Goal: Task Accomplishment & Management: Manage account settings

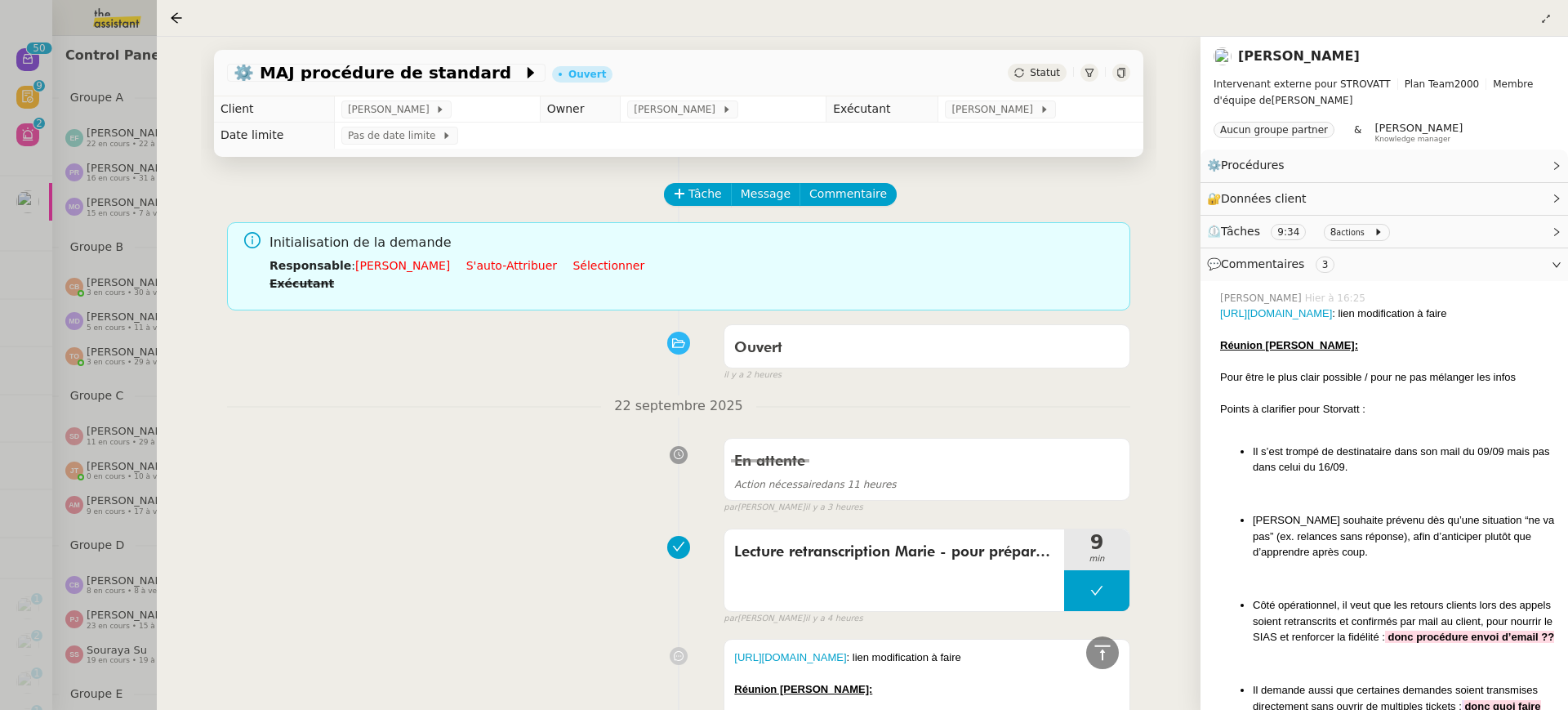
scroll to position [528, 0]
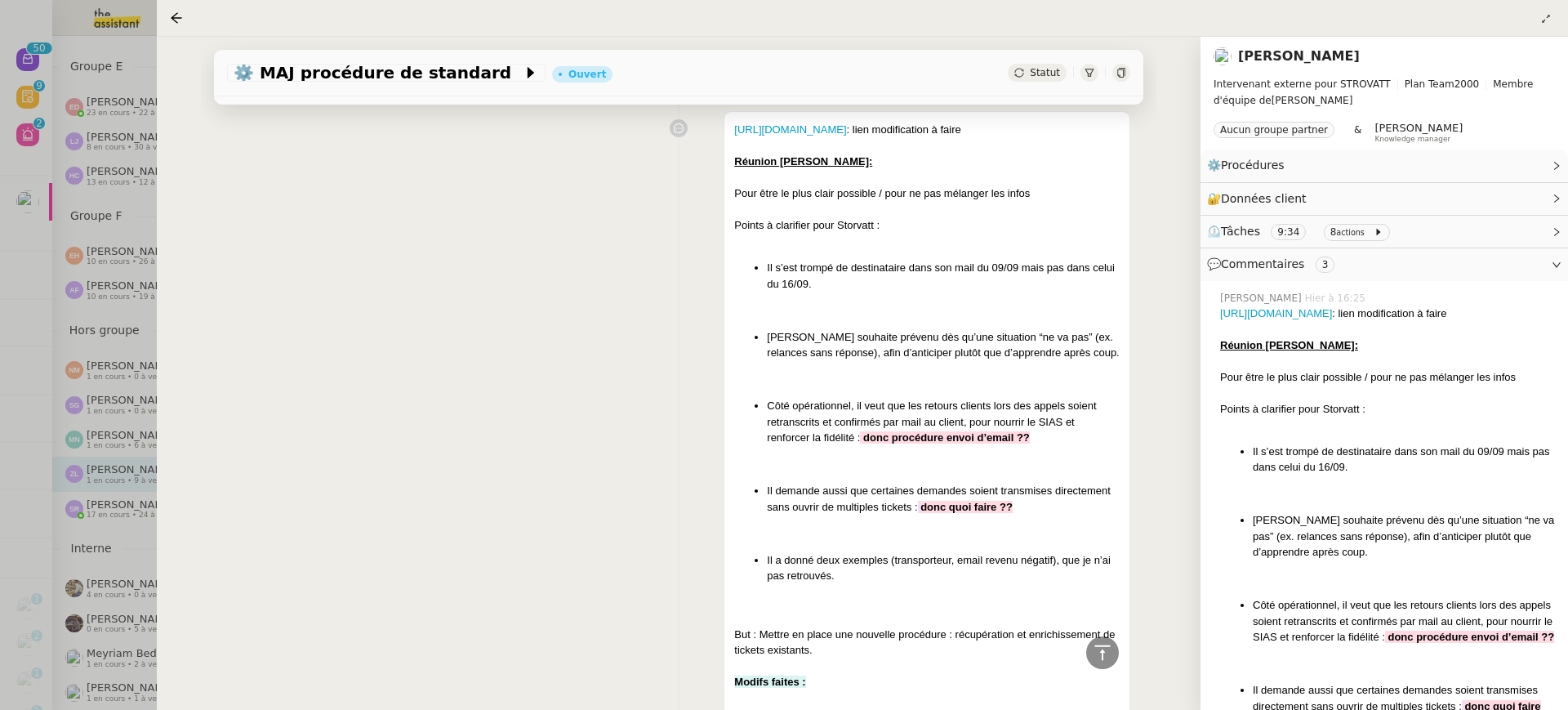
click at [51, 139] on div at bounding box center [784, 355] width 1568 height 710
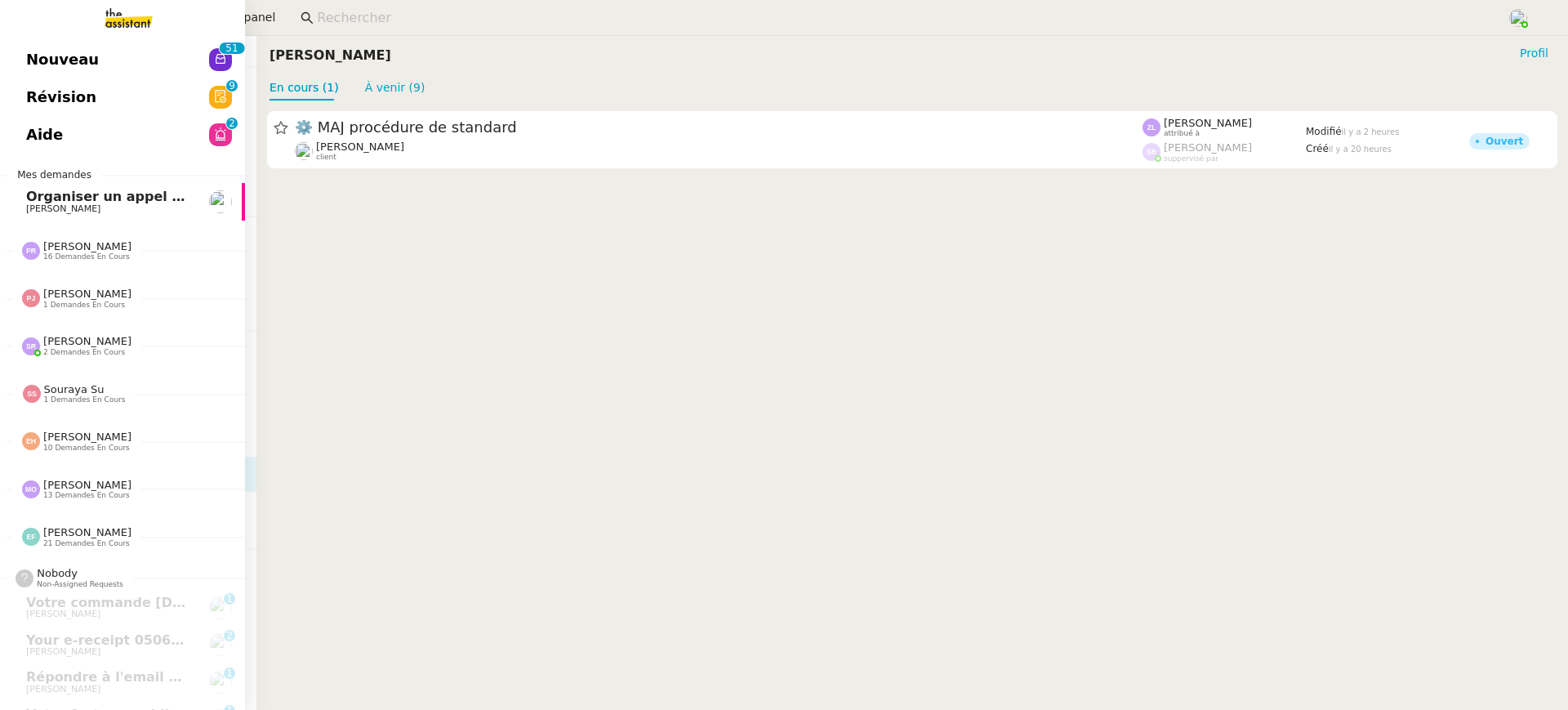
click at [28, 66] on span "Nouveau" at bounding box center [62, 59] width 73 height 25
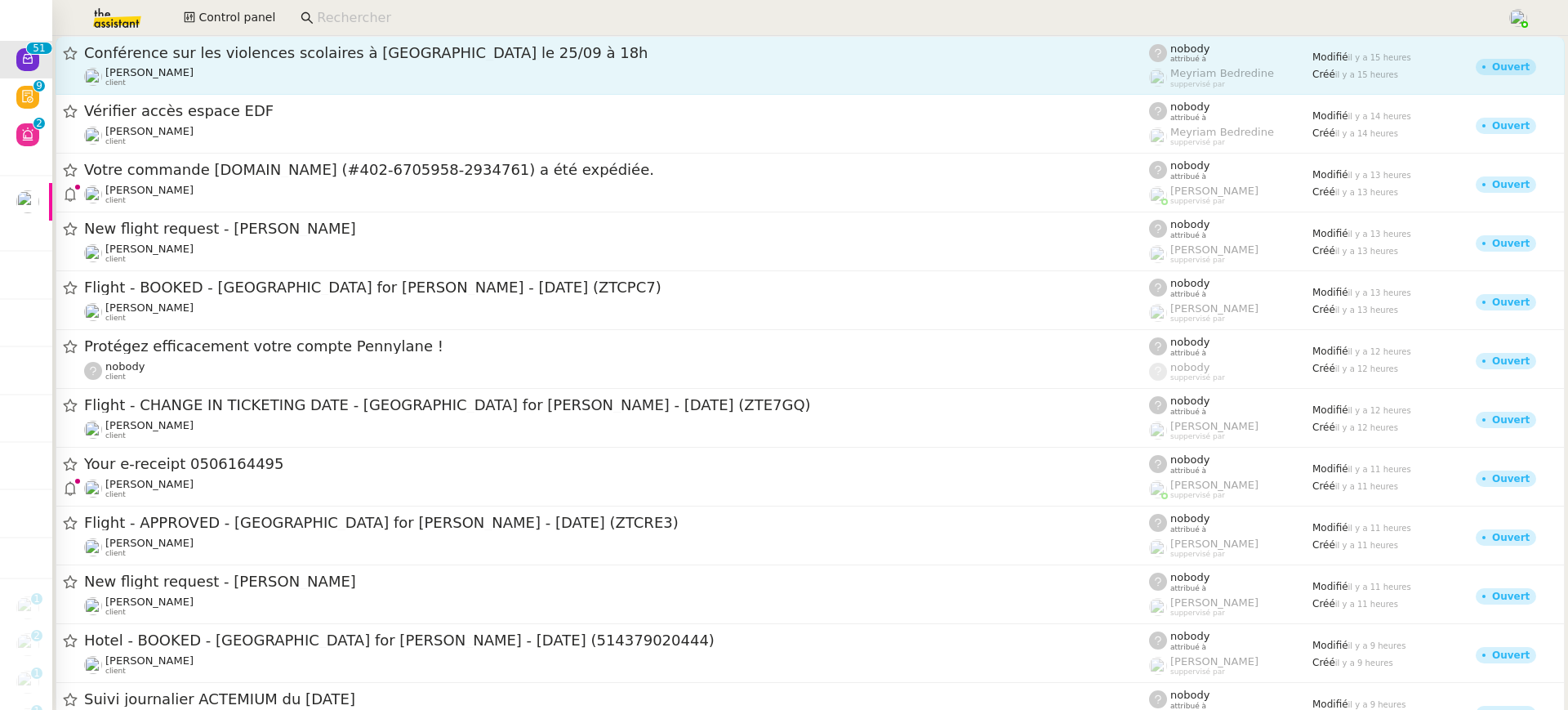
click at [306, 39] on link "Conférence sur les violences scolaires à Sciences Po Lille le 25/09 à 18h Julie…" at bounding box center [809, 66] width 1509 height 59
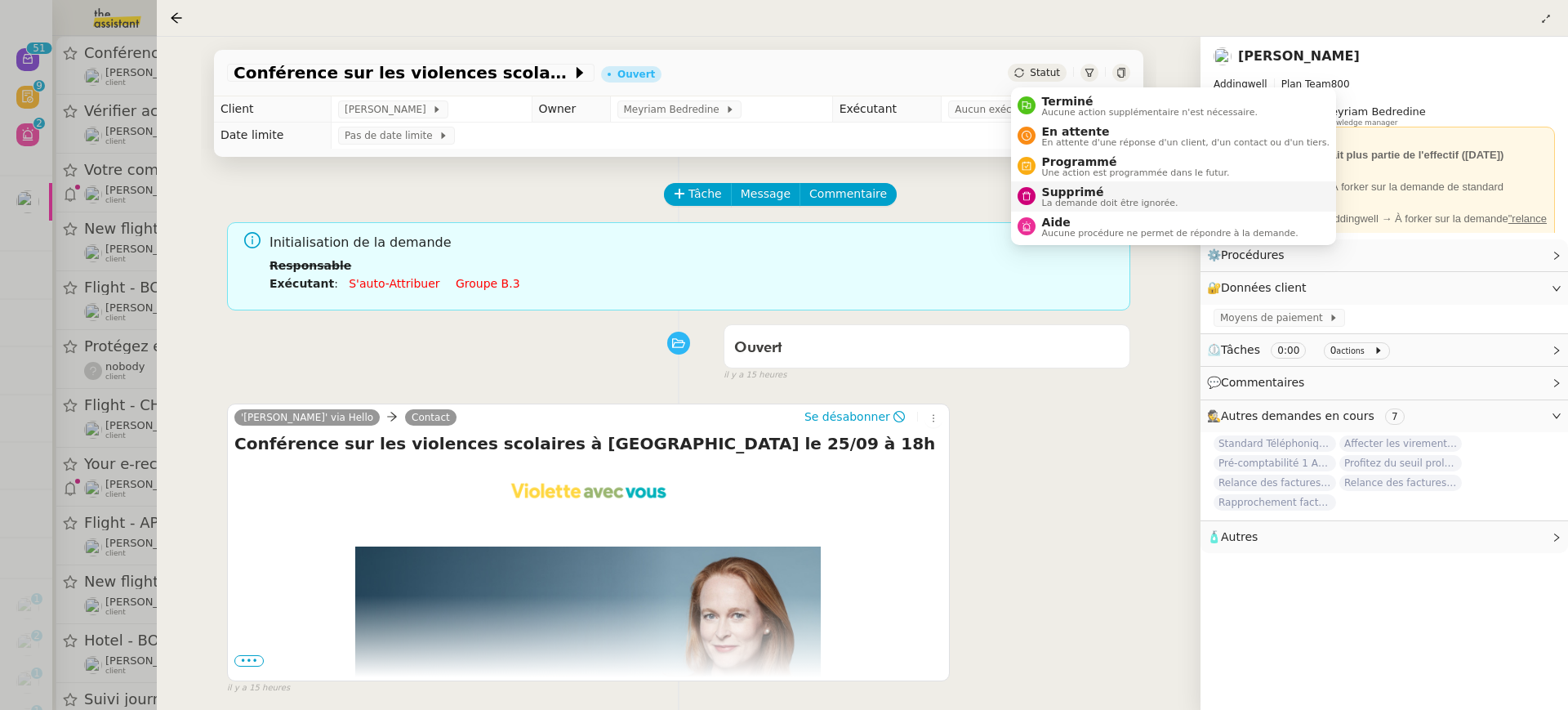
click at [1083, 199] on span "La demande doit être ignorée." at bounding box center [1110, 203] width 137 height 9
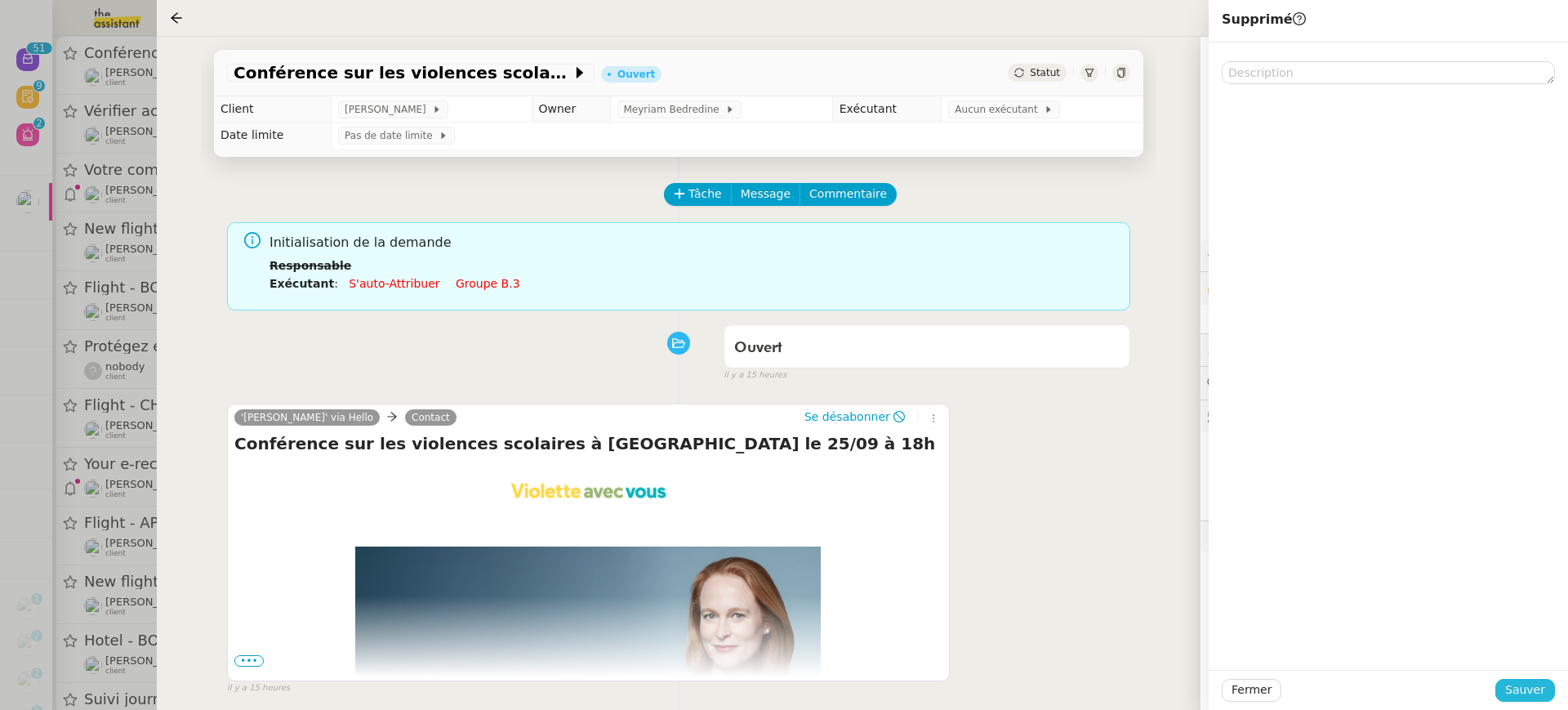
click at [1537, 700] on span "Sauver" at bounding box center [1525, 690] width 40 height 18
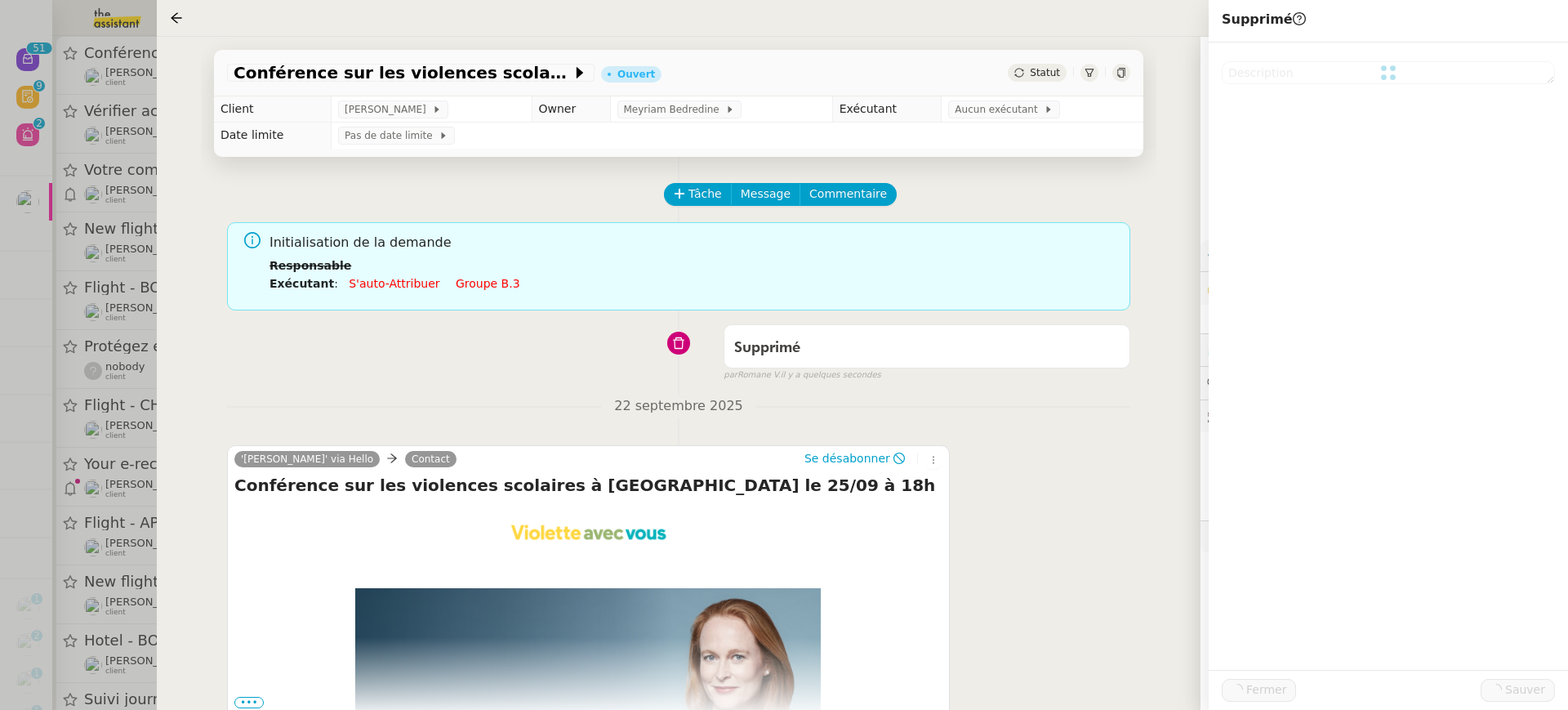
click at [138, 135] on div at bounding box center [784, 355] width 1568 height 710
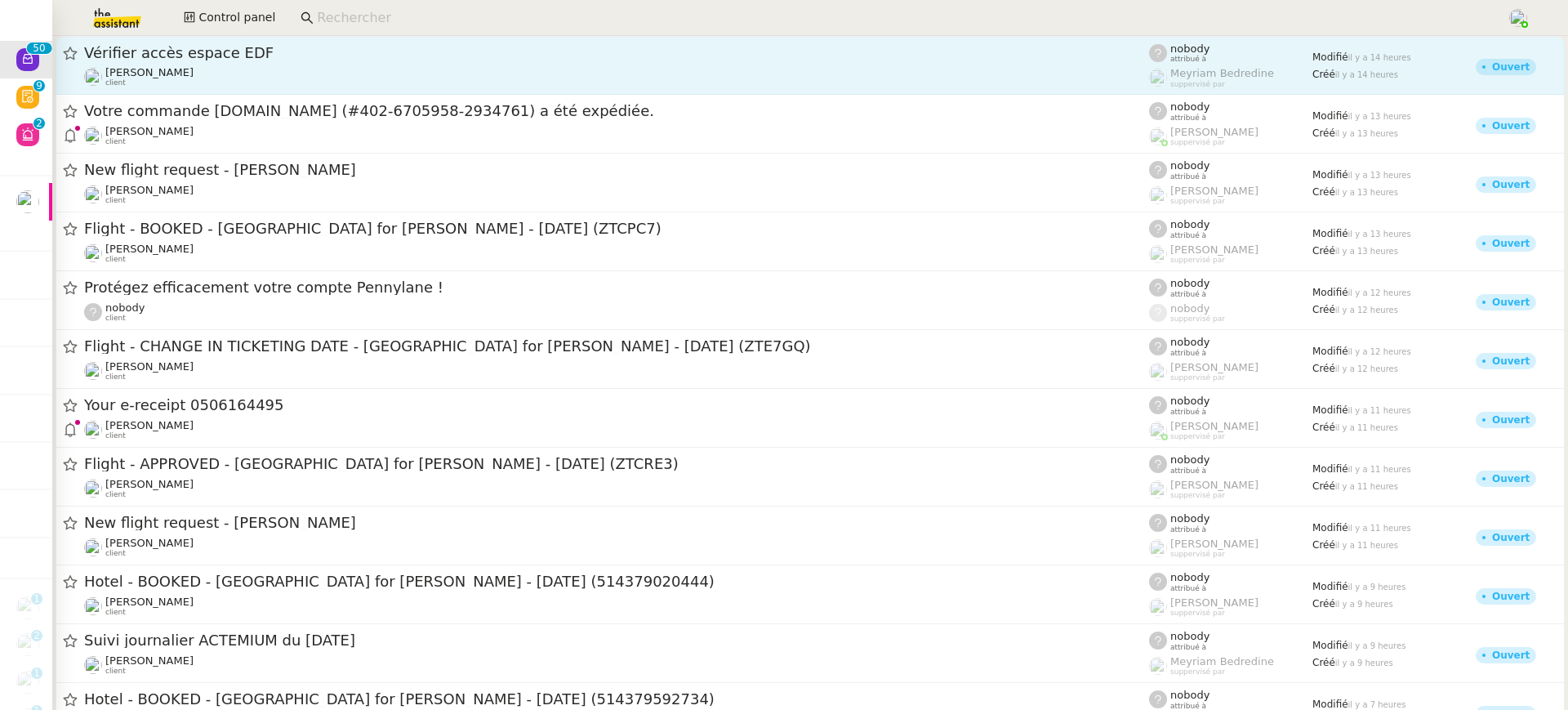
click at [187, 61] on div "Vérifier accès espace EDF" at bounding box center [616, 53] width 1065 height 19
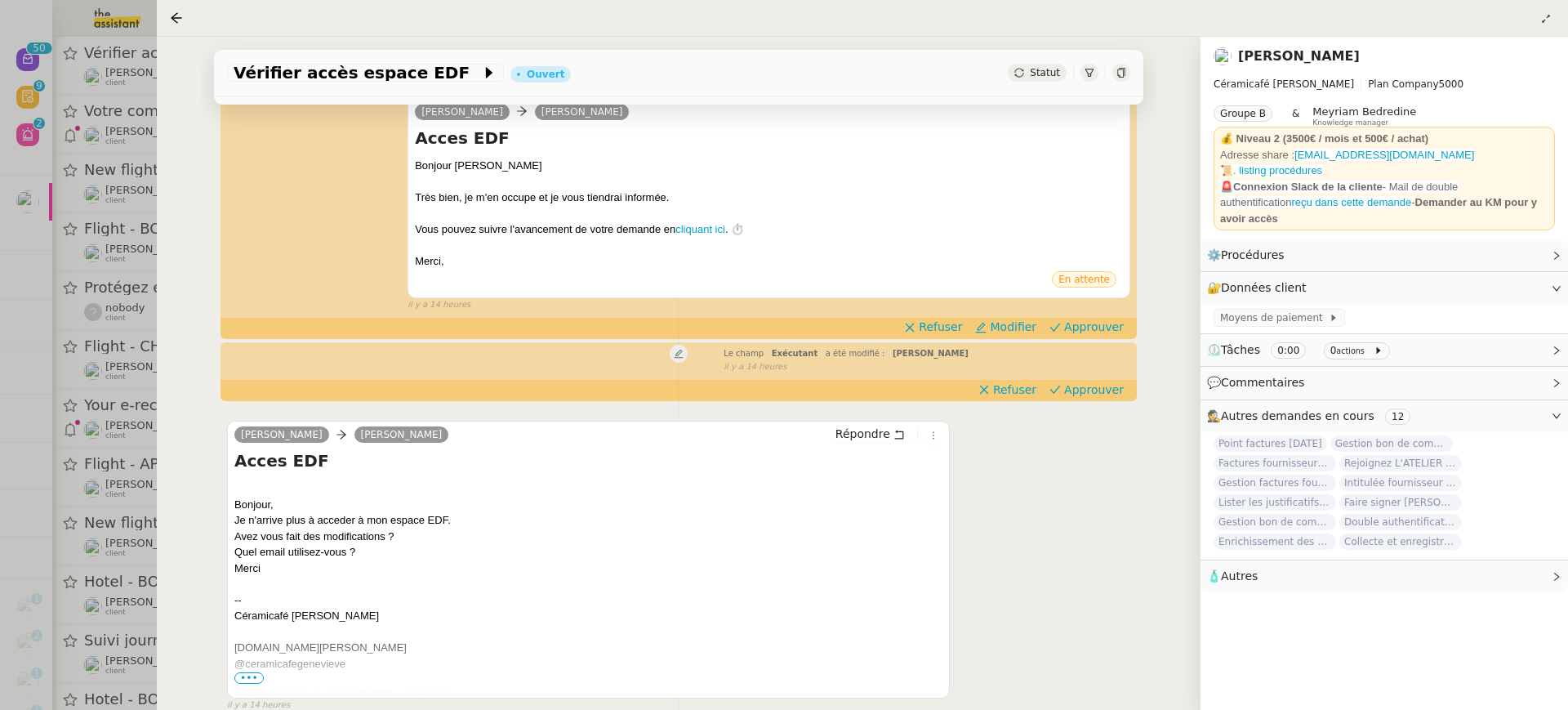
scroll to position [288, 0]
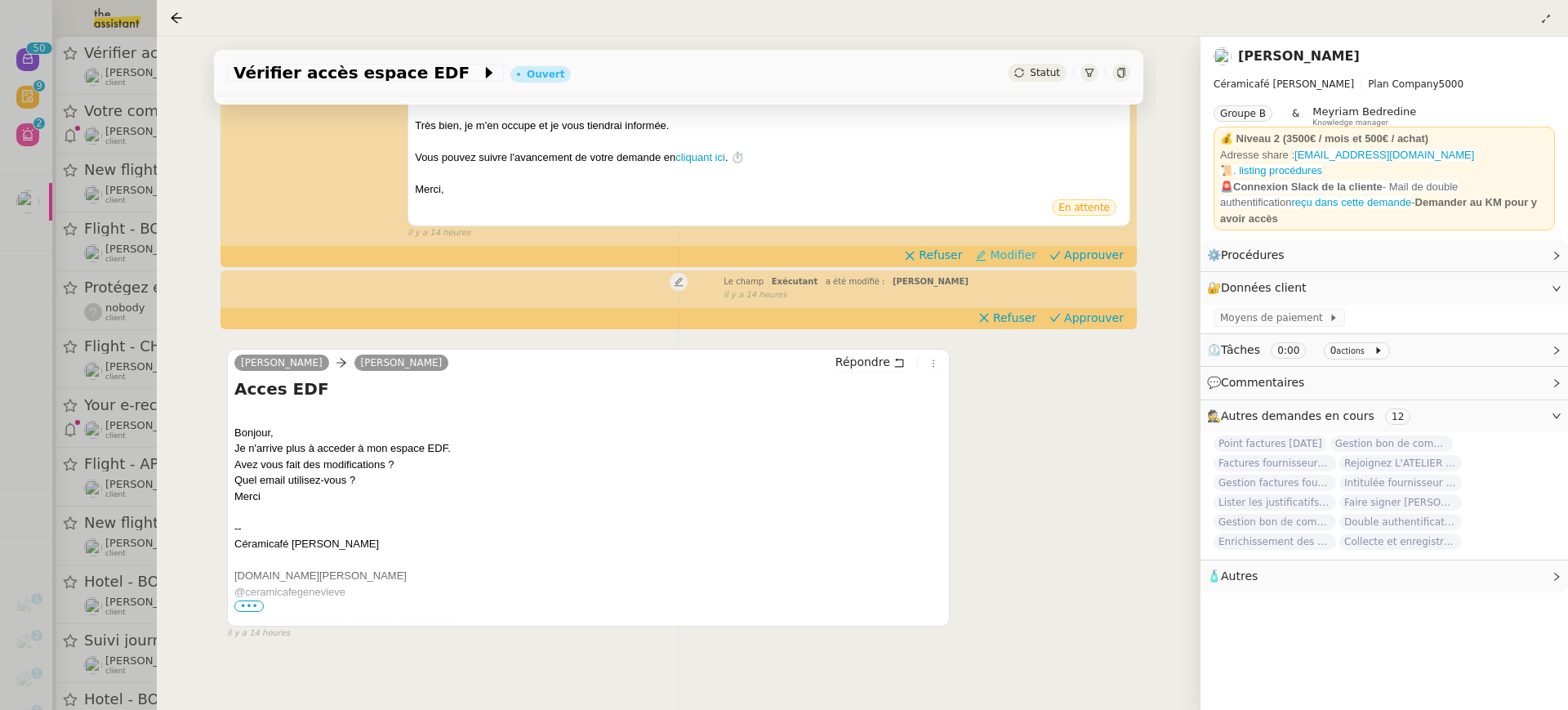
click at [1025, 248] on span "Modifier" at bounding box center [1013, 255] width 46 height 17
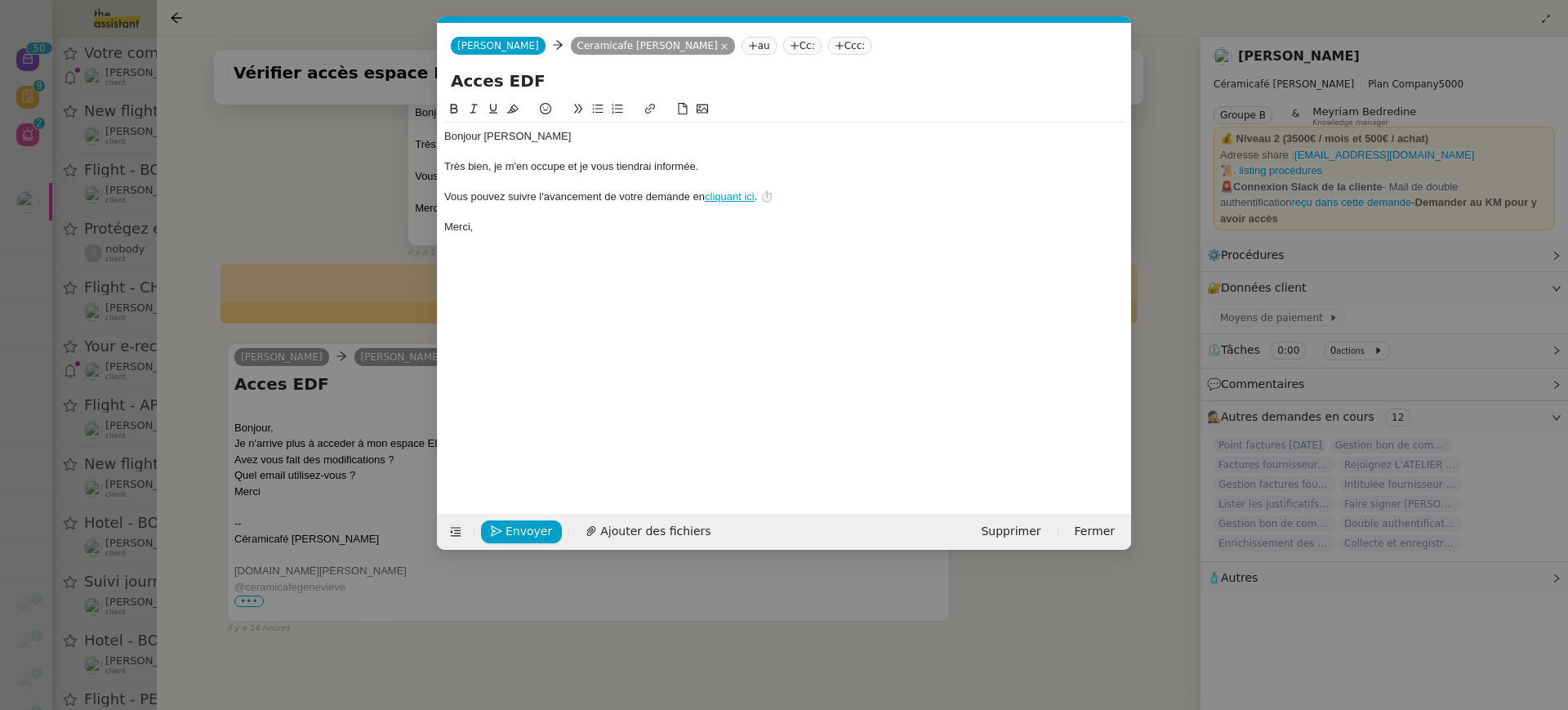
scroll to position [0, 34]
drag, startPoint x: 728, startPoint y: 162, endPoint x: 437, endPoint y: 155, distance: 291.1
click at [437, 155] on form "Charlie Charlie Ceramicafe Genevieve au Cc: Ccc: Acces EDF Bonjour Geneviève Tr…" at bounding box center [784, 286] width 694 height 527
click at [521, 536] on span "Envoyer" at bounding box center [529, 531] width 46 height 18
click at [521, 536] on span "Confirmer l'envoi" at bounding box center [555, 531] width 98 height 18
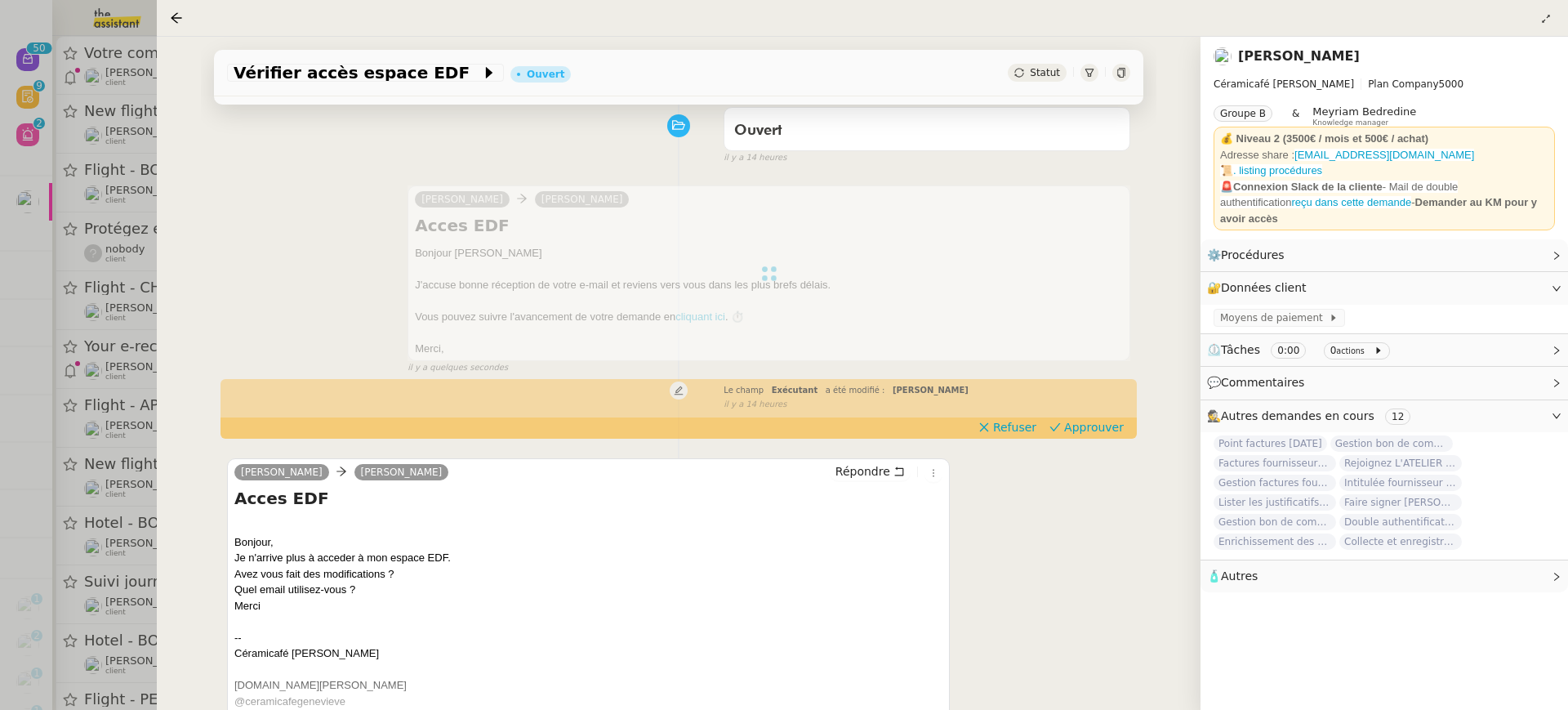
scroll to position [0, 0]
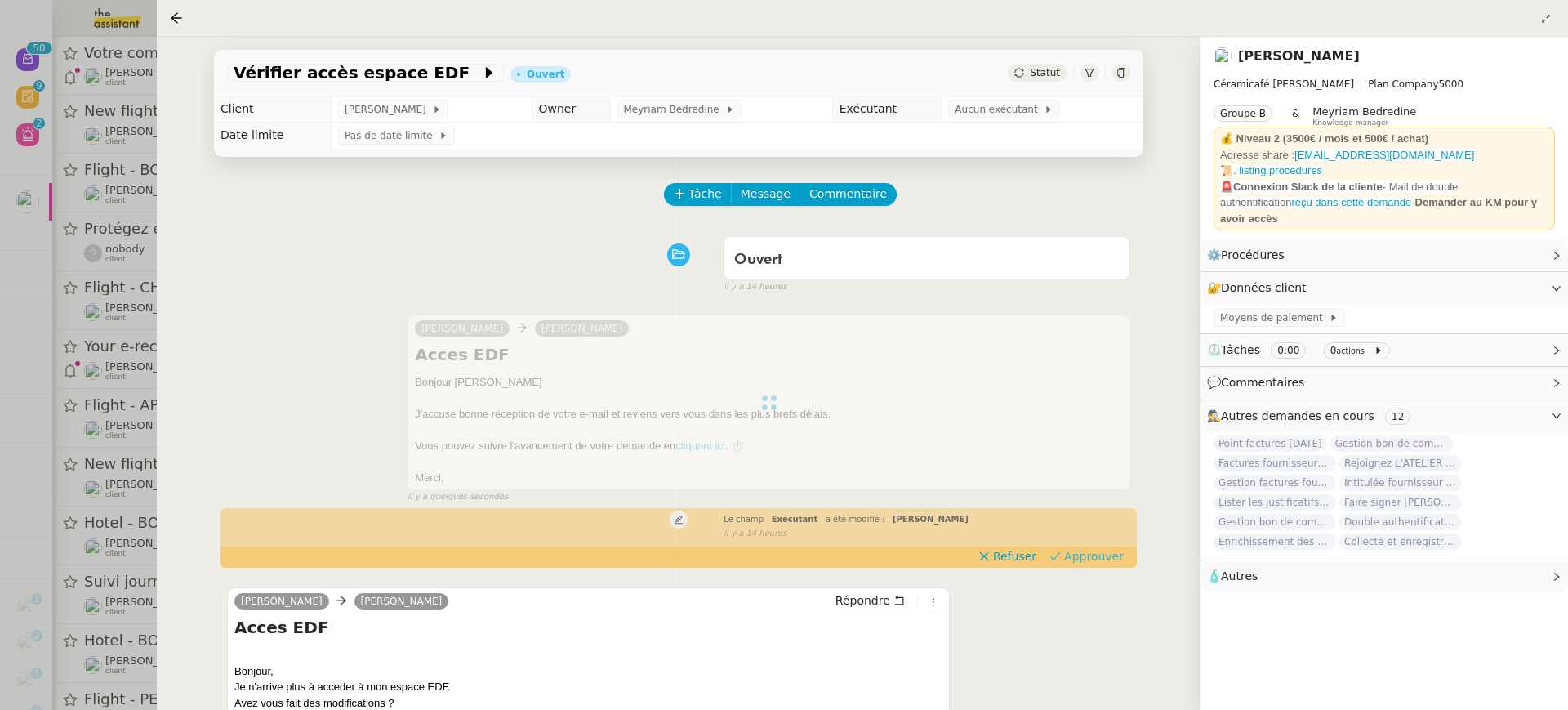
click at [1099, 562] on span "Approuver" at bounding box center [1094, 557] width 60 height 17
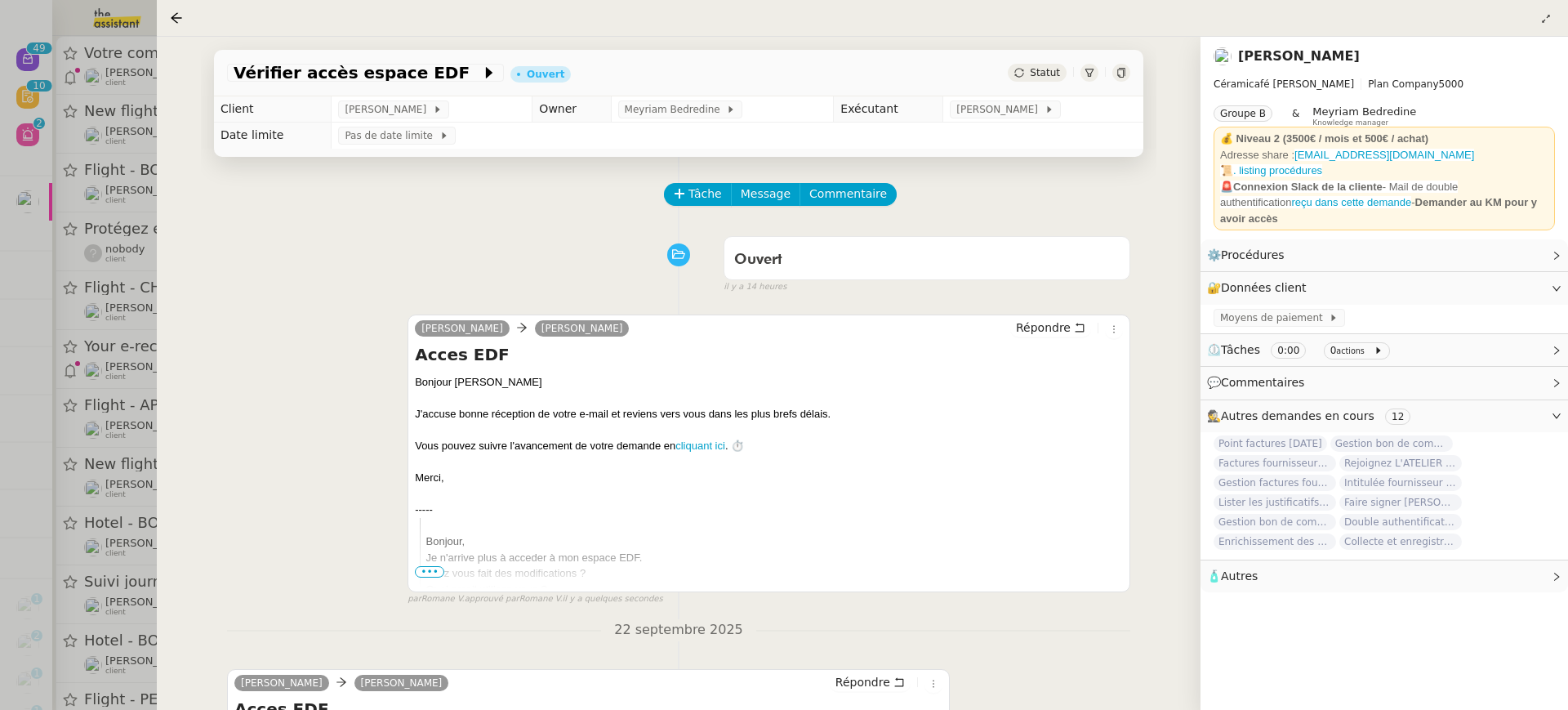
click at [127, 63] on div at bounding box center [784, 355] width 1568 height 710
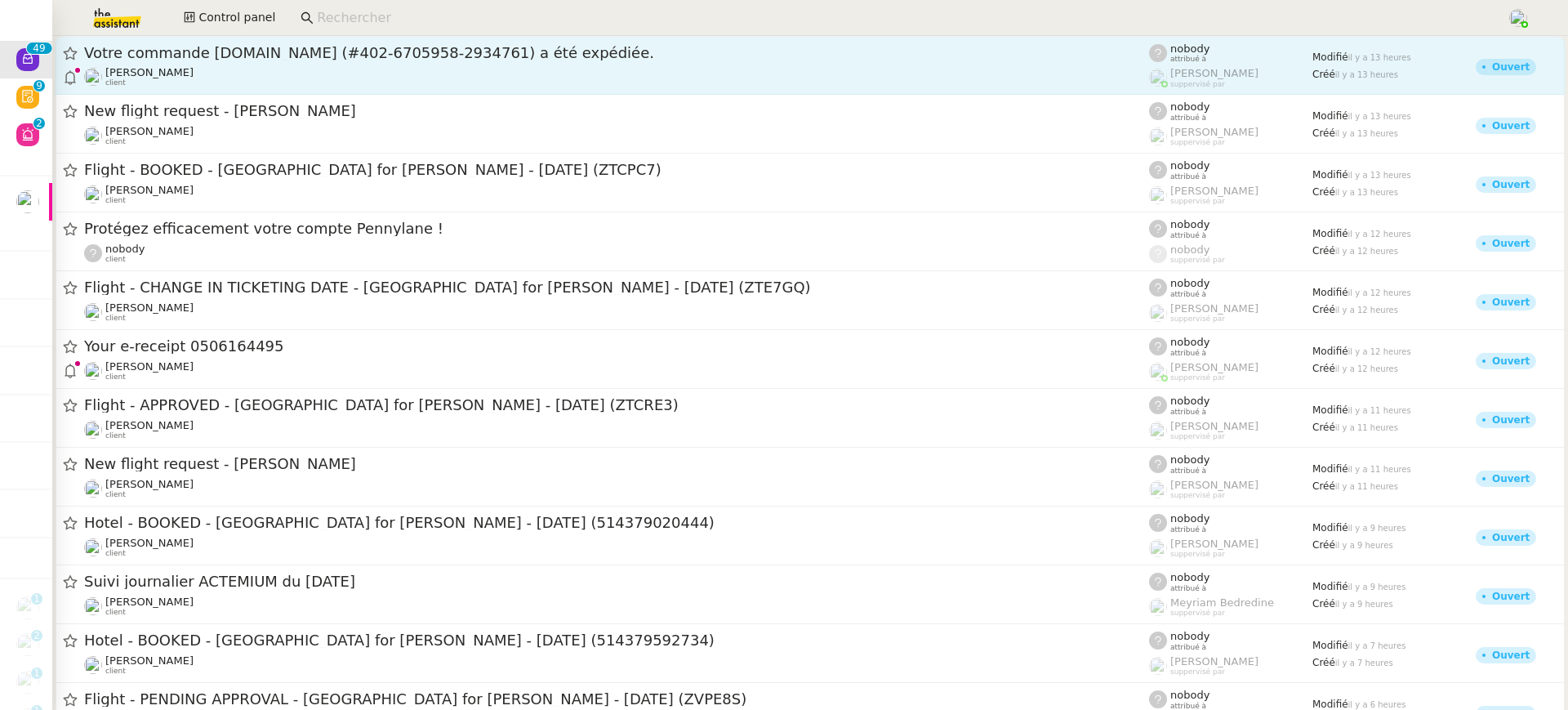
click at [273, 75] on div "Gabrielle Tavernier client" at bounding box center [616, 77] width 1065 height 21
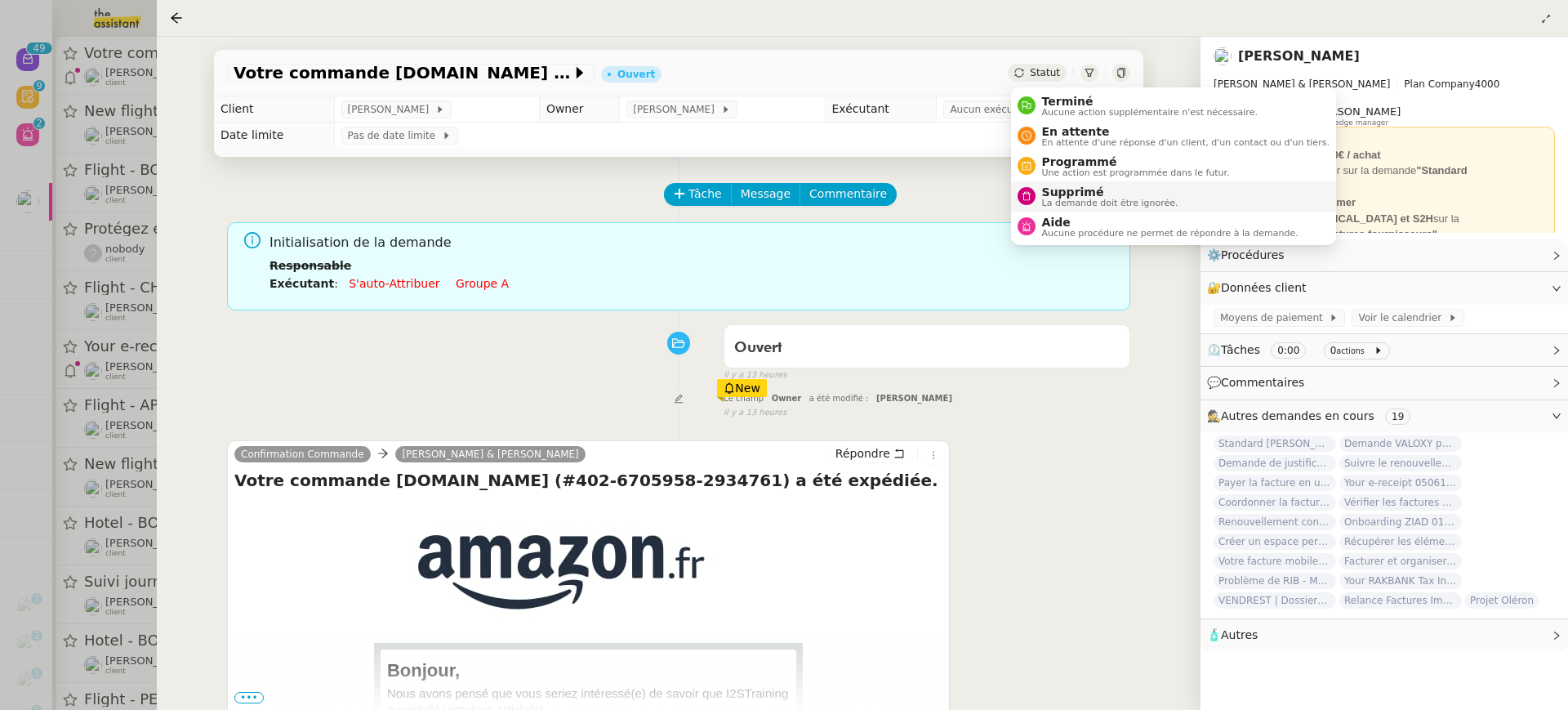
click at [1112, 209] on li "Supprimé La demande doit être ignorée." at bounding box center [1174, 196] width 325 height 30
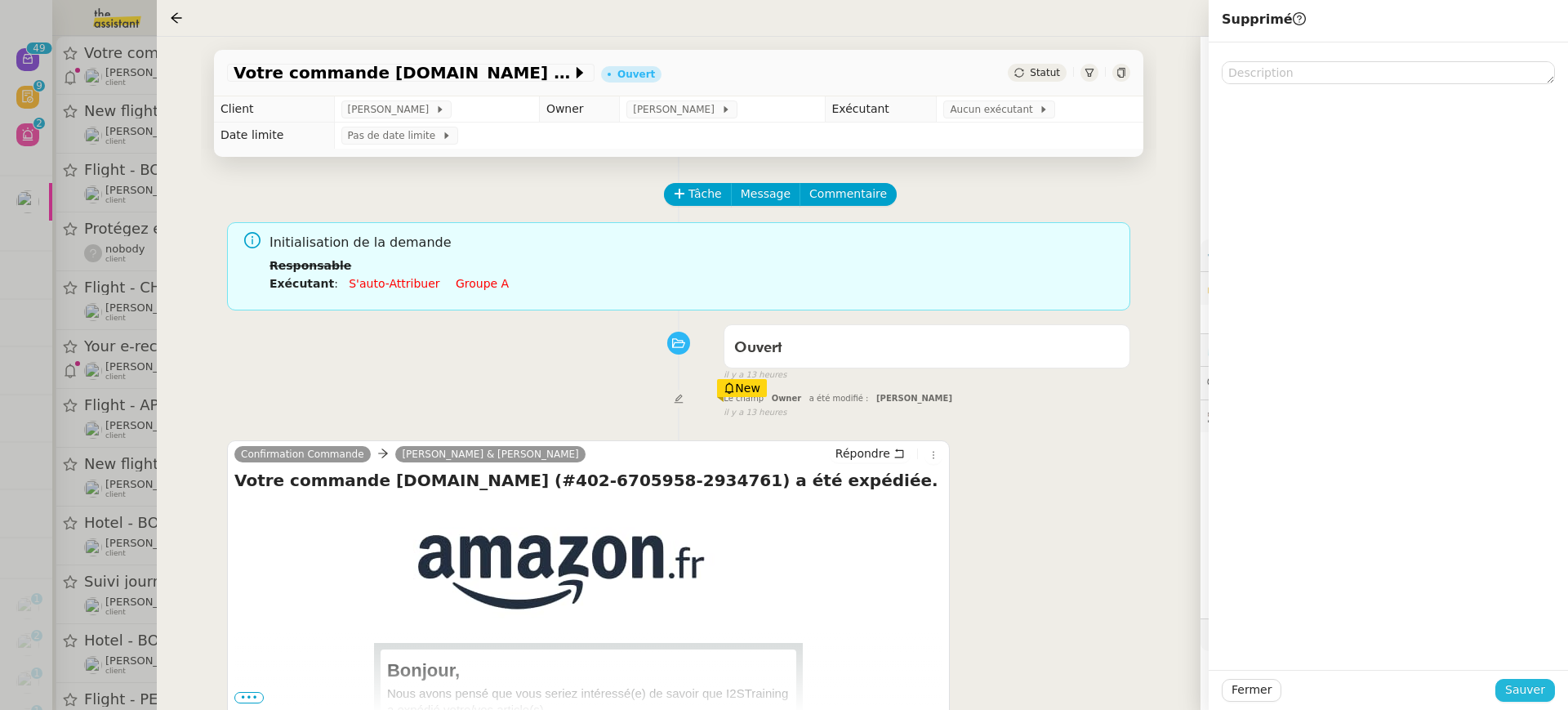
click at [1531, 692] on span "Sauver" at bounding box center [1525, 690] width 40 height 18
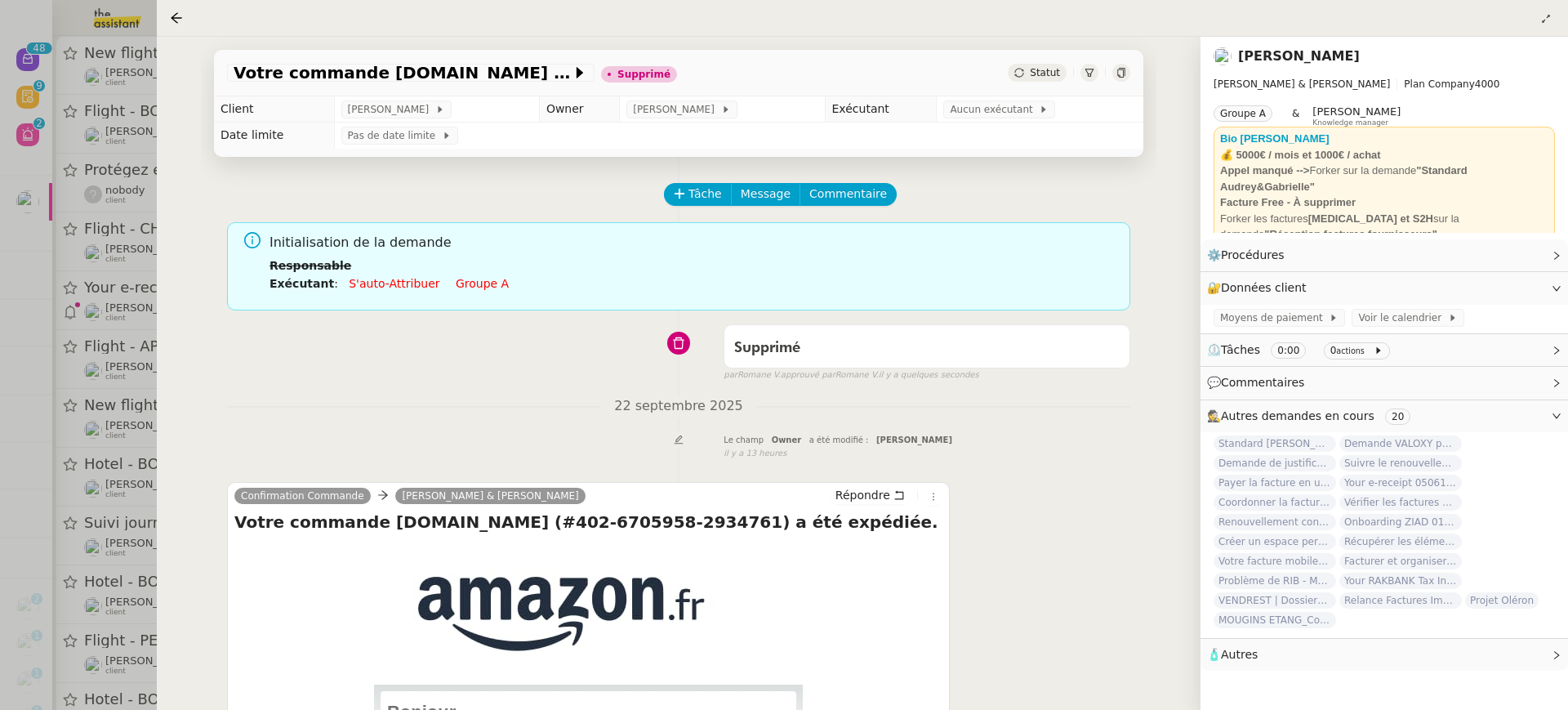
click at [174, 234] on div "Votre commande Amazon.fr (#402-6705958-2934761) a été expédiée. Supprimé Statut…" at bounding box center [678, 373] width 1044 height 673
click at [141, 211] on div at bounding box center [784, 355] width 1568 height 710
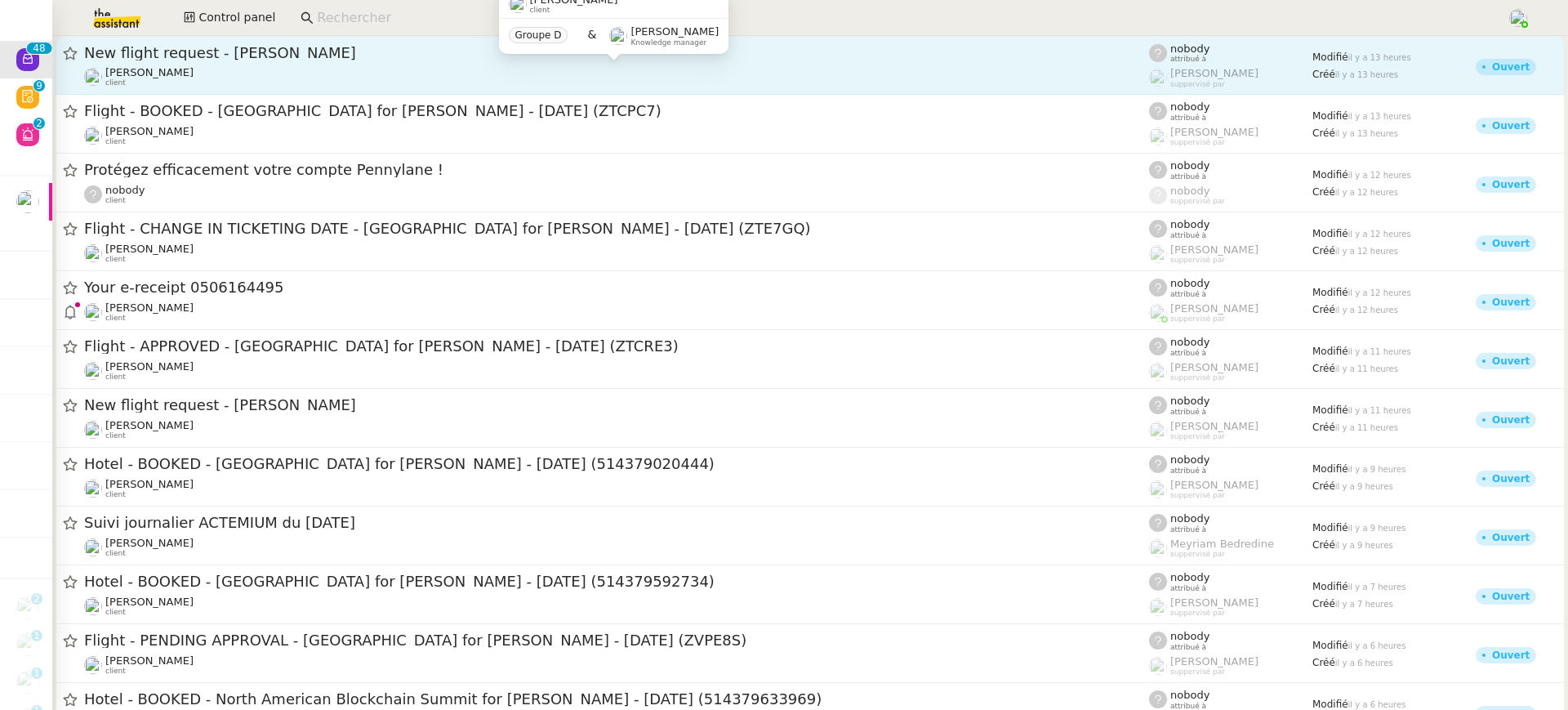
click at [254, 89] on link "New flight request - AHMADO SILLAH Louis Frei client nobody attribué à Frédériq…" at bounding box center [809, 66] width 1509 height 59
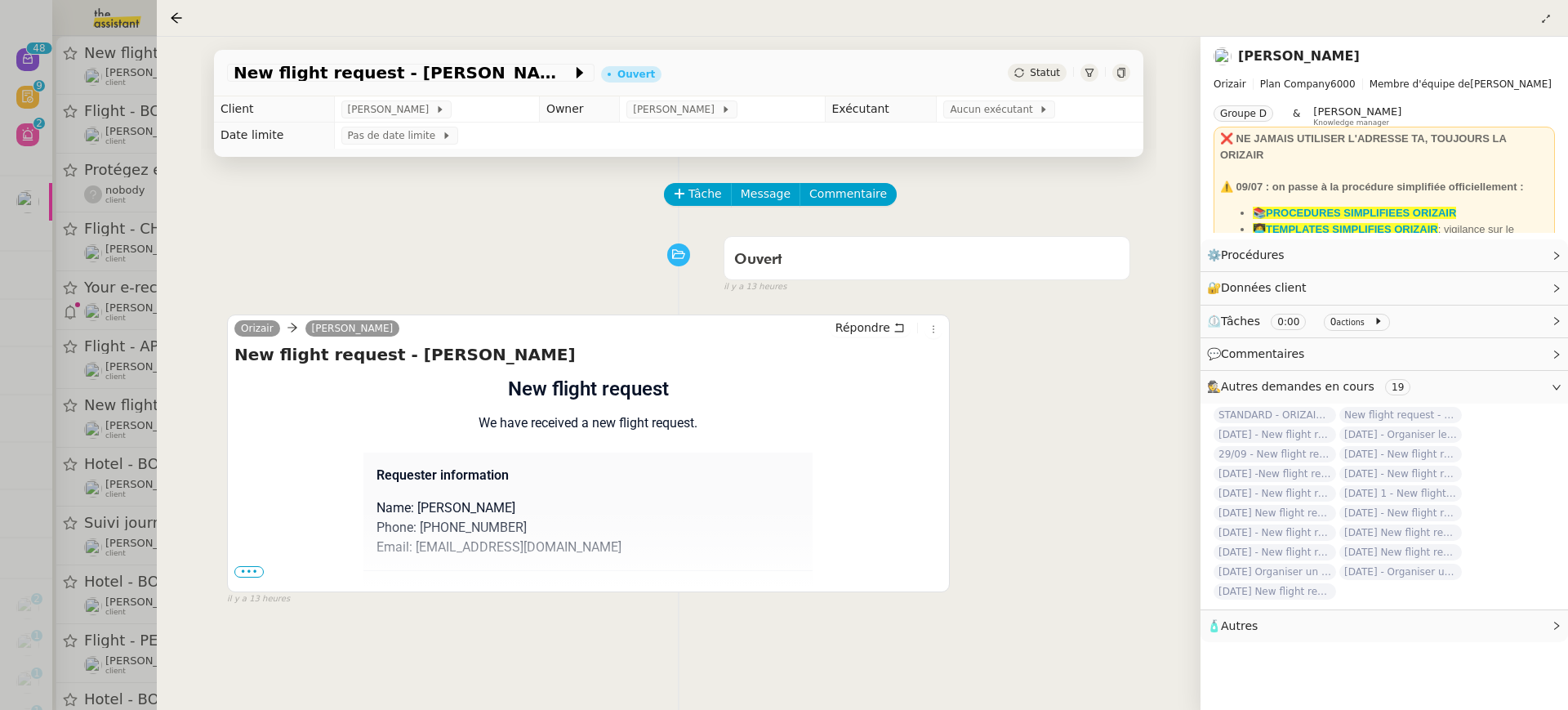
scroll to position [210, 0]
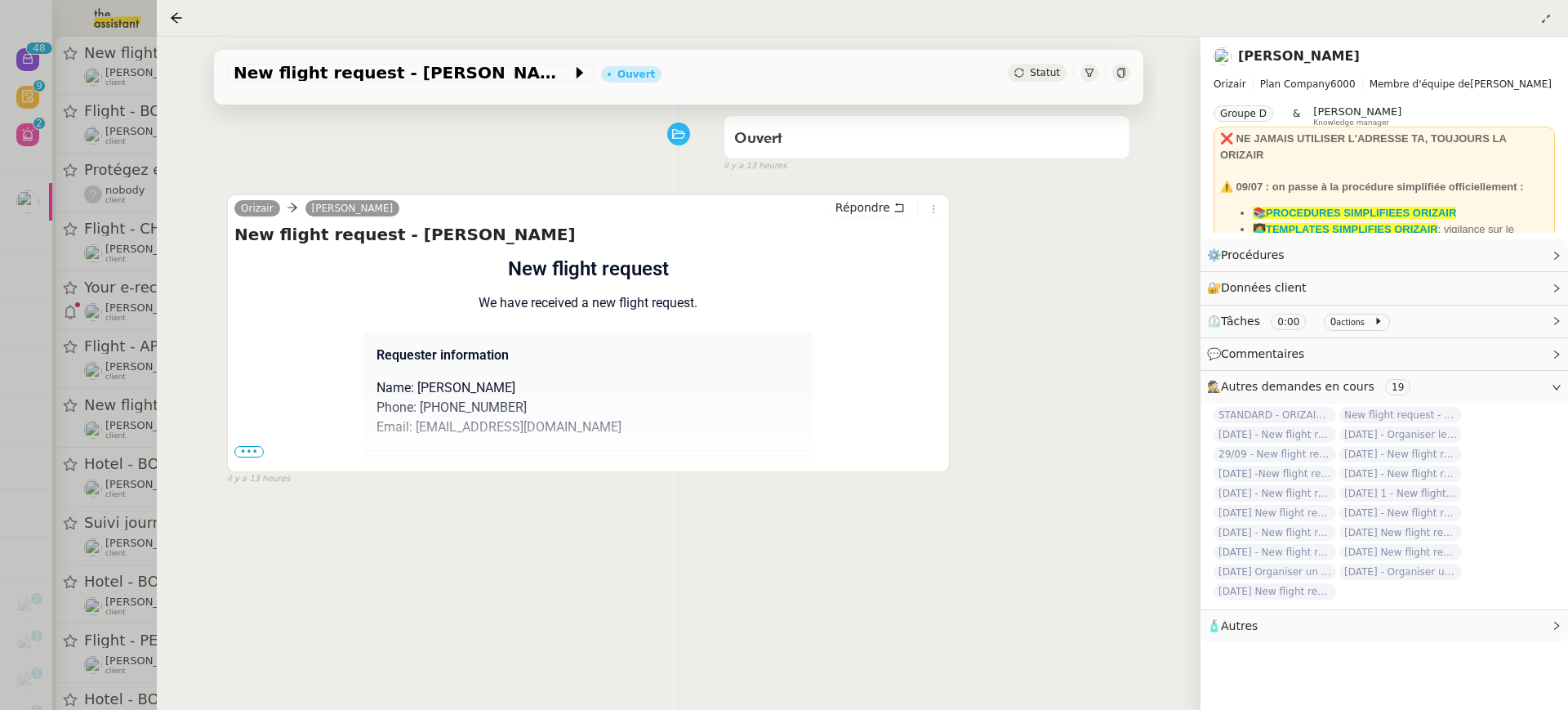
click at [249, 459] on div "Flight request created by AHMADO SILLAH New flight request We have received a n…" at bounding box center [588, 543] width 708 height 579
click at [249, 446] on span "•••" at bounding box center [249, 451] width 30 height 11
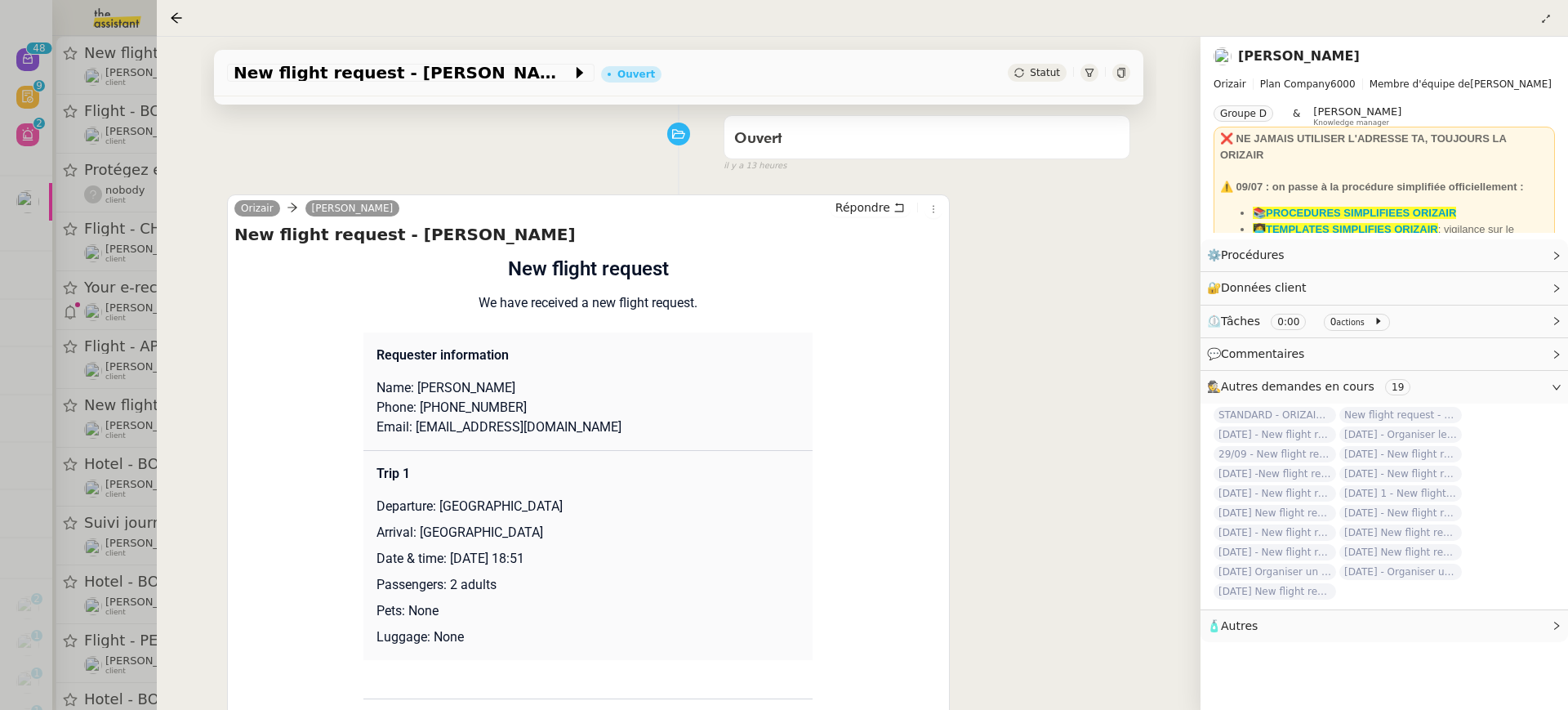
drag, startPoint x: 575, startPoint y: 560, endPoint x: 449, endPoint y: 556, distance: 126.1
click at [449, 557] on p "Date & time: 13th November 2025 18:51" at bounding box center [588, 559] width 423 height 19
copy p "13th November 2025"
click at [398, 78] on span "New flight request - AHMADO SILLAH" at bounding box center [402, 73] width 338 height 17
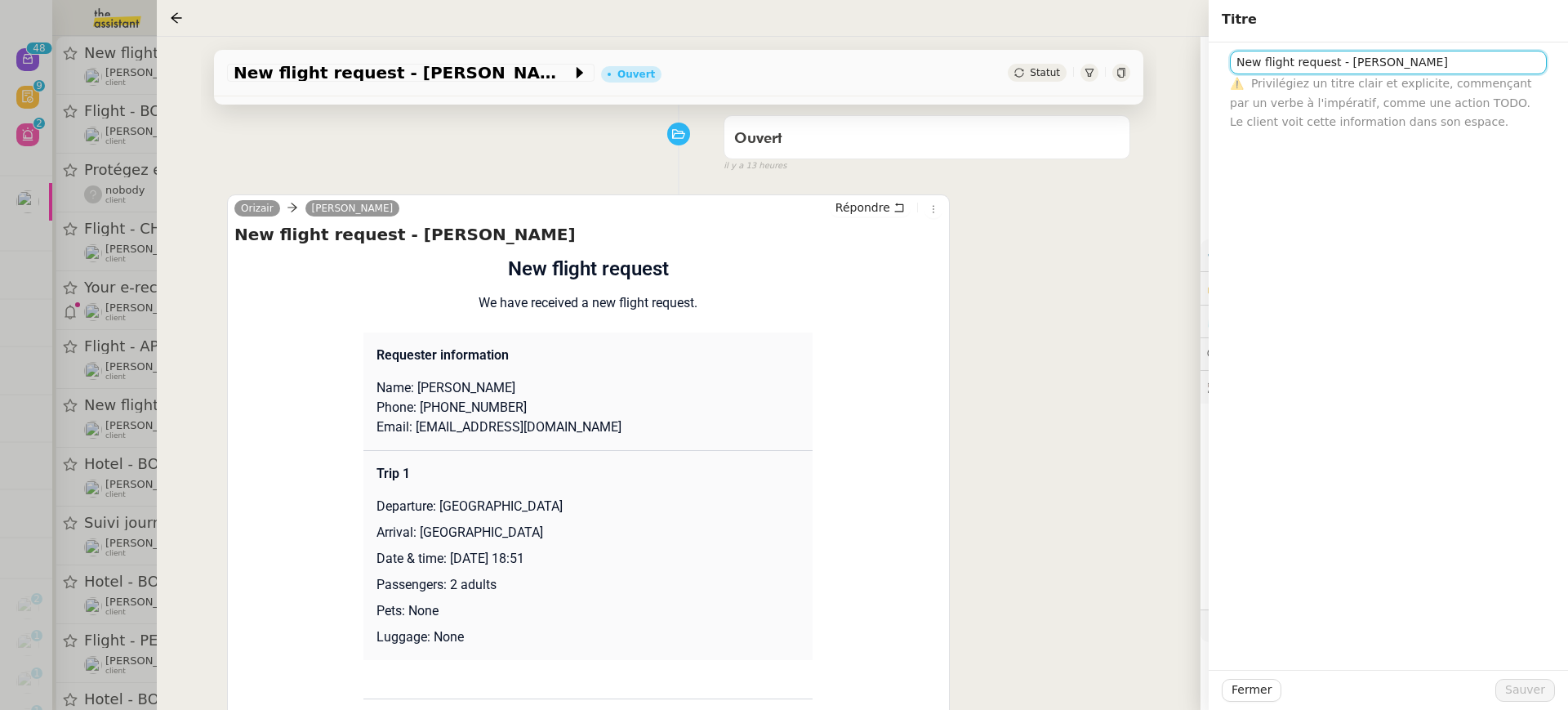
click at [1239, 60] on input "New flight request - AHMADO SILLAH" at bounding box center [1388, 63] width 317 height 24
paste input "13th November 2025"
type input "13th November 2025 - New flight request - AHMADO SILLAH"
click at [1535, 695] on span "Sauver" at bounding box center [1525, 690] width 40 height 18
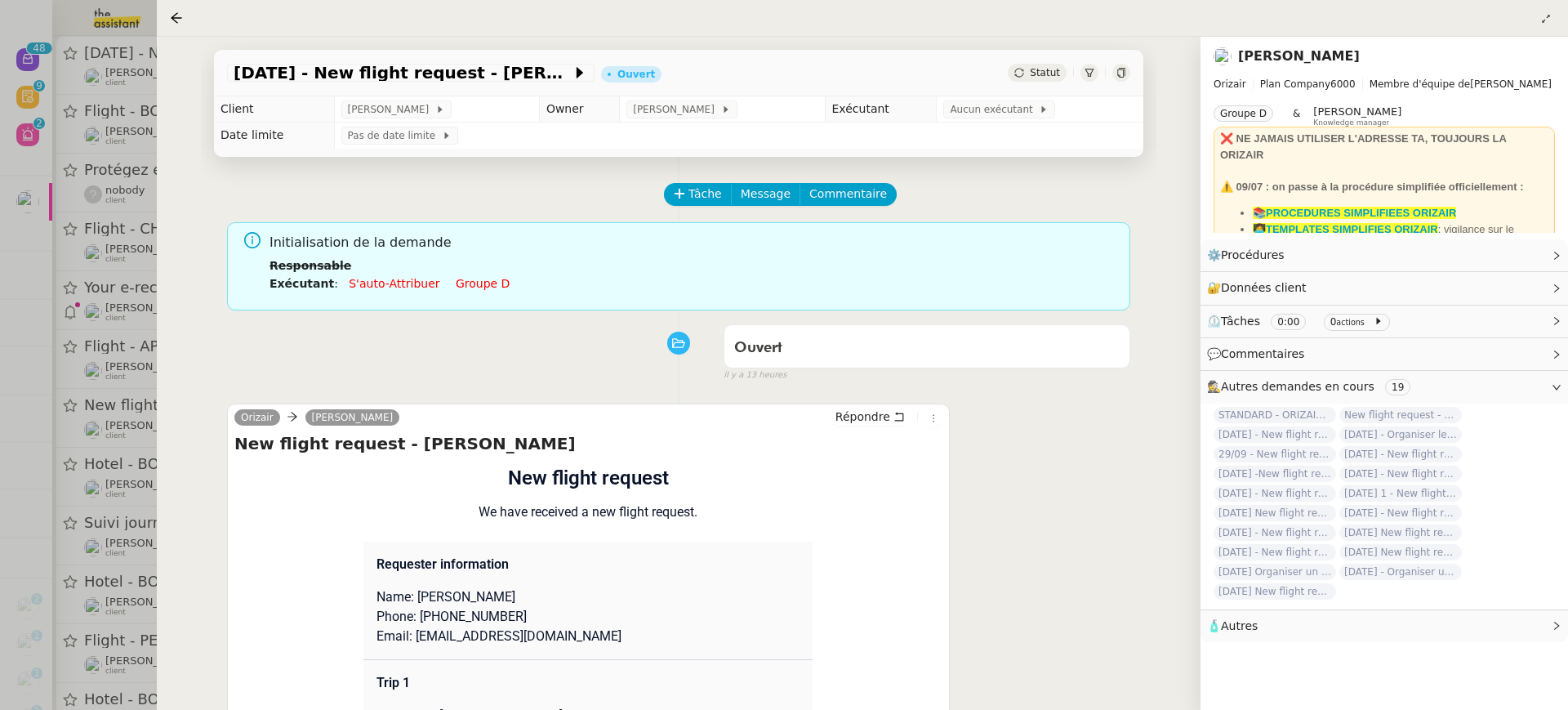
click at [465, 279] on link "Groupe d" at bounding box center [483, 283] width 54 height 13
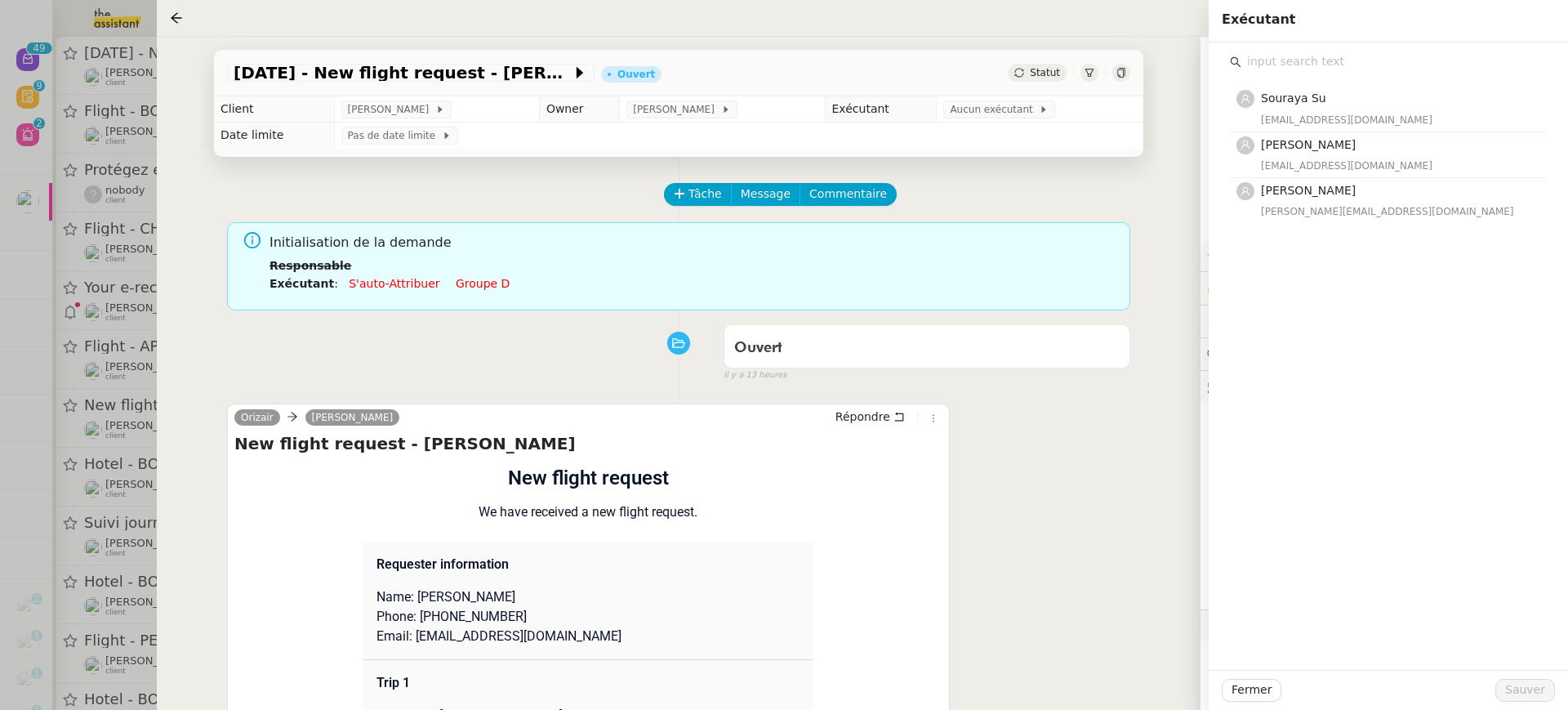
click at [1330, 125] on div "souraya@team.theassistant.com" at bounding box center [1398, 120] width 276 height 17
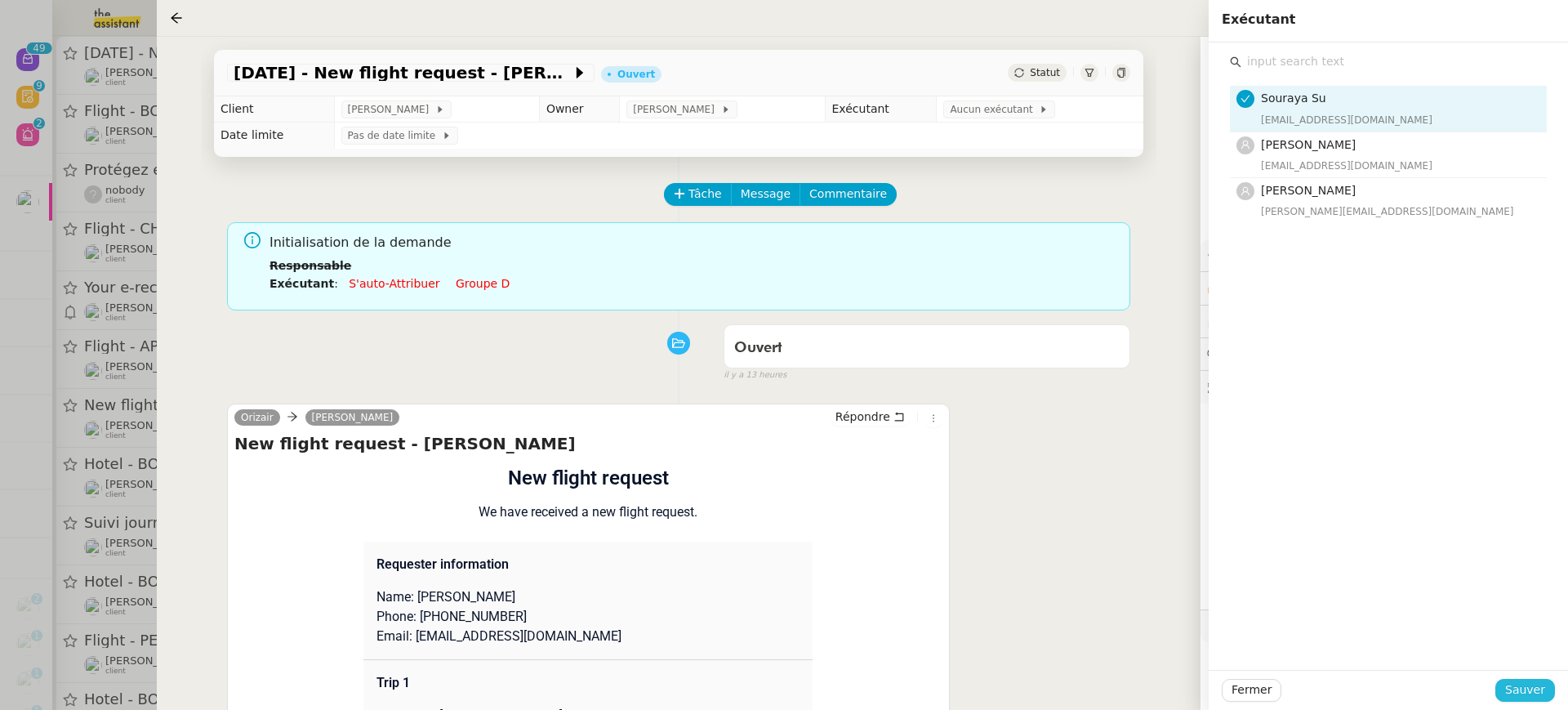
click at [1533, 700] on span "Sauver" at bounding box center [1525, 690] width 40 height 18
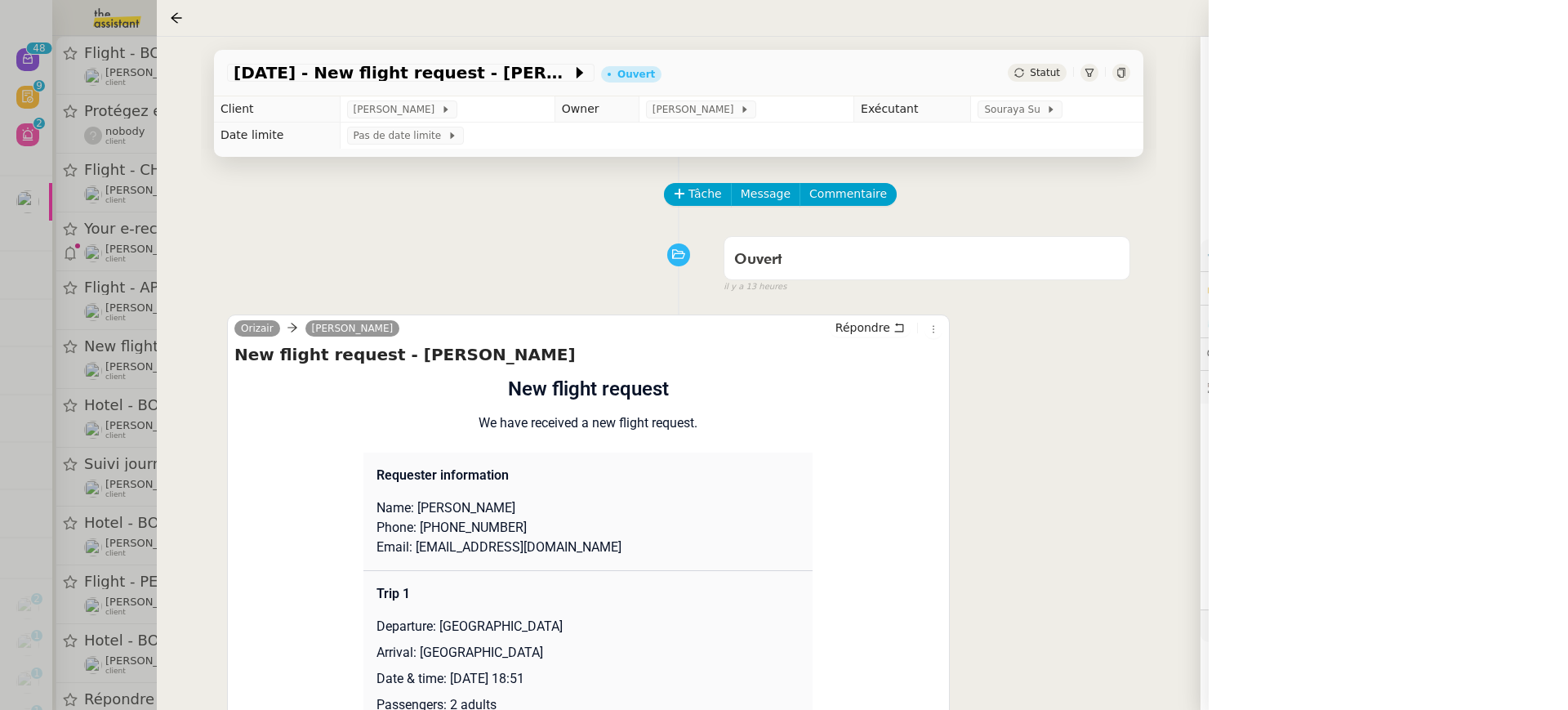
click at [40, 127] on div at bounding box center [784, 355] width 1568 height 710
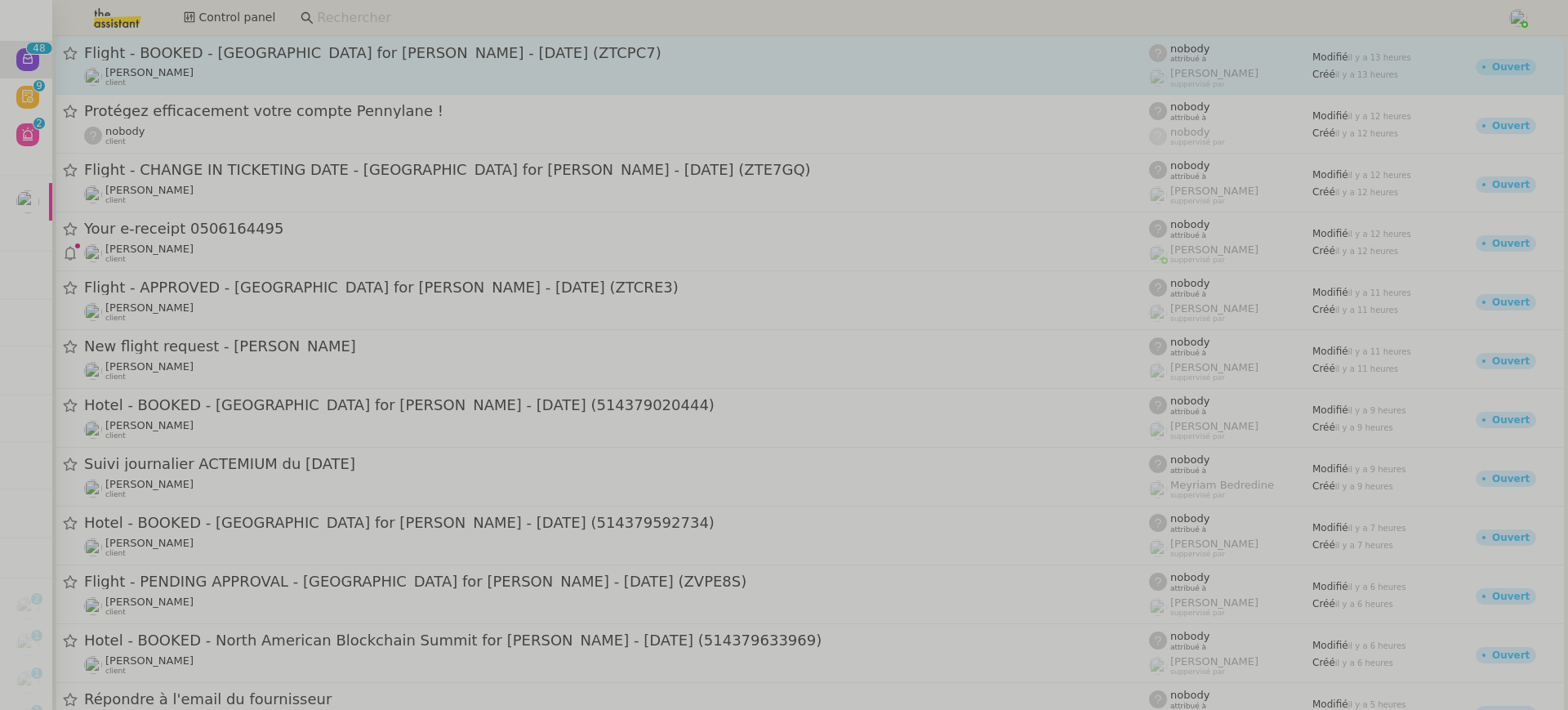
click at [338, 76] on div "Alexandre Blanc client" at bounding box center [616, 77] width 1065 height 21
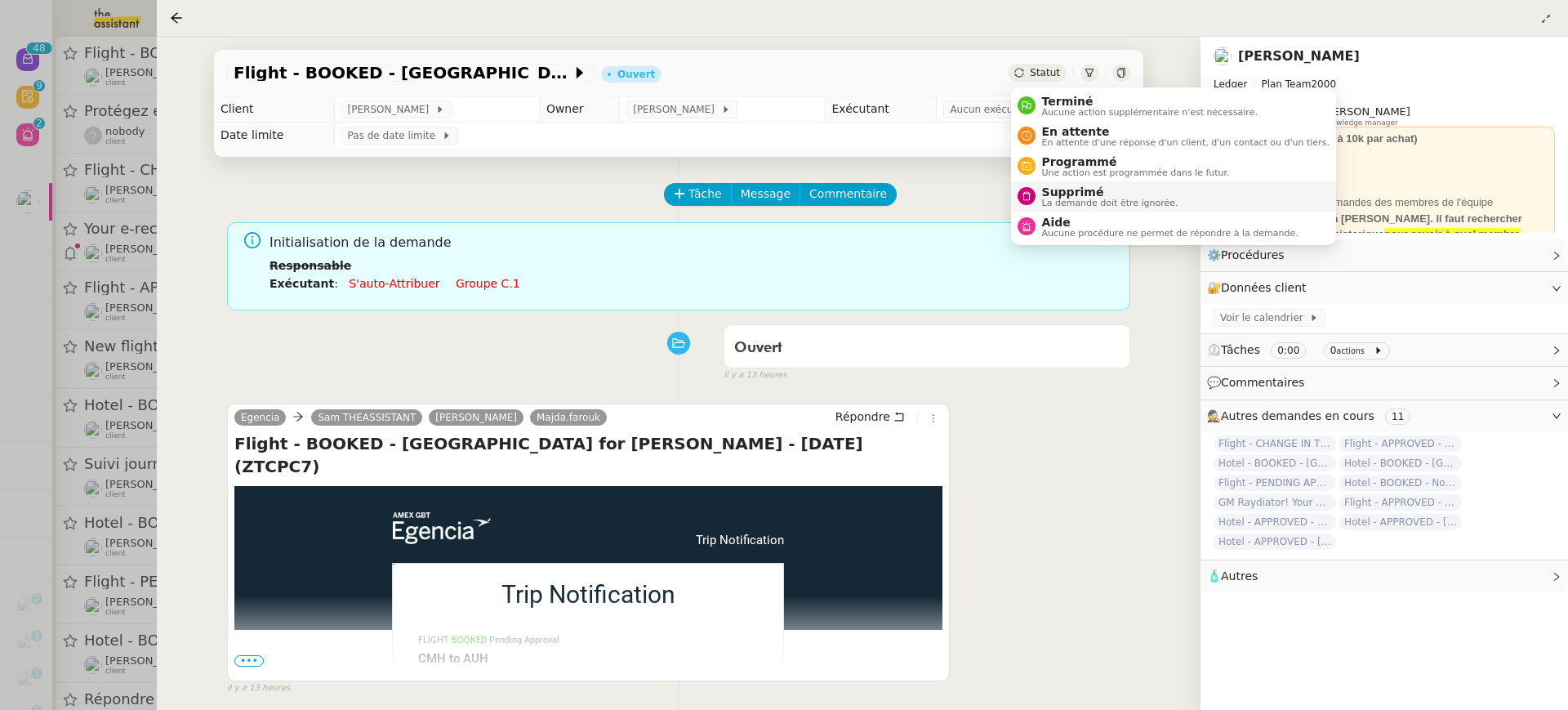
click at [1092, 202] on span "La demande doit être ignorée." at bounding box center [1110, 203] width 137 height 9
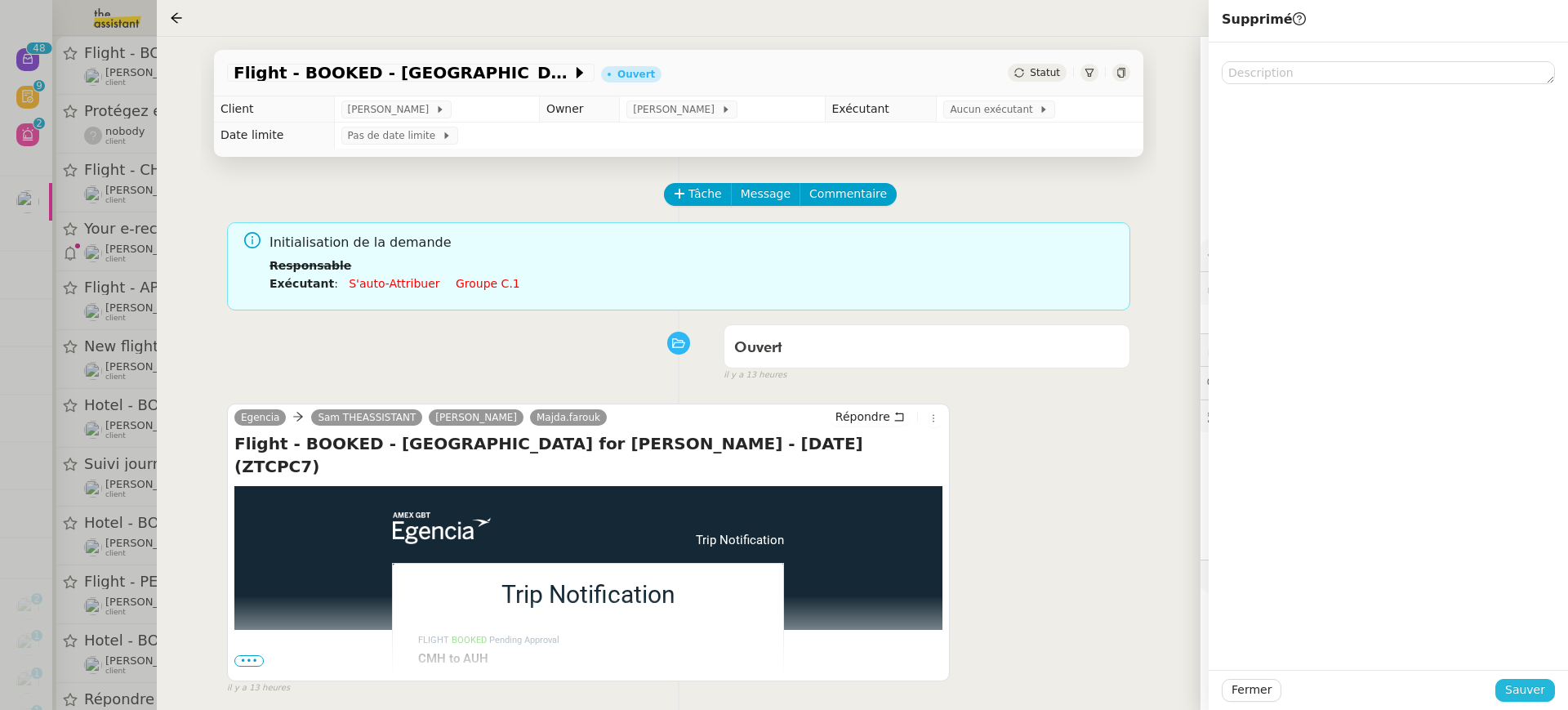
click at [1546, 697] on button "Sauver" at bounding box center [1525, 690] width 60 height 23
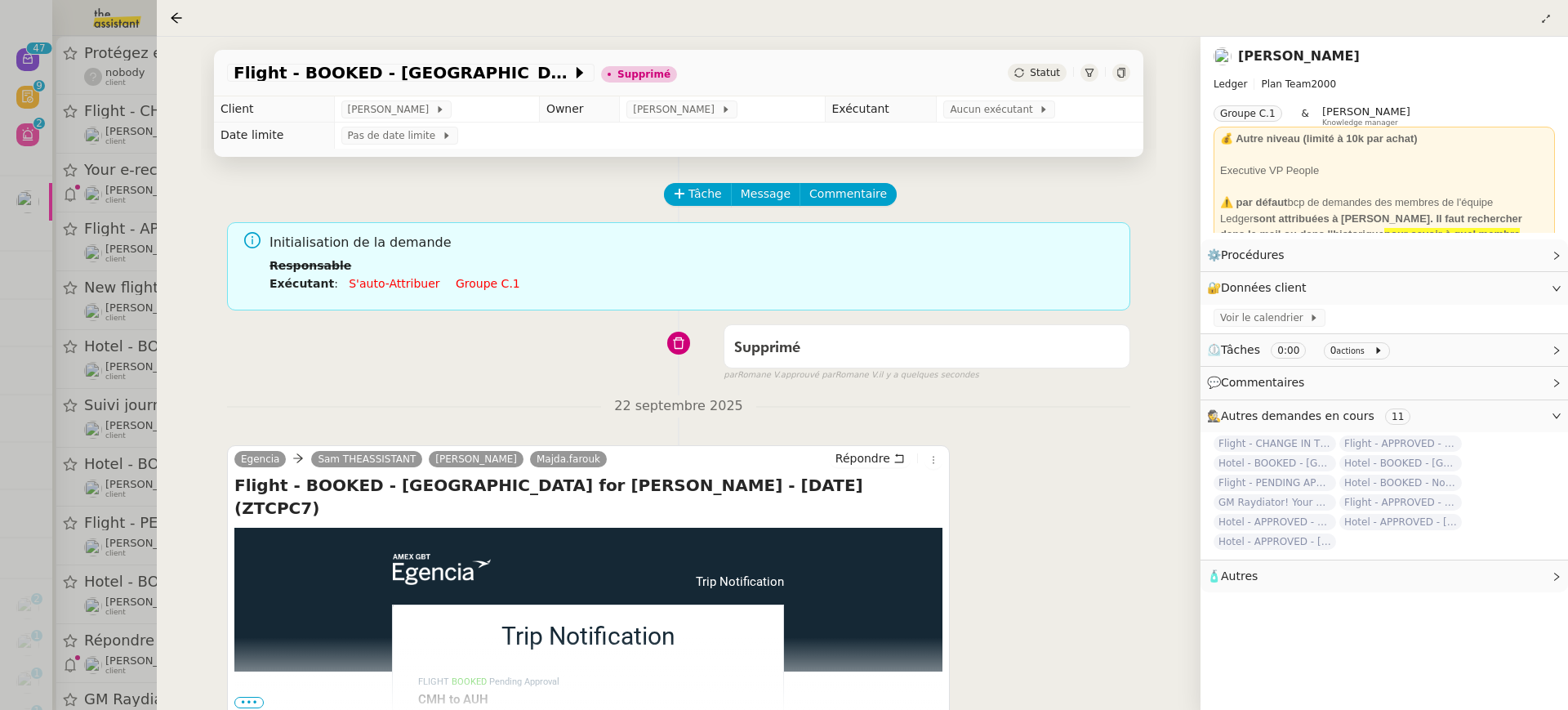
click at [131, 149] on div at bounding box center [784, 355] width 1568 height 710
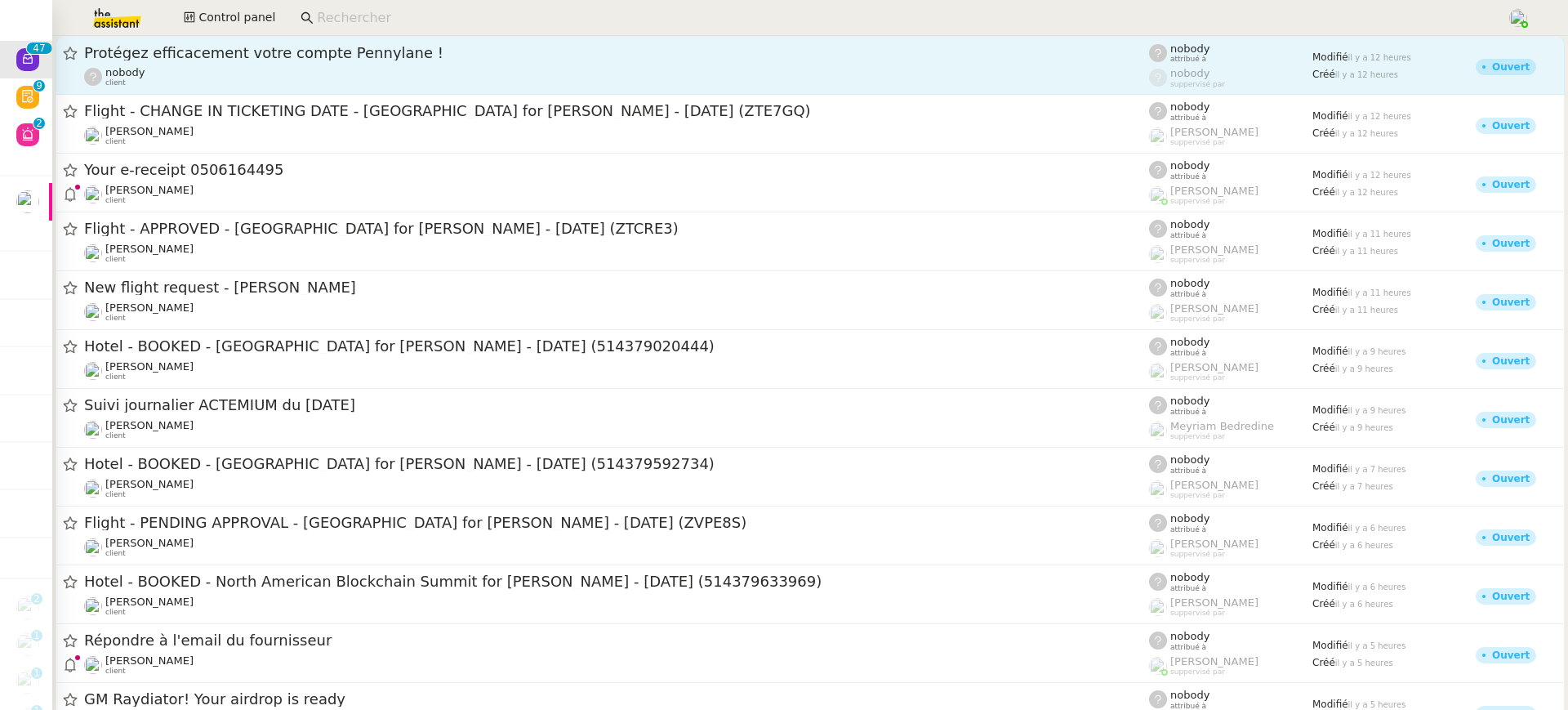
click at [256, 87] on div "nobody client" at bounding box center [616, 77] width 1065 height 21
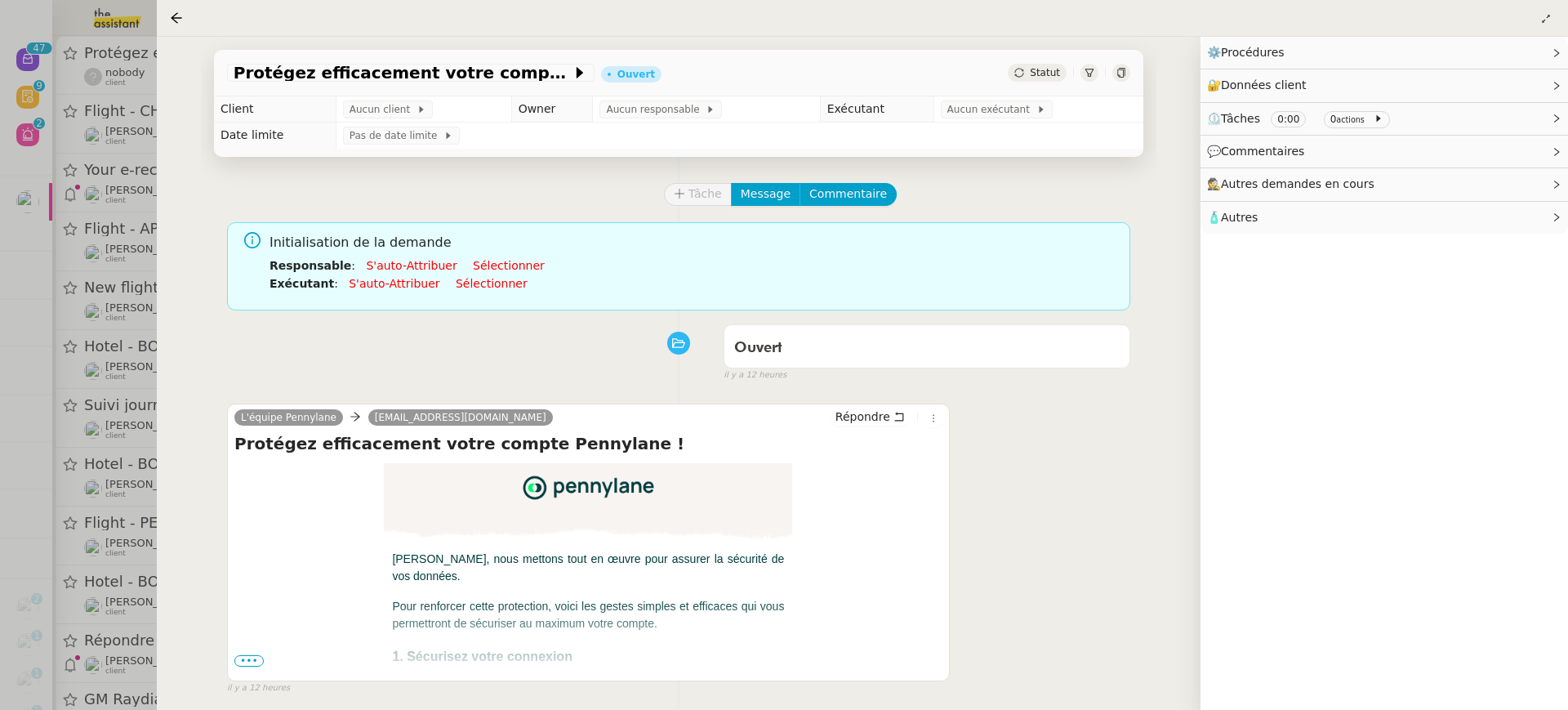
scroll to position [163, 0]
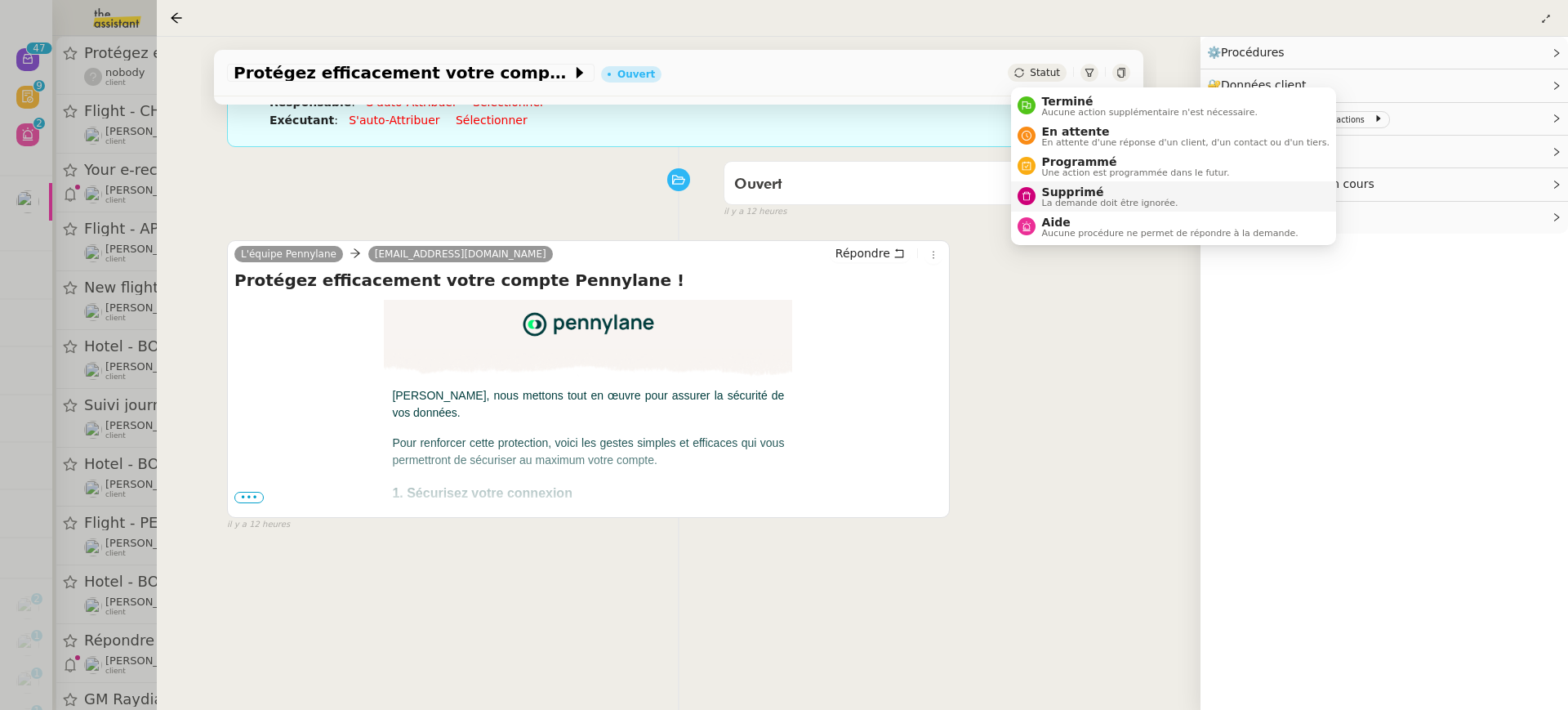
click at [1116, 201] on span "La demande doit être ignorée." at bounding box center [1110, 203] width 137 height 9
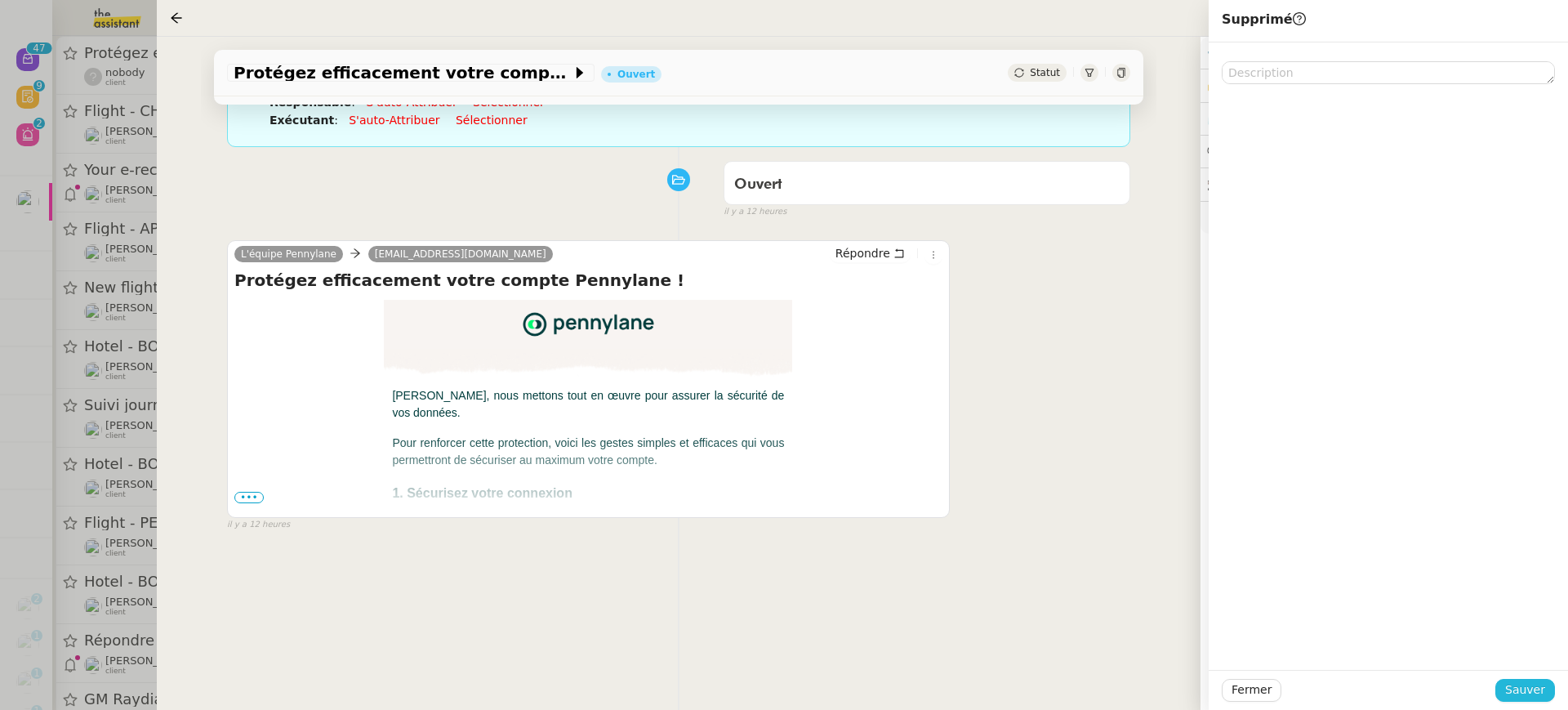
click at [1526, 687] on span "Sauver" at bounding box center [1525, 690] width 40 height 18
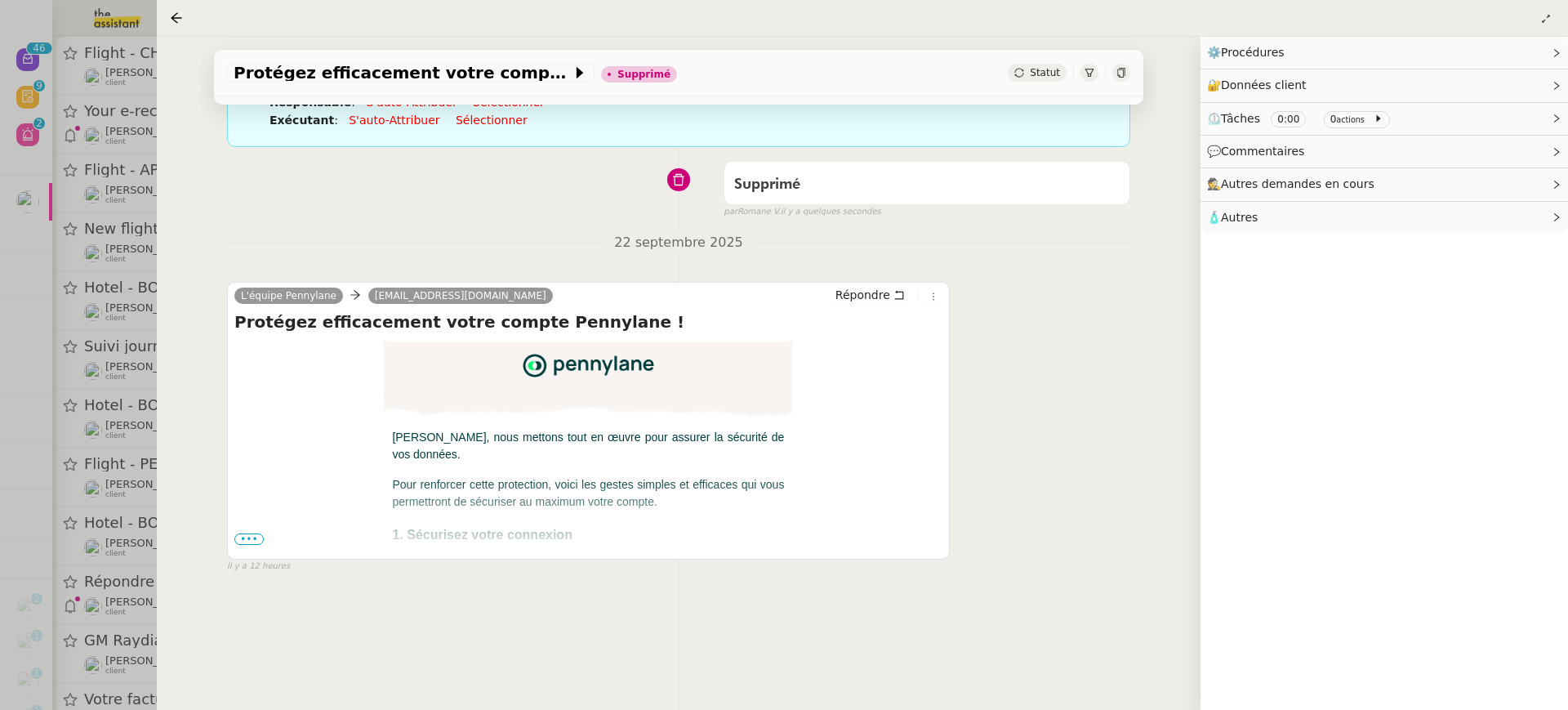
click at [103, 71] on div at bounding box center [784, 355] width 1568 height 710
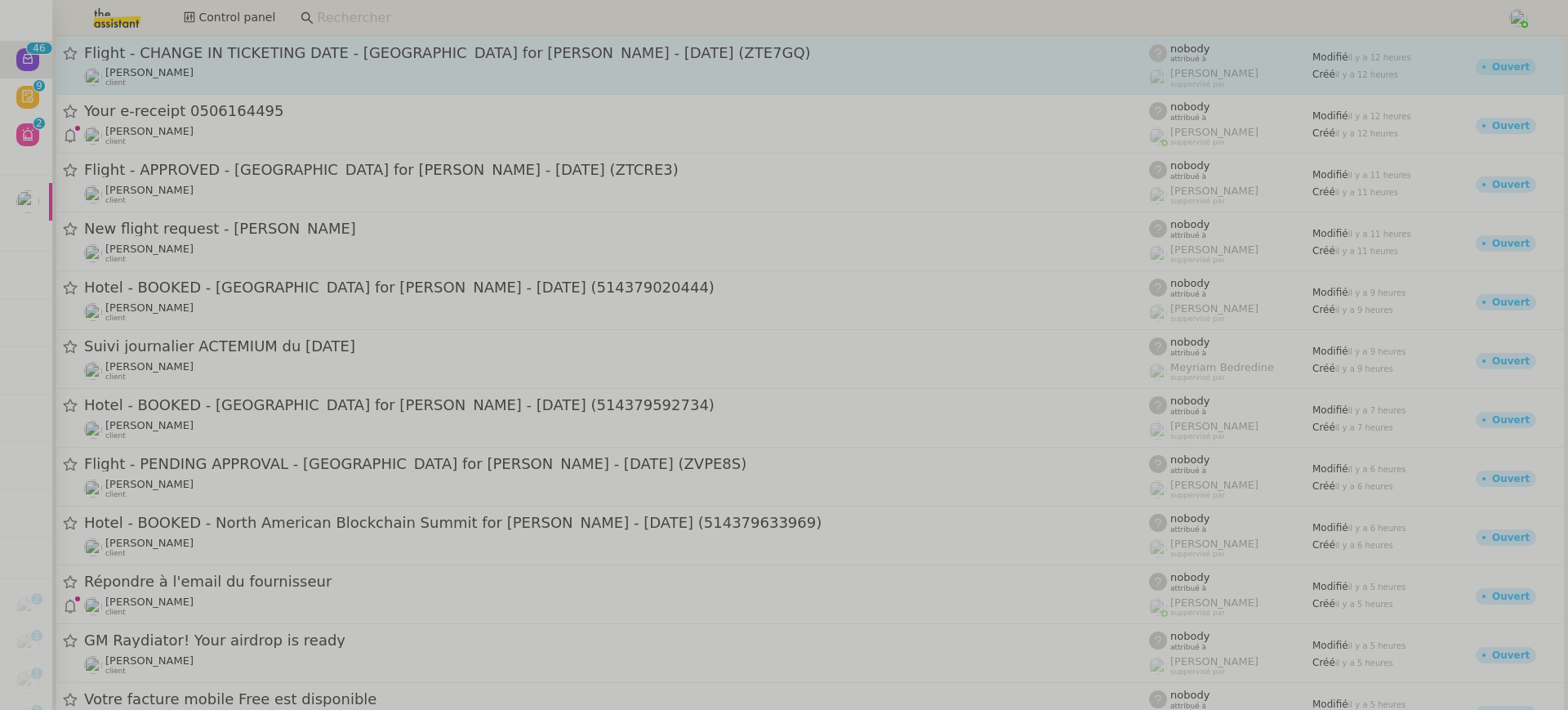
click at [196, 71] on div "Alexandre Blanc client" at bounding box center [616, 77] width 1065 height 21
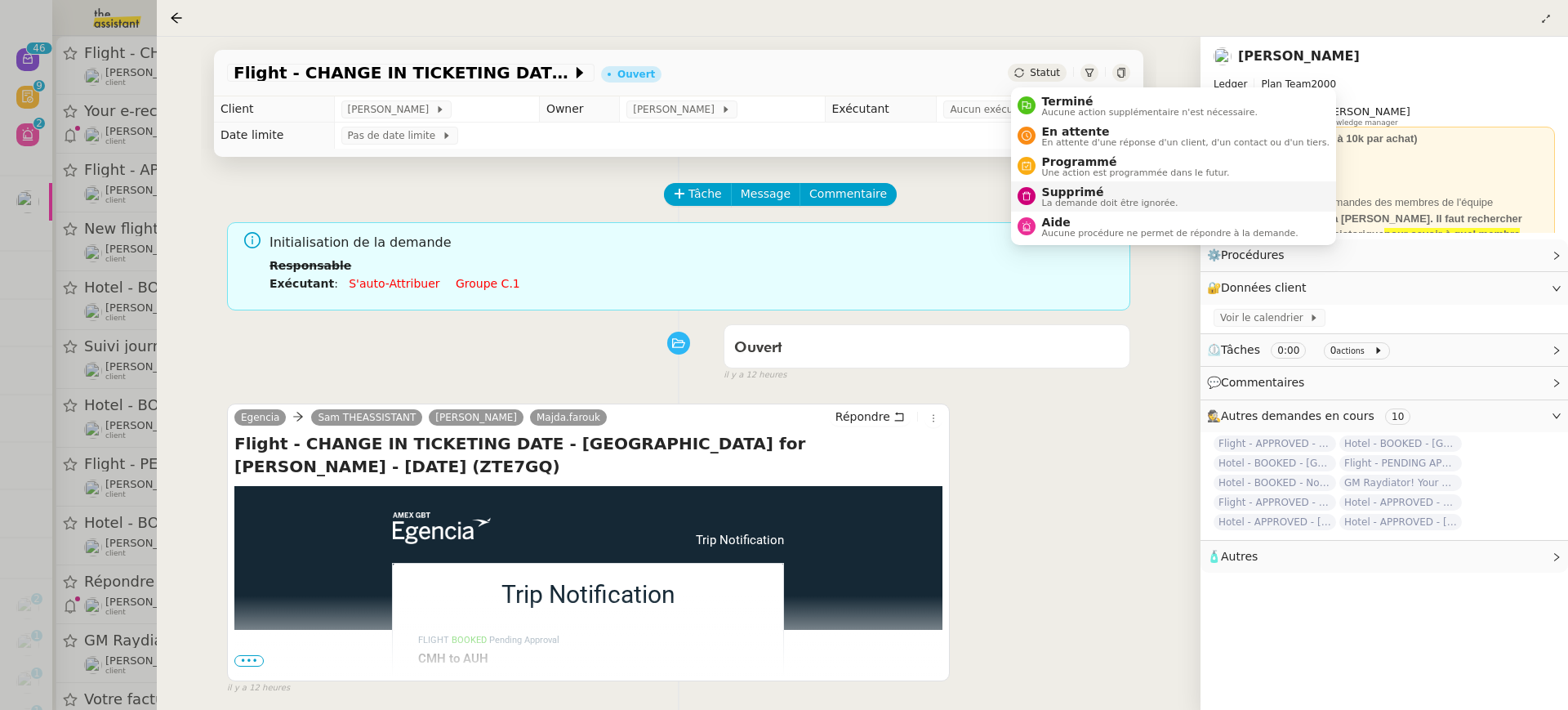
click at [1111, 194] on span "Supprimé" at bounding box center [1110, 192] width 137 height 13
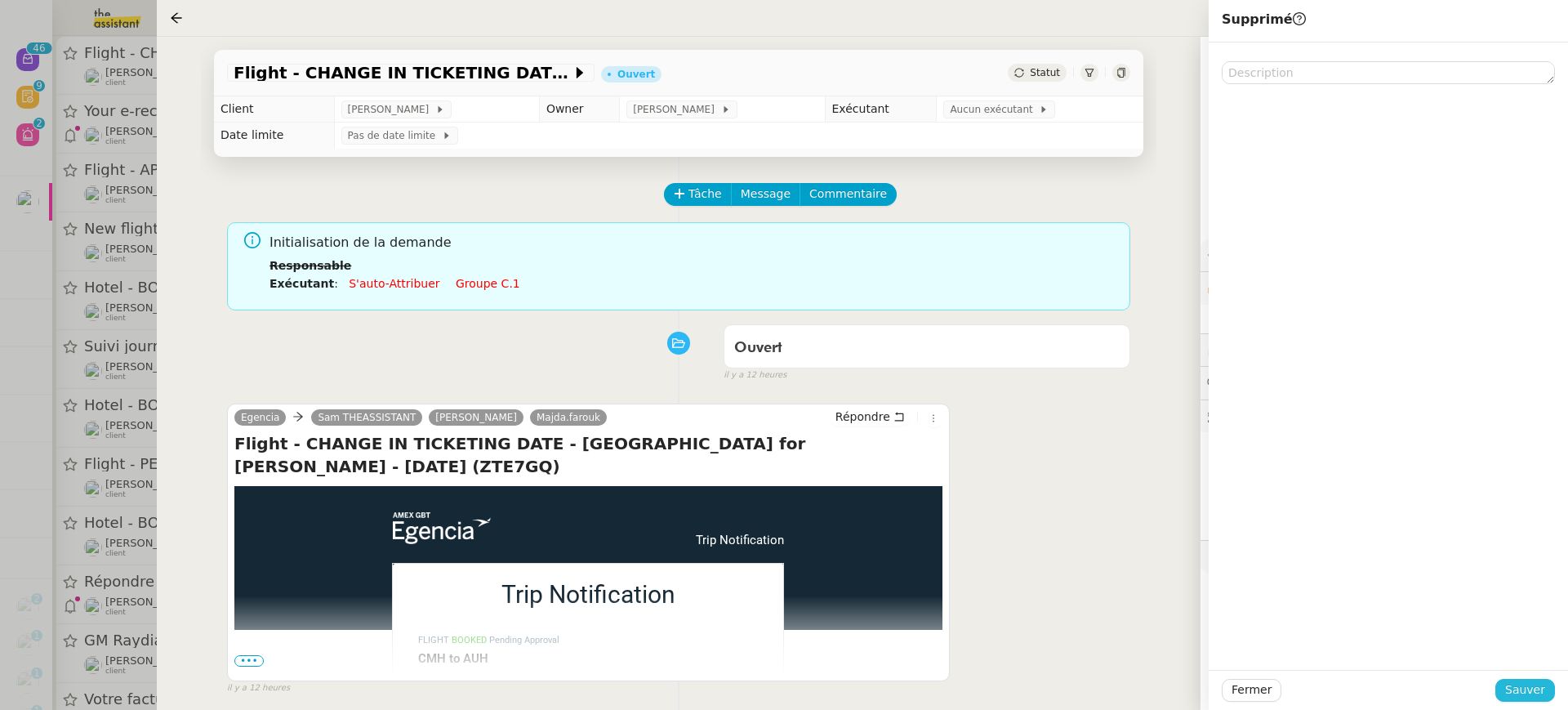
click at [1539, 682] on span "Sauver" at bounding box center [1525, 690] width 40 height 18
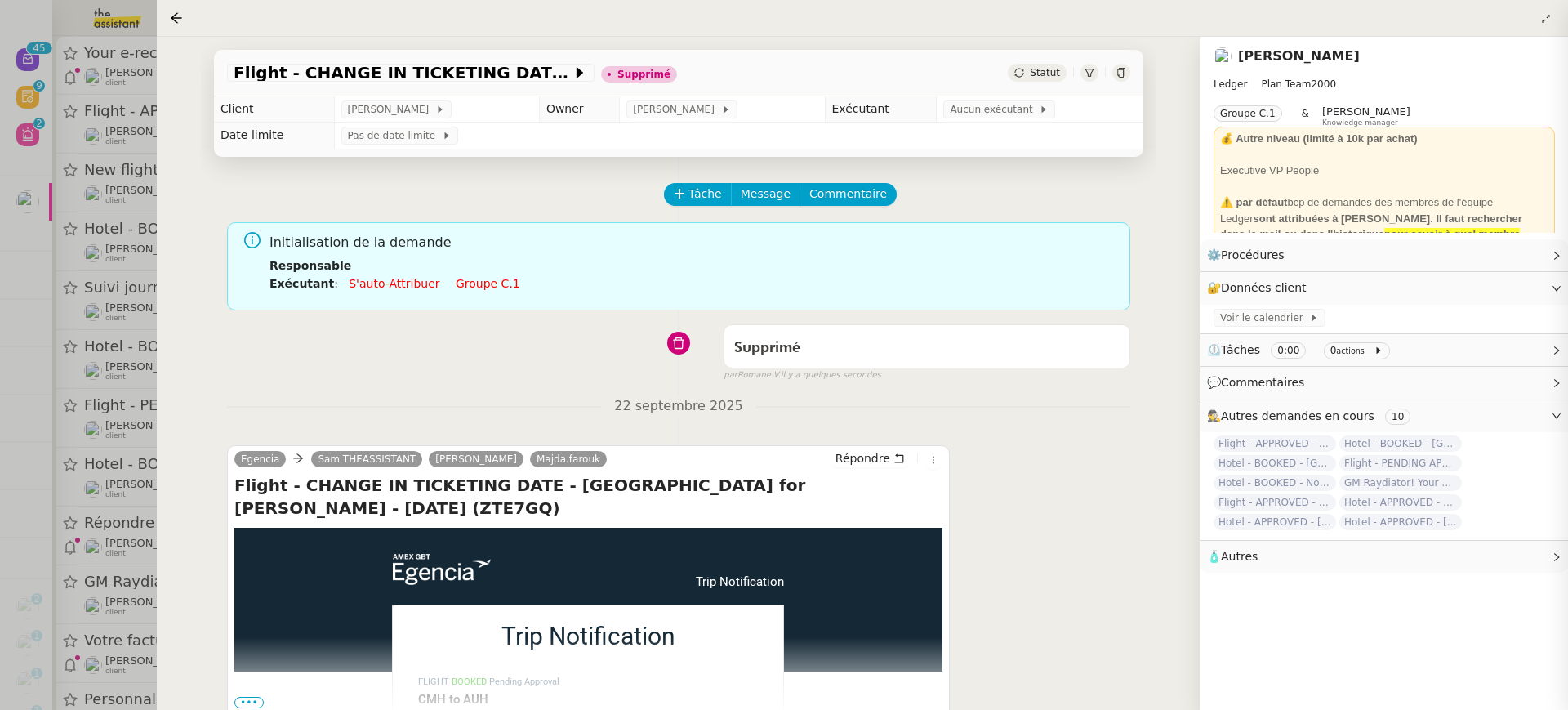
click at [115, 91] on div at bounding box center [784, 355] width 1568 height 710
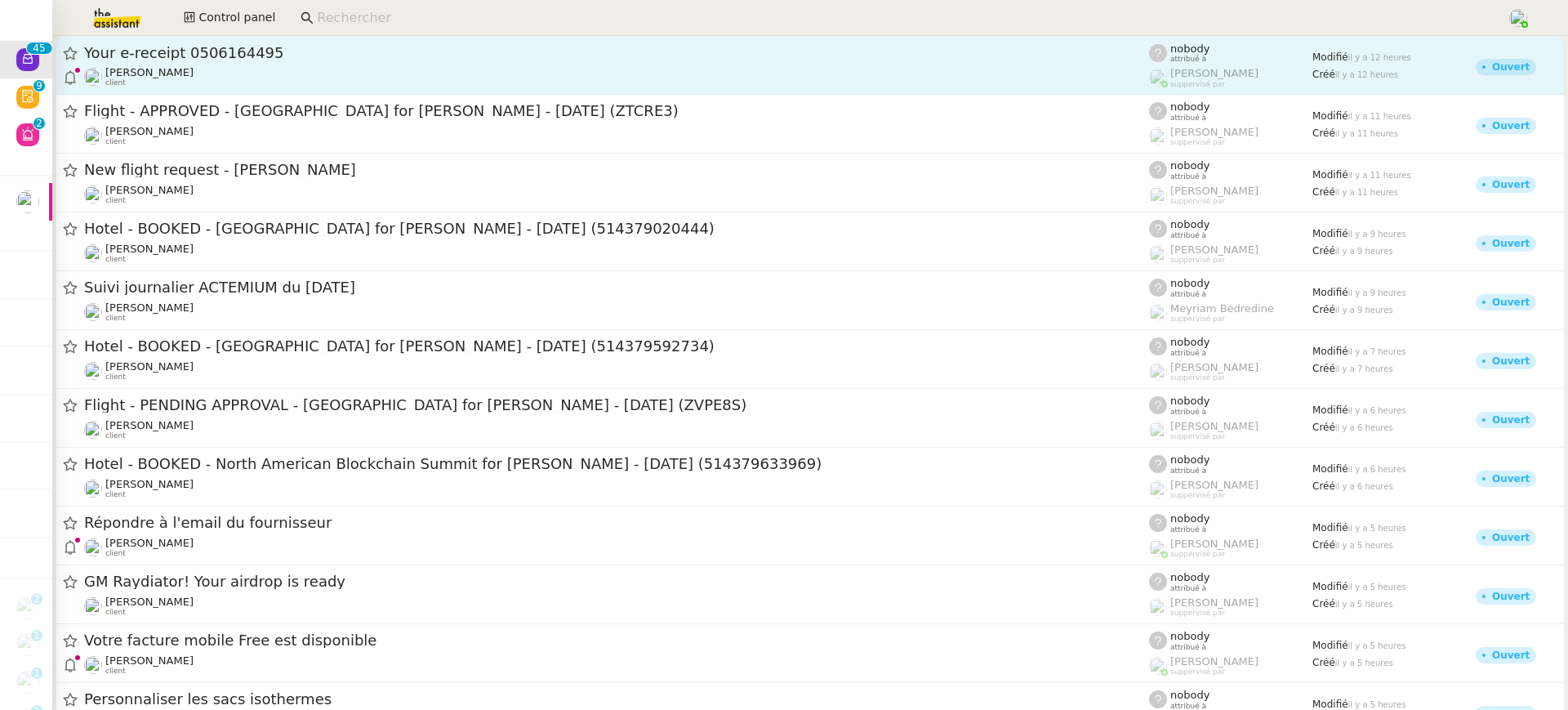
click at [309, 46] on span "Your e-receipt 0506164495" at bounding box center [616, 54] width 1065 height 15
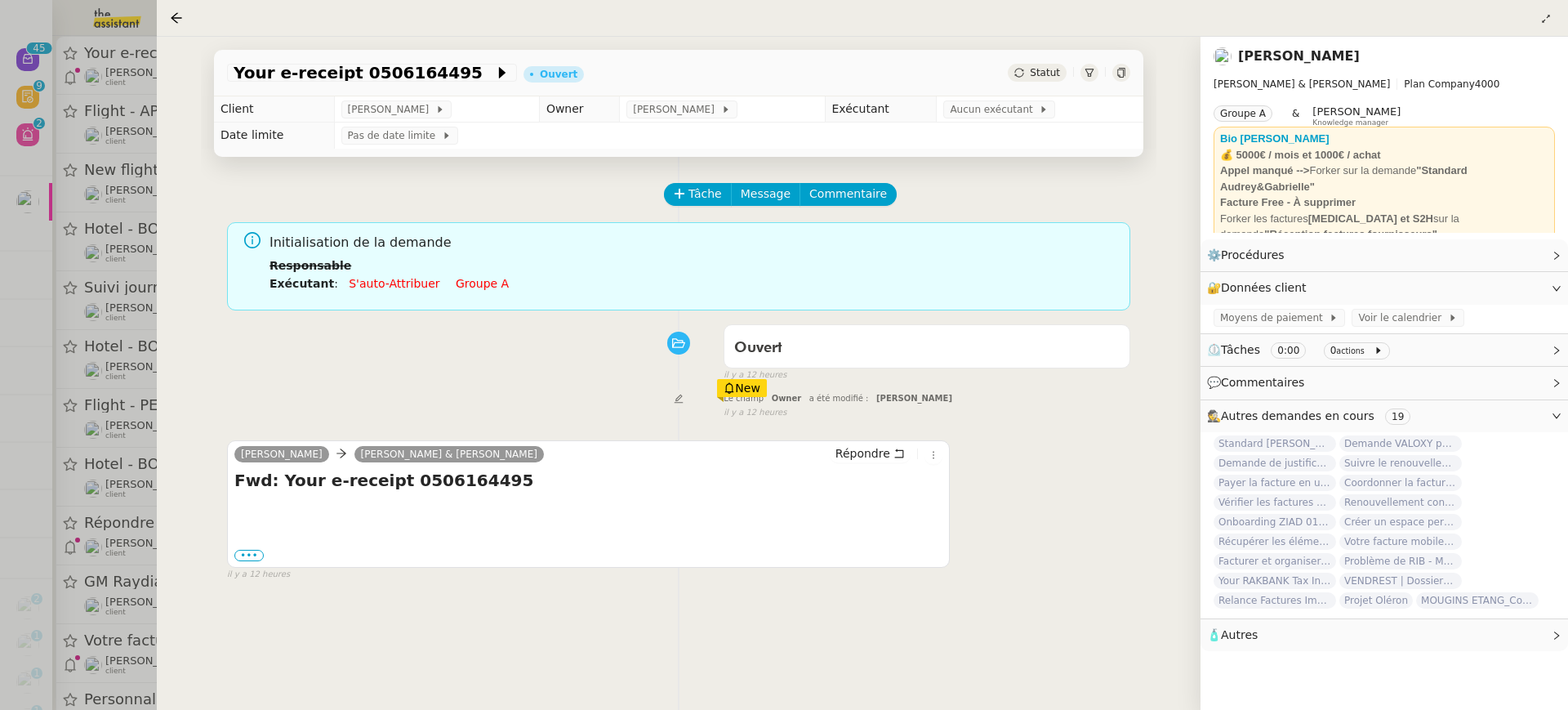
scroll to position [210, 0]
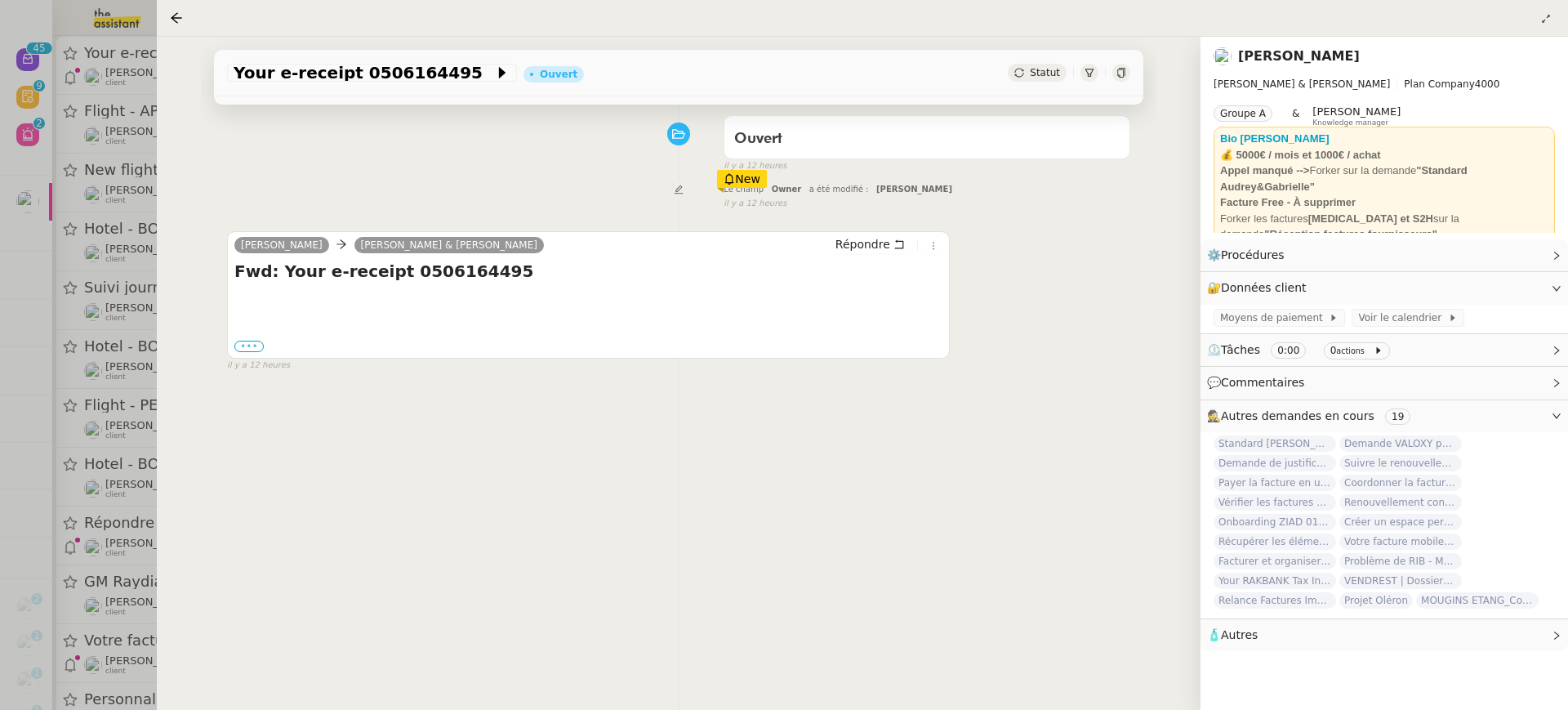
click at [242, 341] on label "•••" at bounding box center [249, 346] width 30 height 11
click at [0, 0] on input "•••" at bounding box center [0, 0] width 0 height 0
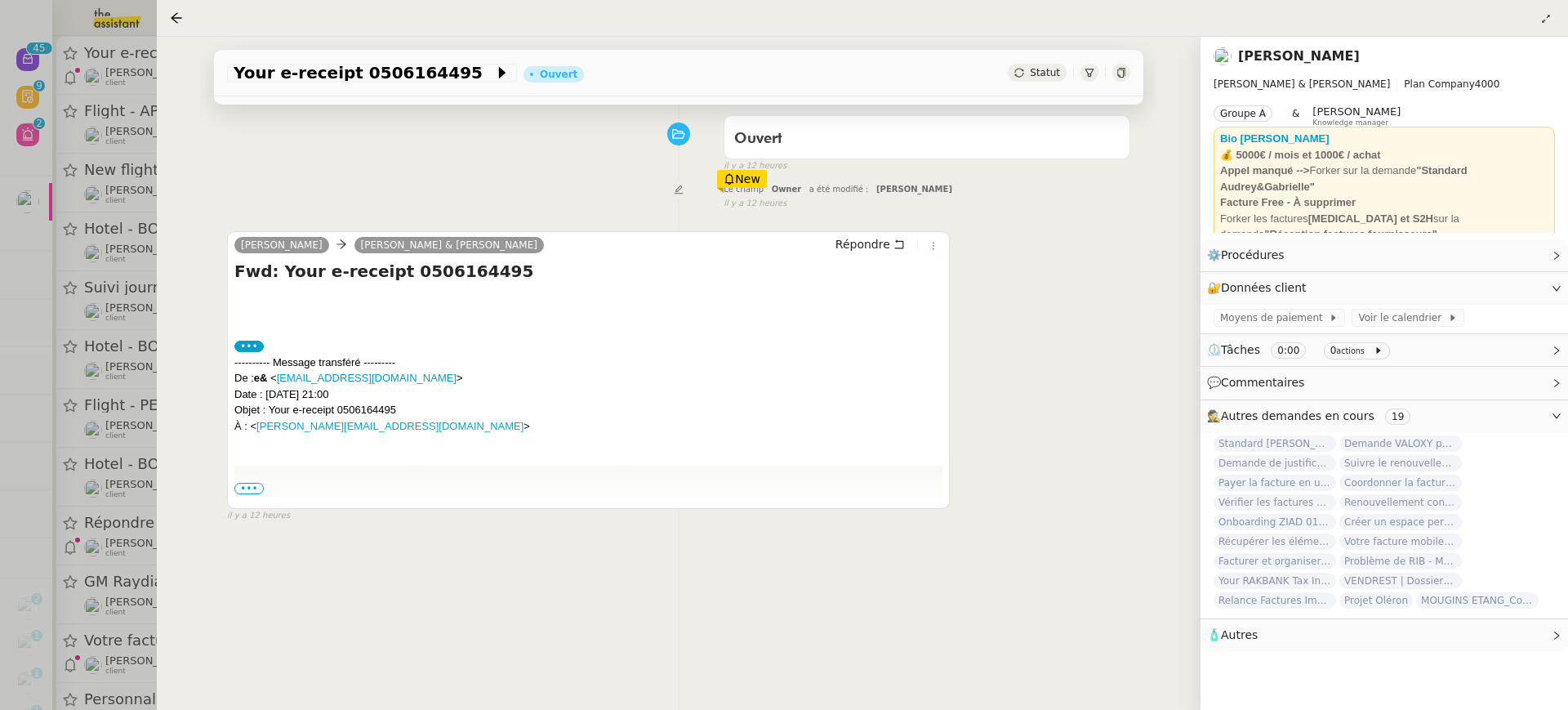
click at [245, 481] on div "Fwd: Your e-receipt 0506164495 ••• ---------- Message transféré --------- De : …" at bounding box center [588, 381] width 708 height 245
click at [256, 487] on span "•••" at bounding box center [249, 488] width 30 height 11
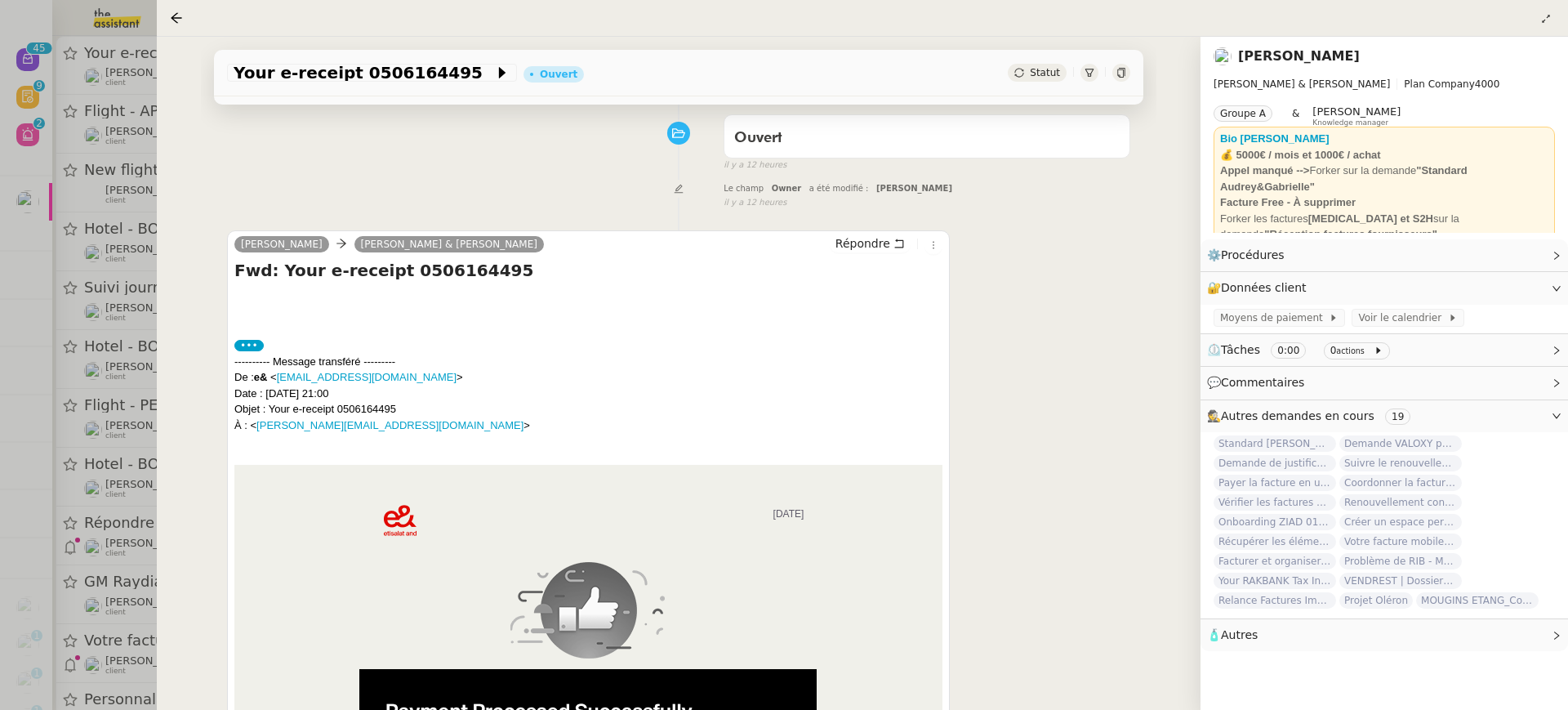
scroll to position [0, 0]
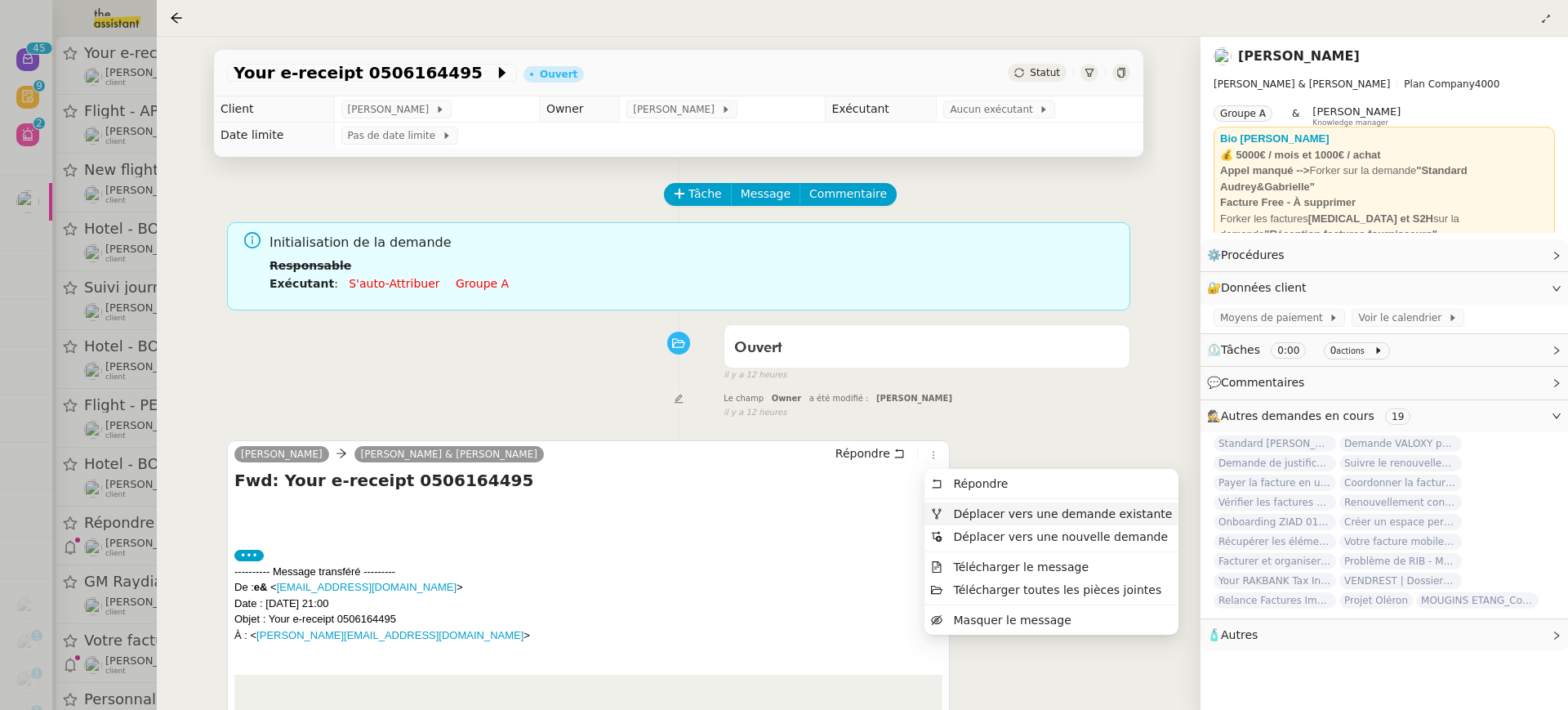
click at [979, 523] on li "Déplacer vers une demande existante" at bounding box center [1051, 513] width 254 height 23
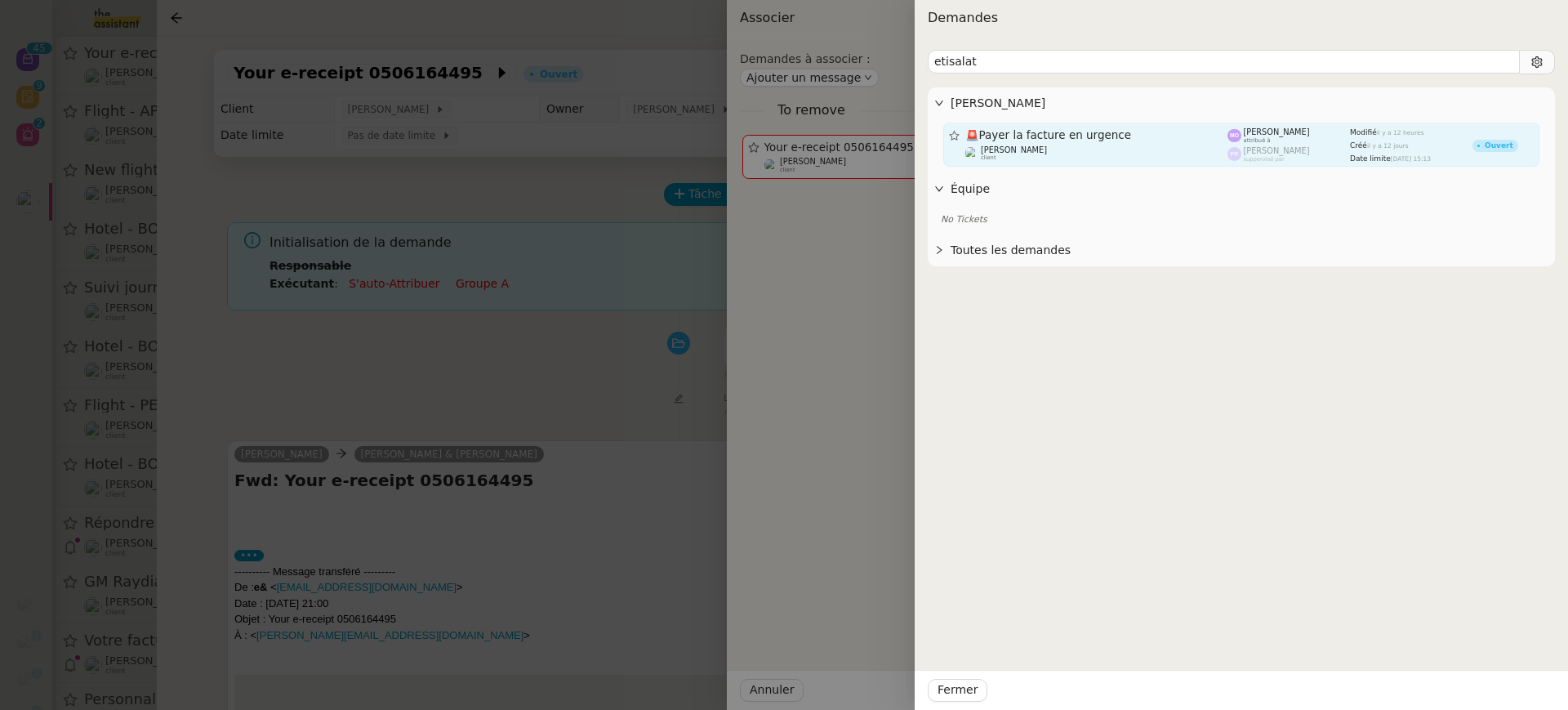
type input "etisalat"
click at [1125, 152] on div "Gabrielle Tavernier client" at bounding box center [1096, 154] width 263 height 17
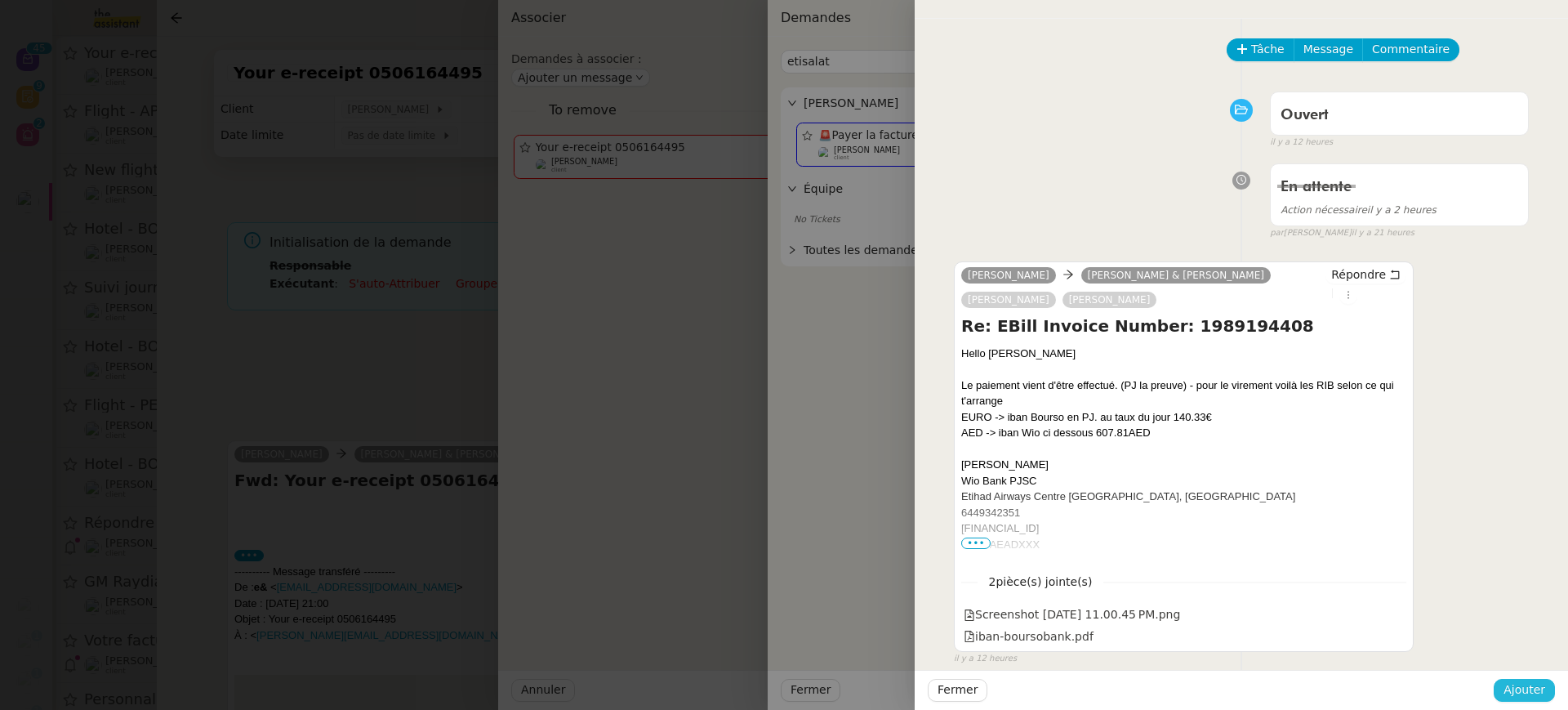
click at [1545, 694] on button "Ajouter" at bounding box center [1525, 690] width 61 height 23
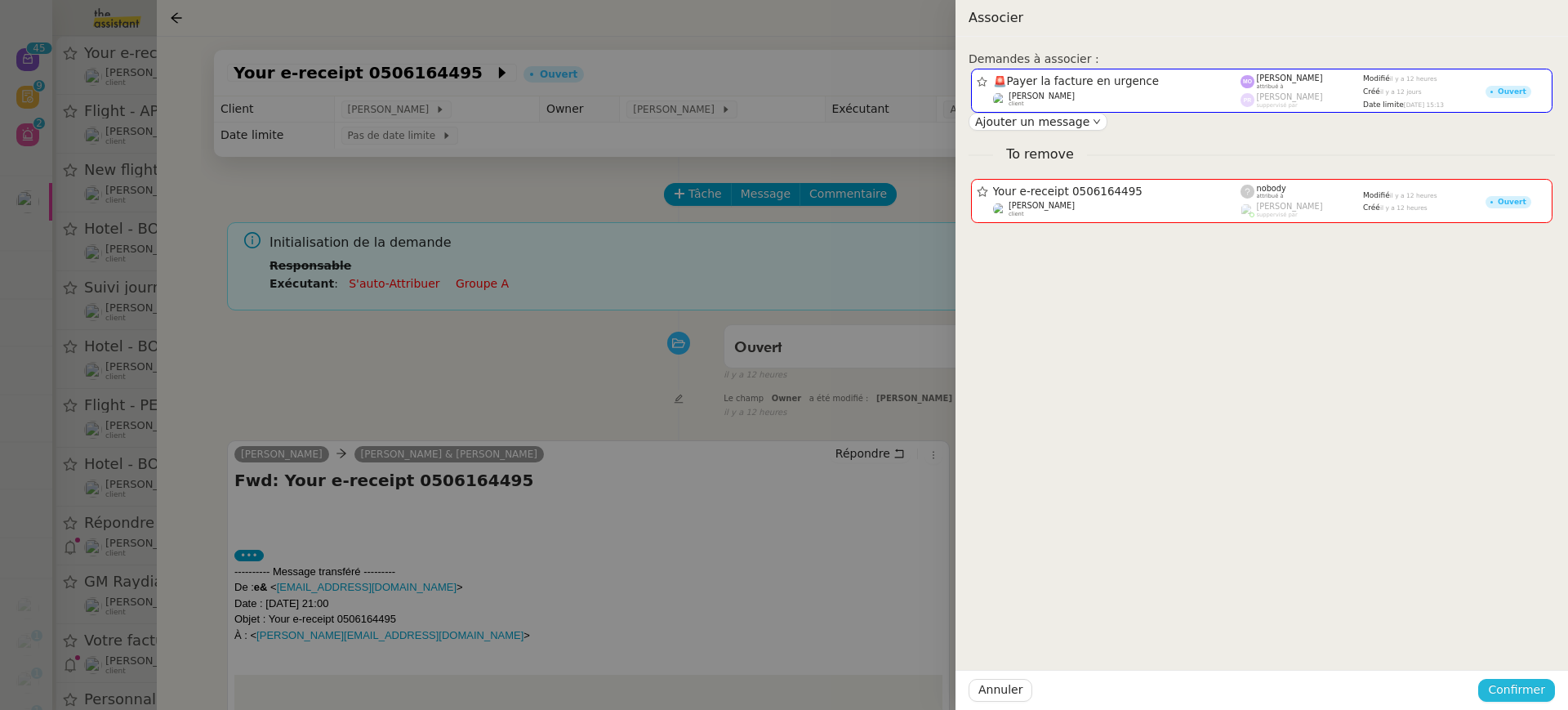
click at [1545, 694] on button "Confirmer" at bounding box center [1516, 690] width 77 height 23
click at [1526, 638] on button "Ajouter" at bounding box center [1517, 646] width 54 height 18
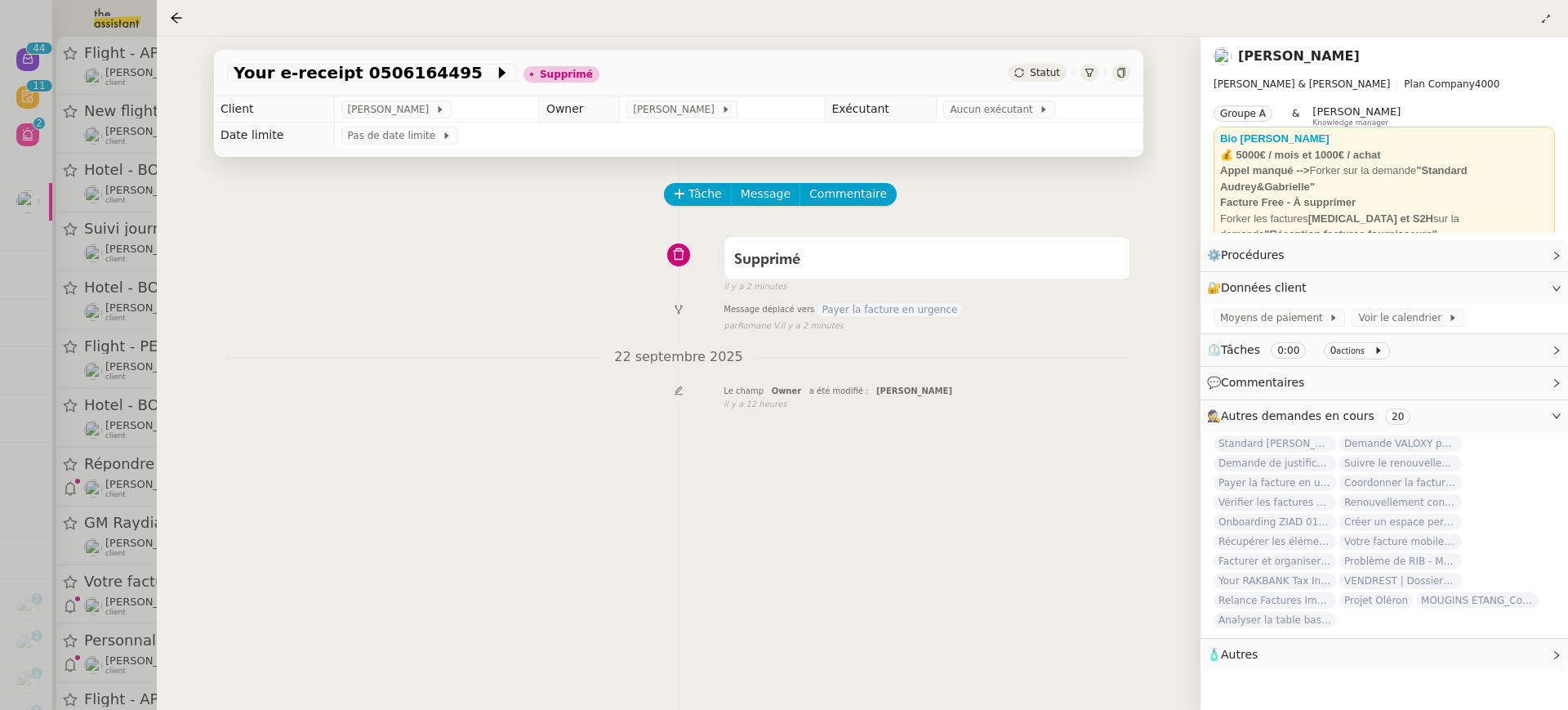
click at [84, 223] on div at bounding box center [784, 355] width 1568 height 710
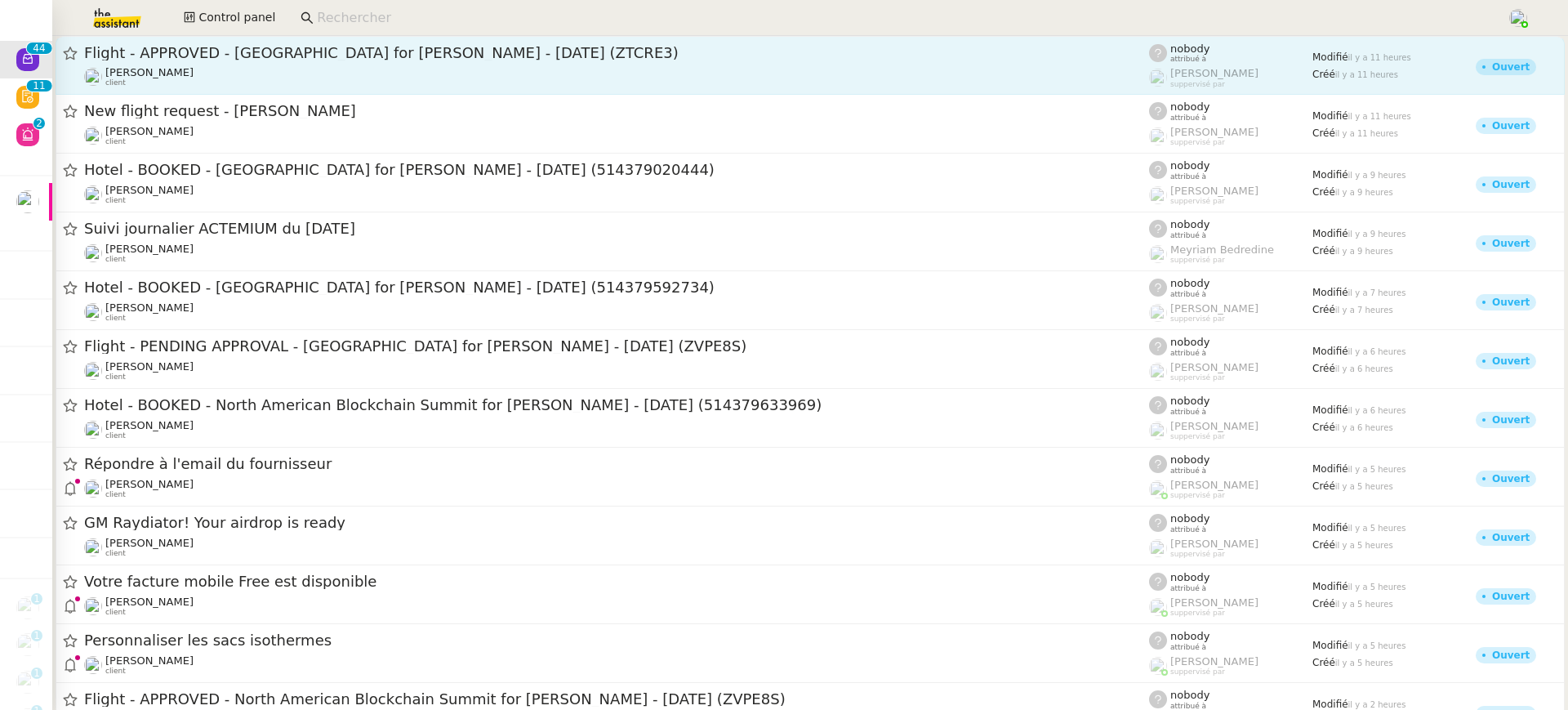
click at [209, 47] on span "Flight - APPROVED - Abu Dhabi for Seth HERTLEIN - 28 Sep, 2025 (ZTCRE3)" at bounding box center [616, 54] width 1065 height 15
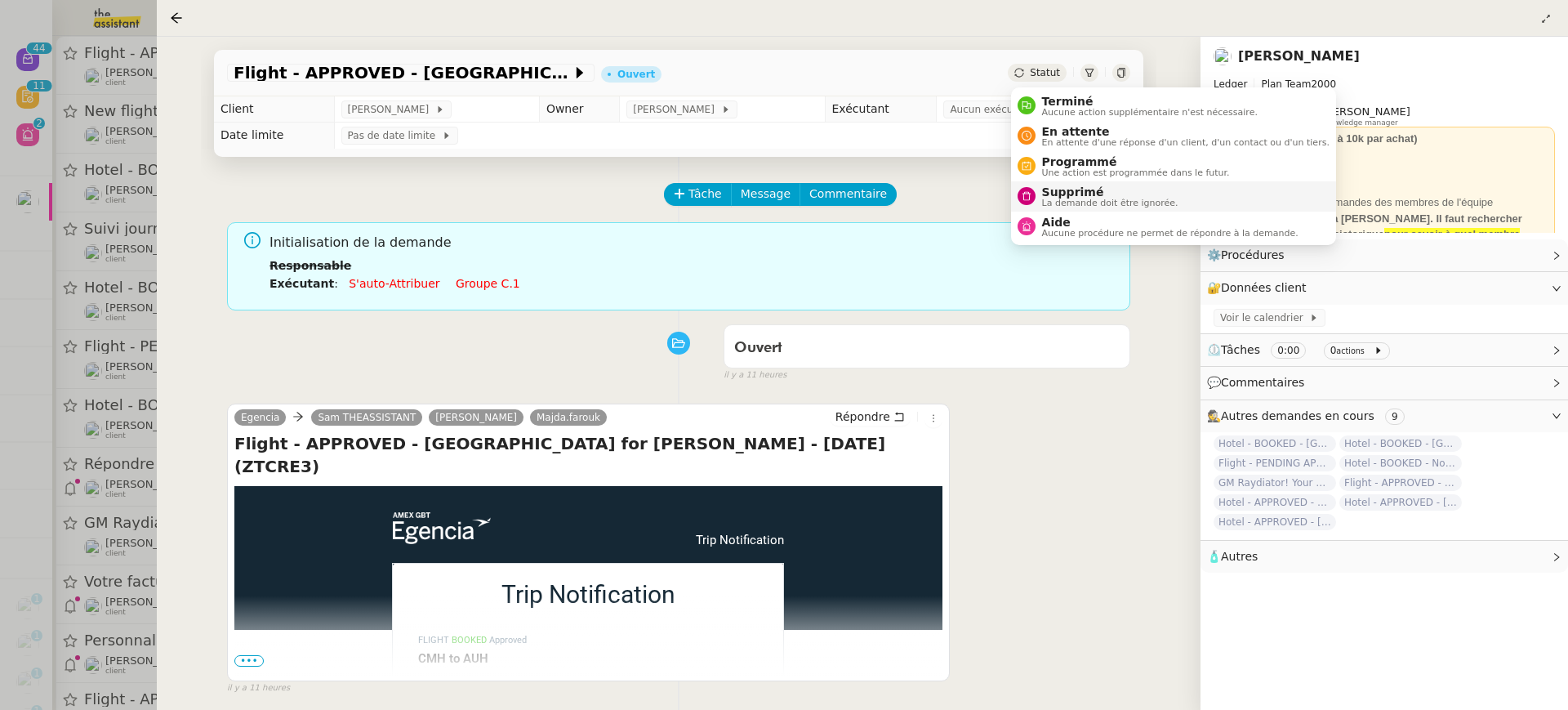
click at [1088, 186] on span "Supprimé" at bounding box center [1110, 192] width 137 height 13
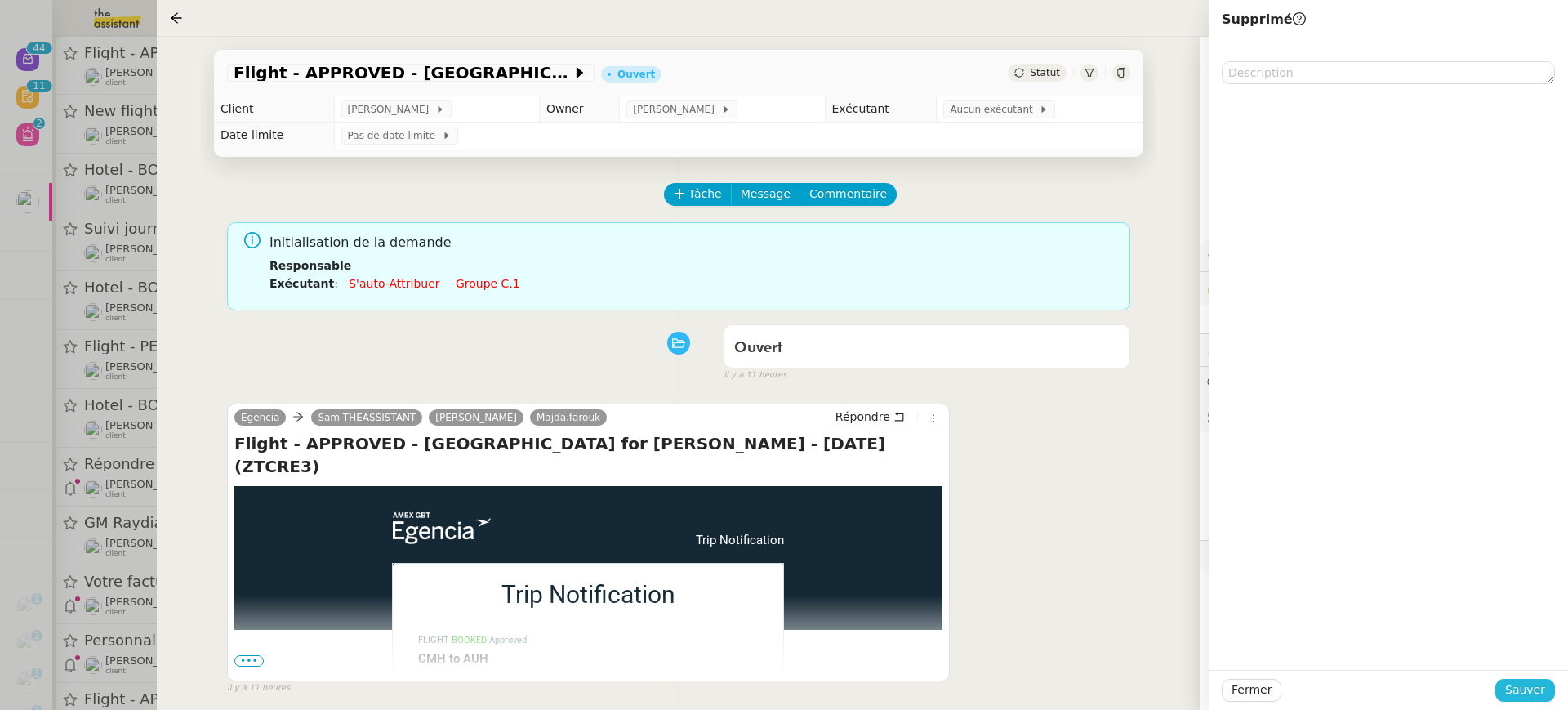
click at [1537, 696] on span "Sauver" at bounding box center [1525, 690] width 40 height 18
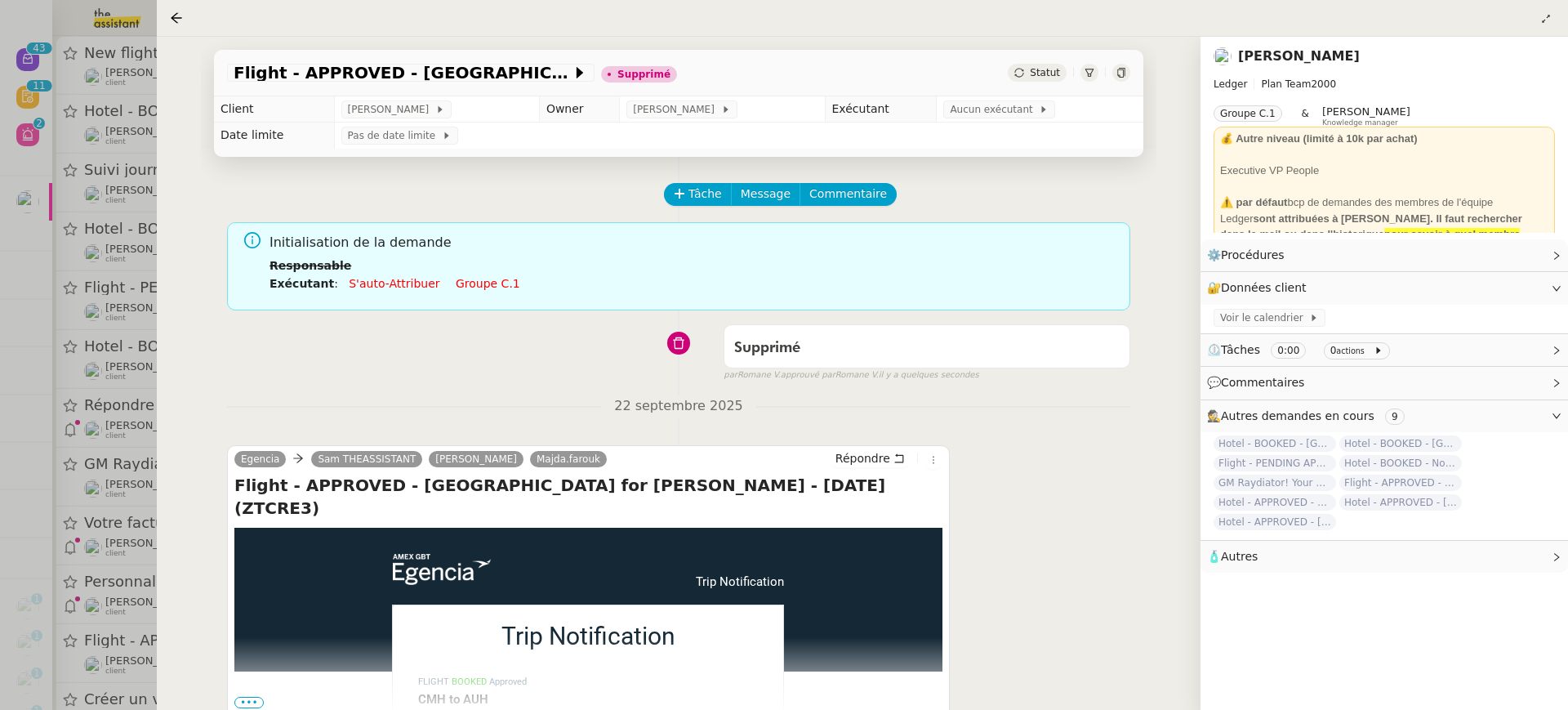
click at [126, 89] on div at bounding box center [784, 355] width 1568 height 710
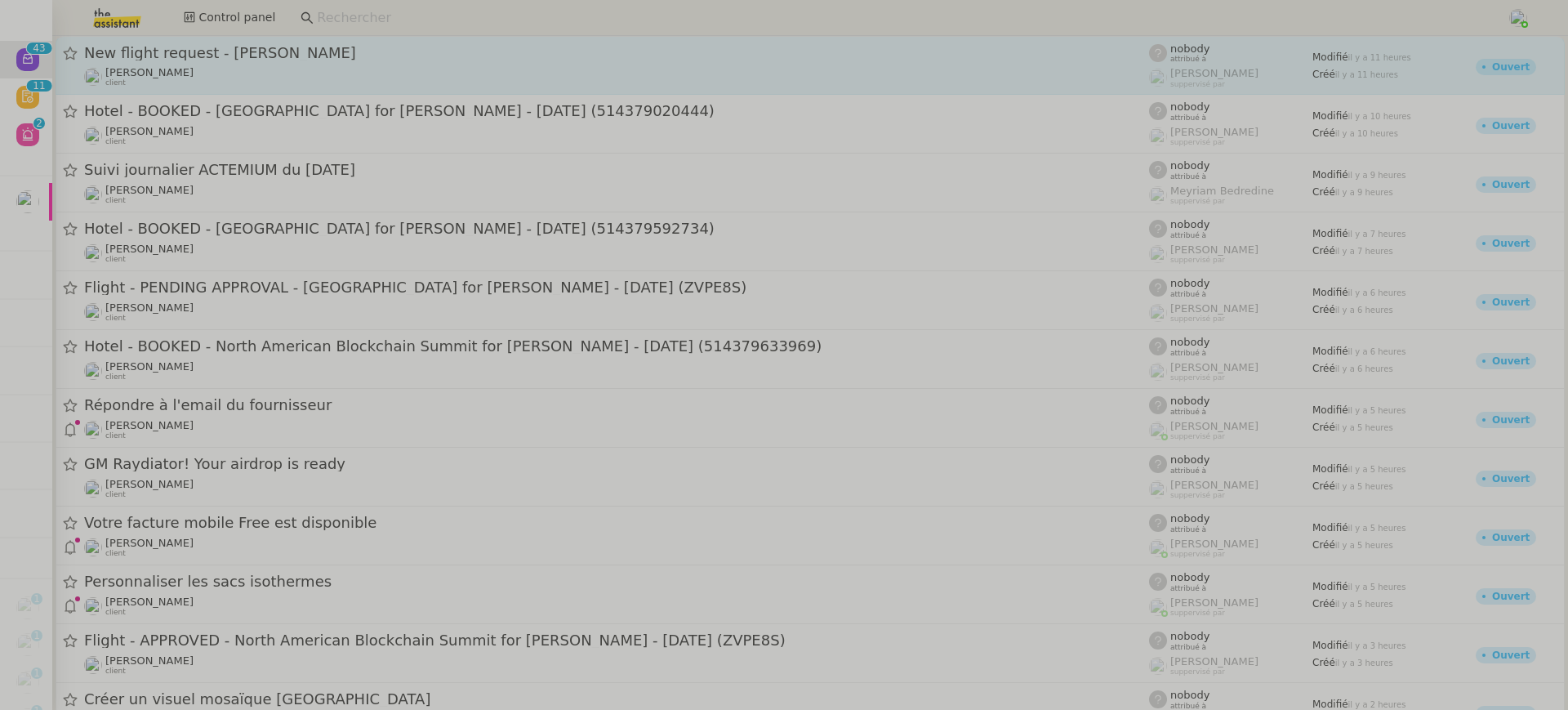
click at [239, 73] on div "Louis Frei client" at bounding box center [616, 77] width 1065 height 21
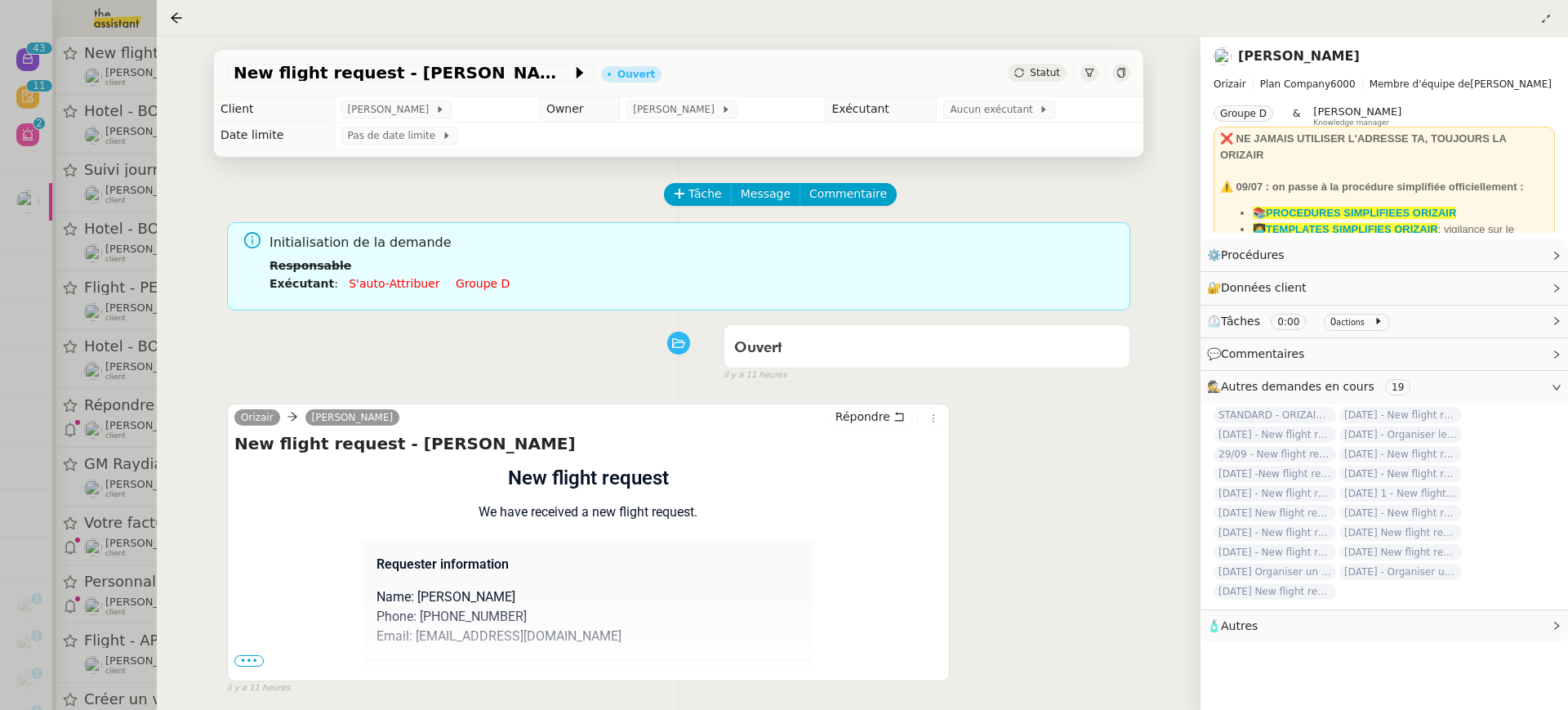
scroll to position [153, 0]
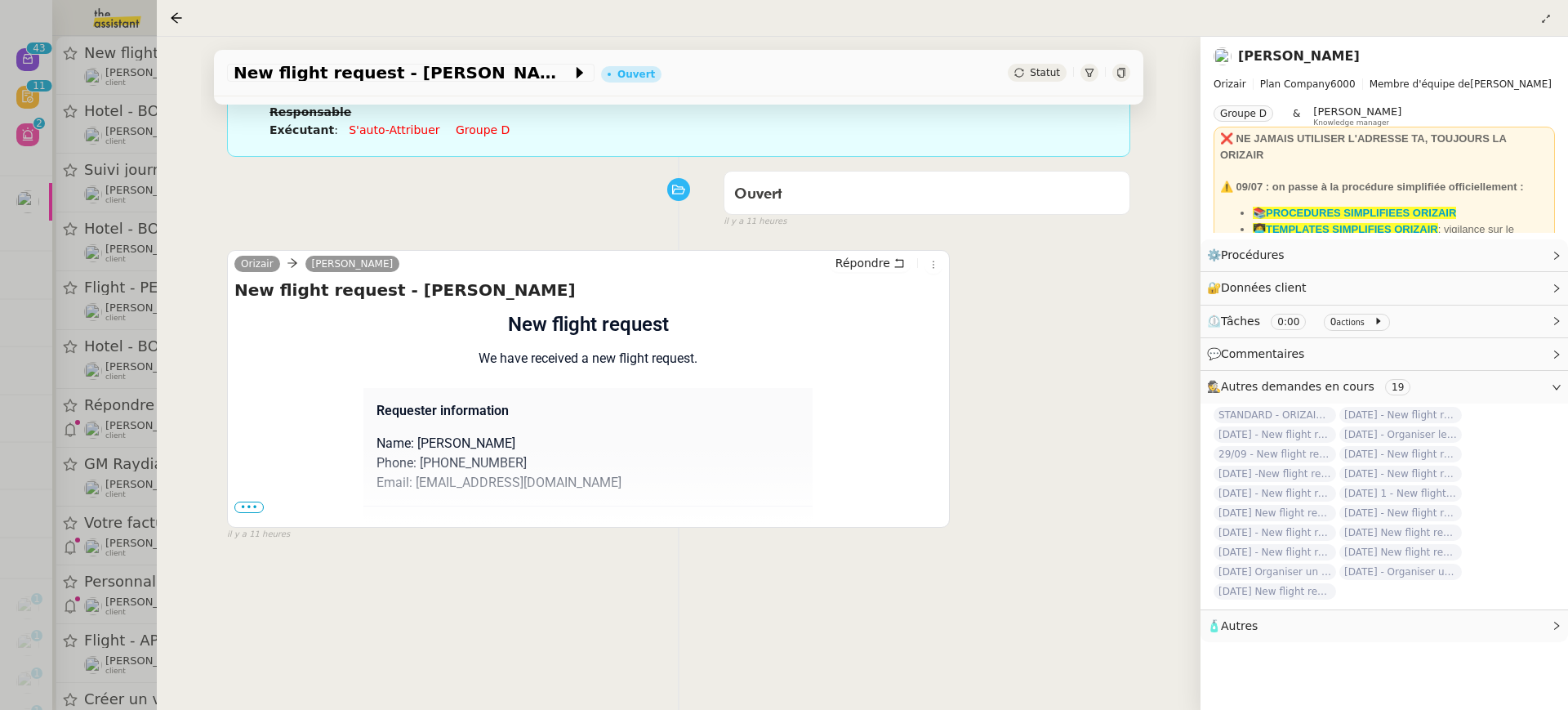
click at [249, 506] on span "•••" at bounding box center [249, 507] width 30 height 11
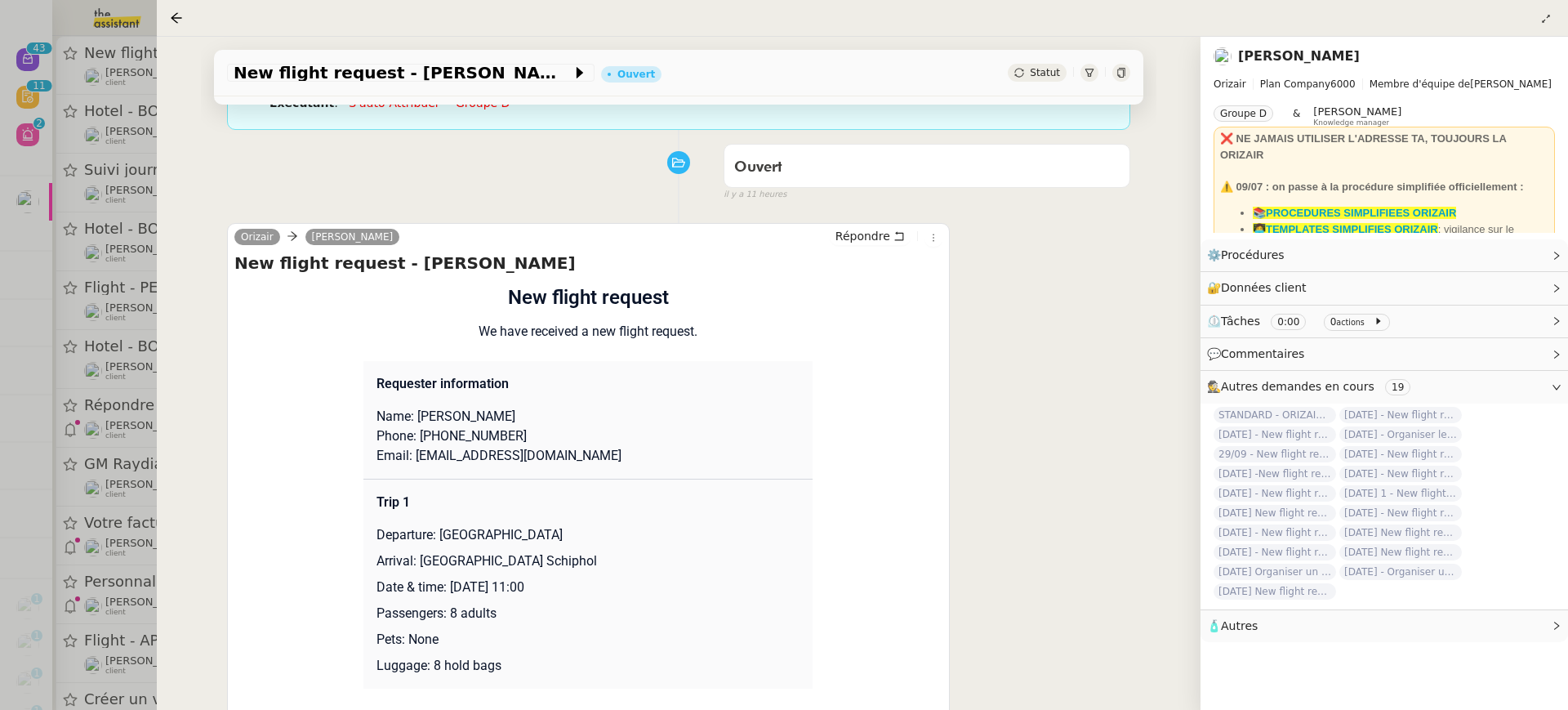
scroll to position [204, 0]
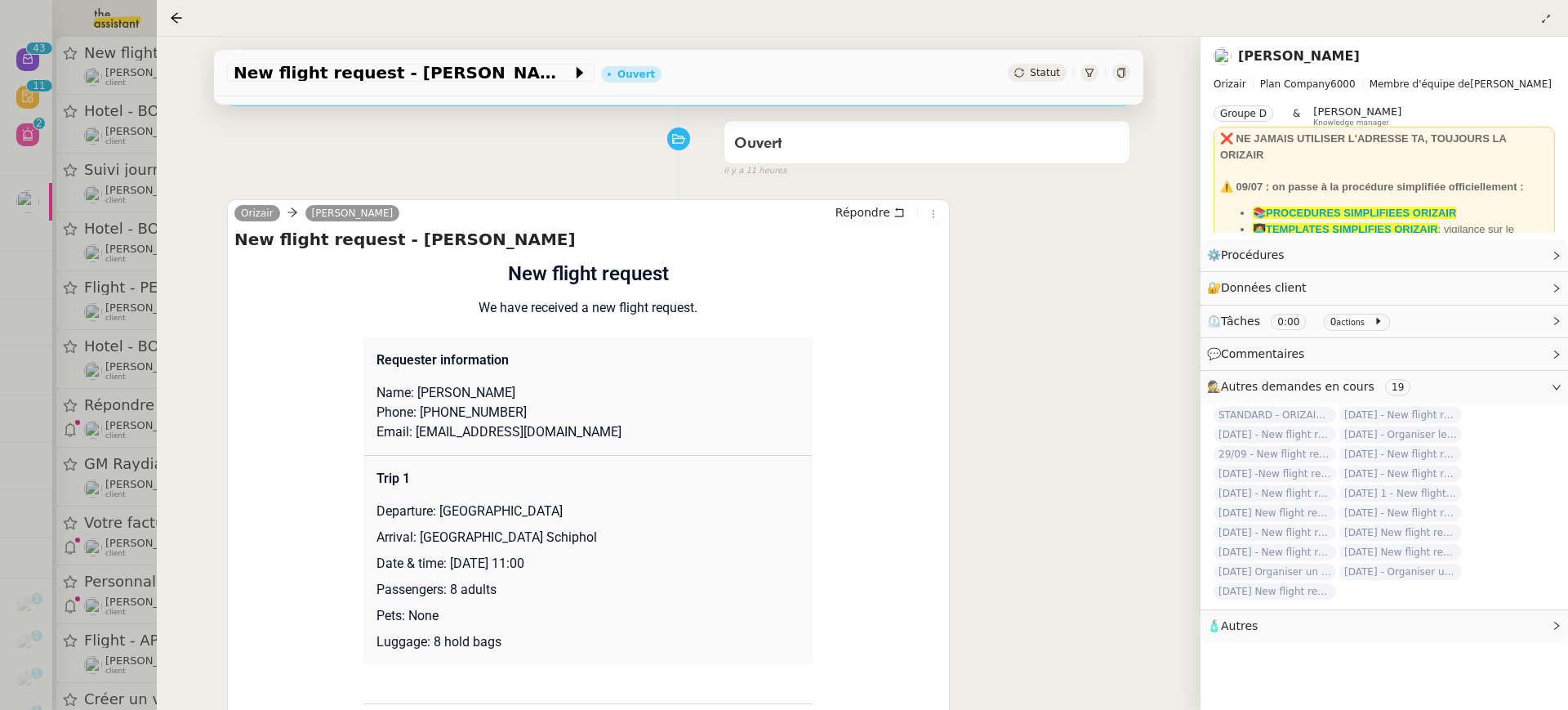
drag, startPoint x: 557, startPoint y: 564, endPoint x: 449, endPoint y: 563, distance: 108.0
click at [449, 564] on p "Date & time: 30th October 2025 11:00" at bounding box center [588, 563] width 423 height 19
copy p "30th October 2025"
click at [427, 63] on app-ticket-info-button "New flight request - Joe Coyle" at bounding box center [413, 72] width 374 height 19
click at [437, 90] on div "New flight request - Joe Coyle Ouvert Statut" at bounding box center [678, 73] width 929 height 46
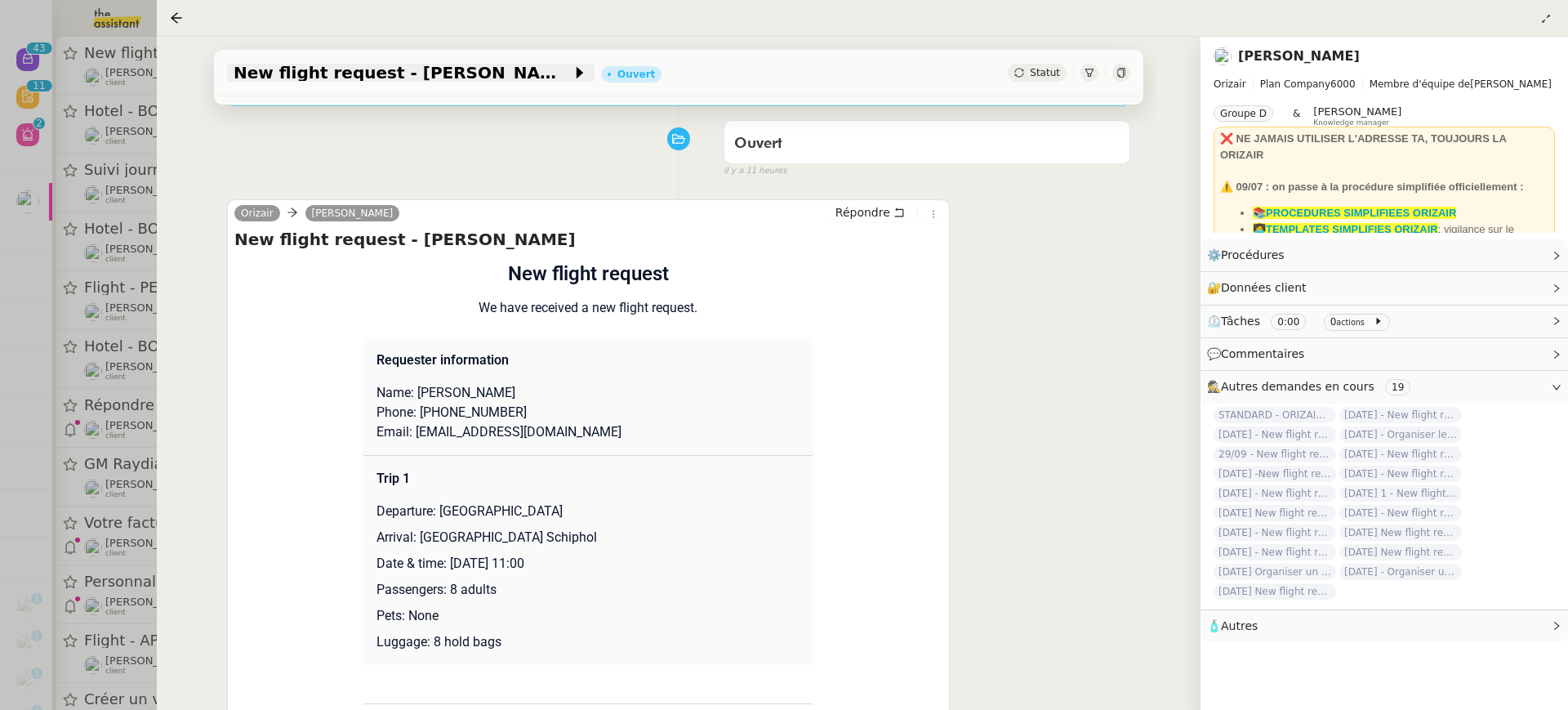
click at [423, 79] on span "New flight request - Joe Coyle" at bounding box center [402, 73] width 338 height 17
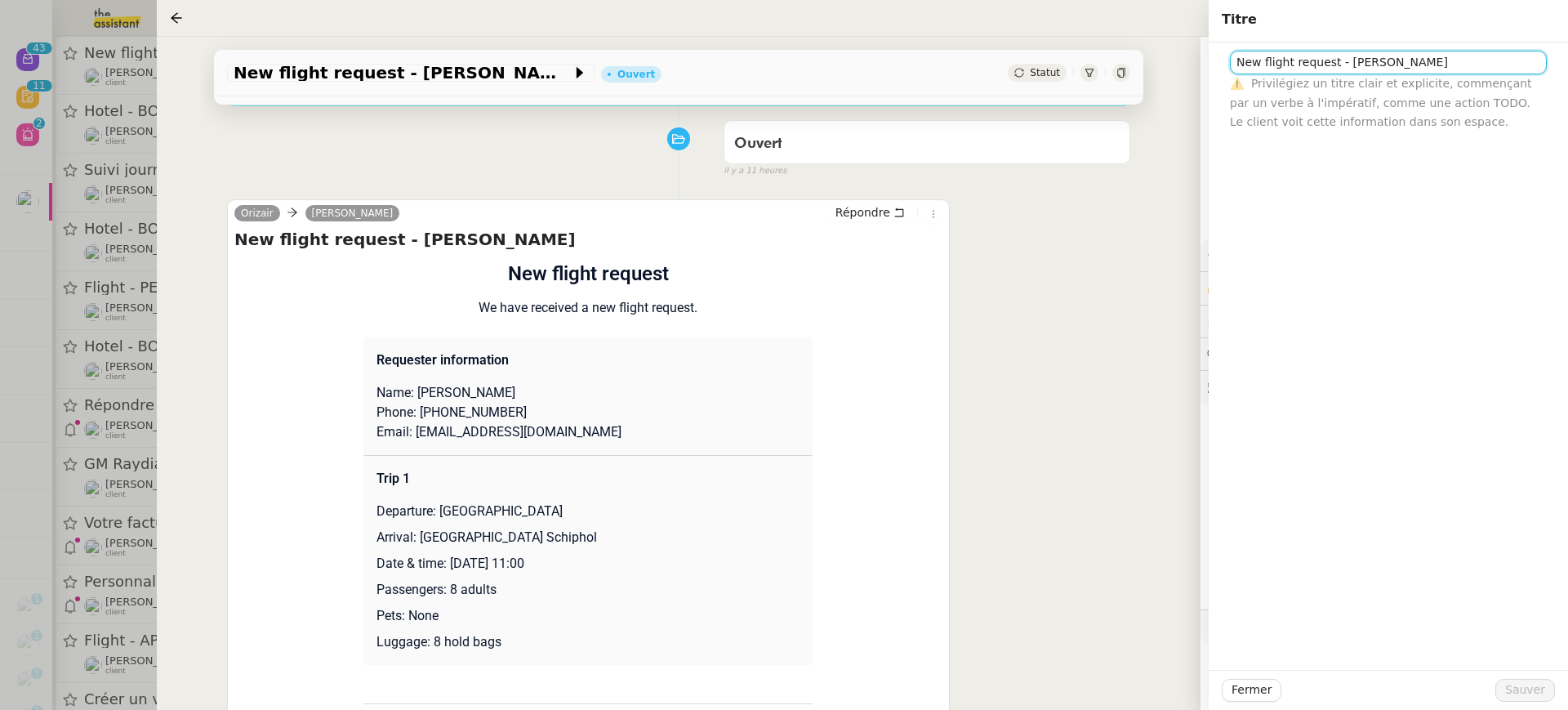
click at [1233, 56] on input "New flight request - Joe Coyle" at bounding box center [1388, 63] width 317 height 24
paste input "30th October 2025"
type input "30th October 2025 New flight request - Joe Coyle"
click at [1541, 683] on span "Sauver" at bounding box center [1525, 690] width 40 height 18
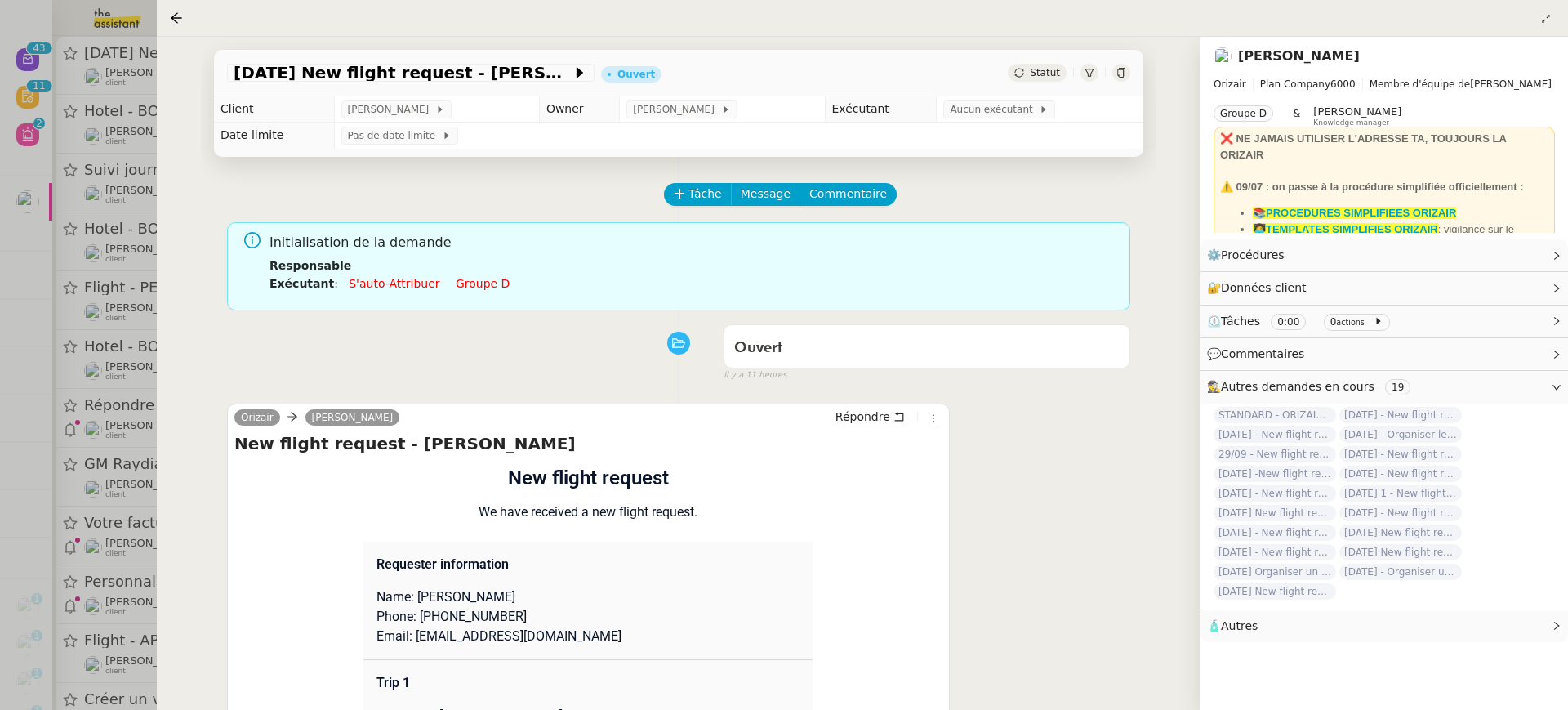
click at [474, 282] on link "Groupe d" at bounding box center [483, 283] width 54 height 13
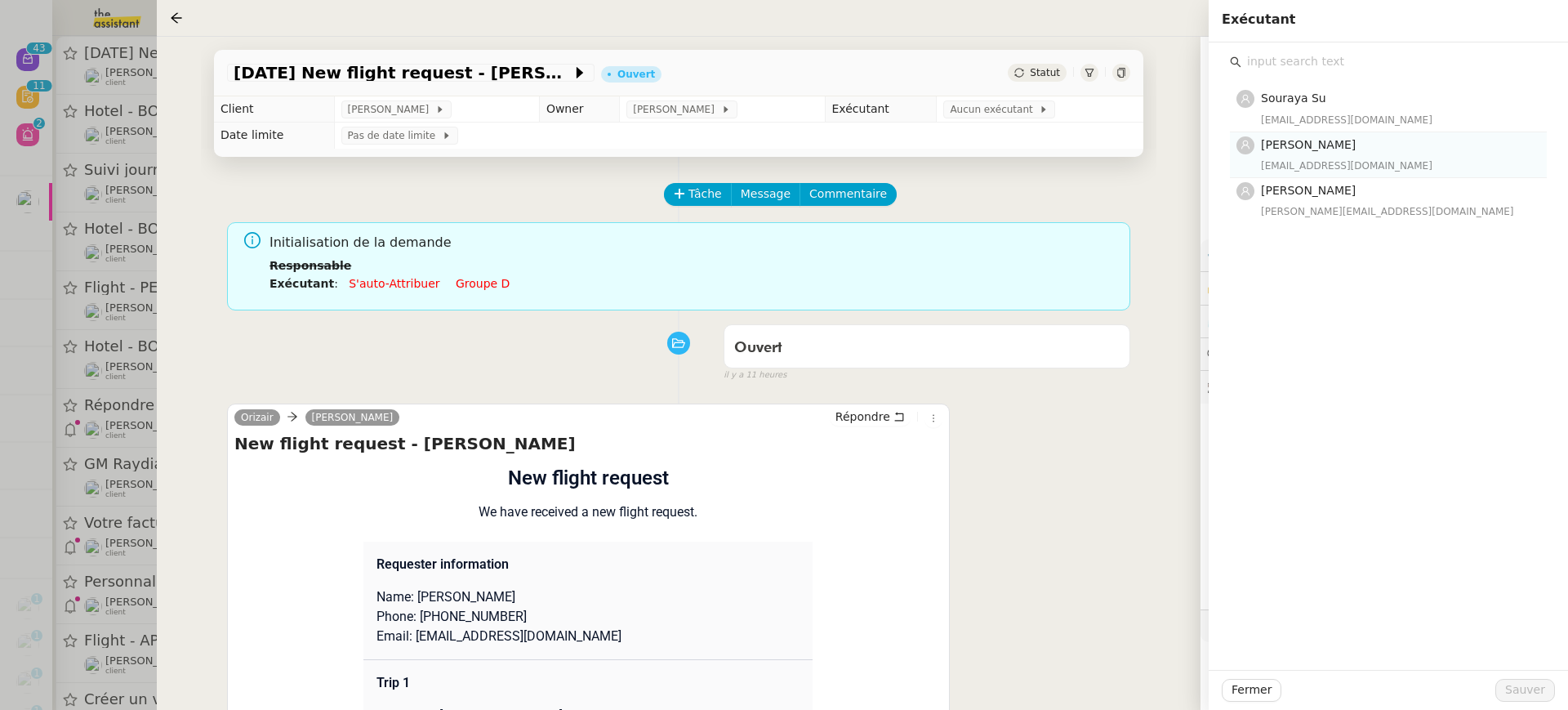
click at [1399, 158] on div "paulinej@team.theassistant.com" at bounding box center [1398, 166] width 276 height 17
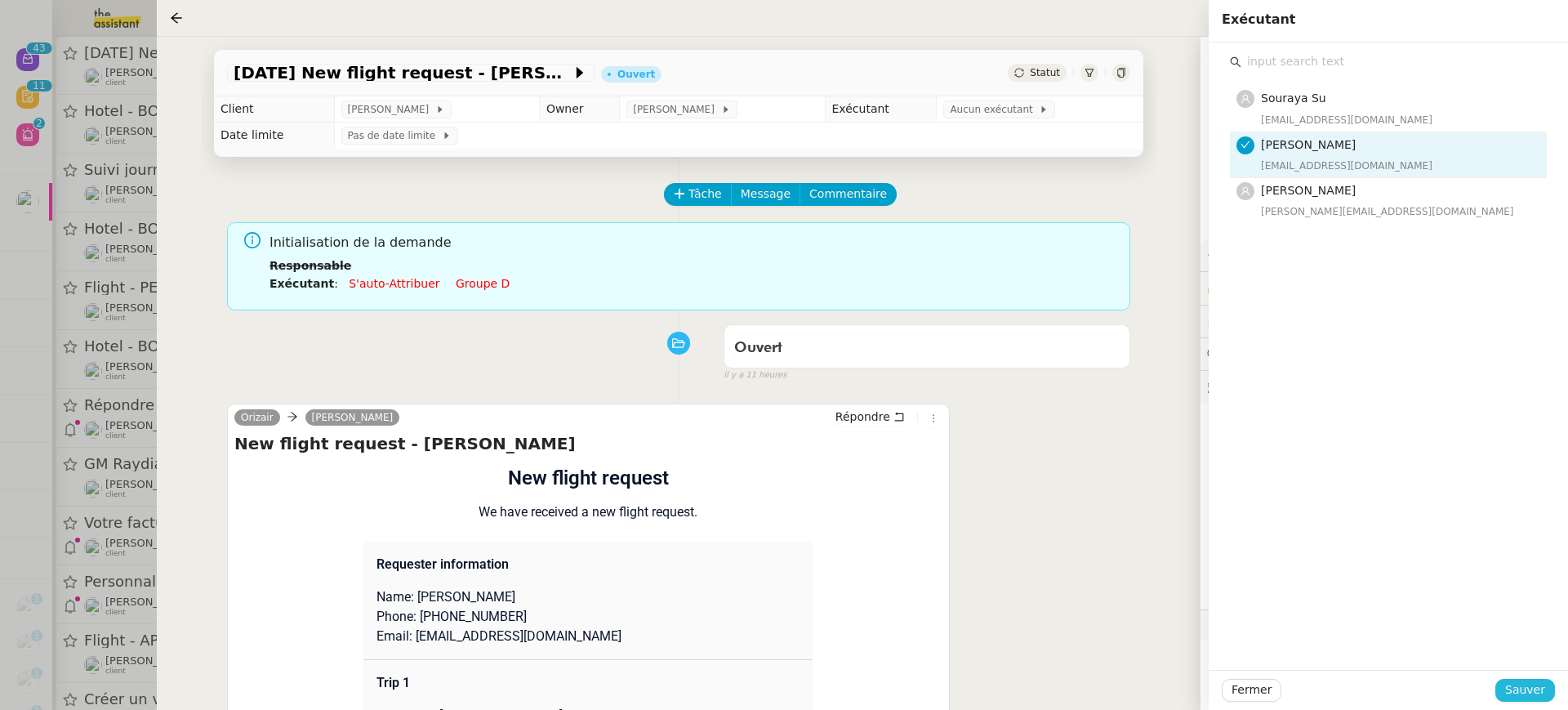
click at [1538, 692] on span "Sauver" at bounding box center [1525, 690] width 40 height 18
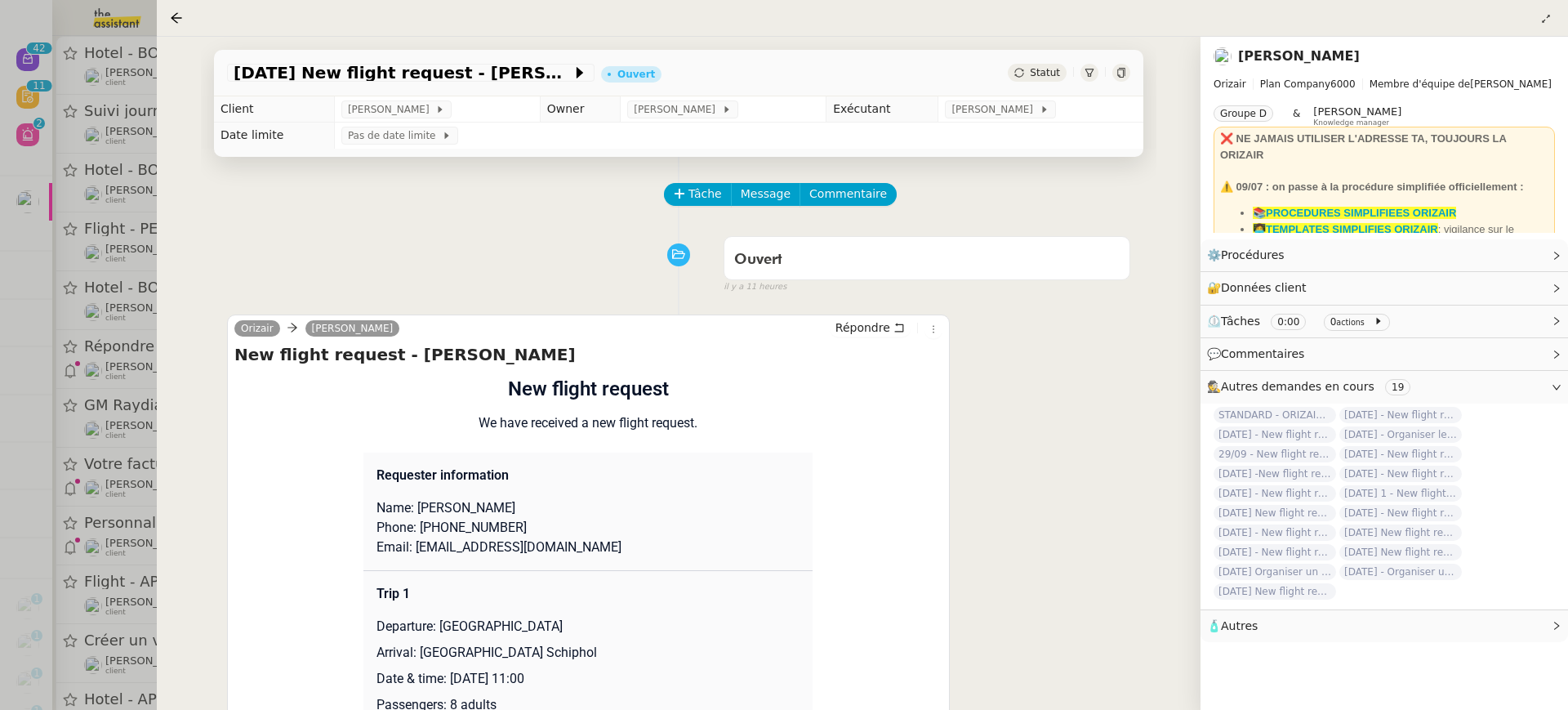
click at [108, 203] on div at bounding box center [784, 355] width 1568 height 710
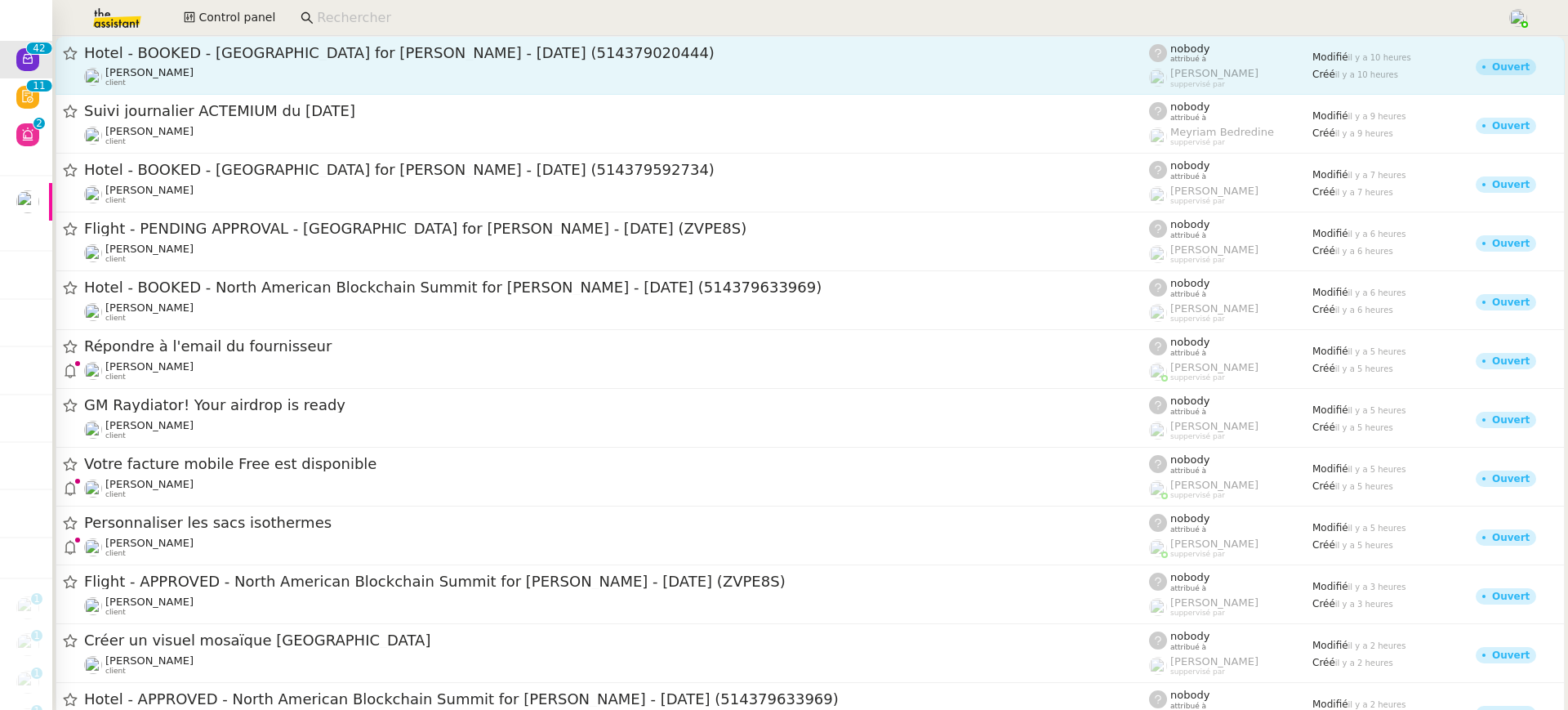
click at [282, 68] on div "Alexandre Blanc client" at bounding box center [616, 77] width 1065 height 21
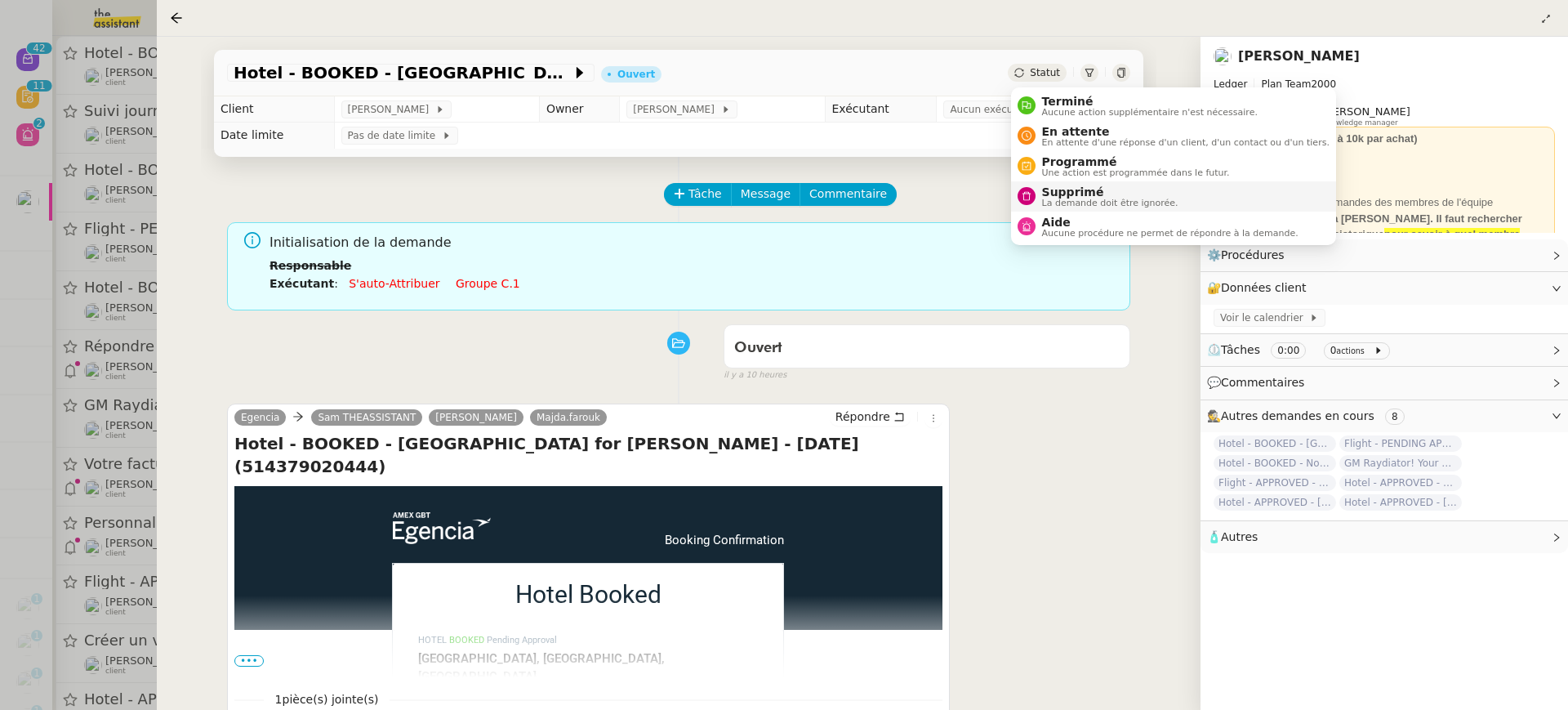
click at [1111, 189] on span "Supprimé" at bounding box center [1110, 192] width 137 height 13
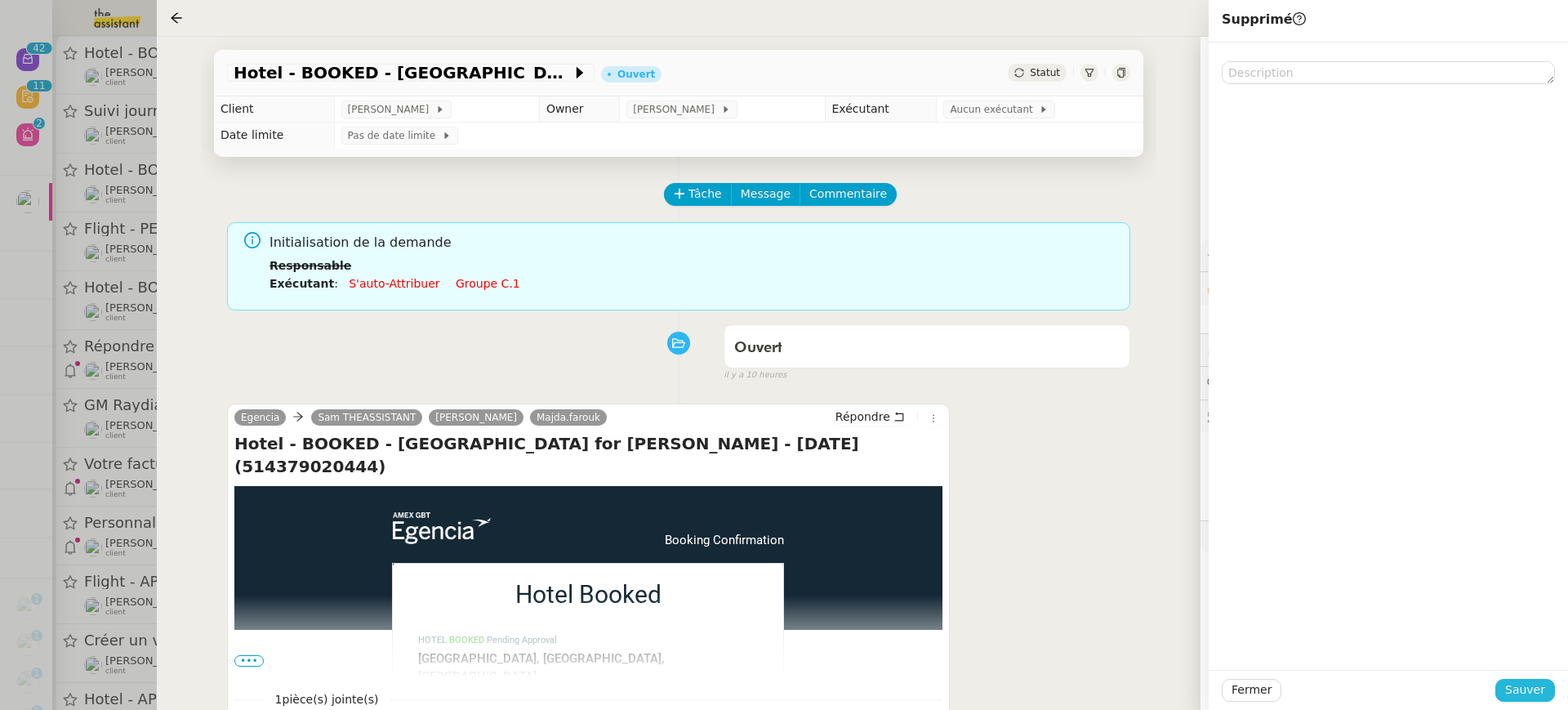
click at [1505, 685] on button "Sauver" at bounding box center [1525, 690] width 60 height 23
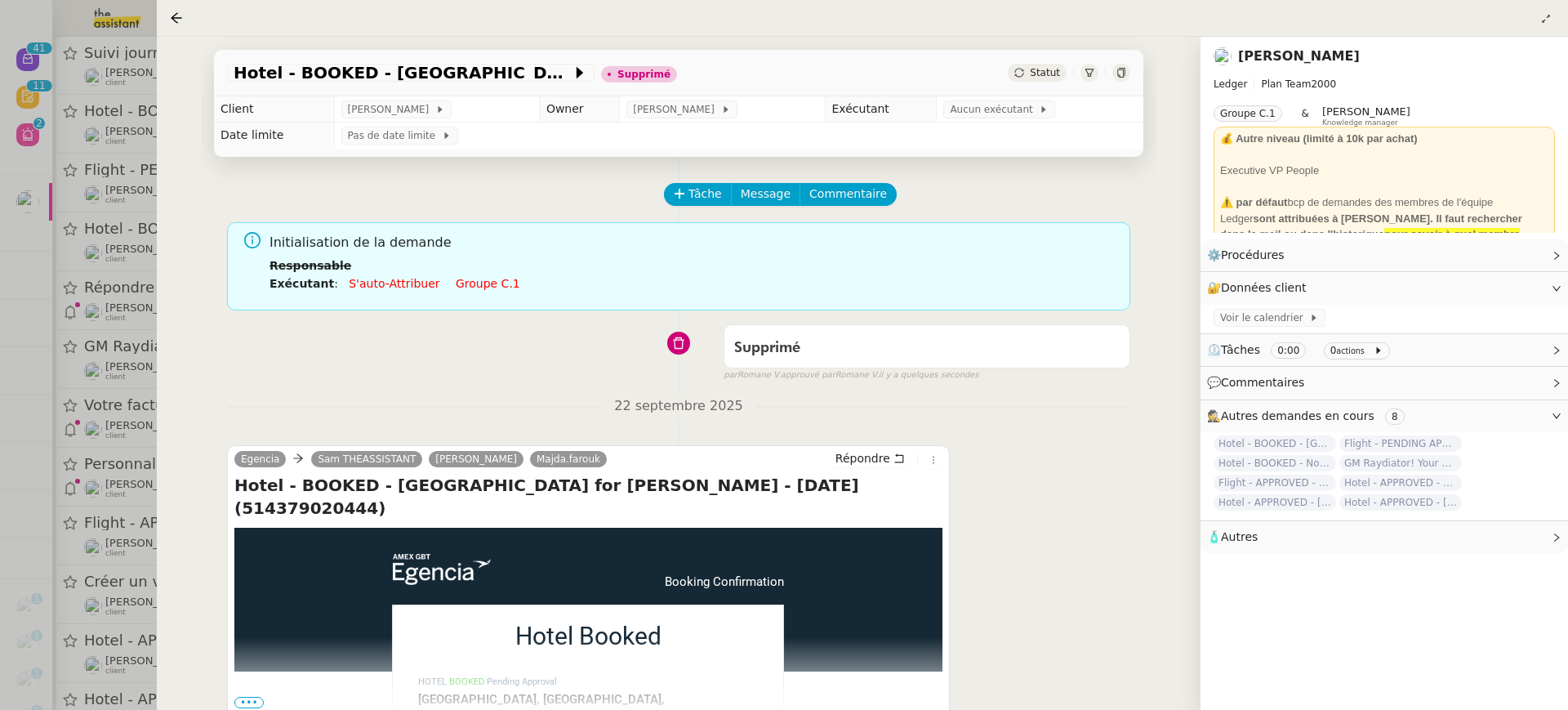
click at [95, 141] on div at bounding box center [784, 355] width 1568 height 710
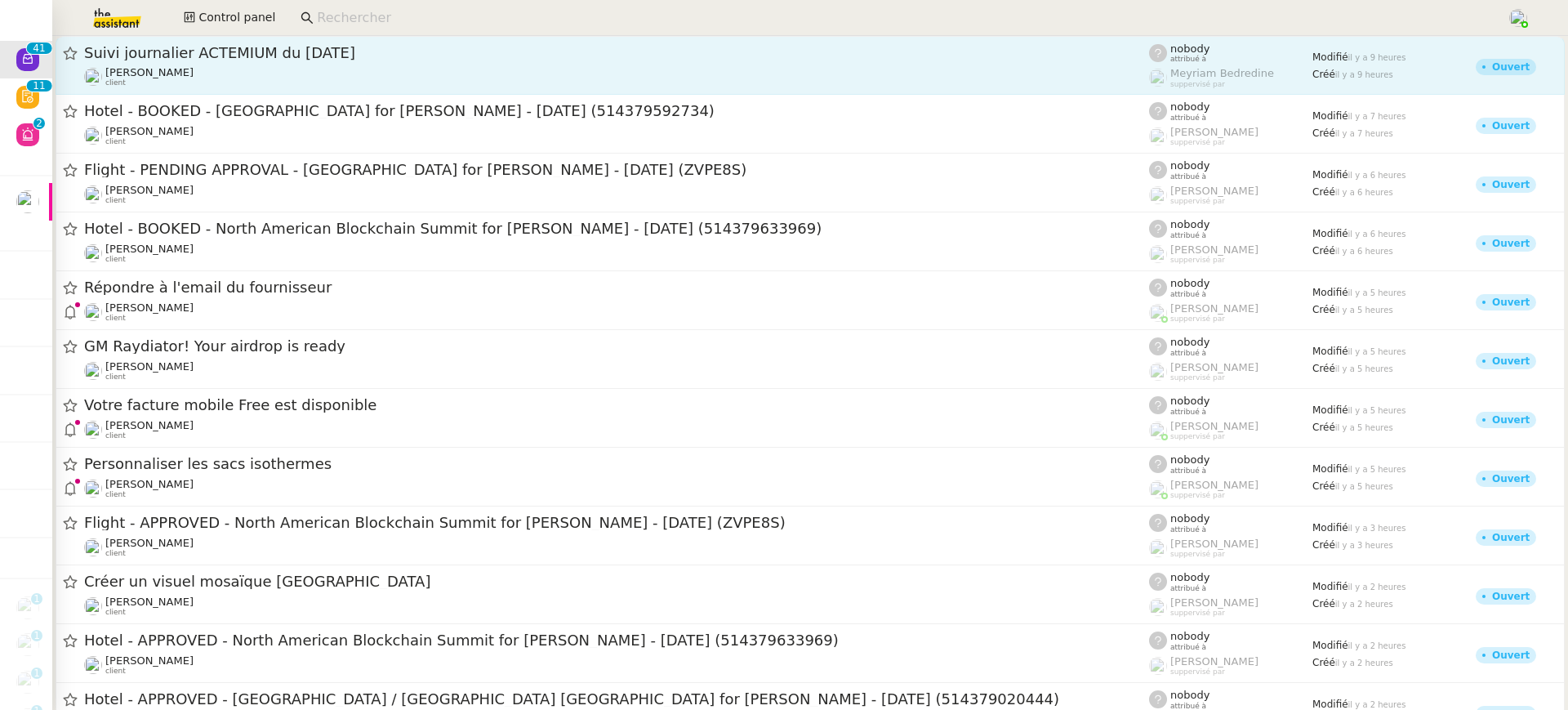
click at [245, 54] on span "Suivi journalier ACTEMIUM du 22-09-2025" at bounding box center [616, 54] width 1065 height 15
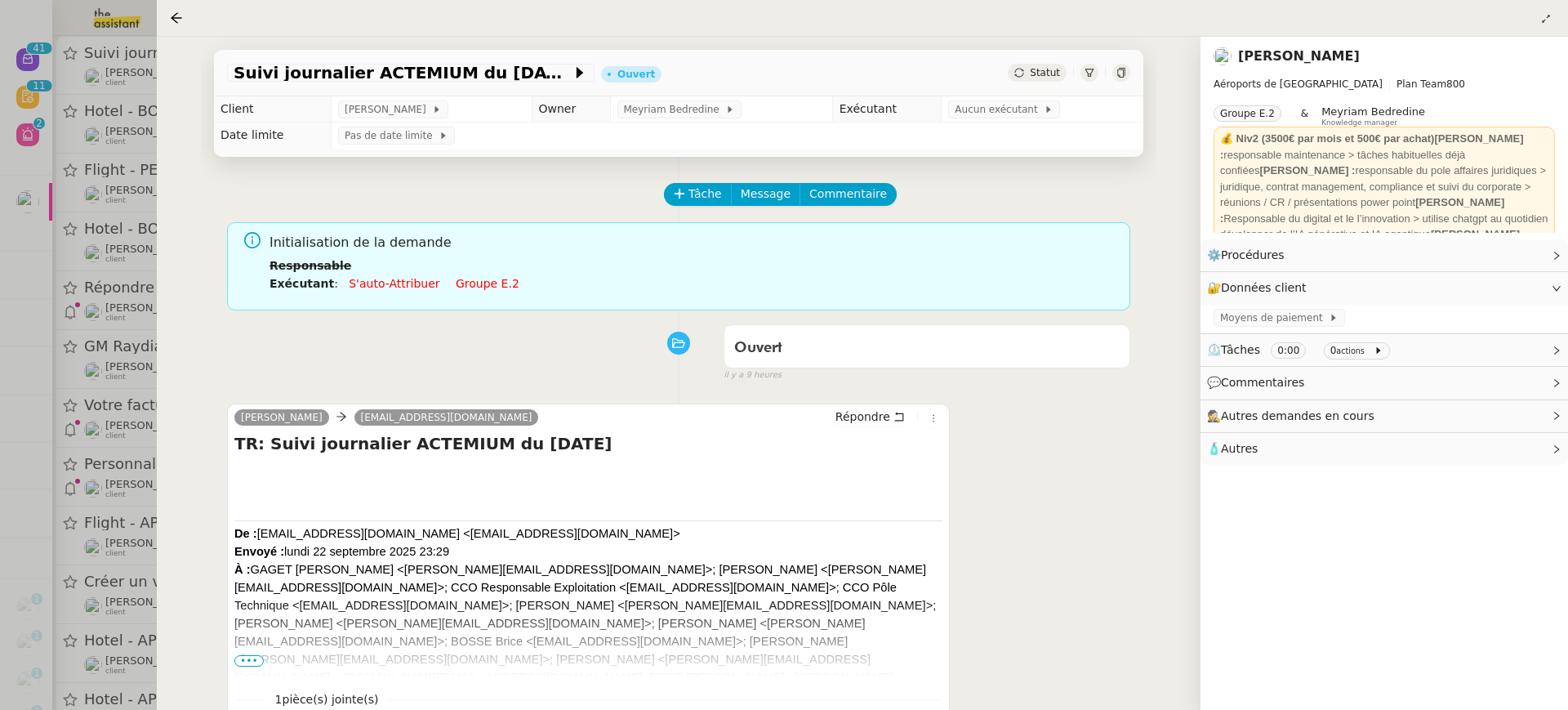
click at [481, 286] on link "Groupe e.2" at bounding box center [487, 283] width 64 height 13
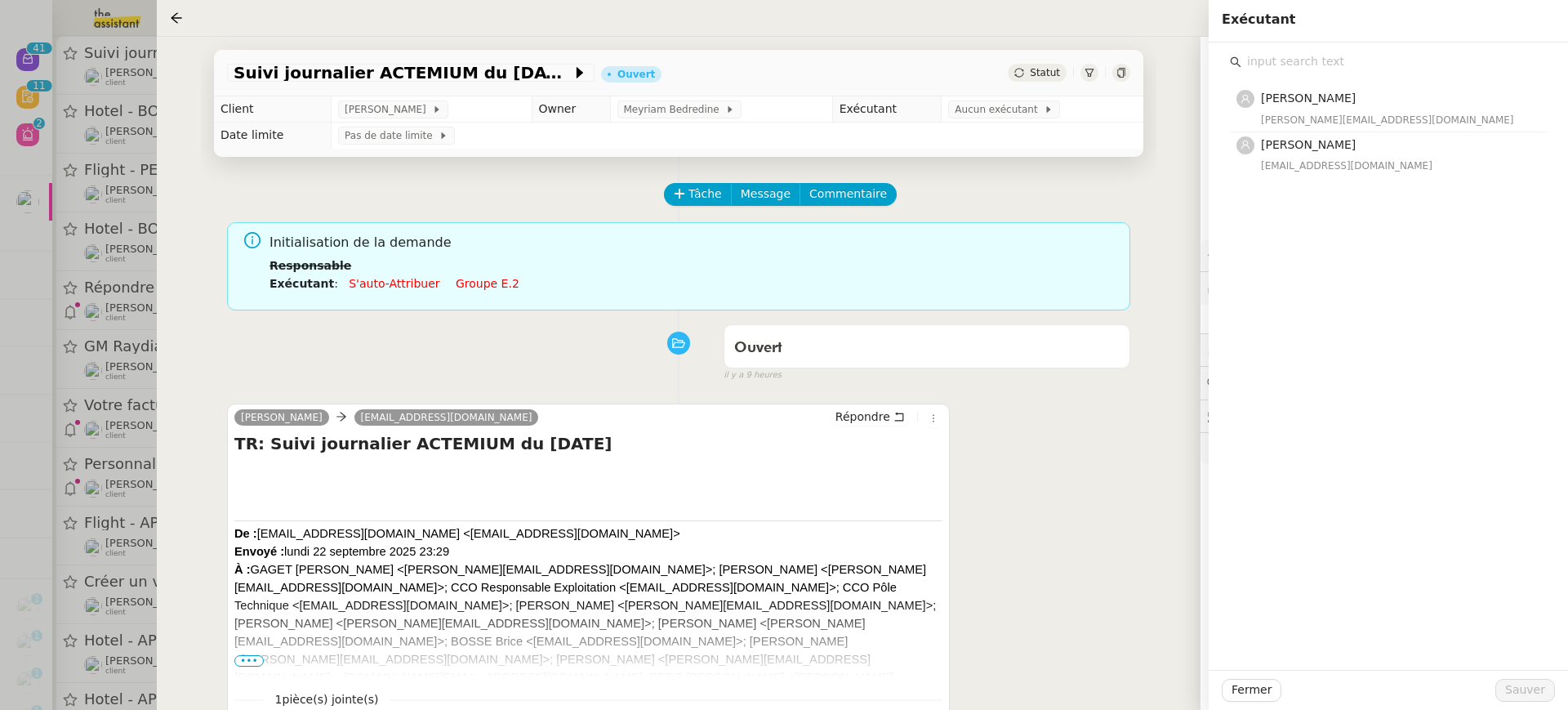
click at [1375, 196] on div "Hannah Cassar hannah@theassistant.team Léa Jonville lea@theassistant.team" at bounding box center [1388, 356] width 359 height 628
click at [1329, 149] on h4 "[PERSON_NAME]" at bounding box center [1398, 145] width 276 height 18
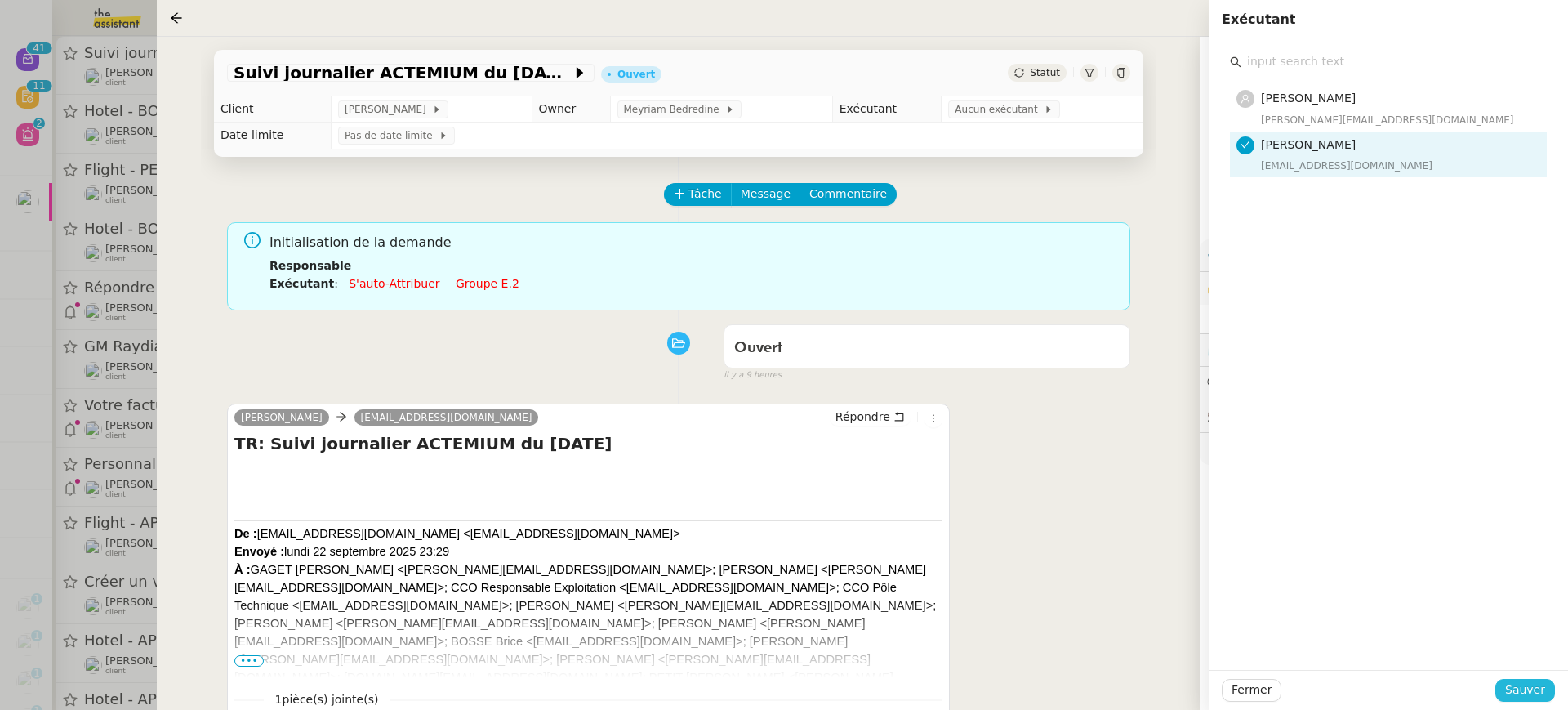
click at [1533, 683] on span "Sauver" at bounding box center [1525, 690] width 40 height 18
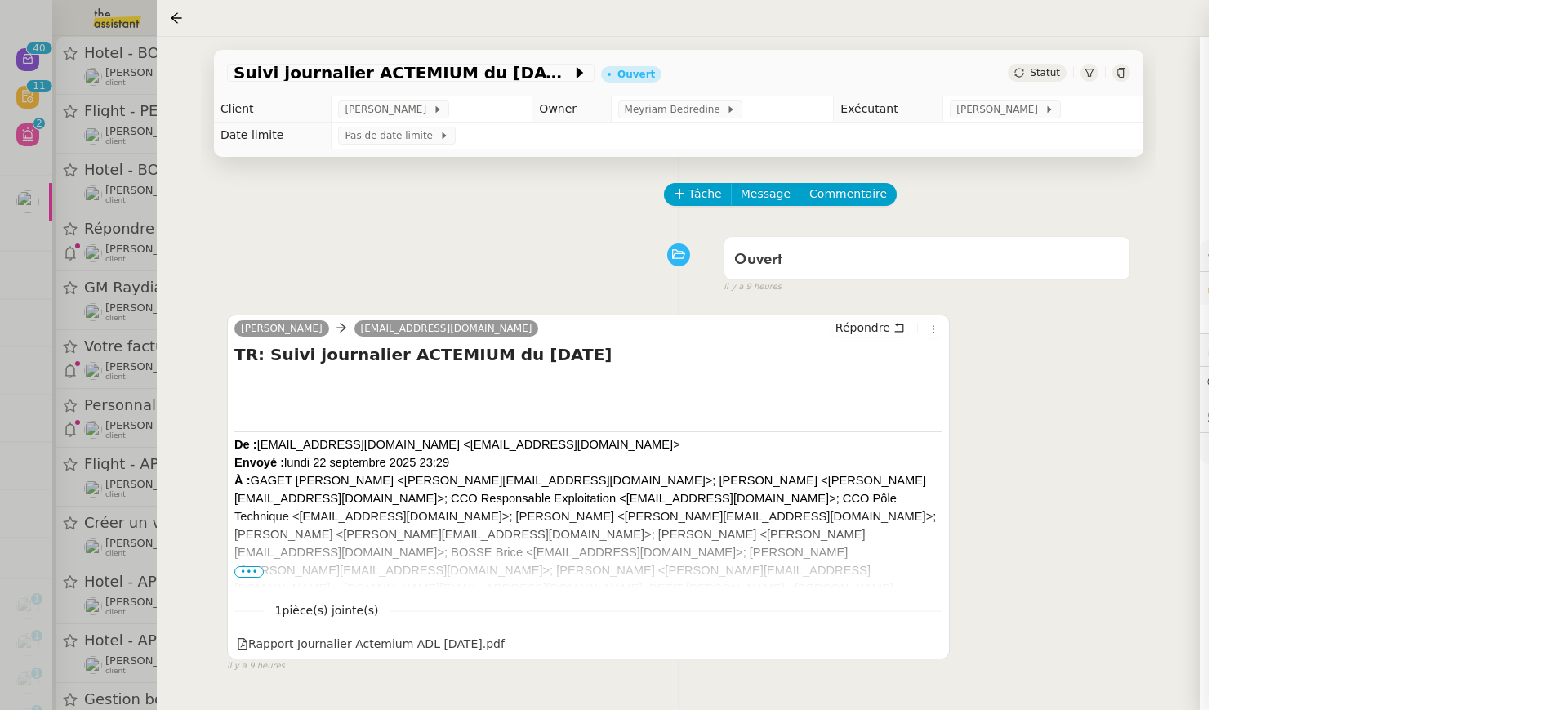
click at [110, 155] on div at bounding box center [784, 355] width 1568 height 710
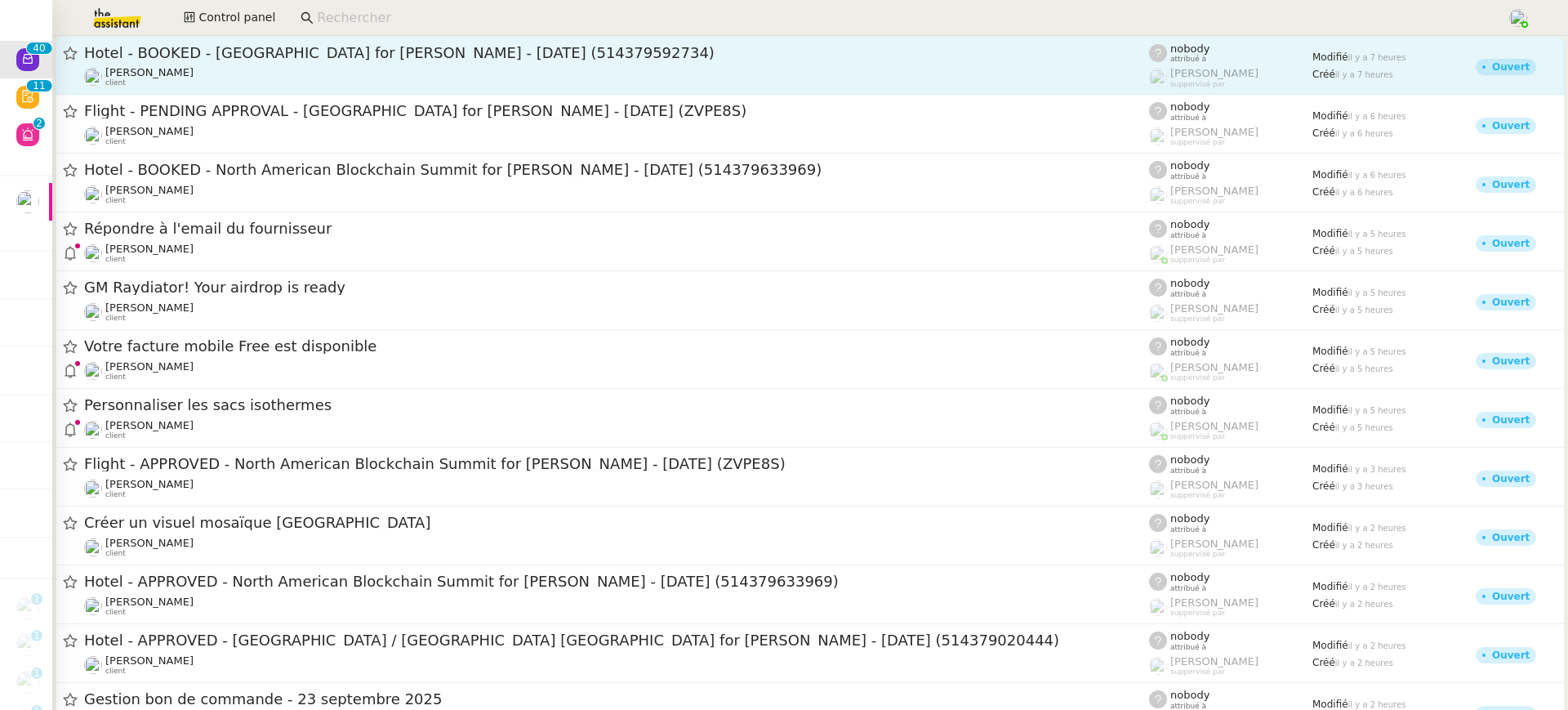
click at [288, 55] on span "Hotel - BOOKED - Abu Dhabi for Seth HERTLEIN - 01 Oct, 2025 (514379592734)" at bounding box center [616, 54] width 1065 height 15
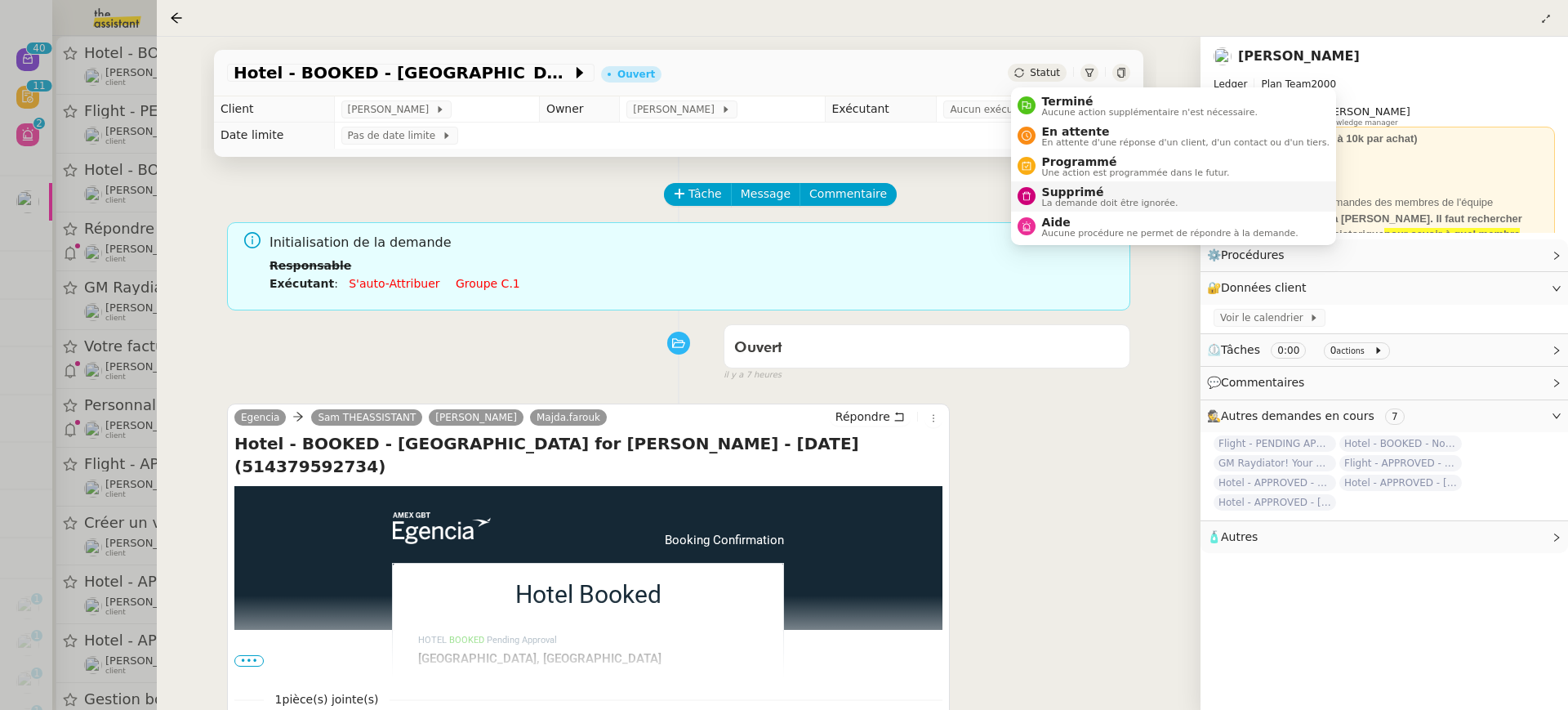
click at [1075, 191] on span "Supprimé" at bounding box center [1110, 192] width 137 height 13
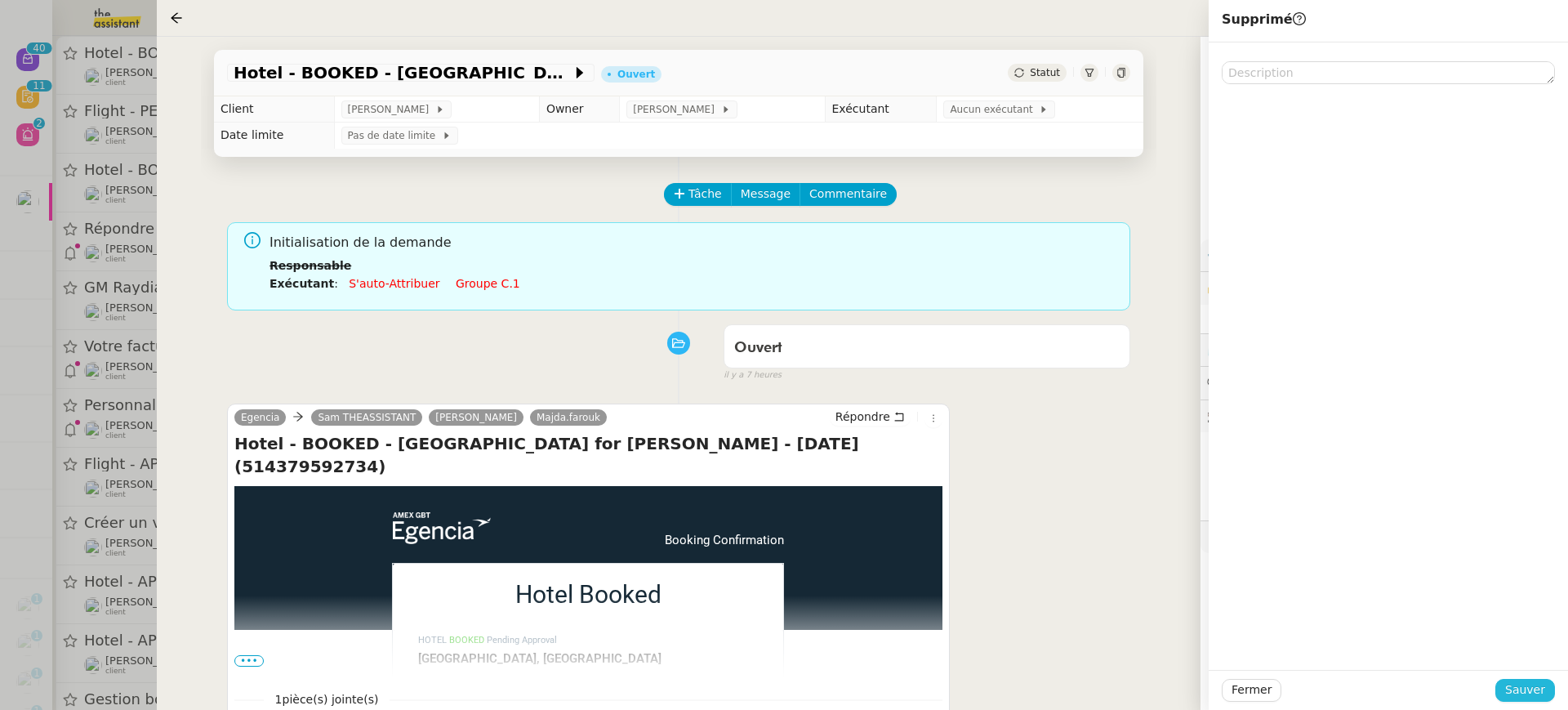
click at [1532, 700] on span "Sauver" at bounding box center [1525, 690] width 40 height 18
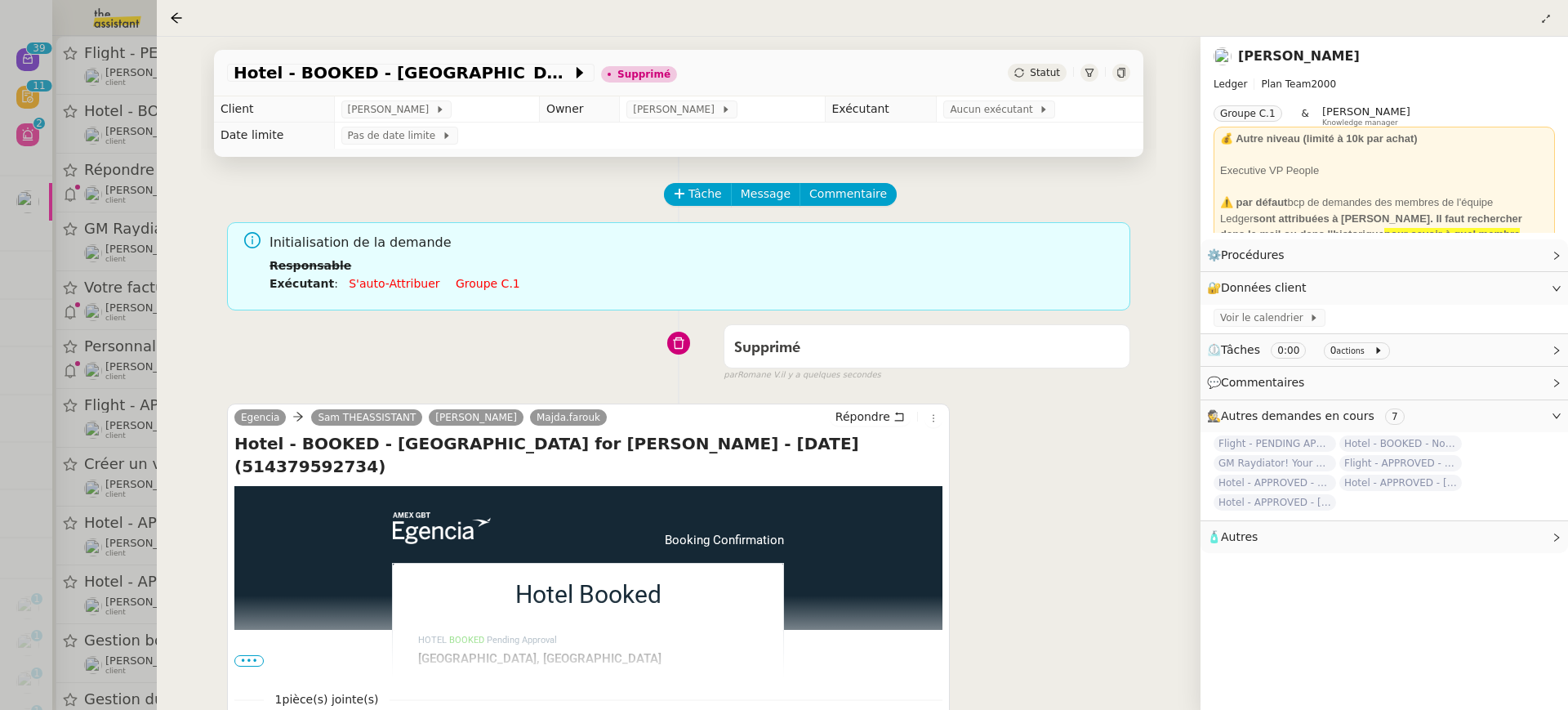
click at [102, 118] on div at bounding box center [784, 355] width 1568 height 710
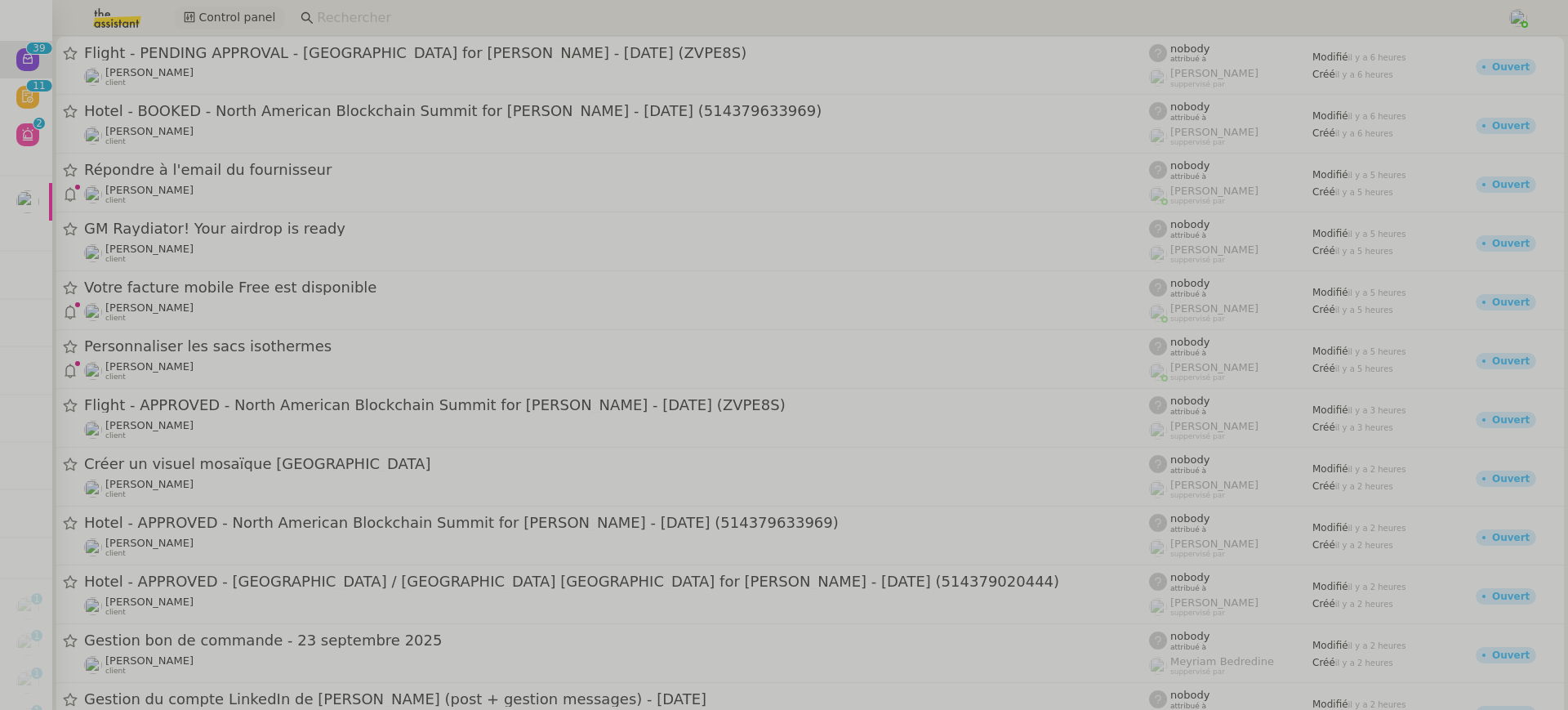
click at [277, 22] on button "Control panel" at bounding box center [229, 18] width 111 height 23
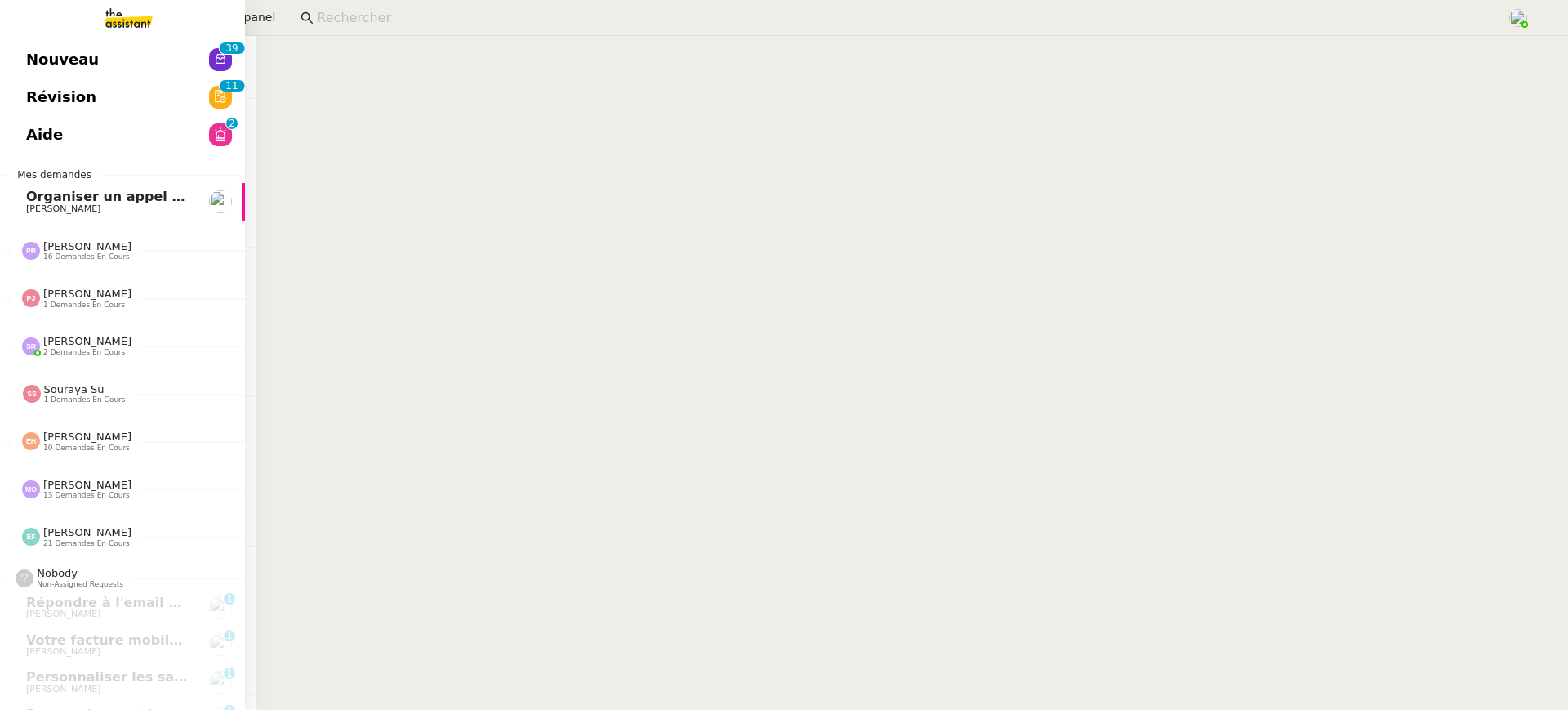
click at [27, 47] on span "Nouveau" at bounding box center [62, 59] width 73 height 25
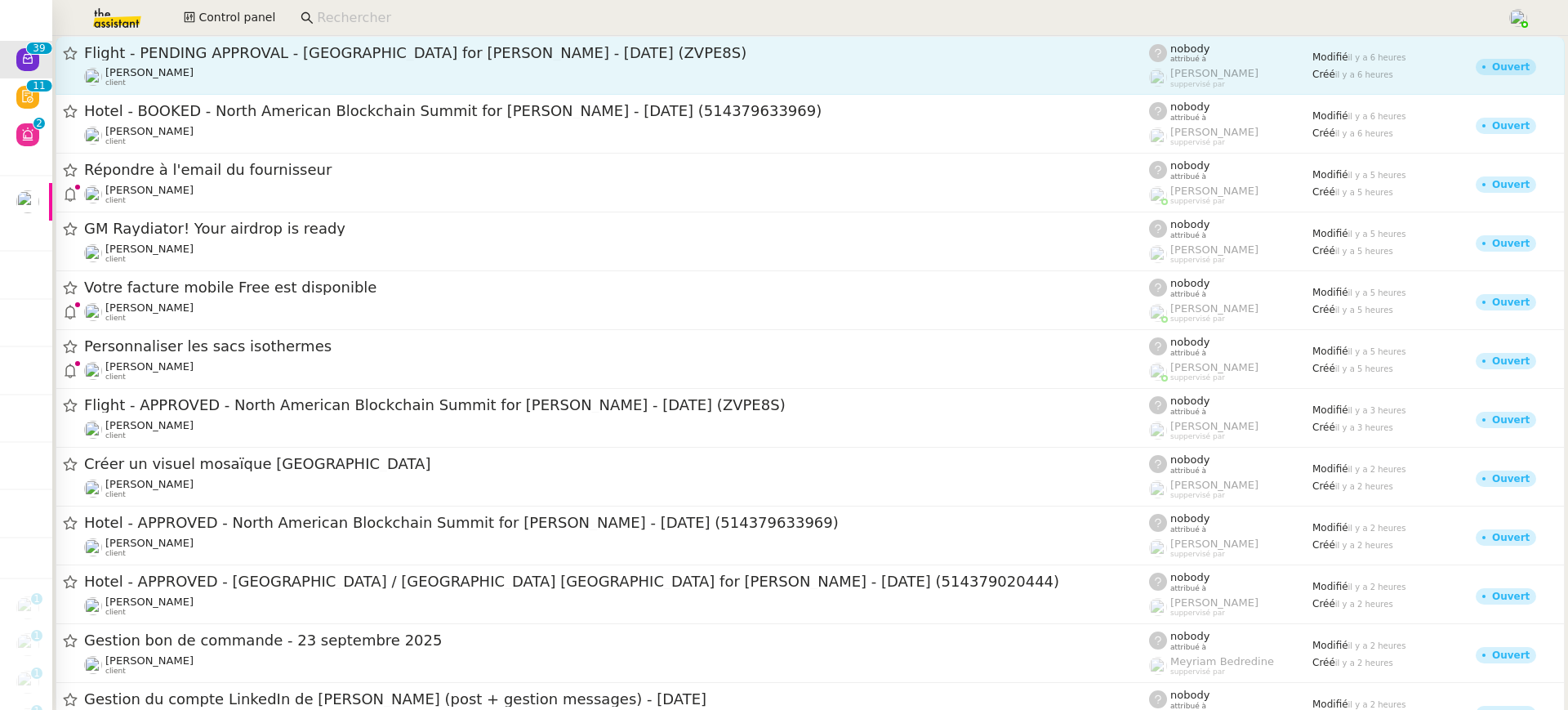
click at [289, 62] on div "Flight - PENDING APPROVAL - Dallas for Seth HERTLEIN - 09 Oct, 2025 (ZVPE8S)" at bounding box center [616, 53] width 1065 height 19
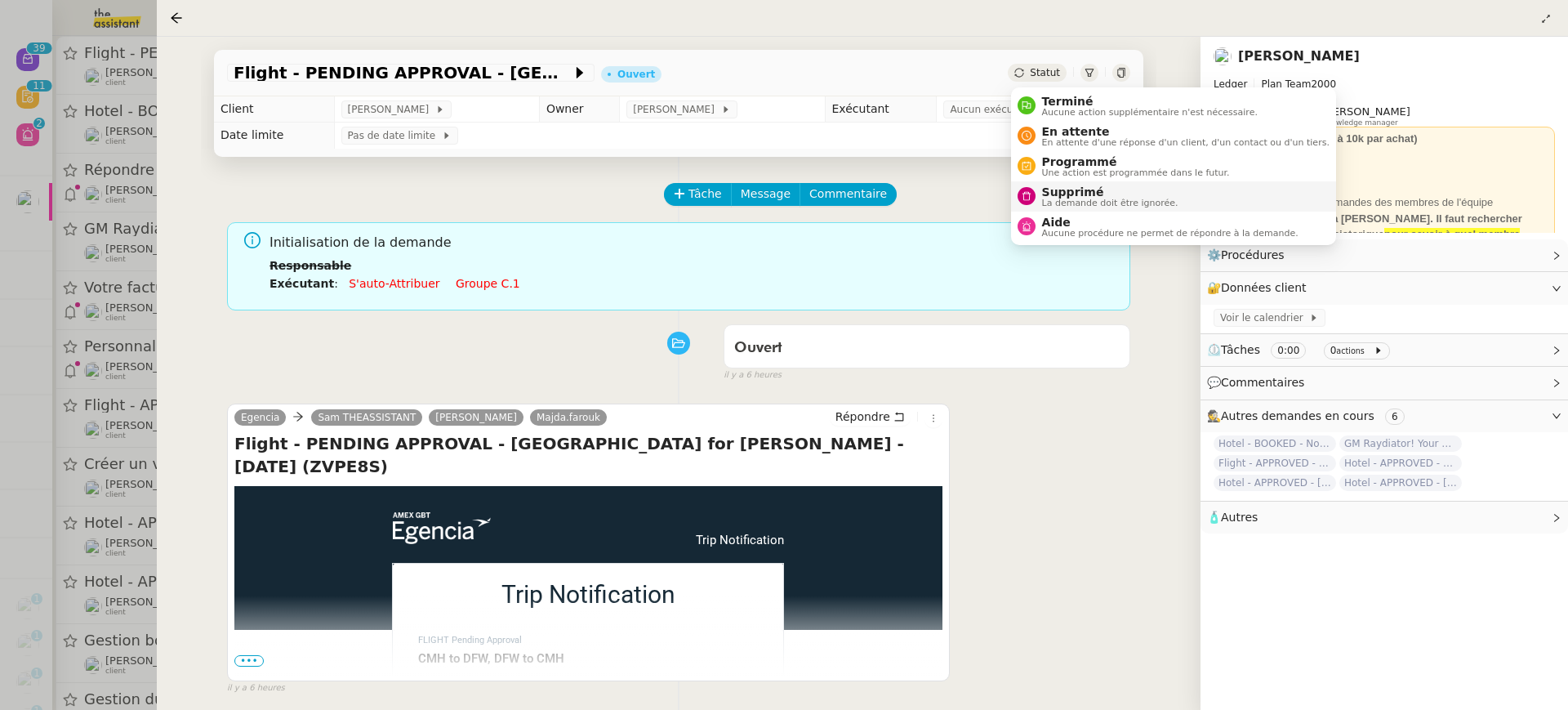
click at [1127, 199] on span "La demande doit être ignorée." at bounding box center [1110, 203] width 137 height 9
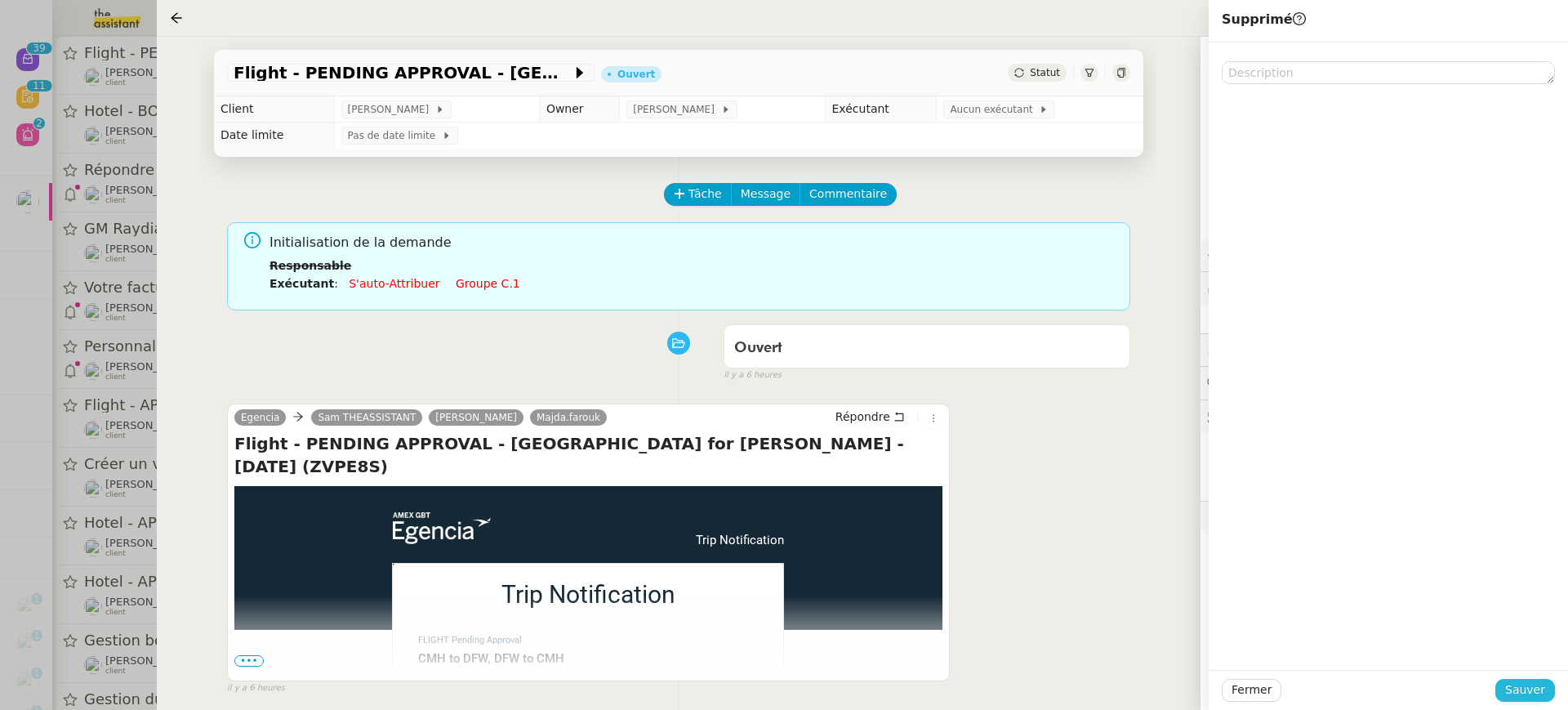
click at [1518, 682] on span "Sauver" at bounding box center [1525, 690] width 40 height 18
click at [126, 303] on div at bounding box center [784, 355] width 1568 height 710
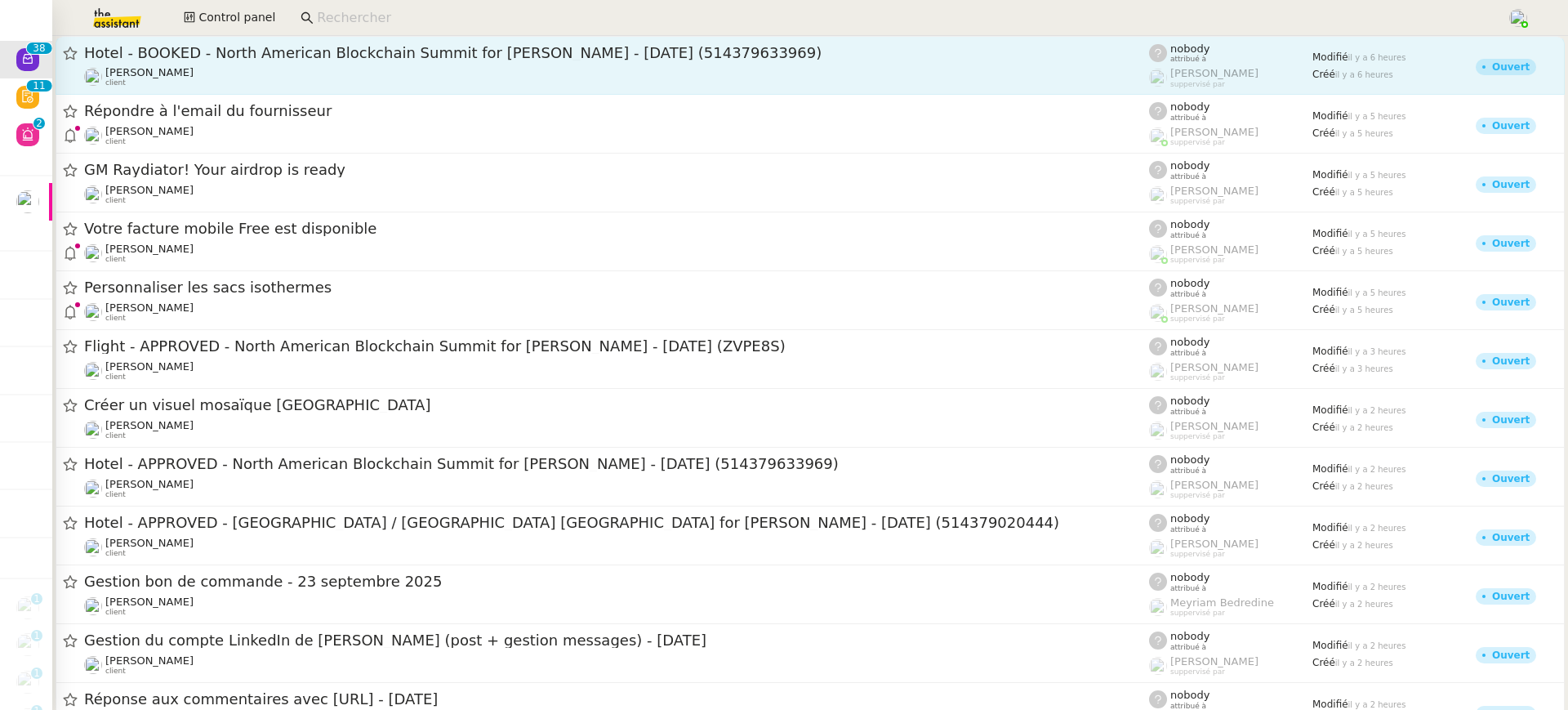
click at [212, 61] on div "Hotel - BOOKED - North American Blockchain Summit for Seth HERTLEIN - 09 Oct, 2…" at bounding box center [616, 53] width 1065 height 19
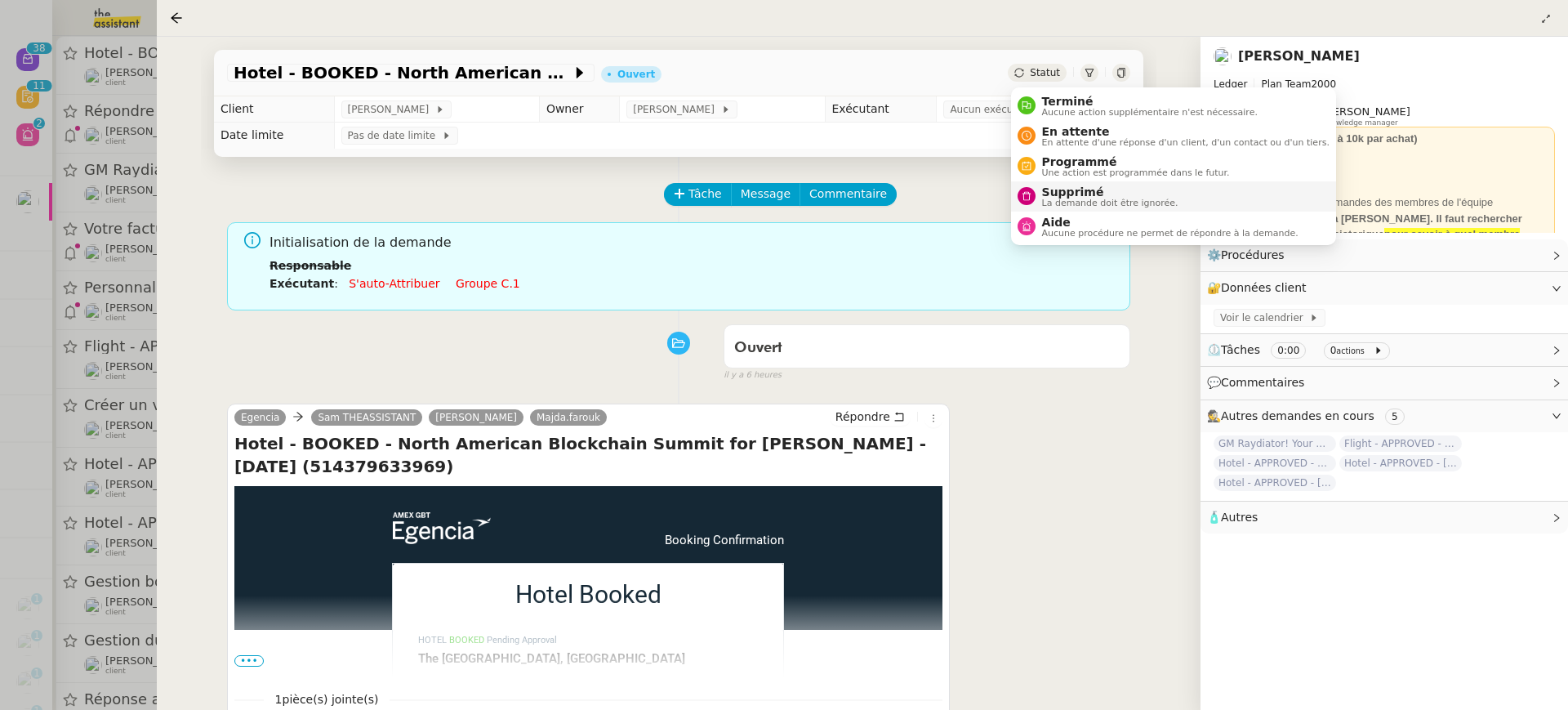
click at [1115, 196] on span "Supprimé" at bounding box center [1110, 192] width 137 height 13
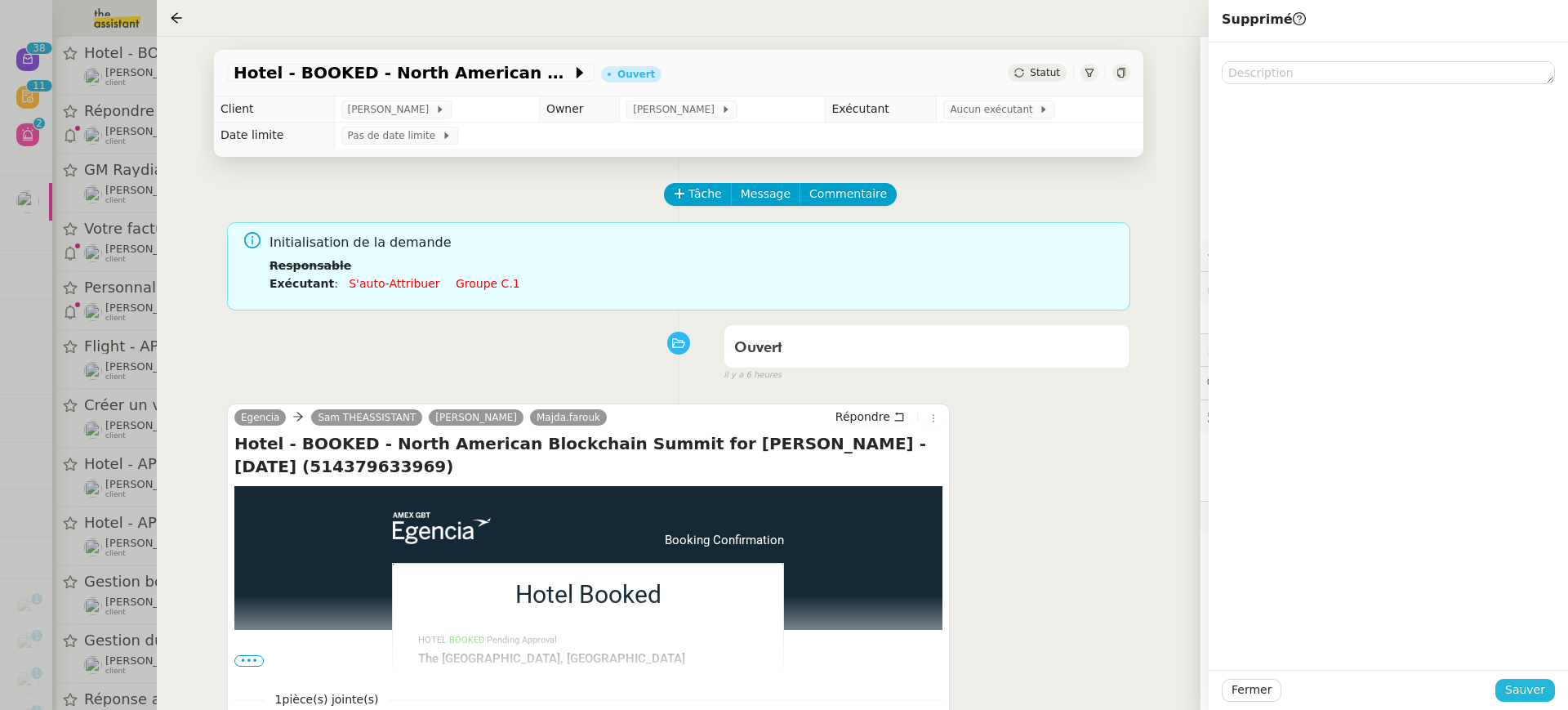
click at [1537, 685] on span "Sauver" at bounding box center [1525, 690] width 40 height 18
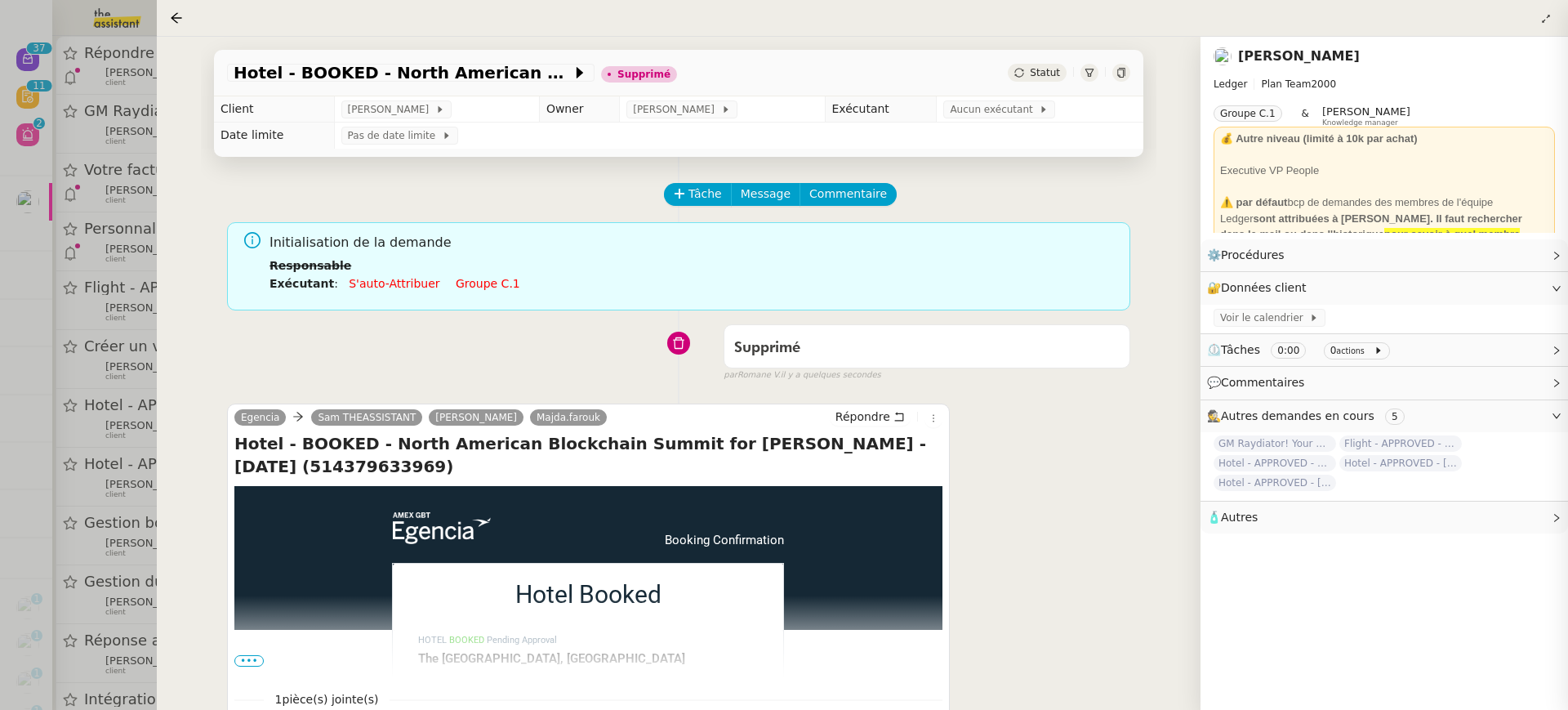
click at [109, 121] on div at bounding box center [784, 355] width 1568 height 710
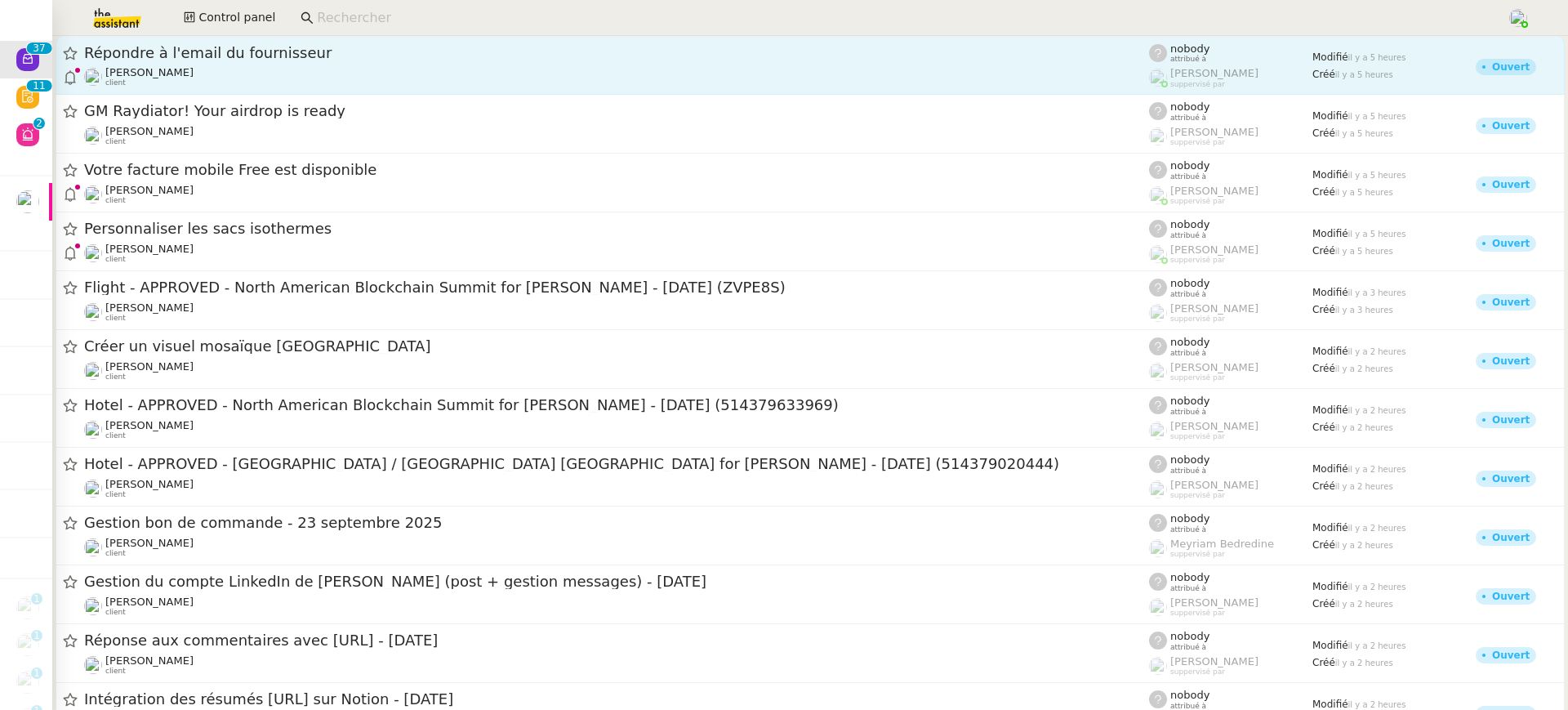
click at [238, 76] on div "Jeremy DUMONT-FILLON client" at bounding box center [616, 77] width 1065 height 21
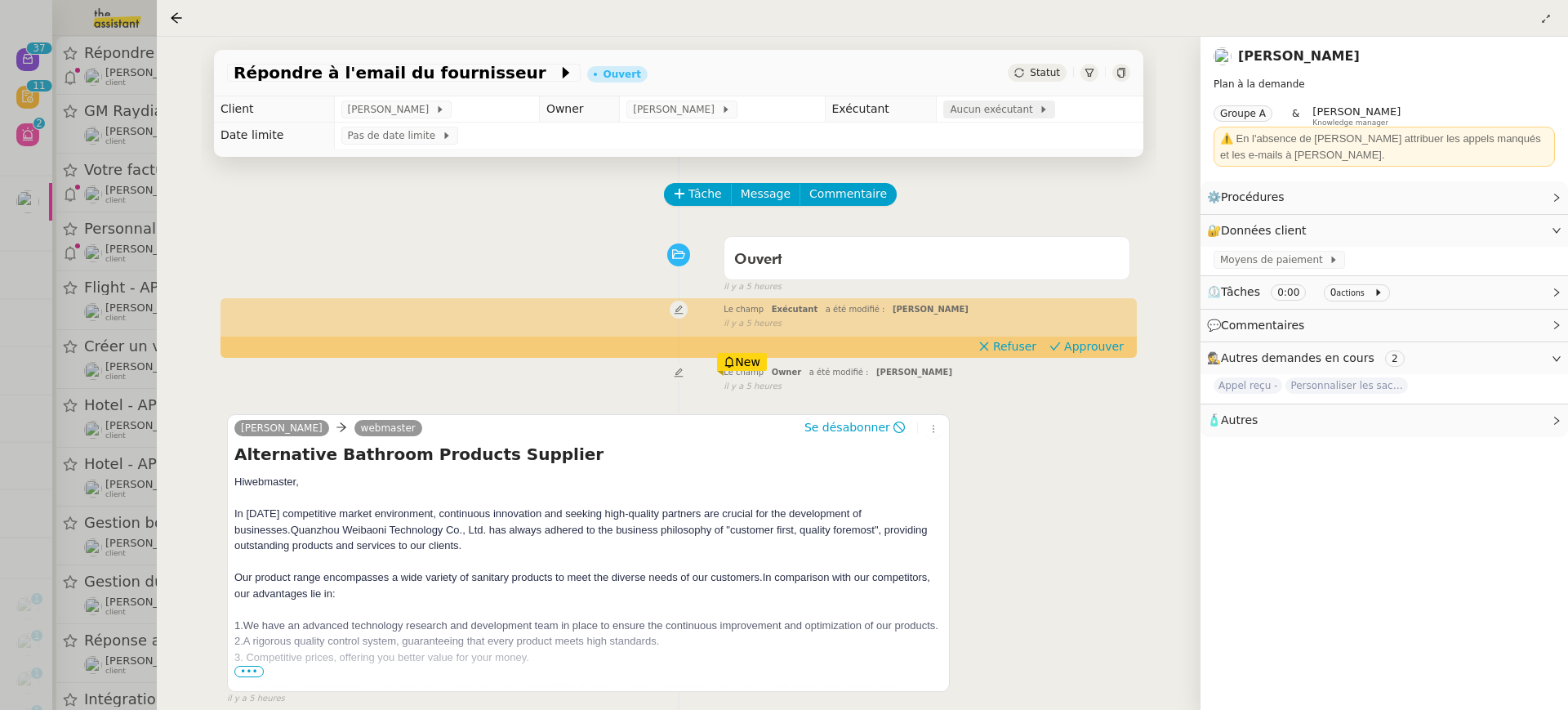
click at [1009, 110] on span "Aucun exécutant" at bounding box center [994, 110] width 89 height 17
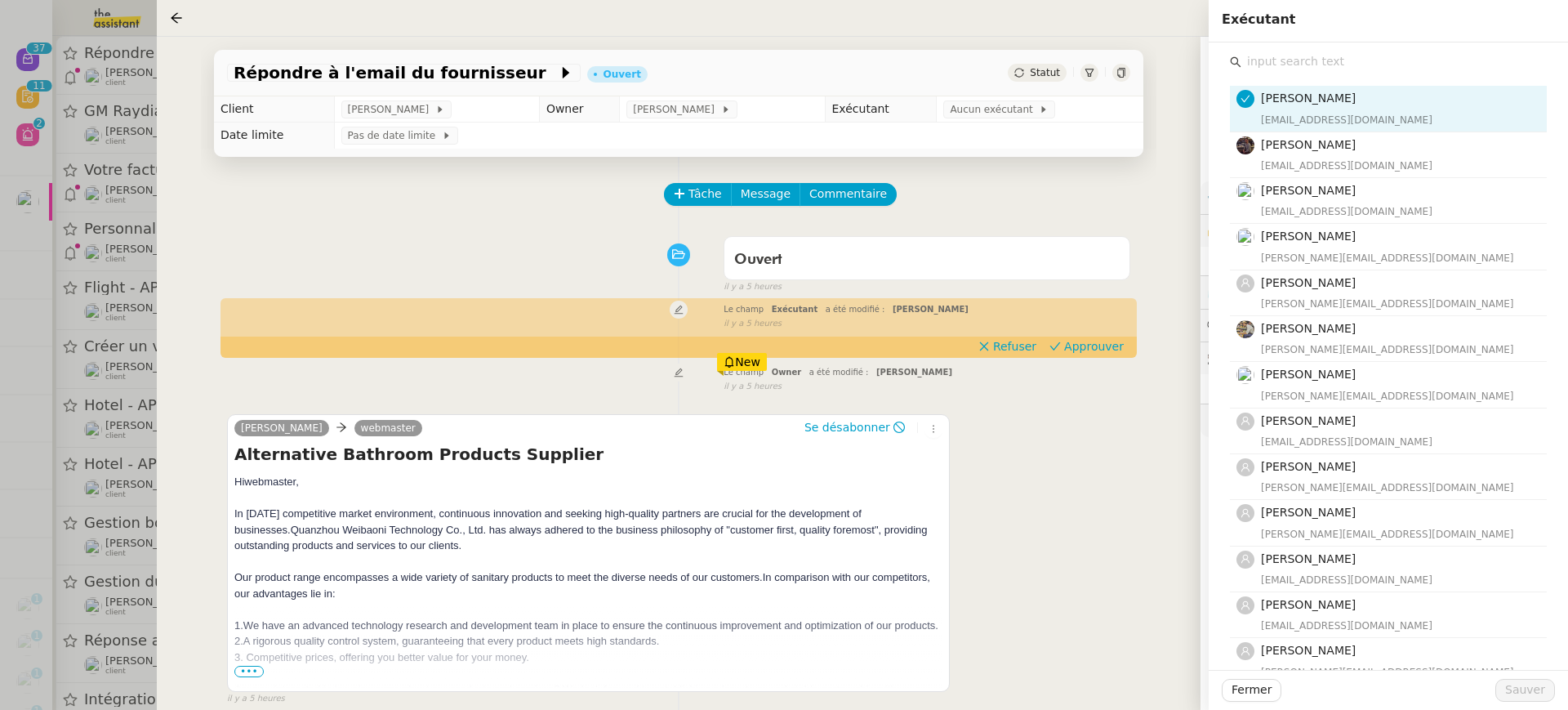
click at [1388, 56] on input "text" at bounding box center [1394, 62] width 305 height 22
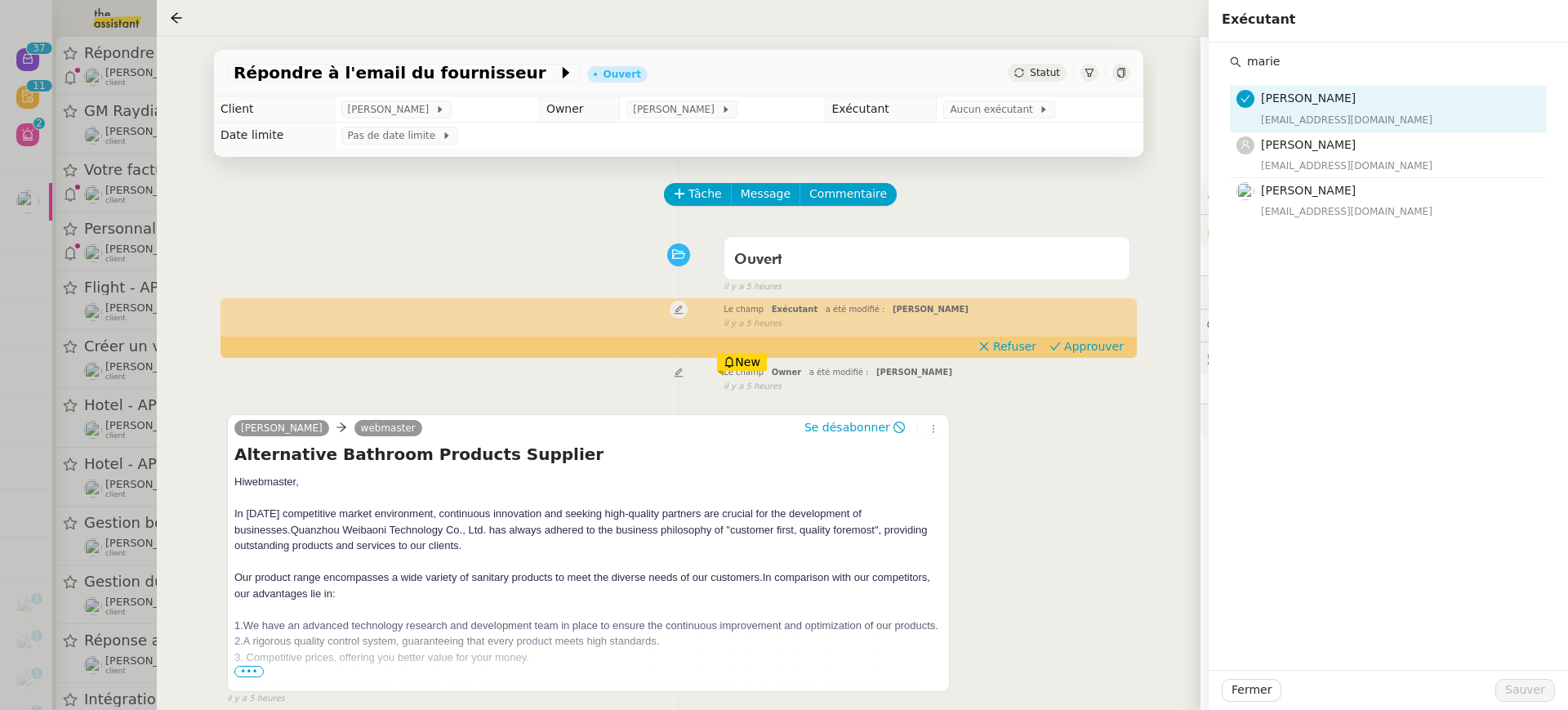
type input "marie"
click at [1341, 131] on div "Emelyne Foussier emelyne@team.theassistant.com Marie Orsoni marie@team.theassis…" at bounding box center [1388, 154] width 317 height 138
click at [1344, 149] on h4 "[PERSON_NAME]" at bounding box center [1398, 145] width 276 height 18
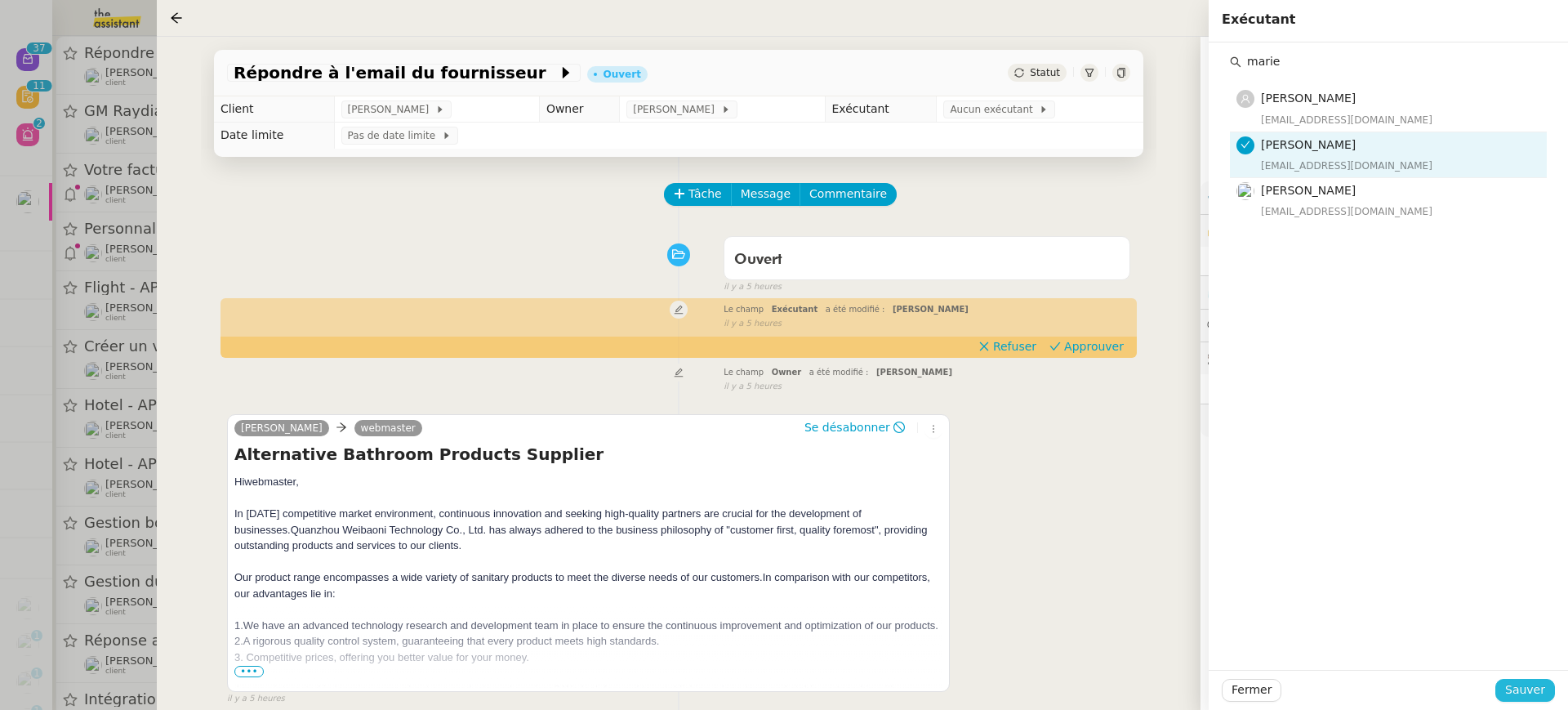
click at [1521, 689] on span "Sauver" at bounding box center [1525, 690] width 40 height 18
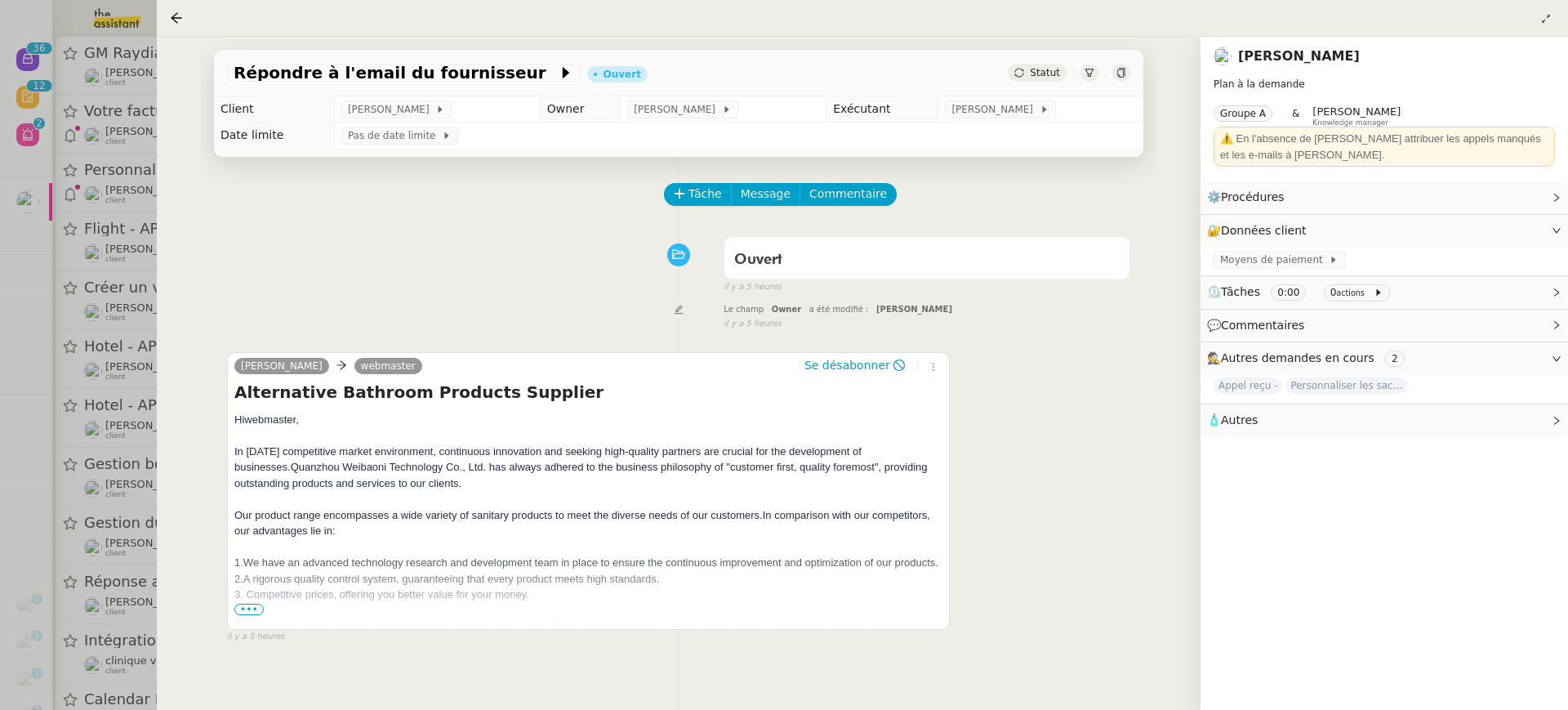
drag, startPoint x: 83, startPoint y: 81, endPoint x: 103, endPoint y: 81, distance: 20.0
click at [82, 81] on div at bounding box center [784, 355] width 1568 height 710
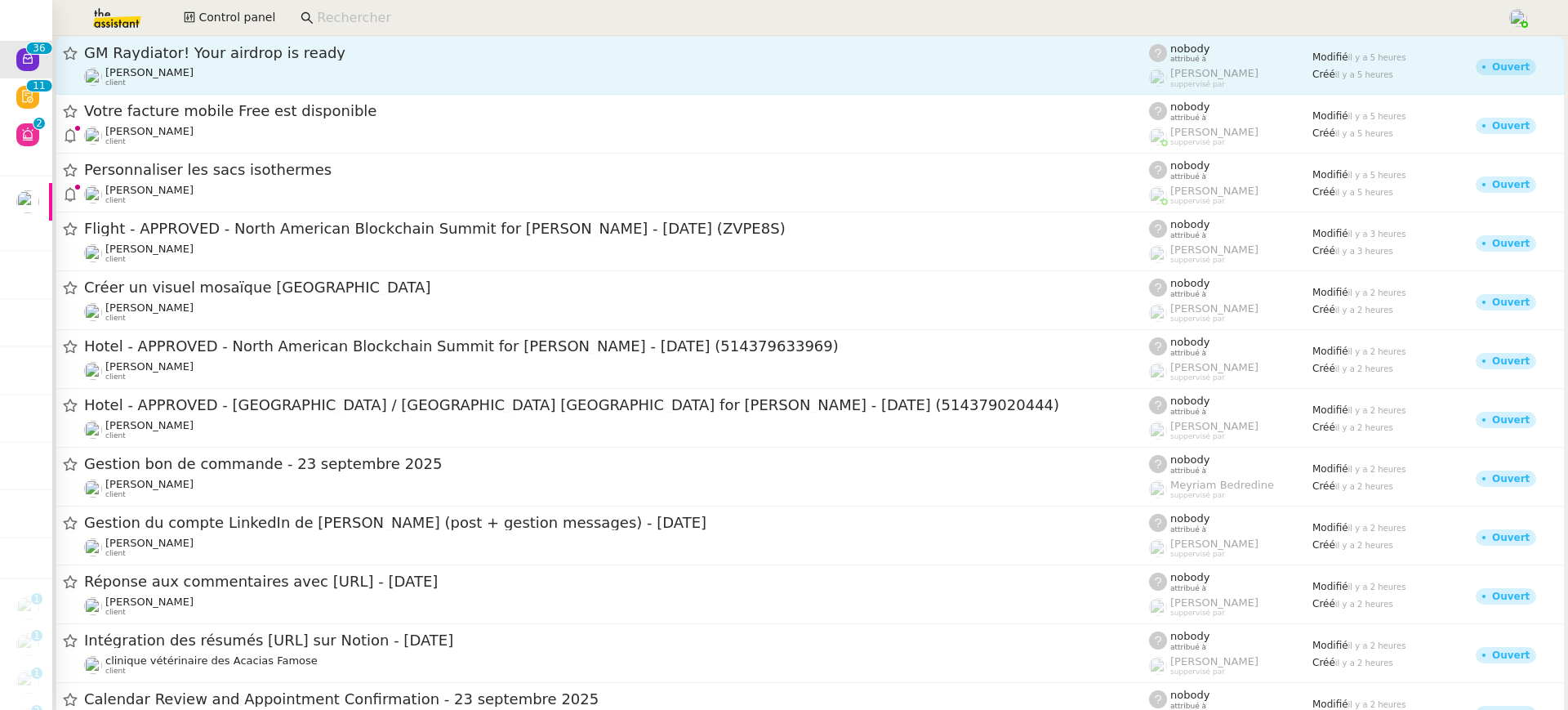
click at [256, 67] on div "[PERSON_NAME] client" at bounding box center [616, 77] width 1065 height 21
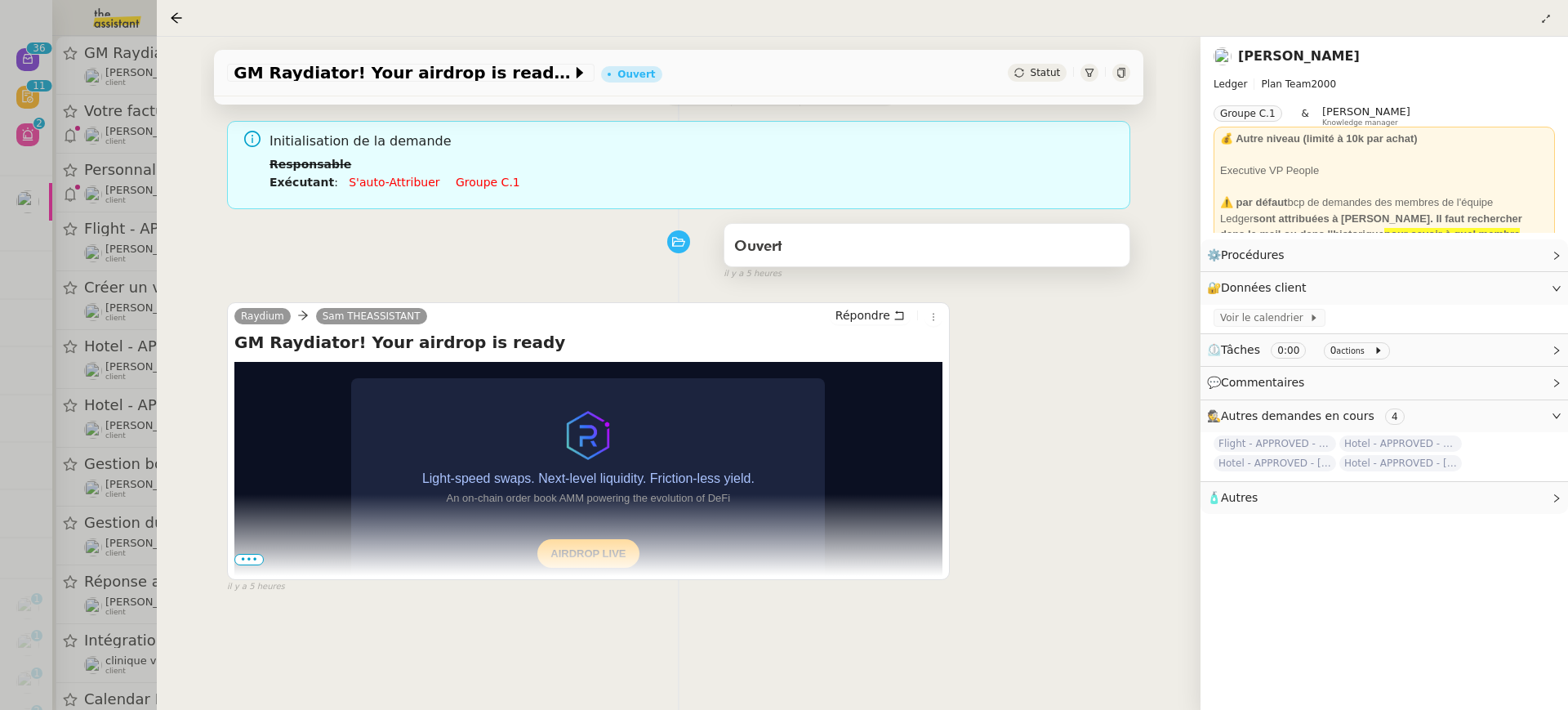
scroll to position [164, 0]
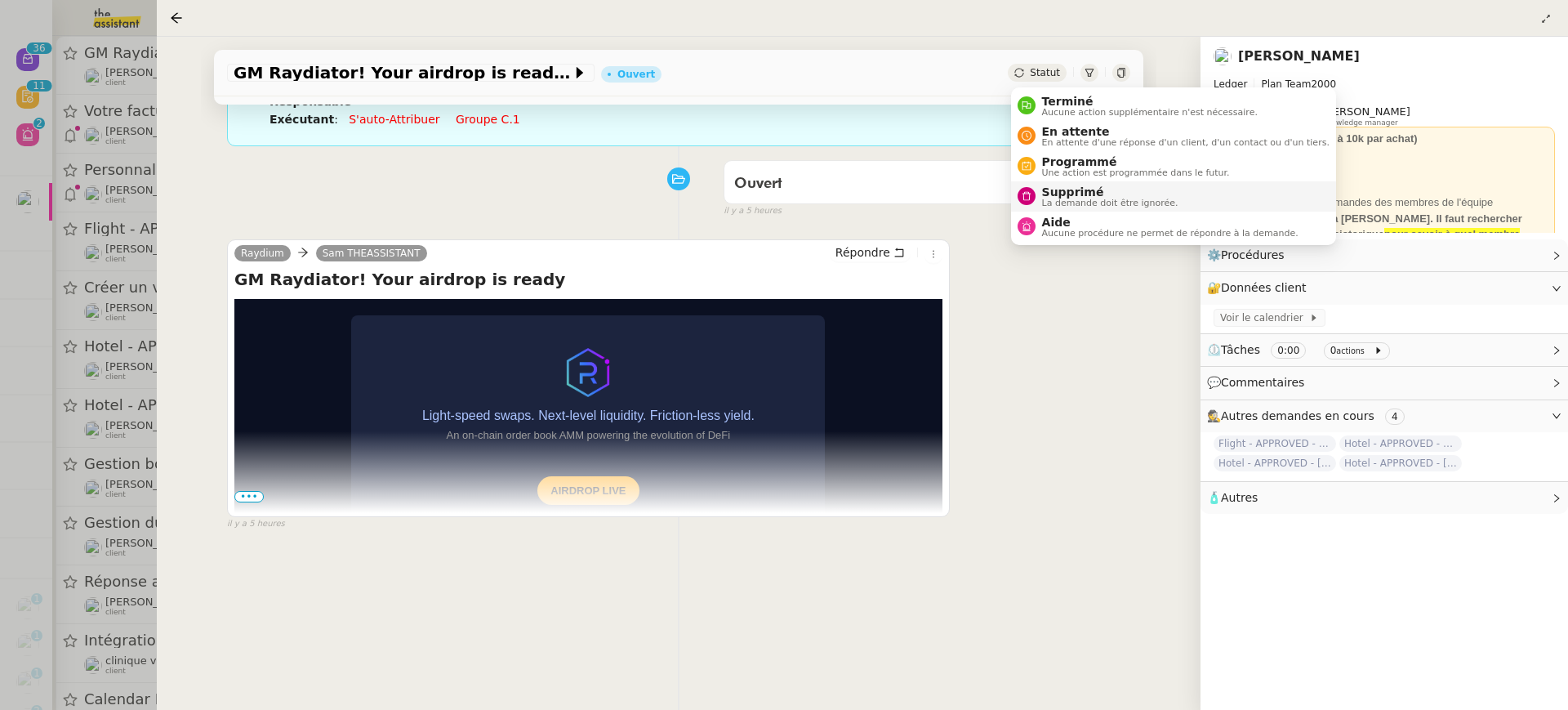
click at [1115, 206] on span "La demande doit être ignorée." at bounding box center [1110, 203] width 137 height 9
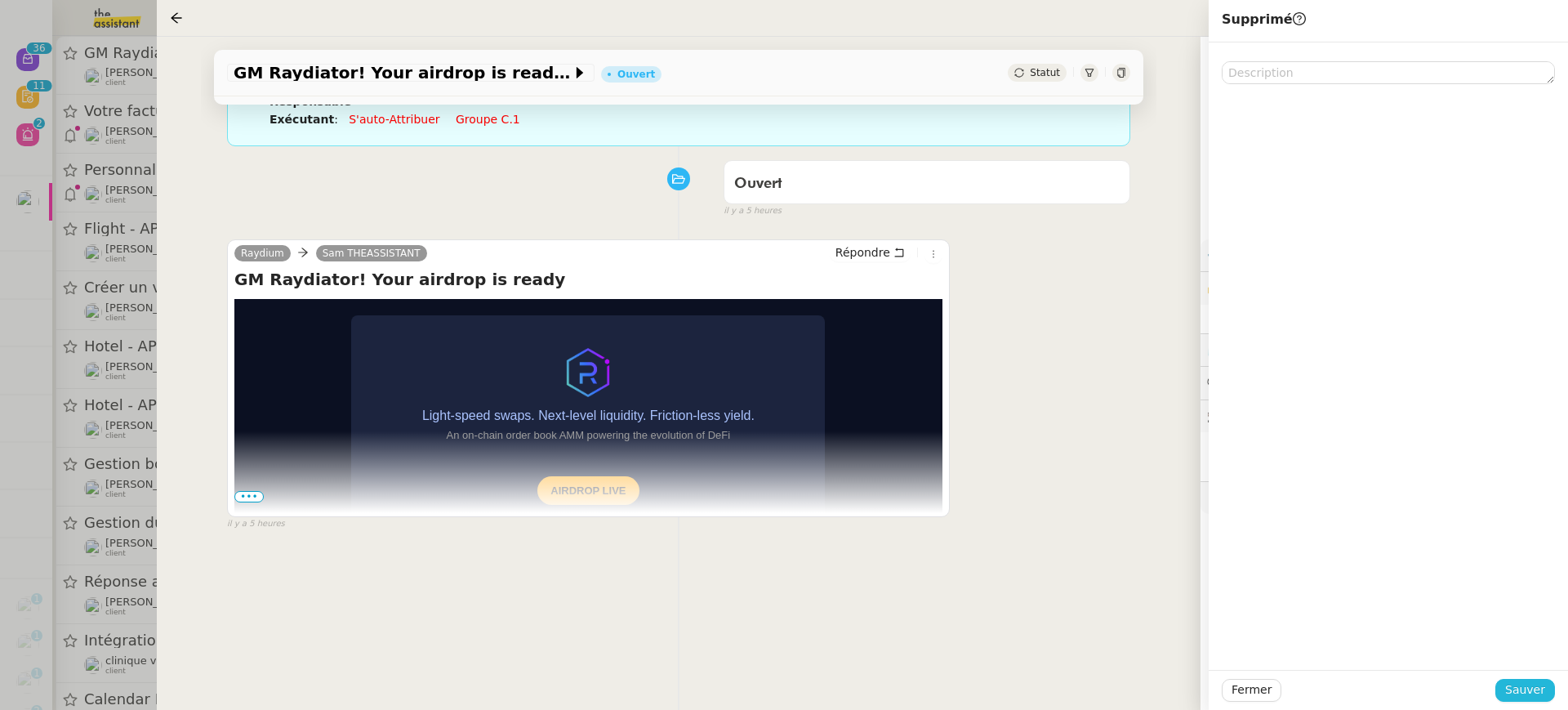
click at [1510, 685] on span "Sauver" at bounding box center [1525, 690] width 40 height 18
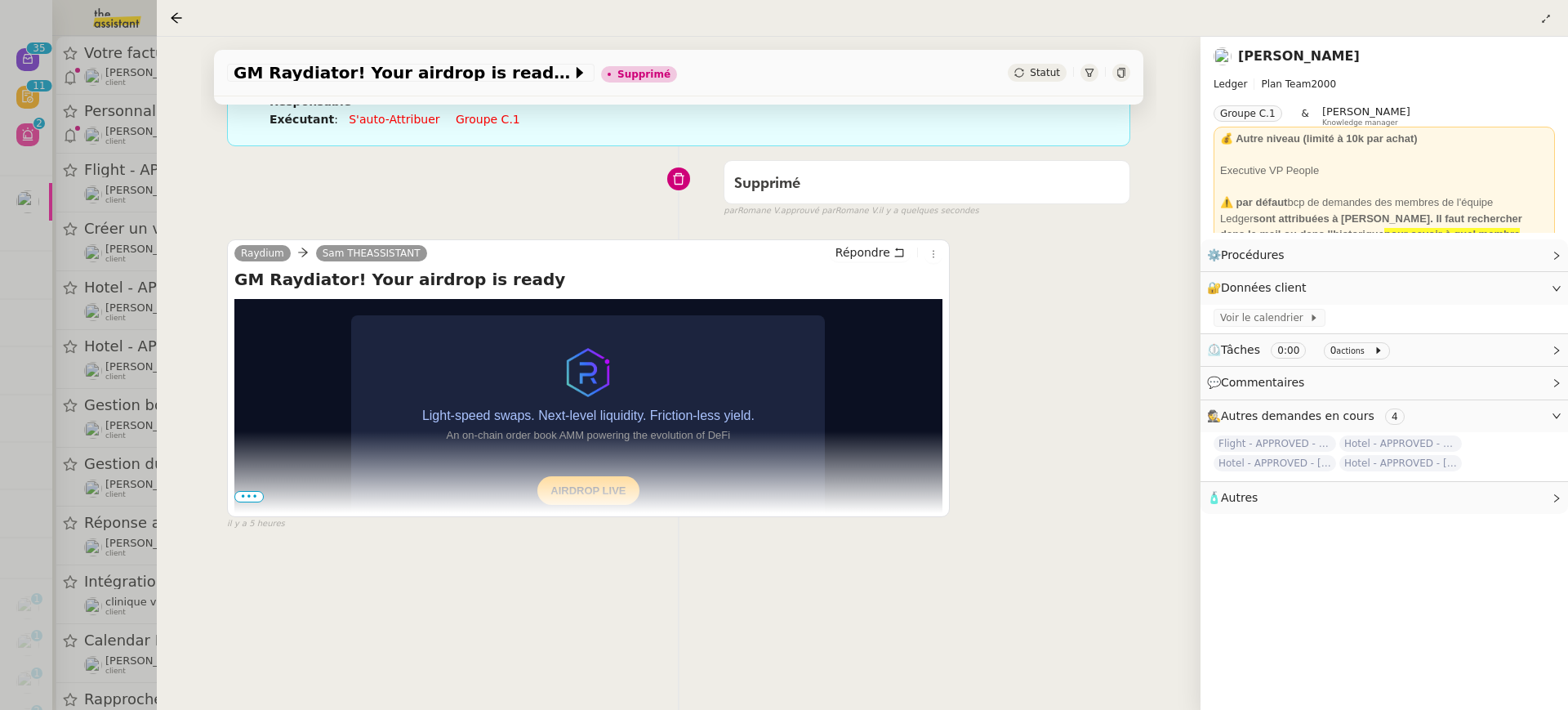
click at [115, 191] on div at bounding box center [784, 355] width 1568 height 710
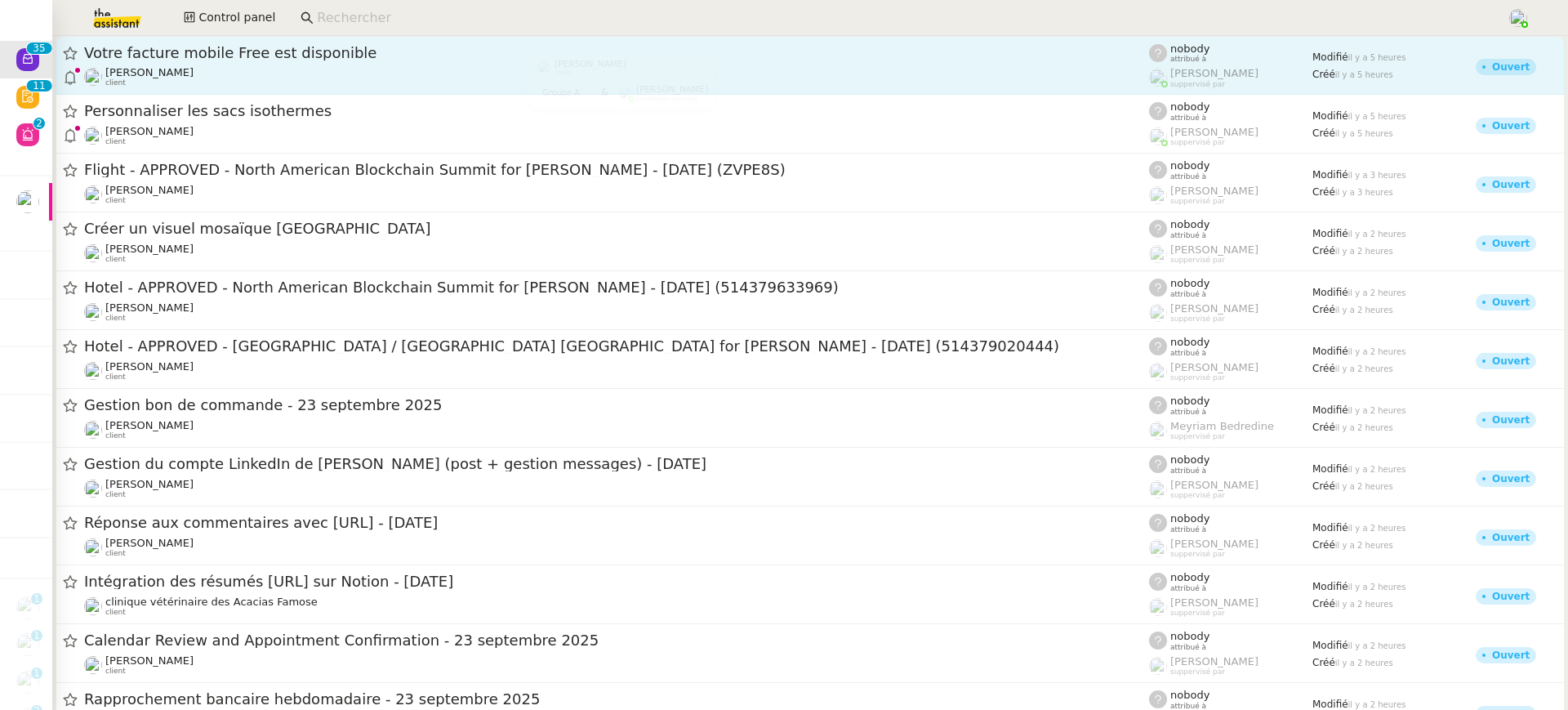
click at [209, 66] on div "Votre facture mobile Free est disponible Gabrielle Tavernier client" at bounding box center [616, 66] width 1065 height 44
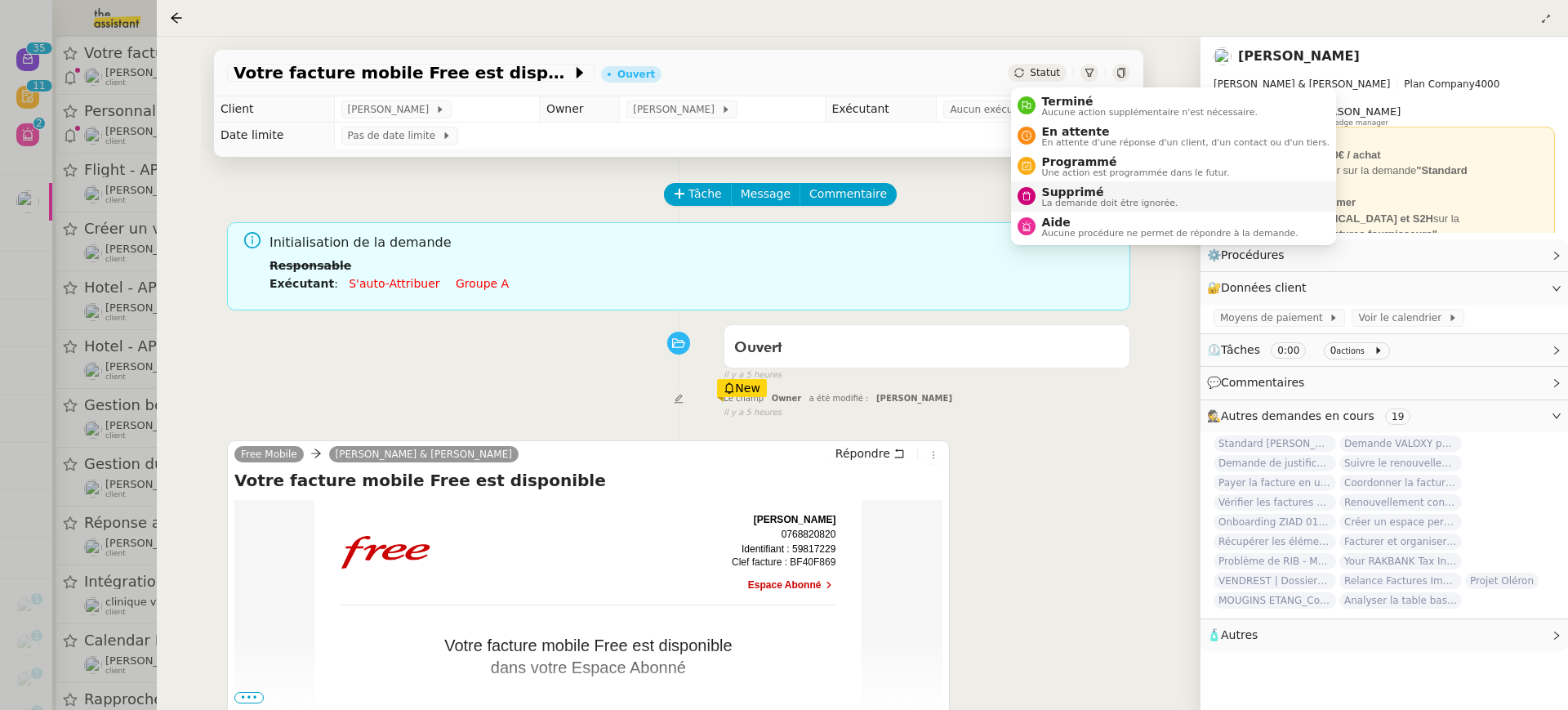
click at [1130, 194] on span "Supprimé" at bounding box center [1110, 192] width 137 height 13
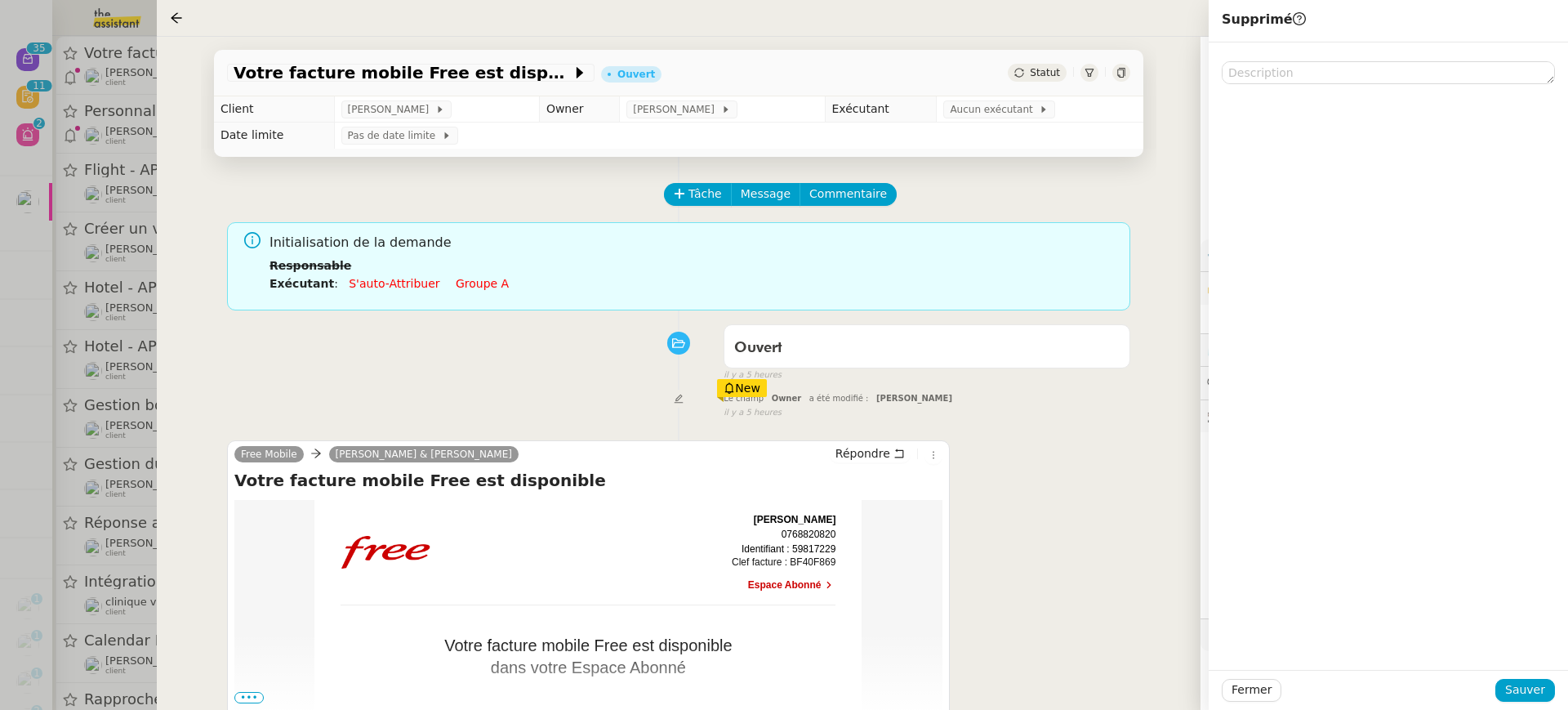
click at [1551, 678] on div "Fermer Sauver" at bounding box center [1388, 690] width 359 height 40
click at [1524, 692] on span "Sauver" at bounding box center [1525, 690] width 40 height 18
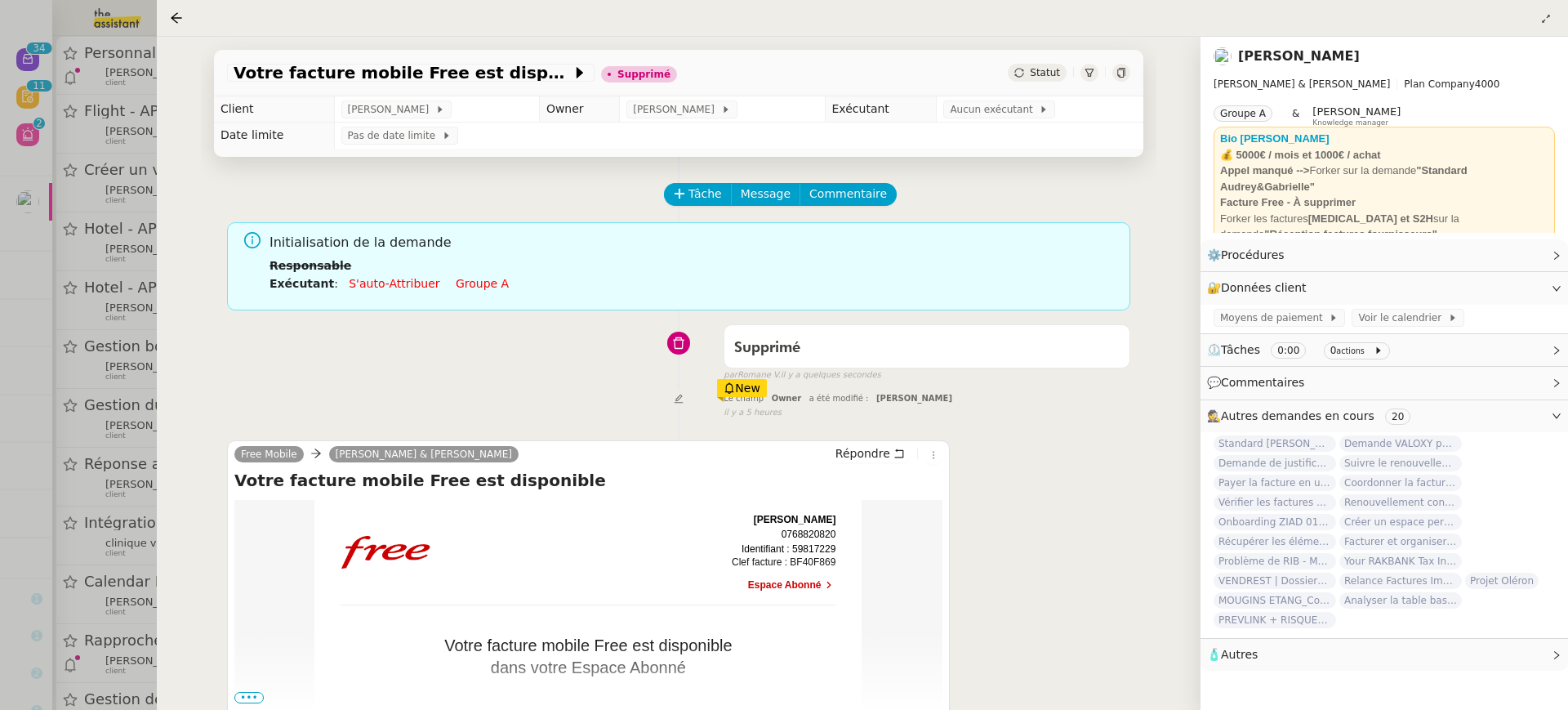
click at [49, 330] on div at bounding box center [784, 355] width 1568 height 710
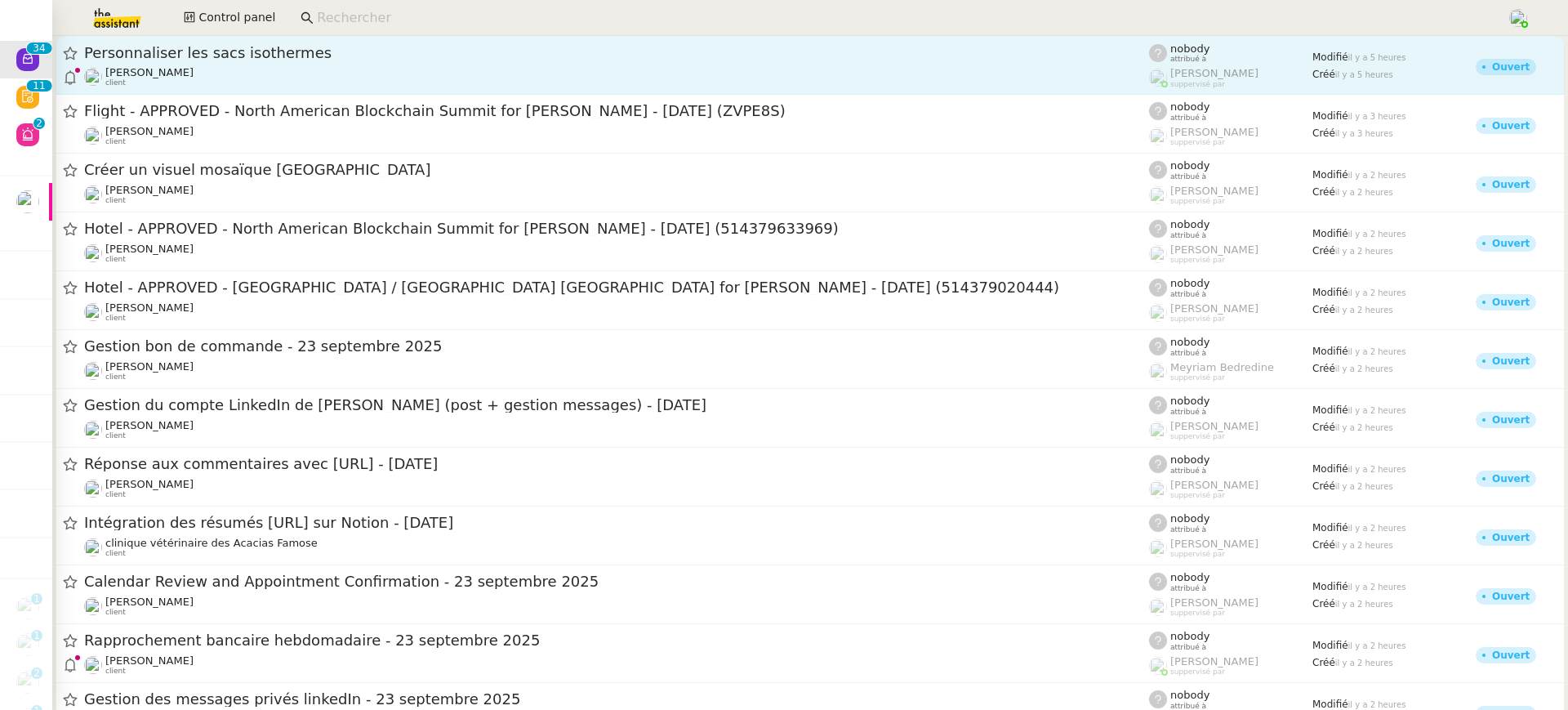
click at [257, 89] on link "Personnaliser les sacs isothermes Jeremy DUMONT-FILLON client nobody attribué à…" at bounding box center [809, 66] width 1509 height 59
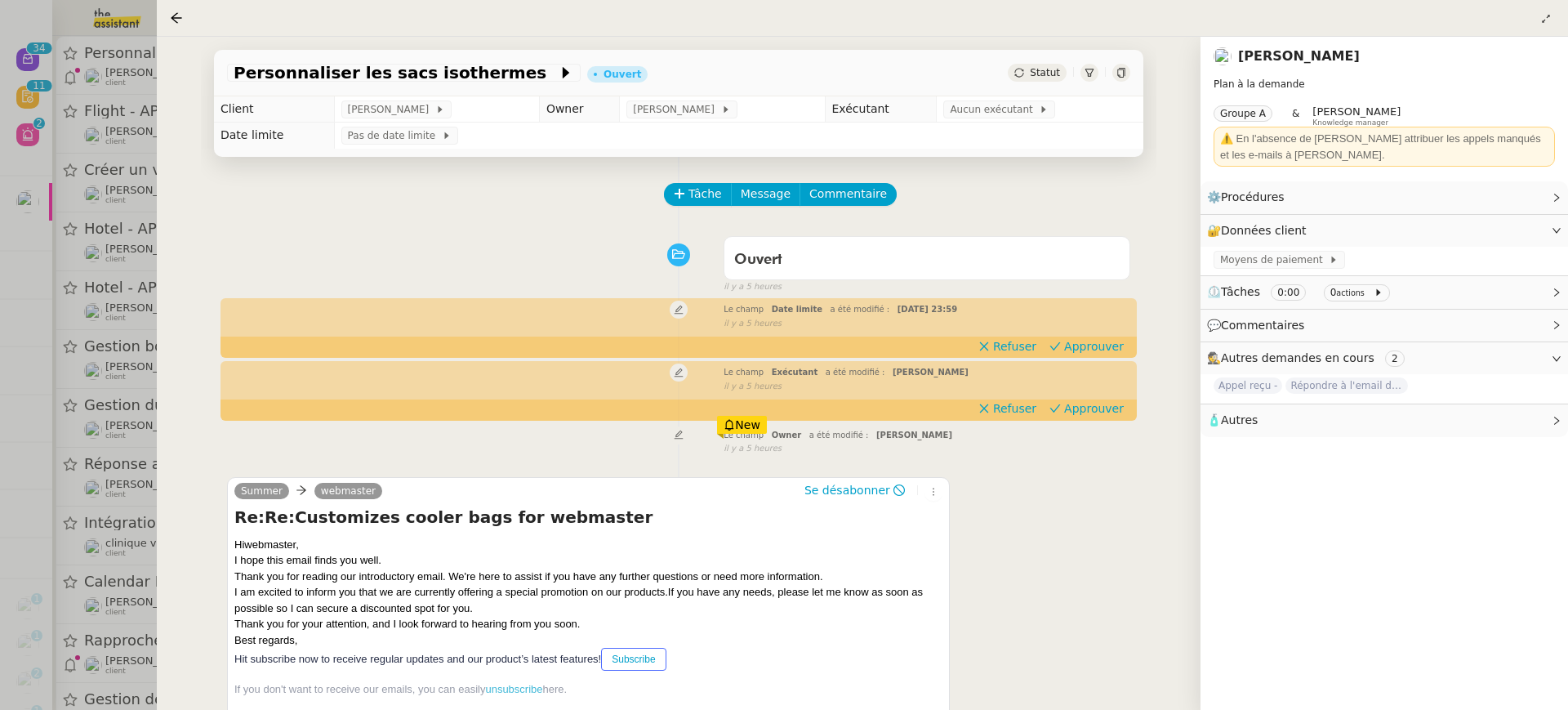
click at [999, 124] on td "Pas de date limite" at bounding box center [738, 136] width 809 height 26
click at [994, 117] on span "Aucun exécutant" at bounding box center [994, 110] width 89 height 17
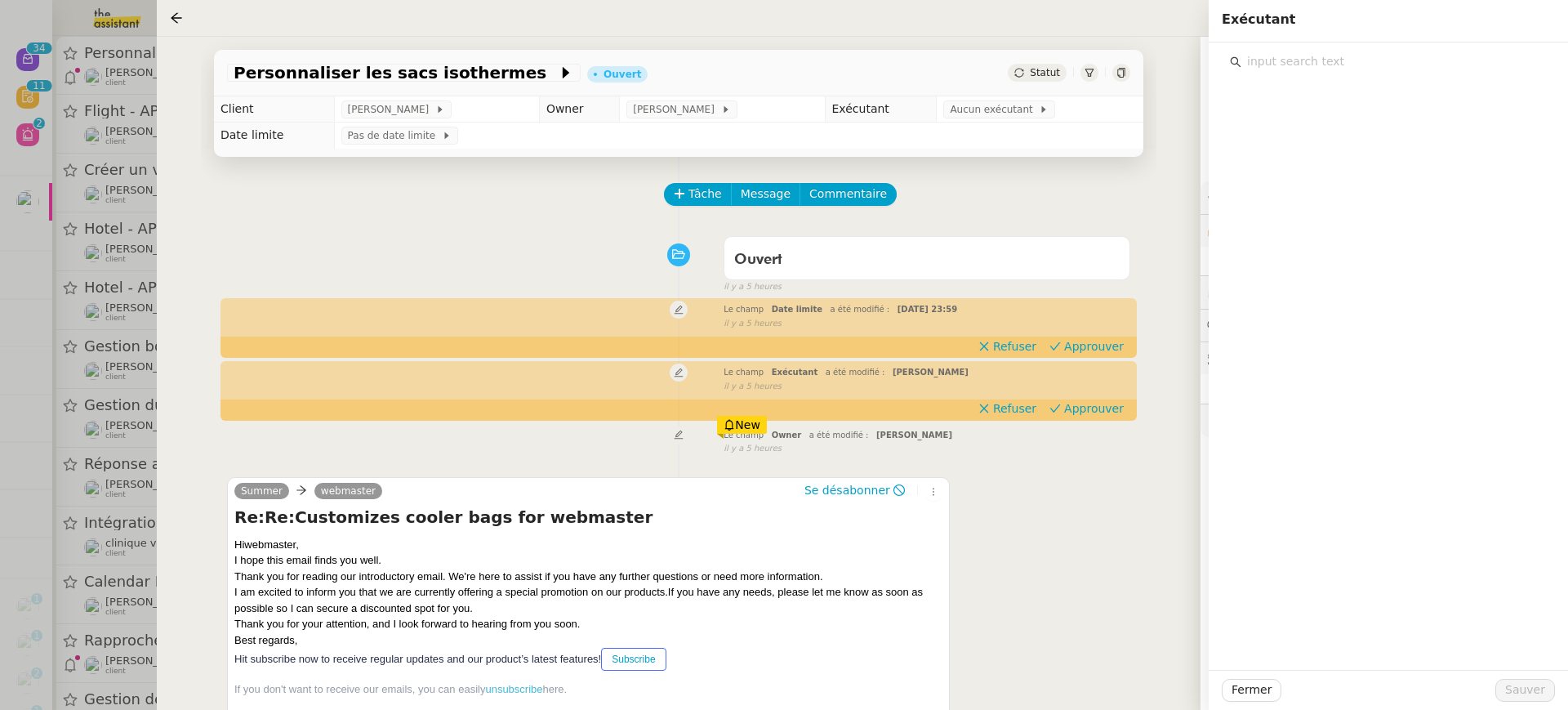
click at [1345, 61] on input "text" at bounding box center [1394, 62] width 305 height 22
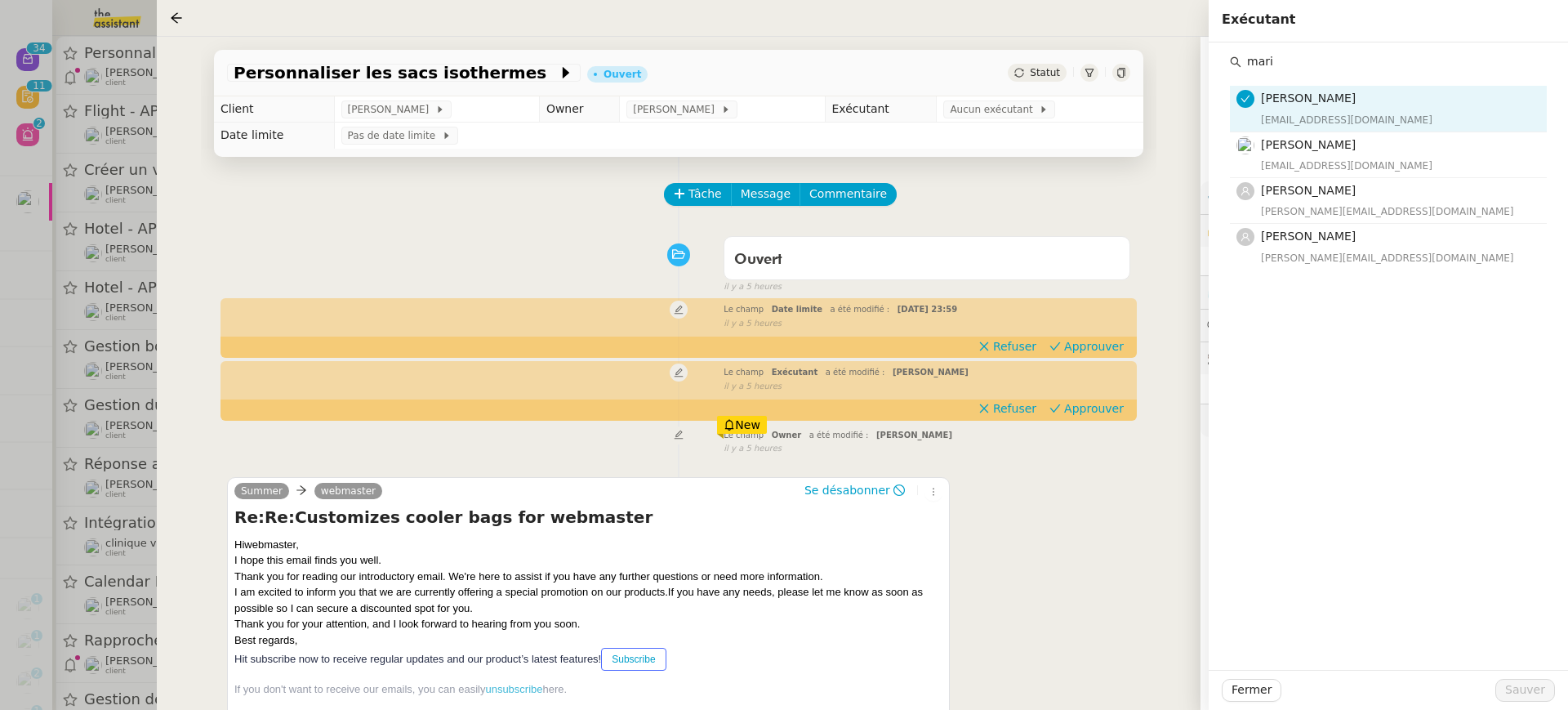
type input "mari"
click at [1359, 117] on div "marie@team.theassistant.com" at bounding box center [1398, 120] width 276 height 17
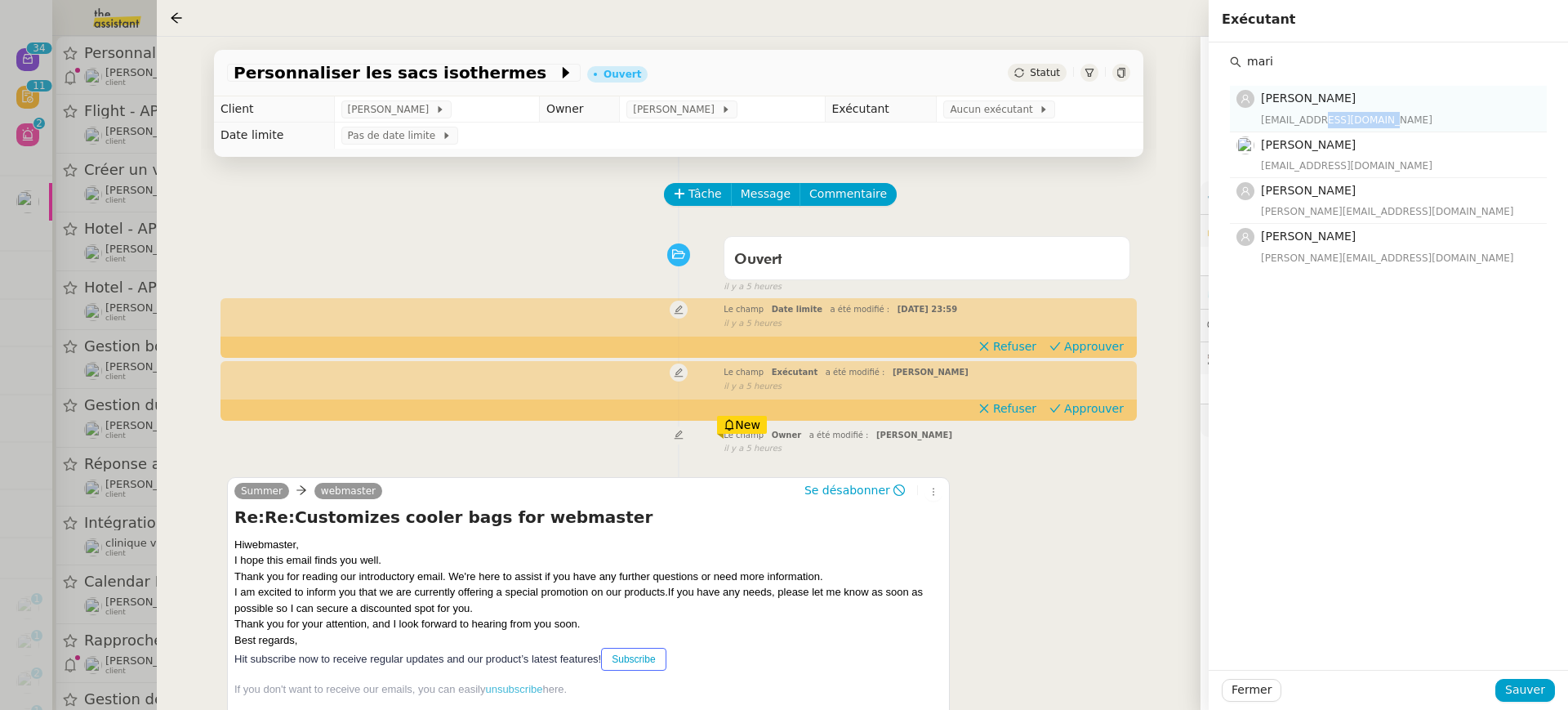
click at [1359, 117] on div "marie@team.theassistant.com" at bounding box center [1398, 120] width 276 height 17
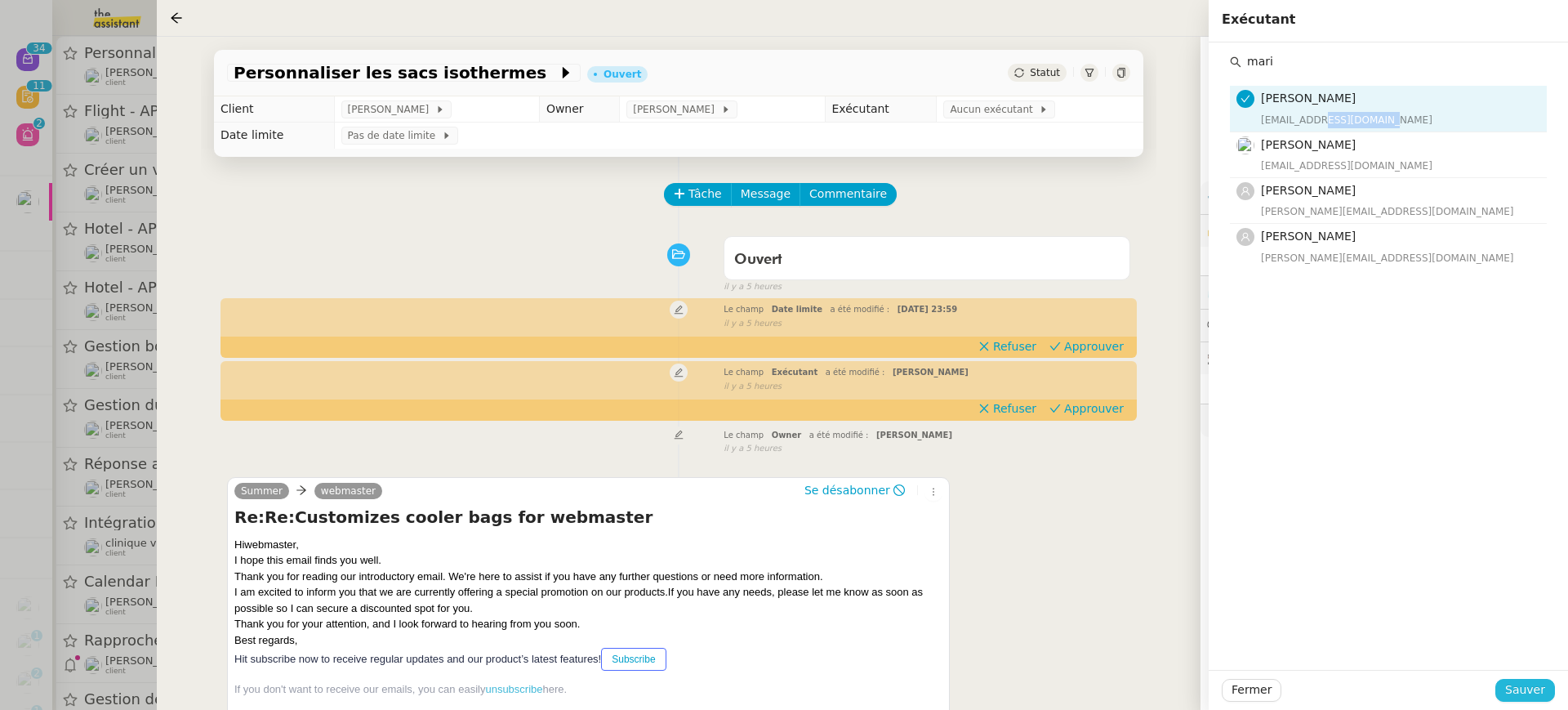
click at [1521, 683] on span "Sauver" at bounding box center [1525, 690] width 40 height 18
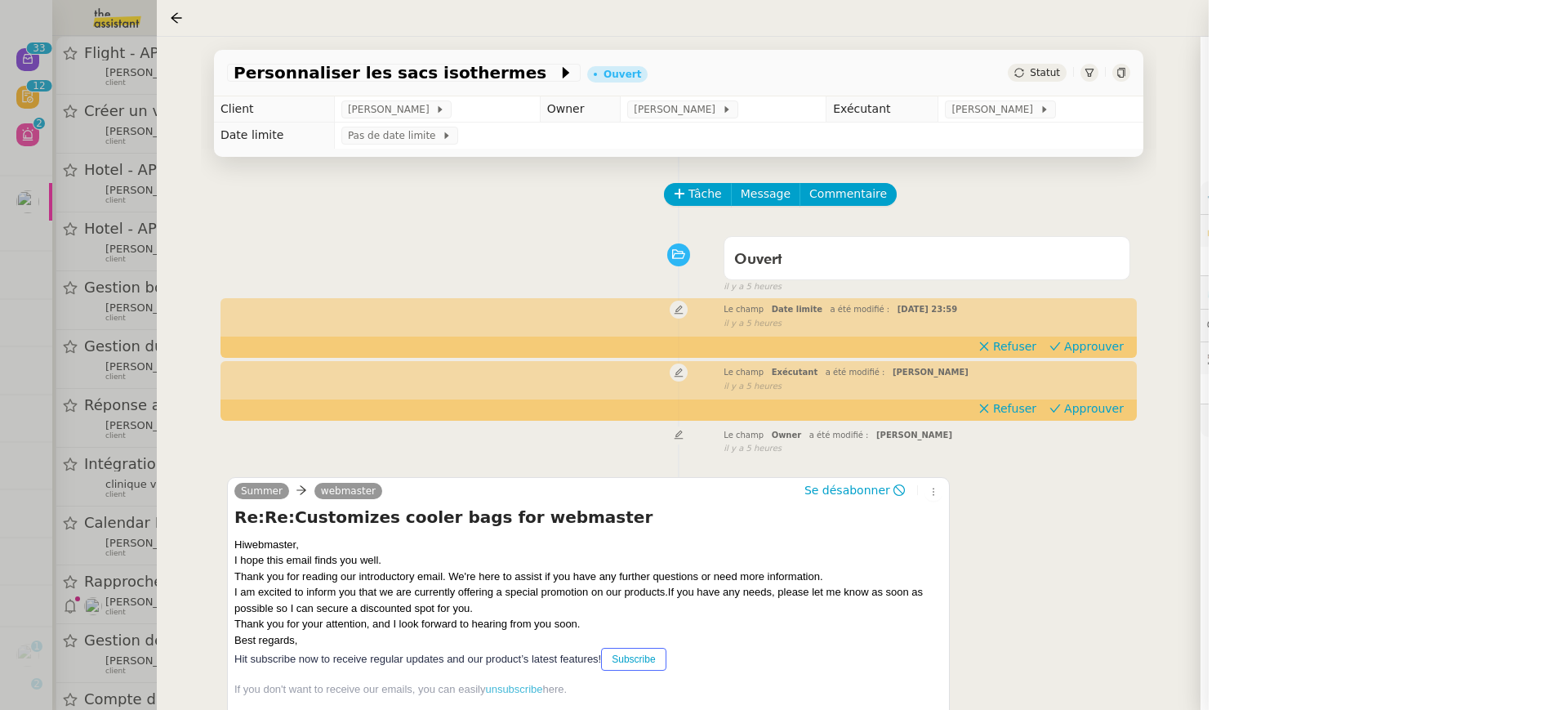
click at [140, 177] on div at bounding box center [784, 355] width 1568 height 710
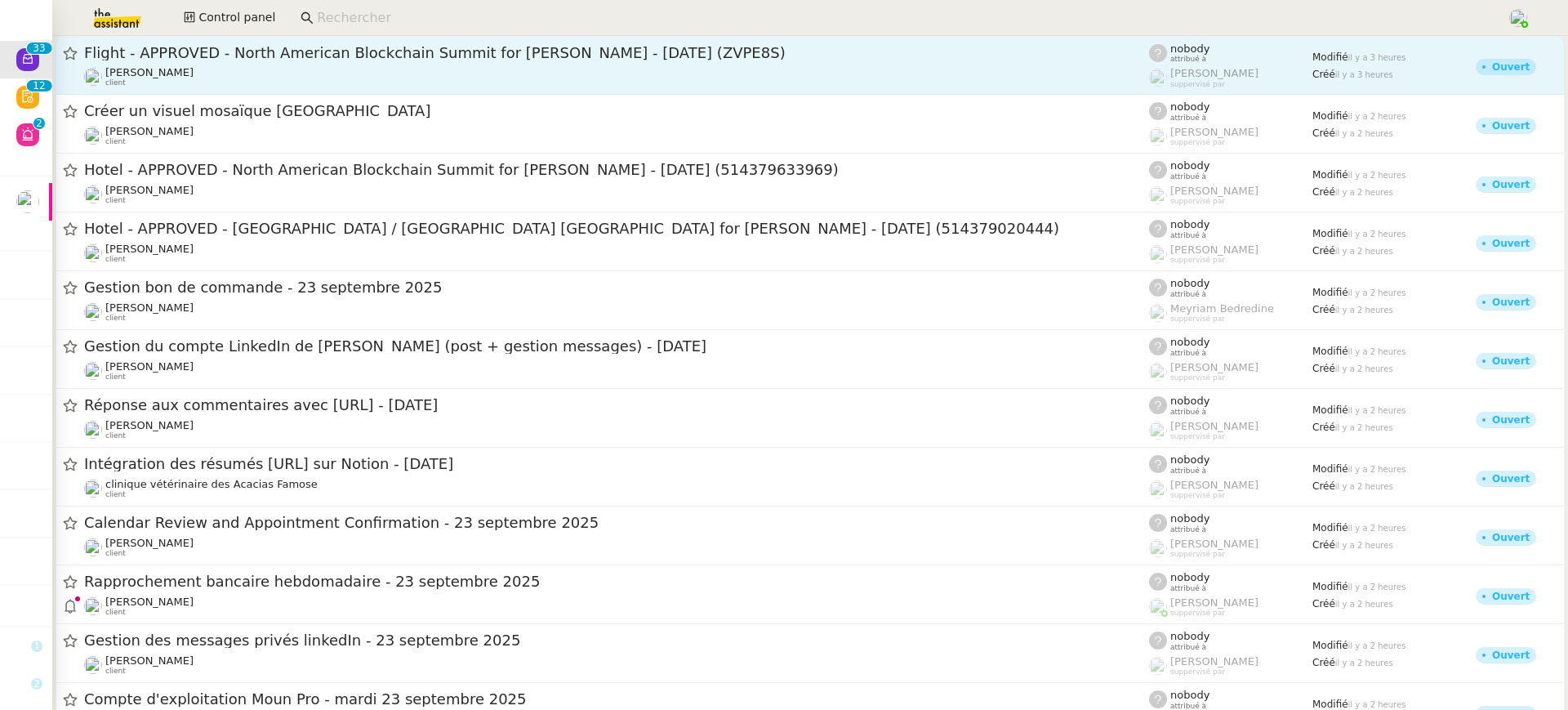
click at [264, 67] on div "[PERSON_NAME] client" at bounding box center [616, 77] width 1065 height 21
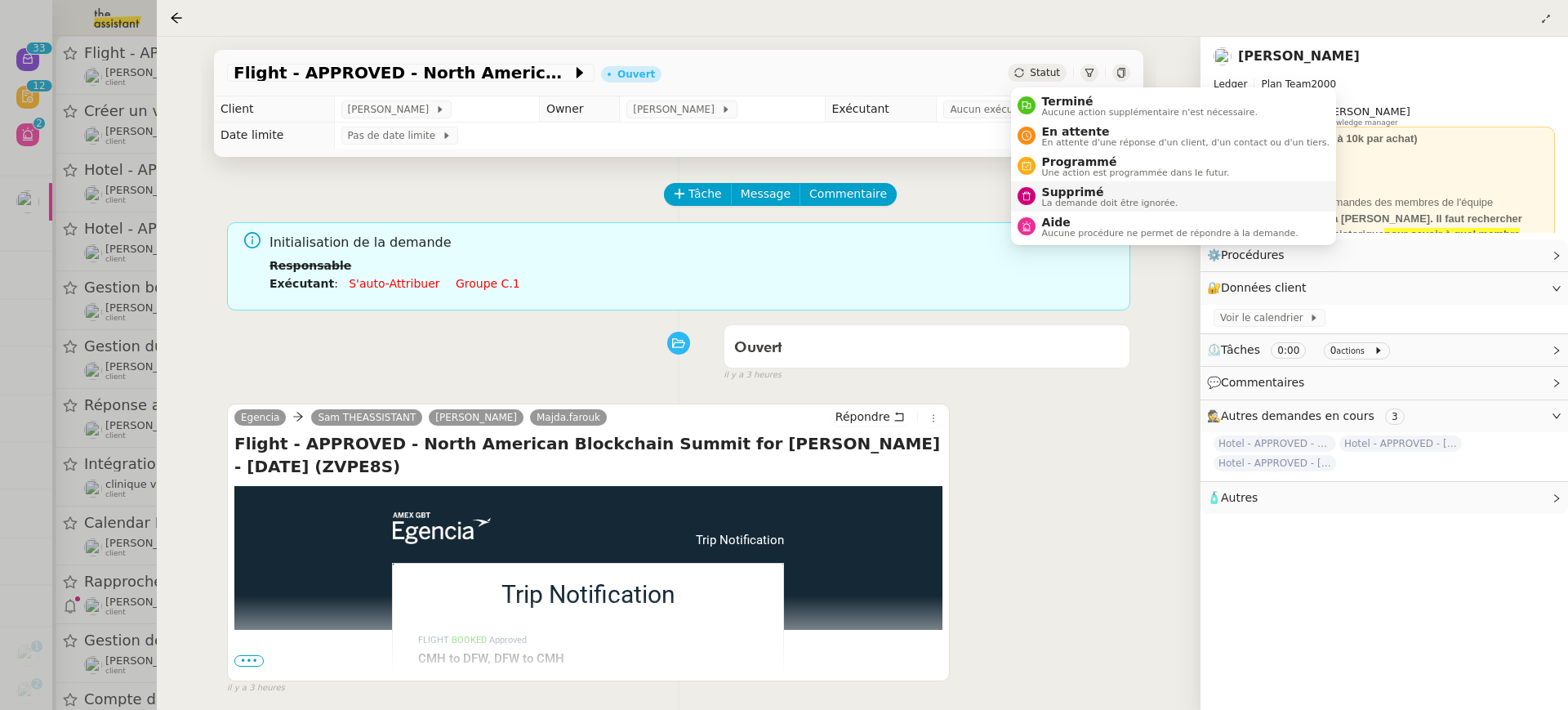
click at [1107, 199] on span "La demande doit être ignorée." at bounding box center [1110, 203] width 137 height 9
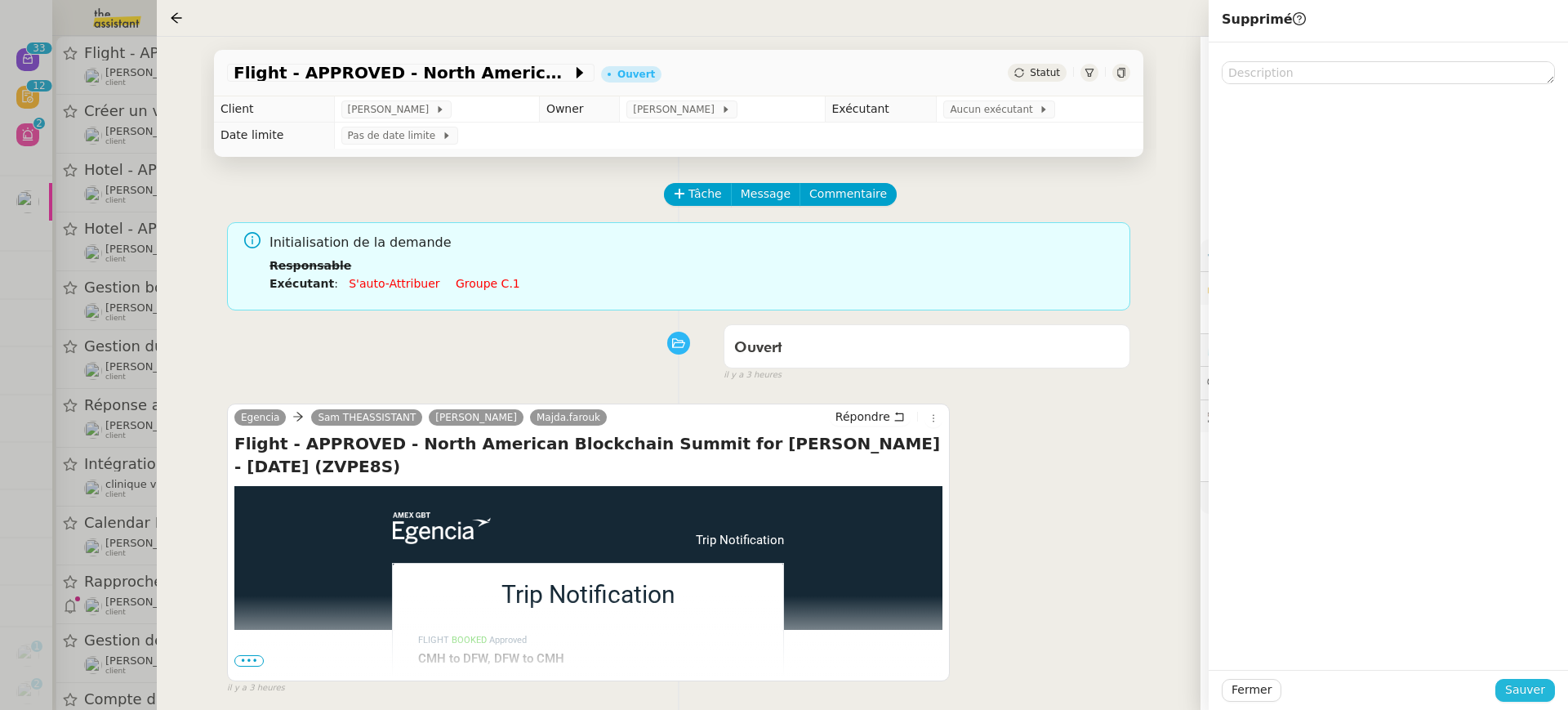
click at [1504, 700] on button "Sauver" at bounding box center [1525, 690] width 60 height 23
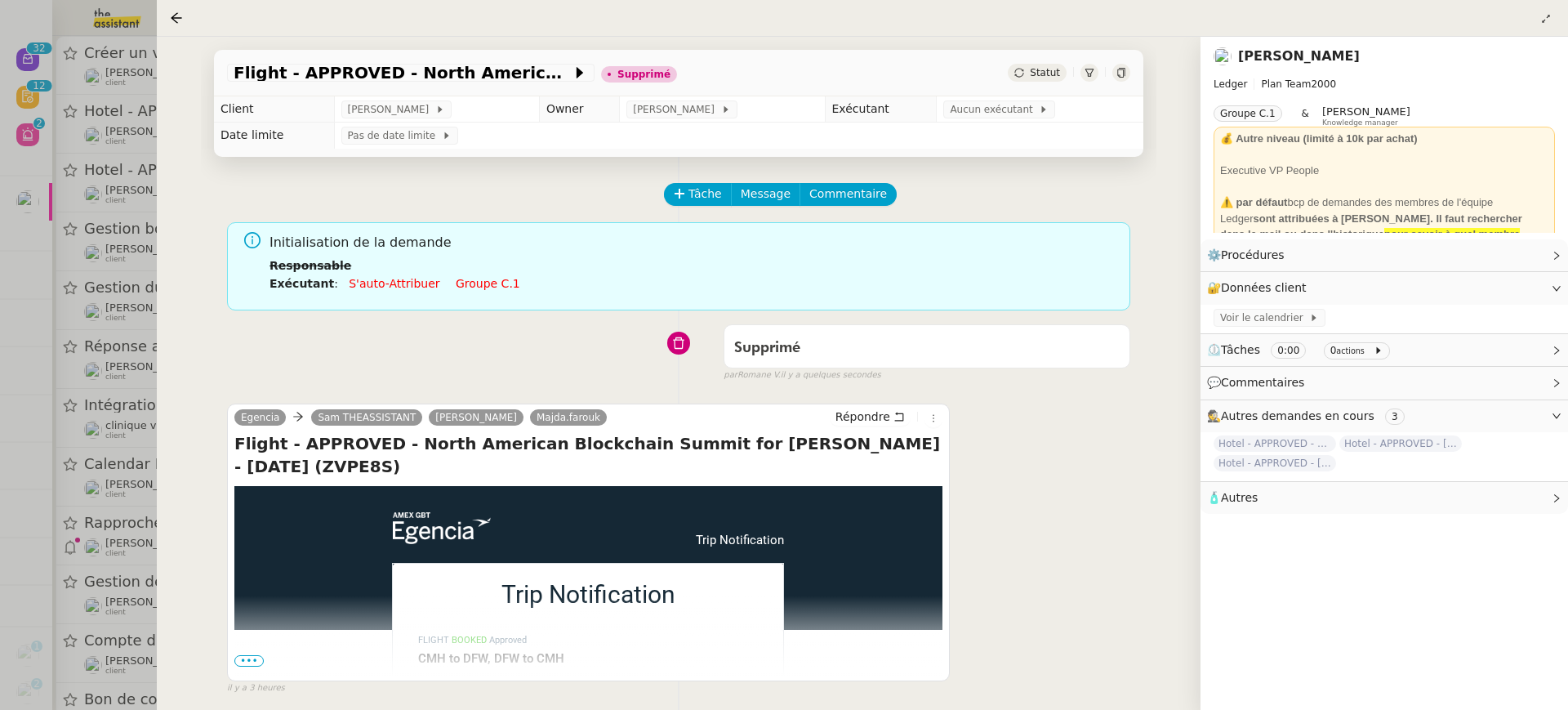
click at [102, 133] on div at bounding box center [784, 355] width 1568 height 710
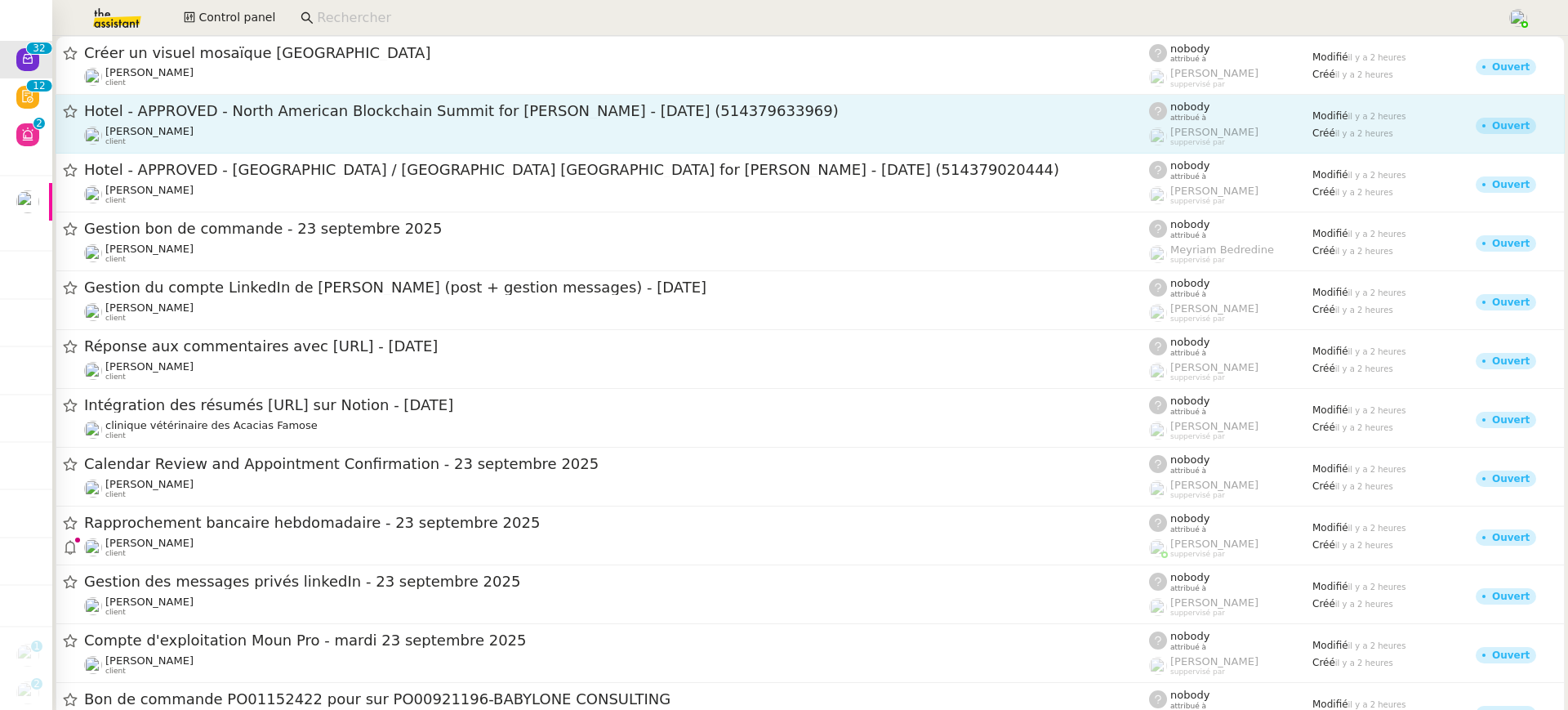
click at [188, 133] on div "Alexandre Blanc client" at bounding box center [616, 135] width 1065 height 21
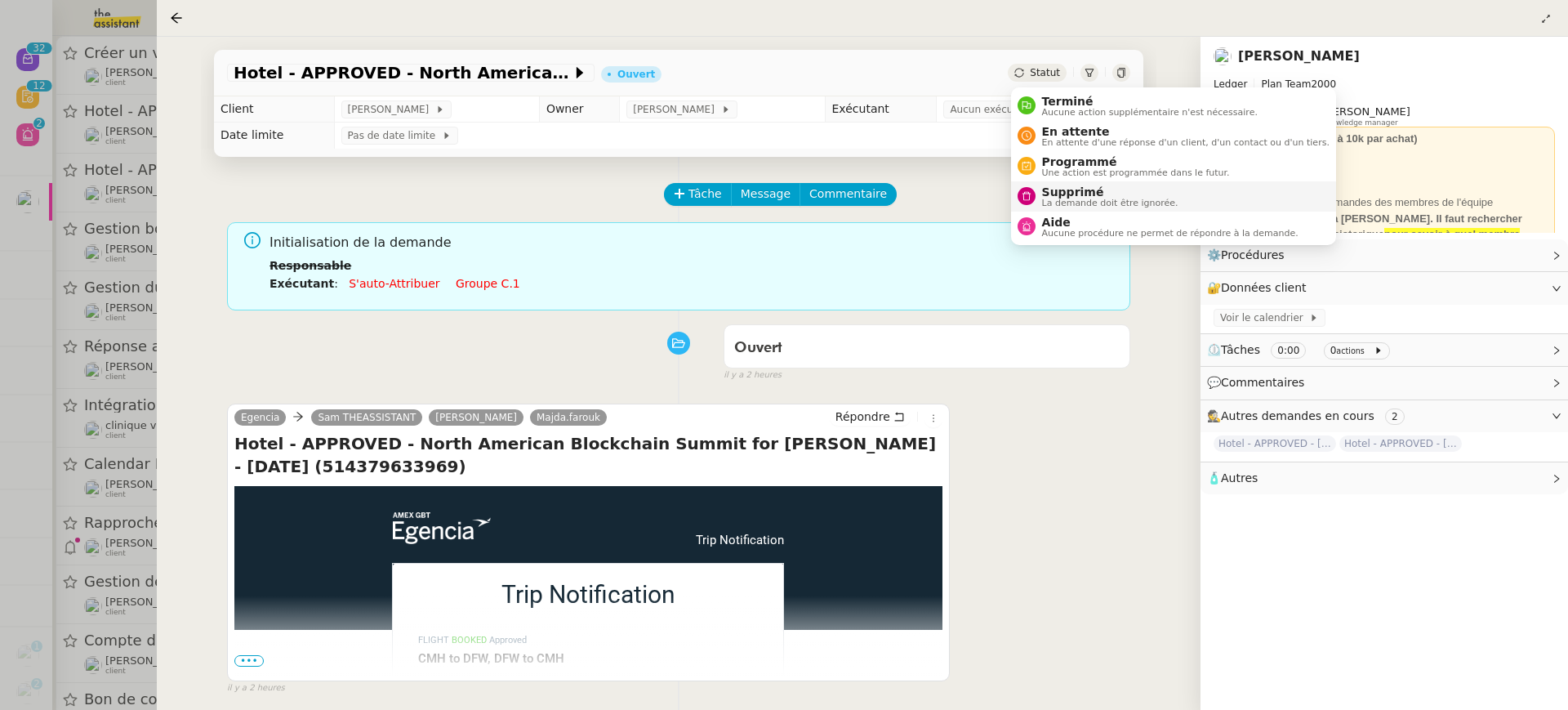
click at [1116, 207] on span "La demande doit être ignorée." at bounding box center [1110, 203] width 137 height 9
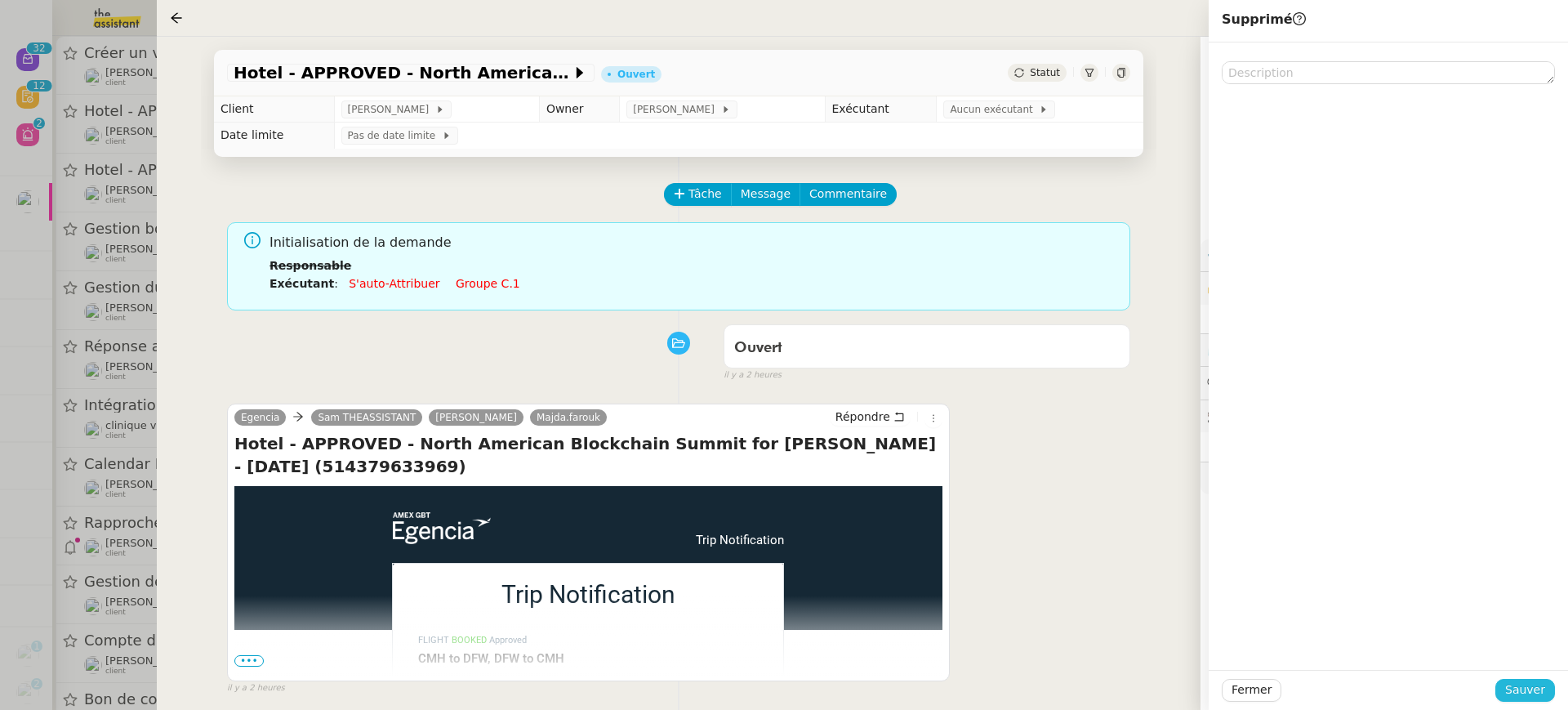
click at [1539, 698] on span "Sauver" at bounding box center [1525, 690] width 40 height 18
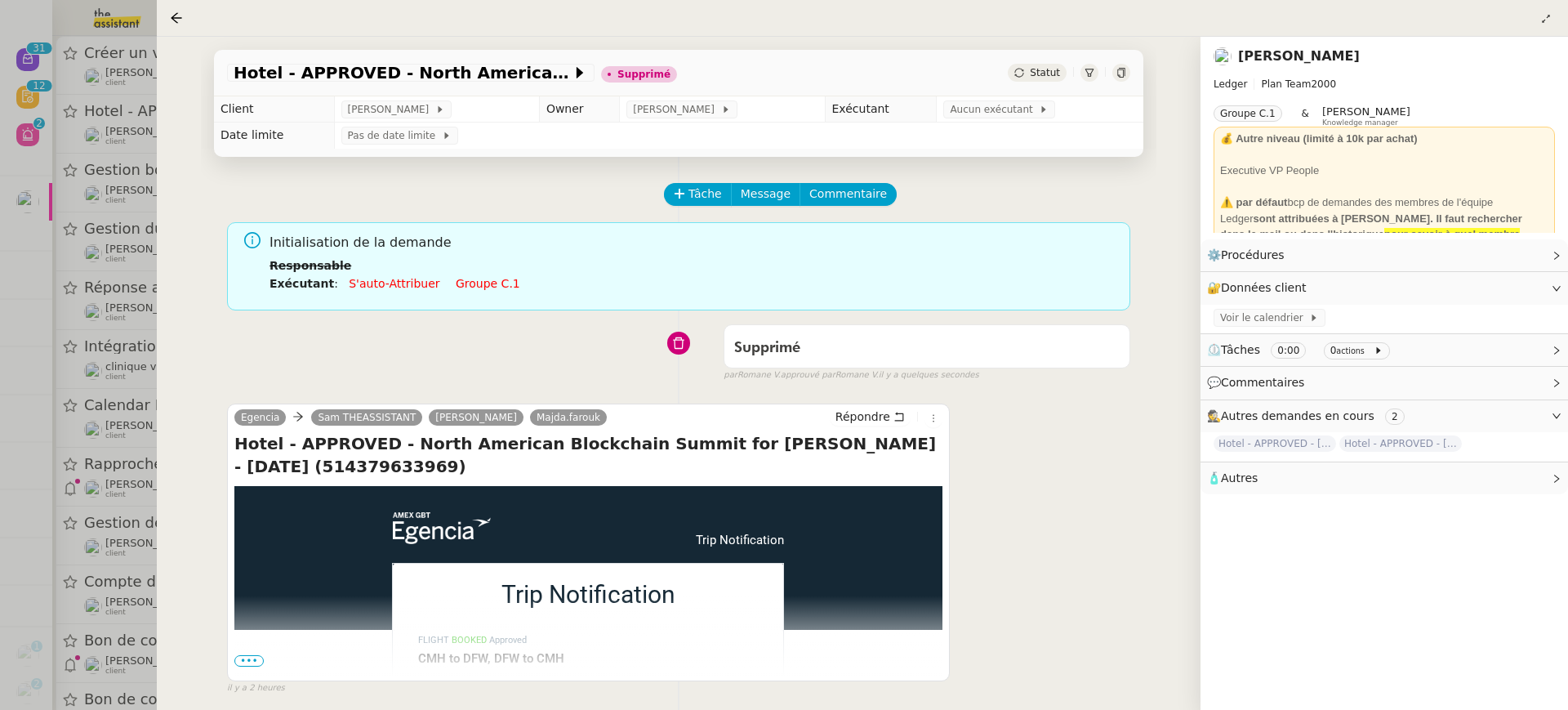
click at [103, 268] on div at bounding box center [784, 355] width 1568 height 710
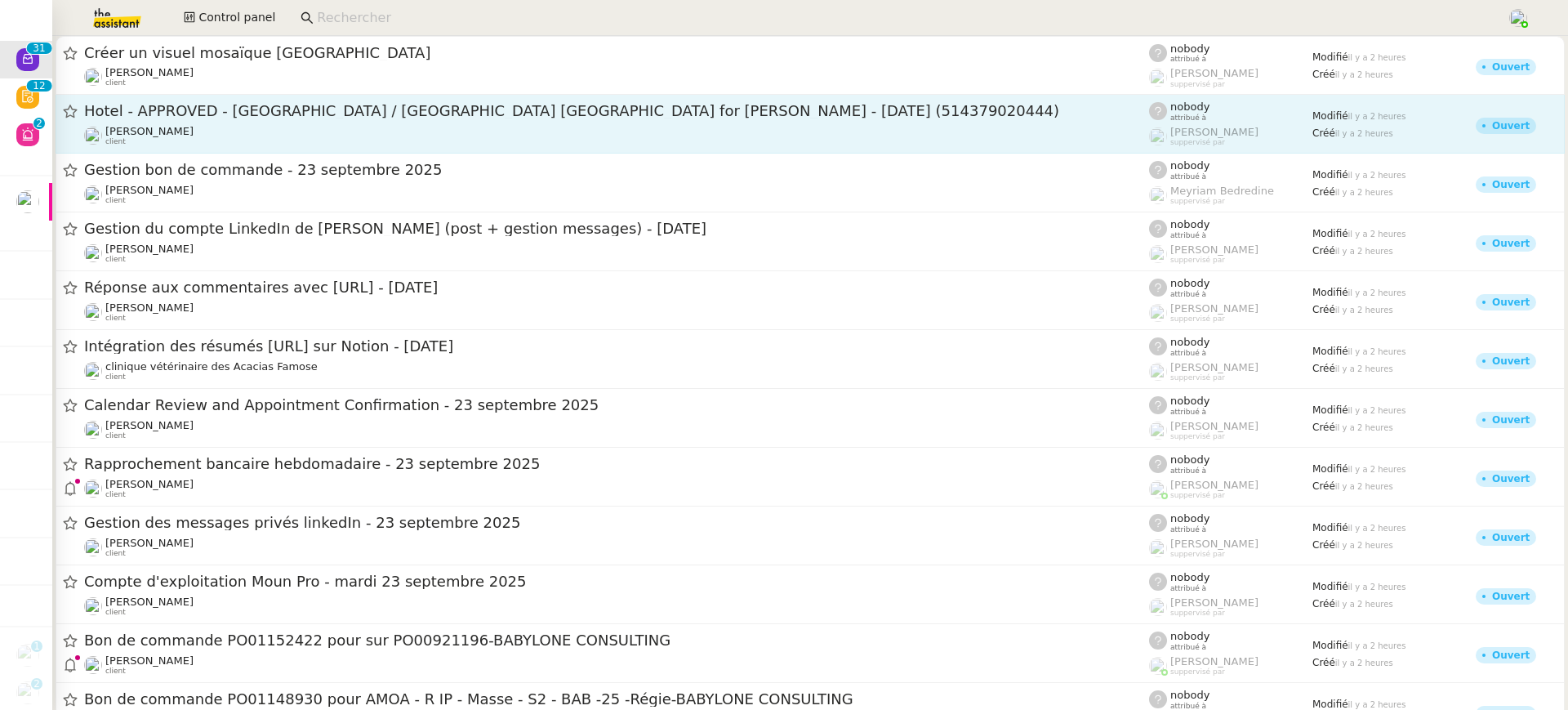
click at [203, 110] on span "Hotel - APPROVED - Abu Dhabi / Token2049 Singapore for Seth HERTLEIN - 28 Sep, …" at bounding box center [616, 111] width 1065 height 15
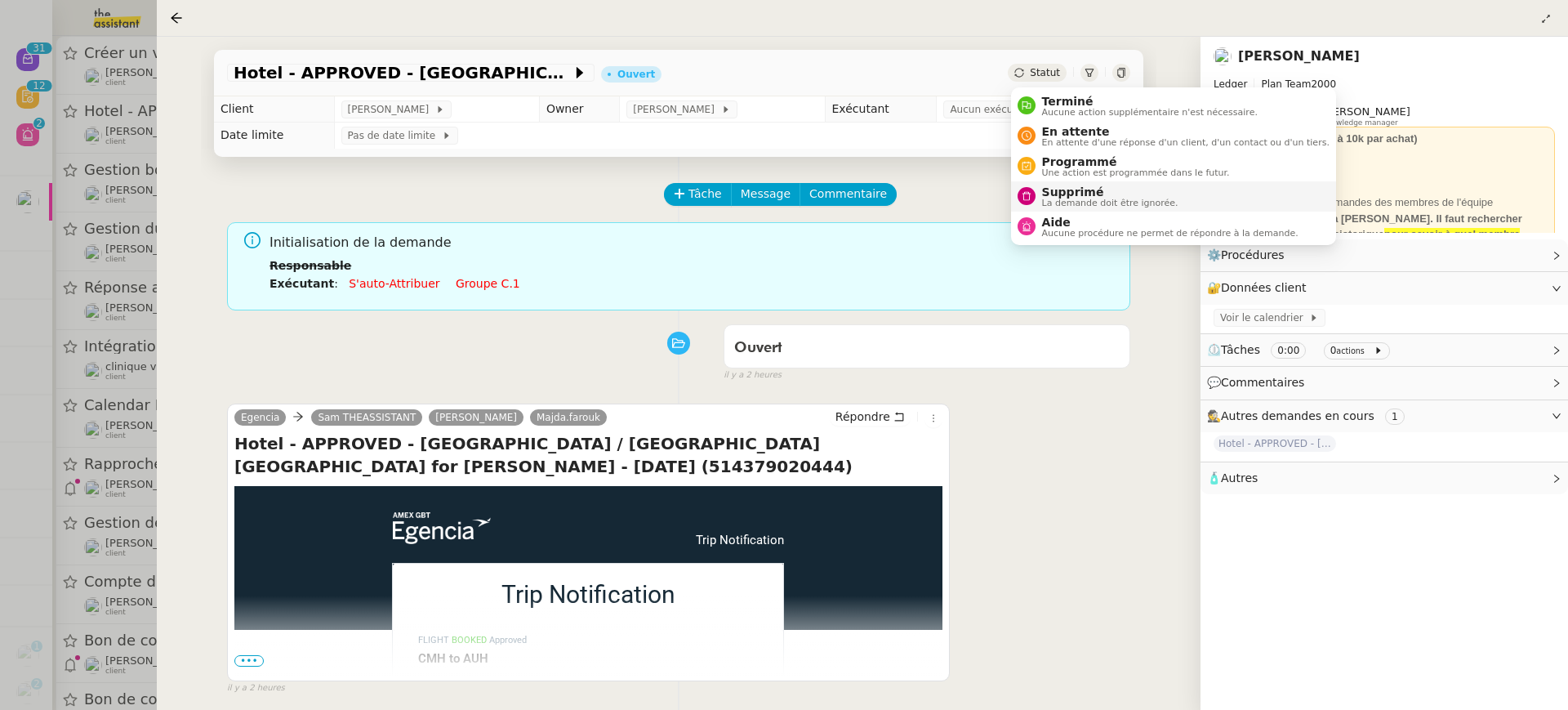
click at [1080, 189] on span "Supprimé" at bounding box center [1110, 192] width 137 height 13
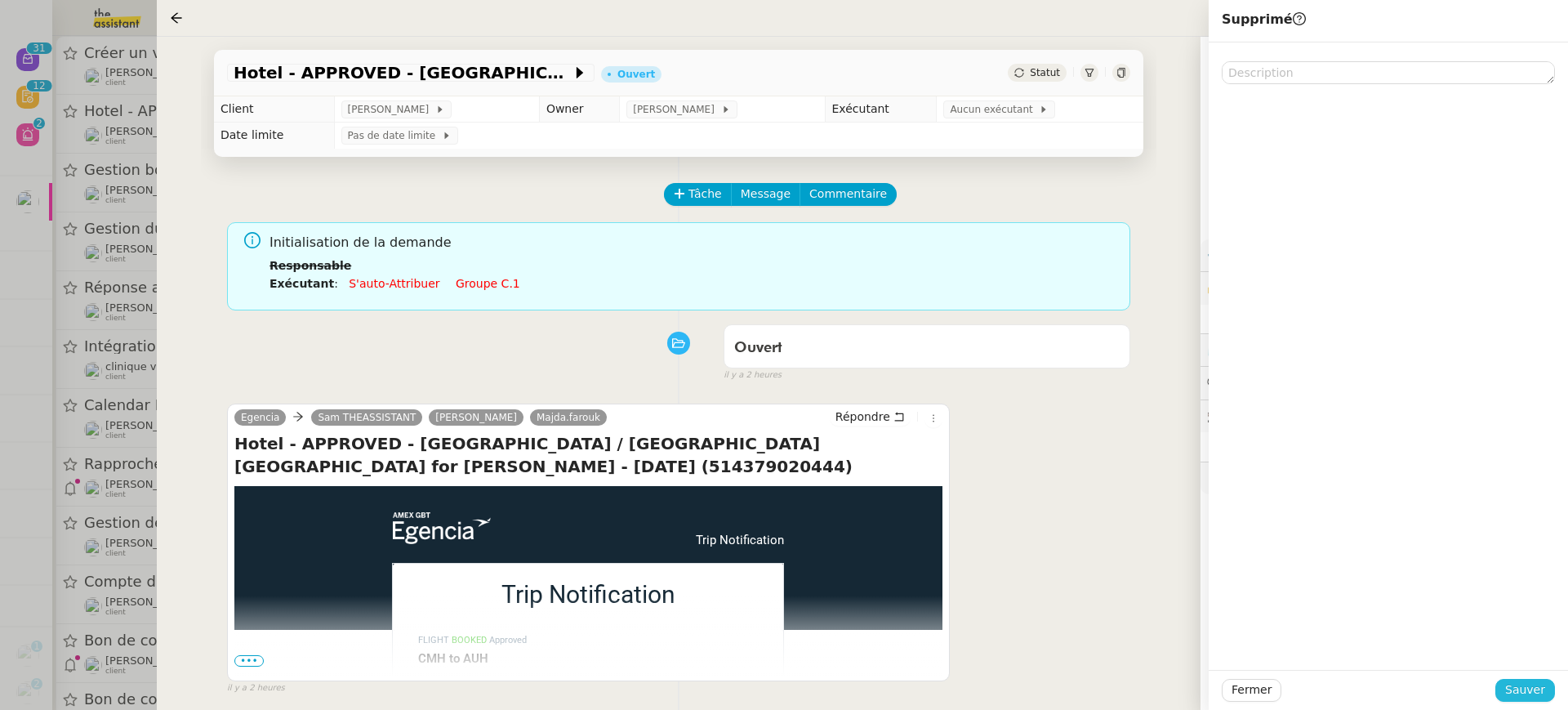
click at [1532, 692] on span "Sauver" at bounding box center [1525, 690] width 40 height 18
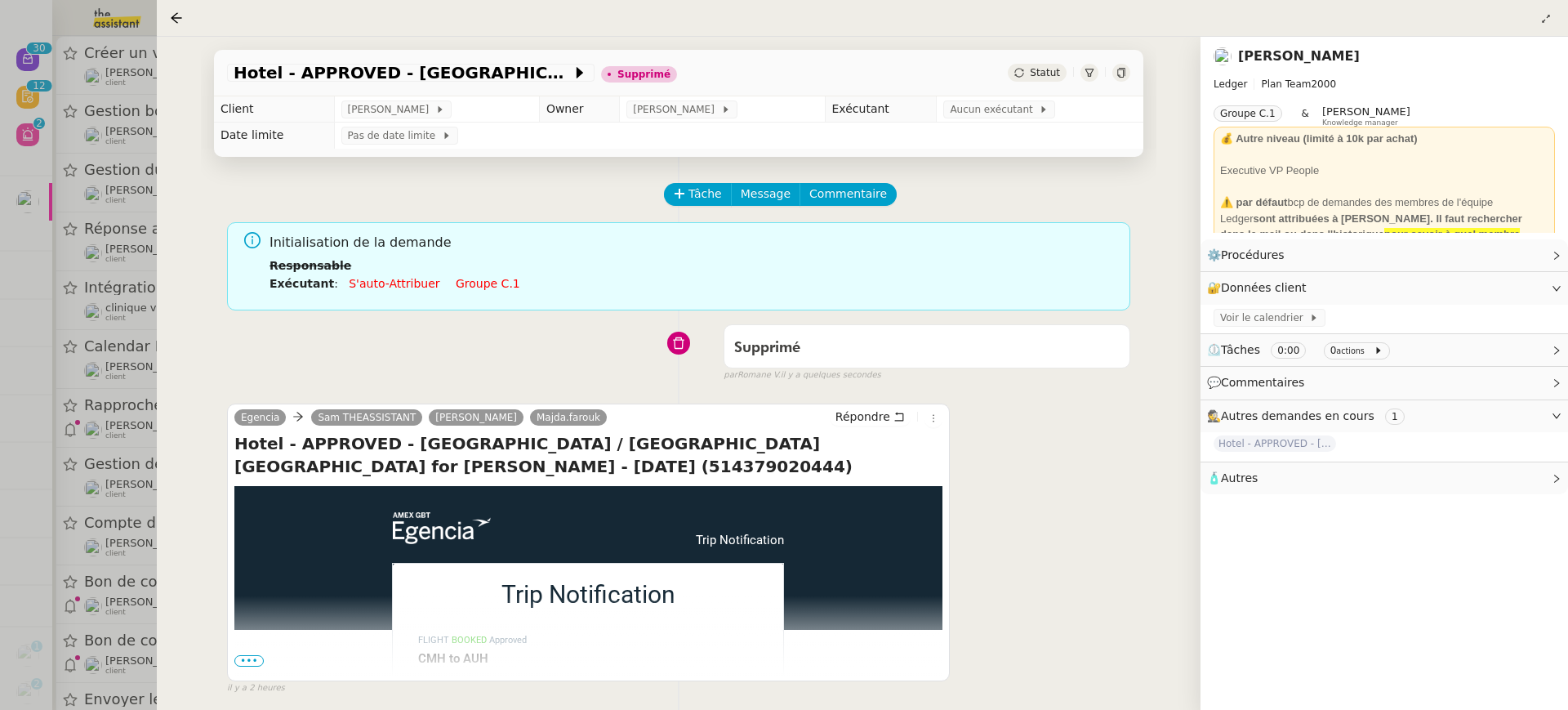
click at [116, 90] on div at bounding box center [784, 355] width 1568 height 710
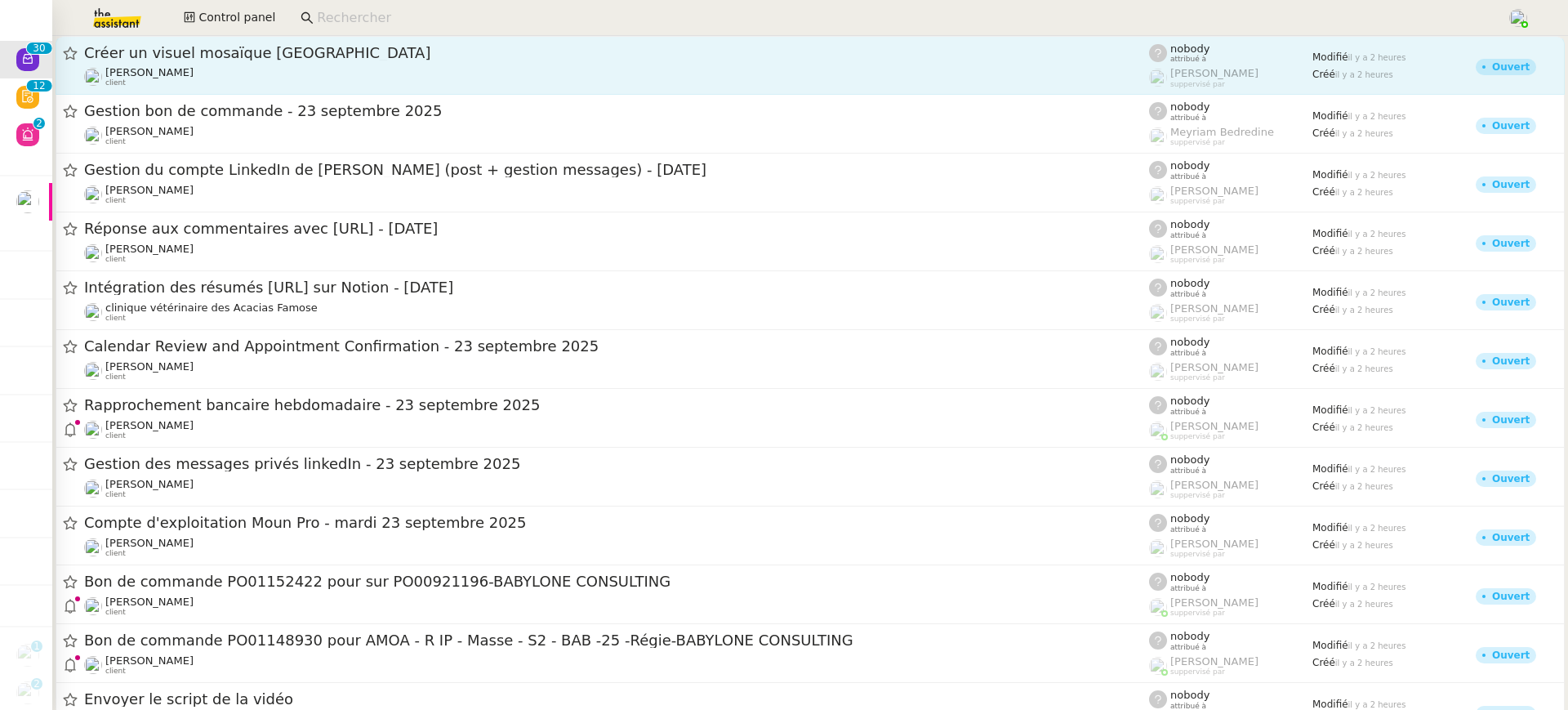
click at [329, 55] on span "Créer un visuel mosaïque Mont Blanc" at bounding box center [616, 54] width 1065 height 15
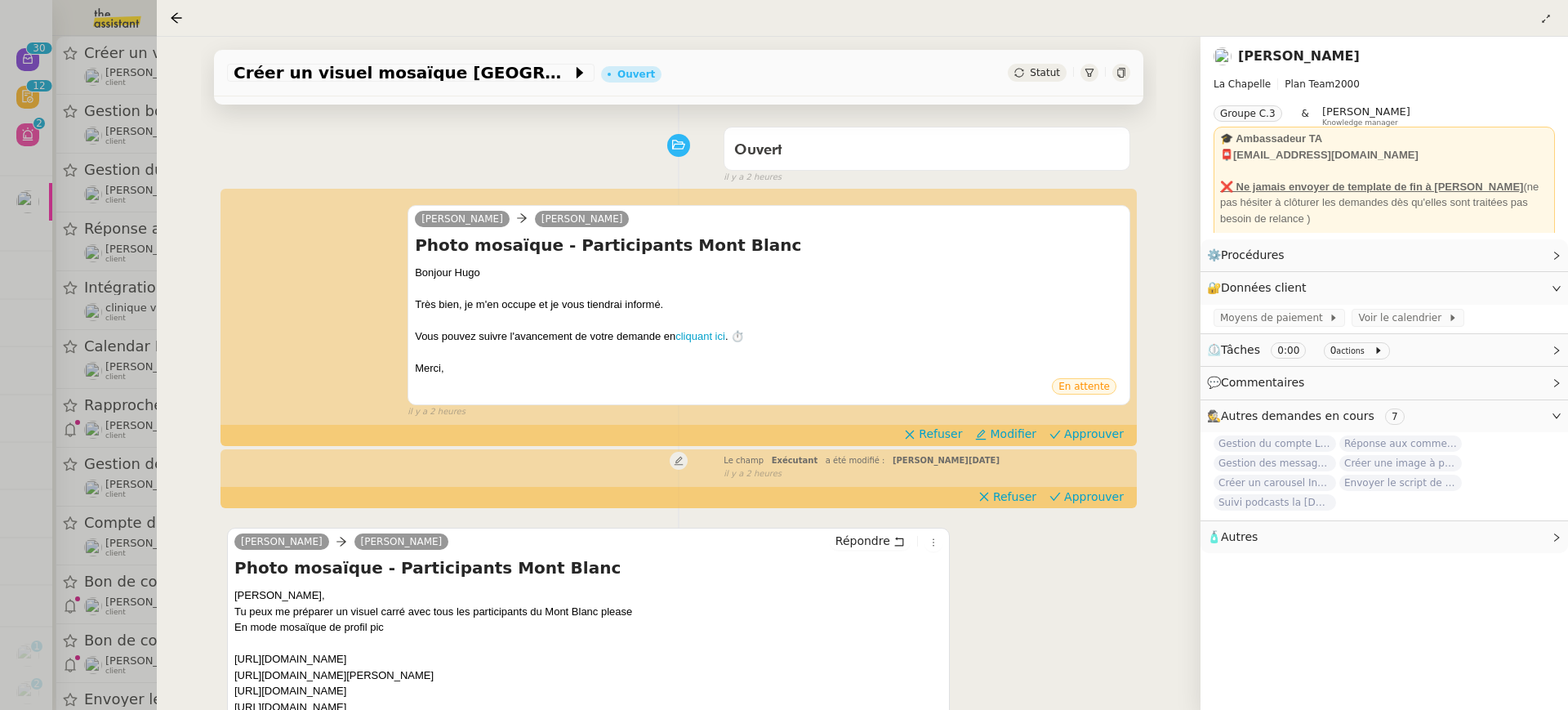
scroll to position [249, 0]
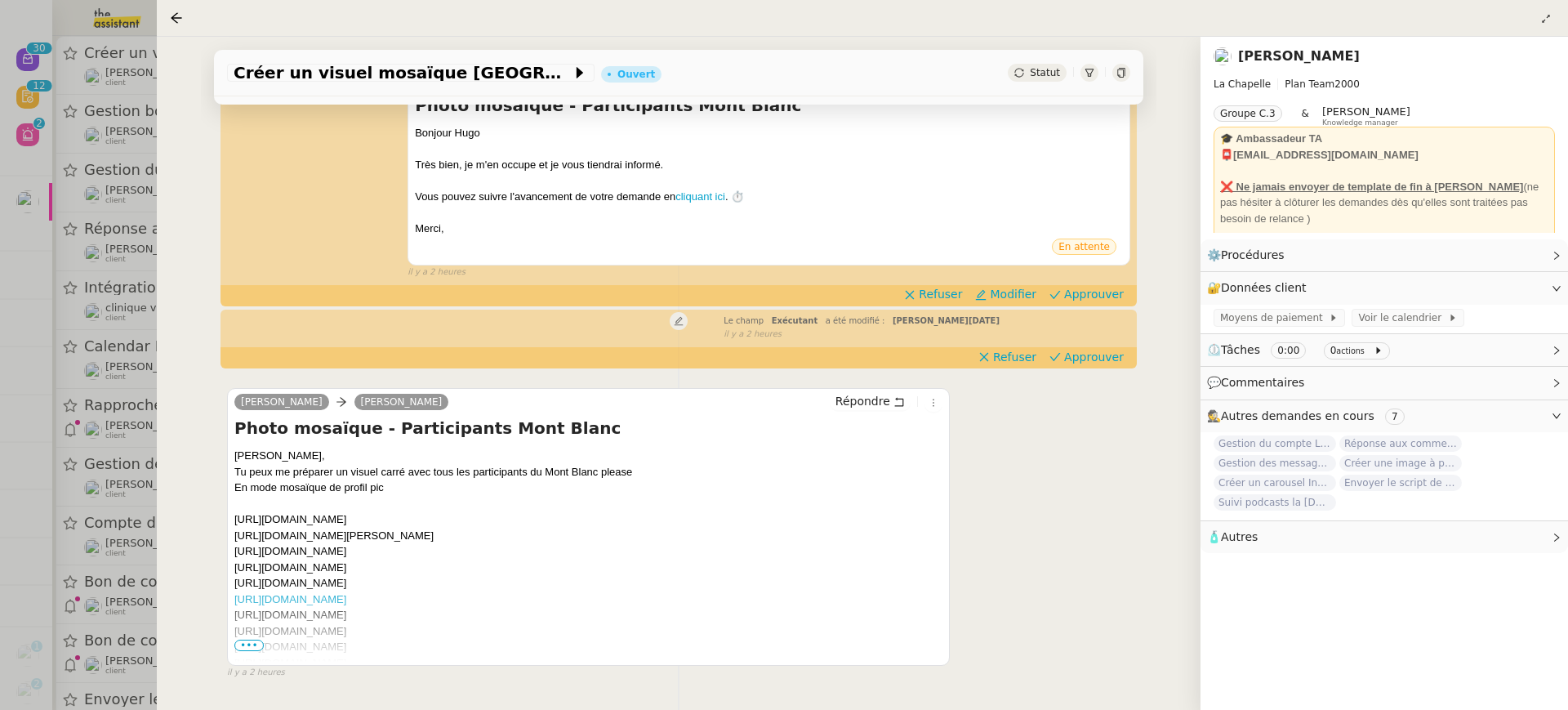
click at [1116, 277] on div "il y a 2 heures" at bounding box center [769, 272] width 723 height 14
click at [1116, 284] on app-ticket-timeline-item "camille Hugo Bentz Photo mosaïque - Participants Mont Blanc Bonjour Hugo Très b…" at bounding box center [678, 177] width 904 height 253
click at [1089, 288] on span "Approuver" at bounding box center [1094, 295] width 60 height 17
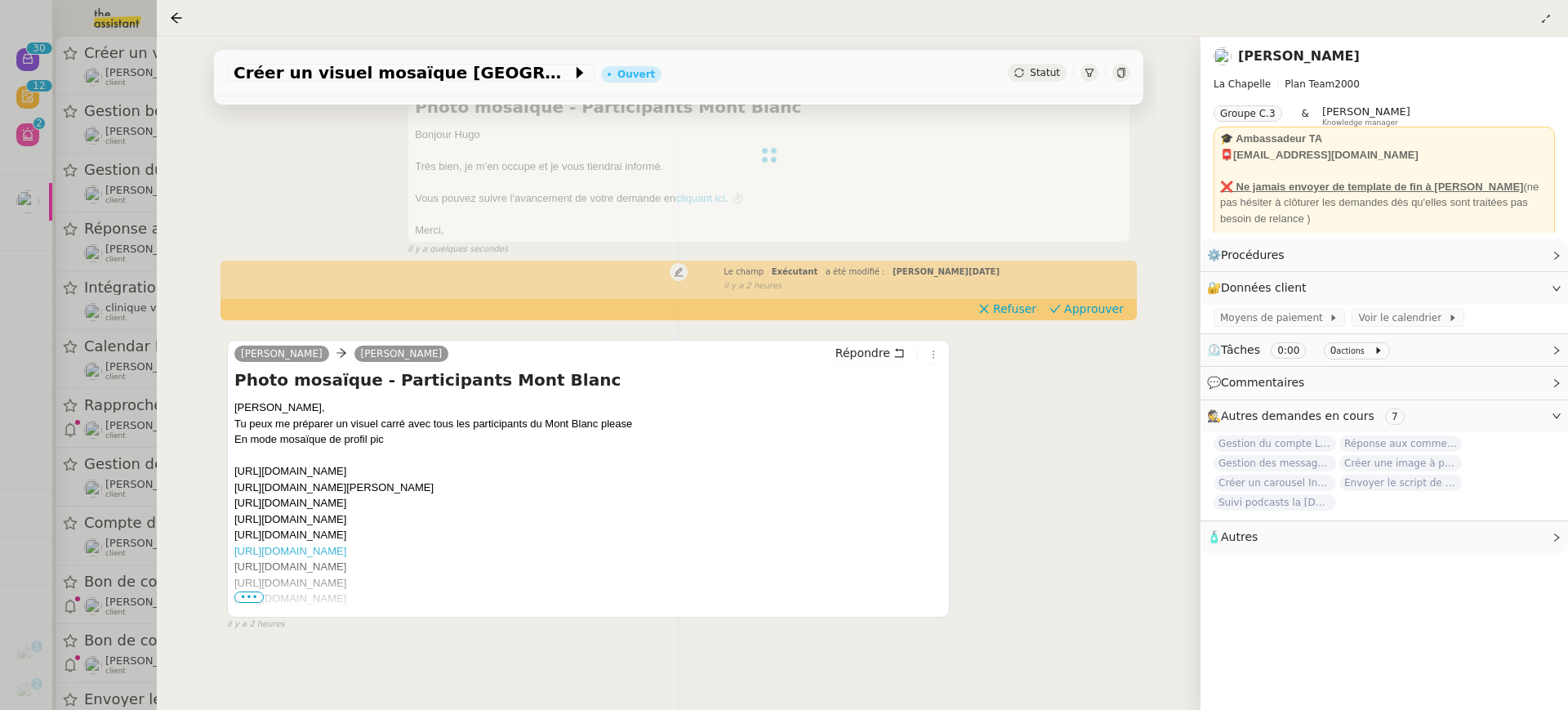
scroll to position [246, 0]
click at [1104, 353] on div "Hugo Bentz camille Répondre Photo mosaïque - Participants Mont Blanc Yep Camill…" at bounding box center [678, 480] width 904 height 307
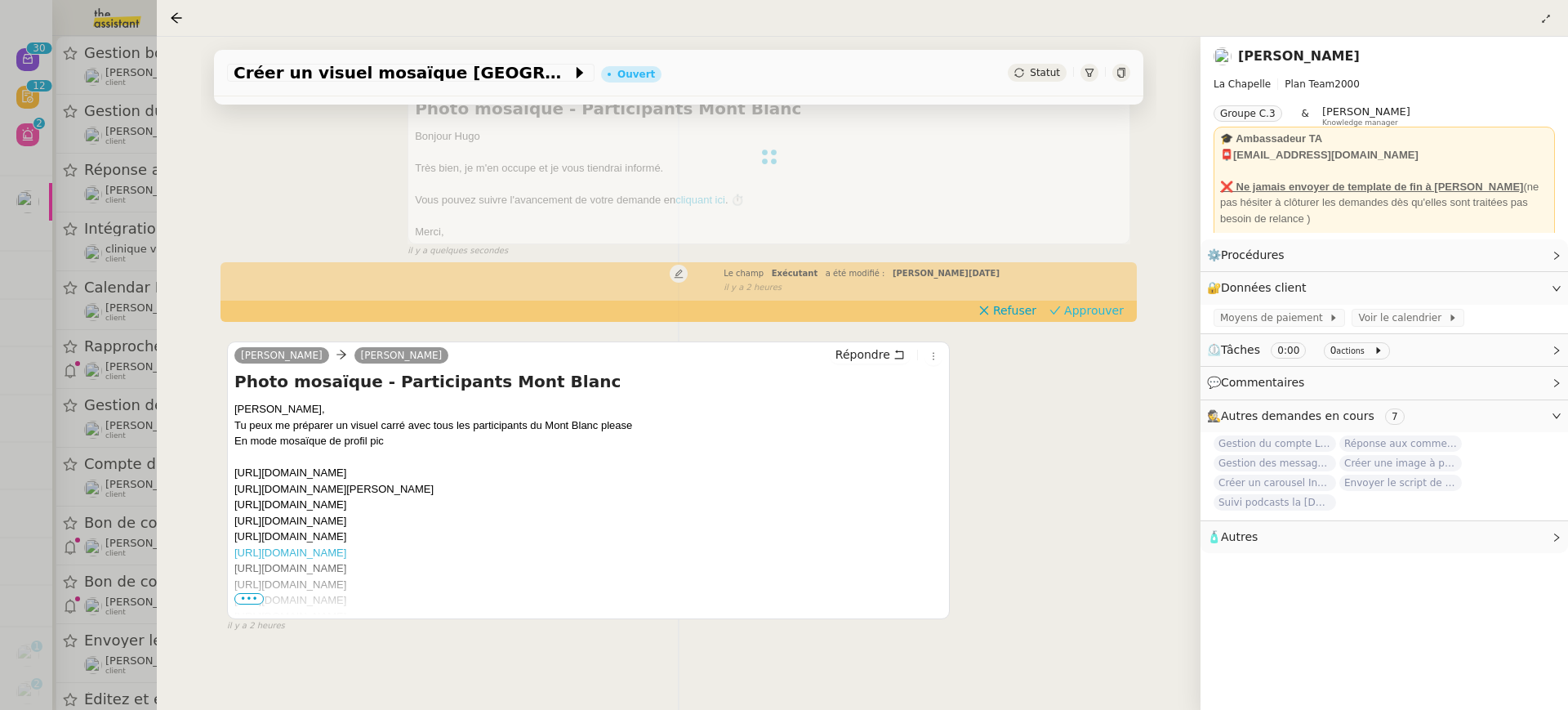
click at [1087, 303] on span "Approuver" at bounding box center [1094, 310] width 60 height 17
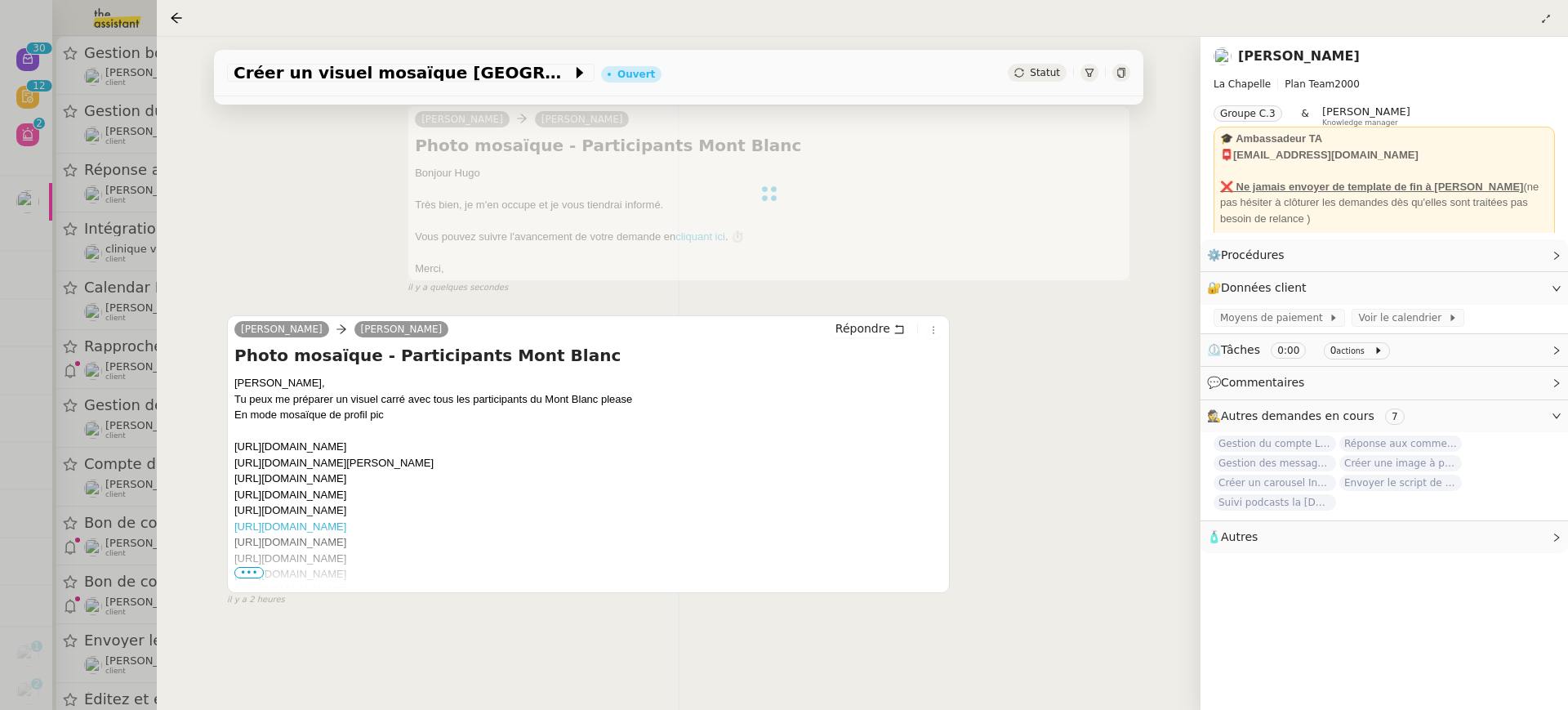
scroll to position [210, 0]
click at [126, 105] on div at bounding box center [784, 355] width 1568 height 710
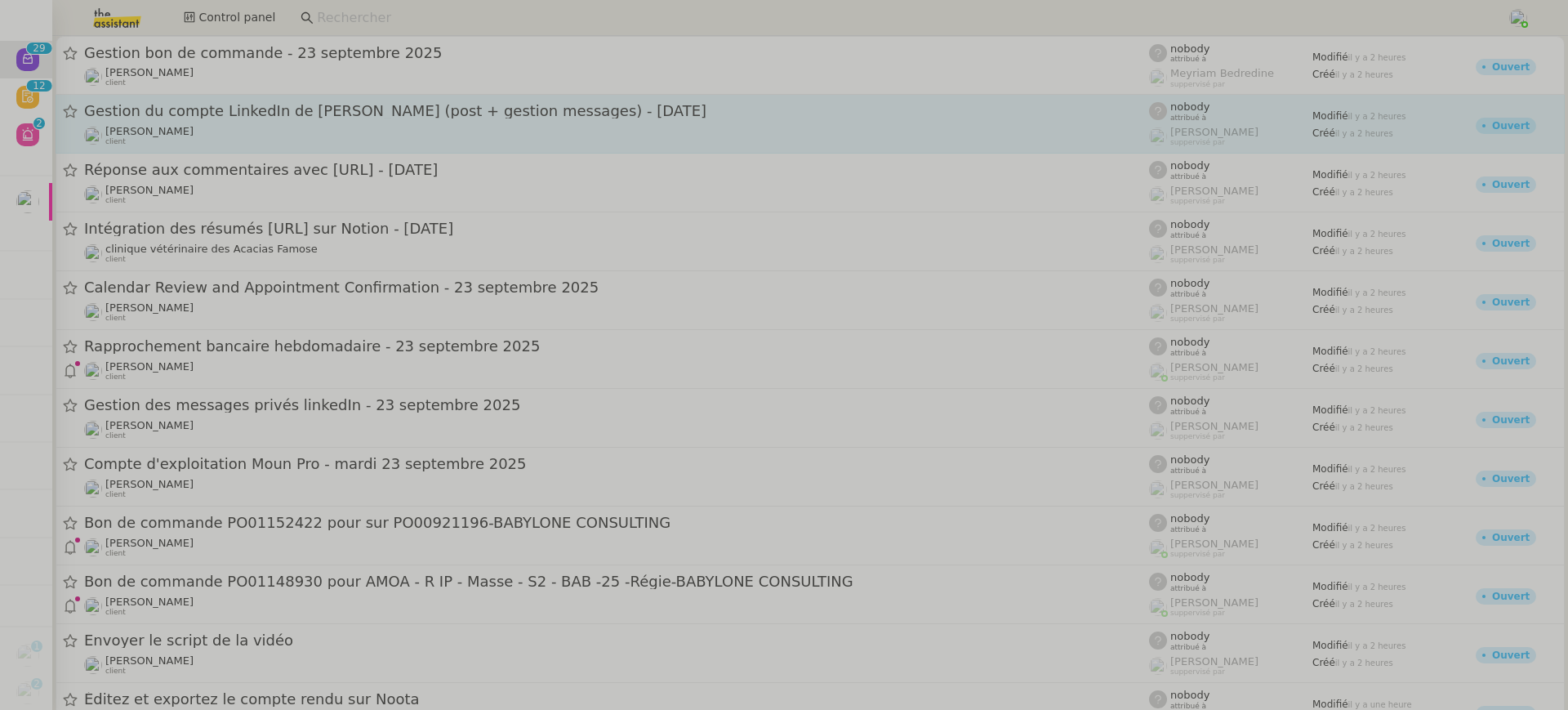
click at [202, 126] on div "Hugo Bentz client" at bounding box center [616, 135] width 1065 height 21
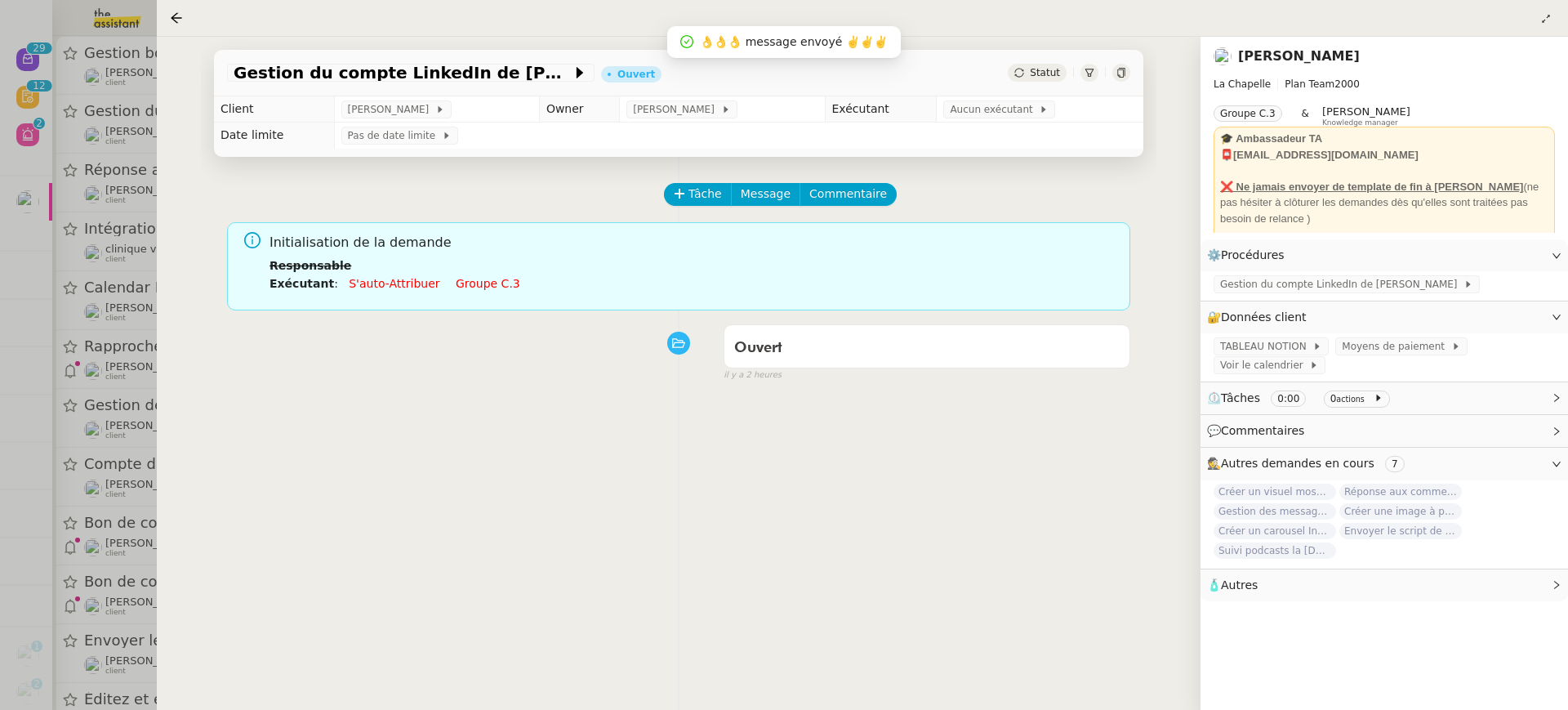
click at [463, 284] on link "Groupe c.3" at bounding box center [488, 283] width 65 height 13
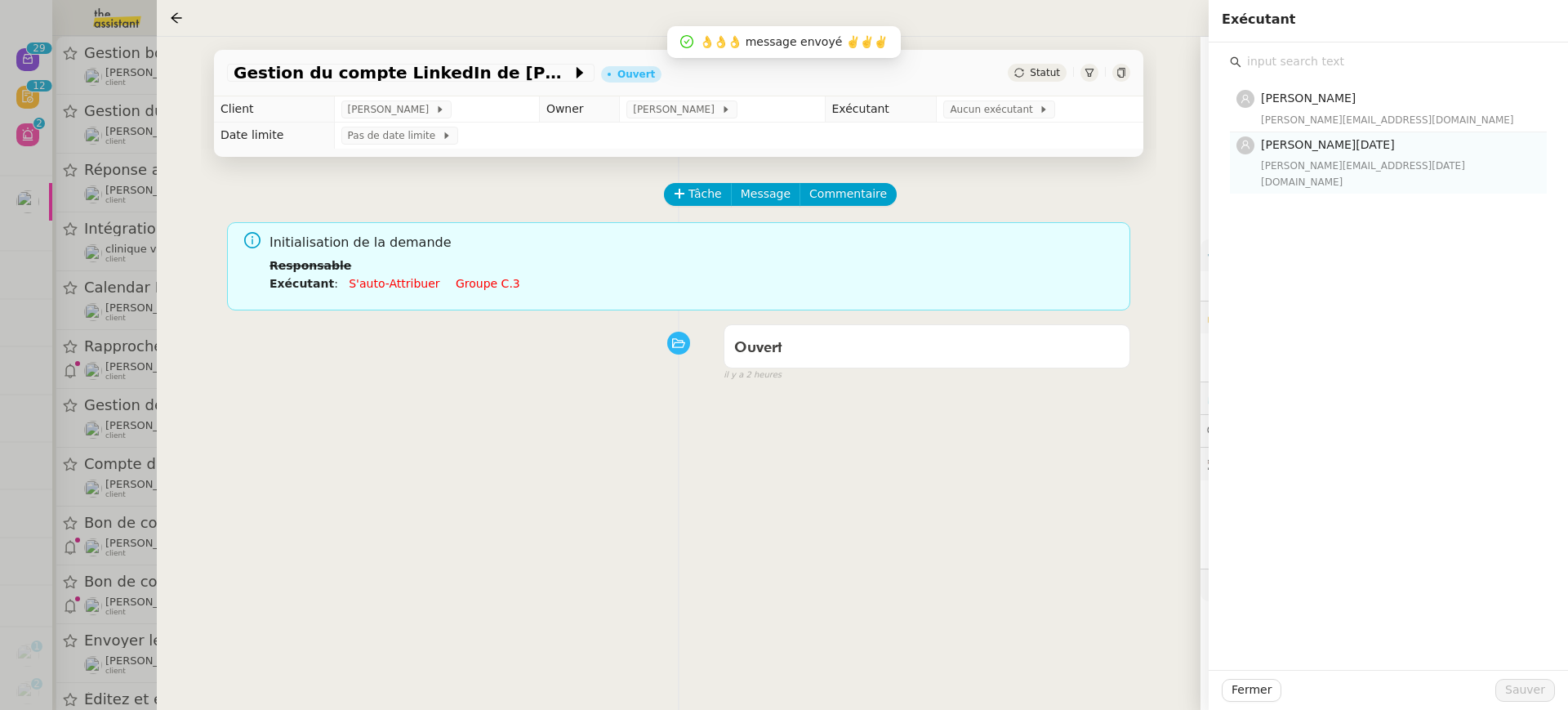
click at [1382, 174] on nz-list-item "Jean-Noël De Tinguy jean-noel@theassistant.team" at bounding box center [1388, 162] width 317 height 61
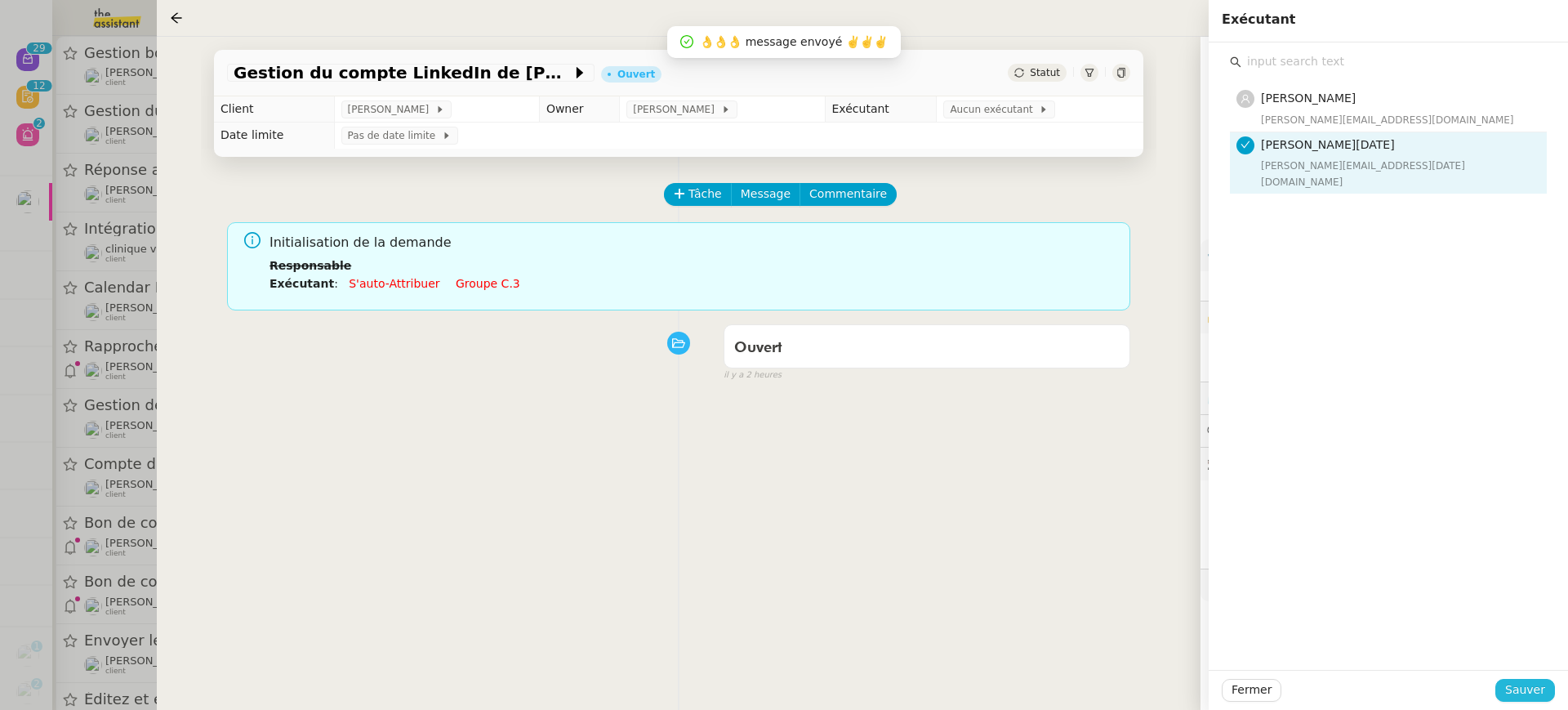
click at [1529, 690] on span "Sauver" at bounding box center [1525, 690] width 40 height 18
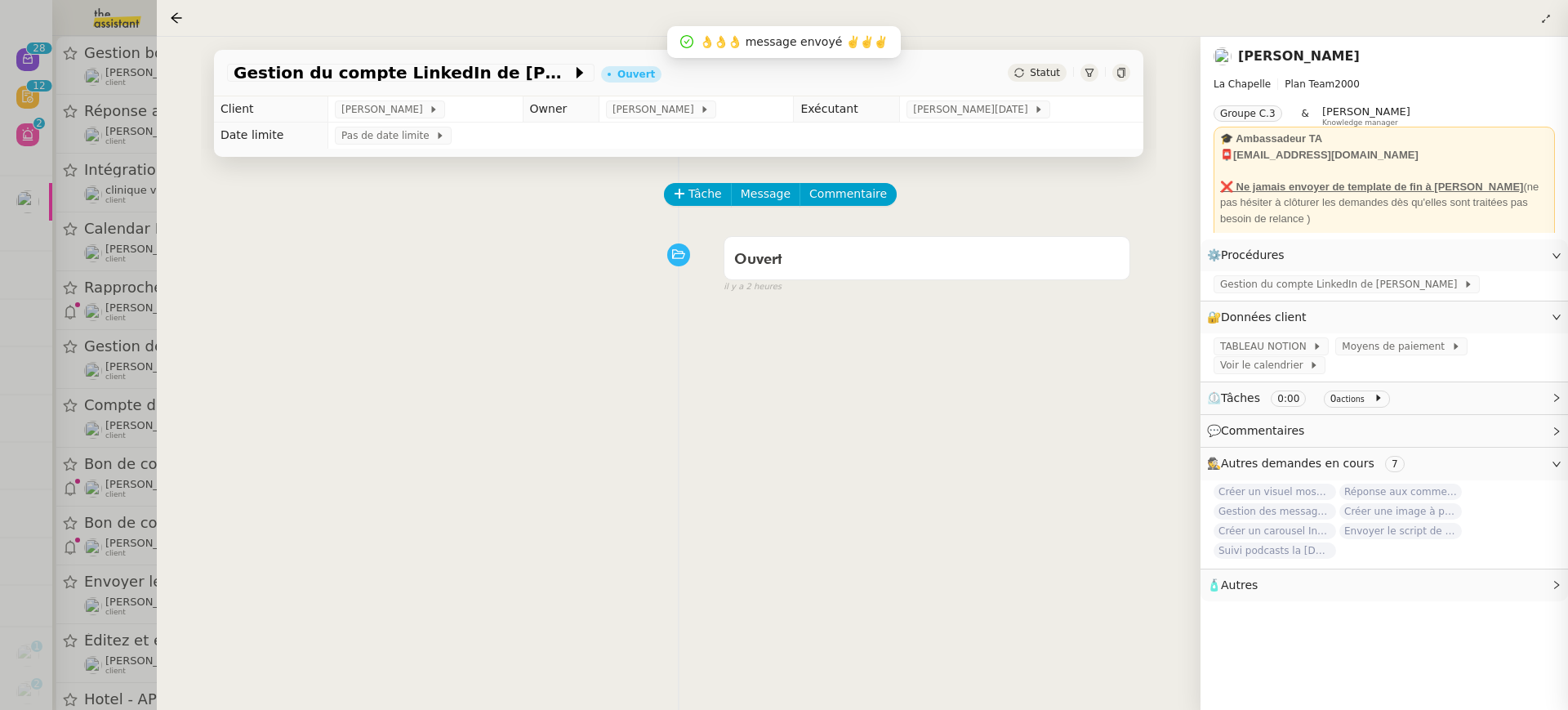
click at [108, 224] on div at bounding box center [784, 355] width 1568 height 710
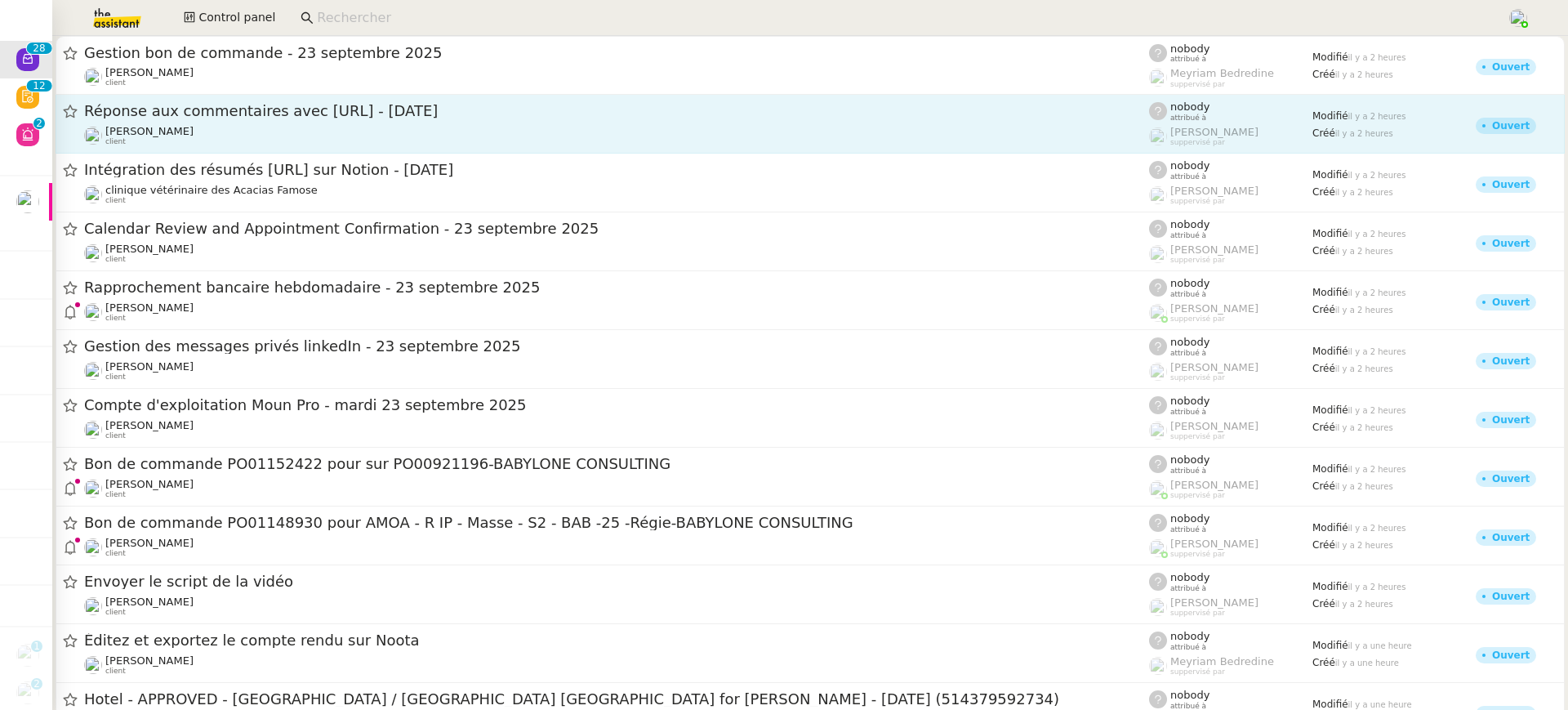
click at [202, 140] on div "Hugo Bentz client" at bounding box center [616, 135] width 1065 height 21
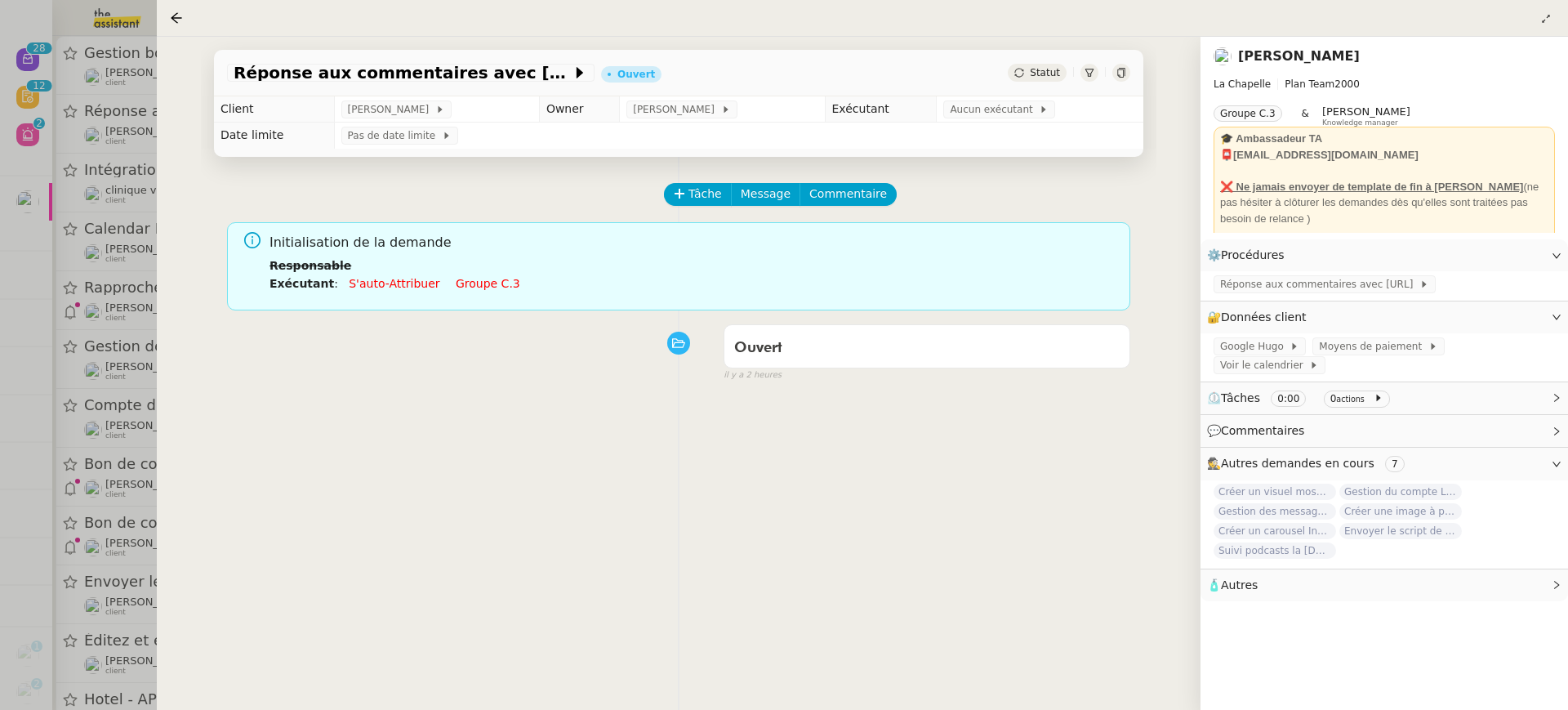
click at [492, 278] on link "Groupe c.3" at bounding box center [488, 283] width 65 height 13
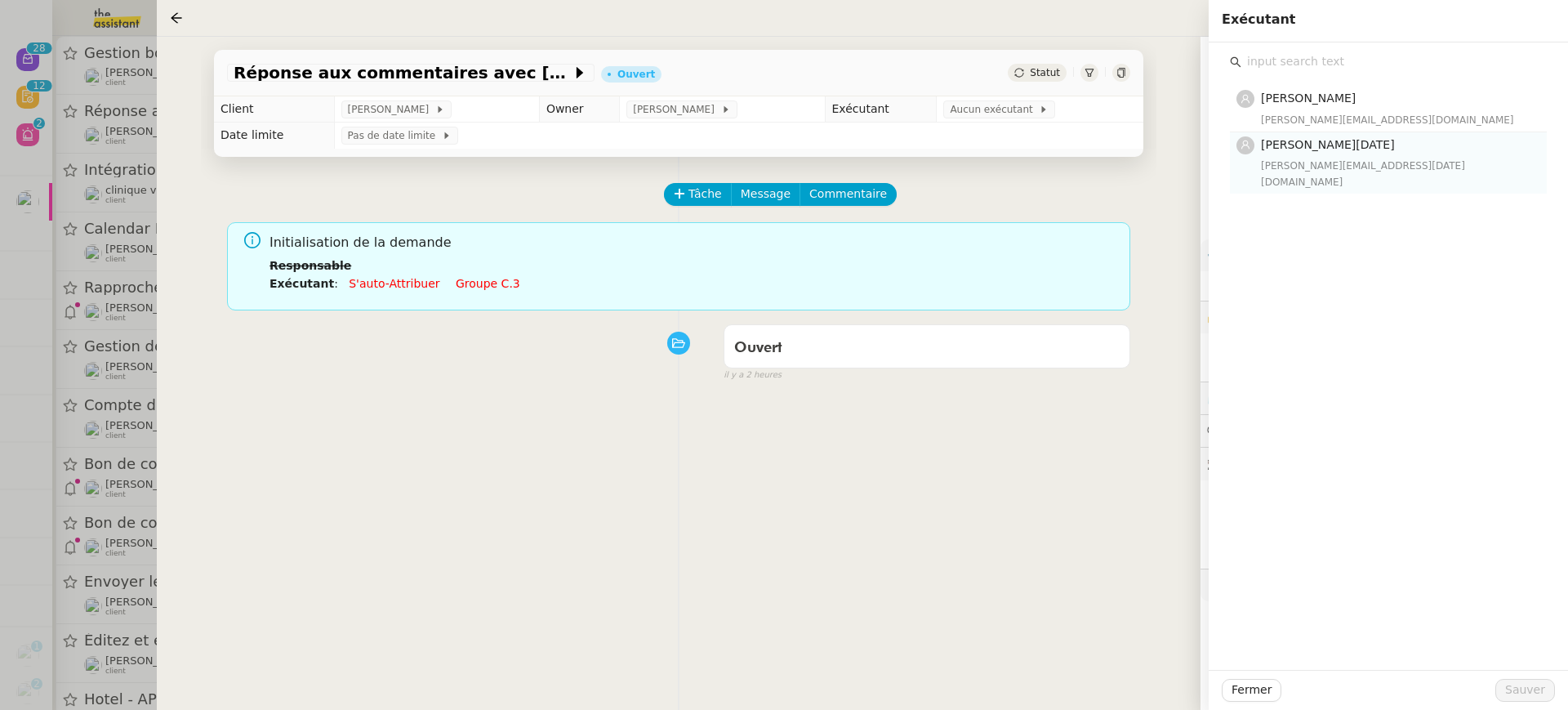
click at [1296, 162] on div "jean-noel@theassistant.team" at bounding box center [1398, 174] width 276 height 32
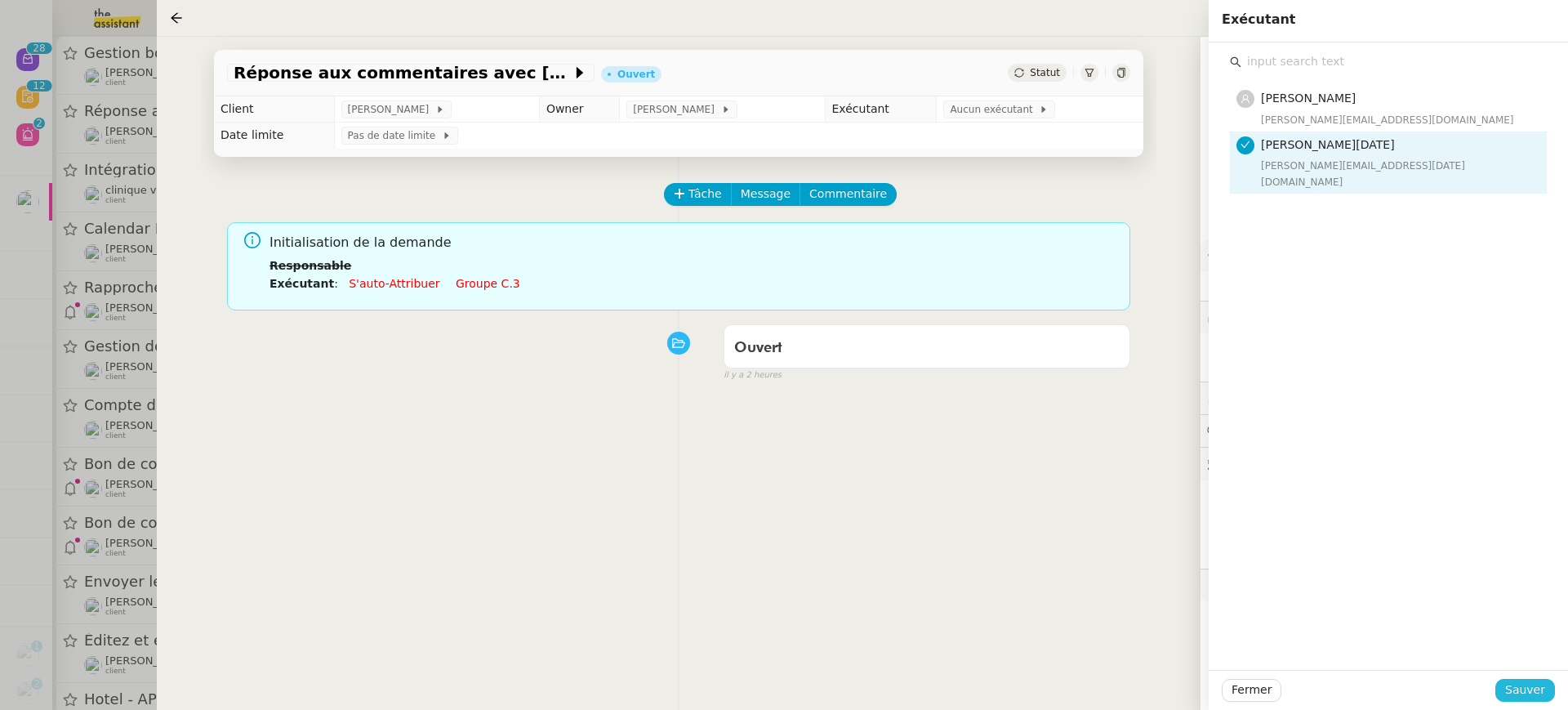
click at [1525, 699] on span "Sauver" at bounding box center [1525, 690] width 40 height 18
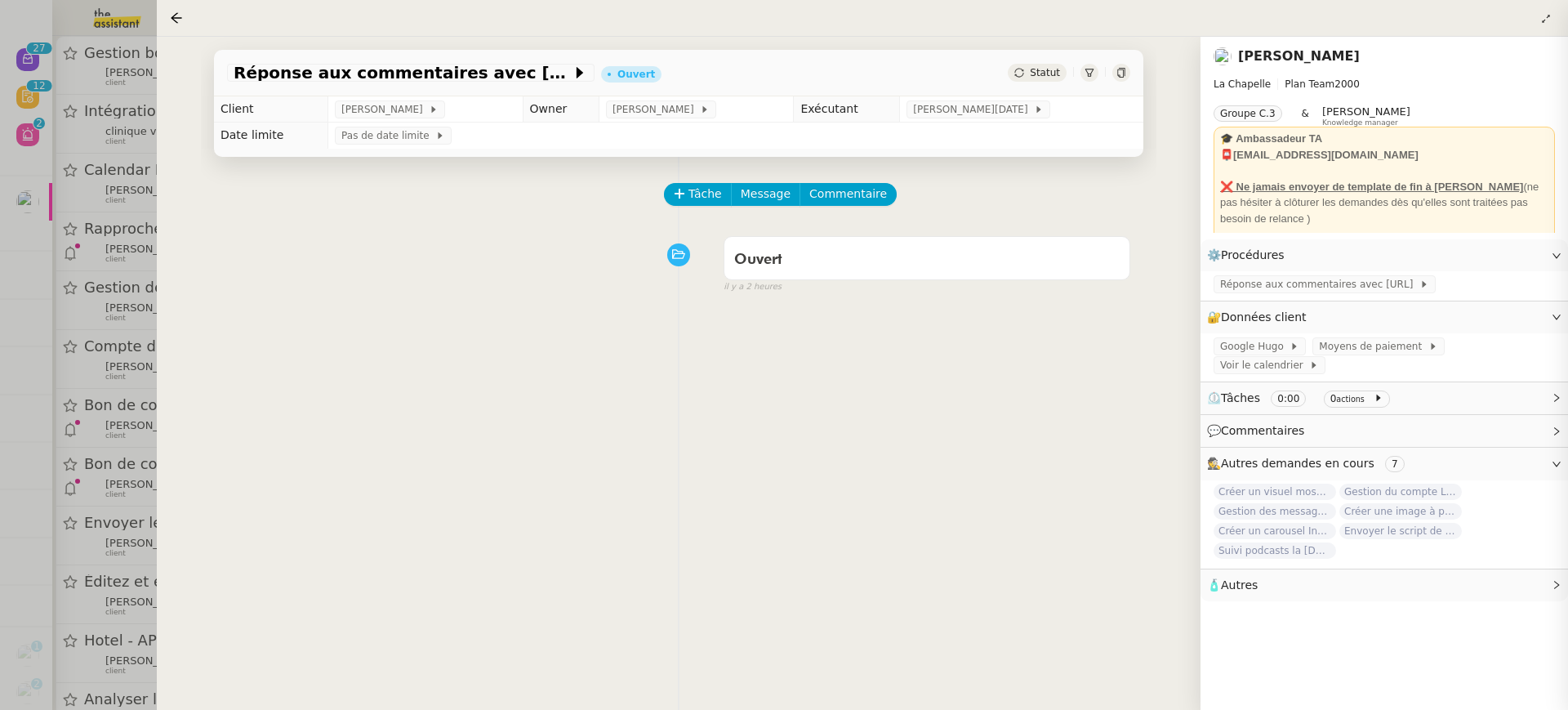
click at [79, 232] on div at bounding box center [784, 355] width 1568 height 710
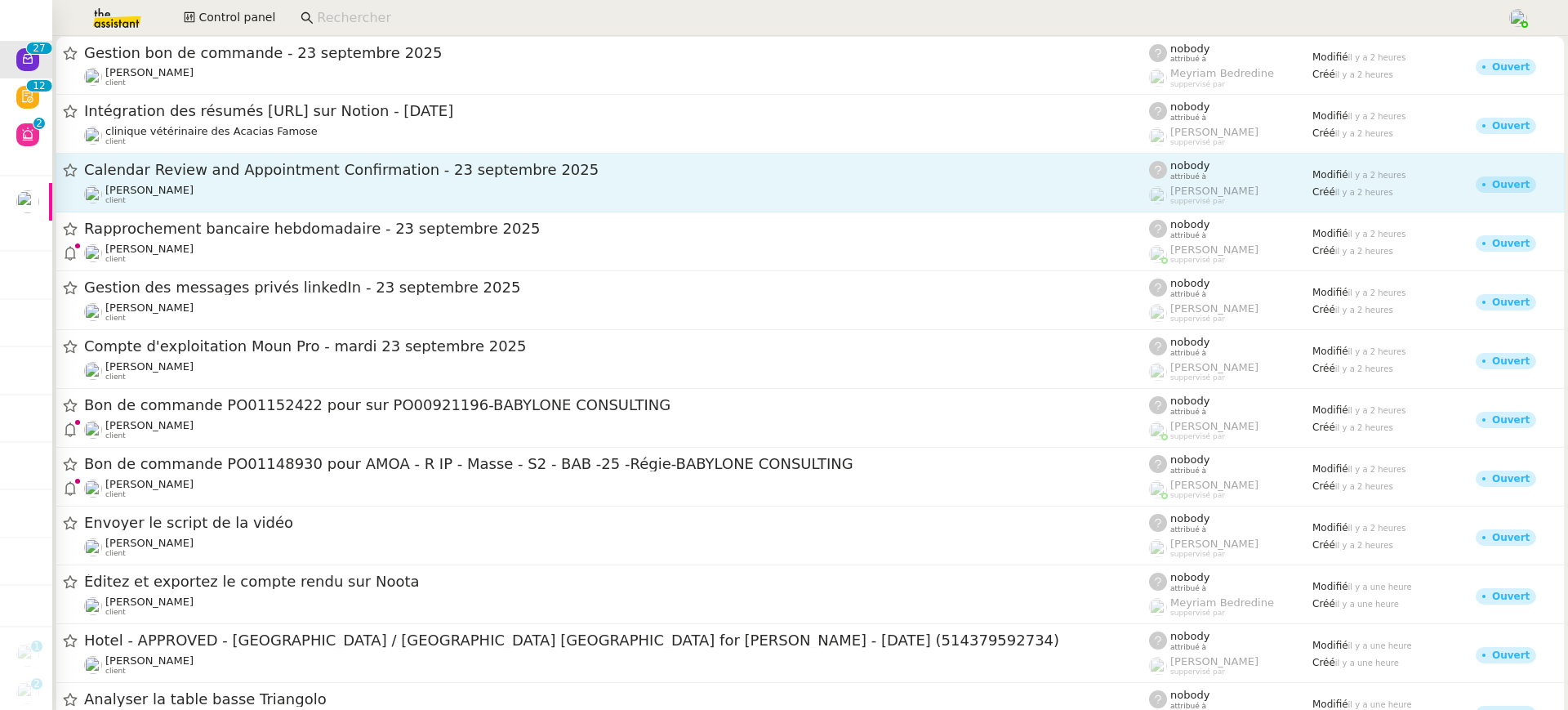
click at [218, 184] on div "Ariel Wengroff client" at bounding box center [616, 194] width 1065 height 21
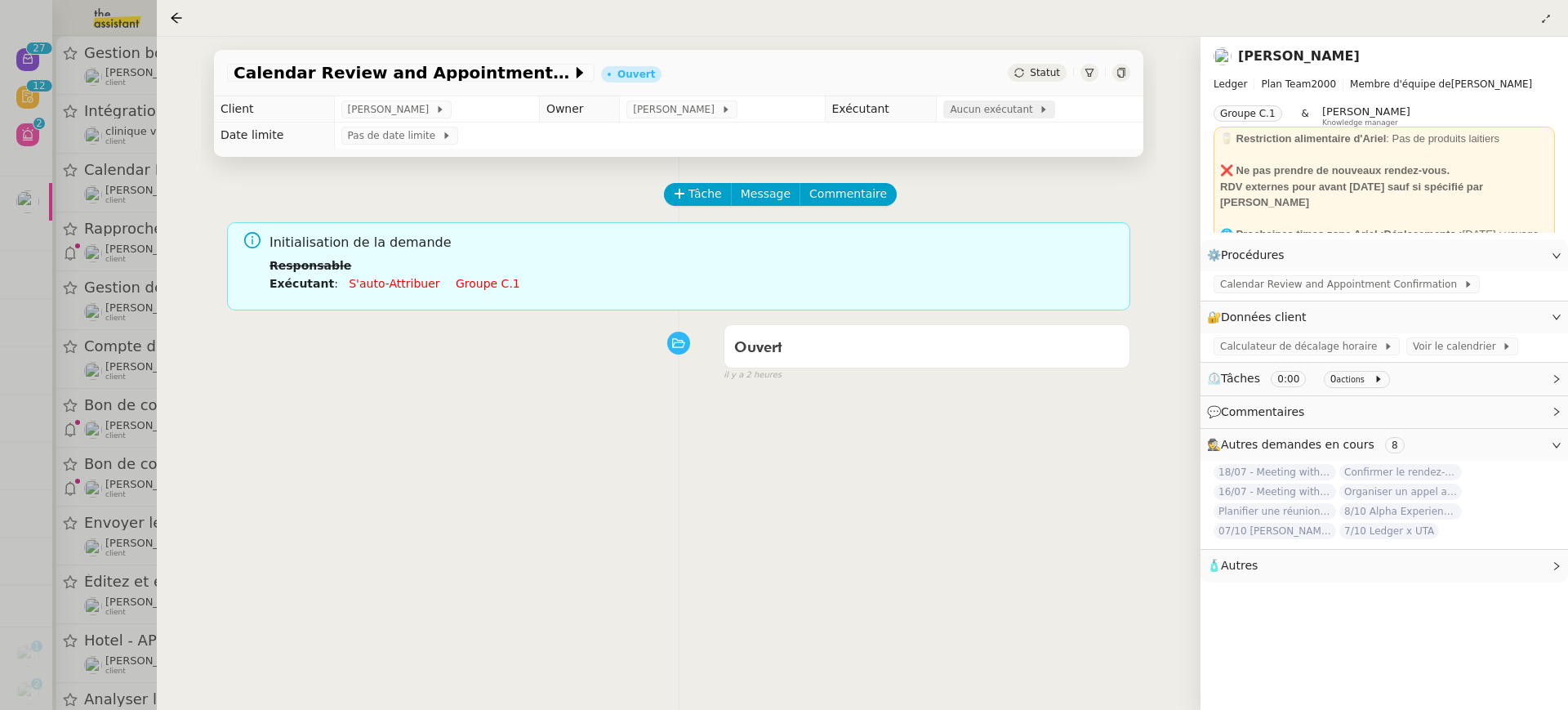
click at [1020, 111] on span "Aucun exécutant" at bounding box center [994, 110] width 89 height 17
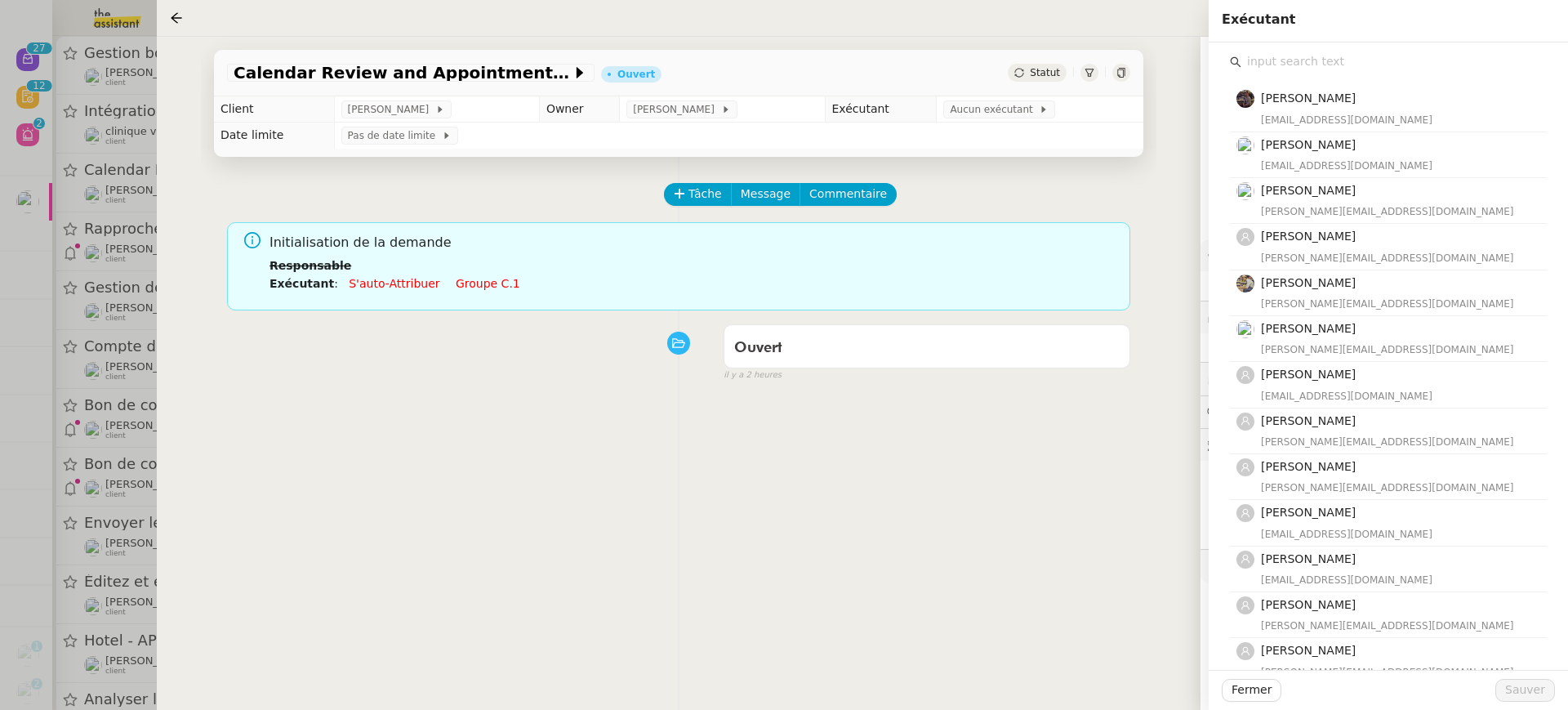
click at [1311, 59] on input "text" at bounding box center [1394, 62] width 305 height 22
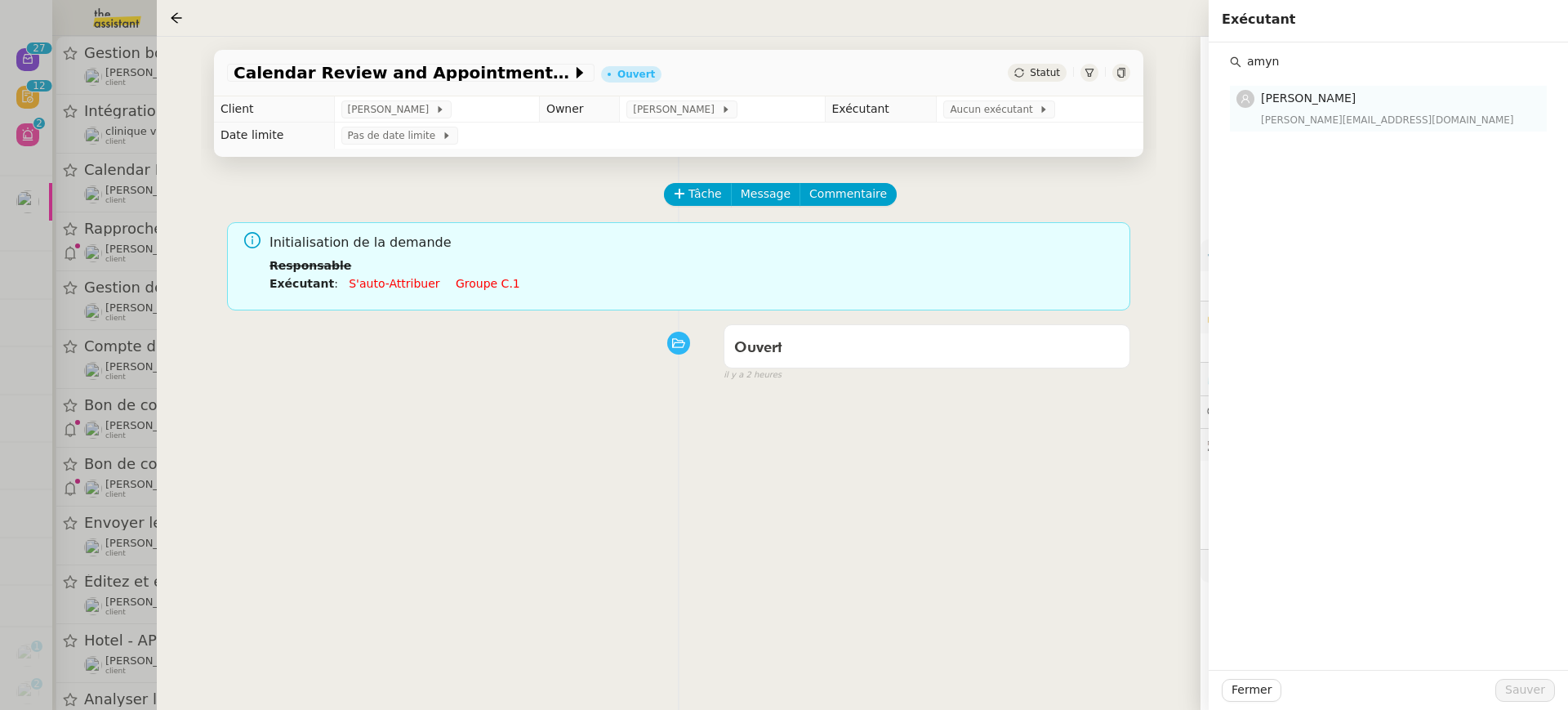
type input "amyn"
click at [1316, 119] on div "amyna@team.theassistant.com" at bounding box center [1398, 120] width 276 height 17
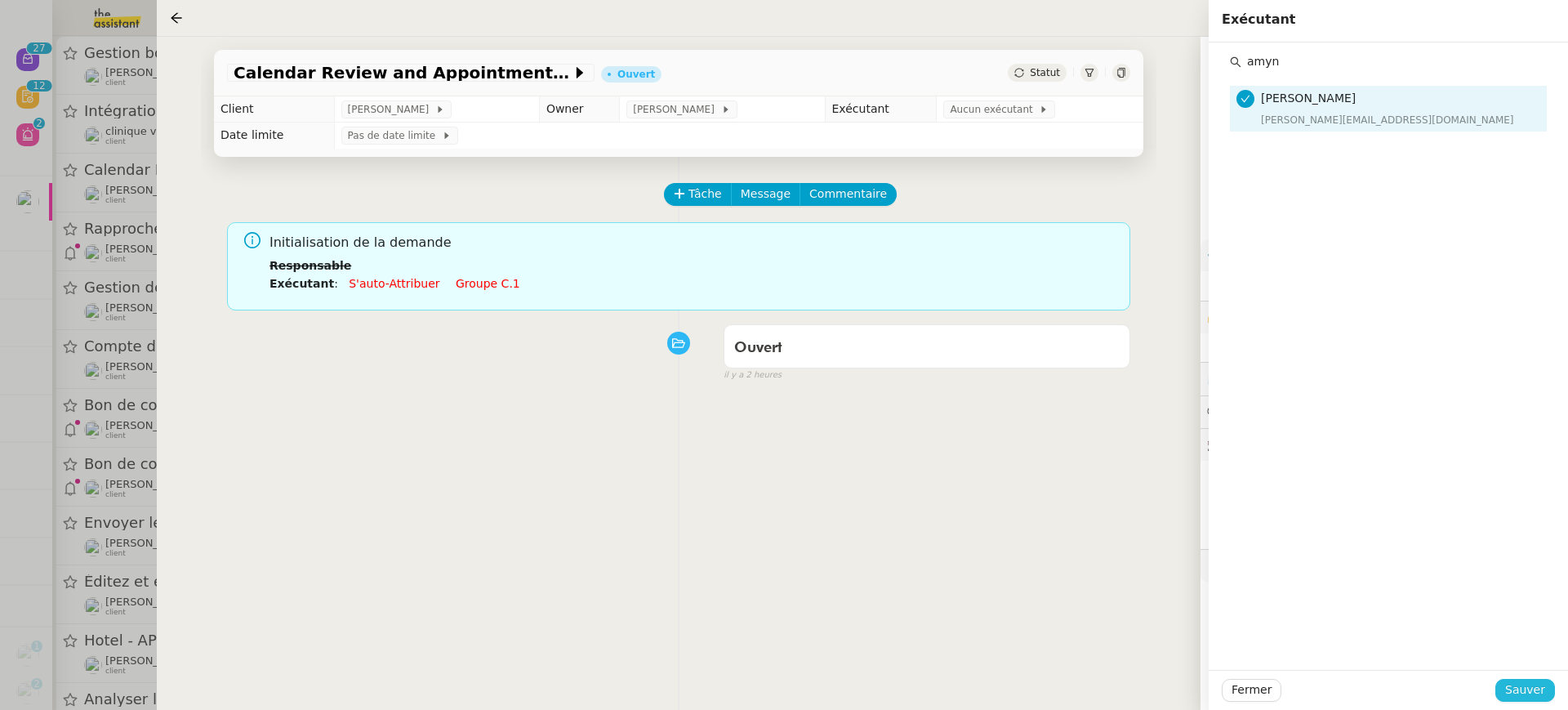
click at [1532, 702] on button "Sauver" at bounding box center [1525, 690] width 60 height 23
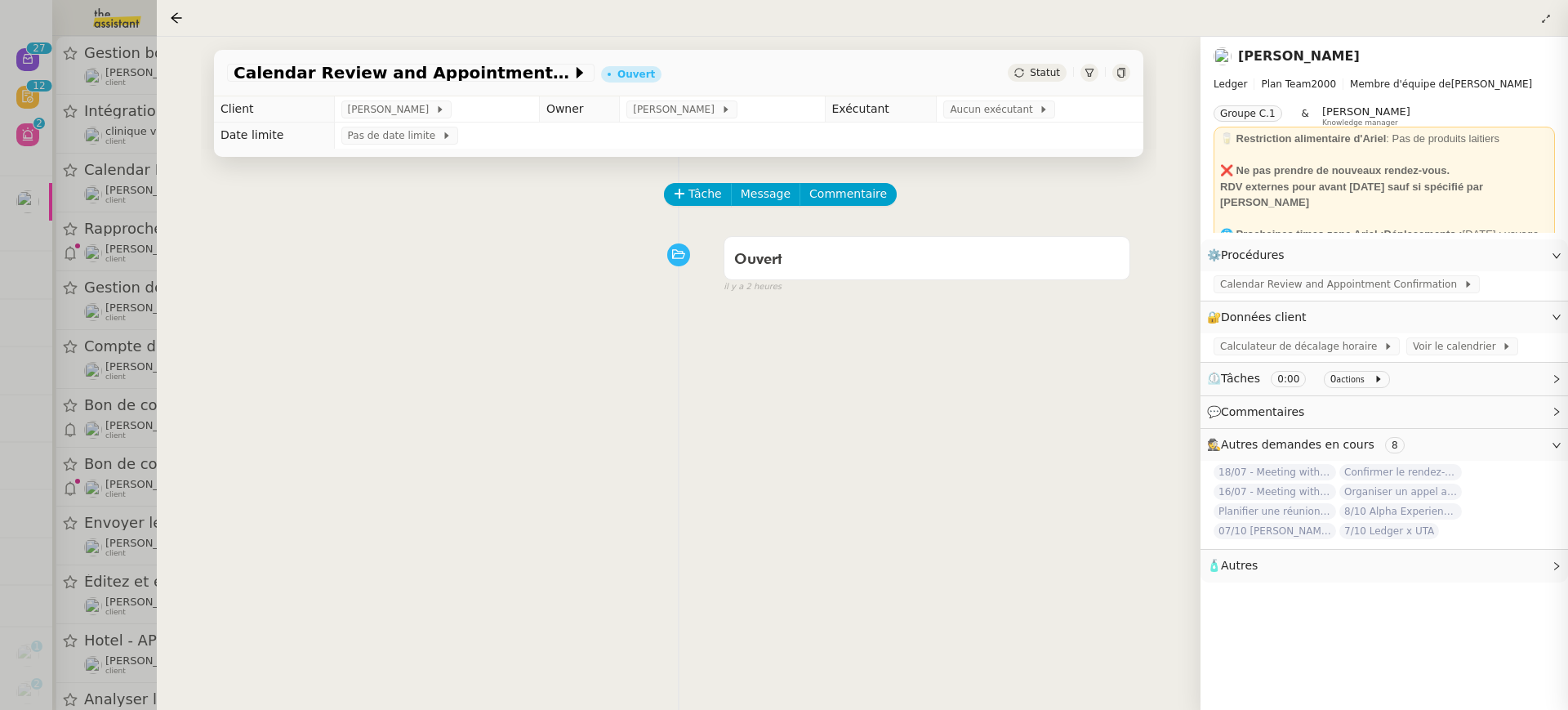
click at [129, 259] on div at bounding box center [784, 355] width 1568 height 710
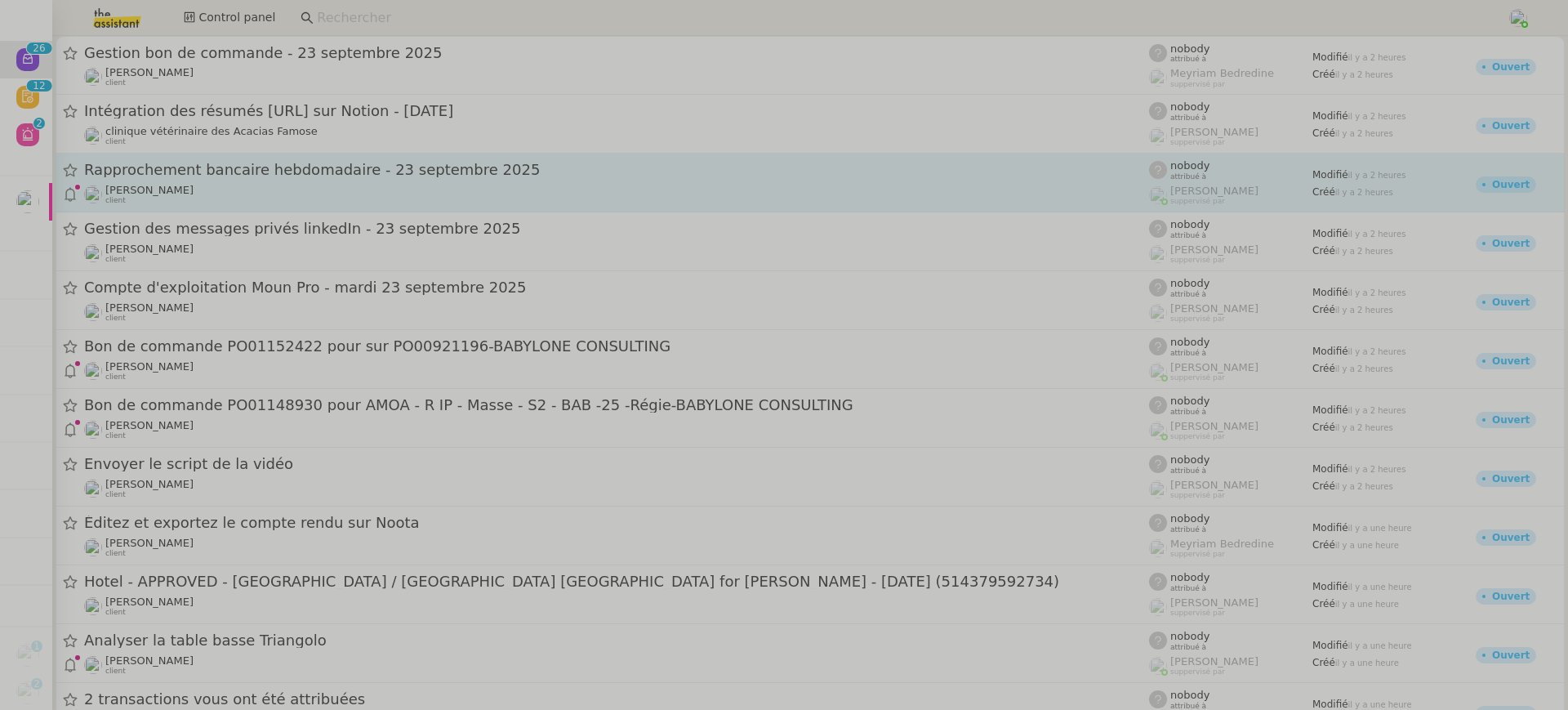
click at [238, 188] on div "Eliott Hosansky client" at bounding box center [616, 194] width 1065 height 21
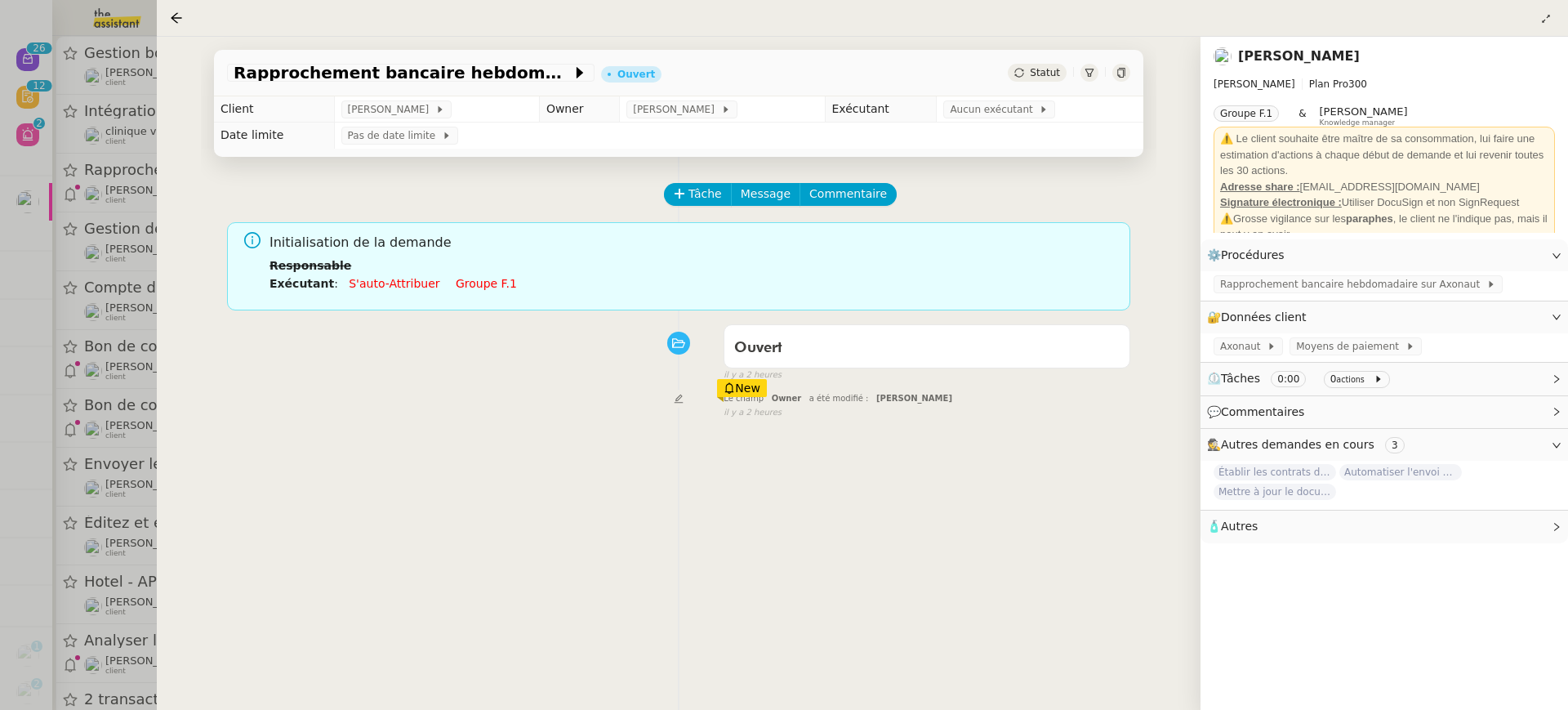
click at [456, 290] on link "Groupe f.1" at bounding box center [486, 283] width 61 height 13
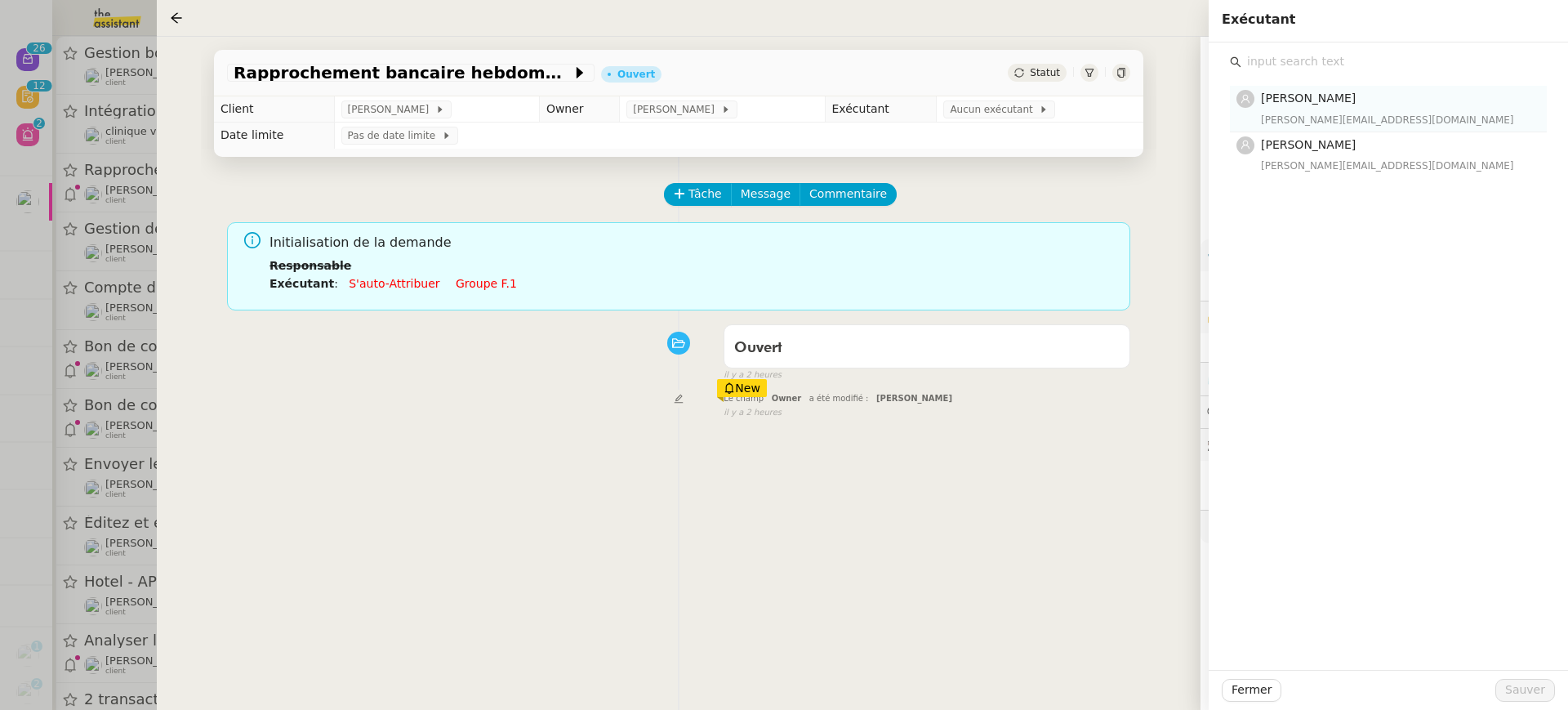
click at [1287, 90] on h4 "[PERSON_NAME]" at bounding box center [1398, 98] width 276 height 18
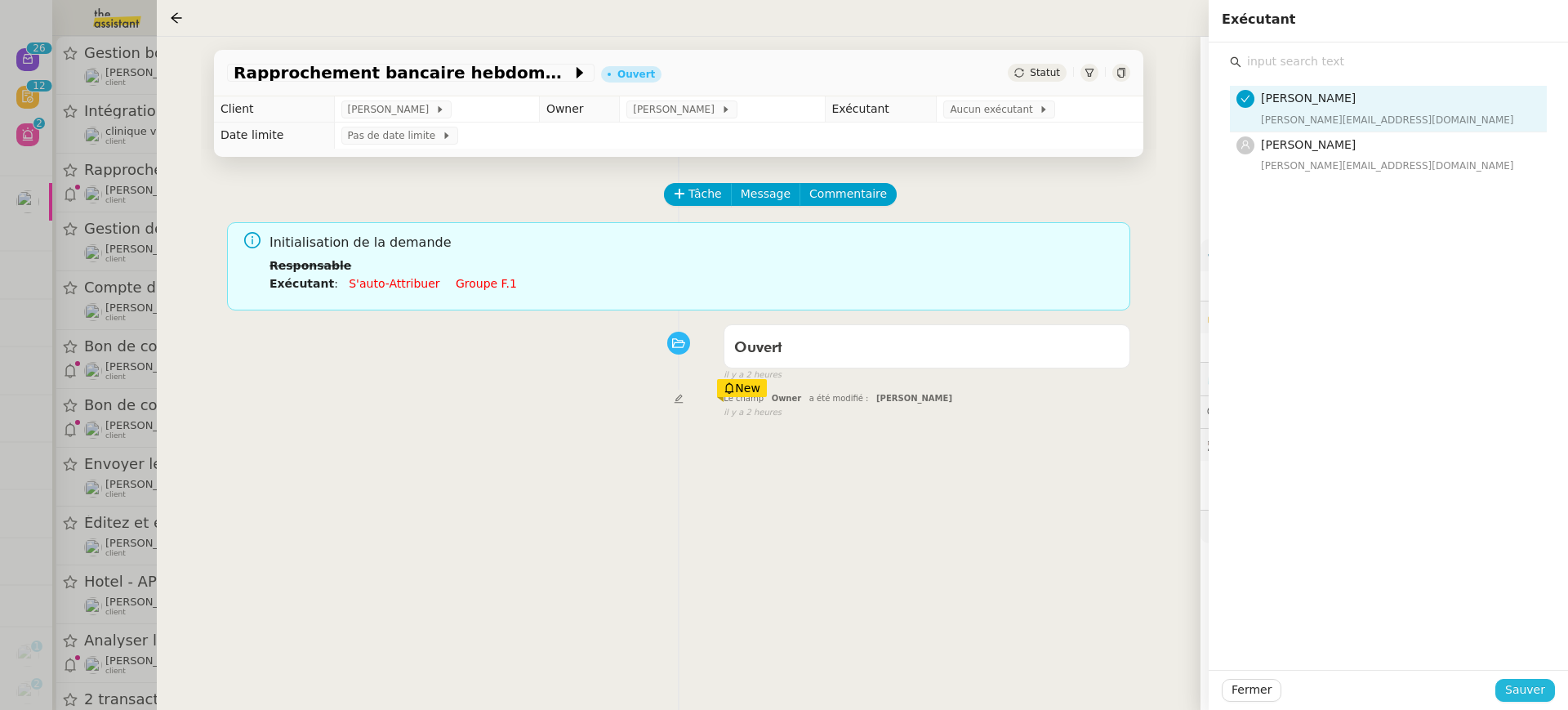
click at [1531, 691] on span "Sauver" at bounding box center [1525, 690] width 40 height 18
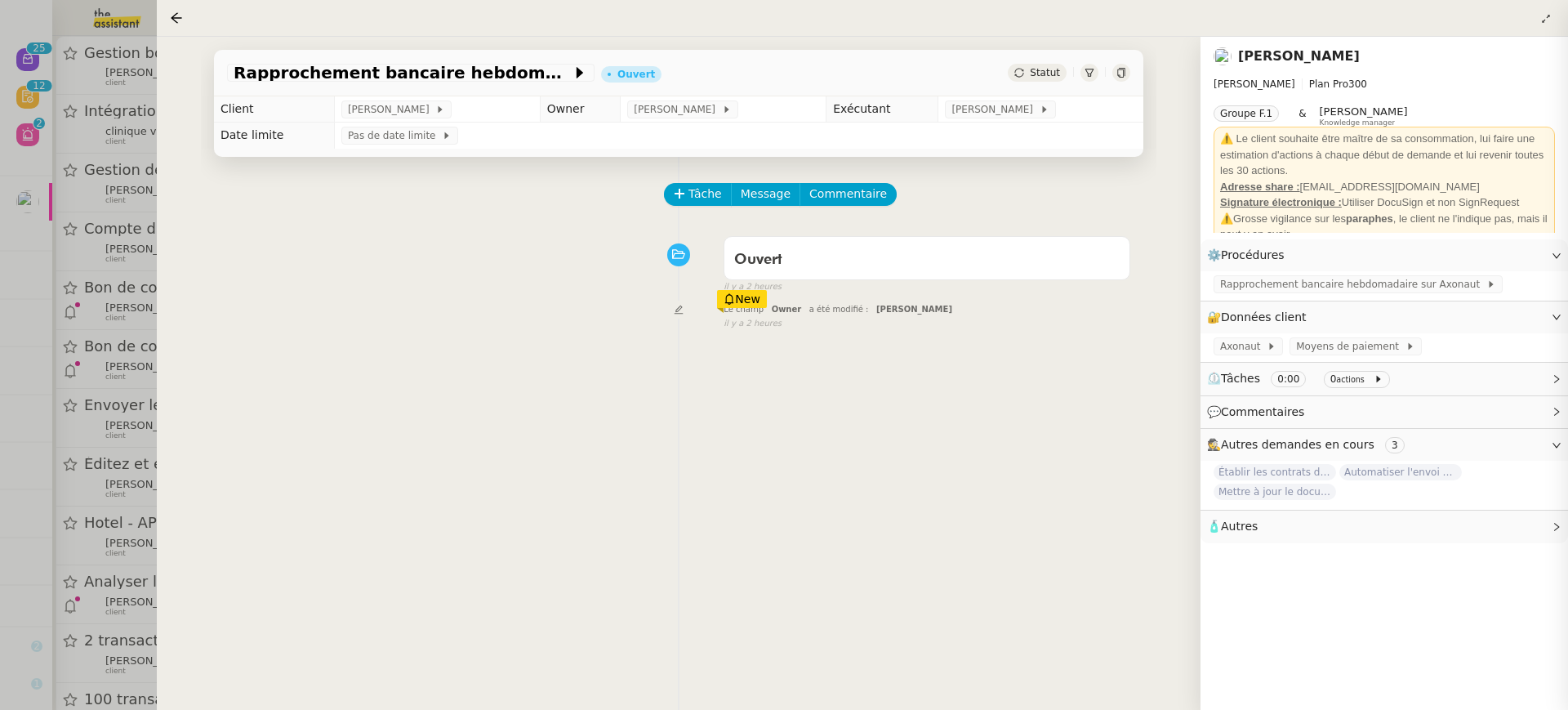
click at [96, 200] on div at bounding box center [784, 355] width 1568 height 710
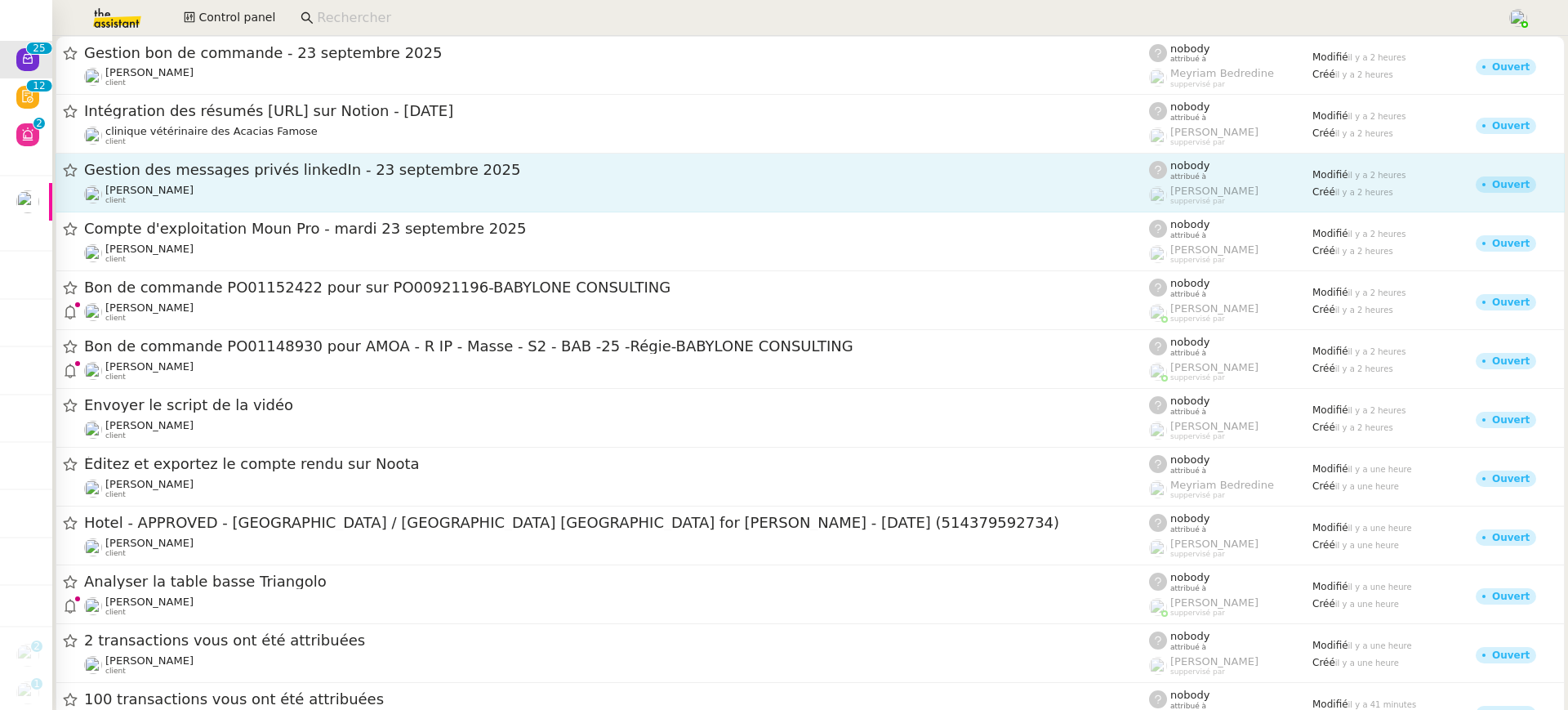
click at [186, 189] on div "Hugo Bentz client" at bounding box center [616, 194] width 1065 height 21
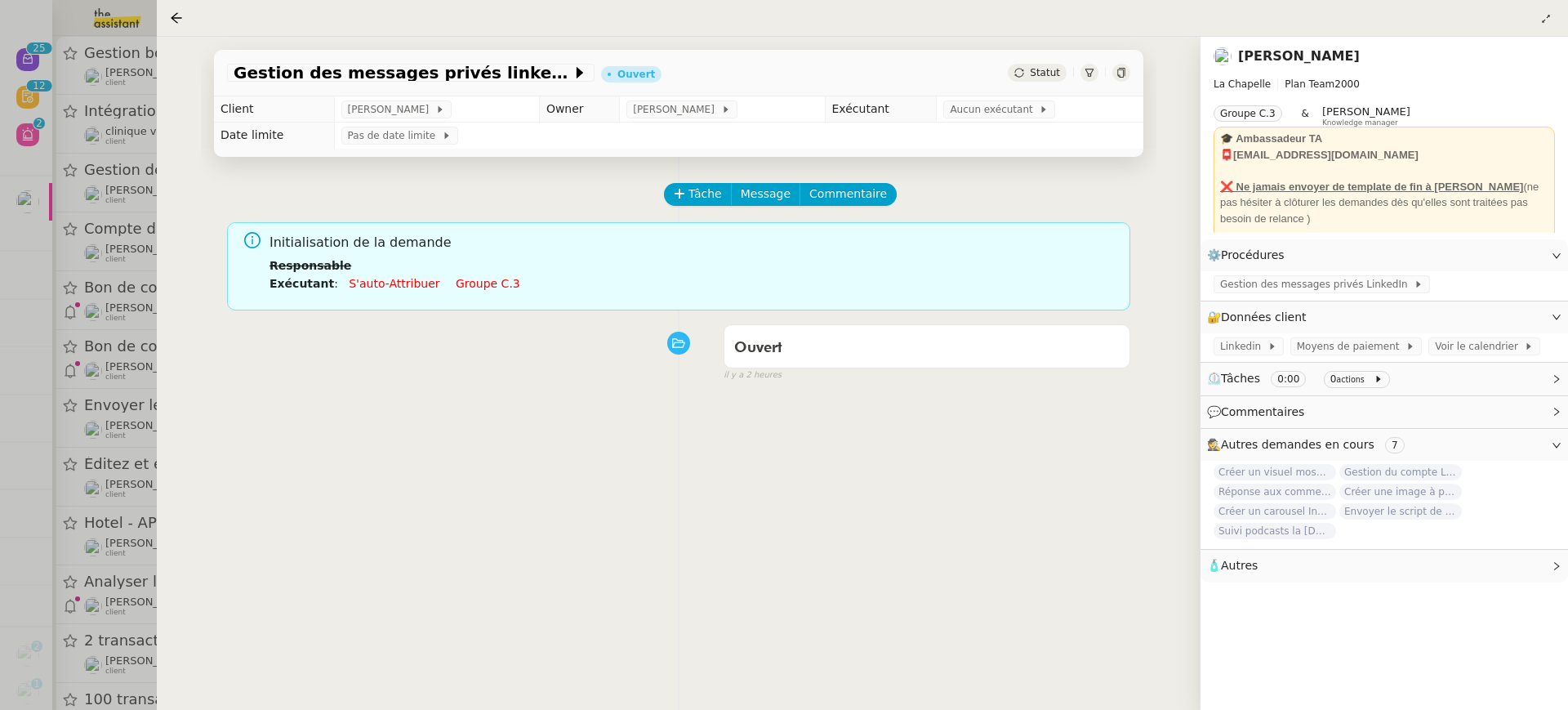
drag, startPoint x: 515, startPoint y: 297, endPoint x: 483, endPoint y: 278, distance: 37.2
click at [483, 278] on link "Groupe c.3" at bounding box center [488, 283] width 65 height 13
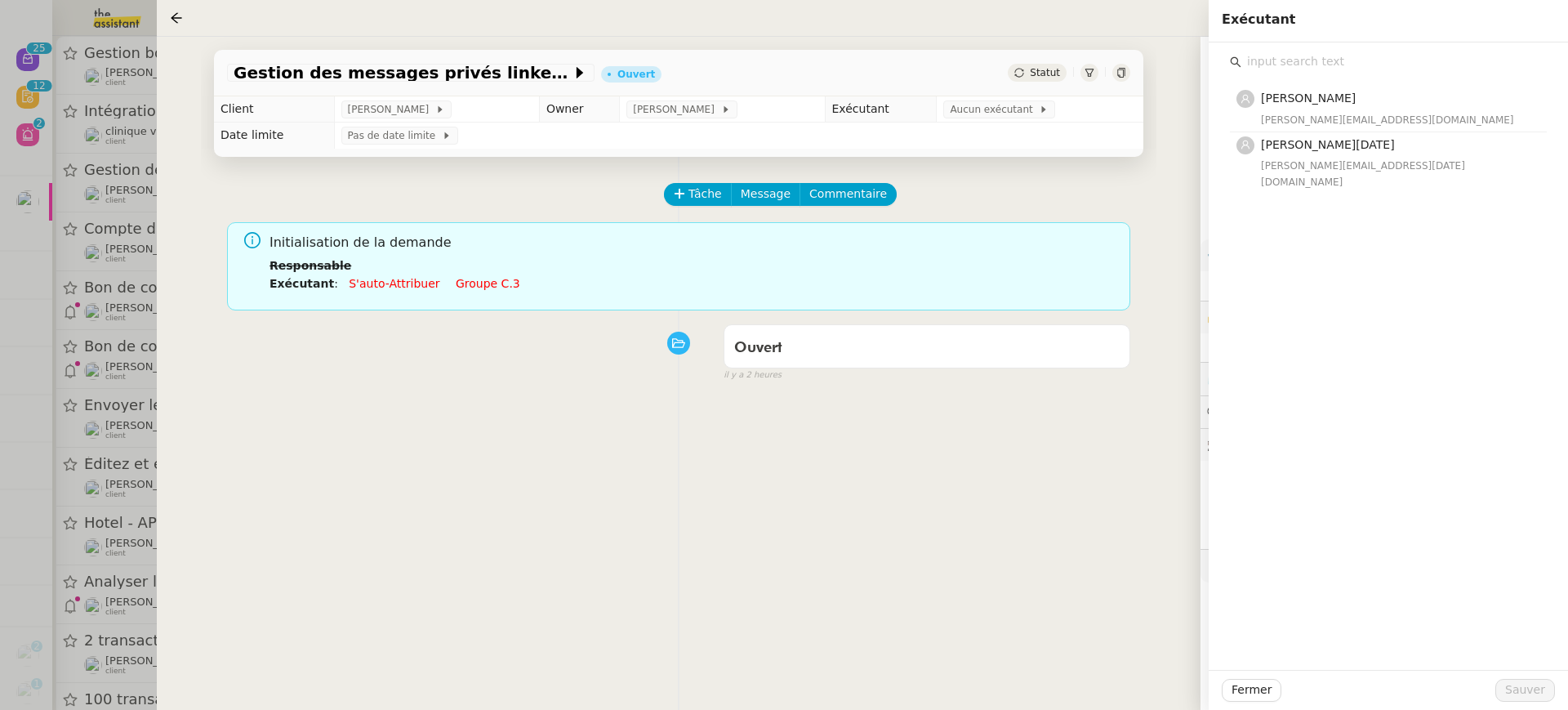
click at [1390, 137] on h4 "[PERSON_NAME][DATE]" at bounding box center [1398, 145] width 276 height 18
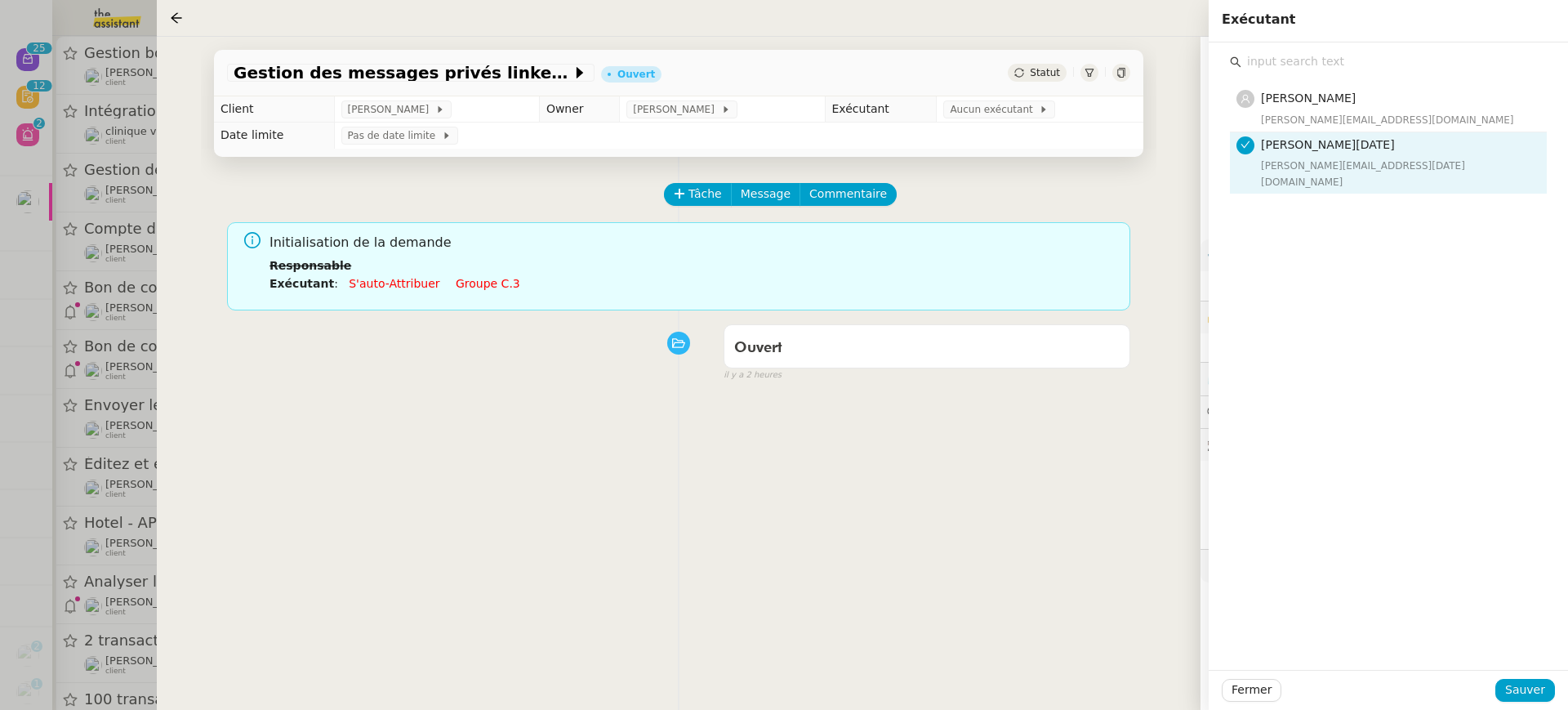
click at [1528, 704] on div "Fermer Sauver" at bounding box center [1388, 690] width 359 height 40
click at [1526, 699] on span "Sauver" at bounding box center [1525, 690] width 40 height 18
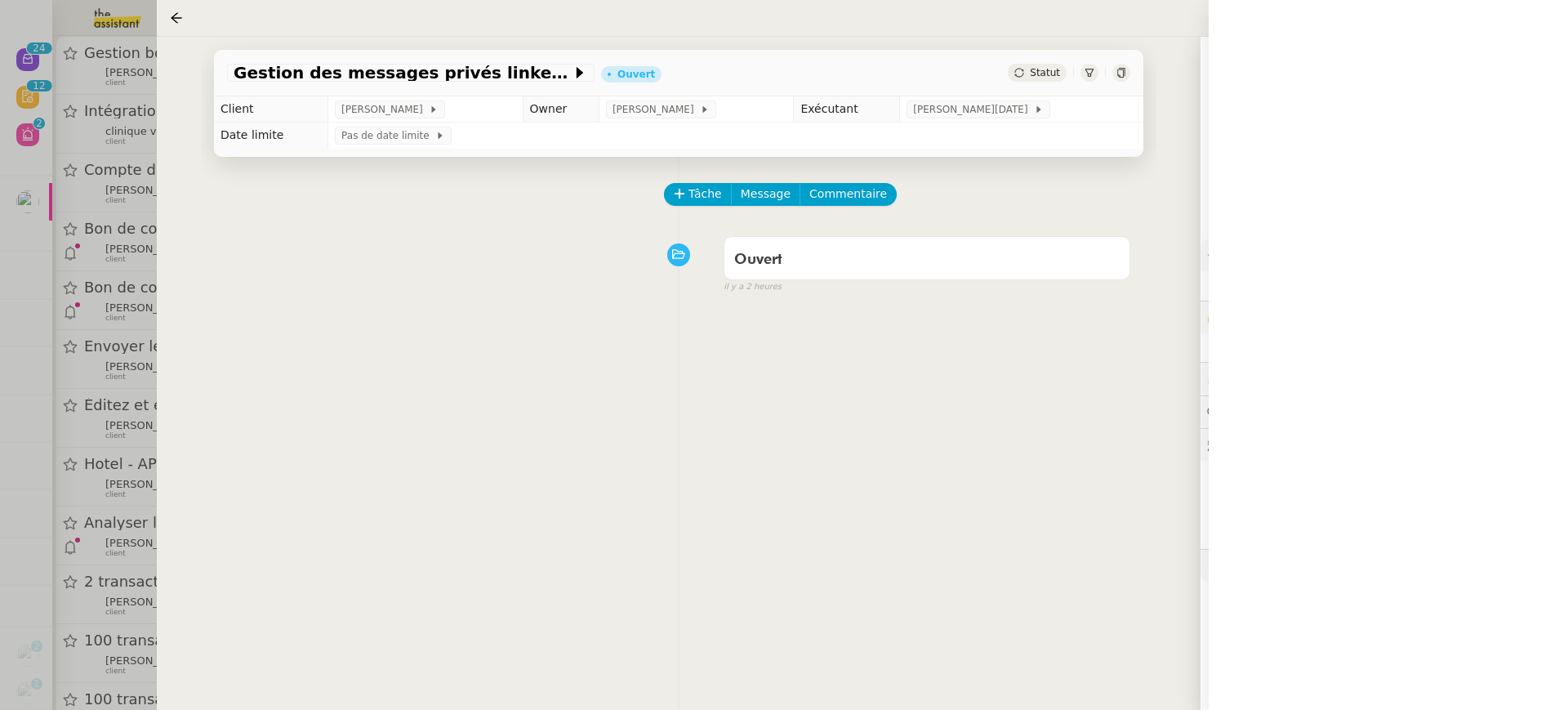
click at [115, 103] on div at bounding box center [784, 355] width 1568 height 710
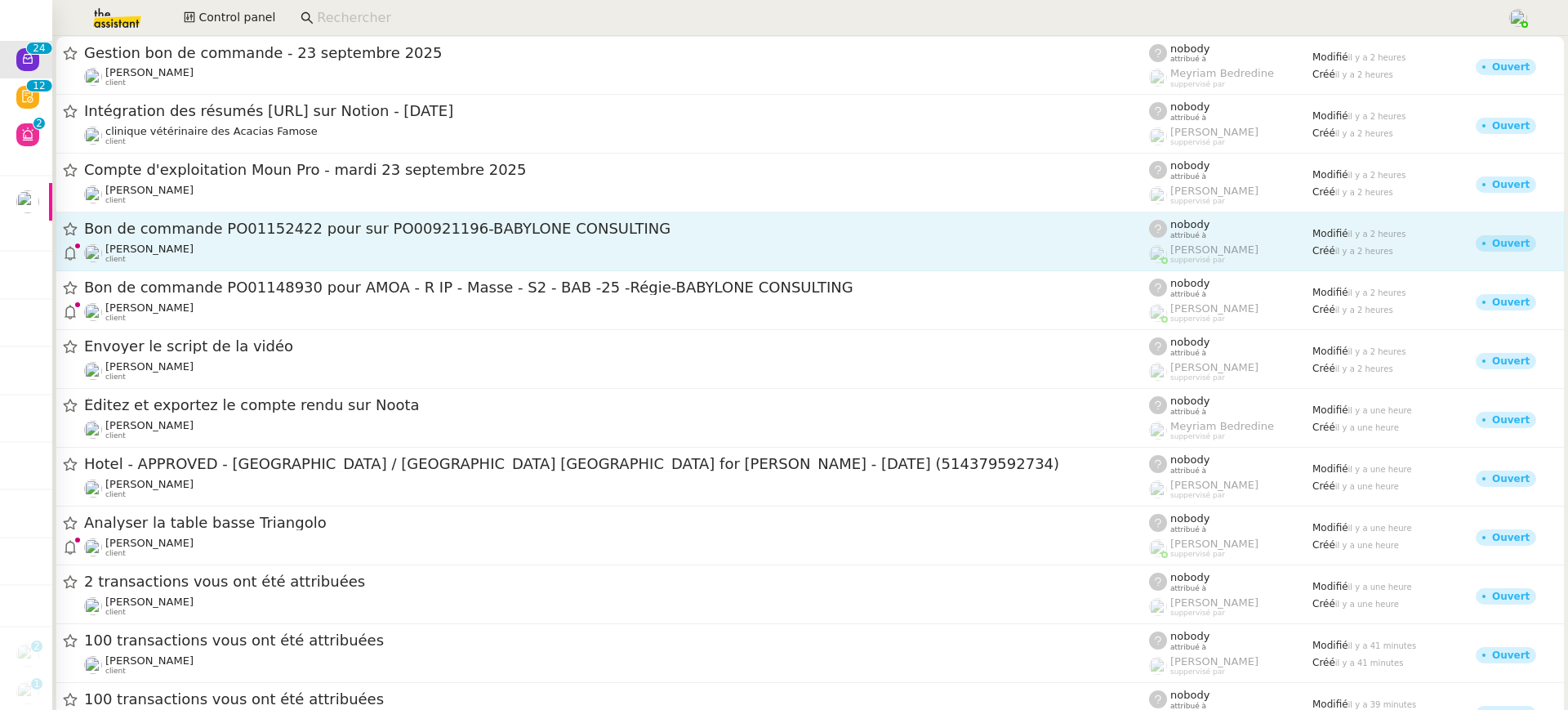
click at [353, 235] on span "Bon de commande ​PO01152422​ pour ​sur PO00921196-BABYLONE CONSULTING​" at bounding box center [616, 229] width 1065 height 15
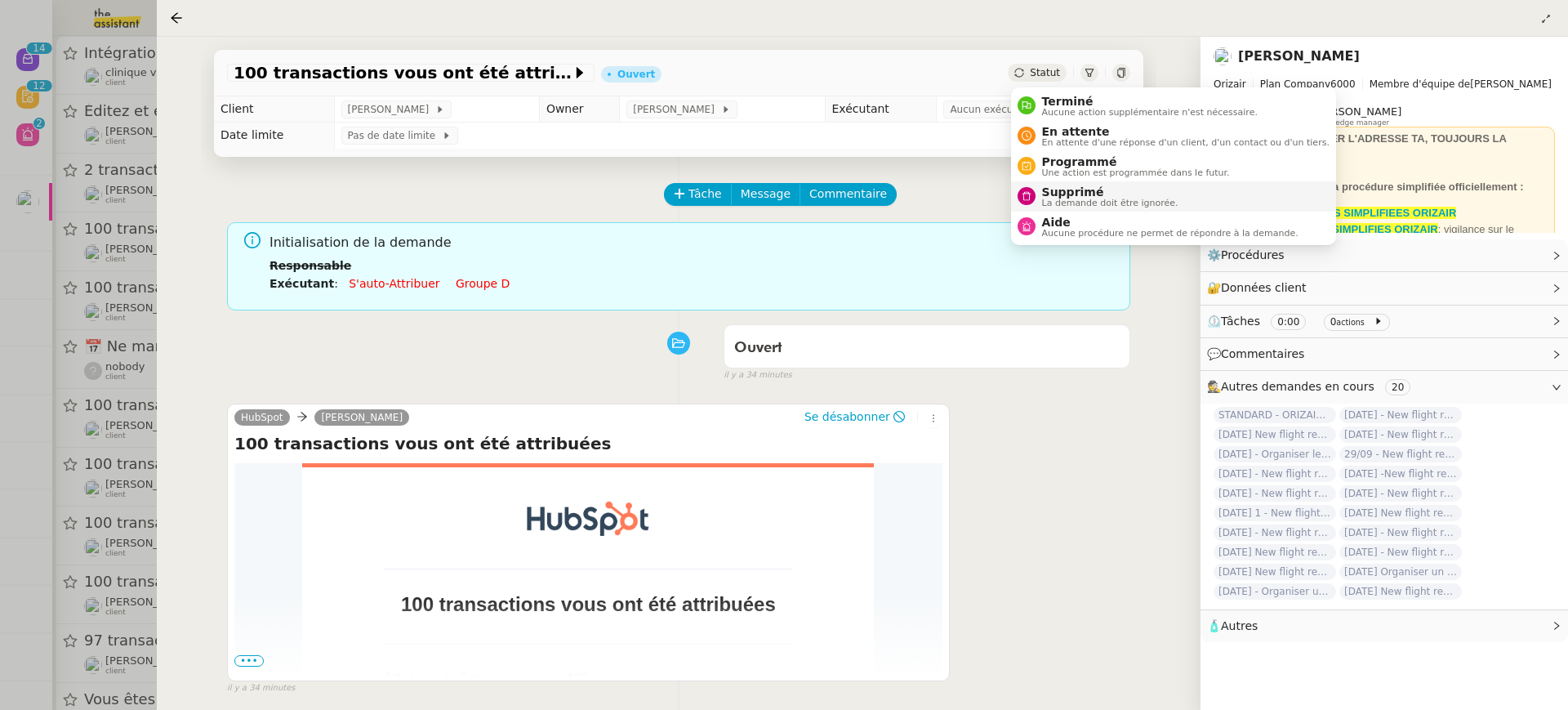
click at [1105, 188] on span "Supprimé" at bounding box center [1110, 192] width 137 height 13
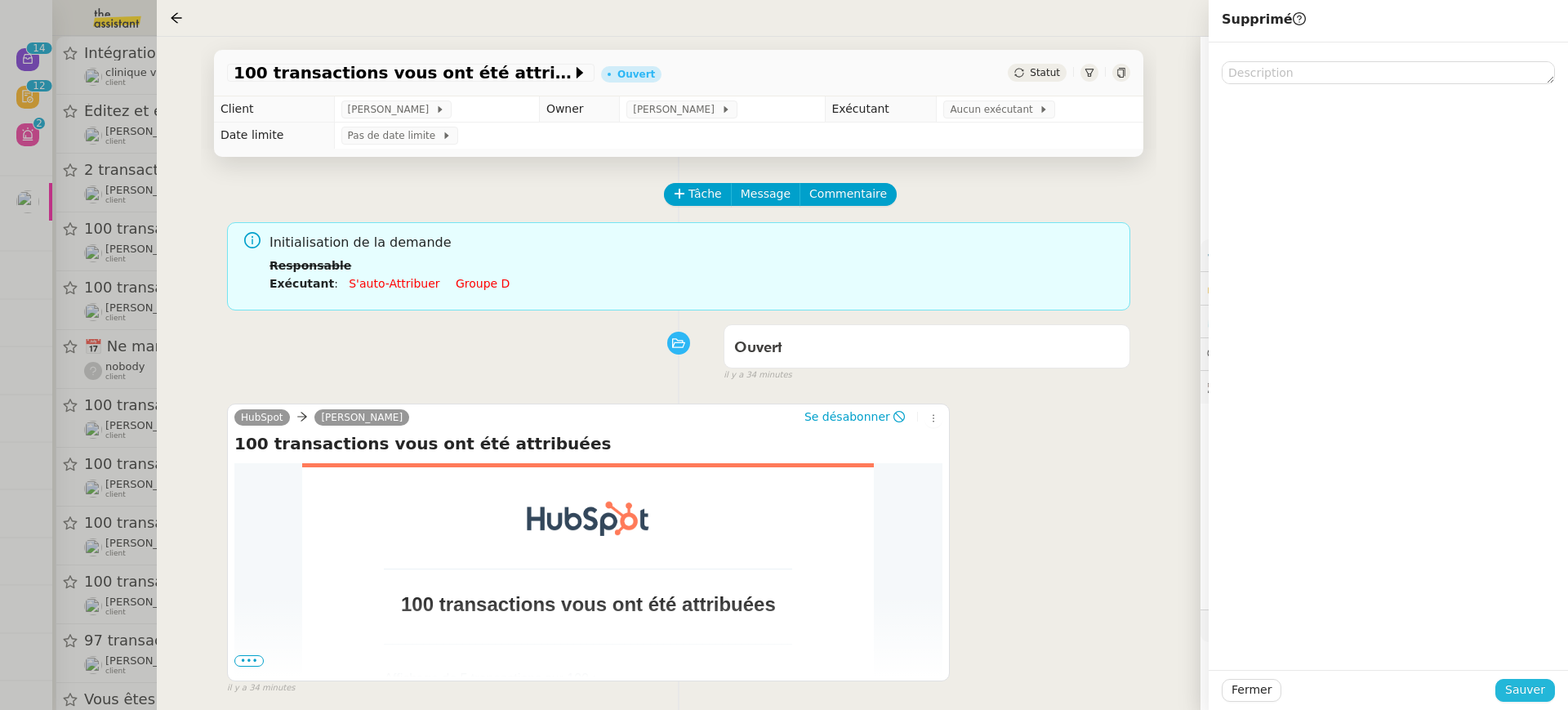
click at [1524, 699] on span "Sauver" at bounding box center [1525, 690] width 40 height 18
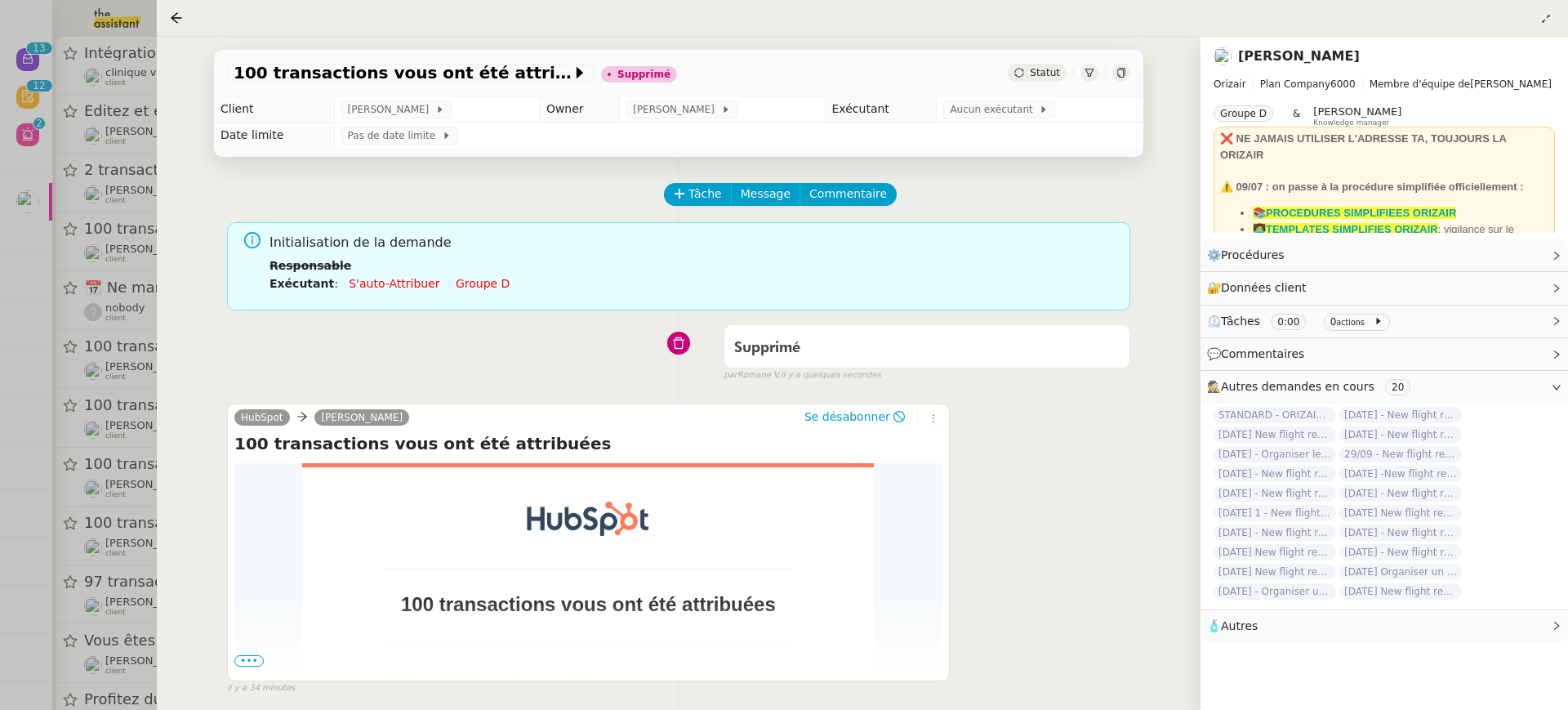
click at [84, 295] on div at bounding box center [784, 355] width 1568 height 710
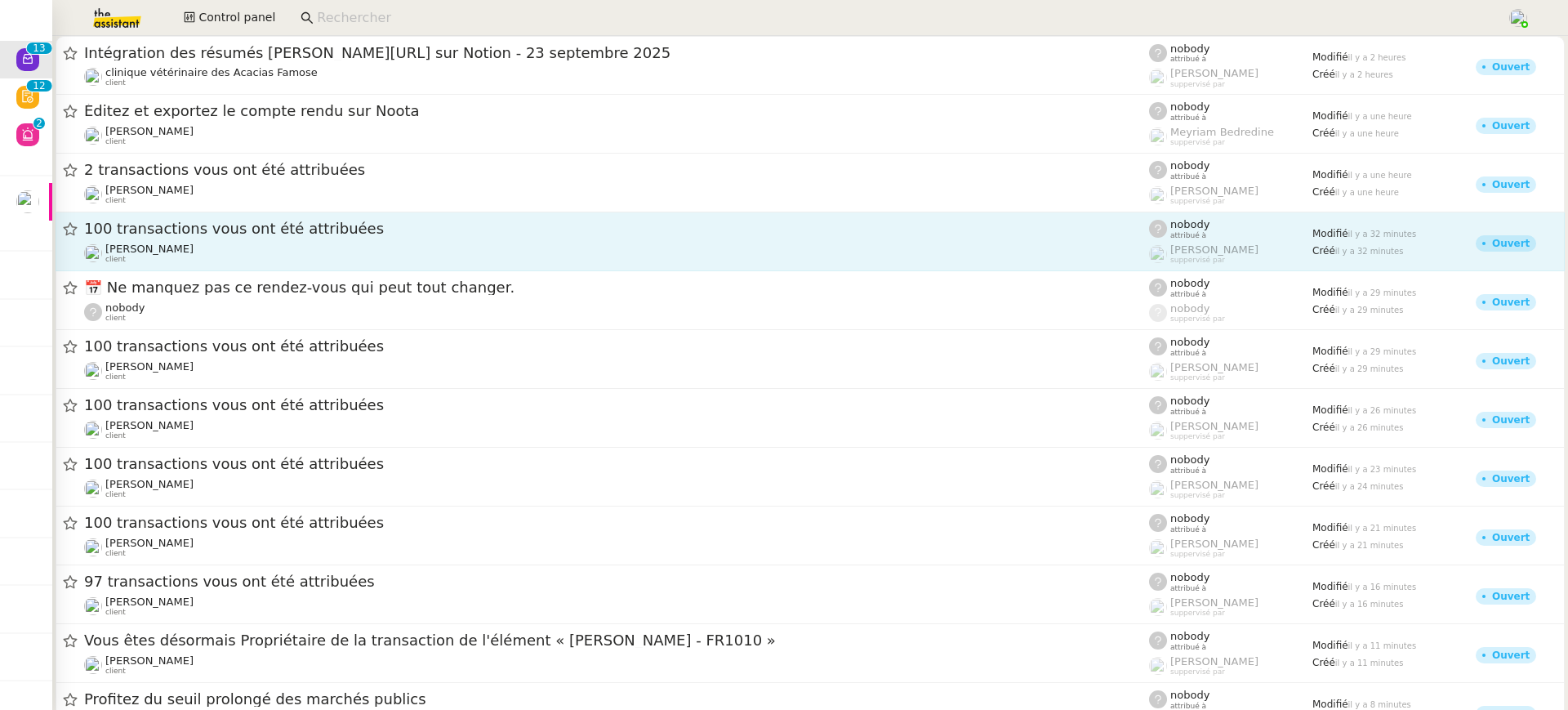
click at [240, 262] on div "[PERSON_NAME] client" at bounding box center [616, 253] width 1065 height 21
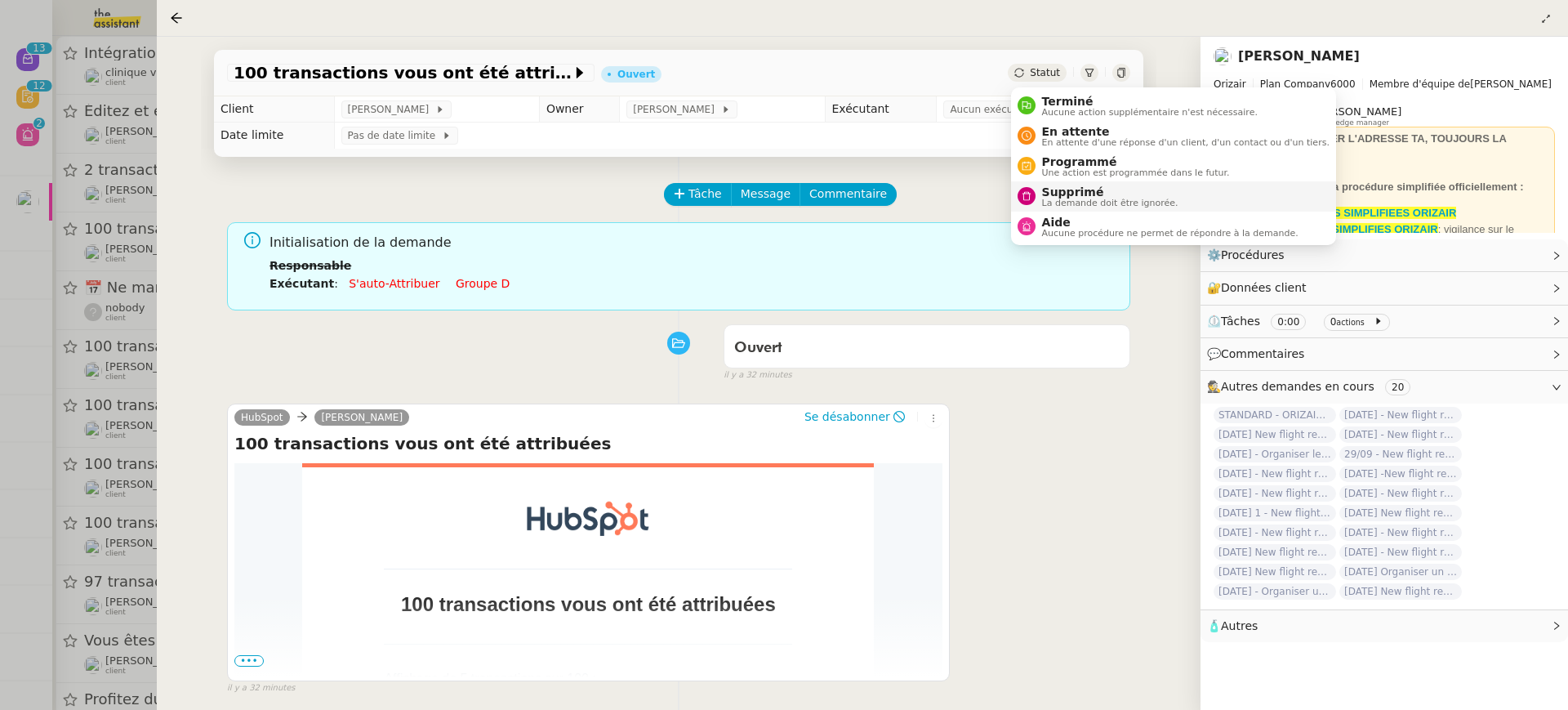
click at [1092, 190] on span "Supprimé" at bounding box center [1110, 192] width 137 height 13
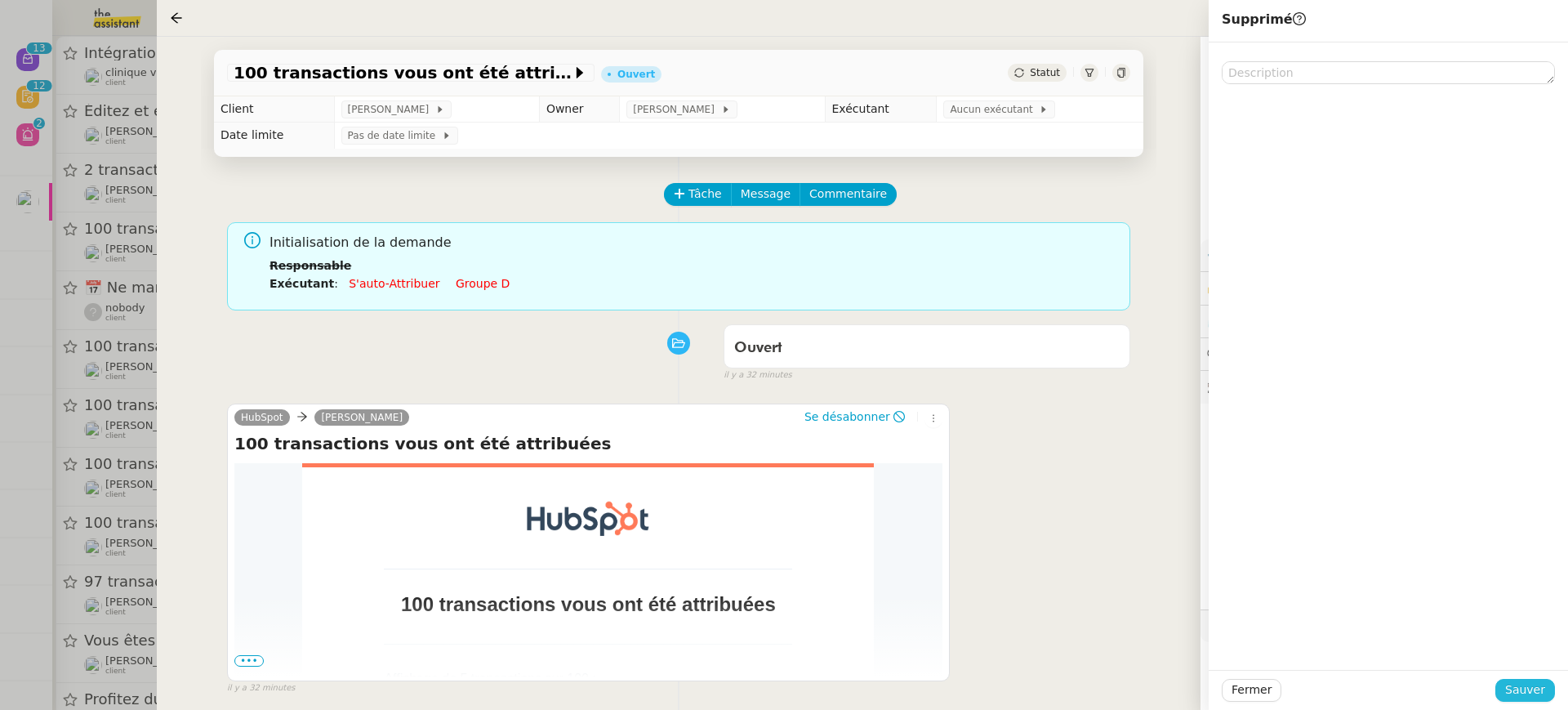
click at [1549, 692] on button "Sauver" at bounding box center [1525, 690] width 60 height 23
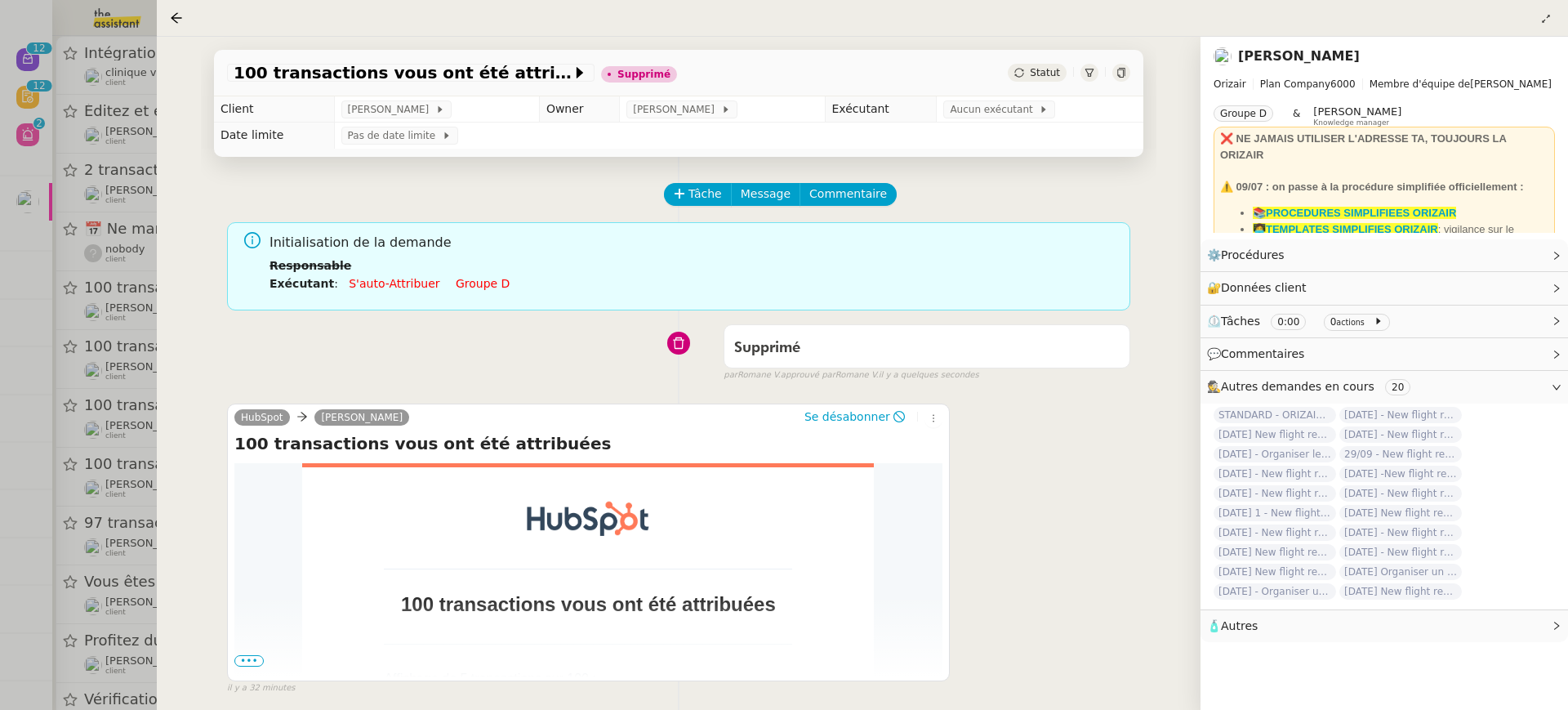
click at [115, 291] on div at bounding box center [784, 355] width 1568 height 710
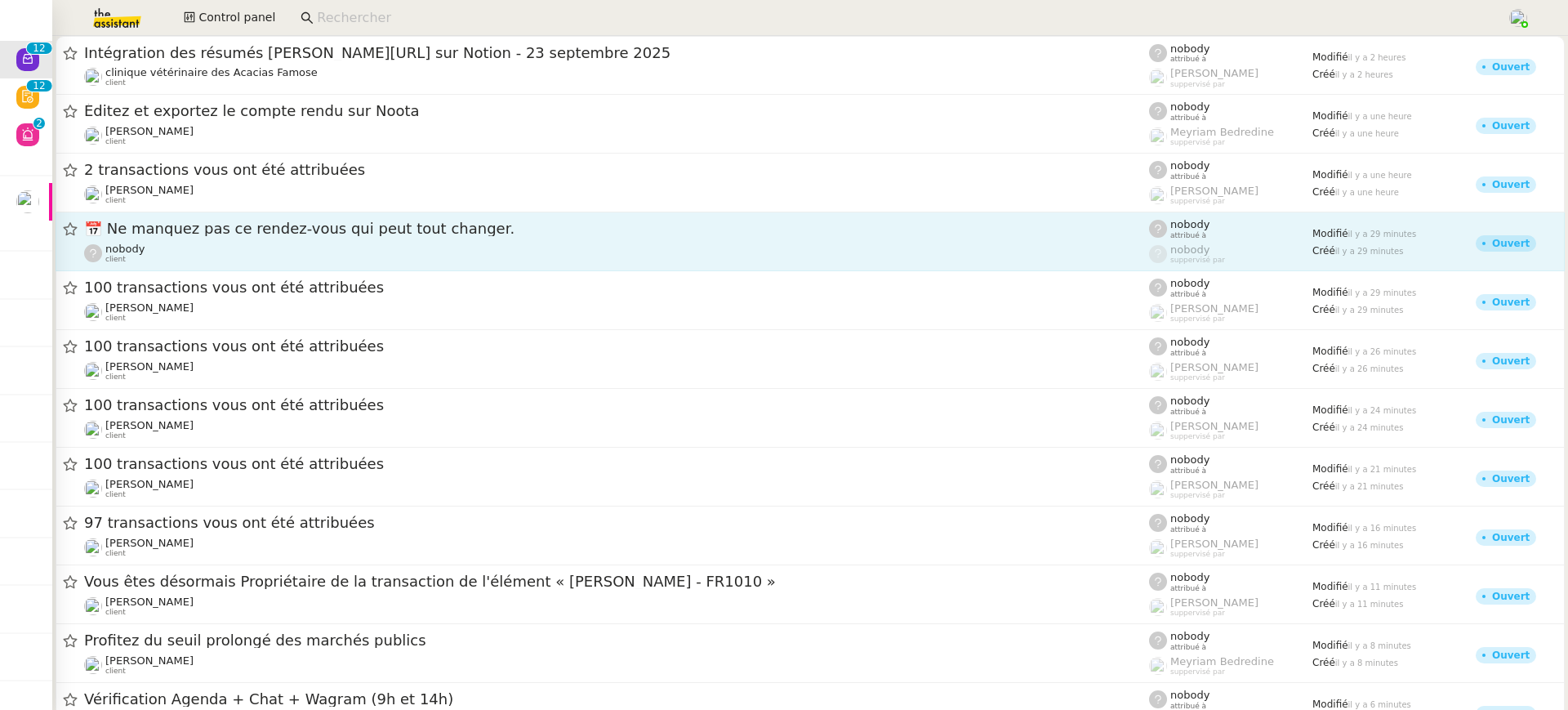
click at [219, 247] on div "nobody client" at bounding box center [616, 253] width 1065 height 21
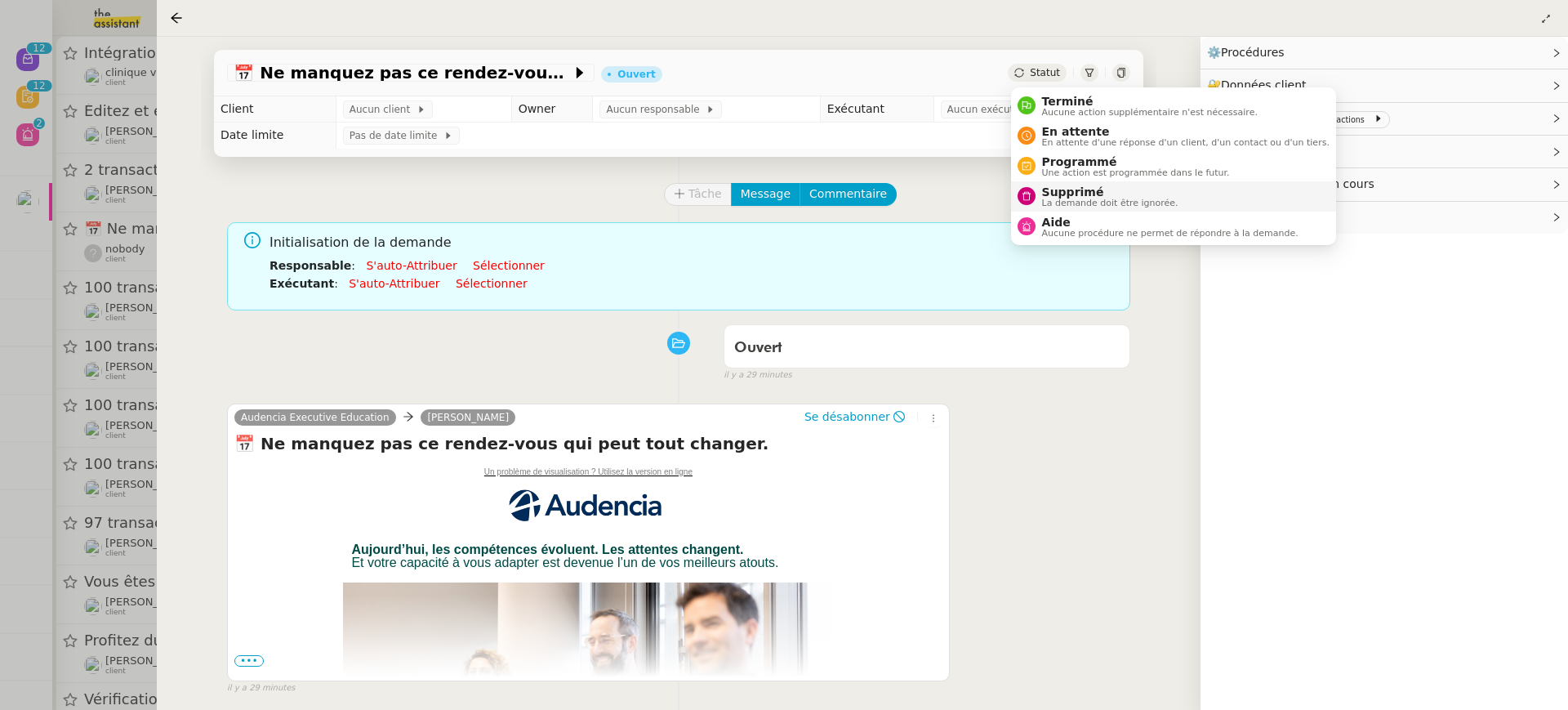
click at [1118, 199] on span "La demande doit être ignorée." at bounding box center [1110, 203] width 137 height 9
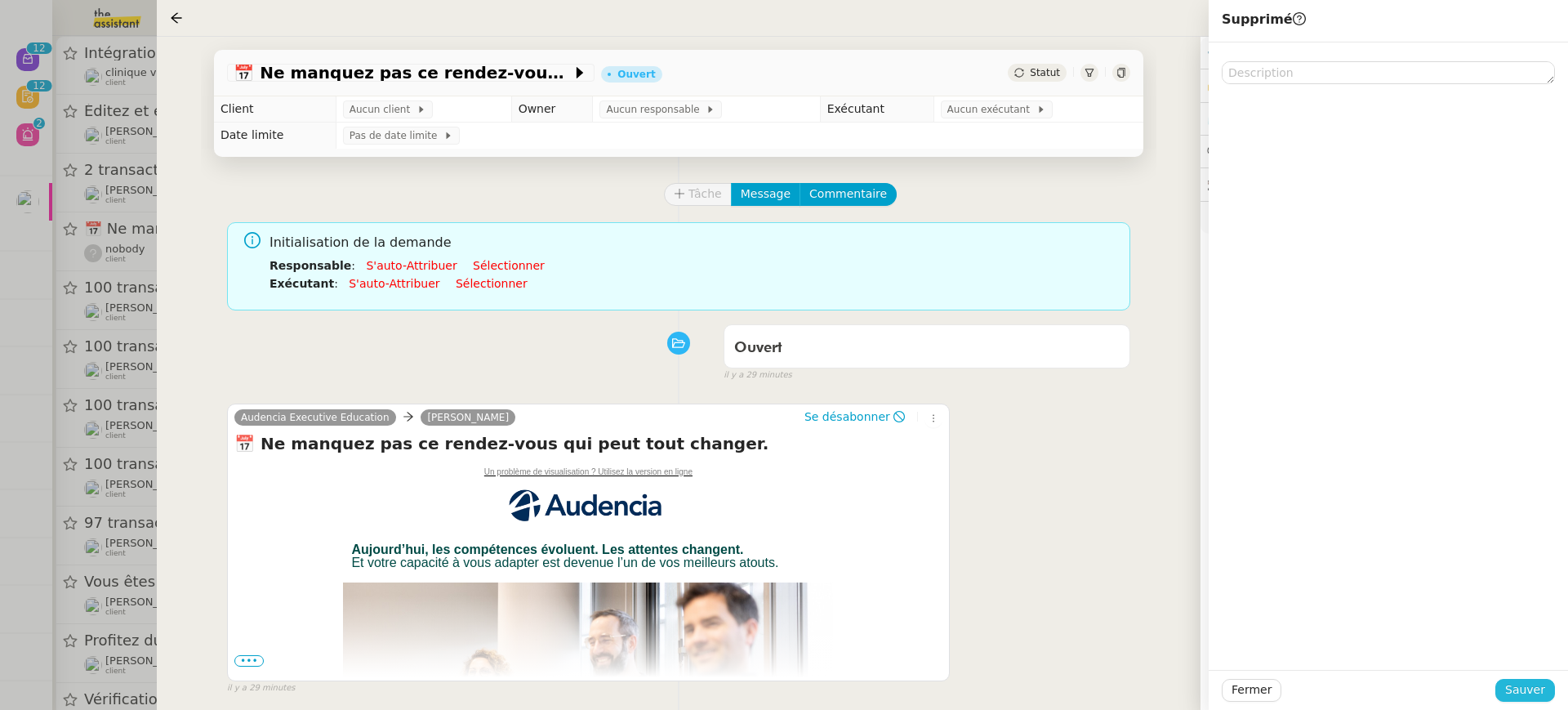
click at [1544, 688] on span "Sauver" at bounding box center [1525, 690] width 40 height 18
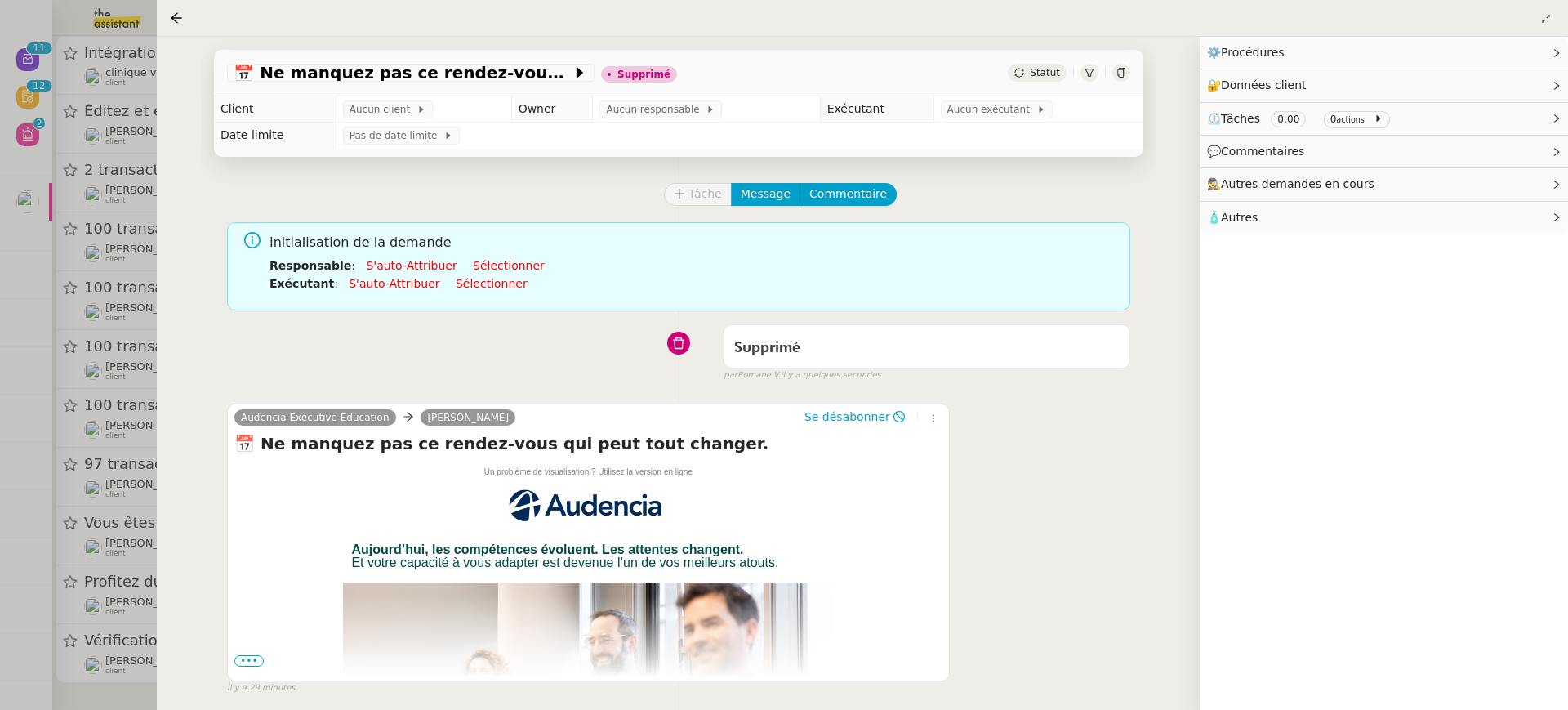
click at [161, 156] on div "📅 Ne manquez pas ce rendez-vous qui peut tout changer. Supprimé Statut Client A…" at bounding box center [678, 373] width 1044 height 673
click at [130, 156] on div at bounding box center [784, 355] width 1568 height 710
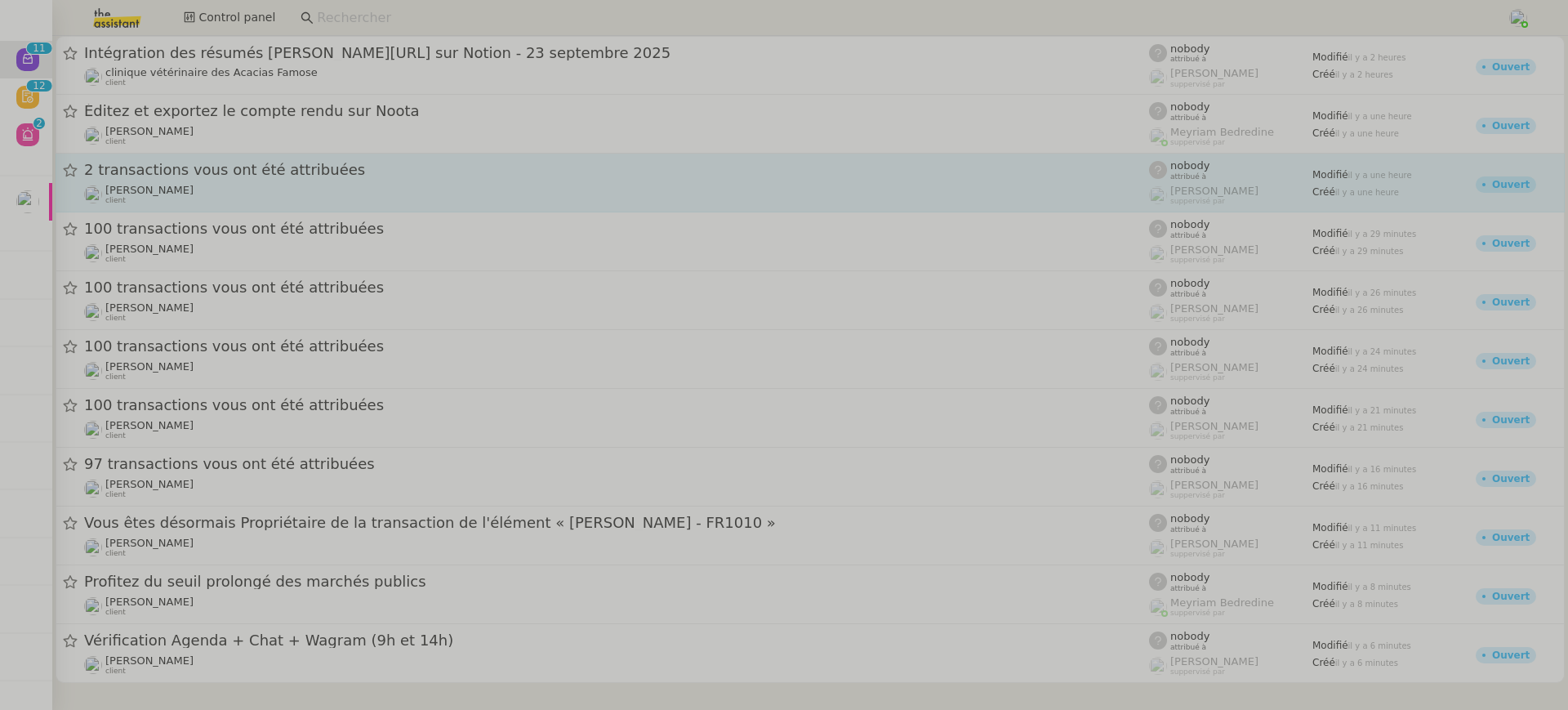
click at [180, 182] on div "2 transactions vous ont été attribuées Louis Frei client" at bounding box center [616, 182] width 1065 height 45
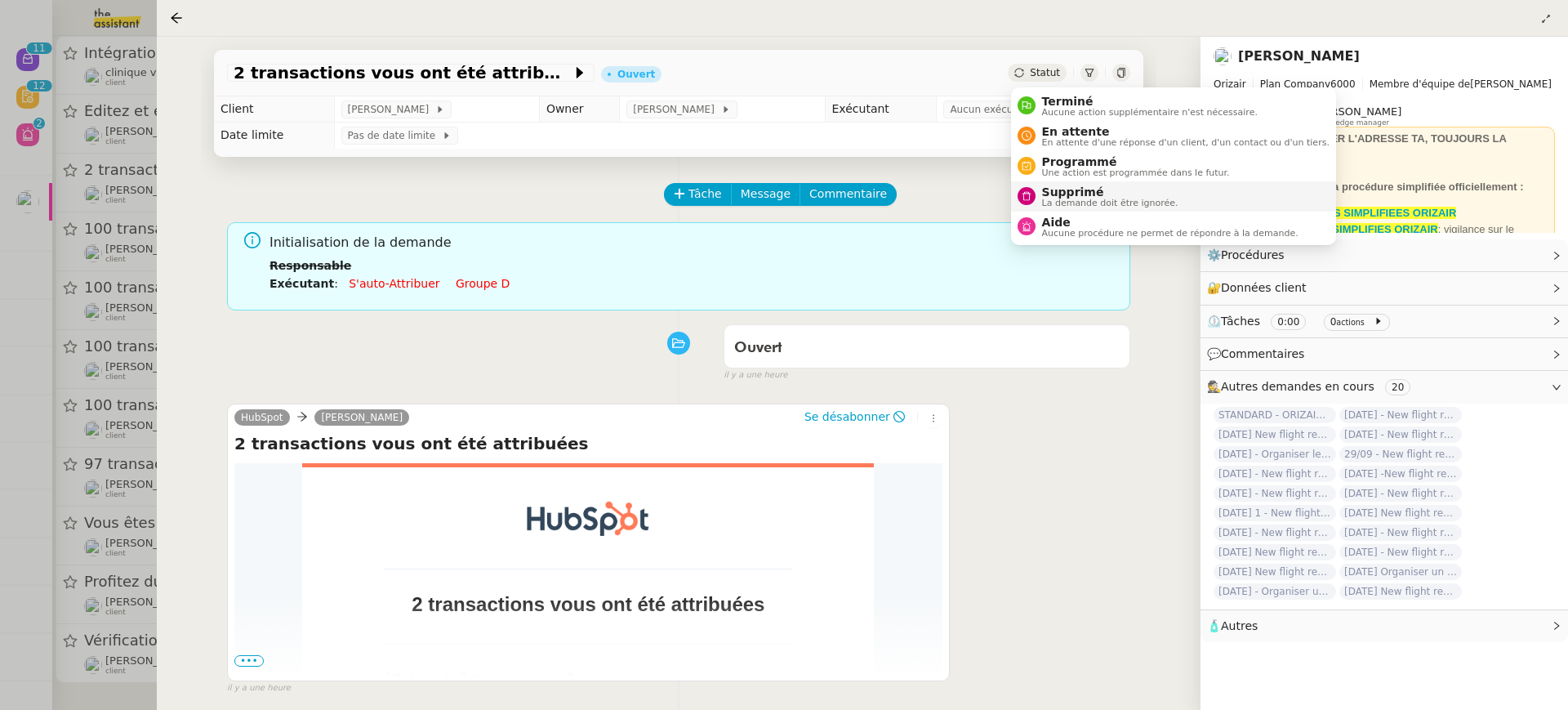
click at [1084, 184] on li "Supprimé La demande doit être ignorée." at bounding box center [1174, 196] width 325 height 30
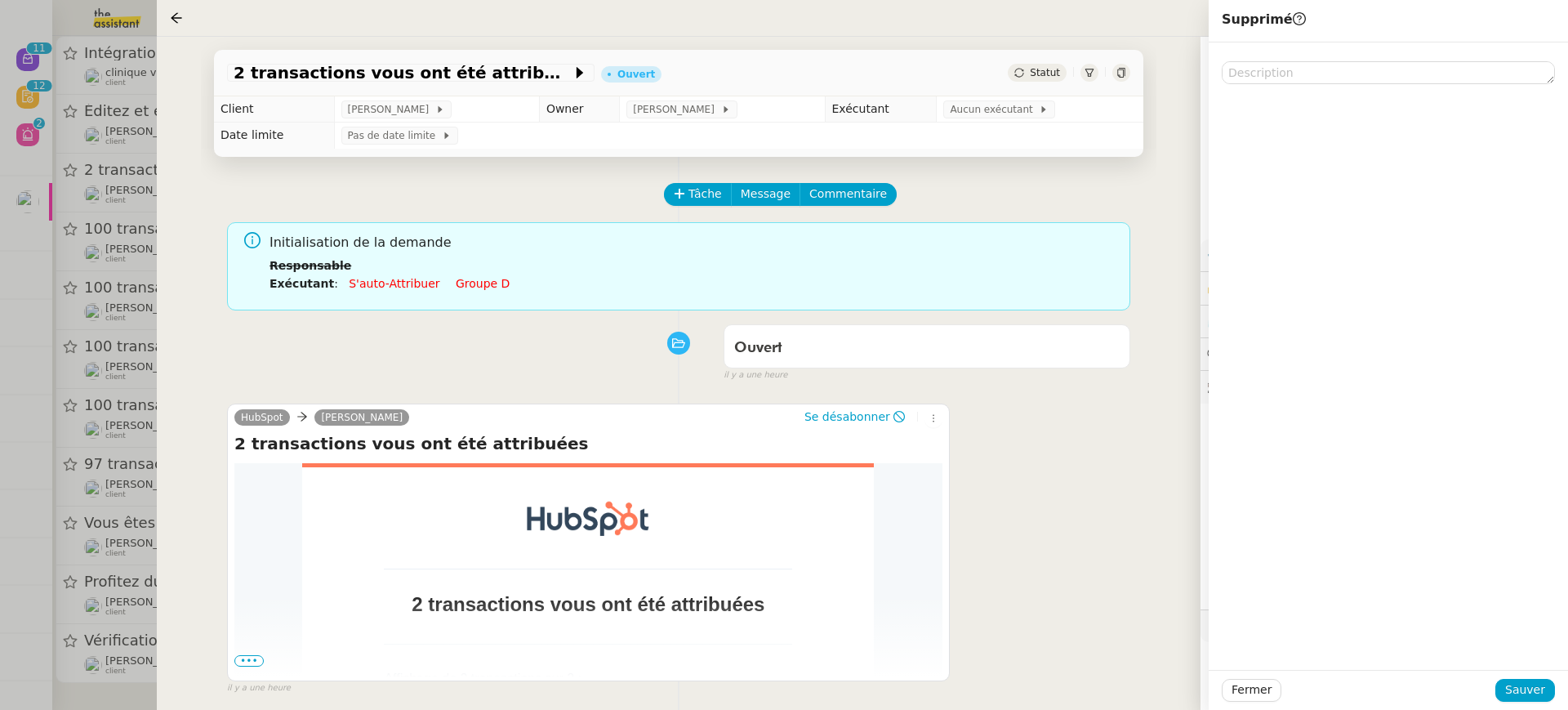
click at [1526, 704] on div "Fermer Sauver" at bounding box center [1388, 690] width 359 height 40
click at [1536, 679] on div "Fermer Sauver" at bounding box center [1388, 690] width 359 height 40
click at [1544, 676] on div "Fermer Sauver" at bounding box center [1388, 690] width 359 height 40
click at [1544, 690] on span "Sauver" at bounding box center [1525, 690] width 40 height 18
click at [120, 224] on div at bounding box center [784, 355] width 1568 height 710
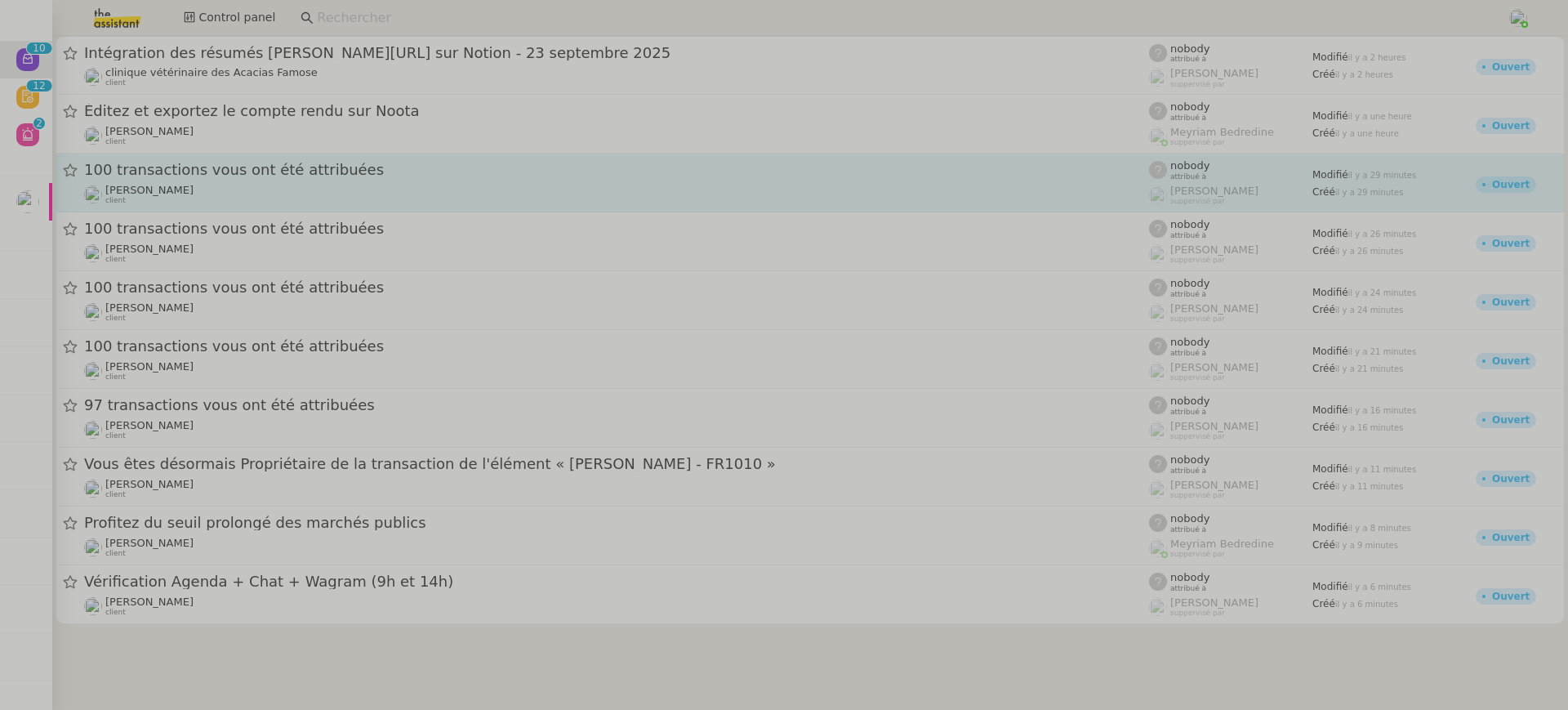
click at [192, 172] on span "100 transactions vous ont été attribuées" at bounding box center [616, 170] width 1065 height 15
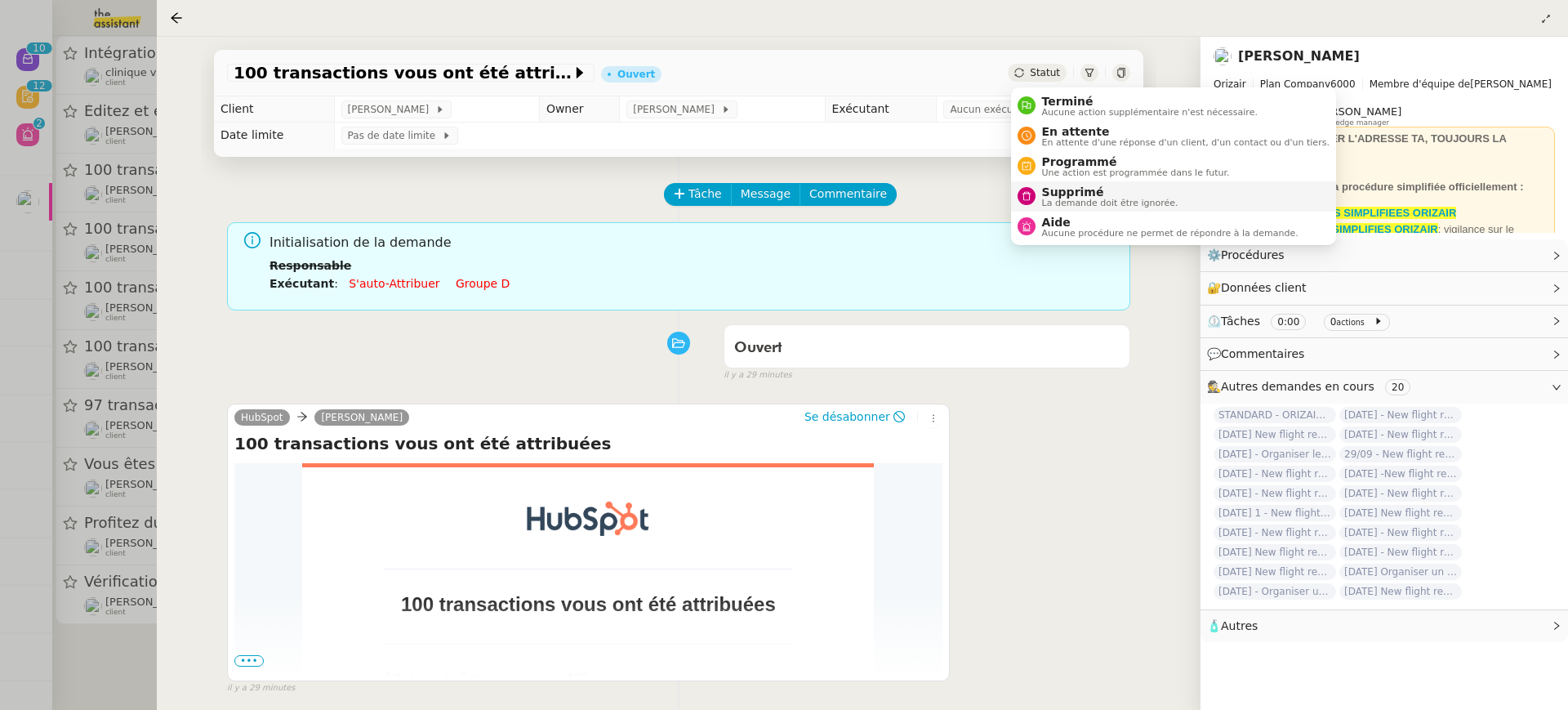
click at [1128, 199] on span "La demande doit être ignorée." at bounding box center [1110, 203] width 137 height 9
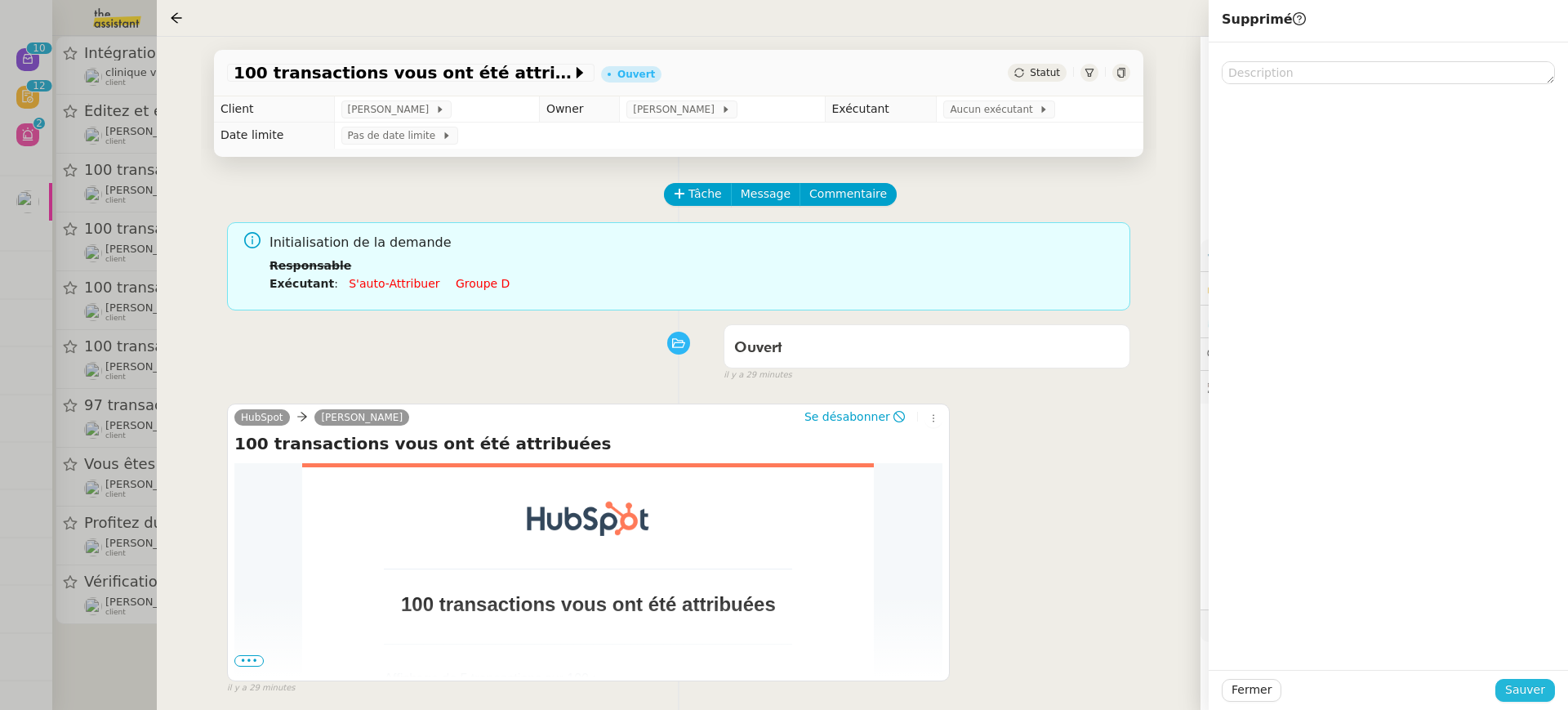
click at [1547, 693] on button "Sauver" at bounding box center [1525, 690] width 60 height 23
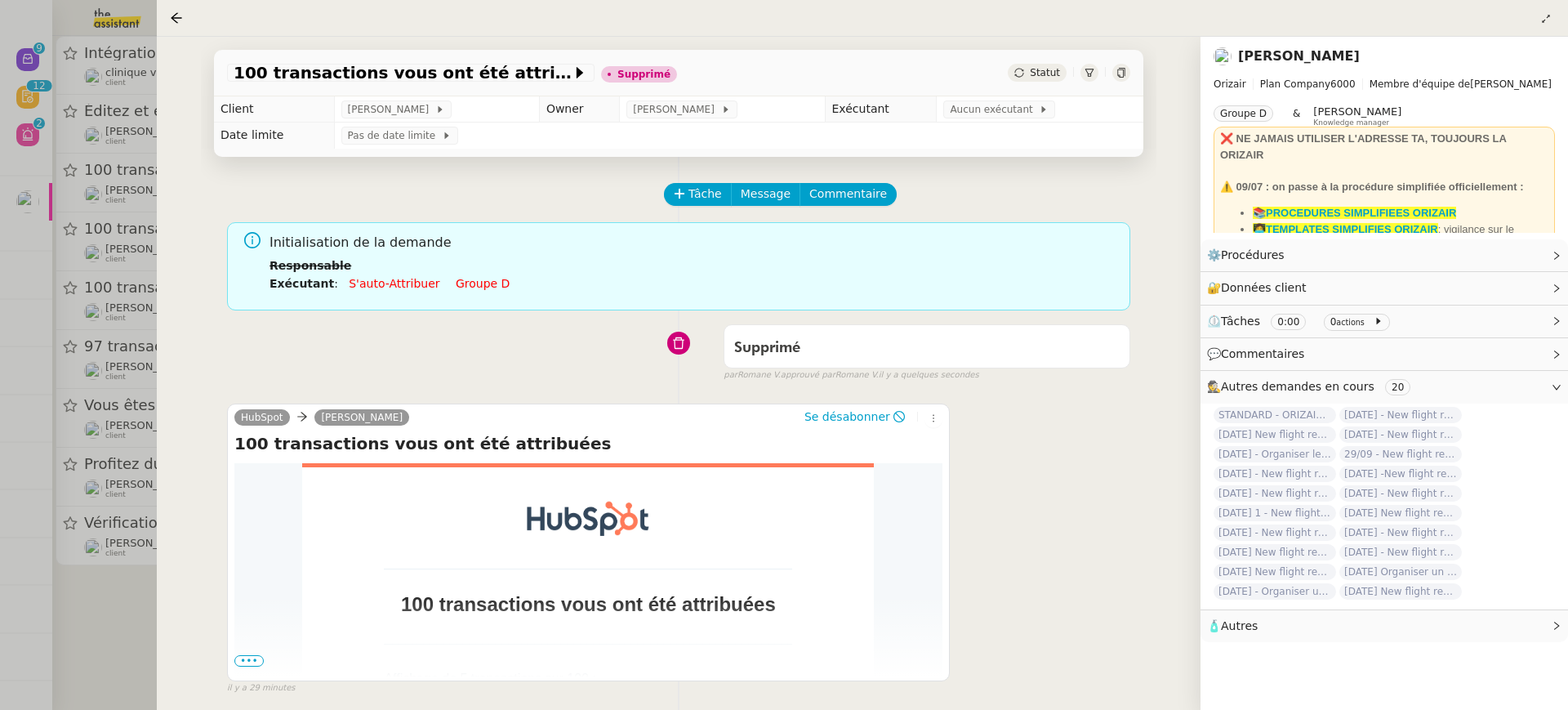
click at [59, 225] on div at bounding box center [784, 355] width 1568 height 710
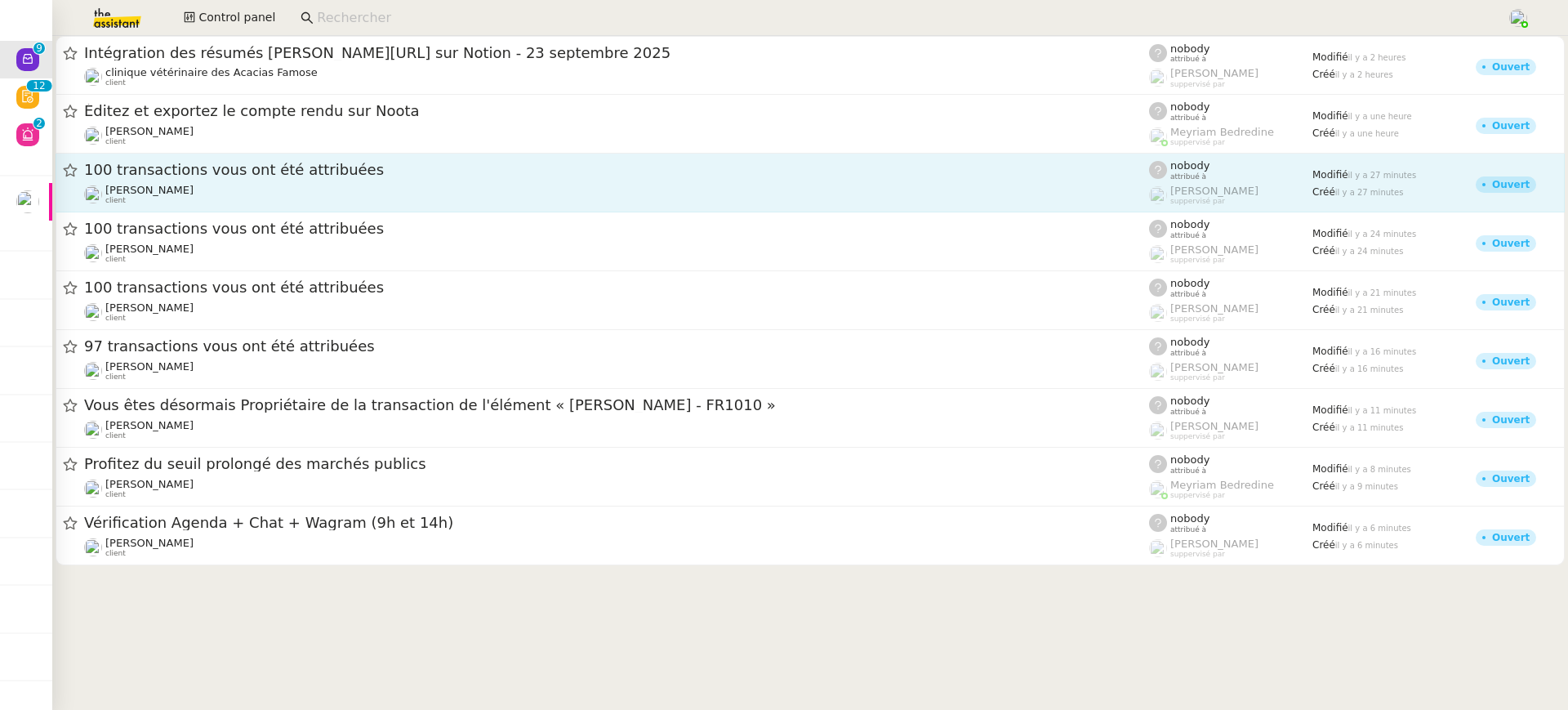
click at [272, 174] on span "100 transactions vous ont été attribuées" at bounding box center [616, 170] width 1065 height 15
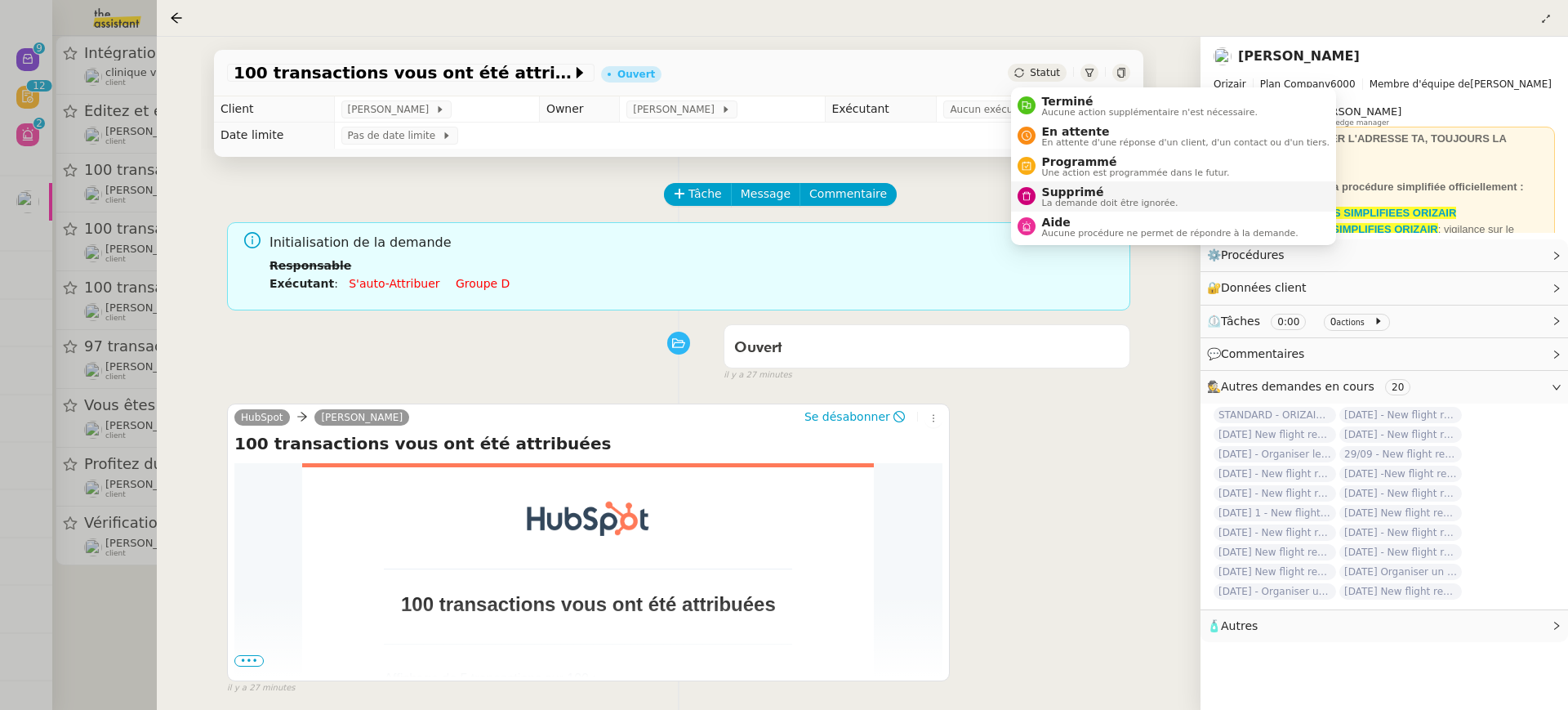
click at [1118, 184] on li "Supprimé La demande doit être ignorée." at bounding box center [1174, 196] width 325 height 30
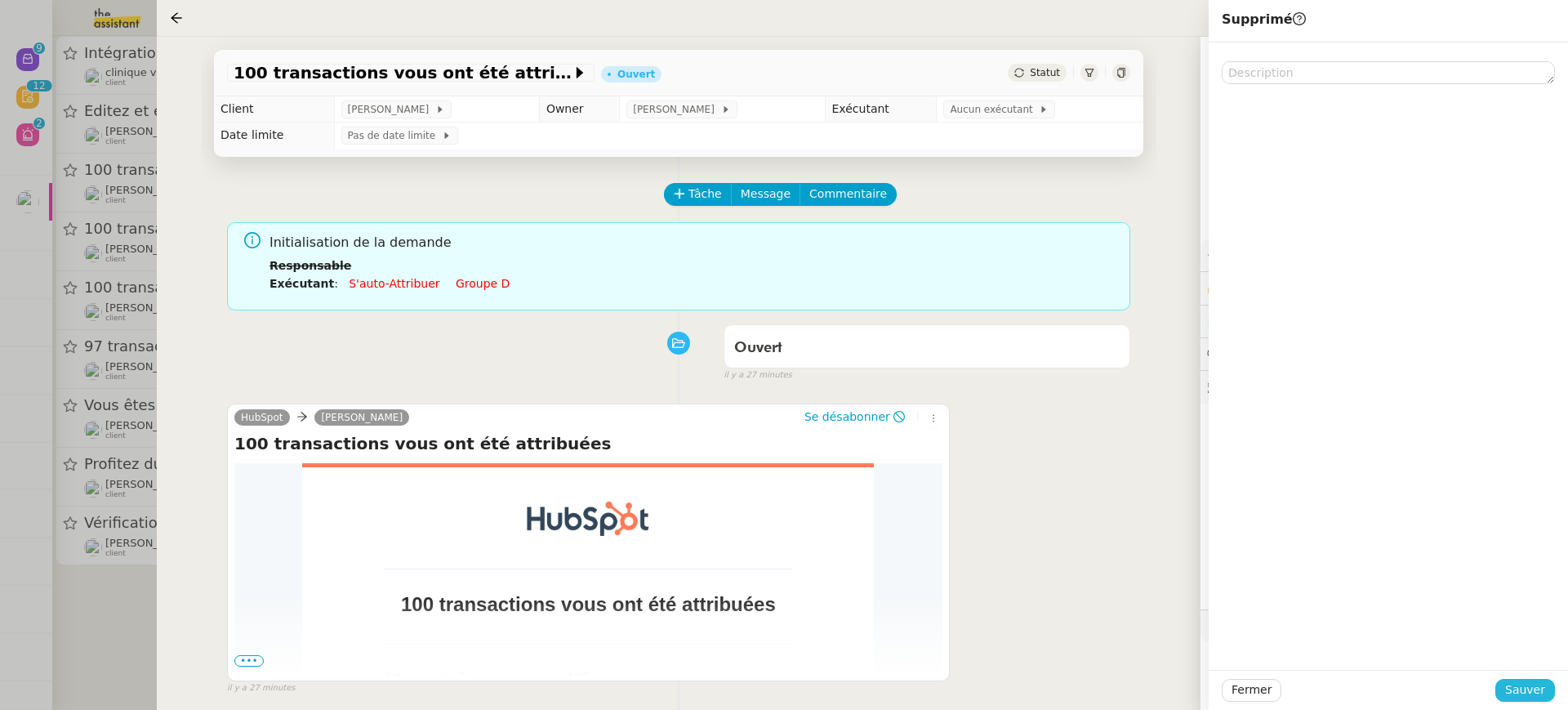
click at [1529, 692] on span "Sauver" at bounding box center [1525, 690] width 40 height 18
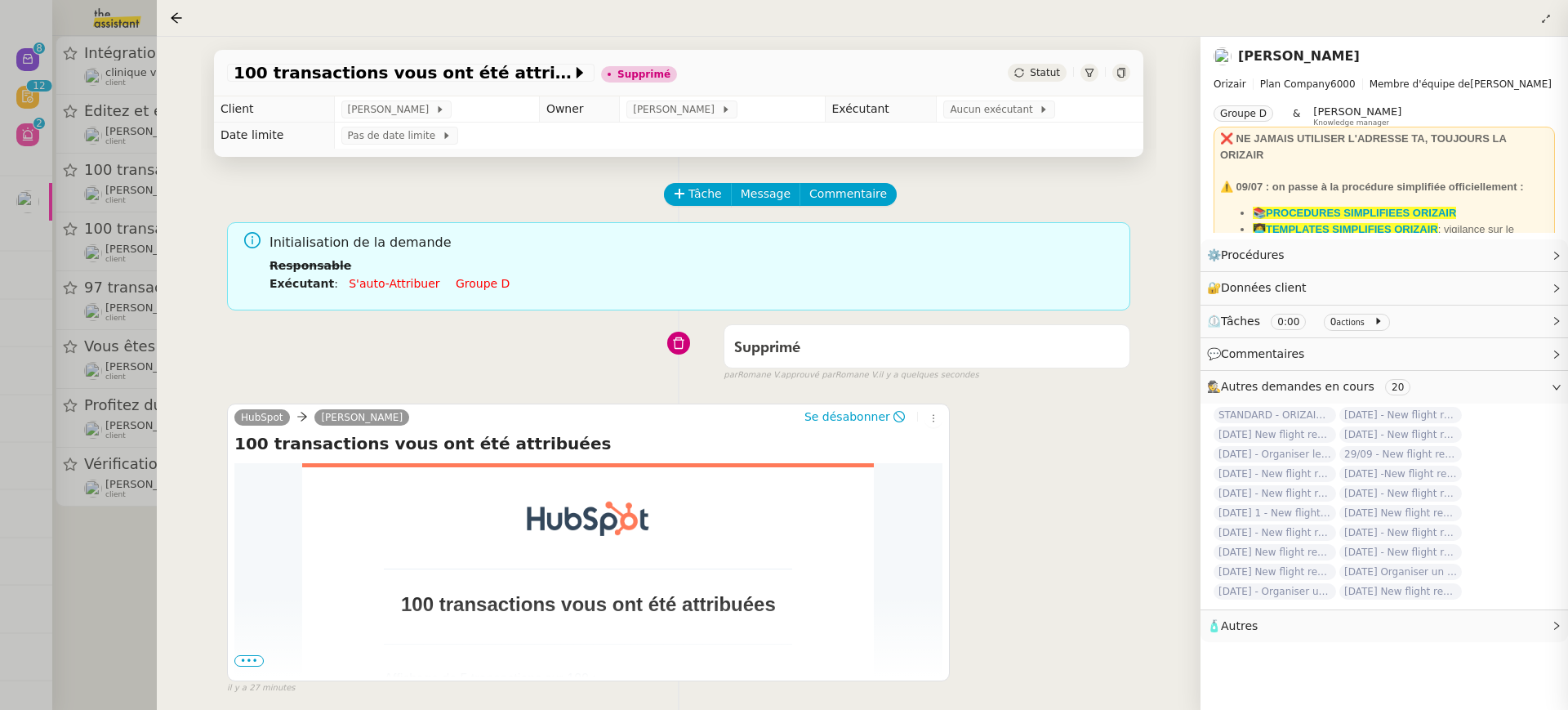
click at [9, 296] on div at bounding box center [784, 355] width 1568 height 710
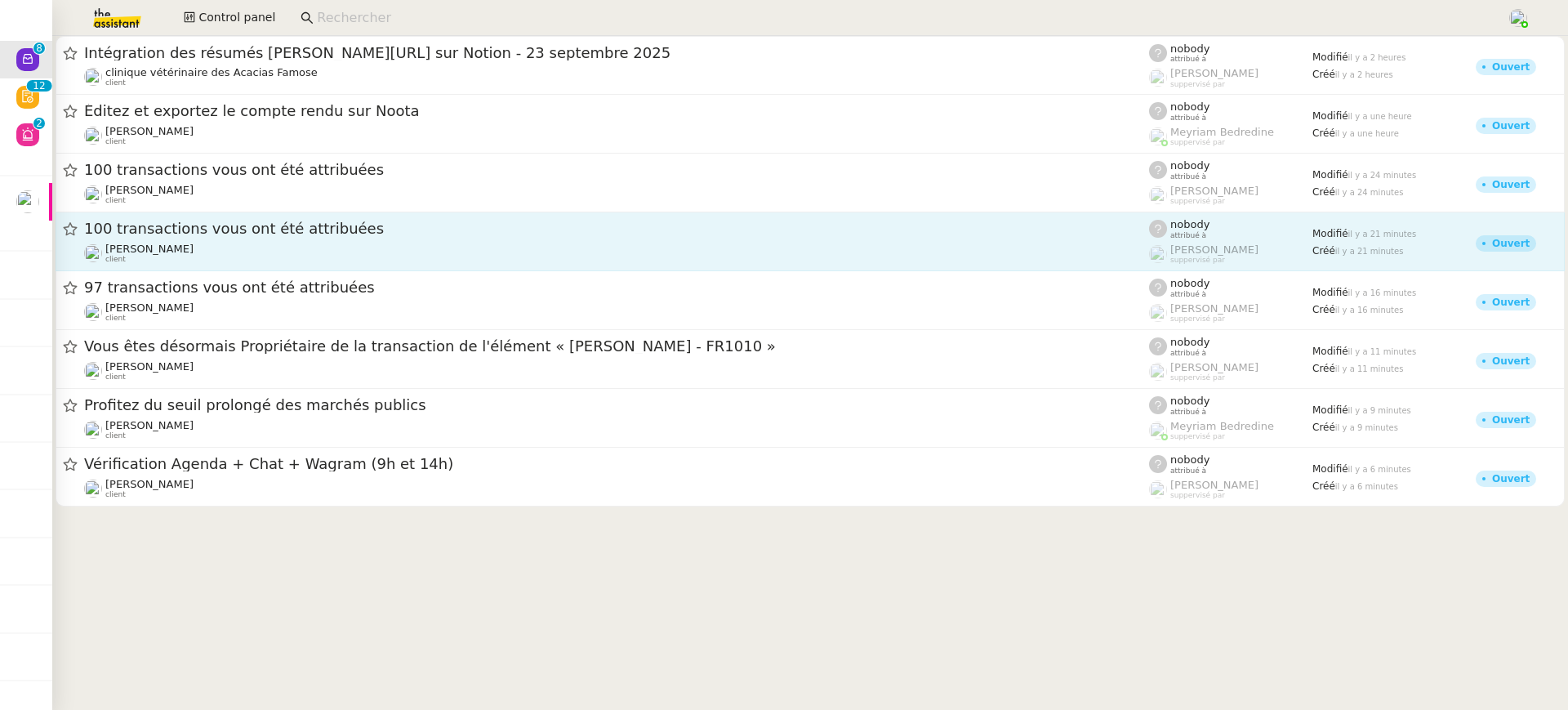
click at [248, 217] on link "100 transactions vous ont été attribuées Louis Frei client nobody attribué à Fr…" at bounding box center [809, 242] width 1509 height 59
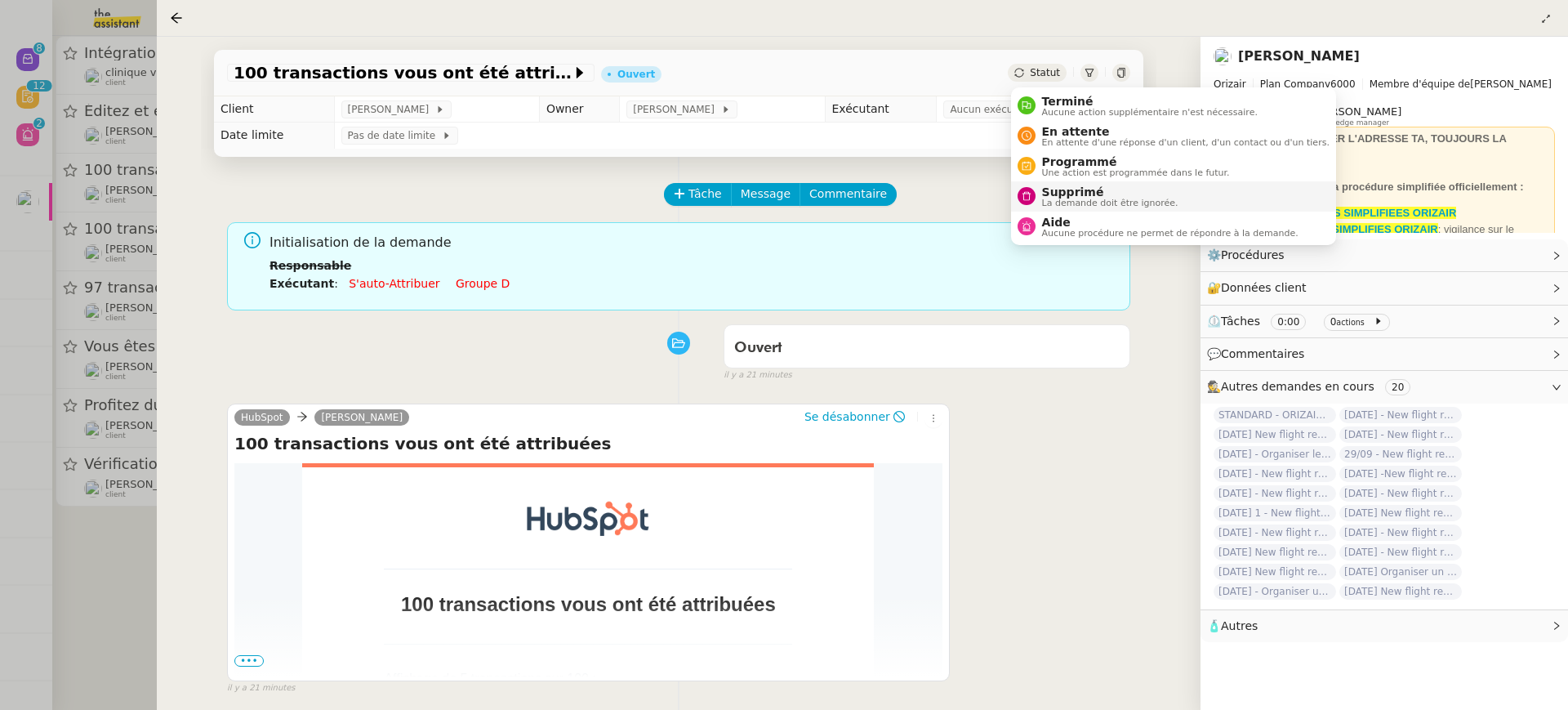
click at [1077, 196] on span "Supprimé" at bounding box center [1110, 192] width 137 height 13
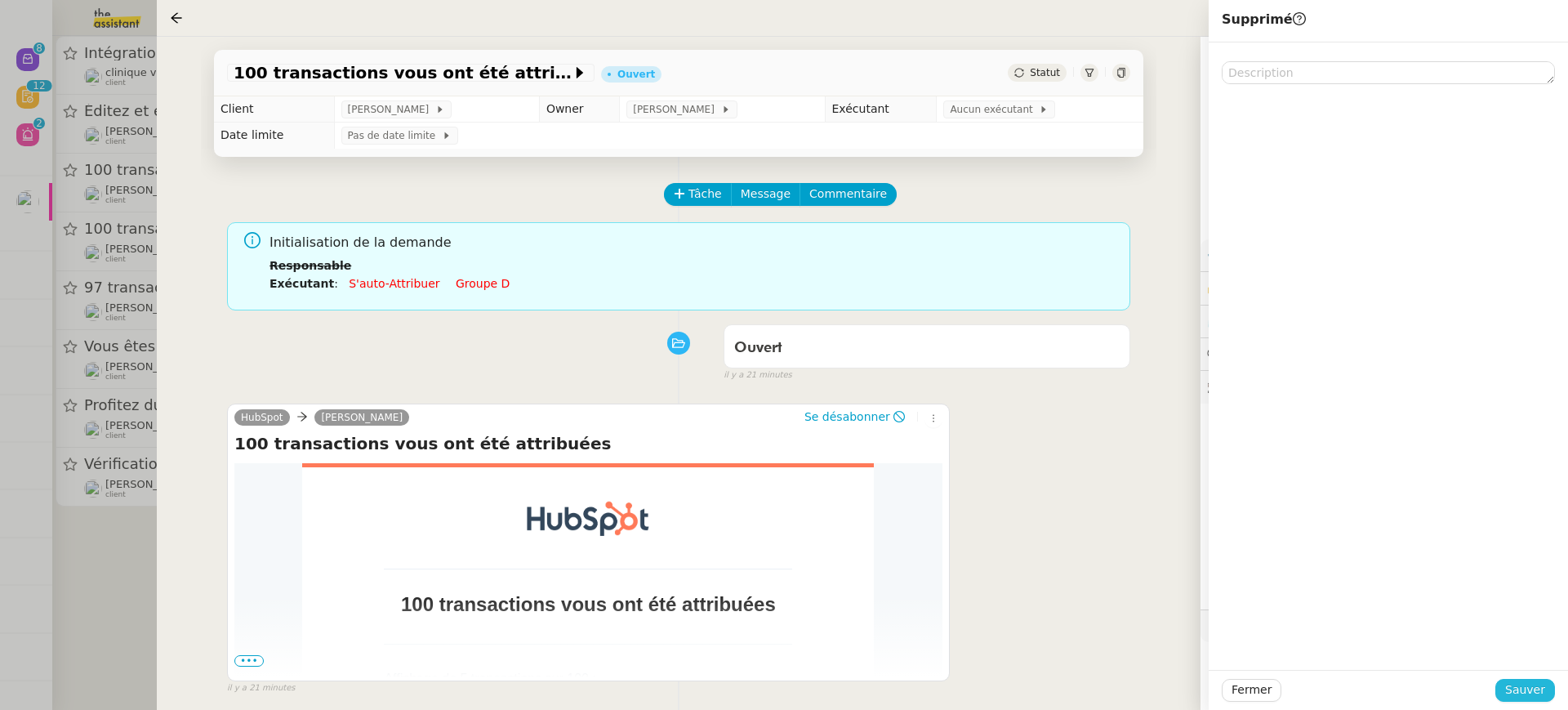
click at [1530, 694] on span "Sauver" at bounding box center [1525, 690] width 40 height 18
click at [114, 211] on div at bounding box center [784, 355] width 1568 height 710
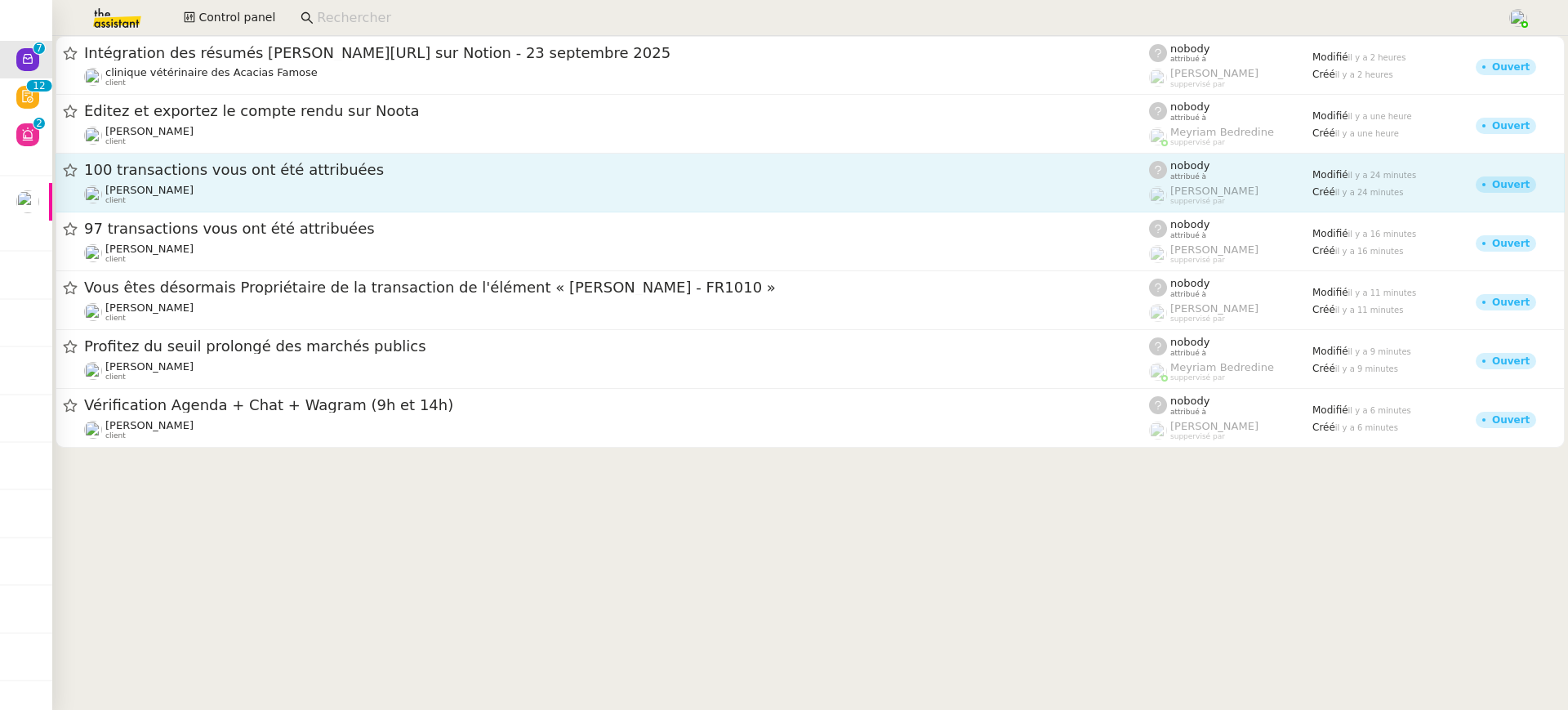
click at [191, 189] on div "Louis Frei client" at bounding box center [616, 194] width 1065 height 21
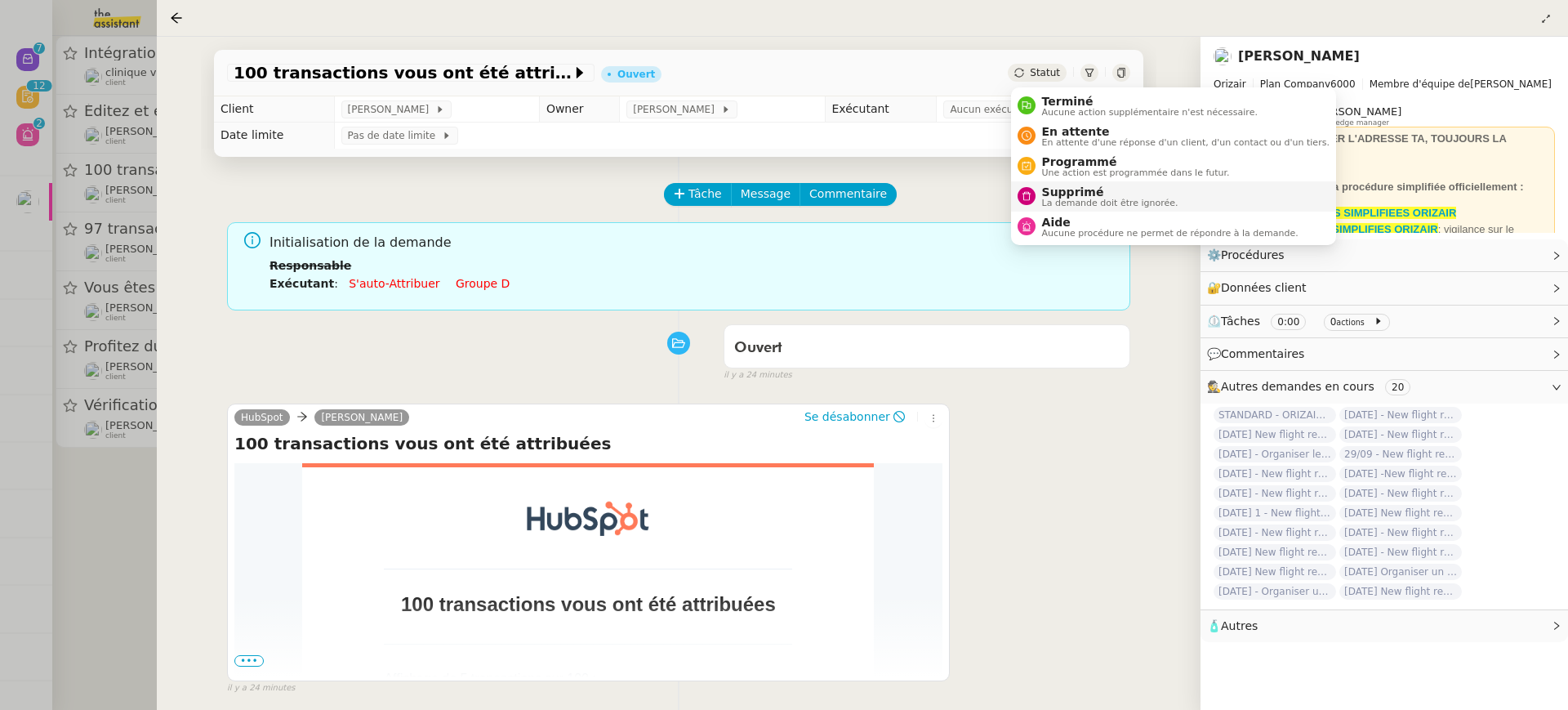
click at [1097, 199] on span "La demande doit être ignorée." at bounding box center [1110, 203] width 137 height 9
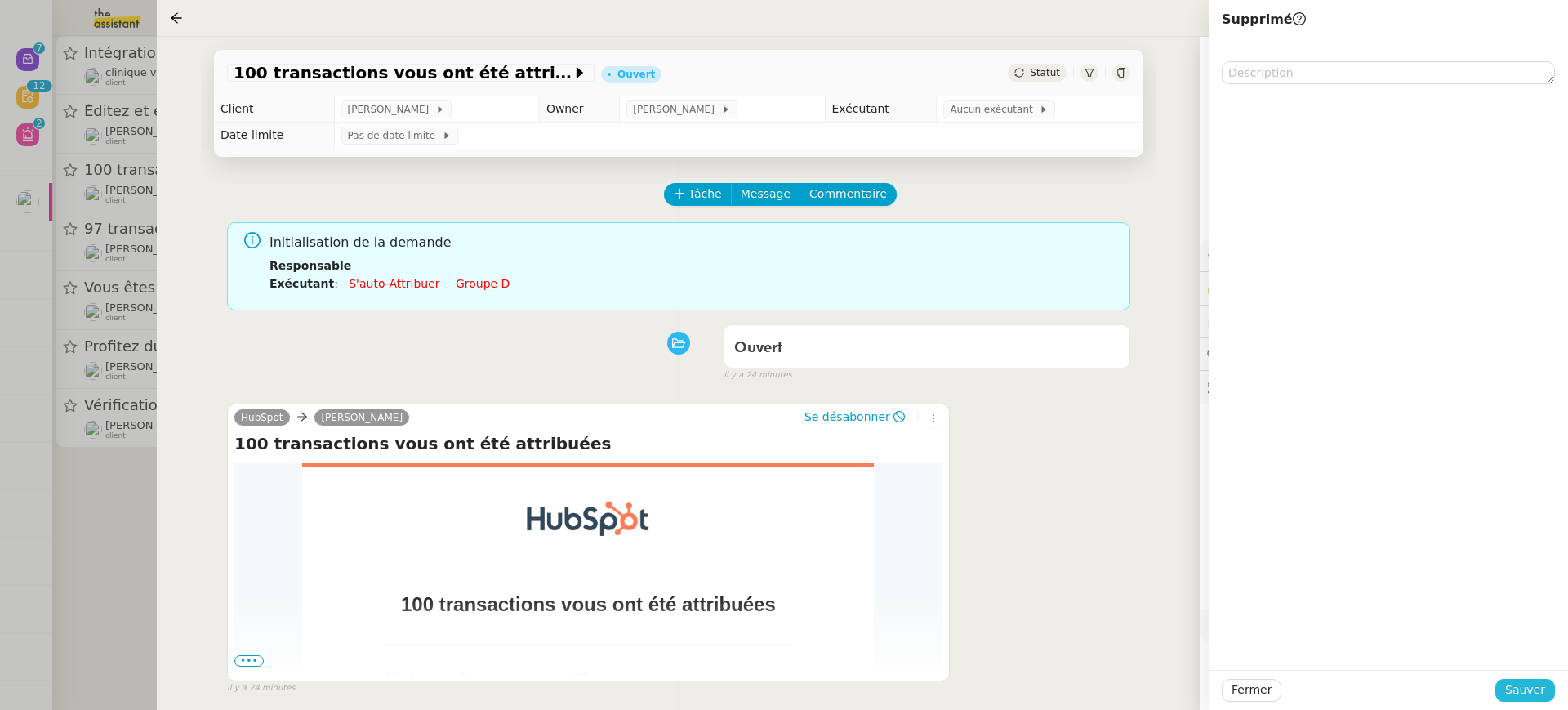
click at [1526, 694] on span "Sauver" at bounding box center [1525, 690] width 40 height 18
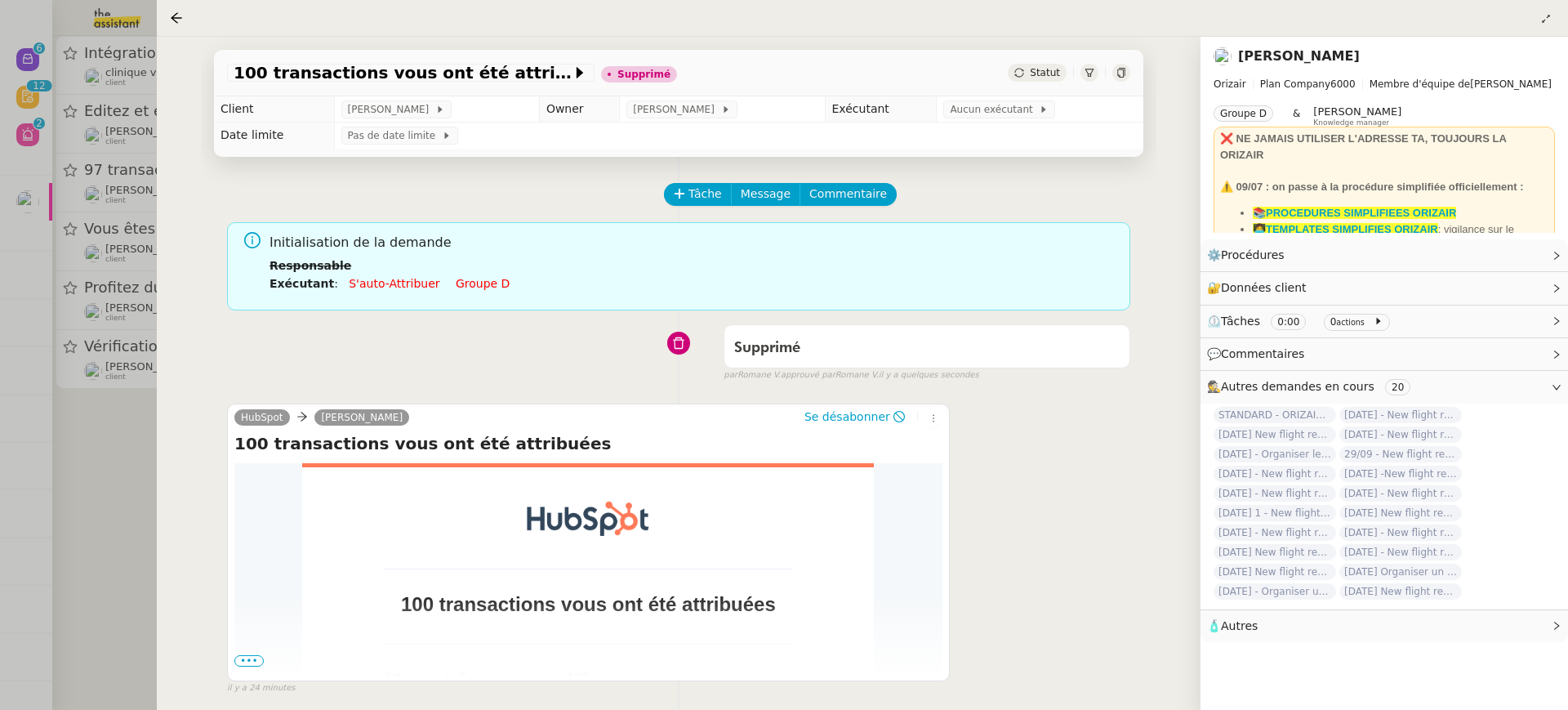
click at [74, 229] on div at bounding box center [784, 355] width 1568 height 710
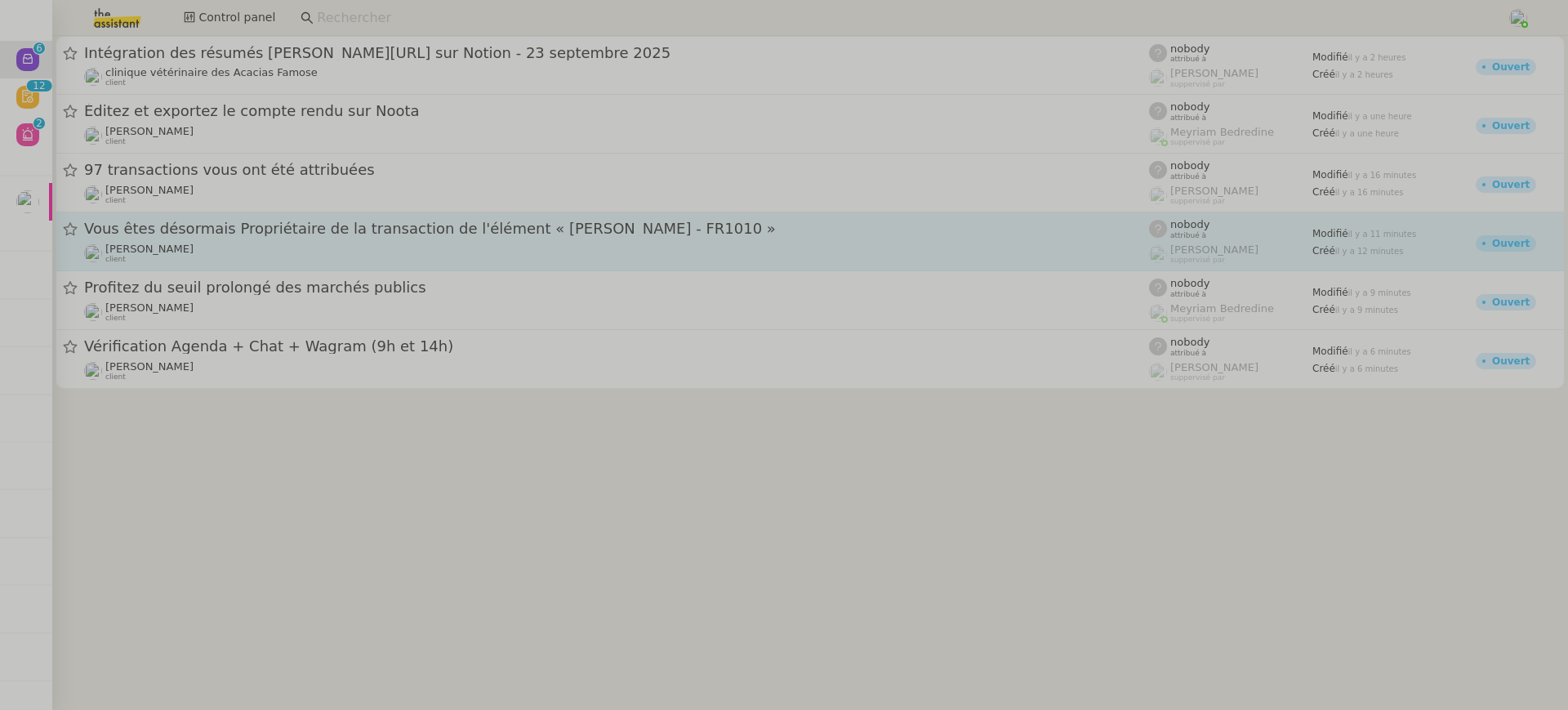
click at [238, 224] on span "Vous êtes désormais Propriétaire de la transaction de l'élément « David Comte -…" at bounding box center [616, 229] width 1065 height 15
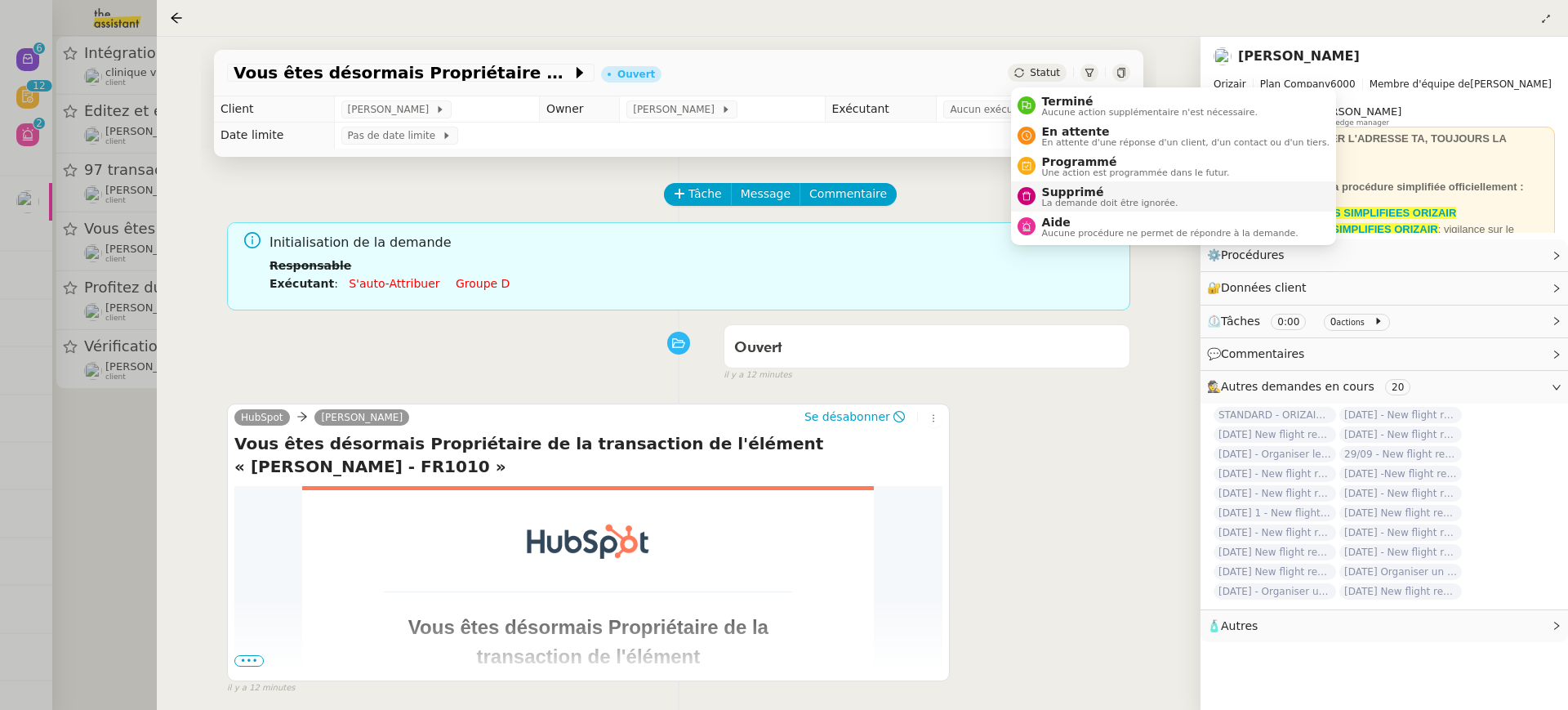
click at [1088, 187] on span "Supprimé" at bounding box center [1110, 192] width 137 height 13
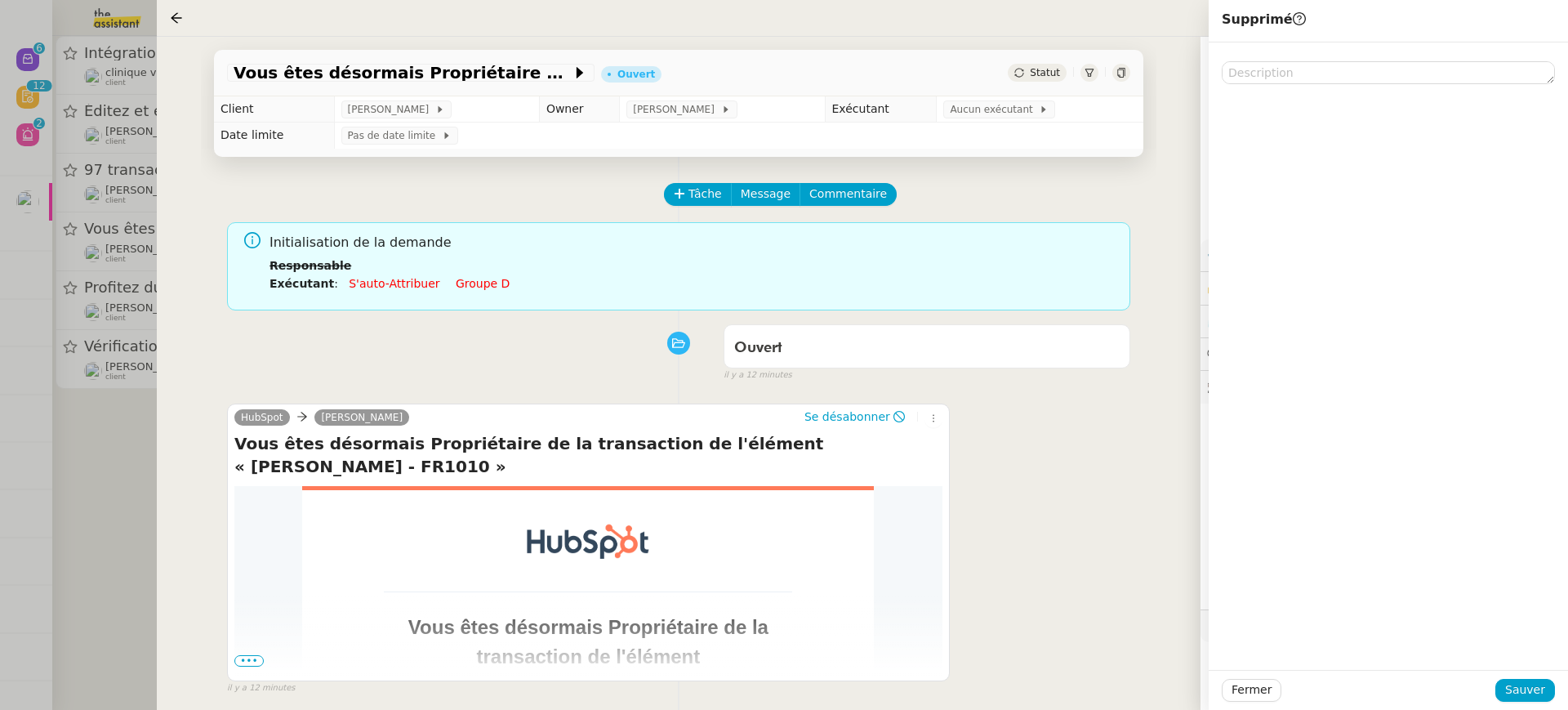
click at [1551, 704] on div "Fermer Sauver" at bounding box center [1388, 690] width 359 height 40
click at [1544, 693] on span "Sauver" at bounding box center [1525, 690] width 40 height 18
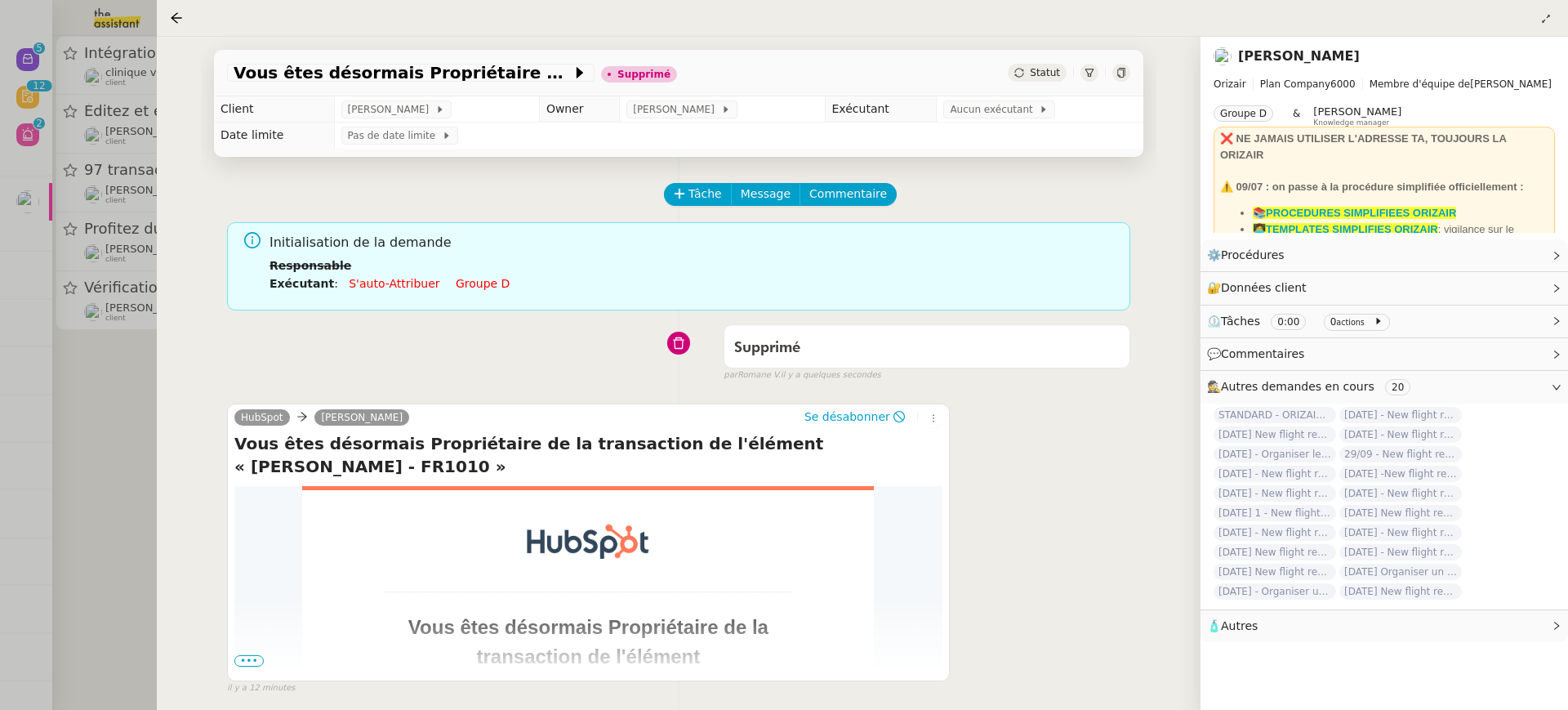
click at [126, 238] on div at bounding box center [784, 355] width 1568 height 710
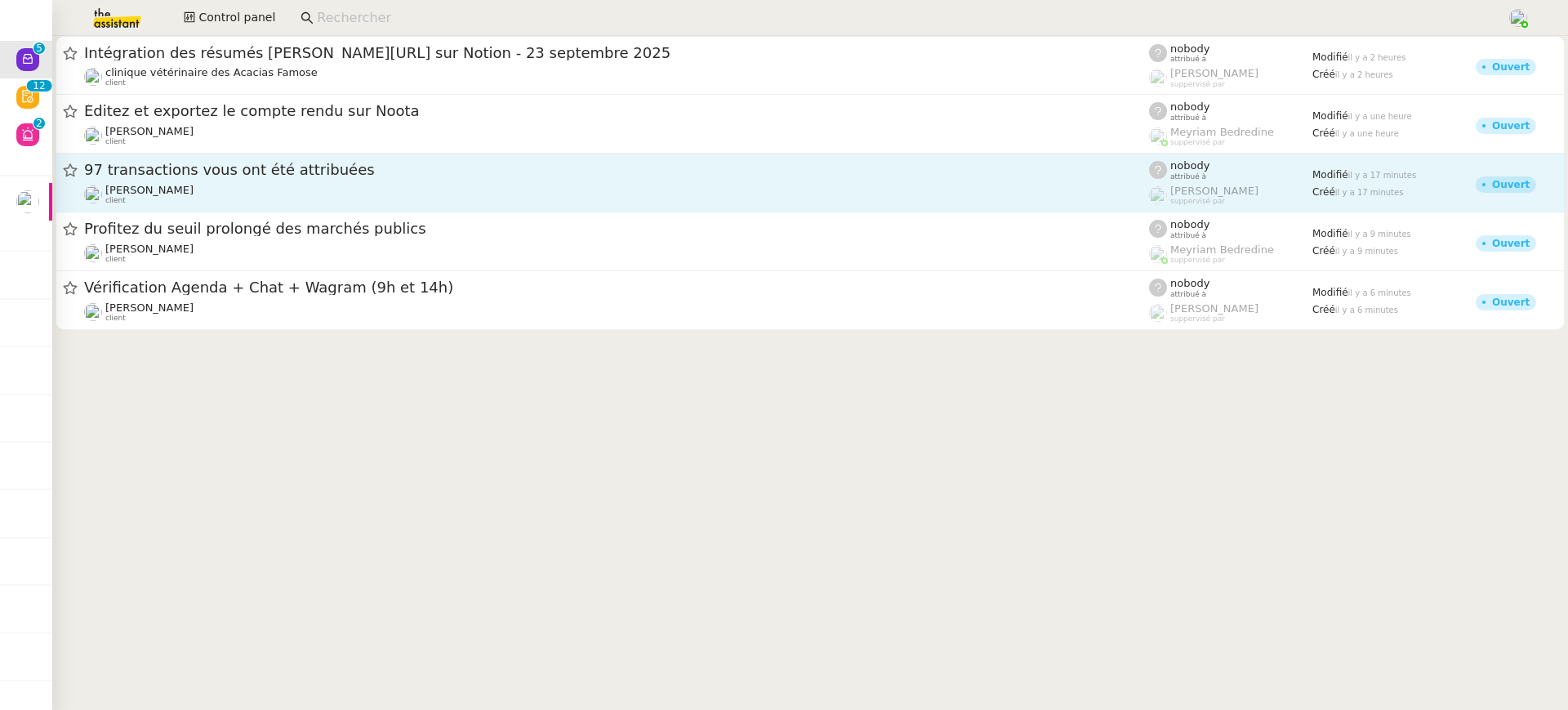
click at [224, 187] on div "Louis Frei client" at bounding box center [616, 194] width 1065 height 21
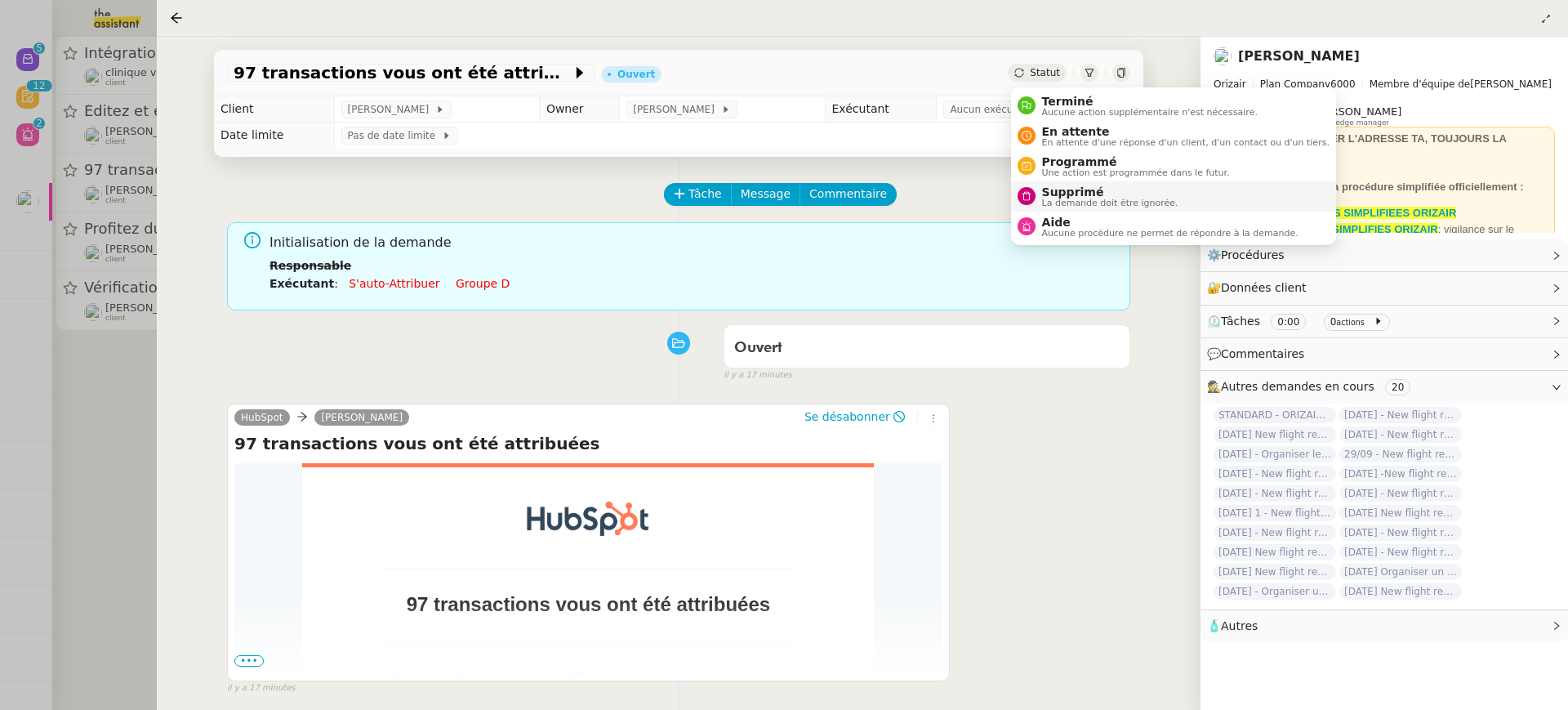
click at [1104, 205] on span "La demande doit être ignorée." at bounding box center [1110, 203] width 137 height 9
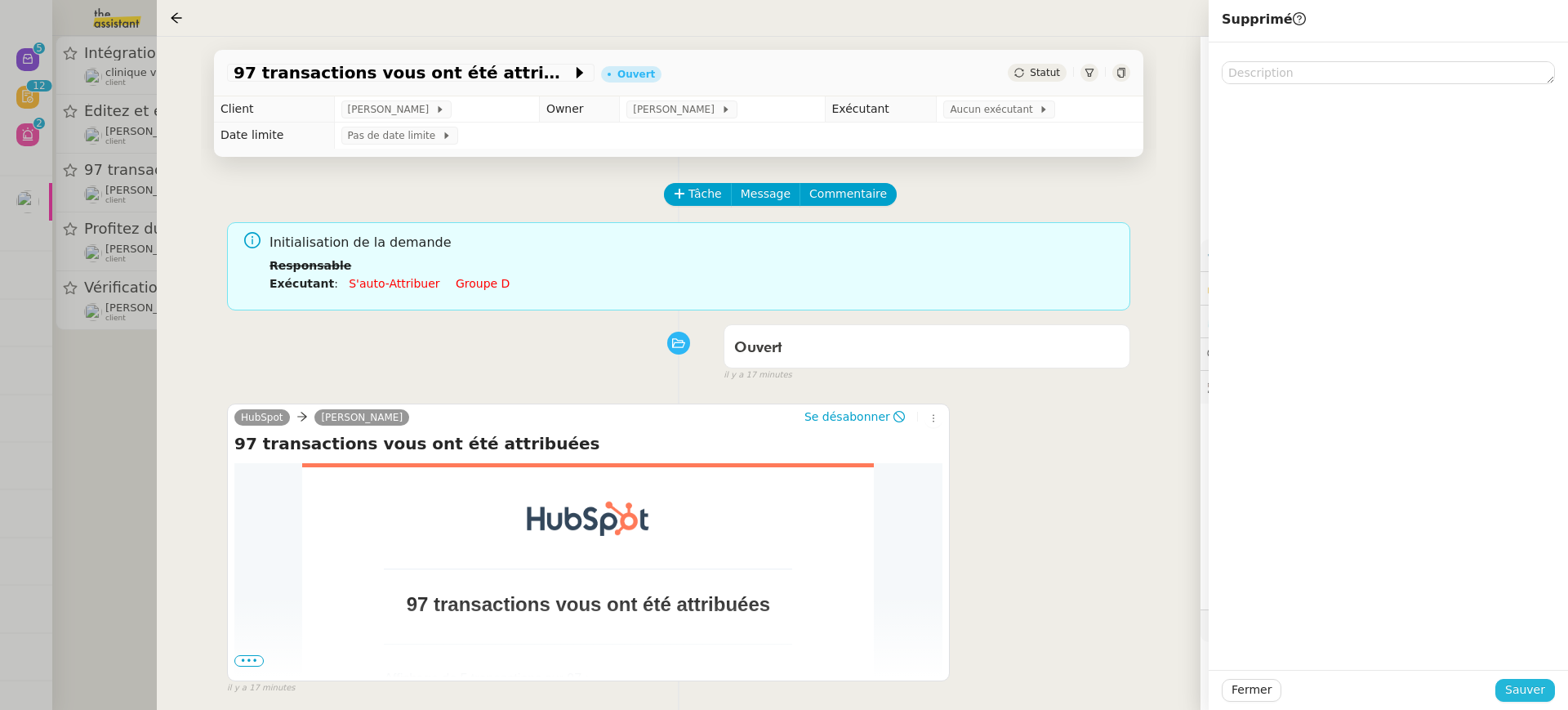
click at [1536, 691] on span "Sauver" at bounding box center [1525, 690] width 40 height 18
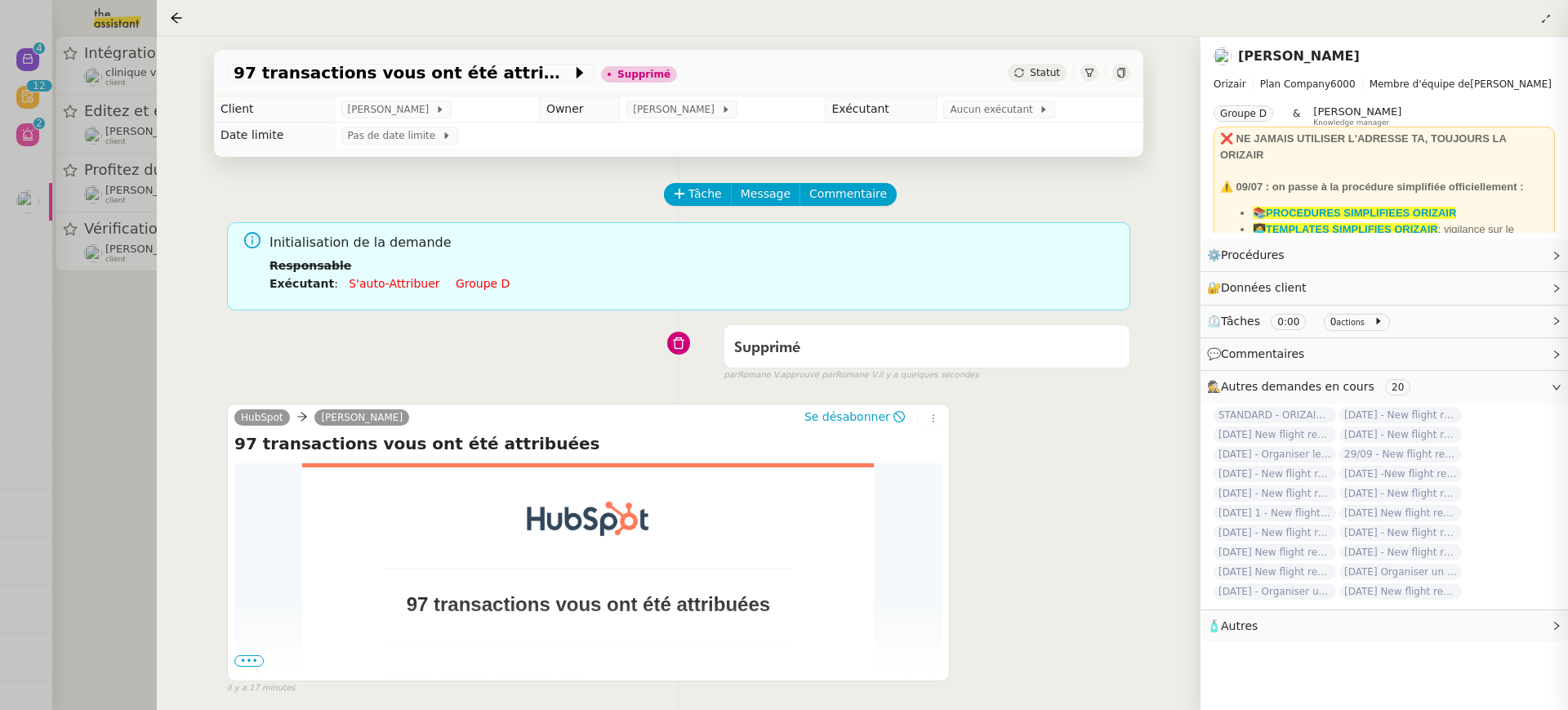
click at [149, 126] on div at bounding box center [784, 355] width 1568 height 710
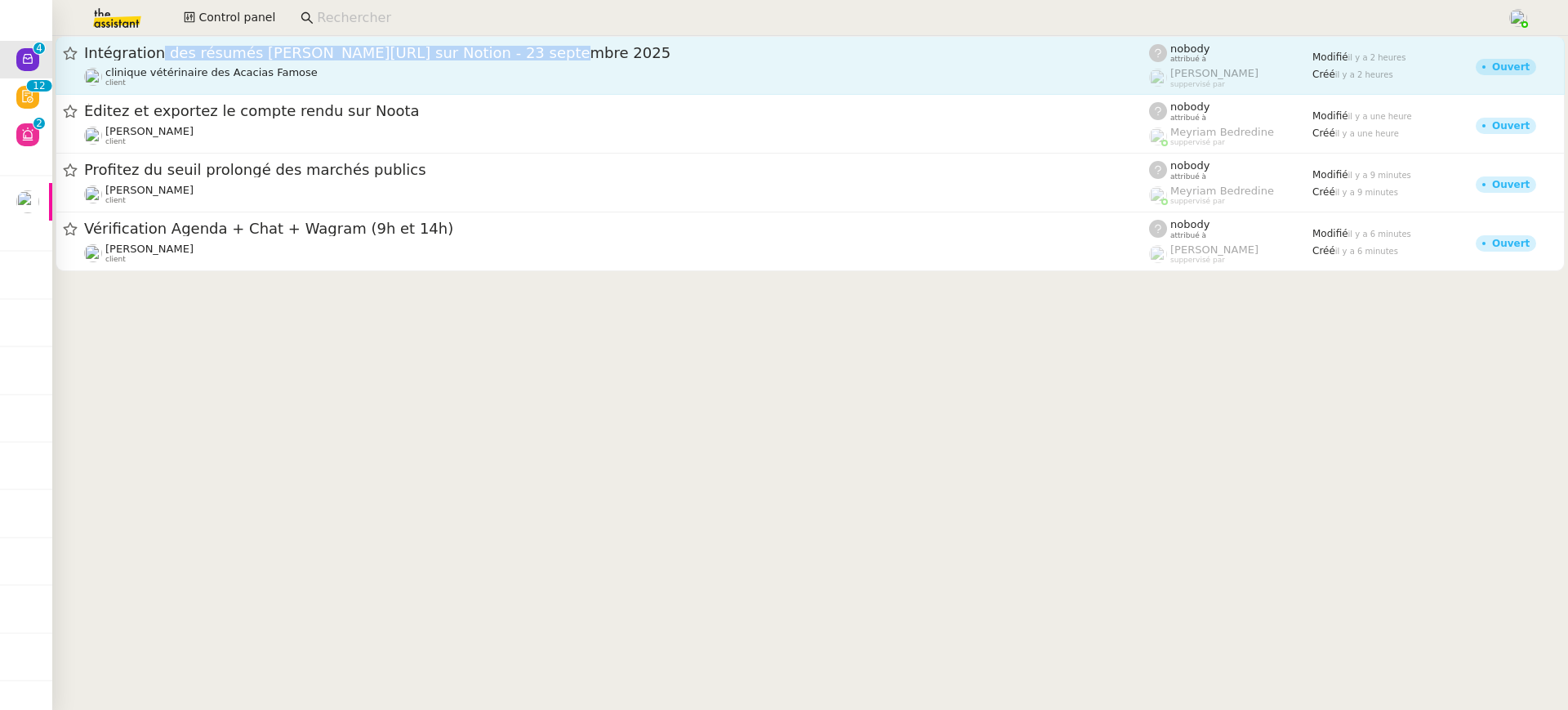
click at [146, 60] on div "Intégration des résumés Plaud.ai sur Notion - 23 septembre 2025" at bounding box center [616, 53] width 1065 height 19
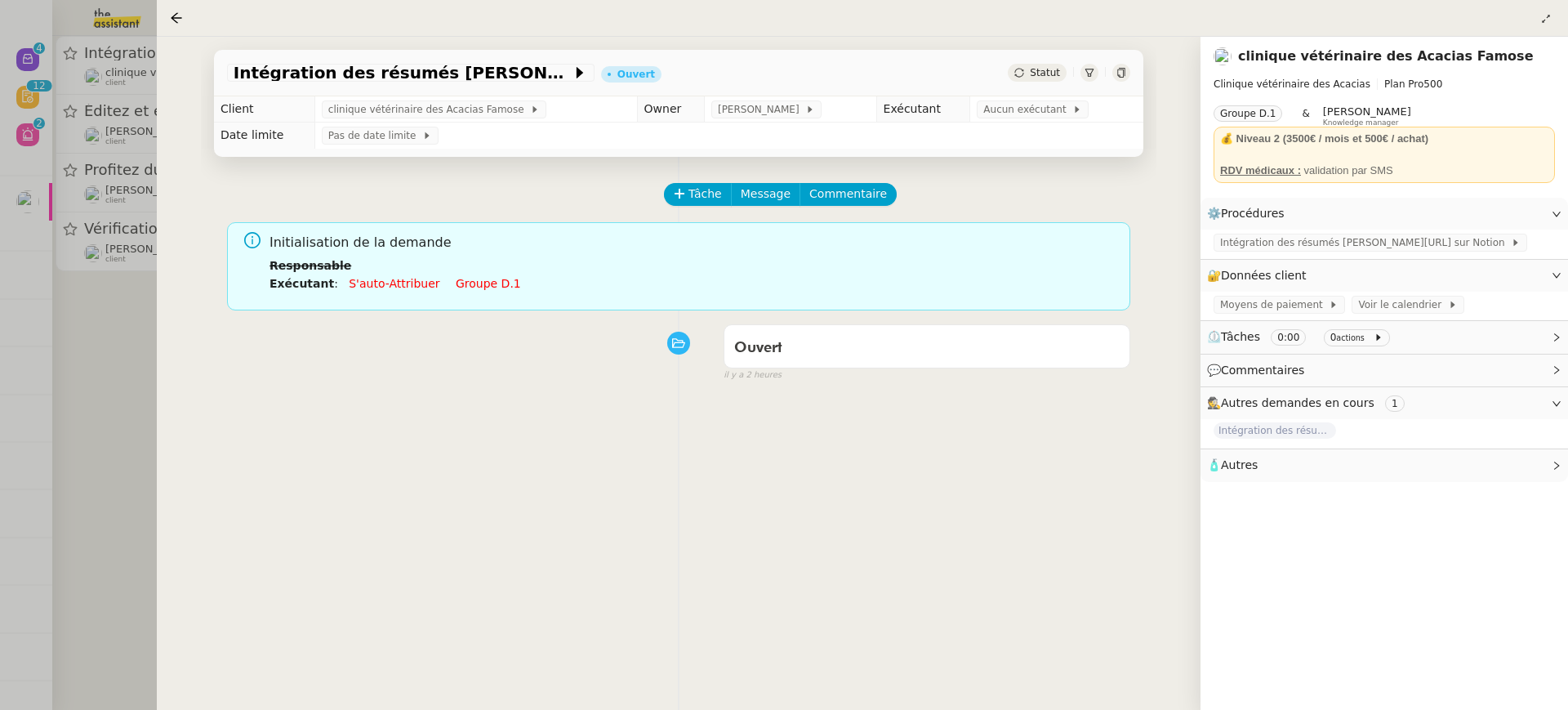
click at [459, 271] on li "Responsable" at bounding box center [693, 265] width 848 height 18
click at [466, 283] on link "Groupe d.1" at bounding box center [488, 283] width 66 height 13
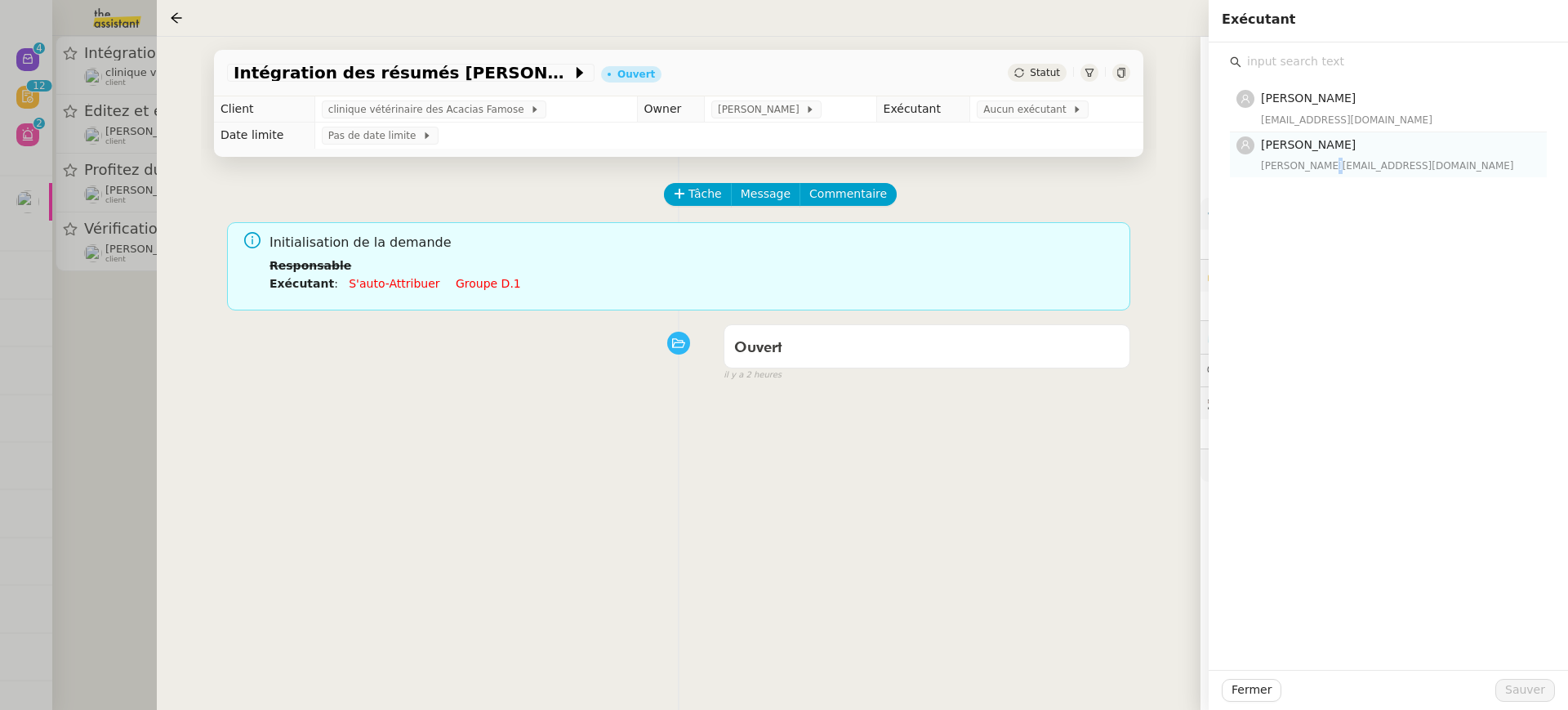
click at [1327, 158] on div "camilleb@team.theassistant.com" at bounding box center [1398, 166] width 276 height 17
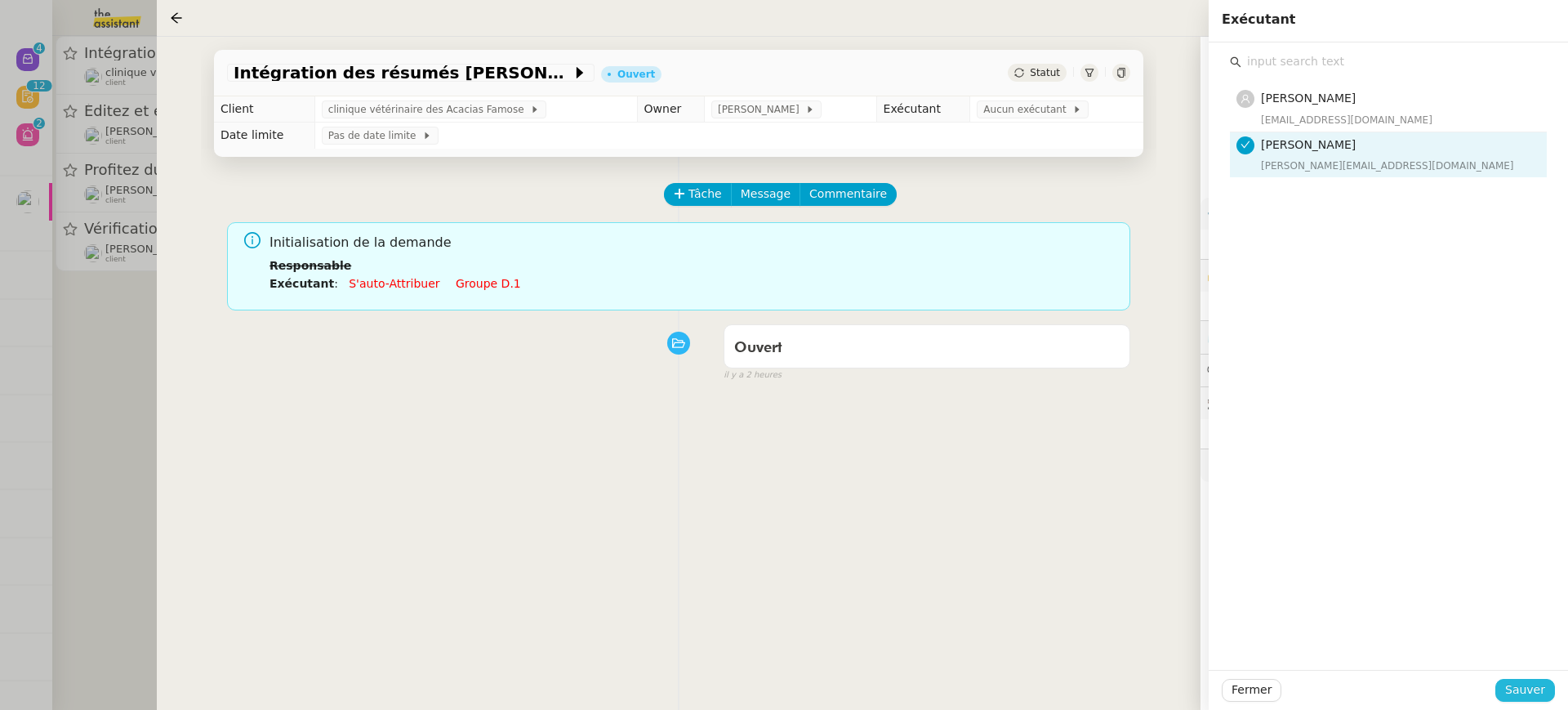
click at [1534, 683] on span "Sauver" at bounding box center [1525, 690] width 40 height 18
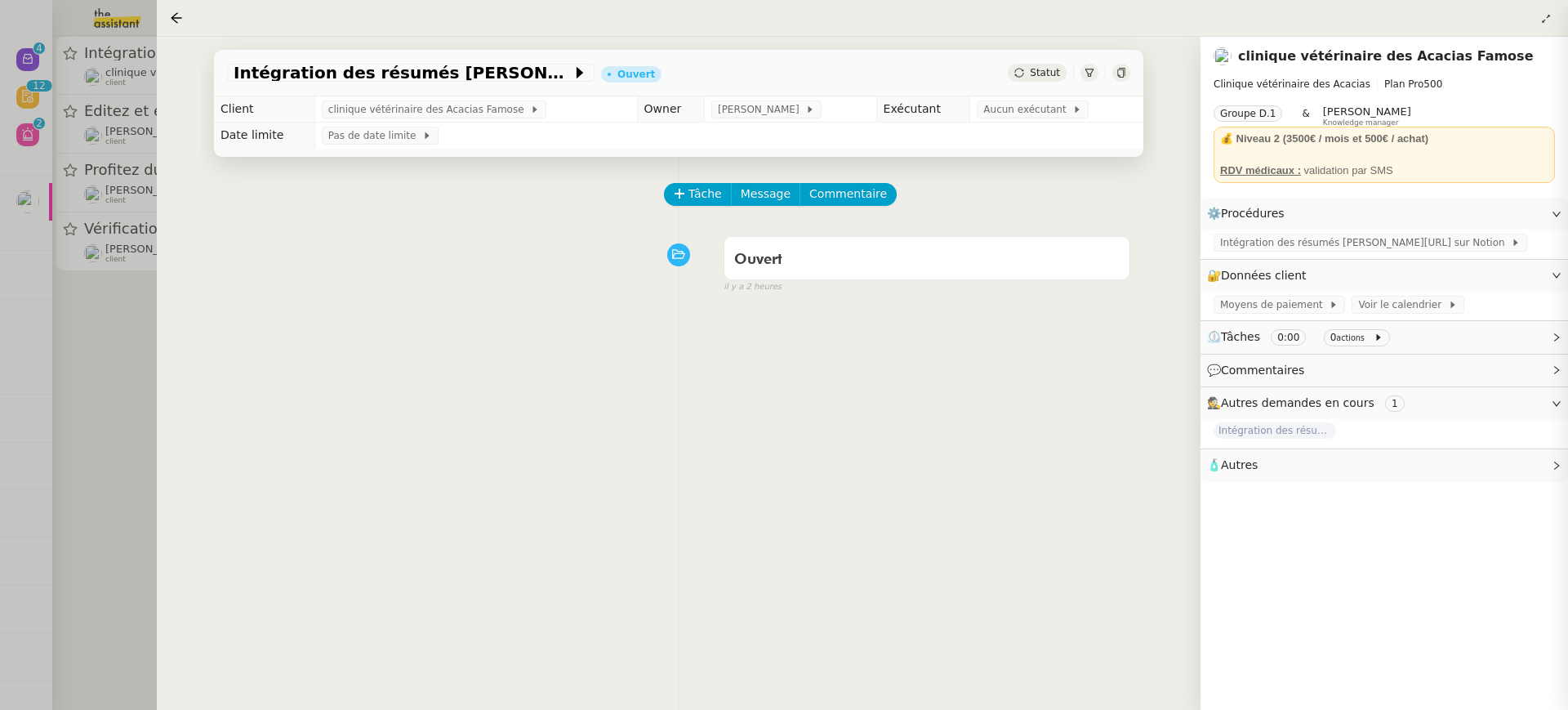
click at [92, 231] on div at bounding box center [784, 355] width 1568 height 710
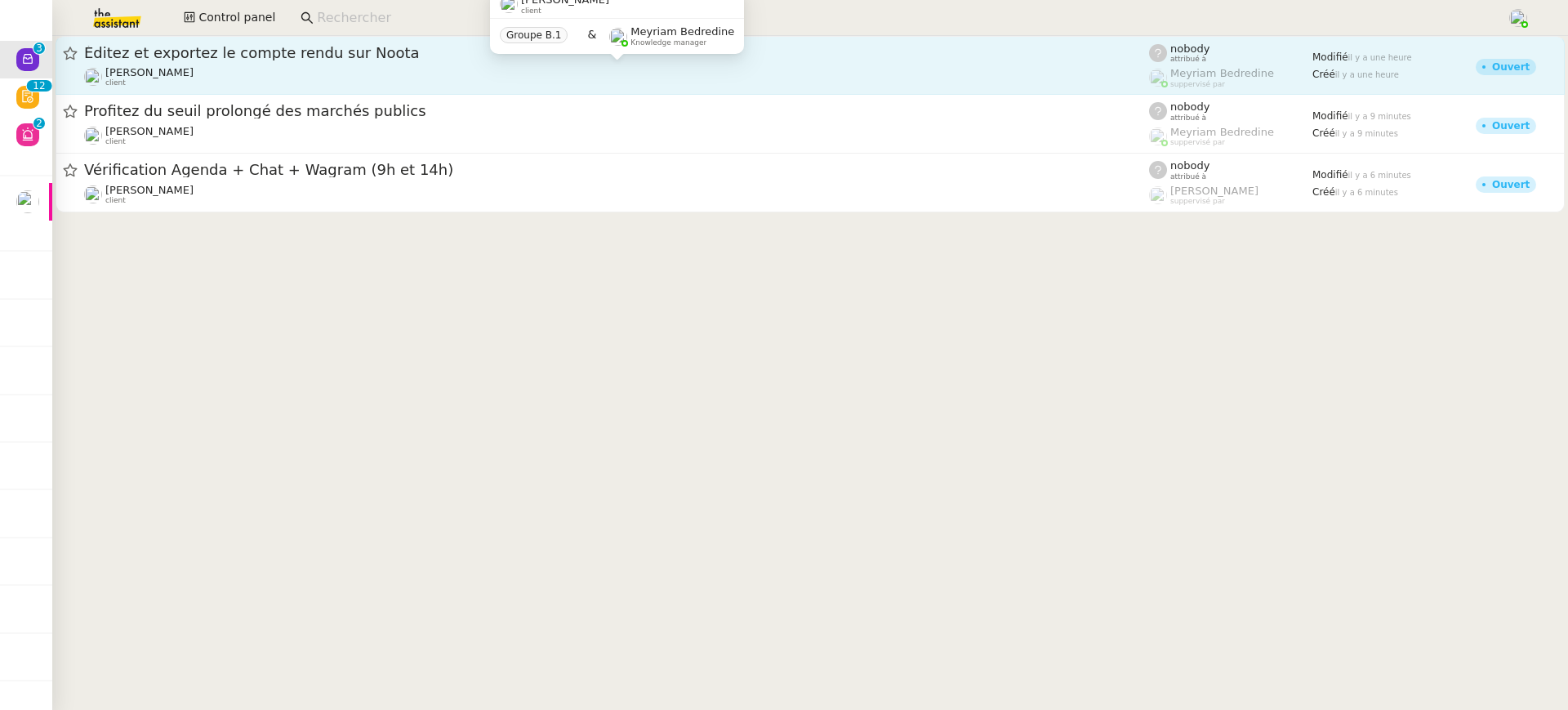
click at [238, 70] on div "Cédric Tempestini client" at bounding box center [616, 77] width 1065 height 21
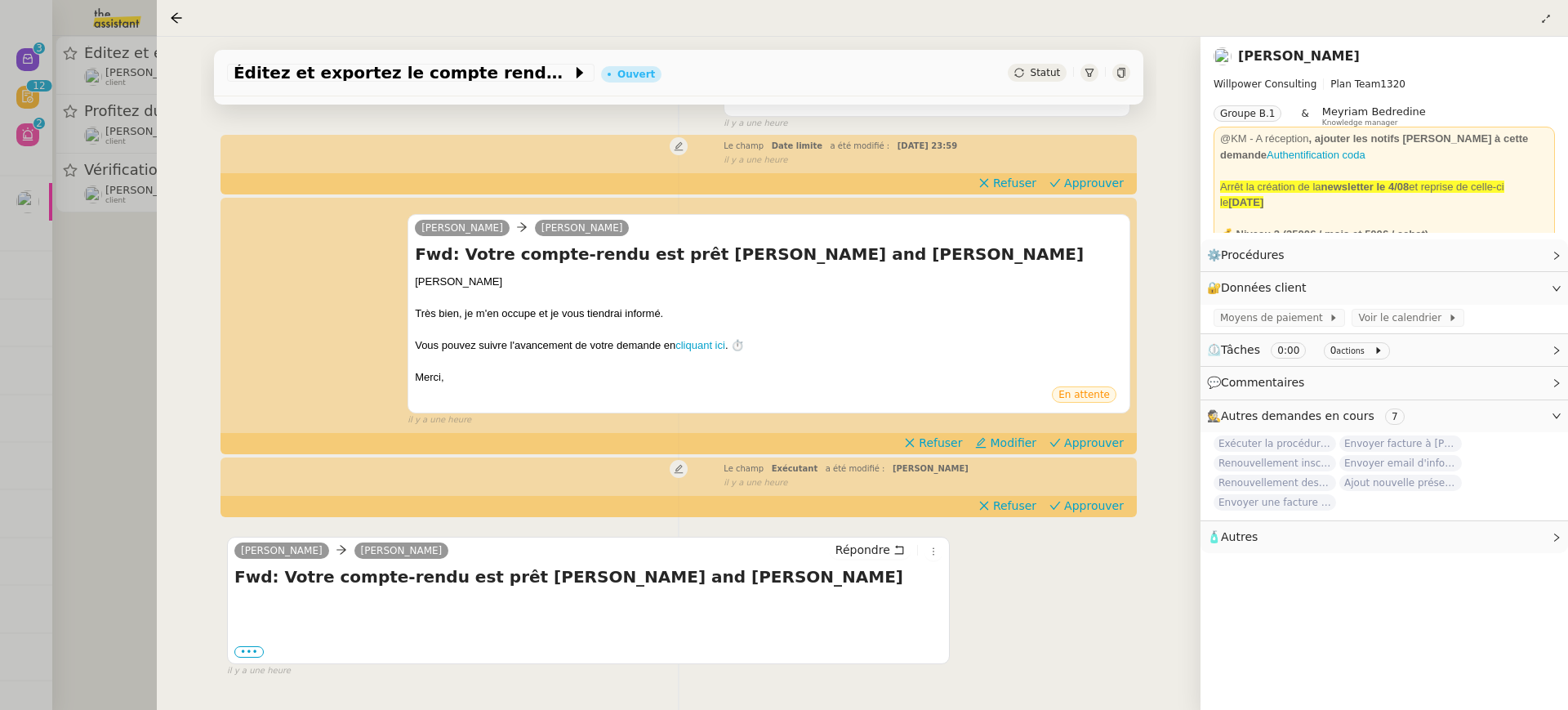
scroll to position [210, 0]
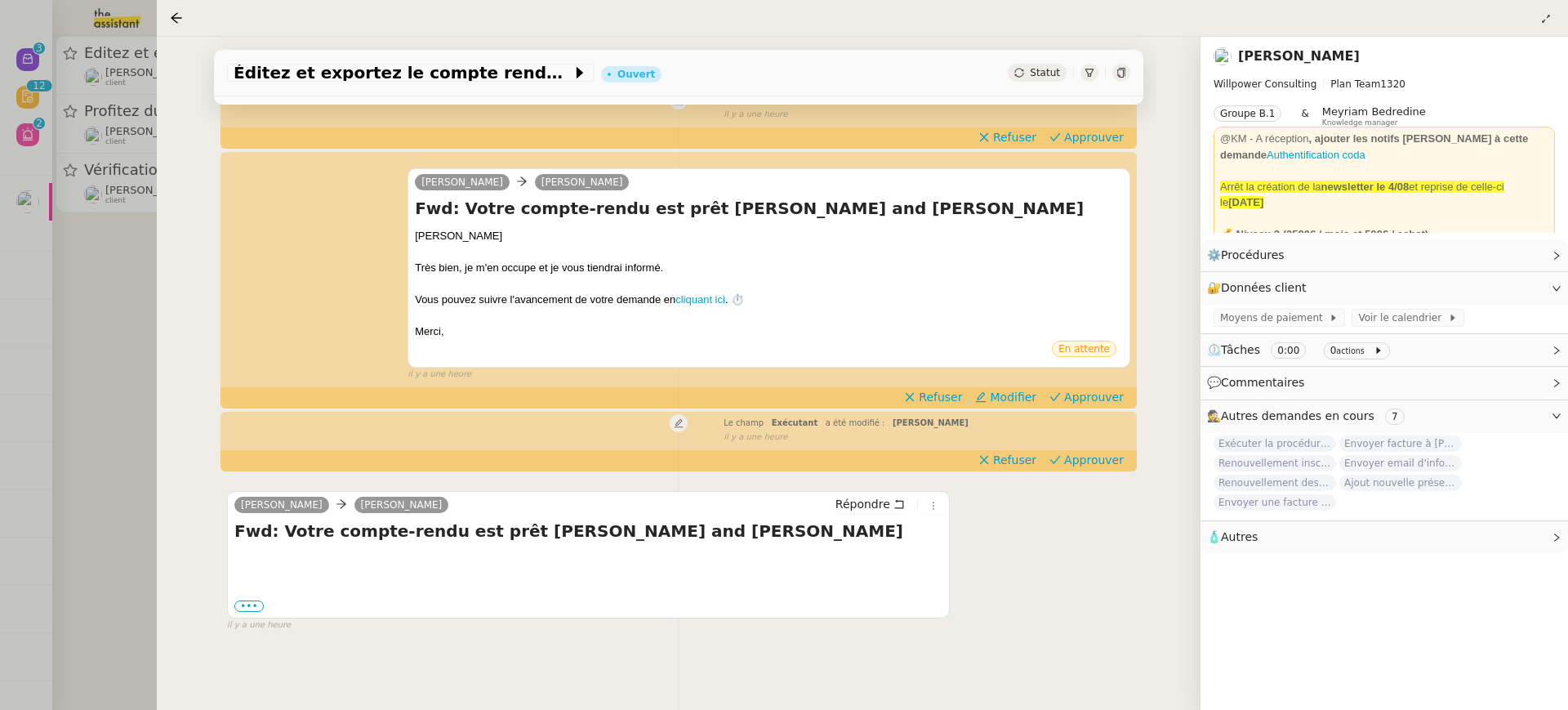
click at [1102, 417] on div "Le champ Exécutant a été modifié : Marylou Deybach" at bounding box center [927, 423] width 407 height 14
click at [1091, 390] on span "Approuver" at bounding box center [1094, 397] width 60 height 17
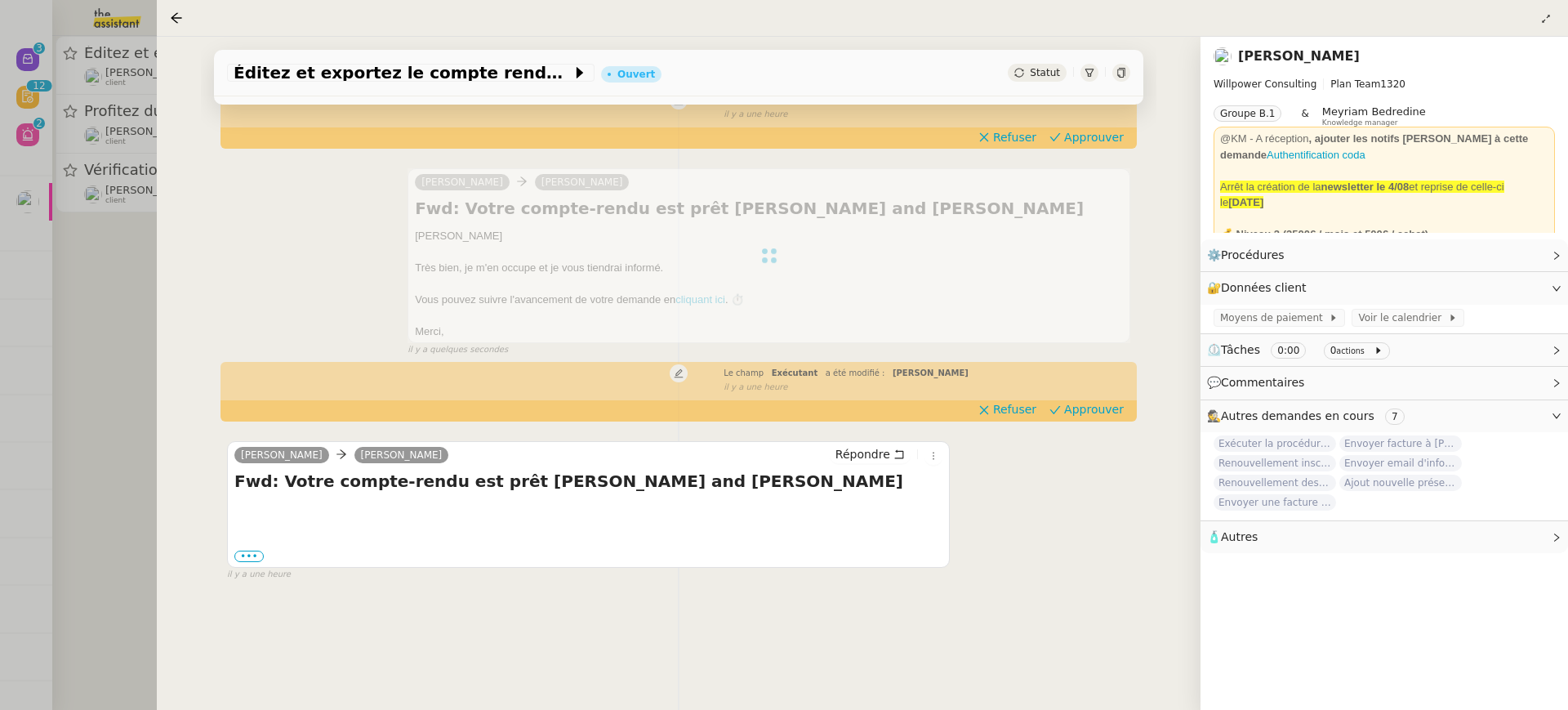
click at [1110, 444] on div "Cédric Tempestini Charles Répondre Fwd: Votre compte-rendu est prêt STEPHANE GE…" at bounding box center [678, 504] width 904 height 155
click at [1080, 390] on div "il y a une heure" at bounding box center [927, 387] width 407 height 14
click at [1095, 409] on span "Approuver" at bounding box center [1094, 410] width 60 height 17
click at [1114, 140] on span "Approuver" at bounding box center [1094, 138] width 60 height 17
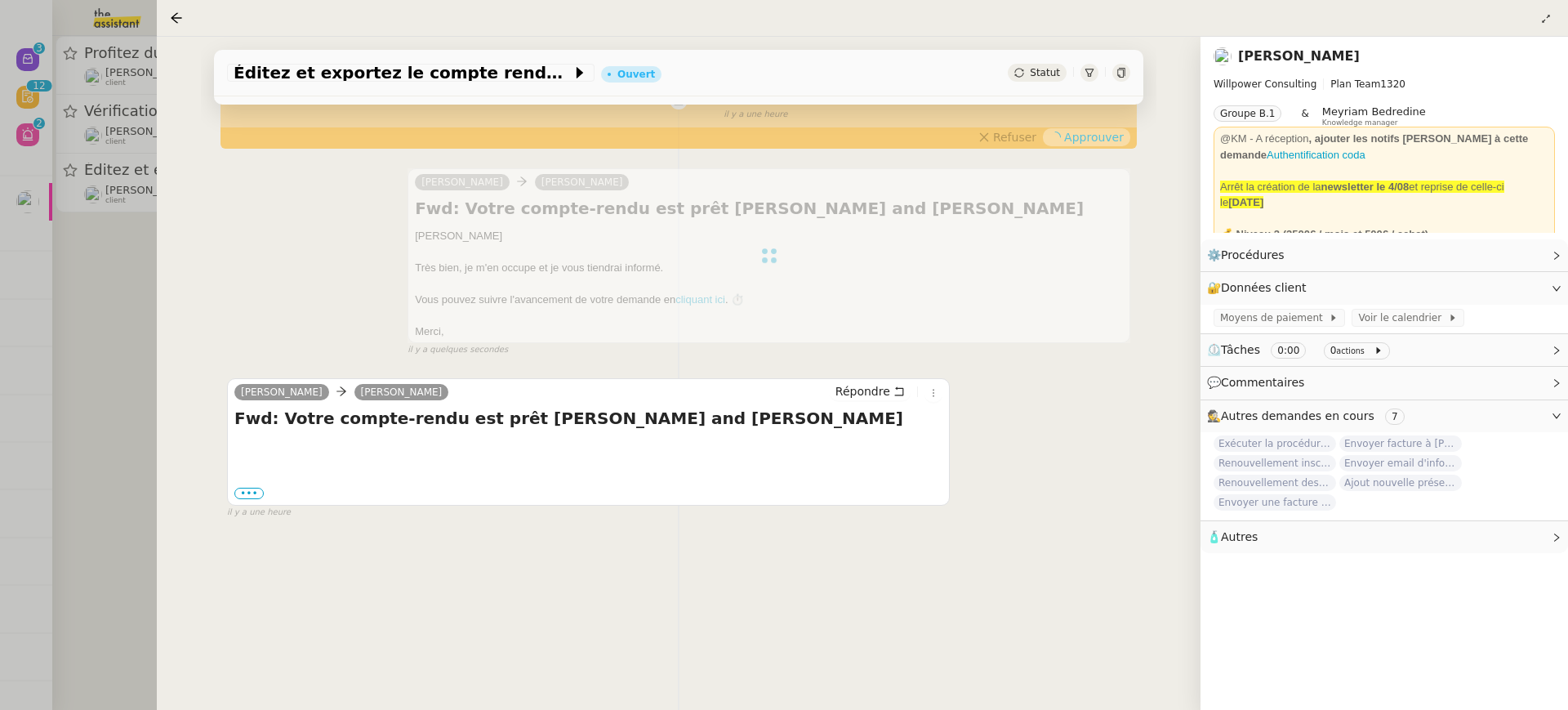
click at [55, 85] on div at bounding box center [784, 355] width 1568 height 710
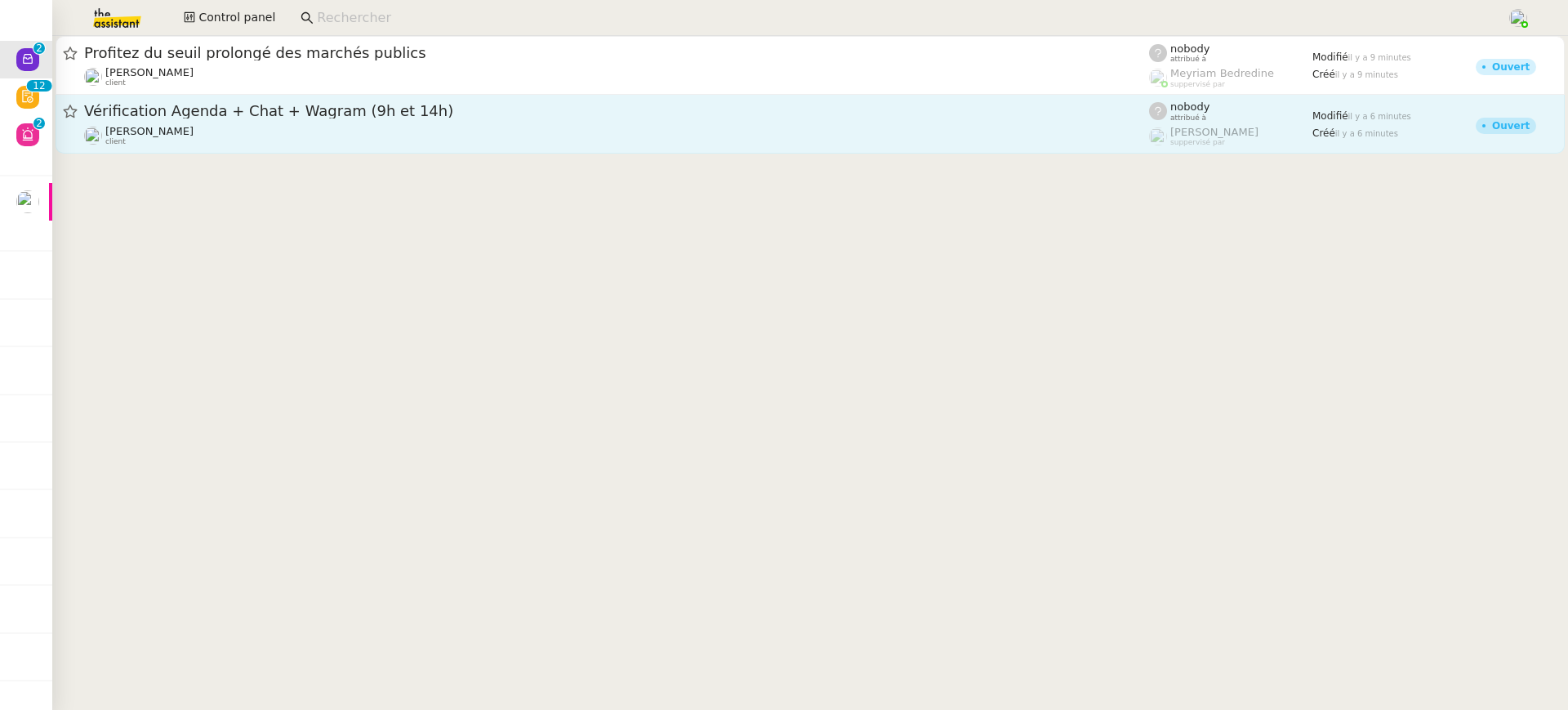
click at [263, 152] on link "Vérification Agenda + Chat + Wagram (9h et 14h) David Berrebi client nobody att…" at bounding box center [809, 125] width 1509 height 59
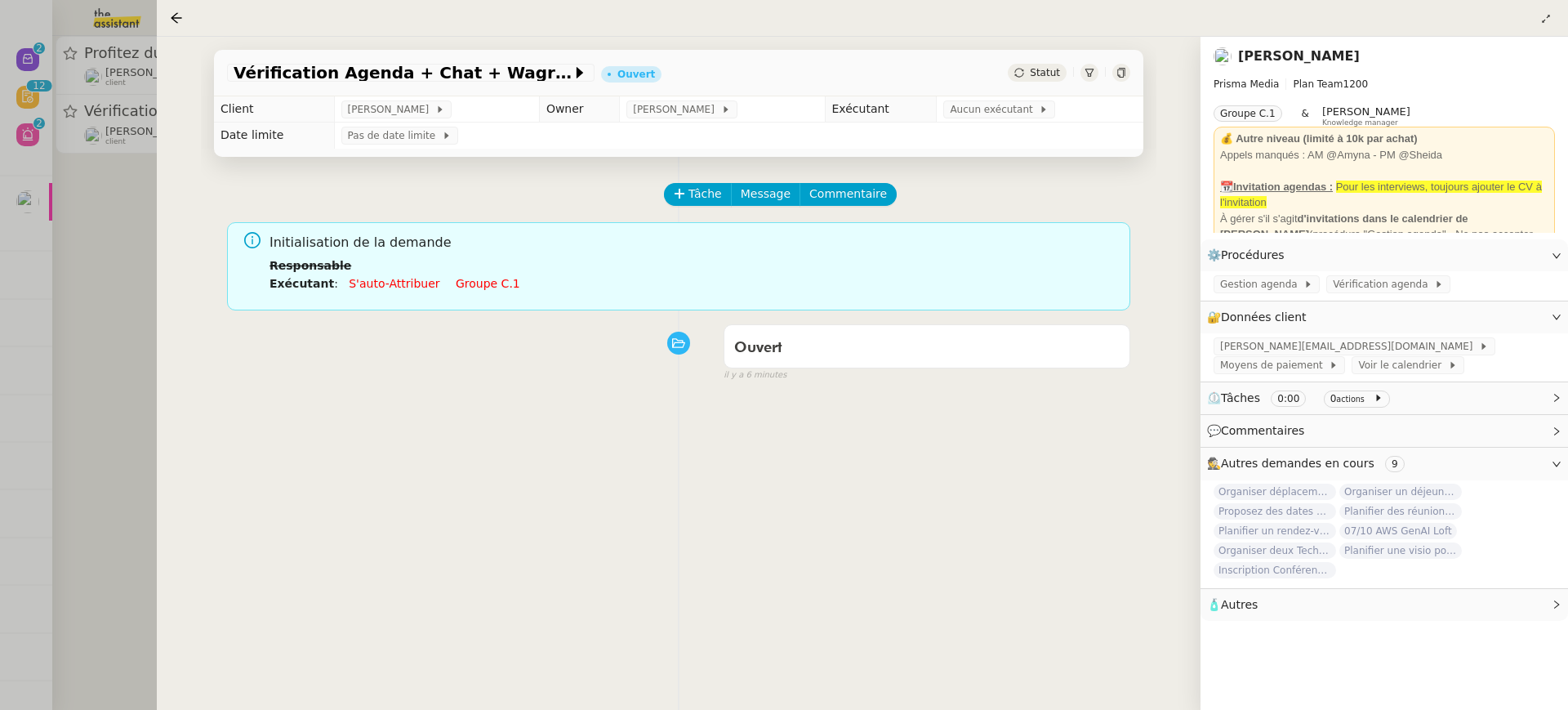
click at [494, 284] on link "Groupe c.1" at bounding box center [488, 283] width 65 height 13
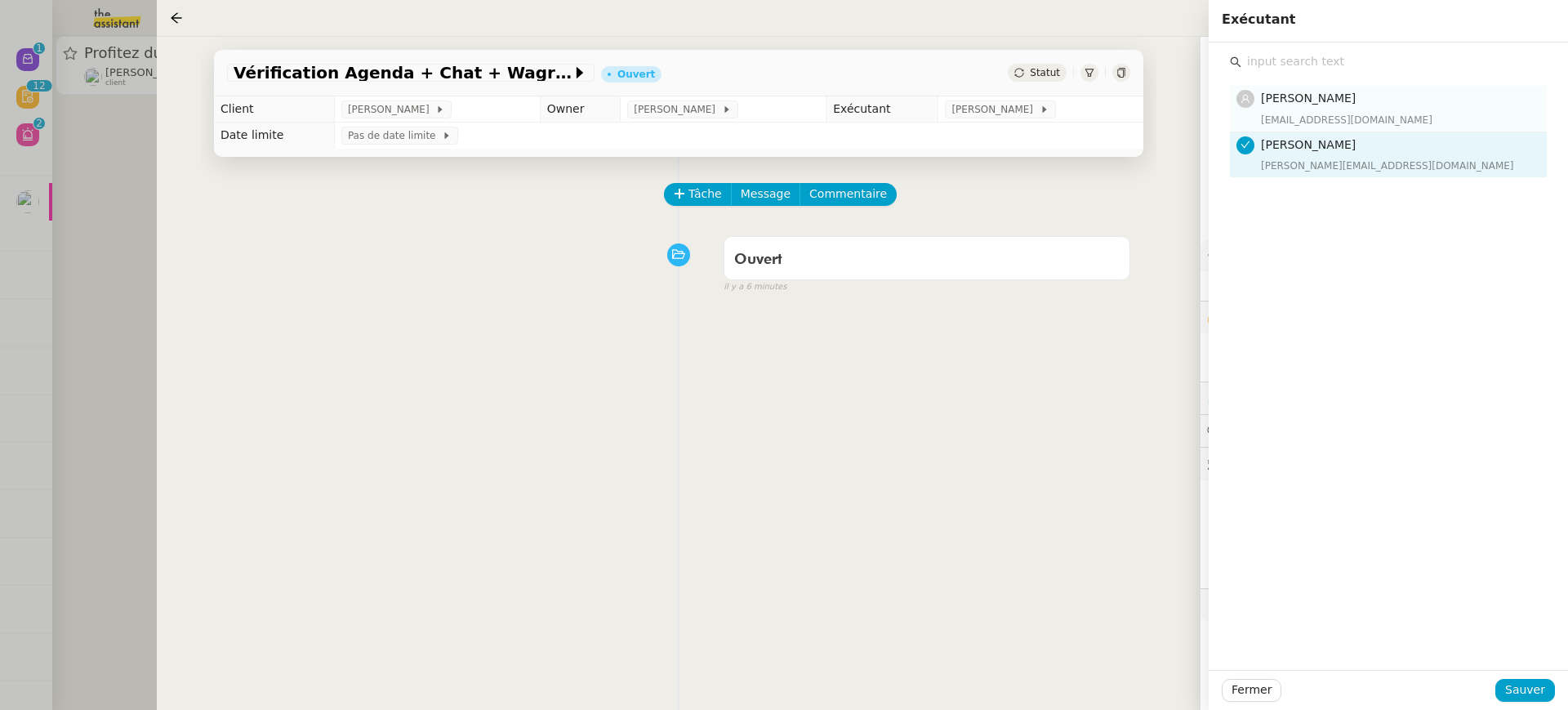
click at [1367, 126] on div "sheida@team.theassistant.com" at bounding box center [1398, 120] width 276 height 17
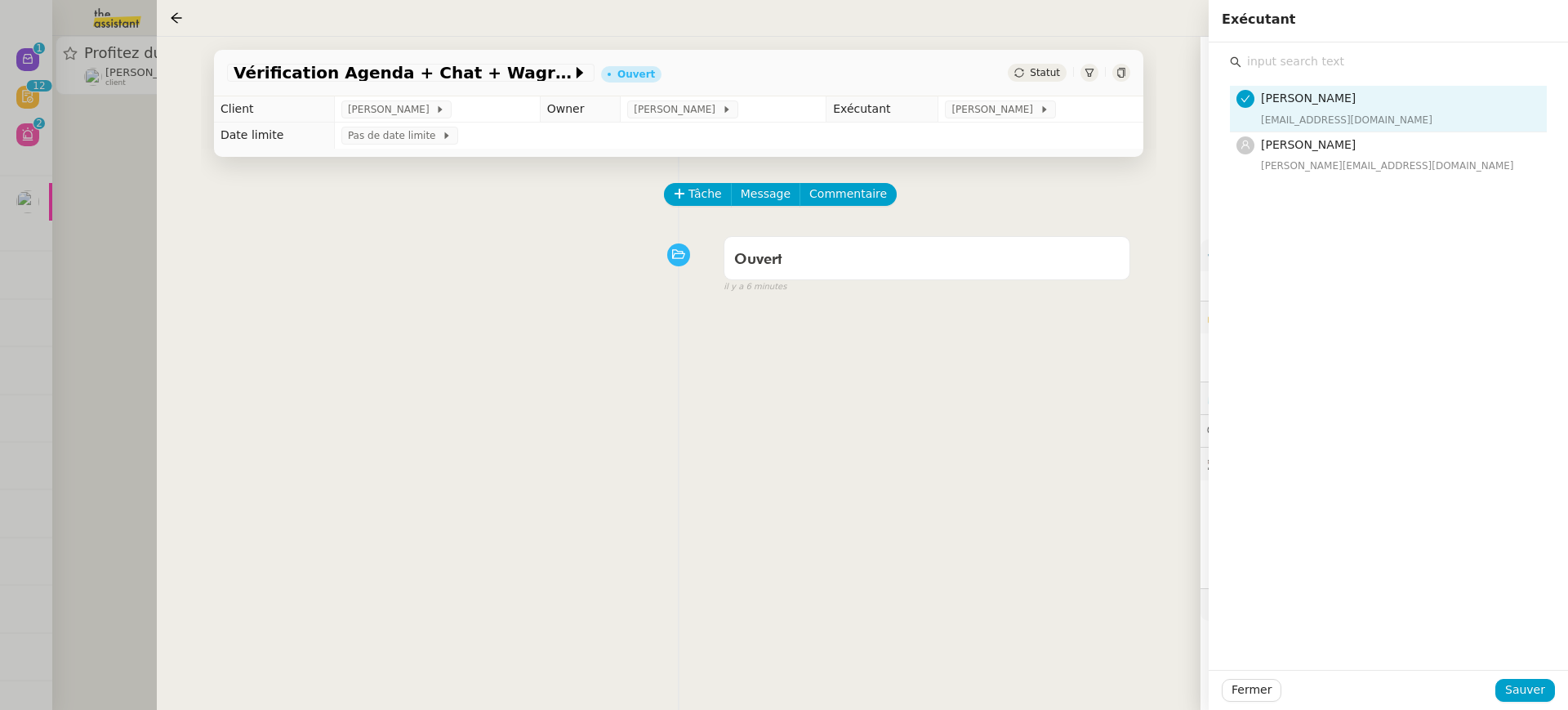
click at [1534, 652] on div "Sheida Delpazir sheida@team.theassistant.com Amyna Mehrez amyna@team.theassista…" at bounding box center [1388, 356] width 359 height 628
click at [1534, 675] on div "Fermer Sauver" at bounding box center [1388, 690] width 359 height 40
click at [54, 174] on div at bounding box center [784, 355] width 1568 height 710
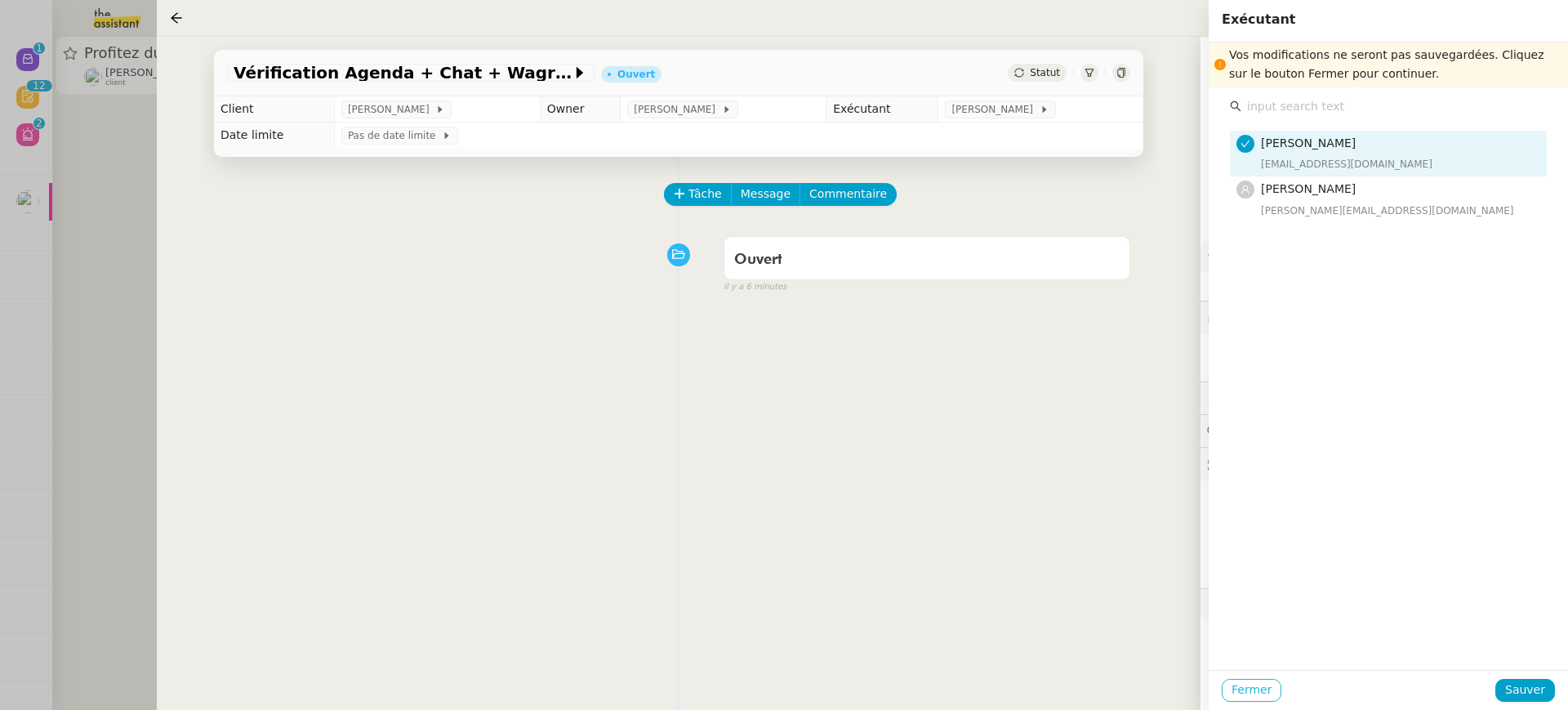
click at [1260, 699] on span "Fermer" at bounding box center [1251, 690] width 40 height 18
click at [1381, 652] on button "Ok" at bounding box center [1394, 646] width 29 height 18
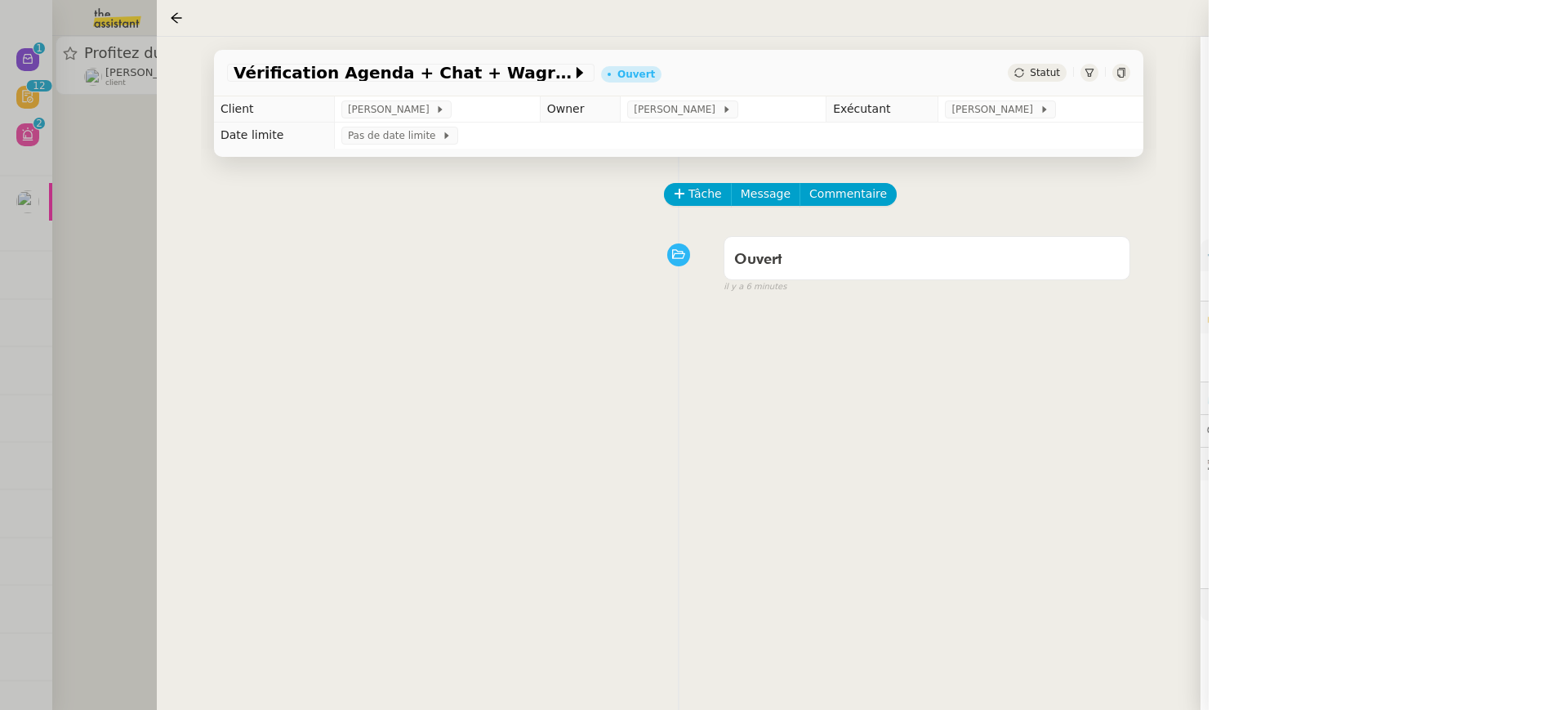
click at [101, 194] on div at bounding box center [784, 355] width 1568 height 710
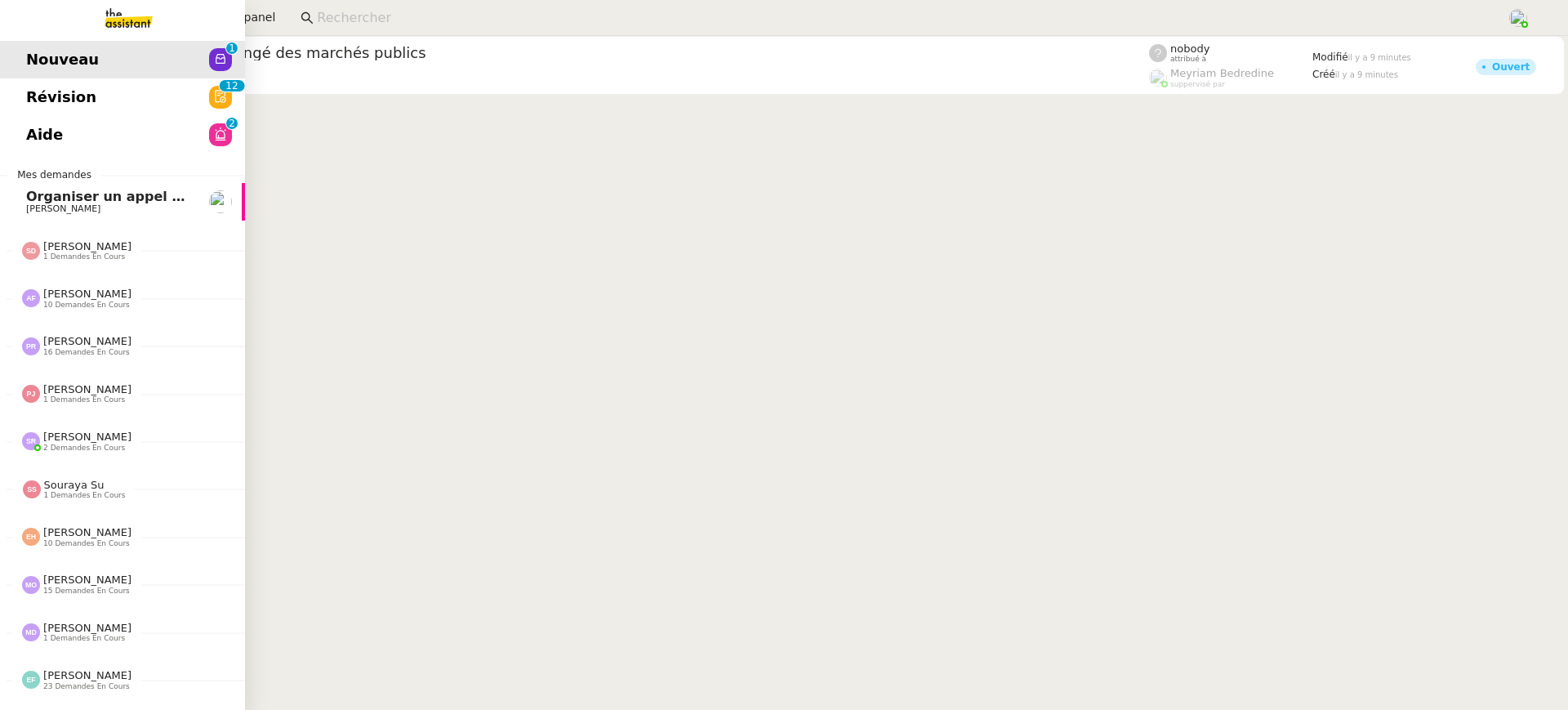
click at [14, 95] on link "Révision 0 1 2 3 4 5 6 7 8 9 0 1 2 3 4 5 6 7 8 9" at bounding box center [122, 97] width 245 height 38
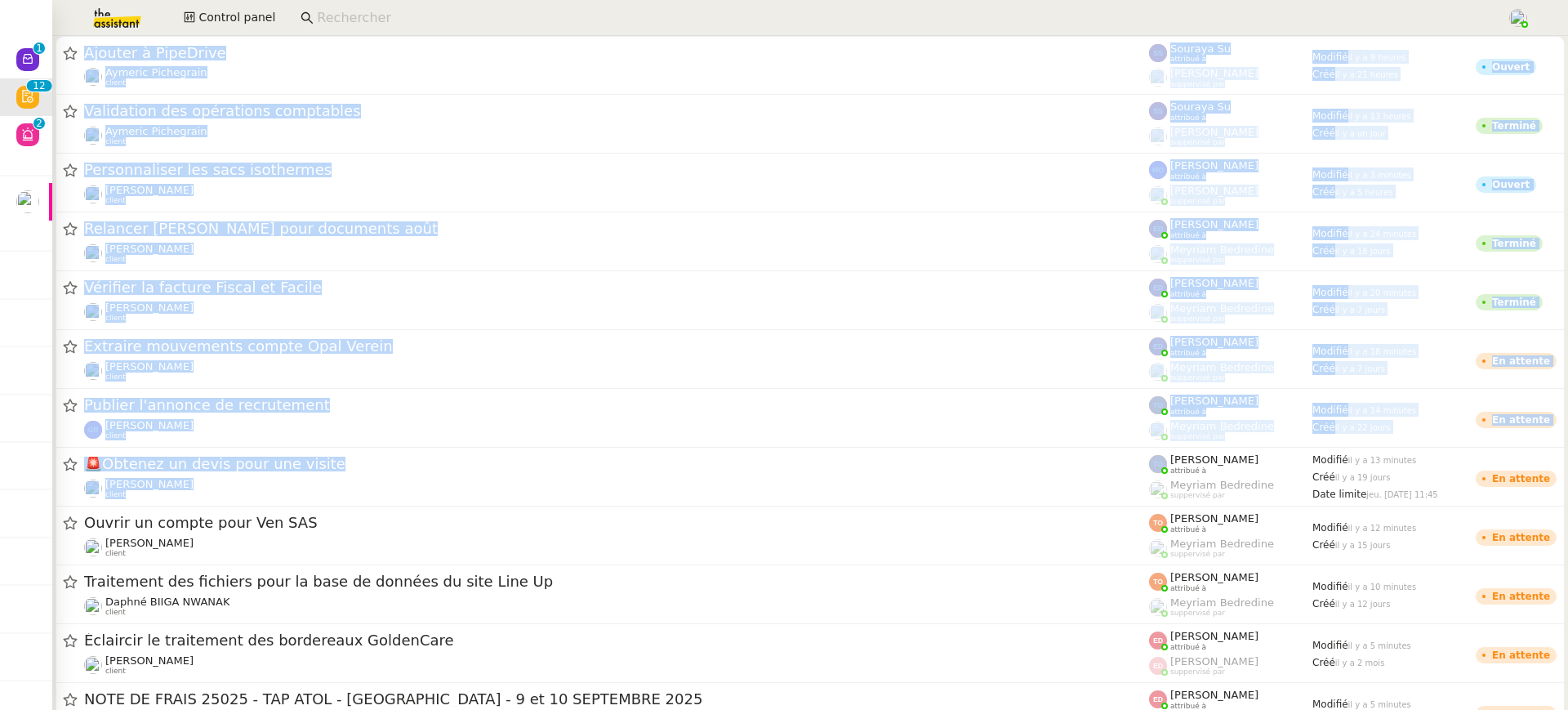
drag, startPoint x: 1296, startPoint y: 238, endPoint x: 1228, endPoint y: 451, distance: 223.6
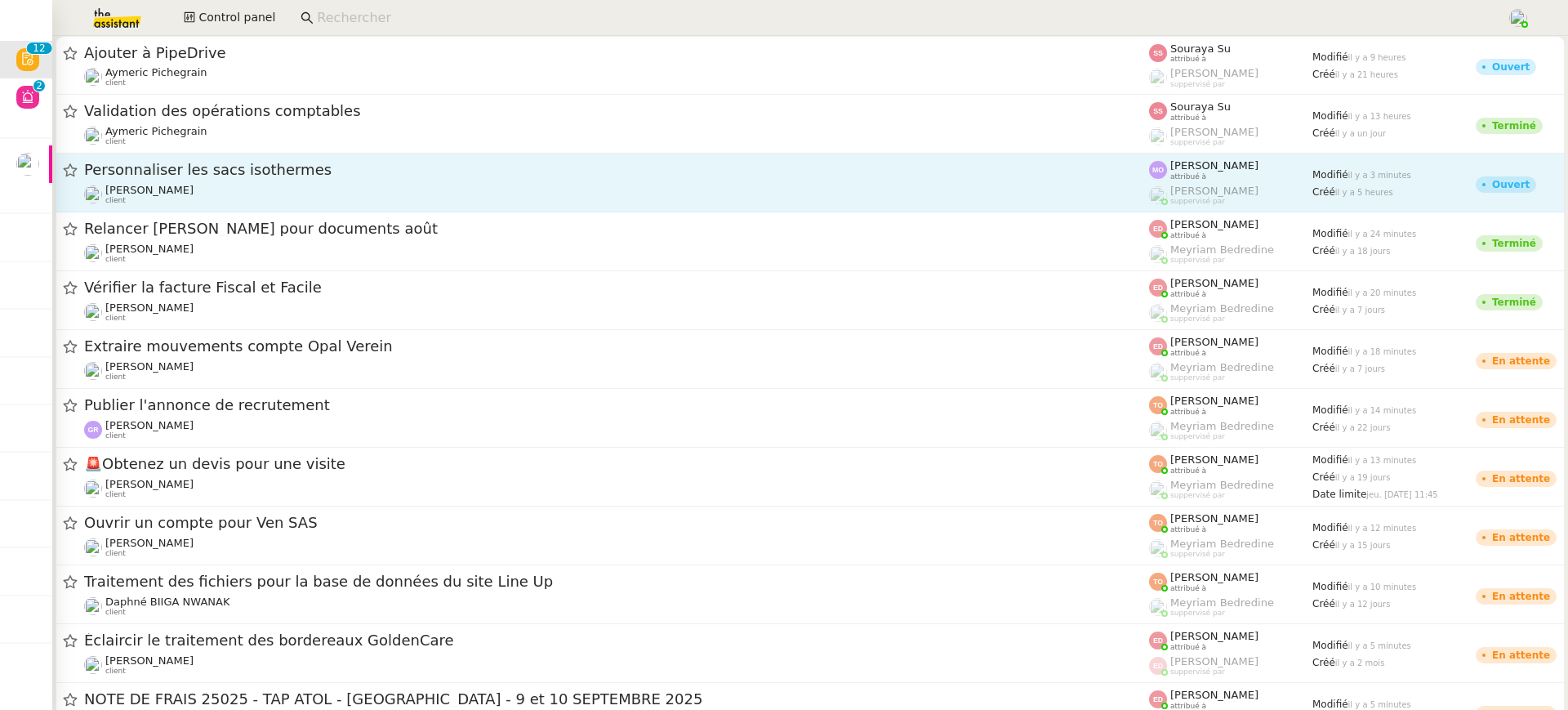
click at [1125, 168] on span "Personnaliser les sacs isothermes" at bounding box center [616, 170] width 1065 height 15
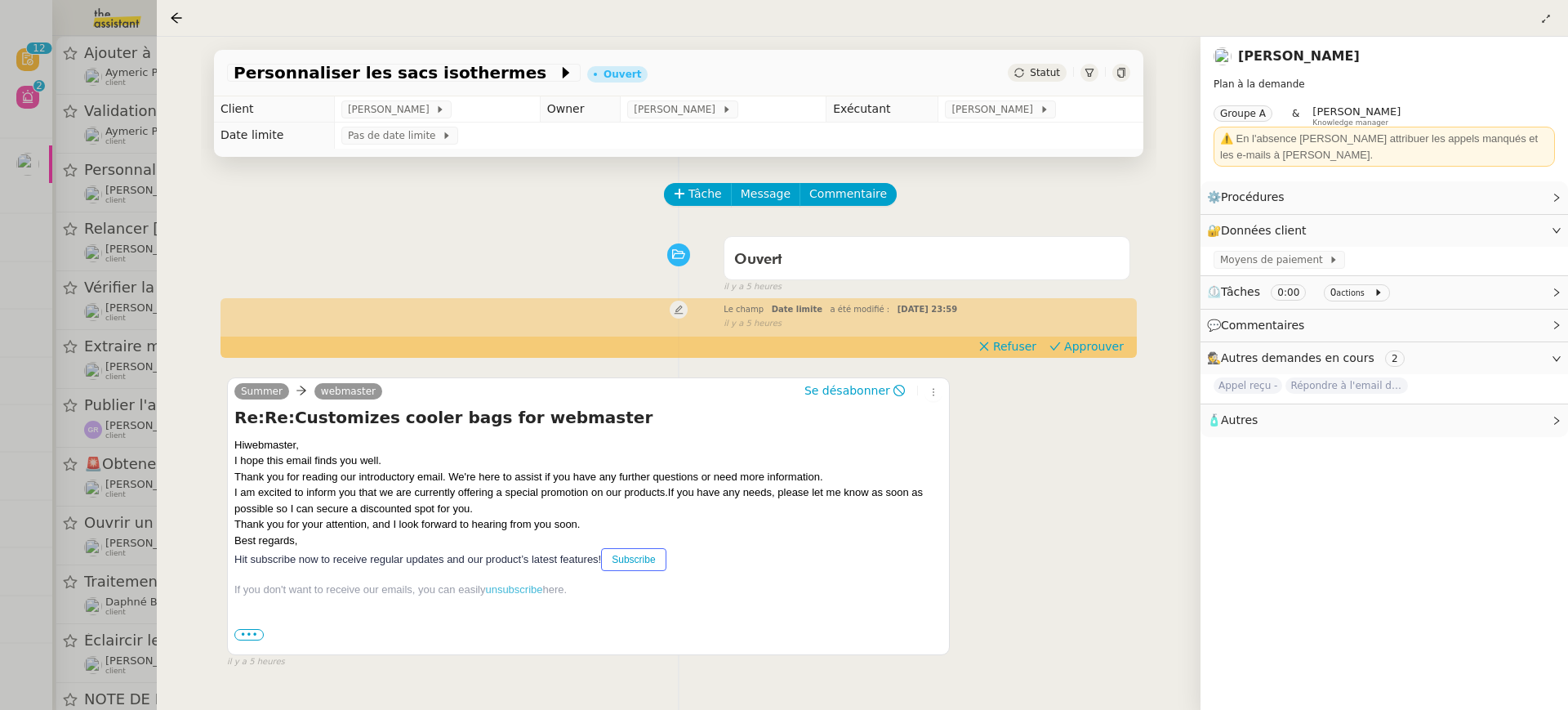
click at [1090, 363] on div "Summer webmaster Se désabonner Re:Re:Customizes cooler bags for webmaster Hi we…" at bounding box center [678, 516] width 904 height 307
click at [1089, 355] on button "Approuver" at bounding box center [1086, 345] width 88 height 18
click at [67, 152] on div at bounding box center [784, 355] width 1568 height 710
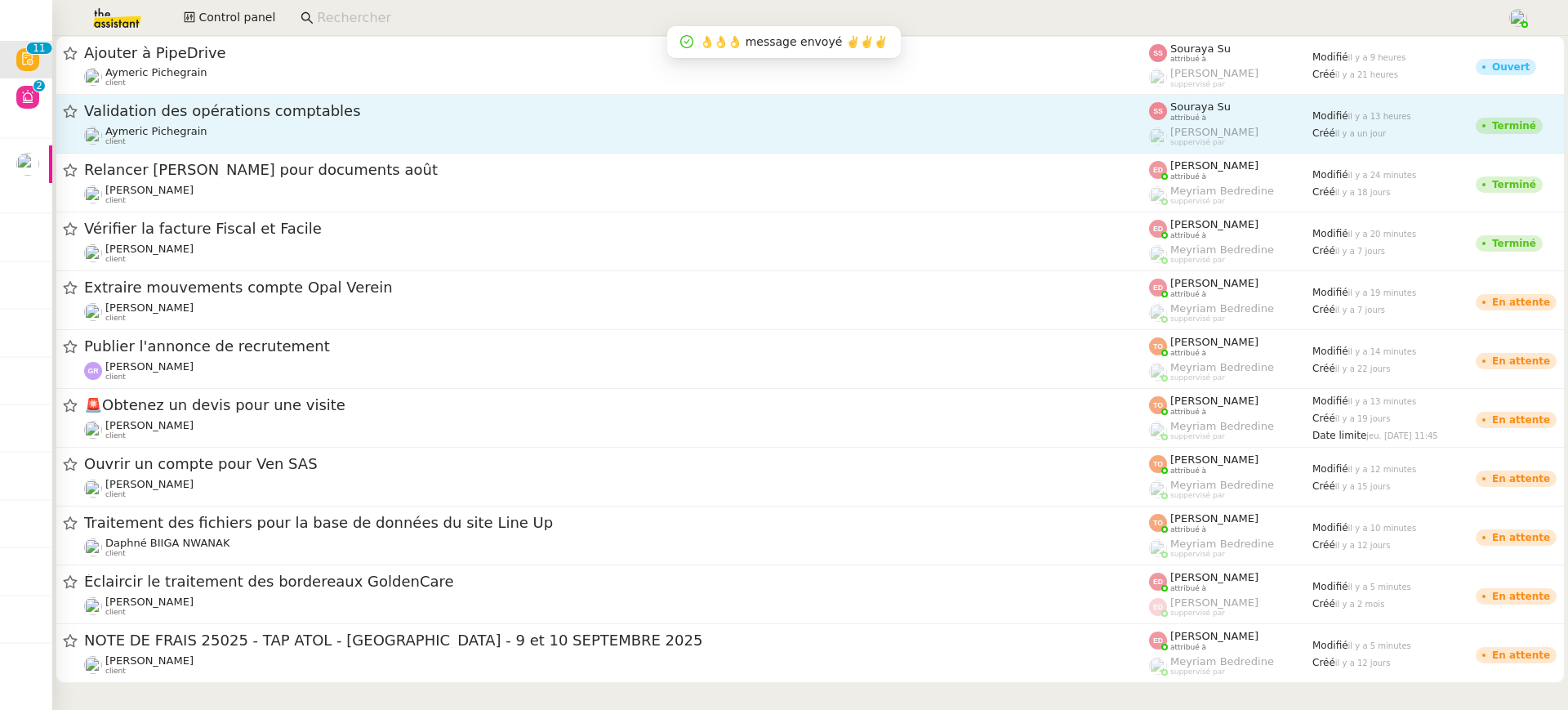
click at [1118, 124] on div "Validation des opérations comptables Aymeric Pichegrain client" at bounding box center [616, 124] width 1065 height 45
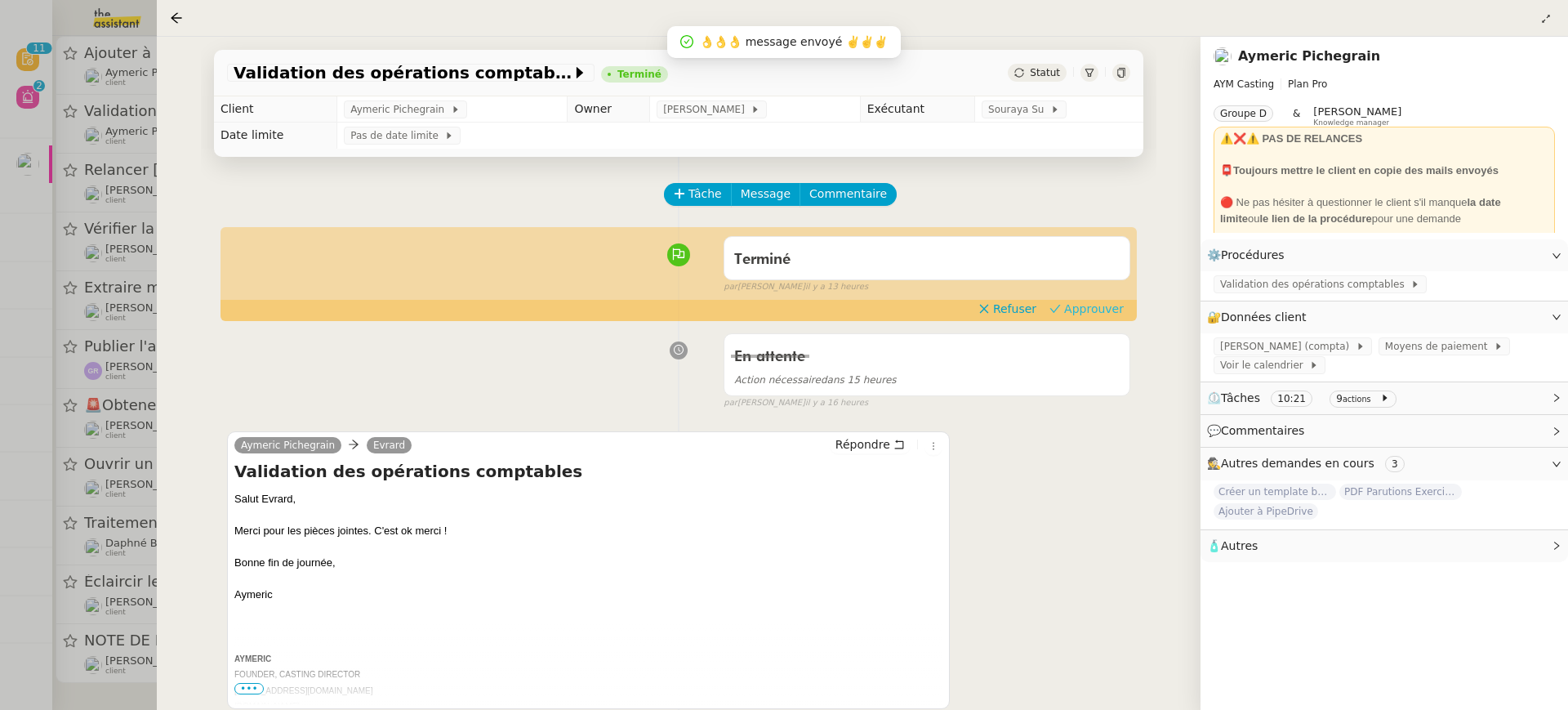
click at [1108, 315] on span "Approuver" at bounding box center [1094, 309] width 60 height 17
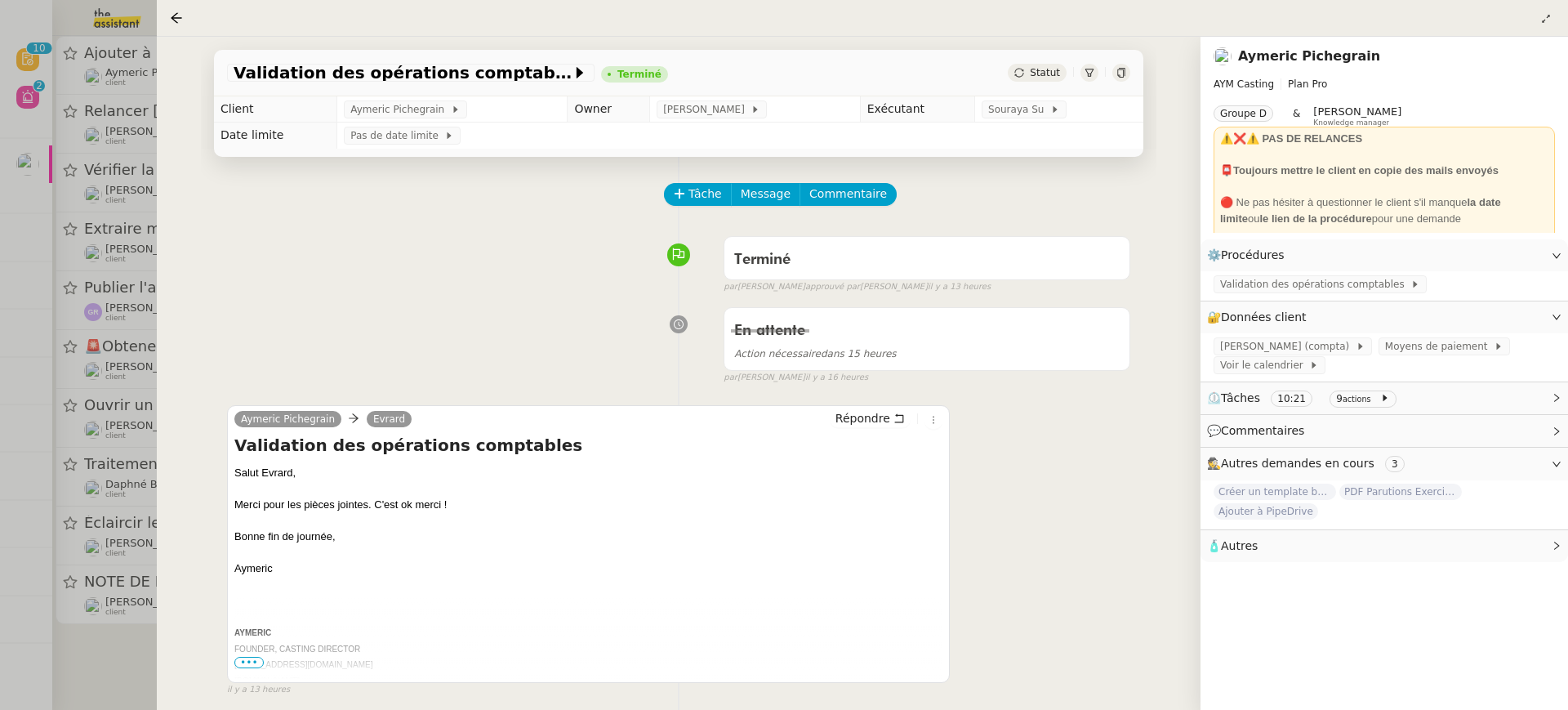
click at [54, 91] on div at bounding box center [784, 355] width 1568 height 710
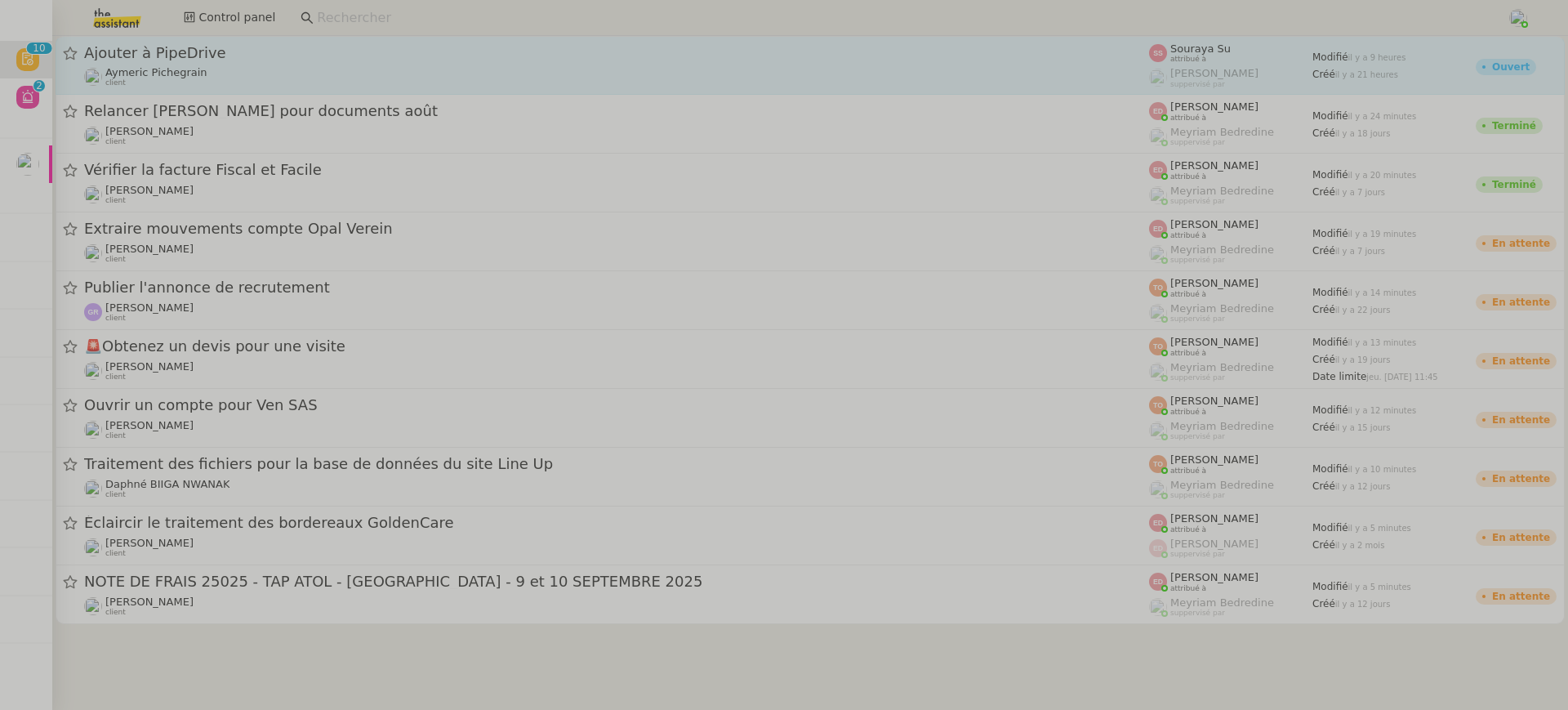
click at [300, 63] on div "Ajouter à PipeDrive Aymeric Pichegrain client" at bounding box center [616, 66] width 1065 height 44
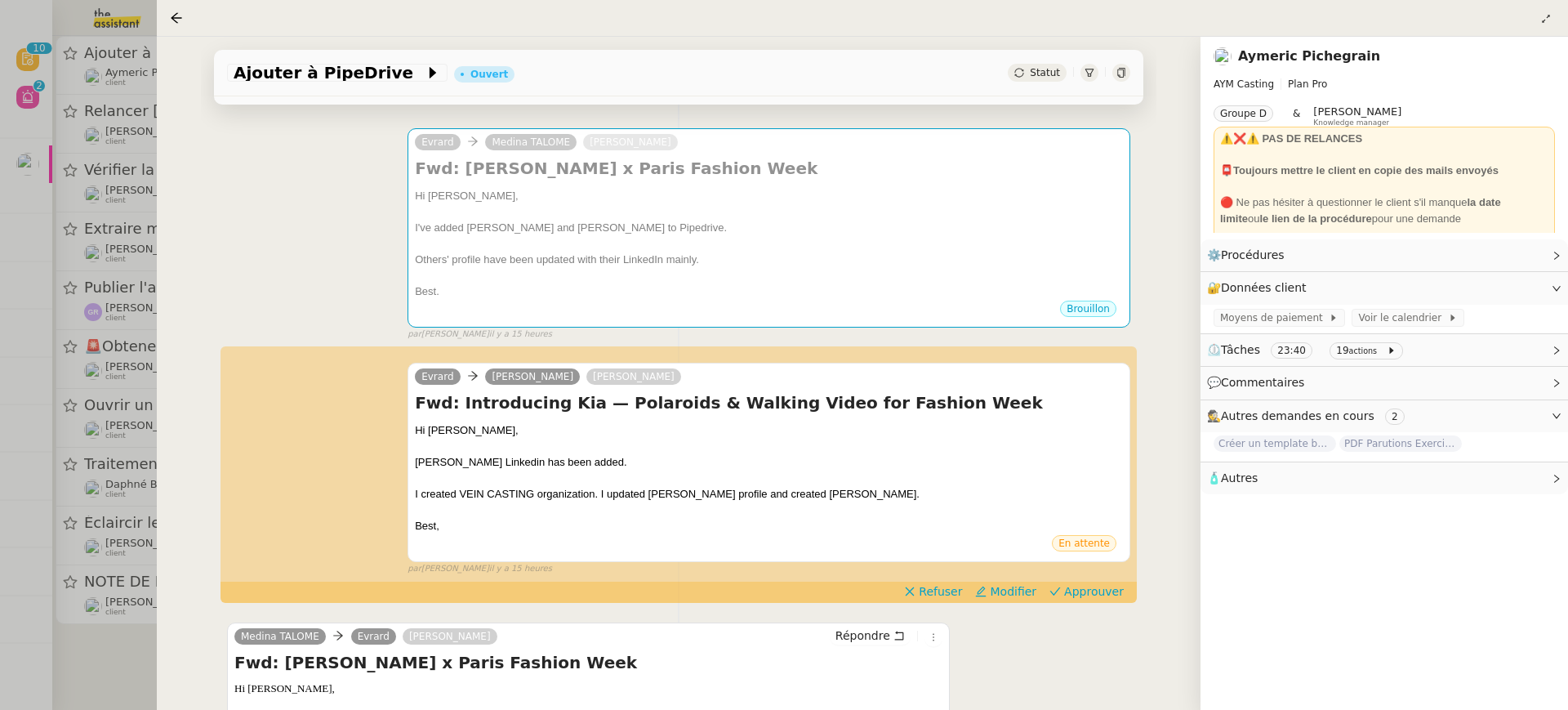
scroll to position [495, 0]
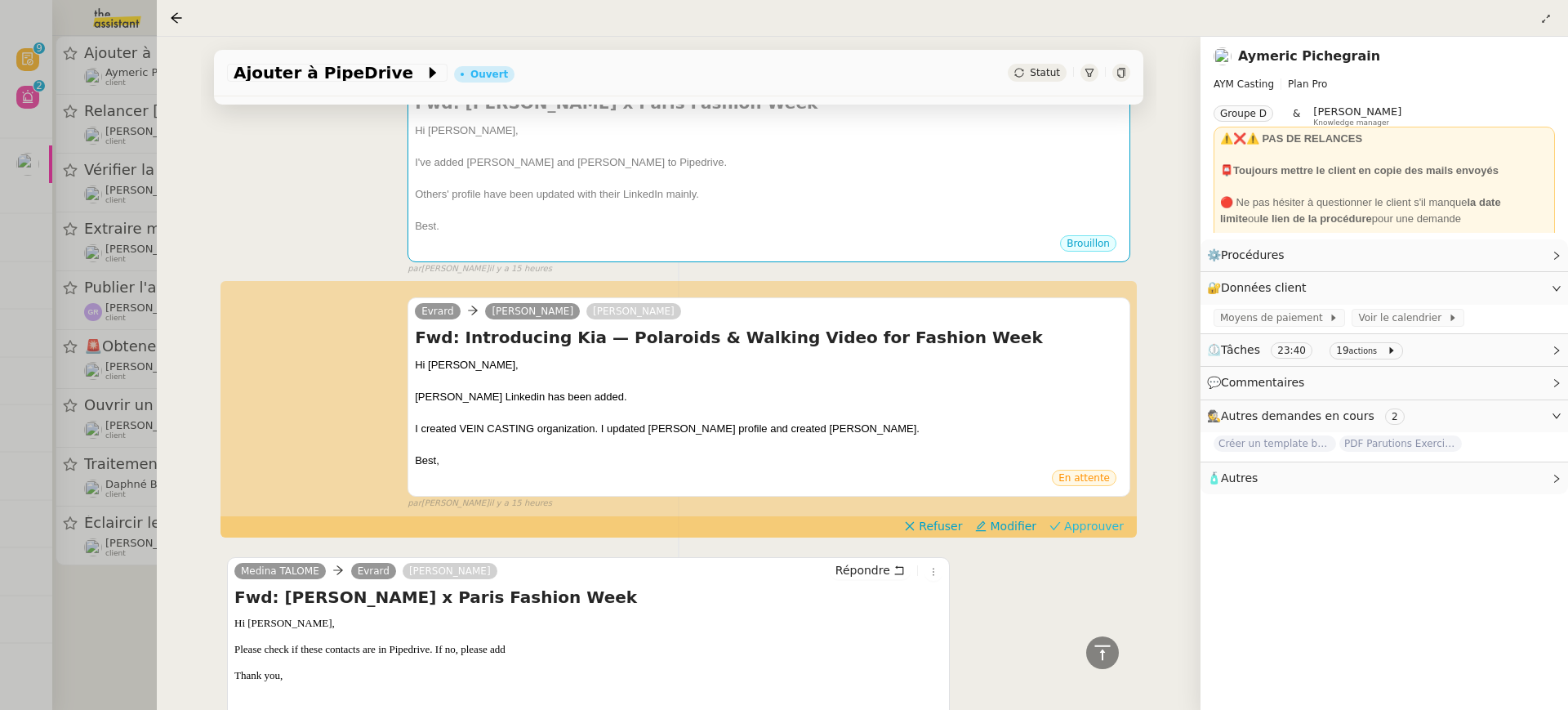
click at [1095, 529] on span "Approuver" at bounding box center [1094, 526] width 60 height 17
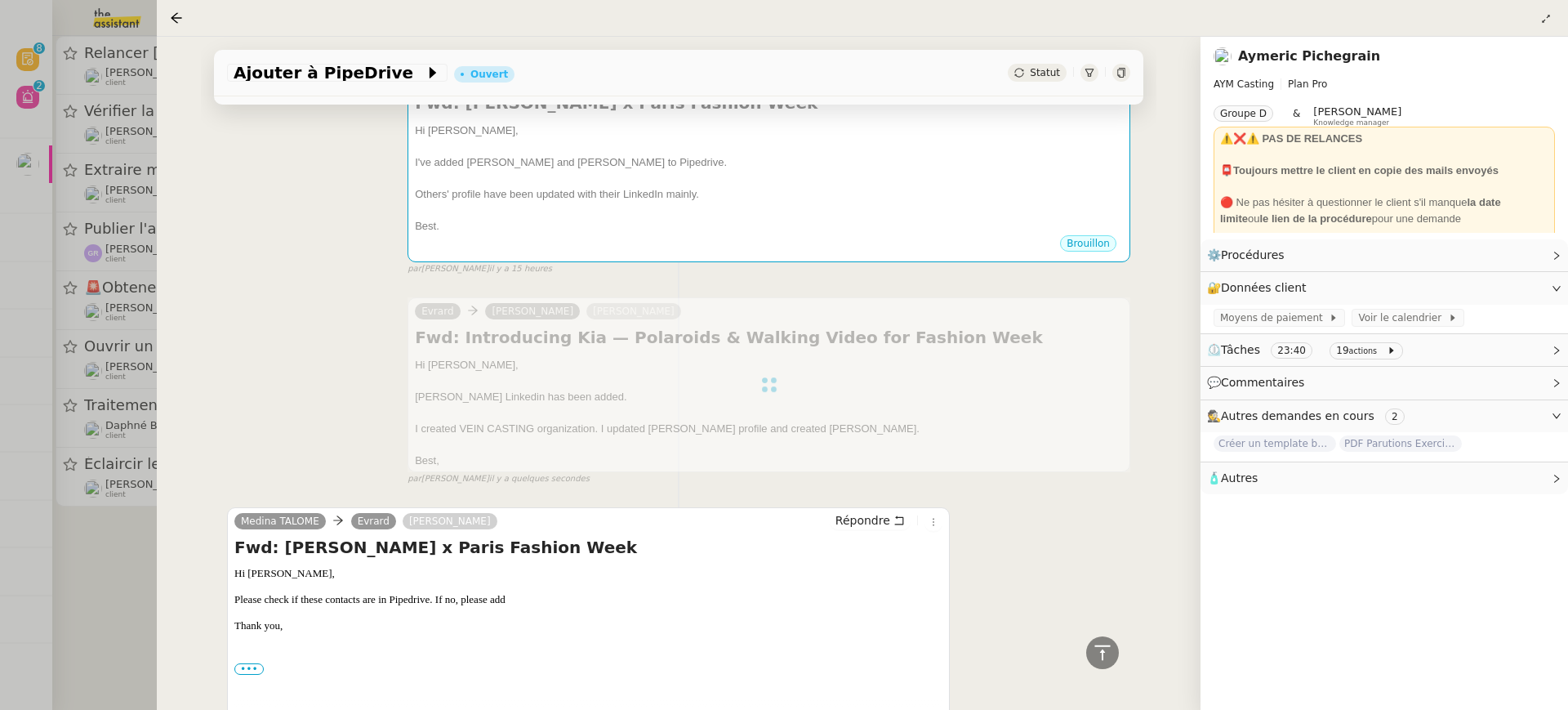
click at [84, 245] on div at bounding box center [784, 355] width 1568 height 710
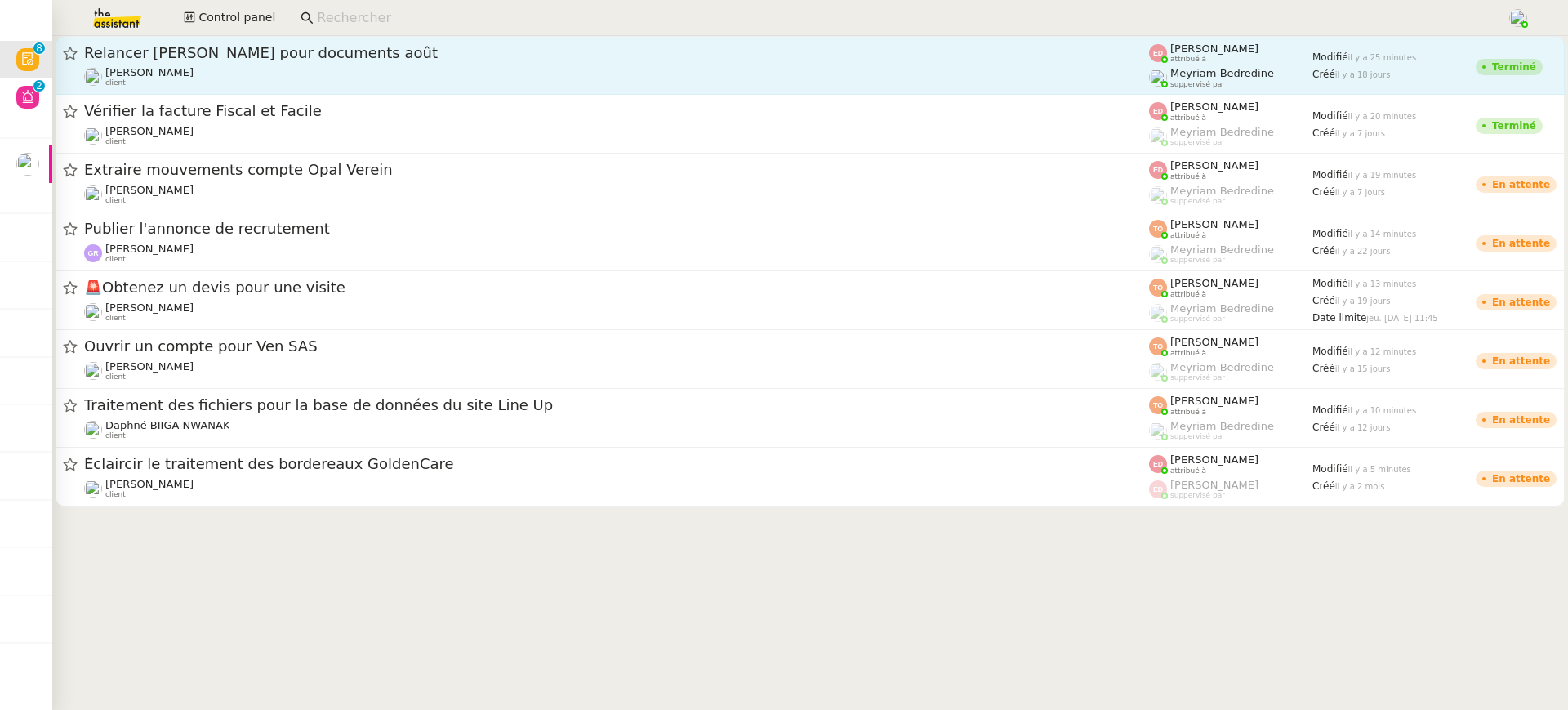
click at [1239, 68] on span "Meyriam Bedredine" at bounding box center [1222, 73] width 103 height 12
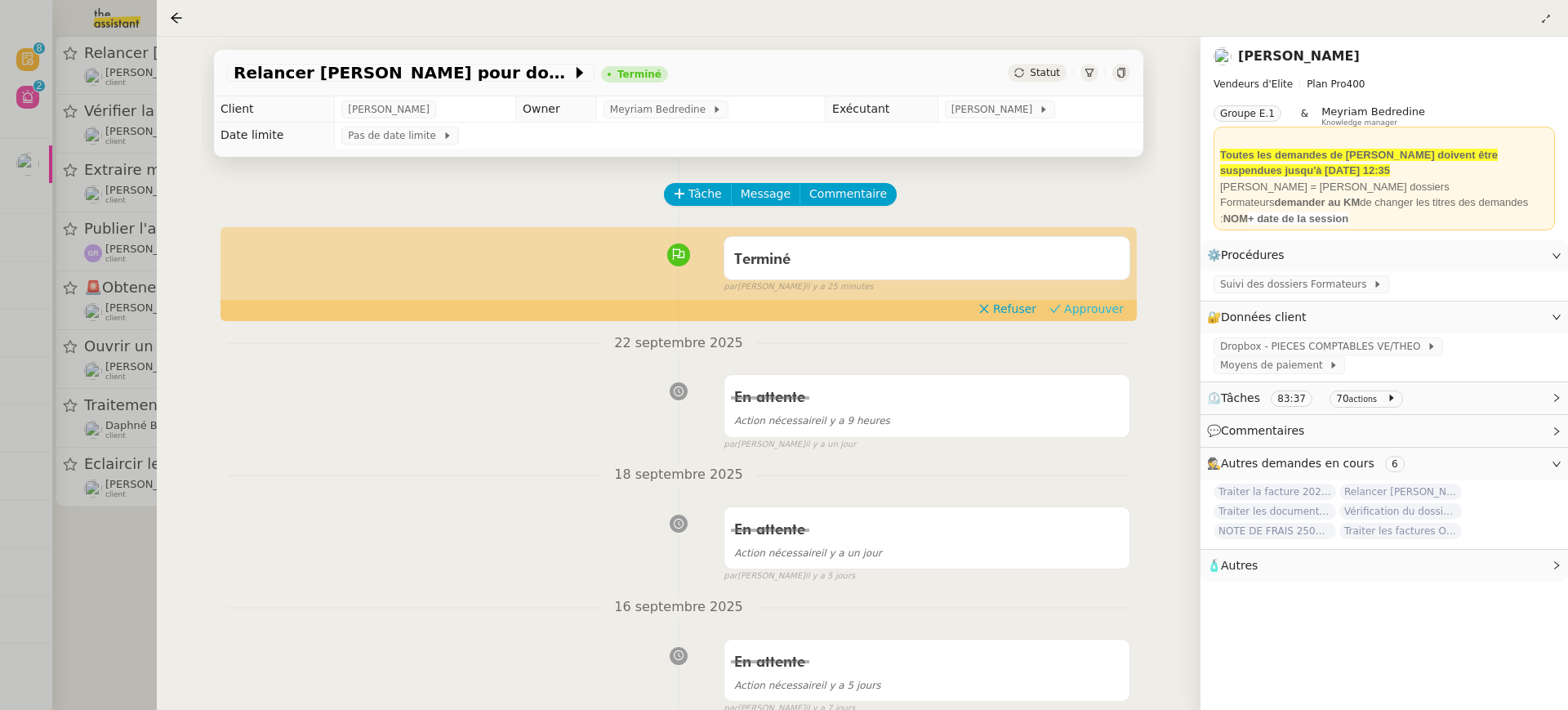
click at [1111, 313] on span "Approuver" at bounding box center [1094, 309] width 60 height 17
click at [55, 217] on div at bounding box center [784, 355] width 1568 height 710
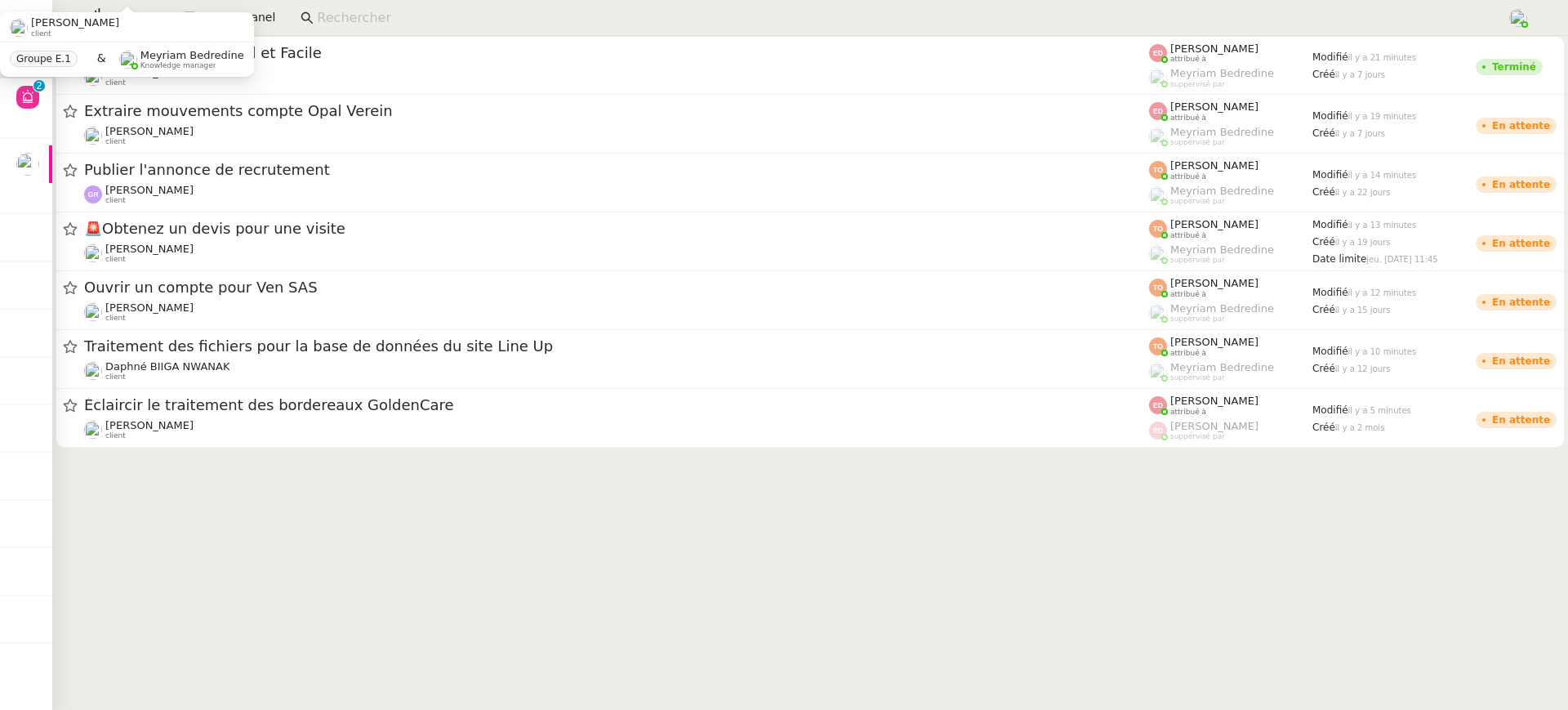
click at [317, 72] on div "Fanny Eyraud client" at bounding box center [616, 77] width 1065 height 21
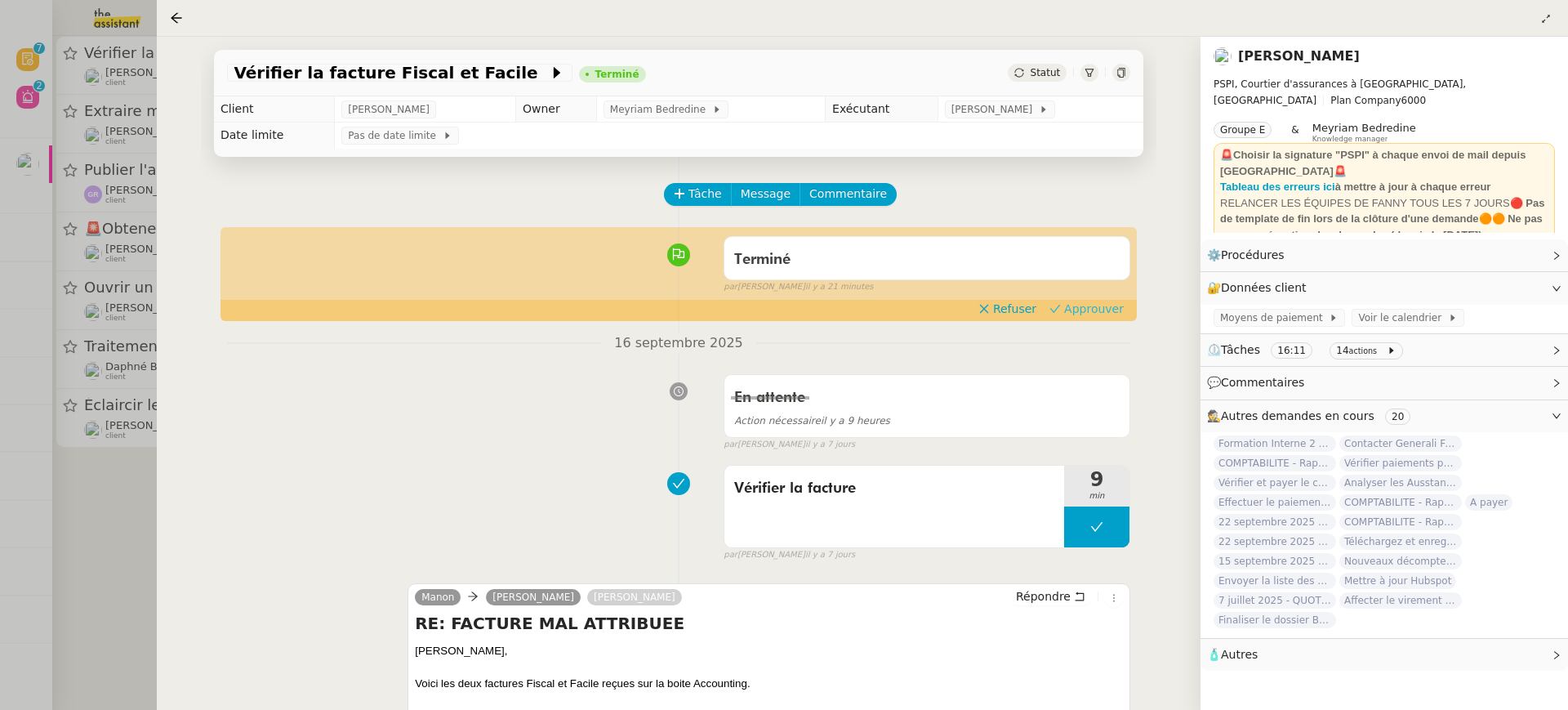
click at [1117, 307] on span "Approuver" at bounding box center [1094, 309] width 60 height 17
click at [92, 95] on div at bounding box center [784, 355] width 1568 height 710
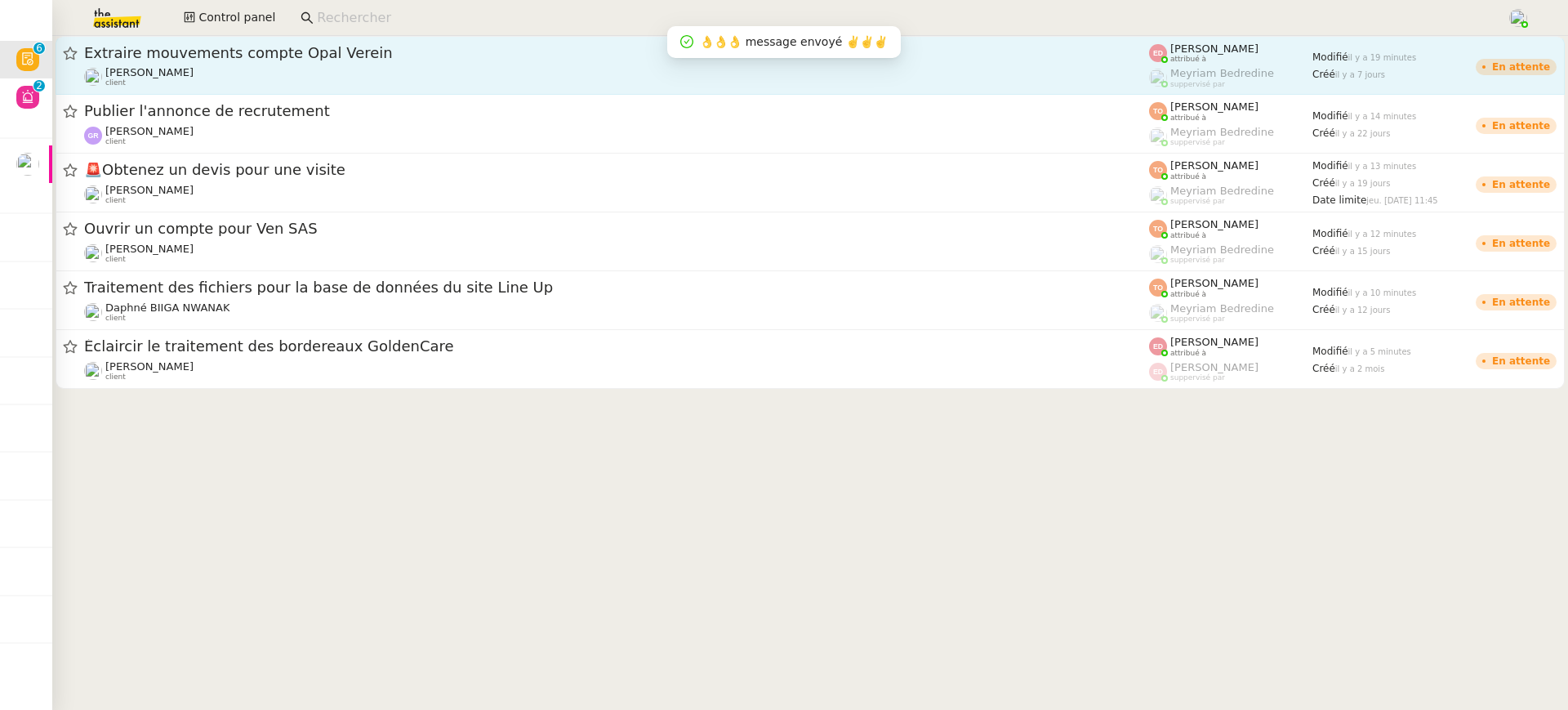
click at [352, 56] on span "Extraire mouvements compte Opal Verein" at bounding box center [616, 54] width 1065 height 15
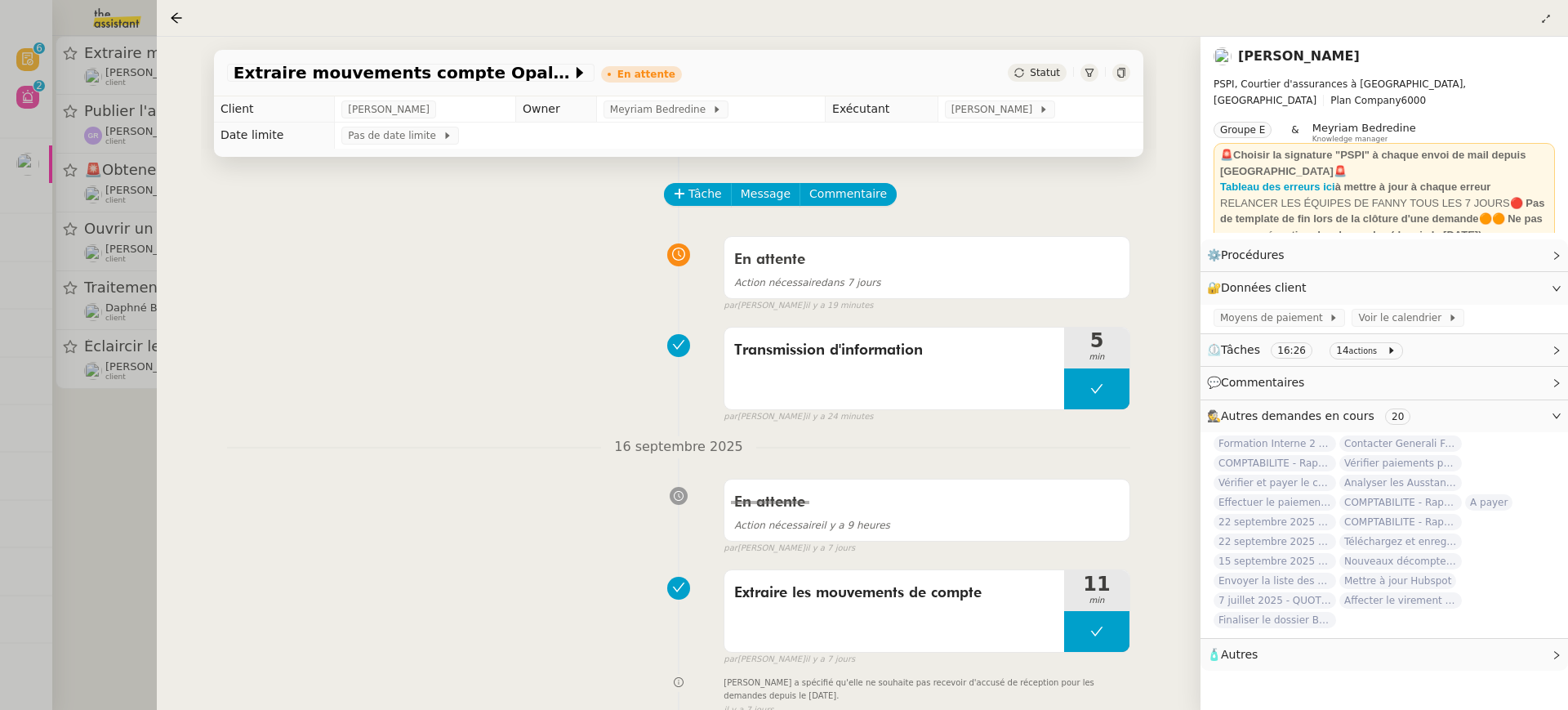
scroll to position [217, 0]
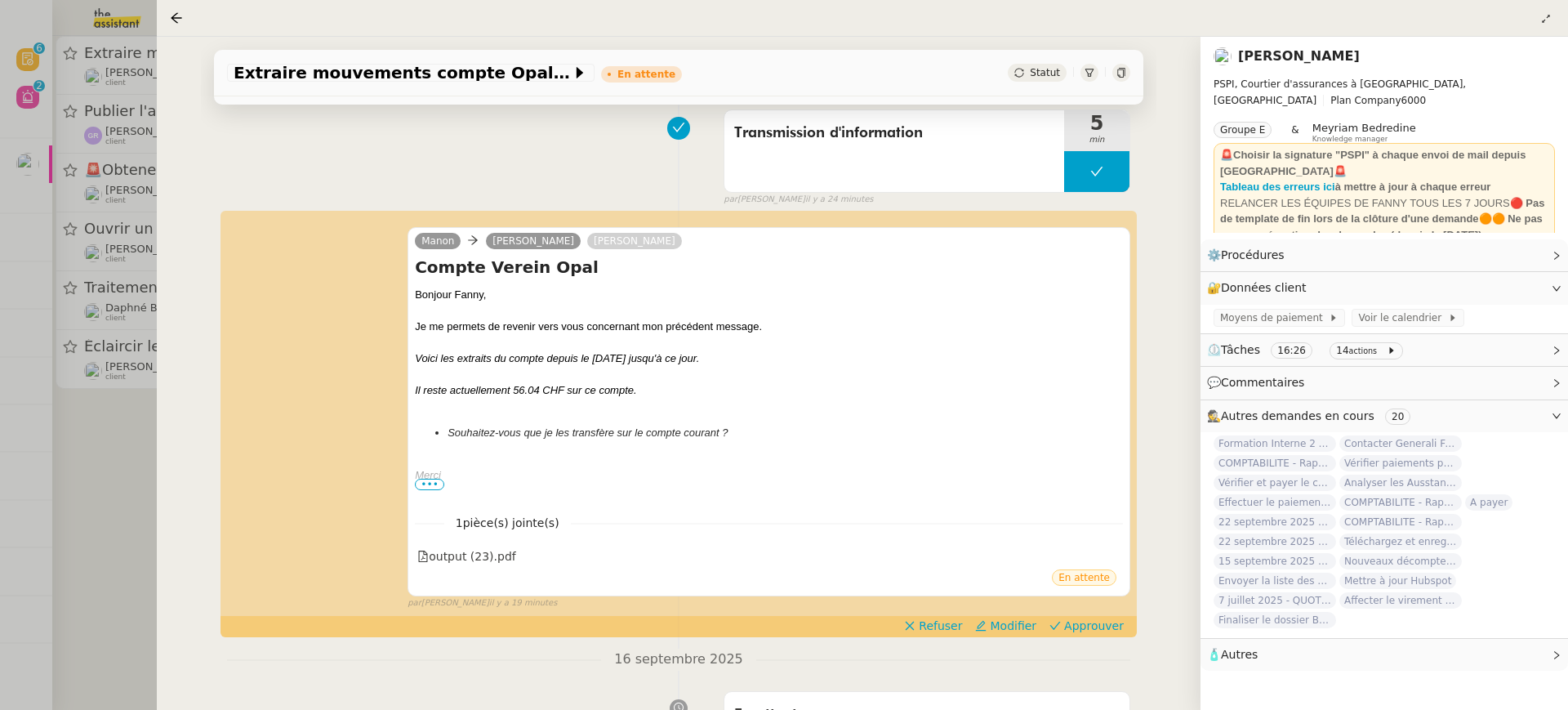
click at [25, 97] on div at bounding box center [784, 355] width 1568 height 710
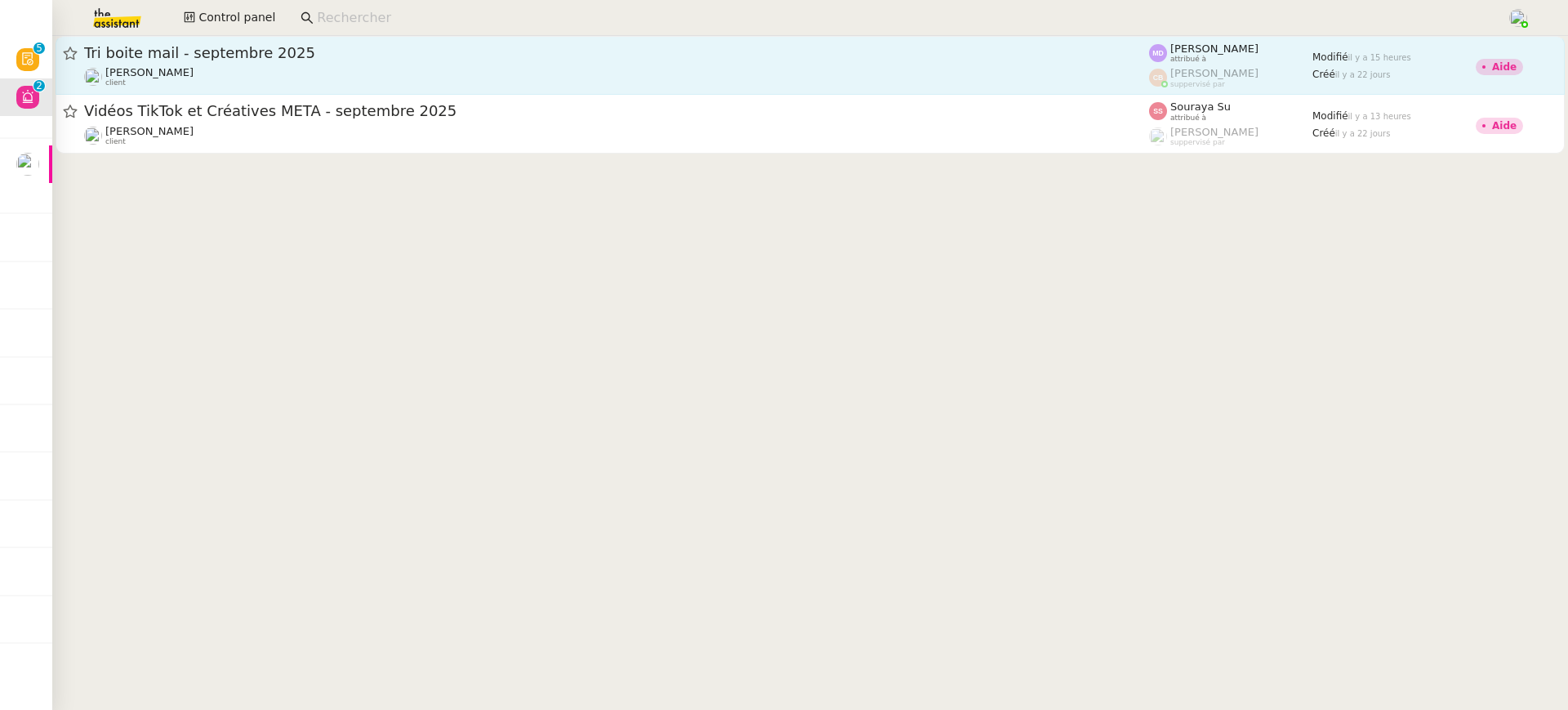
click at [824, 81] on div "Genevieve Landsmann client" at bounding box center [616, 77] width 1065 height 21
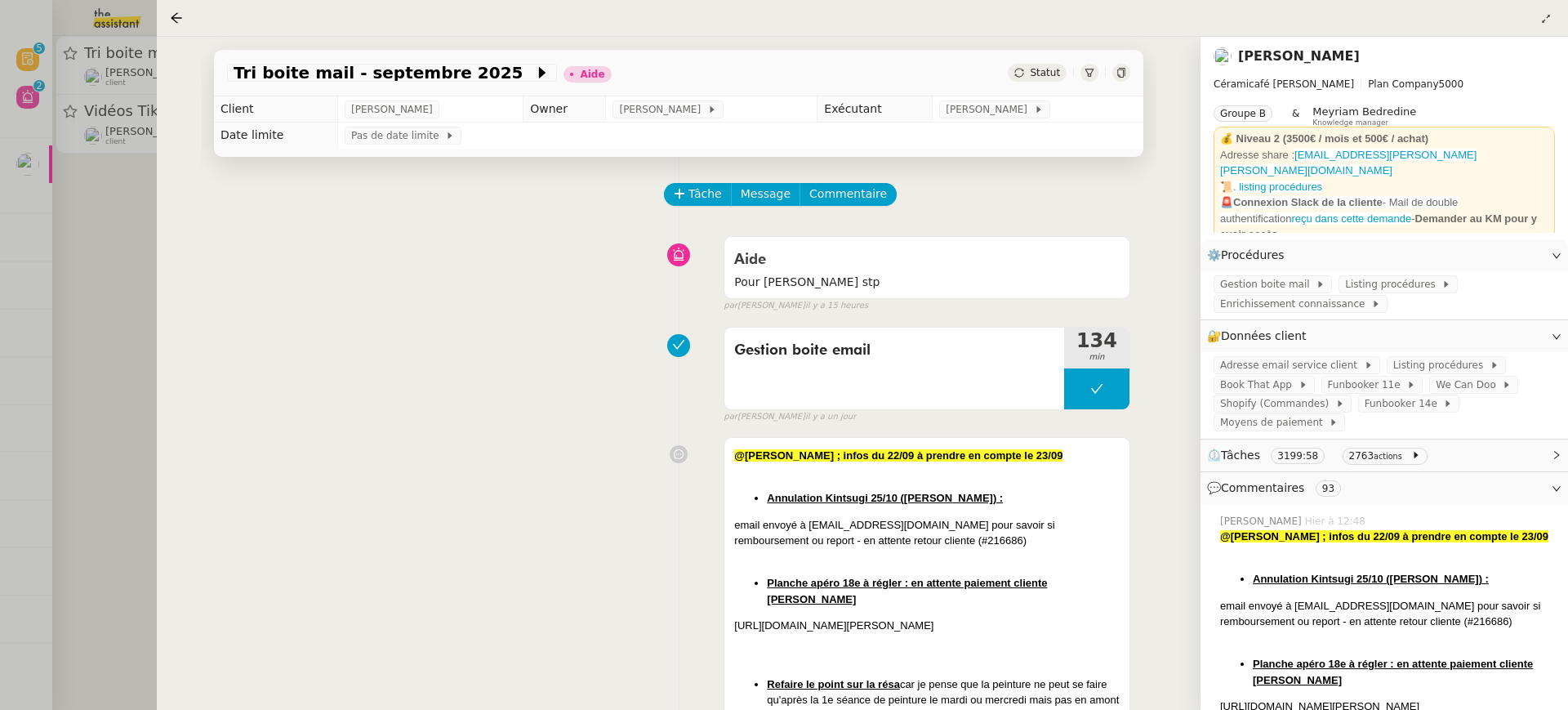
click at [1033, 92] on div "Tri boite mail - septembre 2025 Aide Statut" at bounding box center [678, 73] width 929 height 46
click at [1033, 101] on td "[PERSON_NAME]" at bounding box center [1038, 109] width 210 height 26
click at [1035, 108] on icon at bounding box center [1038, 109] width 10 height 10
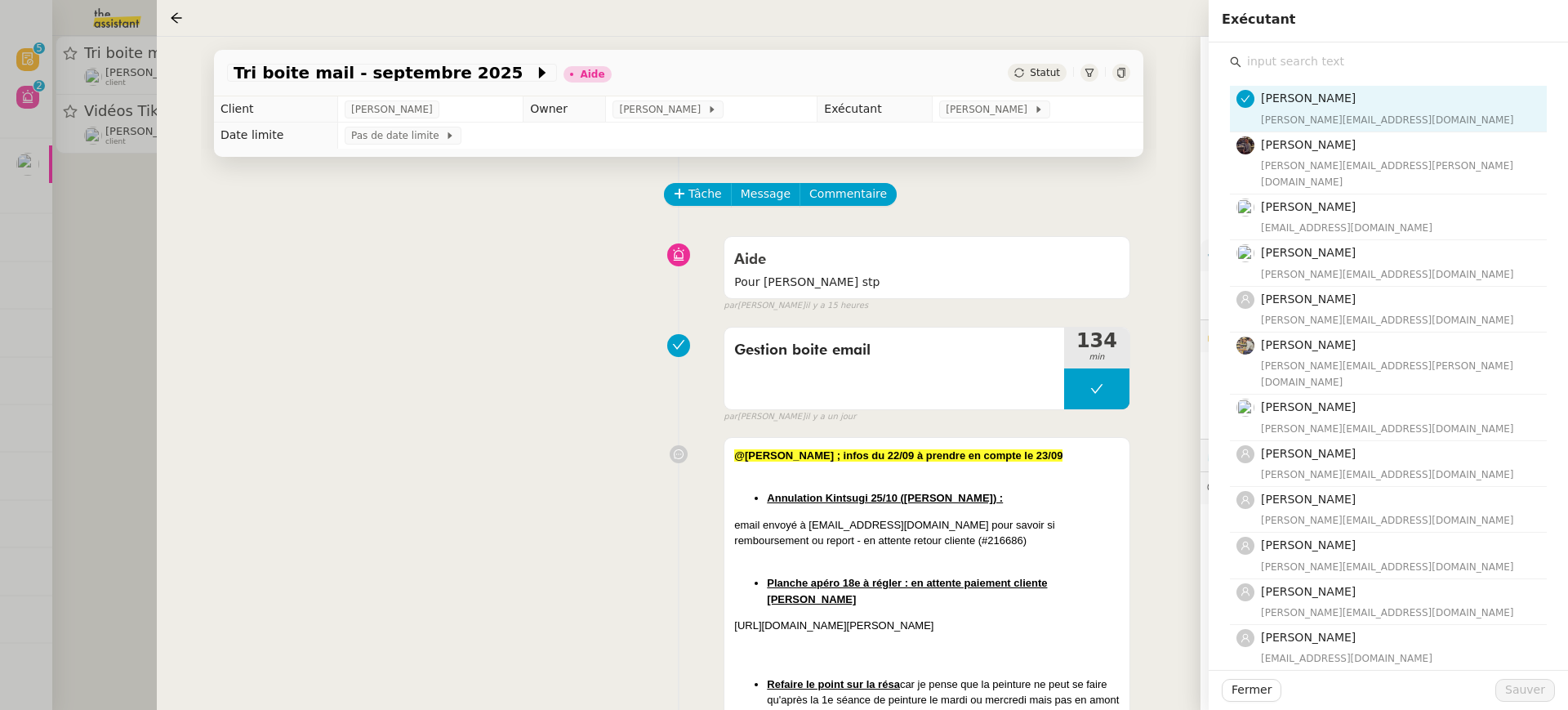
click at [1354, 58] on input "text" at bounding box center [1394, 62] width 305 height 22
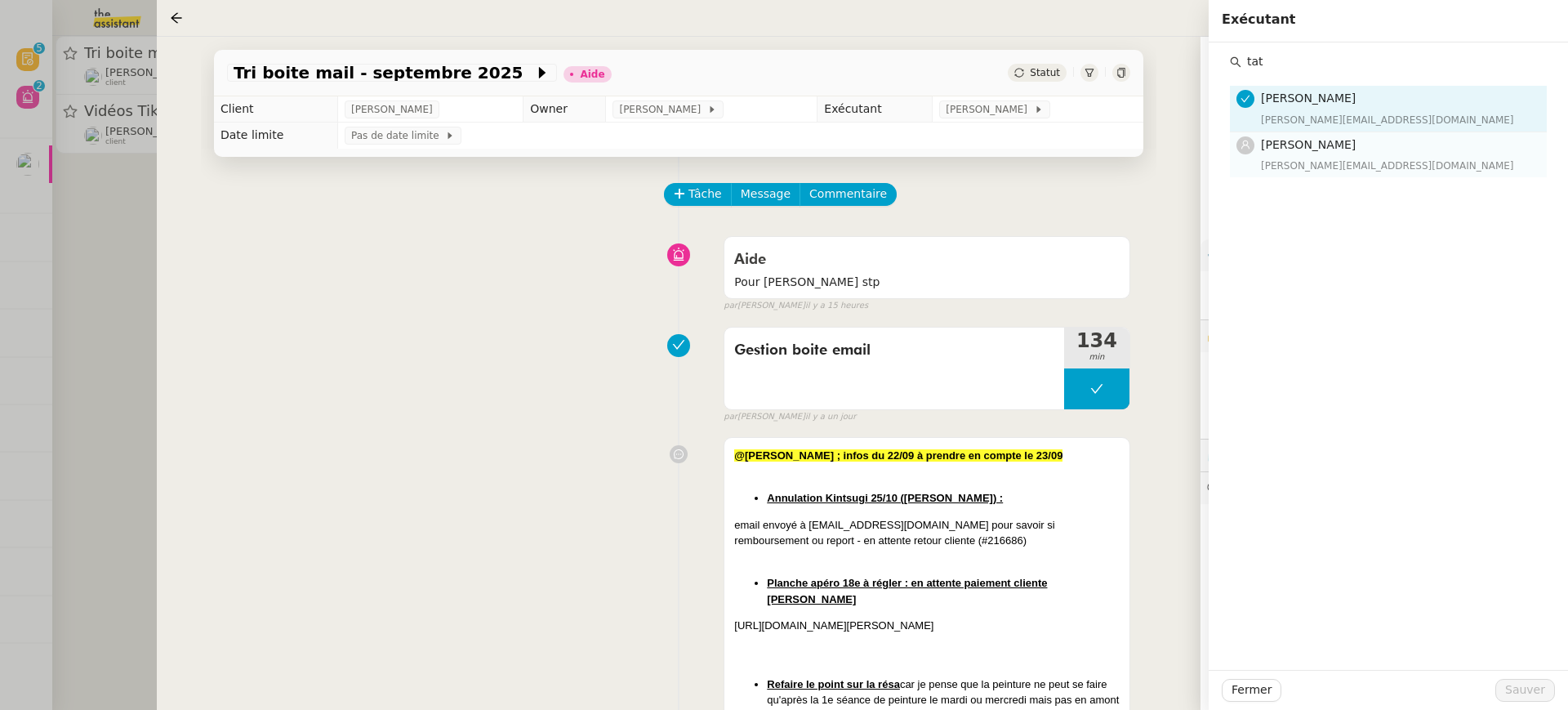
type input "tat"
click at [1332, 160] on div "tatyana@theassistant.team" at bounding box center [1398, 166] width 276 height 17
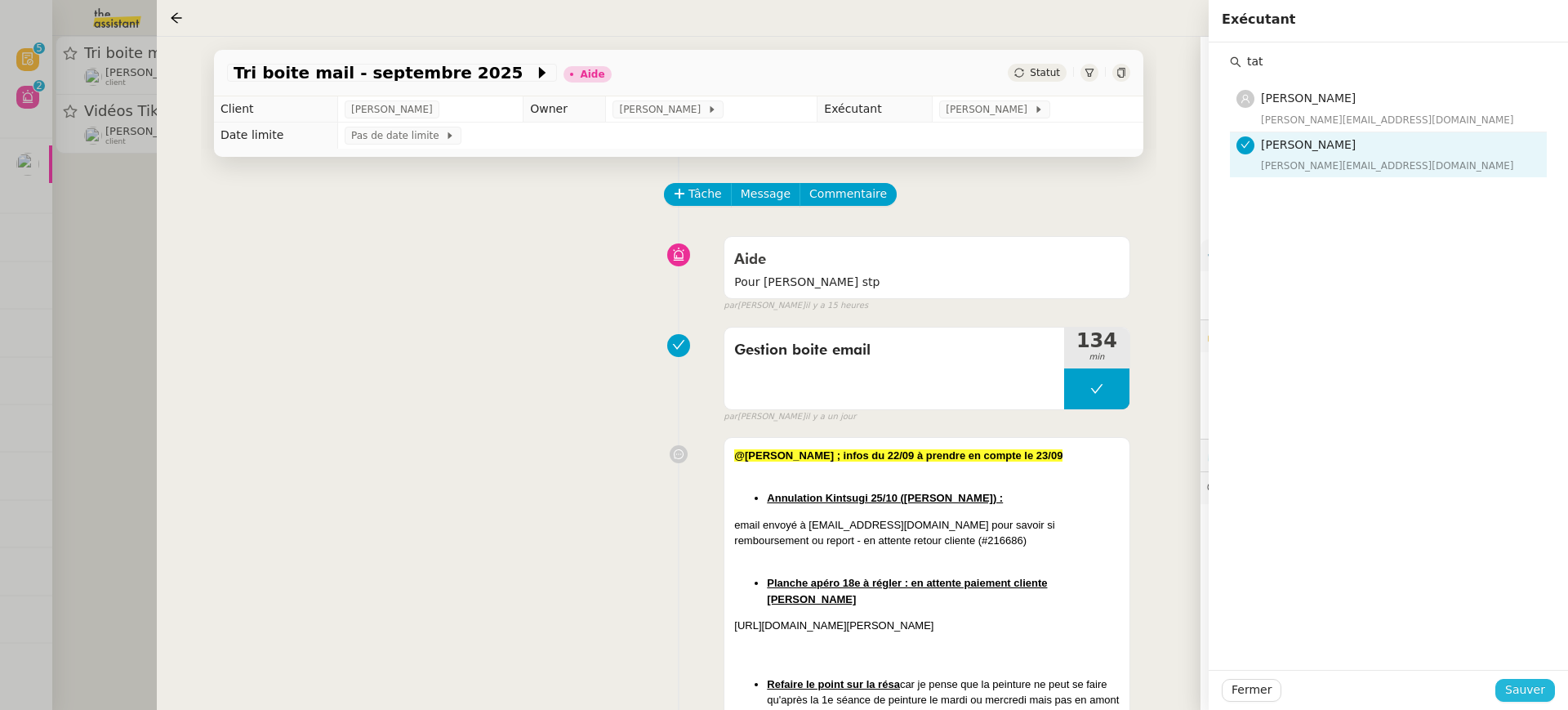
click at [1537, 685] on span "Sauver" at bounding box center [1525, 690] width 40 height 18
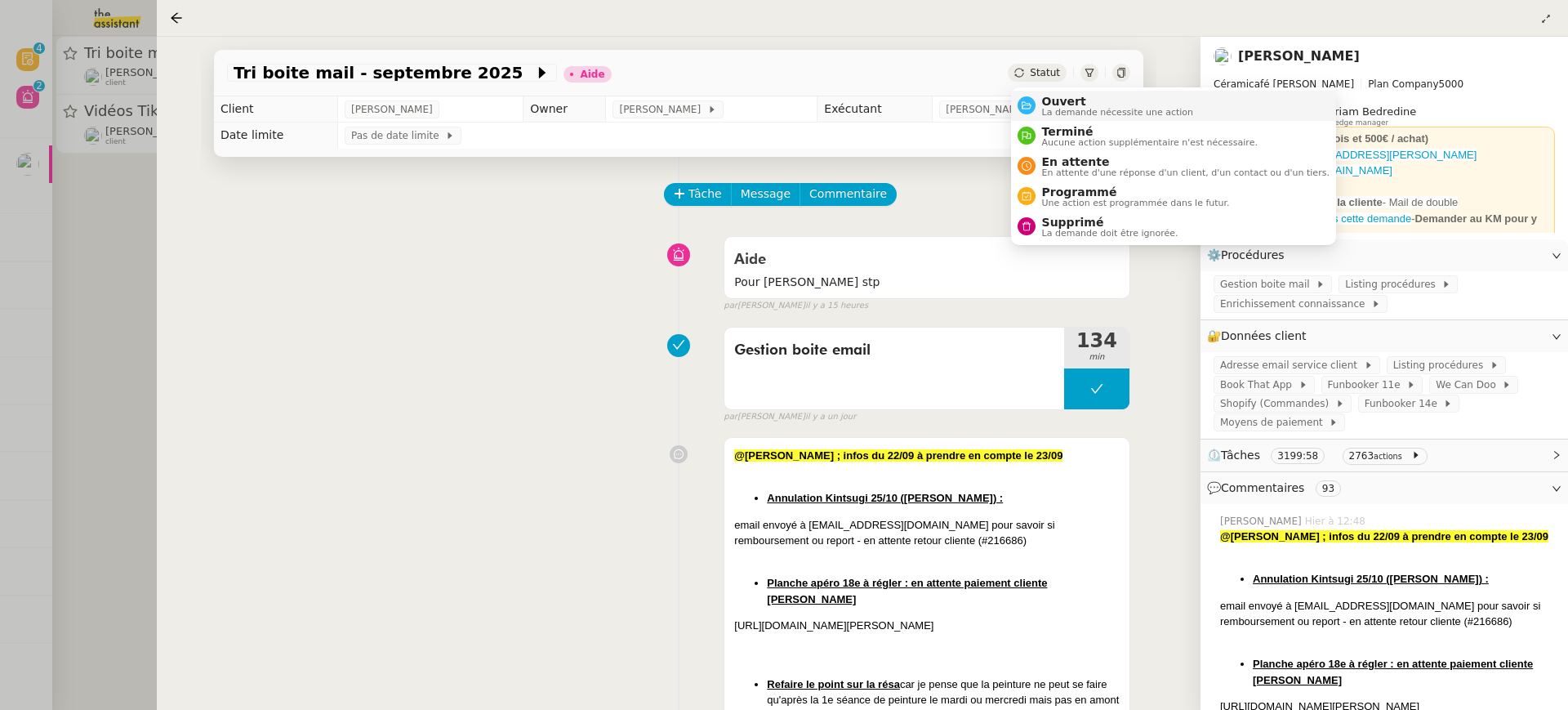
click at [1066, 117] on li "Ouvert La demande nécessite une action" at bounding box center [1174, 105] width 325 height 30
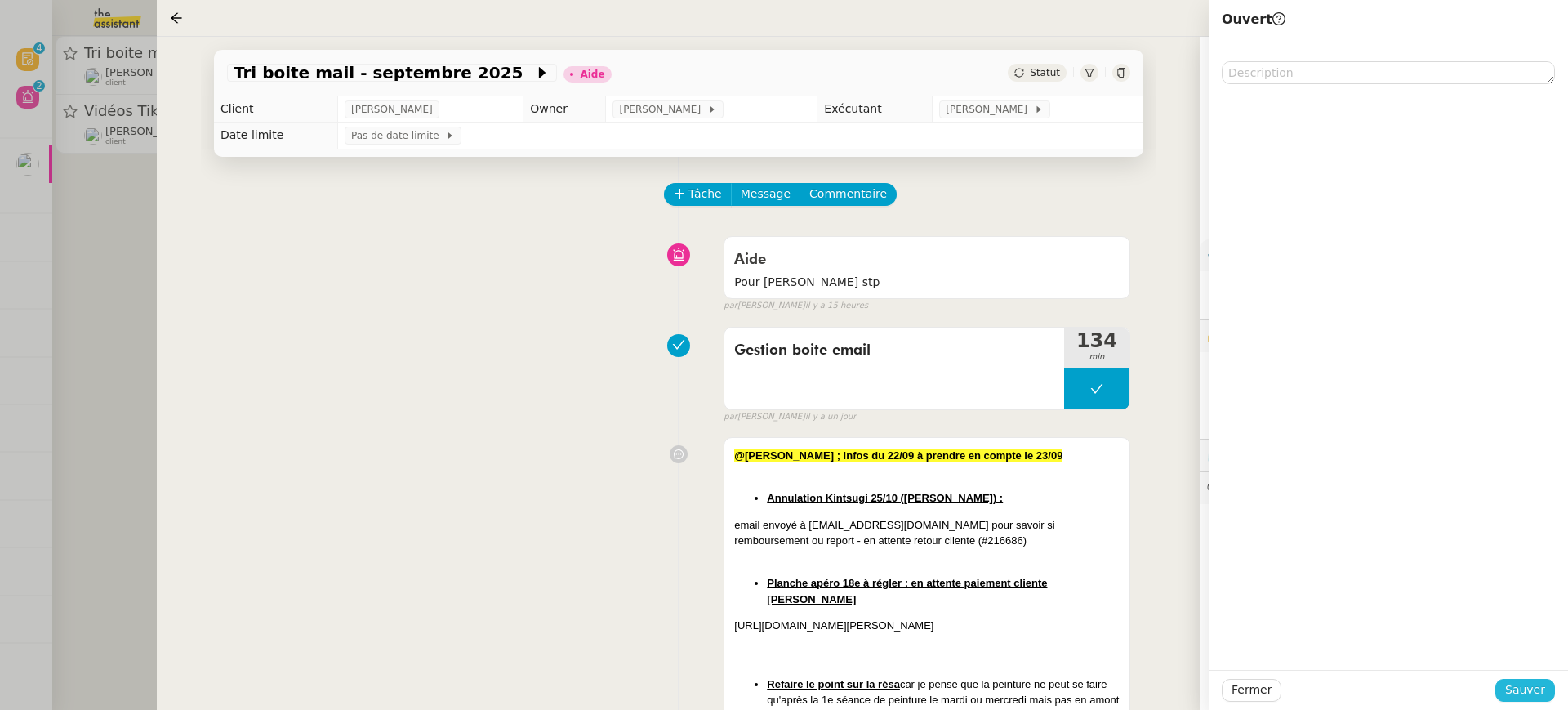
click at [1528, 693] on span "Sauver" at bounding box center [1525, 690] width 40 height 18
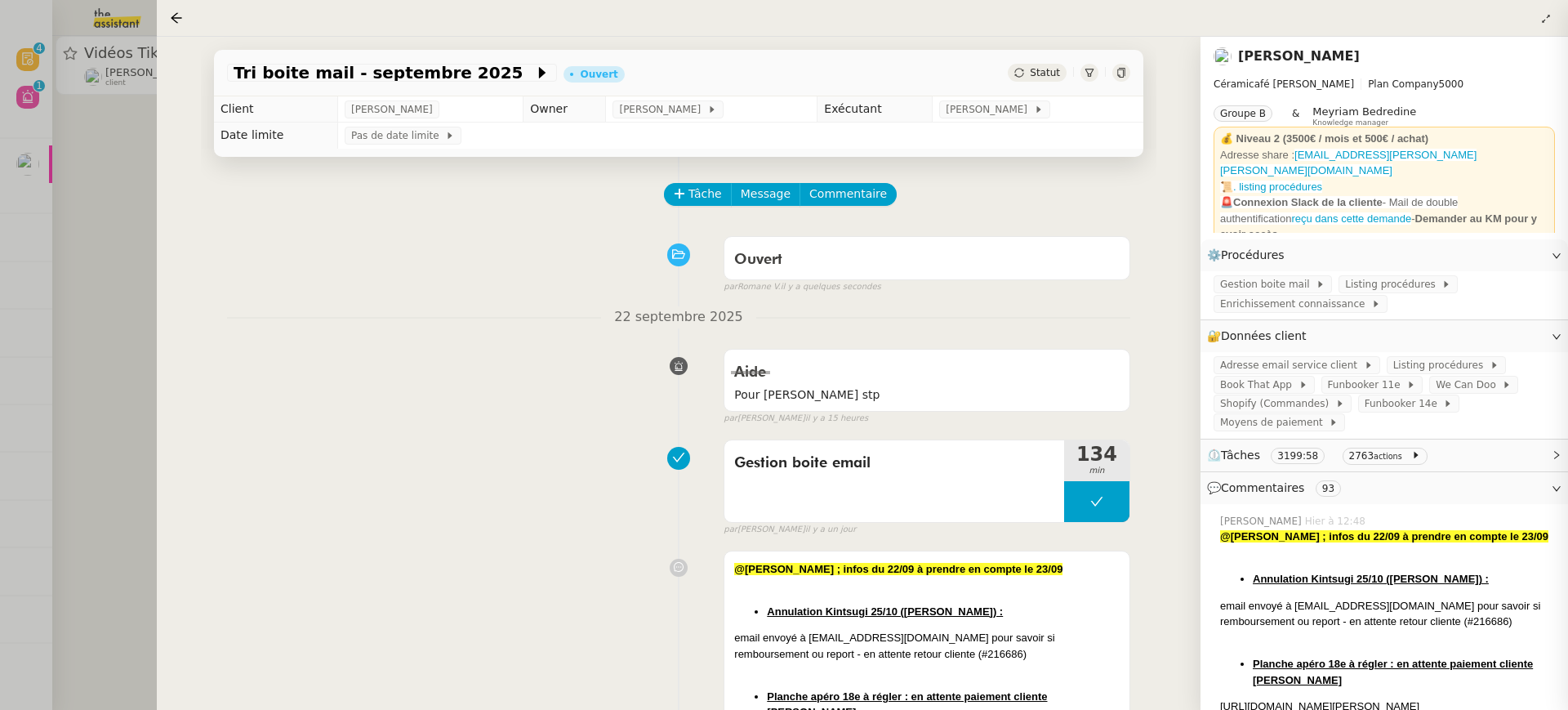
click at [150, 50] on div at bounding box center [784, 355] width 1568 height 710
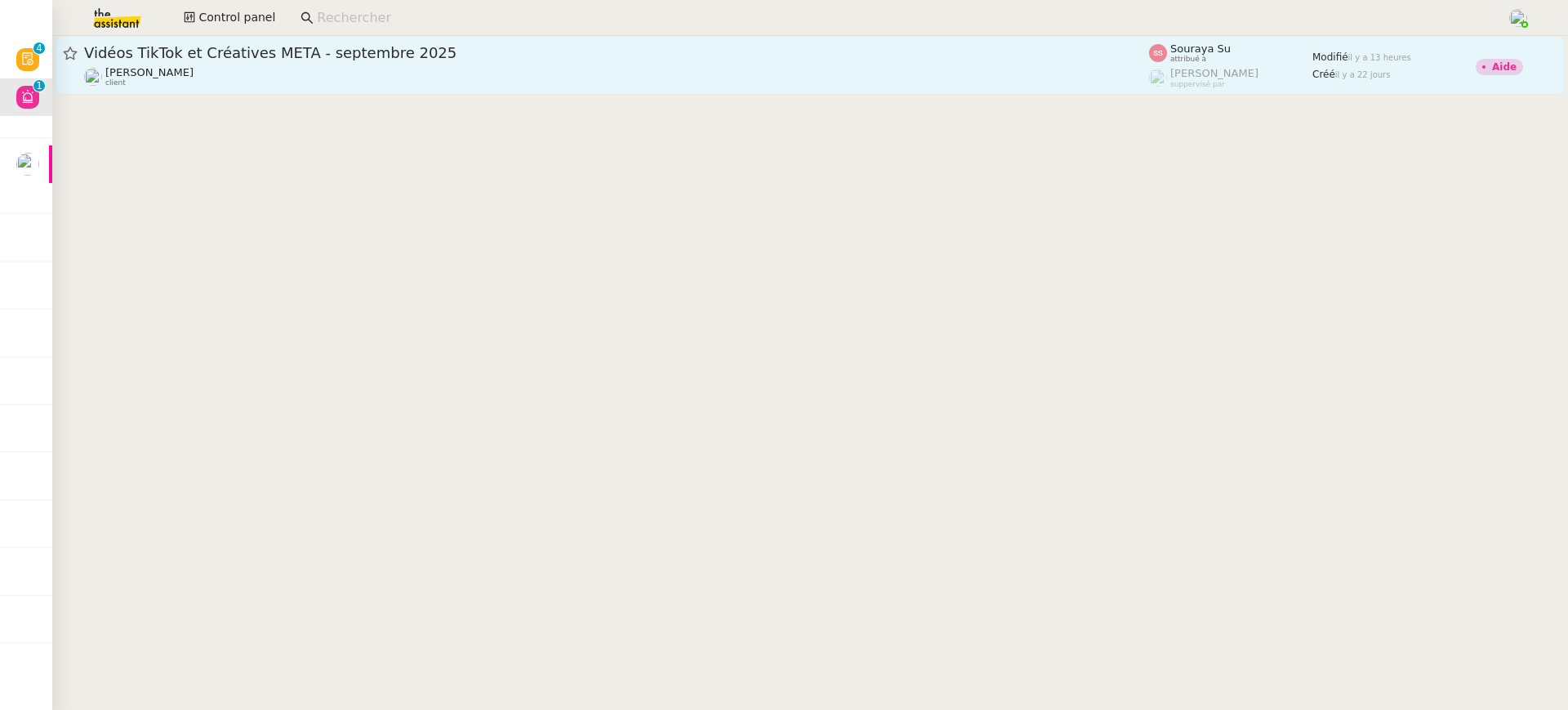
click at [183, 69] on span "Anthony Morcillo" at bounding box center [150, 72] width 89 height 12
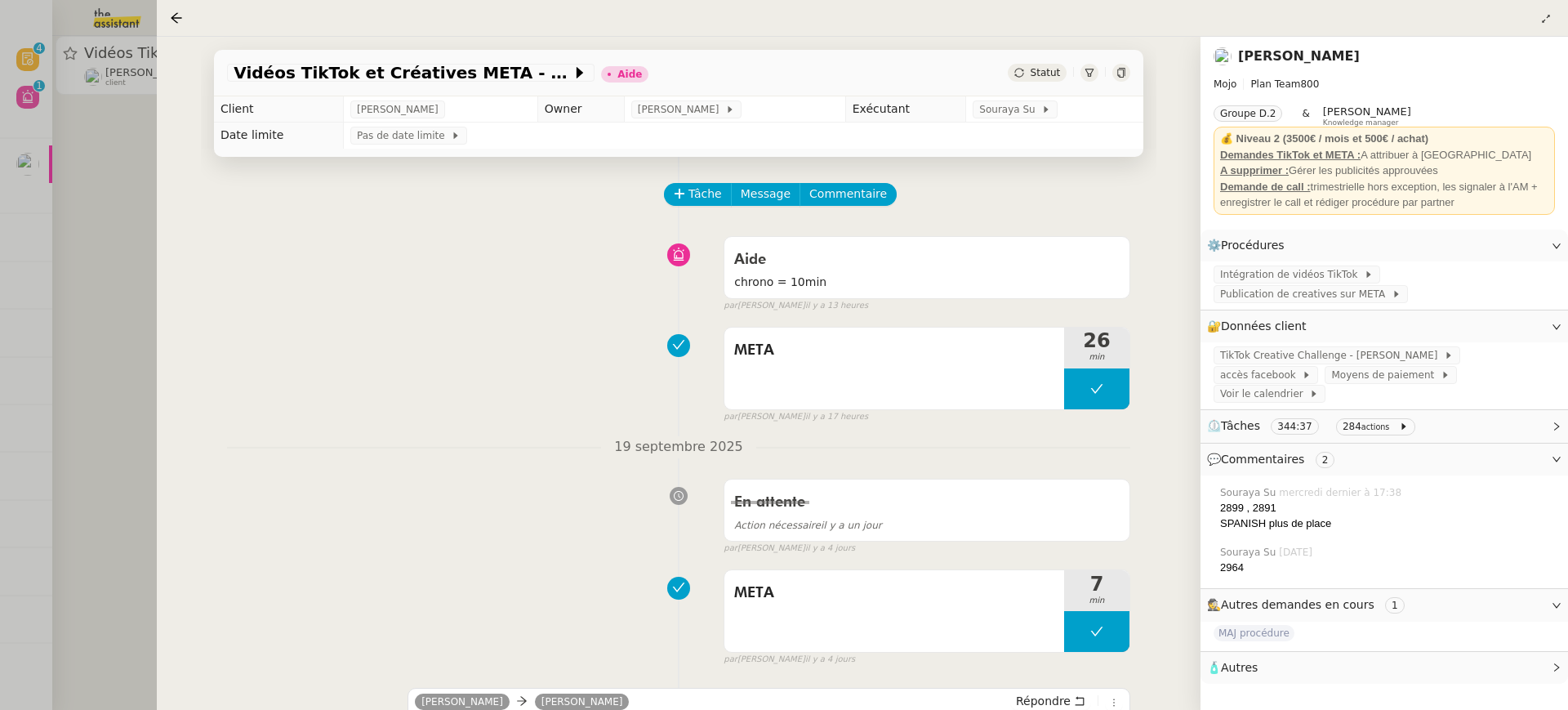
click at [951, 383] on div "META" at bounding box center [894, 368] width 340 height 81
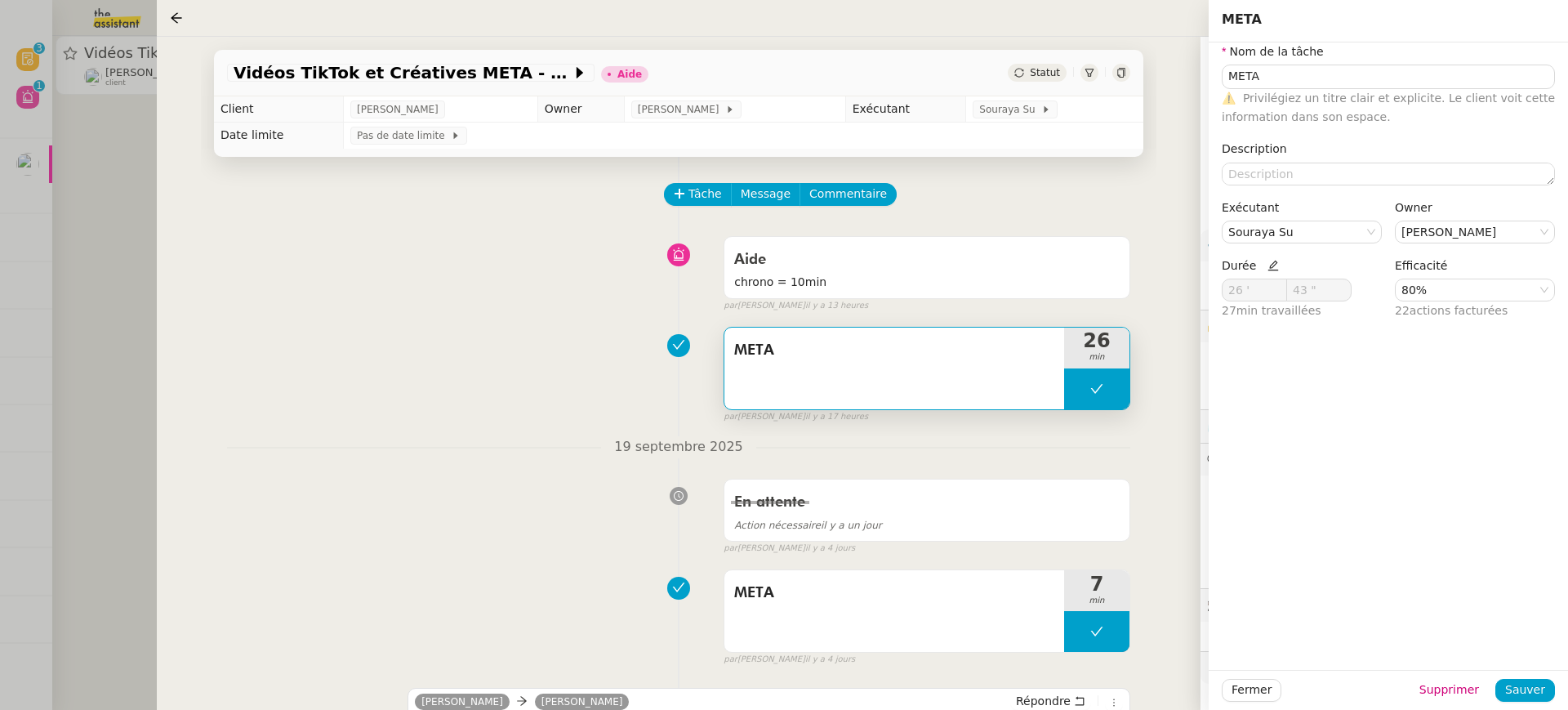
click at [1271, 266] on icon at bounding box center [1273, 265] width 11 height 11
drag, startPoint x: 1256, startPoint y: 292, endPoint x: 1001, endPoint y: 292, distance: 255.0
click at [1001, 292] on app-ticket "Vidéos TikTok et Créatives META - septembre 2025 Aide Statut Client Anthony Mor…" at bounding box center [862, 373] width 1411 height 673
type input "10 '"
click at [1547, 685] on button "Sauver" at bounding box center [1525, 690] width 60 height 23
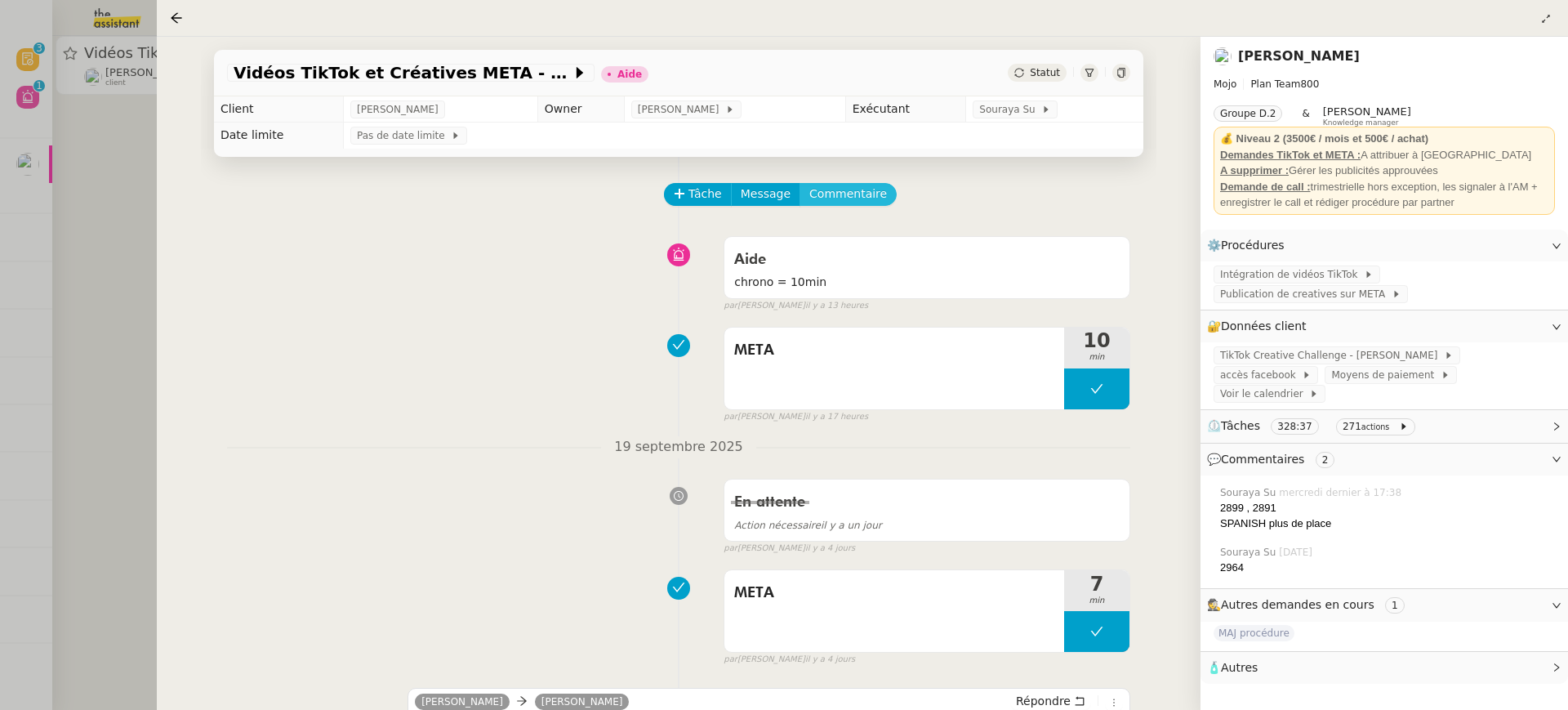
click at [869, 188] on span "Commentaire" at bounding box center [848, 194] width 78 height 18
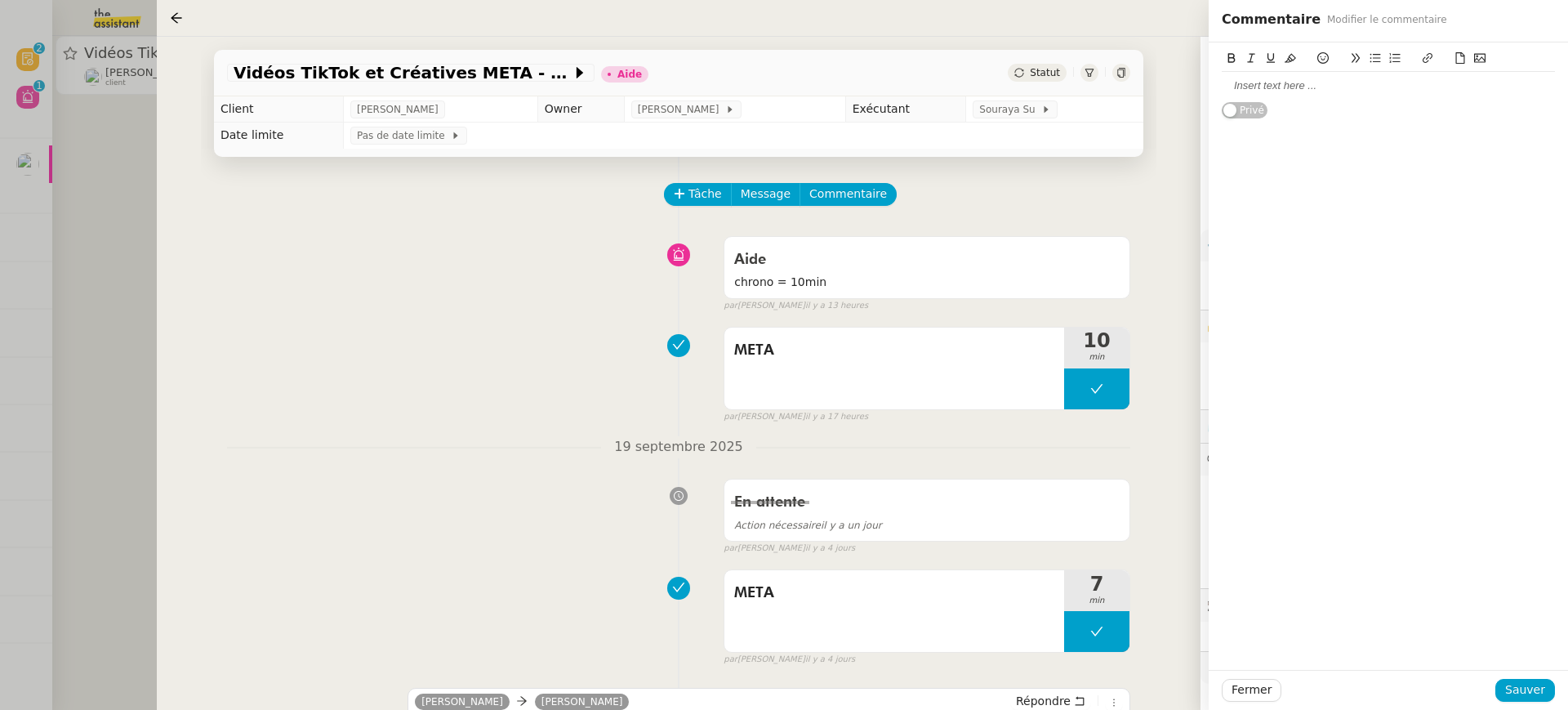
click at [1408, 94] on div at bounding box center [1388, 86] width 333 height 28
click at [1549, 688] on button "Sauver" at bounding box center [1525, 690] width 60 height 23
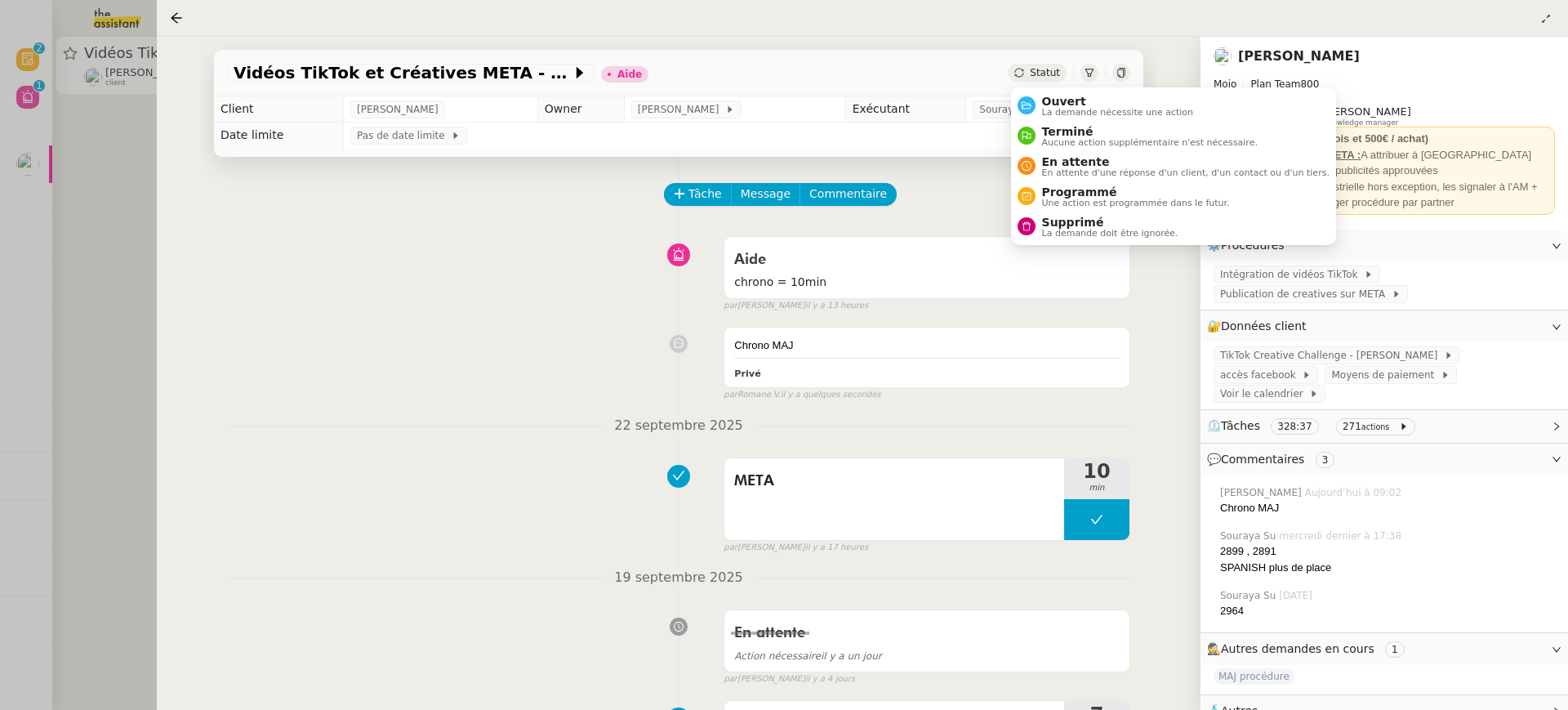
click at [1076, 99] on span "Ouvert" at bounding box center [1118, 102] width 152 height 13
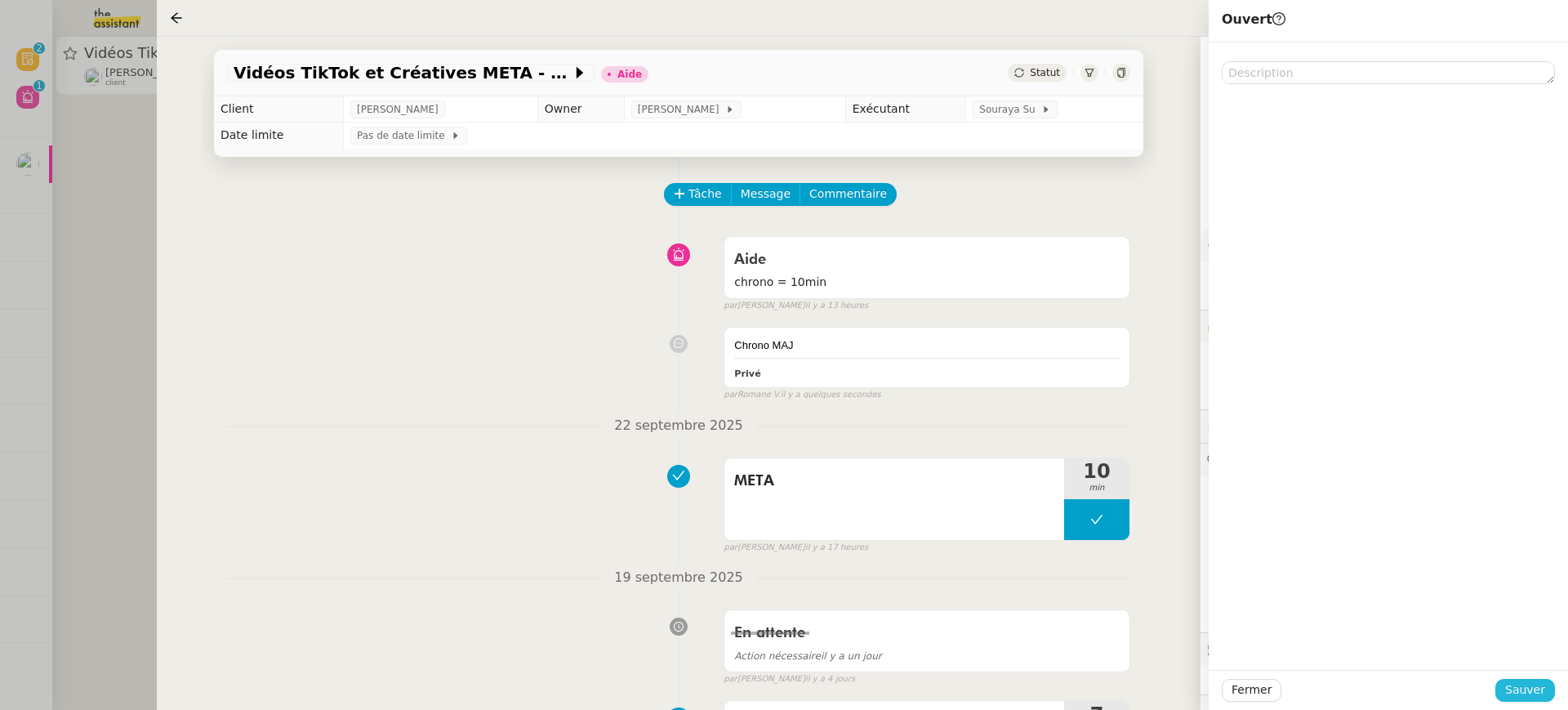
click at [1539, 693] on span "Sauver" at bounding box center [1525, 690] width 40 height 18
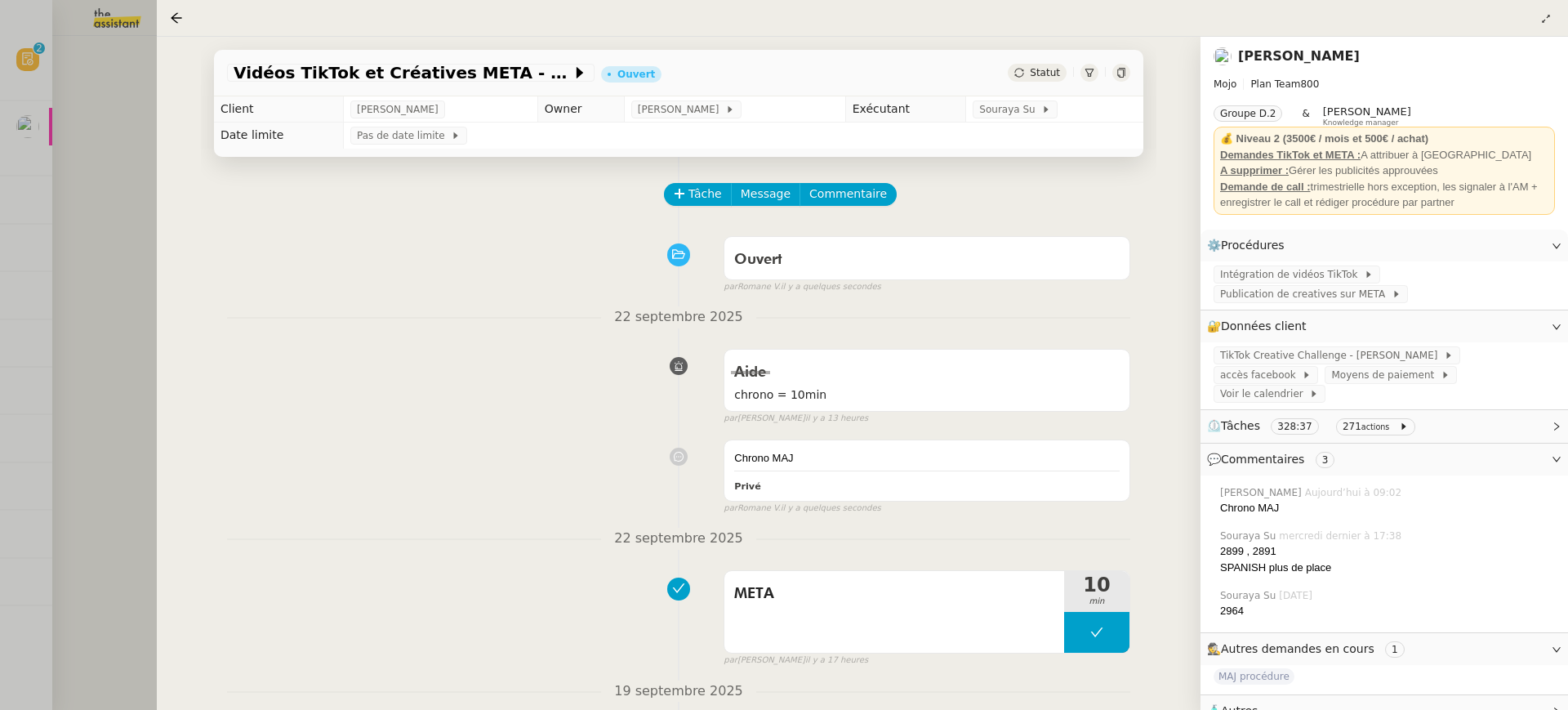
click at [117, 125] on div at bounding box center [784, 355] width 1568 height 710
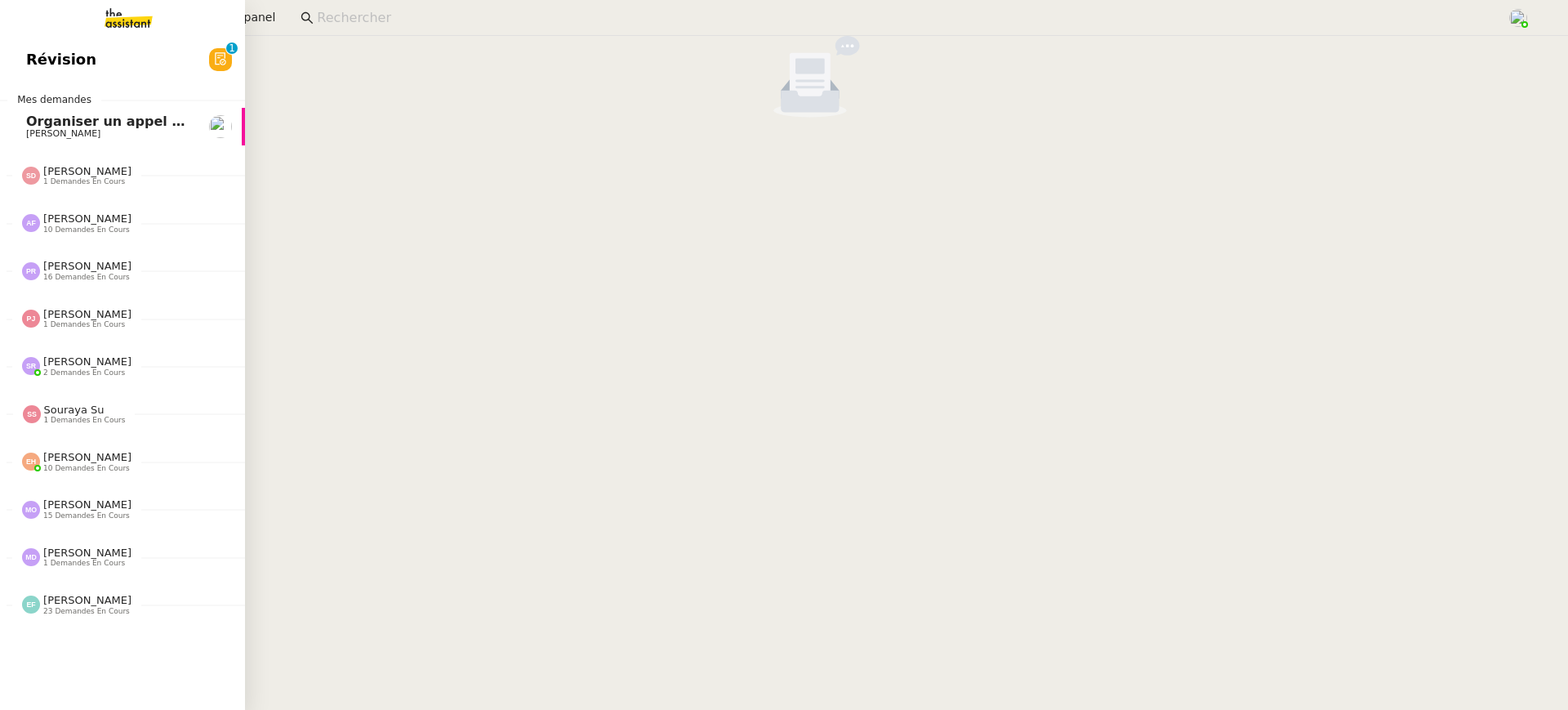
click at [19, 51] on link "Révision 0 1 2 3 4 5 6 7 8 9" at bounding box center [122, 59] width 245 height 38
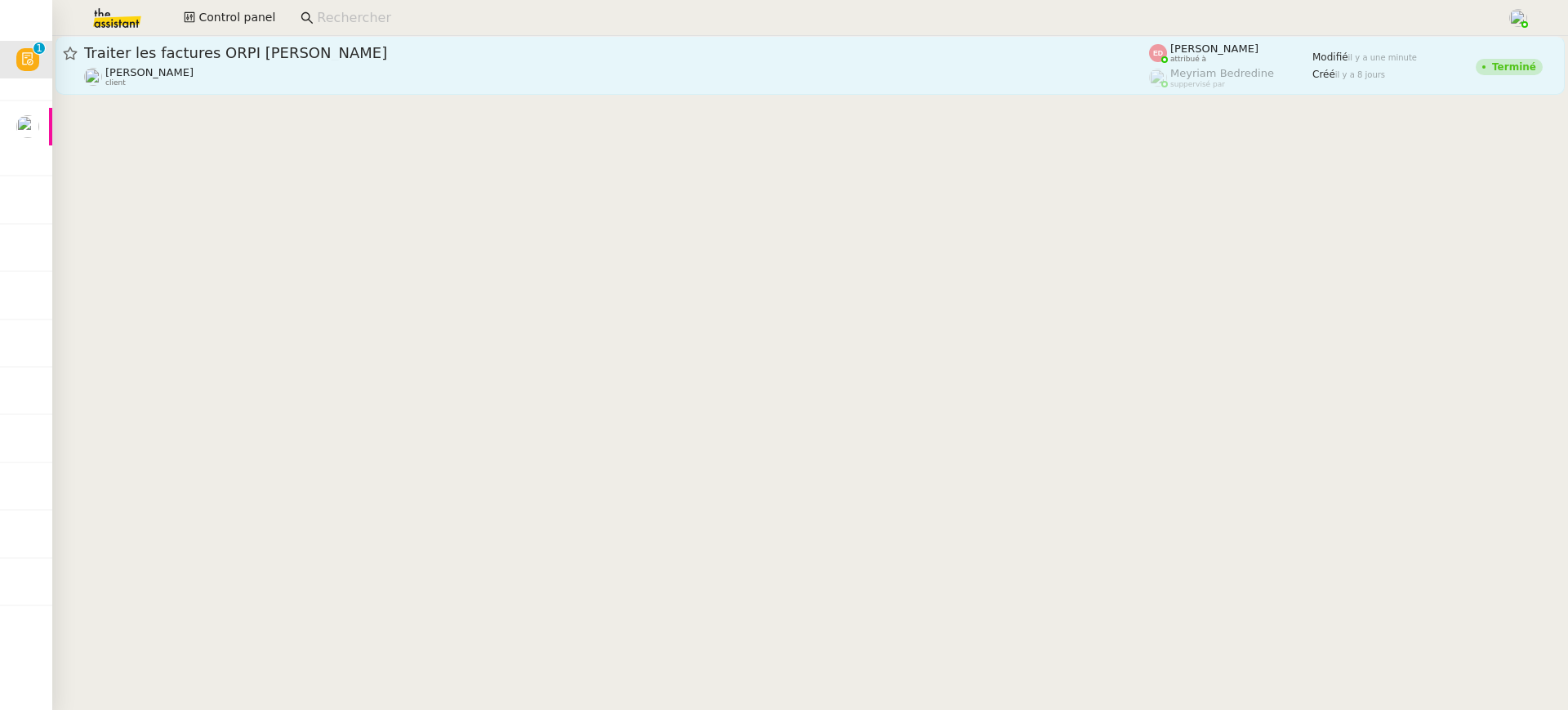
click at [425, 73] on div "Sylvie SUCRA client" at bounding box center [616, 77] width 1065 height 21
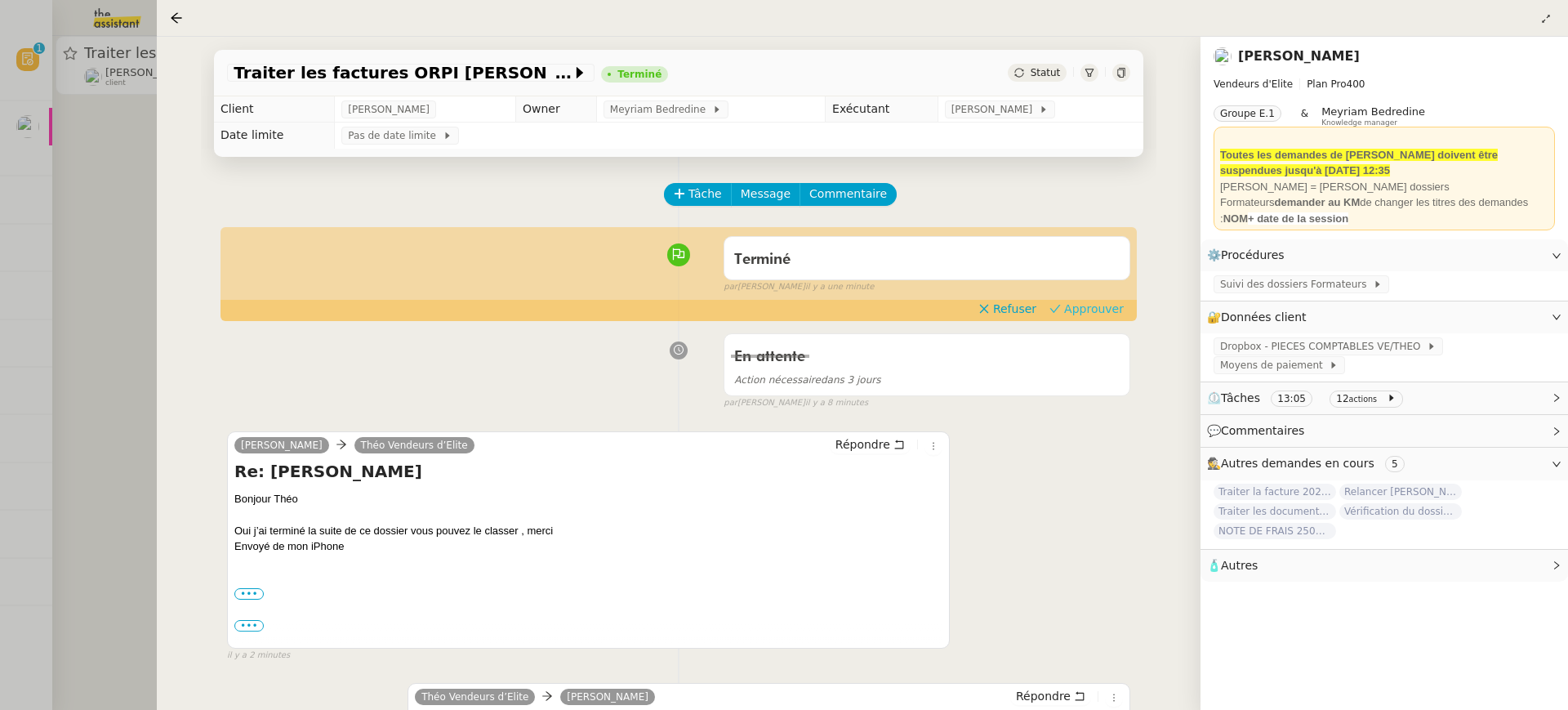
click at [1107, 301] on span "Approuver" at bounding box center [1094, 309] width 60 height 17
click at [46, 93] on div at bounding box center [784, 355] width 1568 height 710
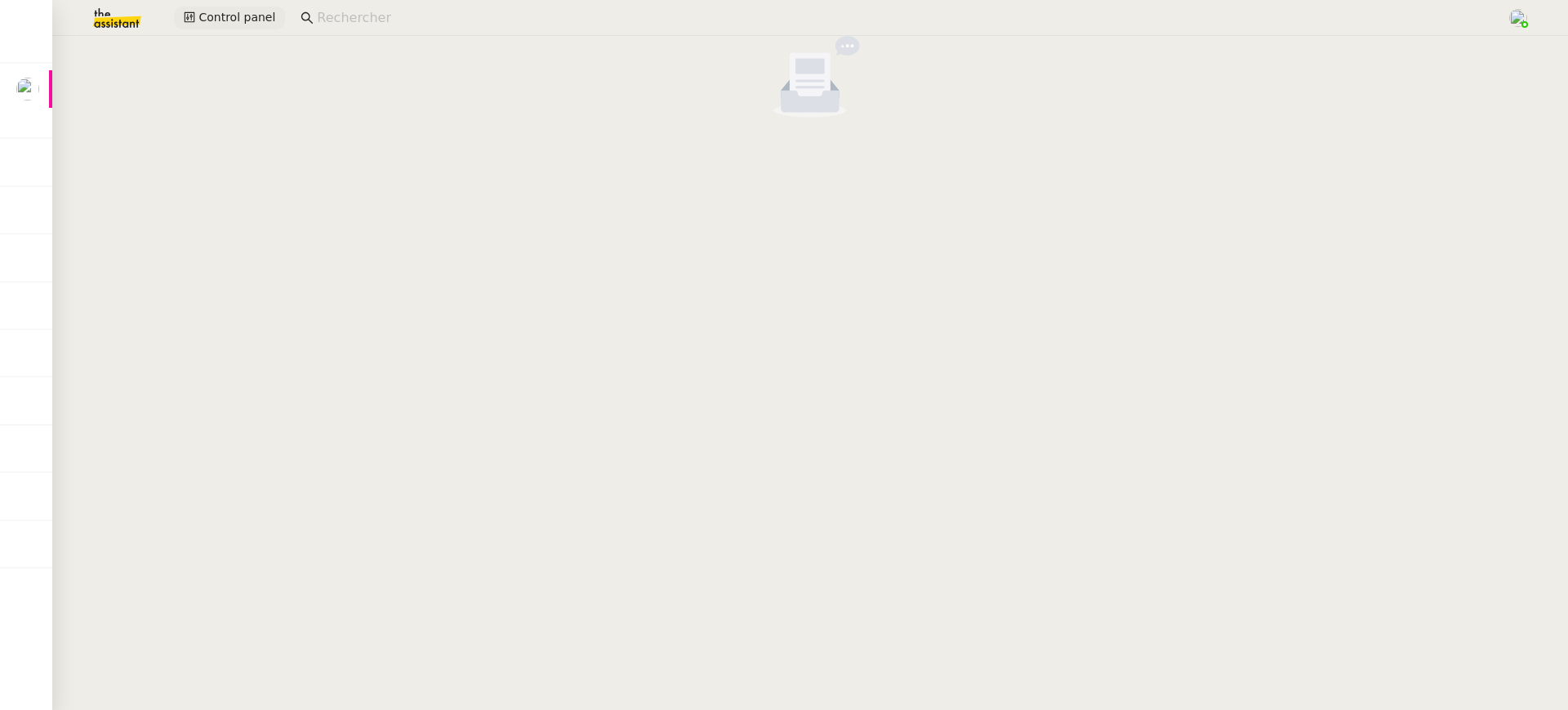
click at [248, 11] on span "Control panel" at bounding box center [236, 18] width 77 height 18
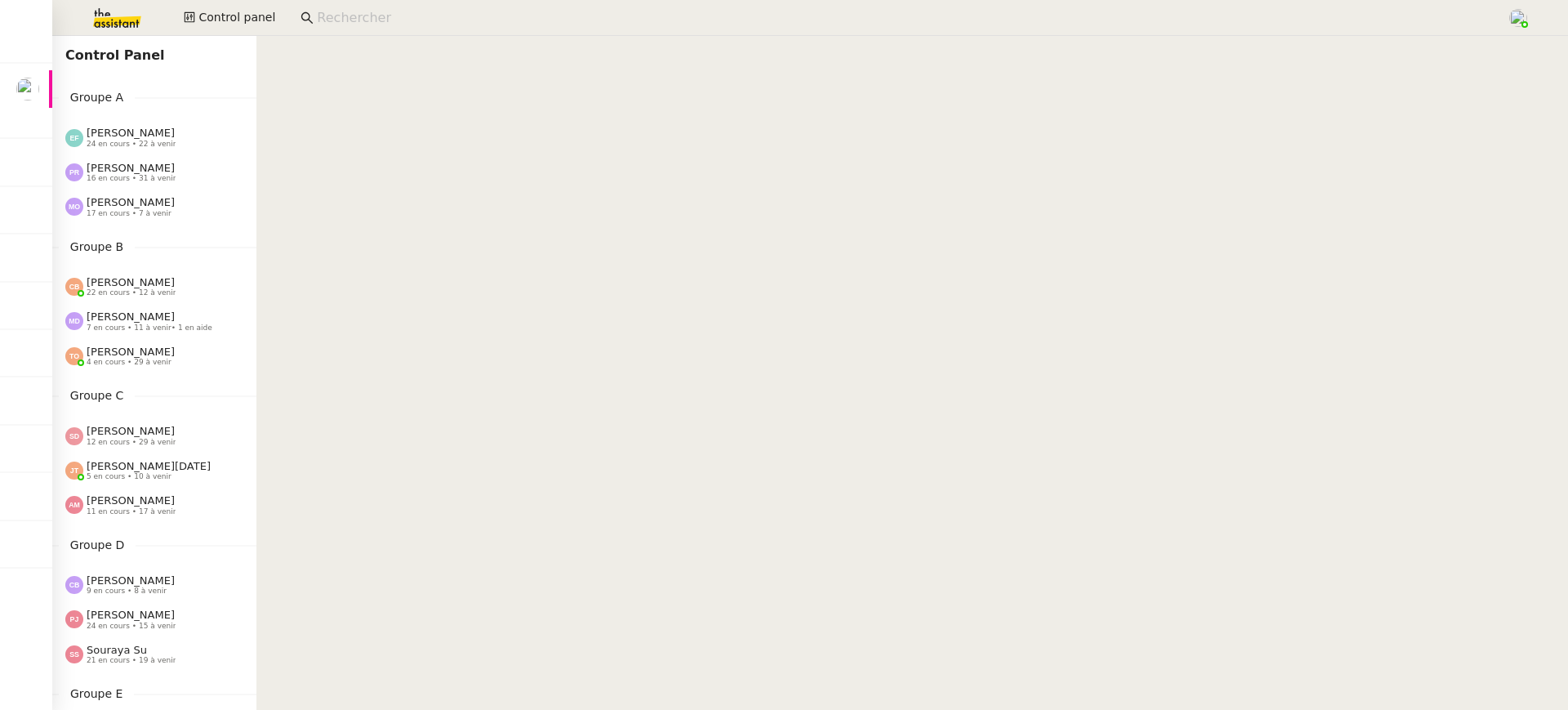
click at [162, 134] on span "[PERSON_NAME]" at bounding box center [131, 132] width 89 height 12
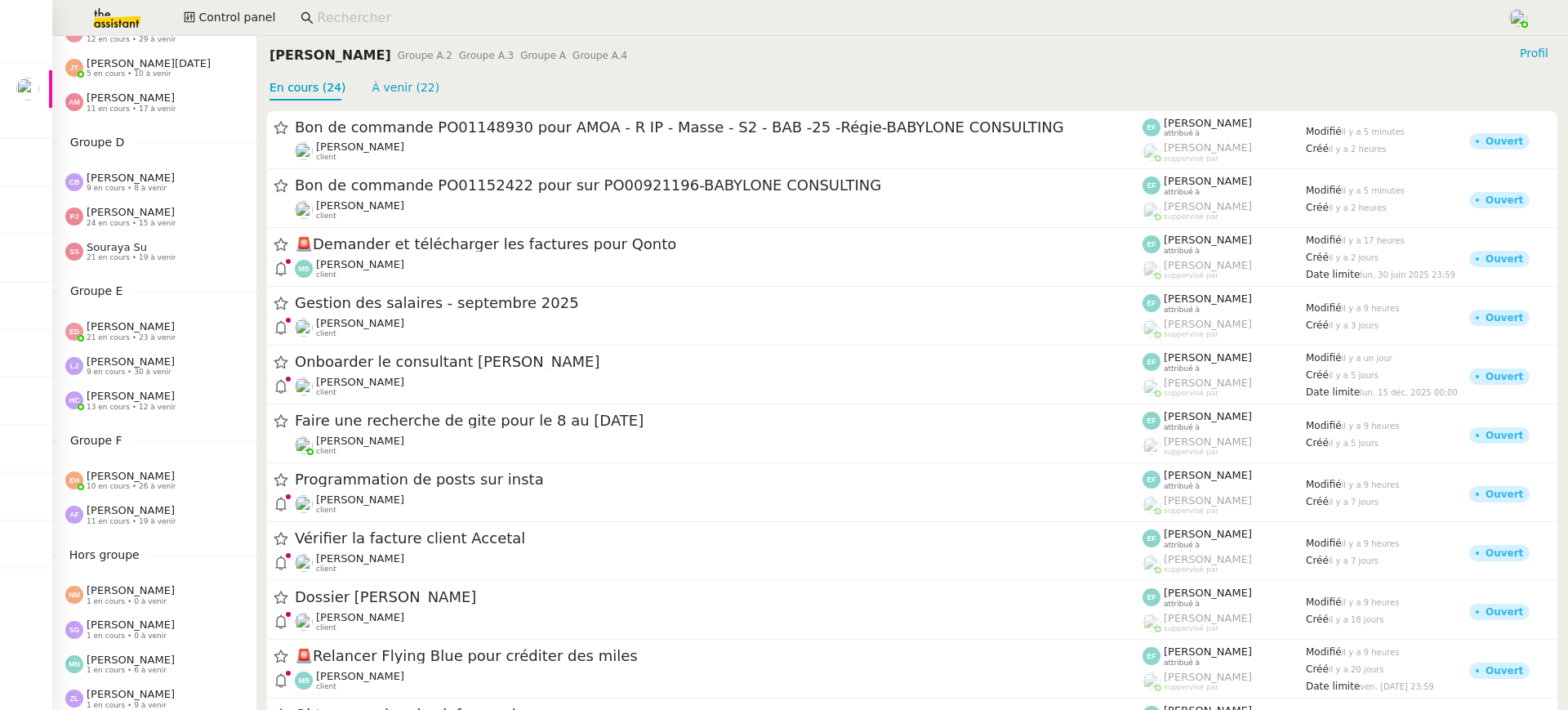
scroll to position [628, 0]
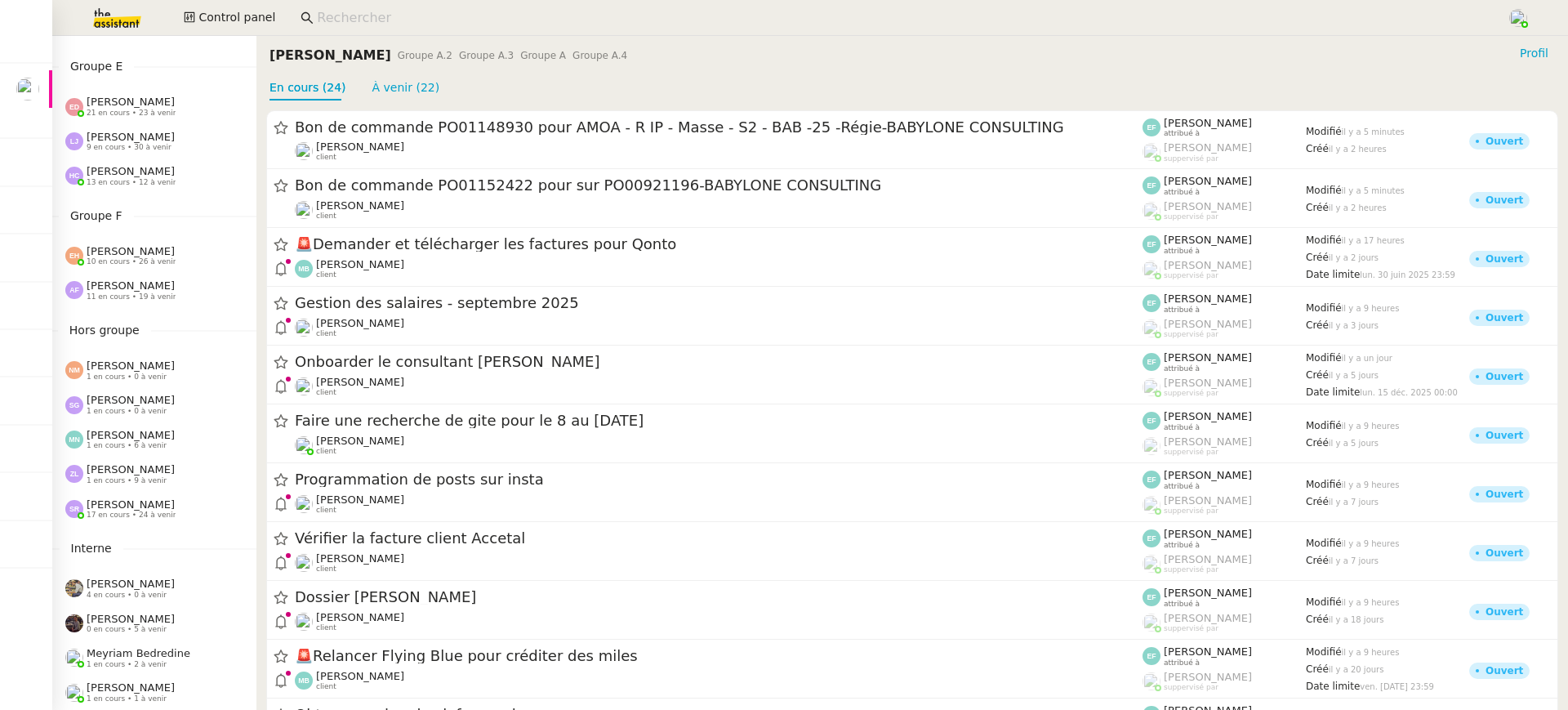
click at [132, 476] on span "1 en cours • 9 à venir" at bounding box center [126, 481] width 80 height 9
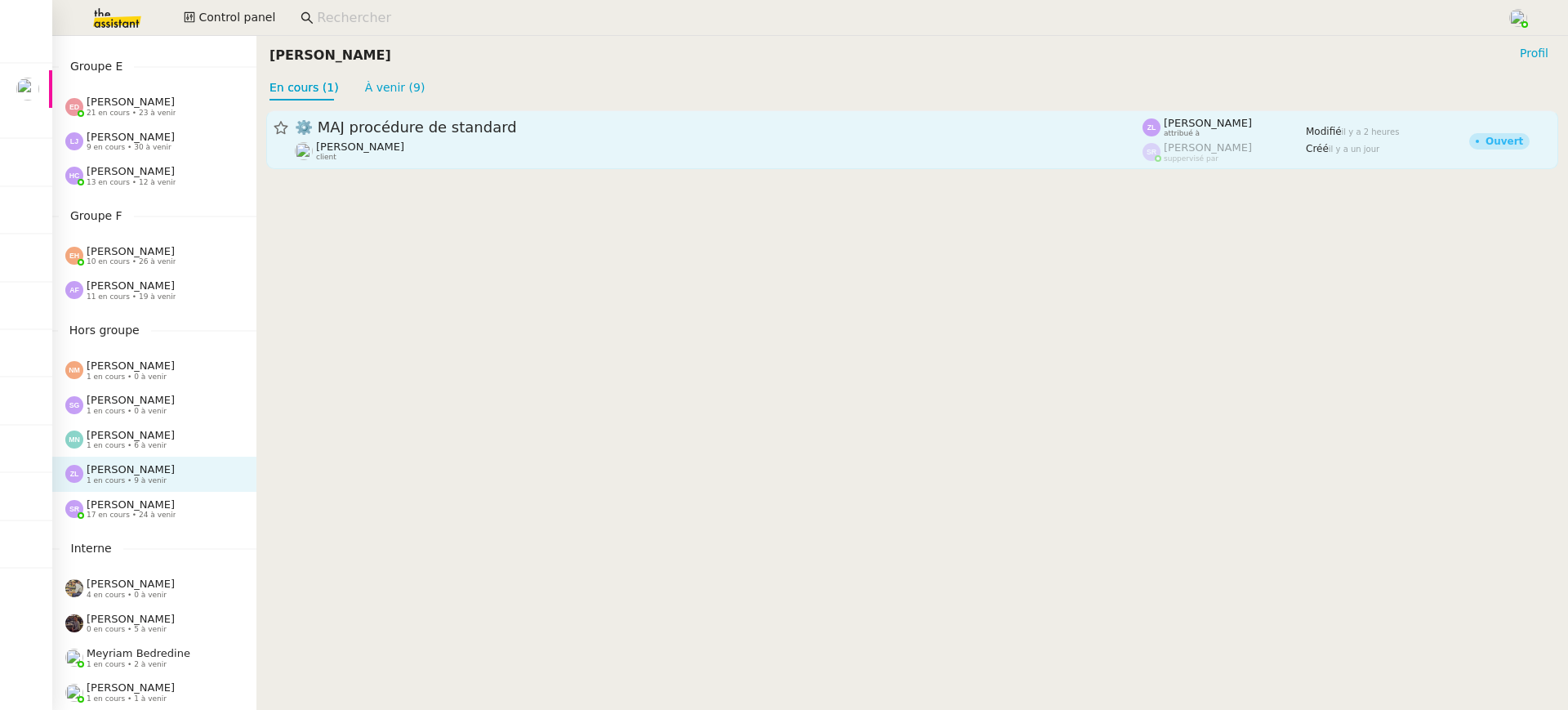
click at [457, 126] on span "⚙️ MAJ procédure de standard" at bounding box center [718, 127] width 848 height 15
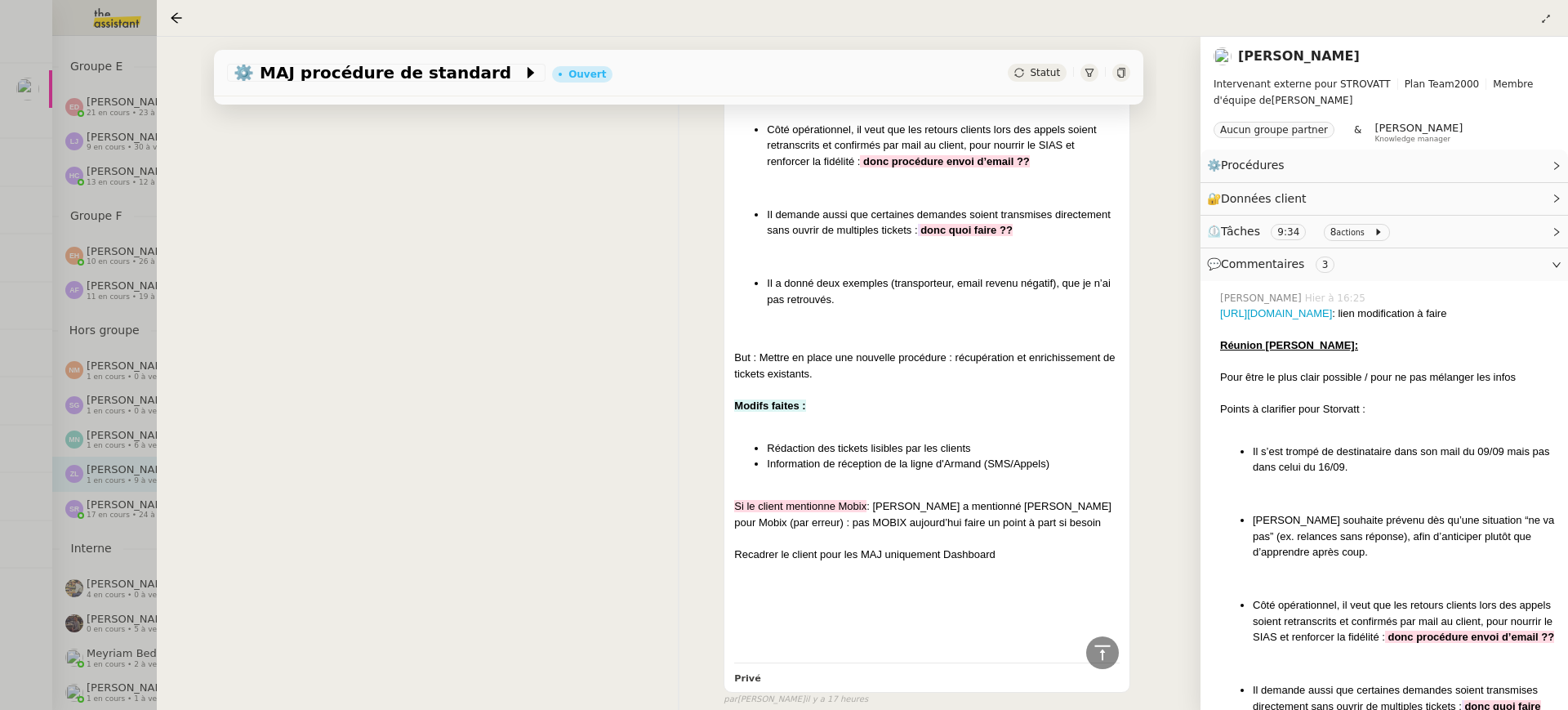
scroll to position [717, 0]
click at [29, 189] on div at bounding box center [784, 355] width 1568 height 710
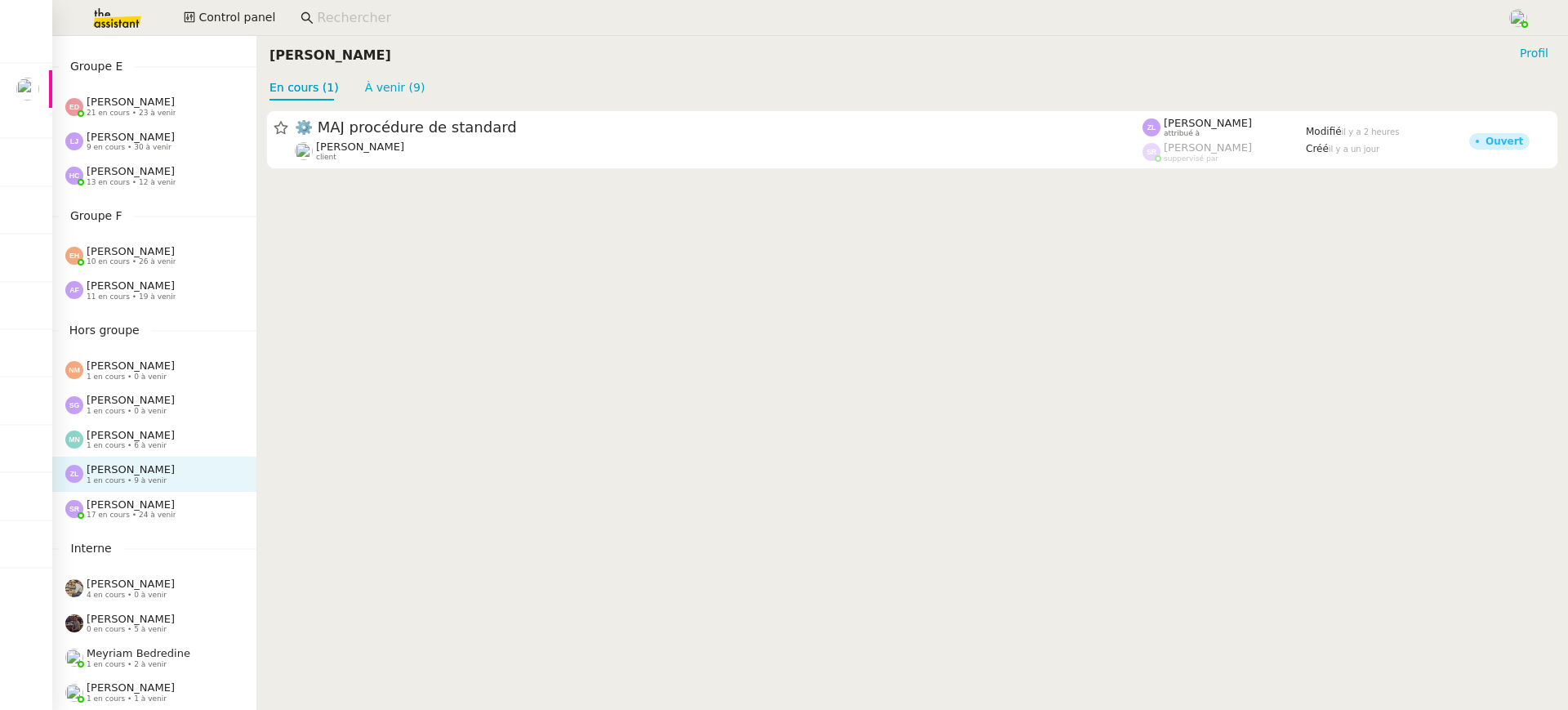
click at [138, 295] on span "11 en cours • 19 à venir" at bounding box center [131, 297] width 89 height 9
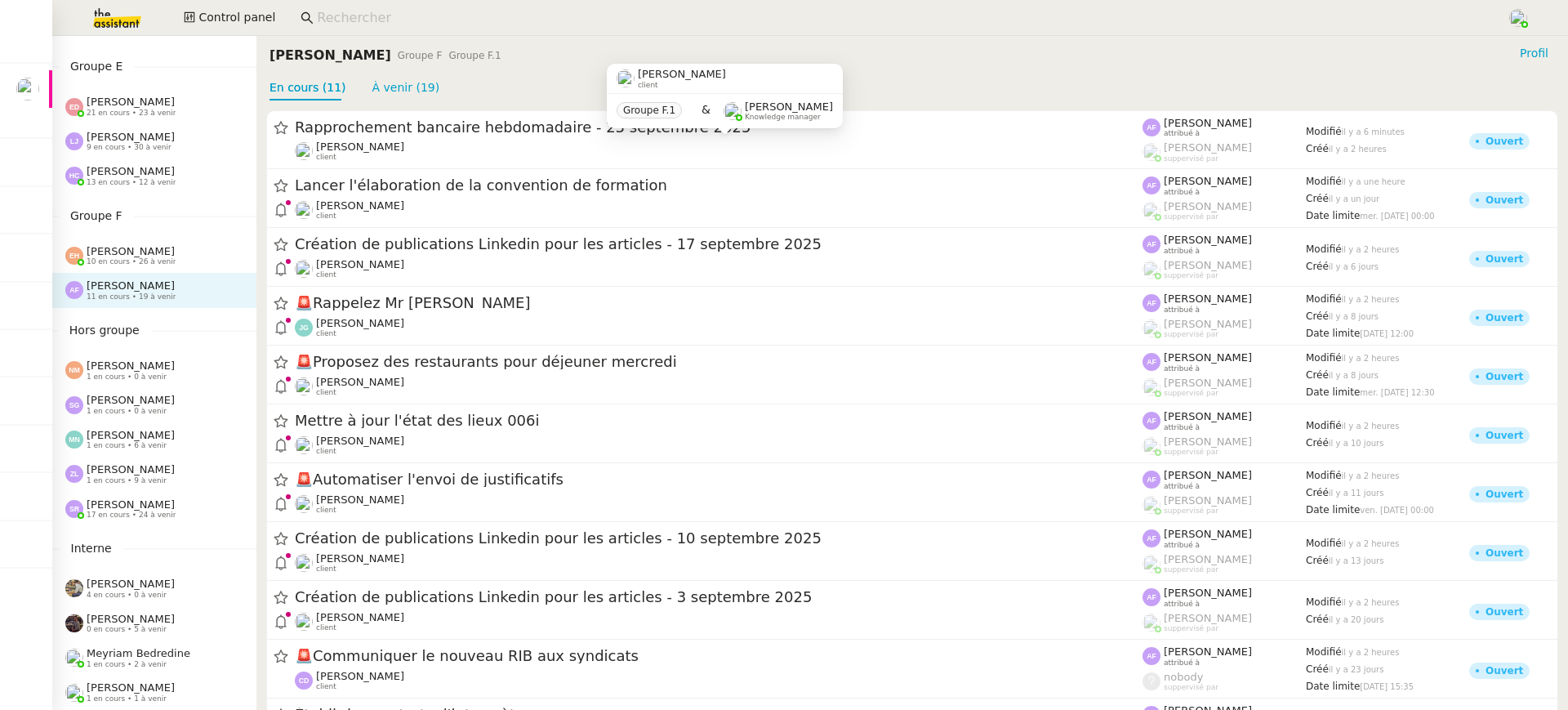
click at [129, 271] on div "Esther Hillenbrand 10 en cours • 26 à venir" at bounding box center [154, 255] width 204 height 34
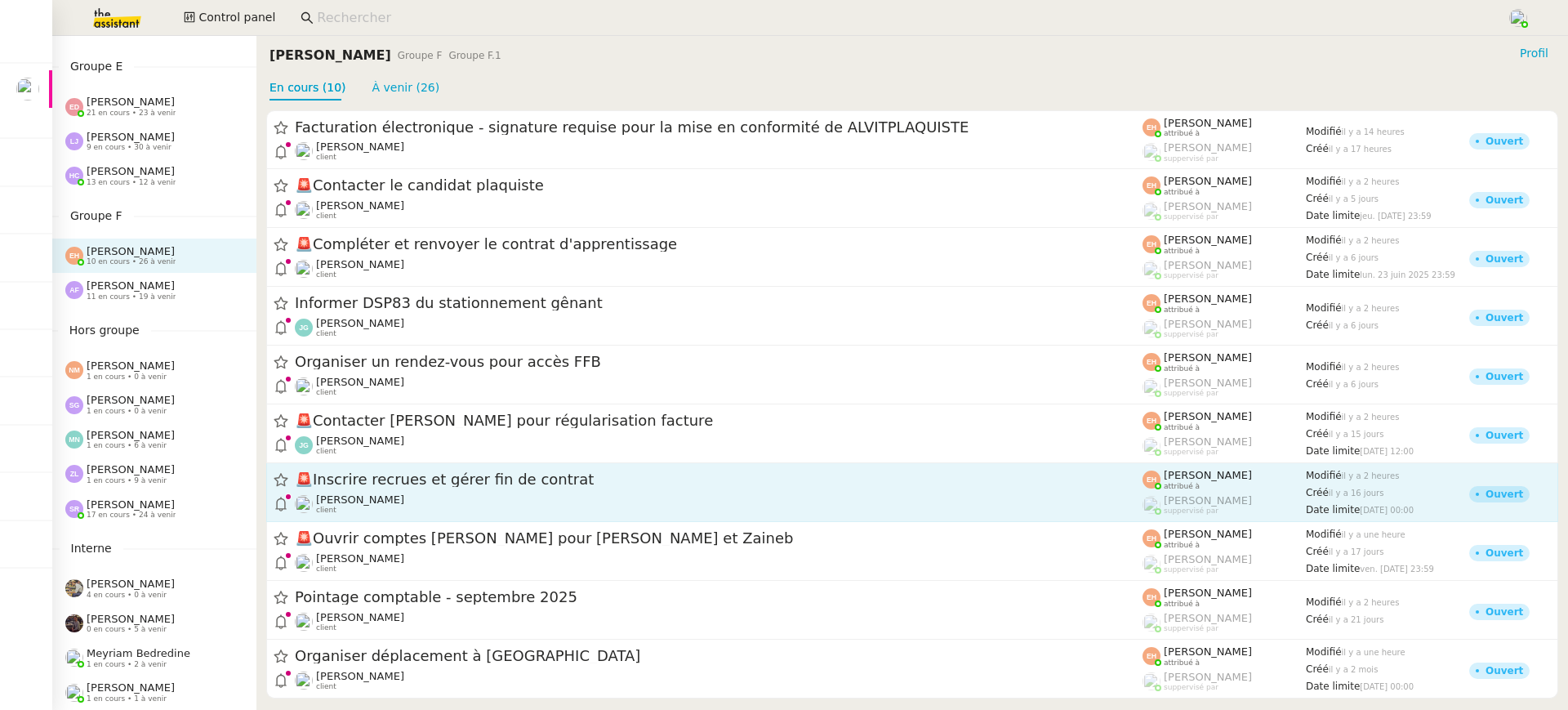
scroll to position [11, 0]
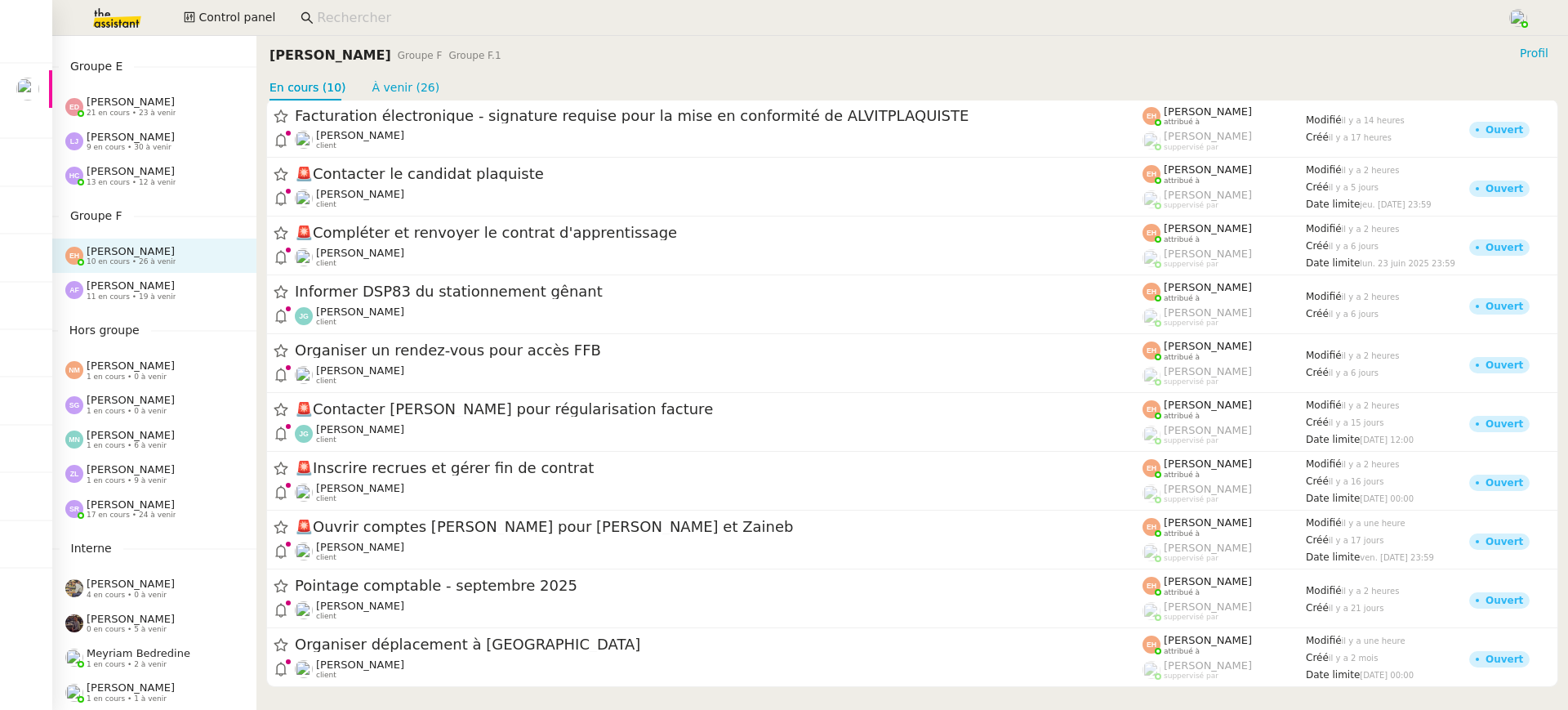
click at [401, 63] on div "Groupe F Groupe F.1" at bounding box center [449, 55] width 103 height 17
click at [413, 85] on link "À venir (26)" at bounding box center [406, 88] width 67 height 13
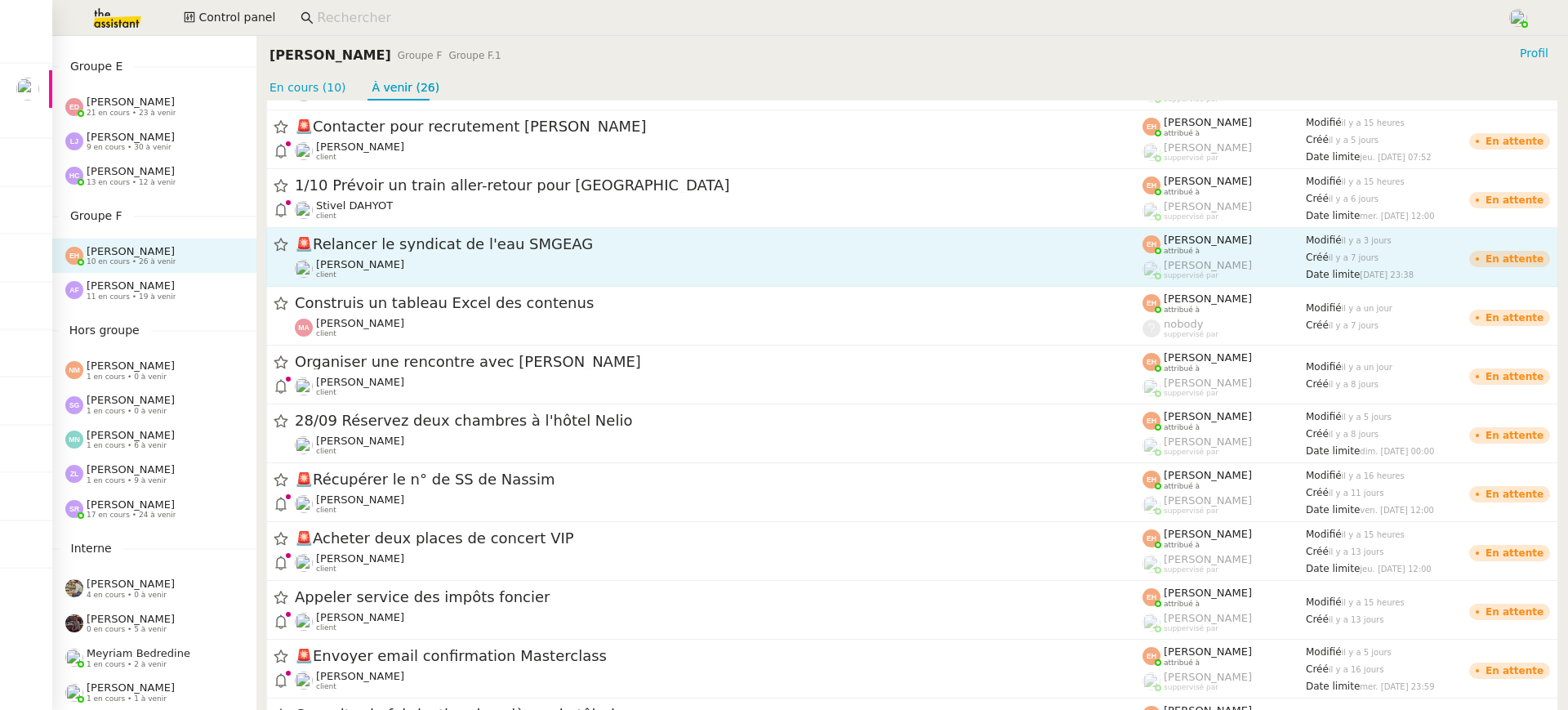
scroll to position [121, 0]
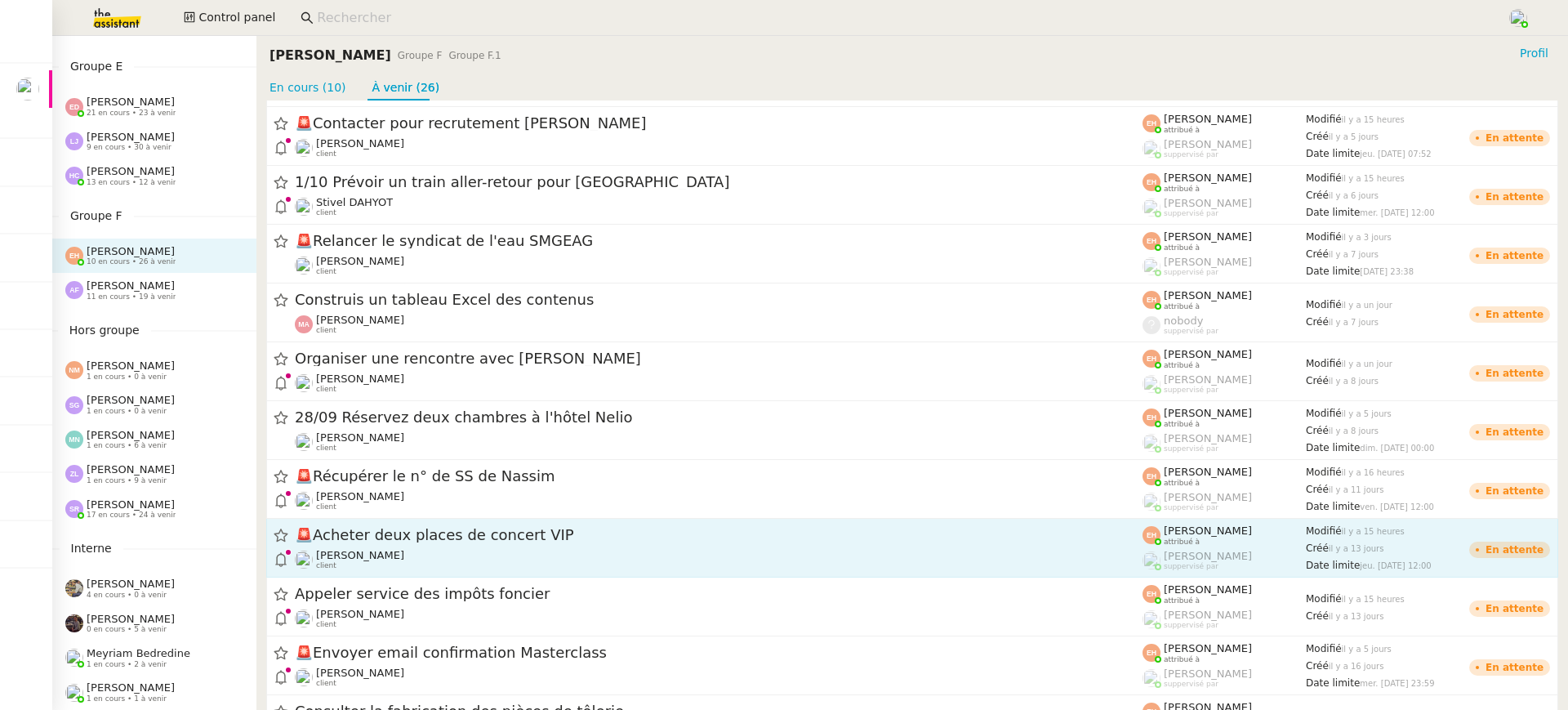
click at [503, 519] on link "🚨 Acheter deux places de concert VIP Vitor Alvites client Esther Hillenbrand at…" at bounding box center [912, 548] width 1292 height 59
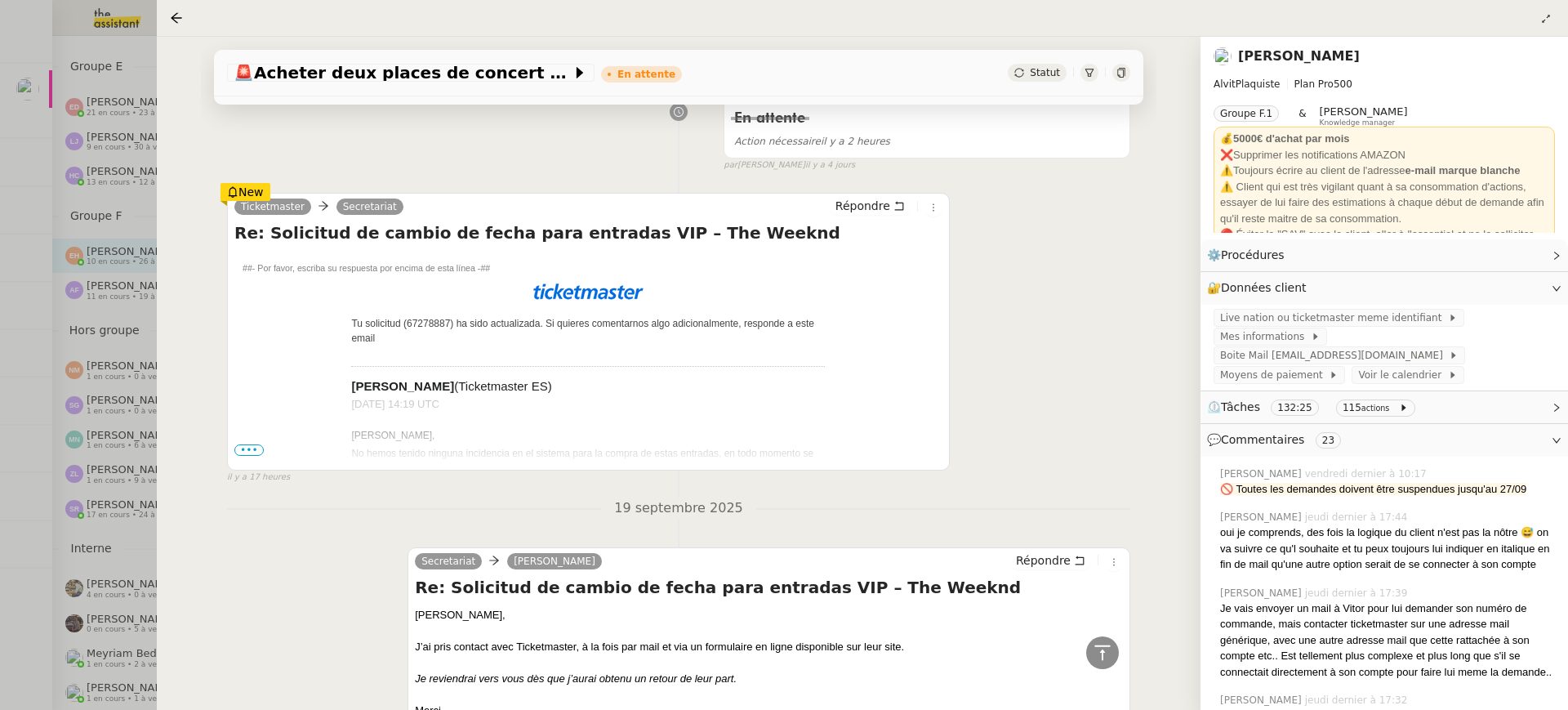
scroll to position [776, 0]
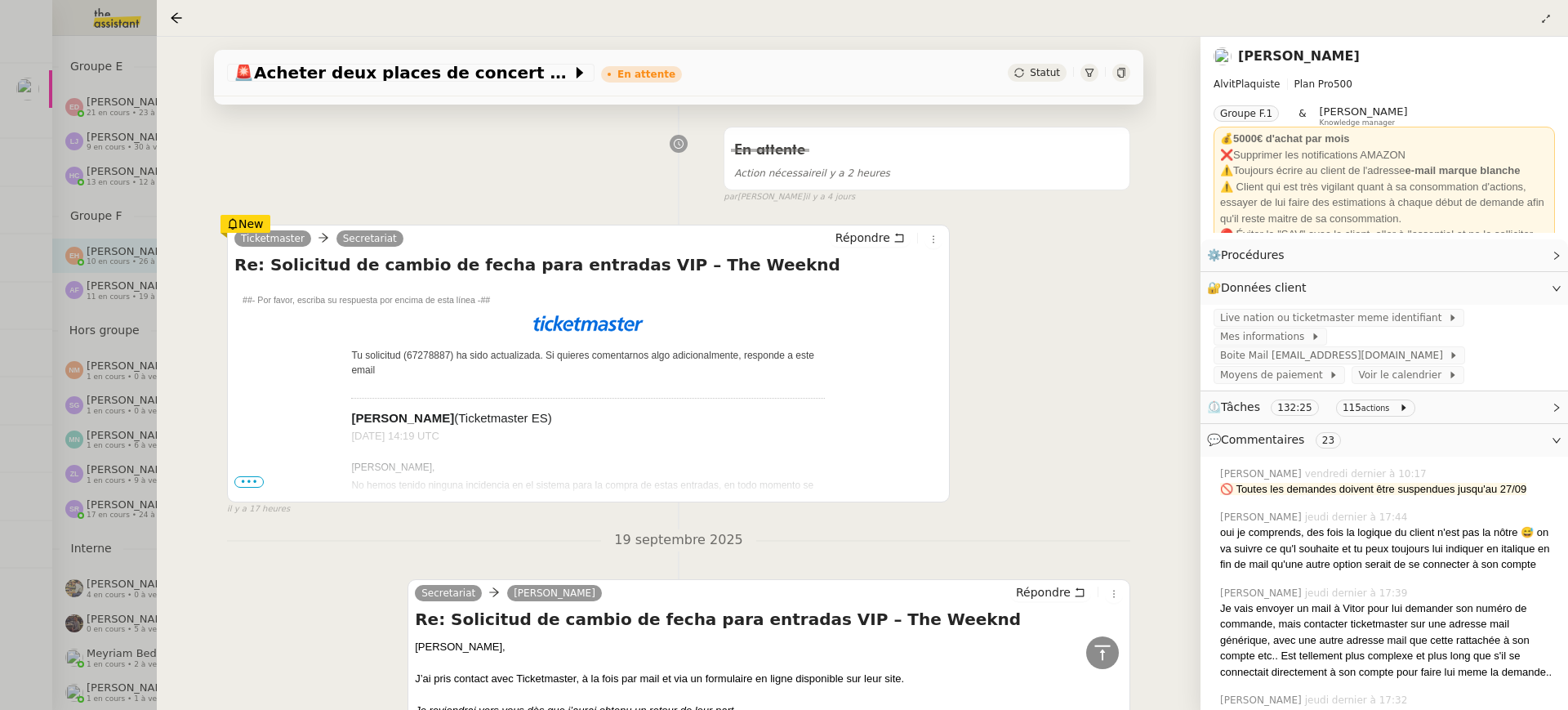
click at [254, 476] on span "•••" at bounding box center [249, 482] width 30 height 11
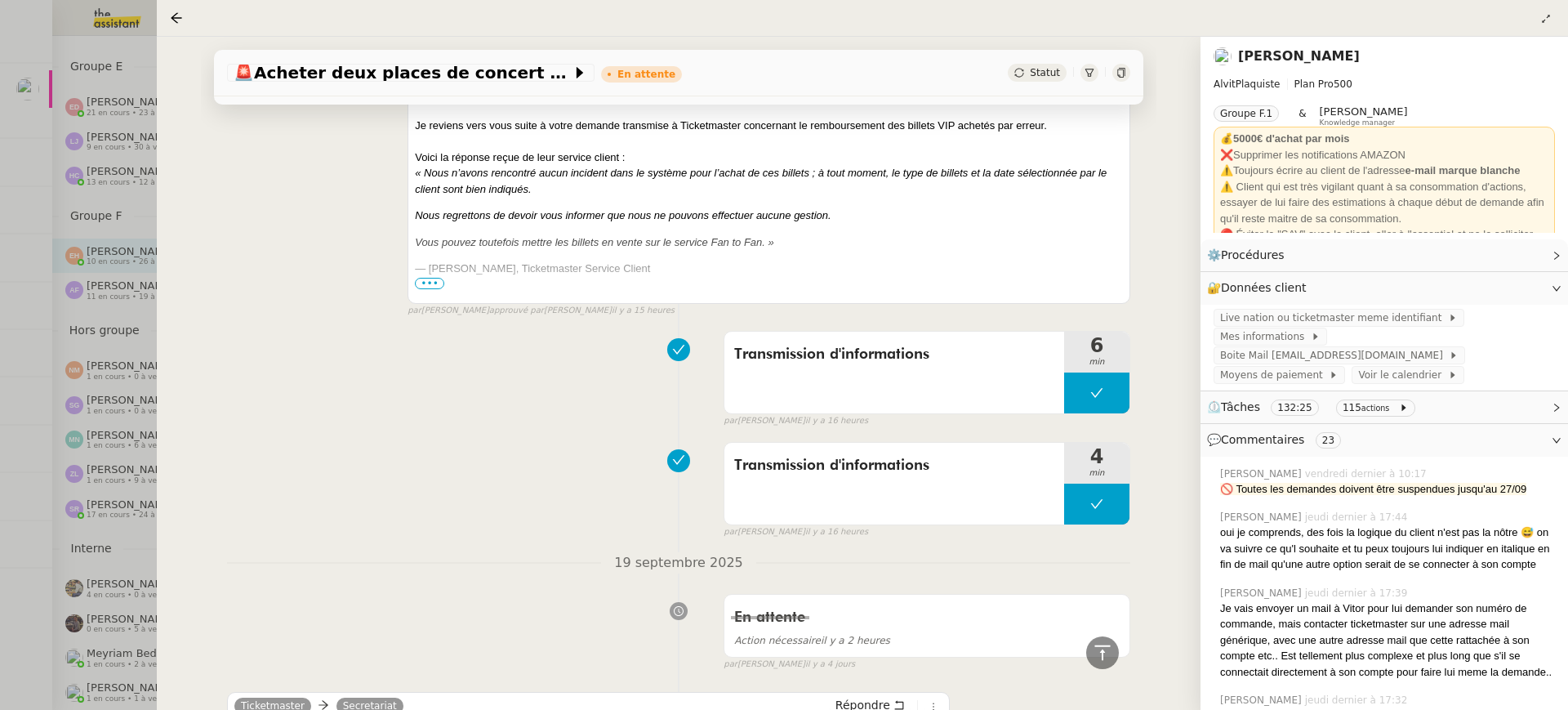
scroll to position [67, 0]
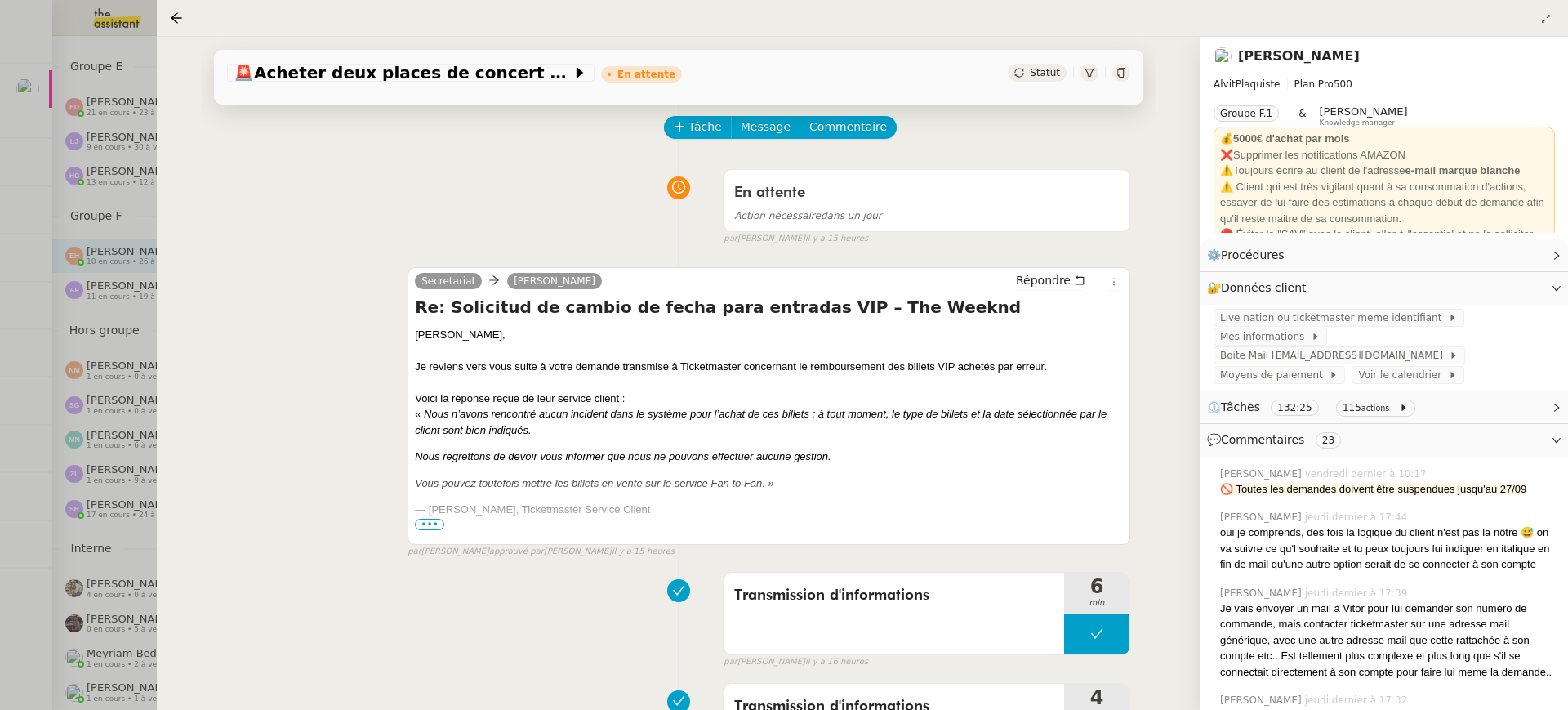
click at [436, 523] on span "•••" at bounding box center [430, 524] width 30 height 11
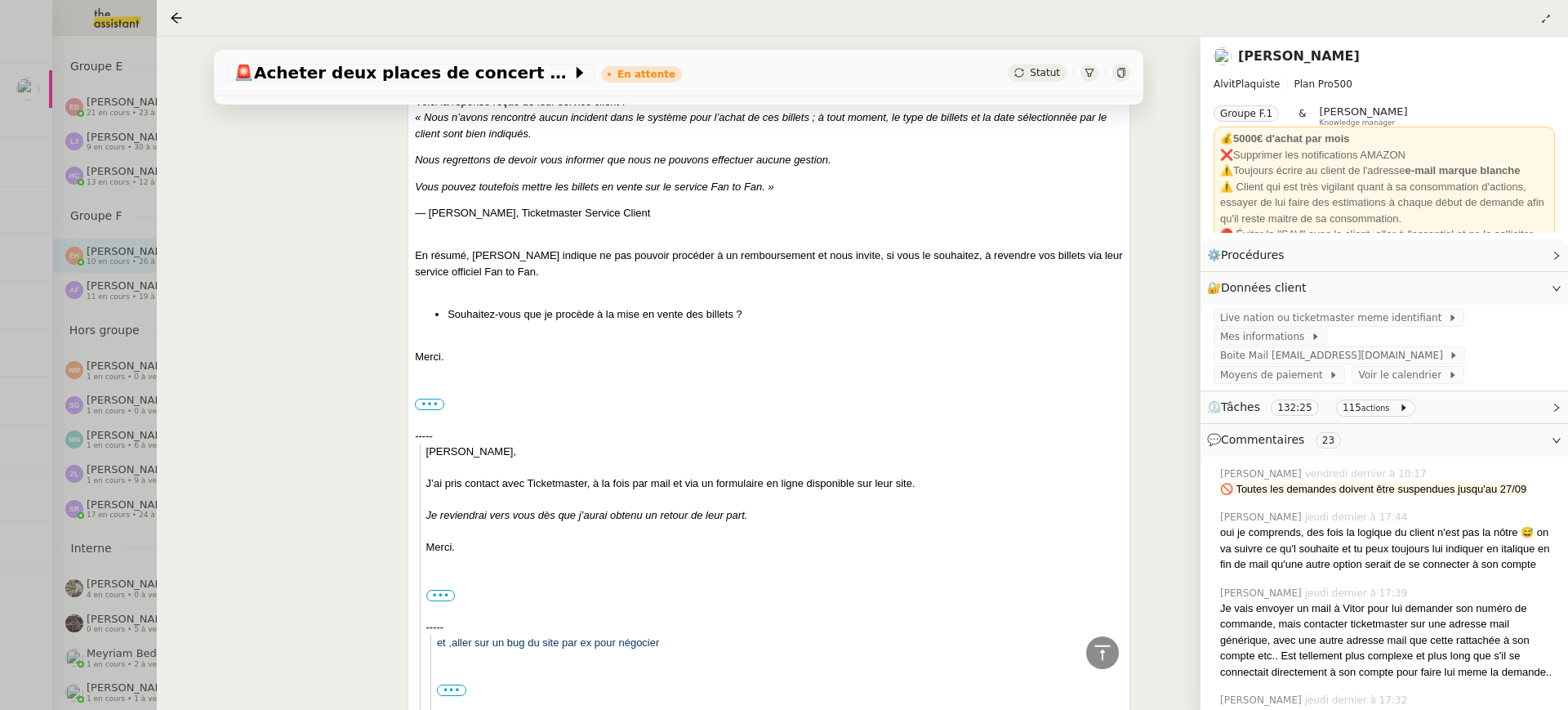
scroll to position [366, 0]
click at [37, 102] on div at bounding box center [784, 355] width 1568 height 710
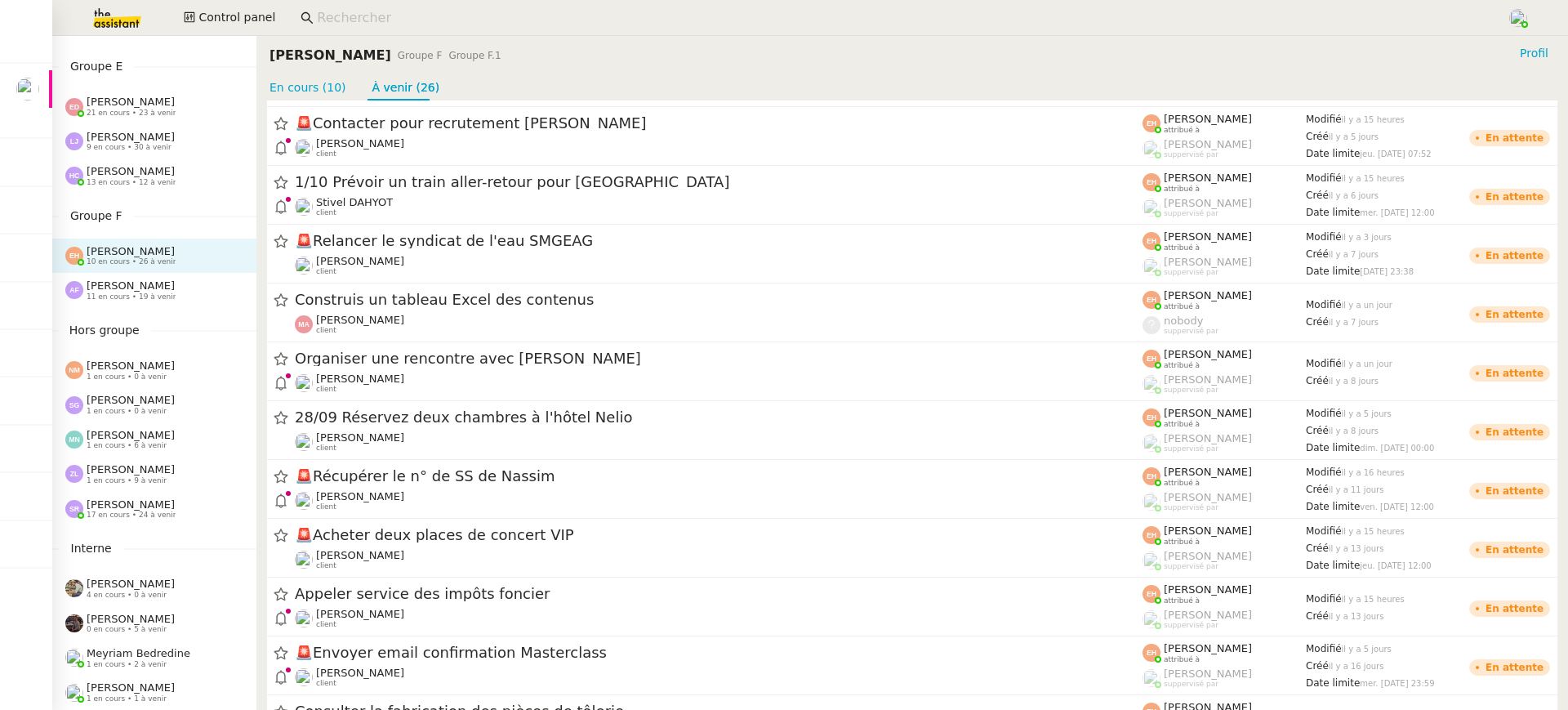
click at [369, 15] on input at bounding box center [904, 18] width 1174 height 22
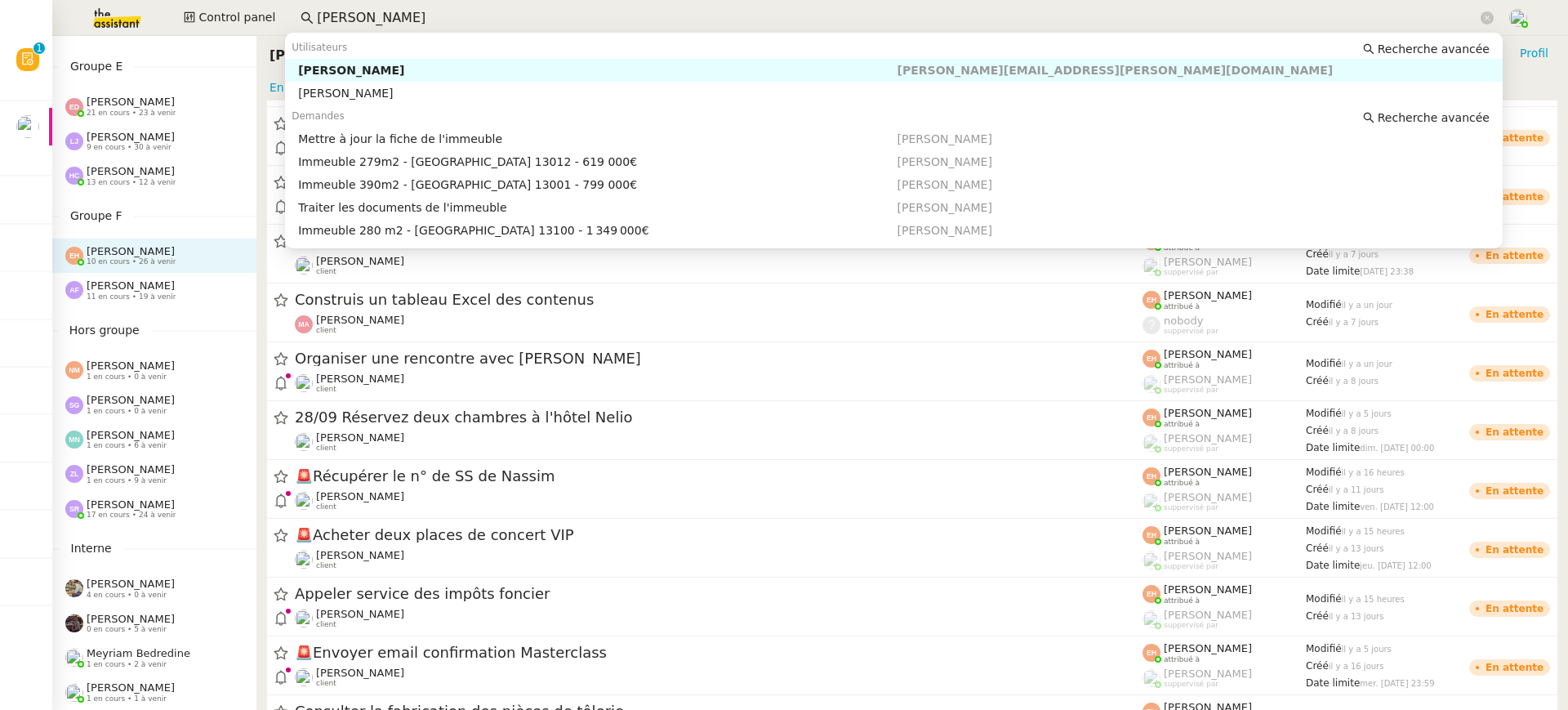
click at [401, 65] on div "Kevin AUBERT" at bounding box center [597, 70] width 599 height 15
type input "kevin aubett"
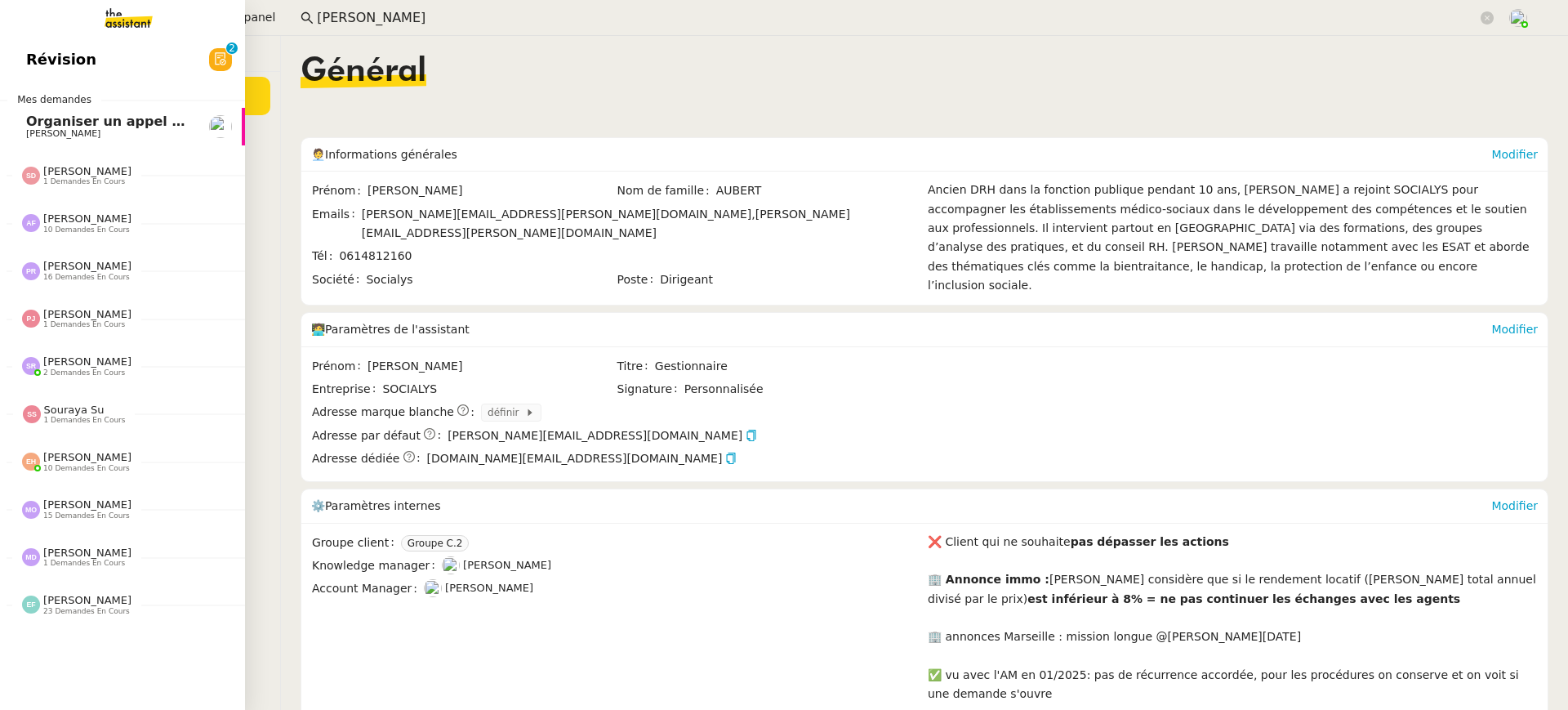
click at [130, 32] on img at bounding box center [115, 18] width 126 height 36
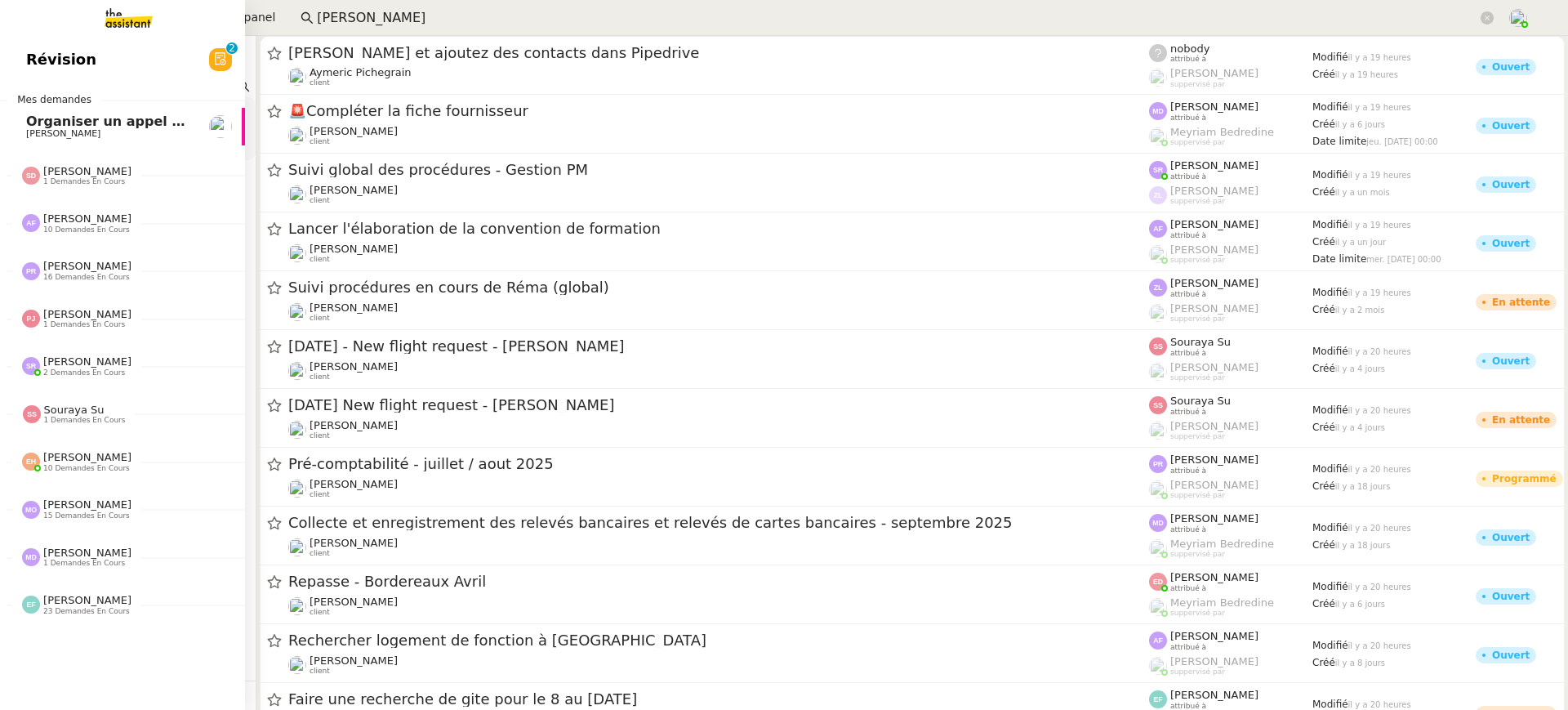
click at [130, 41] on link "Révision 0 1 2 3 4 5 6 7 8 9" at bounding box center [122, 59] width 245 height 38
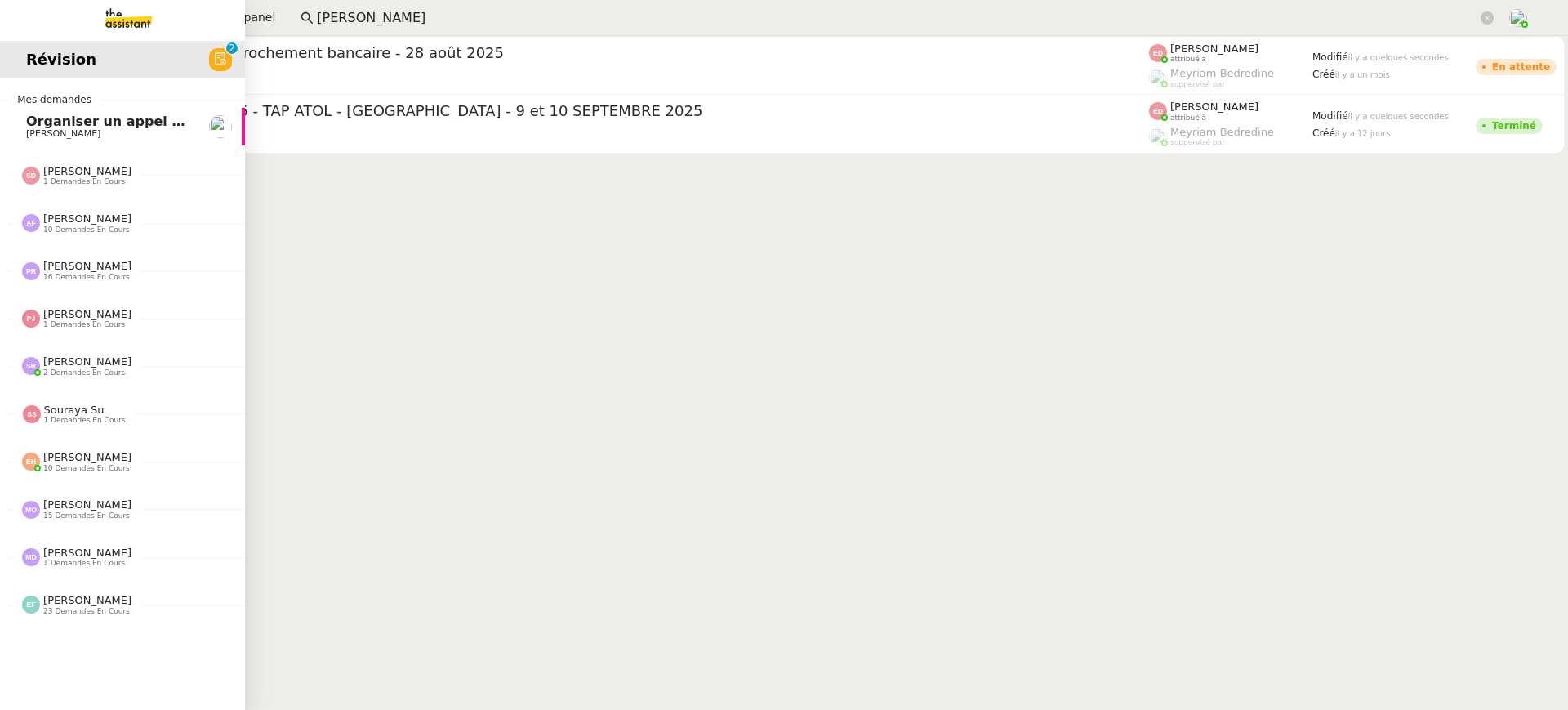
click at [125, 52] on link "Révision 0 1 2 3 4 5 6 7 8 9" at bounding box center [122, 59] width 245 height 38
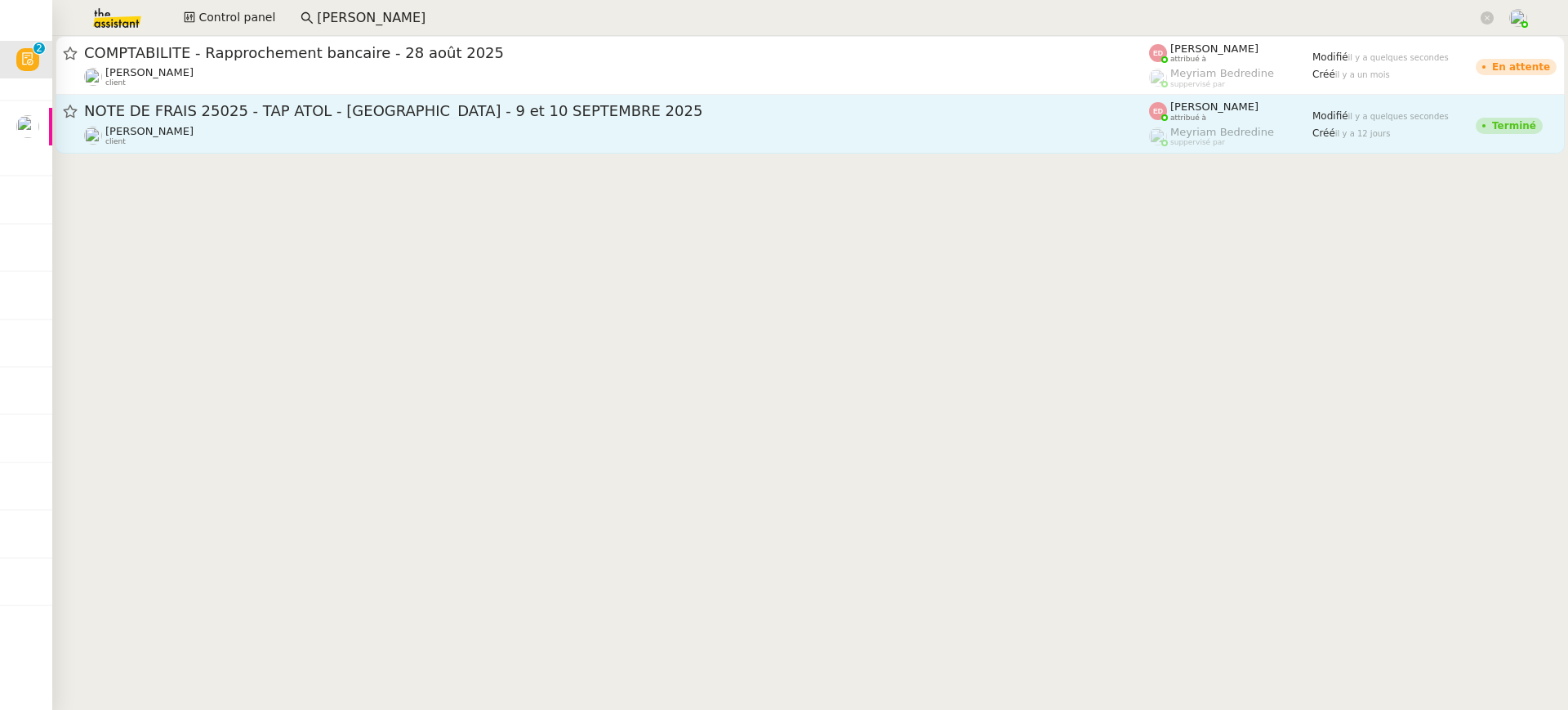
click at [1096, 96] on link "NOTE DE FRAIS 25025 - TAP ATOL - PAU - 9 et 10 SEPTEMBRE 2025 Sylvie SUCRA clie…" at bounding box center [809, 125] width 1509 height 59
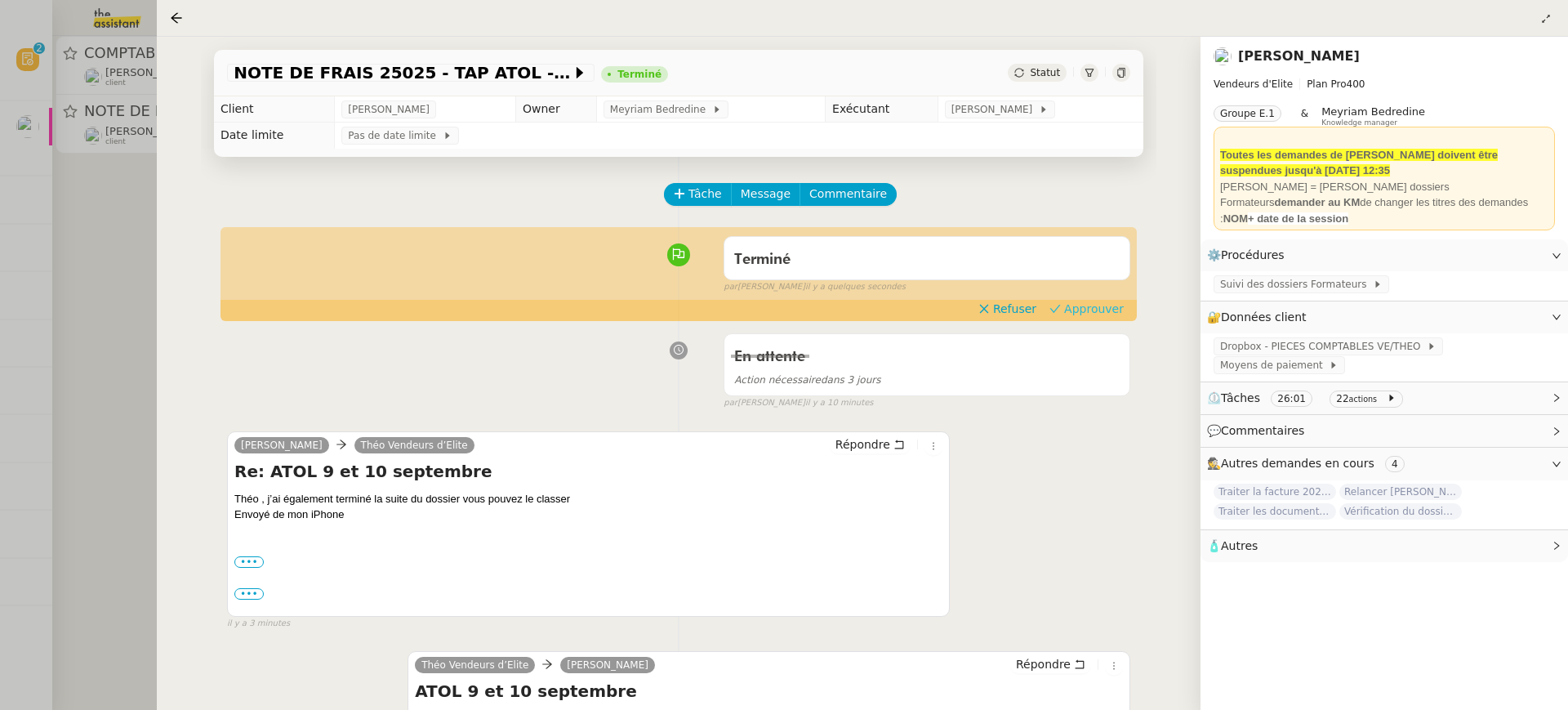
click at [1084, 309] on span "Approuver" at bounding box center [1094, 309] width 60 height 17
click at [75, 179] on div at bounding box center [784, 355] width 1568 height 710
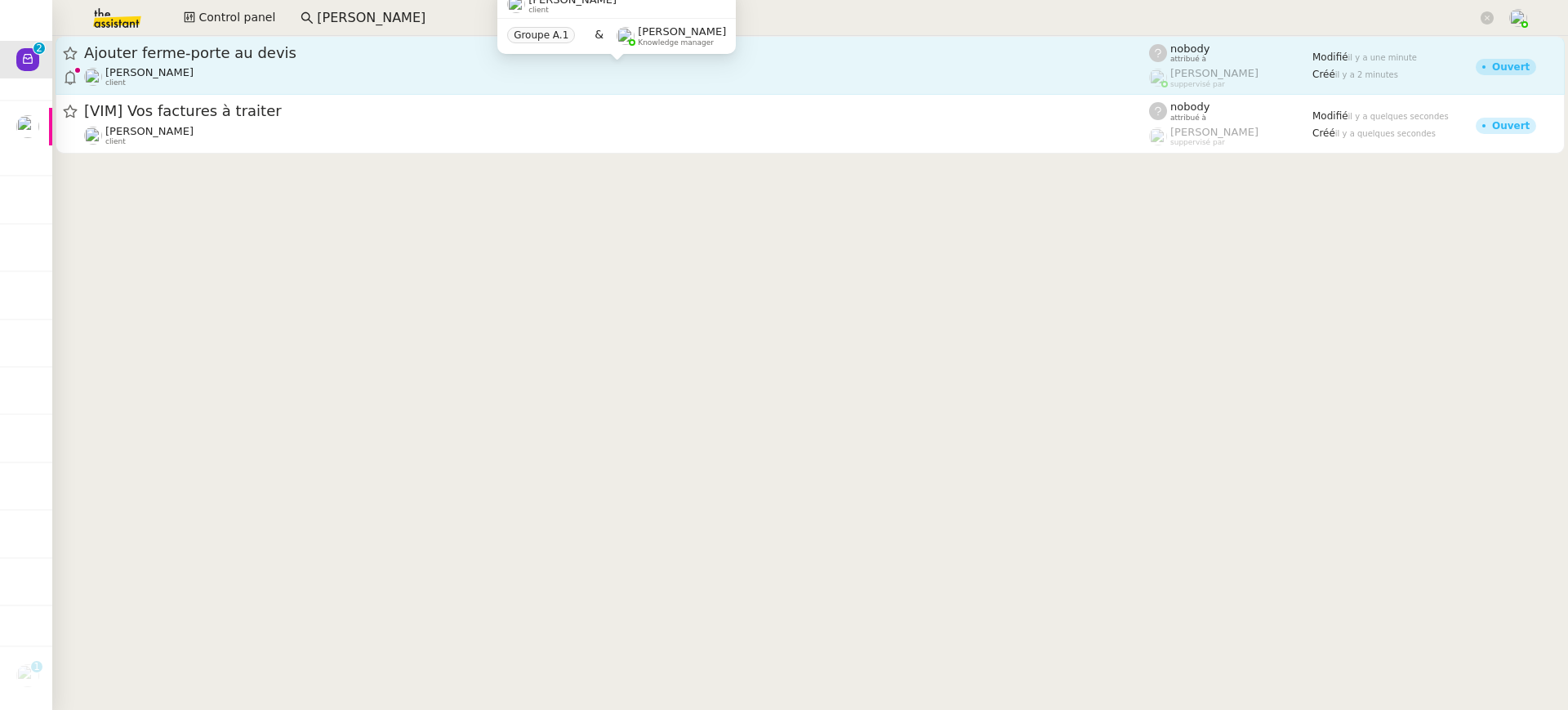
click at [976, 69] on div "Gilbert AVAKIAN client" at bounding box center [616, 77] width 1065 height 21
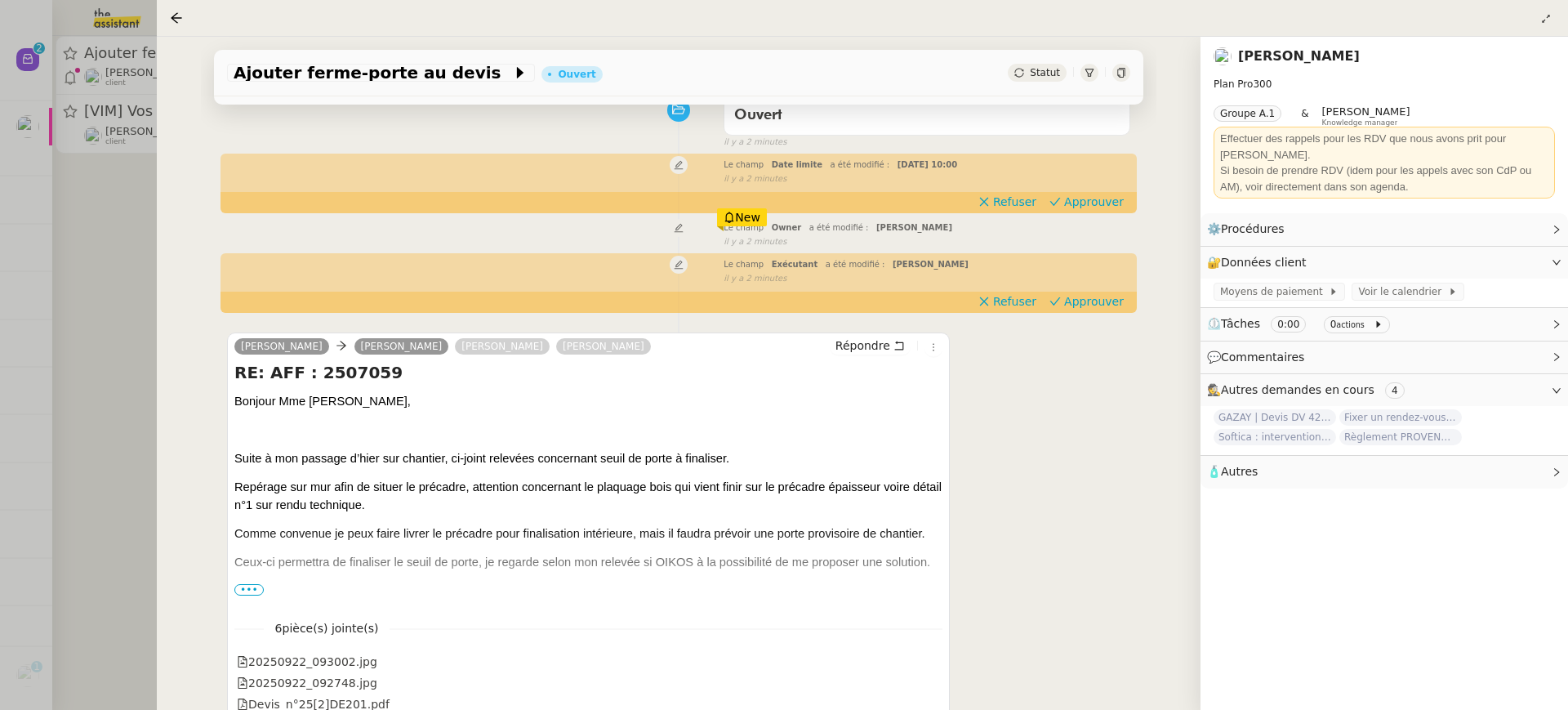
scroll to position [273, 0]
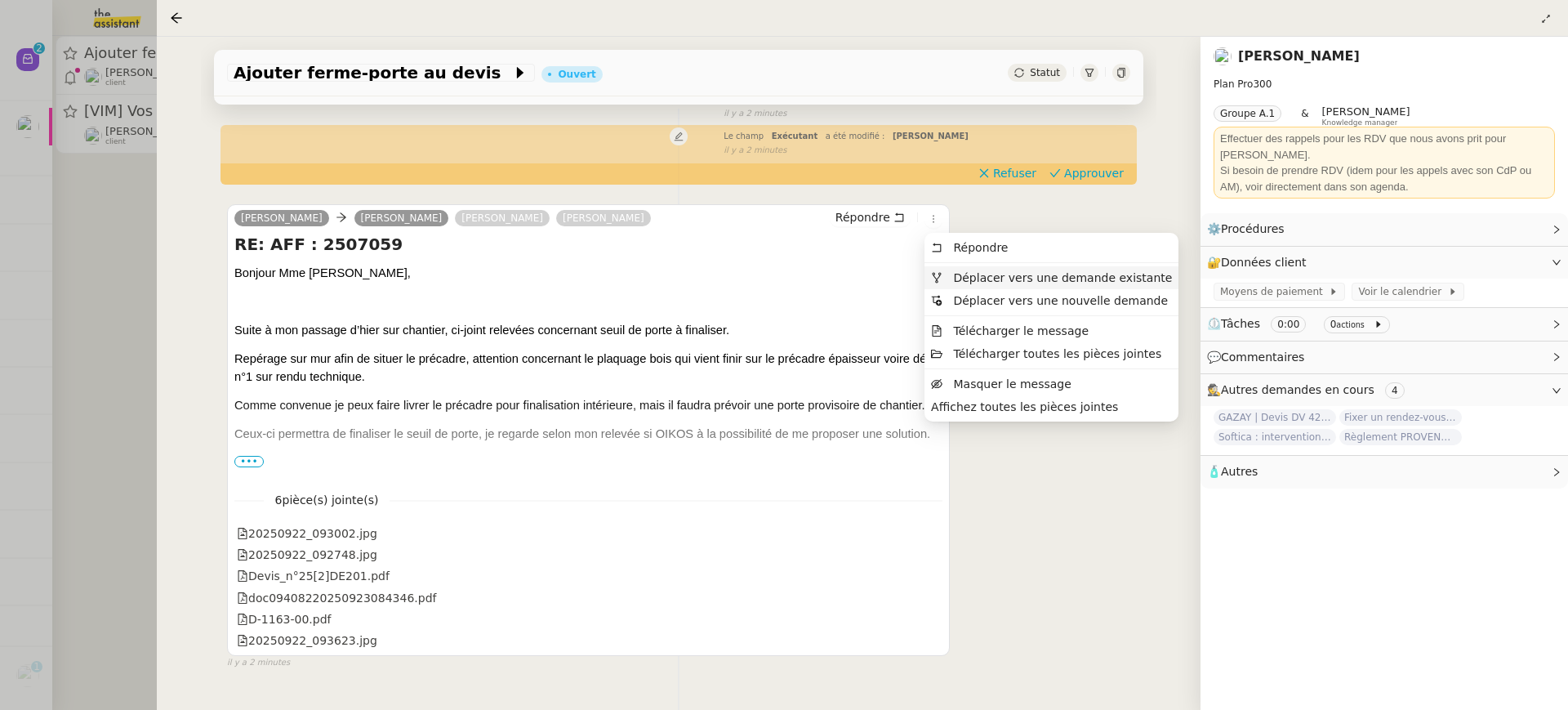
click at [964, 271] on span "Déplacer vers une demande existante" at bounding box center [1062, 278] width 219 height 13
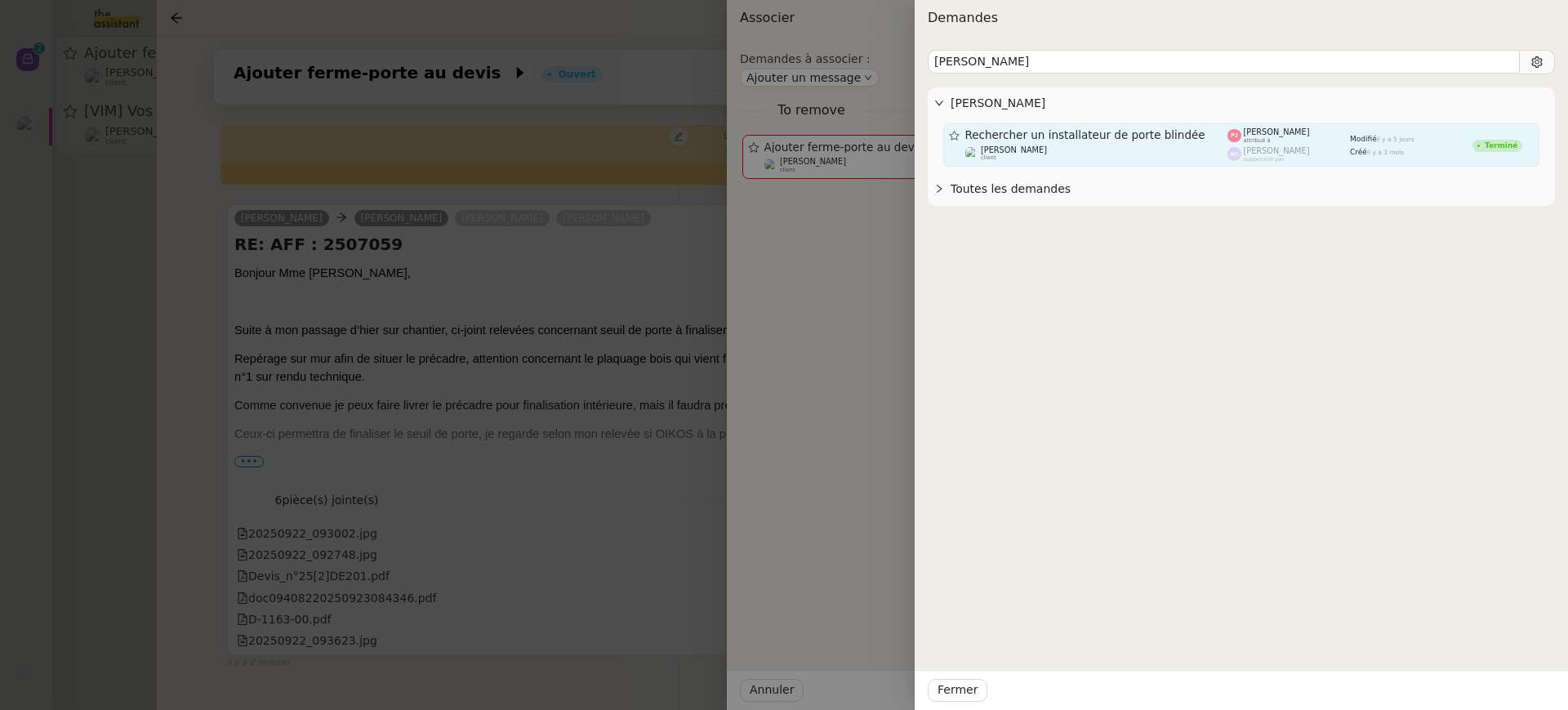
type input "eric bonamy"
click at [1047, 137] on span "Rechercher un installateur de porte blindée" at bounding box center [1096, 136] width 263 height 11
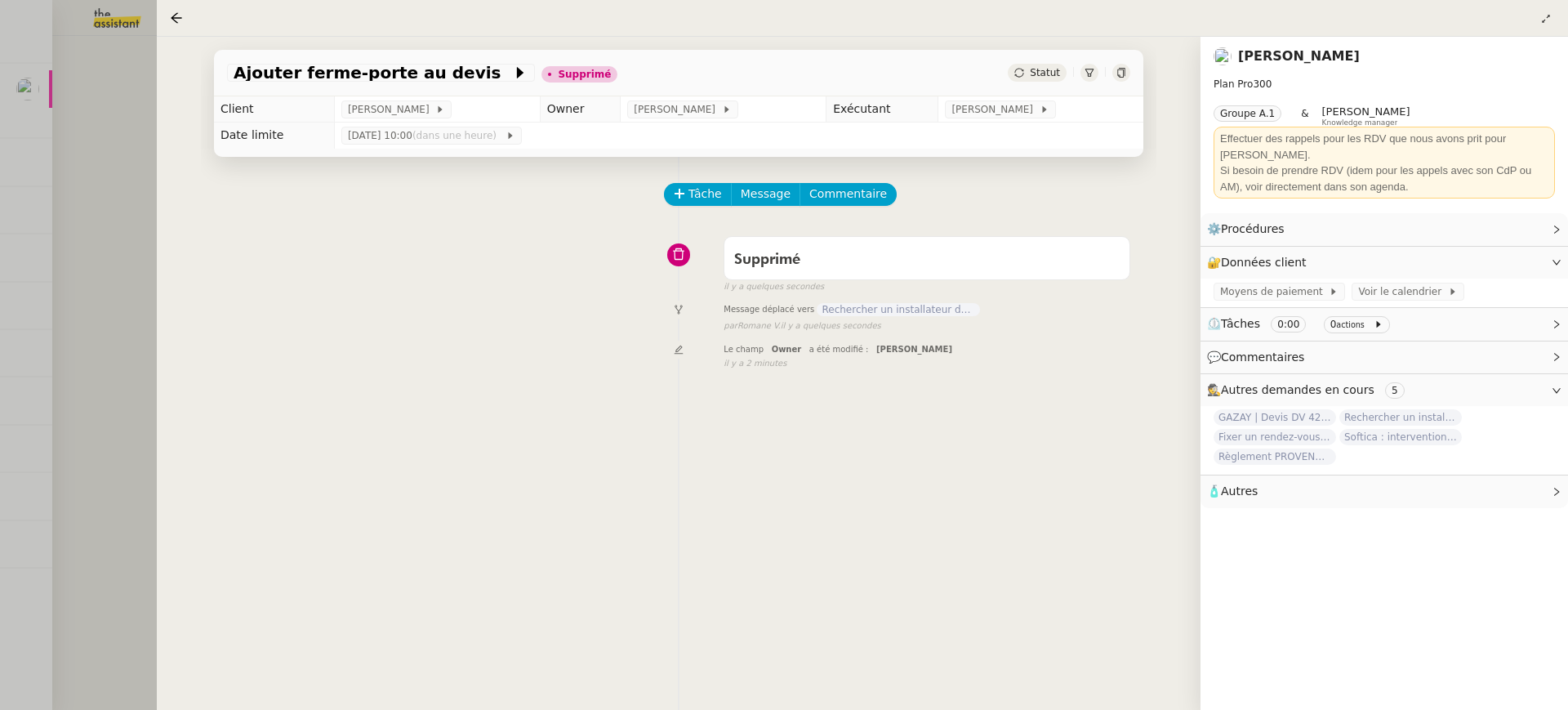
scroll to position [210, 0]
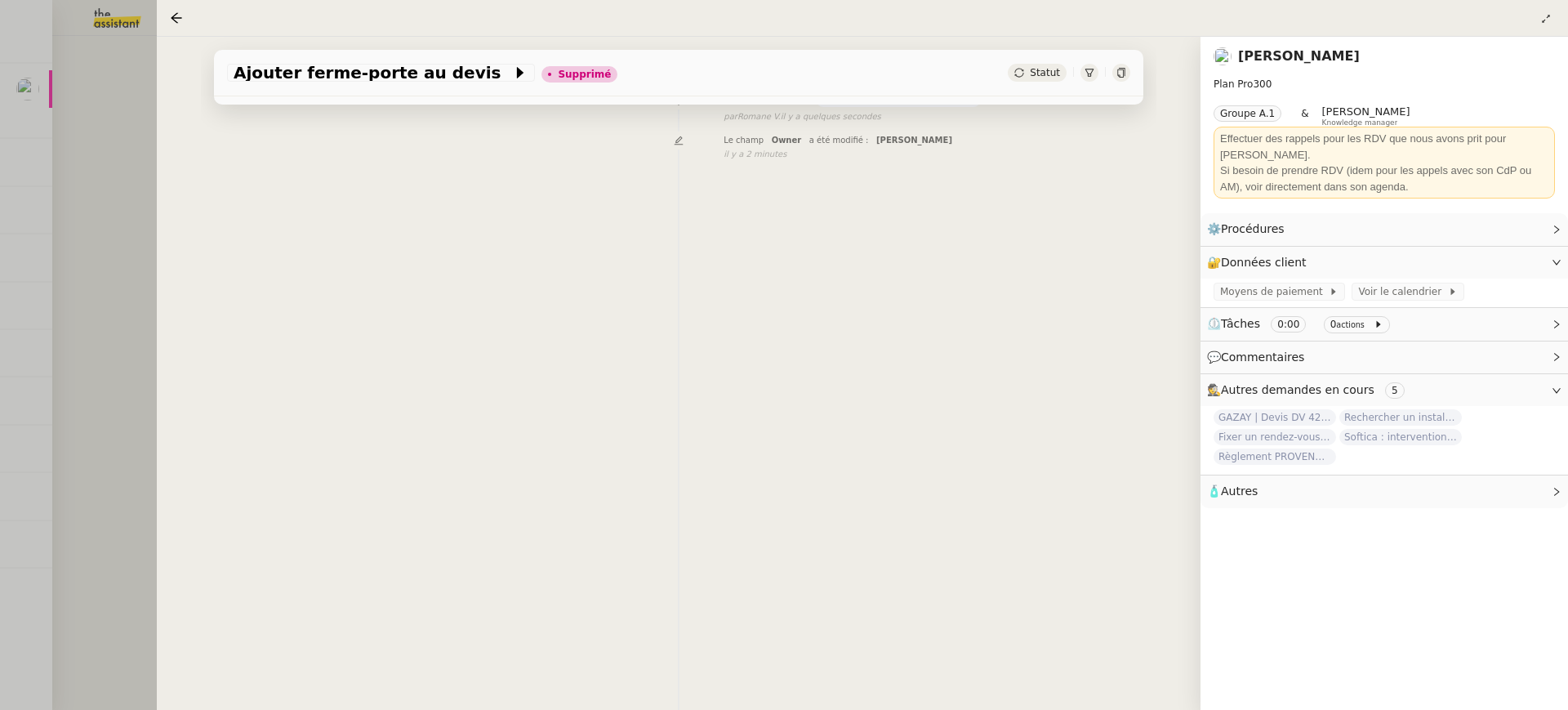
click at [138, 56] on div at bounding box center [784, 355] width 1568 height 710
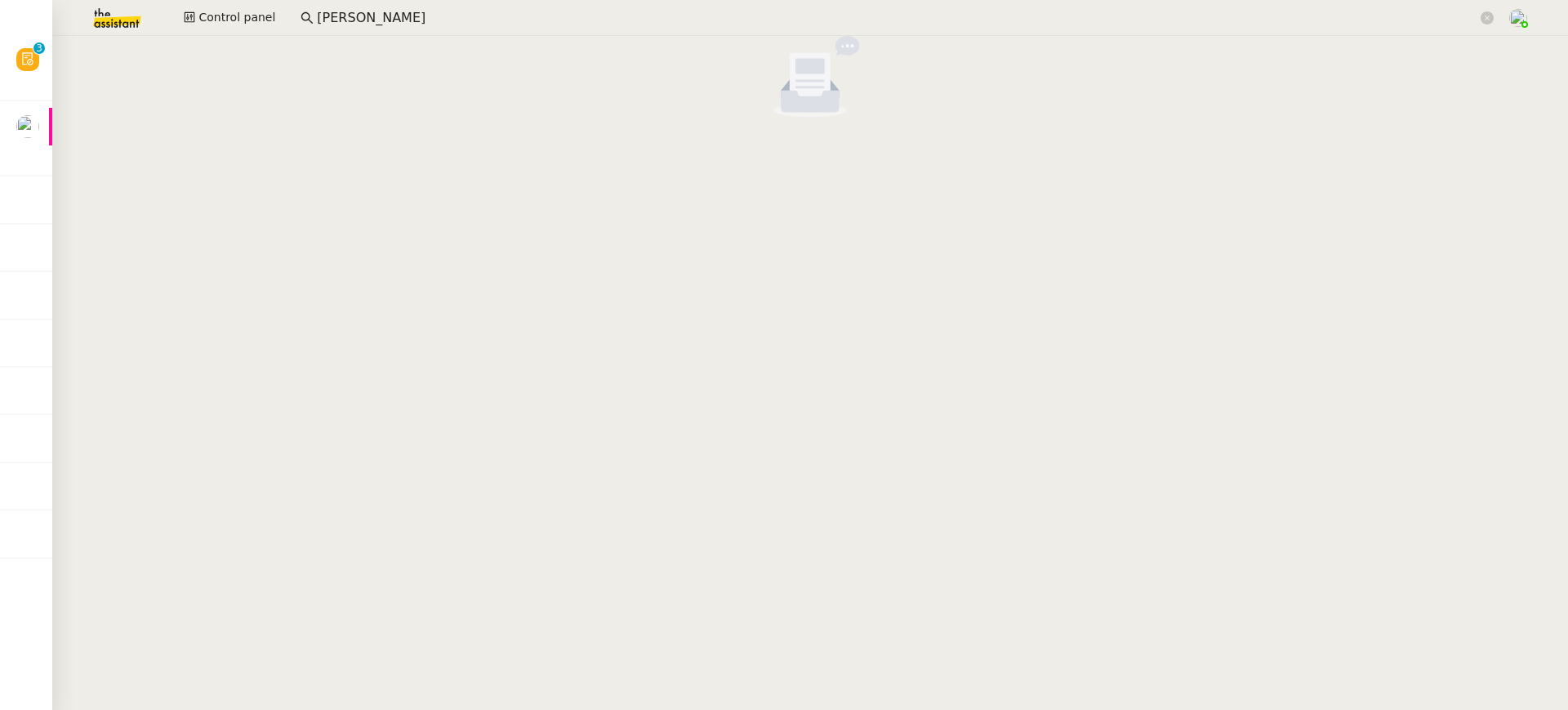
click at [26, 55] on icon at bounding box center [28, 59] width 13 height 13
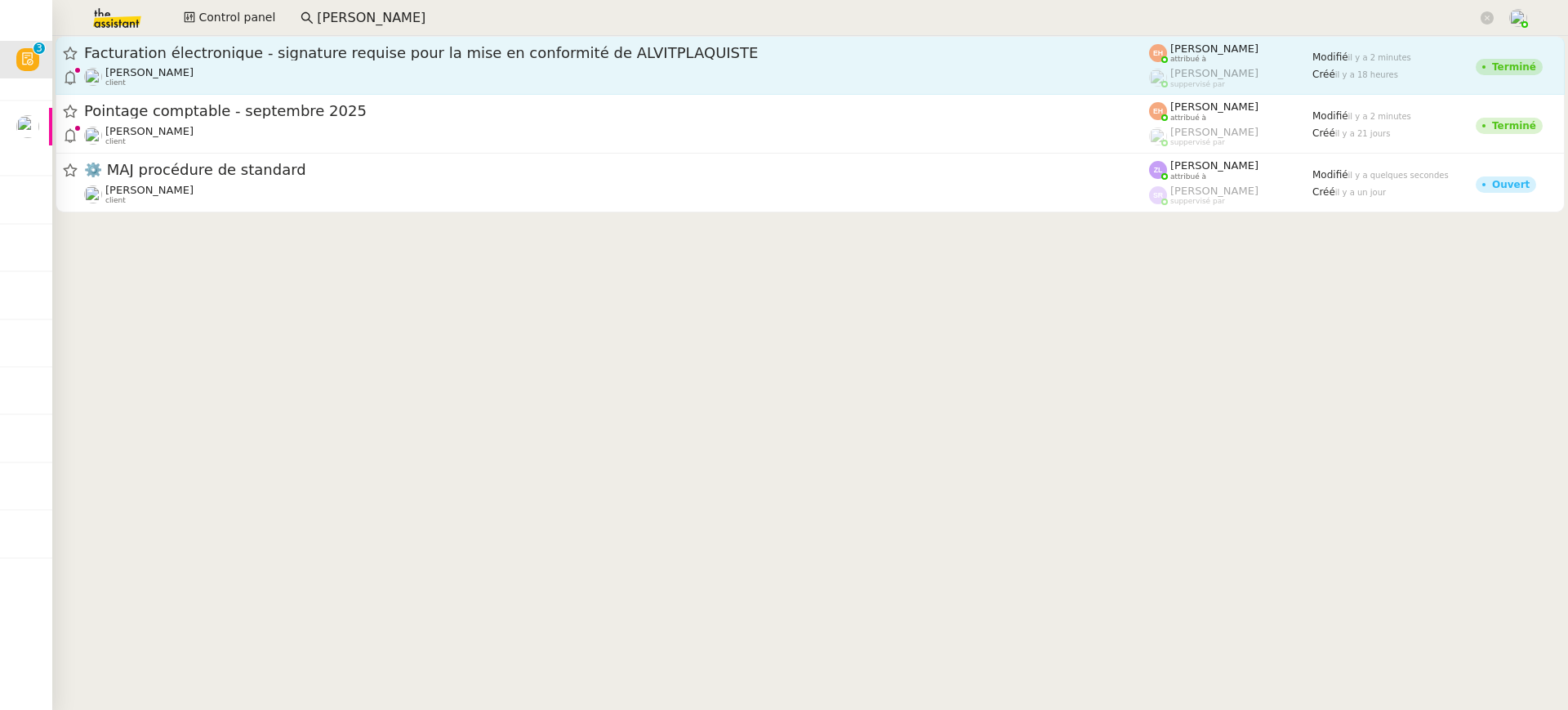
click at [387, 68] on div "Vitor Alvites client" at bounding box center [616, 77] width 1065 height 21
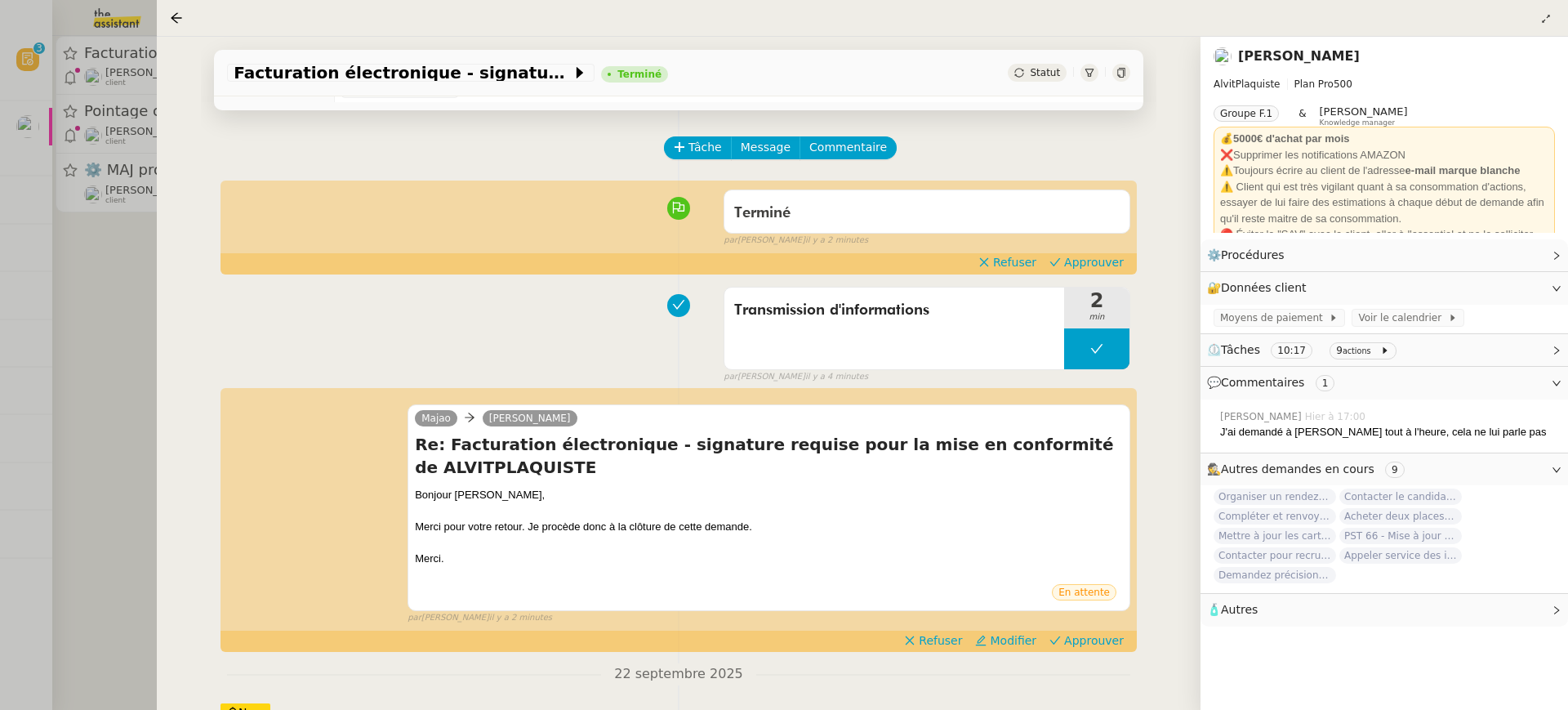
scroll to position [249, 0]
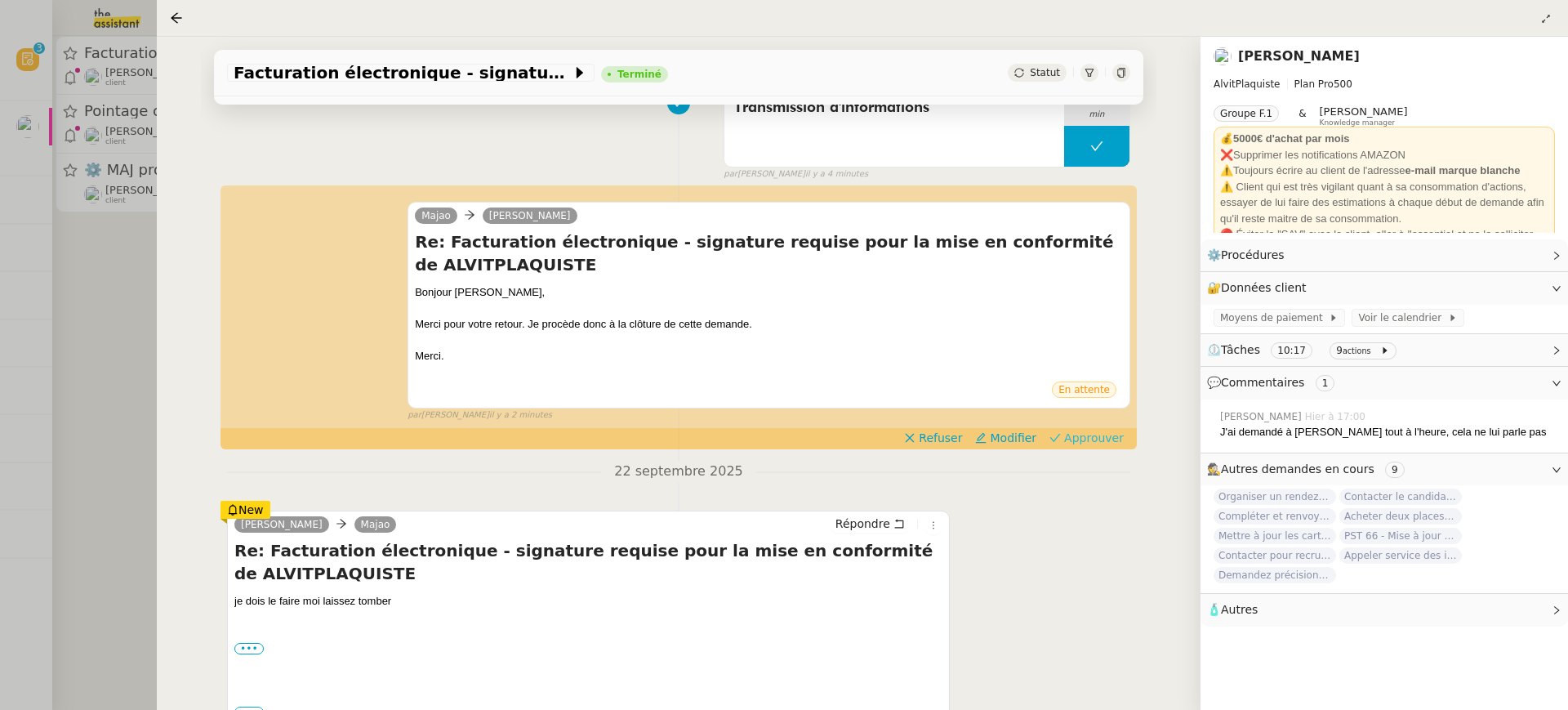
click at [1106, 437] on span "Approuver" at bounding box center [1094, 438] width 60 height 17
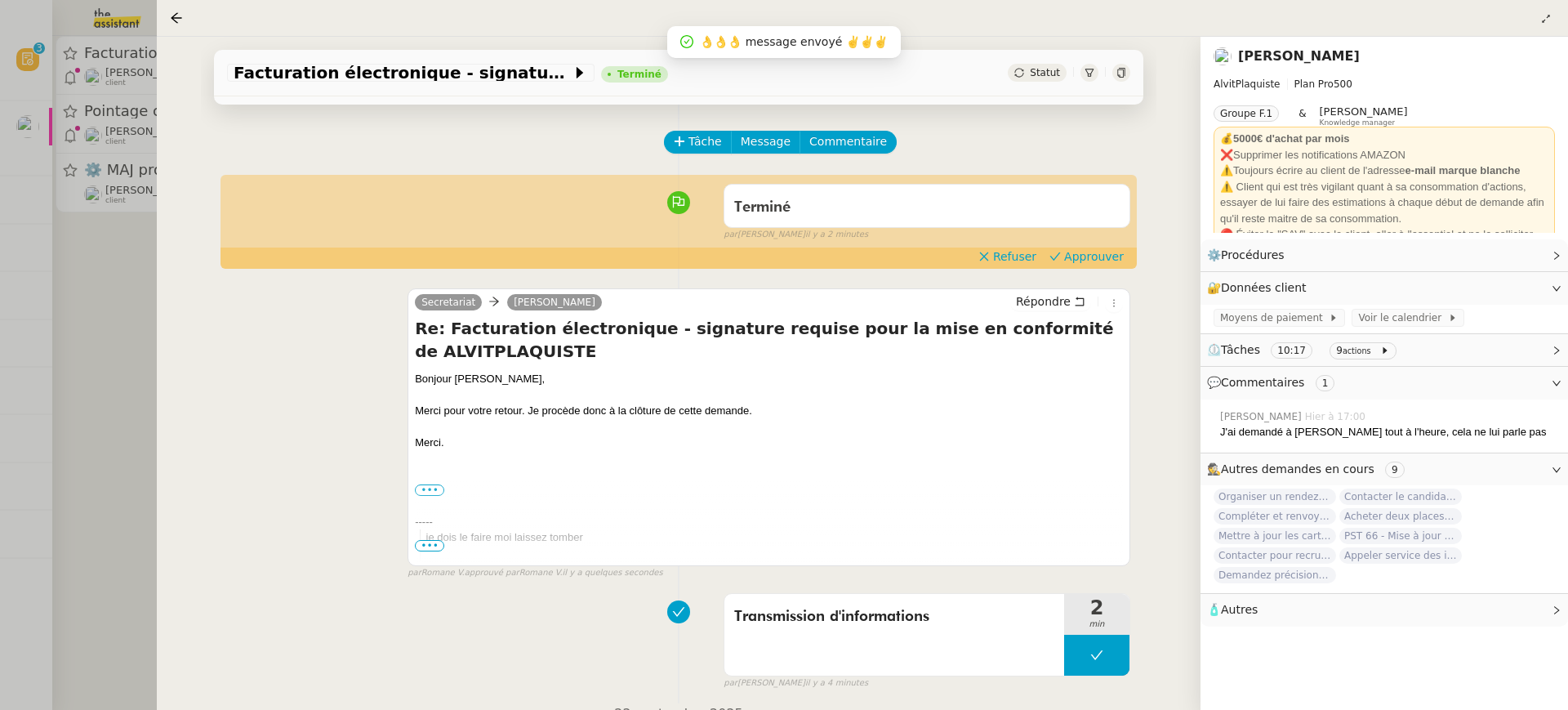
scroll to position [0, 0]
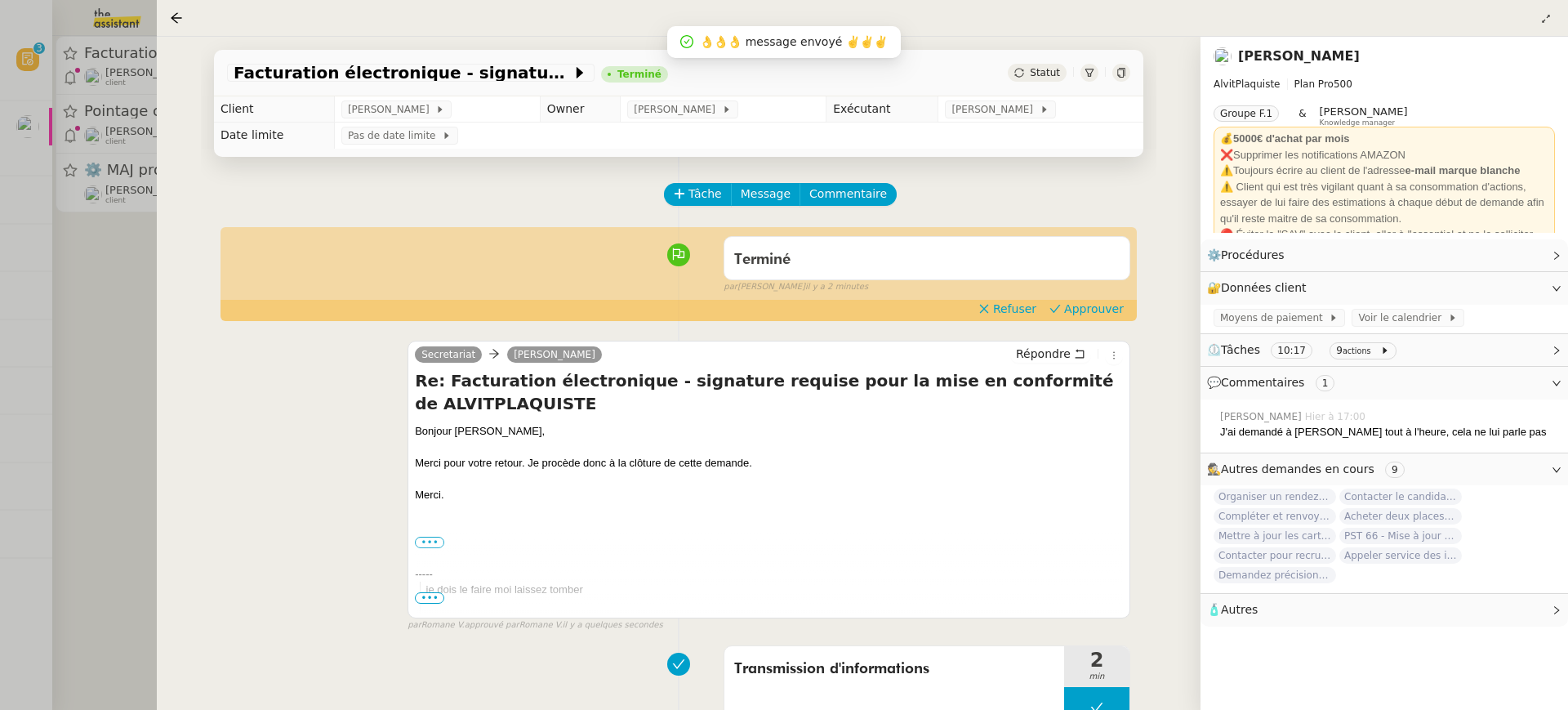
click at [1090, 281] on div "par Esther H. il y a 2 minutes" at bounding box center [927, 287] width 407 height 14
click at [1095, 295] on div "Terminé false par Esther H. il y a 2 minutes" at bounding box center [678, 261] width 904 height 66
click at [1091, 316] on span "Approuver" at bounding box center [1094, 309] width 60 height 17
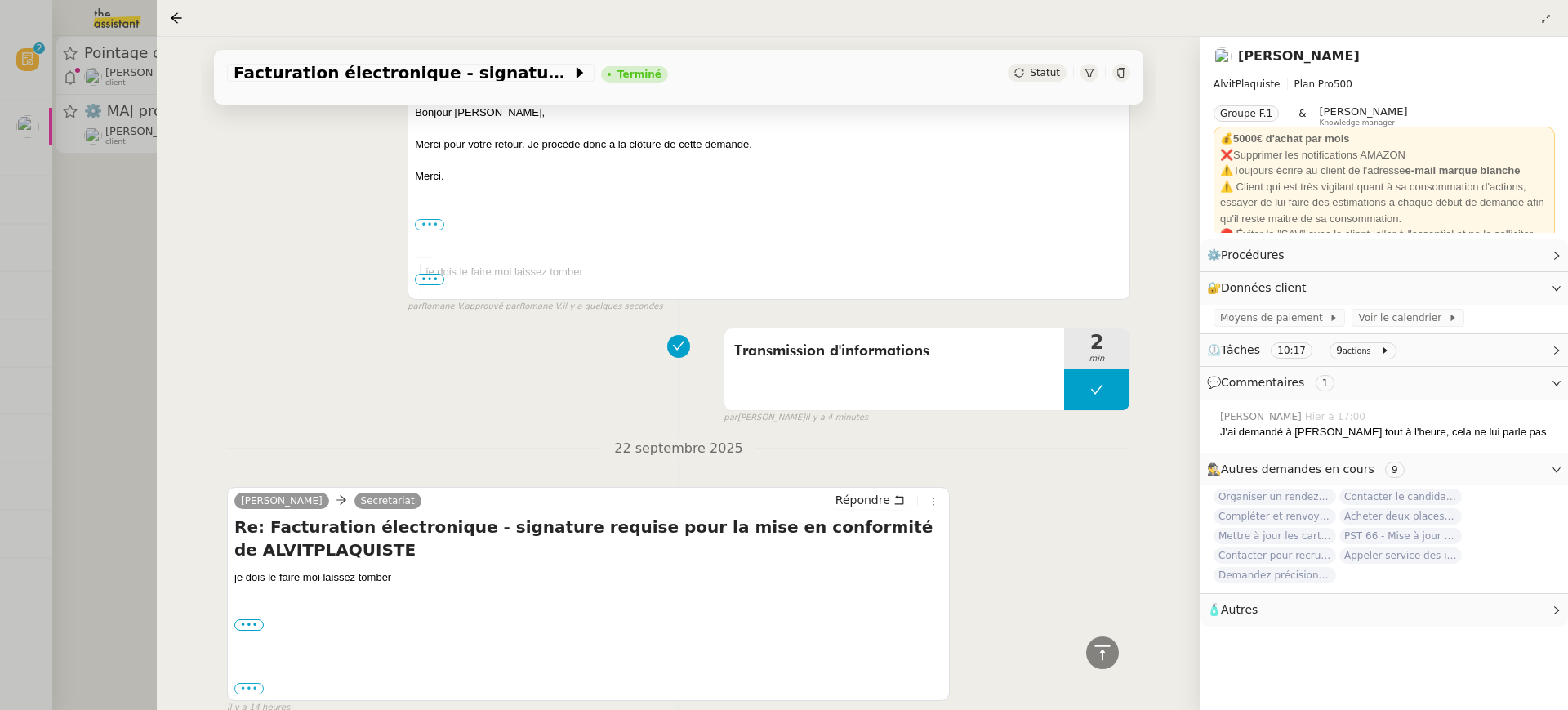
scroll to position [550, 0]
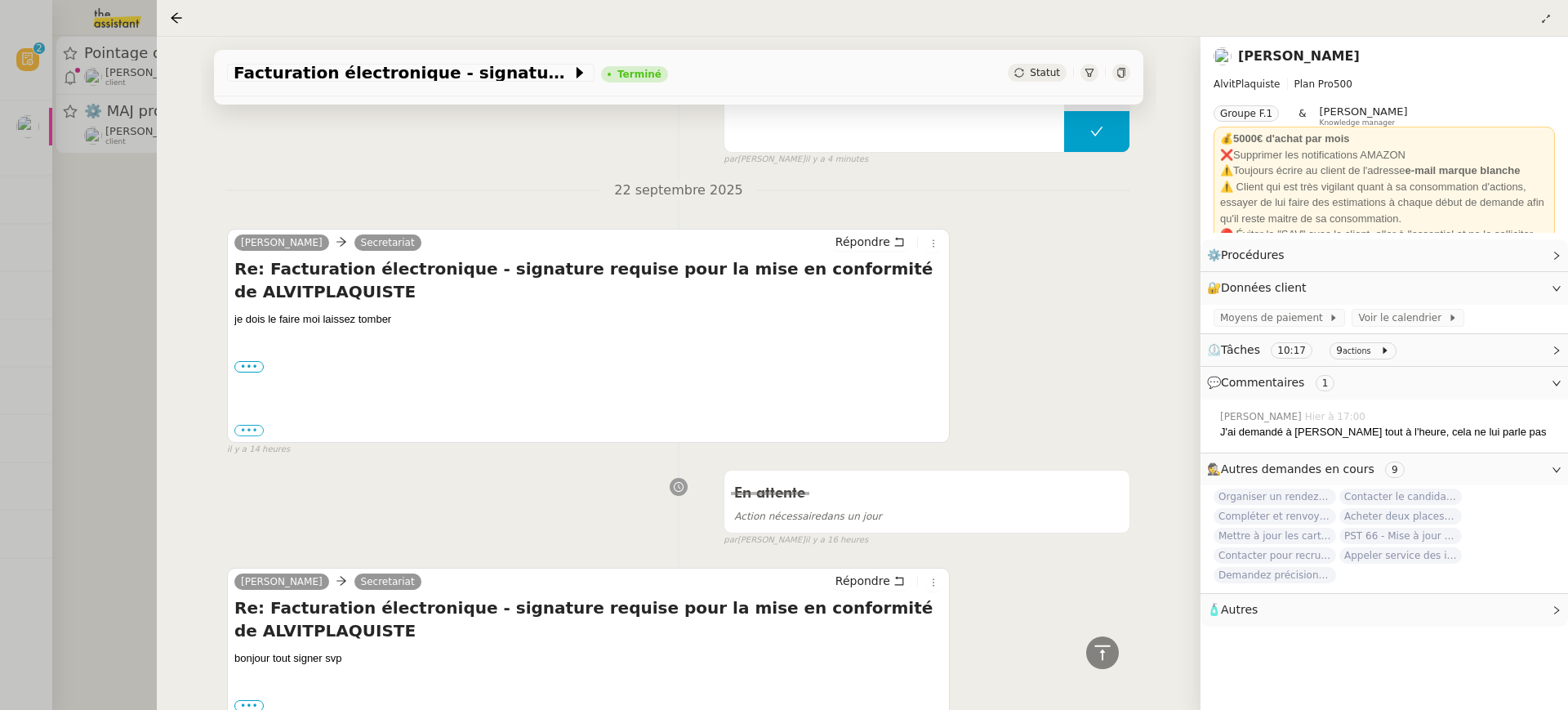
click at [30, 235] on div at bounding box center [784, 355] width 1568 height 710
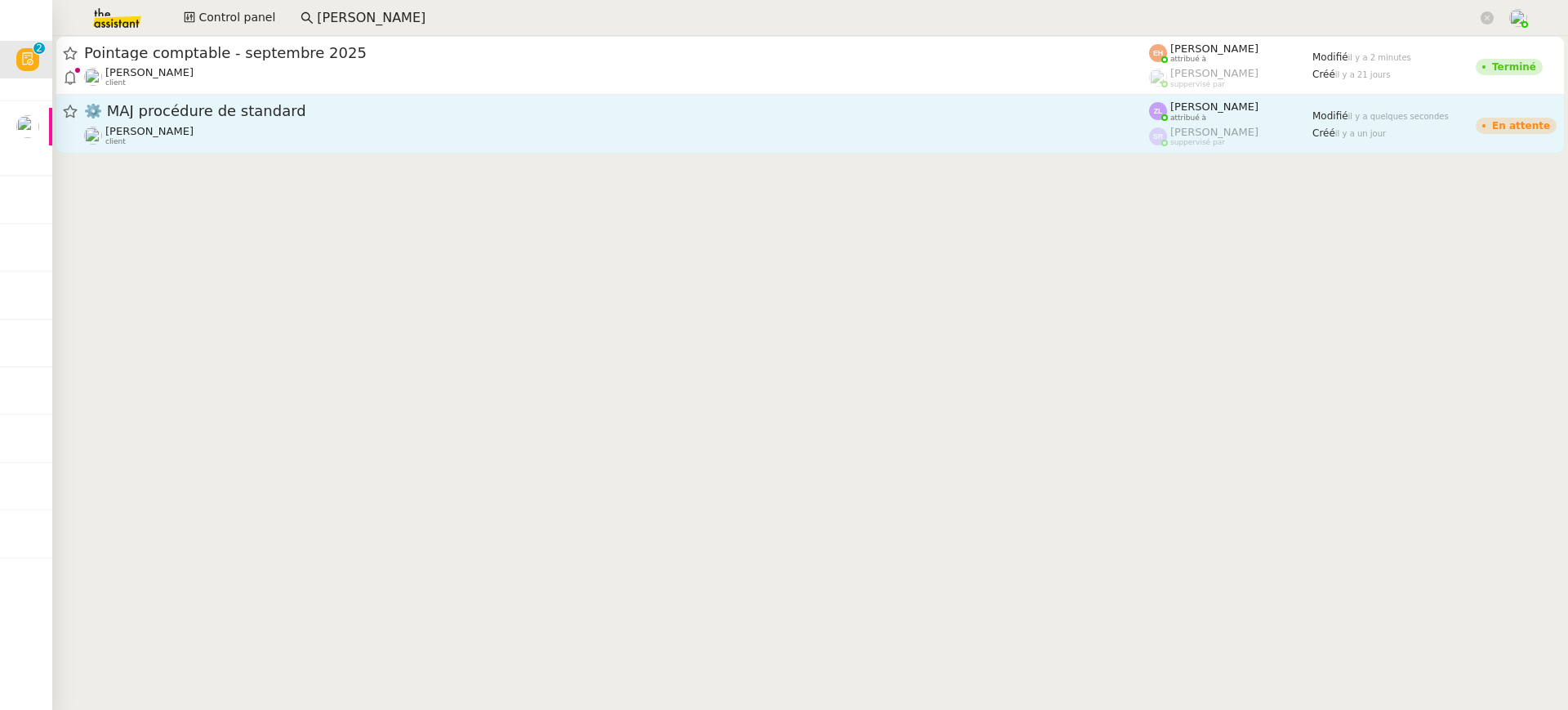
click at [500, 114] on span "⚙️ MAJ procédure de standard" at bounding box center [616, 111] width 1065 height 15
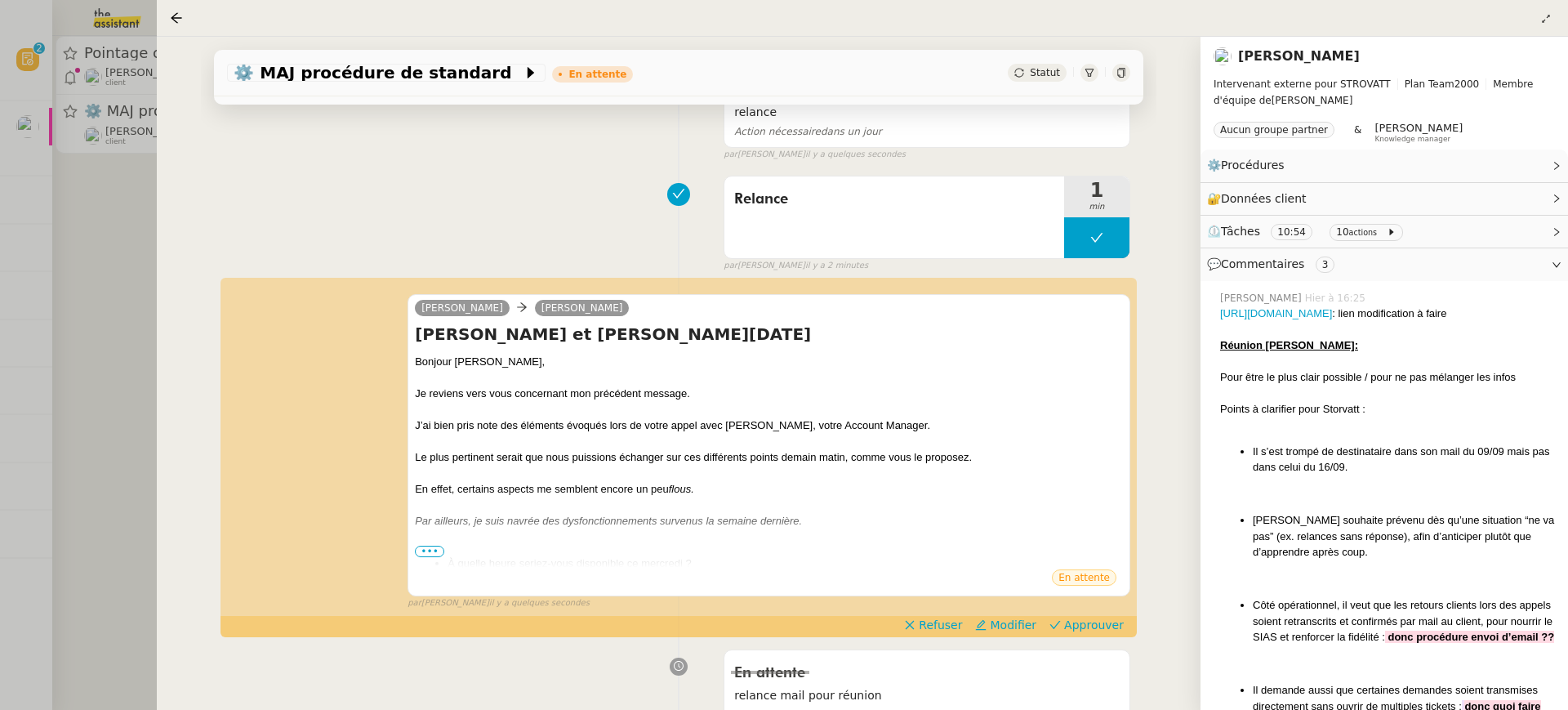
scroll to position [334, 0]
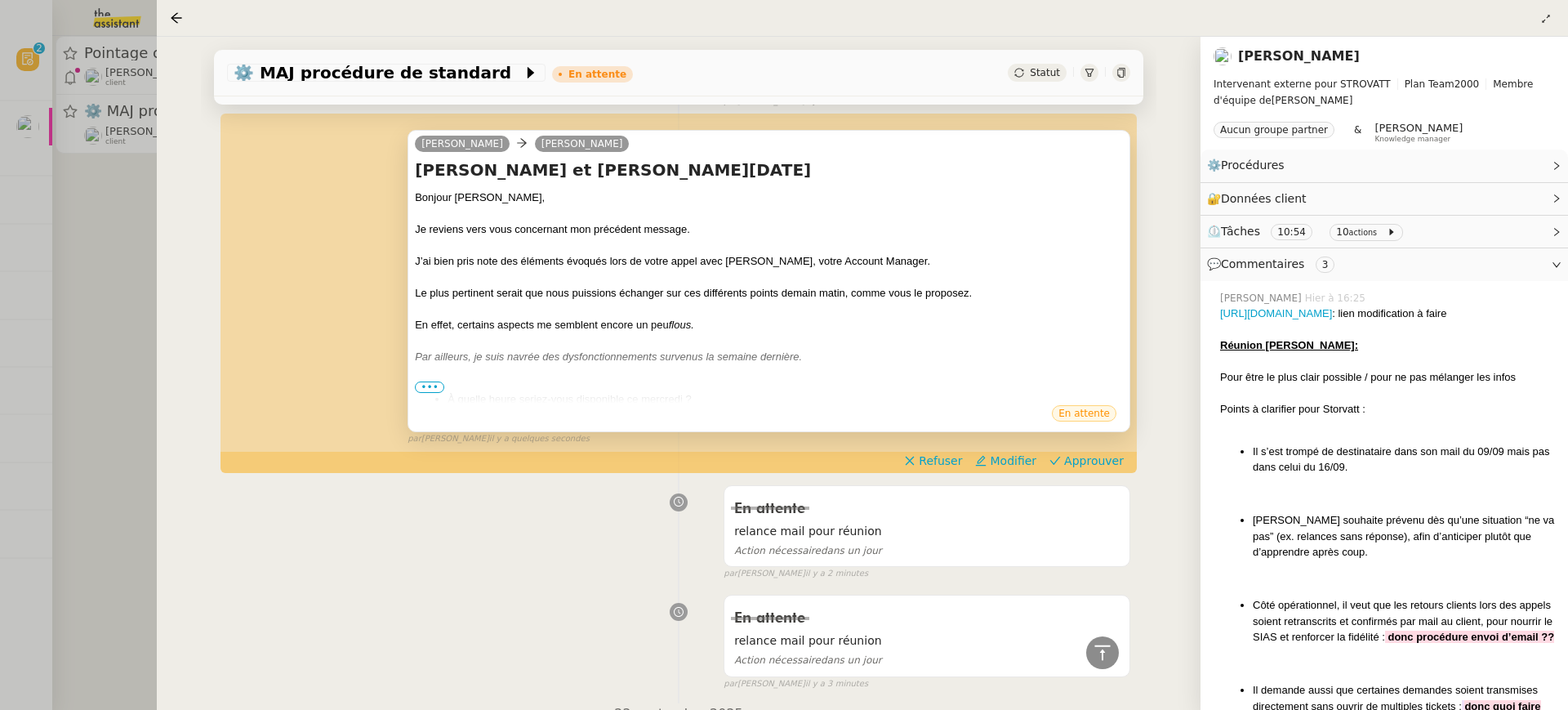
click at [436, 390] on span "•••" at bounding box center [430, 387] width 30 height 11
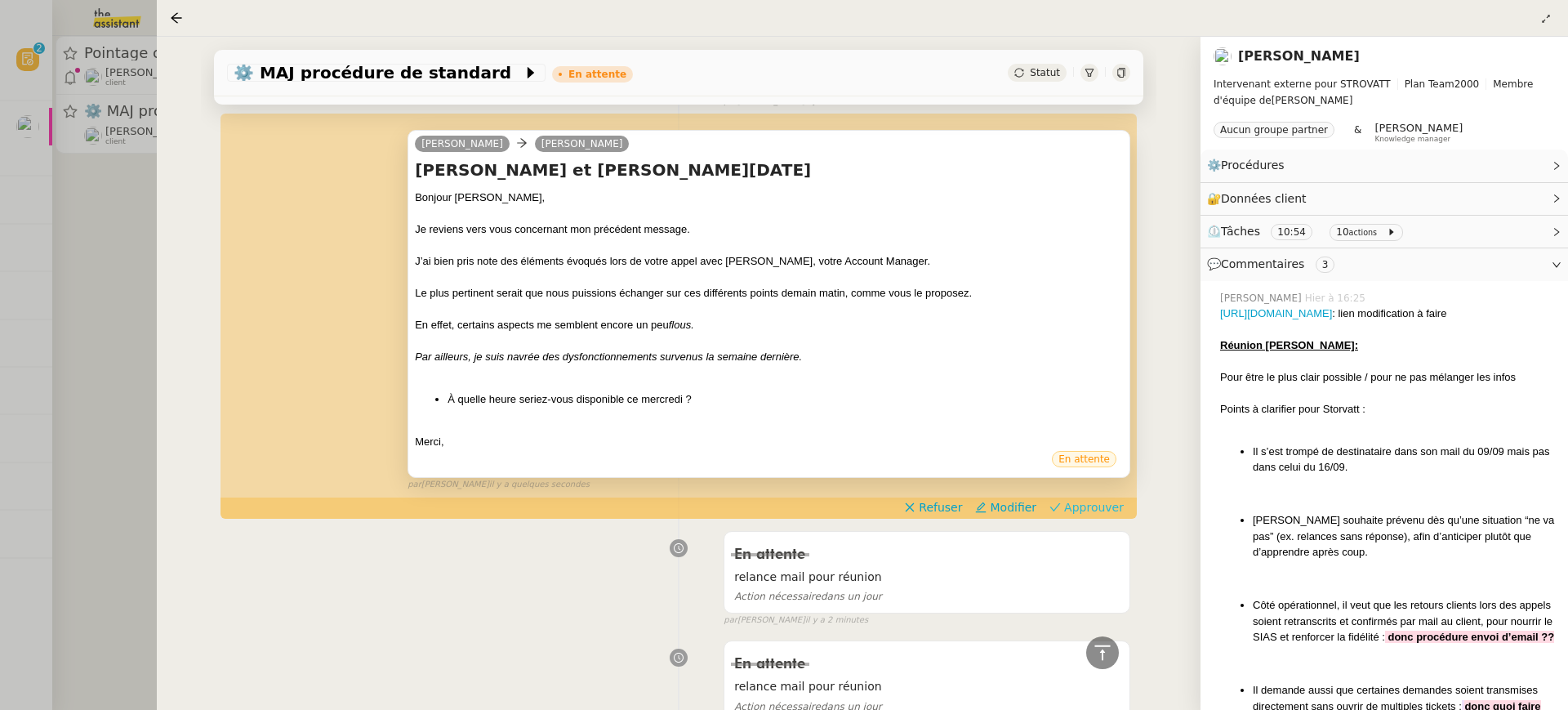
click at [1105, 500] on span "Approuver" at bounding box center [1094, 508] width 60 height 17
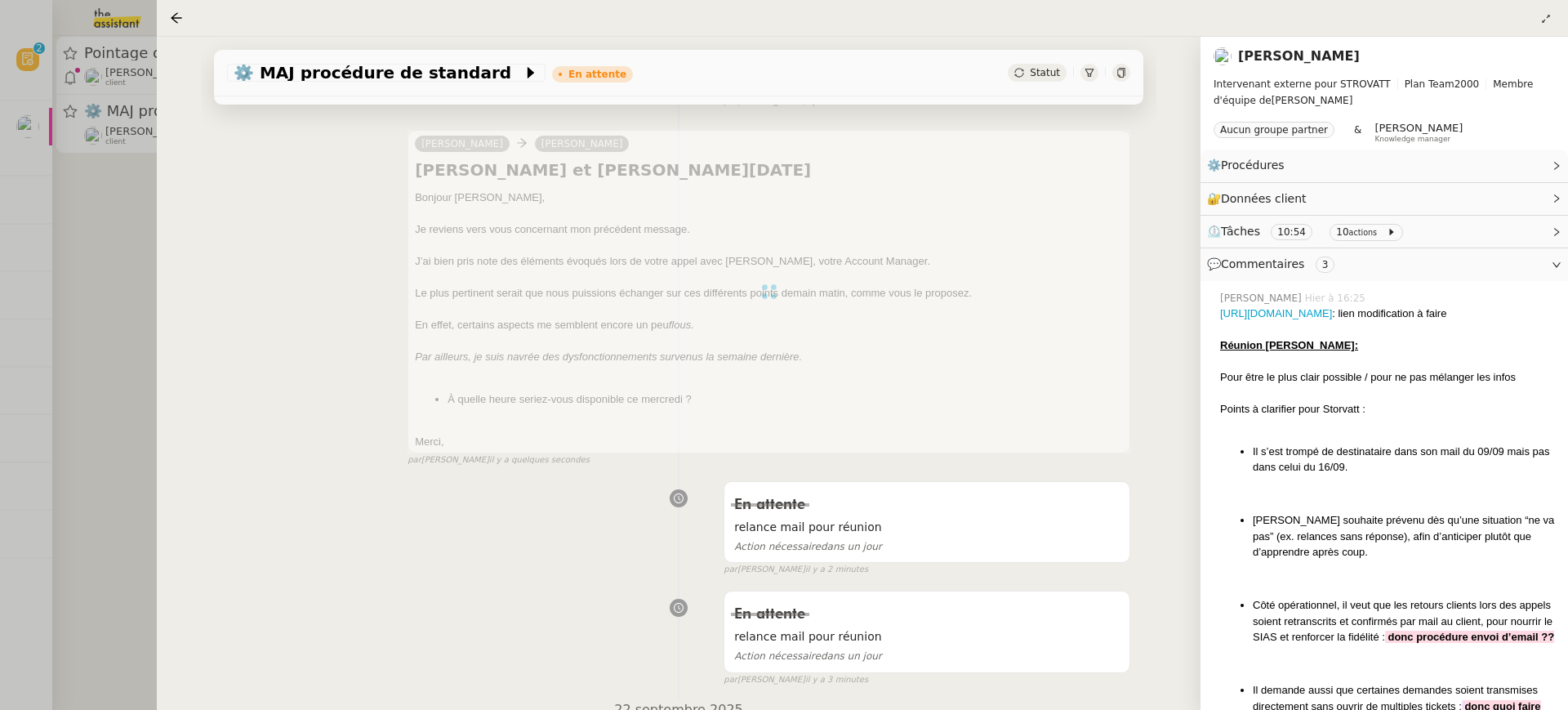
scroll to position [0, 0]
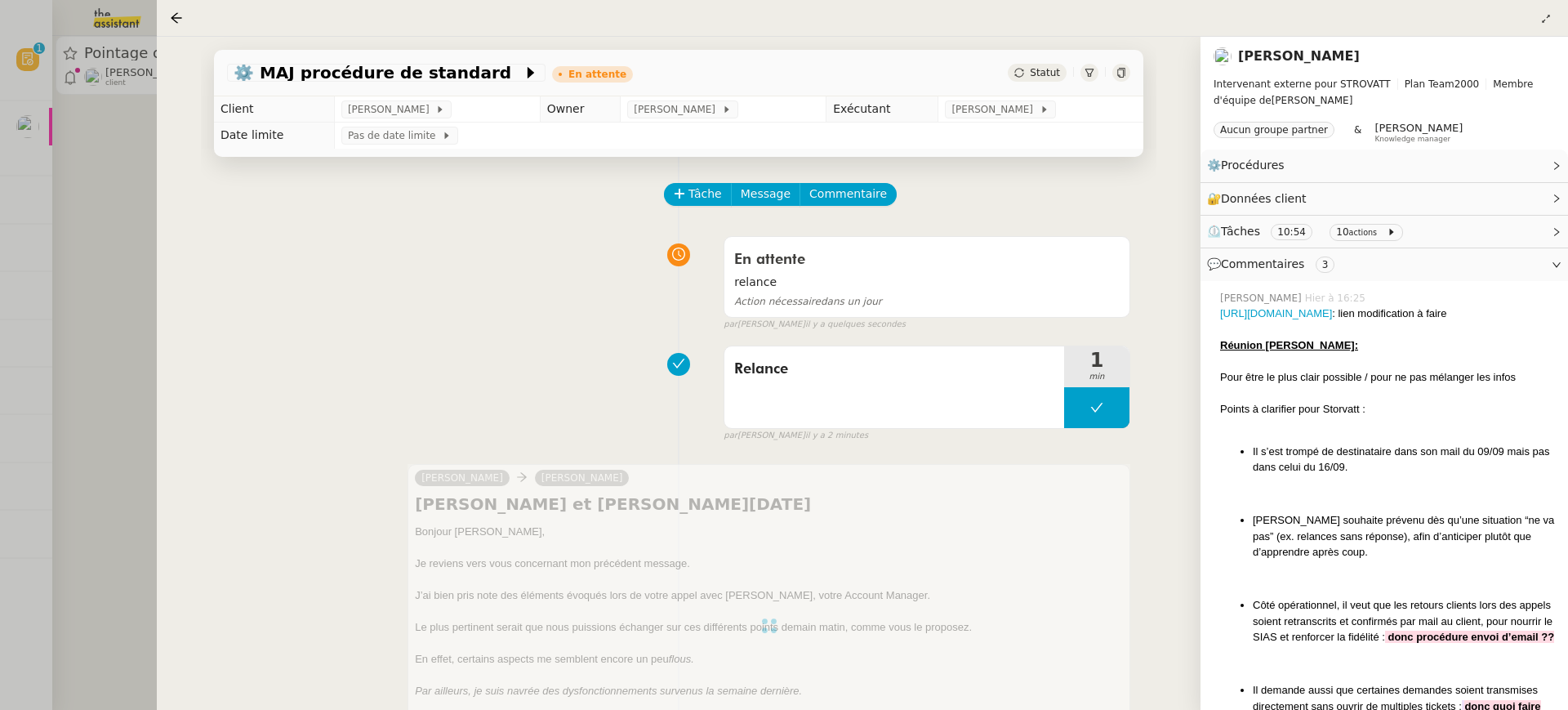
click at [110, 114] on div at bounding box center [784, 355] width 1568 height 710
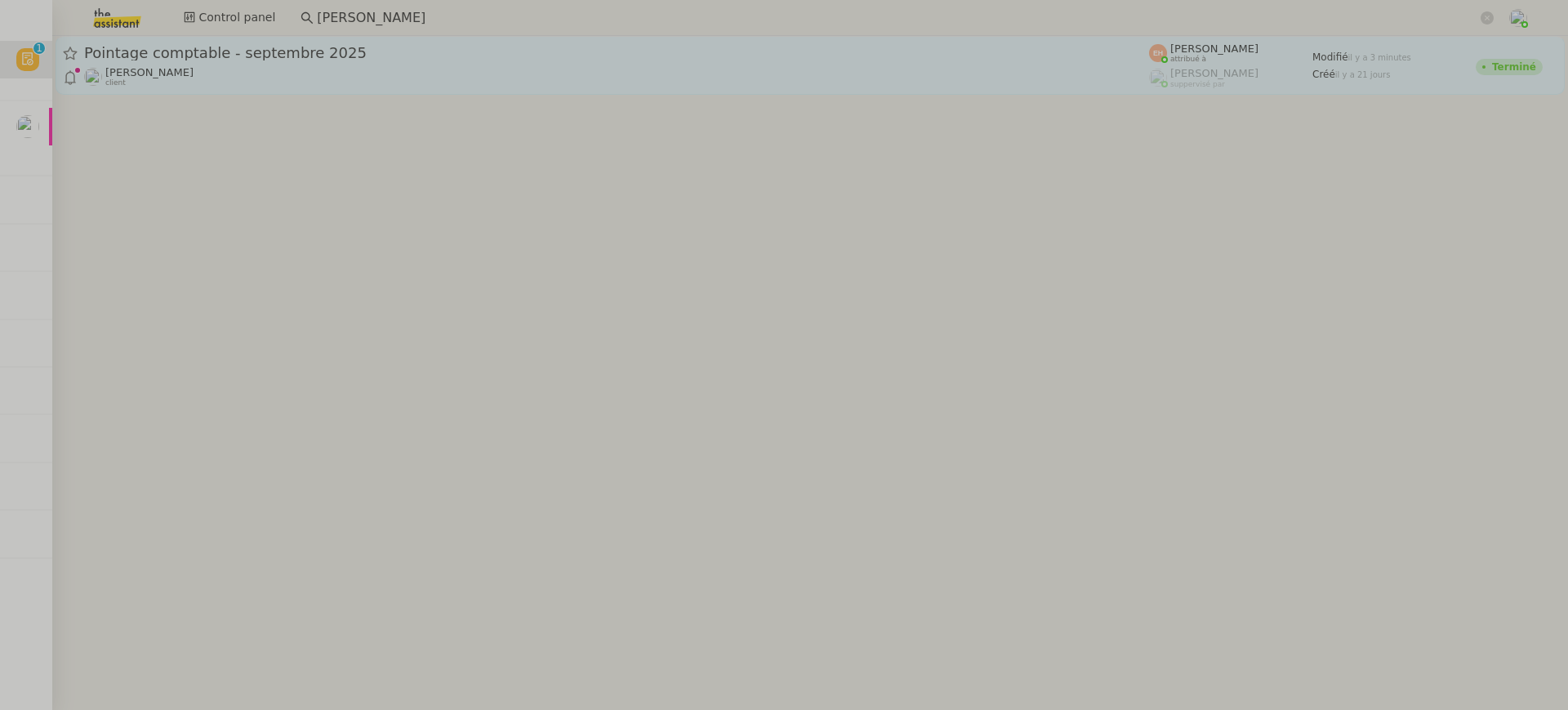
click at [202, 80] on div "Arthur Serpette client" at bounding box center [616, 77] width 1065 height 21
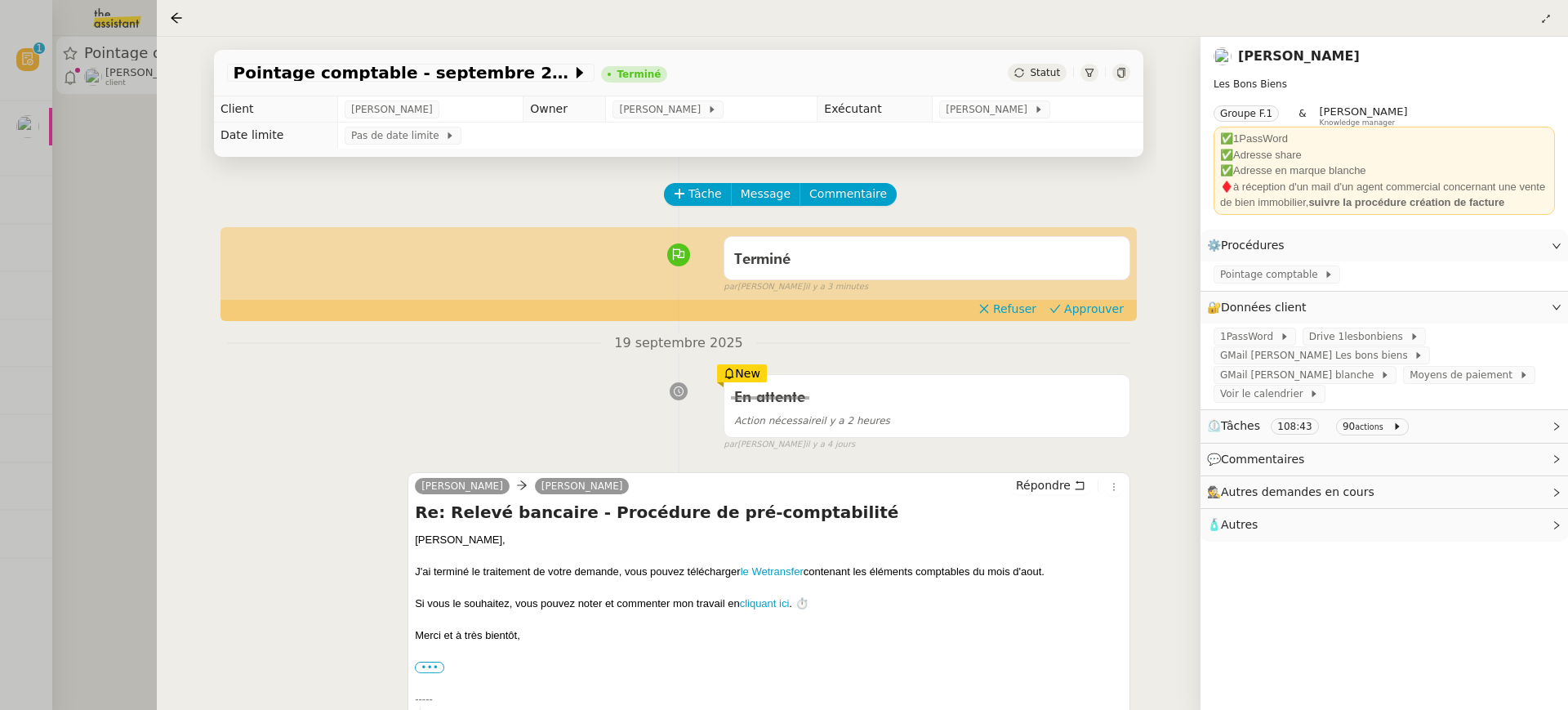
scroll to position [132, 0]
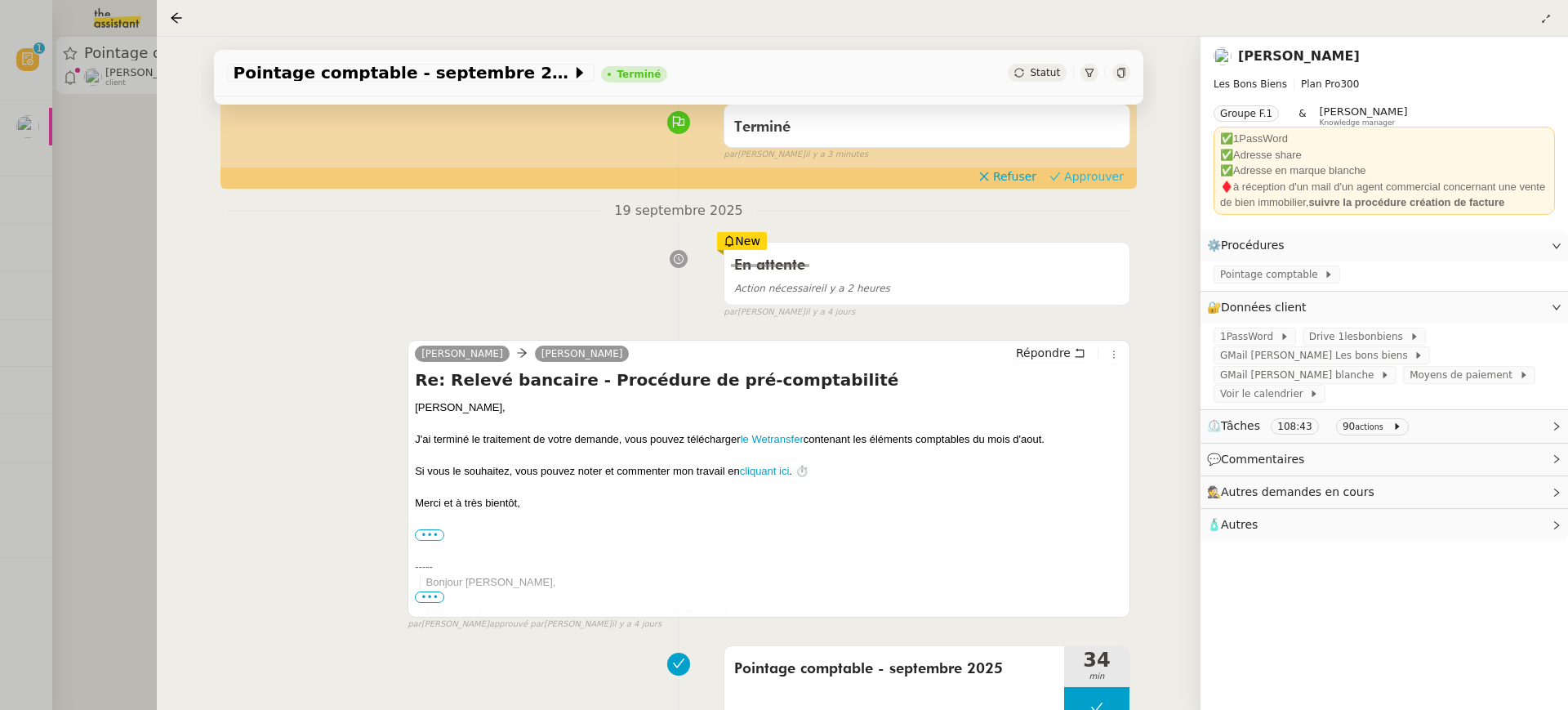
click at [1097, 173] on span "Approuver" at bounding box center [1094, 176] width 60 height 17
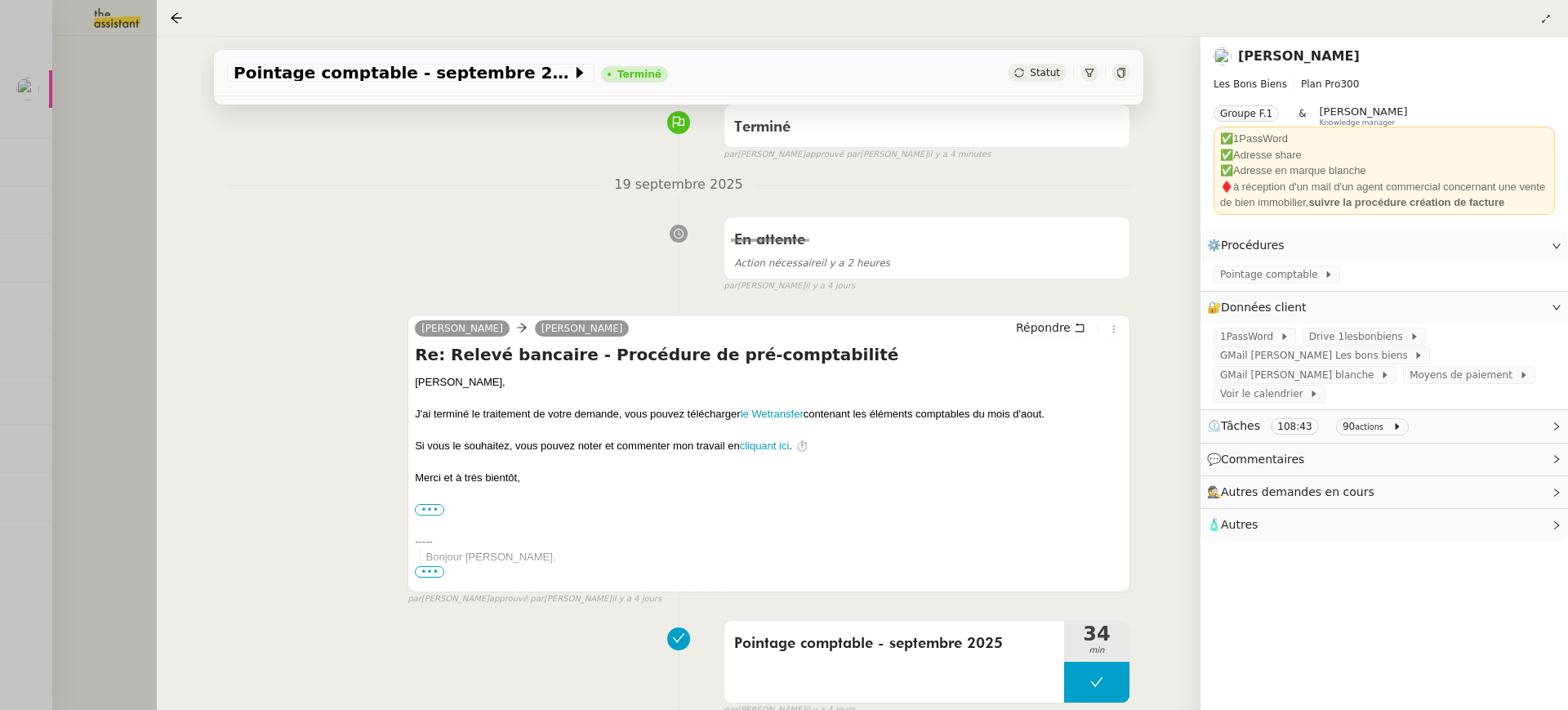
click at [107, 87] on div at bounding box center [784, 355] width 1568 height 710
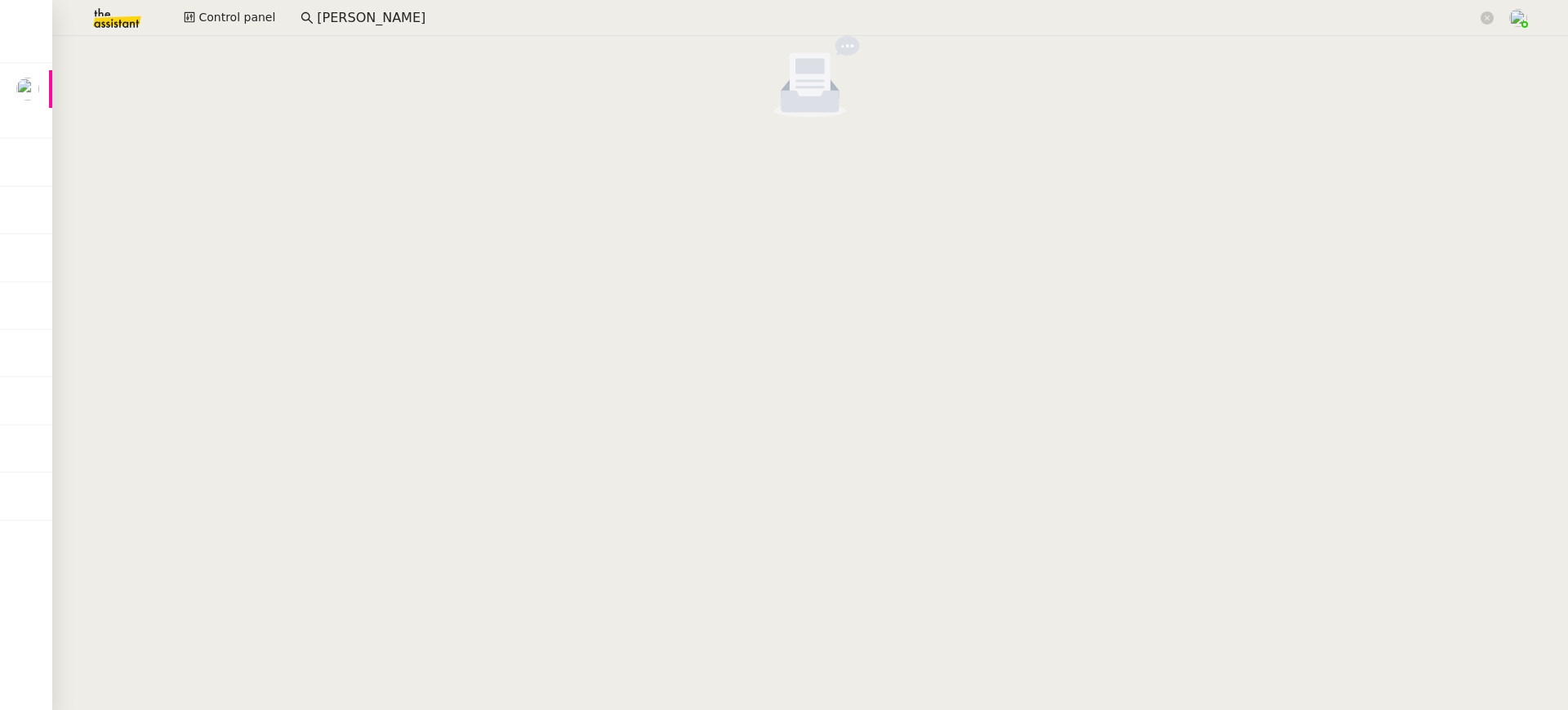
click at [277, 6] on div "Control panel kevin aubett" at bounding box center [784, 18] width 1487 height 36
click at [247, 8] on span "Control panel" at bounding box center [236, 18] width 77 height 18
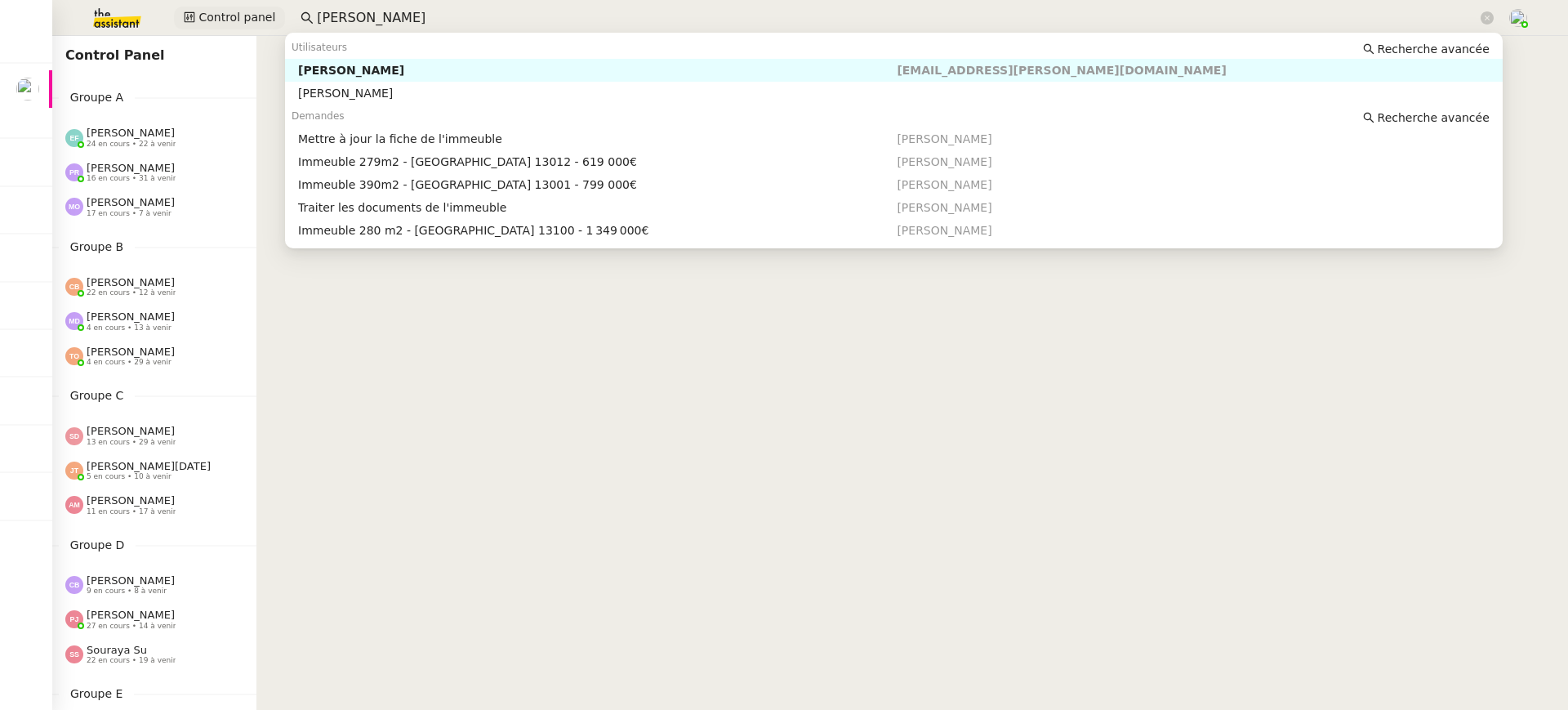
drag, startPoint x: 409, startPoint y: 16, endPoint x: 226, endPoint y: 15, distance: 183.0
click at [232, 16] on div "Control panel kevin aubett" at bounding box center [784, 18] width 1487 height 36
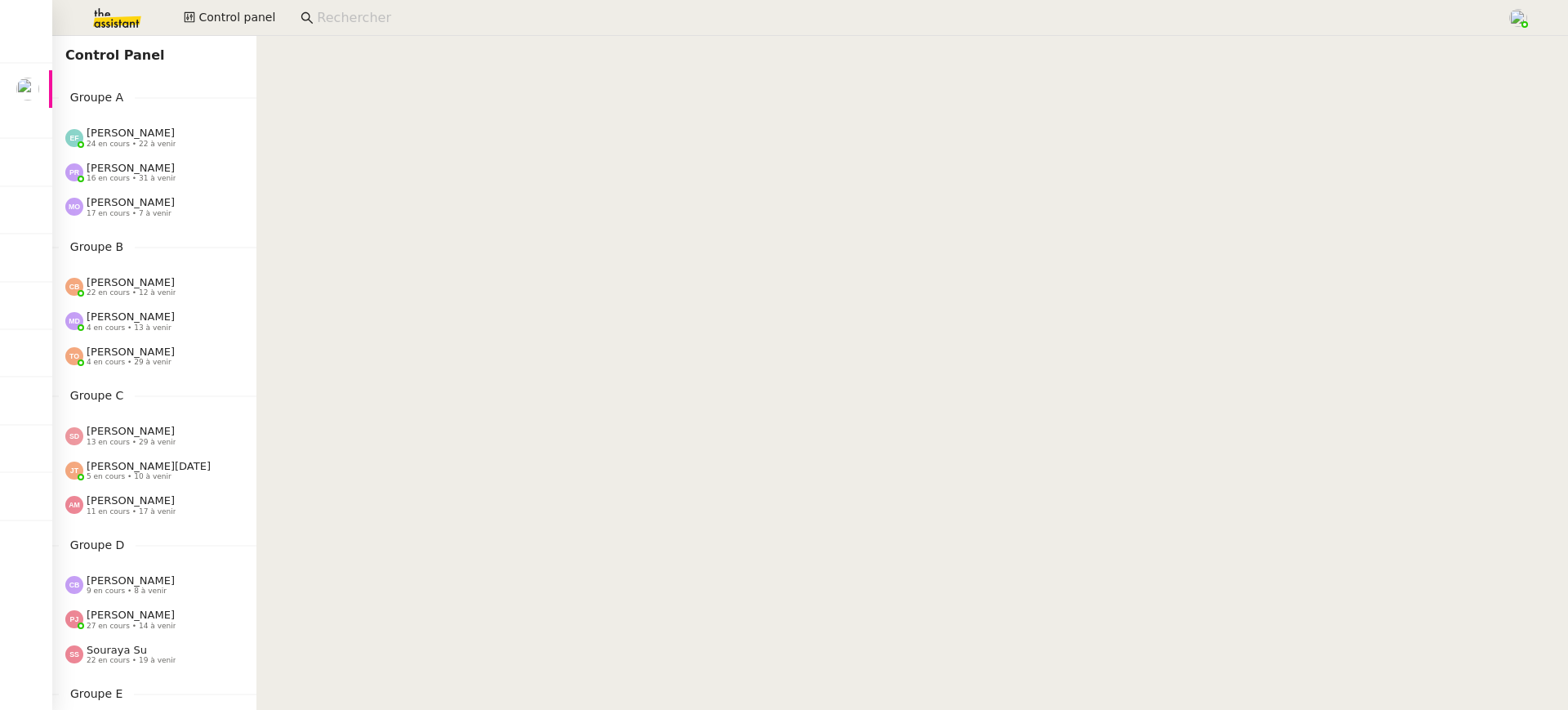
click at [178, 130] on div "Emelyne Foussier 24 en cours • 22 à venir" at bounding box center [161, 137] width 191 height 21
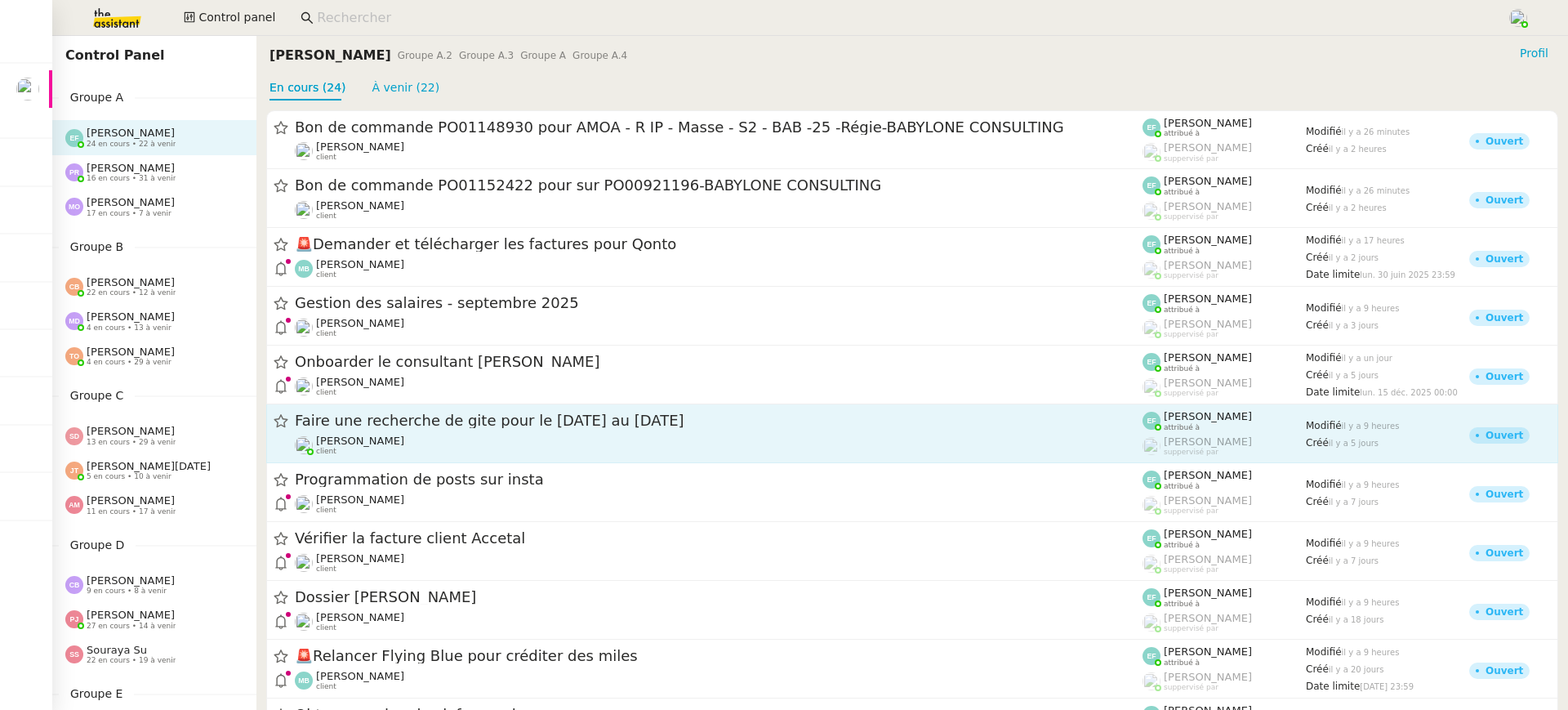
click at [389, 415] on span "Faire une recherche de gite pour le 8 au 11 nov" at bounding box center [718, 422] width 848 height 15
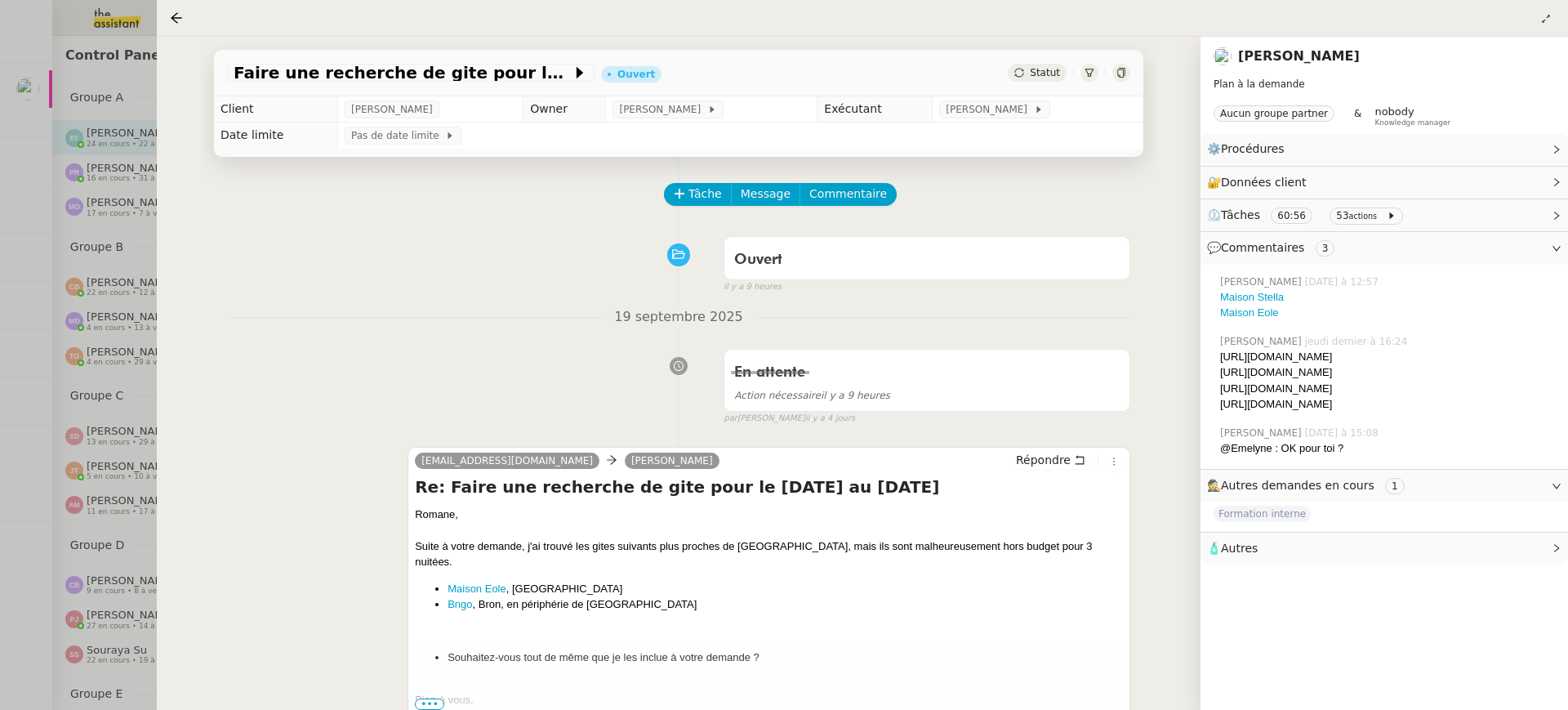
click at [81, 248] on div at bounding box center [784, 355] width 1568 height 710
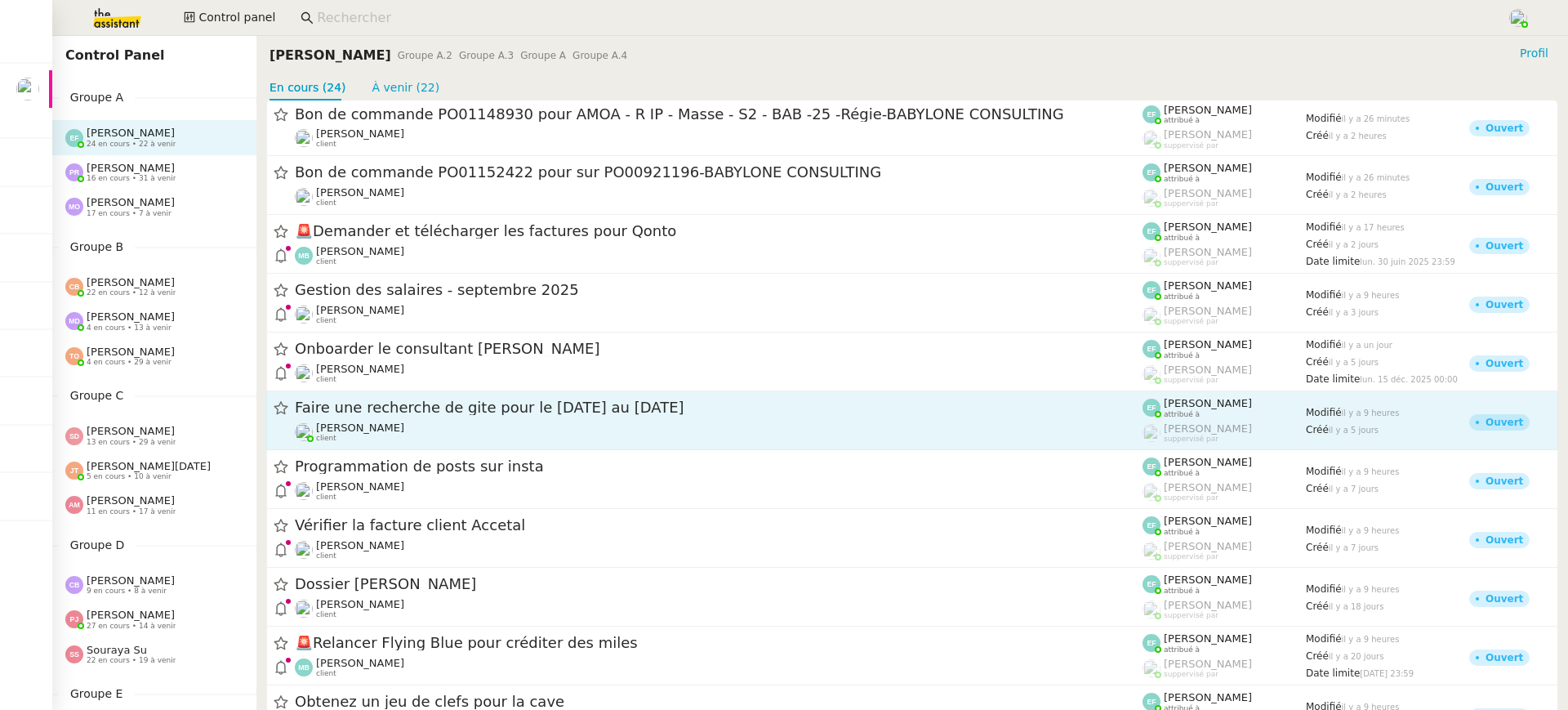
scroll to position [18, 0]
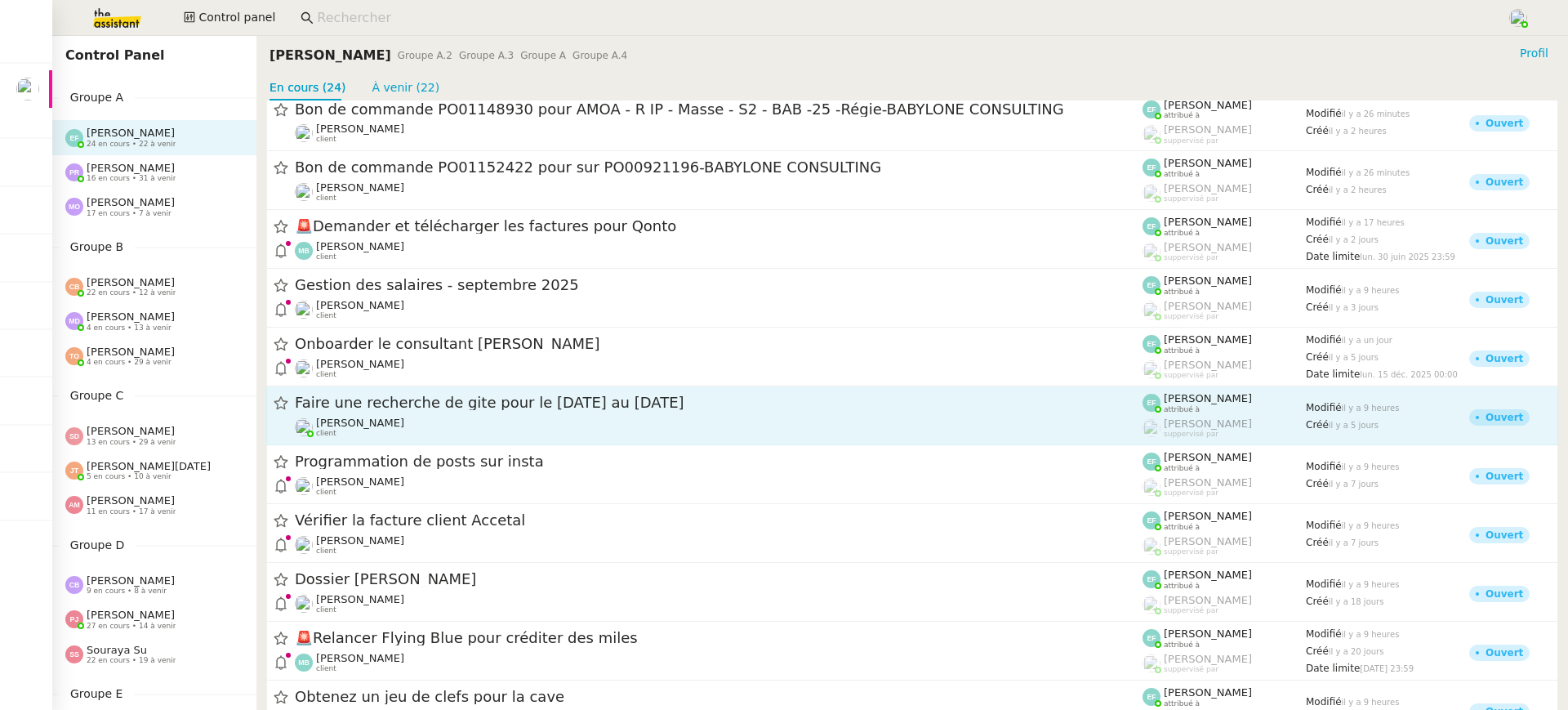
click at [599, 435] on div "Romane Vachon client" at bounding box center [718, 427] width 848 height 21
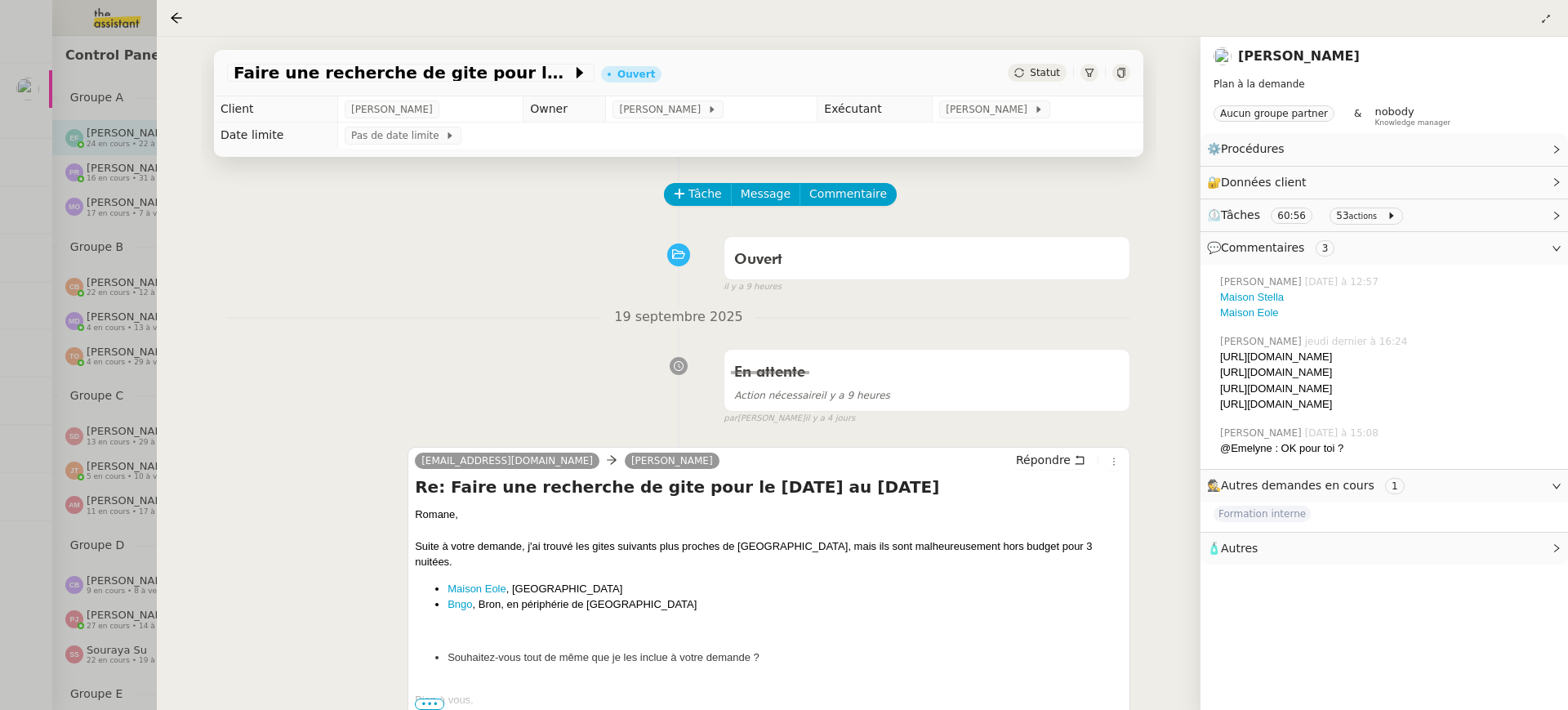
scroll to position [249, 0]
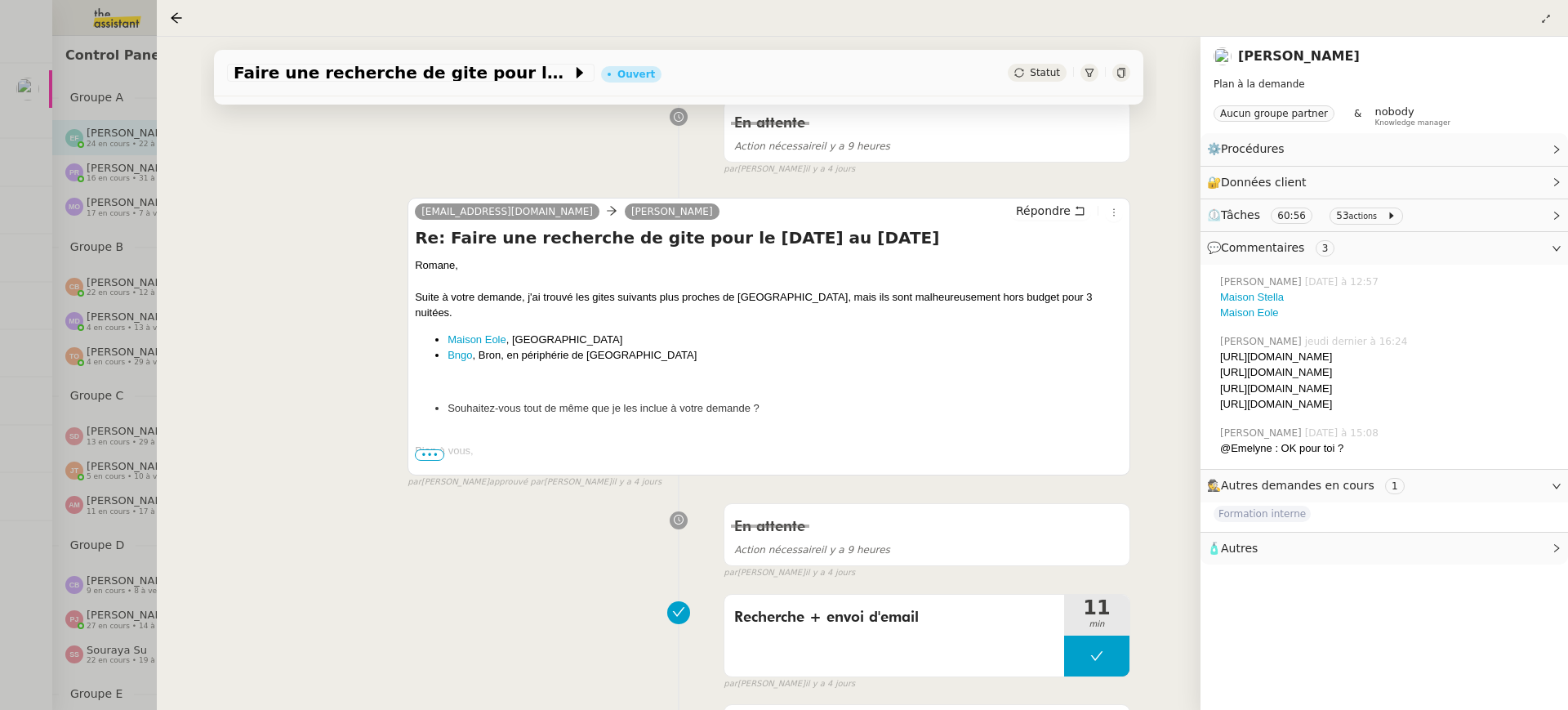
click at [98, 325] on div at bounding box center [784, 355] width 1568 height 710
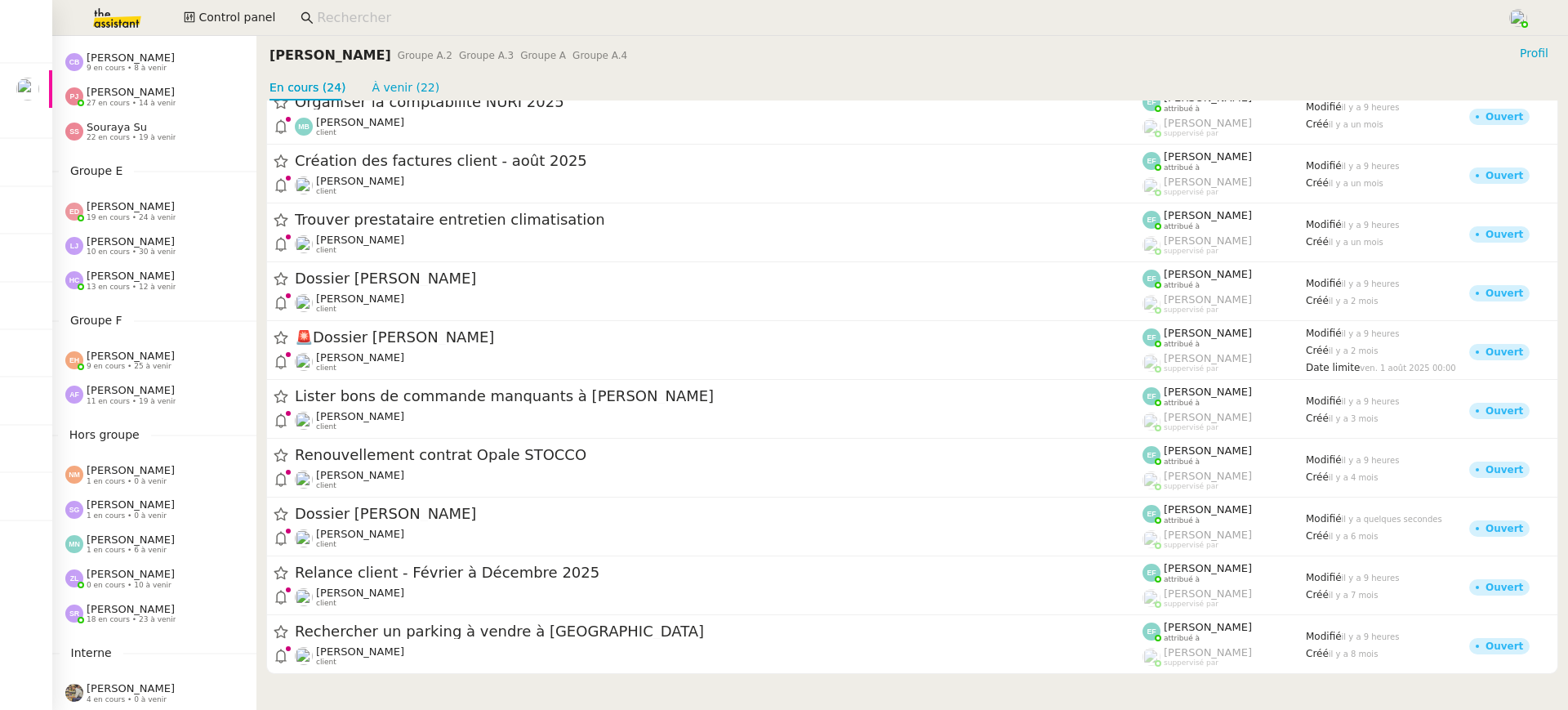
scroll to position [541, 0]
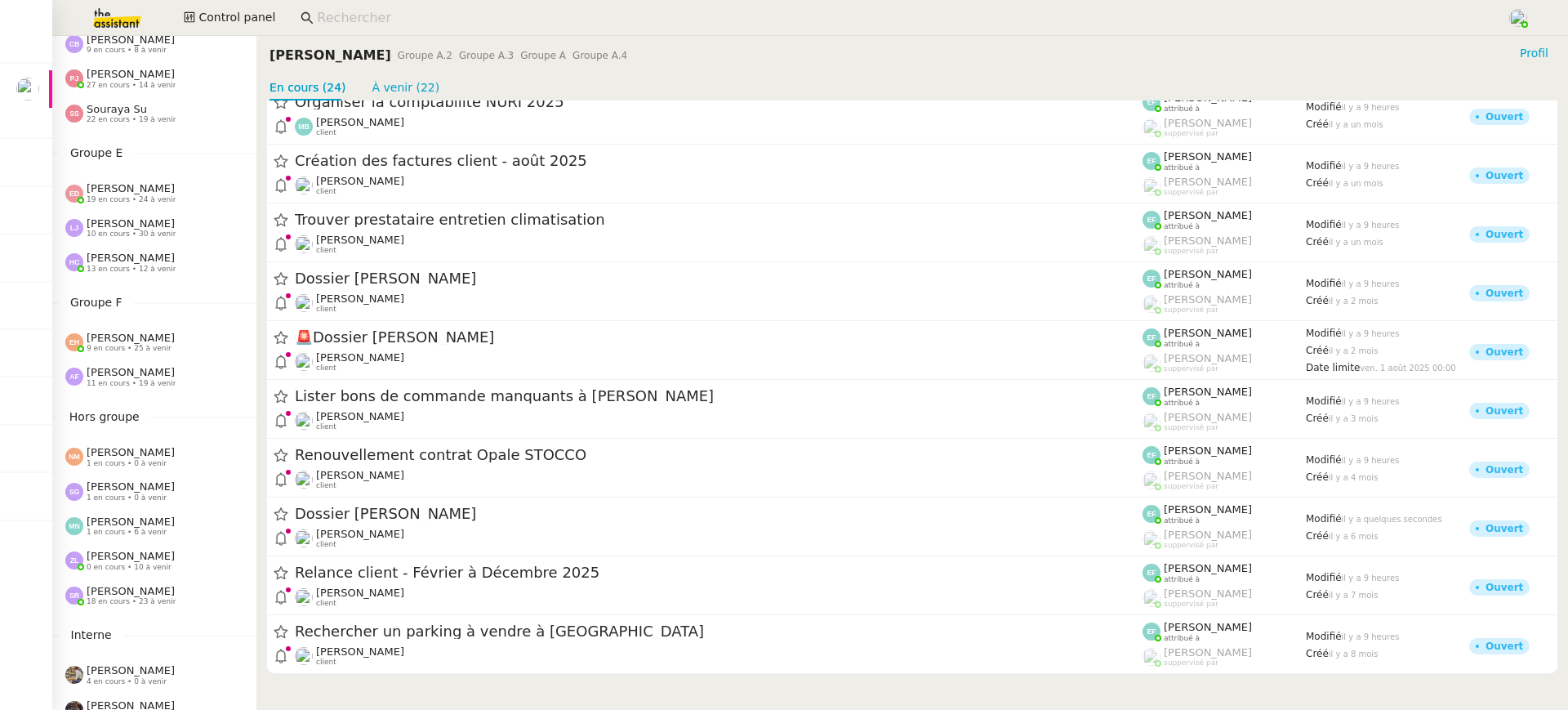
click at [151, 341] on span "[PERSON_NAME]" at bounding box center [131, 337] width 89 height 12
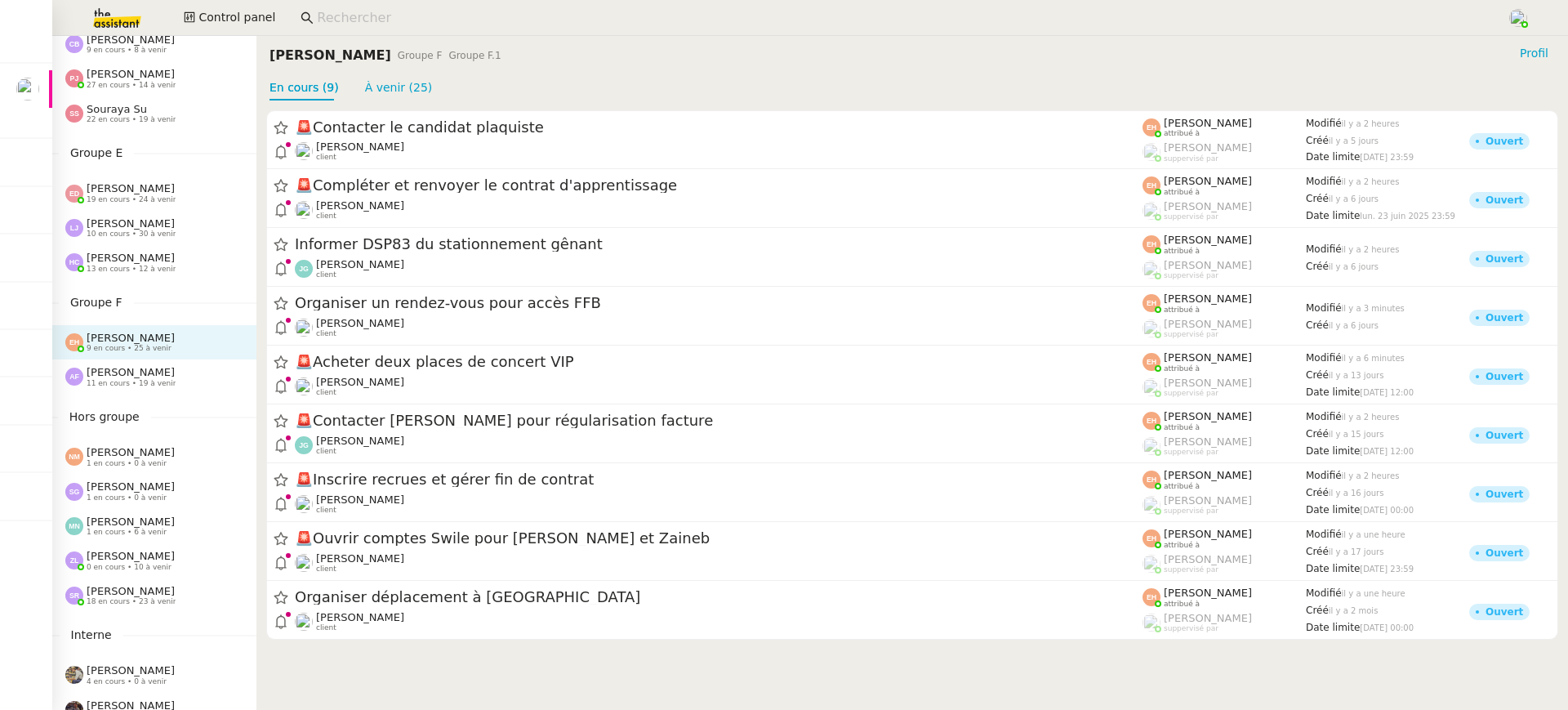
click at [118, 378] on span "[PERSON_NAME]" at bounding box center [131, 371] width 89 height 12
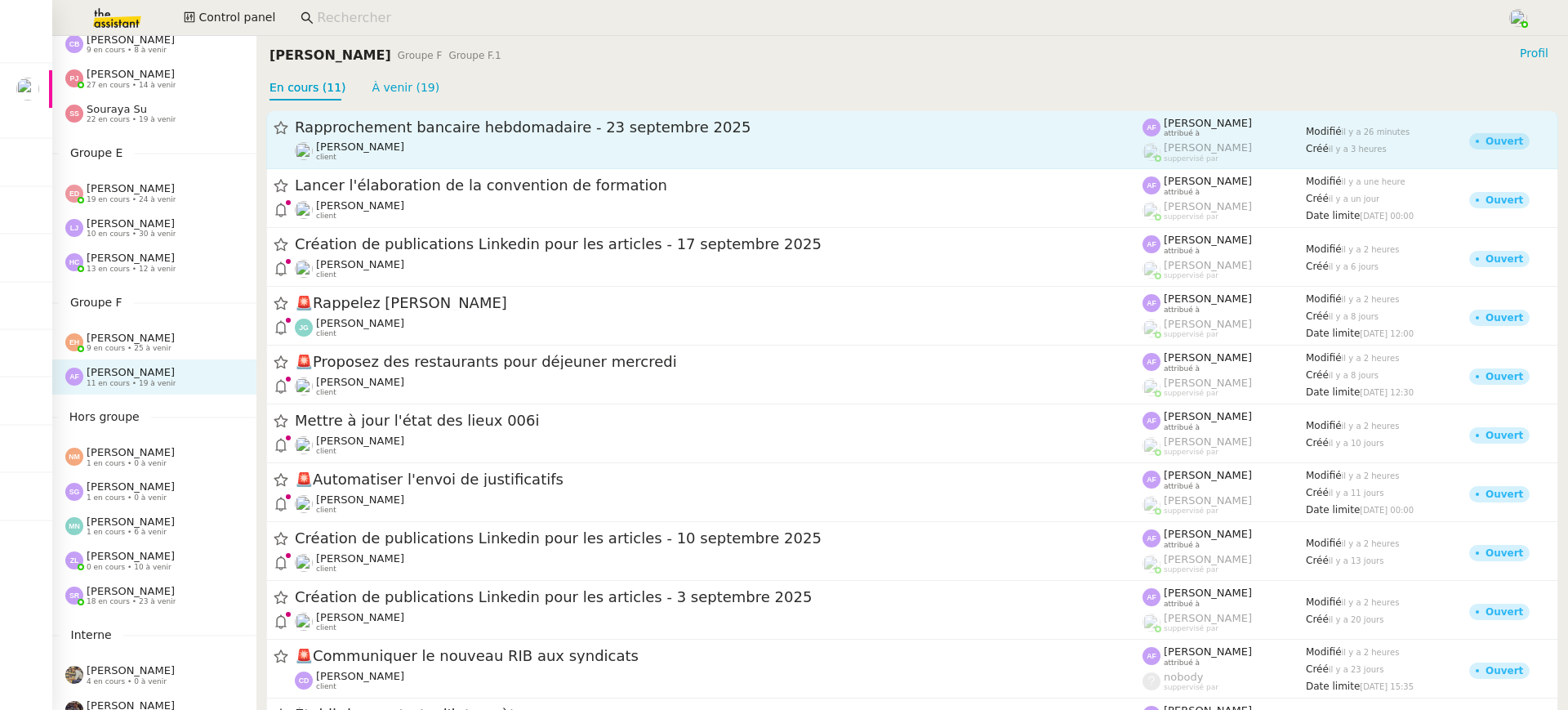
click at [331, 131] on span "Rapprochement bancaire hebdomadaire - 23 septembre 2025" at bounding box center [718, 127] width 848 height 15
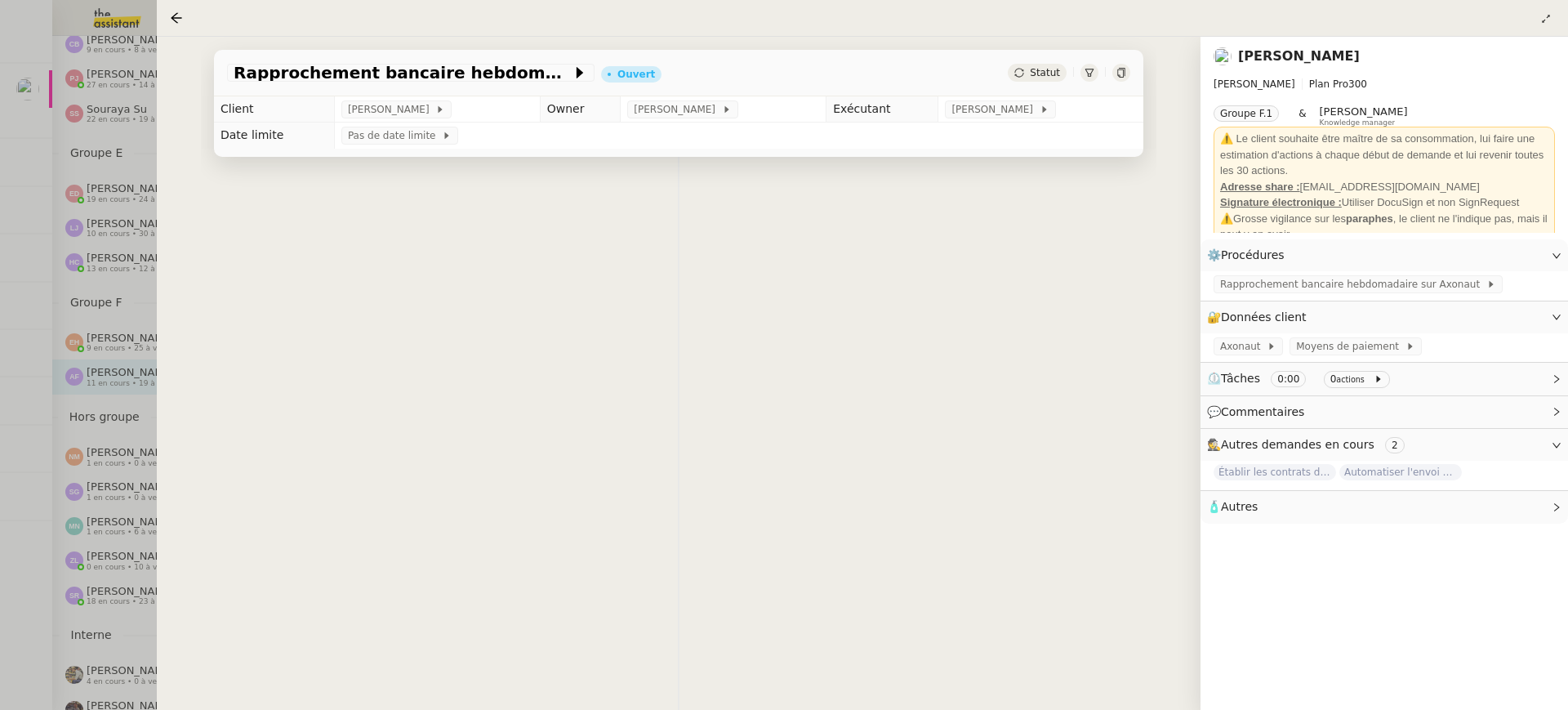
click at [79, 210] on div at bounding box center [784, 355] width 1568 height 710
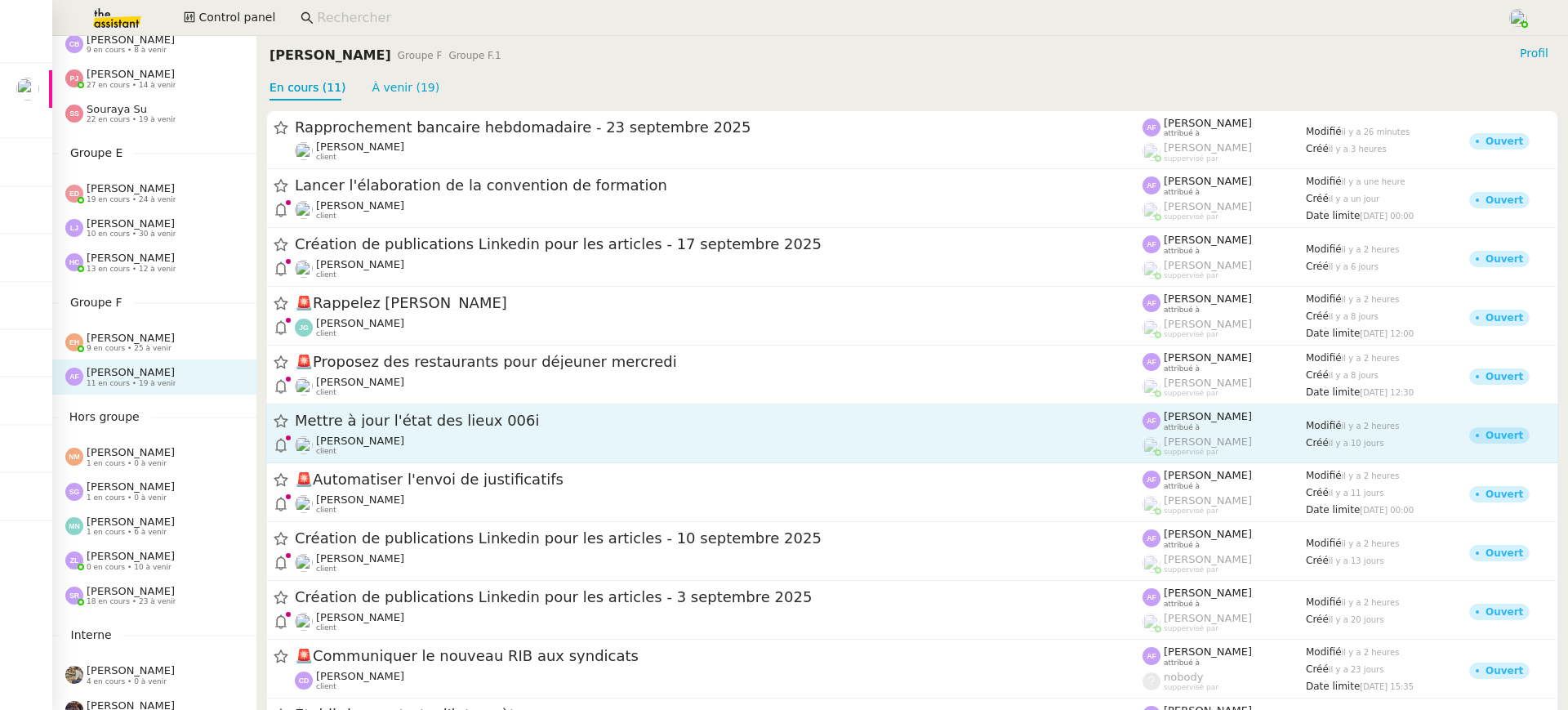
click at [461, 443] on div "Pascal PIQUIONNE client" at bounding box center [718, 445] width 848 height 21
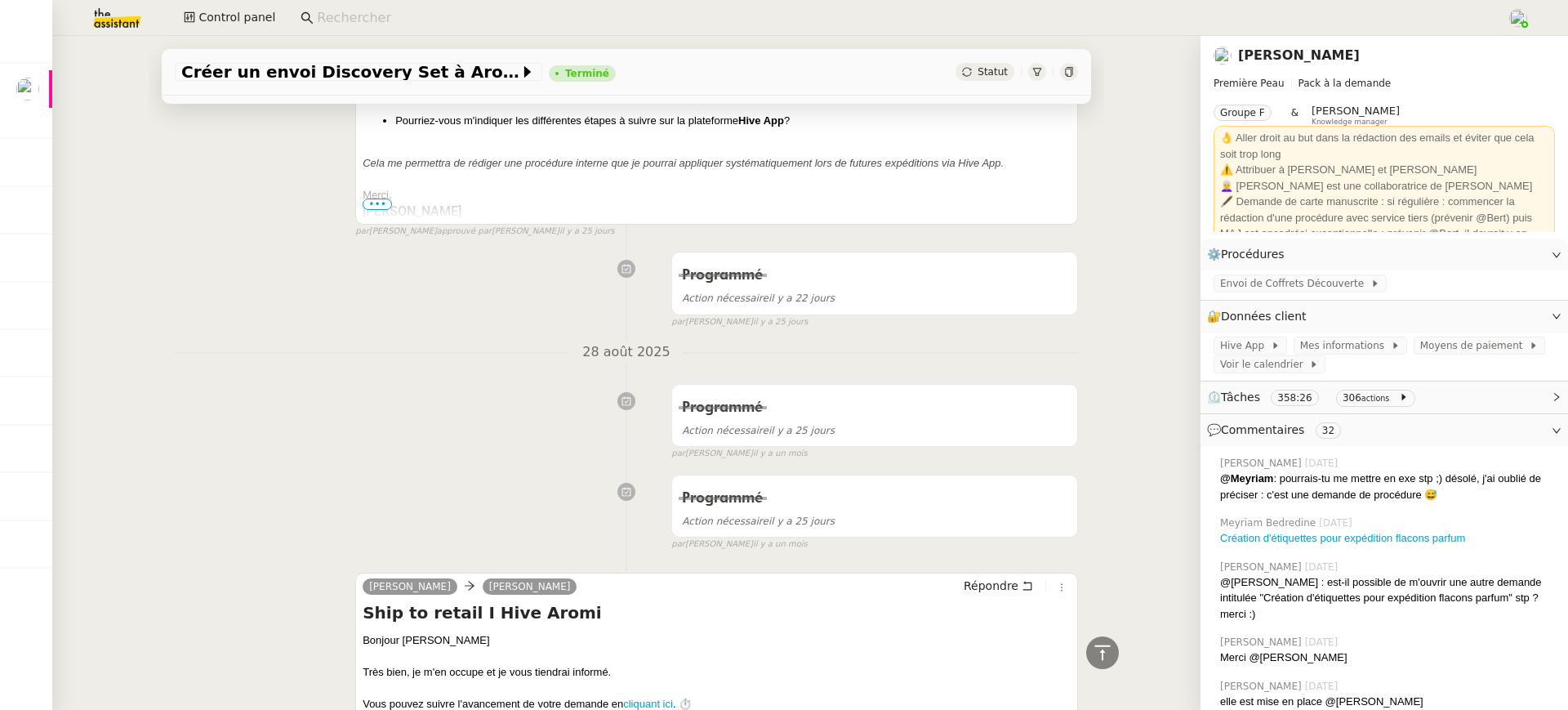
scroll to position [17139, 0]
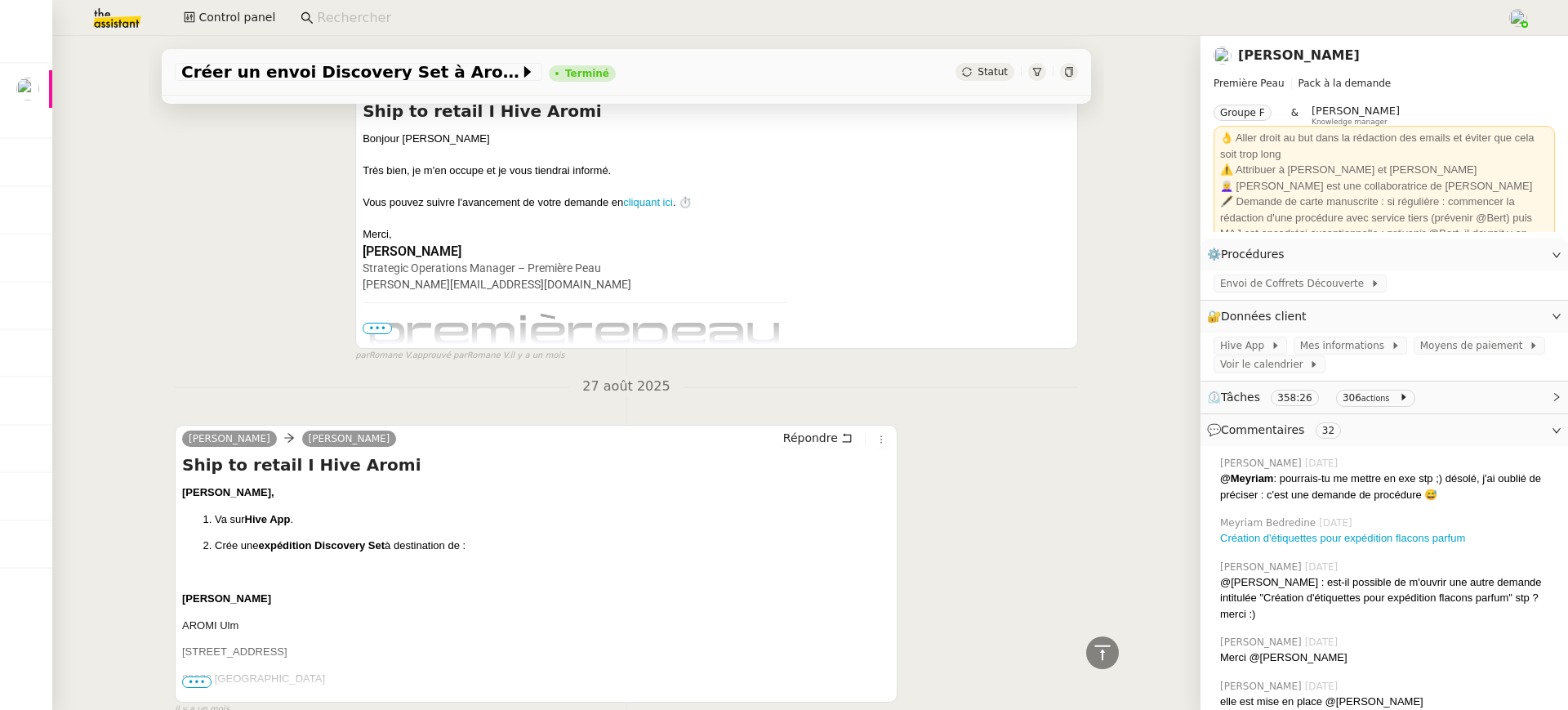
click at [204, 671] on p "89073 [GEOGRAPHIC_DATA]" at bounding box center [535, 680] width 708 height 17
click at [202, 677] on span "•••" at bounding box center [197, 682] width 30 height 11
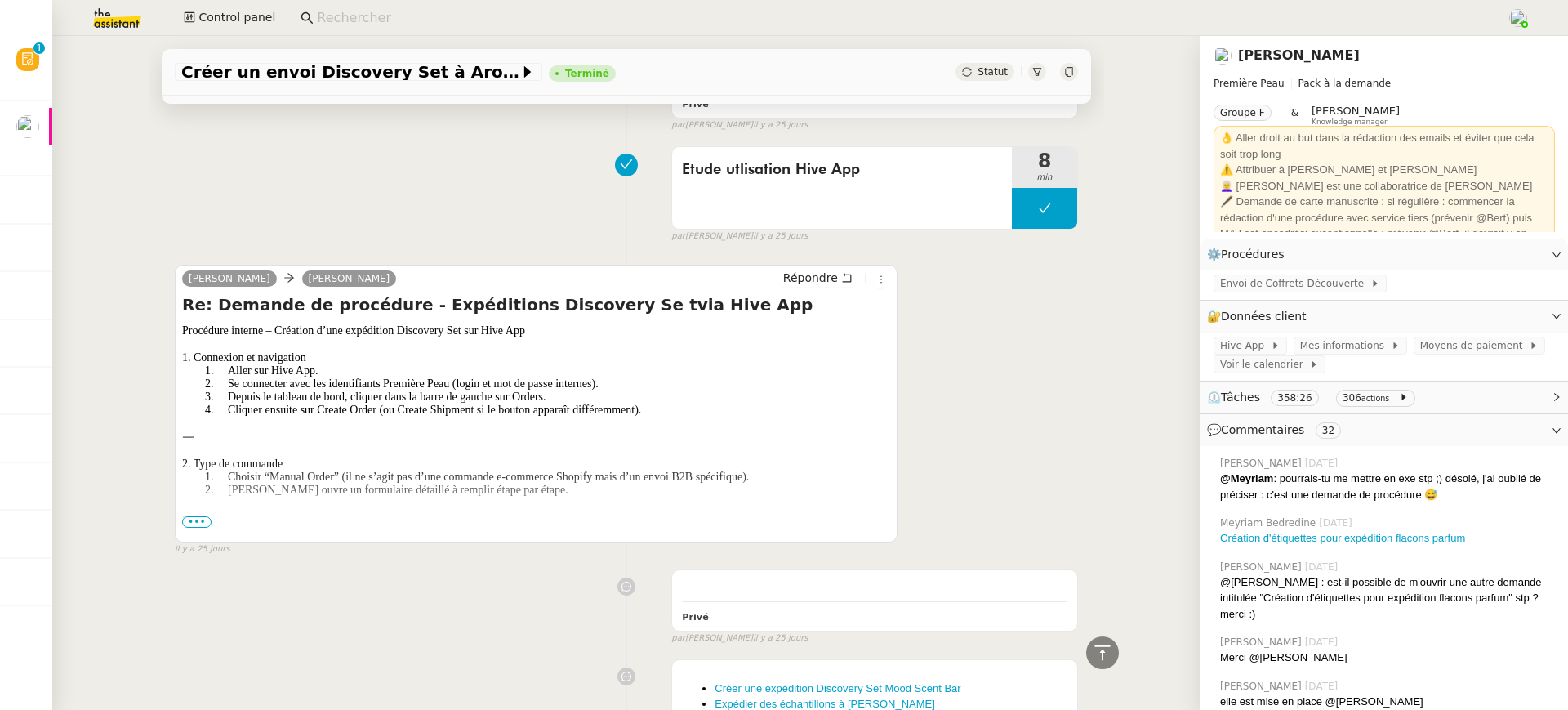
scroll to position [15743, 0]
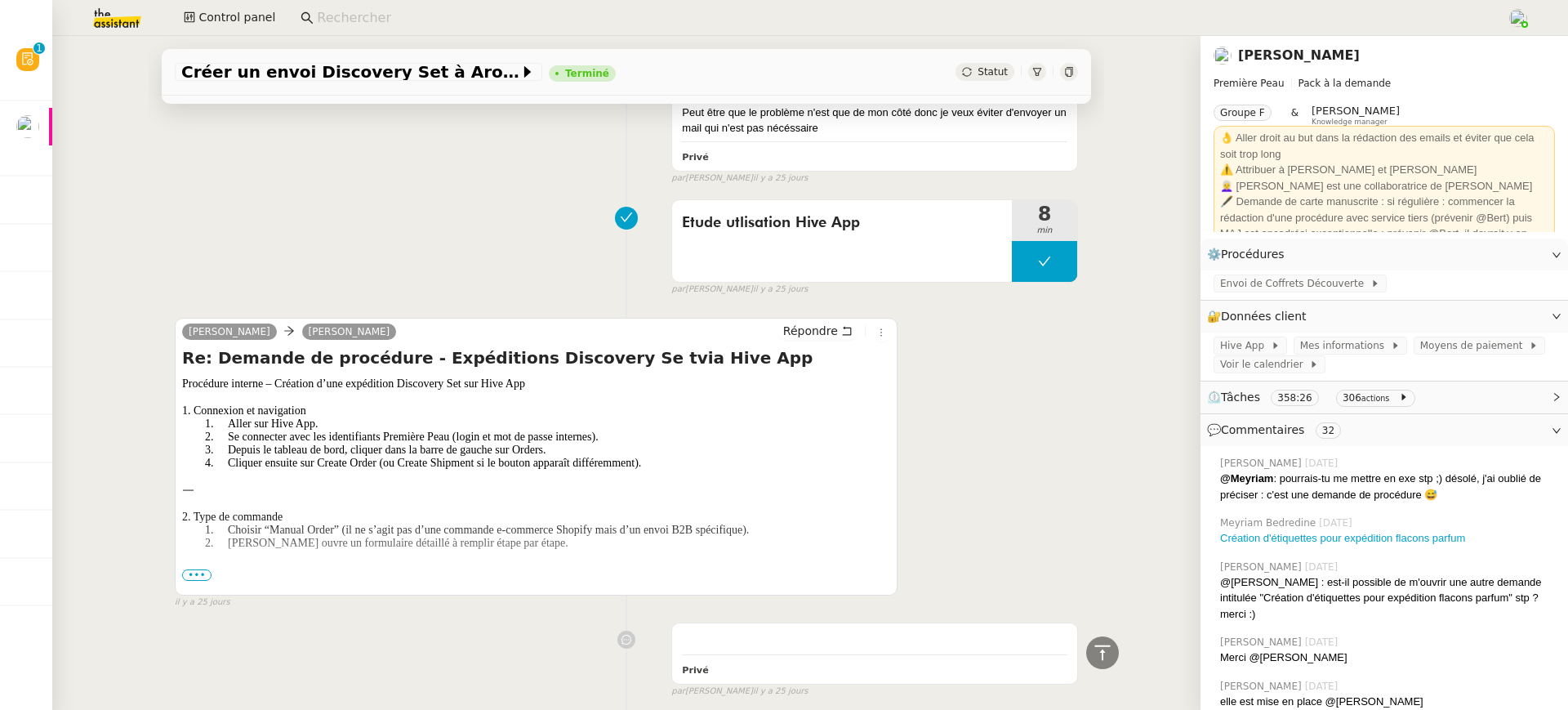
click at [197, 550] on p at bounding box center [535, 557] width 708 height 14
click at [199, 577] on p at bounding box center [535, 584] width 708 height 14
click at [197, 570] on span "•••" at bounding box center [197, 575] width 30 height 11
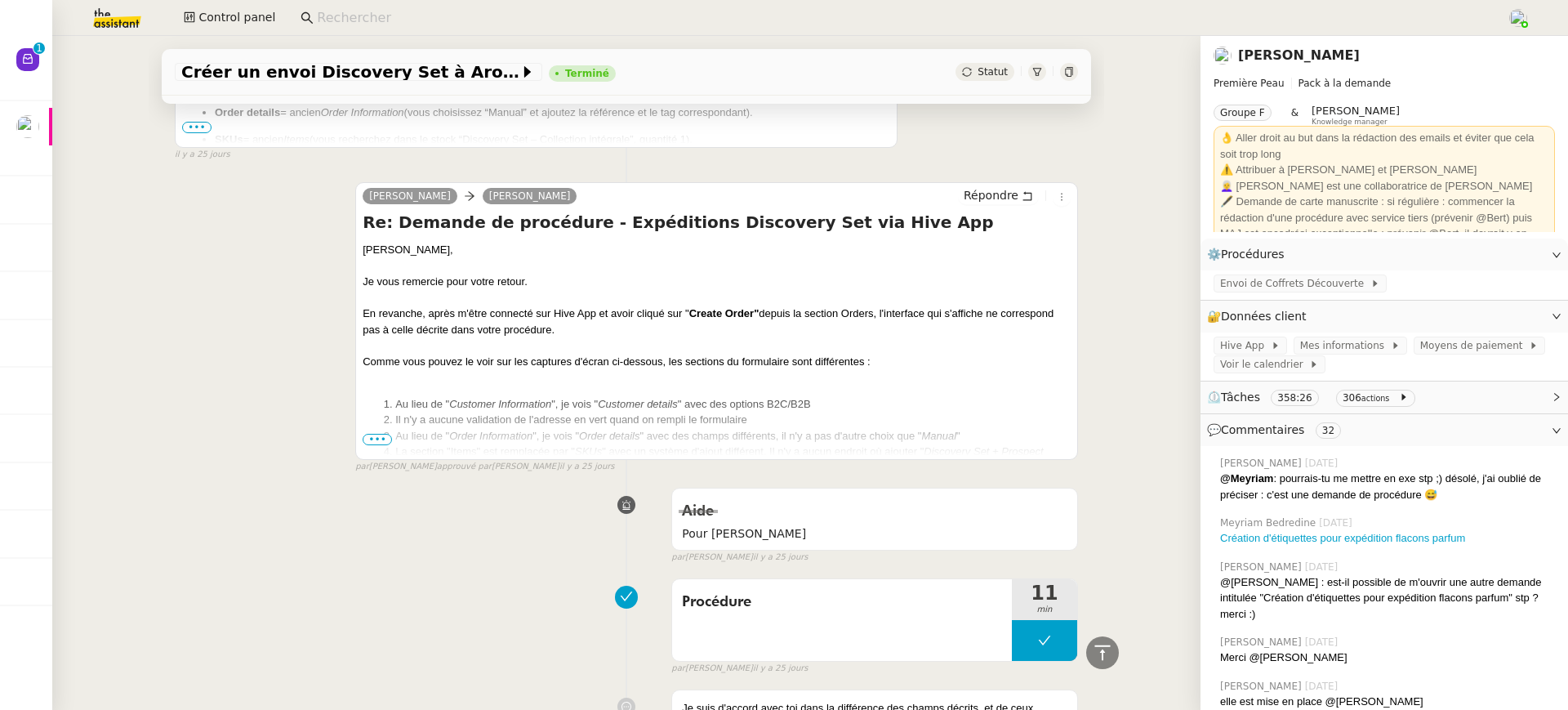
scroll to position [14305, 0]
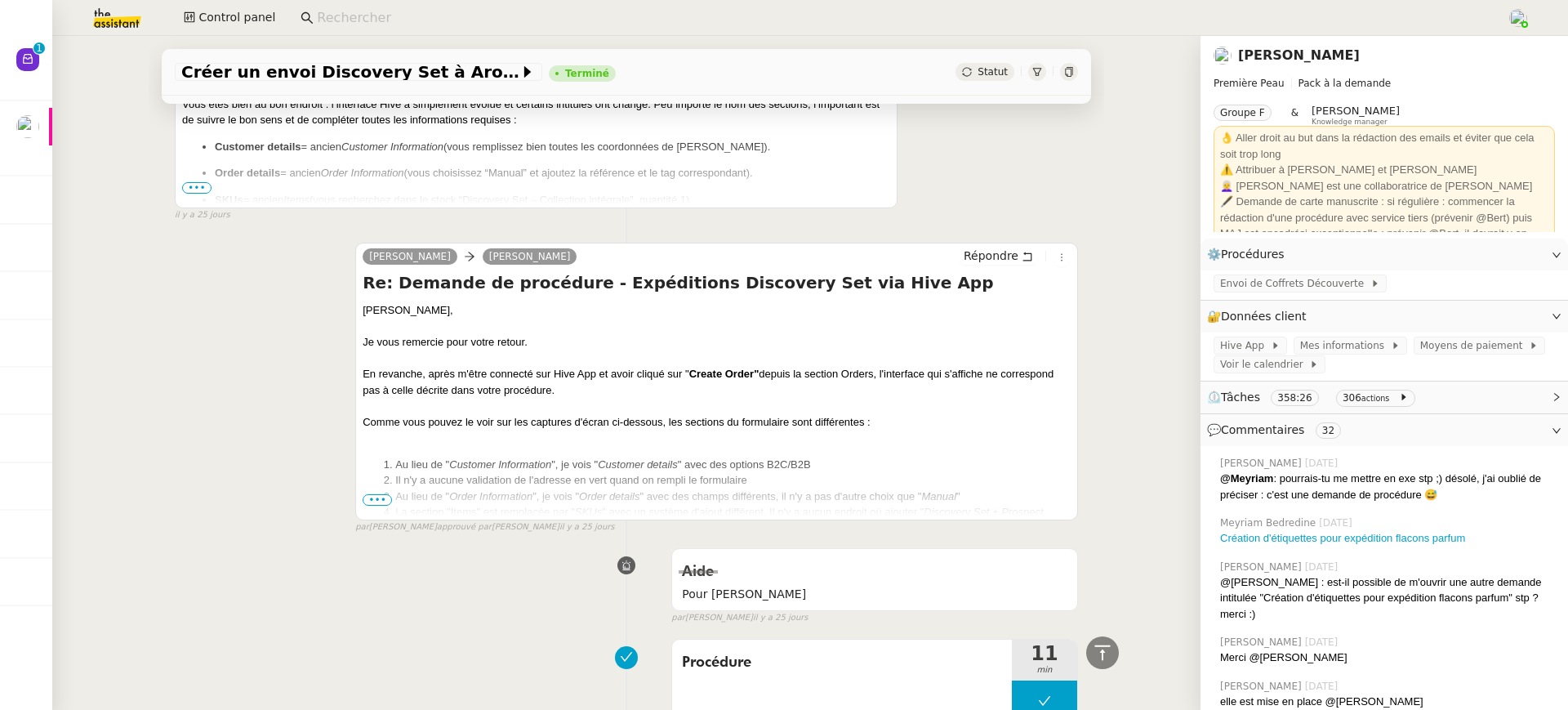
click at [377, 494] on span "•••" at bounding box center [377, 499] width 30 height 11
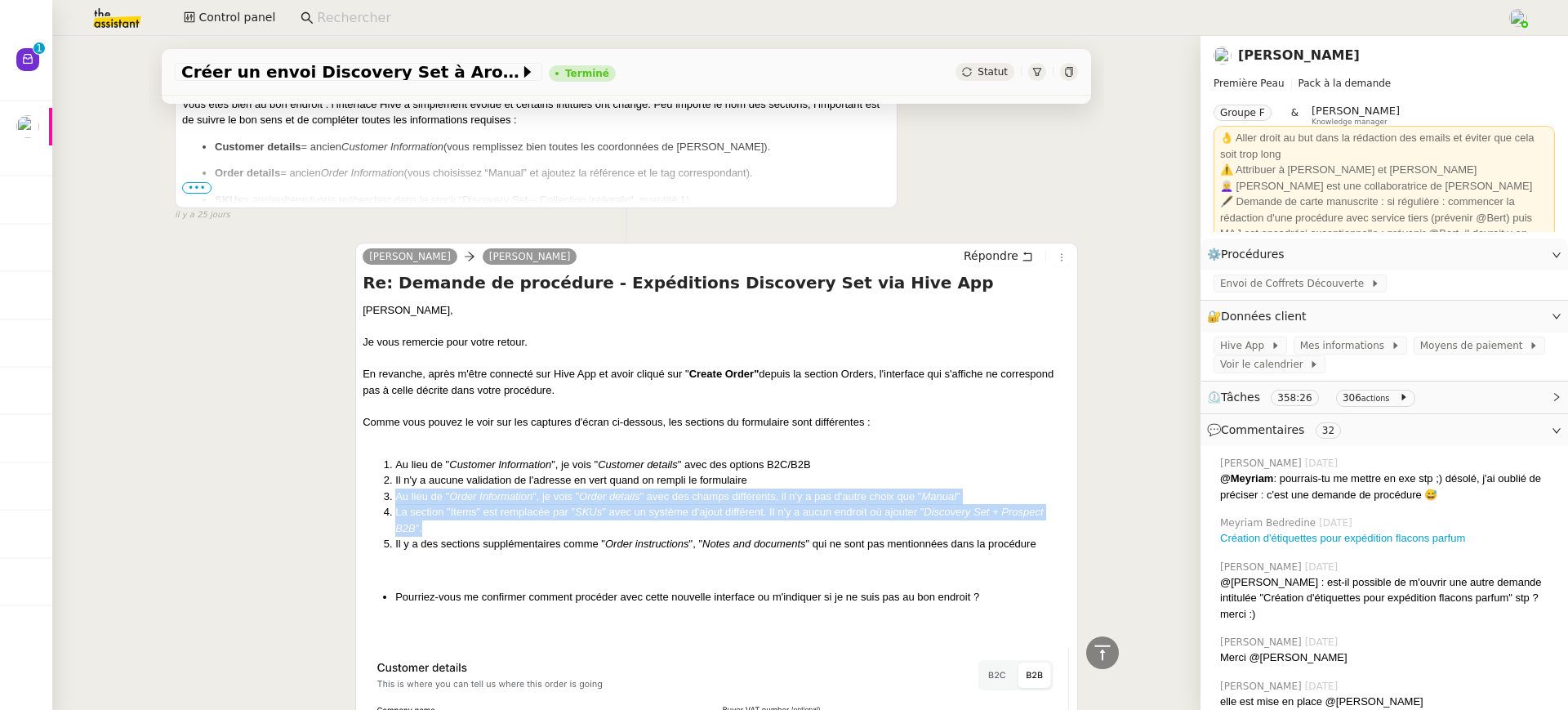
drag, startPoint x: 377, startPoint y: 440, endPoint x: 418, endPoint y: 453, distance: 43.0
click at [418, 457] on ol "Au lieu de " Customer Information ", je vois " Customer details " avec des opti…" at bounding box center [716, 505] width 708 height 96
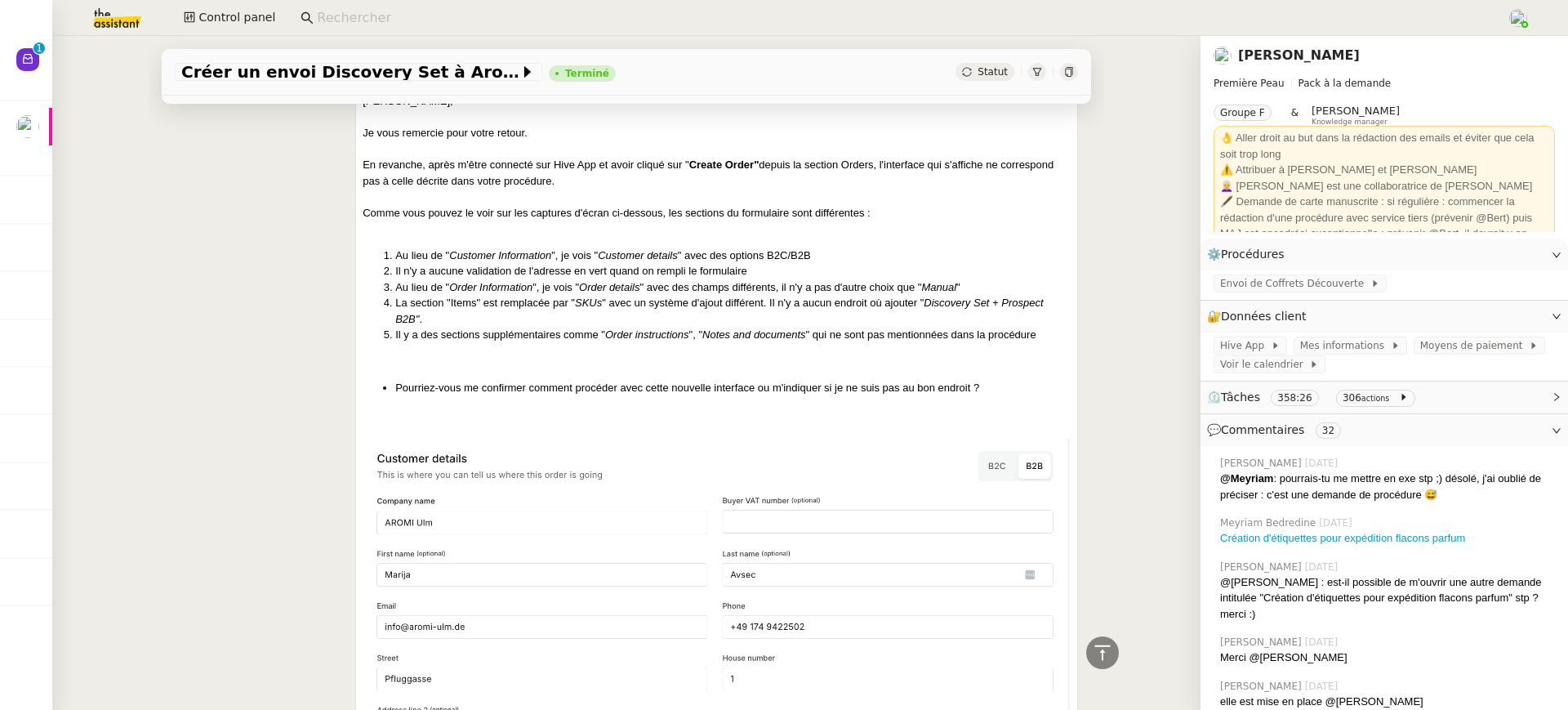
scroll to position [14519, 0]
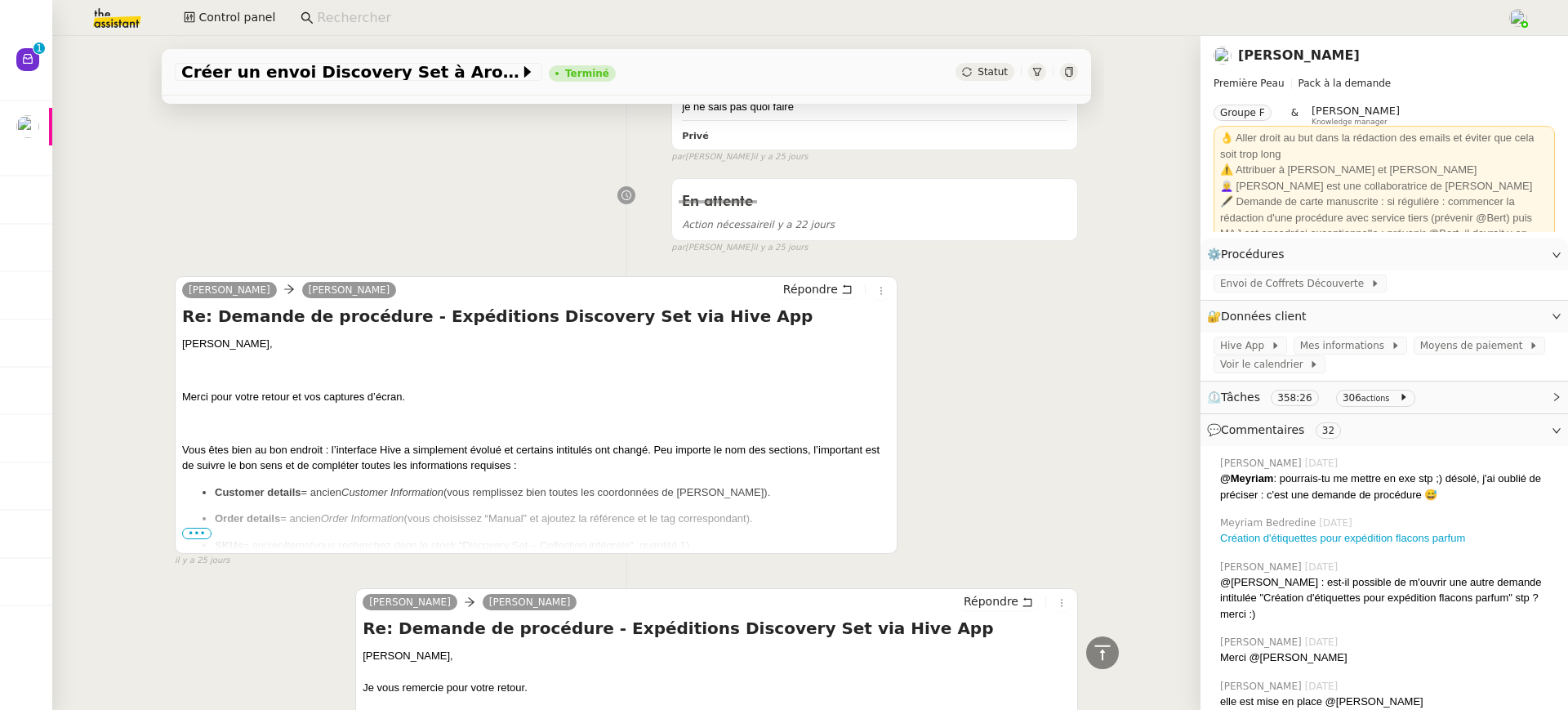
scroll to position [13909, 0]
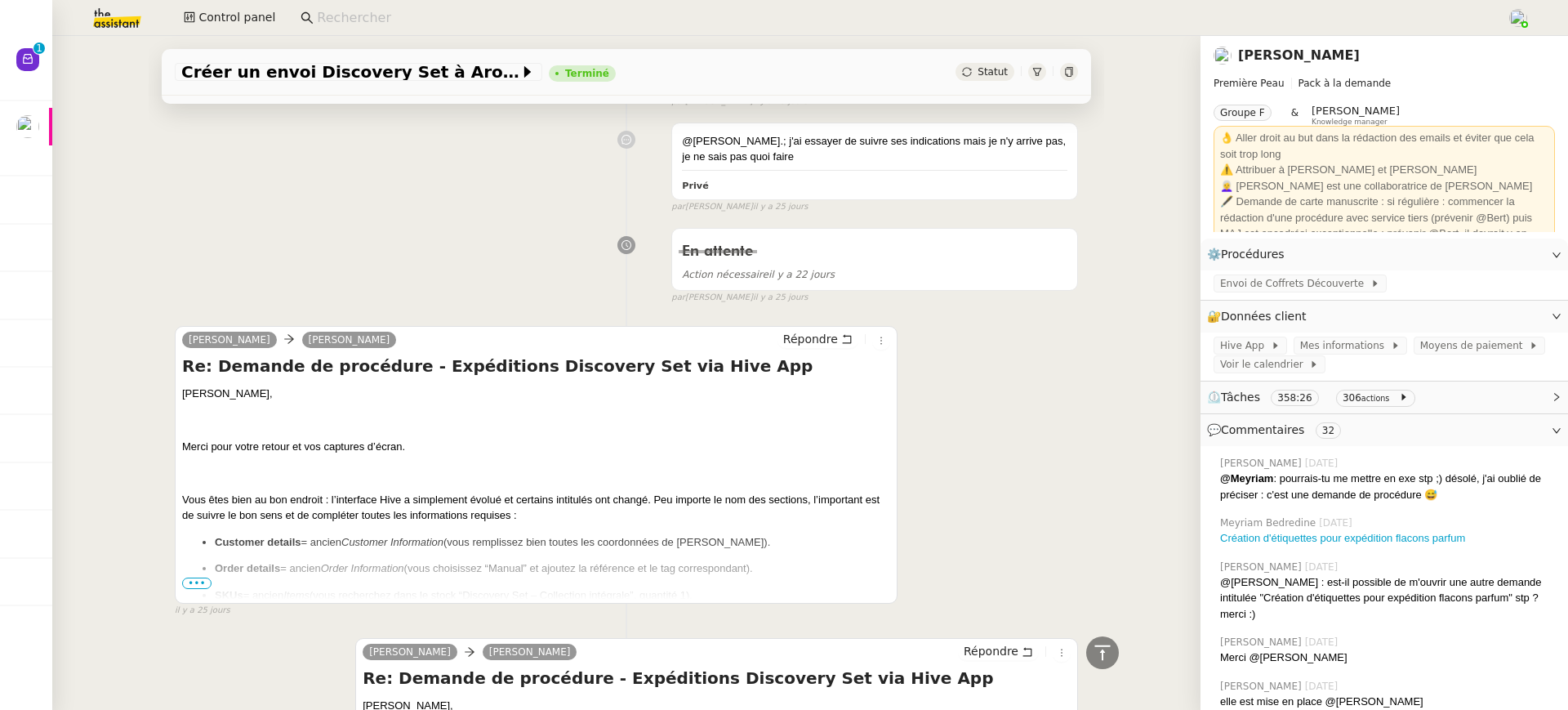
click at [197, 578] on span "•••" at bounding box center [197, 584] width 30 height 11
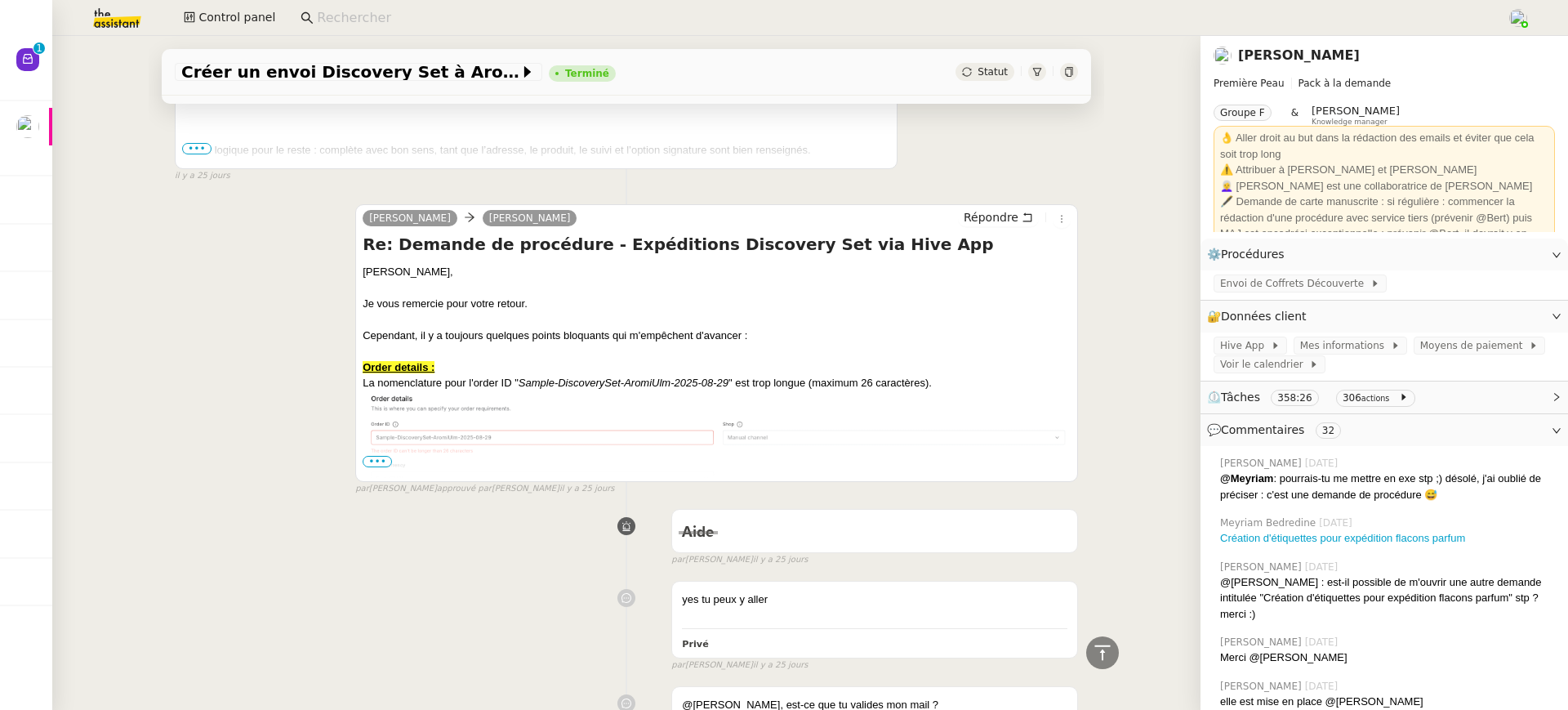
scroll to position [12729, 0]
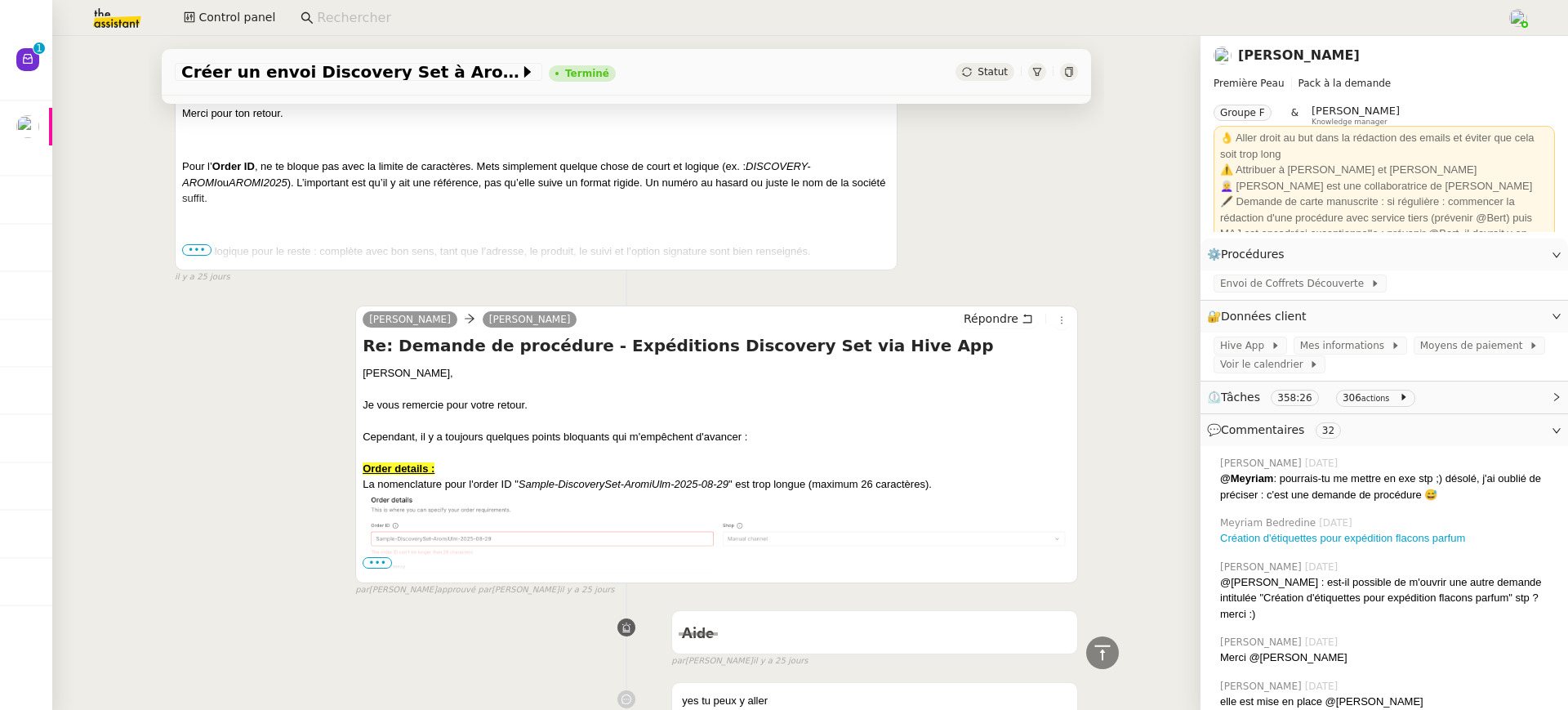
click at [373, 558] on span "•••" at bounding box center [377, 563] width 30 height 11
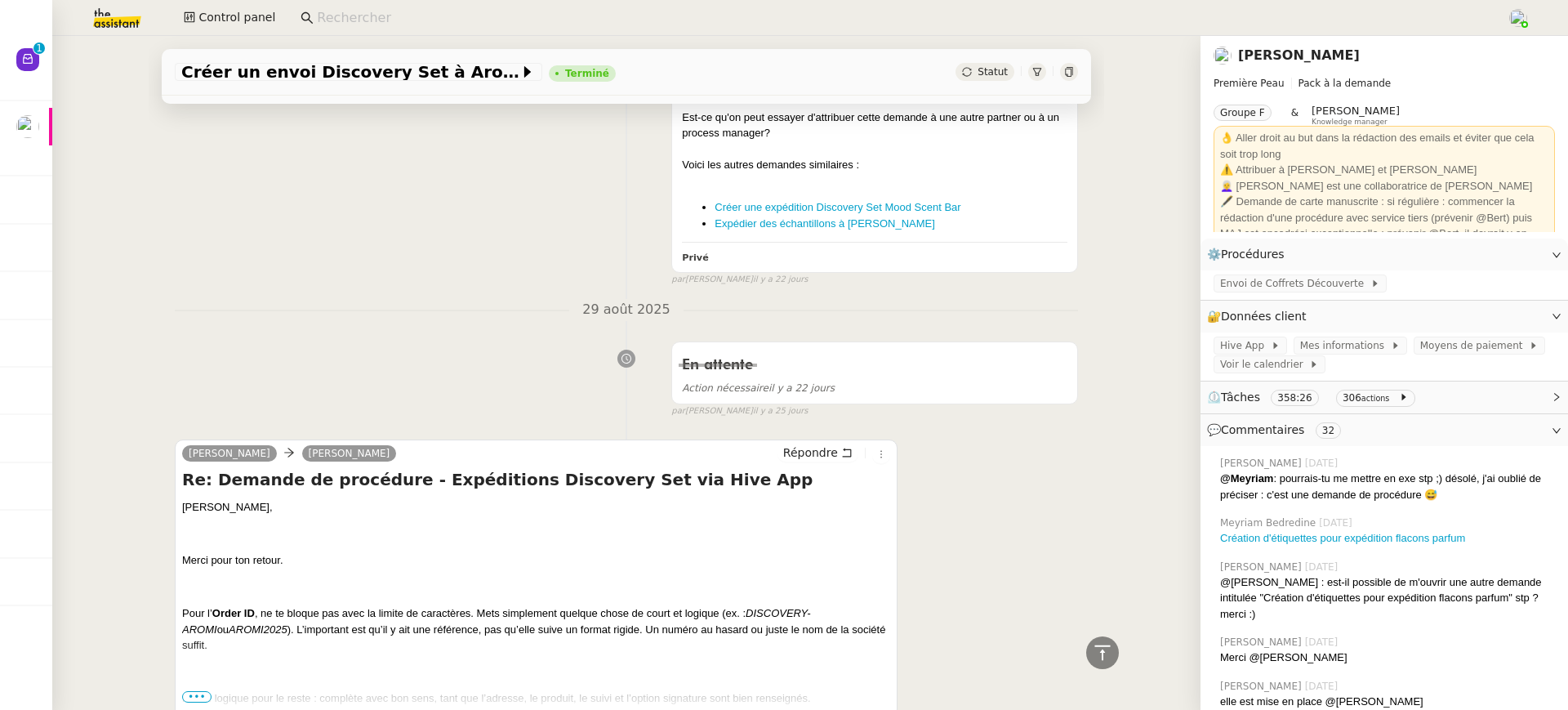
scroll to position [12286, 0]
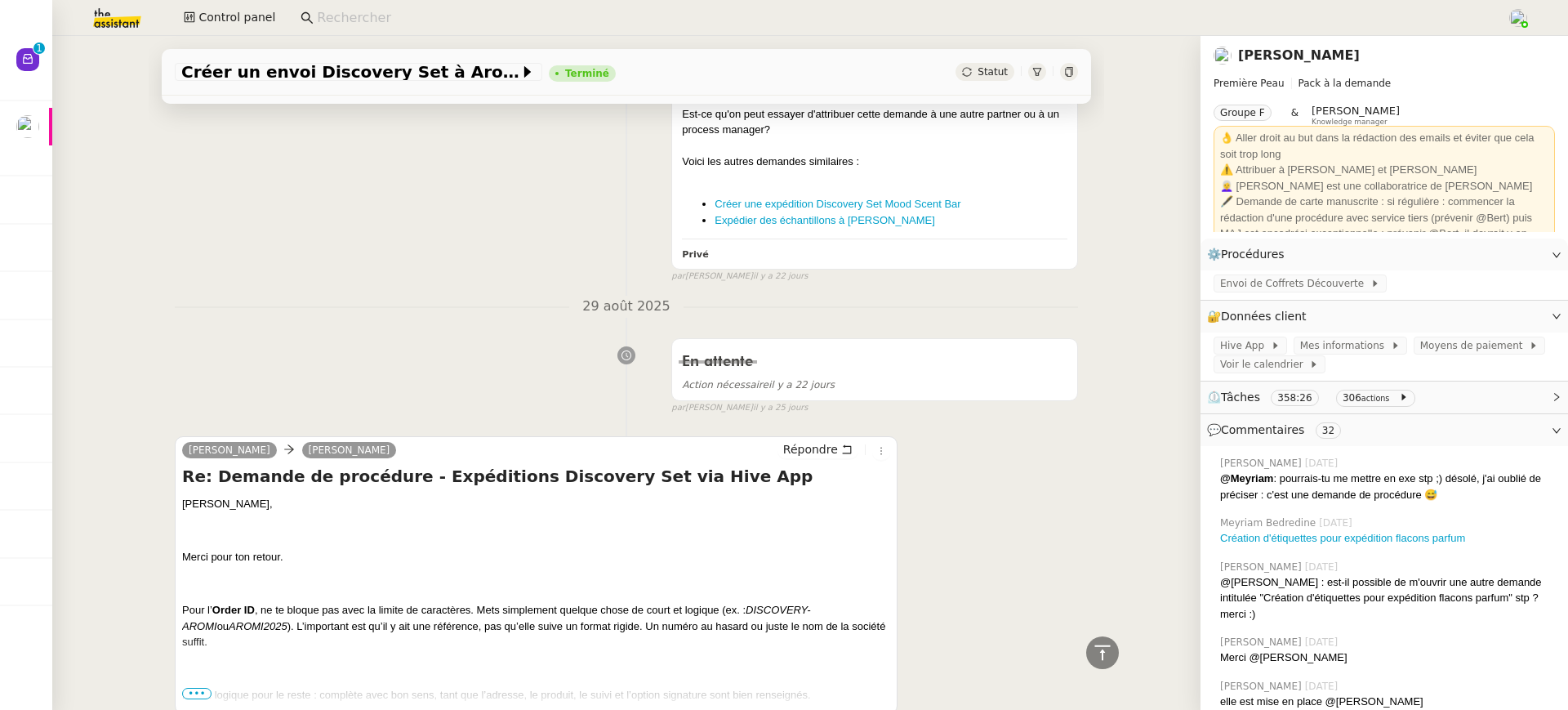
click at [197, 688] on span "•••" at bounding box center [197, 693] width 30 height 11
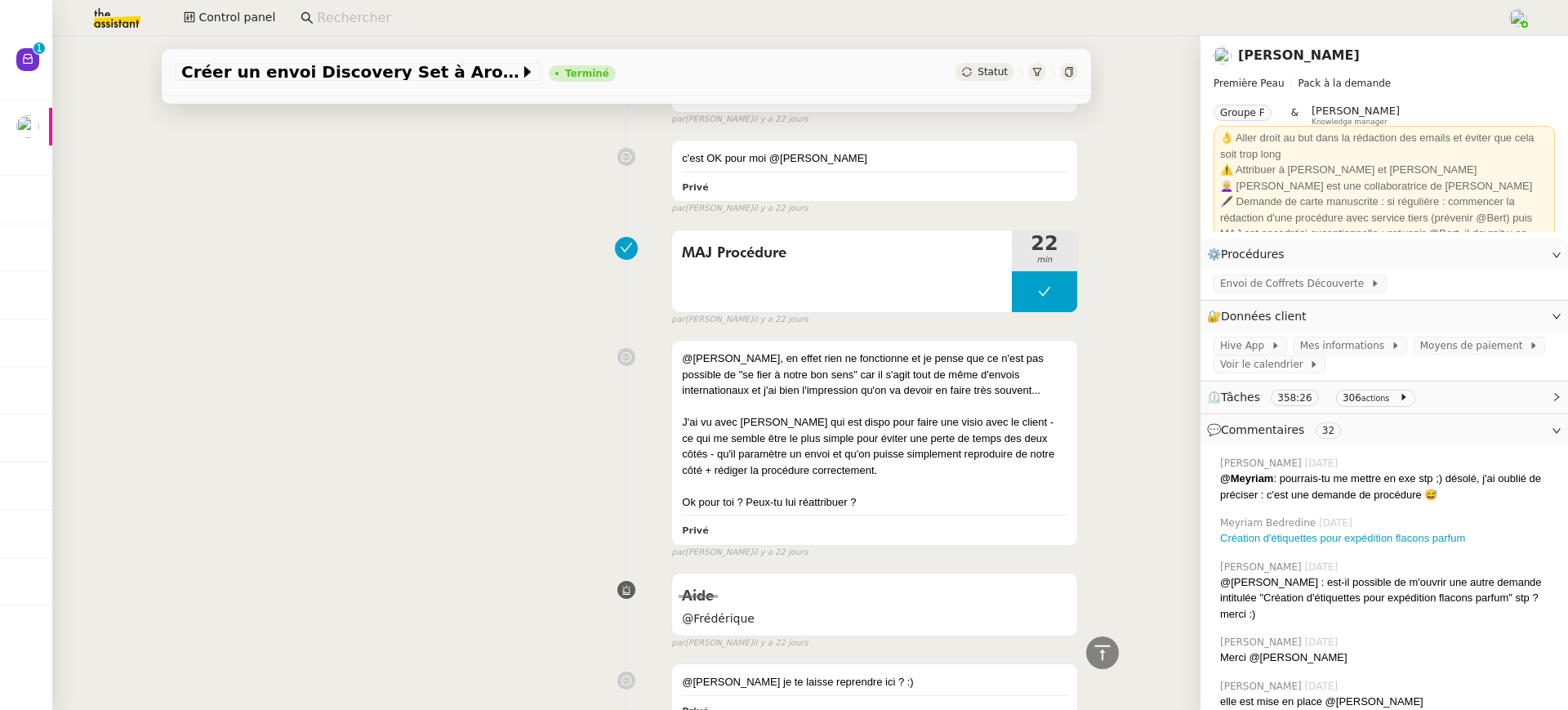
scroll to position [11281, 0]
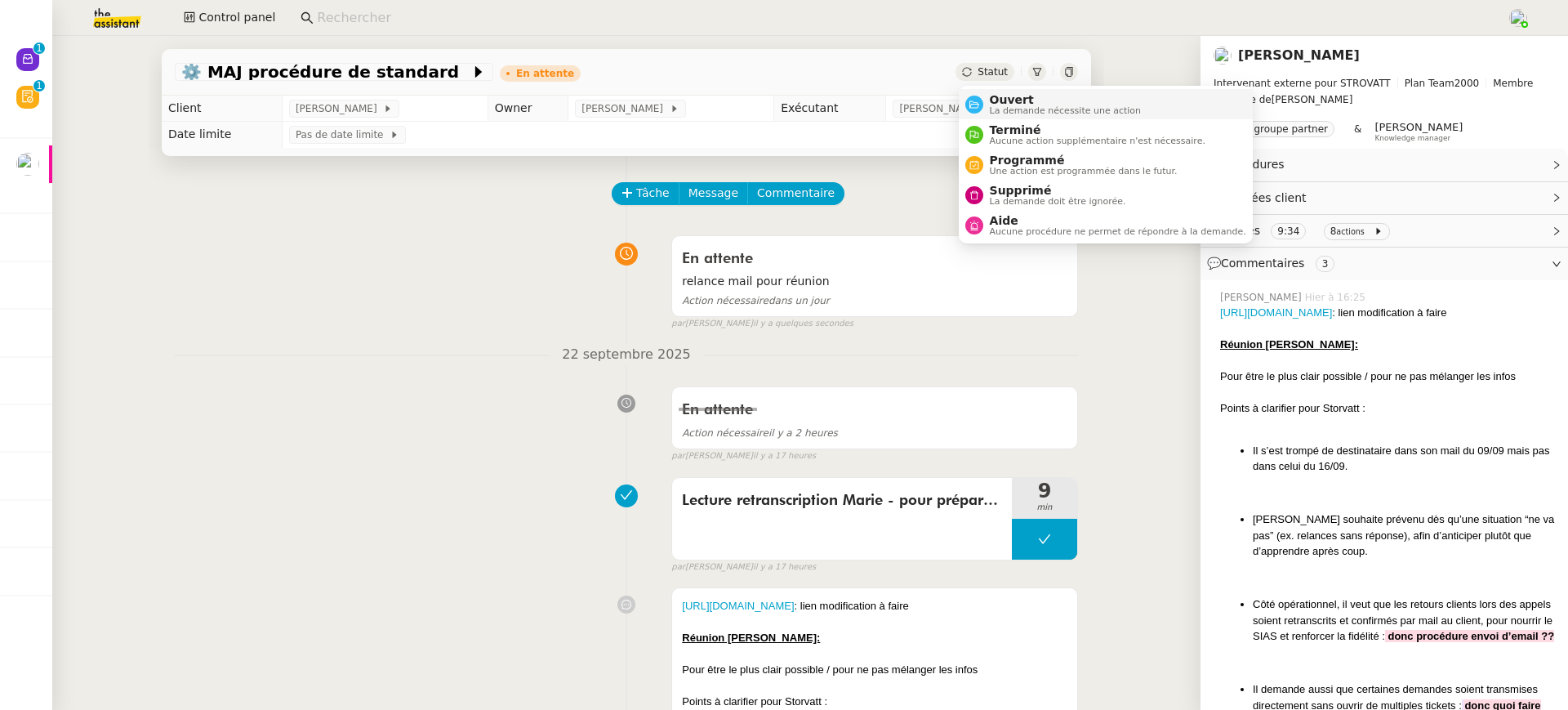
click at [1012, 95] on span "Ouvert" at bounding box center [1066, 100] width 152 height 13
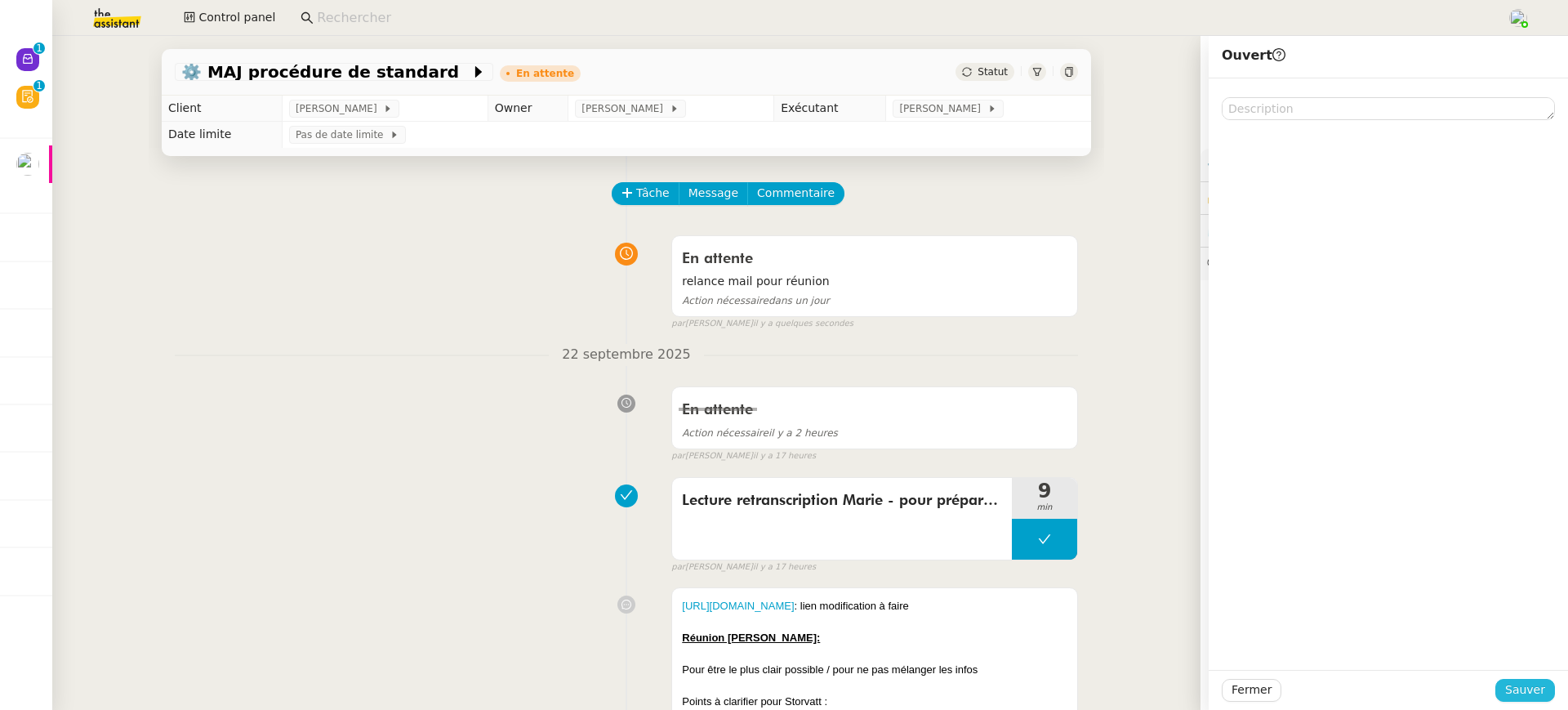
click at [1530, 693] on span "Sauver" at bounding box center [1525, 690] width 40 height 18
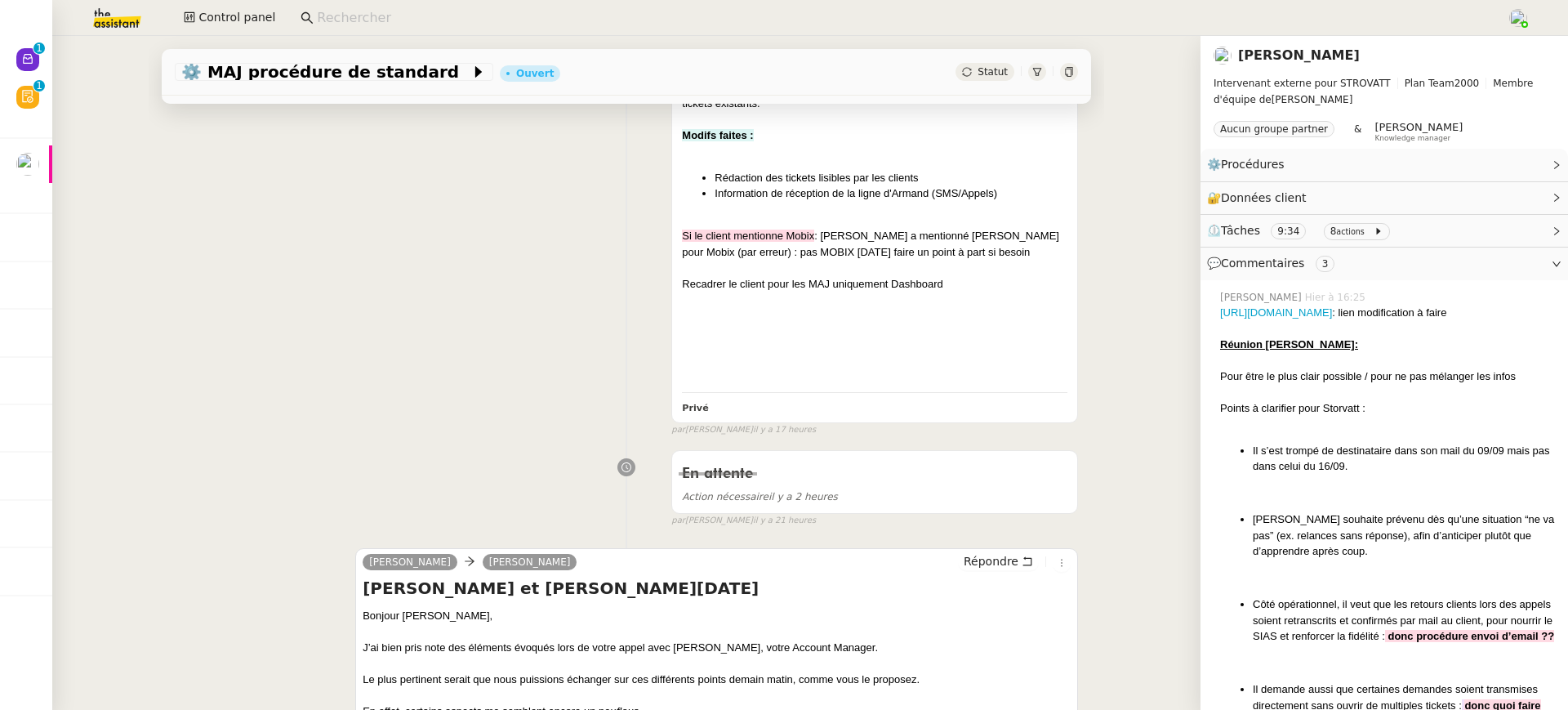
scroll to position [1266, 0]
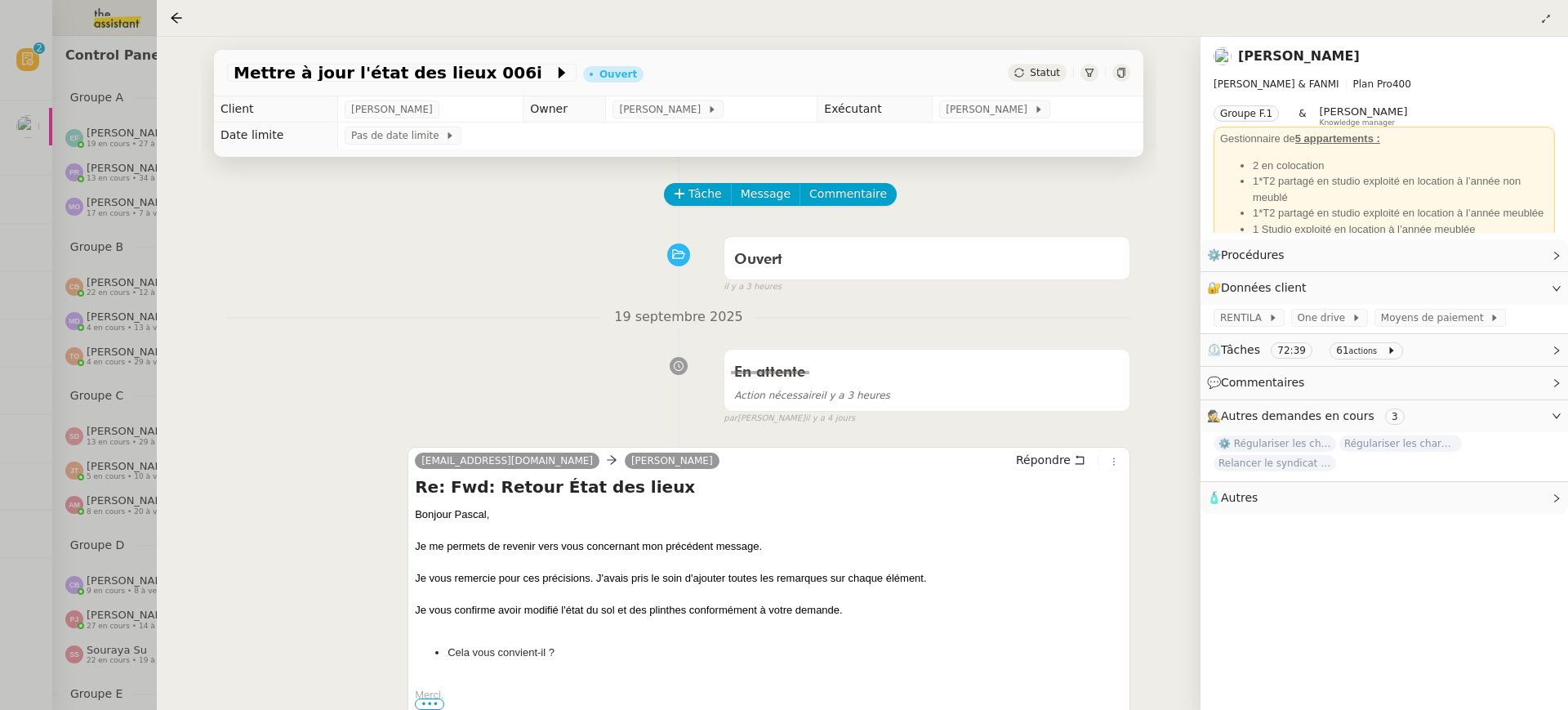
scroll to position [541, 0]
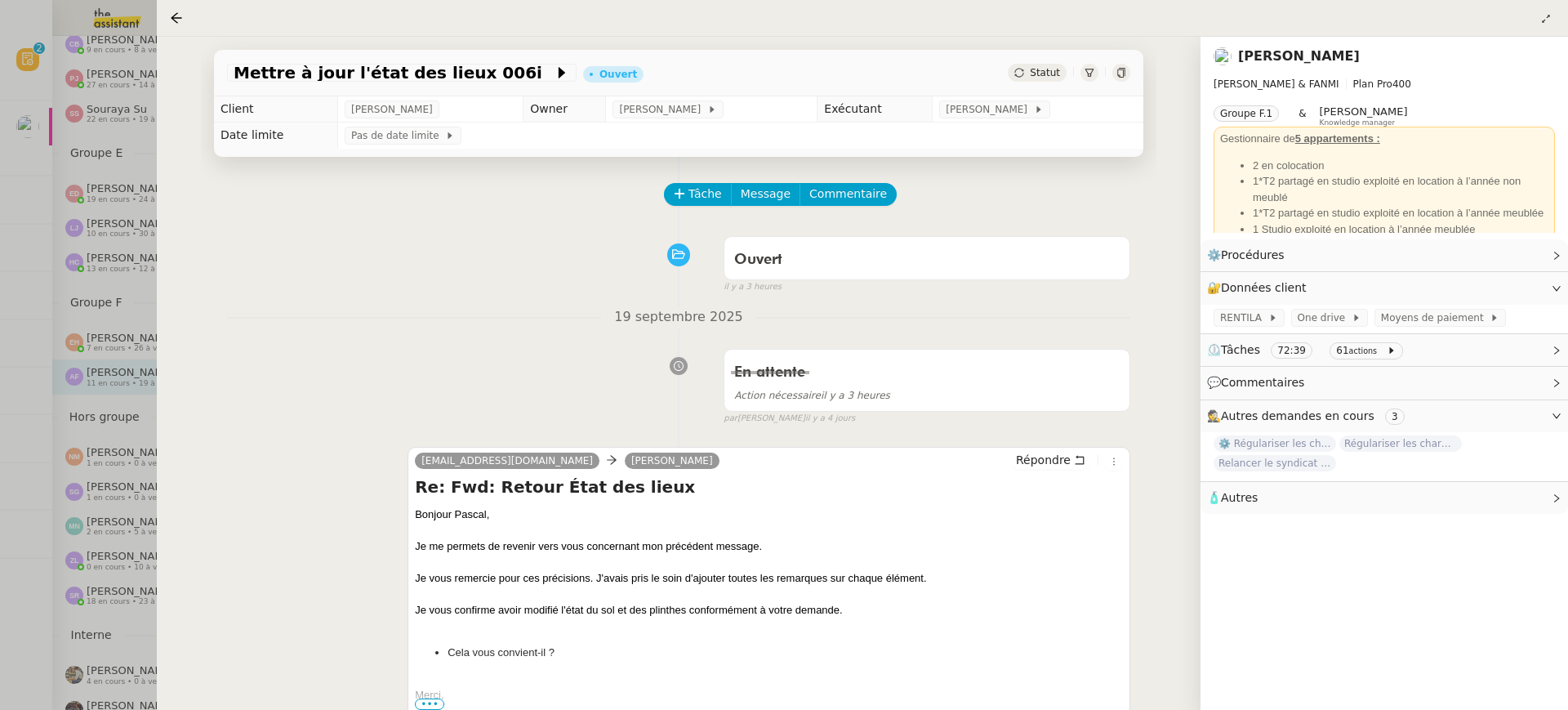
click at [80, 94] on div at bounding box center [784, 355] width 1568 height 710
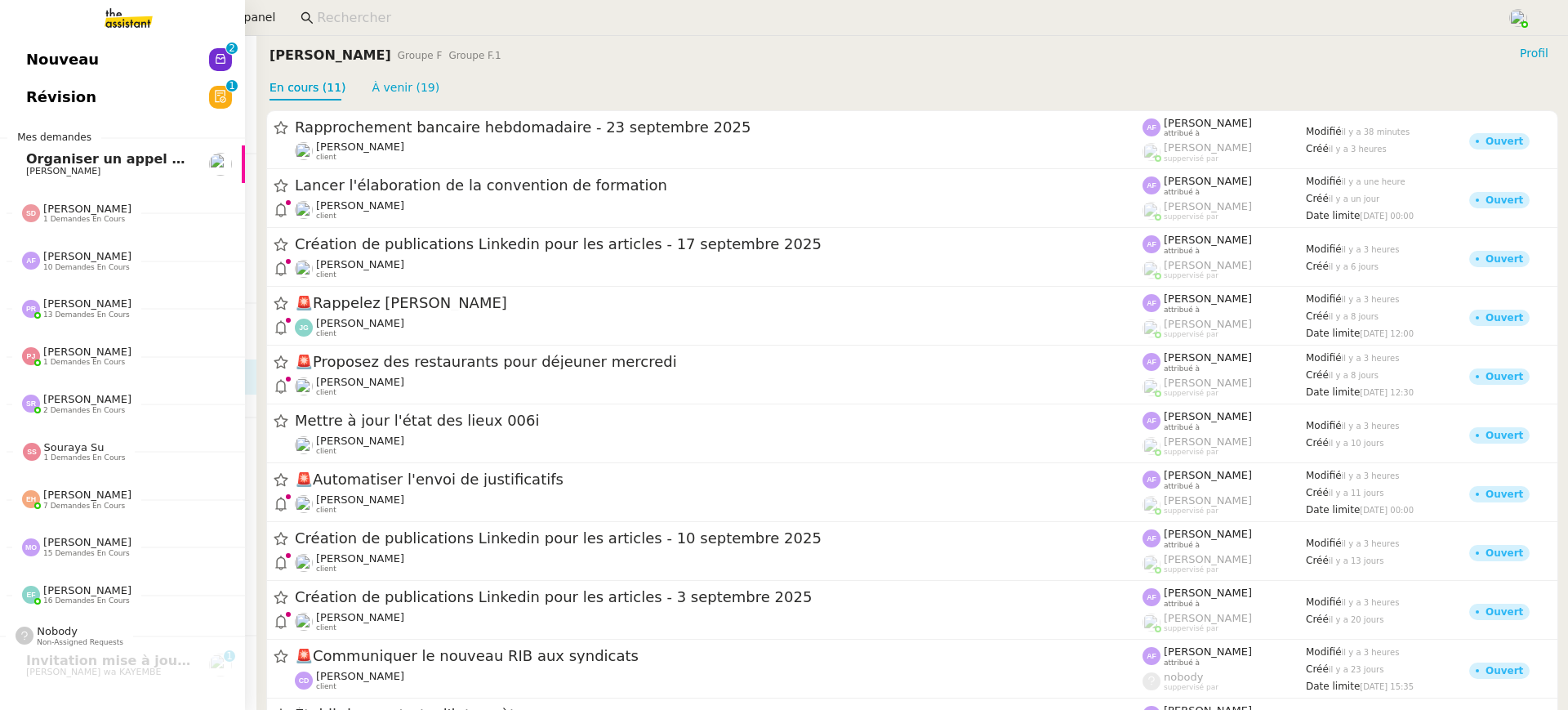
click at [17, 60] on link "Nouveau 0 1 2 3 4 5 6 7 8 9" at bounding box center [122, 59] width 245 height 38
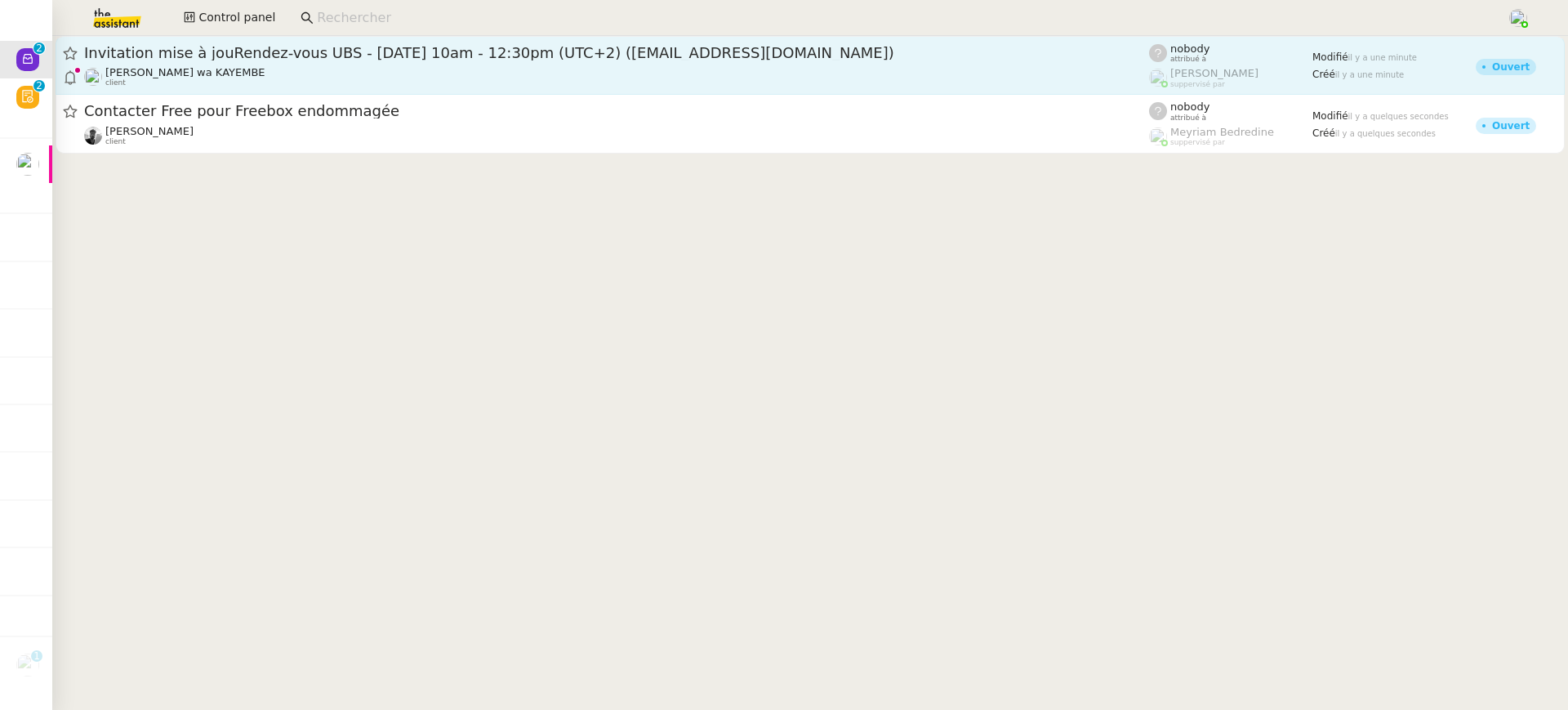
click at [404, 49] on span "Invitation mise à jouRendez-vous UBS - [DATE] 10am - 12:30pm (UTC+2) ([EMAIL_AD…" at bounding box center [616, 54] width 1065 height 15
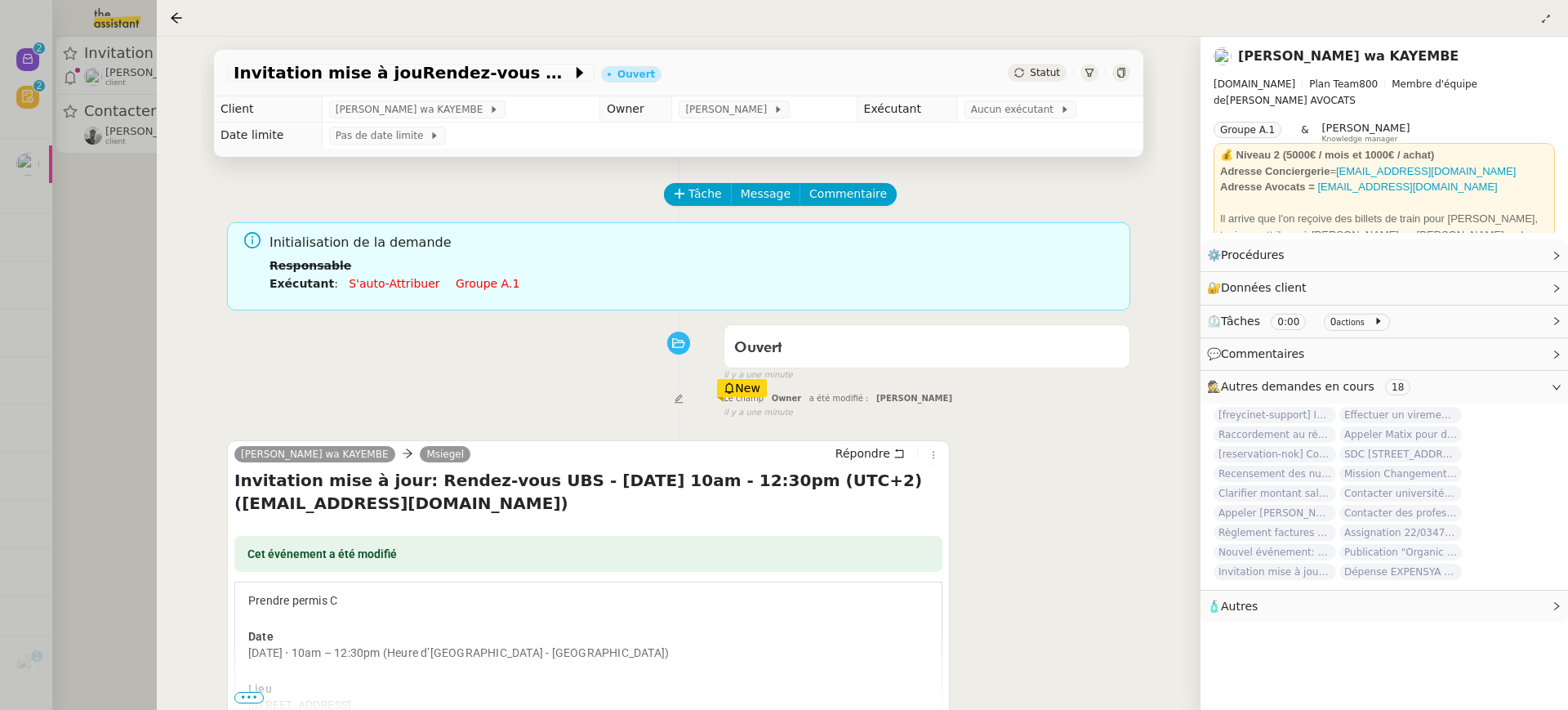
click at [482, 287] on link "Groupe a.1" at bounding box center [487, 283] width 64 height 13
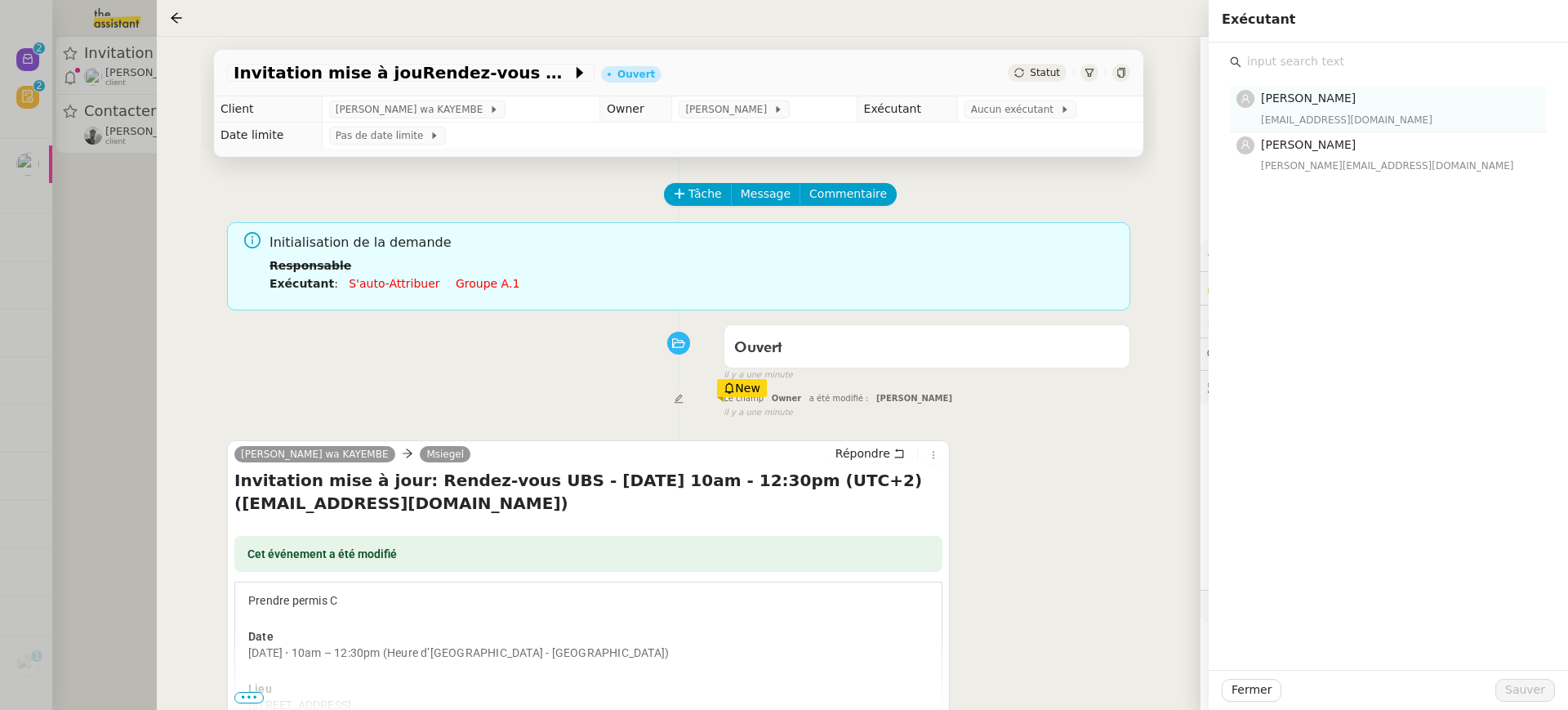
click at [1374, 128] on nz-list-item "Marie Orsoni marie@team.theassistant.com" at bounding box center [1388, 109] width 317 height 46
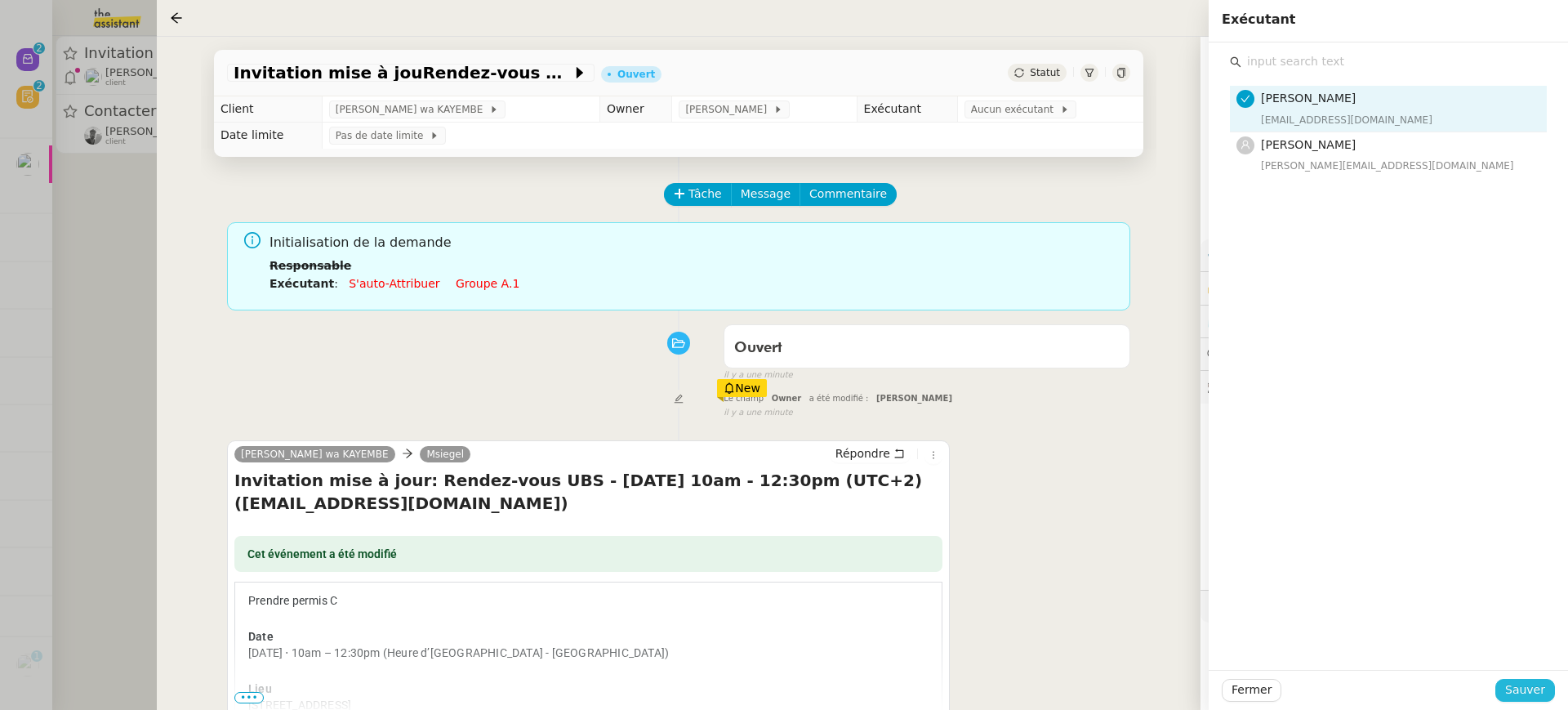
click at [1540, 694] on span "Sauver" at bounding box center [1525, 690] width 40 height 18
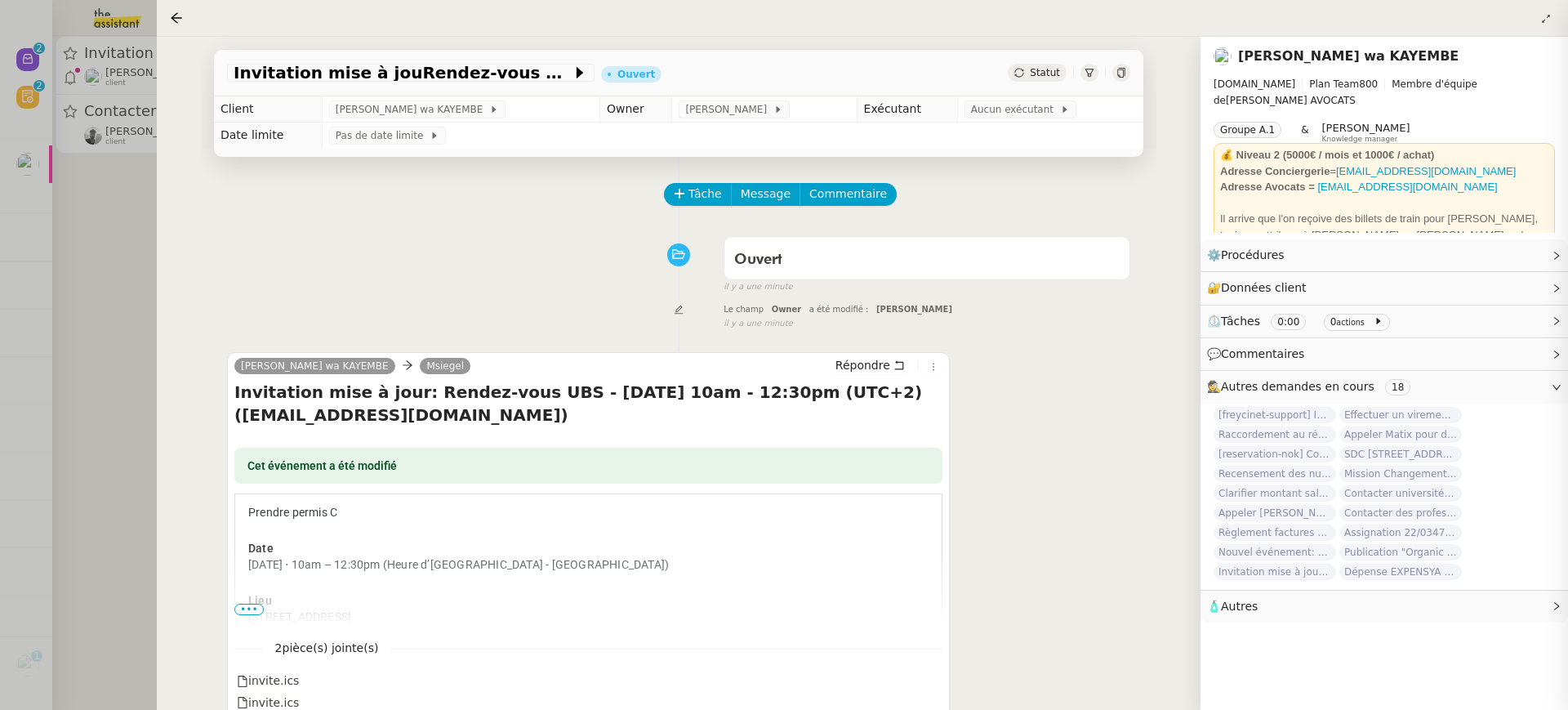
click at [27, 83] on div at bounding box center [784, 355] width 1568 height 710
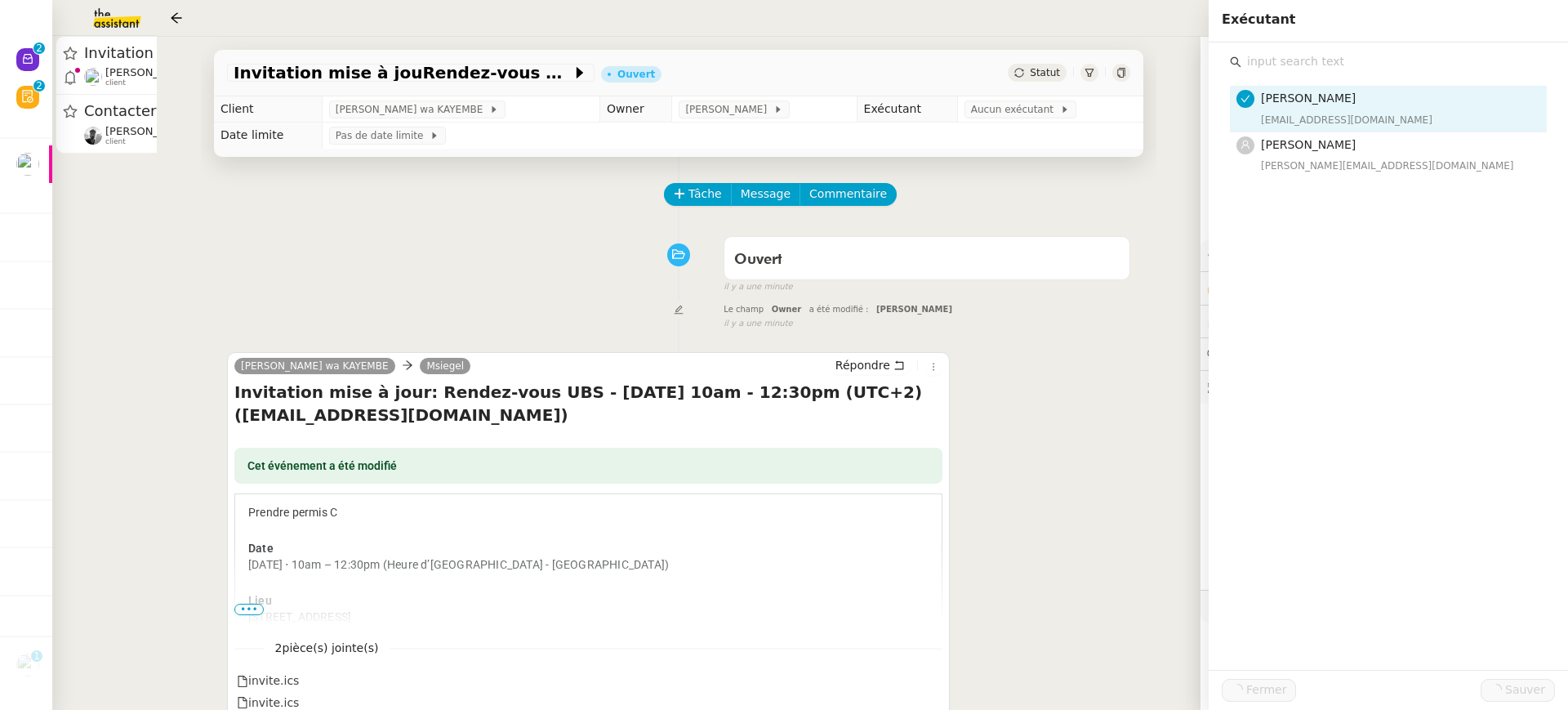
click at [340, 73] on div at bounding box center [784, 355] width 1568 height 710
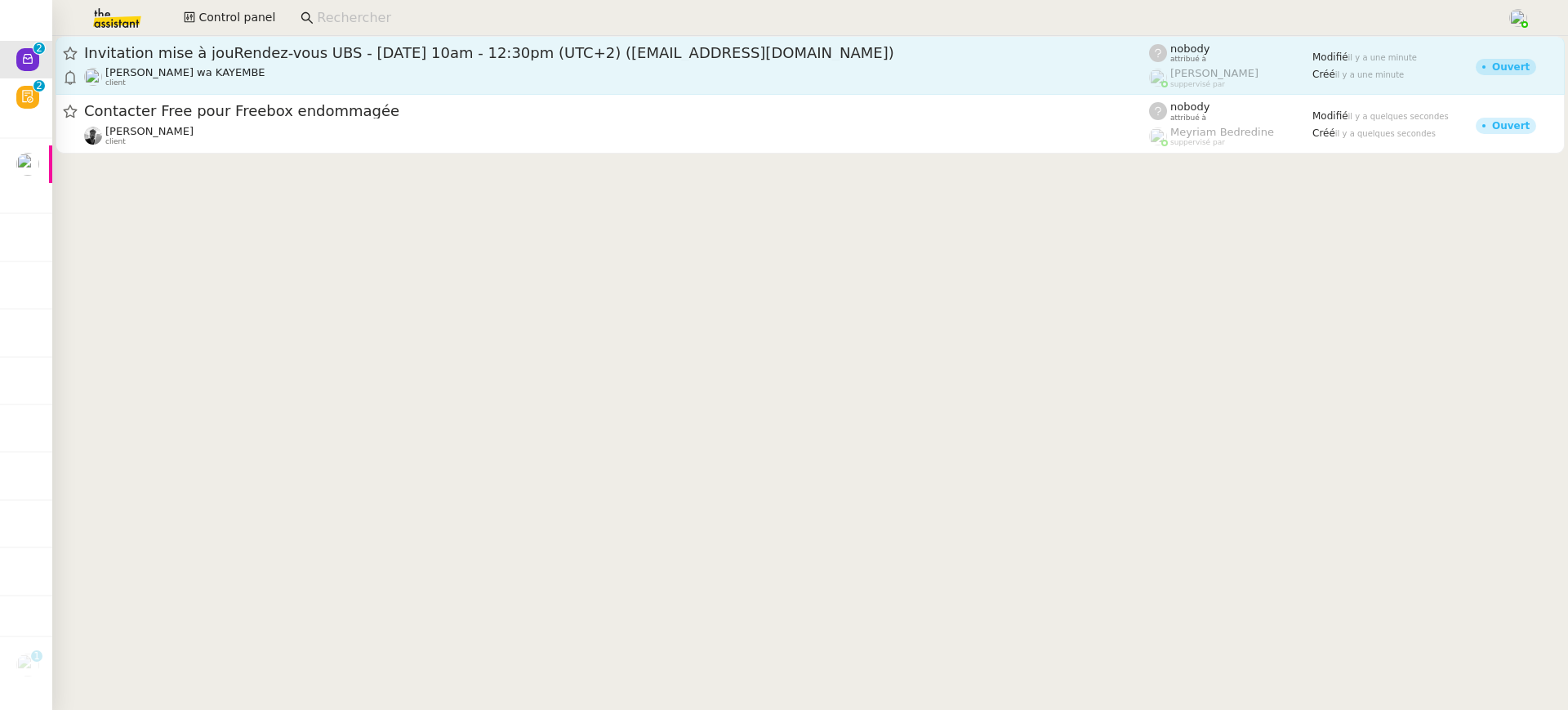
click at [302, 60] on span "Invitation mise à jouRendez-vous UBS - [DATE] 10am - 12:30pm (UTC+2) ([EMAIL_AD…" at bounding box center [616, 54] width 1065 height 15
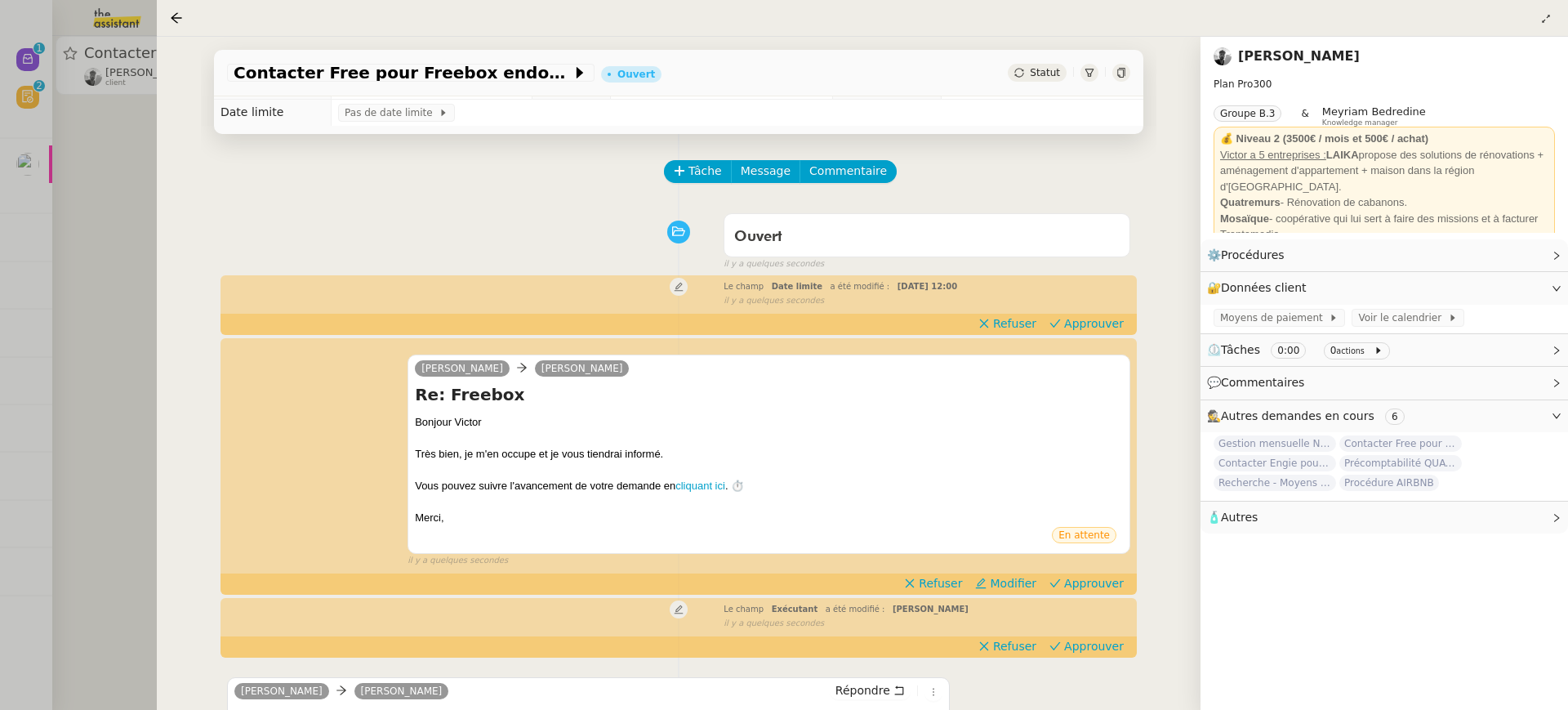
scroll to position [25, 0]
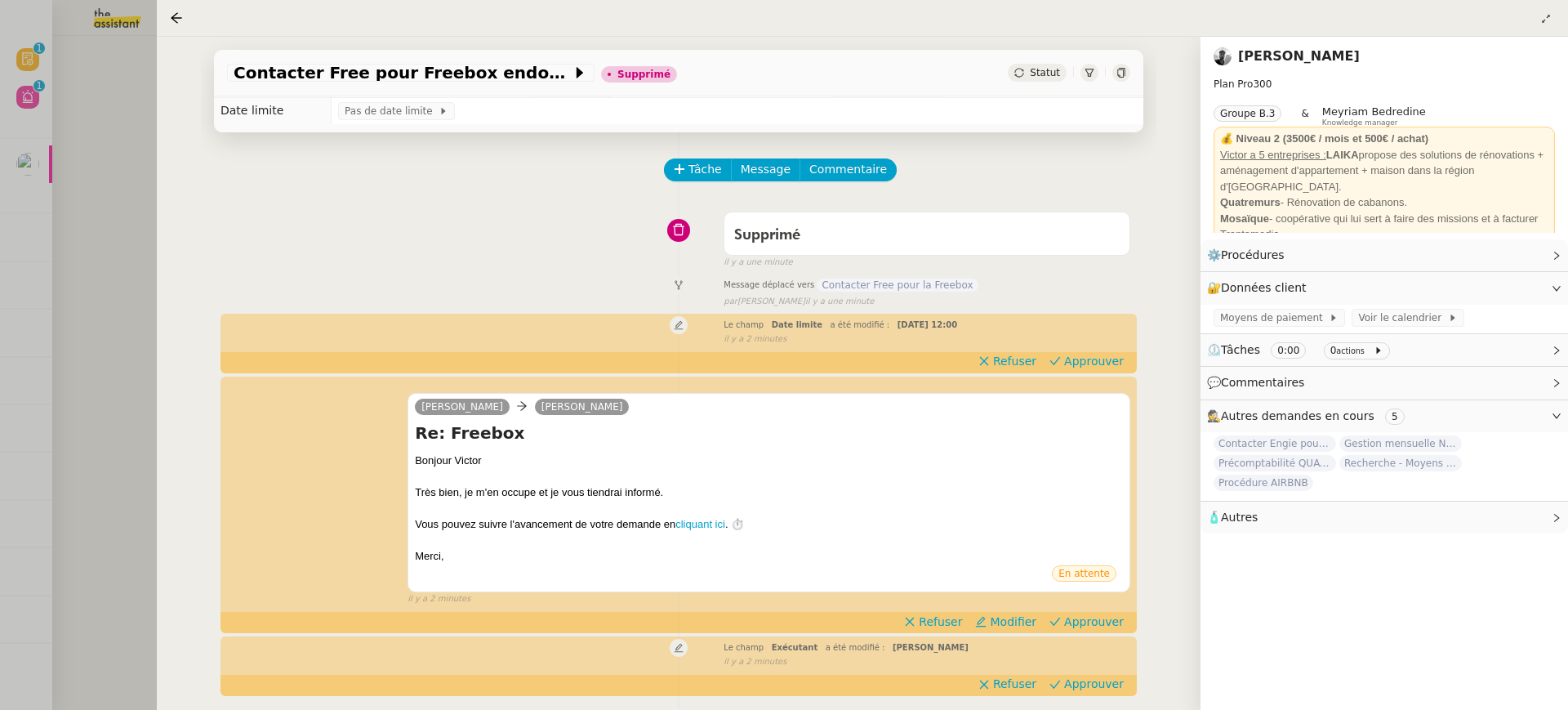
click at [66, 49] on div at bounding box center [784, 355] width 1568 height 710
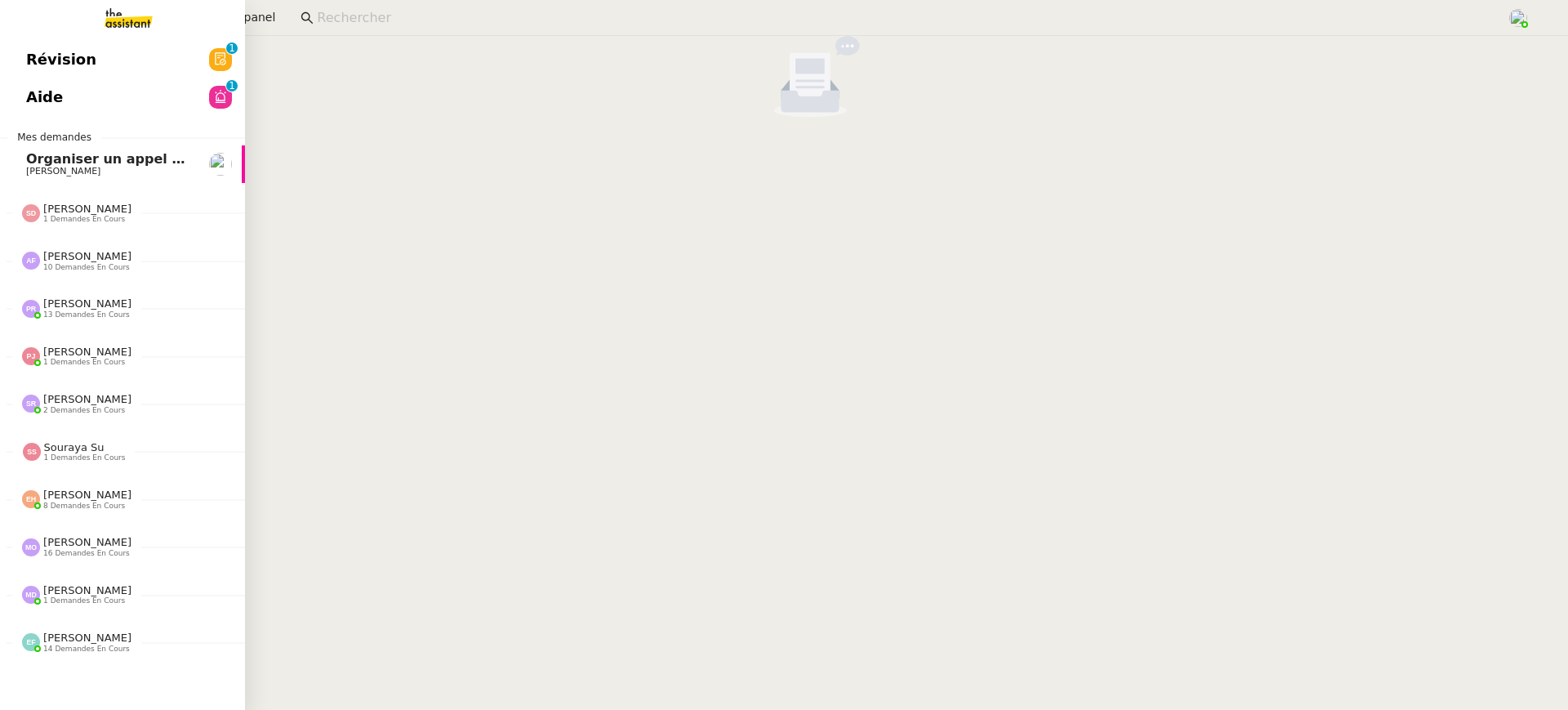
click at [214, 66] on icon at bounding box center [221, 59] width 13 height 13
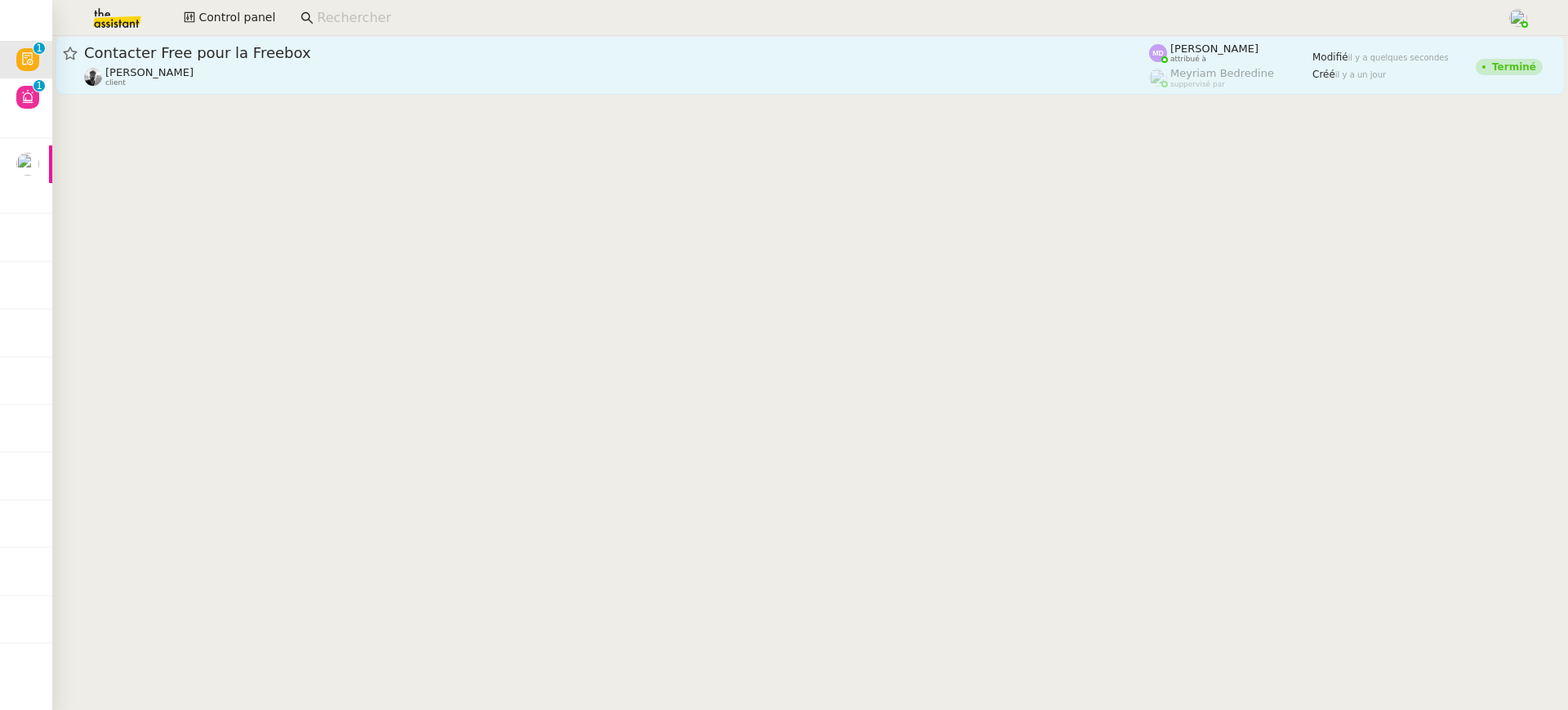
click at [427, 54] on span "Contacter Free pour la Freebox" at bounding box center [616, 54] width 1065 height 15
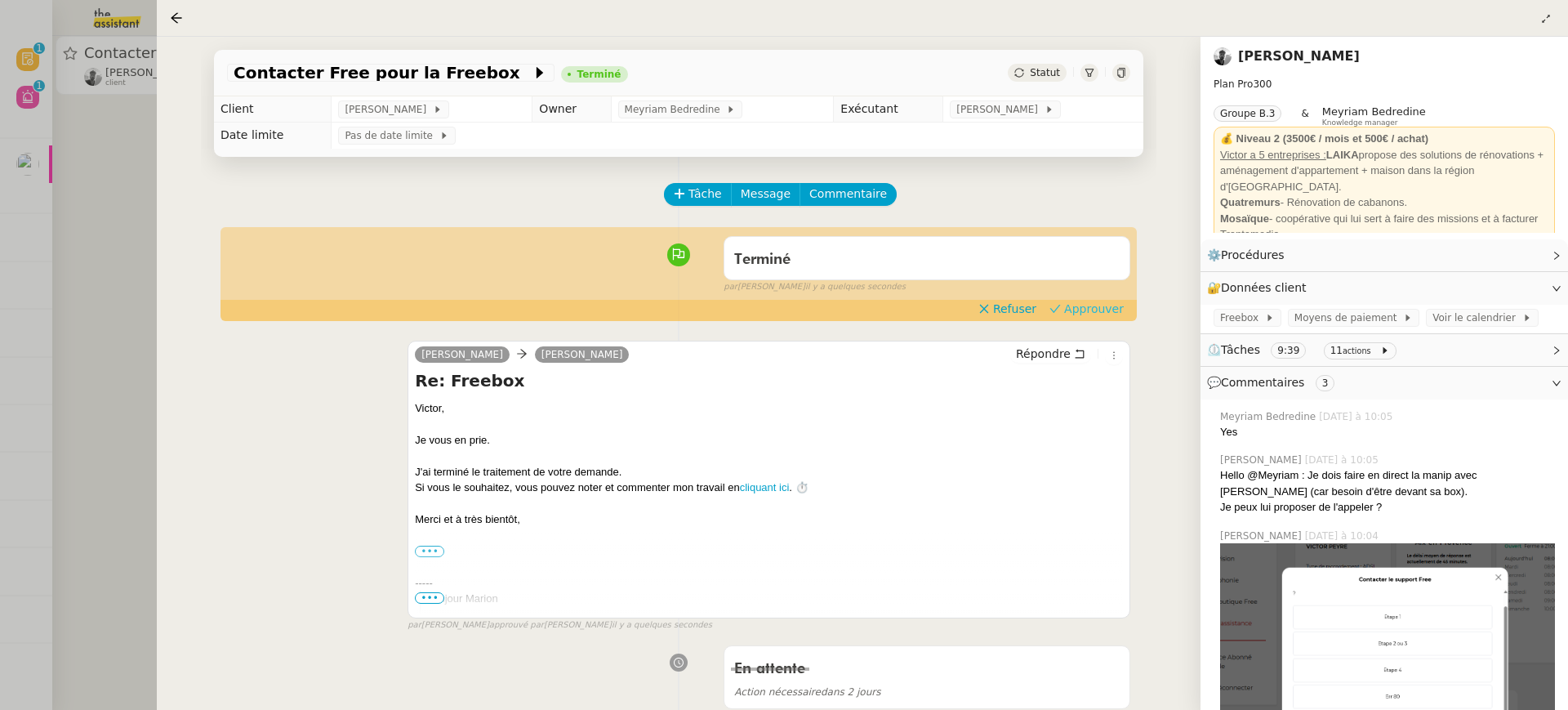
click at [1109, 313] on span "Approuver" at bounding box center [1094, 309] width 60 height 17
click at [75, 238] on div at bounding box center [784, 355] width 1568 height 710
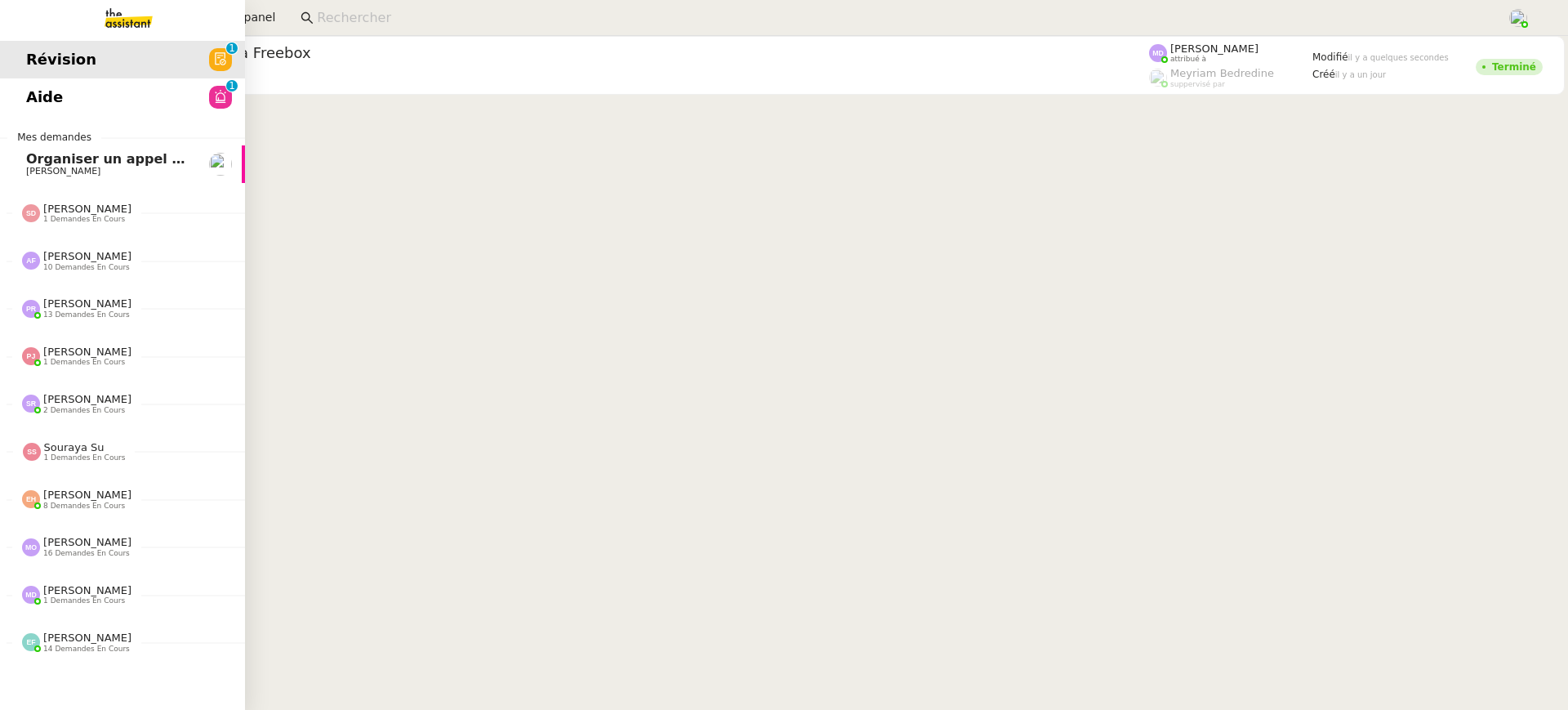
click at [36, 90] on div "Révision 0 1 2 3 4 5 6 7 8 9 Aide 0 1 2 3 4 5 6 7 8 9 Mes demandes Organiser un…" at bounding box center [122, 373] width 245 height 674
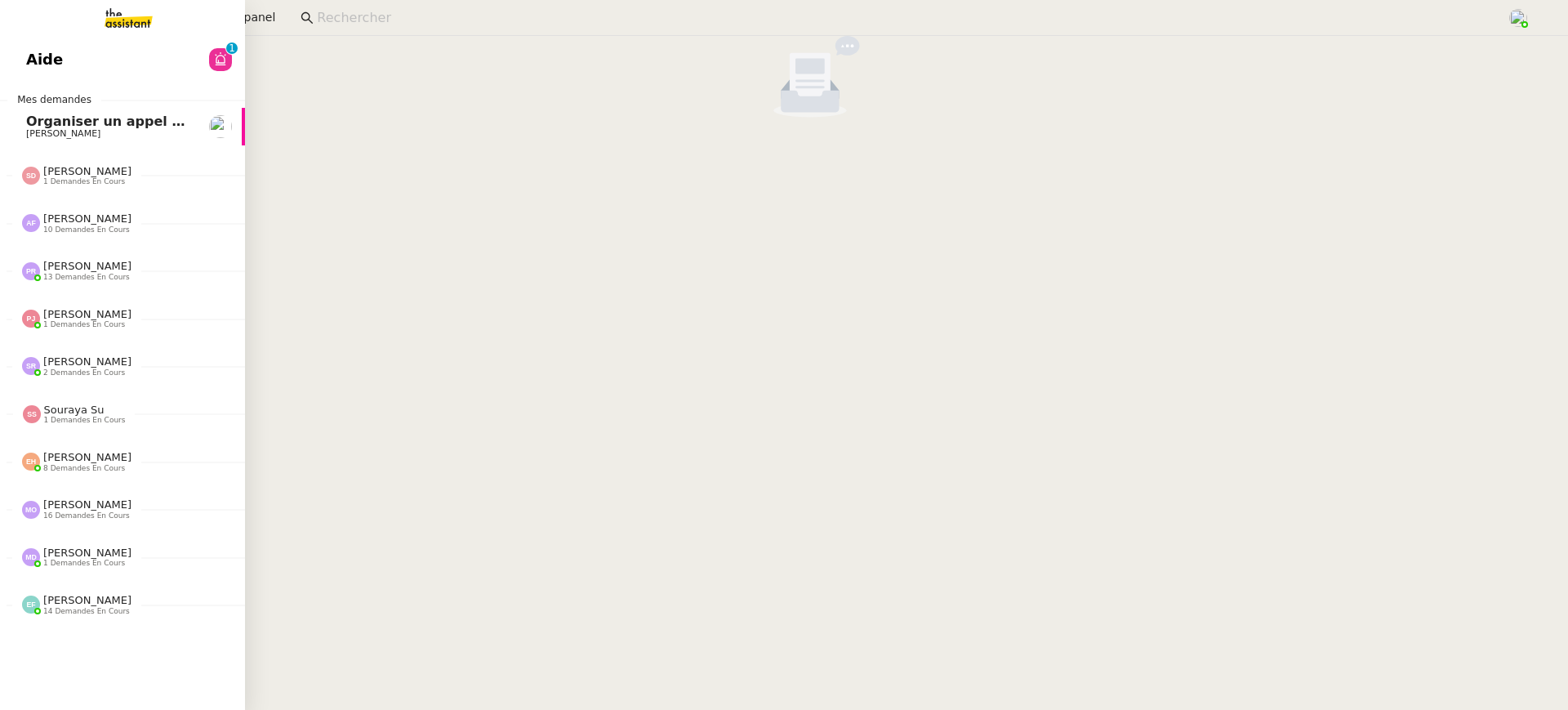
click at [92, 34] on img at bounding box center [115, 18] width 126 height 36
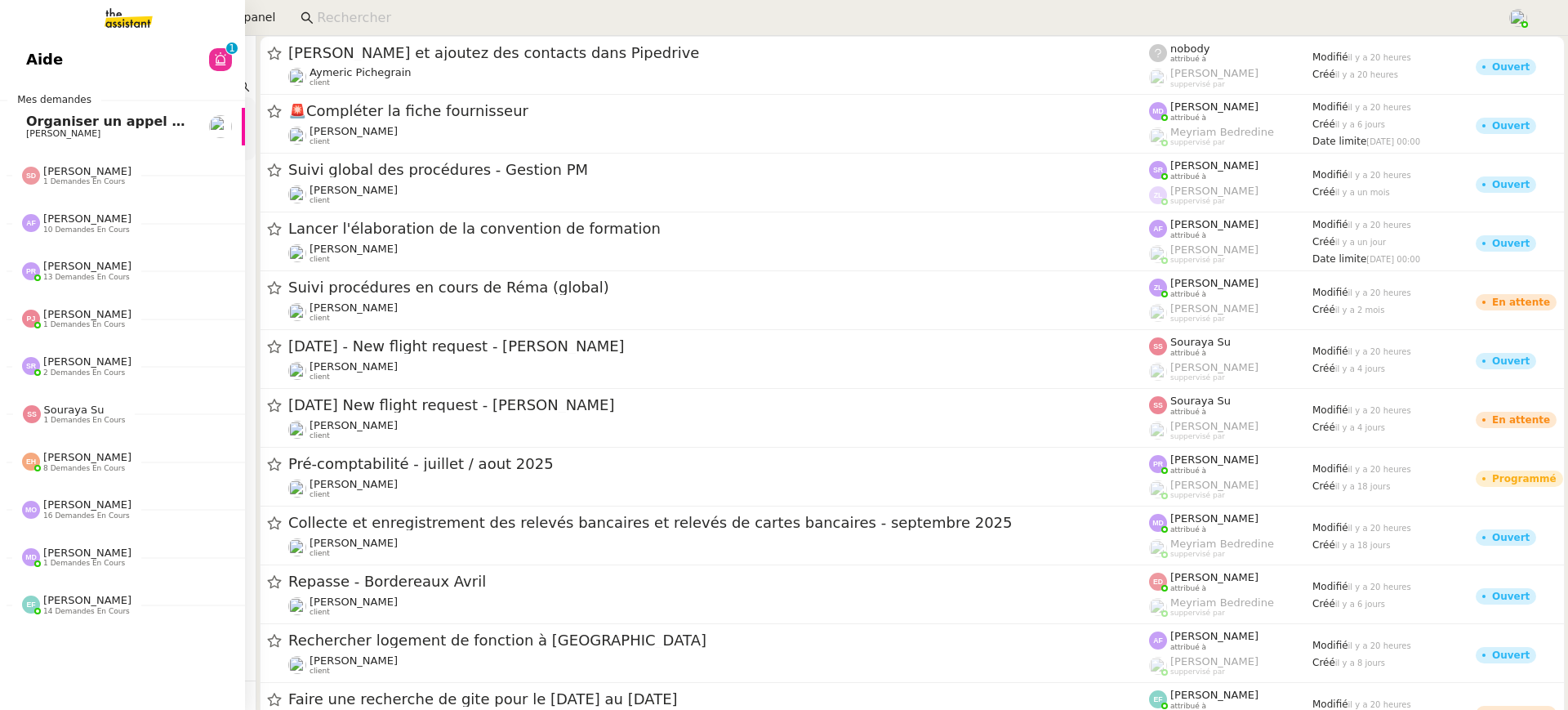
click at [6, 60] on link "Aide 0 1 2 3 4 5 6 7 8 9" at bounding box center [122, 59] width 245 height 38
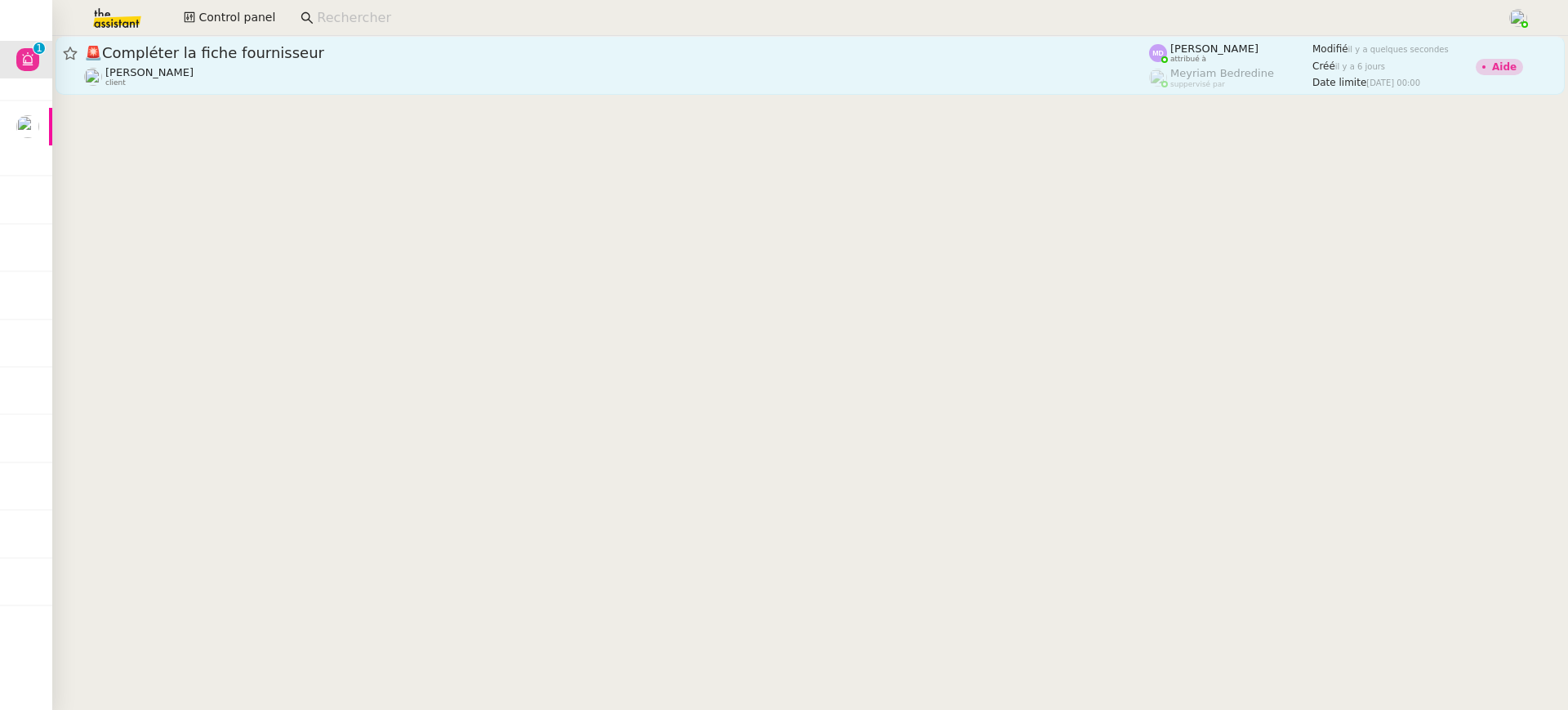
click at [627, 76] on div "Laurence de Nervaux client" at bounding box center [616, 77] width 1065 height 21
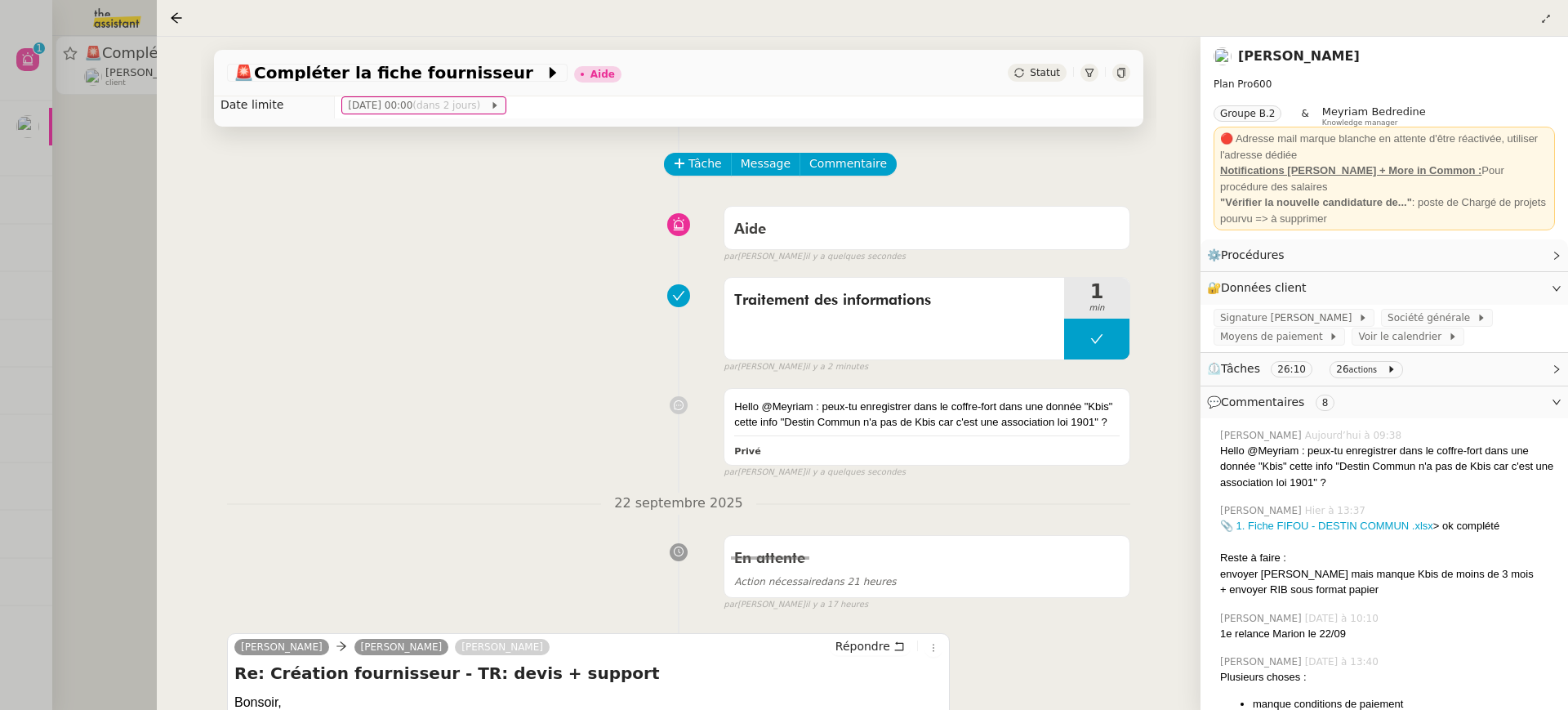
scroll to position [39, 0]
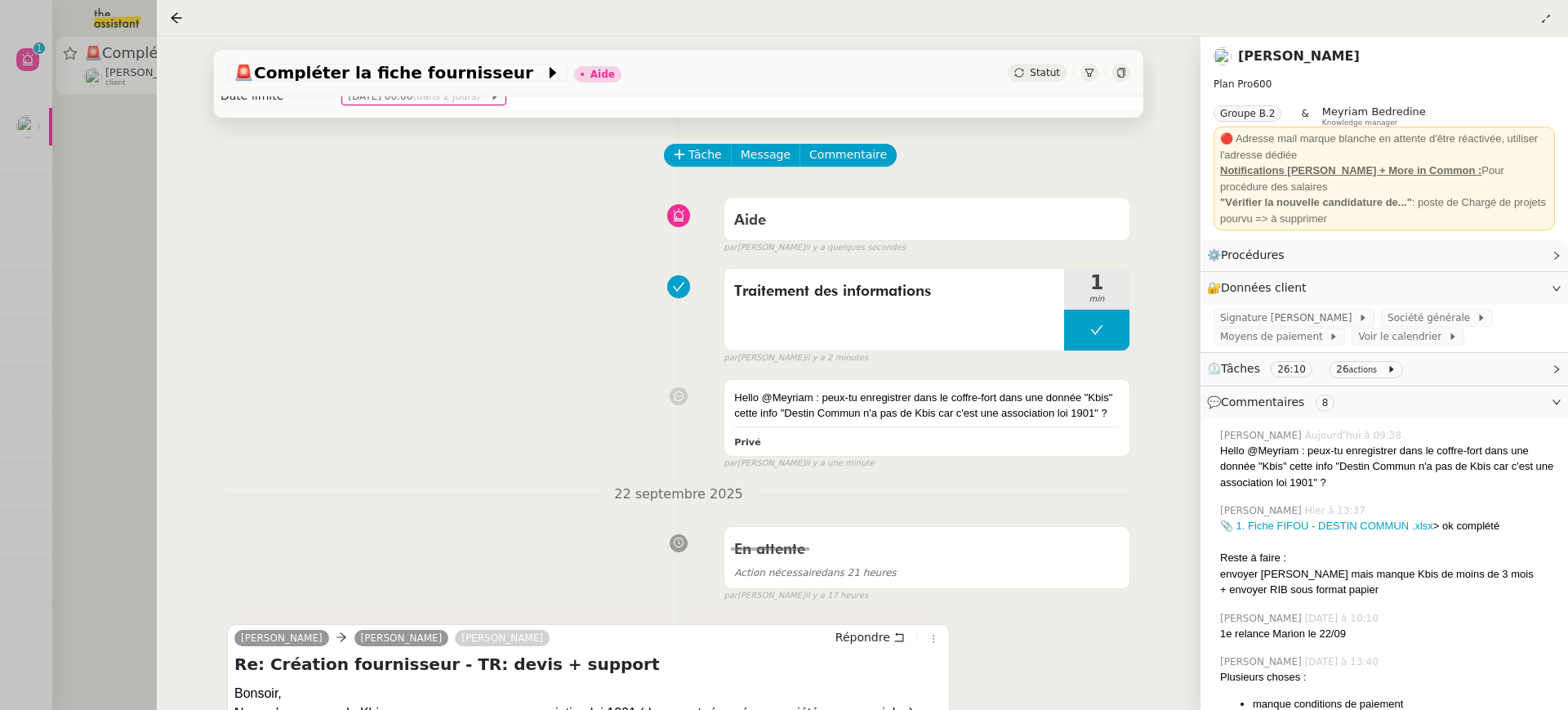
click at [61, 130] on div at bounding box center [784, 355] width 1568 height 710
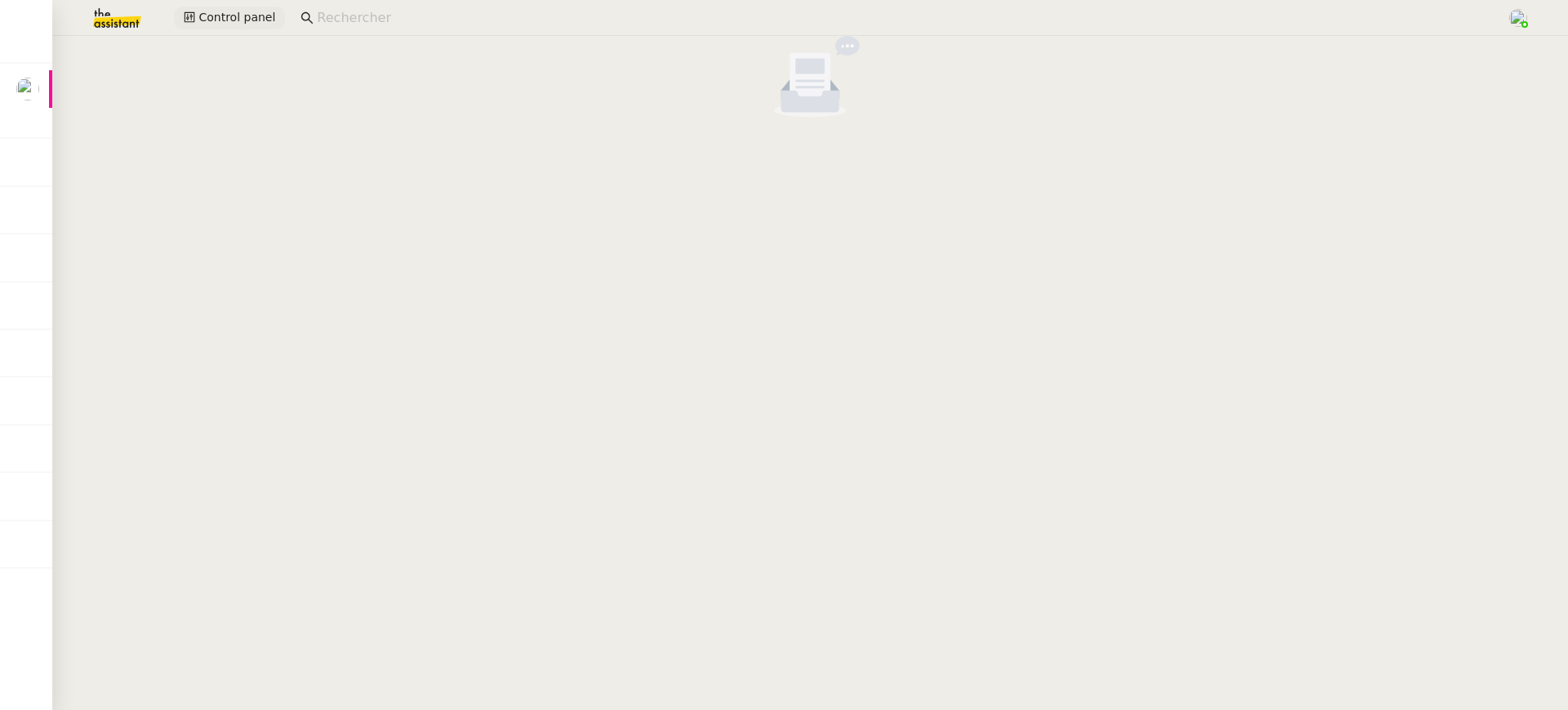
click at [230, 14] on span "Control panel" at bounding box center [236, 18] width 77 height 18
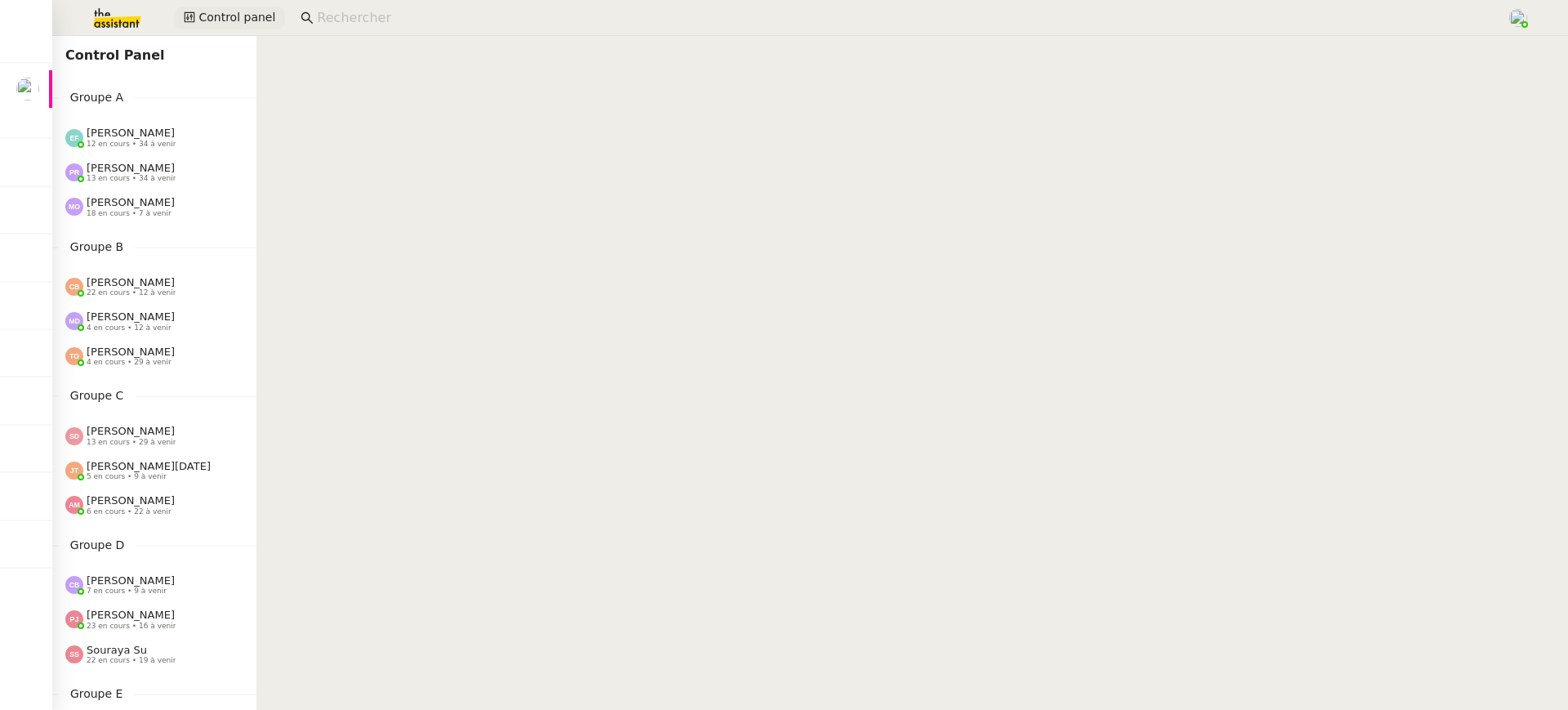
scroll to position [628, 0]
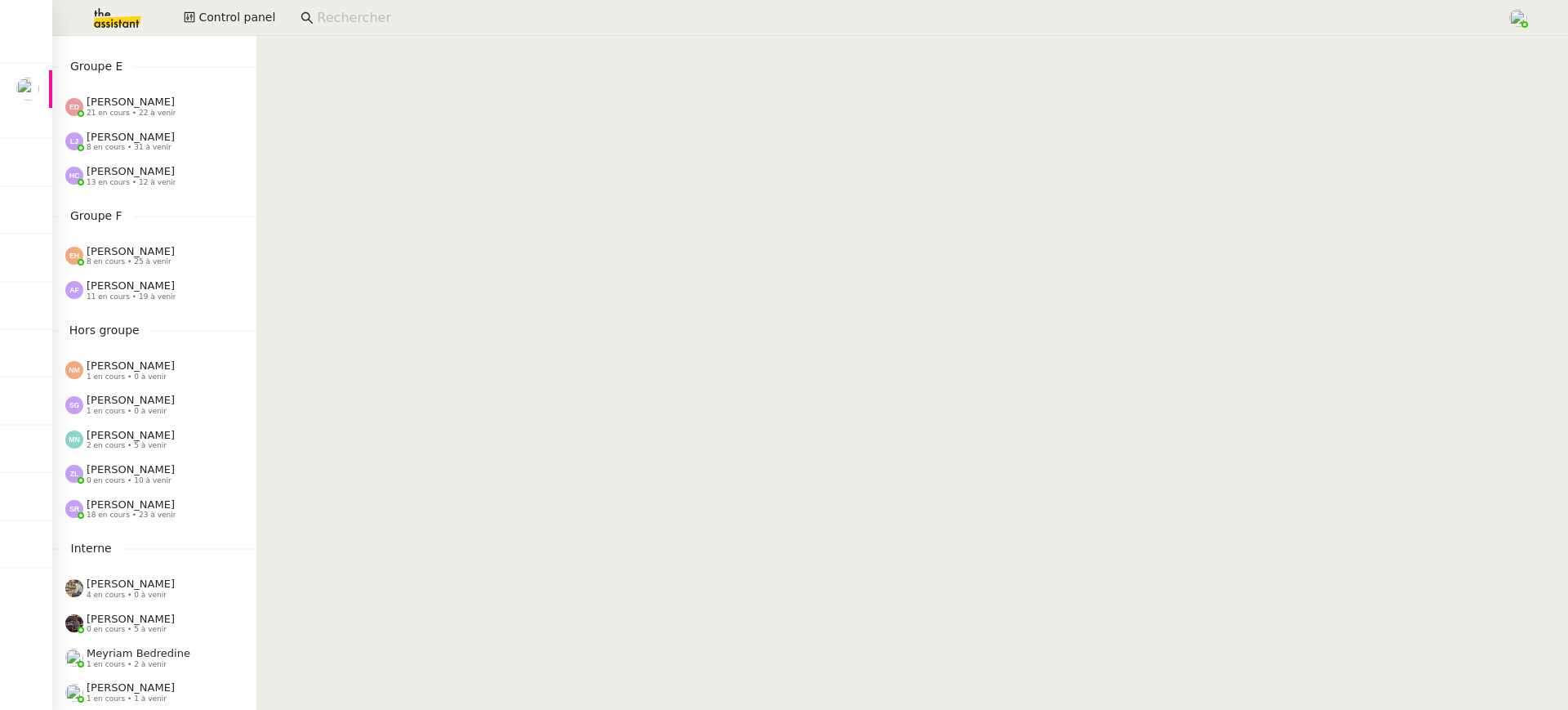
click at [128, 479] on span "0 en cours • 10 à venir" at bounding box center [129, 481] width 85 height 9
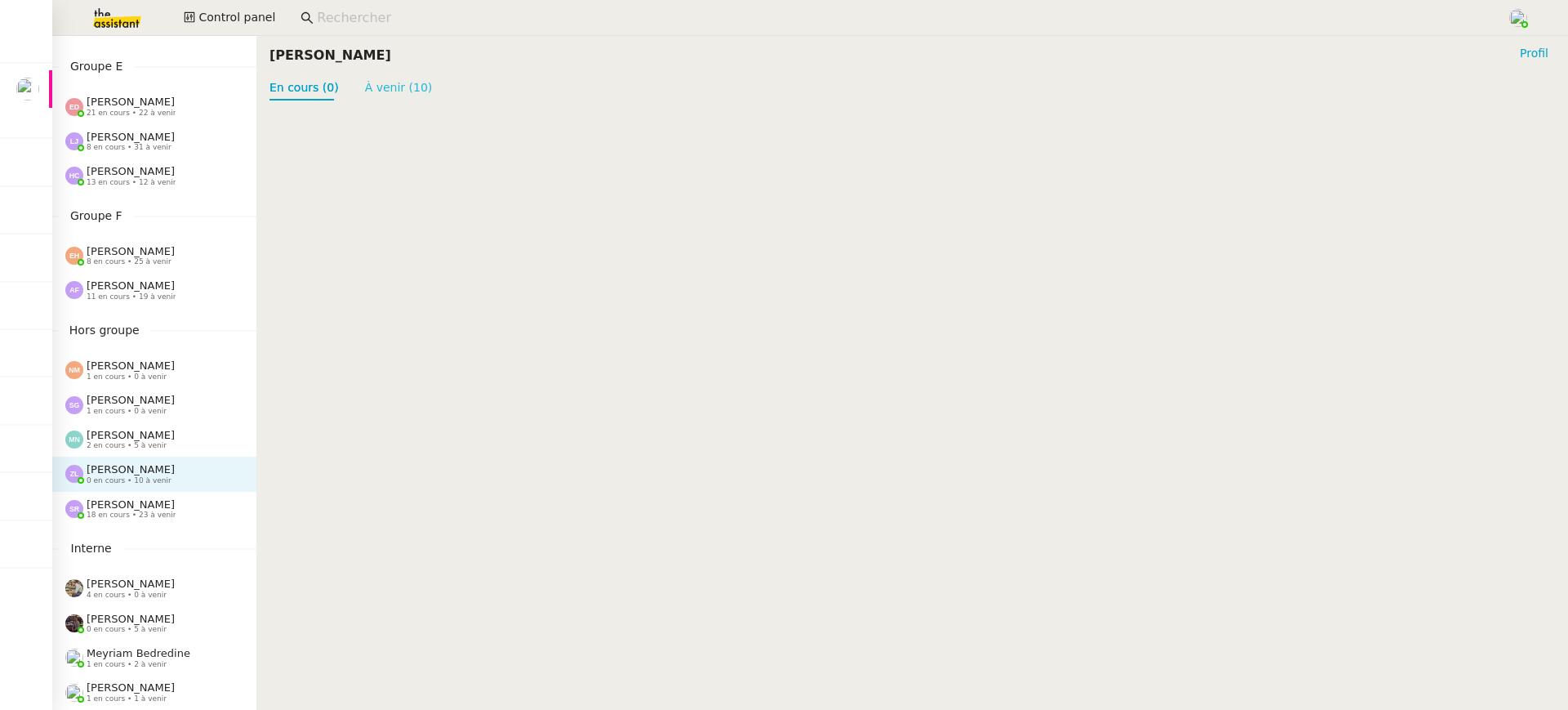
click at [411, 81] on link "À venir (10)" at bounding box center [399, 88] width 67 height 13
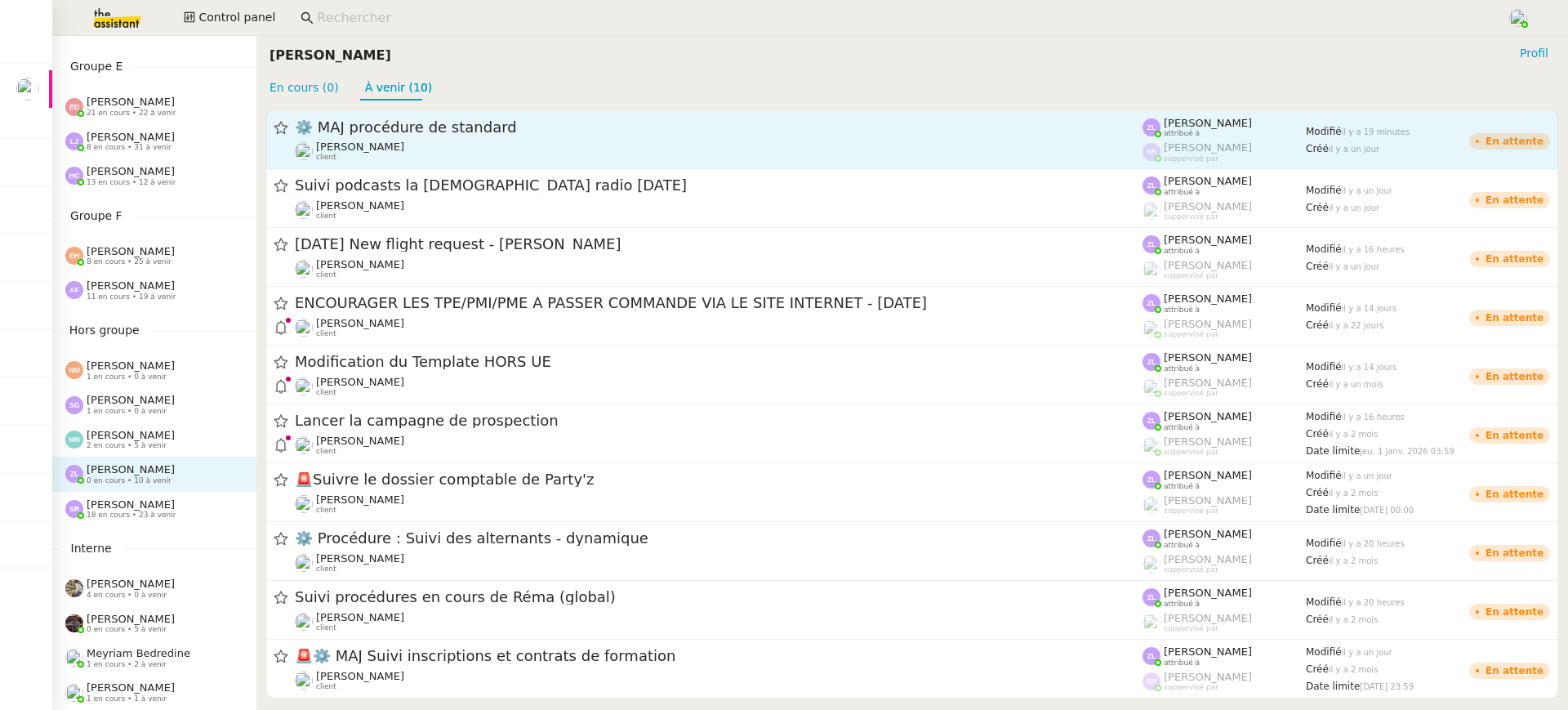
click at [415, 153] on div "Thomas SOULIER client" at bounding box center [718, 150] width 848 height 21
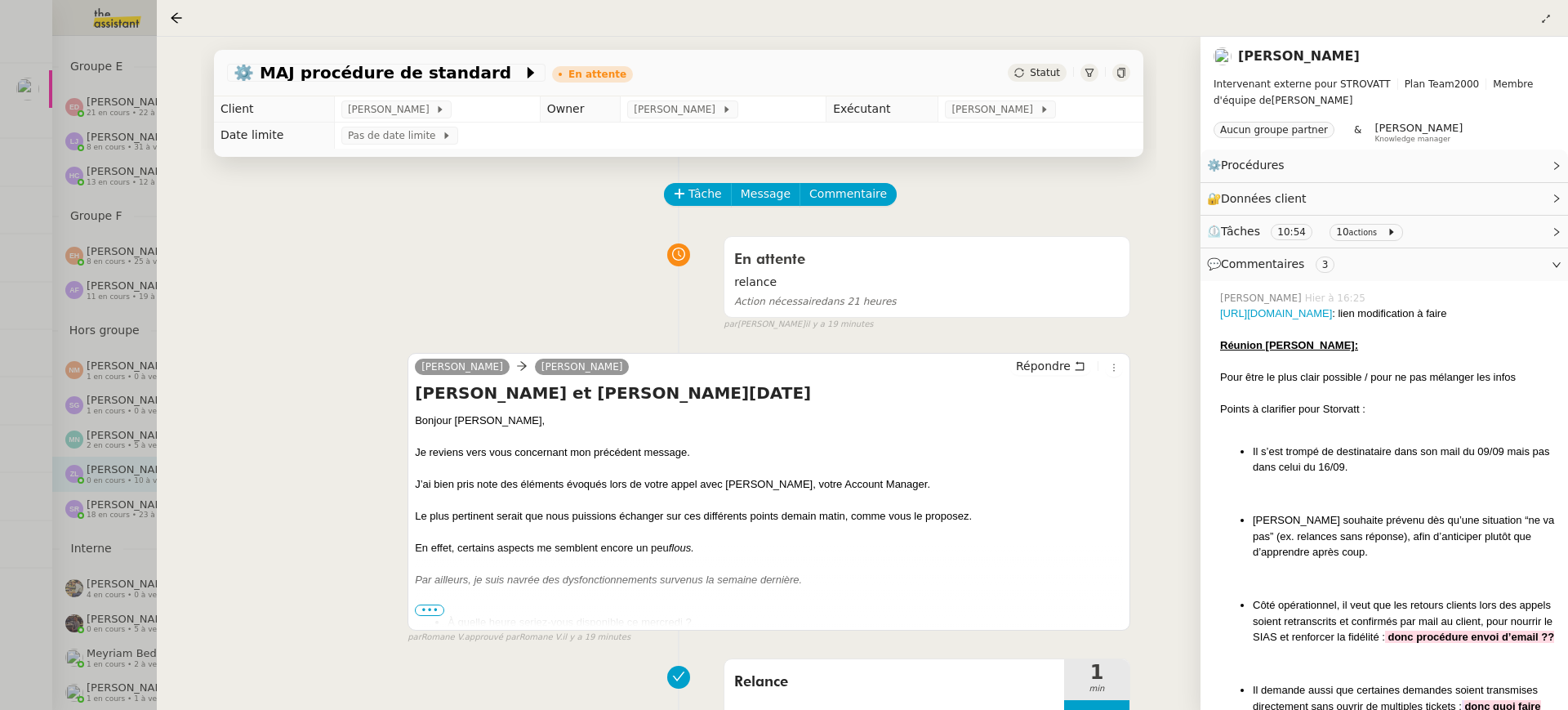
click at [6, 308] on div at bounding box center [784, 355] width 1568 height 710
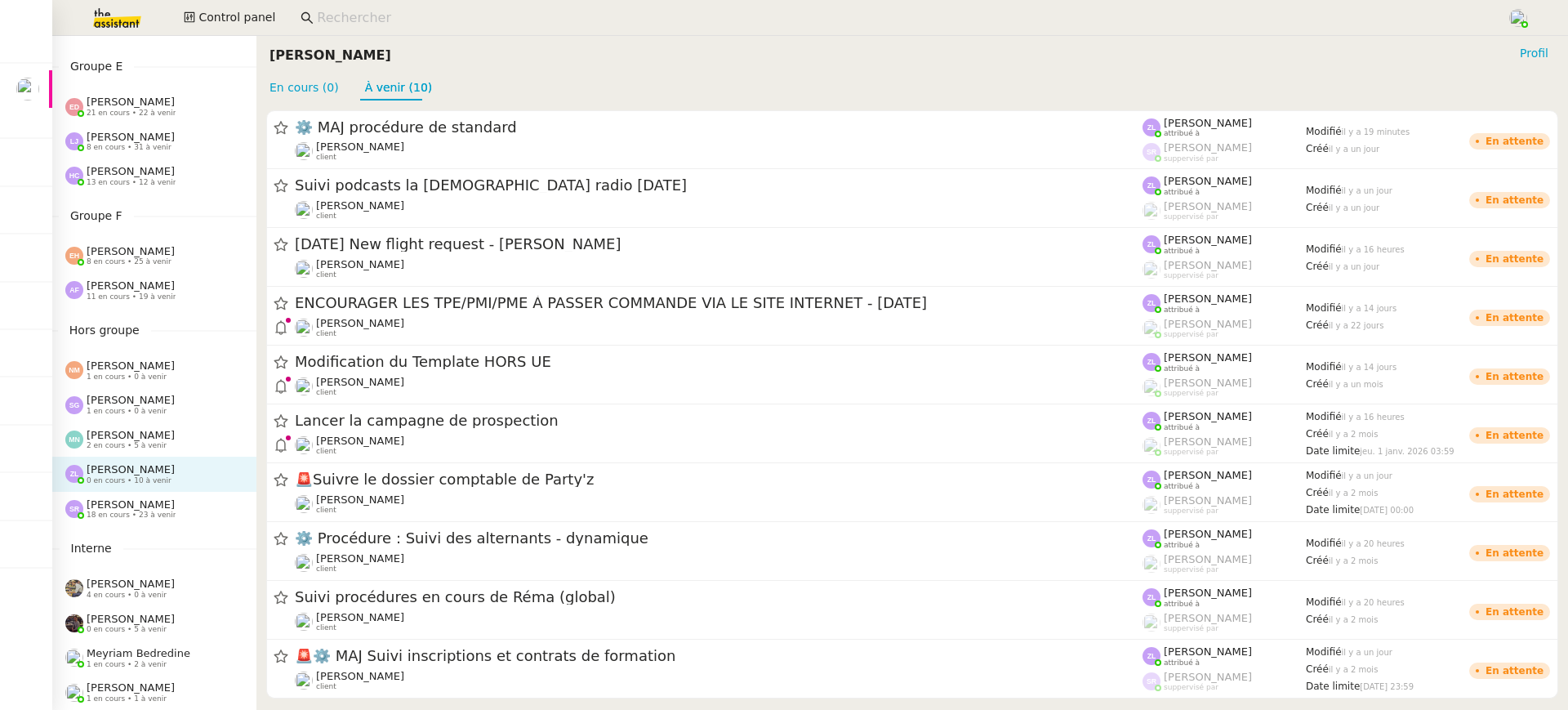
click at [152, 508] on span "[PERSON_NAME]" at bounding box center [131, 504] width 89 height 12
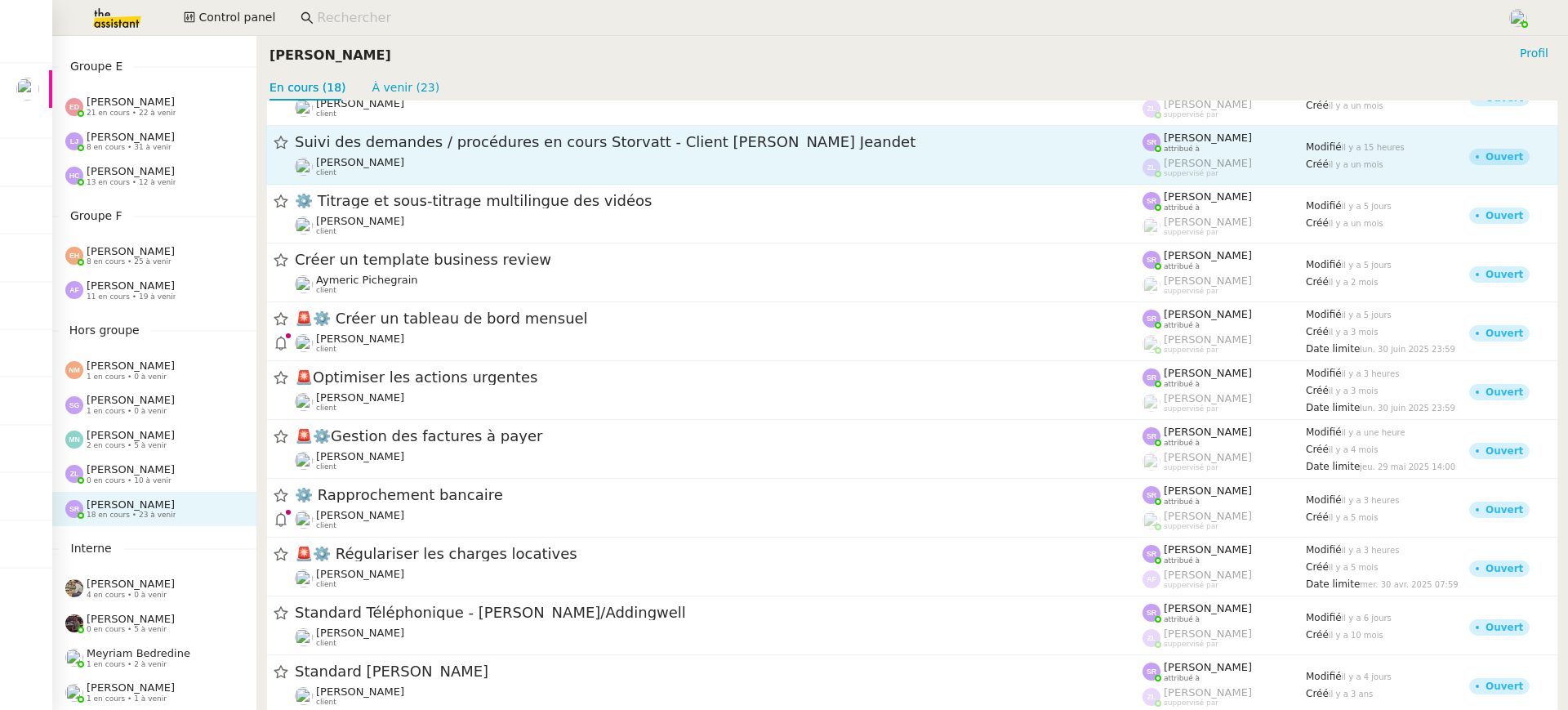
scroll to position [508, 0]
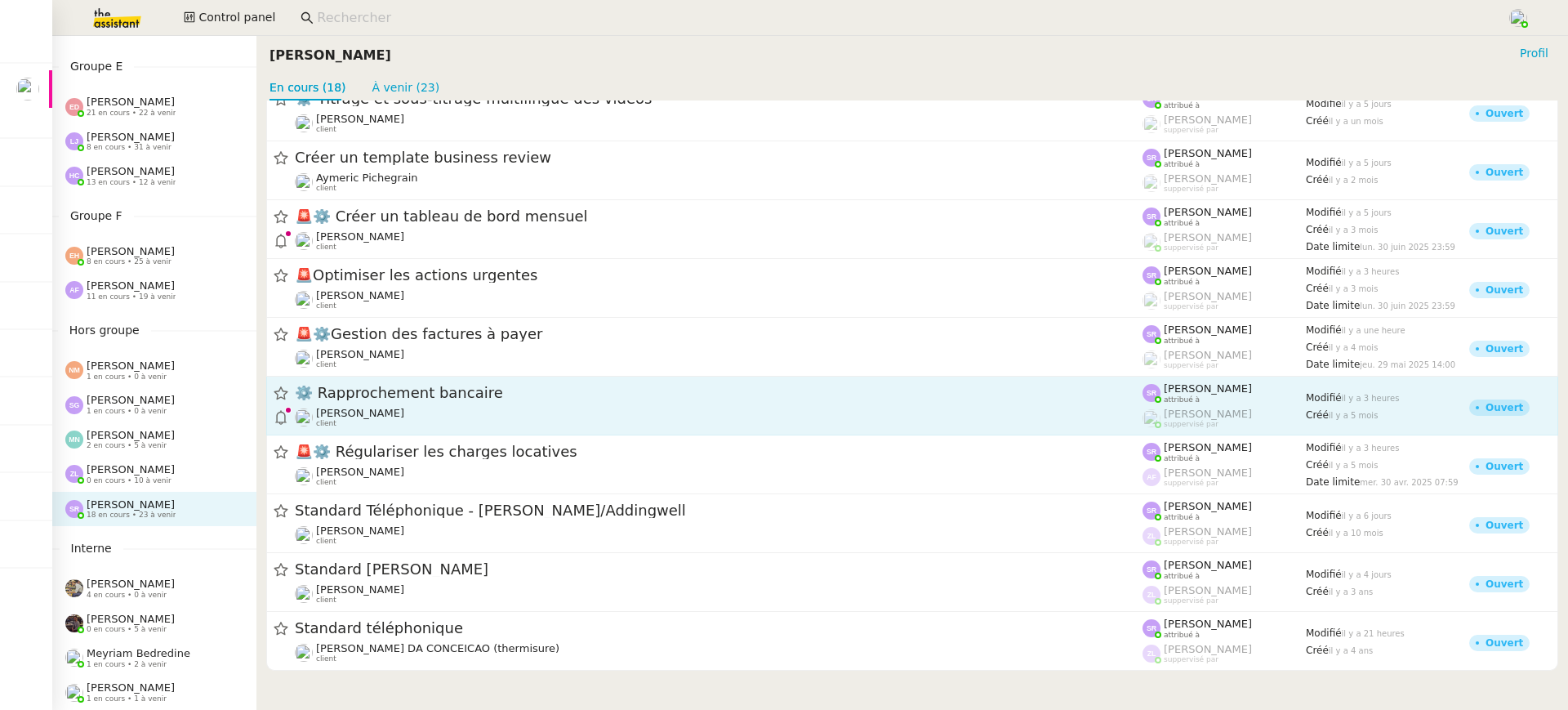
click at [449, 405] on div "⚙️ Rapprochement bancaire Raphael Tougeron client" at bounding box center [718, 405] width 848 height 45
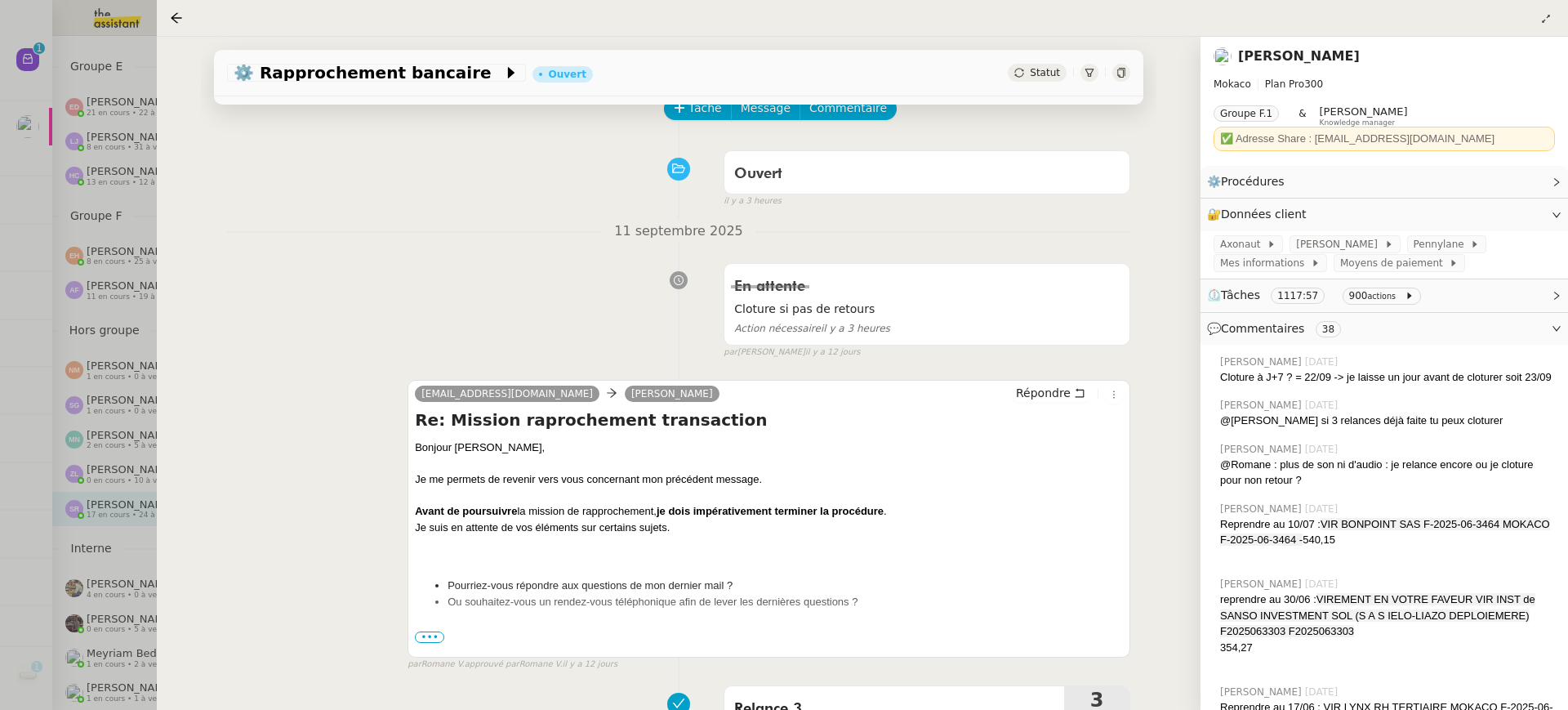
scroll to position [102, 0]
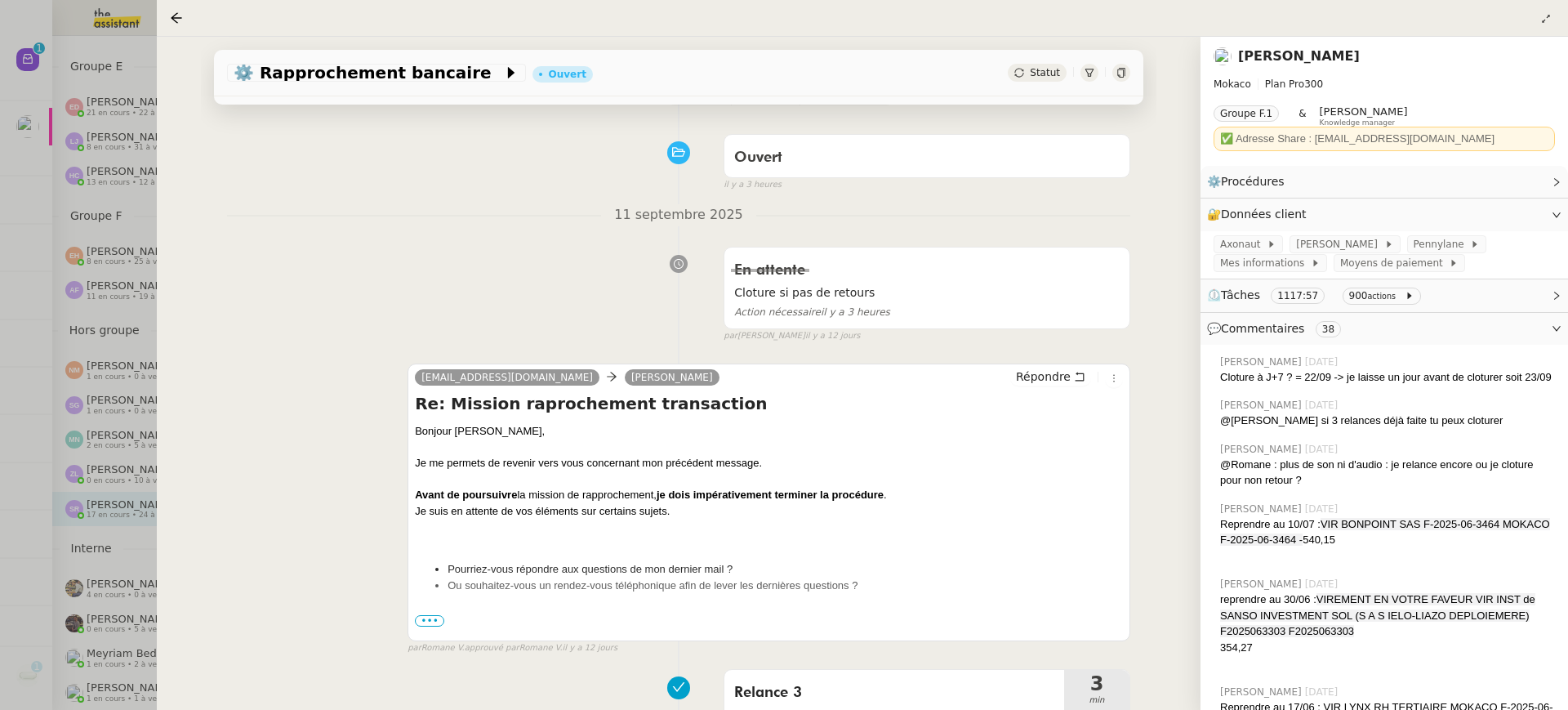
click at [441, 614] on div at bounding box center [769, 612] width 708 height 17
click at [436, 622] on span "•••" at bounding box center [430, 620] width 30 height 11
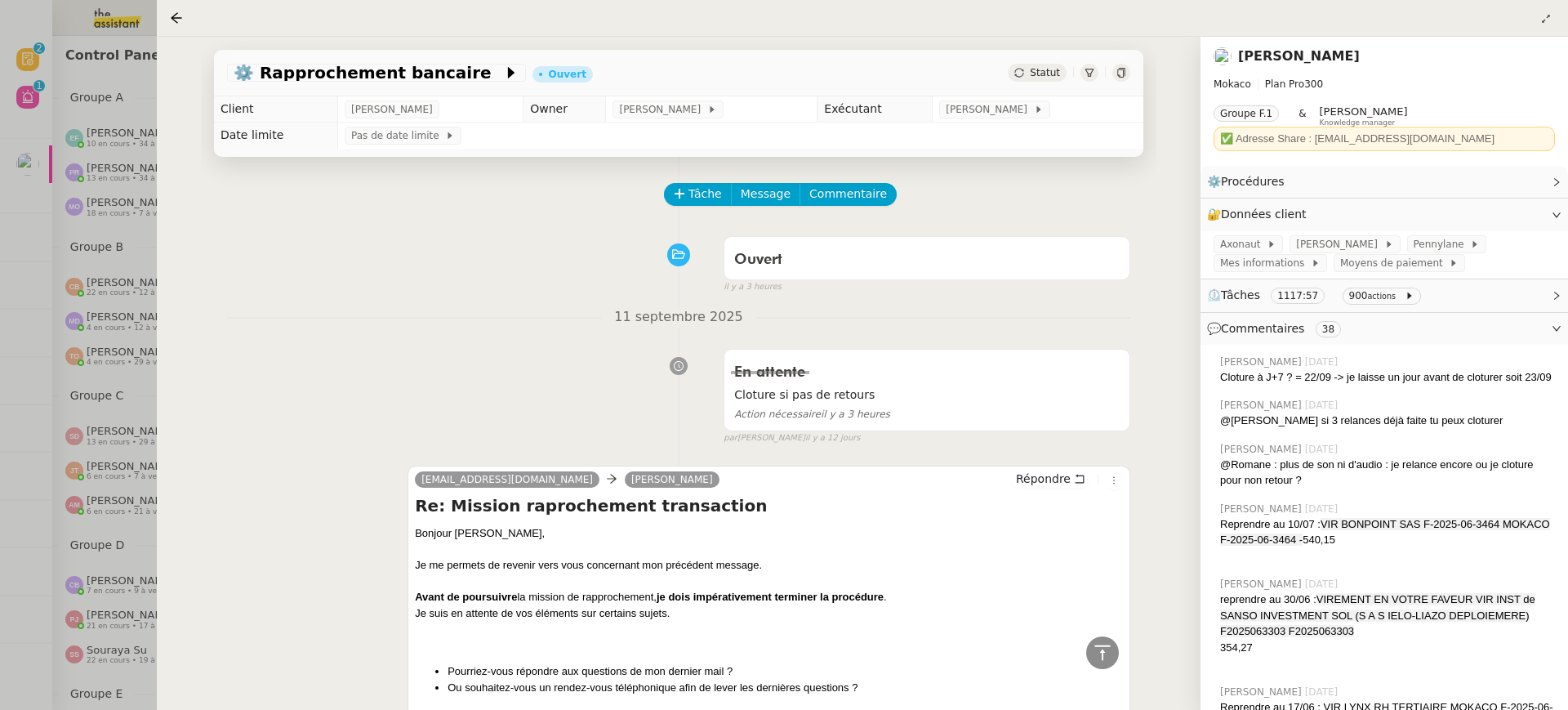
scroll to position [28411, 0]
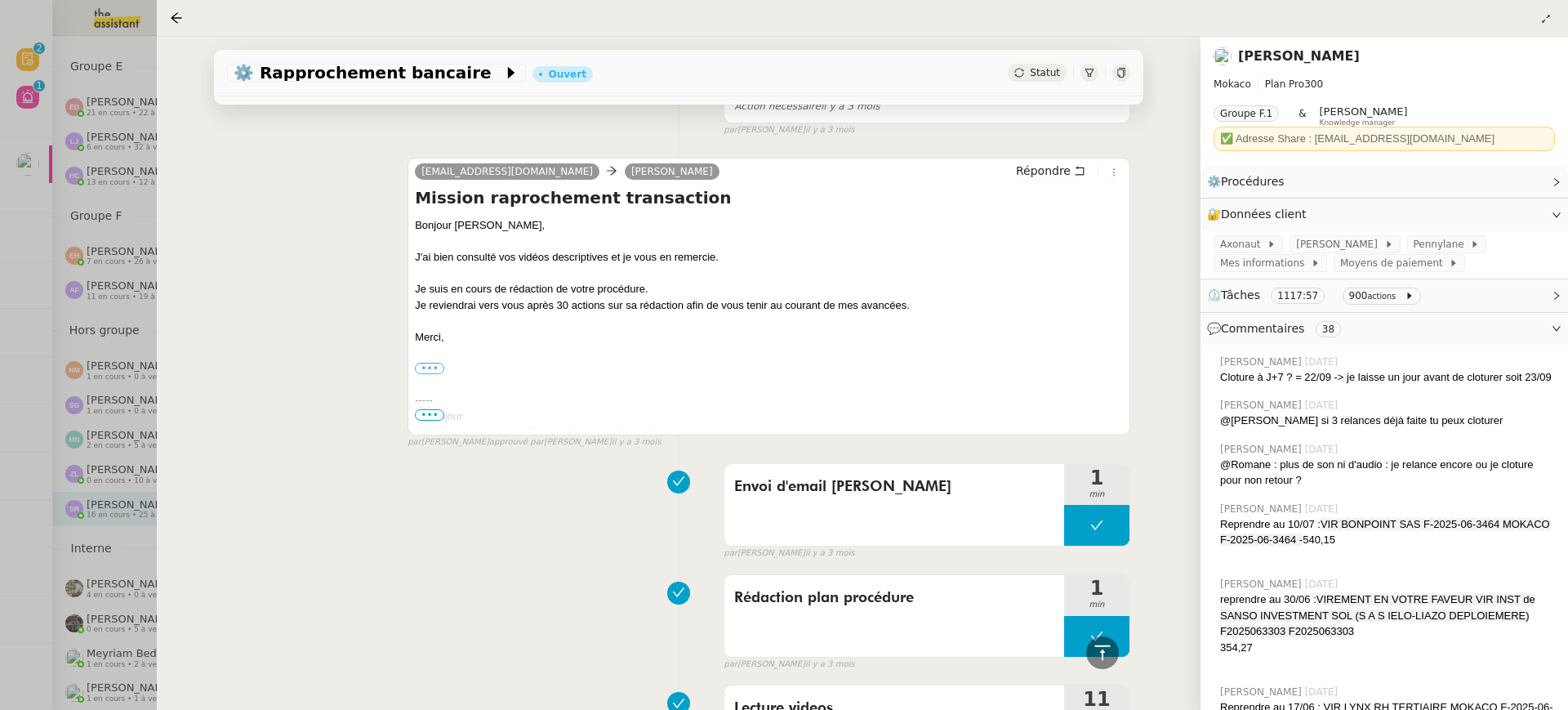
click at [65, 72] on div at bounding box center [784, 355] width 1568 height 710
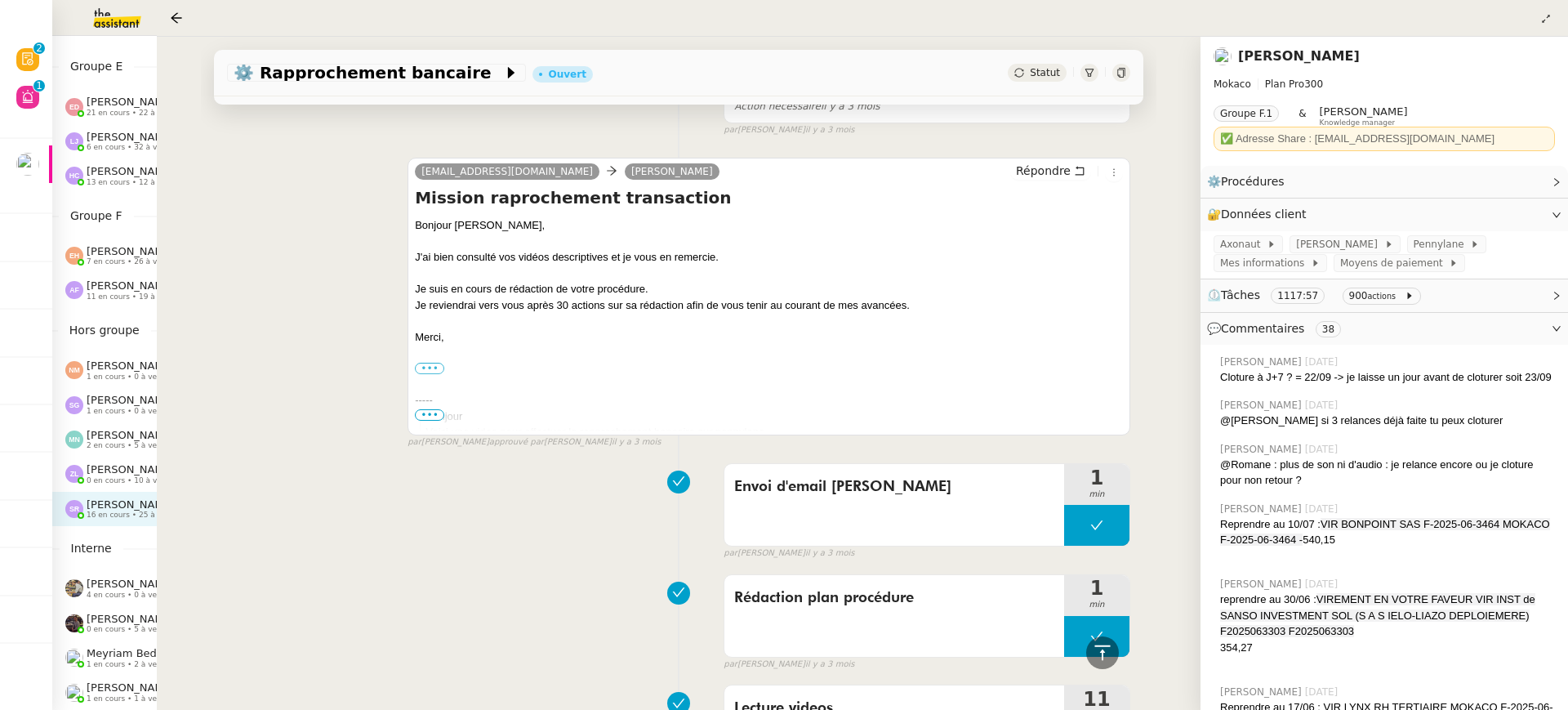
scroll to position [384, 0]
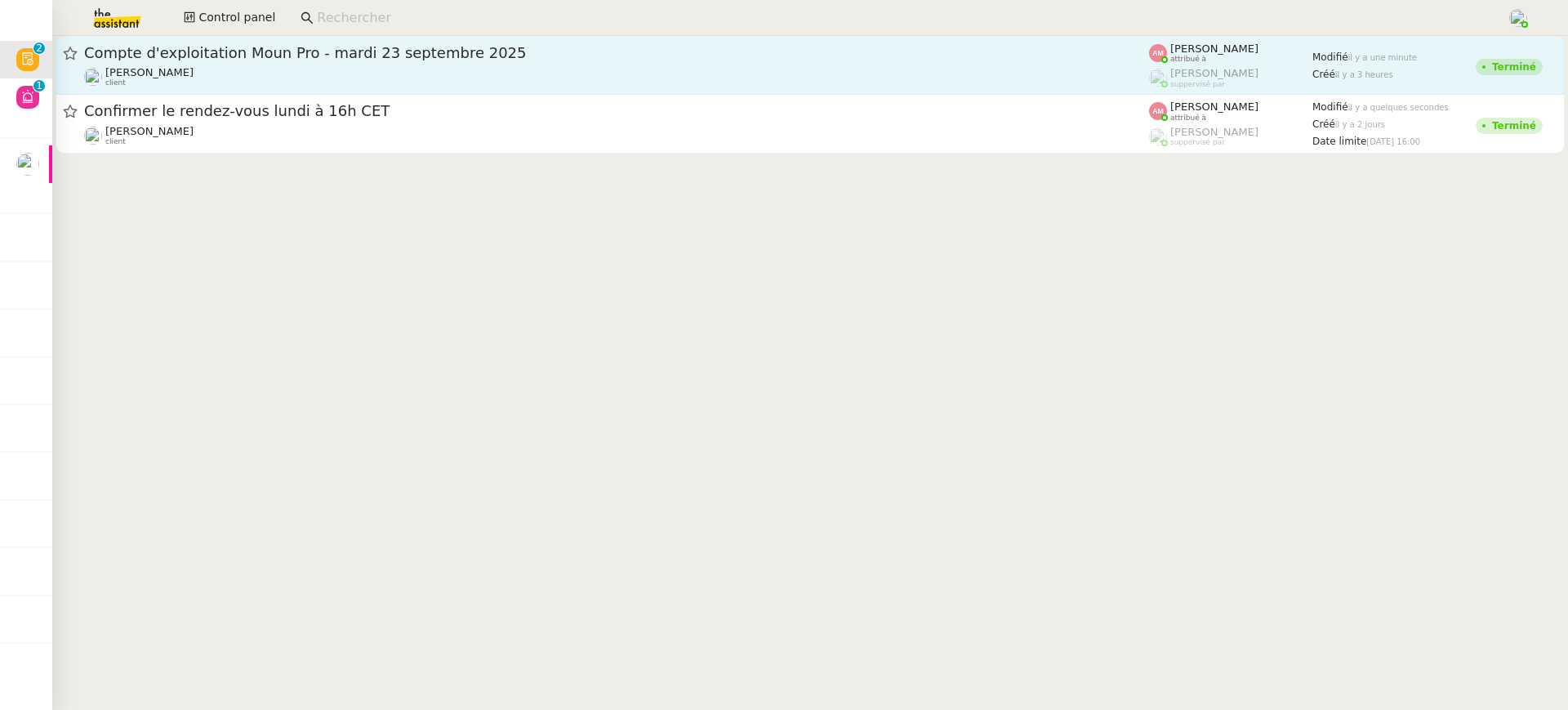
click at [919, 64] on div "Compte d'exploitation Moun Pro - [DATE] [PERSON_NAME] client" at bounding box center [616, 66] width 1065 height 44
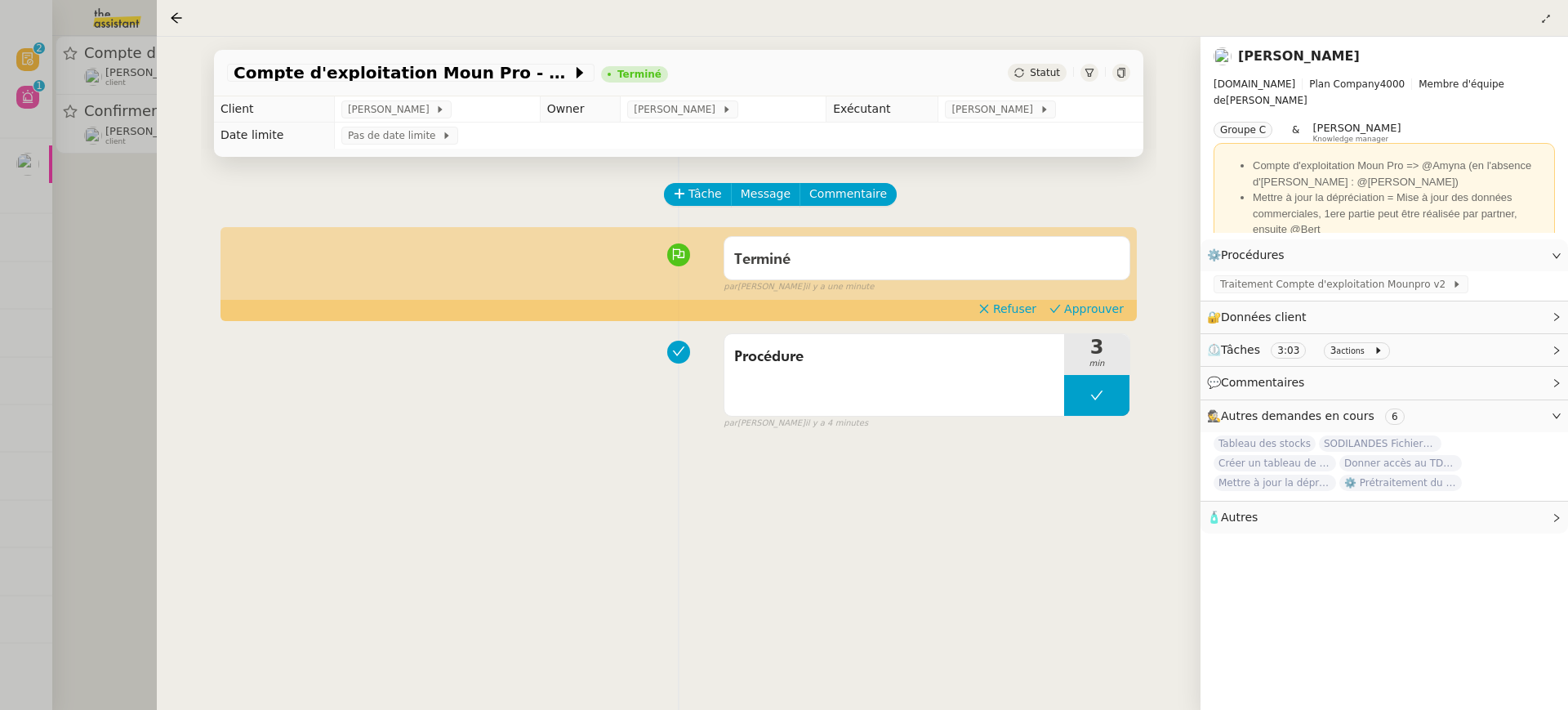
click at [1076, 295] on div "Terminé false par [PERSON_NAME] il y a une minute" at bounding box center [678, 261] width 904 height 66
click at [1076, 302] on span "Approuver" at bounding box center [1094, 309] width 60 height 17
click at [78, 151] on div at bounding box center [784, 355] width 1568 height 710
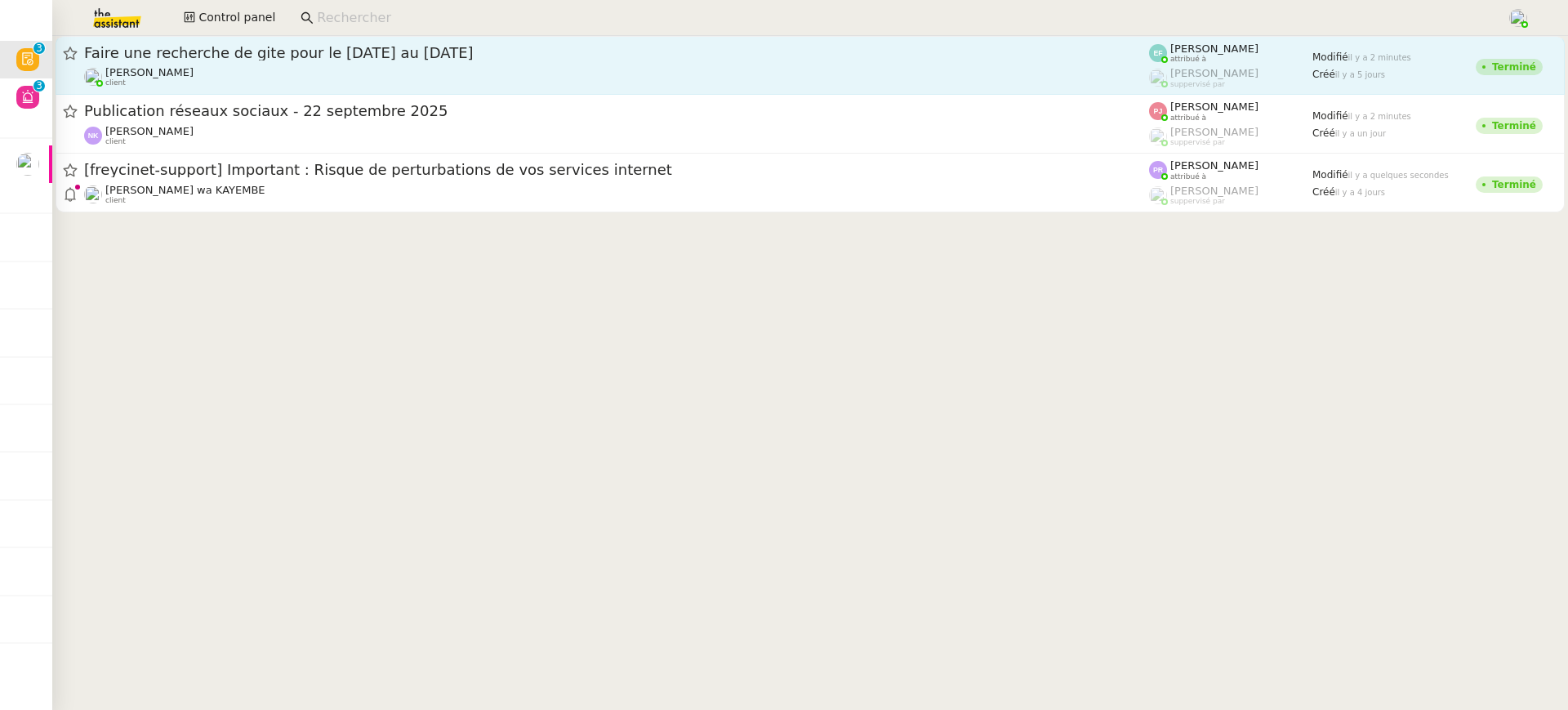
click at [138, 76] on span "[PERSON_NAME]" at bounding box center [150, 72] width 89 height 12
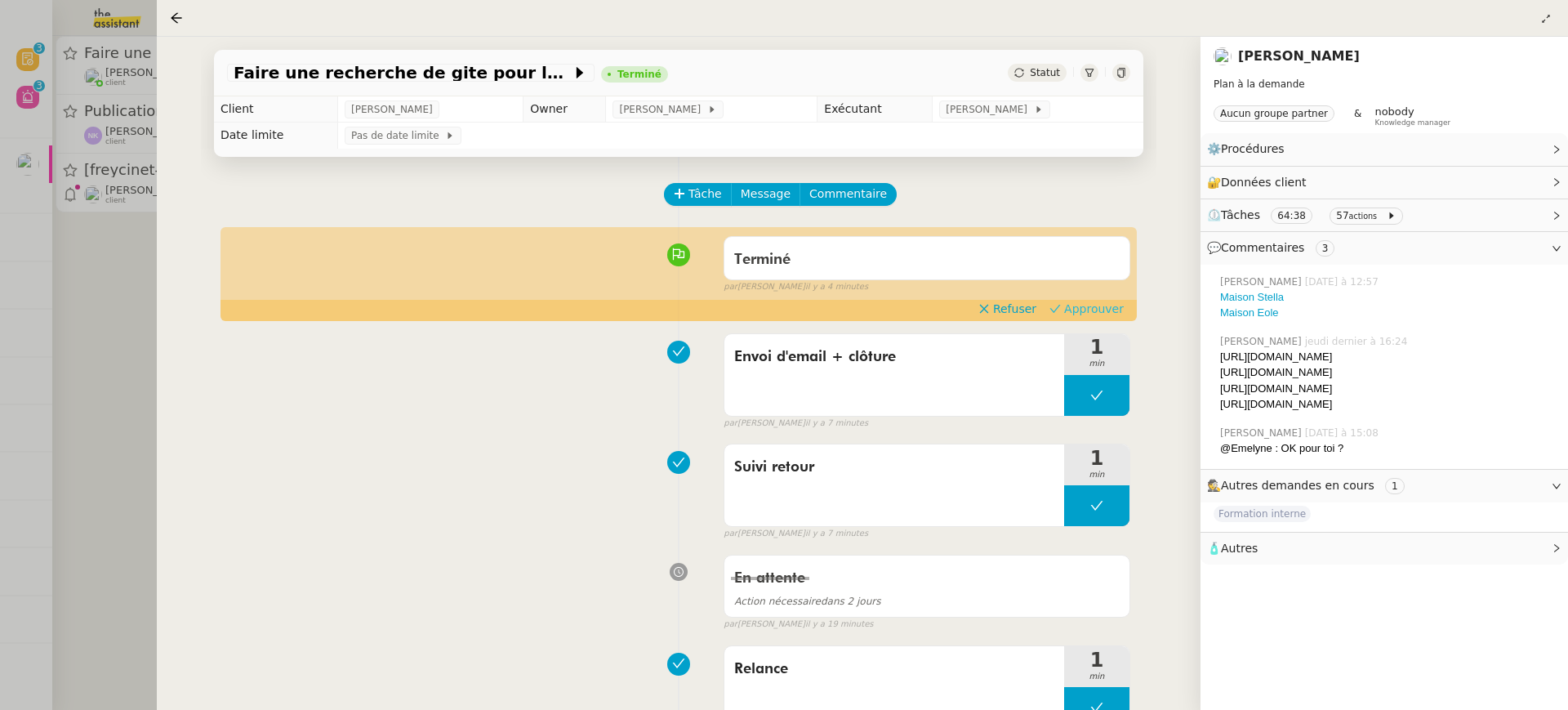
click at [1099, 309] on span "Approuver" at bounding box center [1094, 309] width 60 height 17
click at [46, 157] on div at bounding box center [784, 355] width 1568 height 710
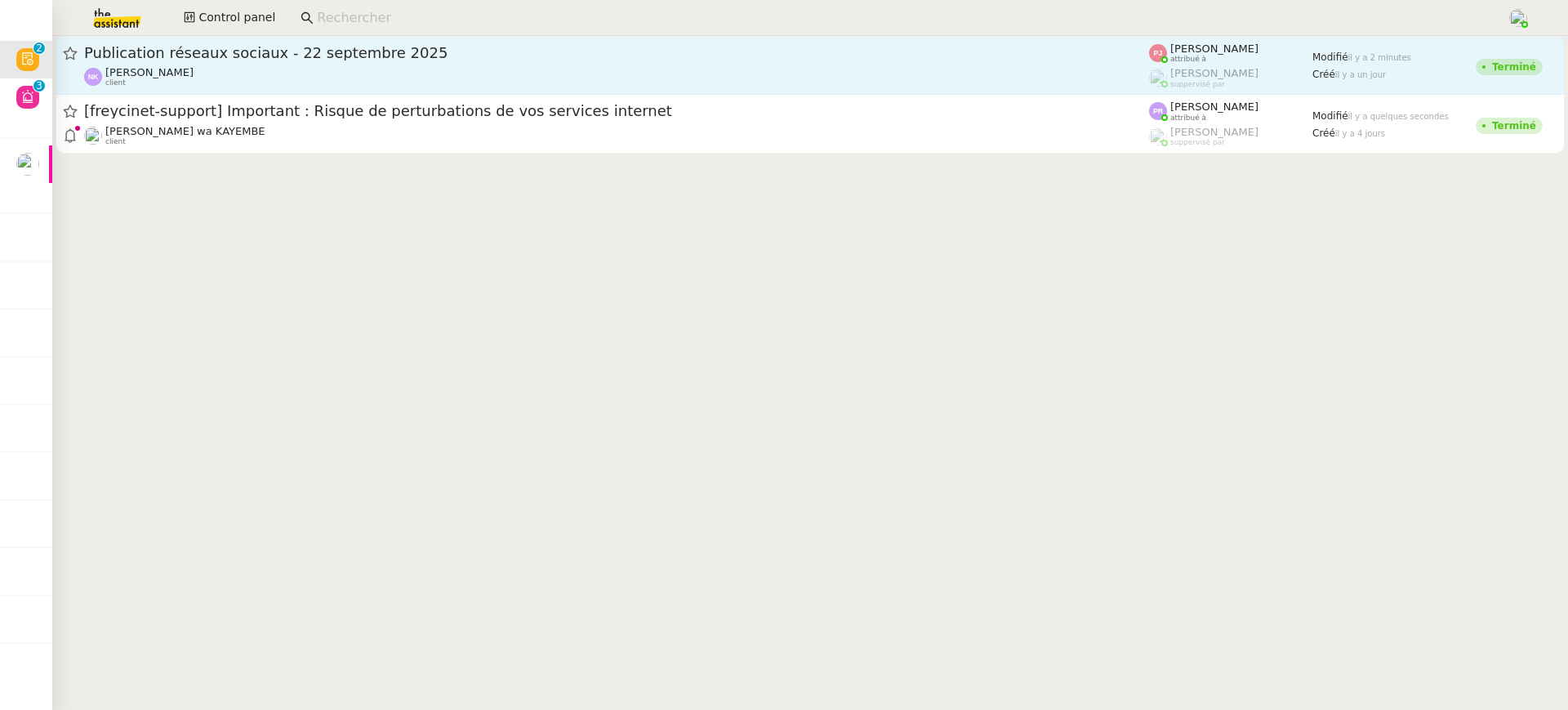
click at [197, 60] on div "Publication réseaux sociaux - 22 septembre 2025" at bounding box center [616, 53] width 1065 height 19
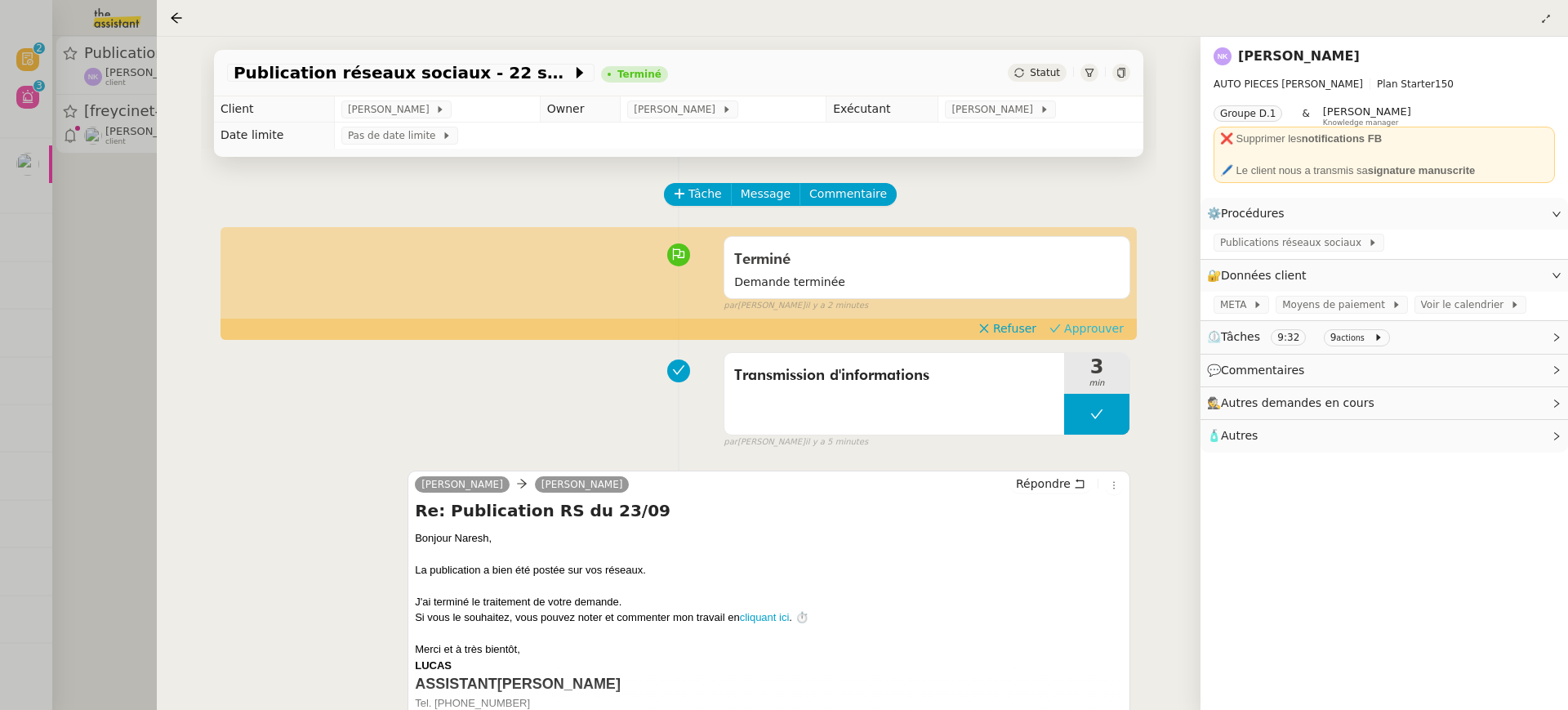
click at [1083, 331] on span "Approuver" at bounding box center [1094, 329] width 60 height 17
click at [112, 177] on div at bounding box center [784, 355] width 1568 height 710
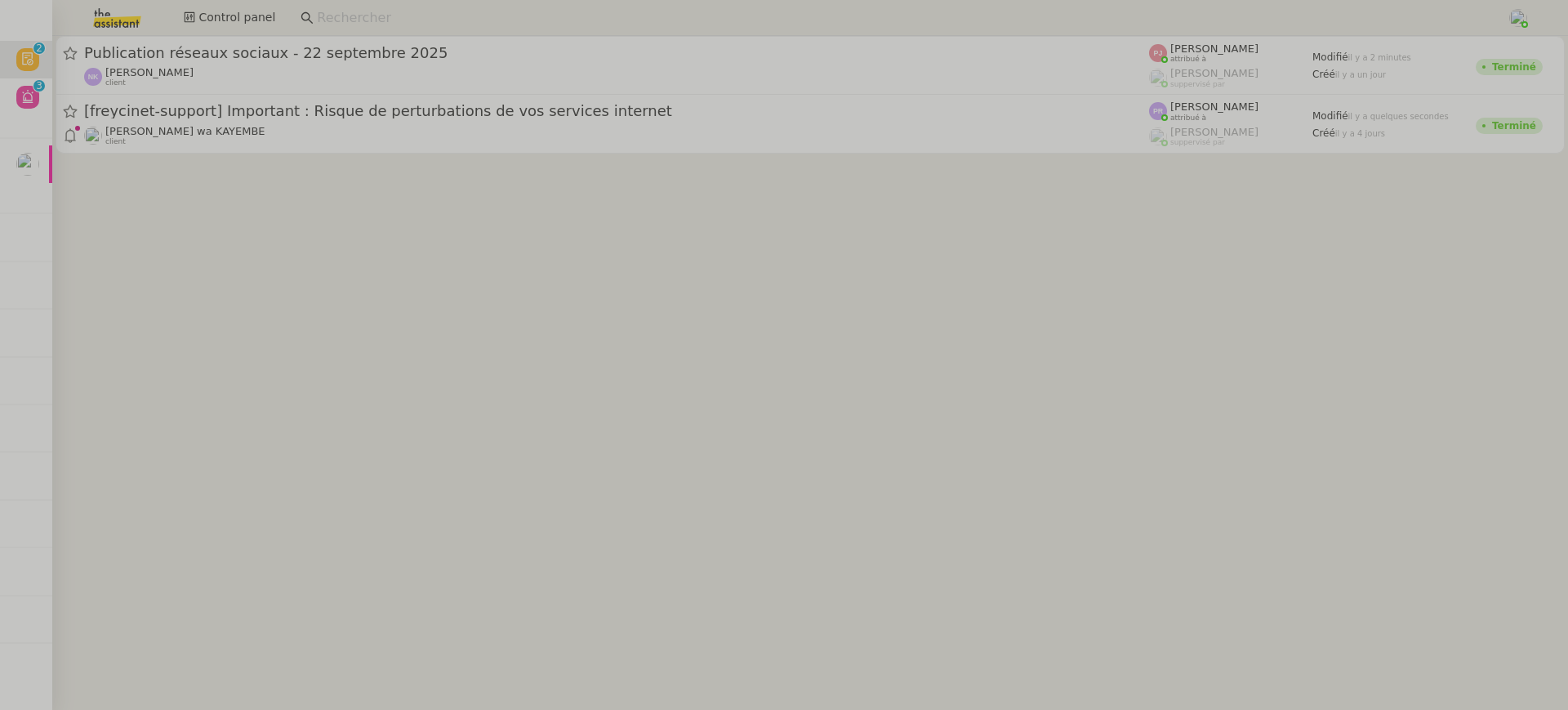
click at [289, 132] on cdk-virtual-scroll-viewport "Publication réseaux sociaux - 22 septembre 2025 Naresh FAZAL KARIM client Pauli…" at bounding box center [810, 373] width 1515 height 674
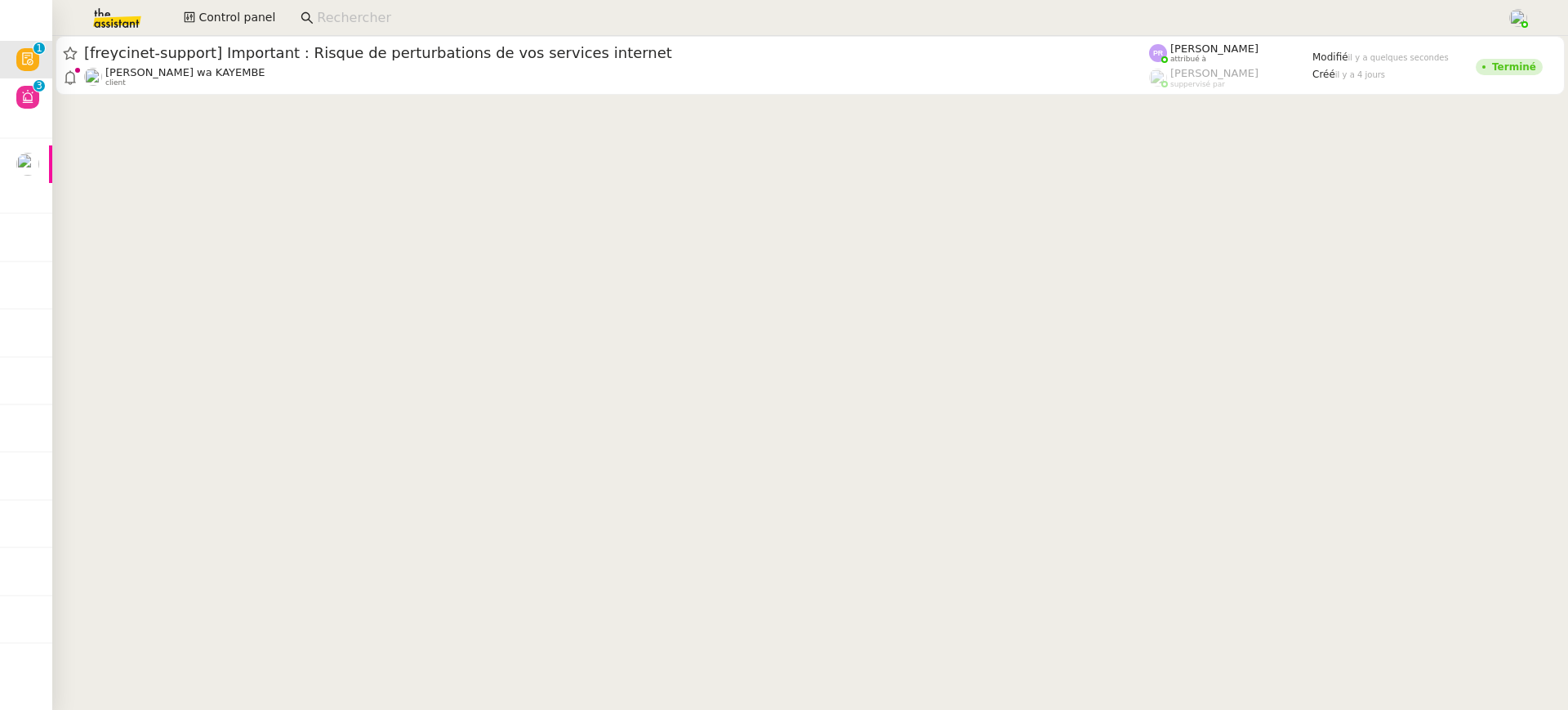
click at [292, 102] on cdk-virtual-scroll-viewport "[freycinet-support] Important : Risque de perturbations de vos services interne…" at bounding box center [810, 373] width 1515 height 674
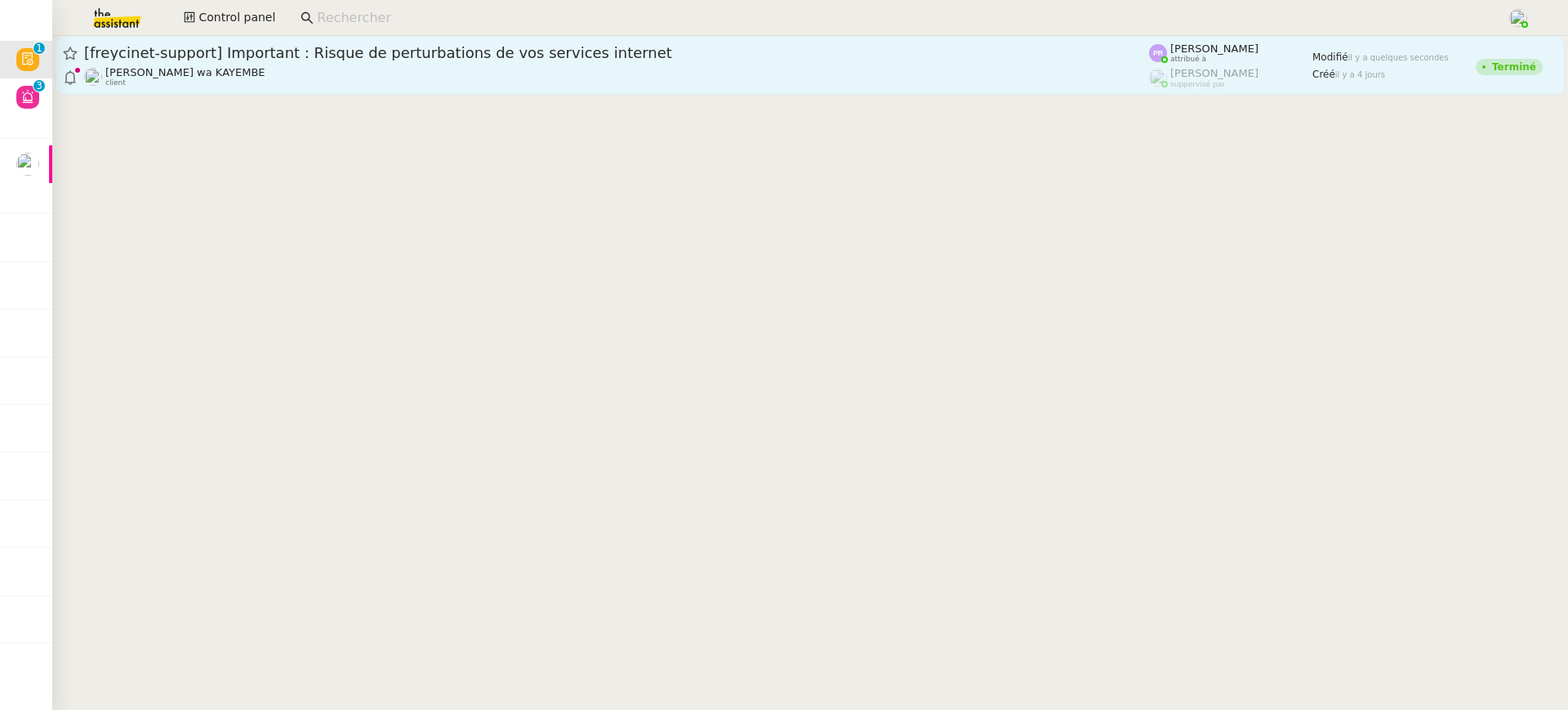
click at [503, 89] on link "[freycinet-support] Important : Risque de perturbations de vos services interne…" at bounding box center [809, 66] width 1509 height 59
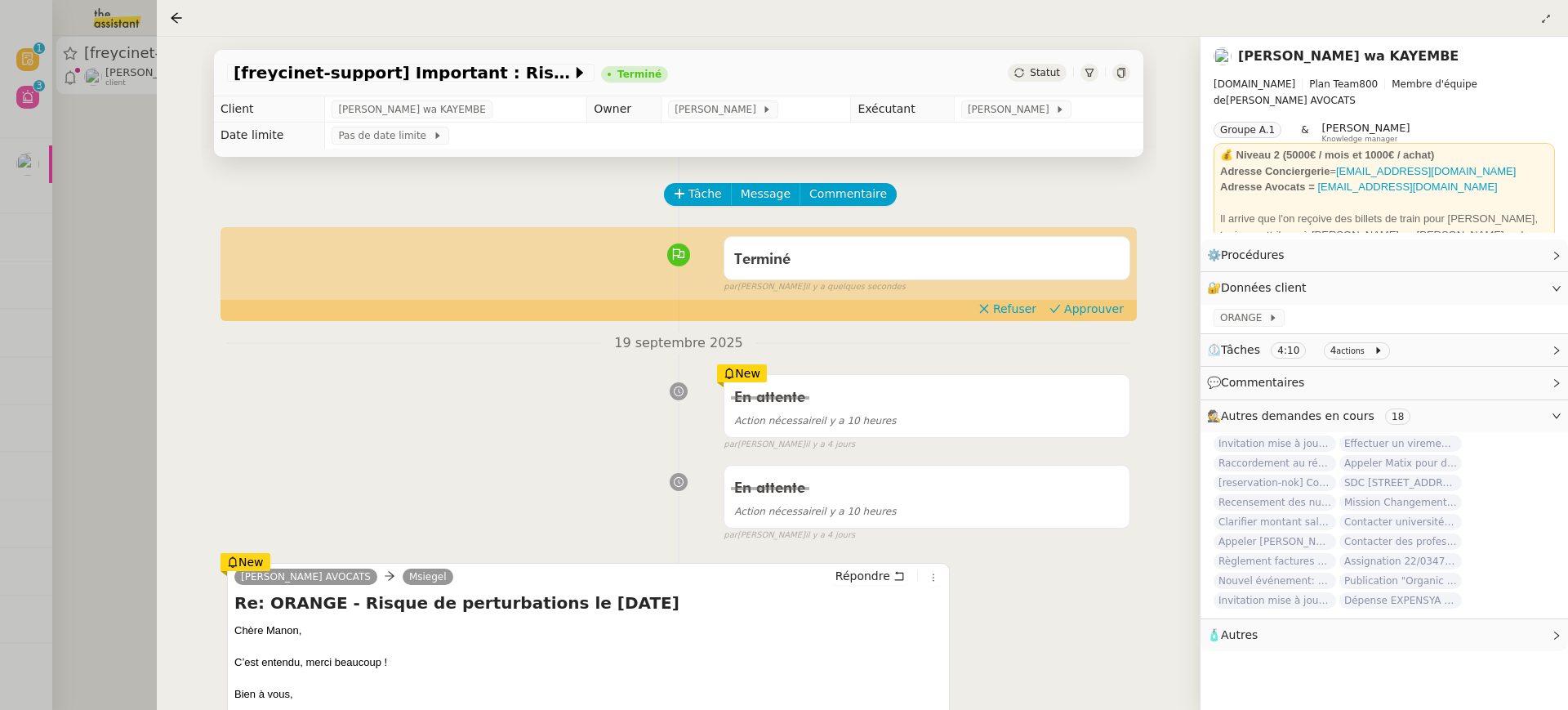
click at [1074, 295] on div "Terminé false par Pauline R. il y a quelques secondes" at bounding box center [678, 261] width 904 height 66
click at [1075, 316] on span "Approuver" at bounding box center [1094, 309] width 60 height 17
click at [40, 77] on div at bounding box center [784, 355] width 1568 height 710
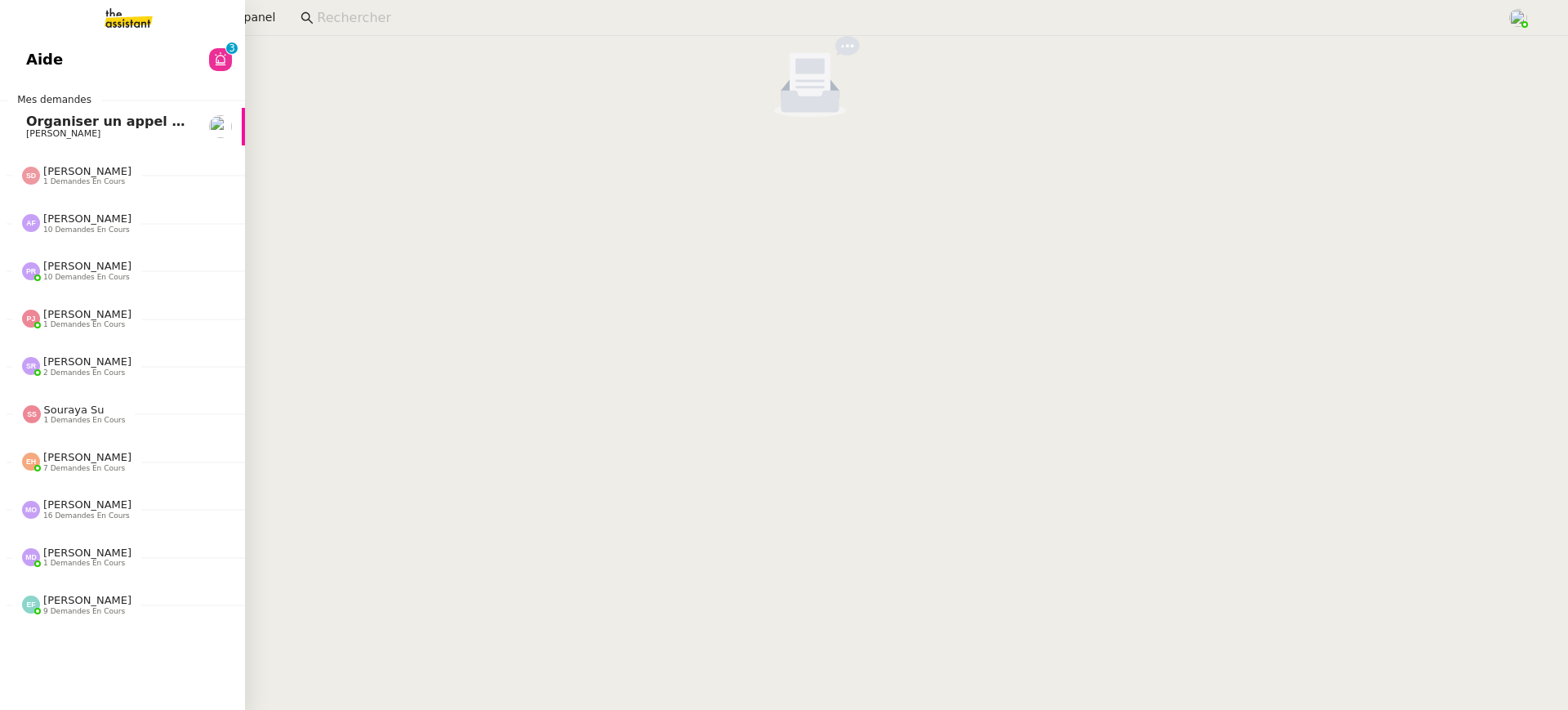
click at [32, 77] on link "Aide 0 1 2 3 4 5 6 7 8 9" at bounding box center [122, 59] width 245 height 38
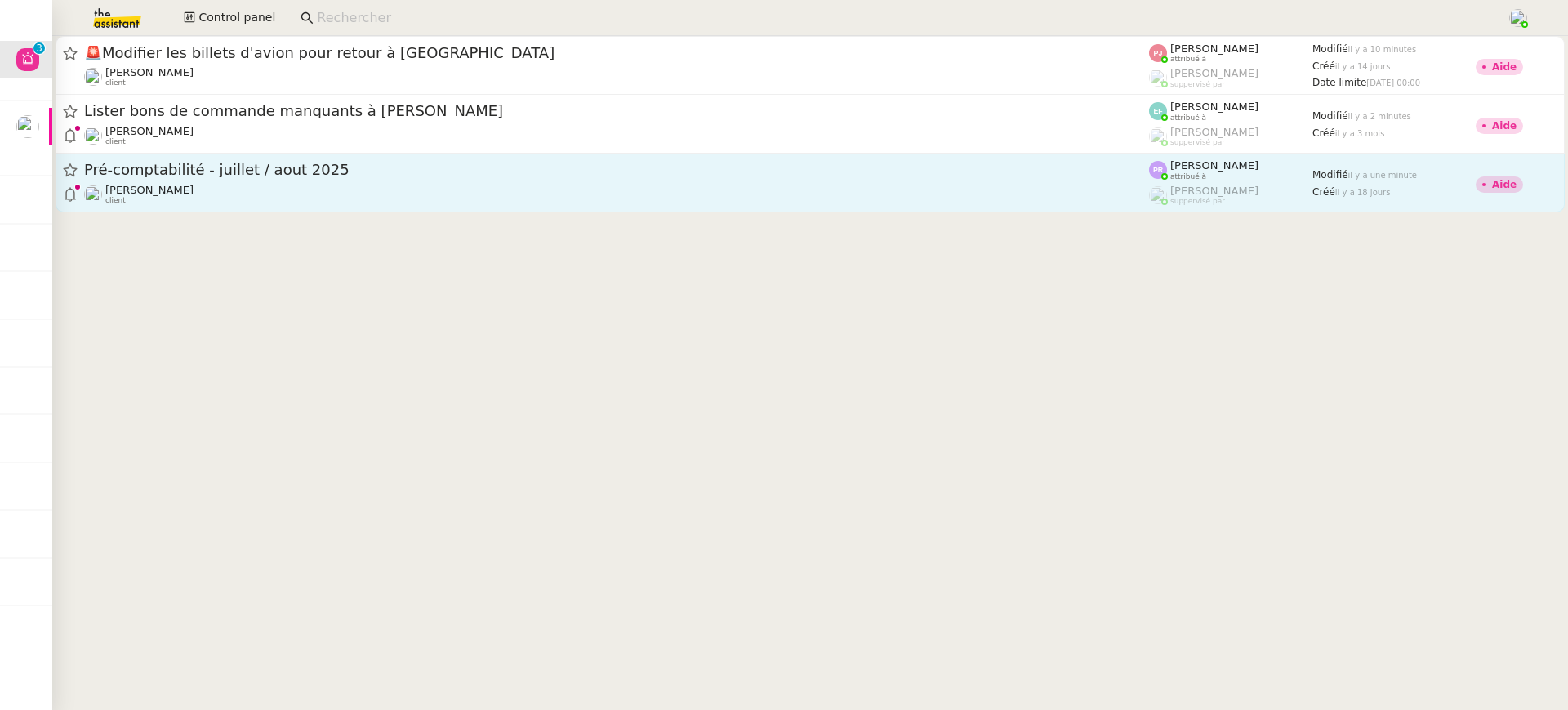
click at [656, 204] on div "Arthur MATHAUT client" at bounding box center [616, 194] width 1065 height 21
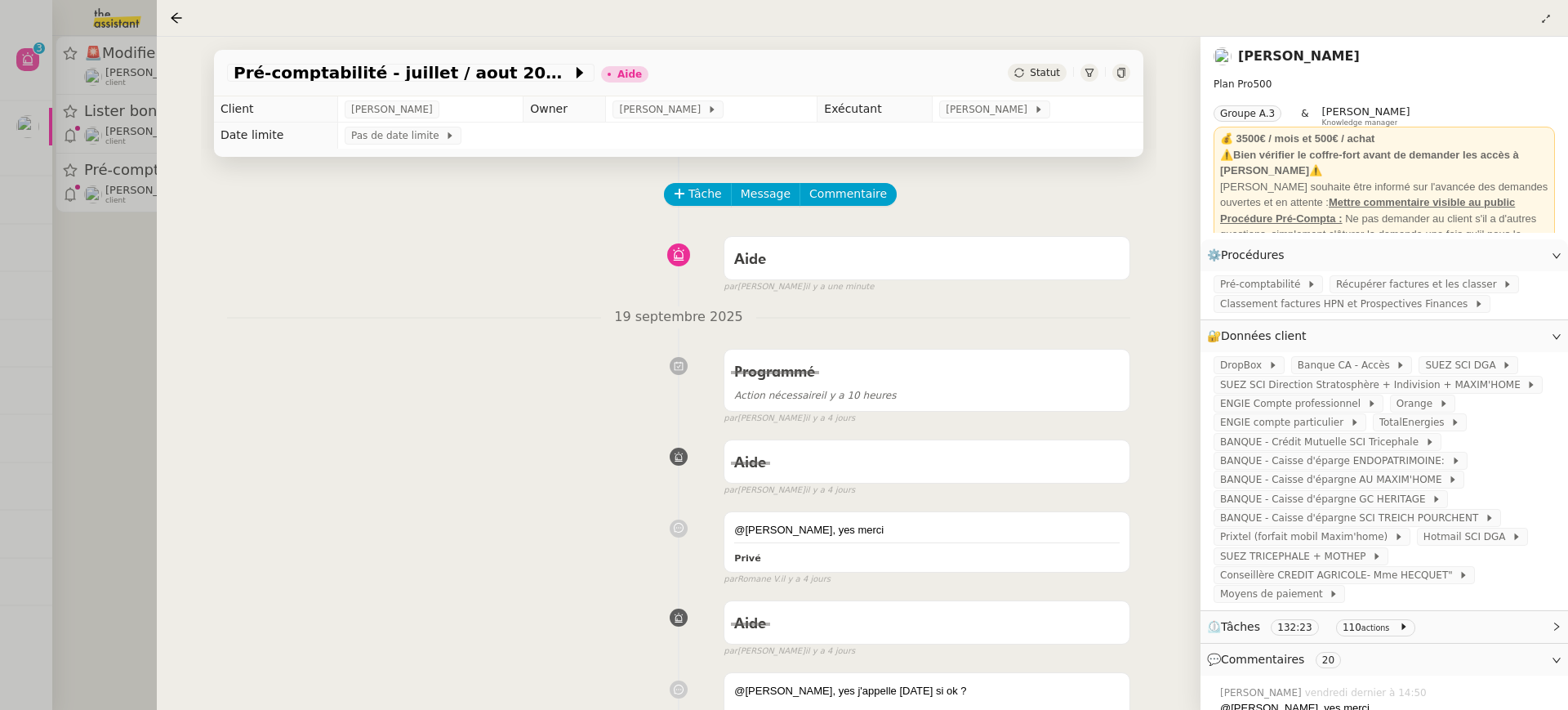
scroll to position [393, 0]
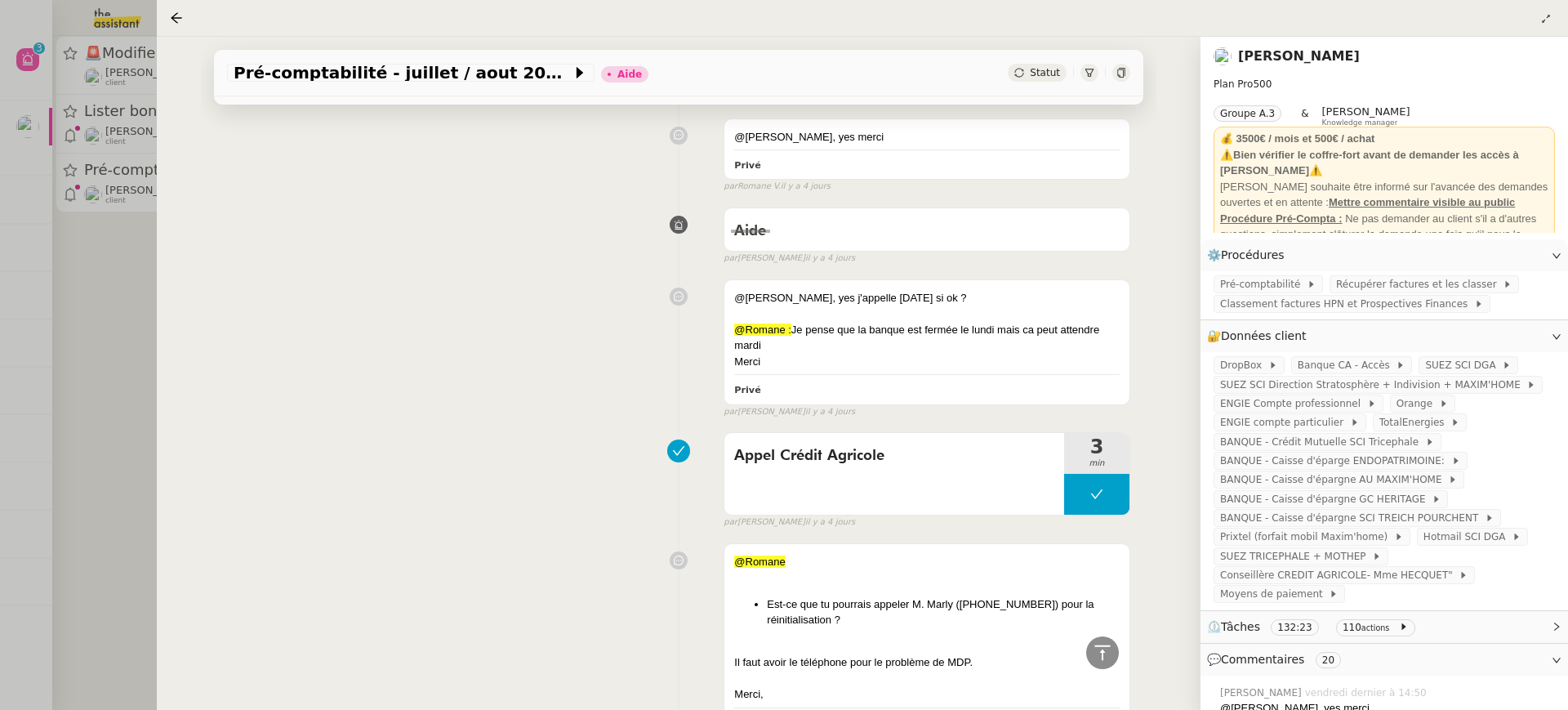
click at [114, 161] on div at bounding box center [784, 355] width 1568 height 710
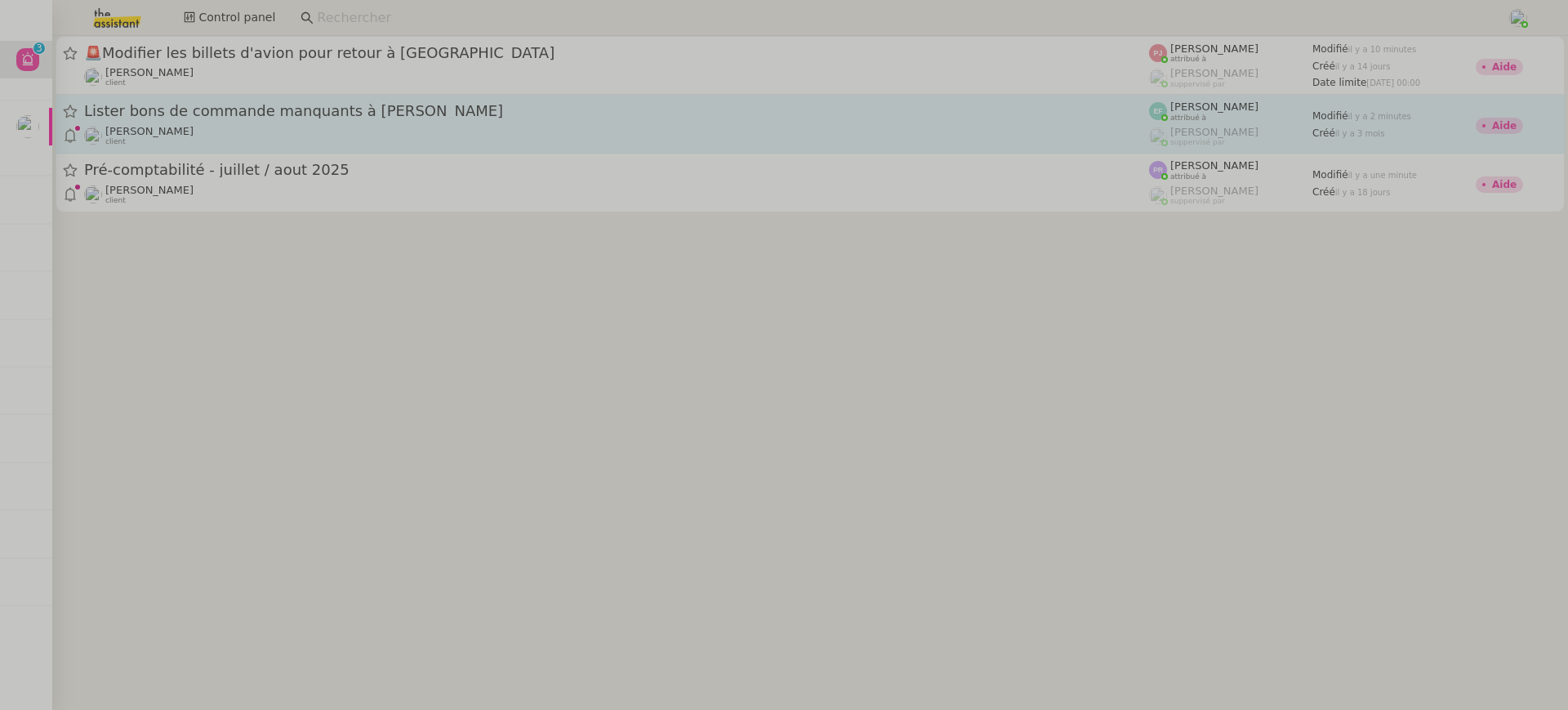
click at [254, 140] on div "Florent Seiler client" at bounding box center [616, 135] width 1065 height 21
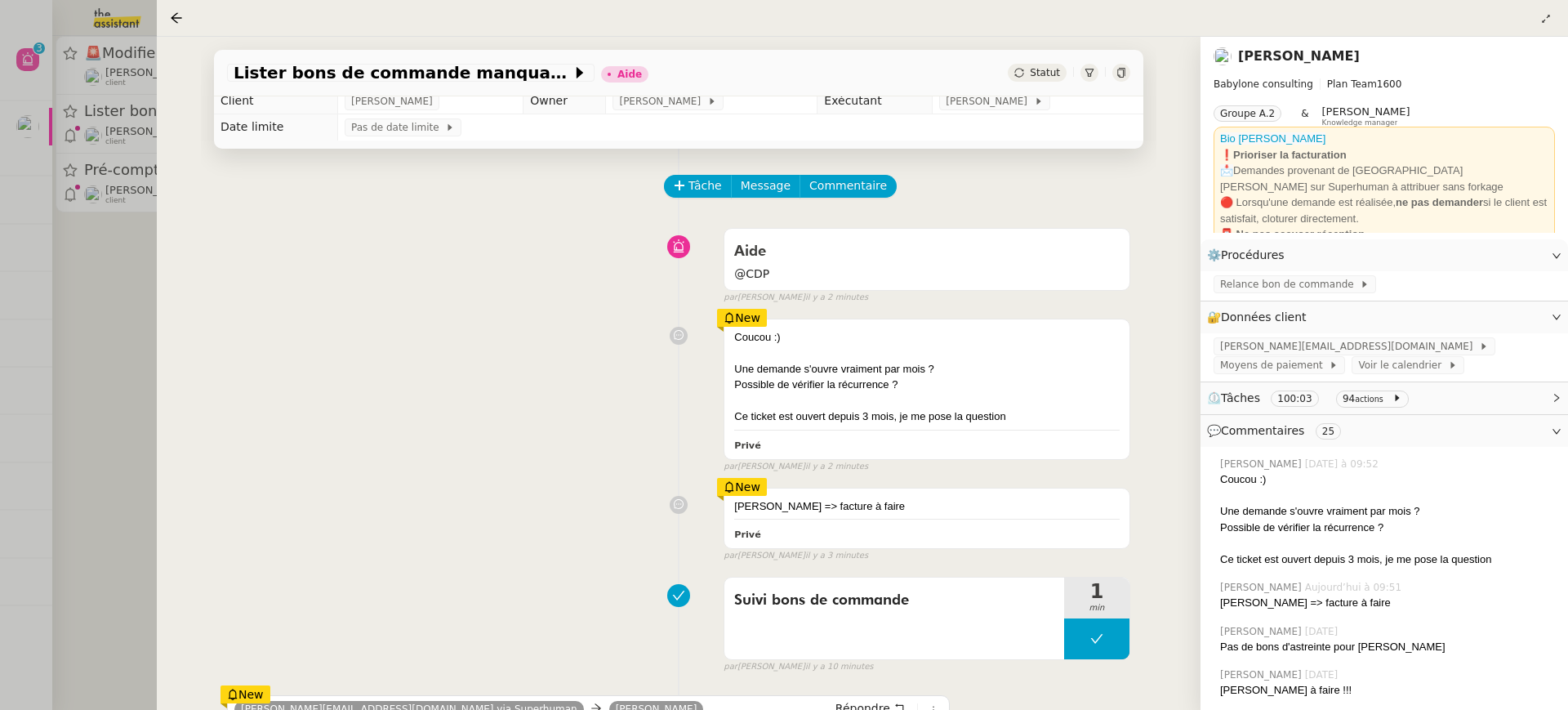
scroll to position [11, 0]
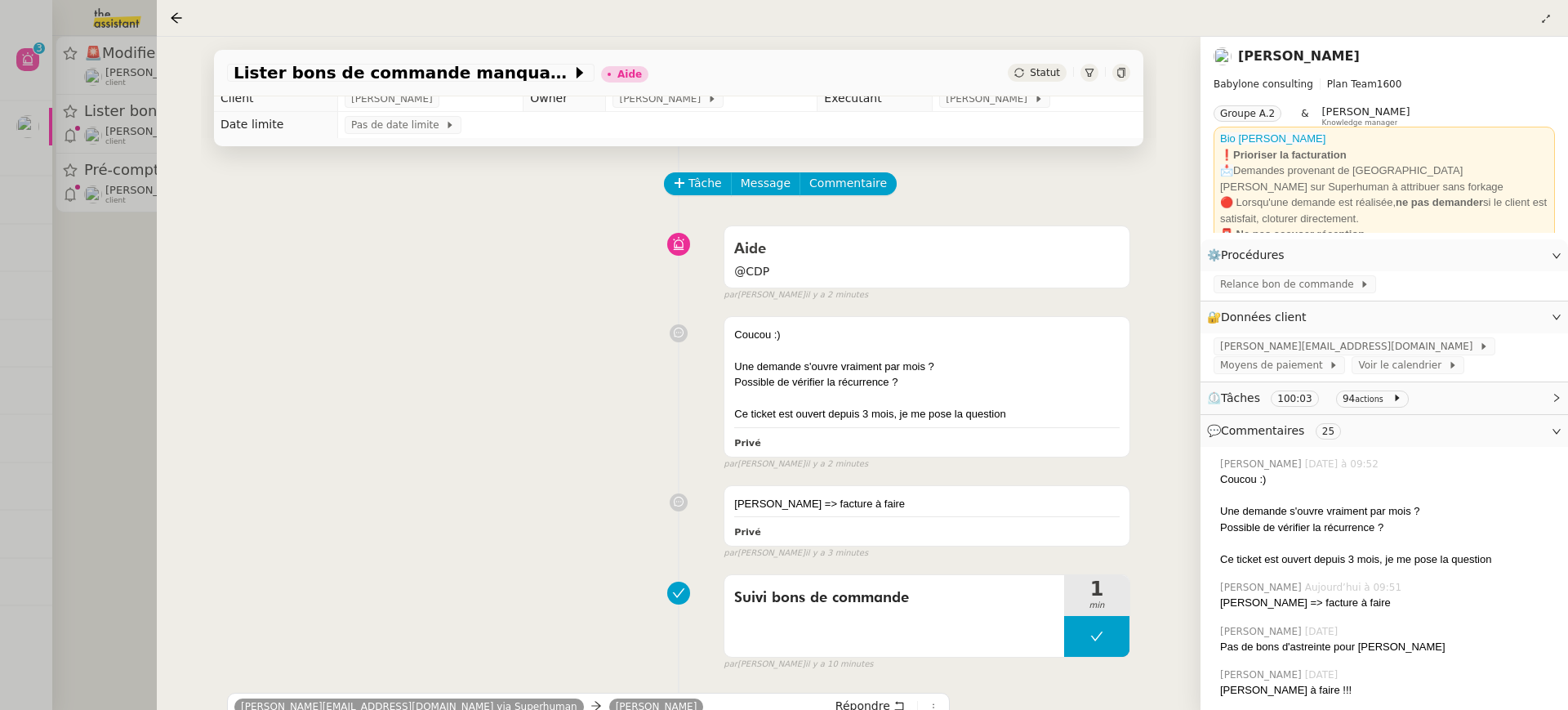
click at [1300, 54] on link "[PERSON_NAME]" at bounding box center [1299, 55] width 122 height 16
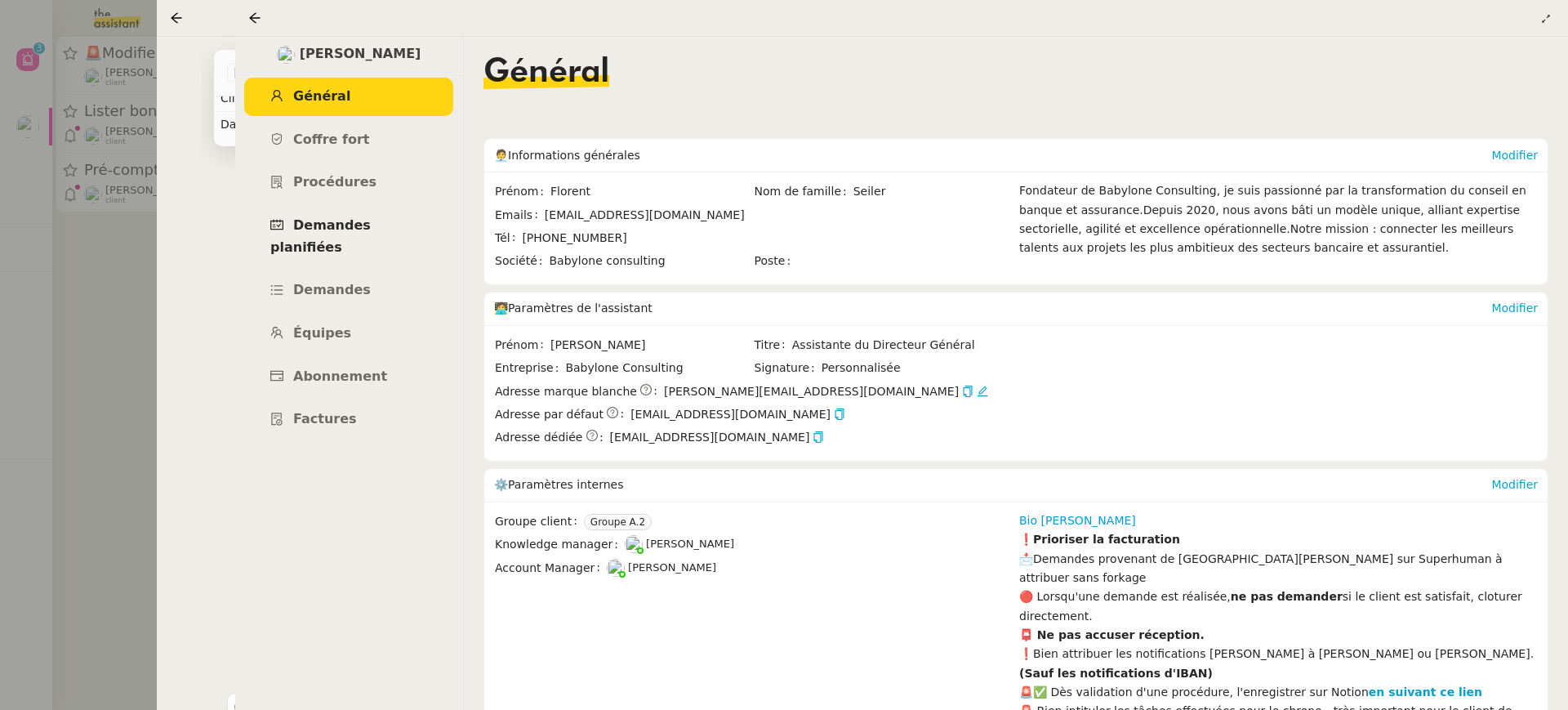
click at [417, 212] on link "Demandes planifiées" at bounding box center [349, 236] width 209 height 60
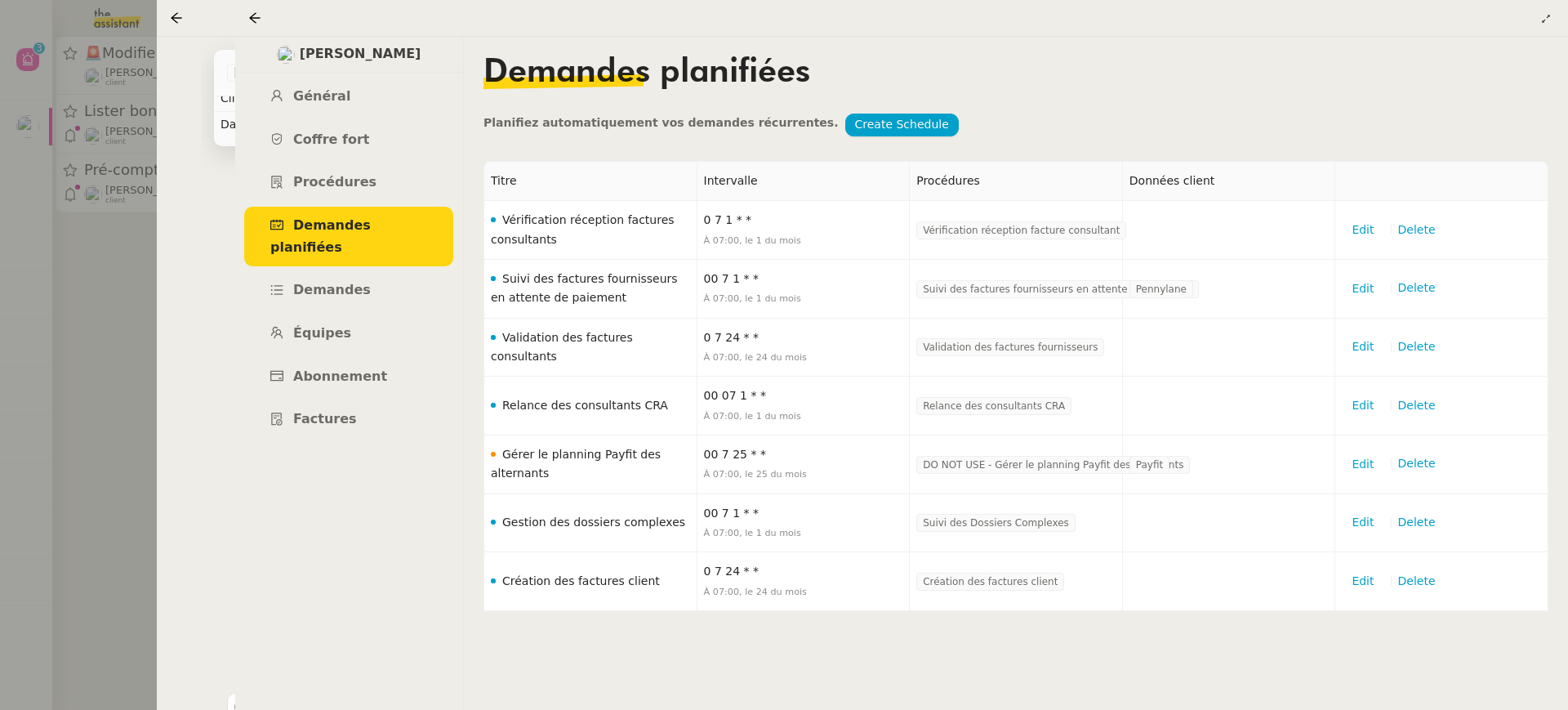
click at [251, 27] on div at bounding box center [257, 18] width 19 height 19
click at [251, 22] on icon at bounding box center [255, 18] width 13 height 13
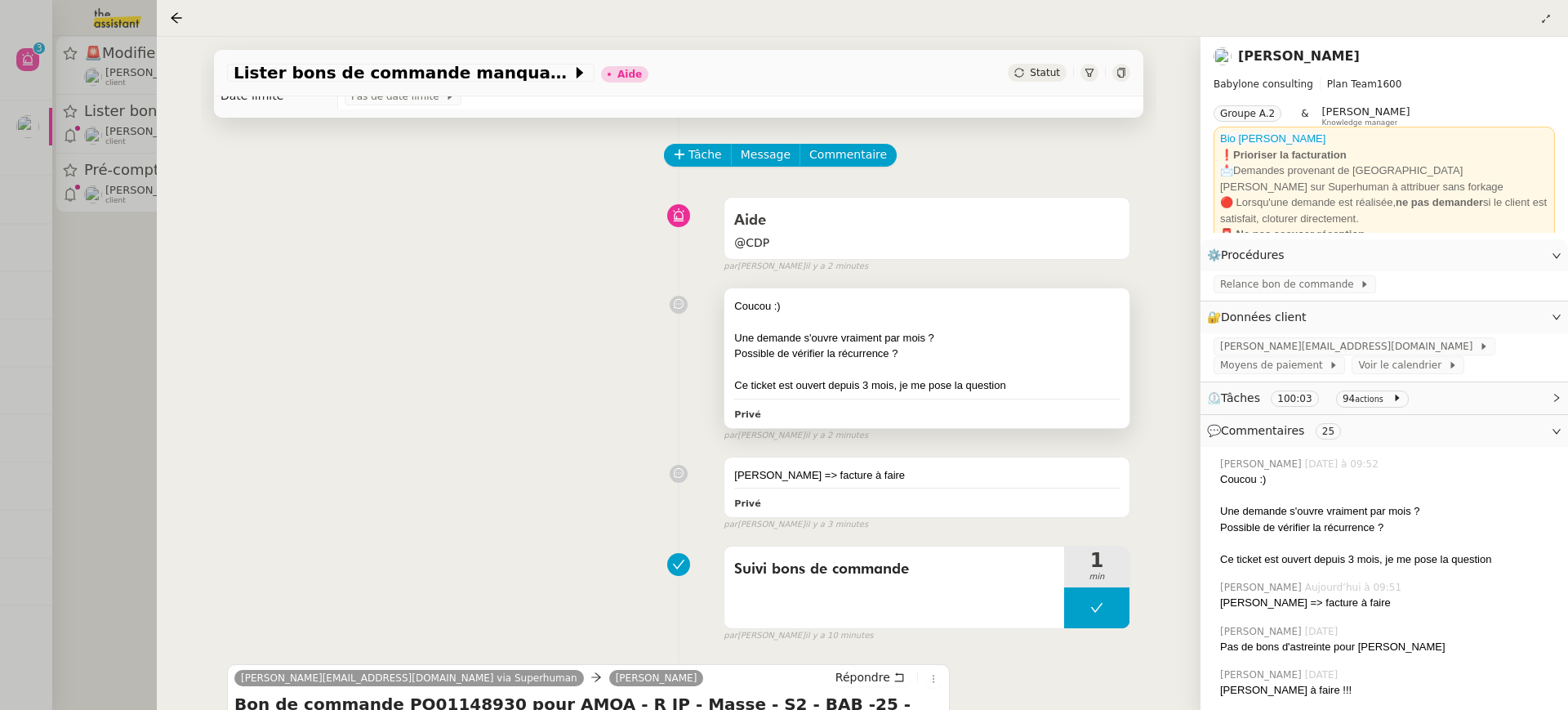
scroll to position [232, 0]
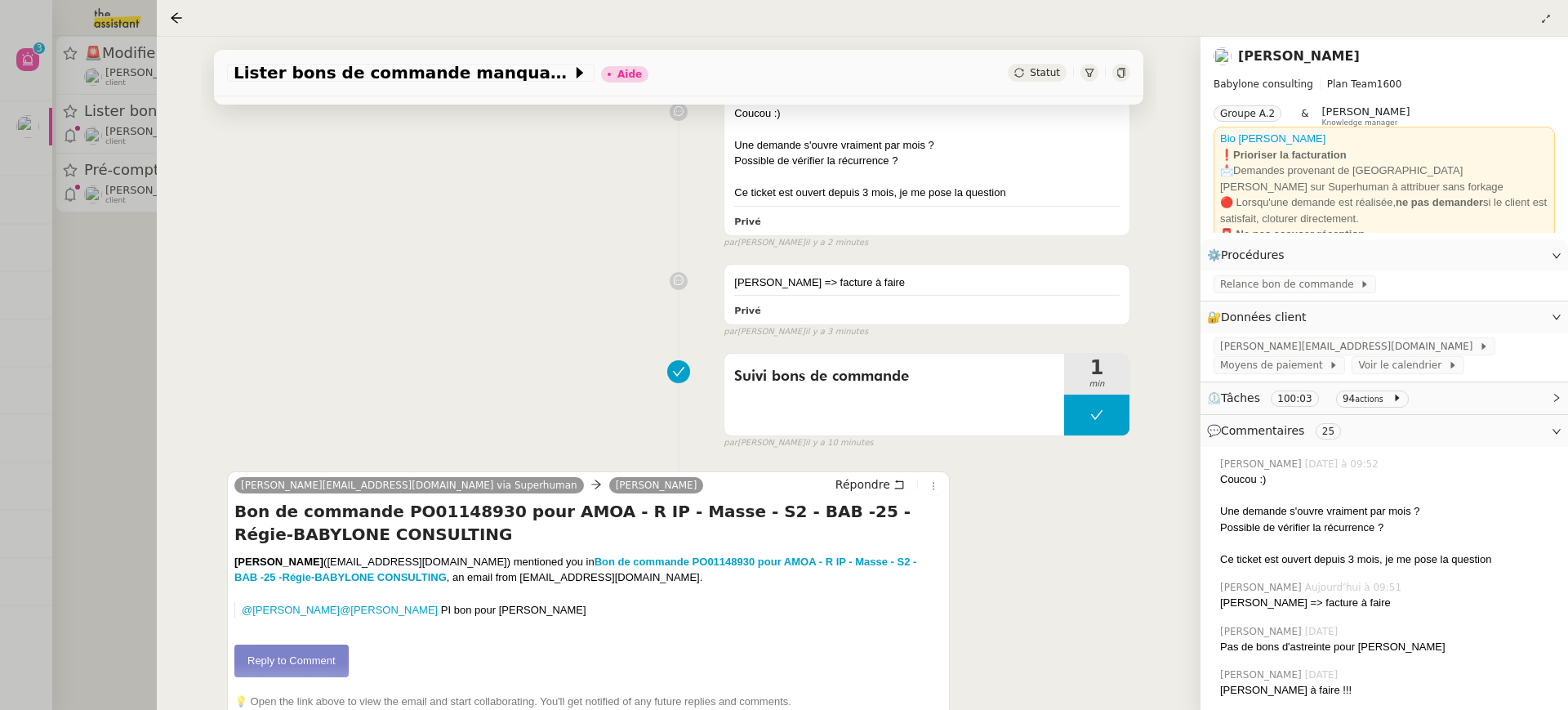
click at [1308, 57] on link "[PERSON_NAME]" at bounding box center [1299, 55] width 122 height 16
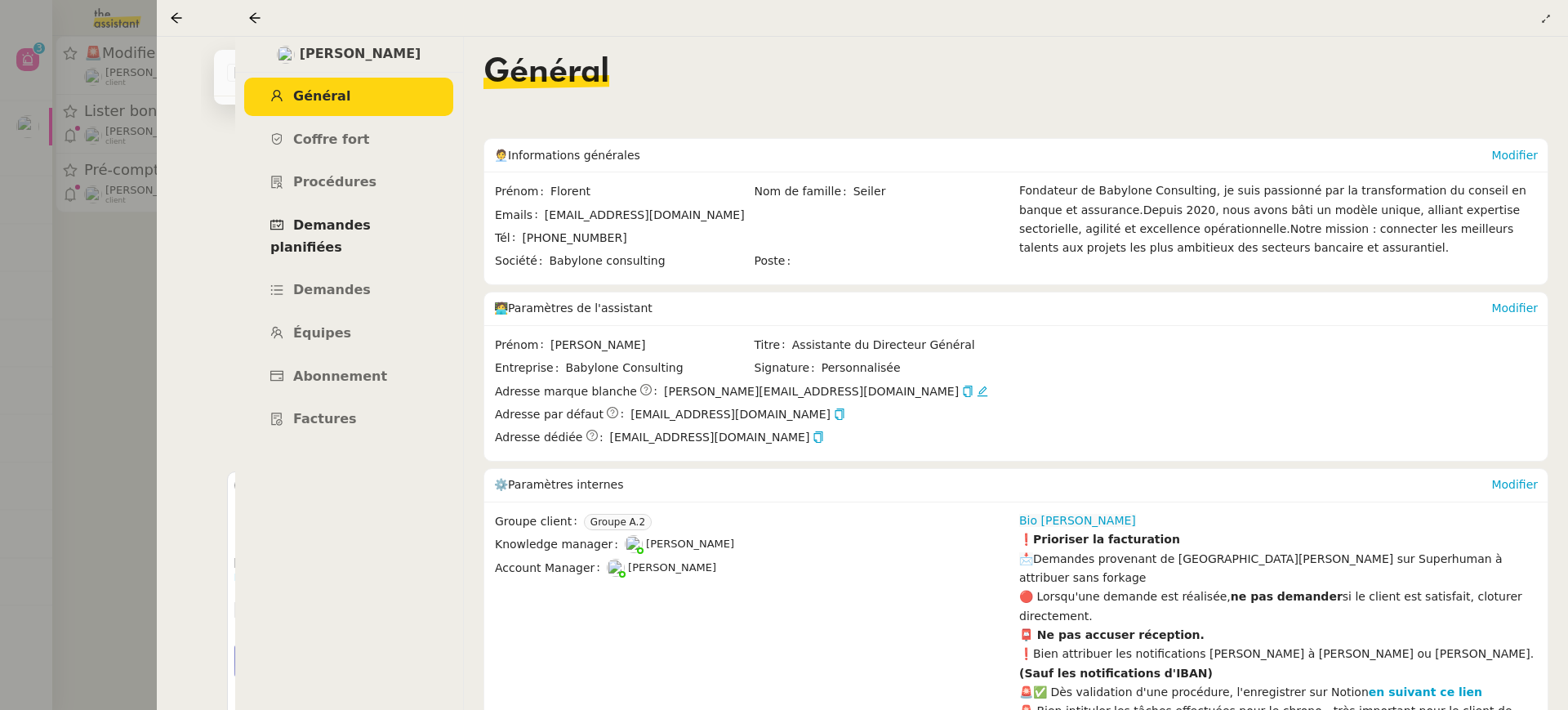
click at [407, 210] on link "Demandes planifiées" at bounding box center [349, 236] width 209 height 60
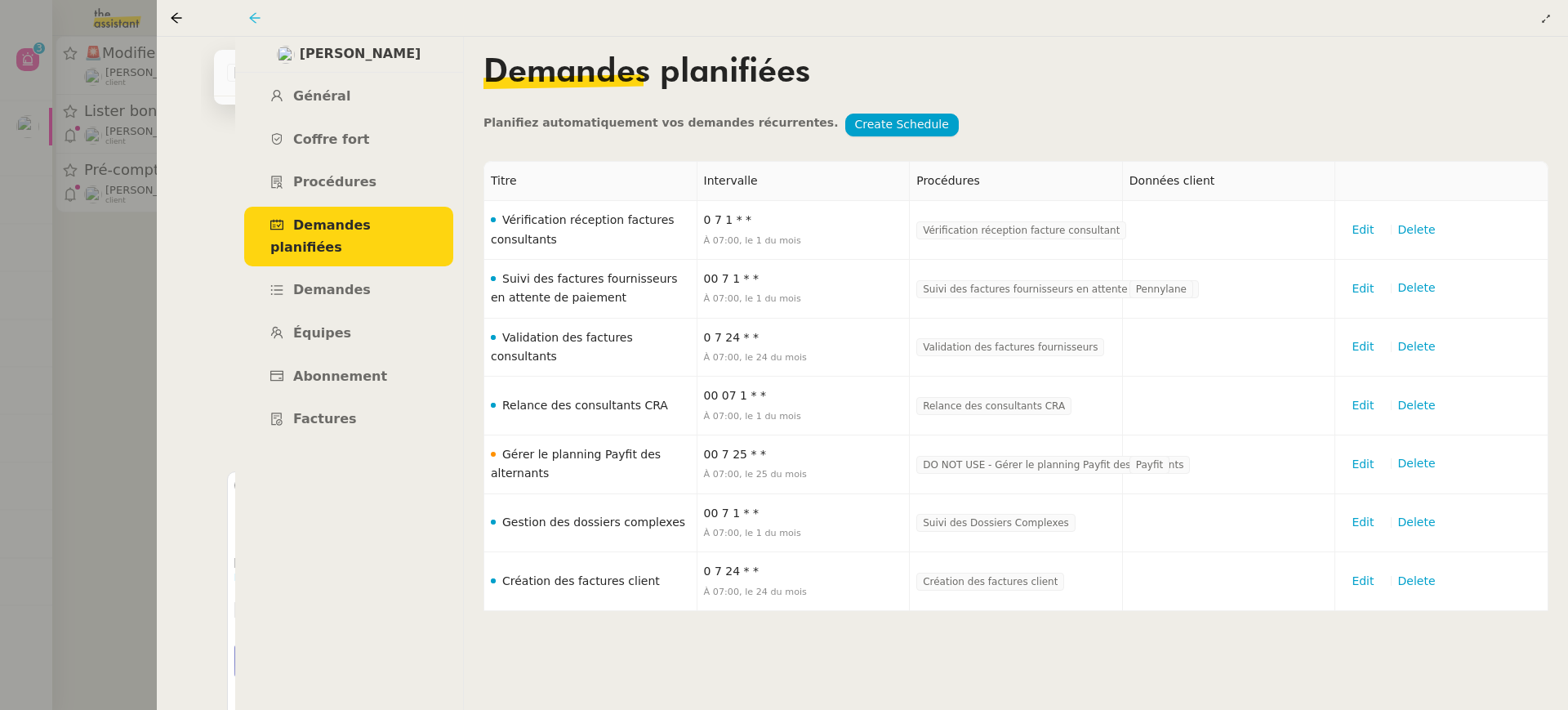
click at [248, 23] on icon at bounding box center [255, 18] width 13 height 13
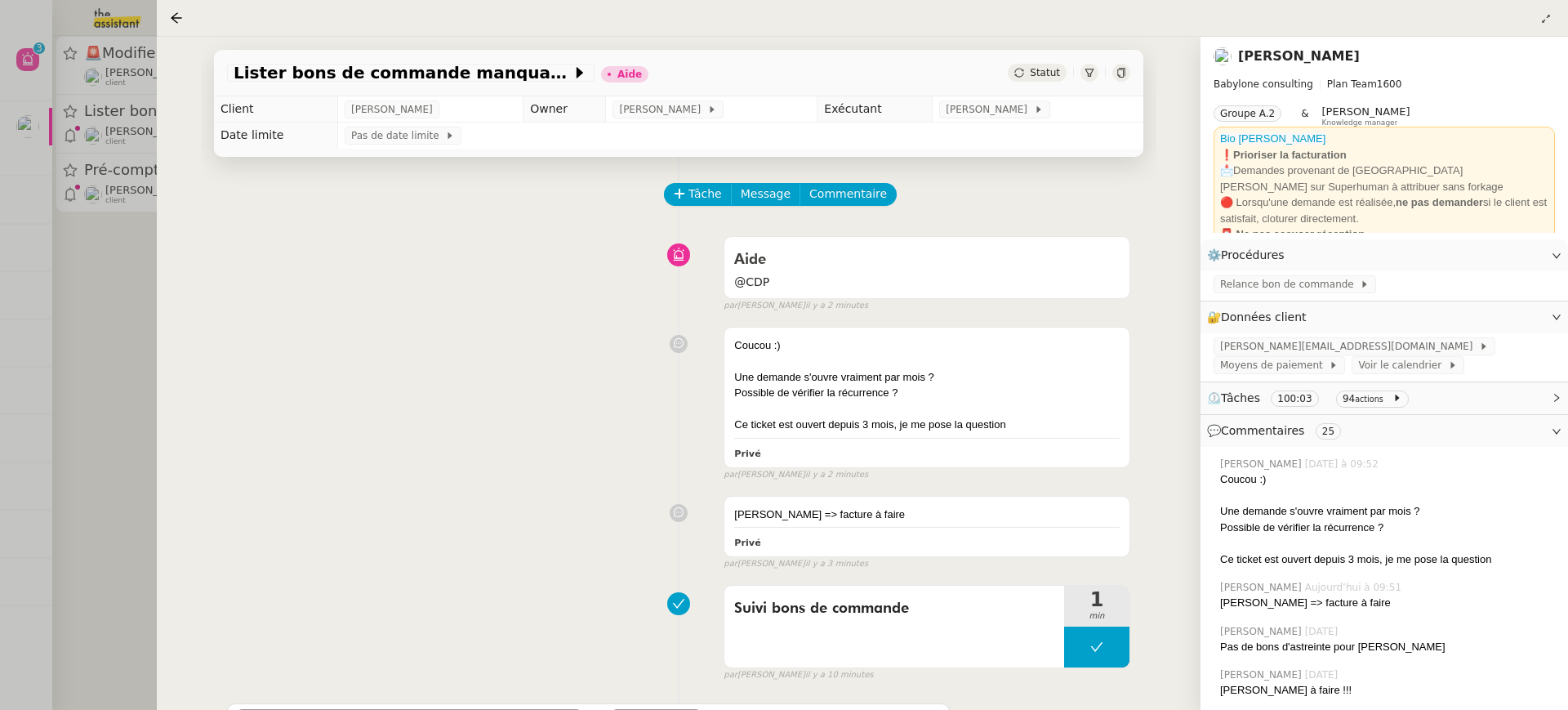
click at [1304, 54] on link "[PERSON_NAME]" at bounding box center [1299, 55] width 122 height 16
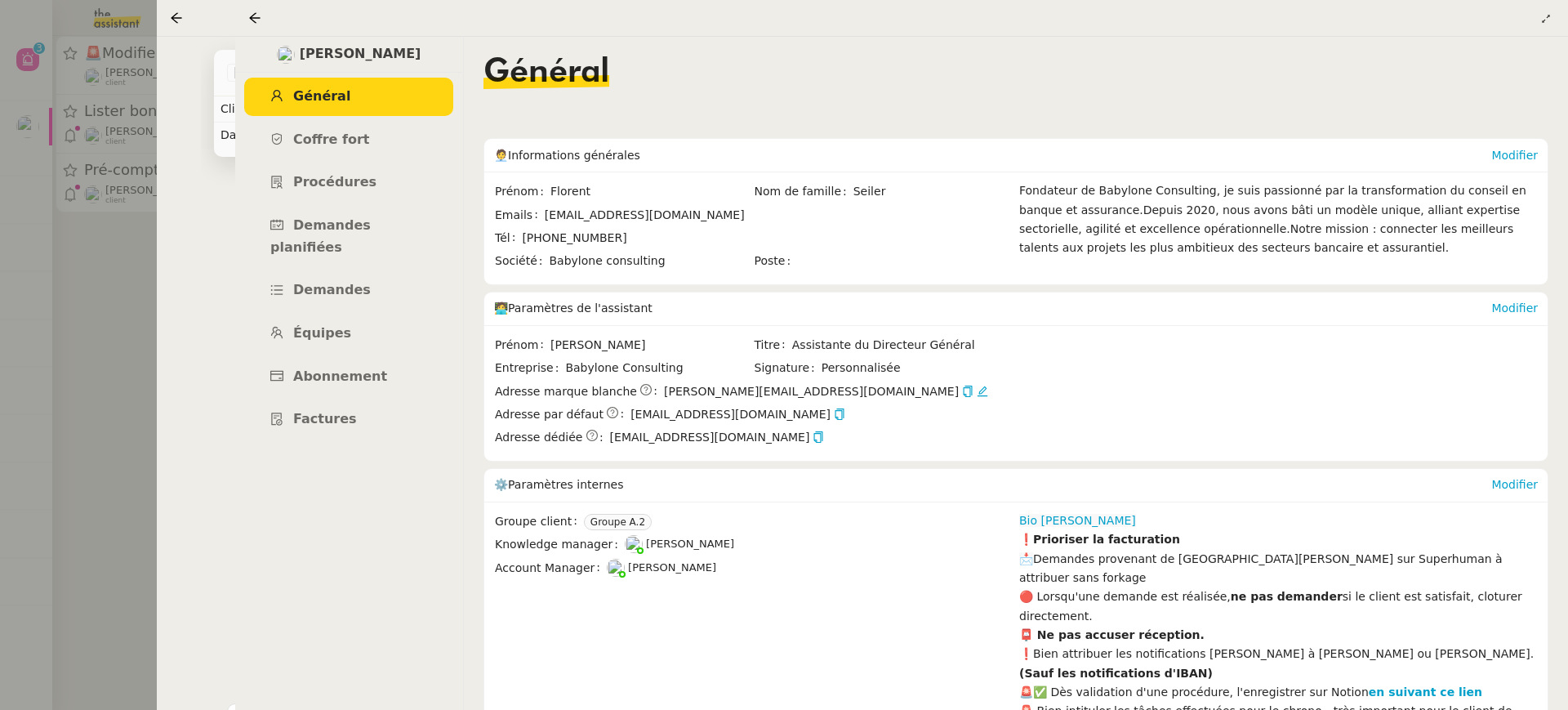
click at [339, 202] on ul "Général Coffre fort Procédures Demandes planifiées Demandes Équipes Abonnement …" at bounding box center [349, 258] width 229 height 361
click at [348, 224] on span "Demandes planifiées" at bounding box center [320, 235] width 101 height 38
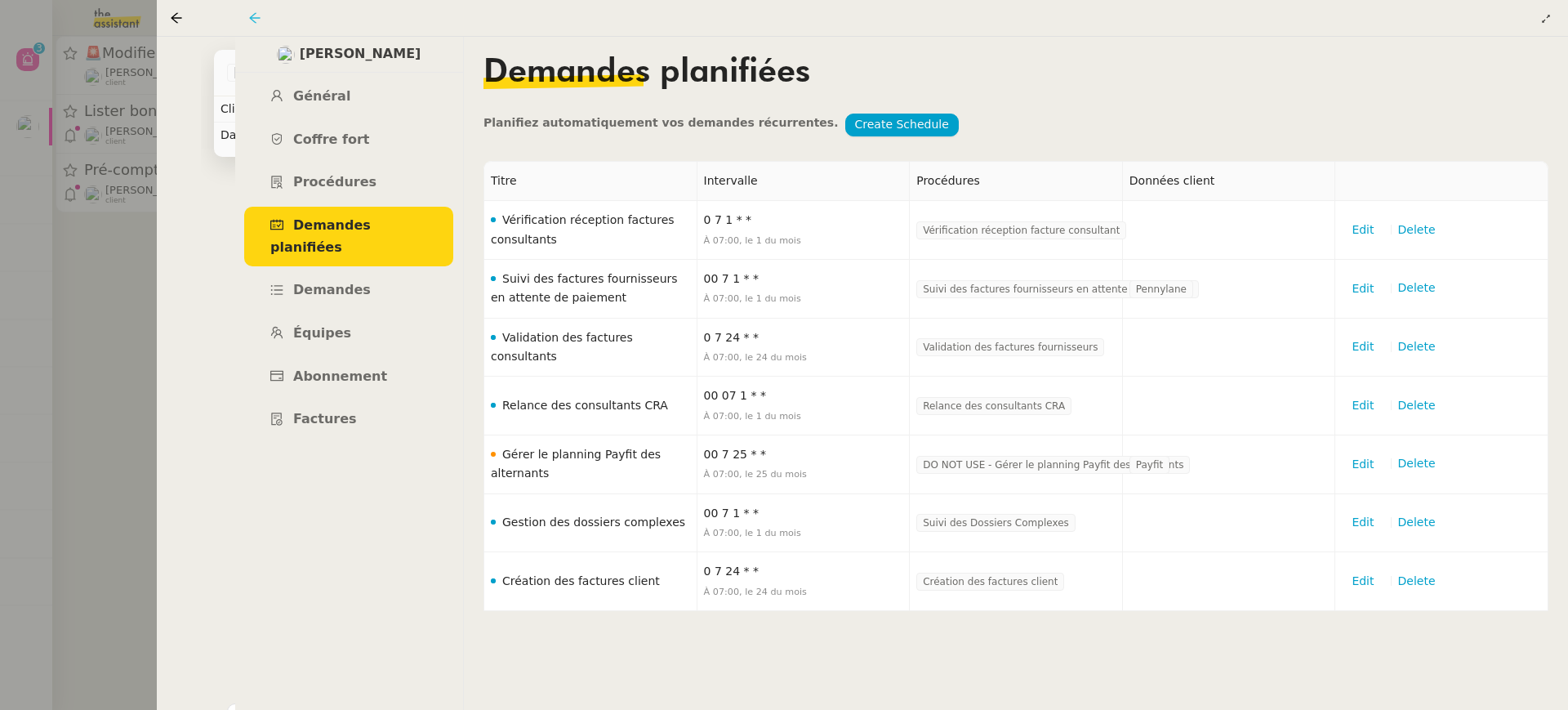
click at [251, 19] on icon at bounding box center [255, 18] width 11 height 11
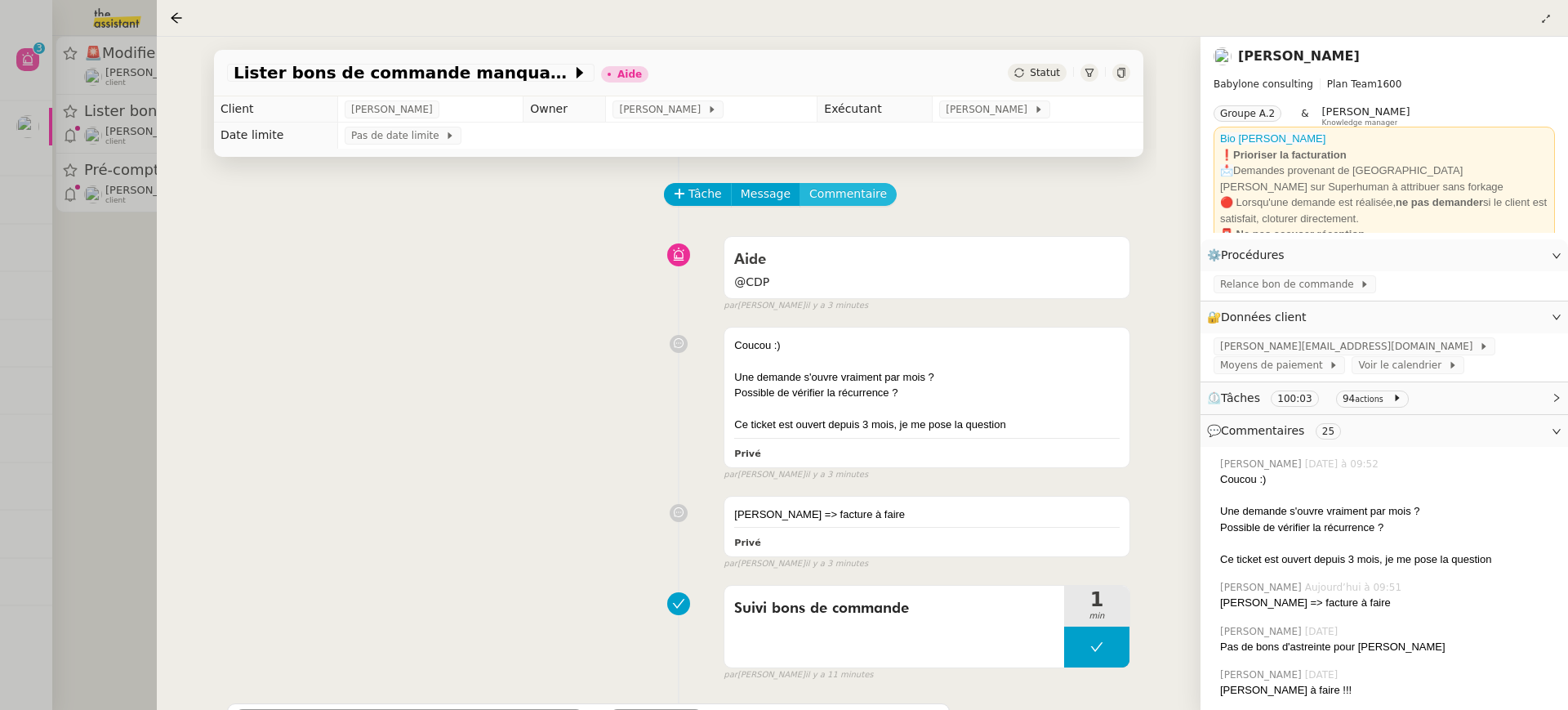
click at [867, 195] on span "Commentaire" at bounding box center [848, 194] width 78 height 18
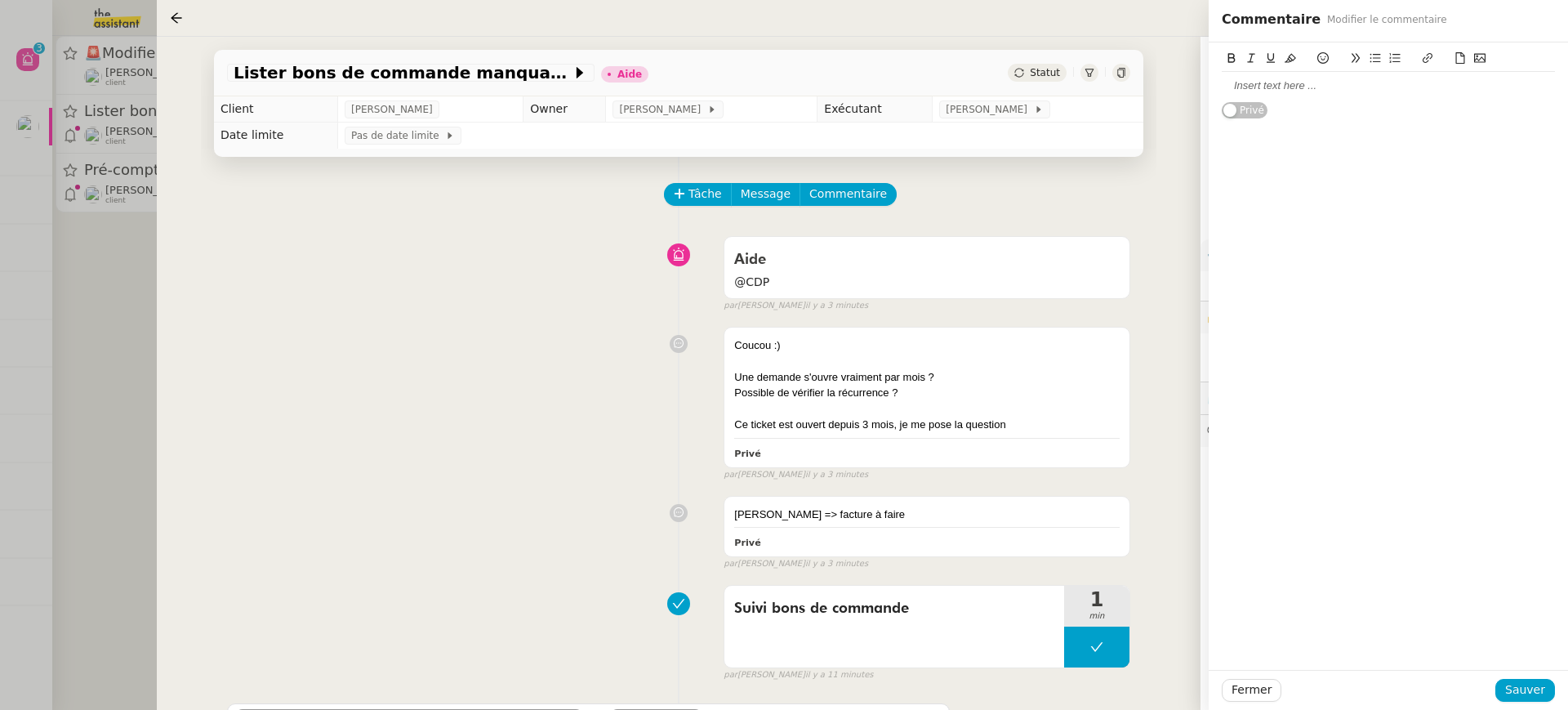
click at [1286, 78] on div at bounding box center [1388, 86] width 333 height 28
click at [1543, 680] on button "Sauver" at bounding box center [1525, 690] width 60 height 23
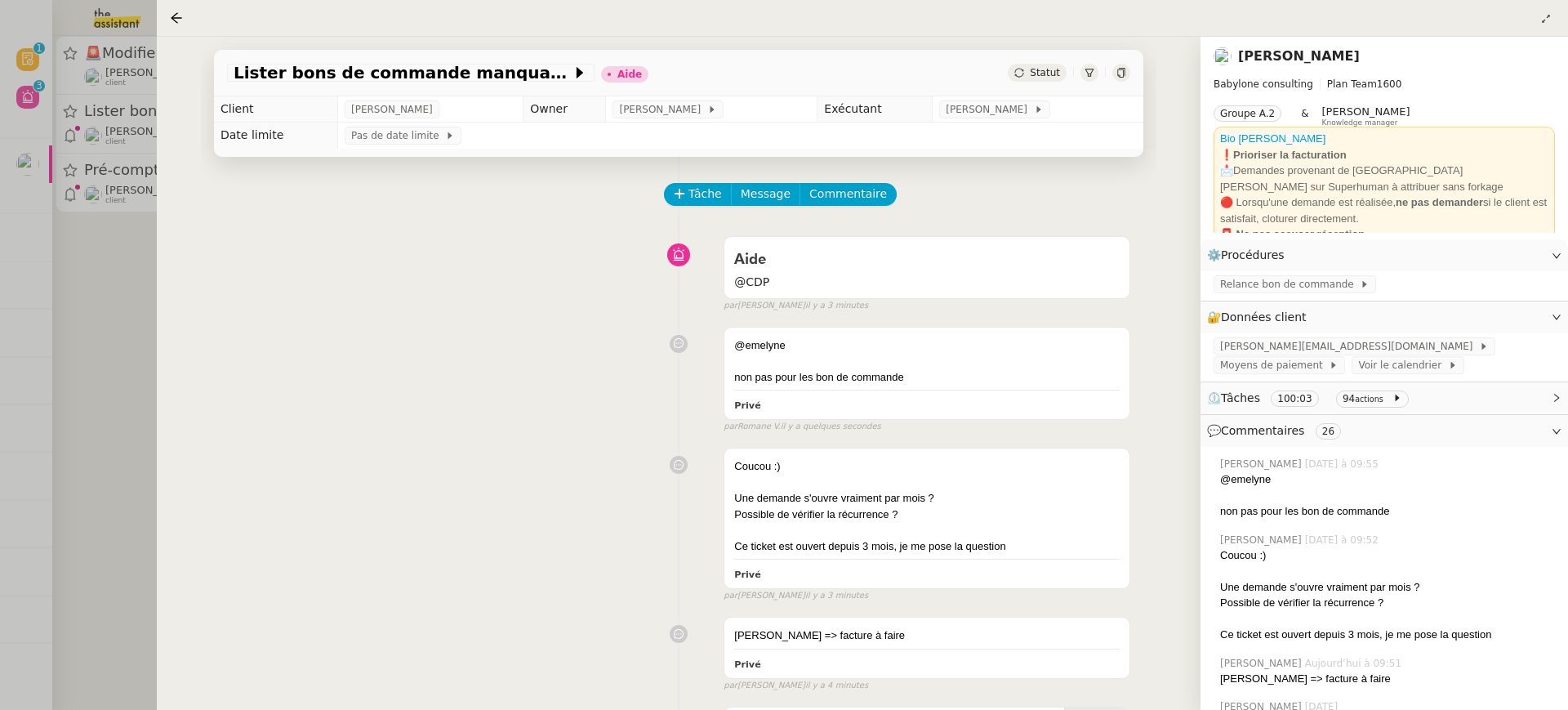
click at [1273, 52] on link "[PERSON_NAME]" at bounding box center [1299, 55] width 122 height 16
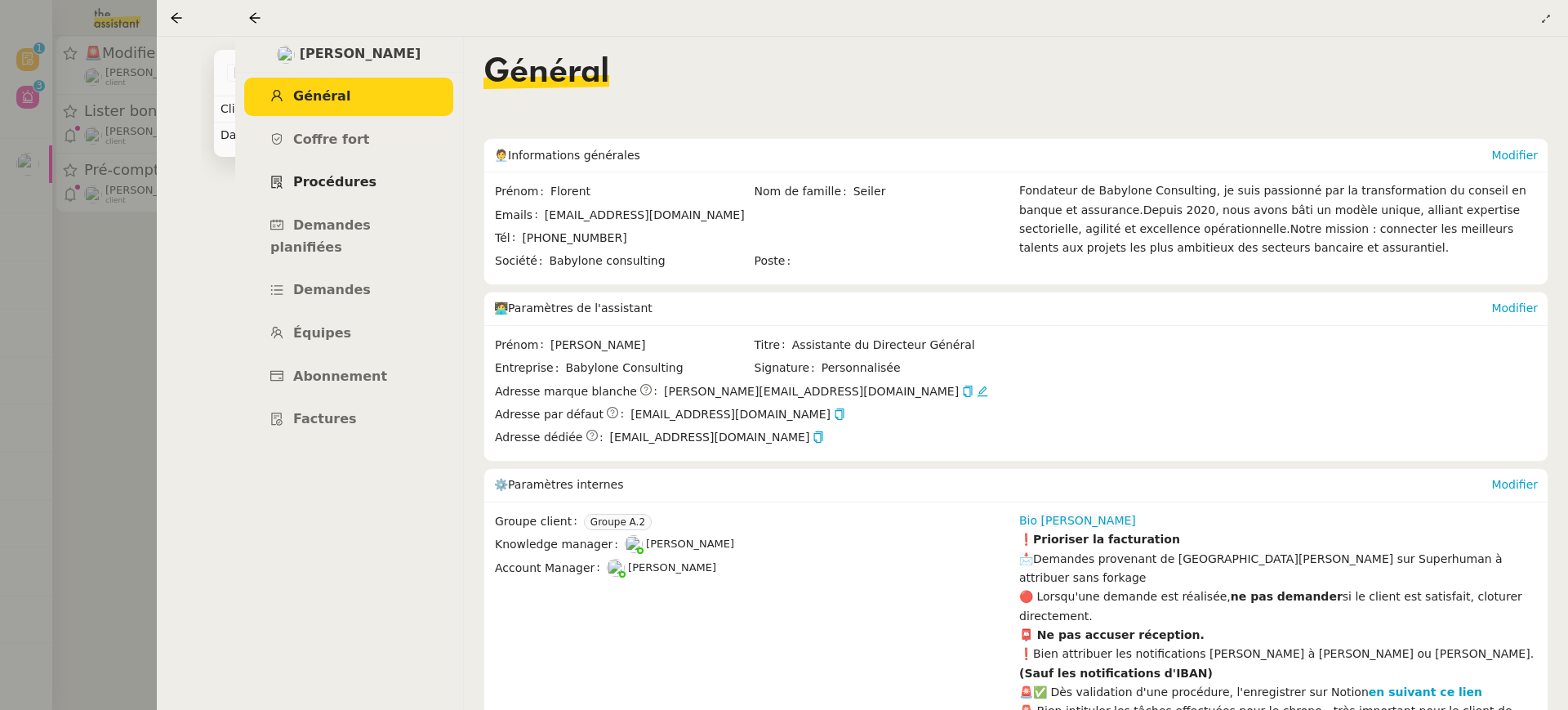
click at [355, 181] on span "Procédures" at bounding box center [335, 181] width 83 height 16
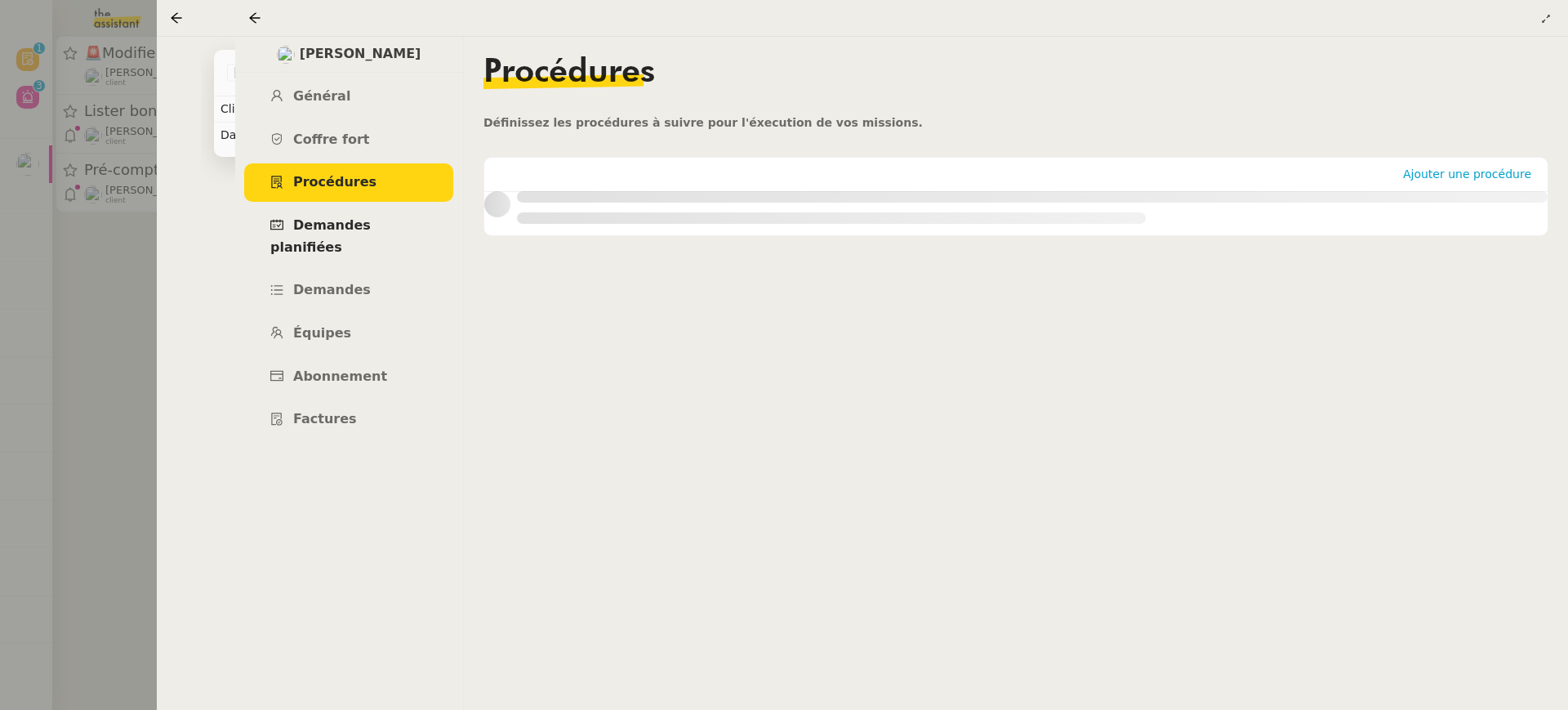
click at [371, 224] on span "Demandes planifiées" at bounding box center [320, 235] width 101 height 38
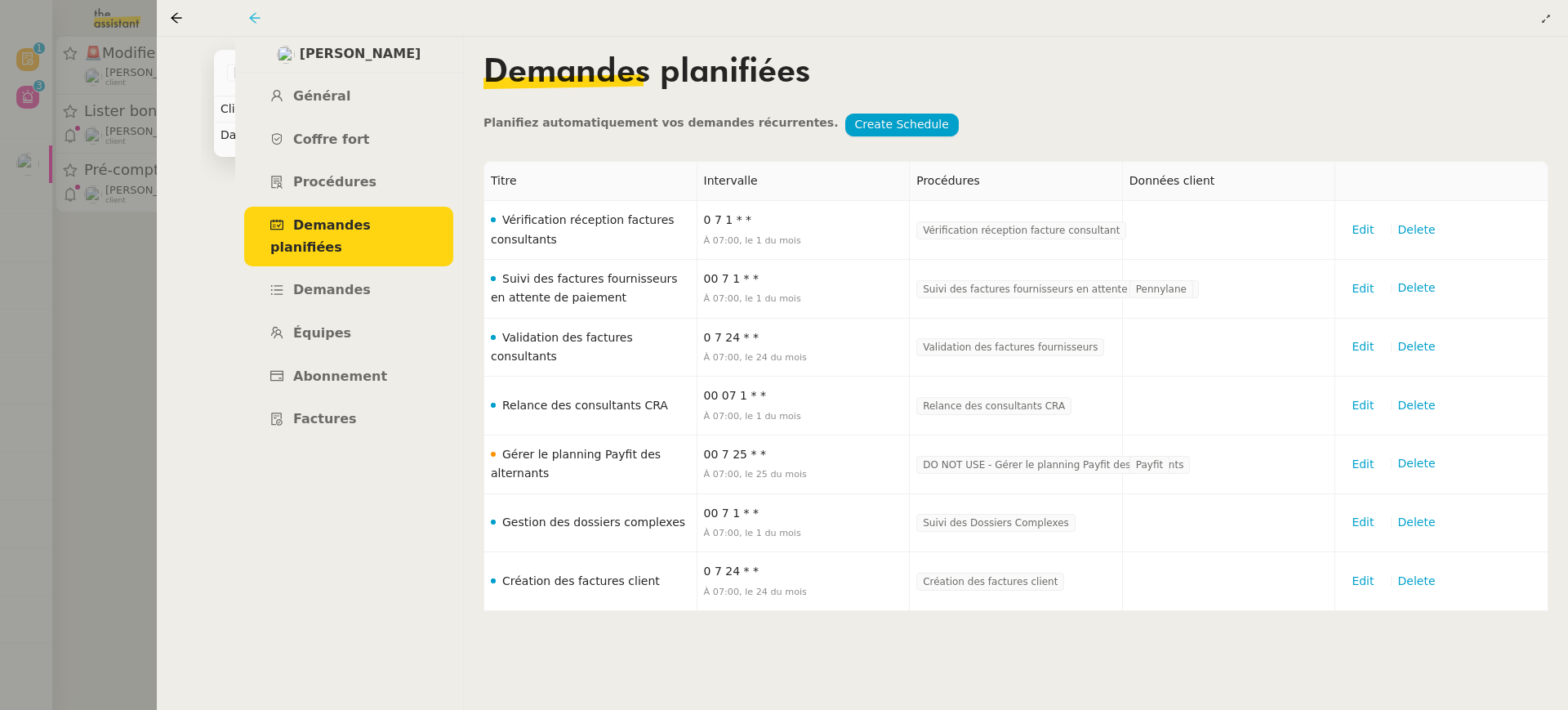
click at [256, 18] on icon at bounding box center [255, 18] width 13 height 13
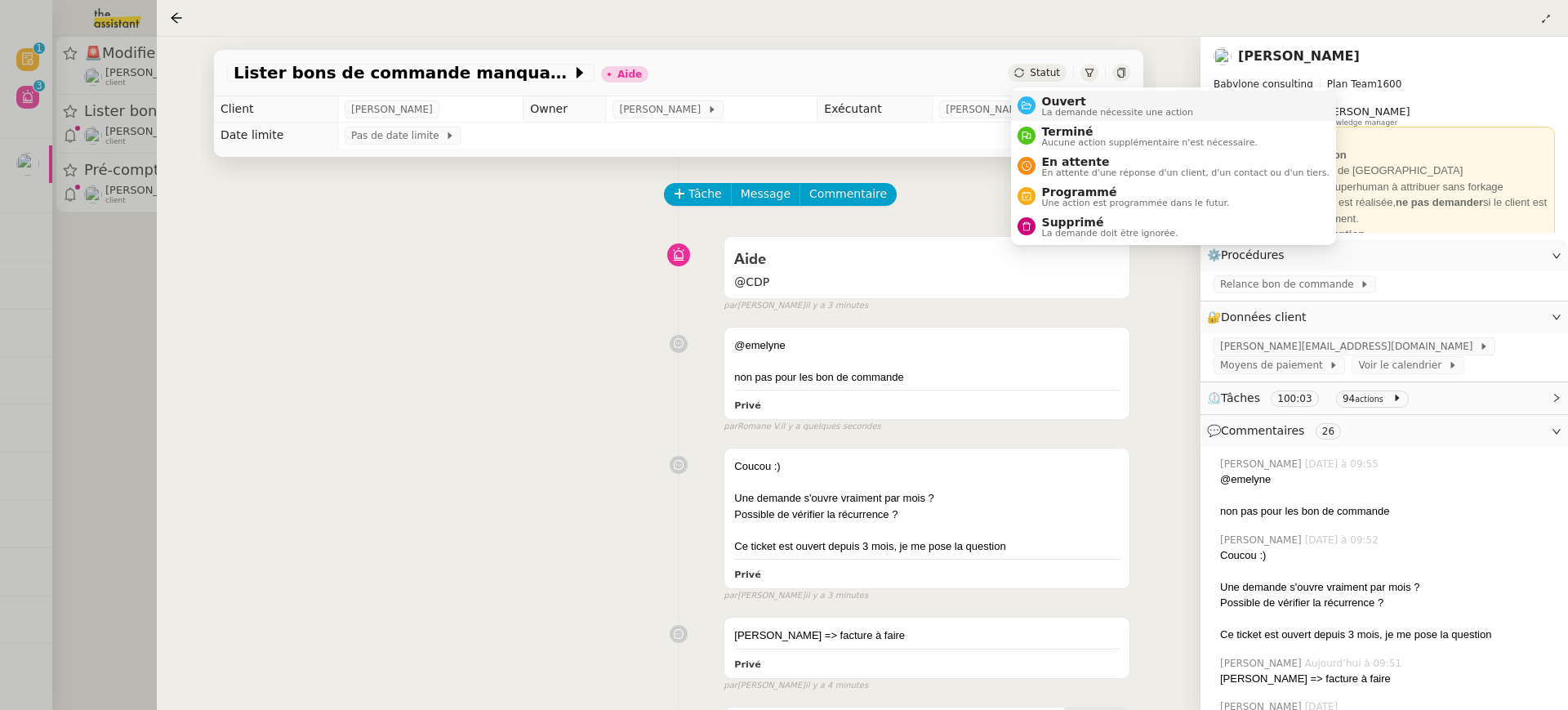
click at [1059, 108] on span "La demande nécessite une action" at bounding box center [1118, 113] width 152 height 9
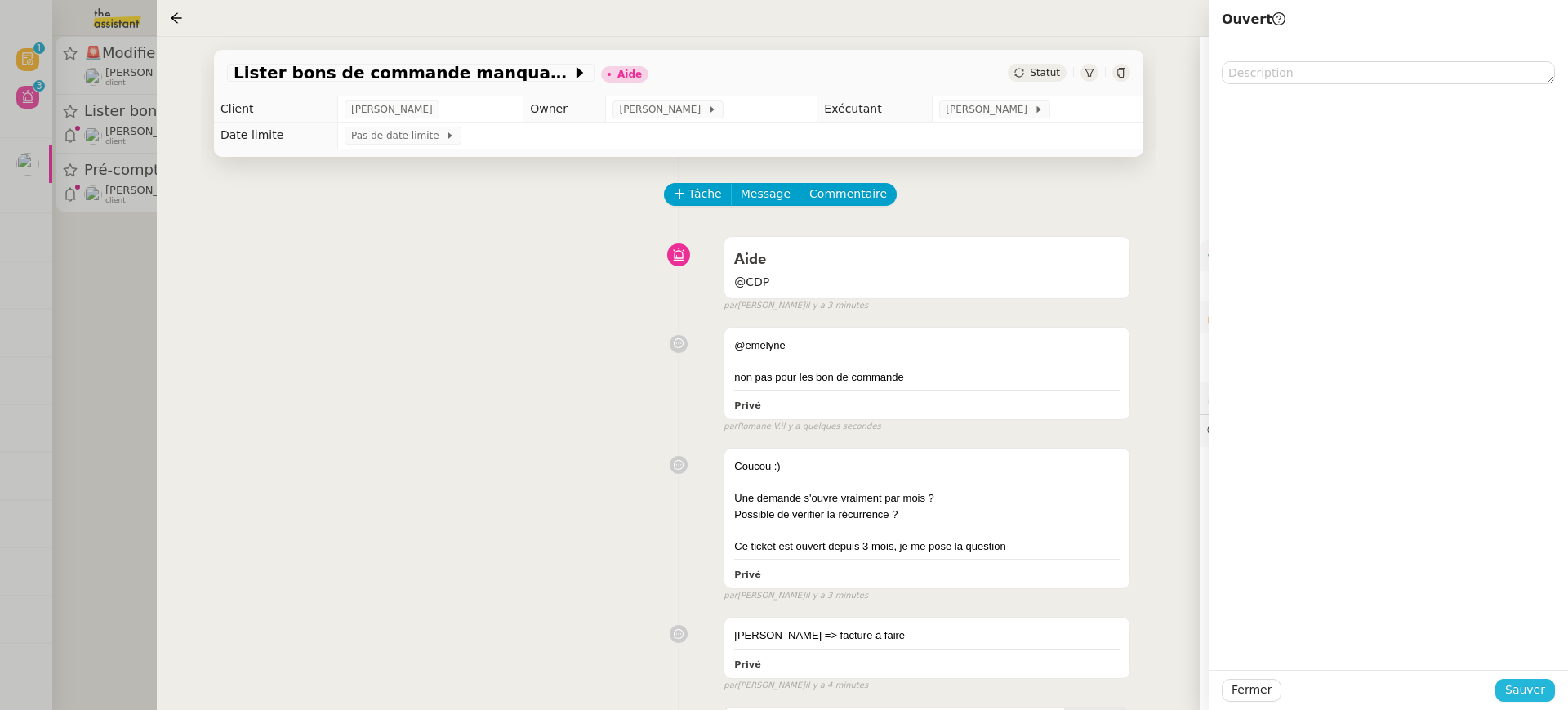
click at [1526, 687] on span "Sauver" at bounding box center [1525, 690] width 40 height 18
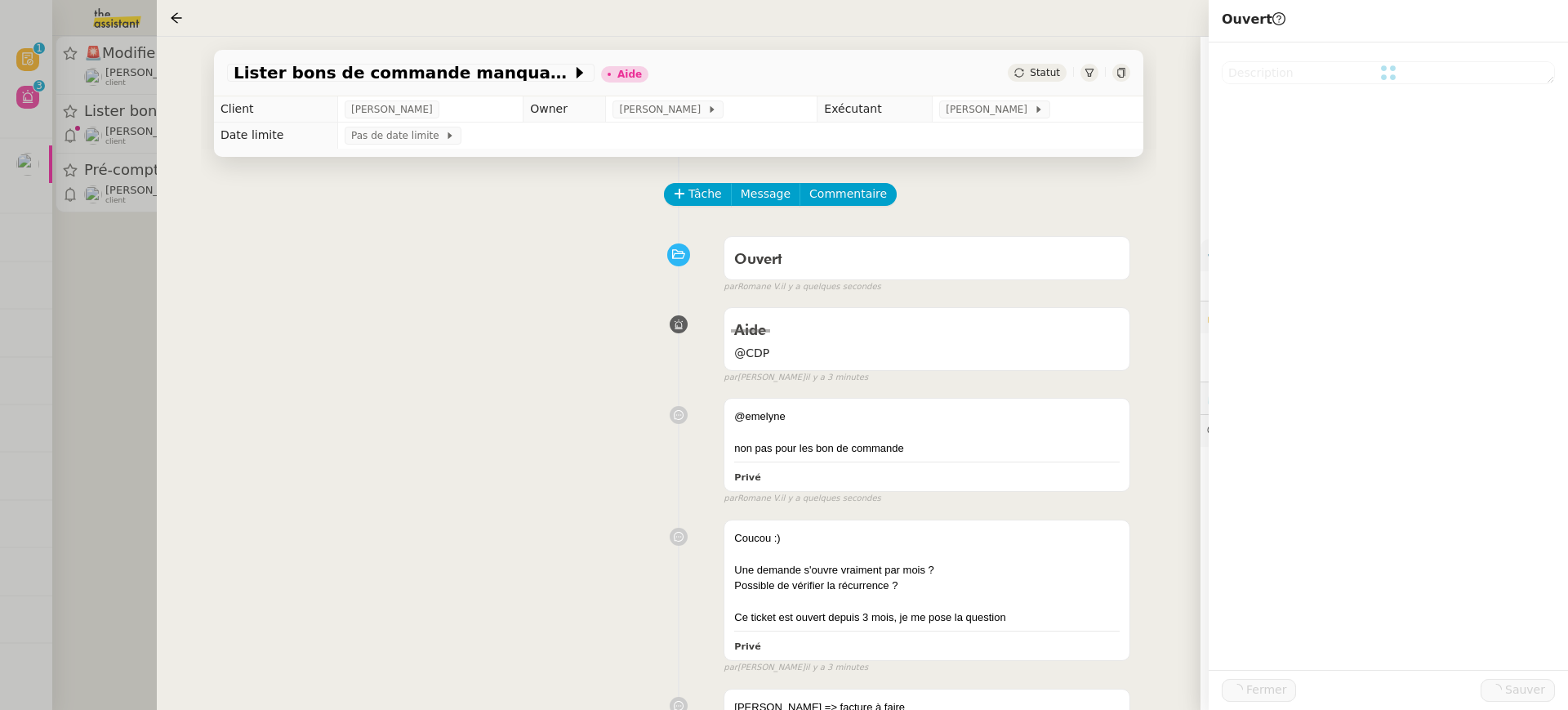
click at [116, 180] on div at bounding box center [784, 355] width 1568 height 710
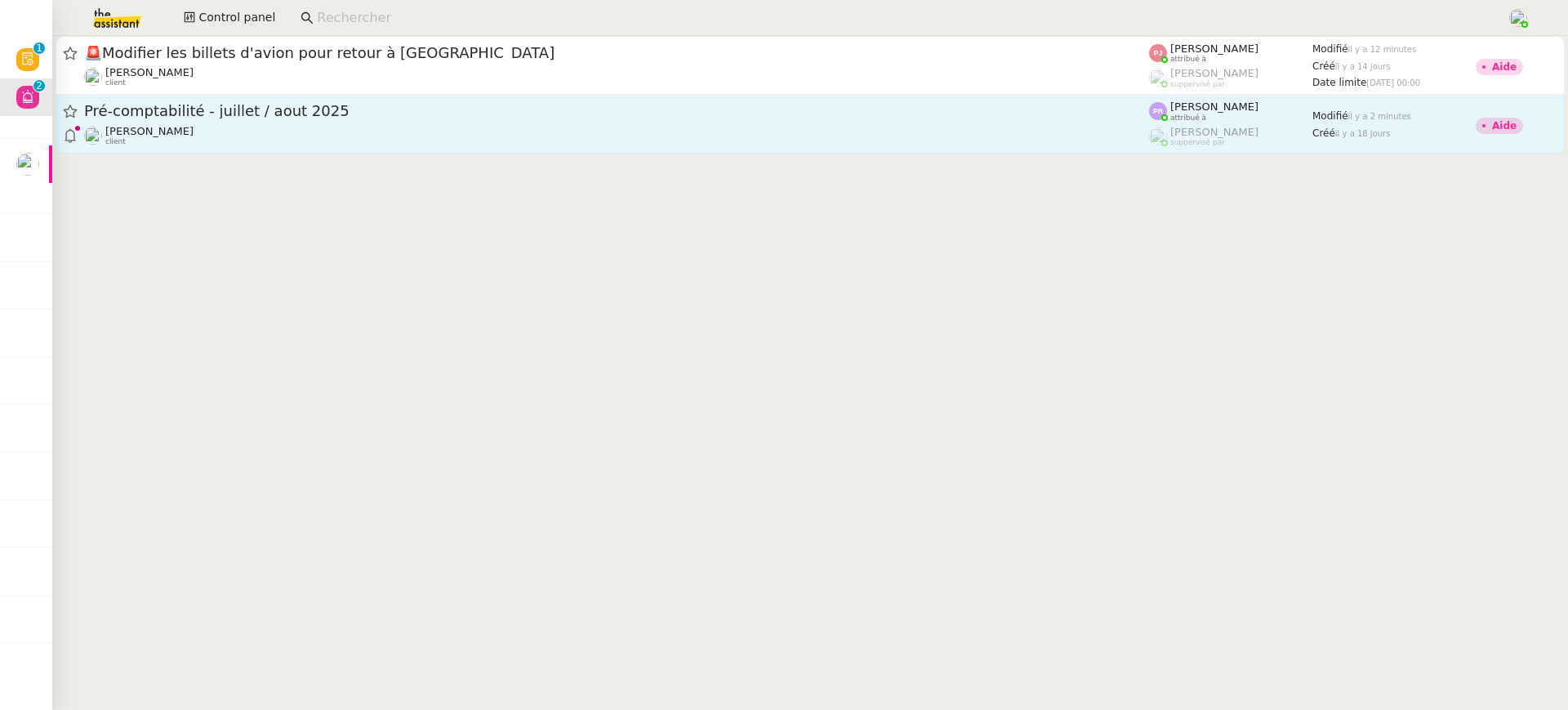
click at [221, 132] on div "Arthur MATHAUT client" at bounding box center [616, 135] width 1065 height 21
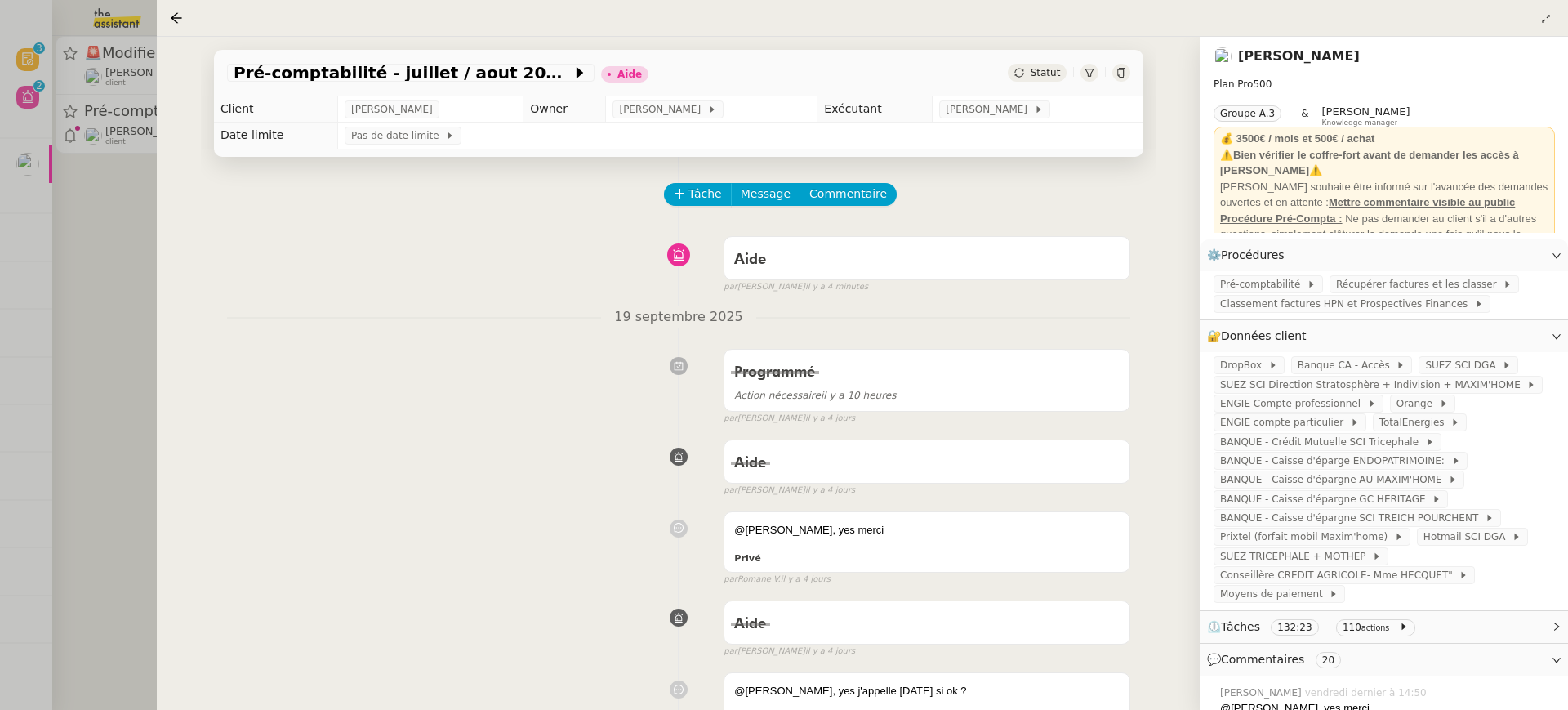
click at [63, 196] on div at bounding box center [784, 355] width 1568 height 710
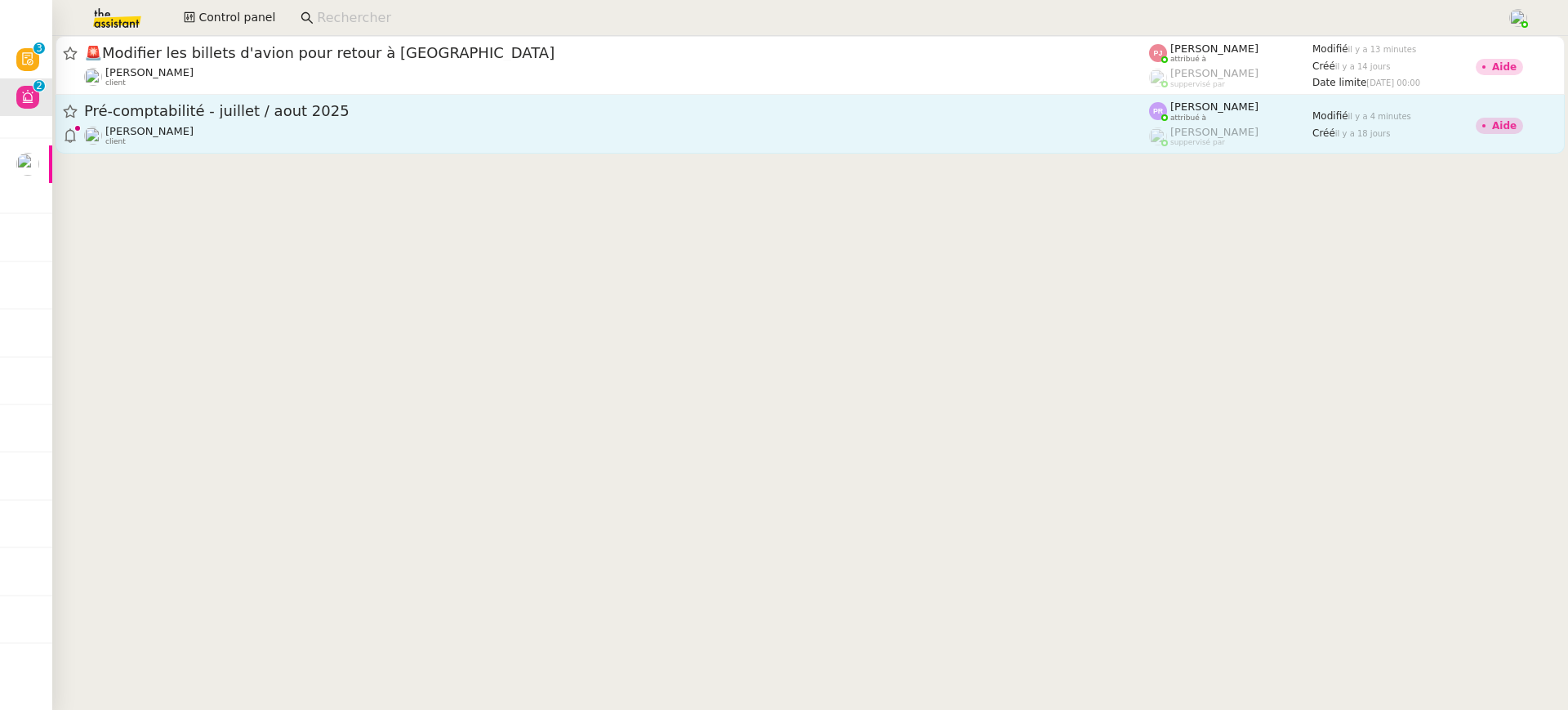
click at [173, 107] on span "Pré-comptabilité - juillet / aout 2025" at bounding box center [616, 111] width 1065 height 15
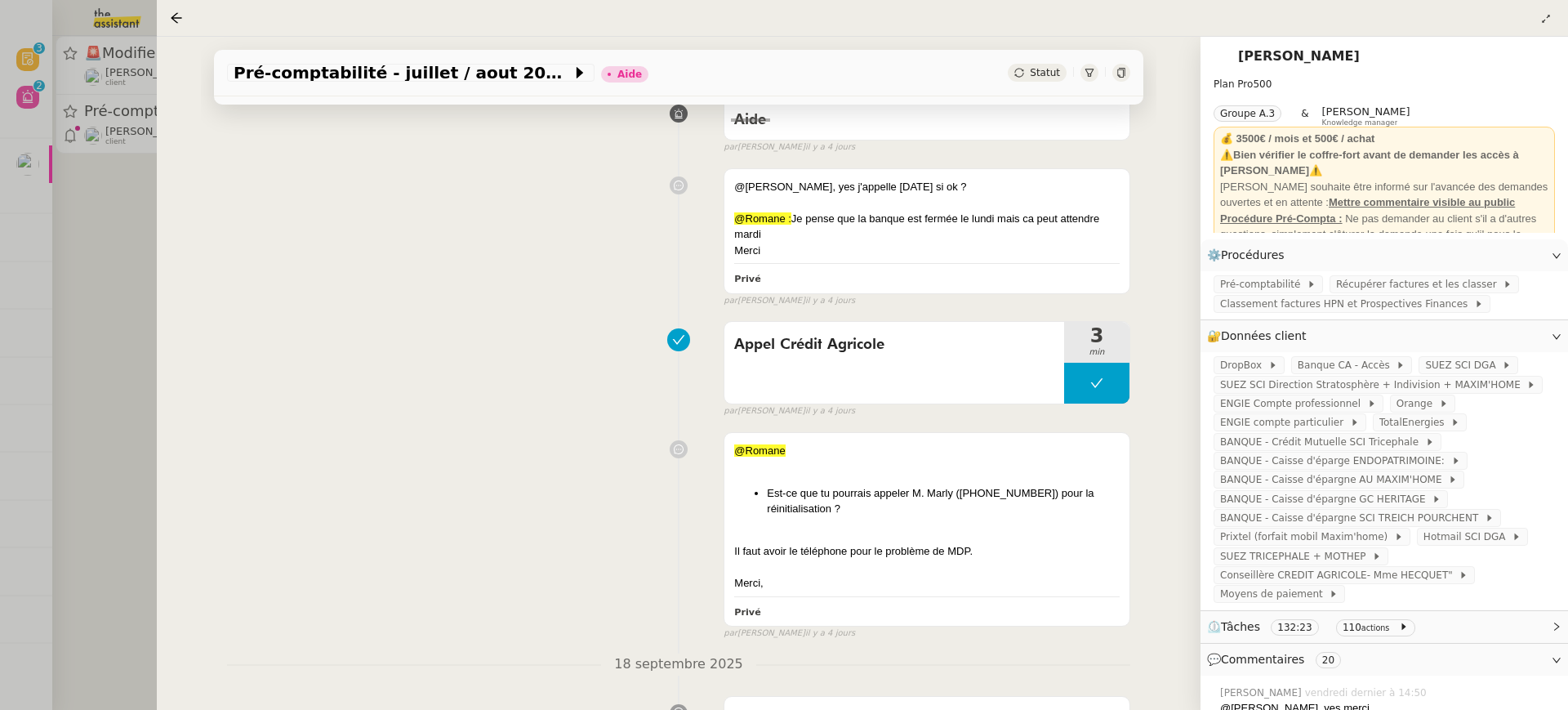
scroll to position [777, 0]
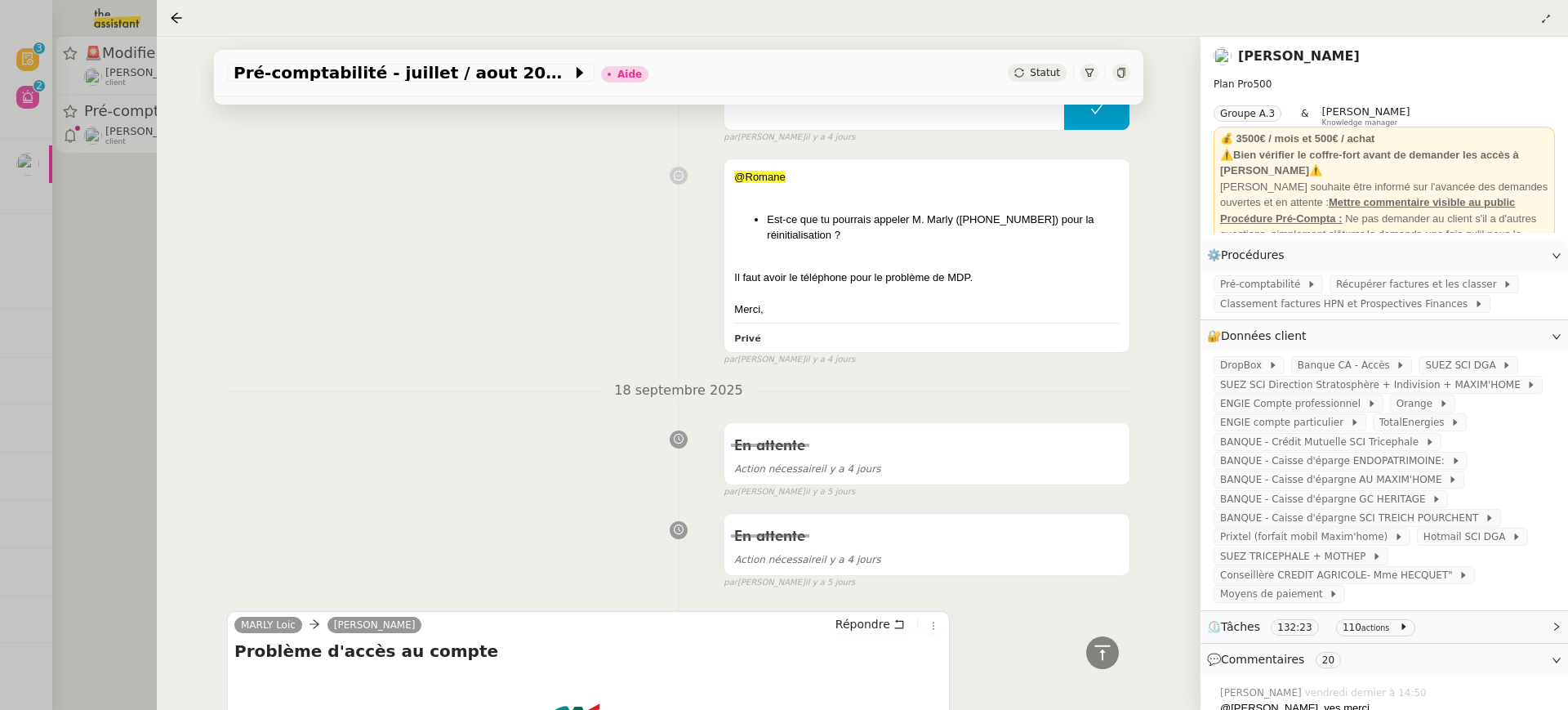
click at [1132, 90] on div "Pré-comptabilité - juillet / aout 2025 Aide Statut" at bounding box center [678, 73] width 929 height 46
click at [1122, 83] on div "Pré-comptabilité - juillet / aout 2025 Aide Statut" at bounding box center [678, 73] width 929 height 46
click at [1118, 74] on icon at bounding box center [1121, 72] width 7 height 10
click at [72, 95] on div at bounding box center [784, 355] width 1568 height 710
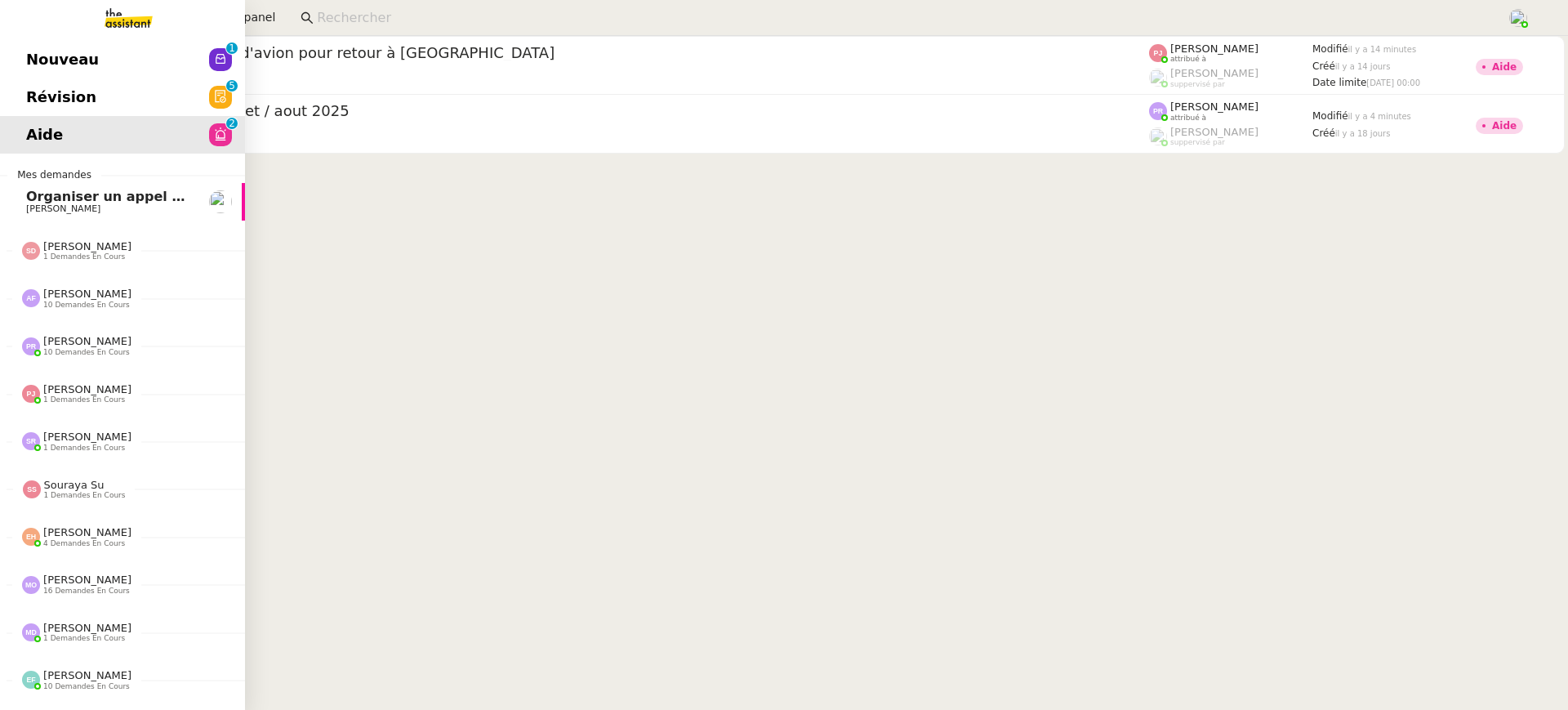
click at [57, 94] on span "Révision" at bounding box center [61, 97] width 70 height 25
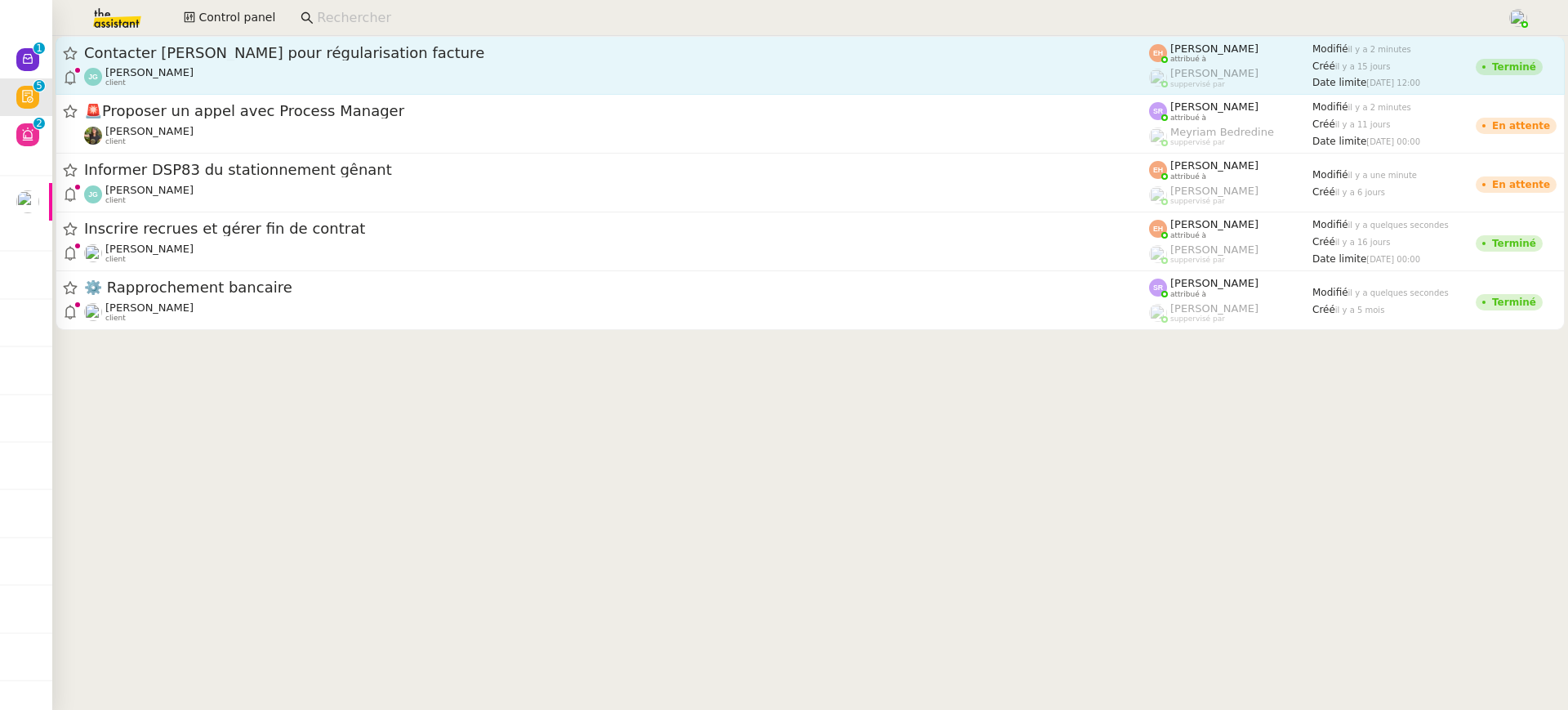
click at [671, 49] on span "Contacter [PERSON_NAME] pour régularisation facture" at bounding box center [616, 54] width 1065 height 15
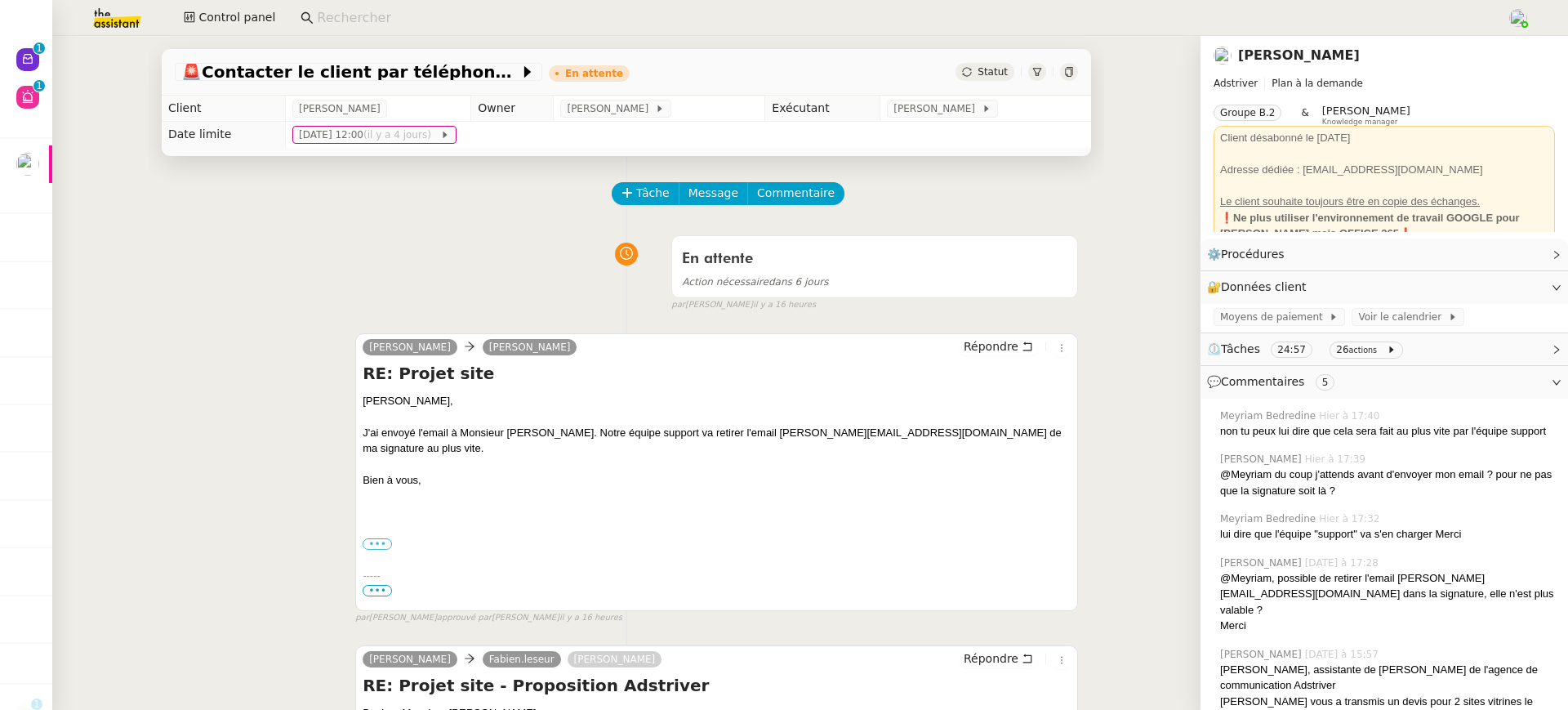
click at [1271, 53] on link "[PERSON_NAME]" at bounding box center [1299, 54] width 122 height 16
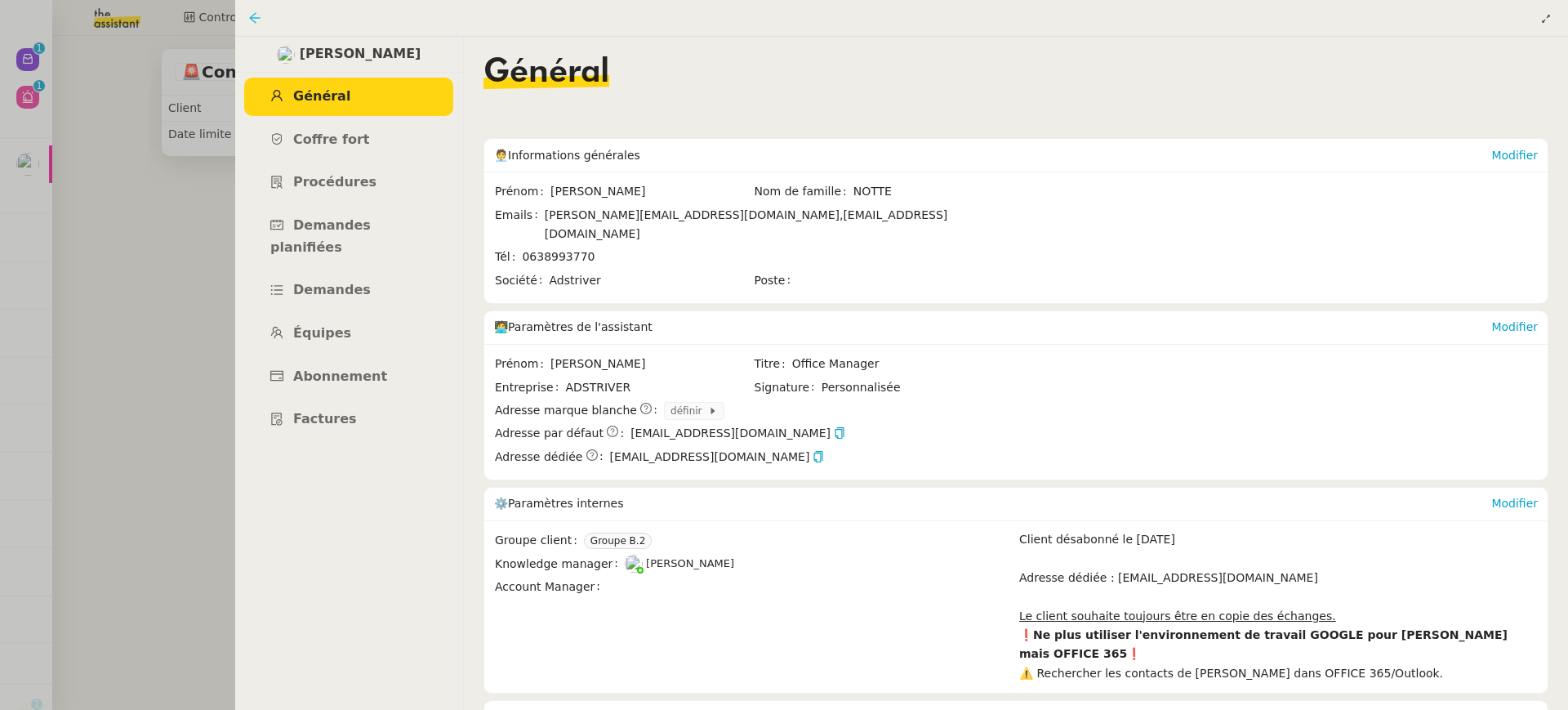
click at [259, 15] on icon at bounding box center [255, 18] width 13 height 13
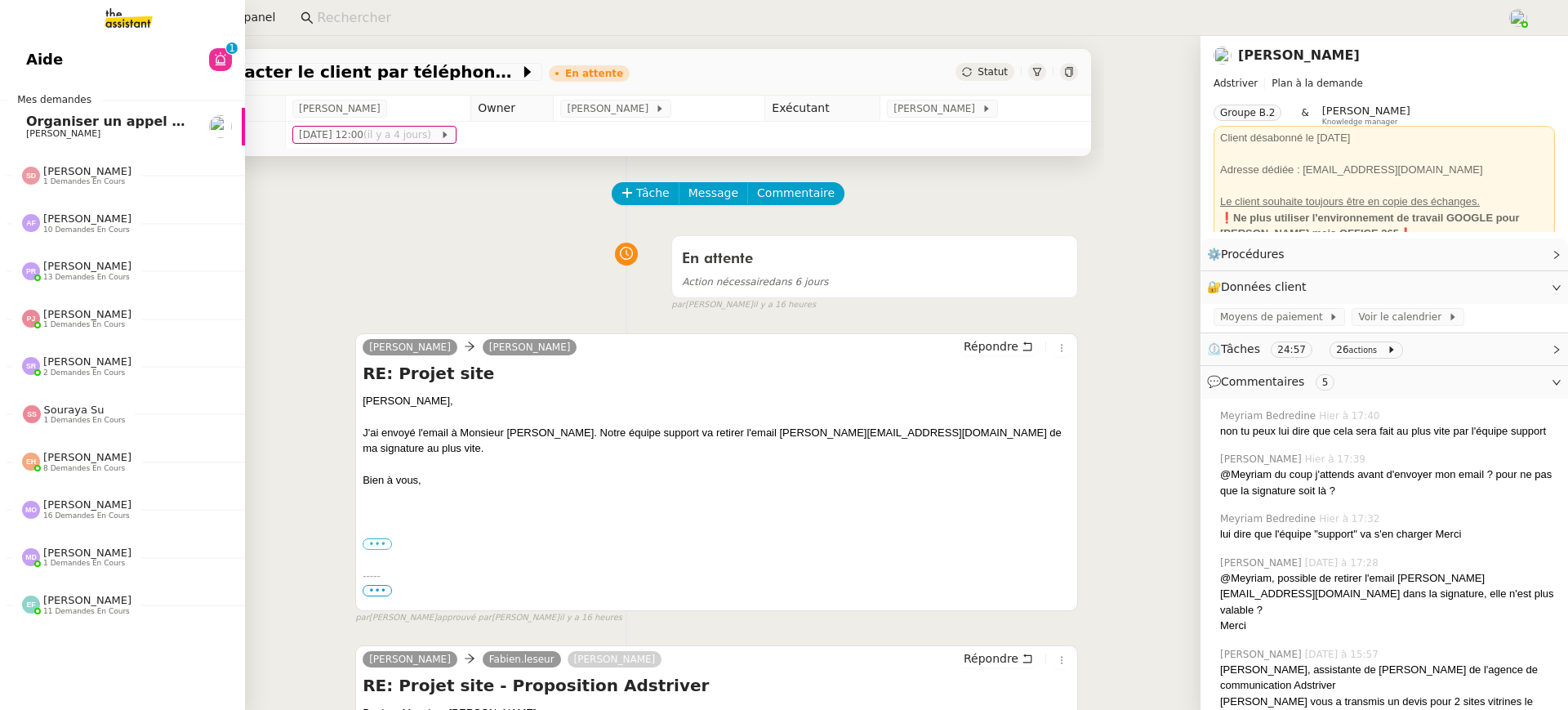
click at [52, 73] on link "Aide 0 1 2 3 4 5 6 7 8 9" at bounding box center [122, 59] width 245 height 38
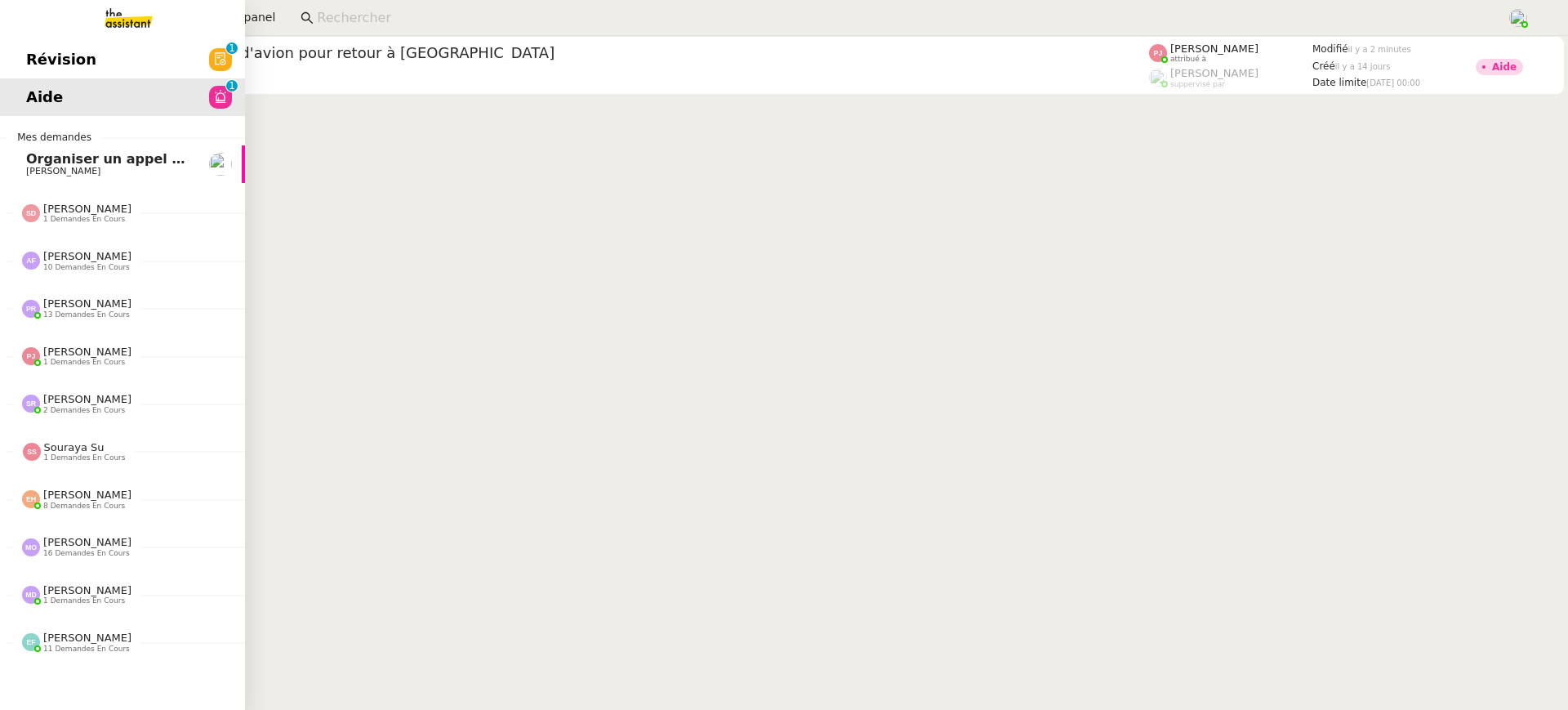
click at [42, 60] on span "Révision" at bounding box center [61, 59] width 70 height 25
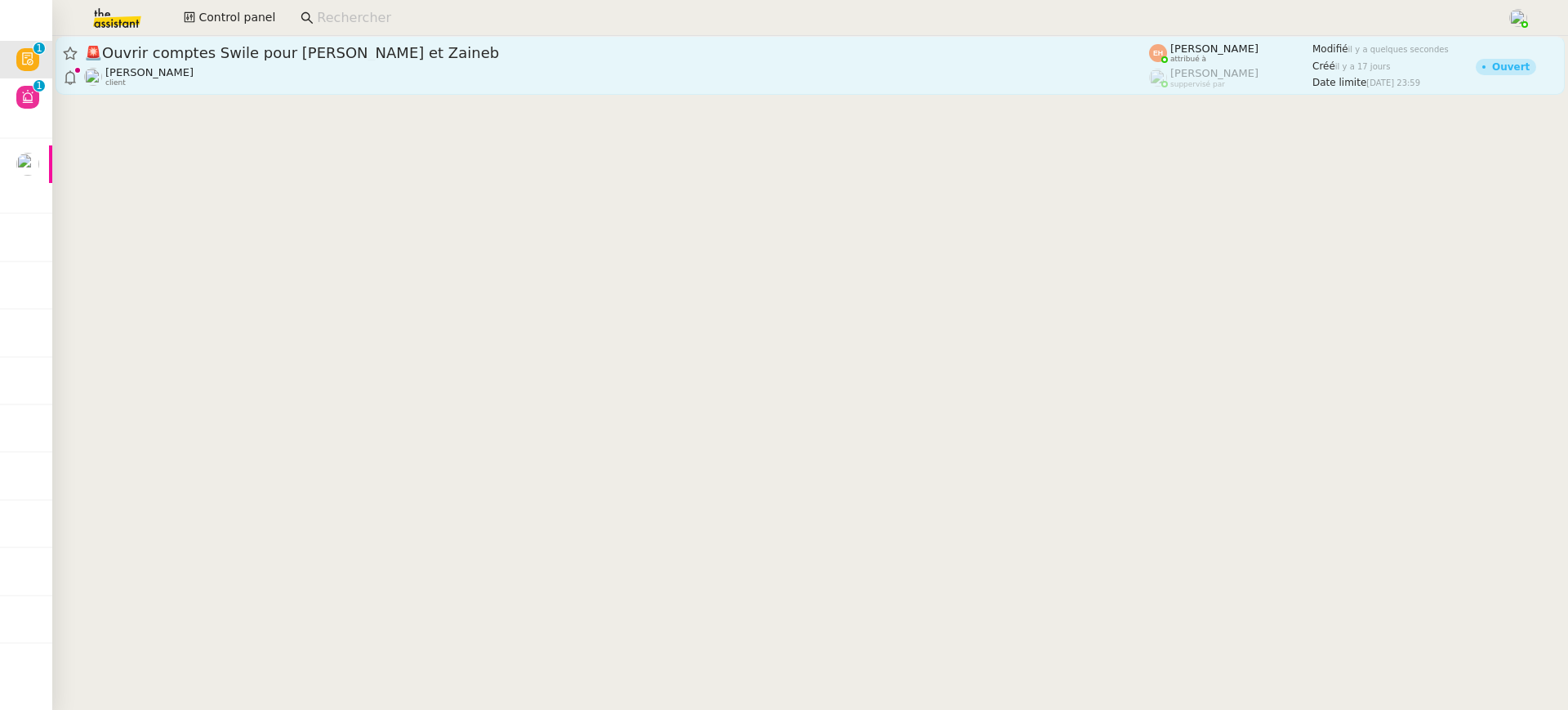
click at [685, 71] on div "Céline MAS client" at bounding box center [616, 77] width 1065 height 21
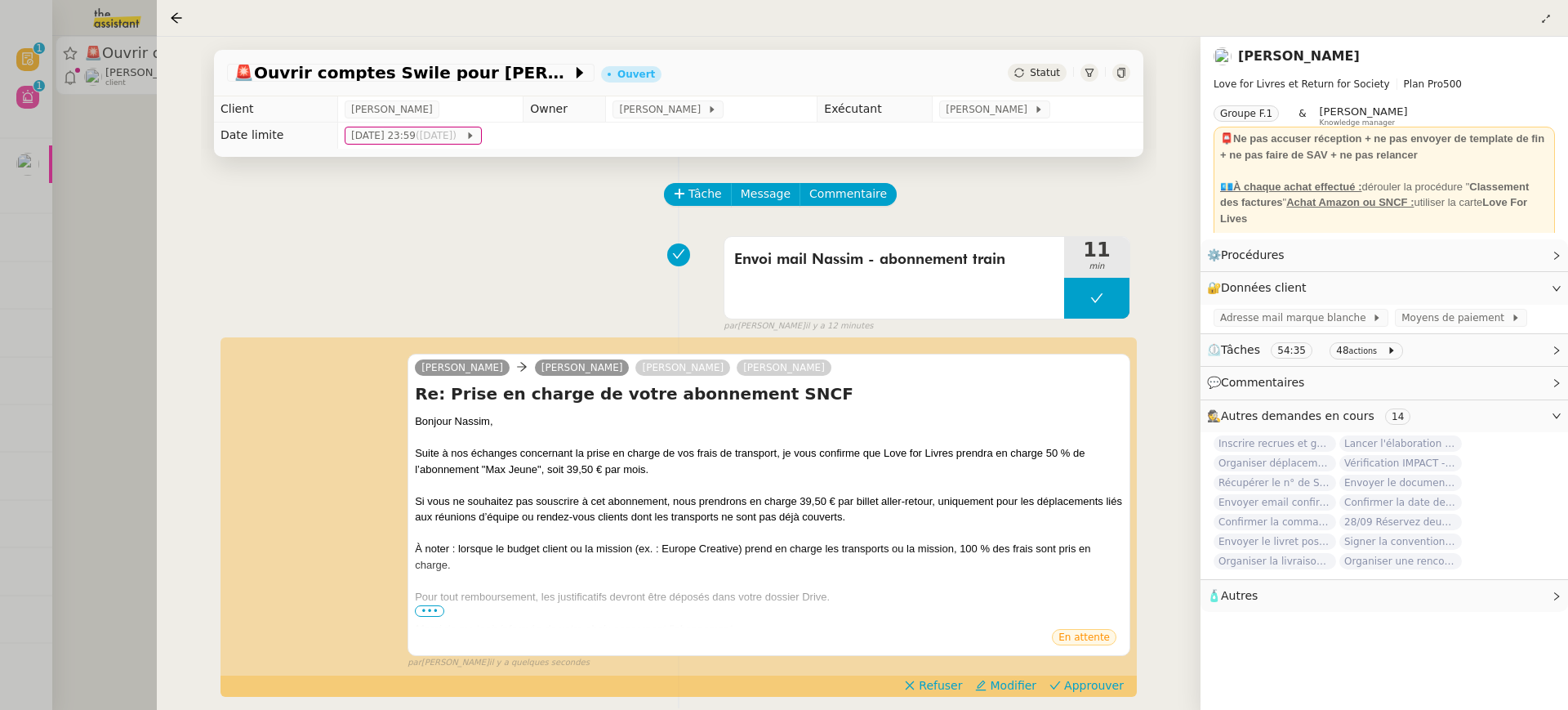
scroll to position [177, 0]
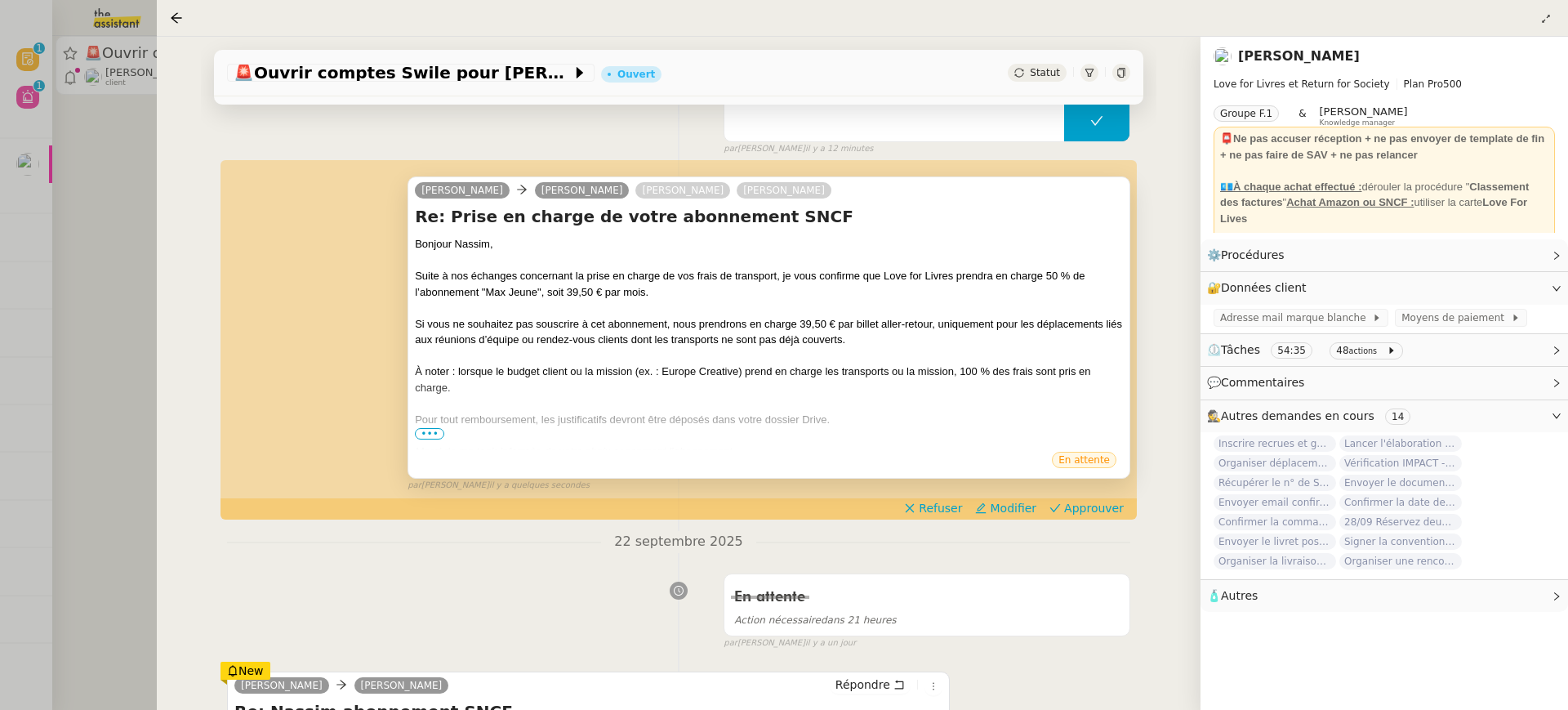
click at [420, 442] on div at bounding box center [769, 436] width 708 height 17
click at [425, 440] on div at bounding box center [769, 436] width 708 height 17
click at [431, 431] on span "•••" at bounding box center [430, 434] width 30 height 11
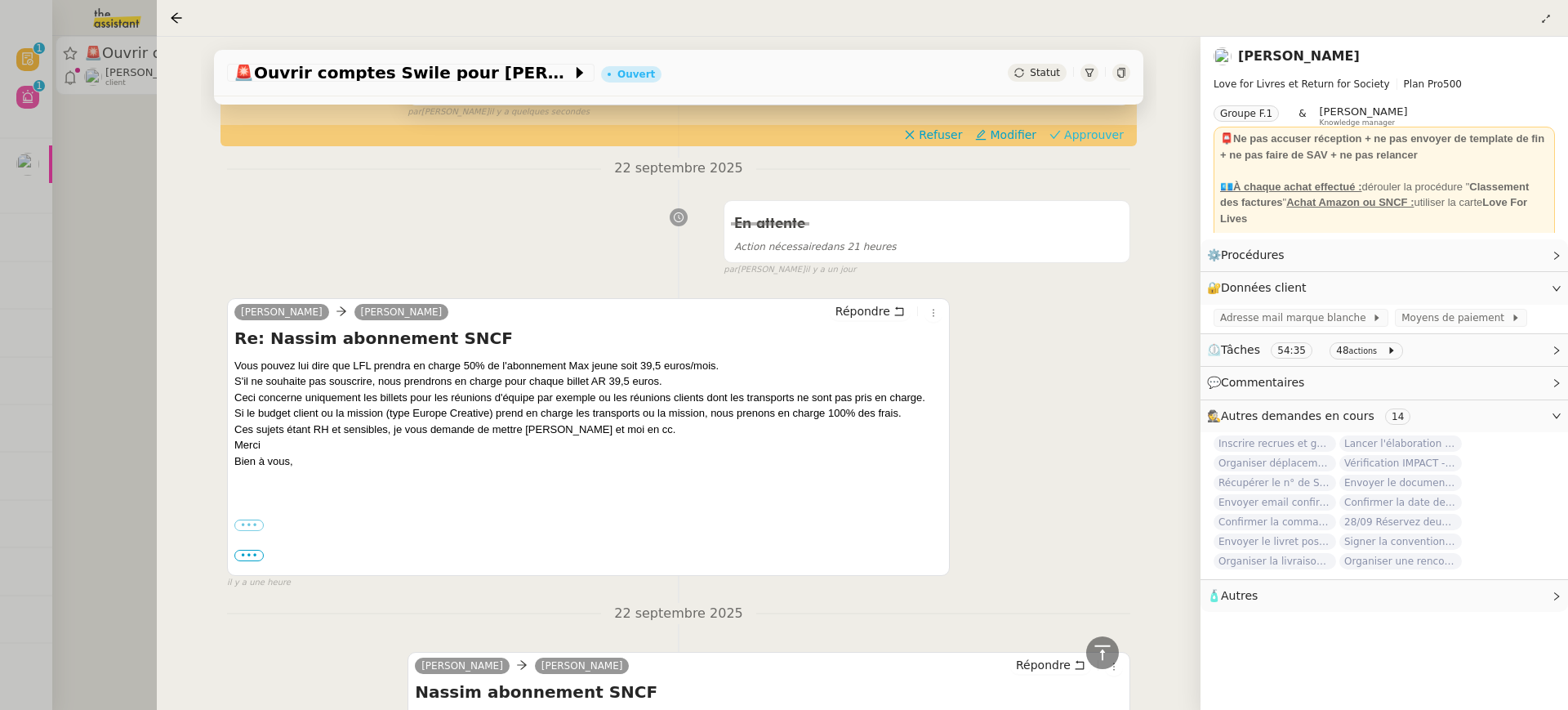
scroll to position [317, 0]
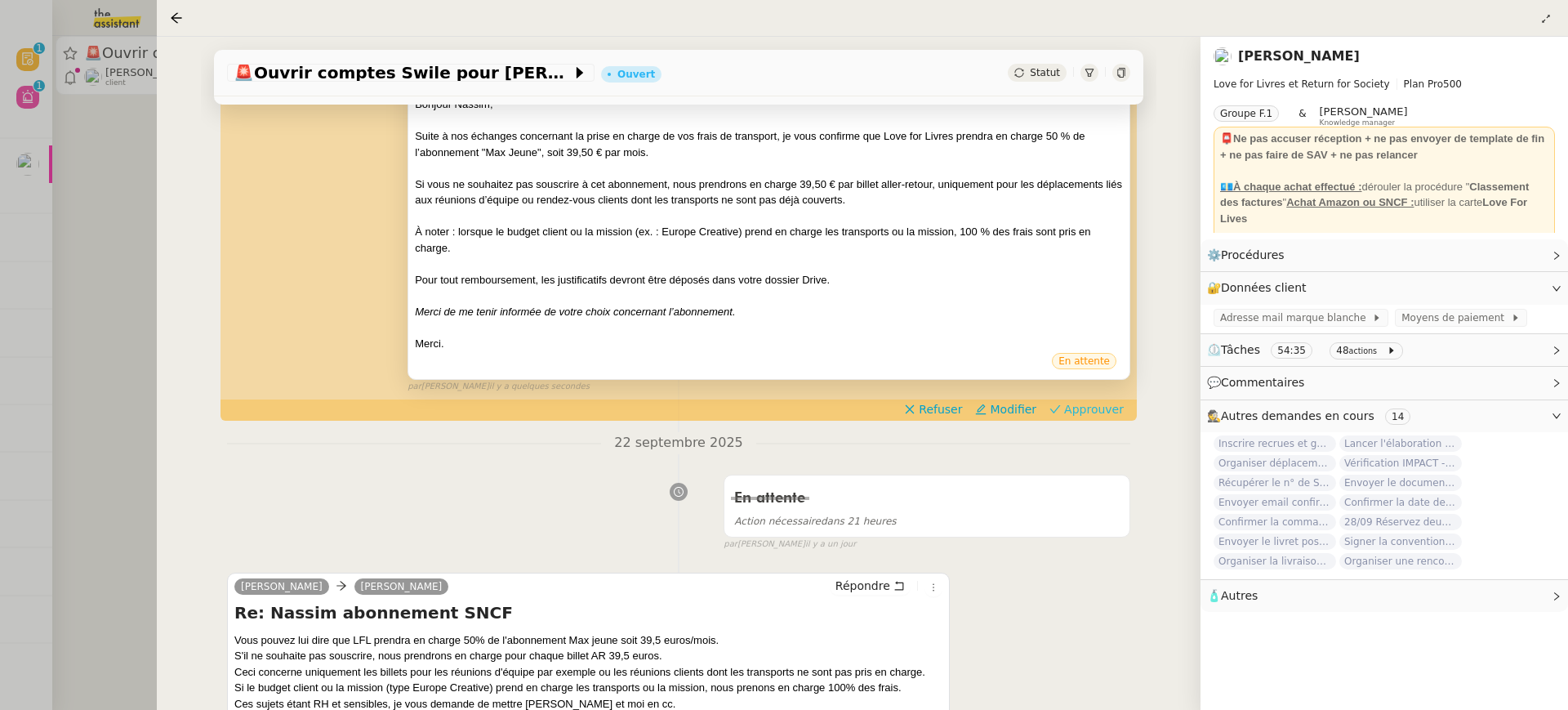
click at [1086, 408] on span "Approuver" at bounding box center [1094, 410] width 60 height 17
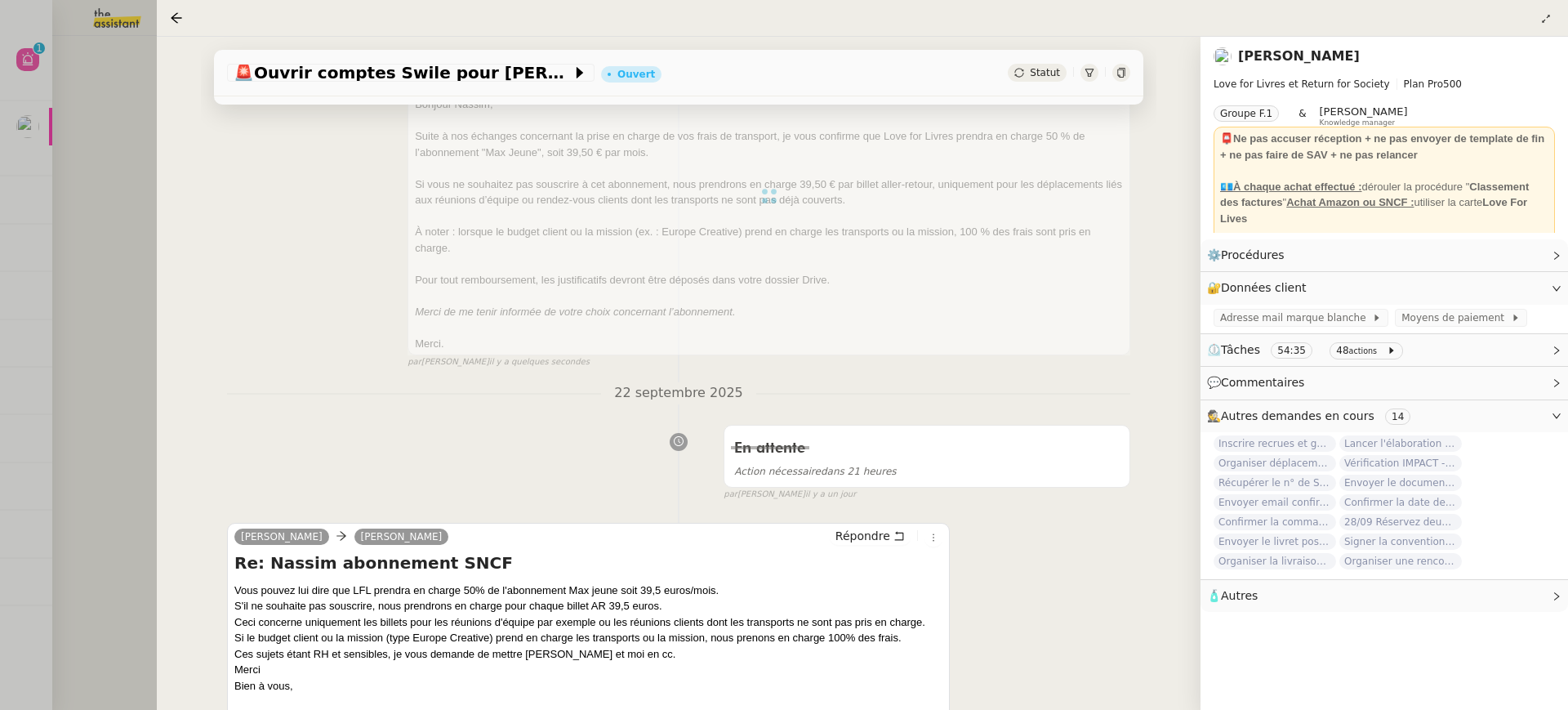
click at [73, 117] on div at bounding box center [784, 355] width 1568 height 710
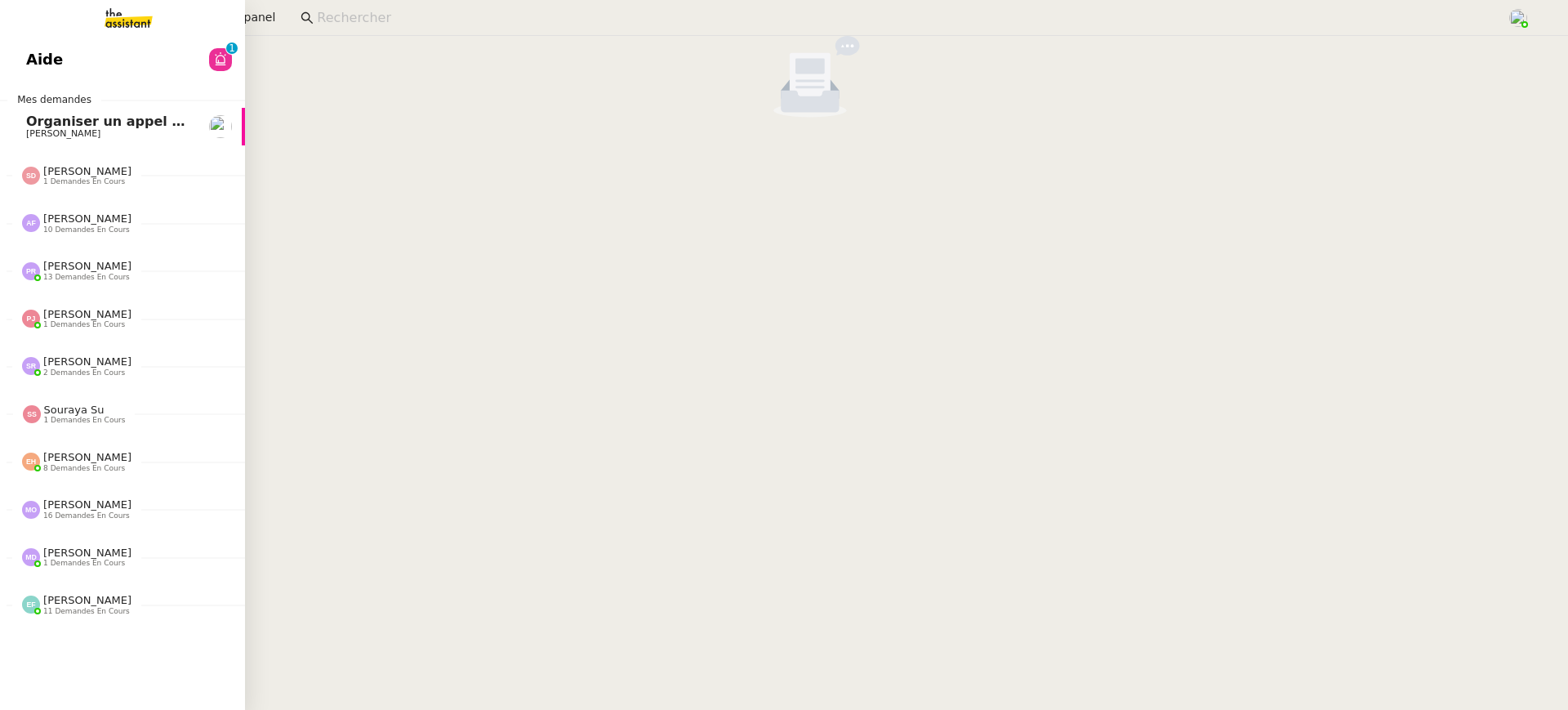
click at [18, 63] on link "Aide 0 1 2 3 4 5 6 7 8 9" at bounding box center [122, 59] width 245 height 38
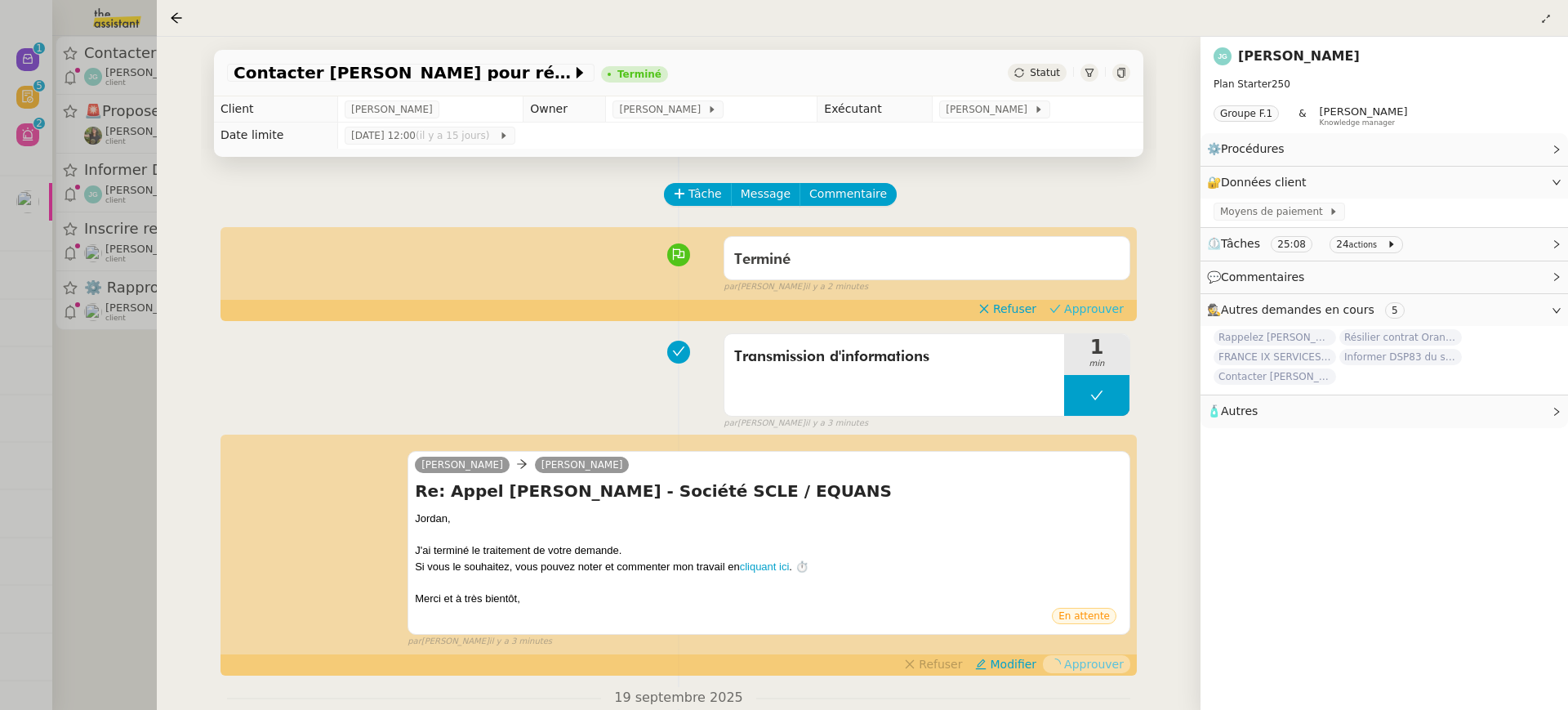
click at [1119, 309] on span "Approuver" at bounding box center [1094, 309] width 60 height 17
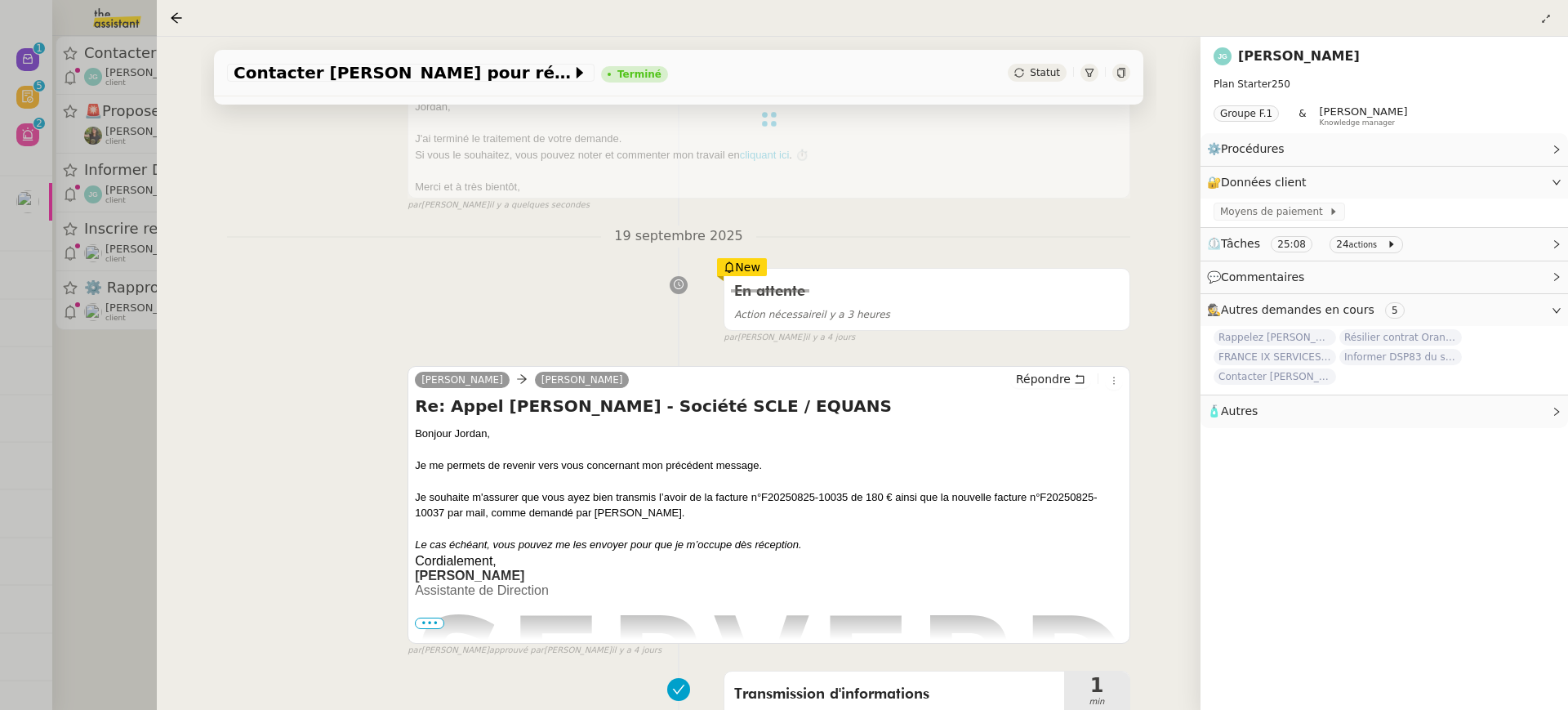
scroll to position [443, 0]
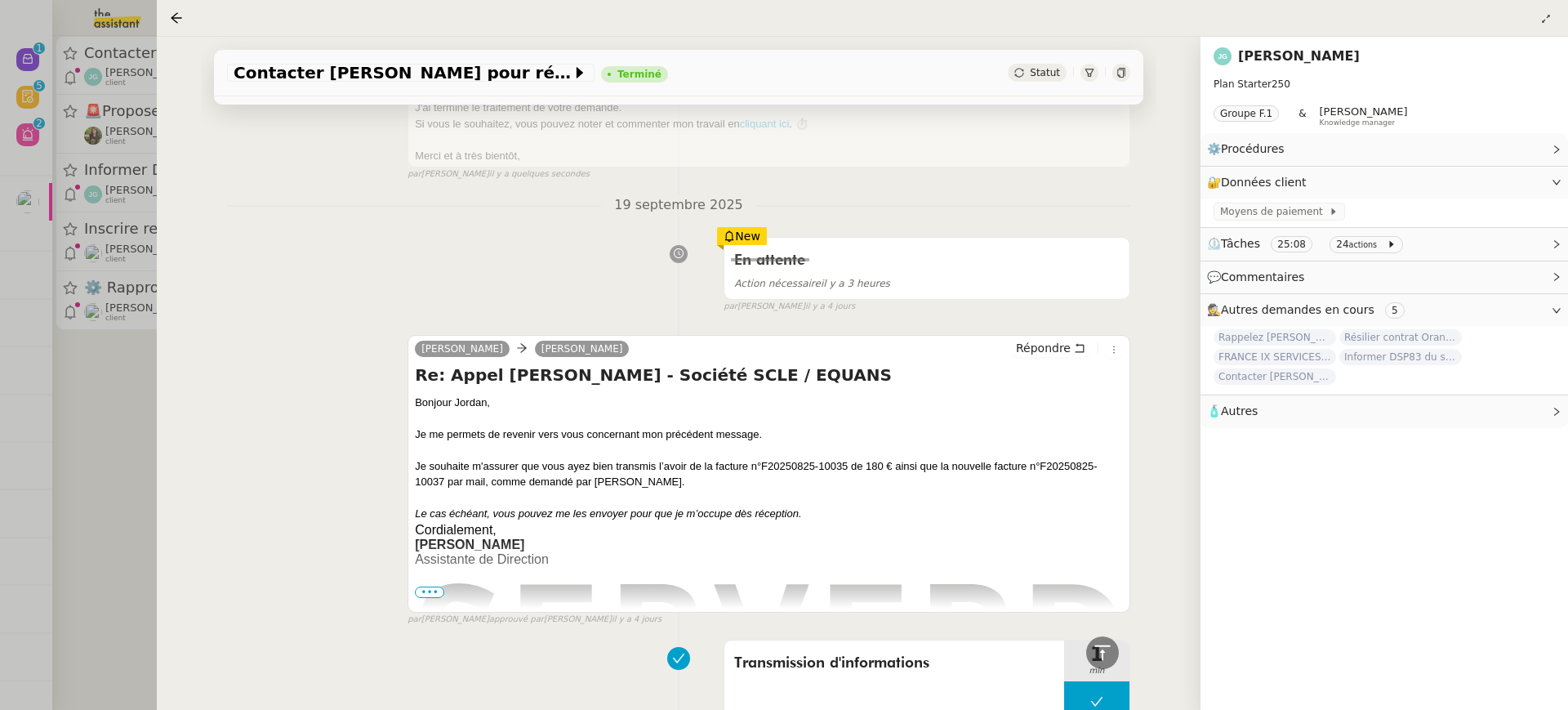
click at [99, 125] on div at bounding box center [784, 355] width 1568 height 710
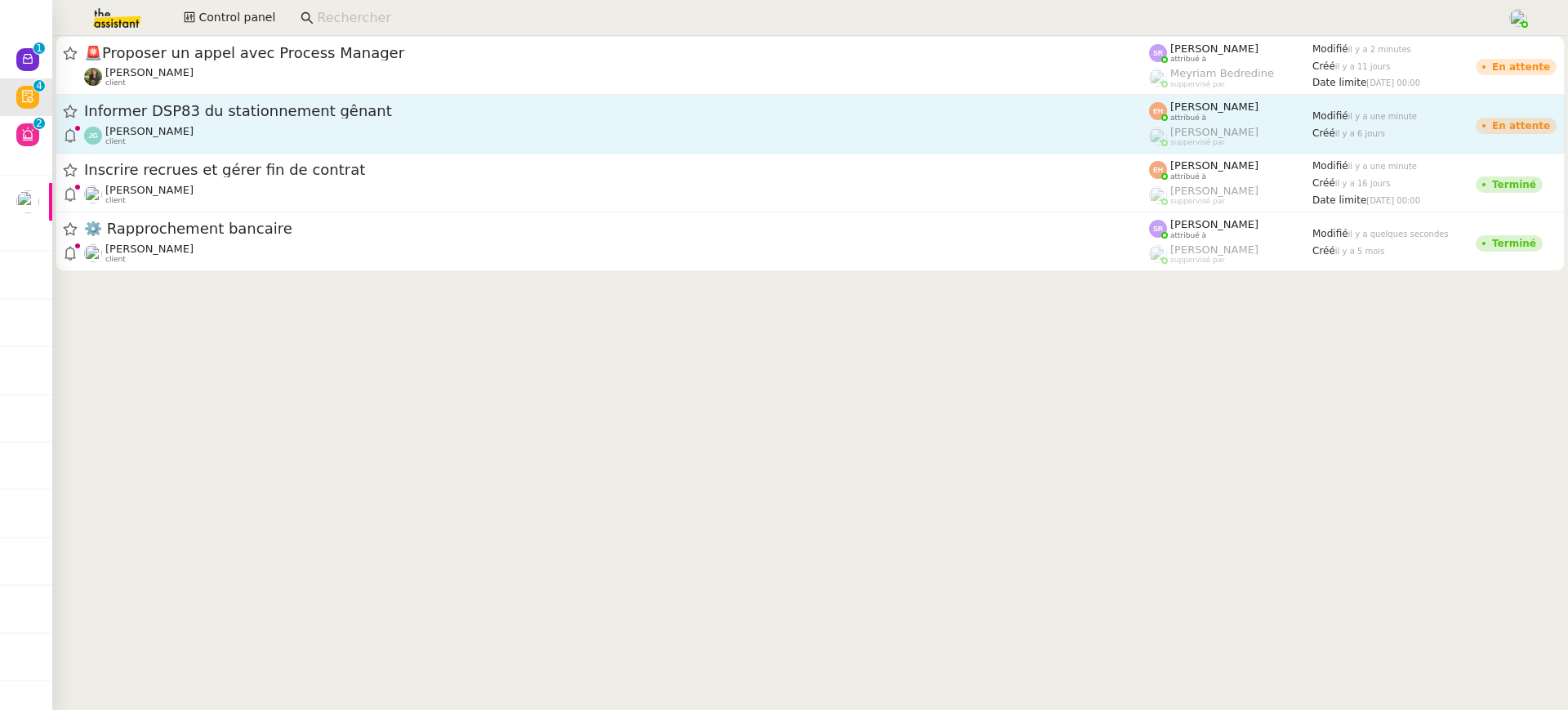
click at [407, 111] on span "Informer DSP83 du stationnement gênant" at bounding box center [616, 111] width 1065 height 15
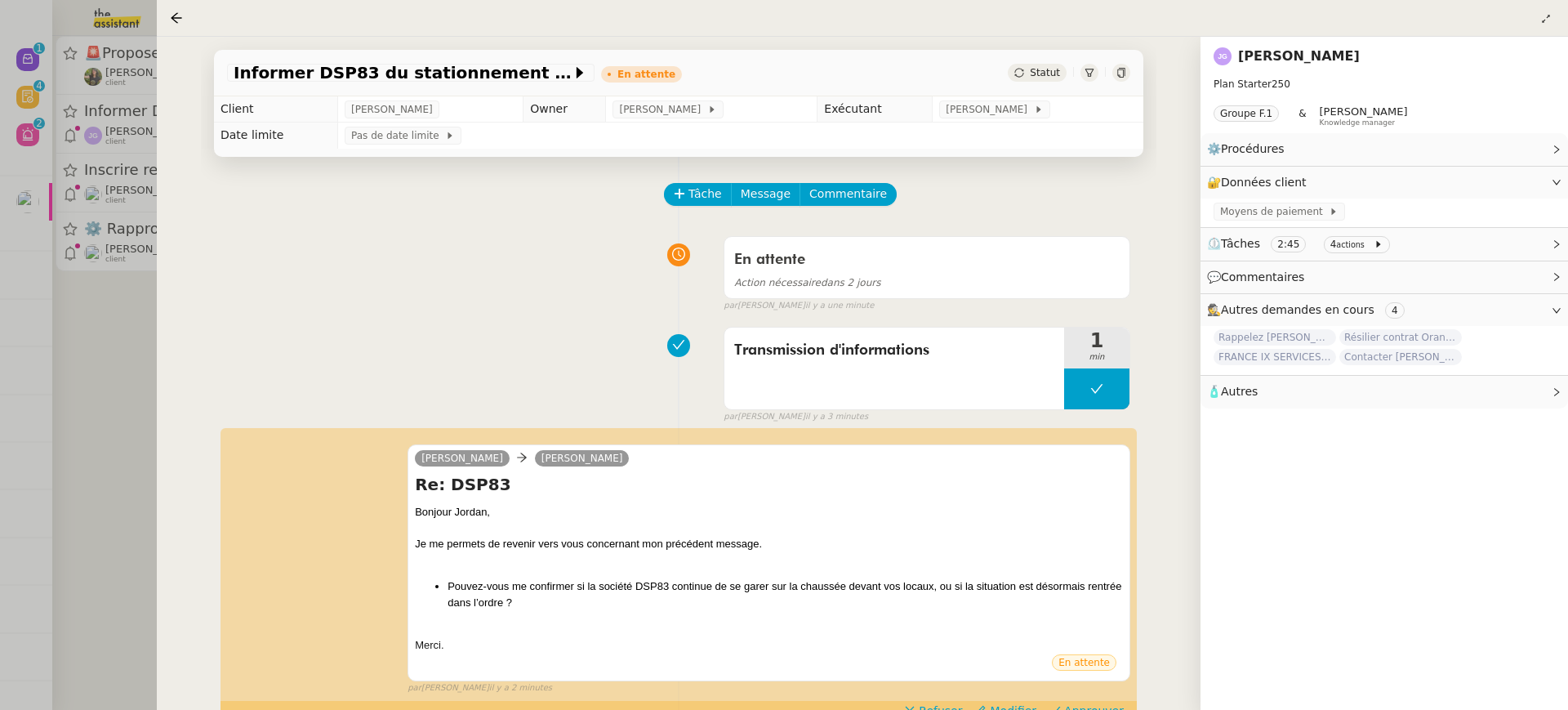
scroll to position [67, 0]
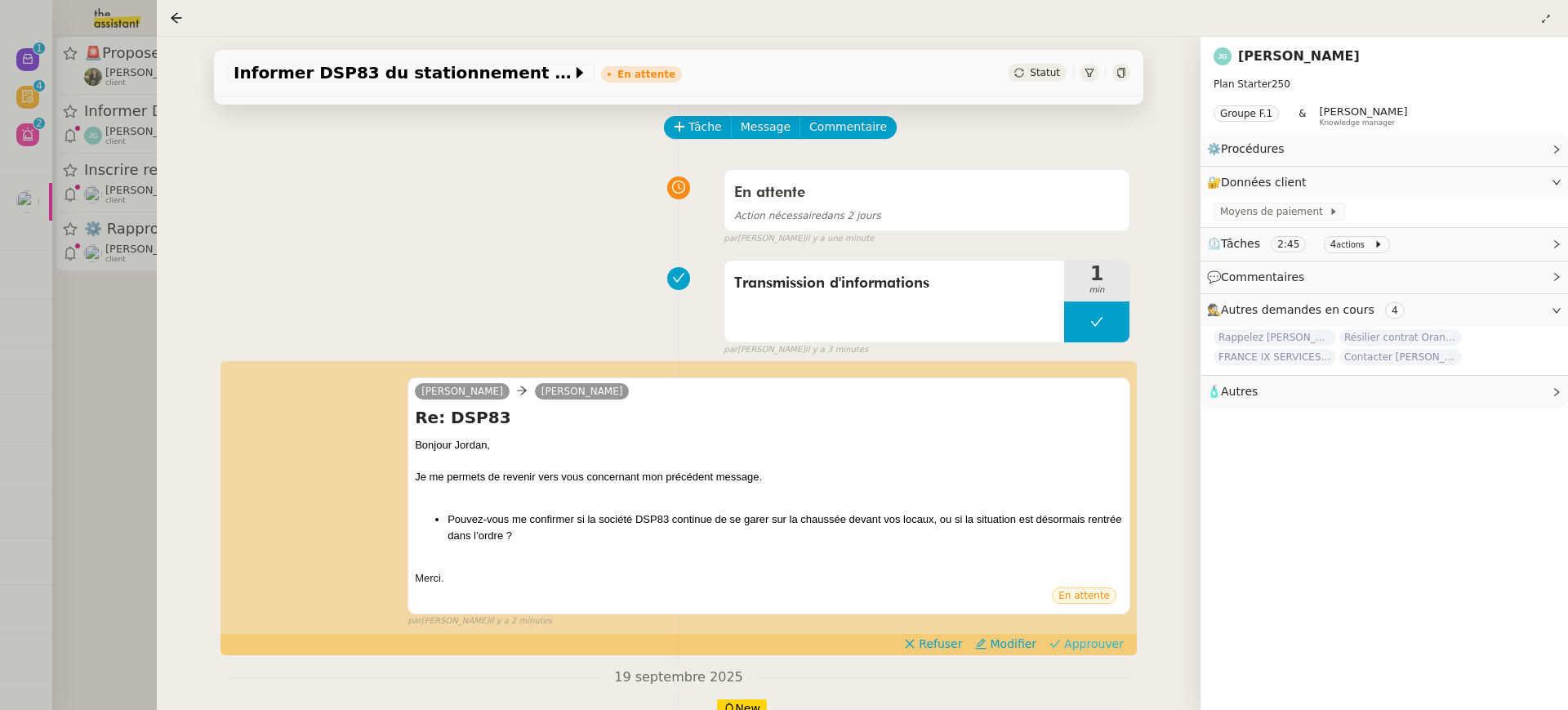
click at [1114, 637] on span "Approuver" at bounding box center [1094, 644] width 60 height 17
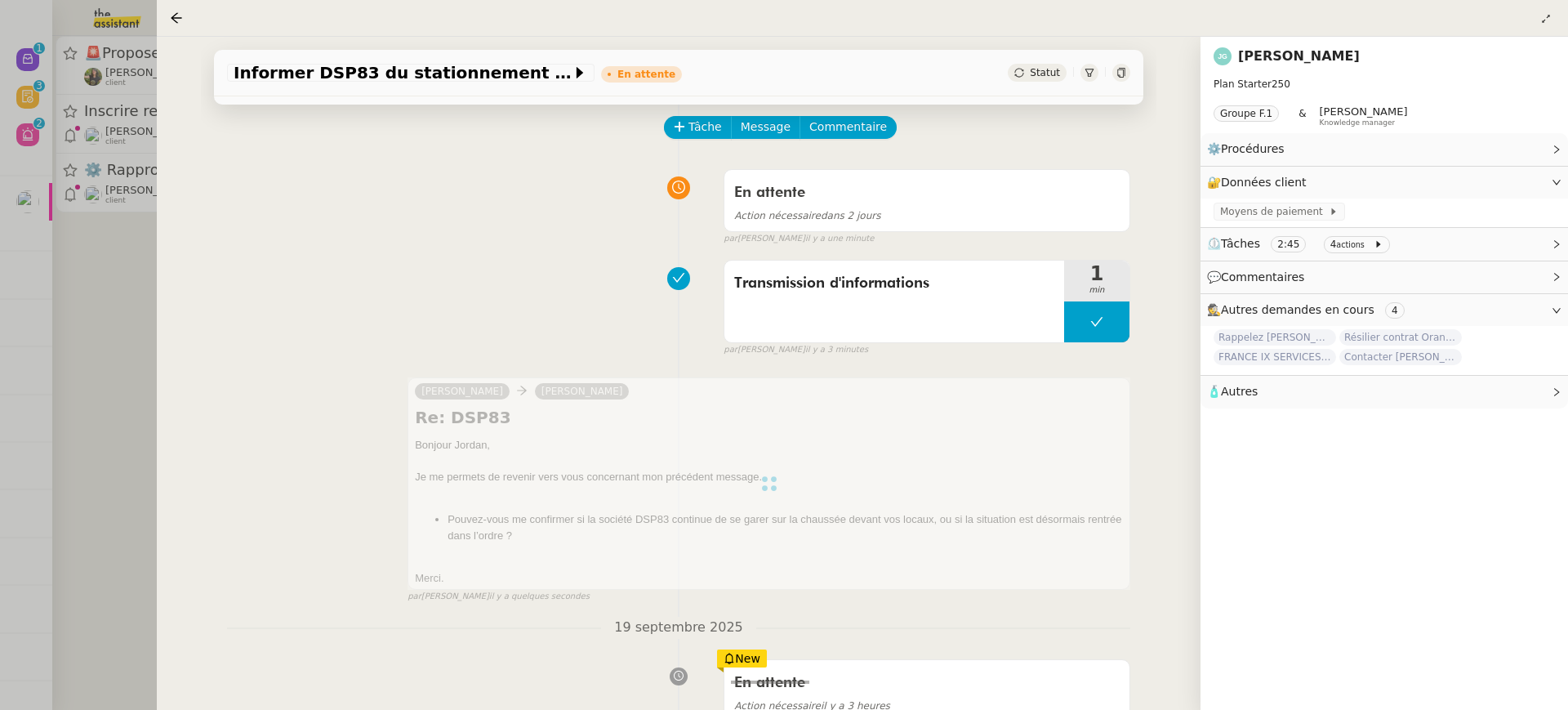
click at [102, 188] on div at bounding box center [784, 355] width 1568 height 710
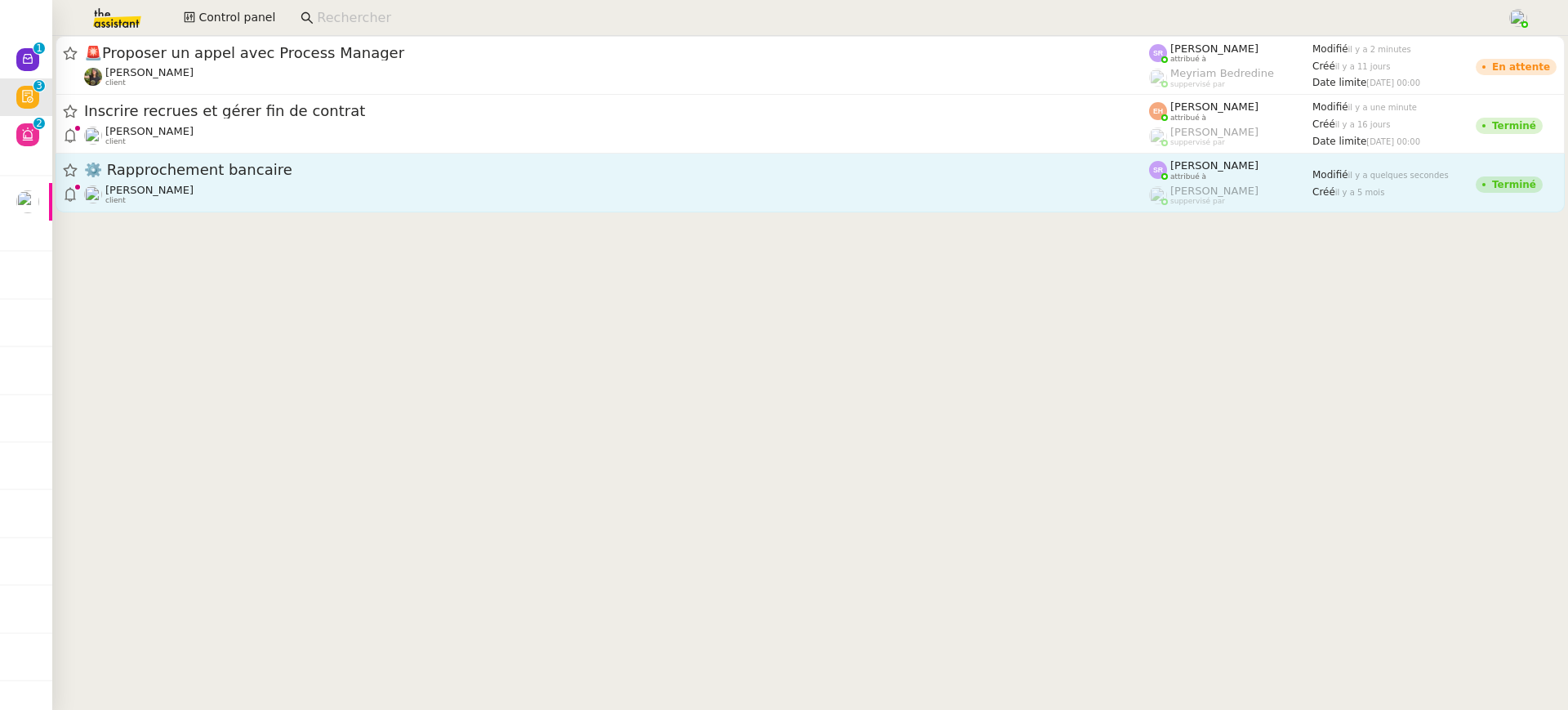
click at [256, 184] on div "[PERSON_NAME] client" at bounding box center [616, 194] width 1065 height 21
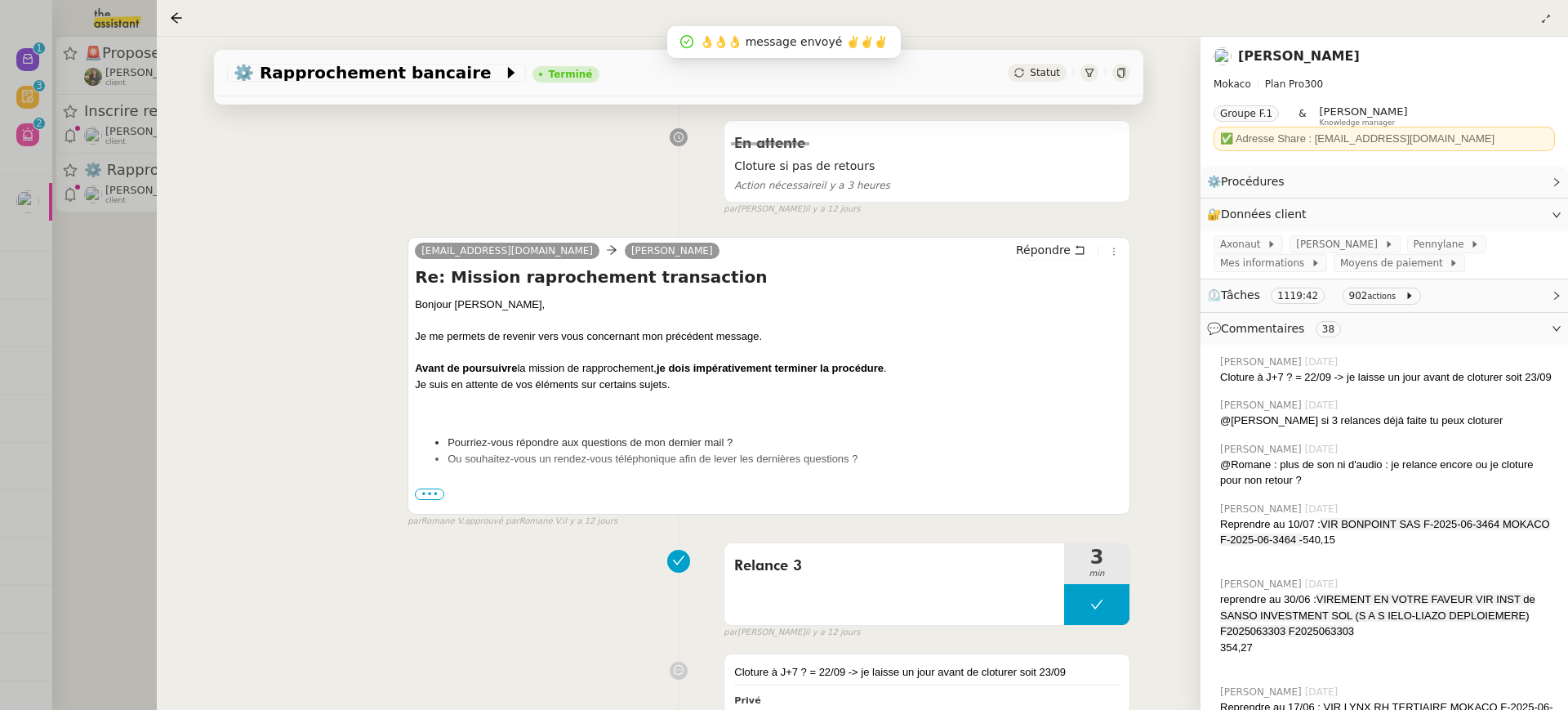
scroll to position [671, 0]
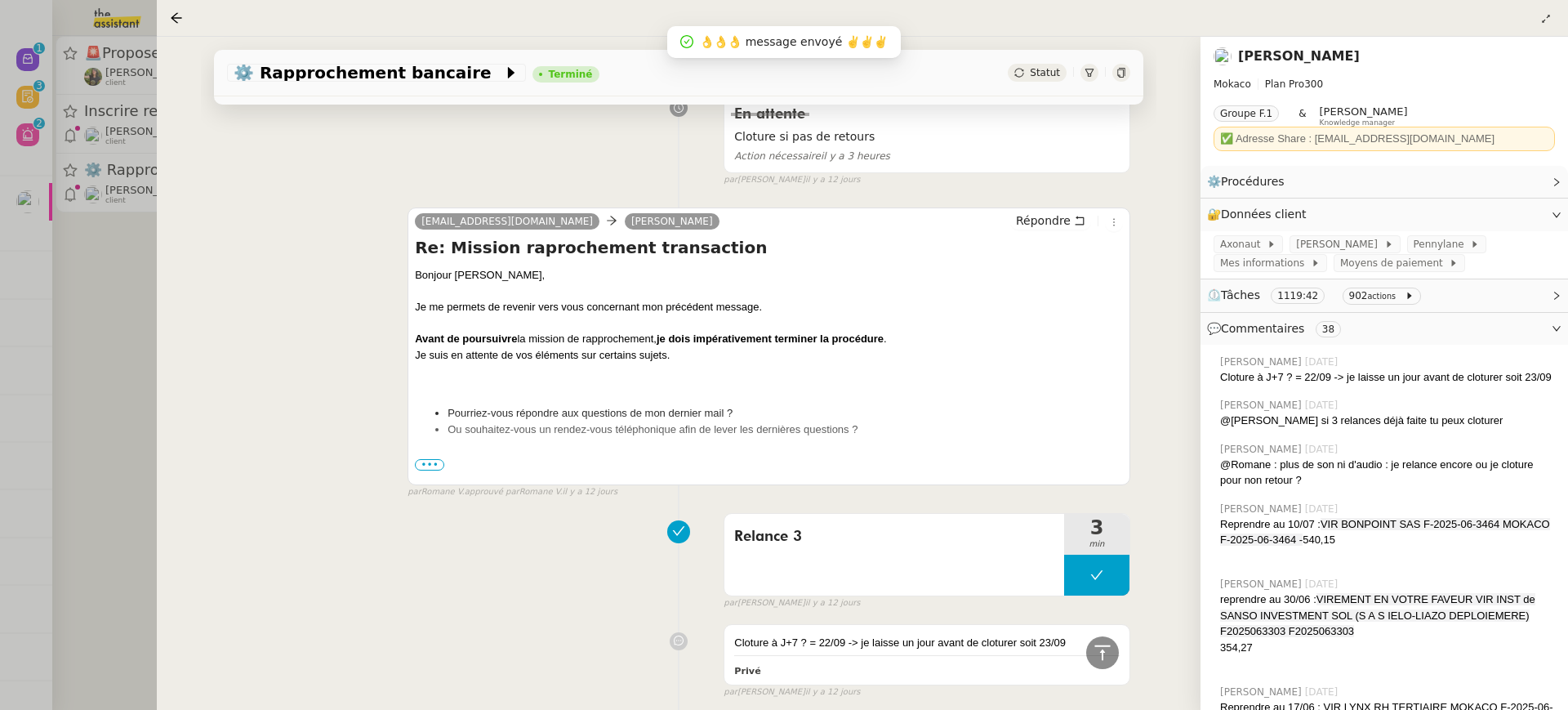
click at [1120, 80] on div at bounding box center [1120, 72] width 18 height 18
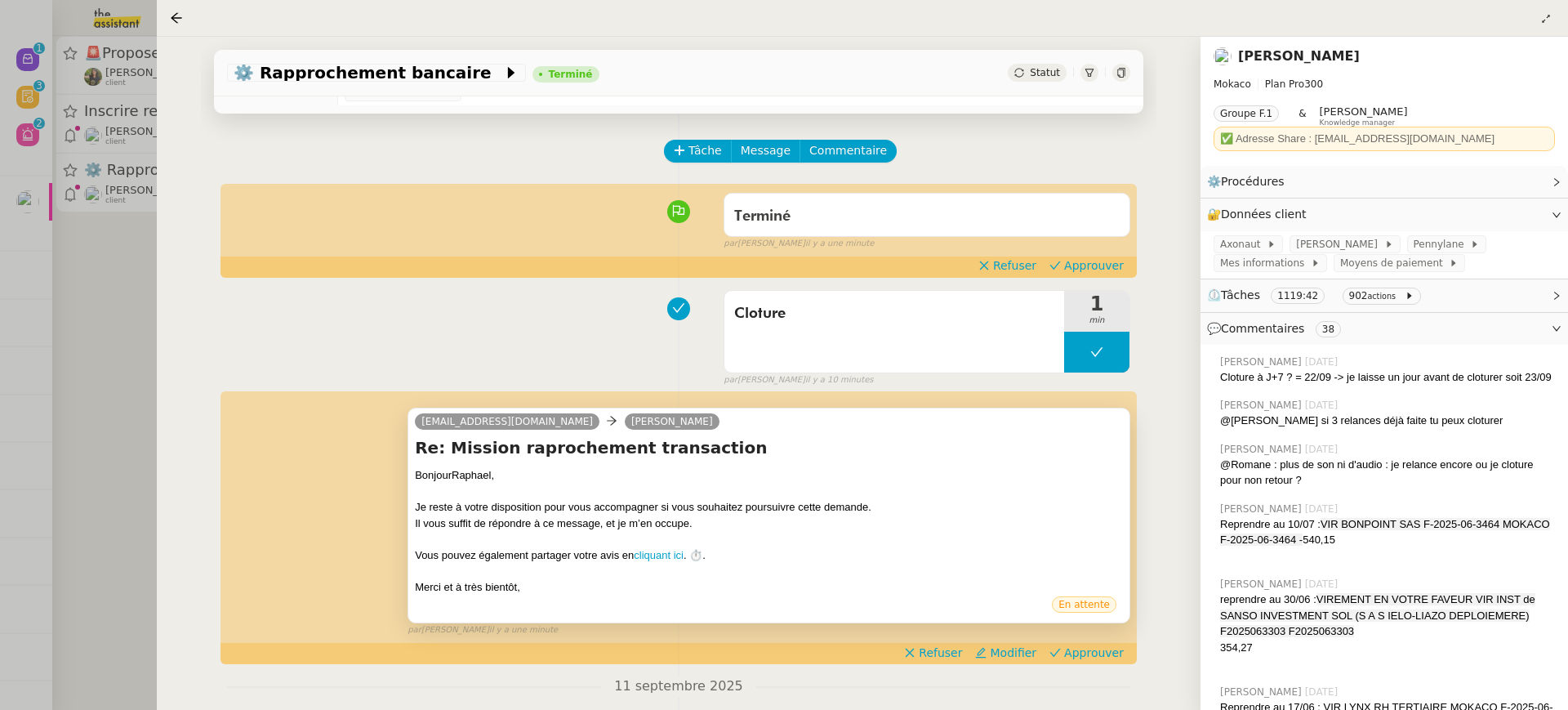
scroll to position [46, 0]
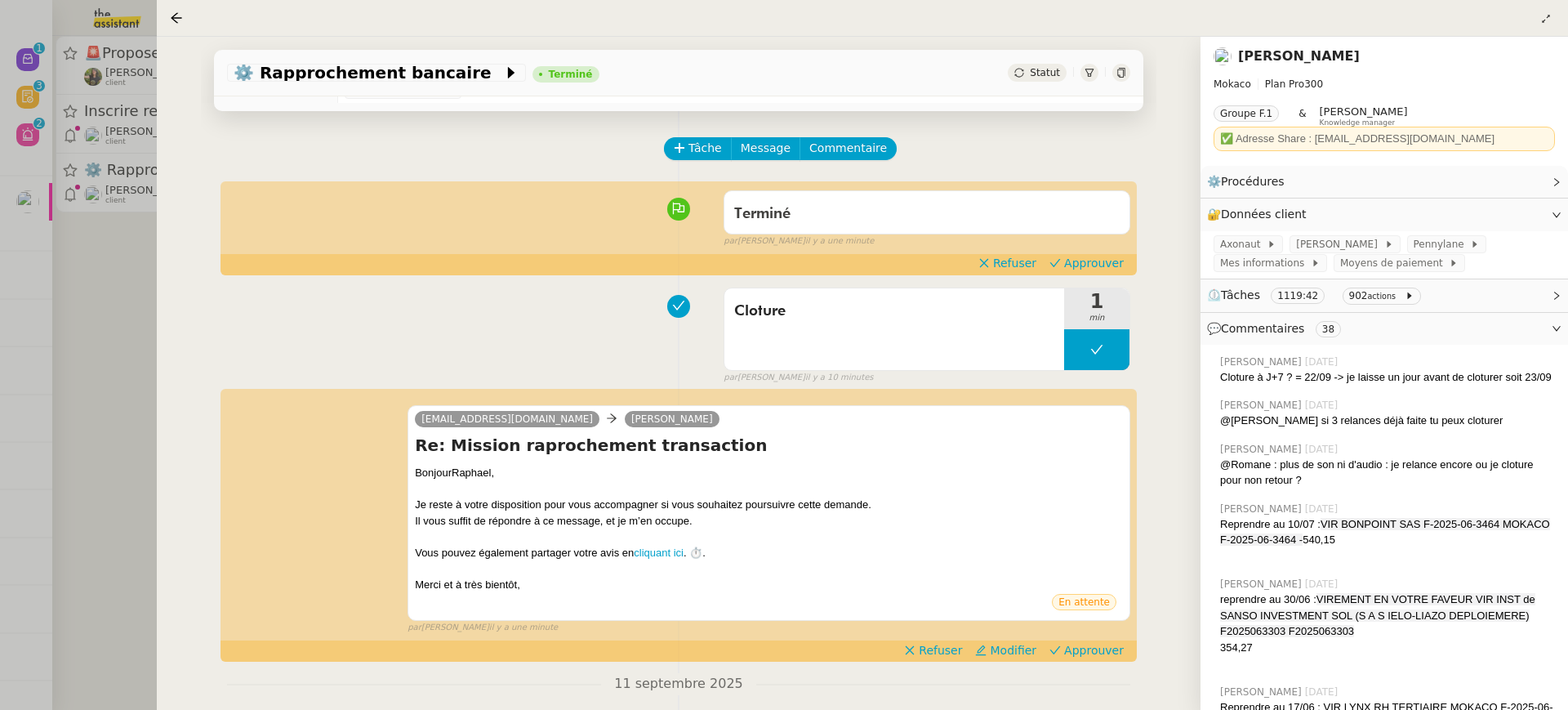
click at [16, 190] on div at bounding box center [784, 355] width 1568 height 710
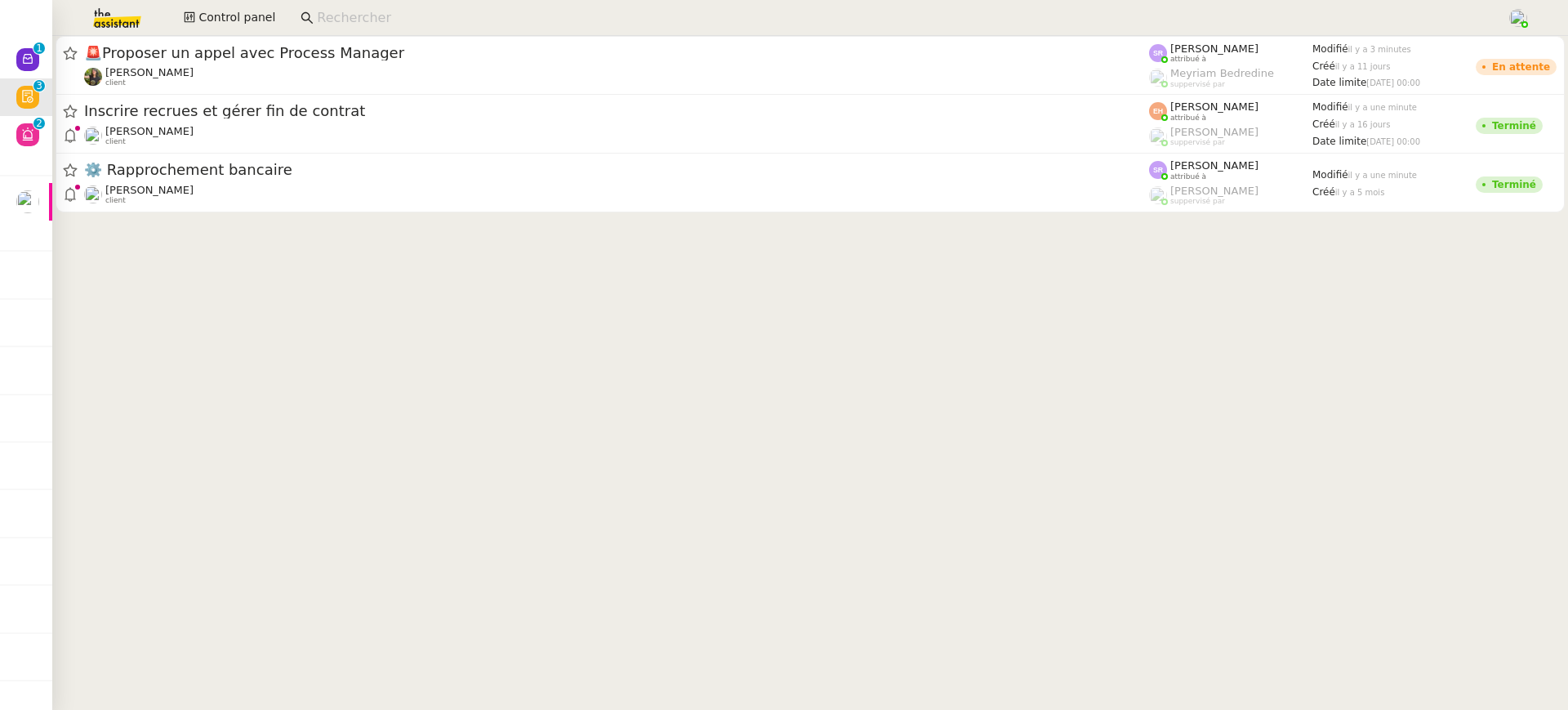
click at [60, 173] on div at bounding box center [784, 355] width 1568 height 710
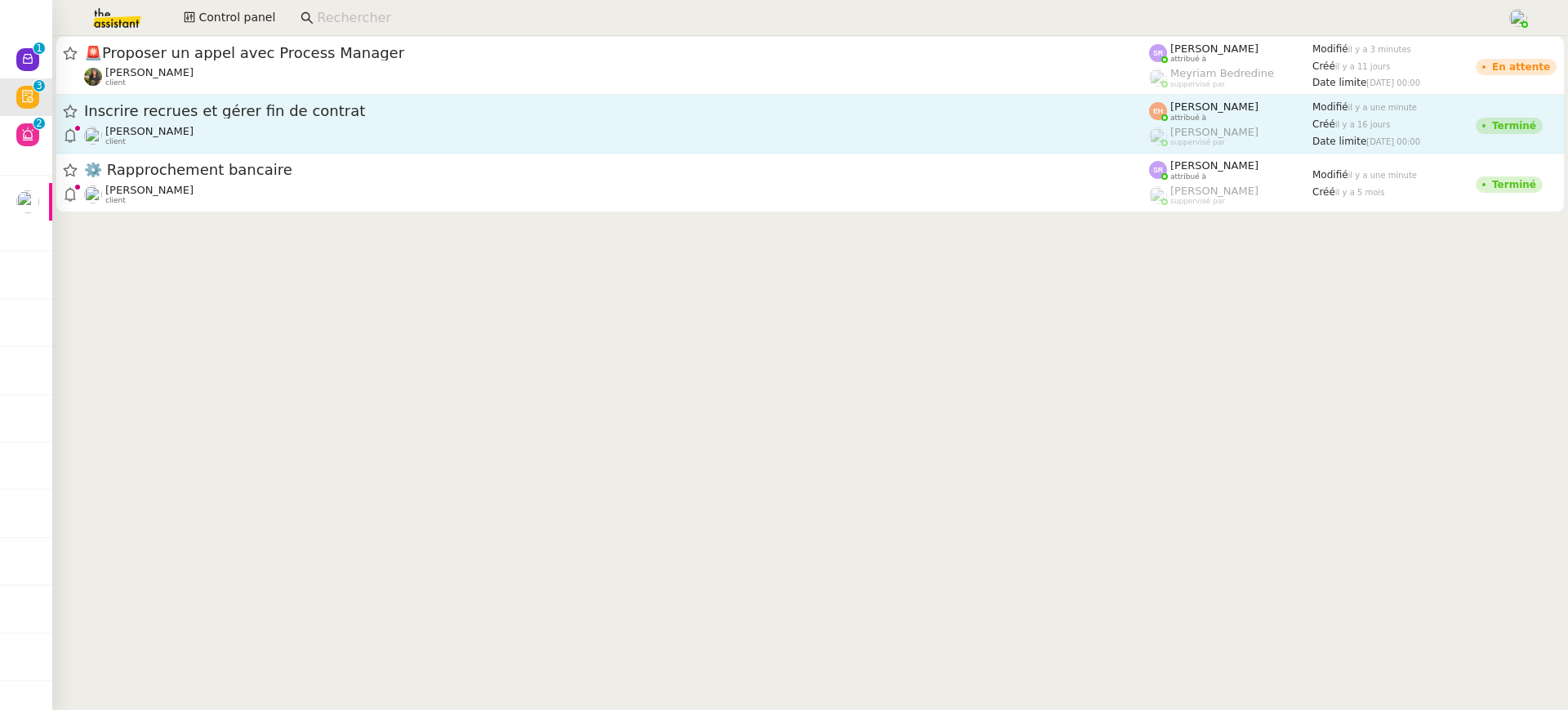
click at [177, 150] on link "Inscrire recrues et gérer fin de contrat [PERSON_NAME] MAS client [PERSON_NAME]…" at bounding box center [809, 125] width 1509 height 59
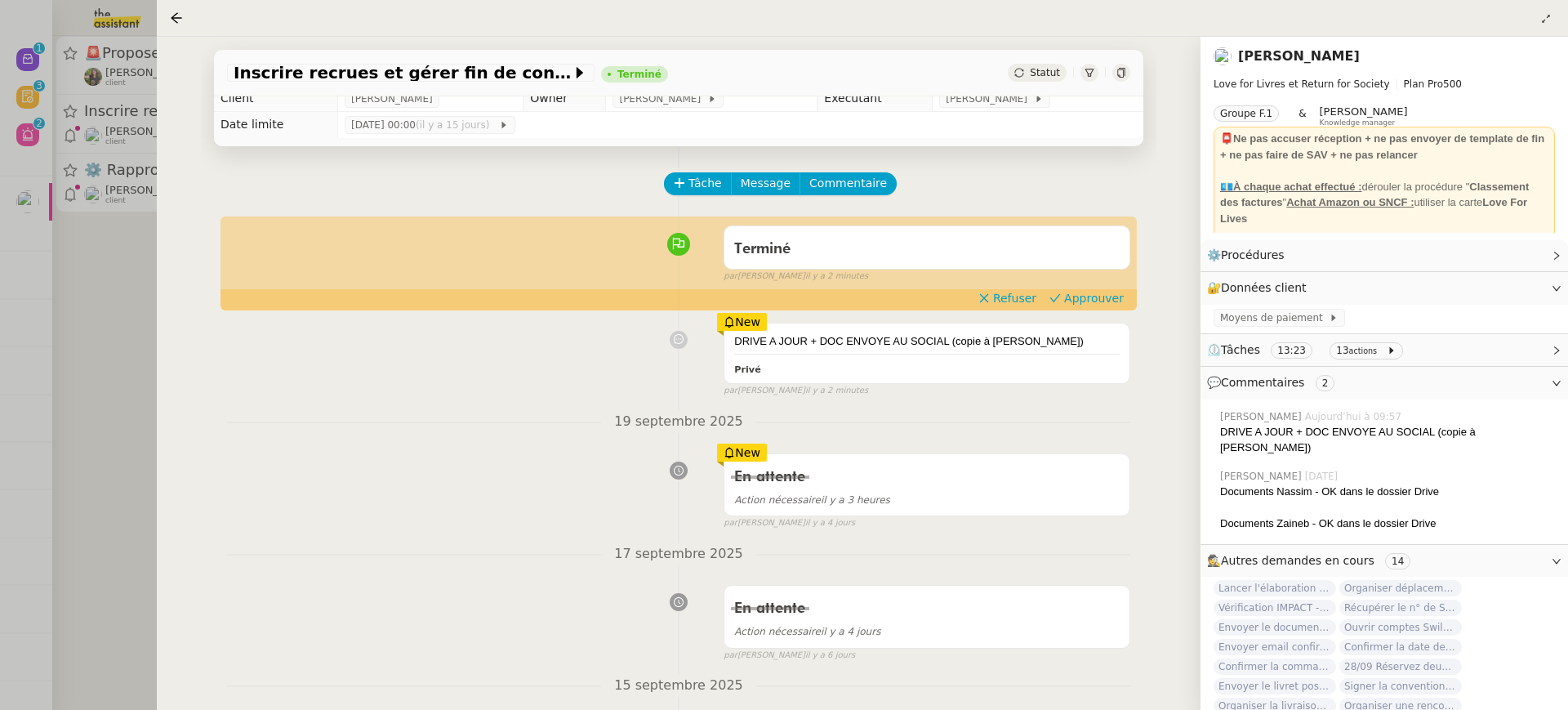
scroll to position [13, 0]
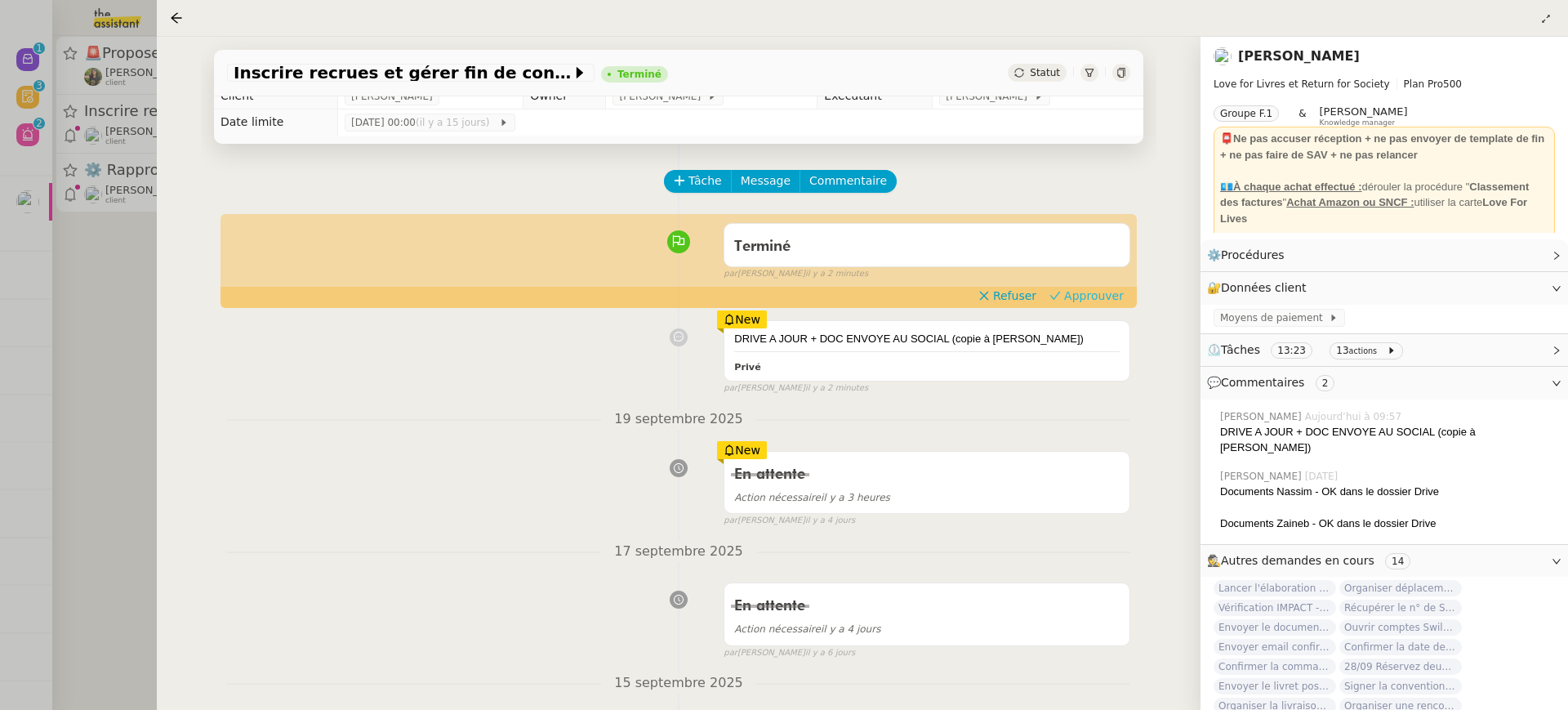
click at [1092, 289] on span "Approuver" at bounding box center [1094, 296] width 60 height 17
click at [89, 97] on div at bounding box center [784, 355] width 1568 height 710
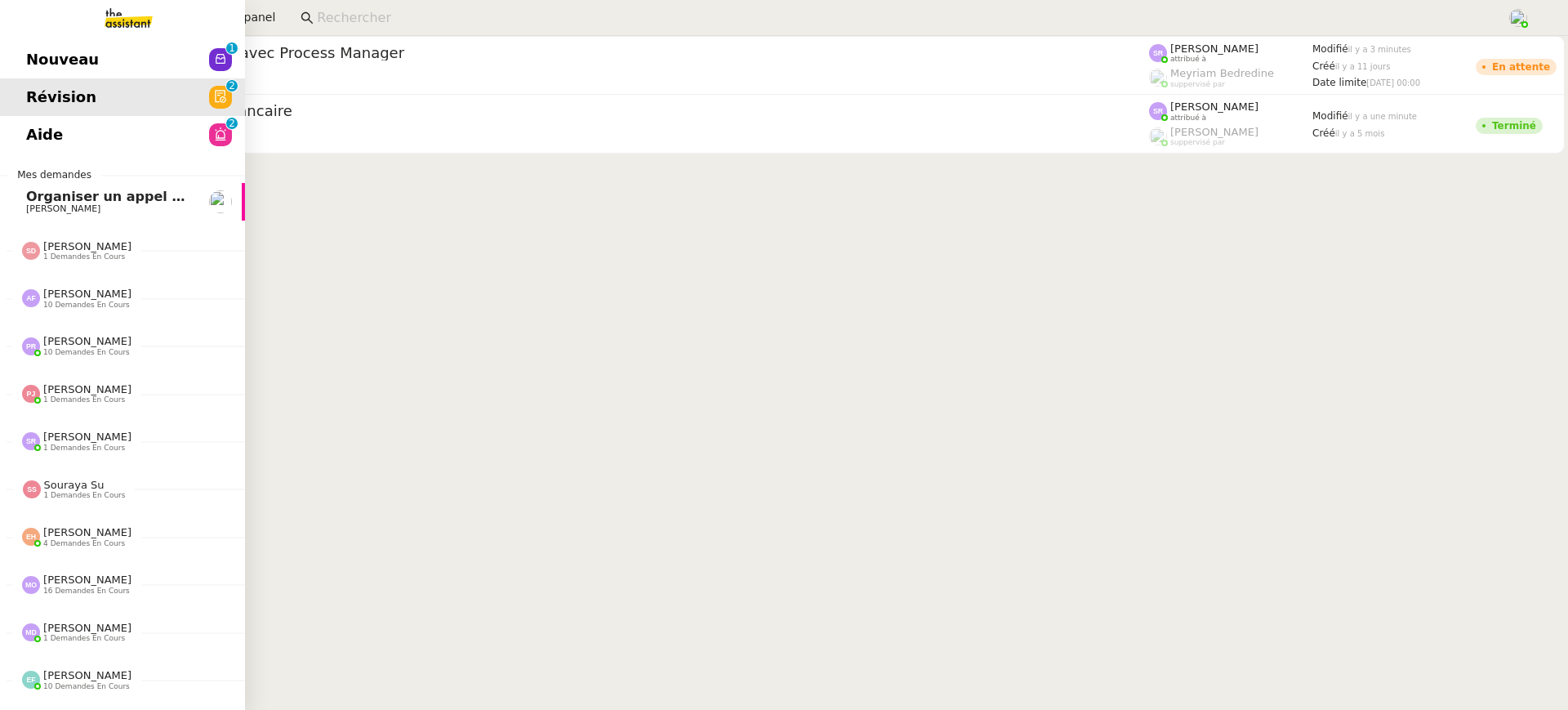
click at [50, 153] on div "Nouveau 0 1 2 3 4 5 6 7 8 9 Révision 0 1 2 3 4 5 6 7 8 9 Aide 0 1 2 3 4 5 6 7 8…" at bounding box center [122, 373] width 245 height 674
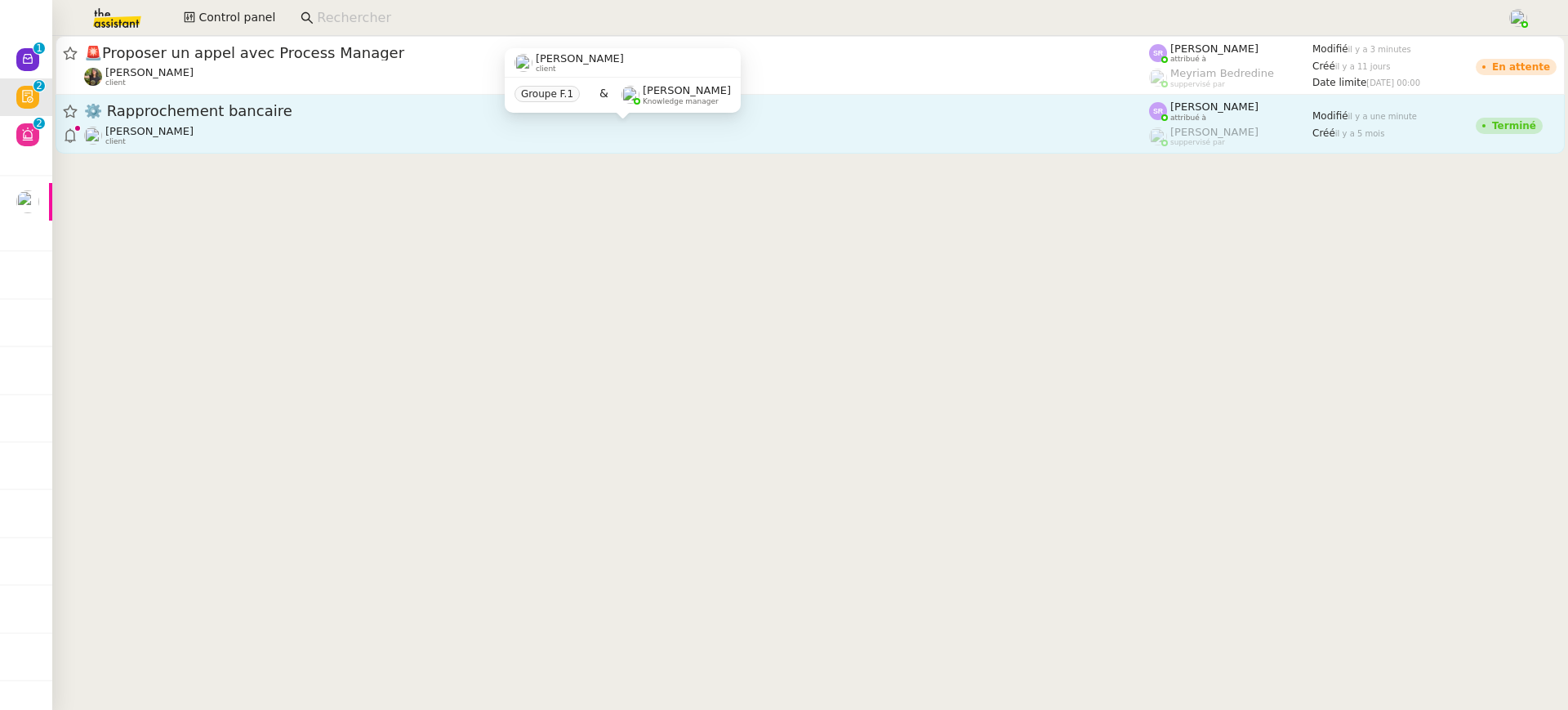
click at [746, 124] on div "⚙️ Rapprochement bancaire [PERSON_NAME] client" at bounding box center [616, 124] width 1065 height 45
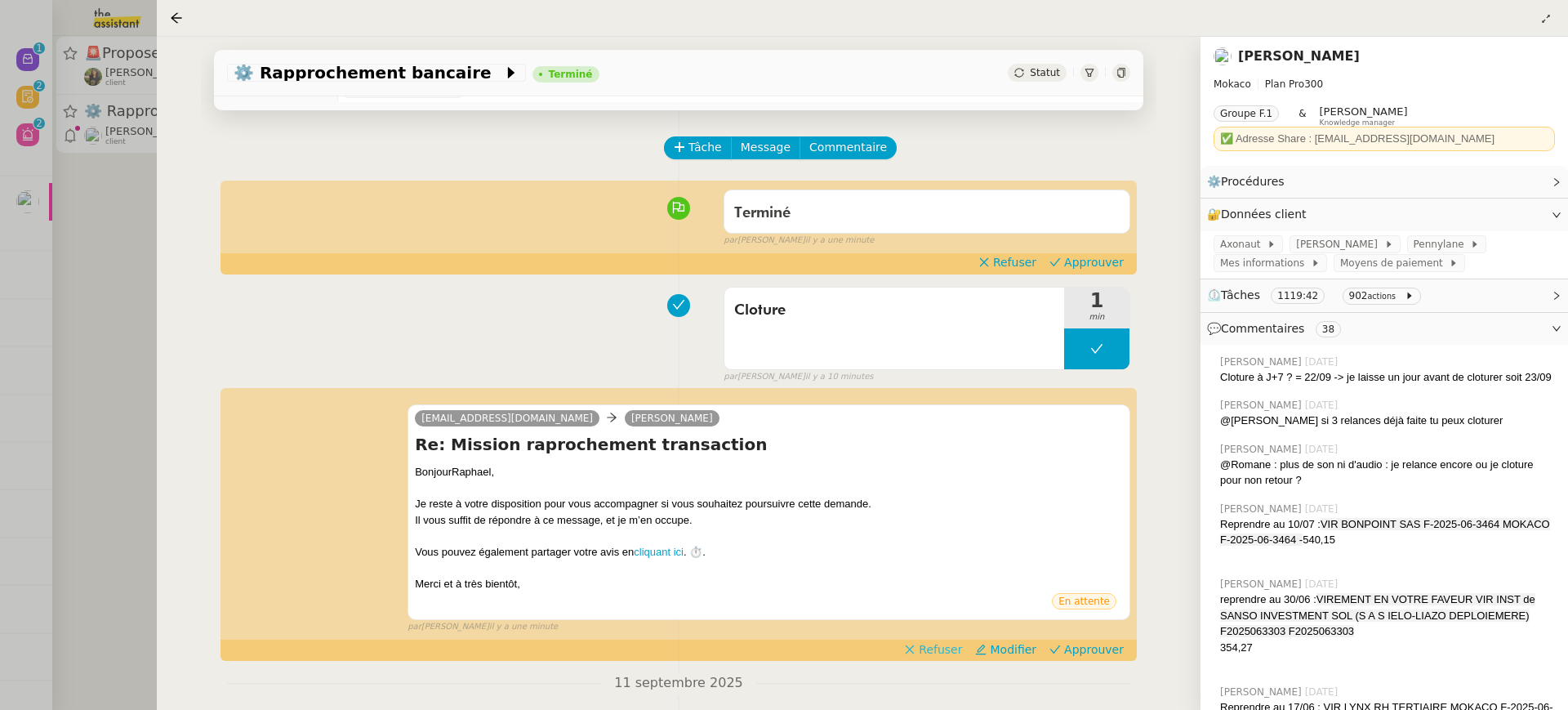
click at [950, 644] on span "Refuser" at bounding box center [940, 650] width 43 height 17
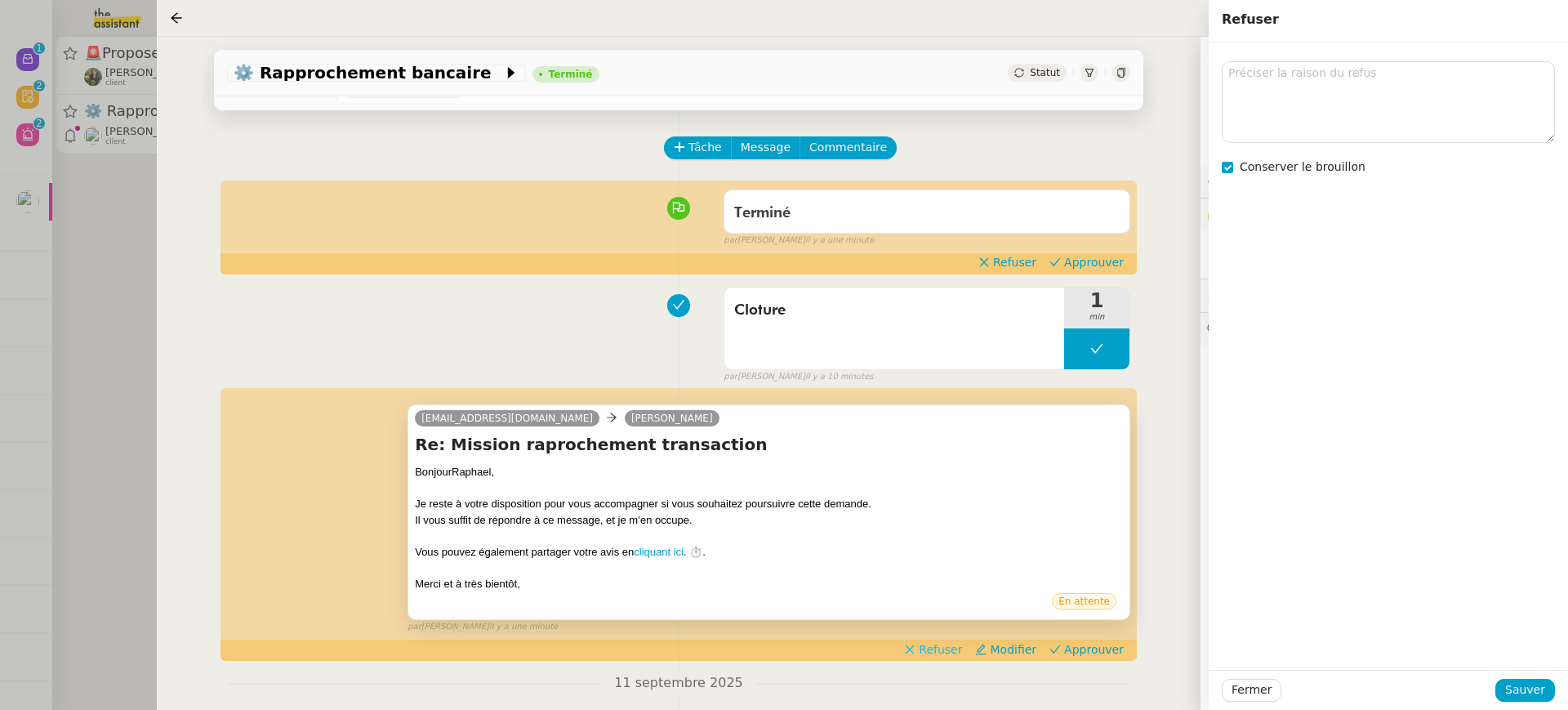
scroll to position [735, 0]
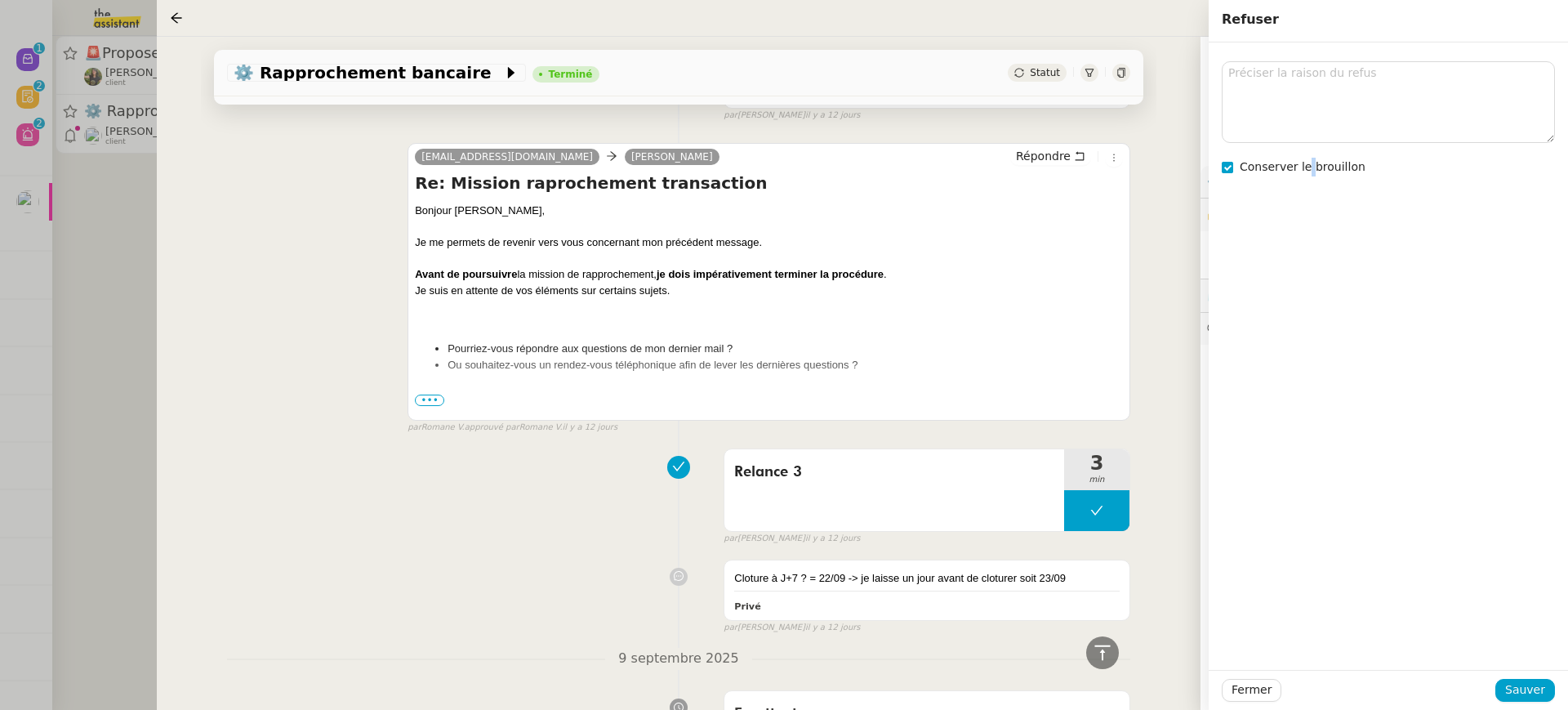
click at [1308, 162] on span "Conserver le brouillon" at bounding box center [1302, 166] width 126 height 13
click at [1294, 89] on textarea at bounding box center [1388, 102] width 333 height 81
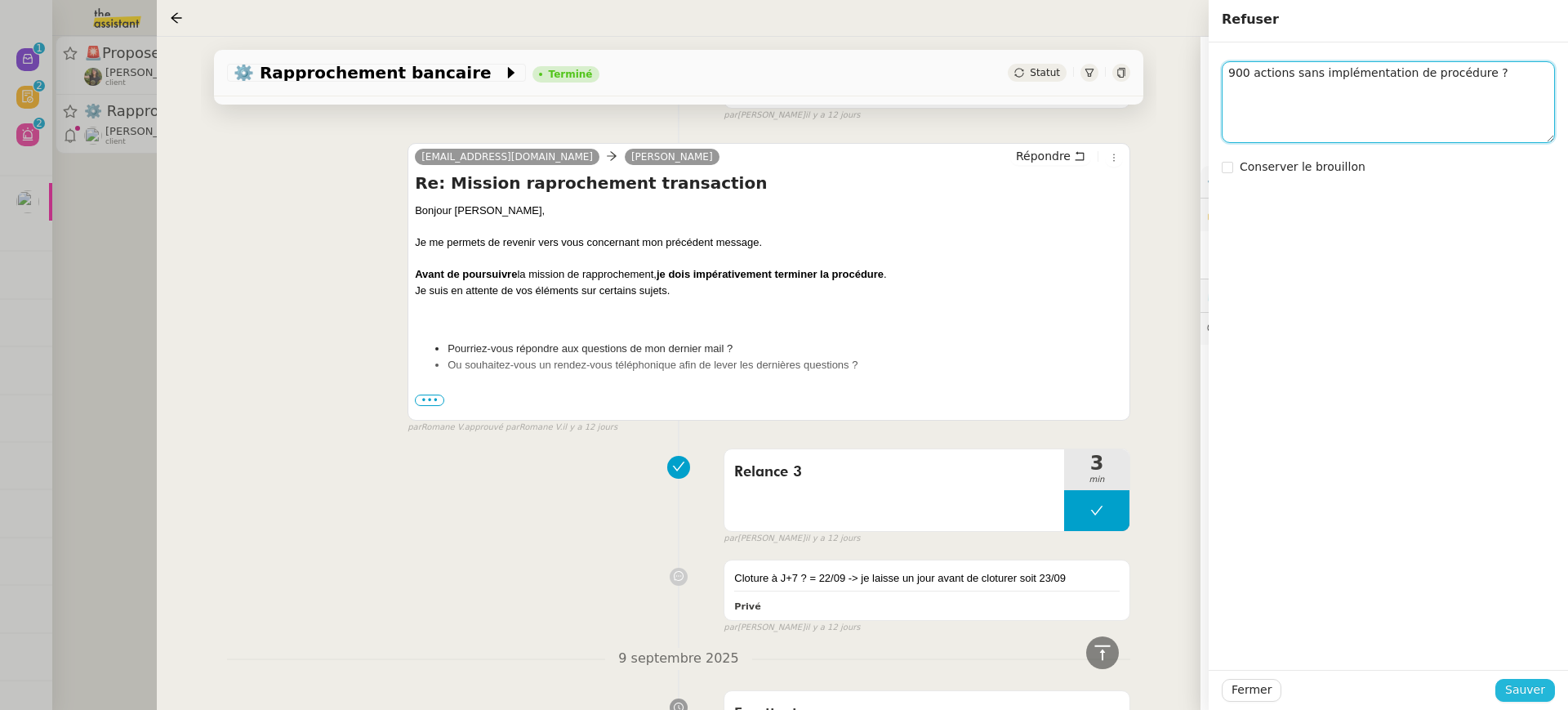
type textarea "900 actions sans implémentation de procédure ?"
click at [1540, 695] on span "Sauver" at bounding box center [1525, 690] width 40 height 18
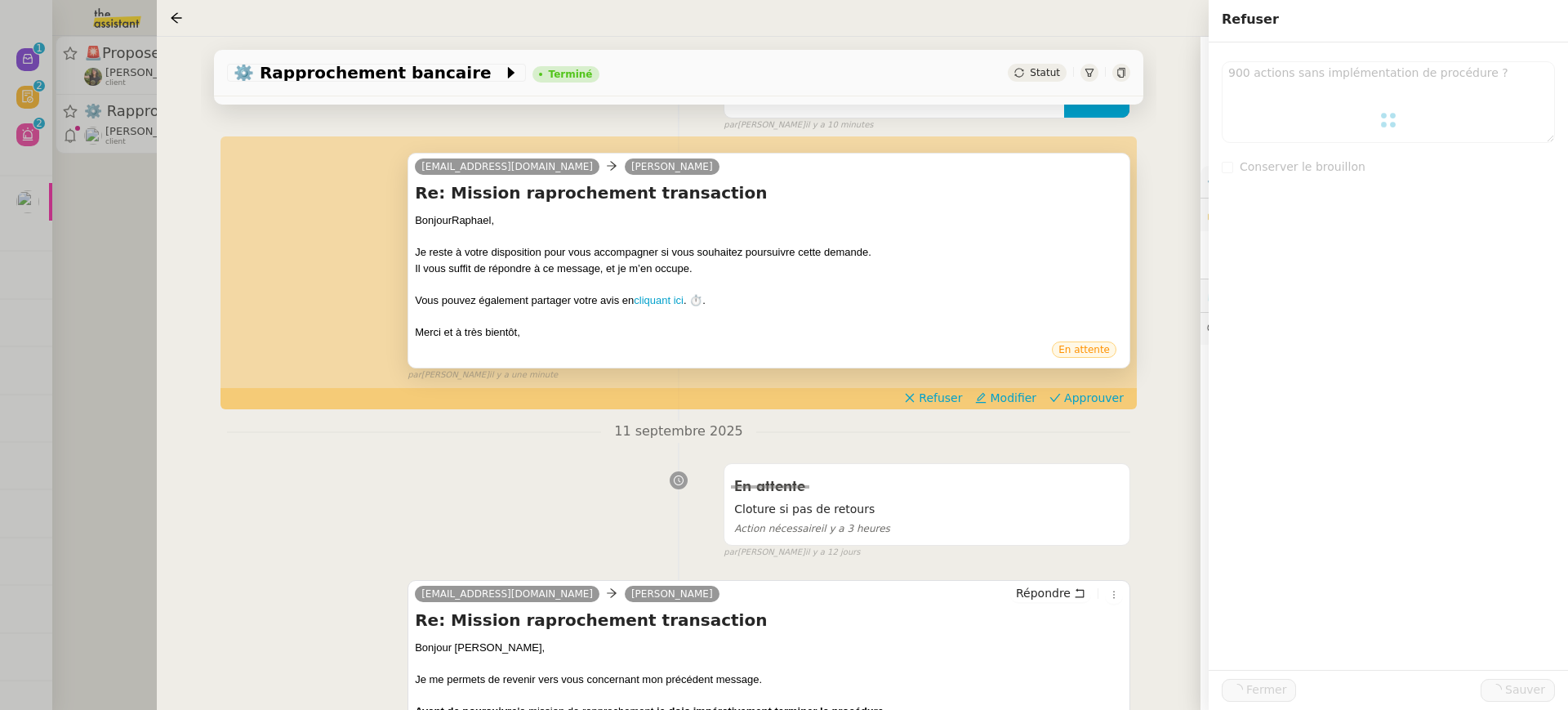
scroll to position [0, 0]
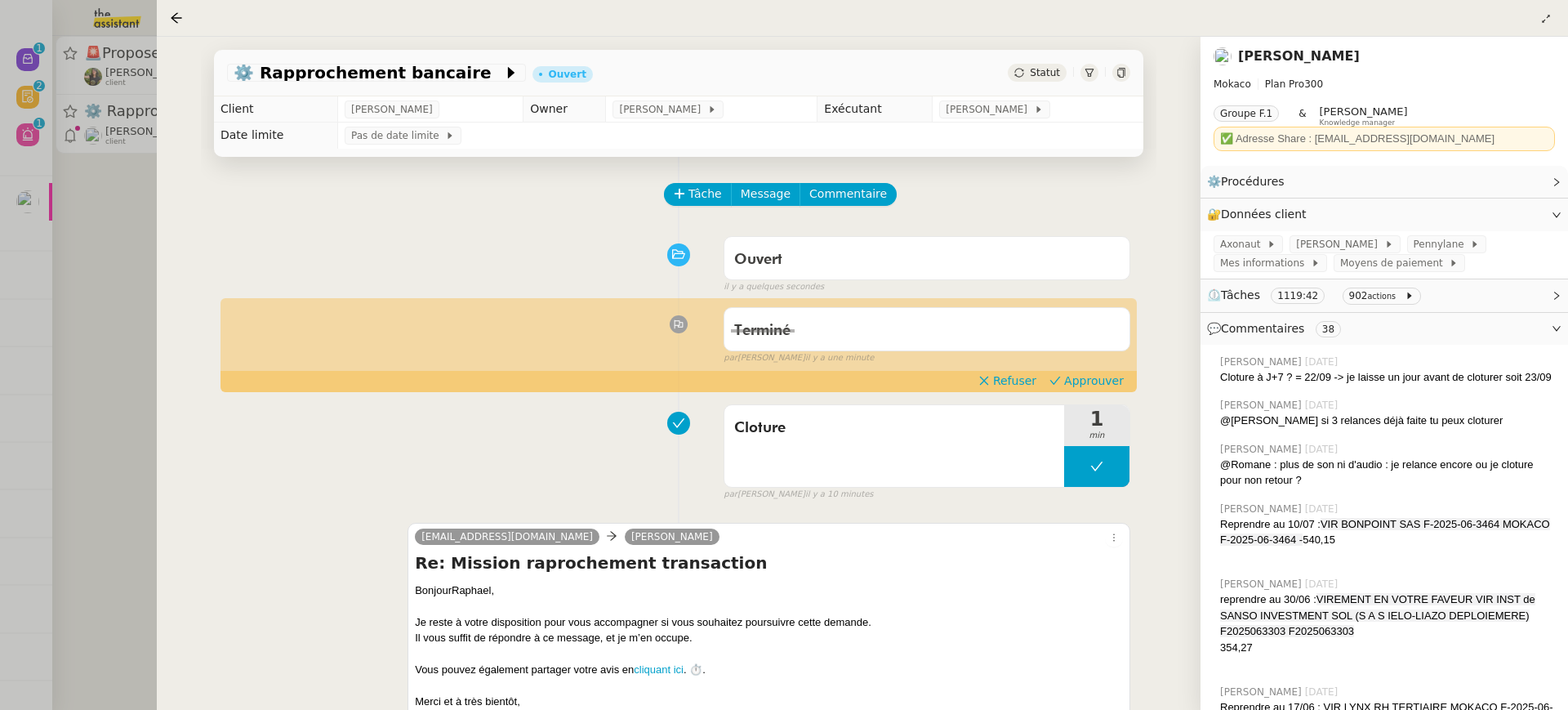
click at [1097, 366] on div "Terminé false par Stéphanie R. il y a une minute" at bounding box center [678, 332] width 904 height 66
click at [1102, 374] on span "Approuver" at bounding box center [1094, 381] width 60 height 17
click at [61, 103] on div at bounding box center [784, 355] width 1568 height 710
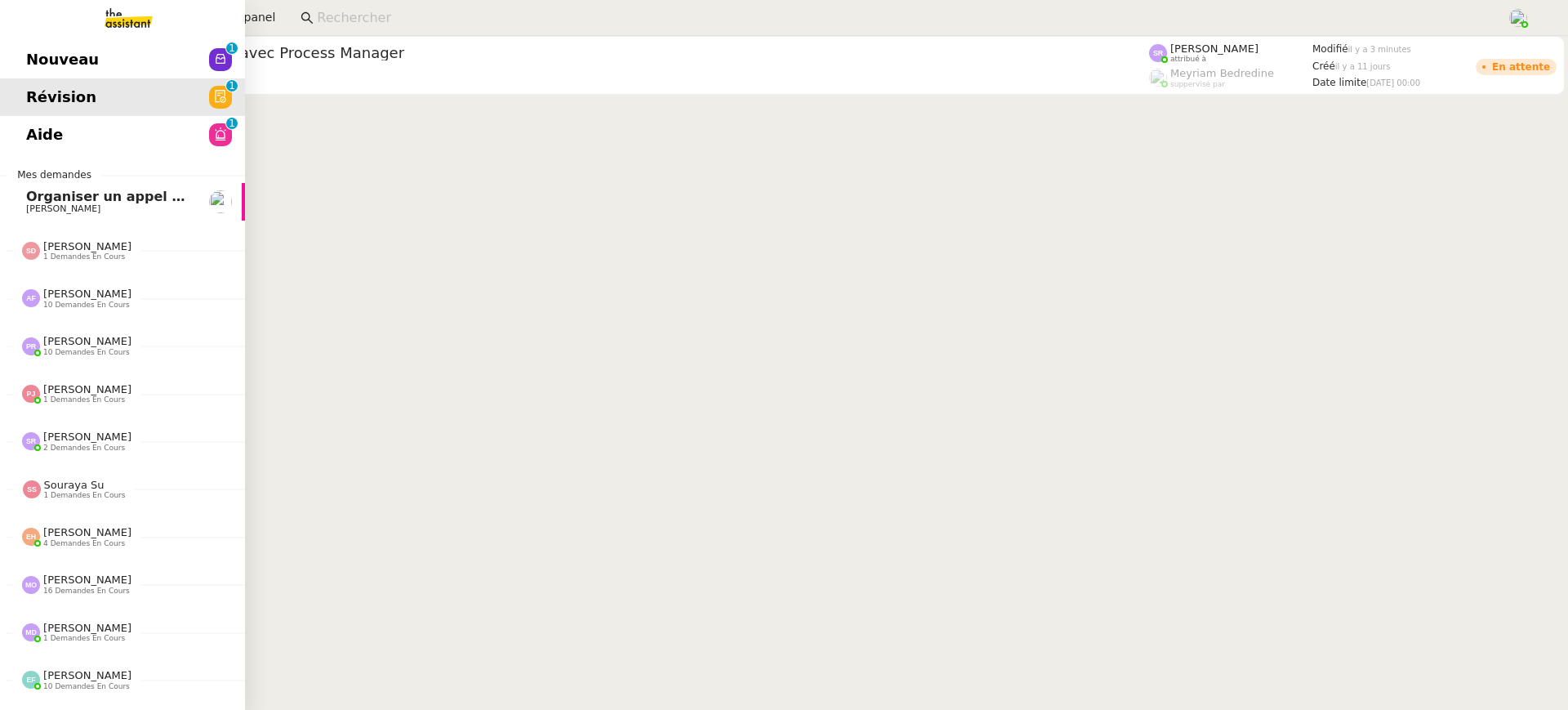
click at [51, 47] on link "Nouveau 0 1 2 3 4 5 6 7 8 9" at bounding box center [122, 59] width 245 height 38
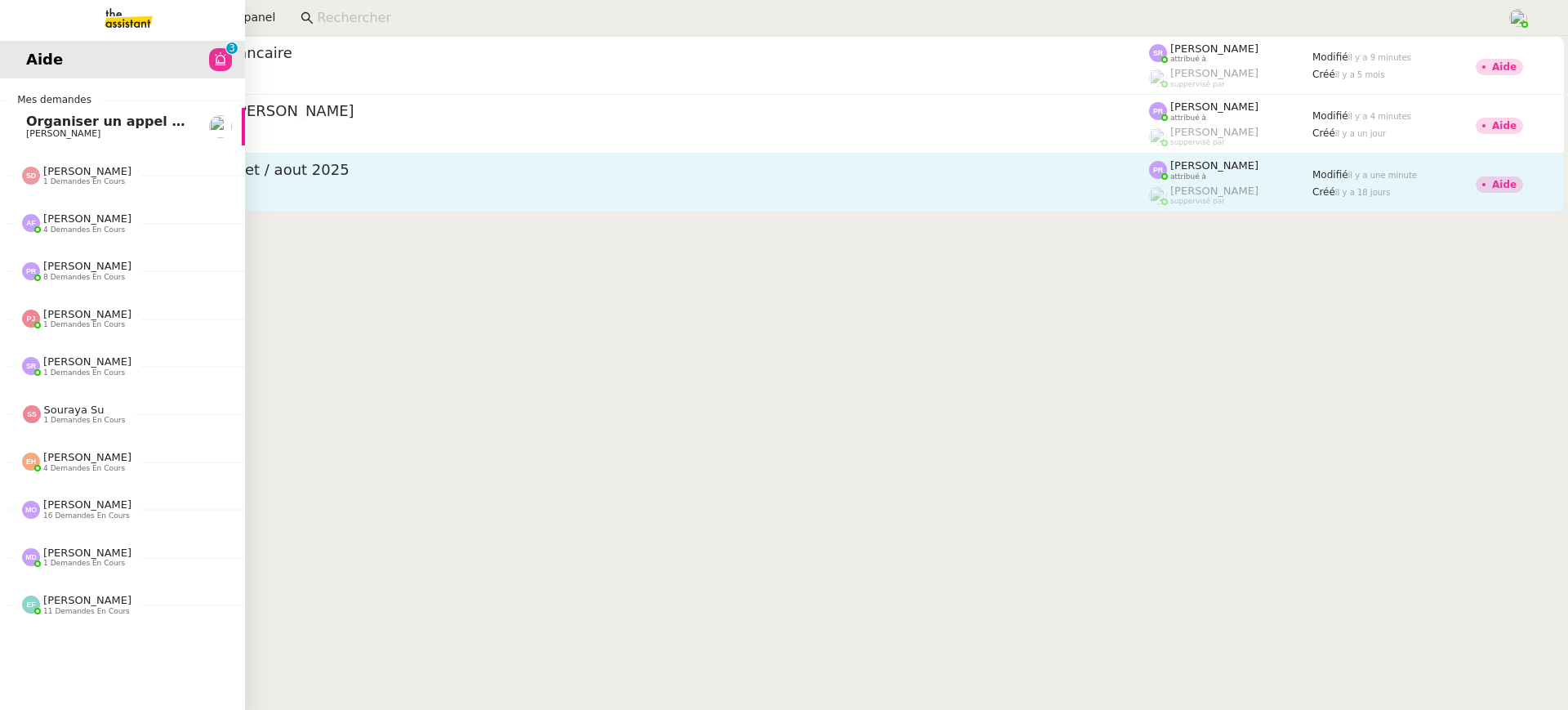
click at [646, 187] on div "[PERSON_NAME] client" at bounding box center [616, 194] width 1065 height 21
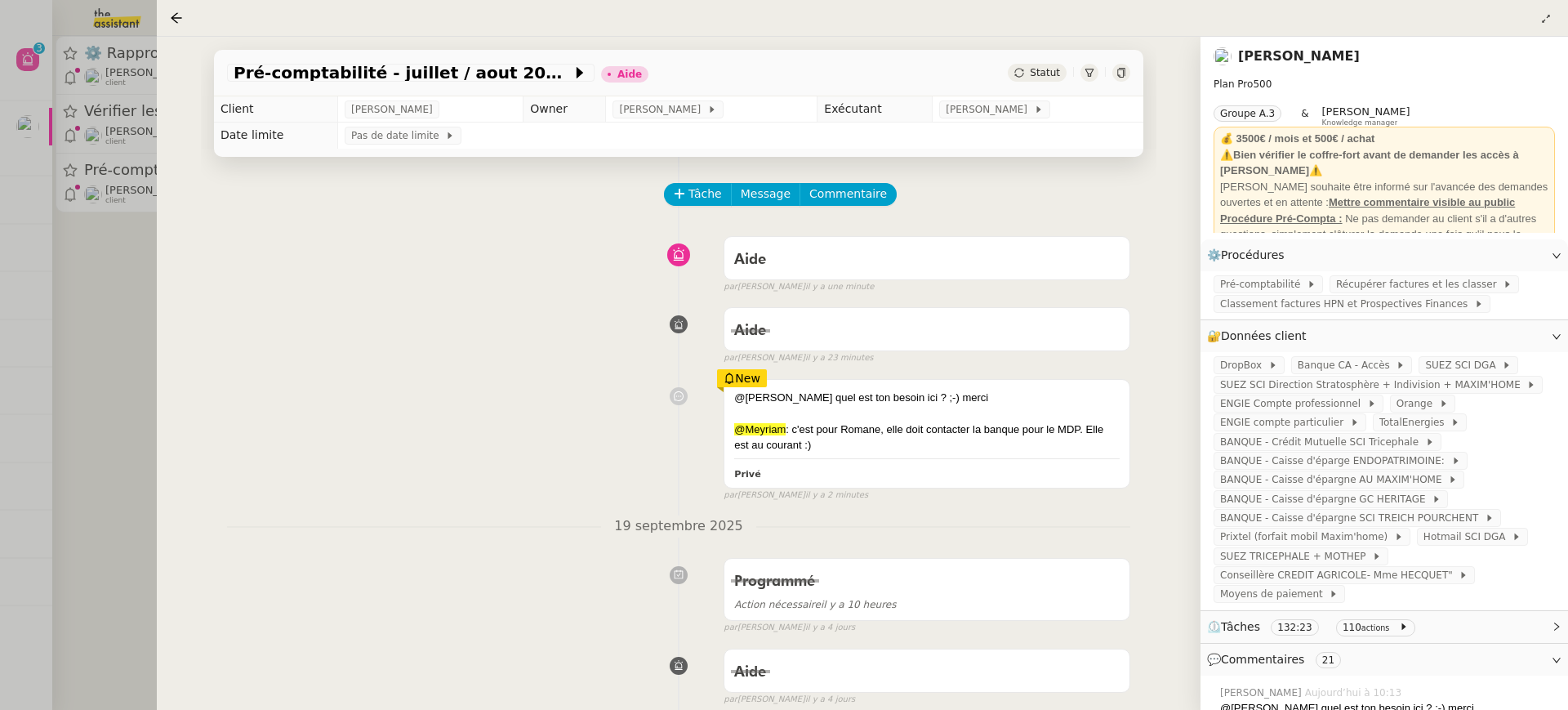
click at [76, 220] on div at bounding box center [784, 355] width 1568 height 710
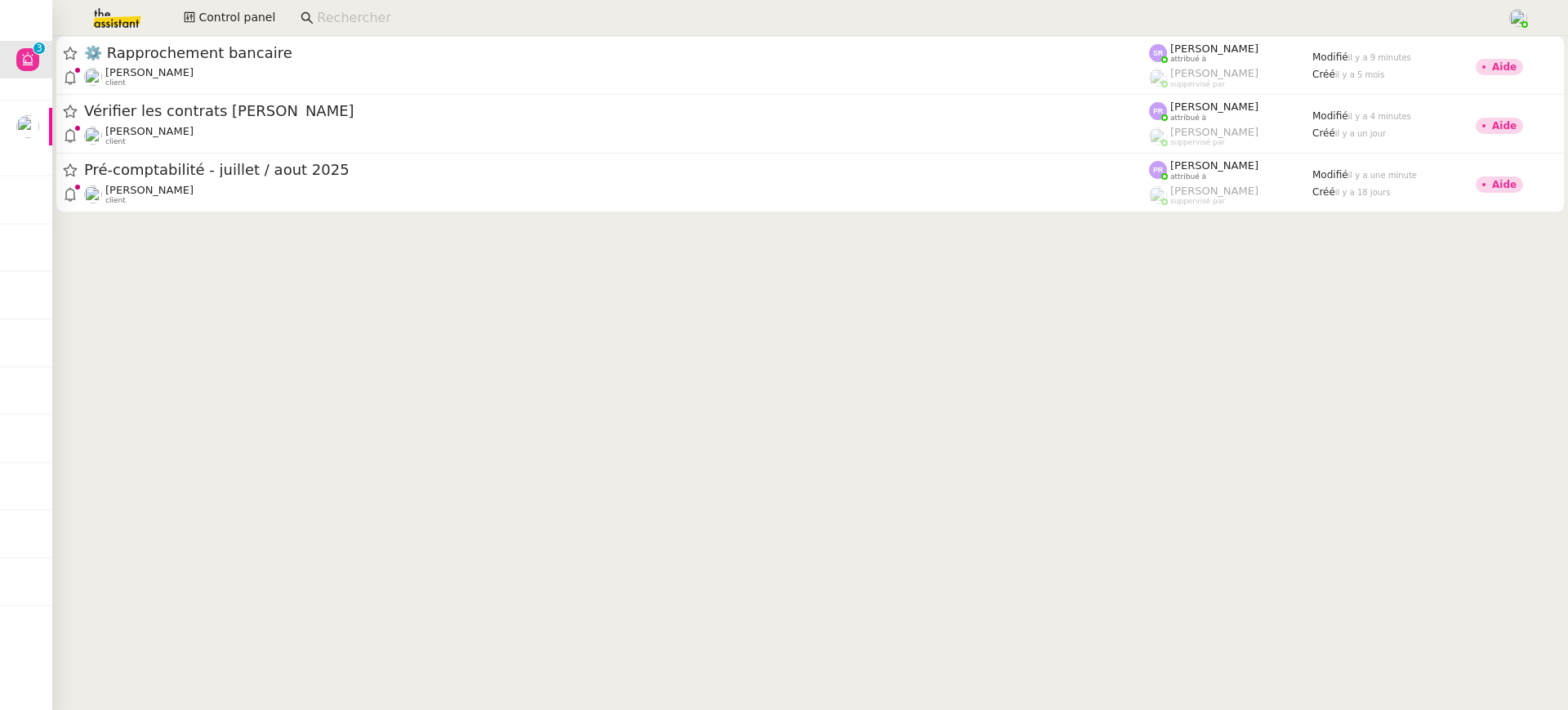
click at [223, 240] on cdk-virtual-scroll-viewport "⚙️ Rapprochement bancaire Raphael Tougeron client Stéphanie Rakotosalama attrib…" at bounding box center [810, 373] width 1515 height 674
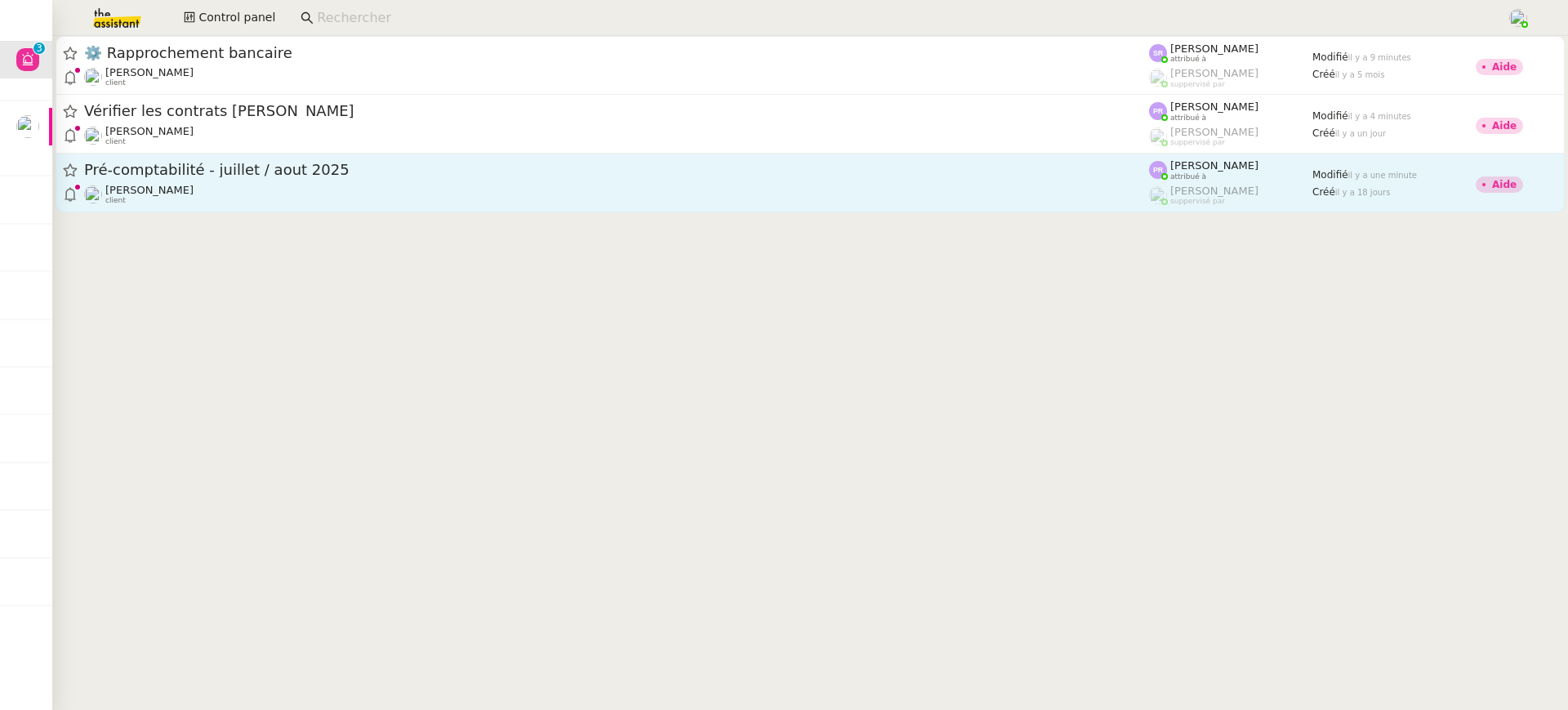
click at [201, 178] on div "Pré-comptabilité - juillet / [DATE]" at bounding box center [616, 170] width 1065 height 20
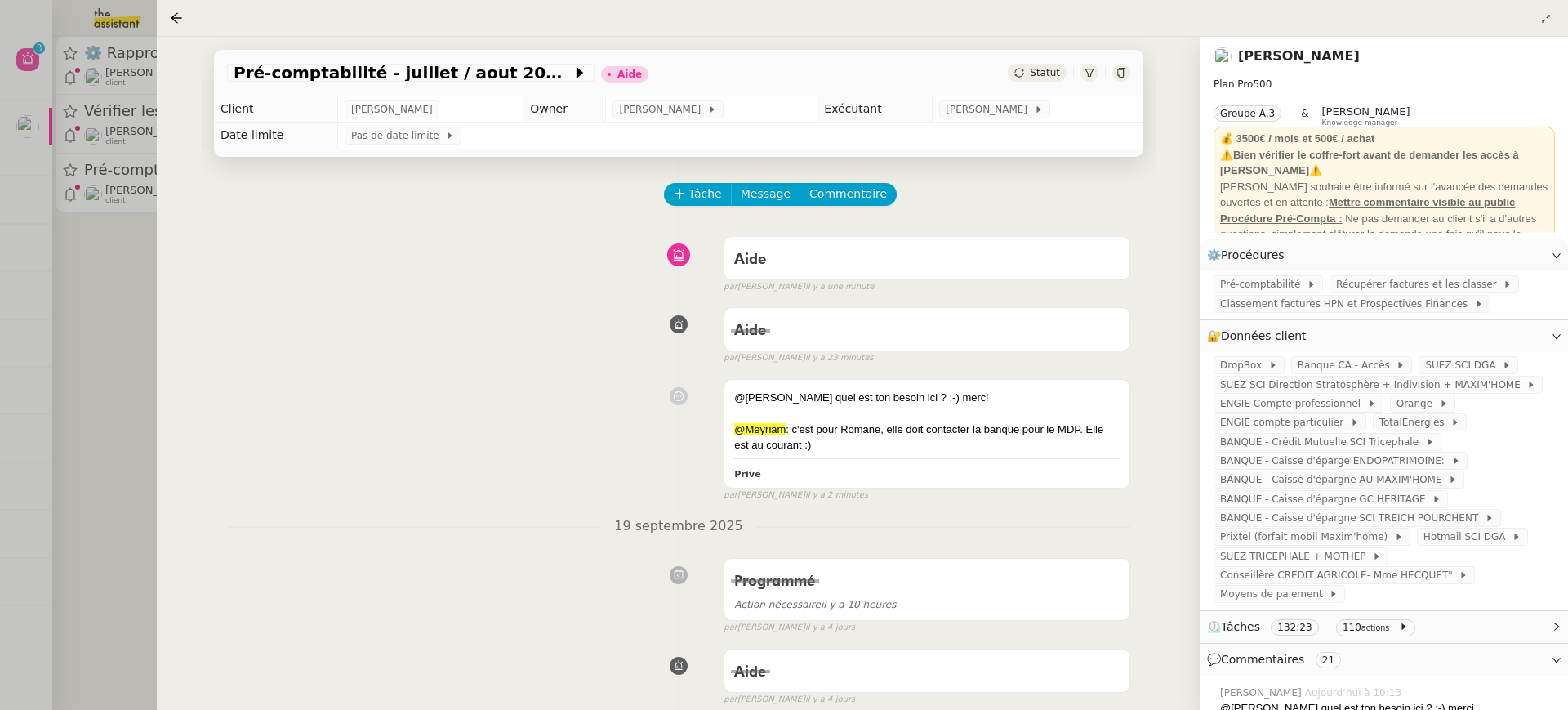
click at [146, 190] on div at bounding box center [784, 355] width 1568 height 710
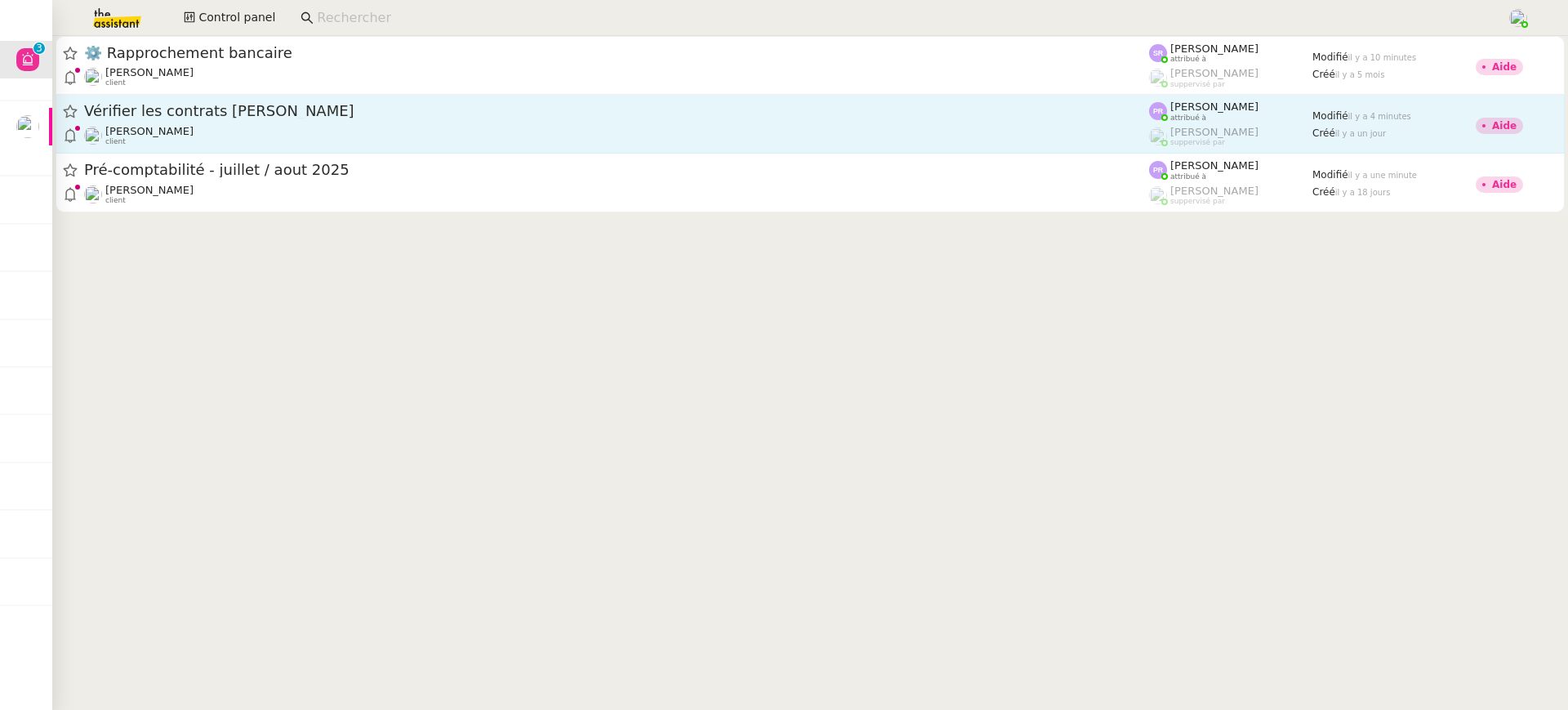
click at [196, 150] on link "Vérifier les contrats ALAN Segolène Labinsky client Pauline Ribas attribué à Ro…" at bounding box center [809, 125] width 1509 height 59
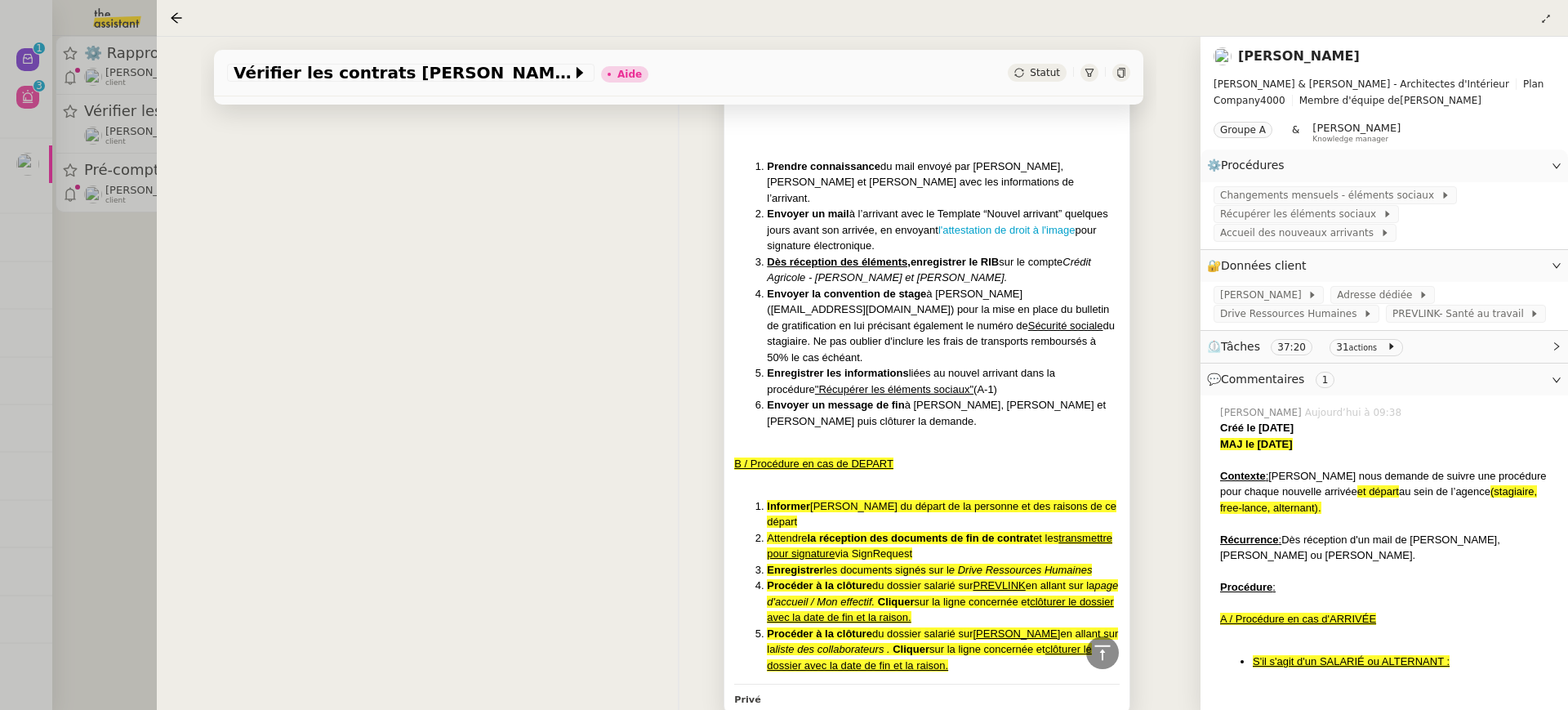
scroll to position [1438, 0]
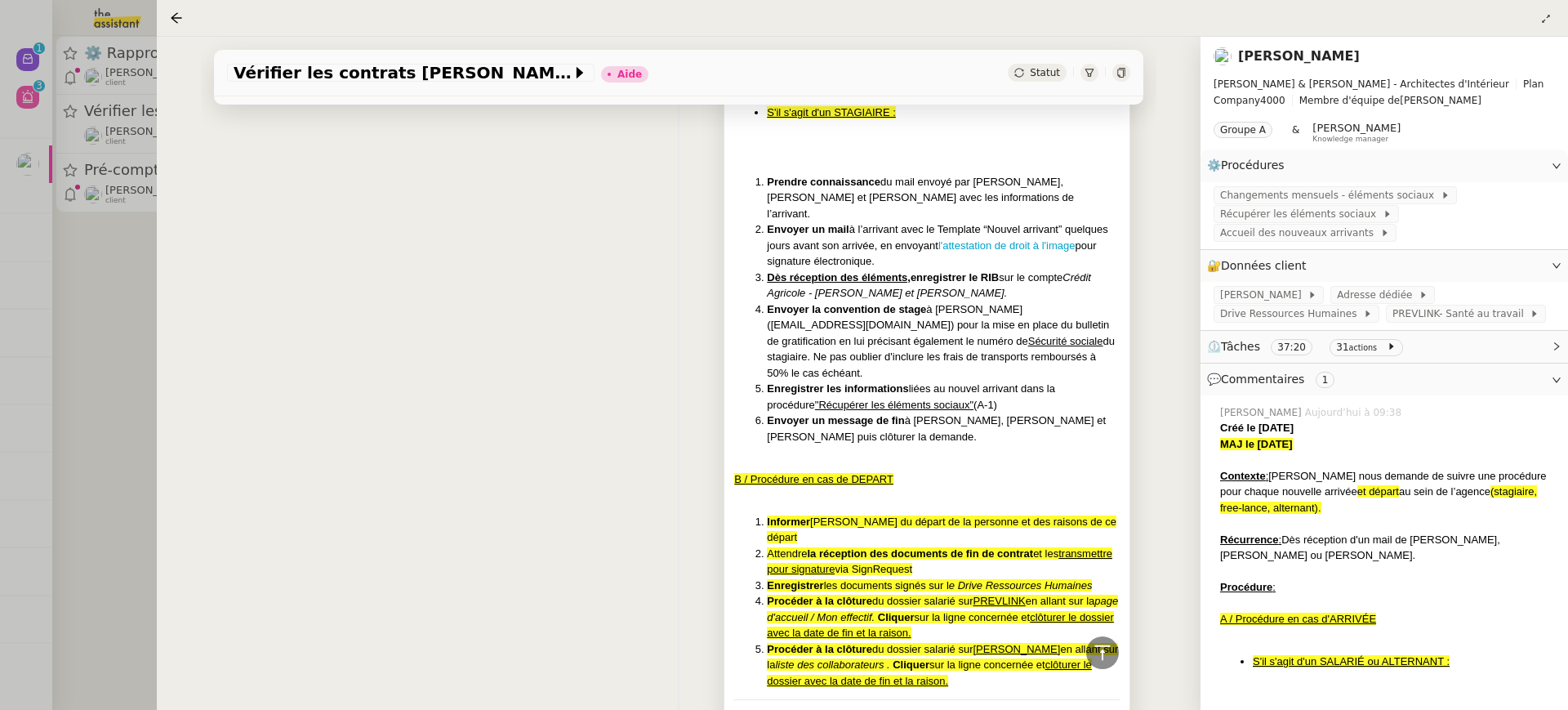
click at [772, 380] on li "Enregistrer les informations liées au nouvel arrivant dans la procédure "Récupé…" at bounding box center [943, 396] width 353 height 32
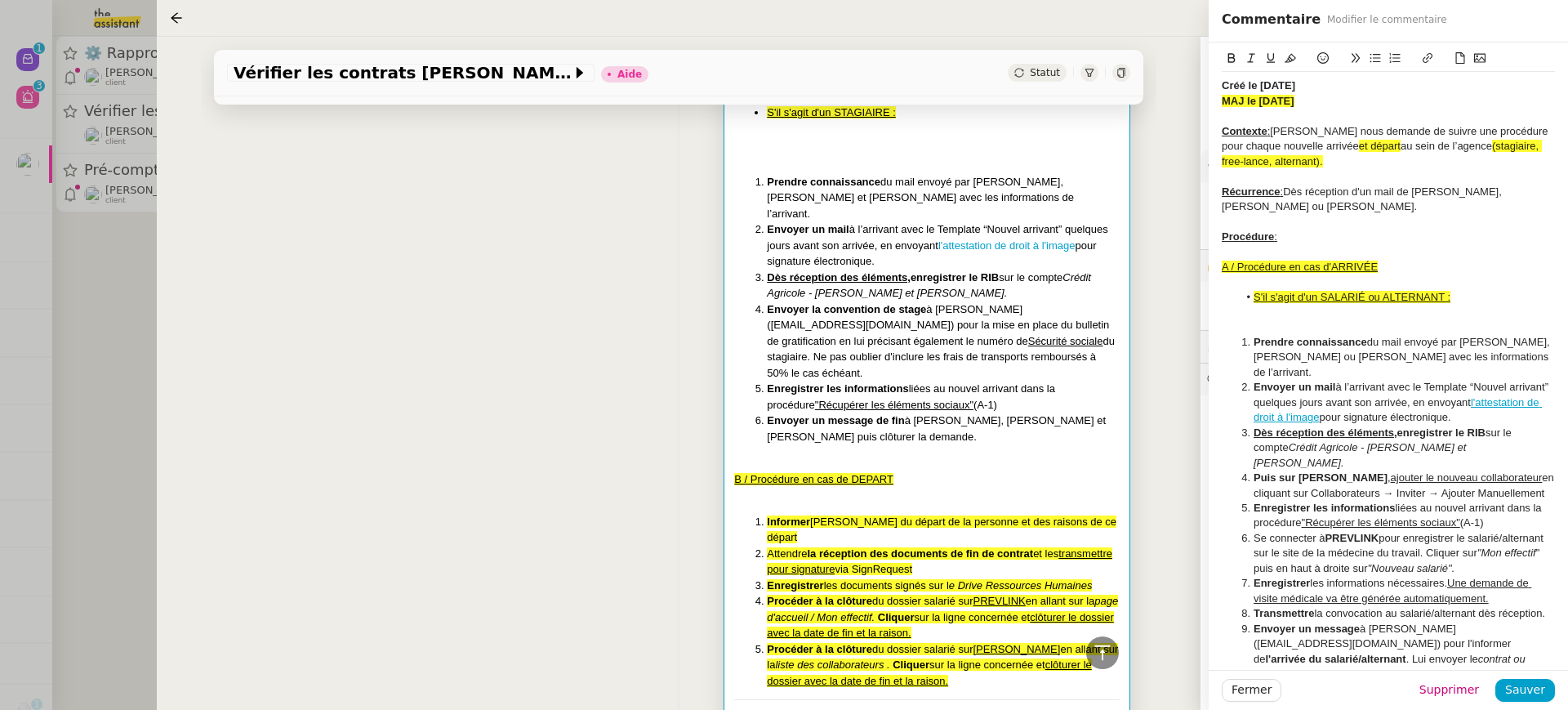
drag, startPoint x: 1217, startPoint y: 439, endPoint x: 1502, endPoint y: 651, distance: 355.2
click at [114, 215] on div at bounding box center [784, 355] width 1568 height 710
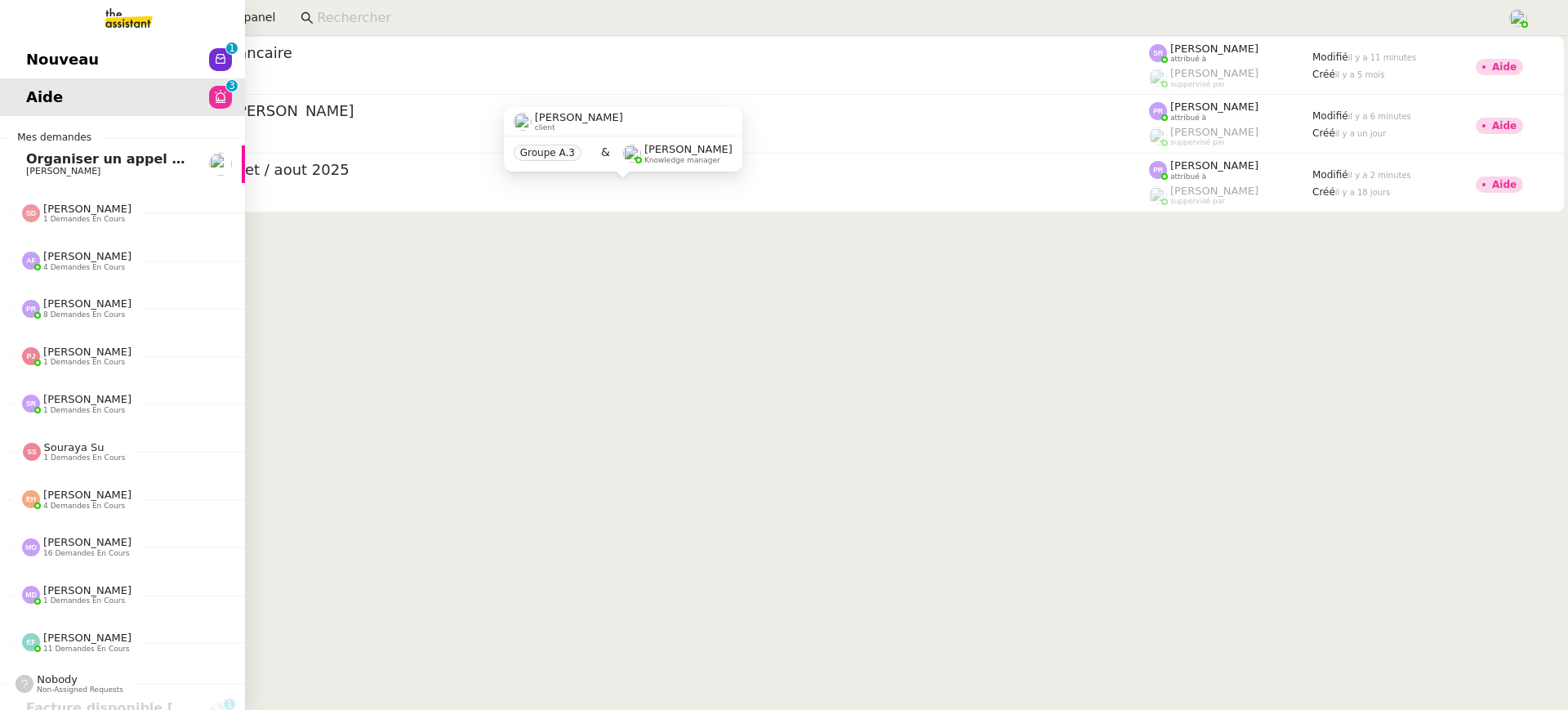
click at [52, 48] on span "Nouveau" at bounding box center [62, 59] width 73 height 25
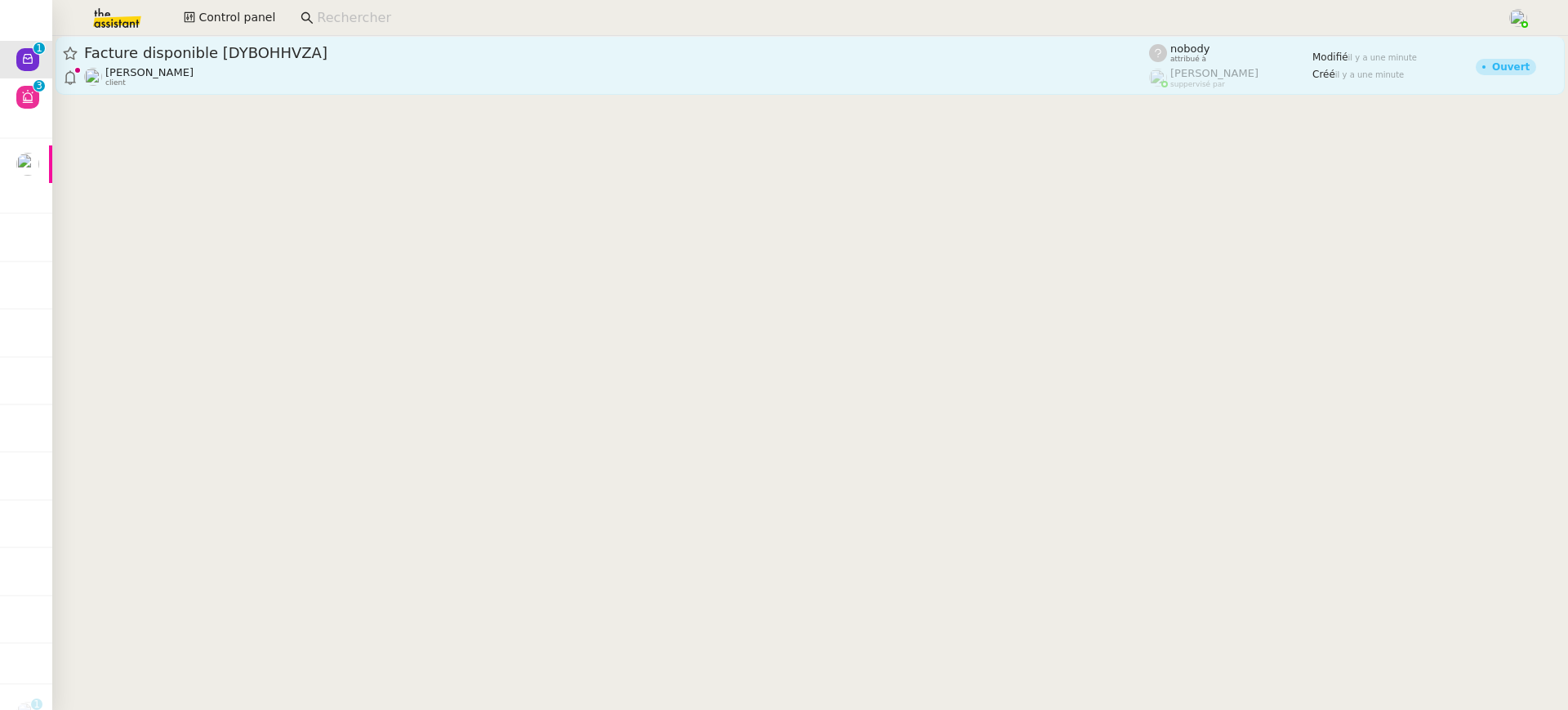
click at [647, 39] on link "Facture disponible [DYBOHHVZA] Gabrielle Tavernier client nobody attribué à Rom…" at bounding box center [809, 66] width 1509 height 59
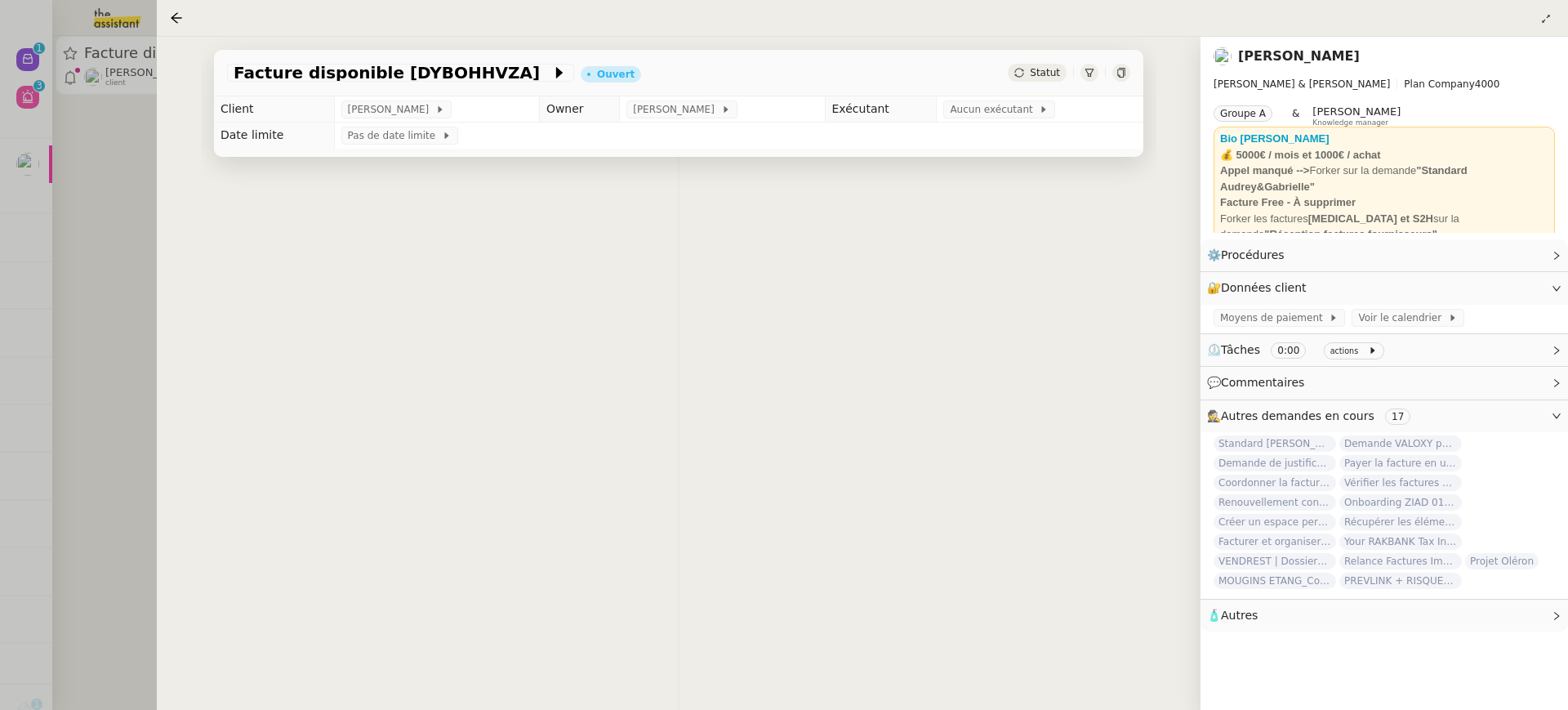
click at [14, 191] on div at bounding box center [784, 355] width 1568 height 710
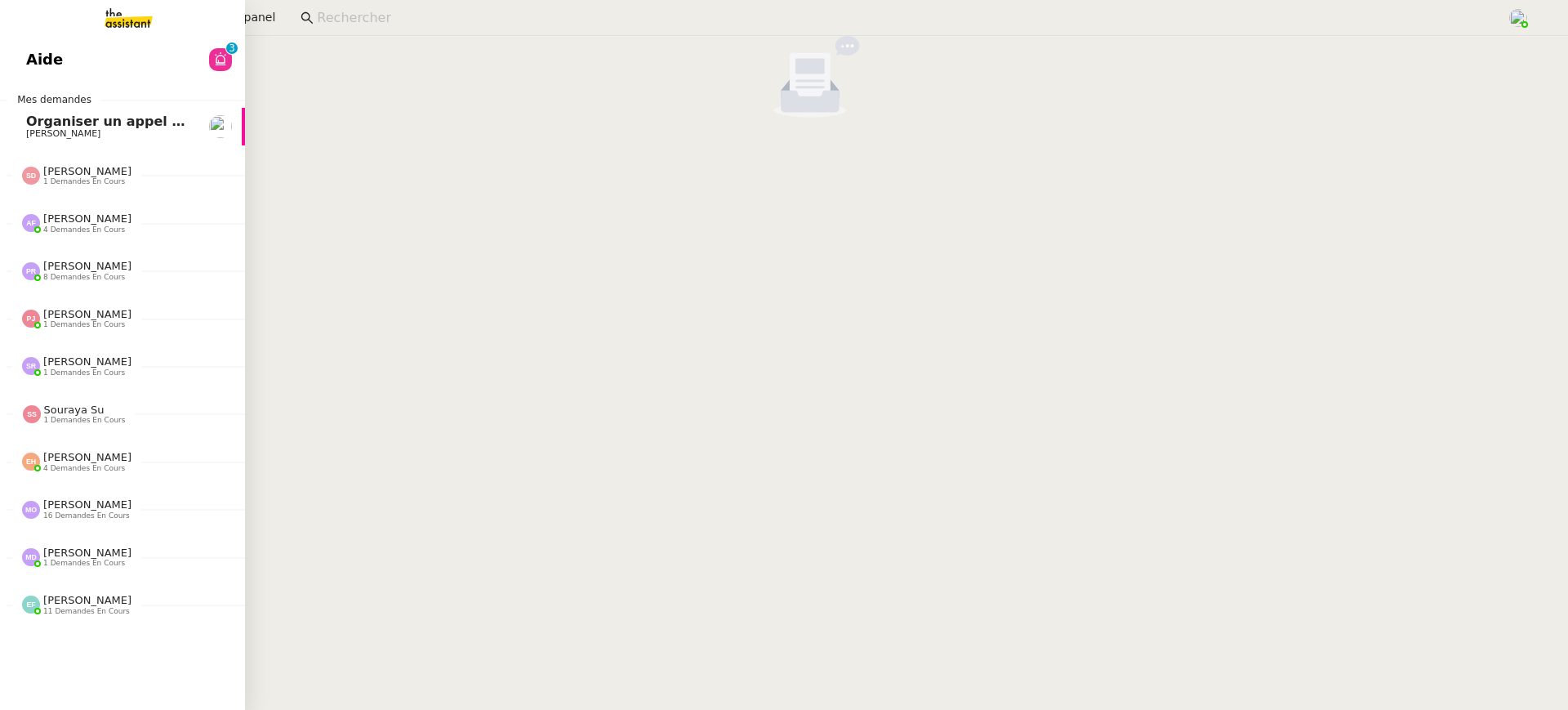
click at [39, 60] on span "Aide" at bounding box center [44, 59] width 37 height 25
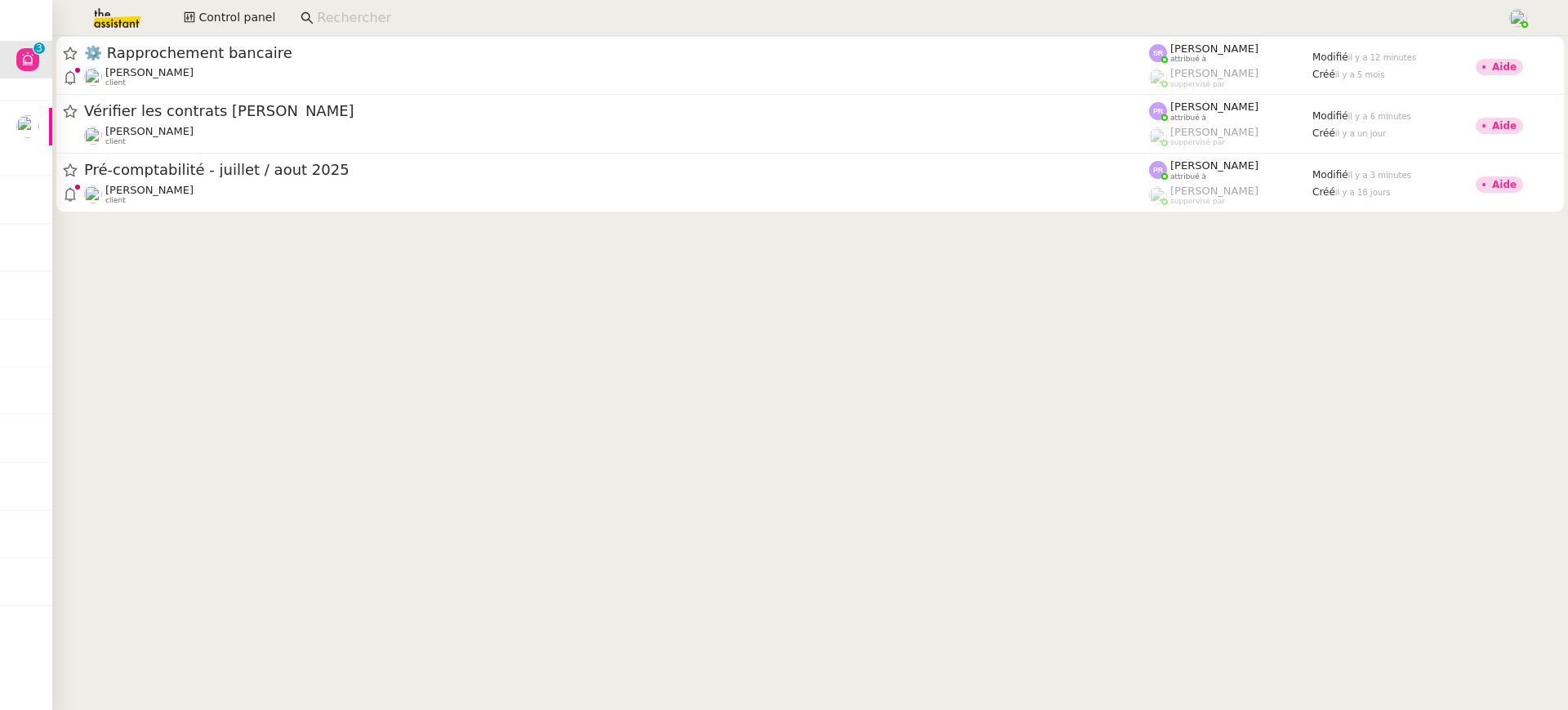
click at [304, 23] on icon at bounding box center [307, 18] width 13 height 13
click at [207, 27] on span "Control panel" at bounding box center [236, 18] width 77 height 18
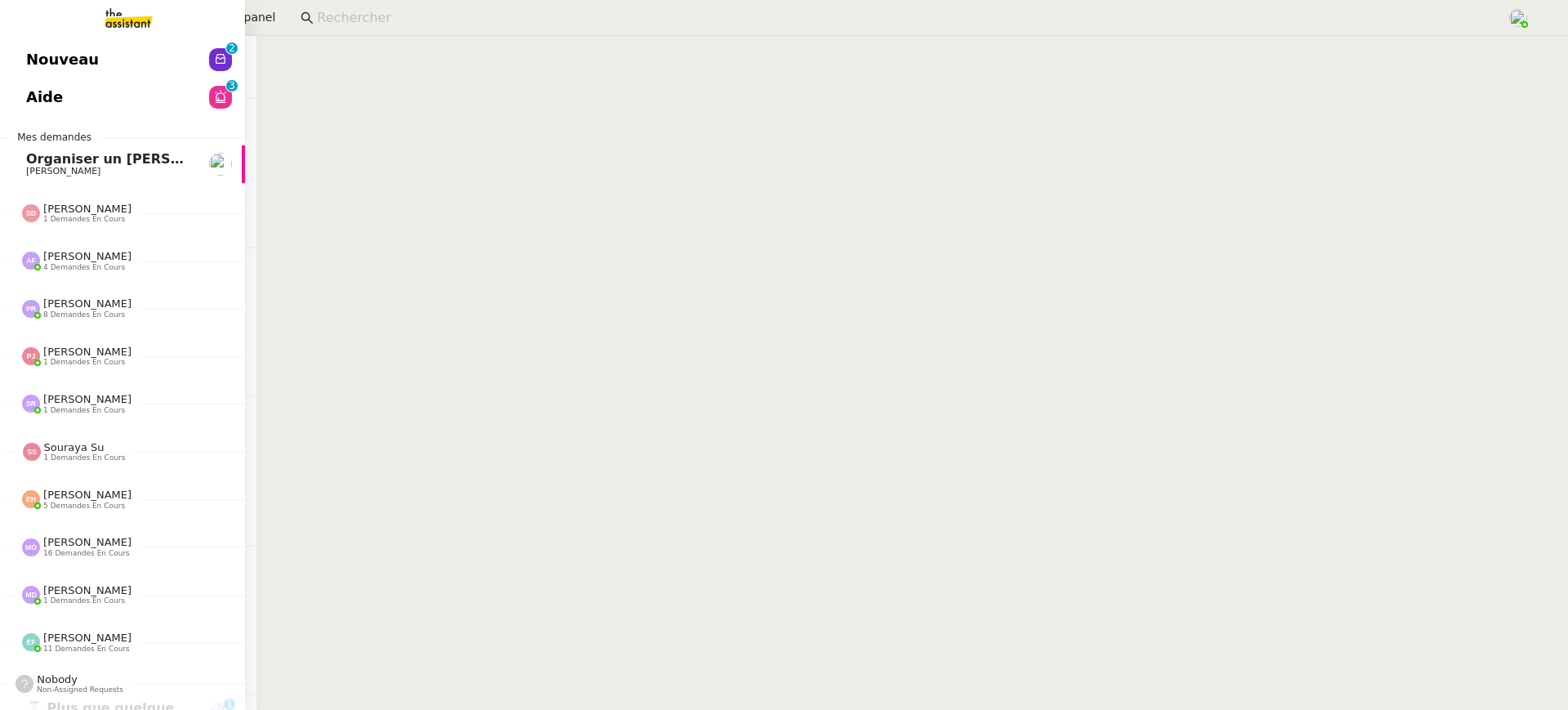
click span "Nouveau"
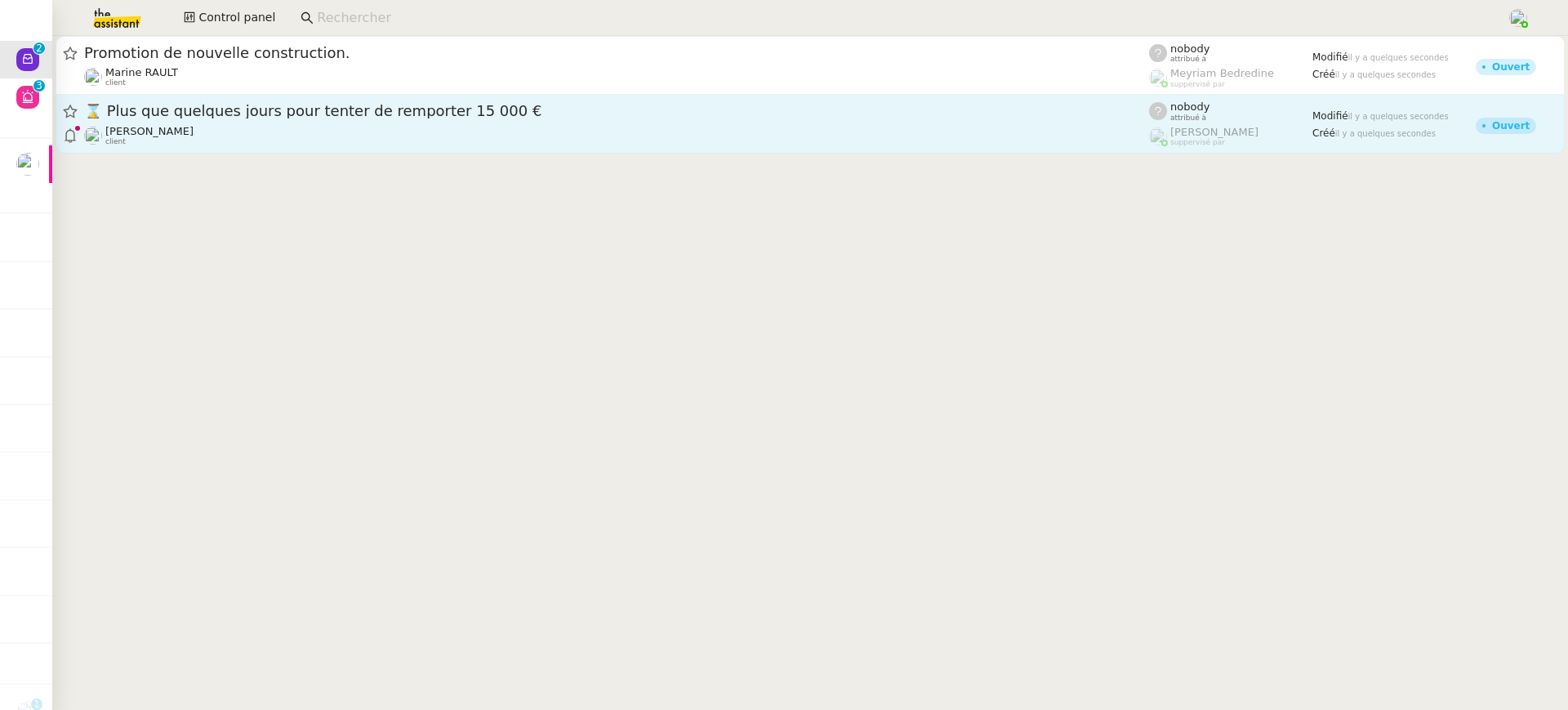
click span "⌛ Plus que quelques jours pour tenter de remporter 15 000 €"
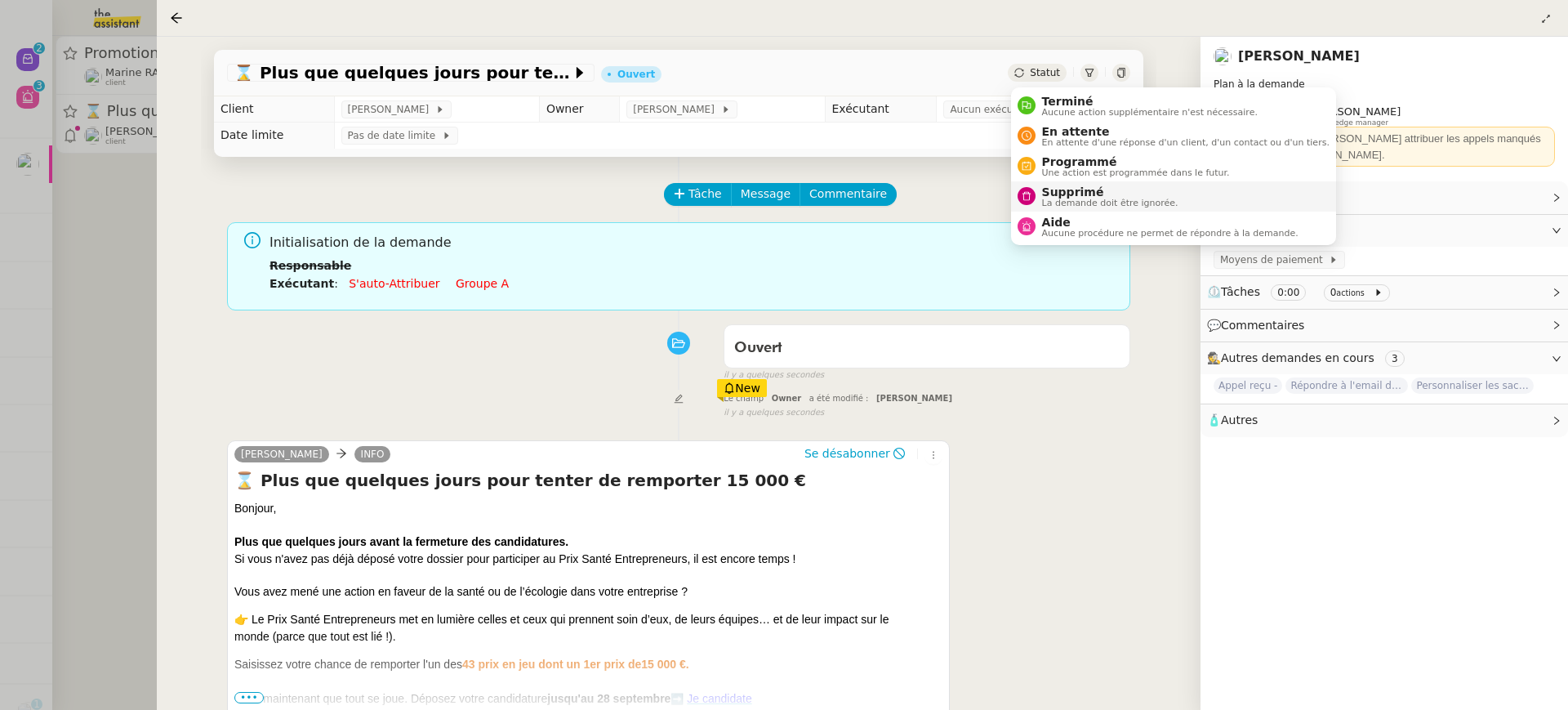
click span "Supprimé"
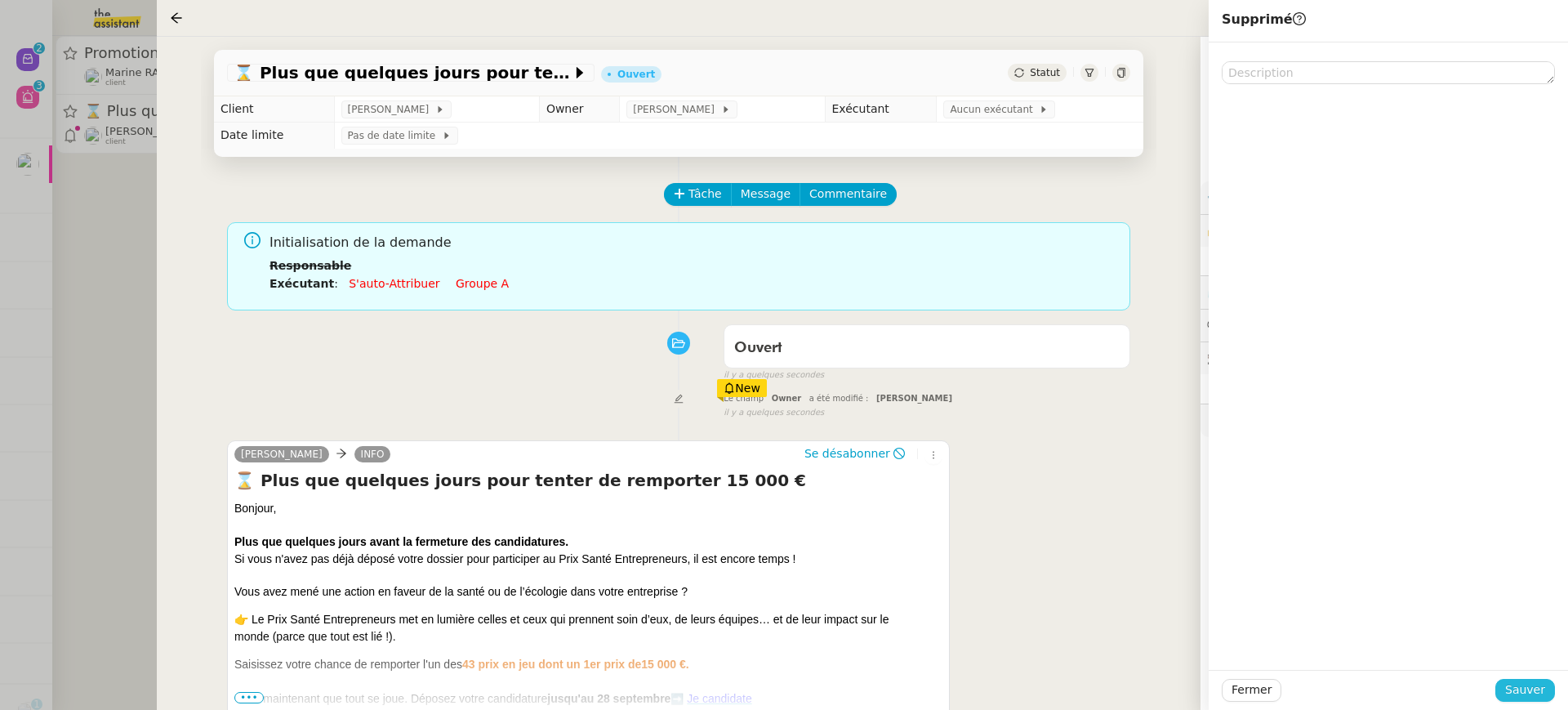
click at [1553, 687] on button "Sauver" at bounding box center [1525, 690] width 60 height 23
click at [73, 123] on div at bounding box center [784, 355] width 1568 height 710
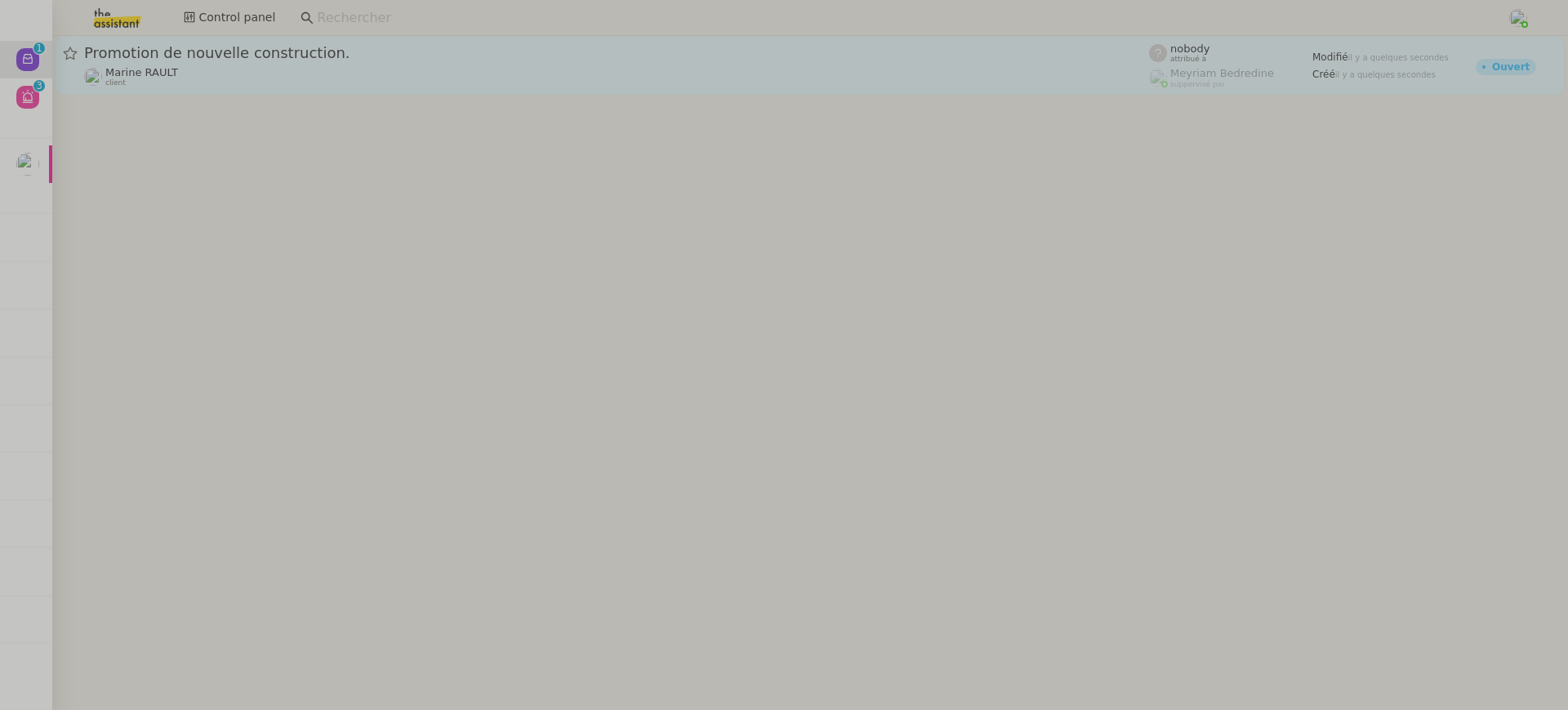
click at [245, 44] on div "Promotion de nouvelle construction." at bounding box center [616, 53] width 1065 height 19
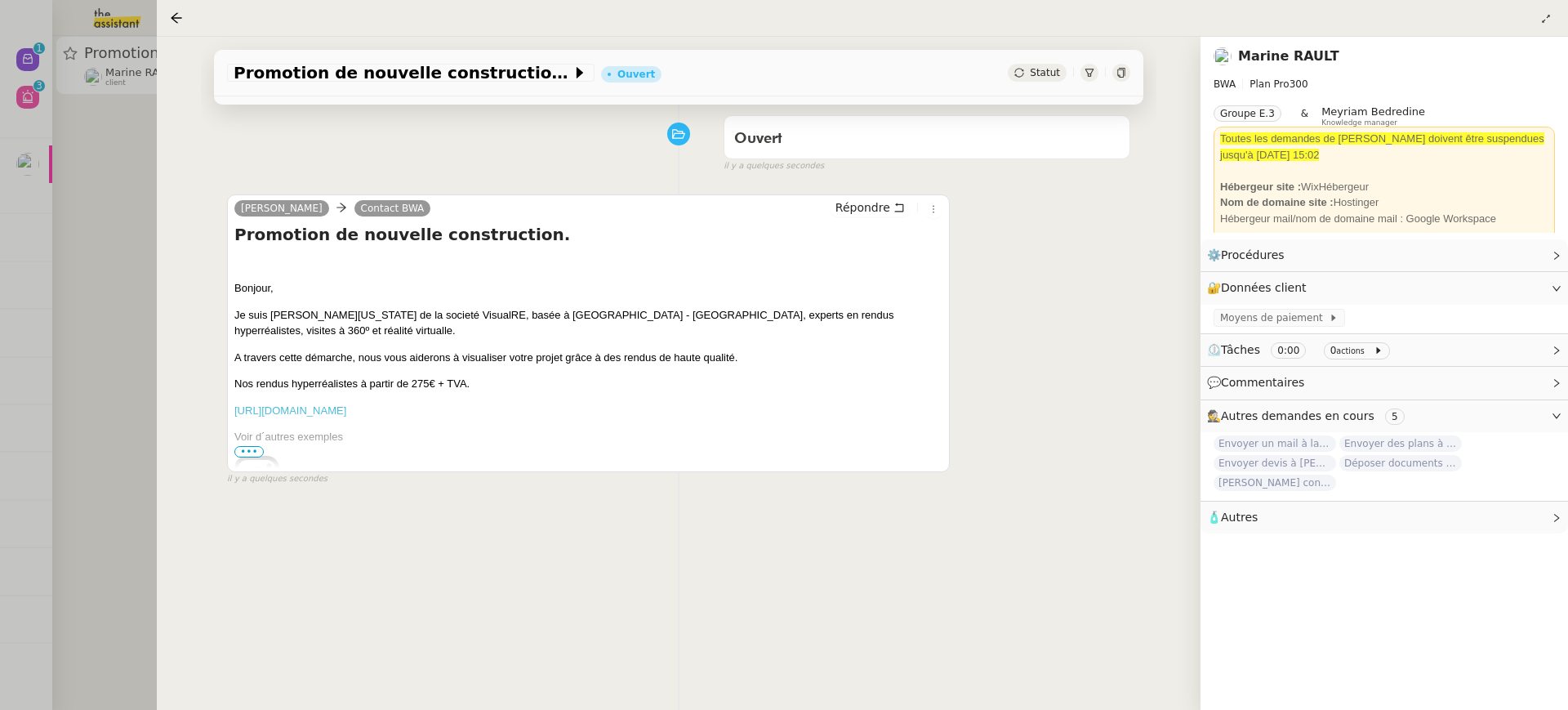
scroll to position [75, 0]
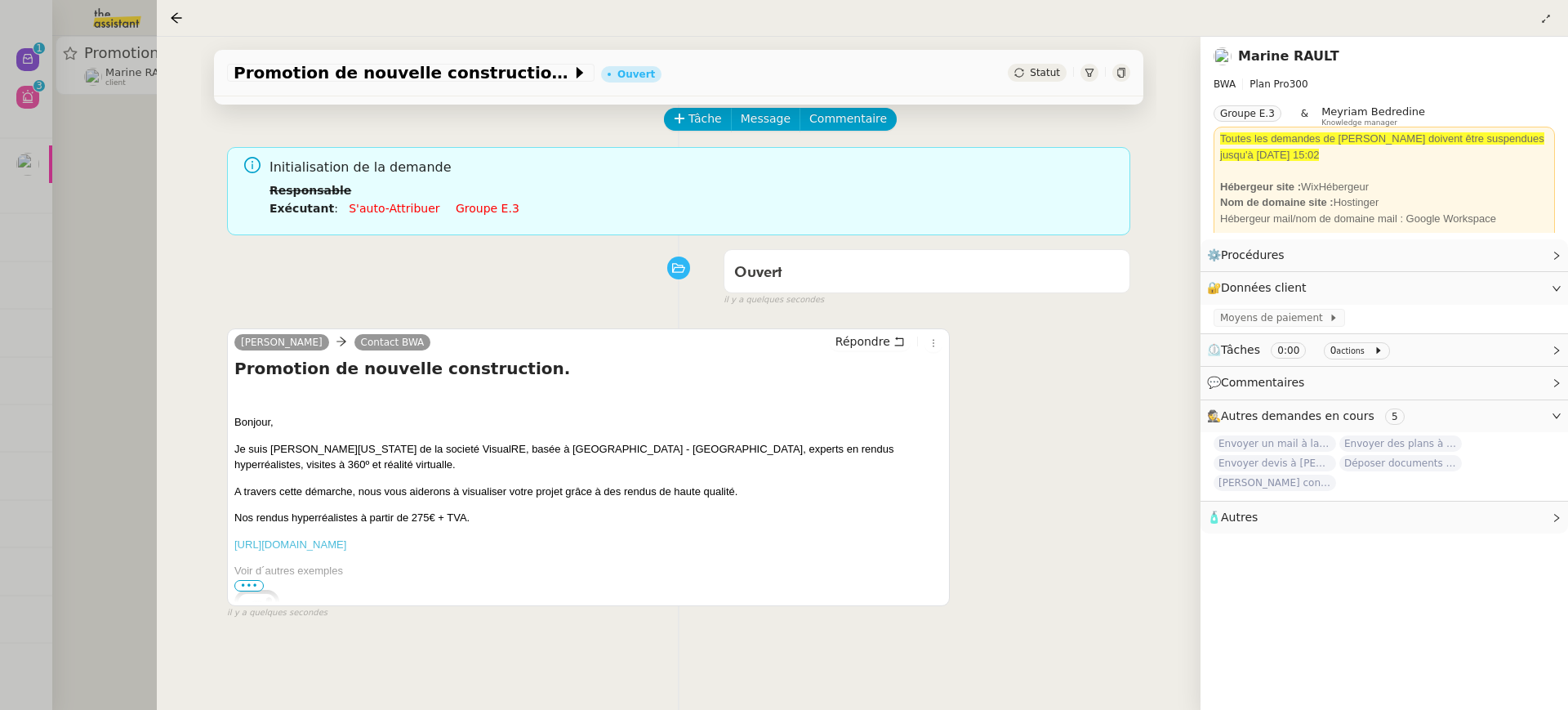
click at [117, 358] on div at bounding box center [784, 355] width 1568 height 710
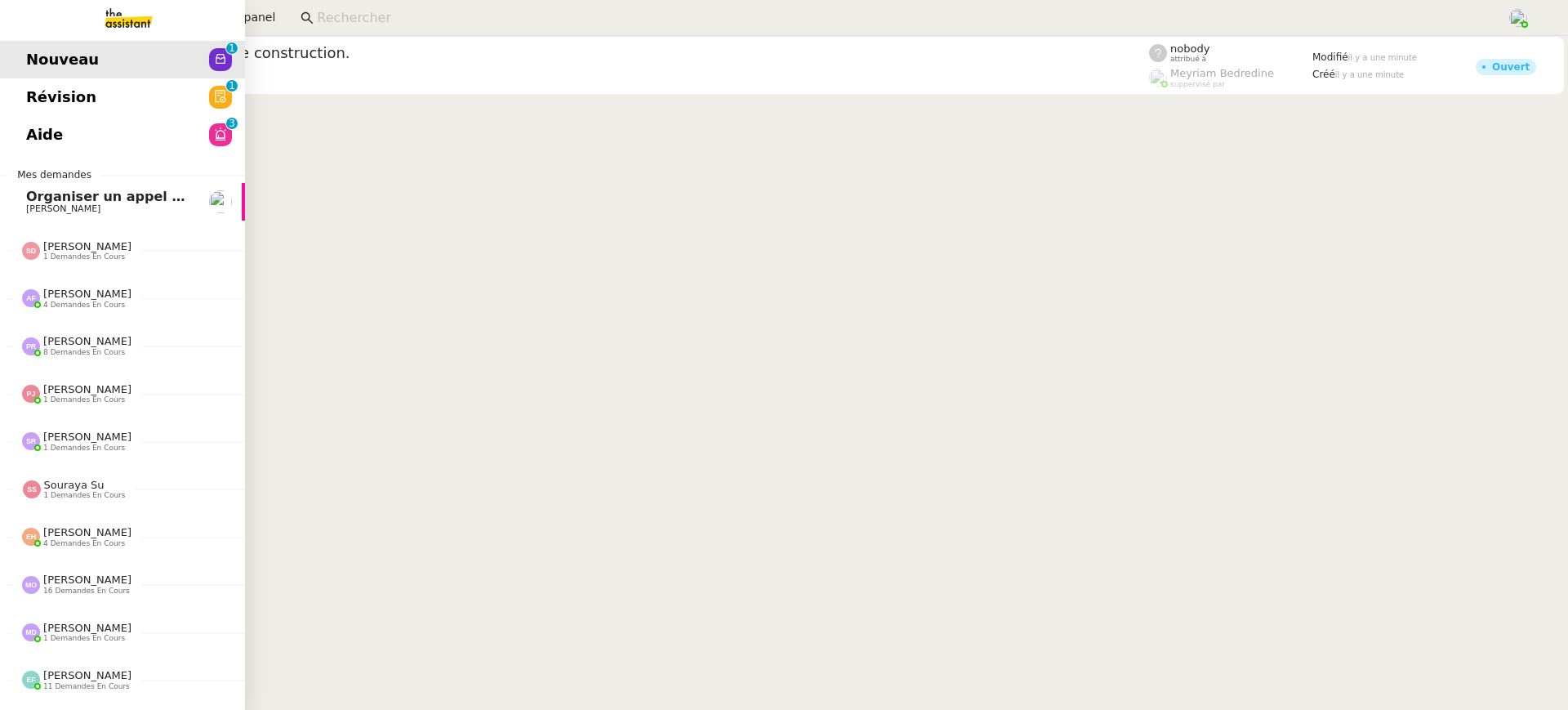
click at [47, 114] on link "Révision 0 1 2 3 4 5 6 7 8 9" at bounding box center [122, 97] width 245 height 38
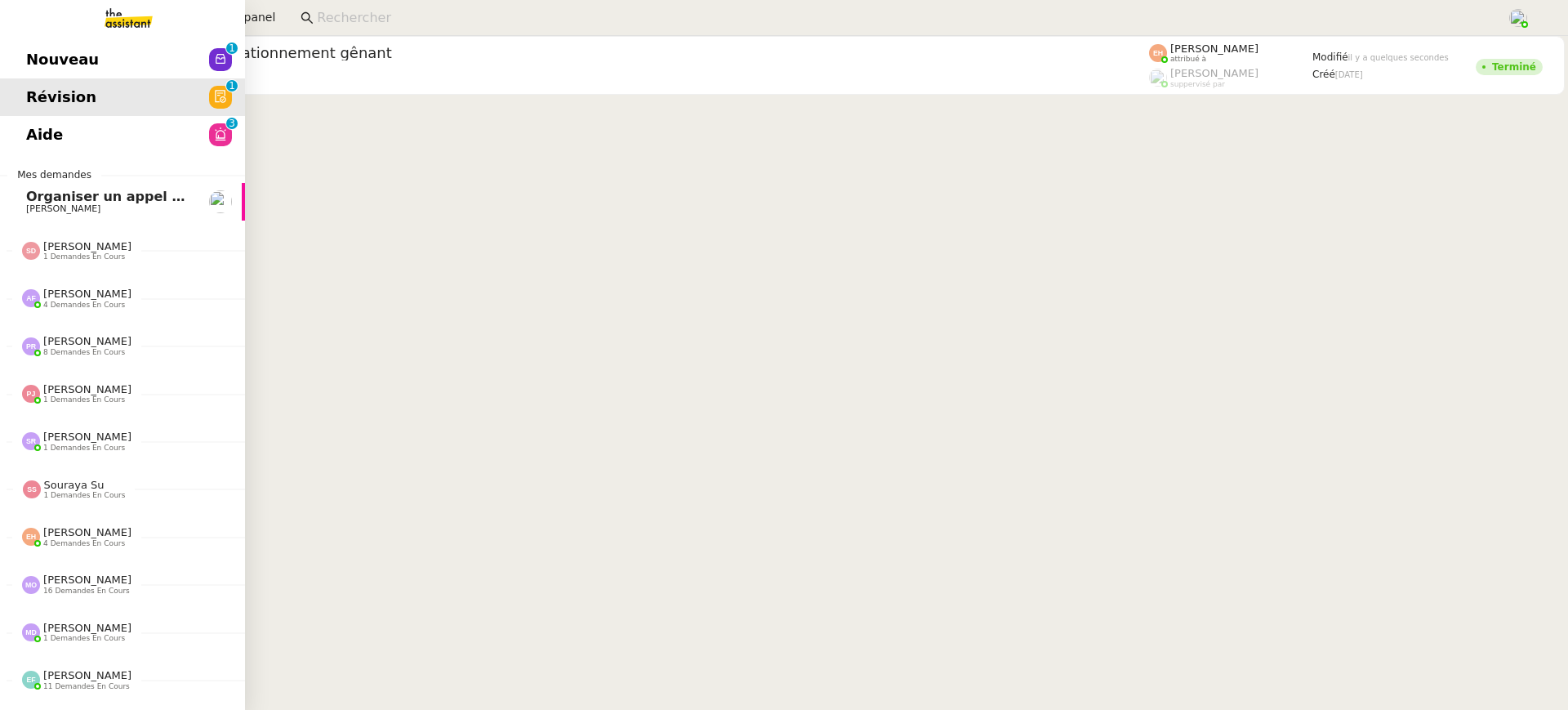
click at [47, 117] on link "Aide 0 1 2 3 4 5 6 7 8 9" at bounding box center [122, 135] width 245 height 38
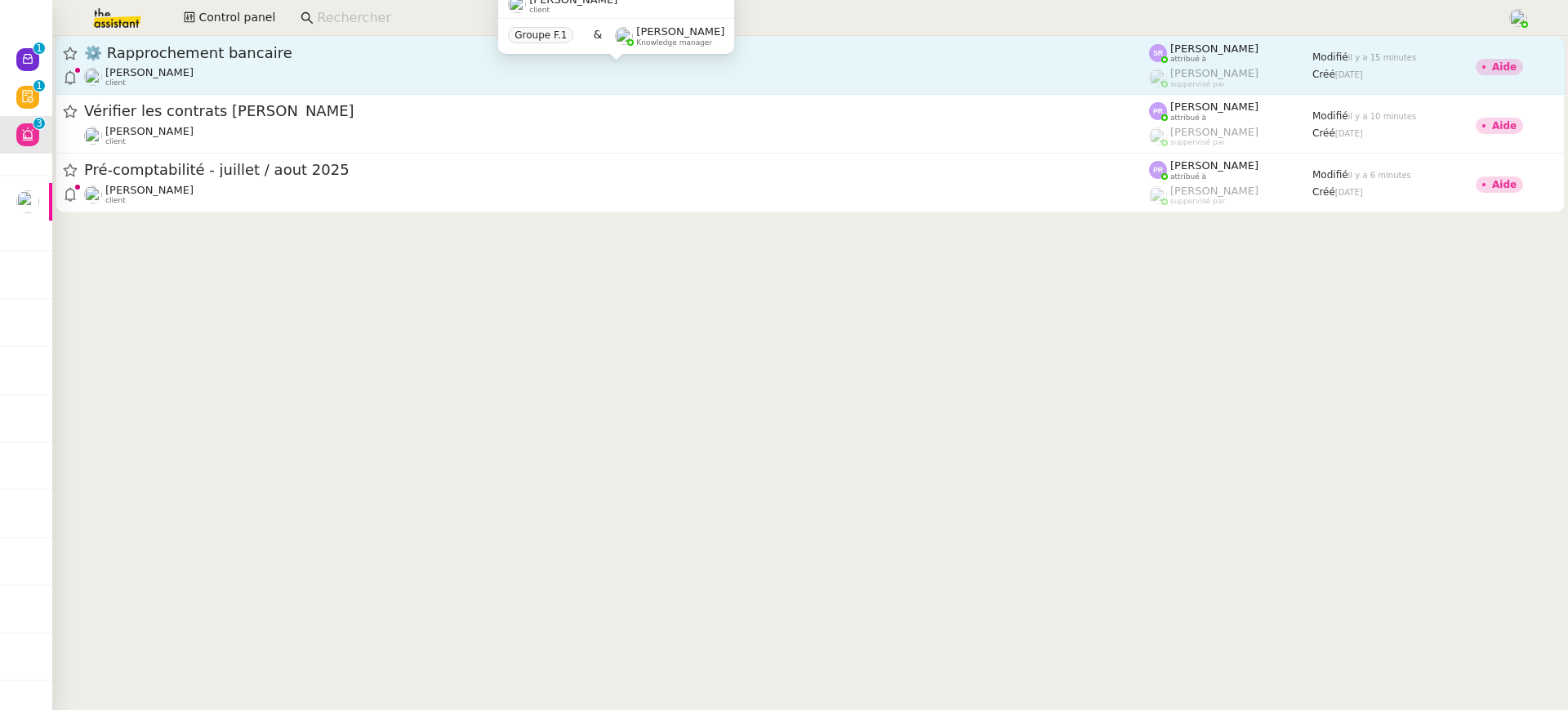
click at [692, 79] on div "[PERSON_NAME] client" at bounding box center [616, 77] width 1065 height 21
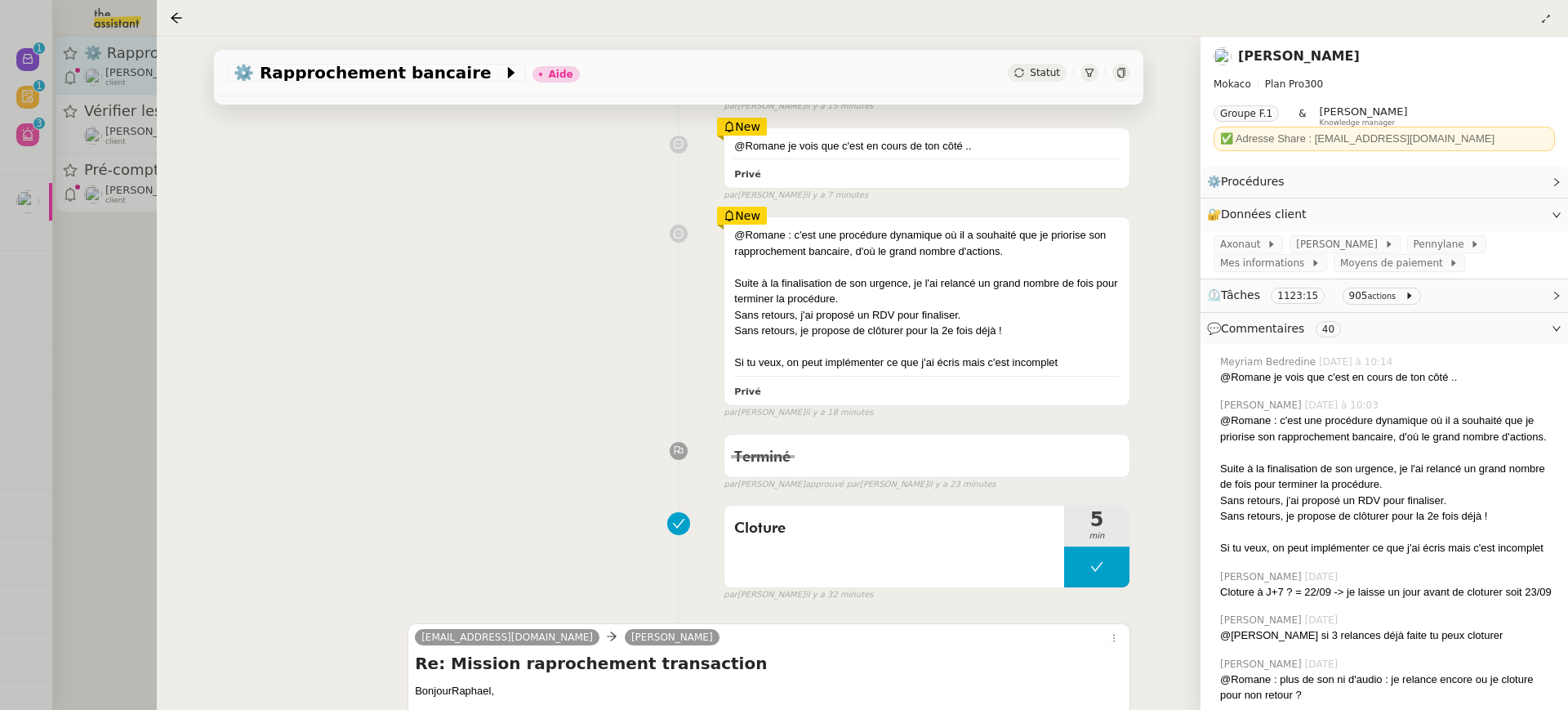
scroll to position [236, 0]
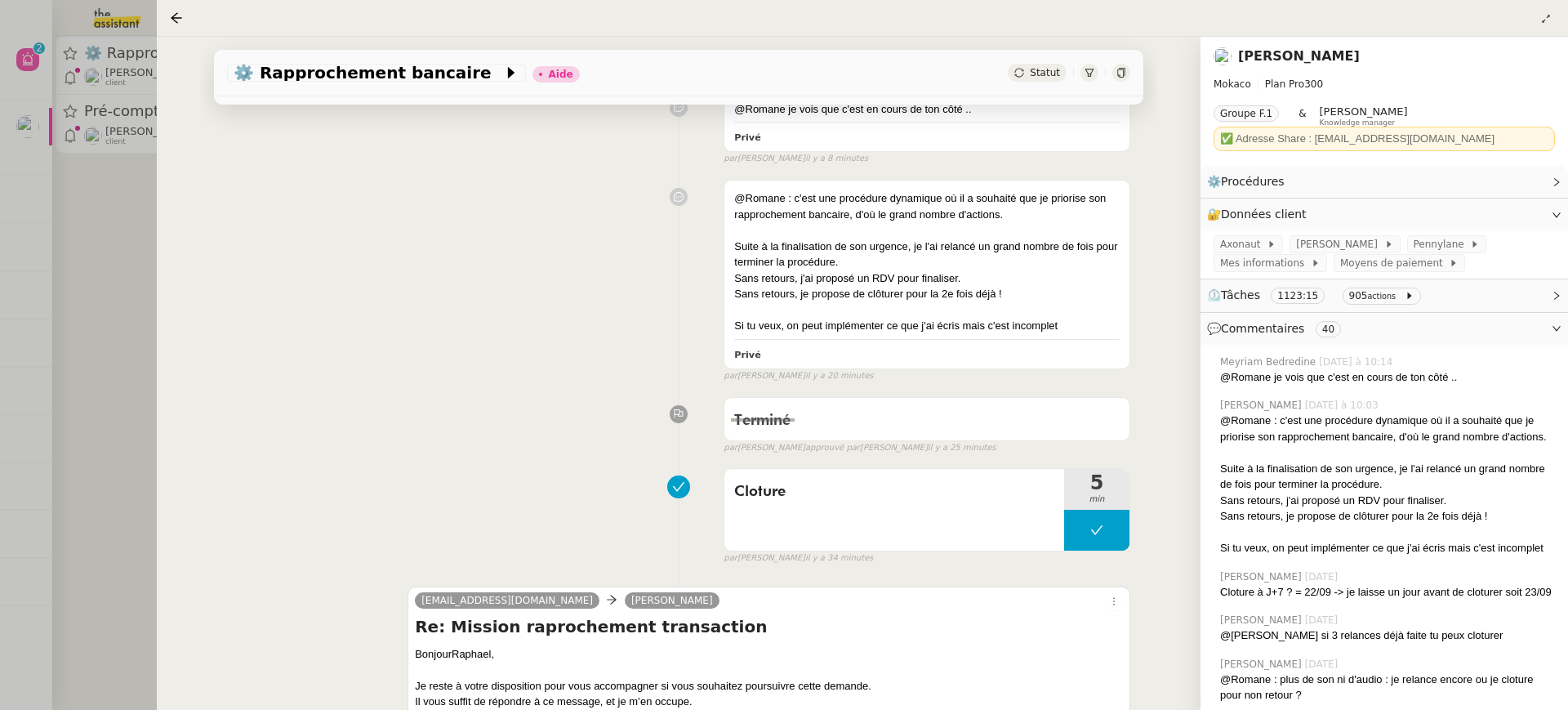
click at [86, 69] on div at bounding box center [784, 355] width 1568 height 710
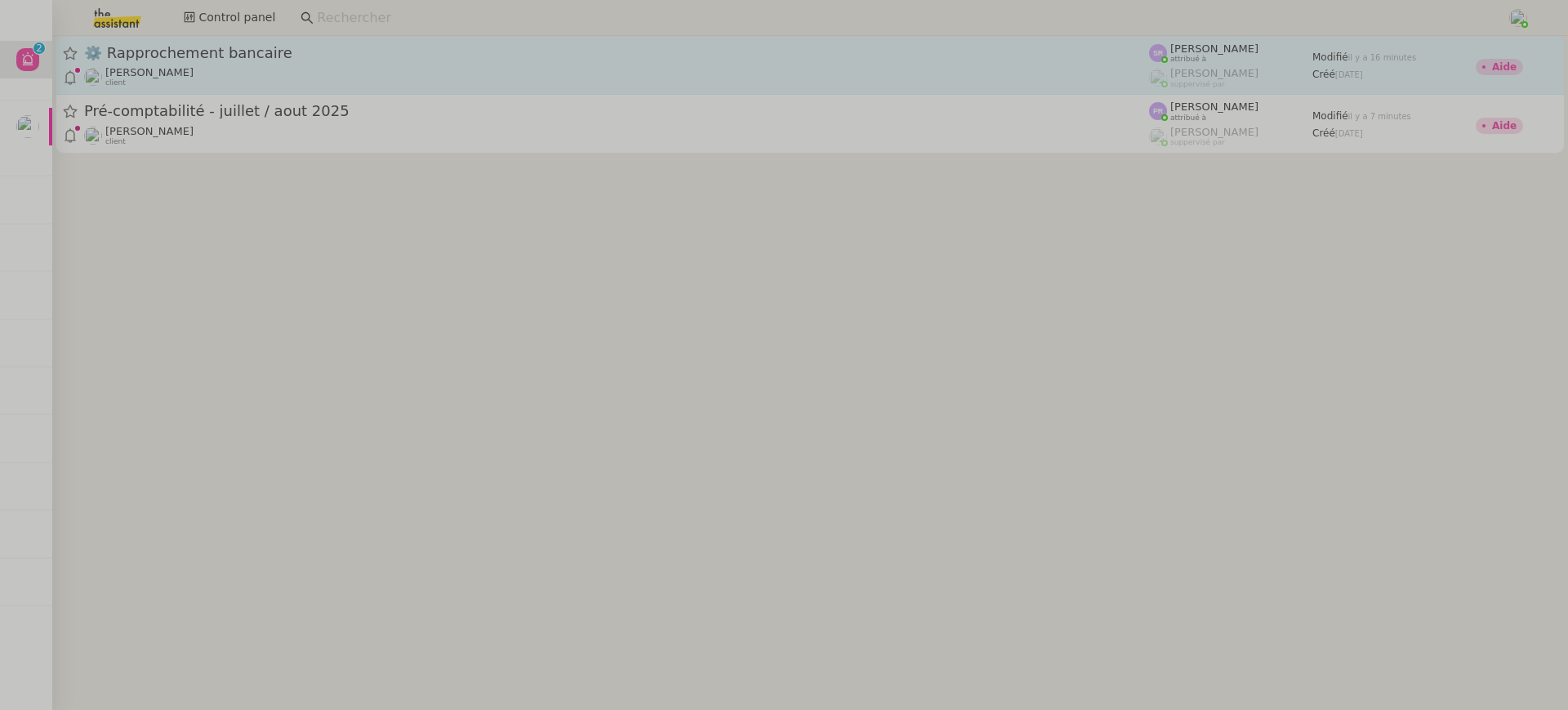
click at [209, 78] on div "[PERSON_NAME] client" at bounding box center [616, 77] width 1065 height 21
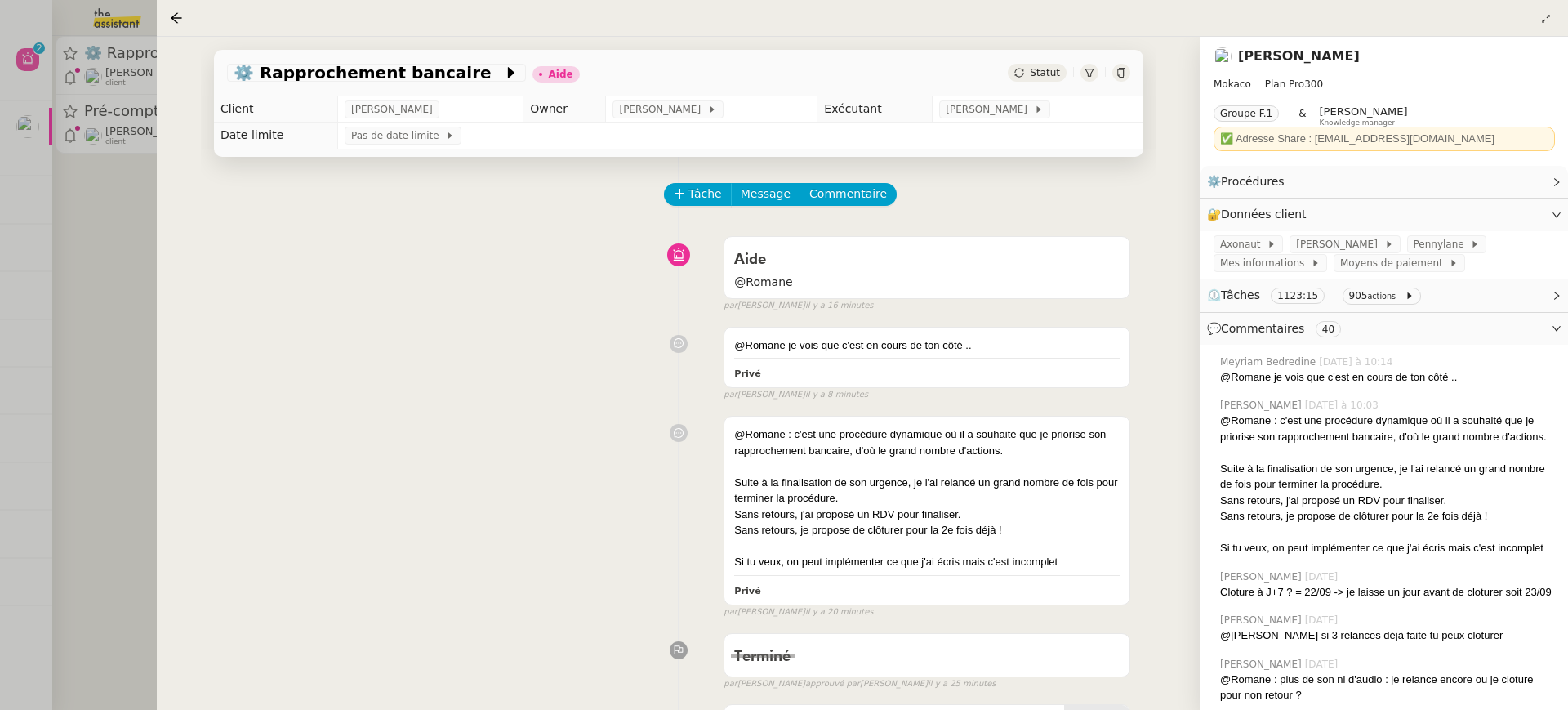
scroll to position [18, 0]
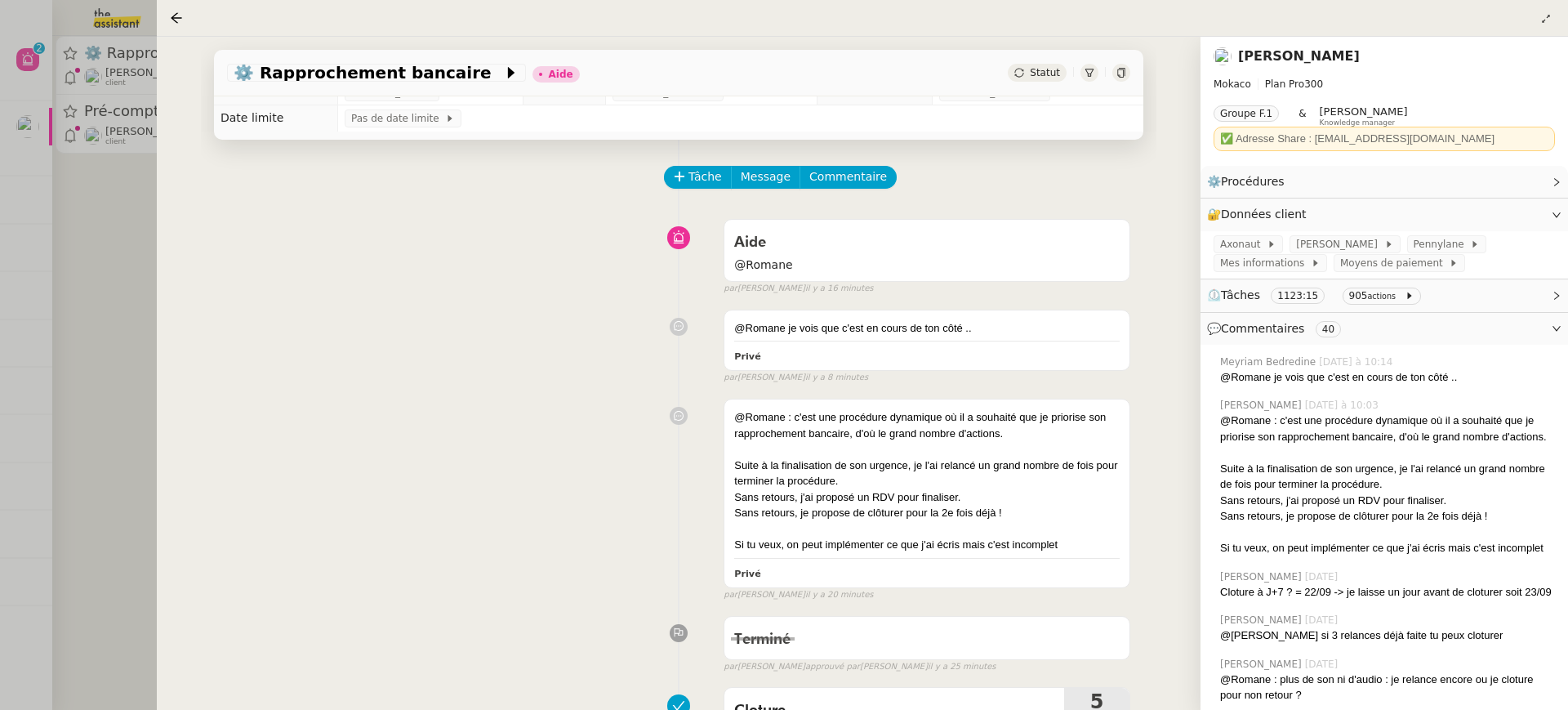
click at [127, 294] on div at bounding box center [784, 355] width 1568 height 710
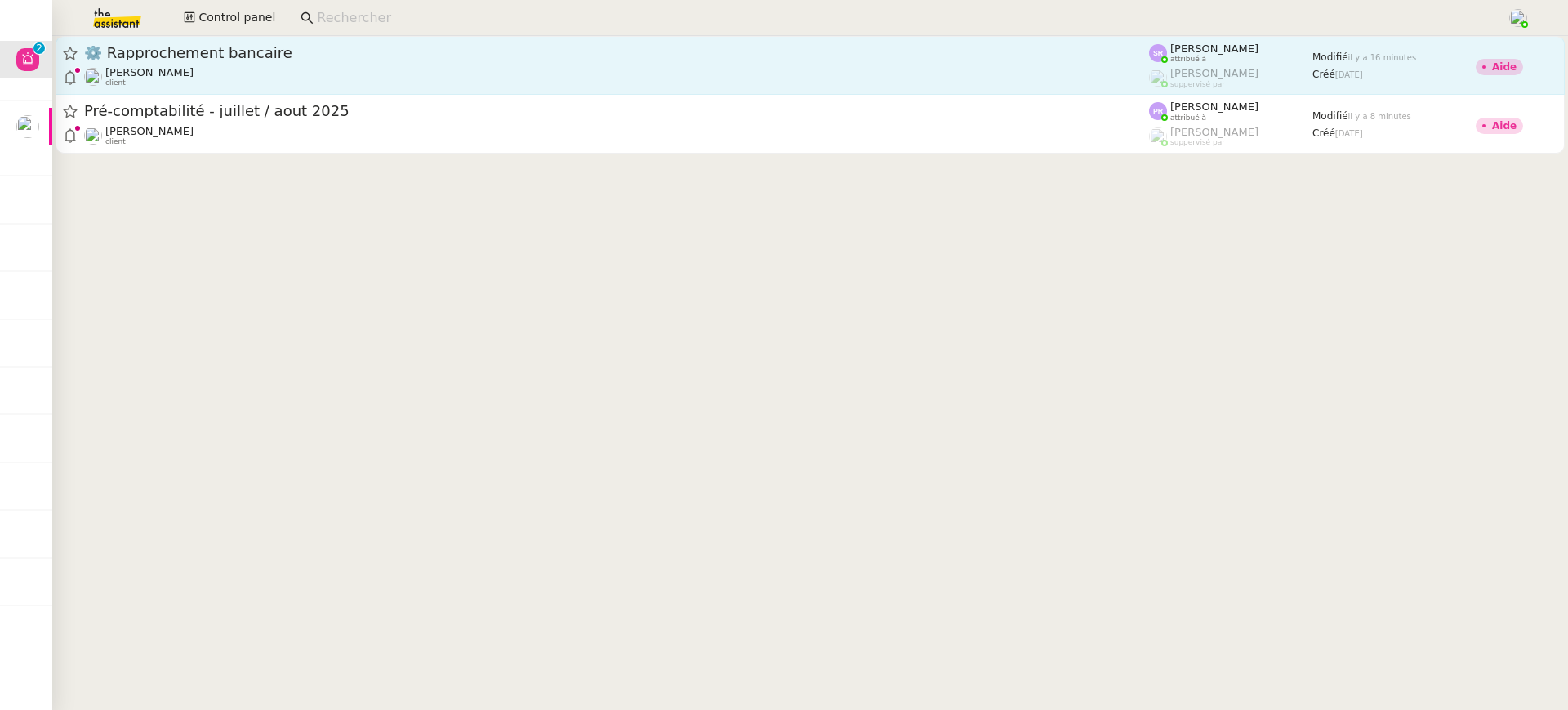
click at [770, 46] on span "⚙️ Rapprochement bancaire" at bounding box center [616, 54] width 1065 height 15
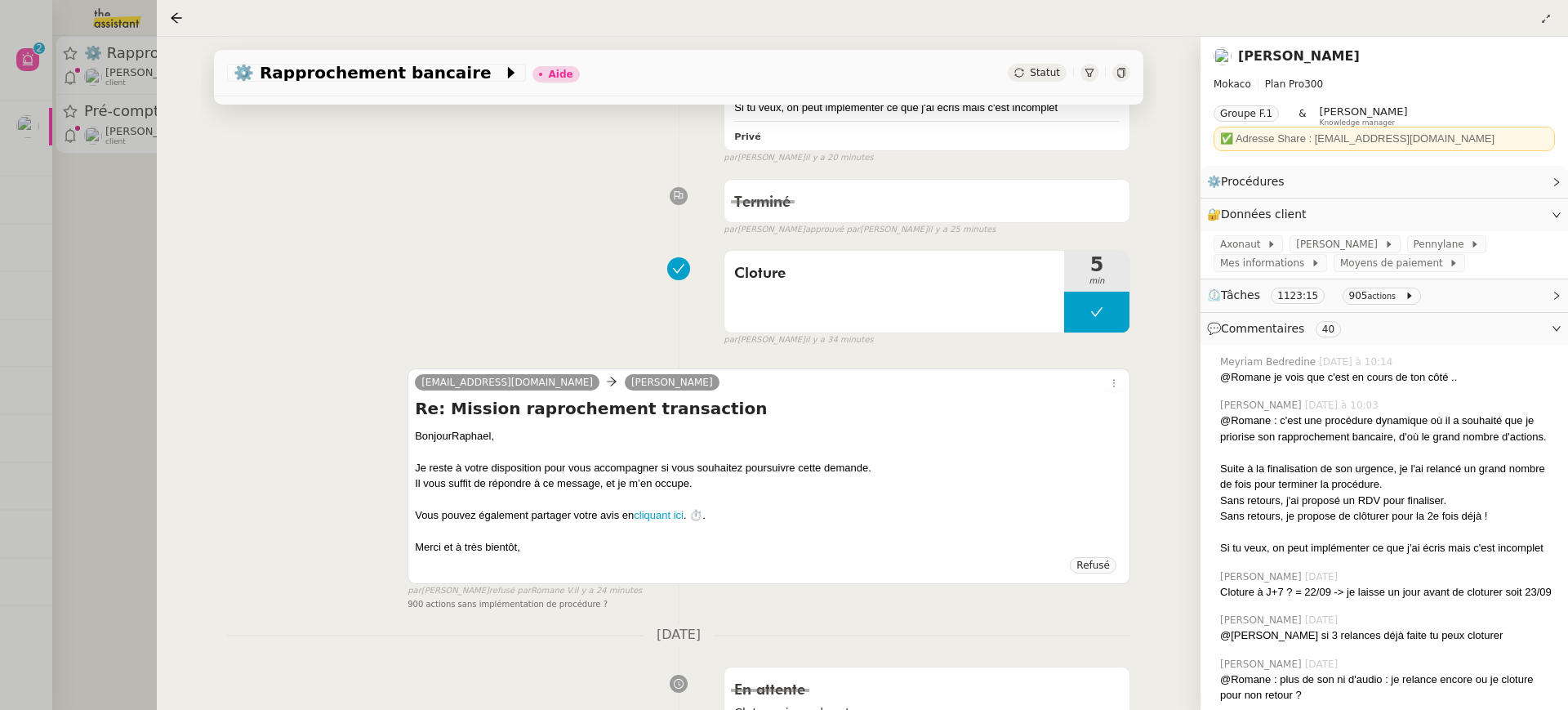
scroll to position [482, 0]
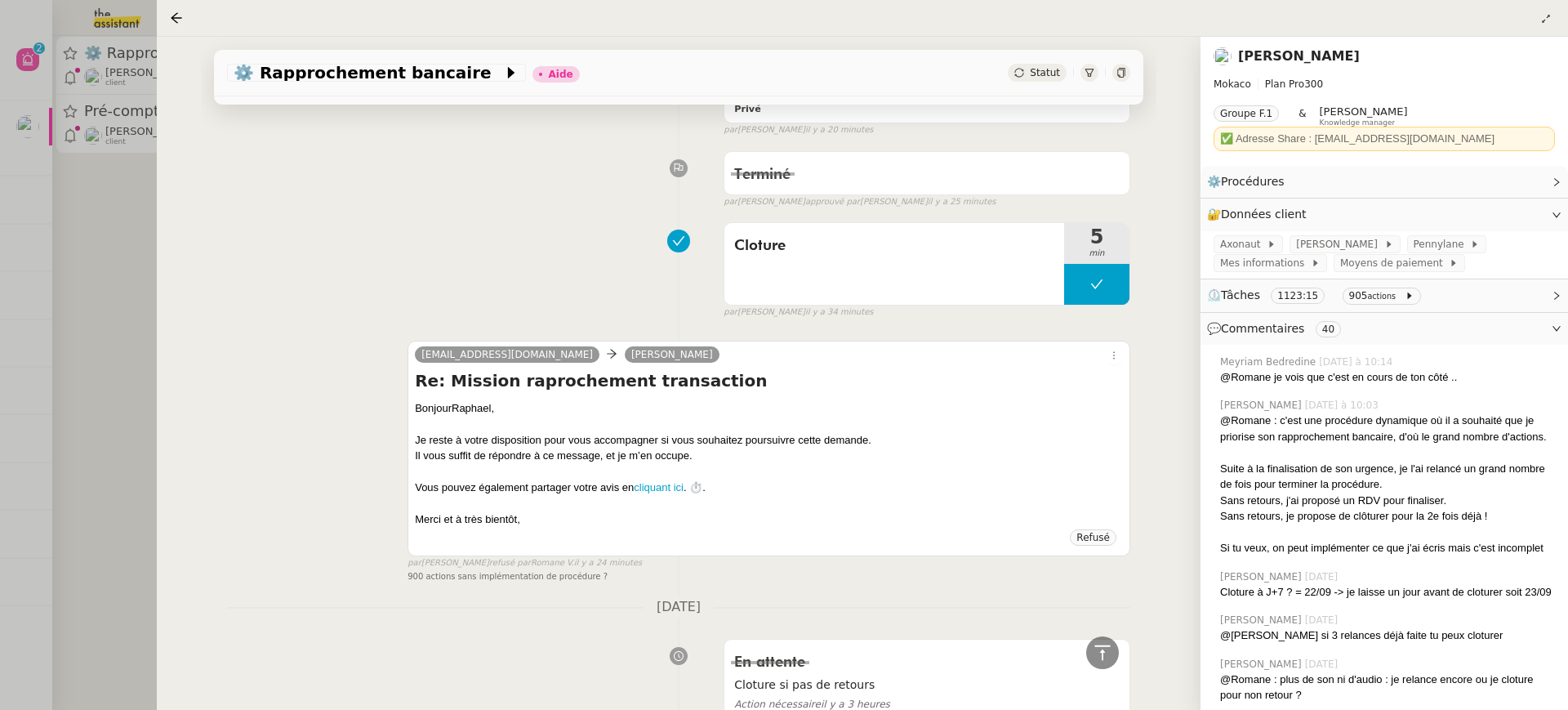
click at [76, 114] on div at bounding box center [784, 355] width 1568 height 710
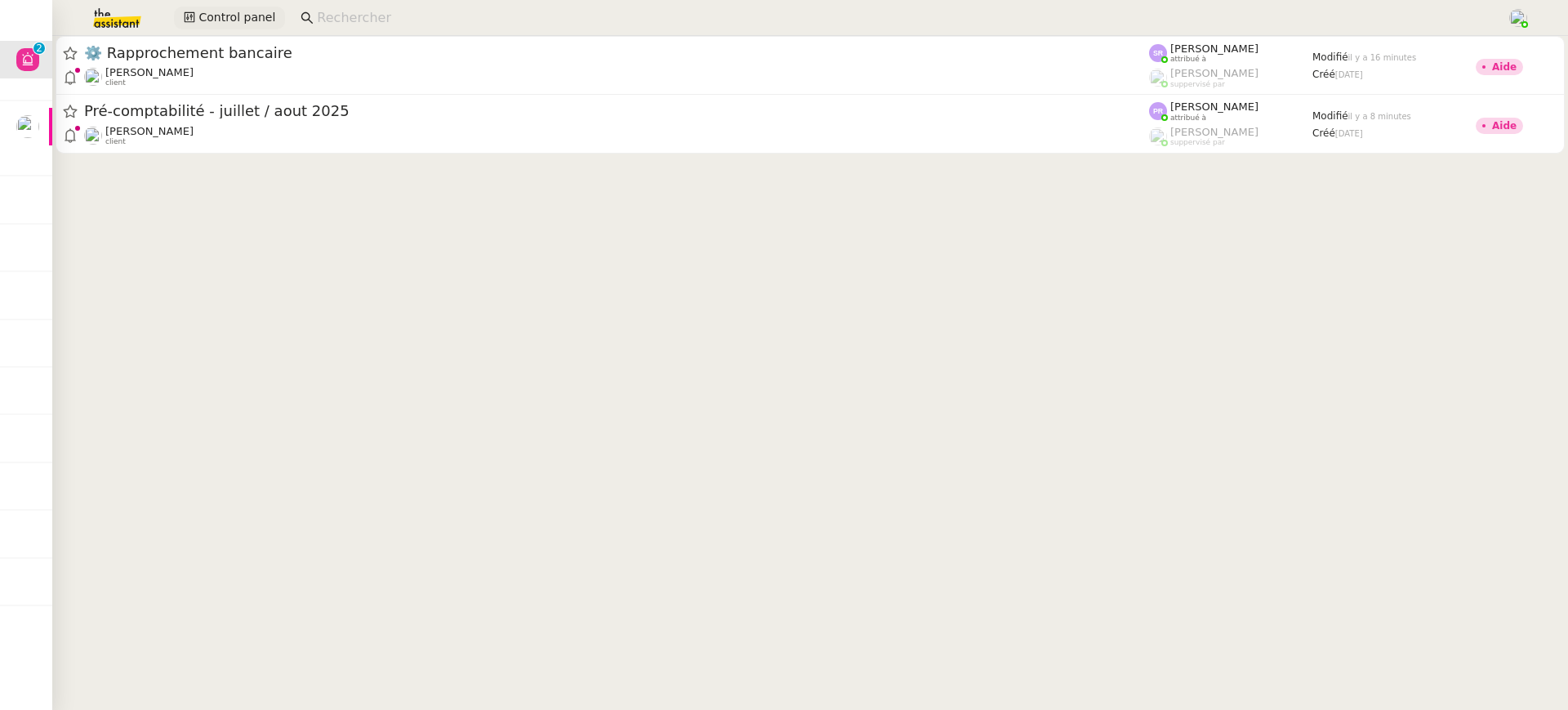
click at [264, 20] on span "Control panel" at bounding box center [236, 18] width 77 height 18
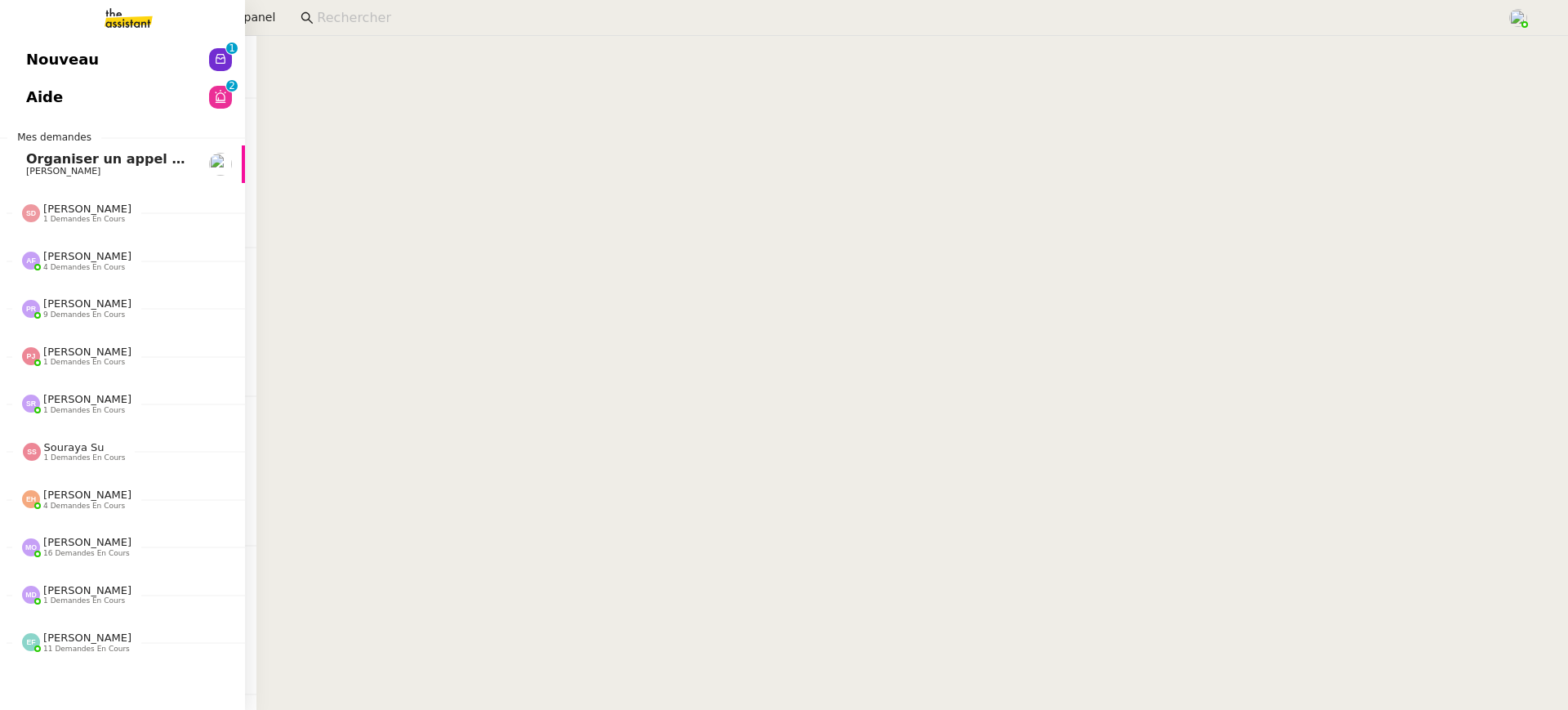
click at [24, 54] on link "Nouveau 0 1 2 3 4 5 6 7 8 9" at bounding box center [122, 59] width 245 height 38
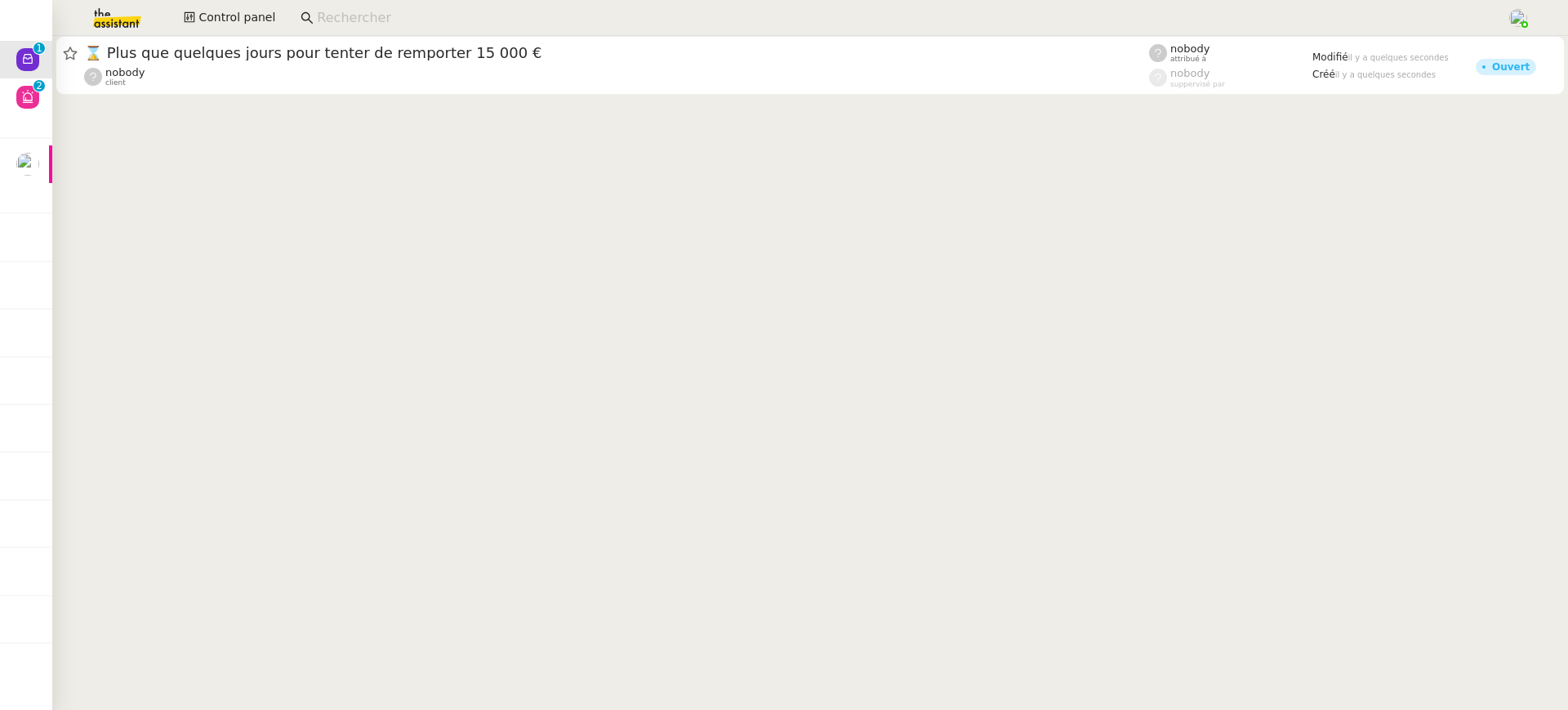
click at [485, 108] on cdk-virtual-scroll-viewport "⌛ Plus que quelques jours pour tenter de remporter 15 000 € nobody client nobod…" at bounding box center [810, 373] width 1515 height 674
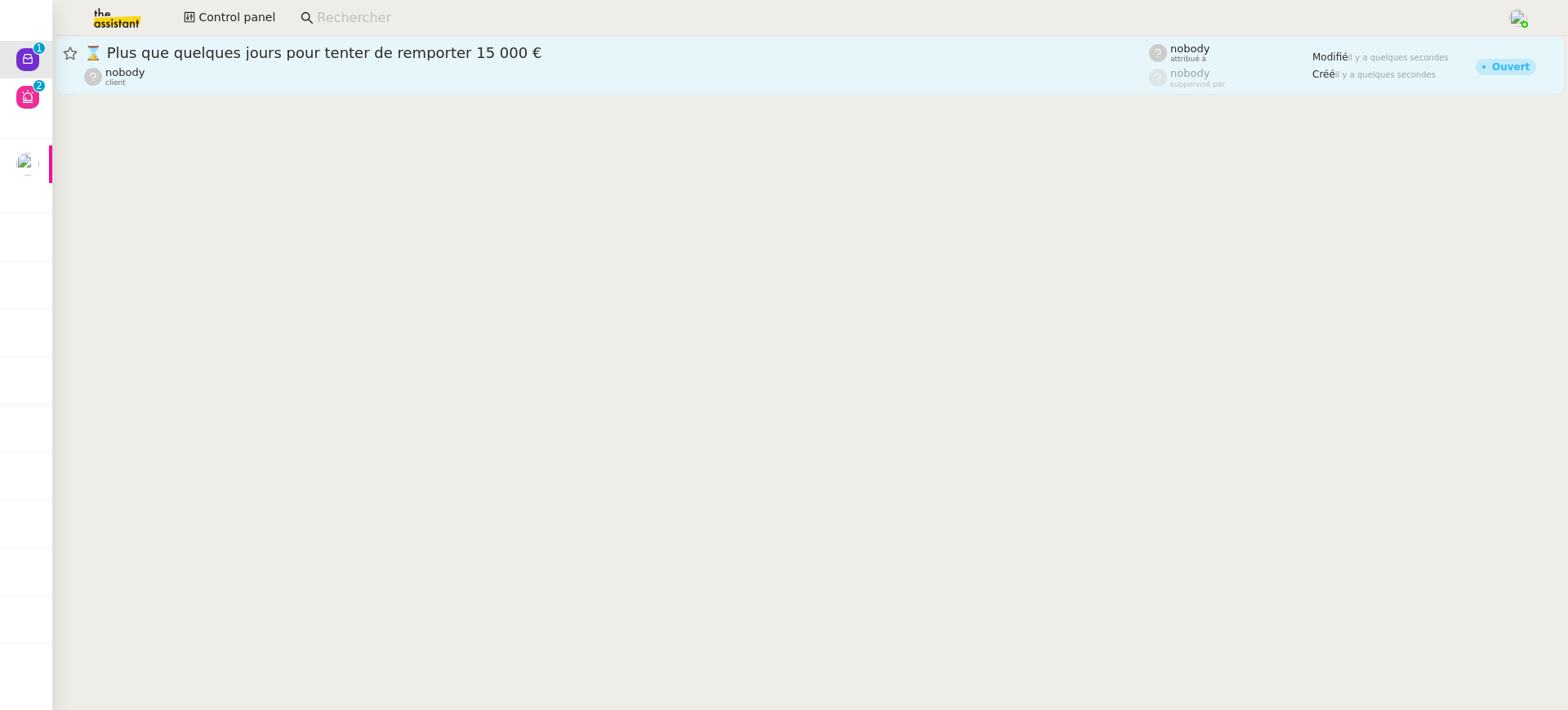
click at [465, 81] on div "nobody client" at bounding box center [616, 77] width 1065 height 21
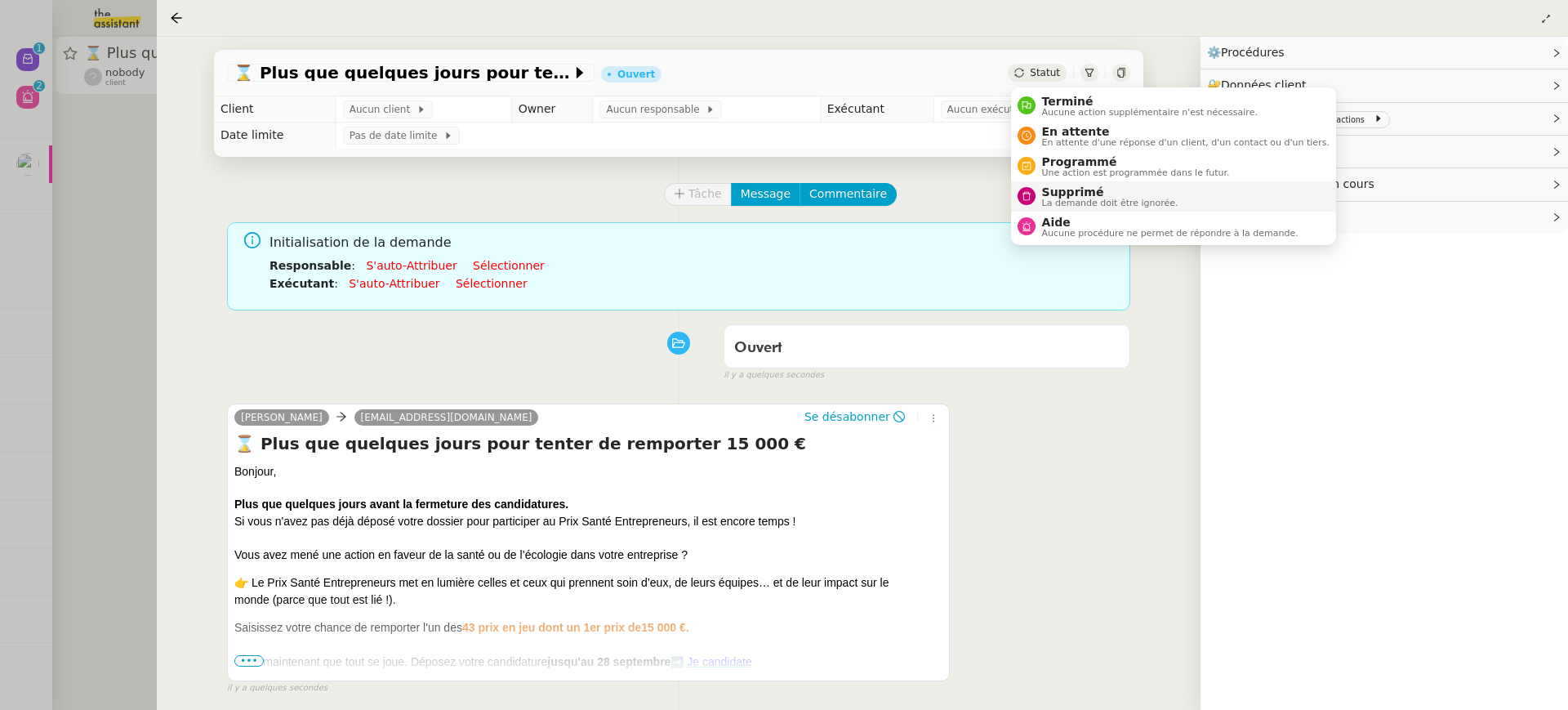
click at [1080, 199] on span "La demande doit être ignorée." at bounding box center [1110, 203] width 137 height 9
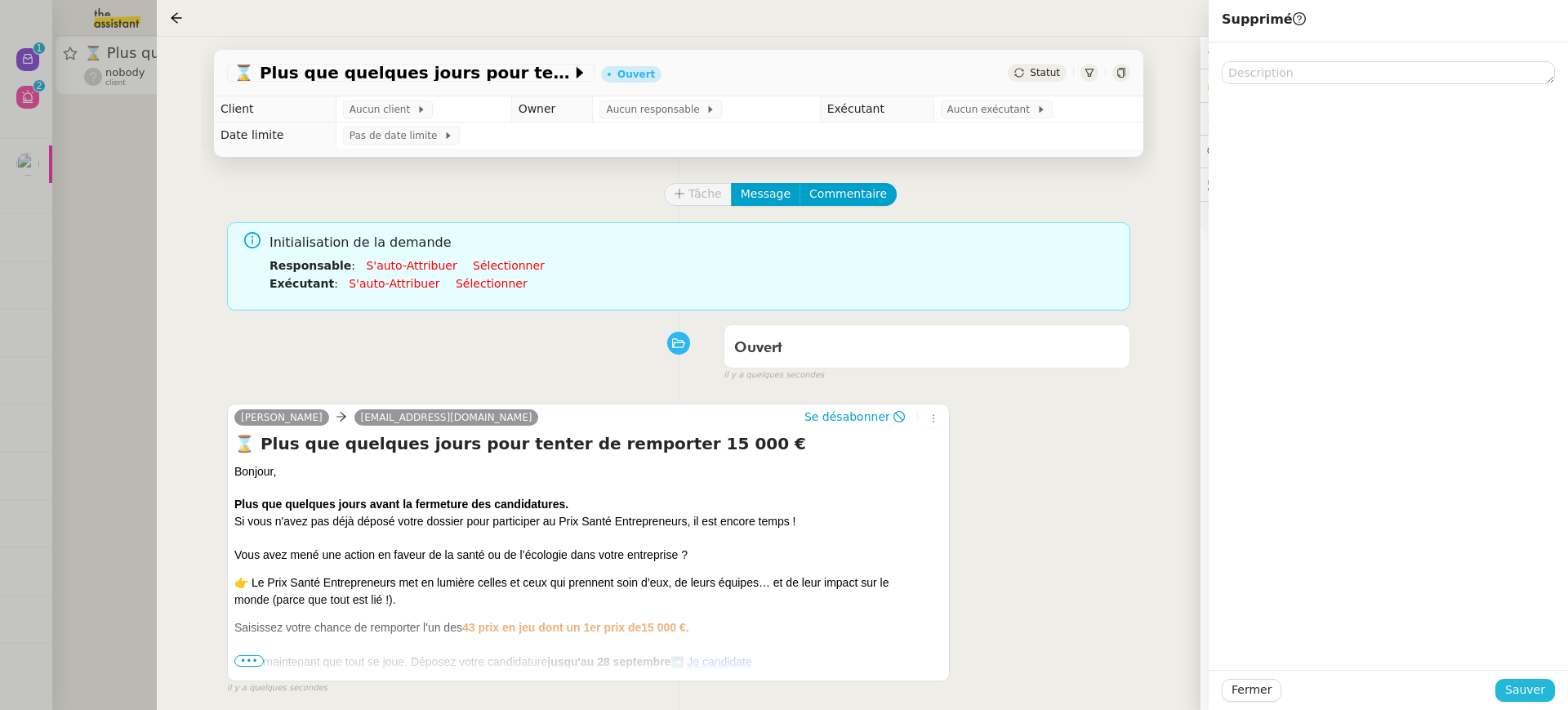
click at [1512, 680] on button "Sauver" at bounding box center [1525, 690] width 60 height 23
click at [28, 252] on div at bounding box center [784, 355] width 1568 height 710
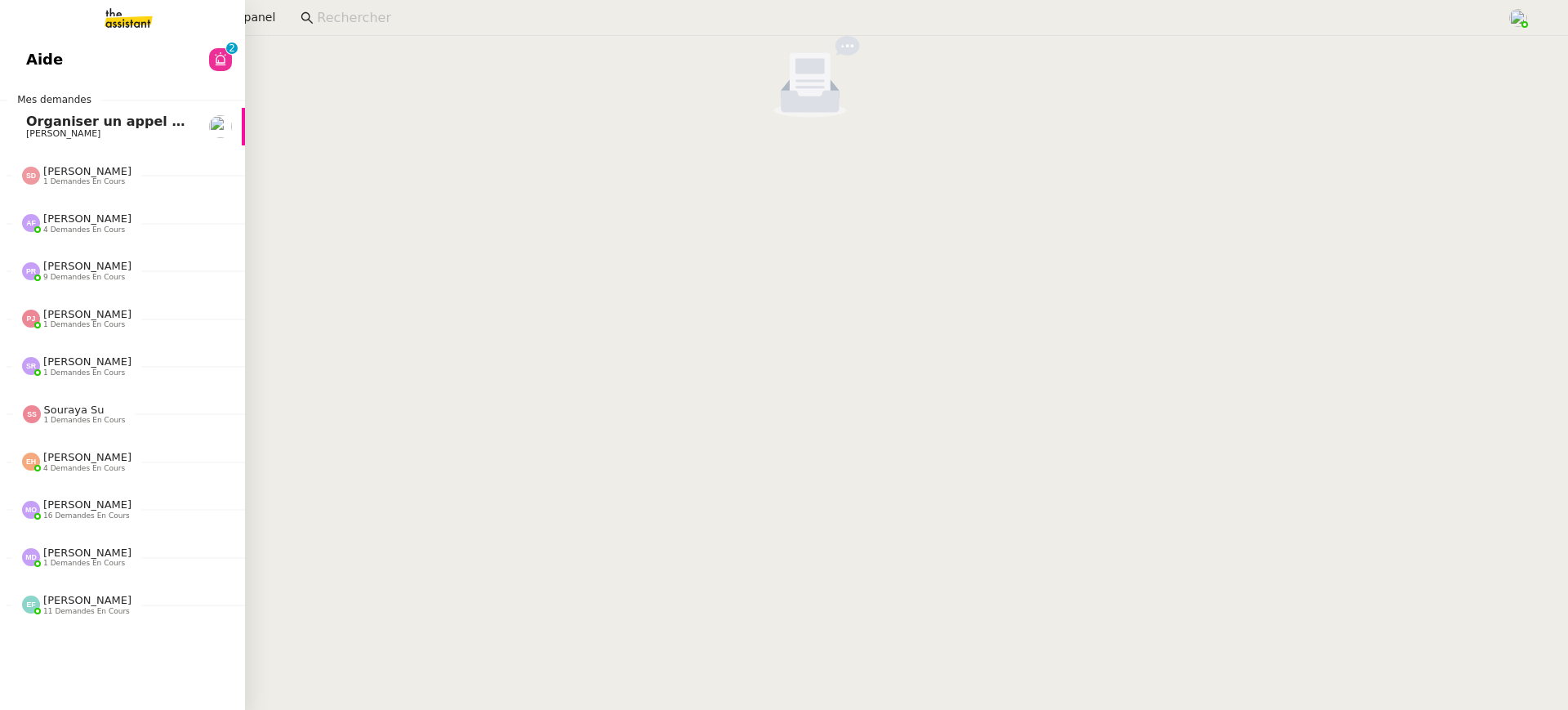
click at [36, 68] on link "Aide 0 1 2 3 4 5 6 7 8 9" at bounding box center [122, 59] width 245 height 38
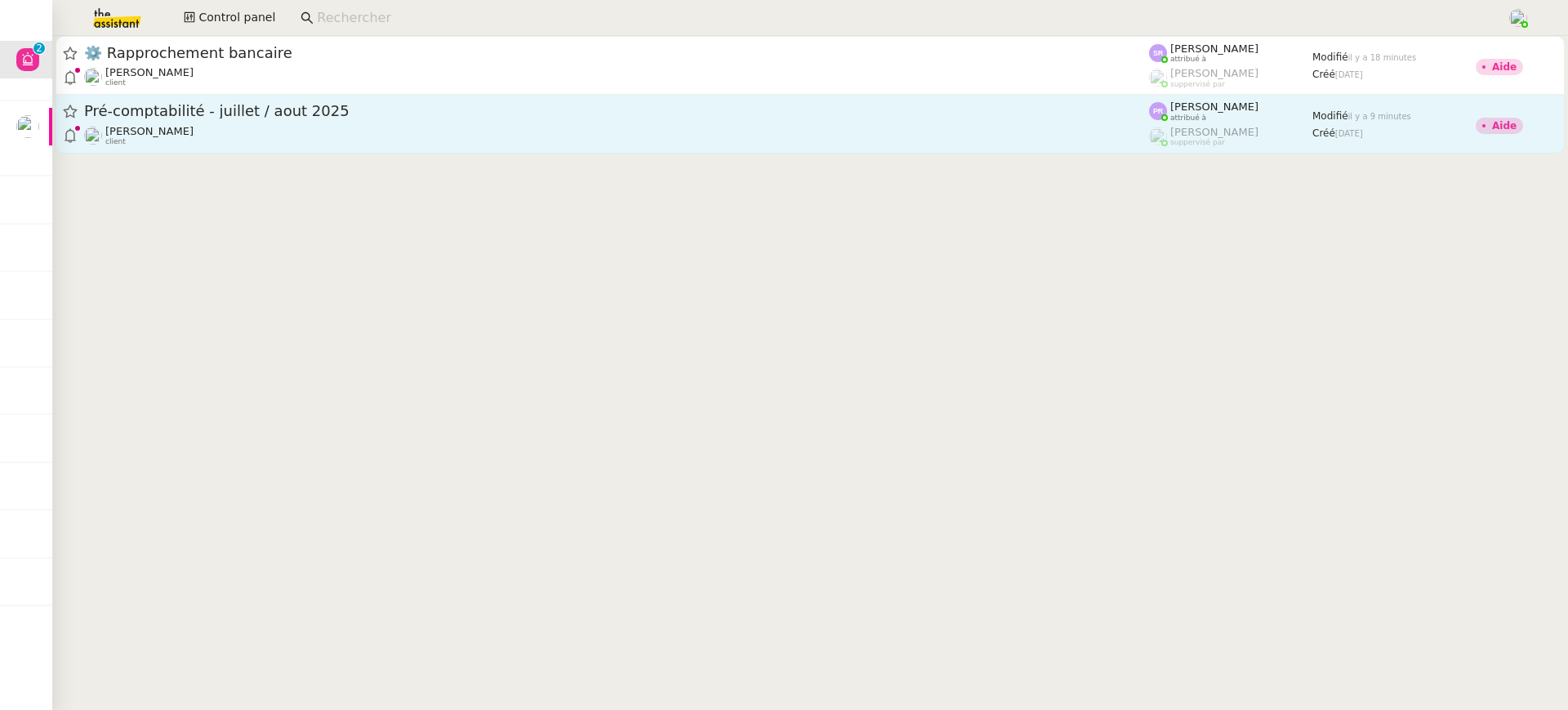
click at [991, 102] on div "Pré-comptabilité - juillet / [DATE]" at bounding box center [616, 112] width 1065 height 20
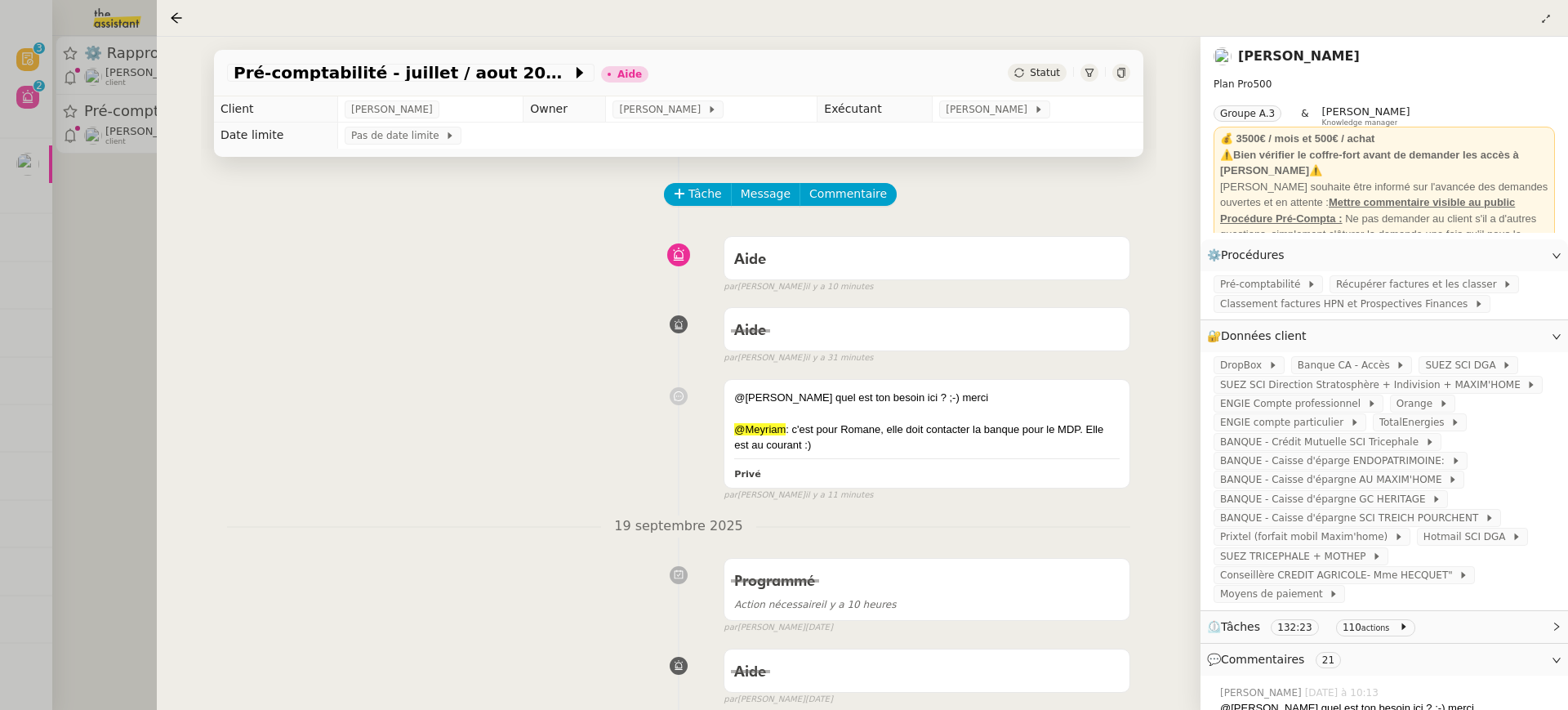
click at [22, 114] on div at bounding box center [784, 355] width 1568 height 710
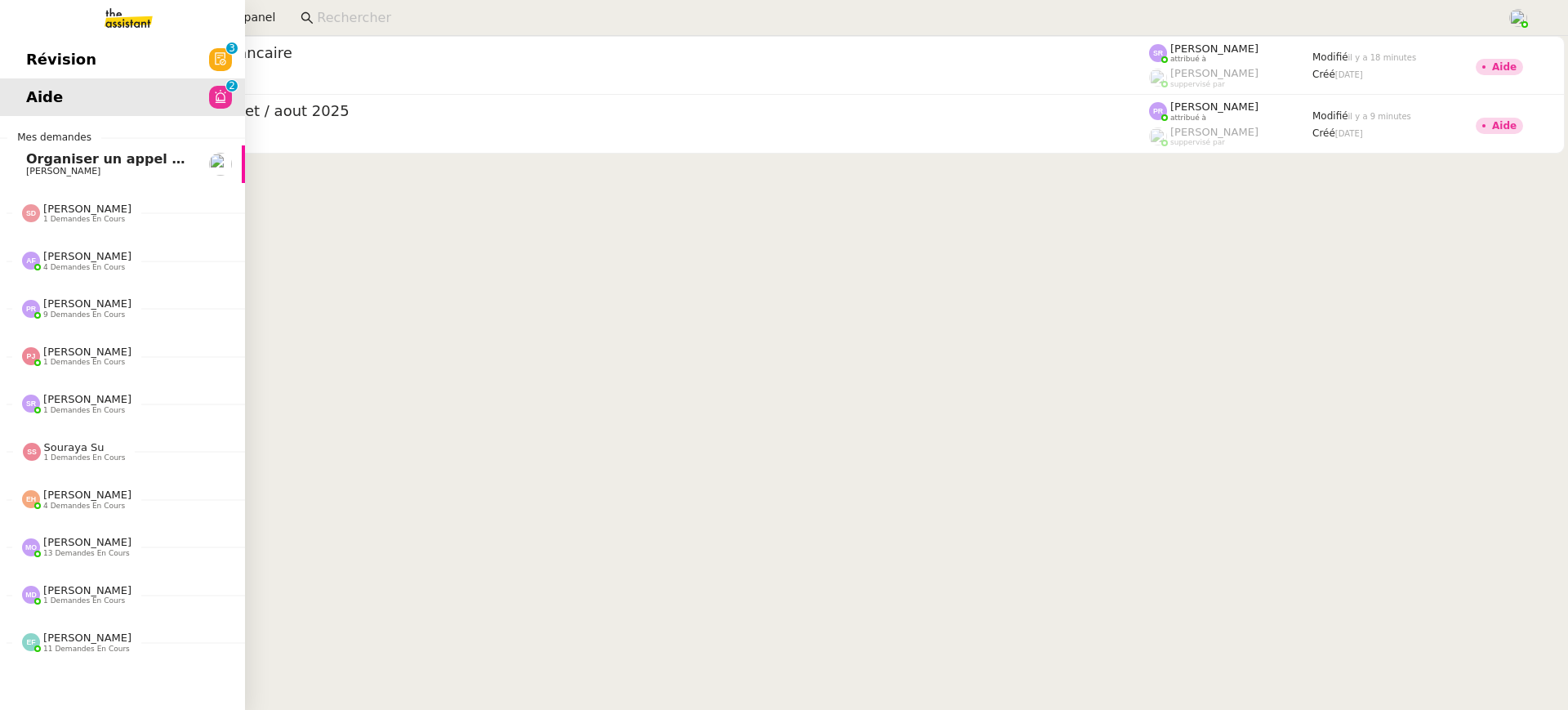
click at [14, 54] on link "Révision 0 1 2 3 4 5 6 7 8 9" at bounding box center [122, 59] width 245 height 38
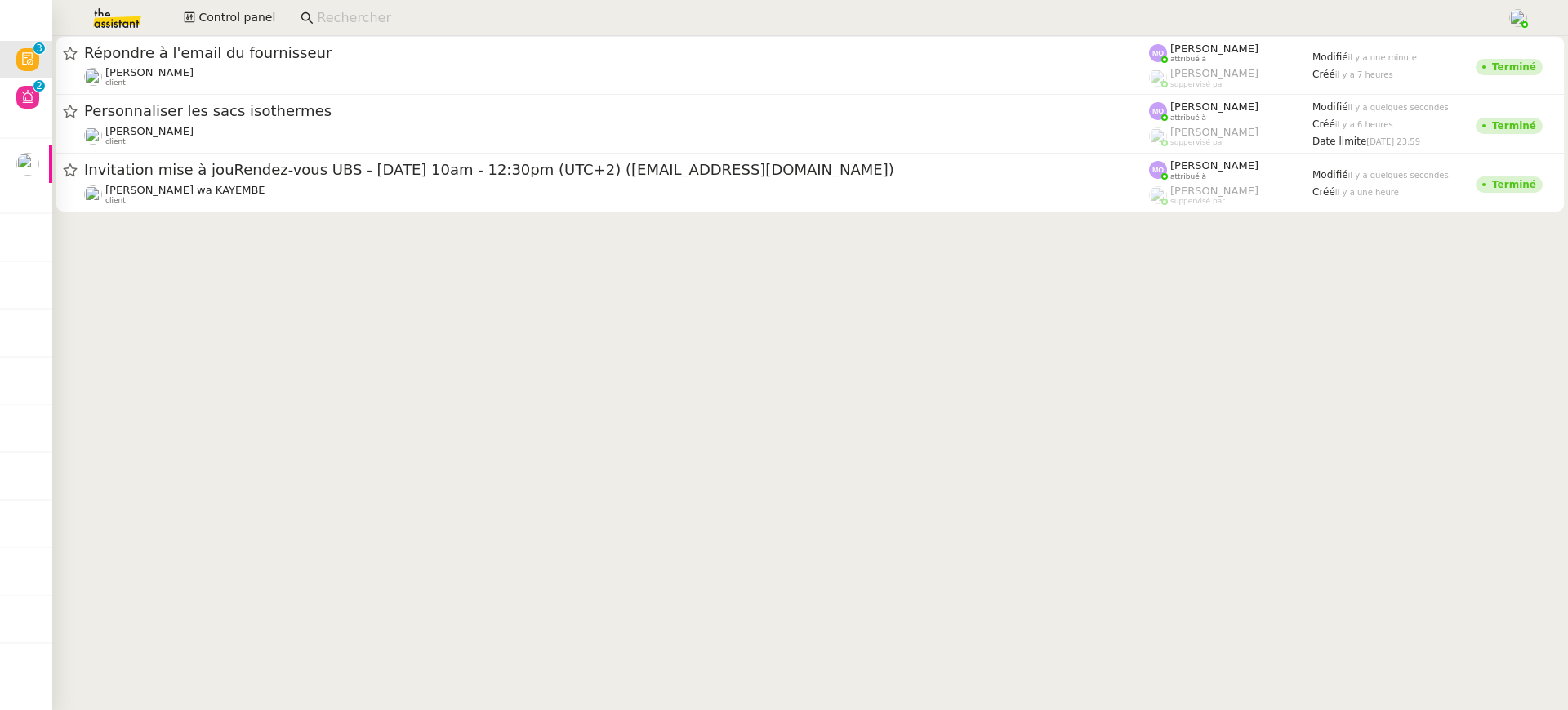
click at [694, 226] on cdk-virtual-scroll-viewport "Répondre à l'email du fournisseur Jeremy DUMONT-FILLON client Marie Orsoni attr…" at bounding box center [810, 373] width 1515 height 674
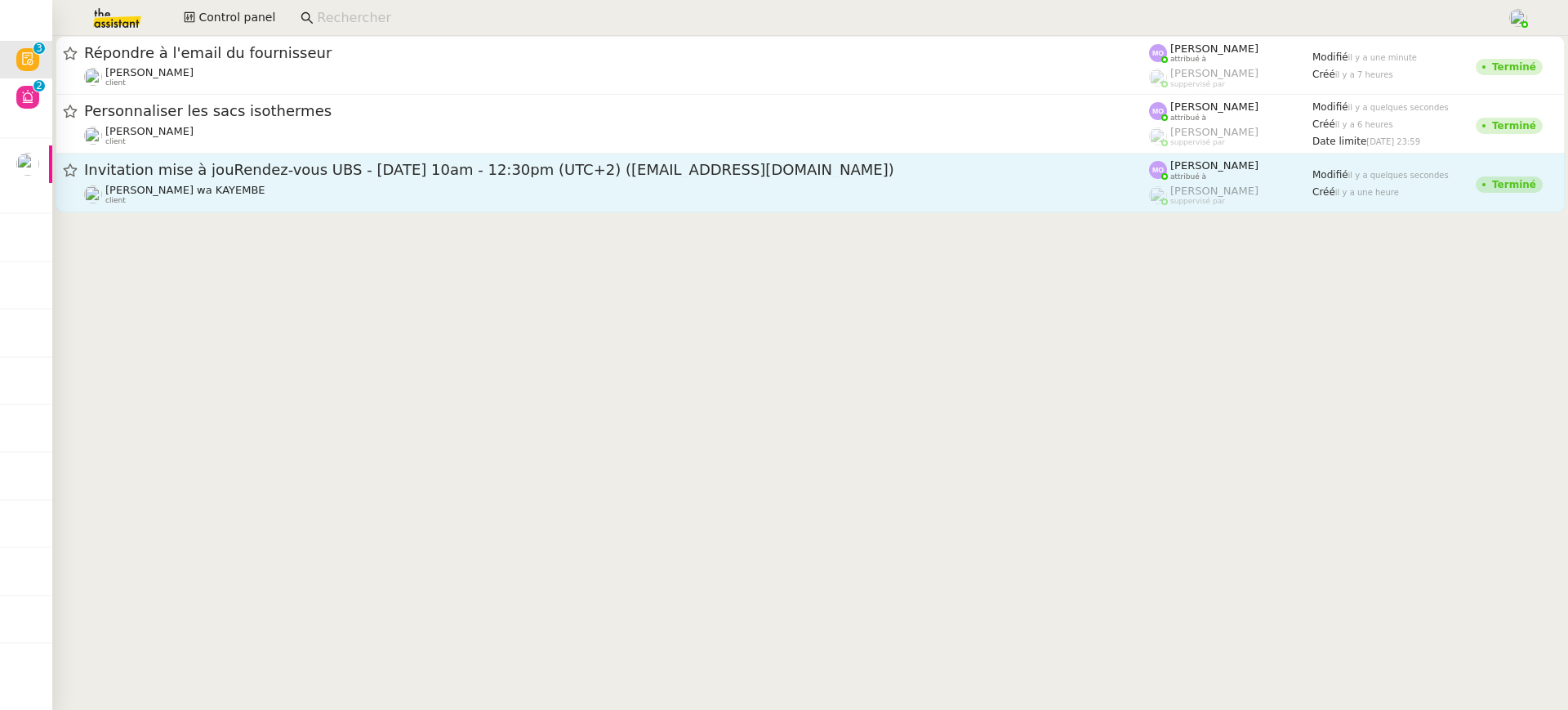
click at [676, 194] on div "Naomi OMEONGA wa KAYEMBE client" at bounding box center [616, 194] width 1065 height 21
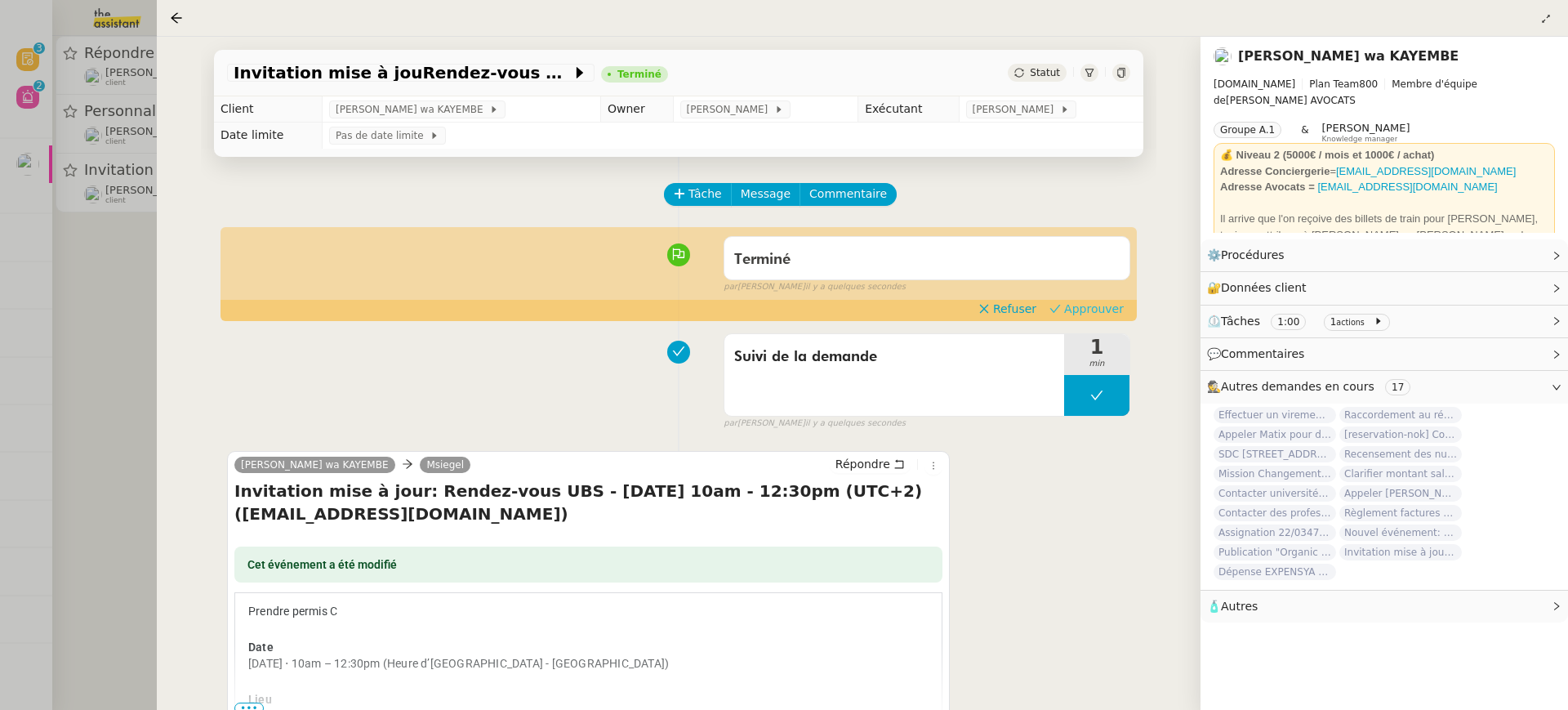
click at [1084, 310] on span "Approuver" at bounding box center [1094, 309] width 60 height 17
click at [150, 81] on div at bounding box center [784, 355] width 1568 height 710
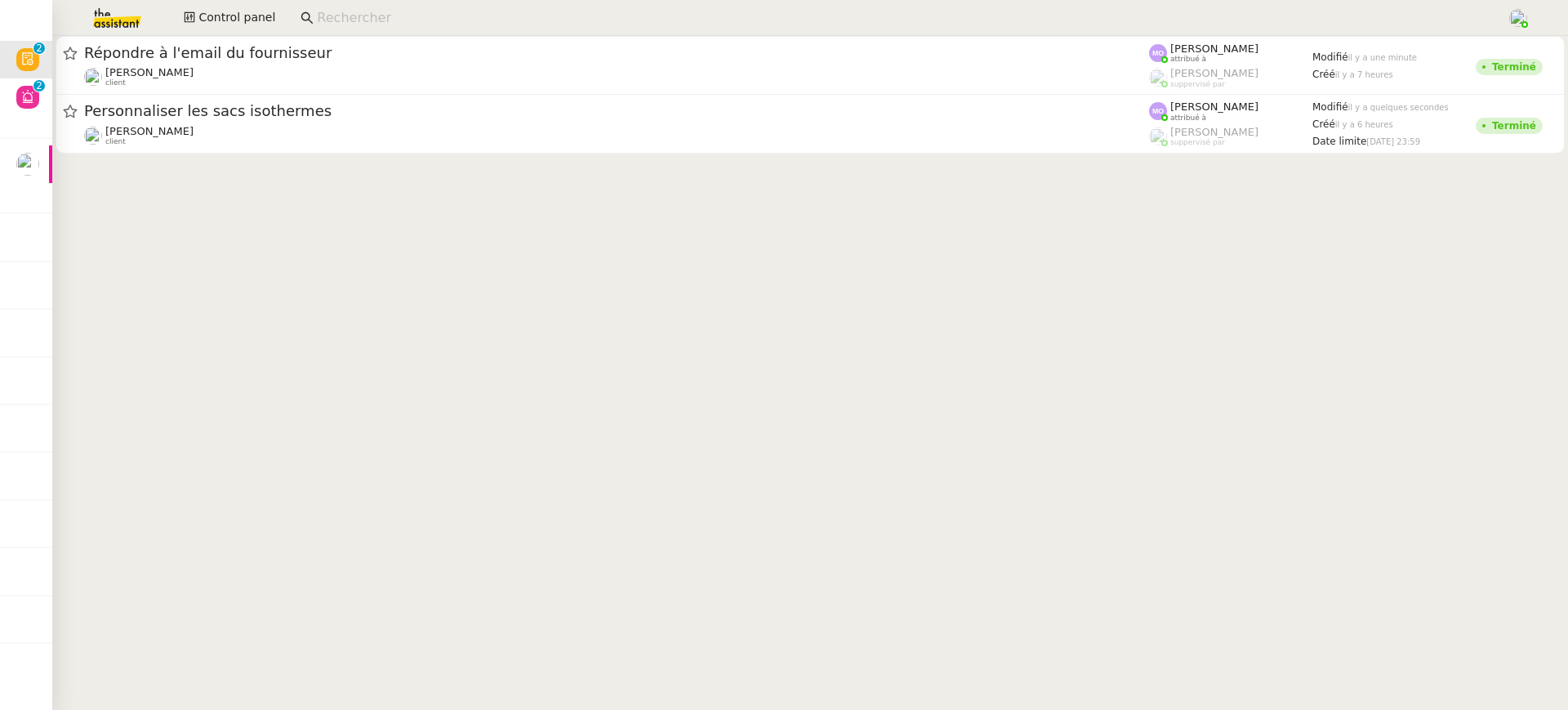
click at [234, 93] on link "Répondre à l'email du fournisseur Jeremy DUMONT-FILLON client Marie Orsoni attr…" at bounding box center [809, 66] width 1509 height 59
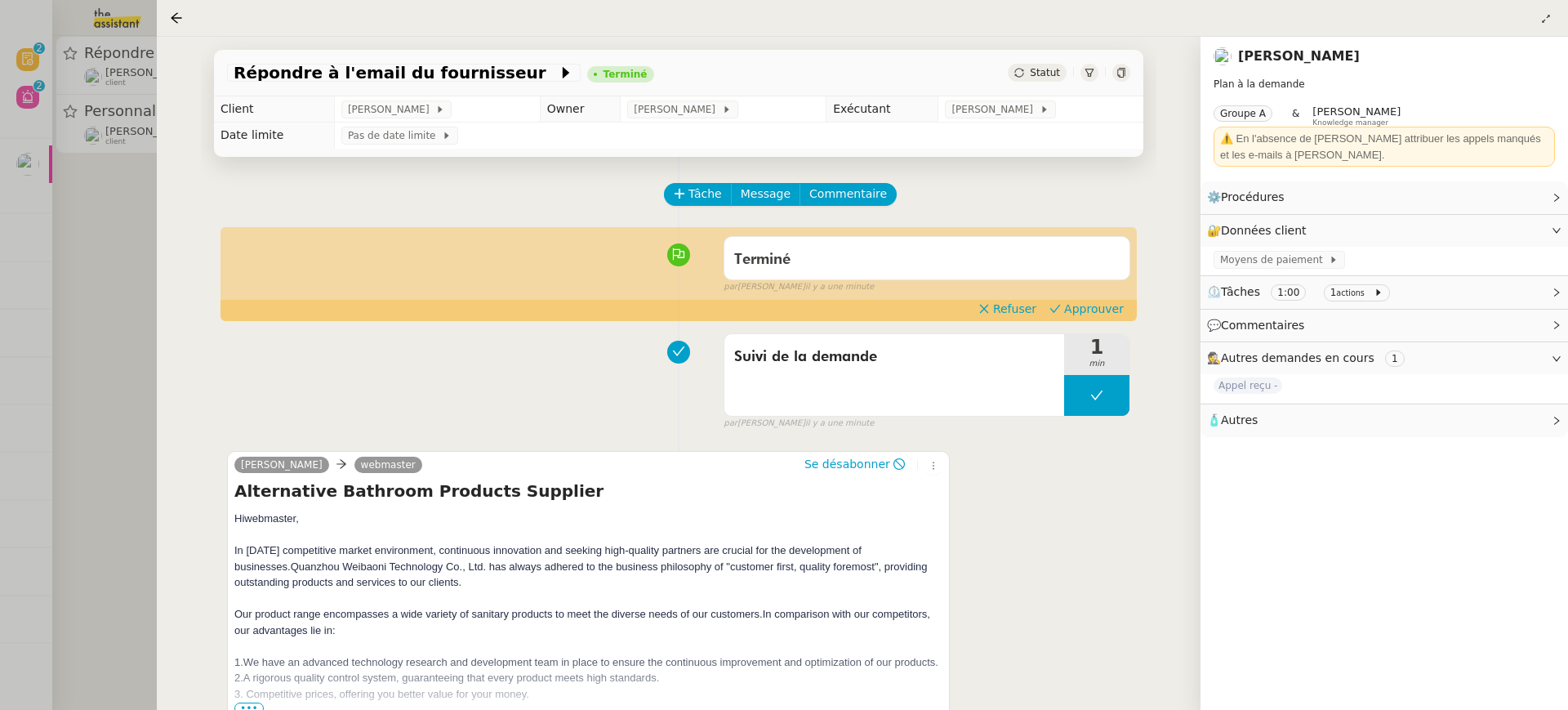
click at [1083, 295] on div "Terminé false par Marie O. il y a une minute" at bounding box center [678, 261] width 904 height 66
click at [1078, 307] on span "Approuver" at bounding box center [1094, 309] width 60 height 17
click at [62, 71] on div at bounding box center [784, 355] width 1568 height 710
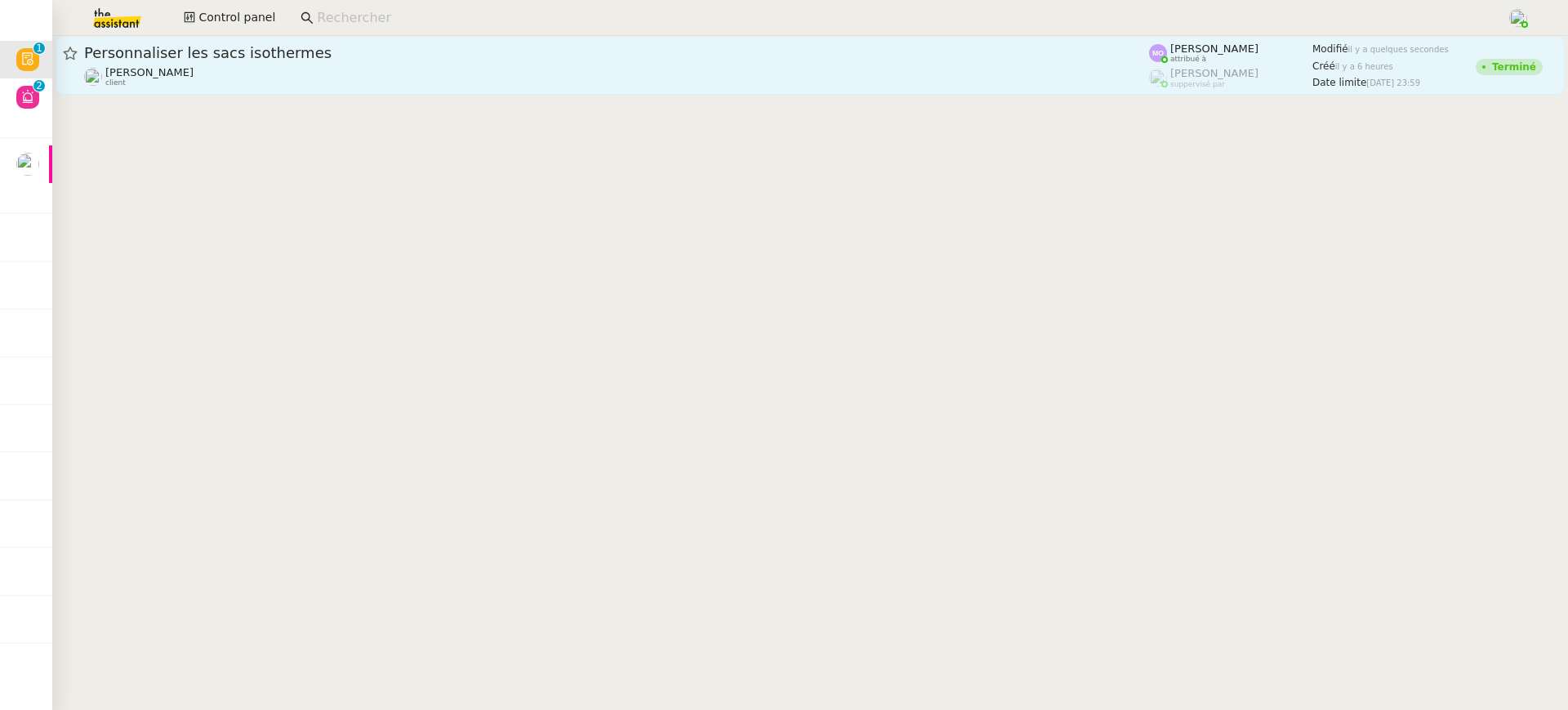
click at [239, 86] on div "Jeremy DUMONT-FILLON client" at bounding box center [616, 77] width 1065 height 21
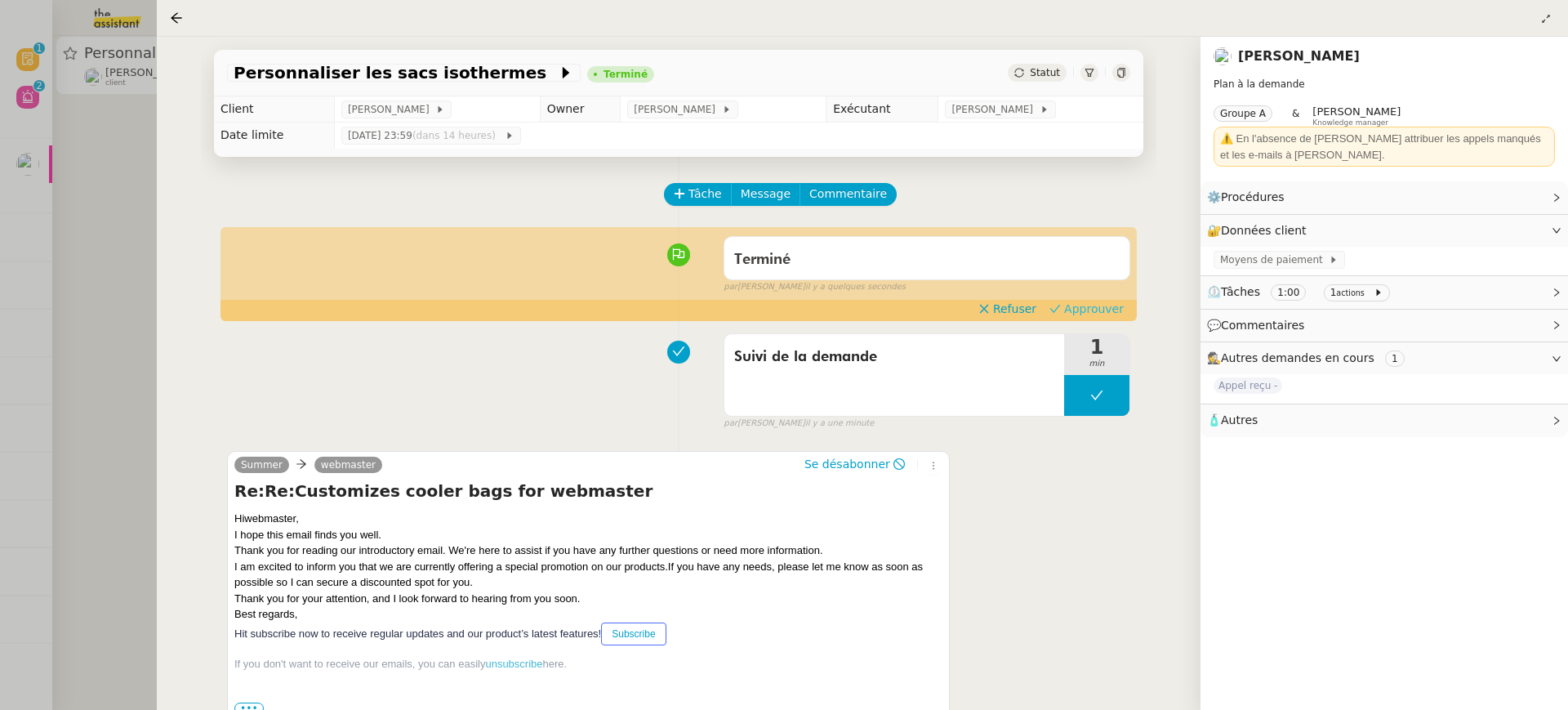
click at [1124, 306] on button "Approuver" at bounding box center [1086, 308] width 88 height 18
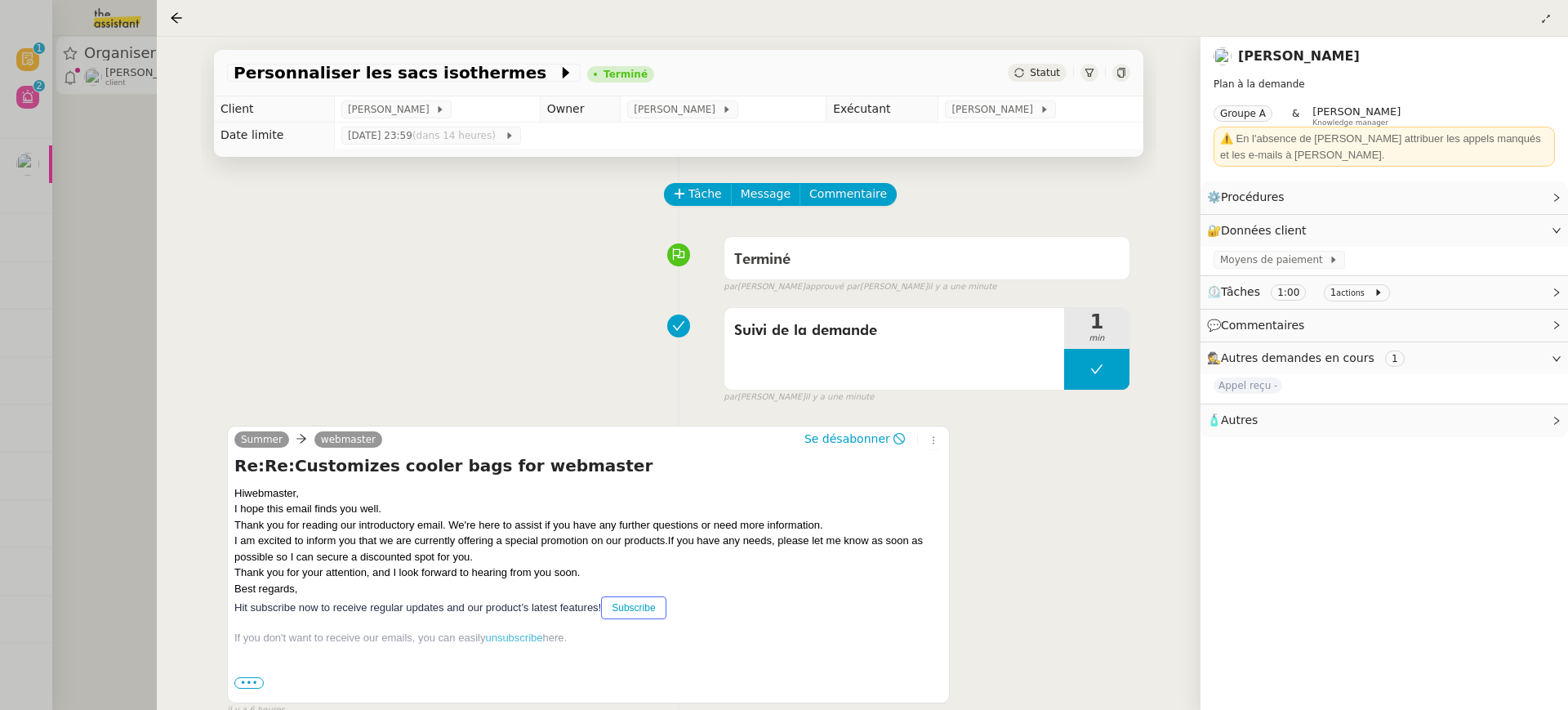
click at [169, 76] on div "Personnaliser les sacs isothermes Terminé Statut Client Jeremy DUMONT-FILLON Ow…" at bounding box center [678, 373] width 1044 height 673
click at [129, 63] on div at bounding box center [784, 355] width 1568 height 710
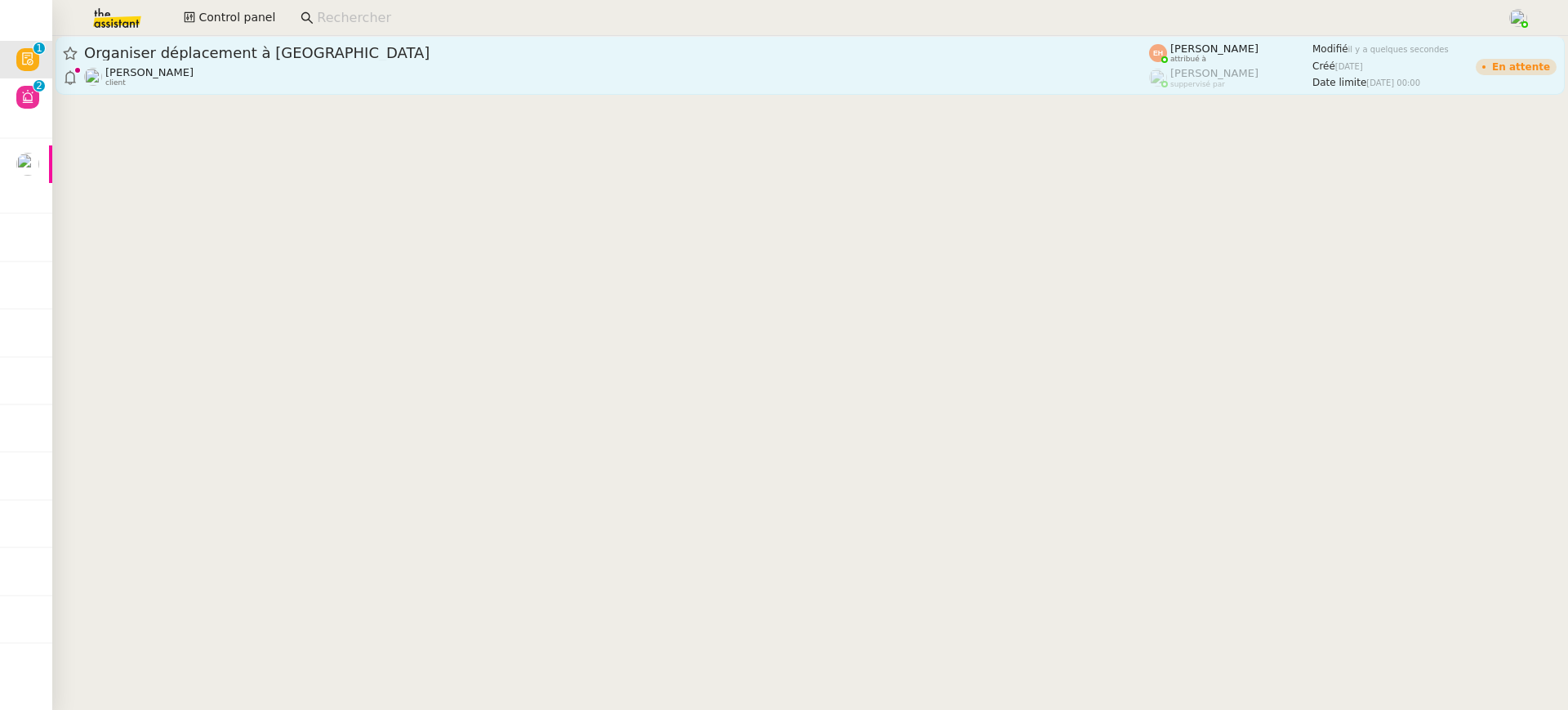
click at [329, 69] on div "Céline MAS client" at bounding box center [616, 77] width 1065 height 21
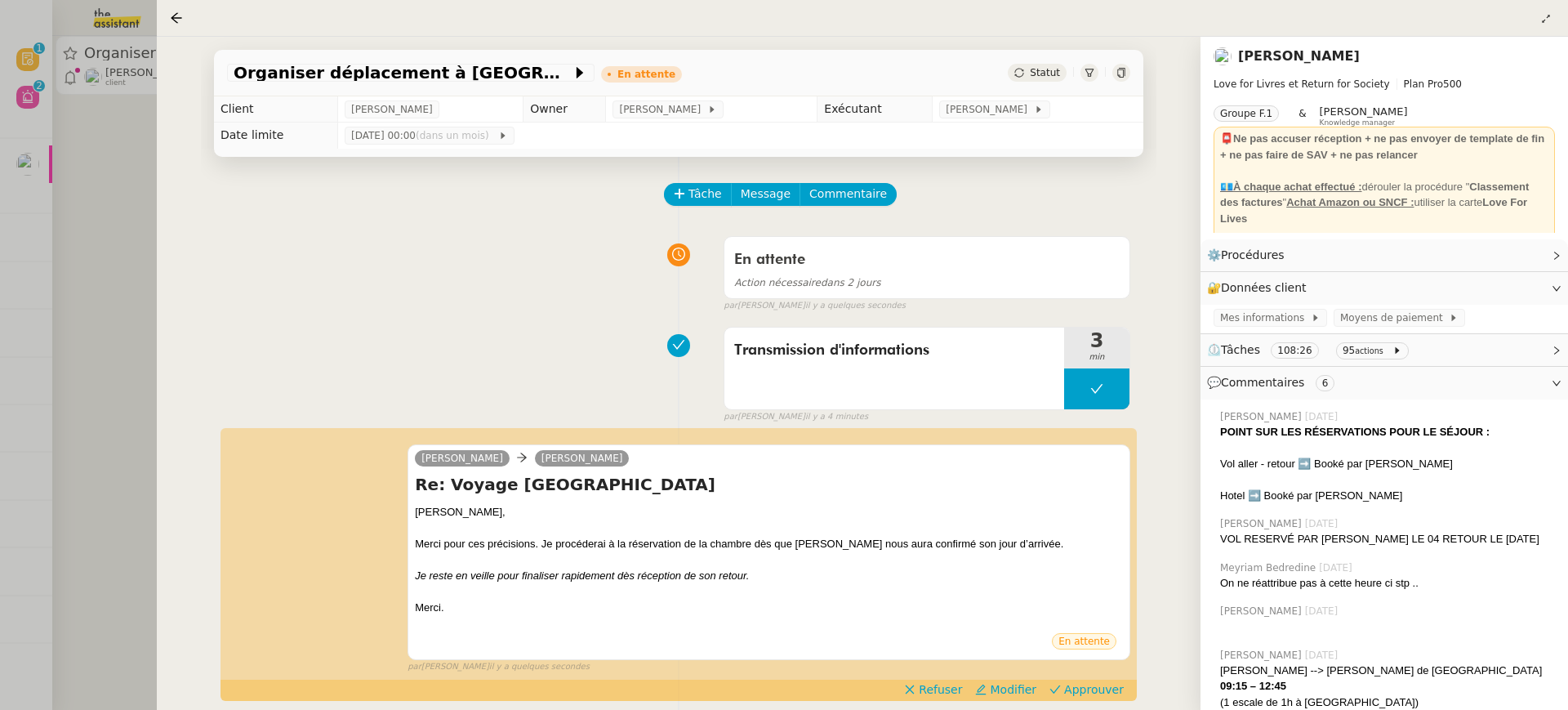
scroll to position [144, 0]
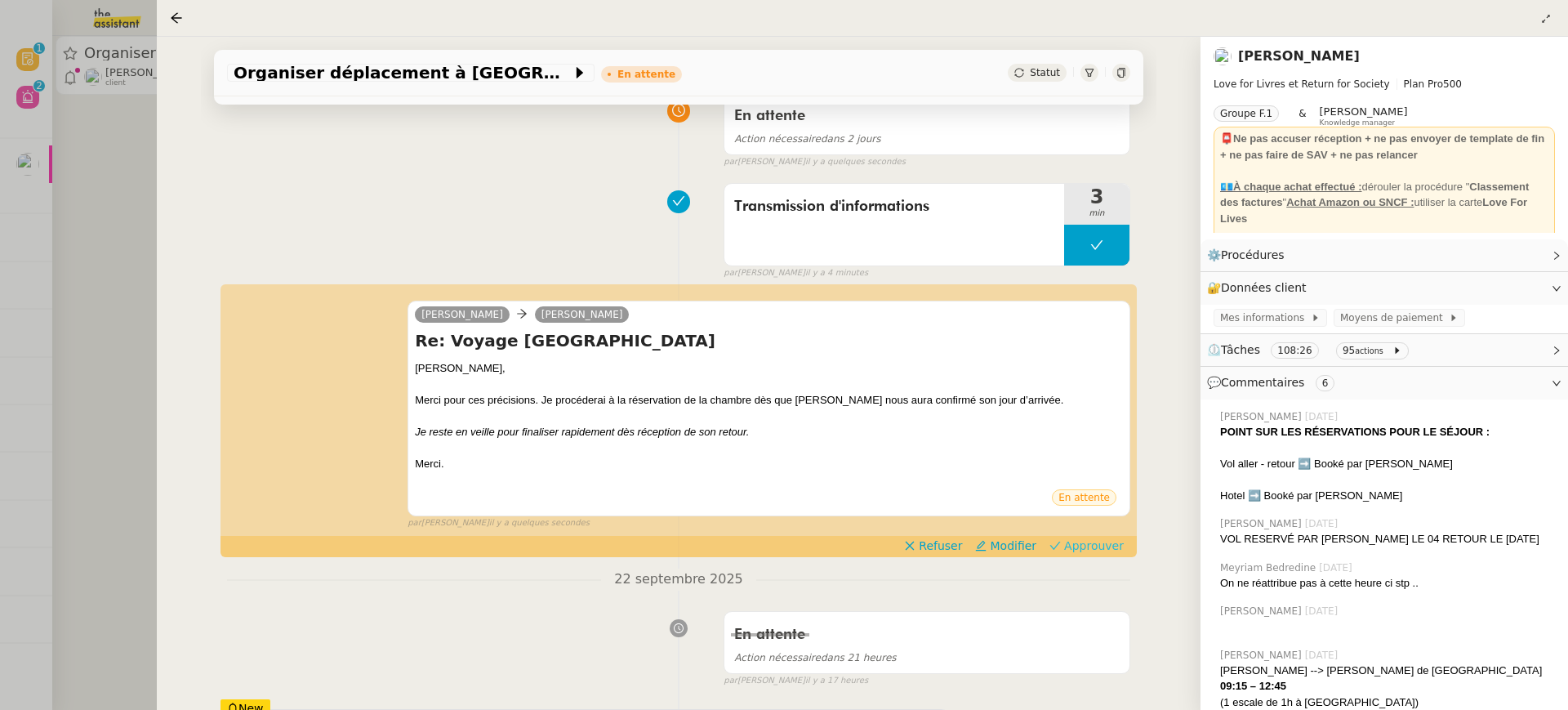
click at [1086, 551] on span "Approuver" at bounding box center [1094, 546] width 60 height 17
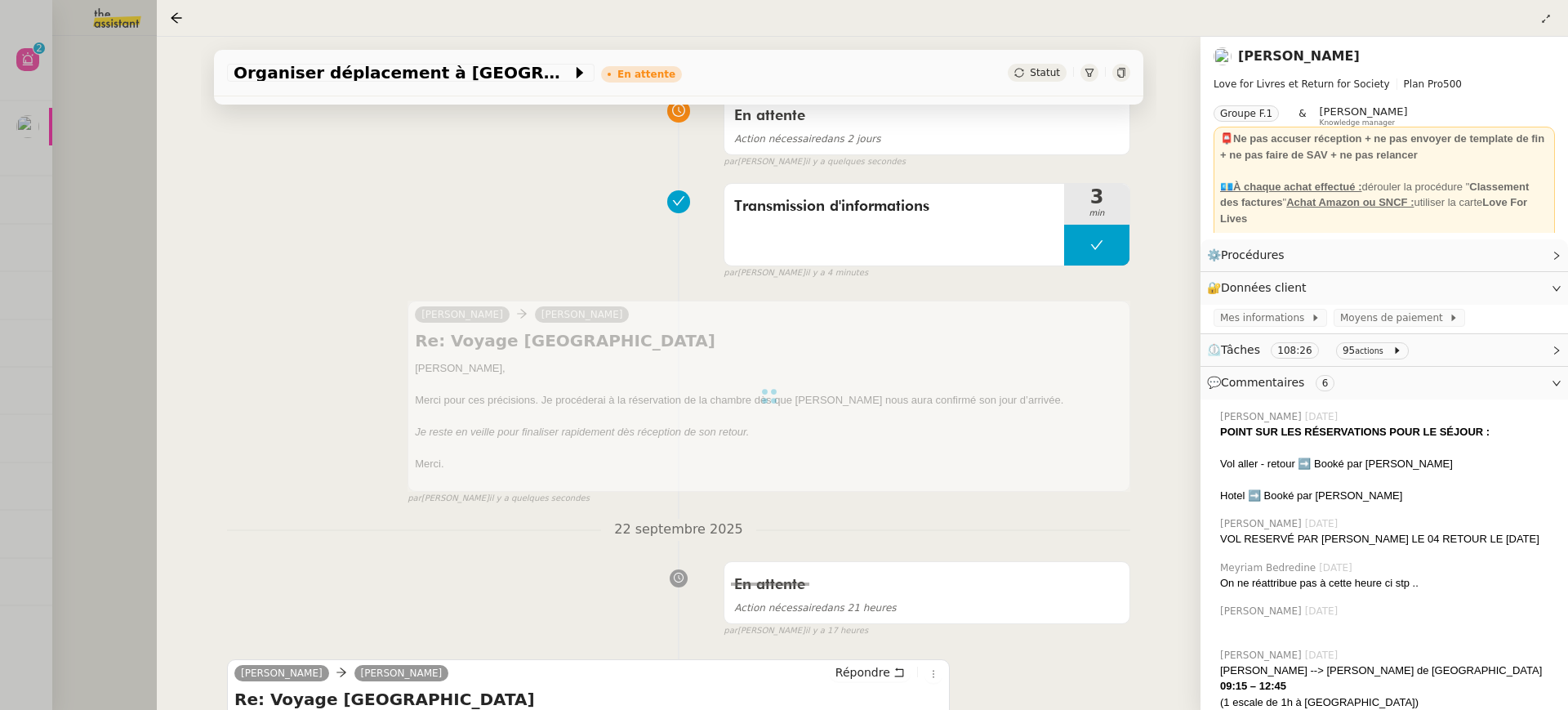
click at [68, 98] on div at bounding box center [784, 355] width 1568 height 710
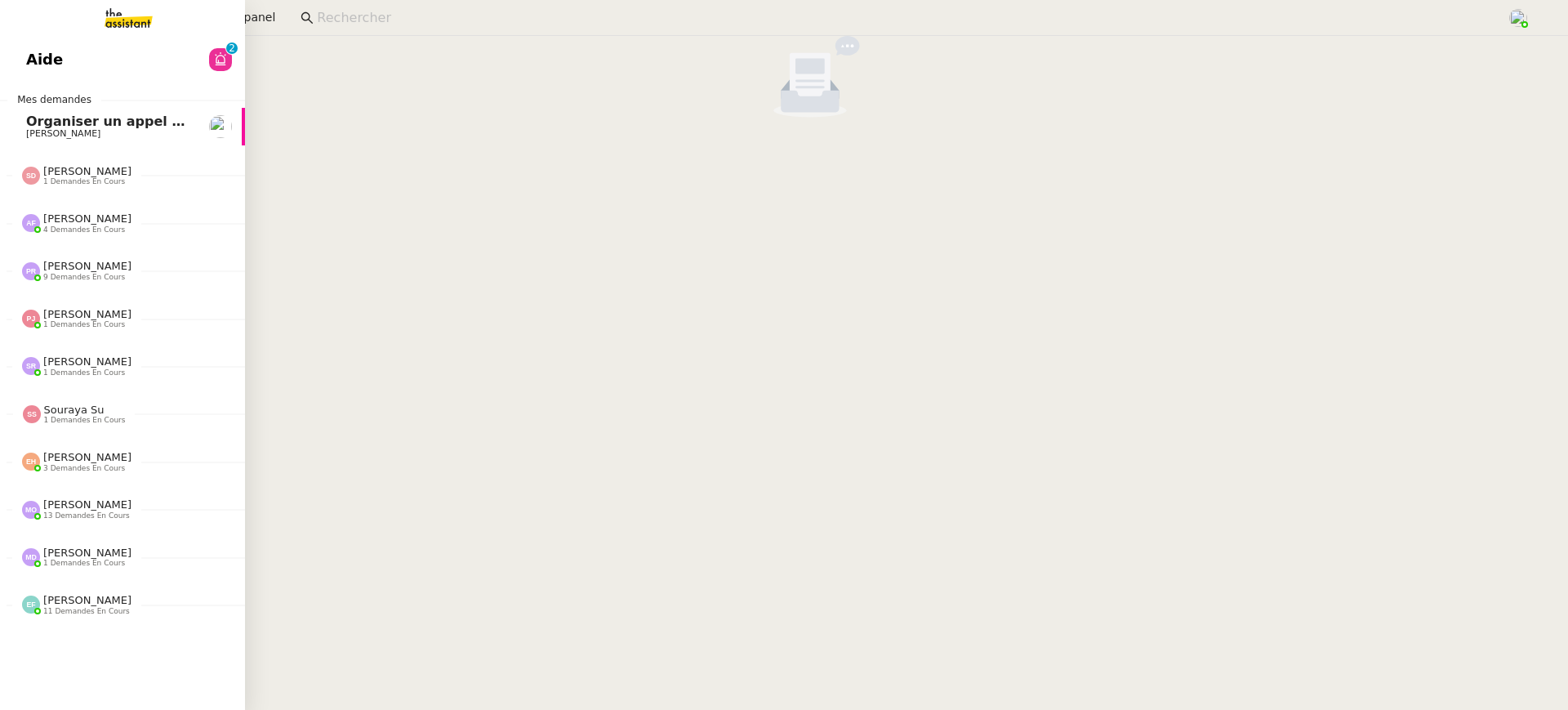
click at [26, 69] on span "Aide" at bounding box center [44, 59] width 37 height 25
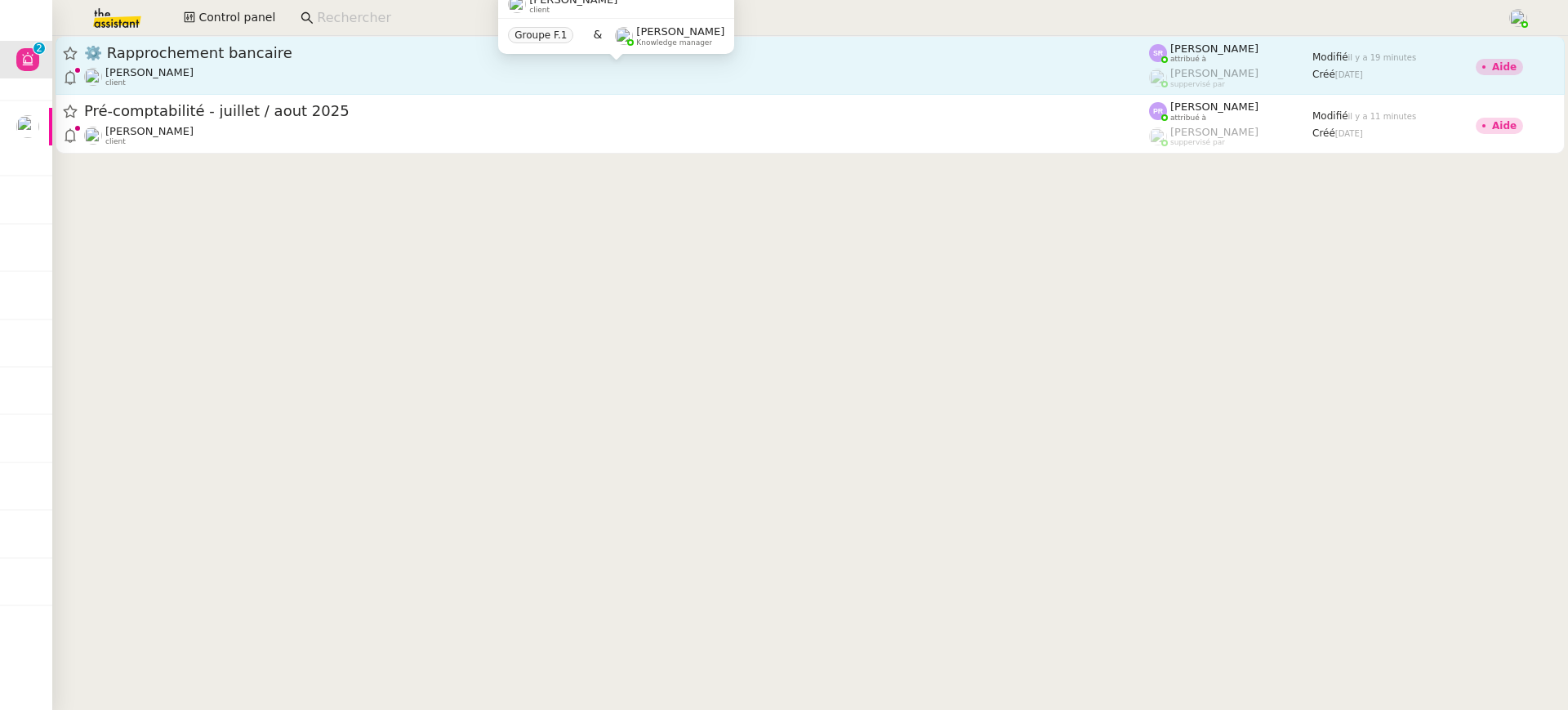
click at [376, 76] on div "Raphael Tougeron client" at bounding box center [616, 77] width 1065 height 21
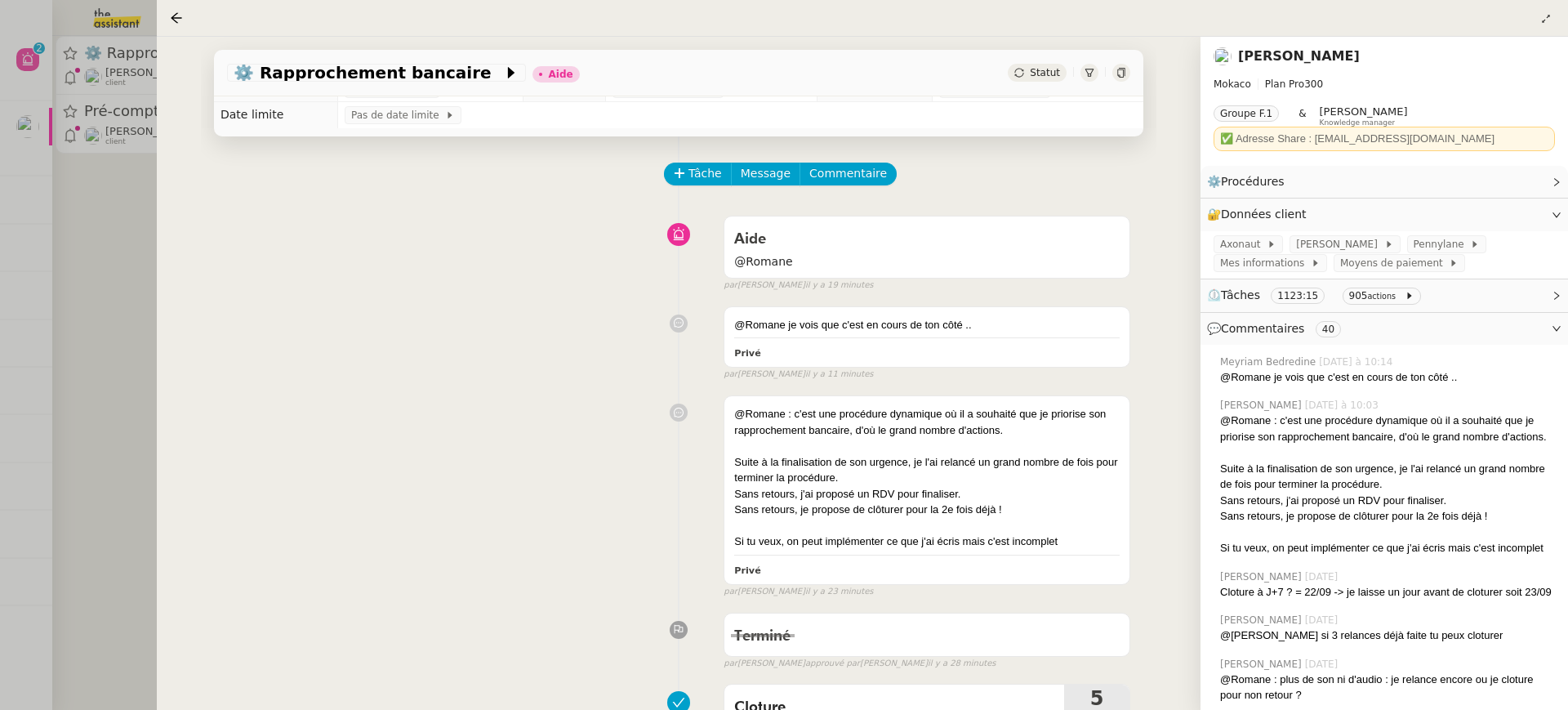
drag, startPoint x: 376, startPoint y: 76, endPoint x: 486, endPoint y: 321, distance: 268.6
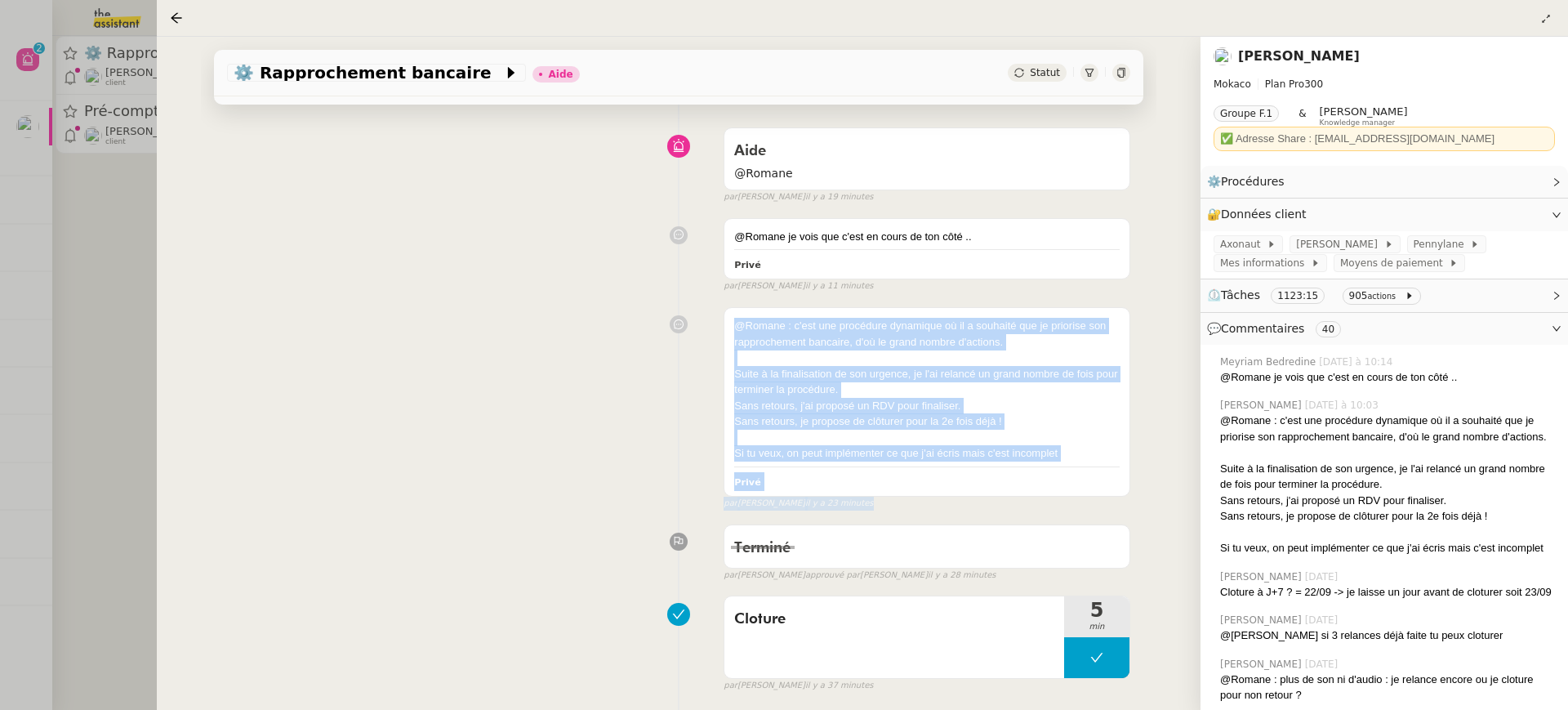
scroll to position [112, 0]
click at [486, 321] on div "@Romane : c'est une procédure dynamique où il a souhaité que je priorise son ra…" at bounding box center [678, 401] width 904 height 210
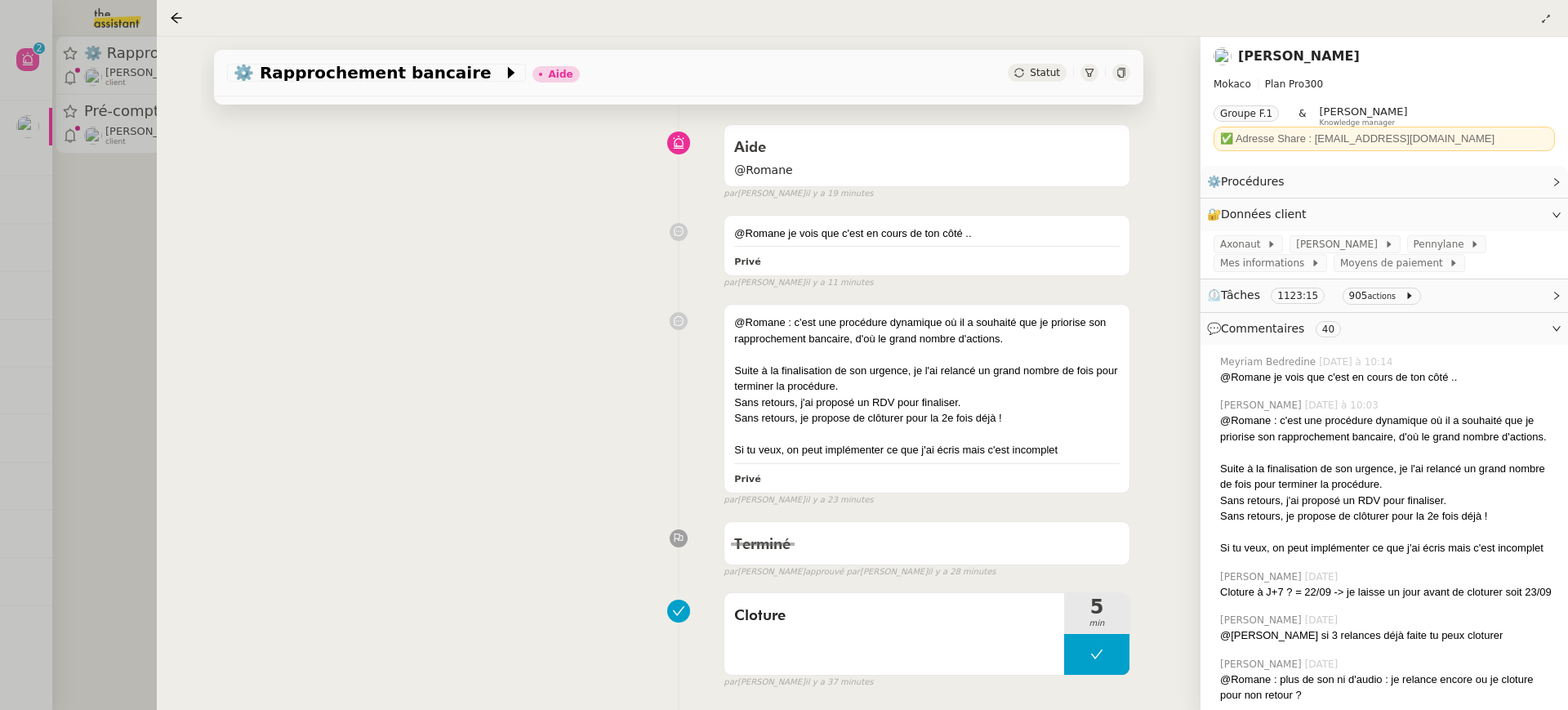
click at [1375, 295] on small "actions" at bounding box center [1381, 296] width 29 height 9
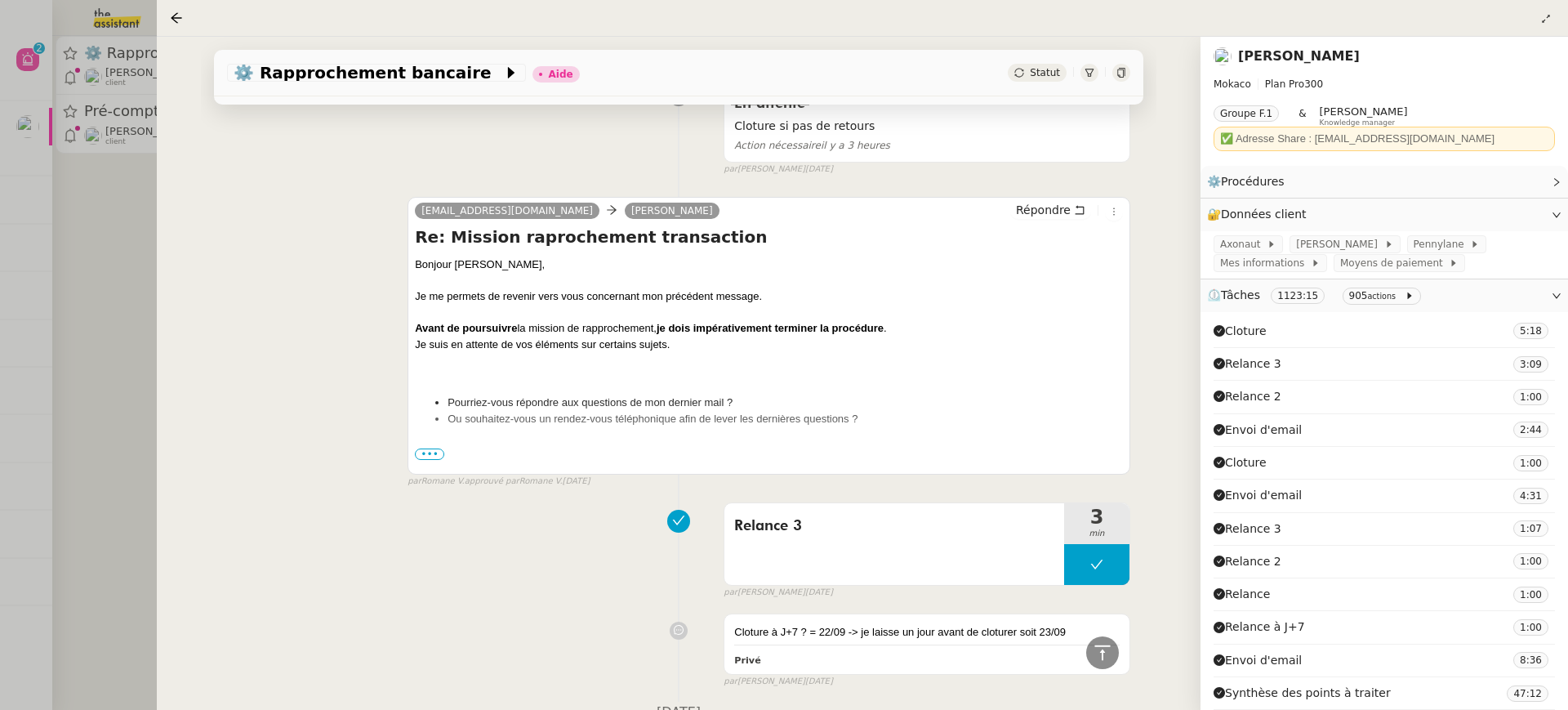
scroll to position [647, 0]
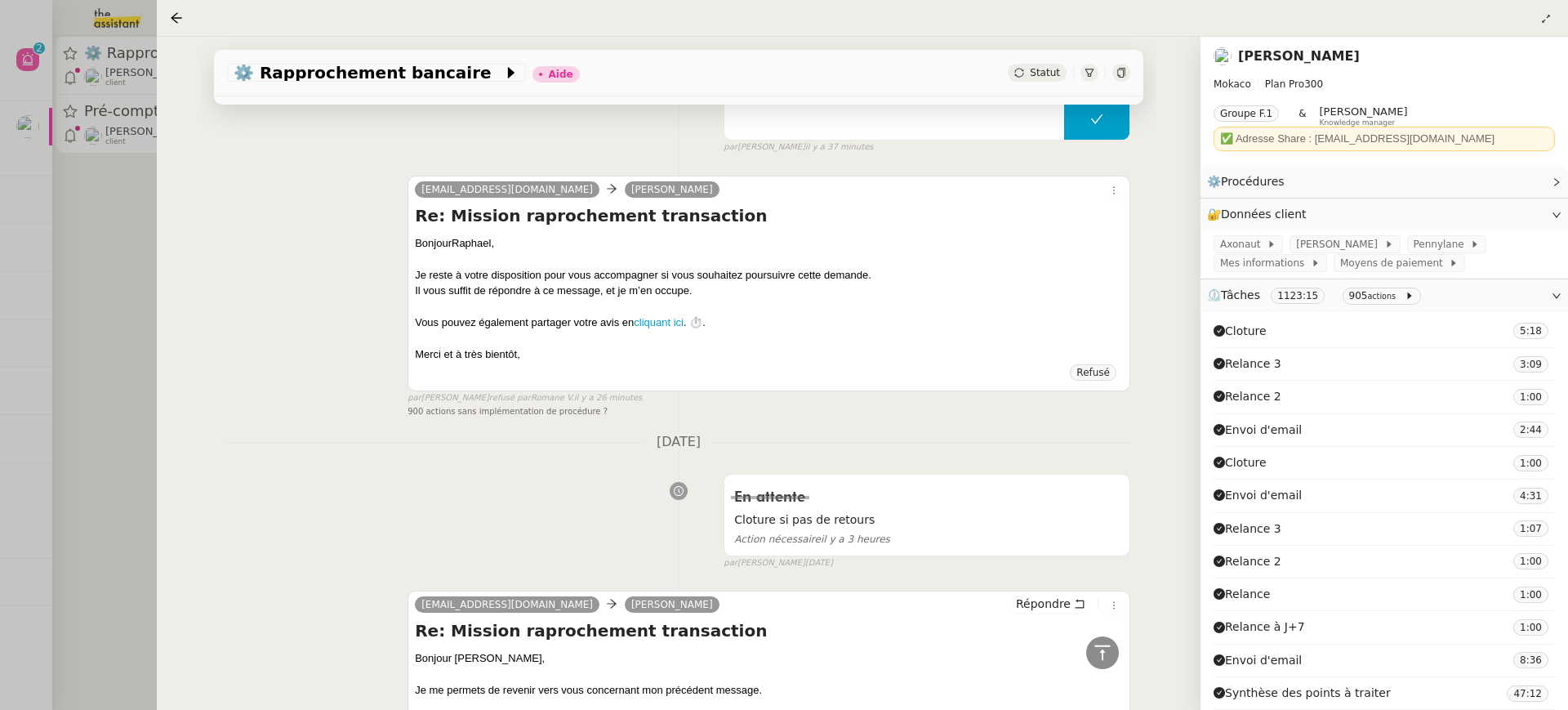
click at [1562, 295] on div "⏲️ Tâches 1123:15 905 actions" at bounding box center [1384, 295] width 367 height 32
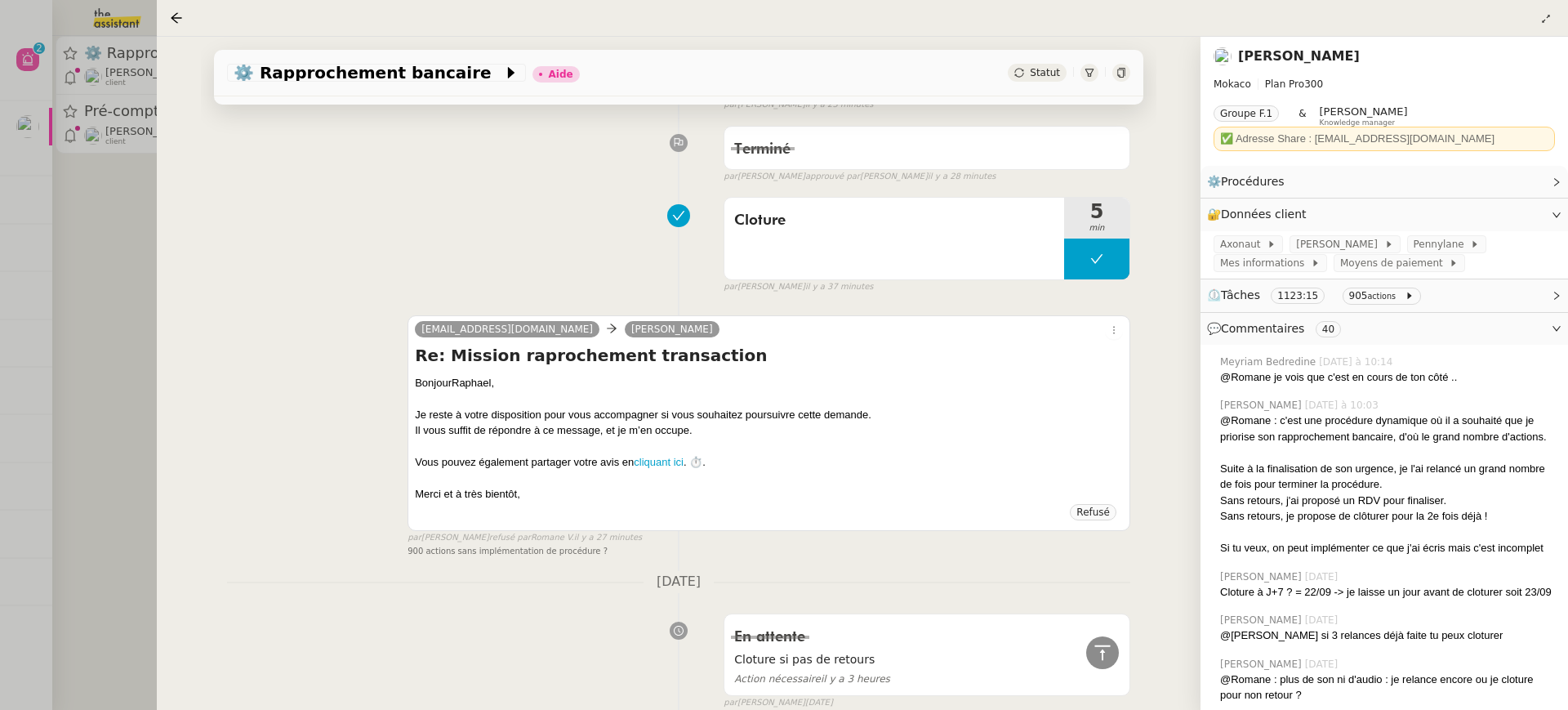
scroll to position [252, 0]
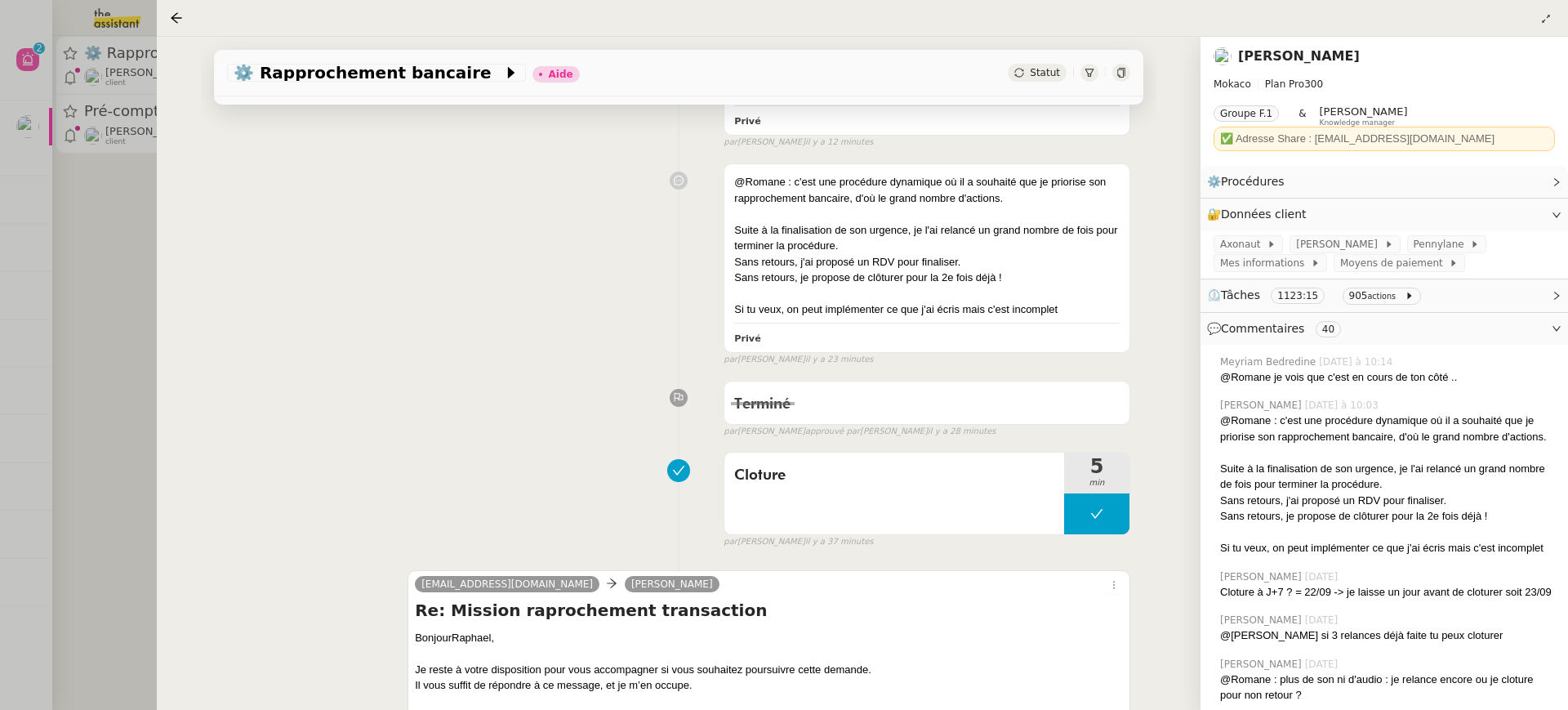
click at [1283, 50] on link "[PERSON_NAME]" at bounding box center [1299, 55] width 122 height 16
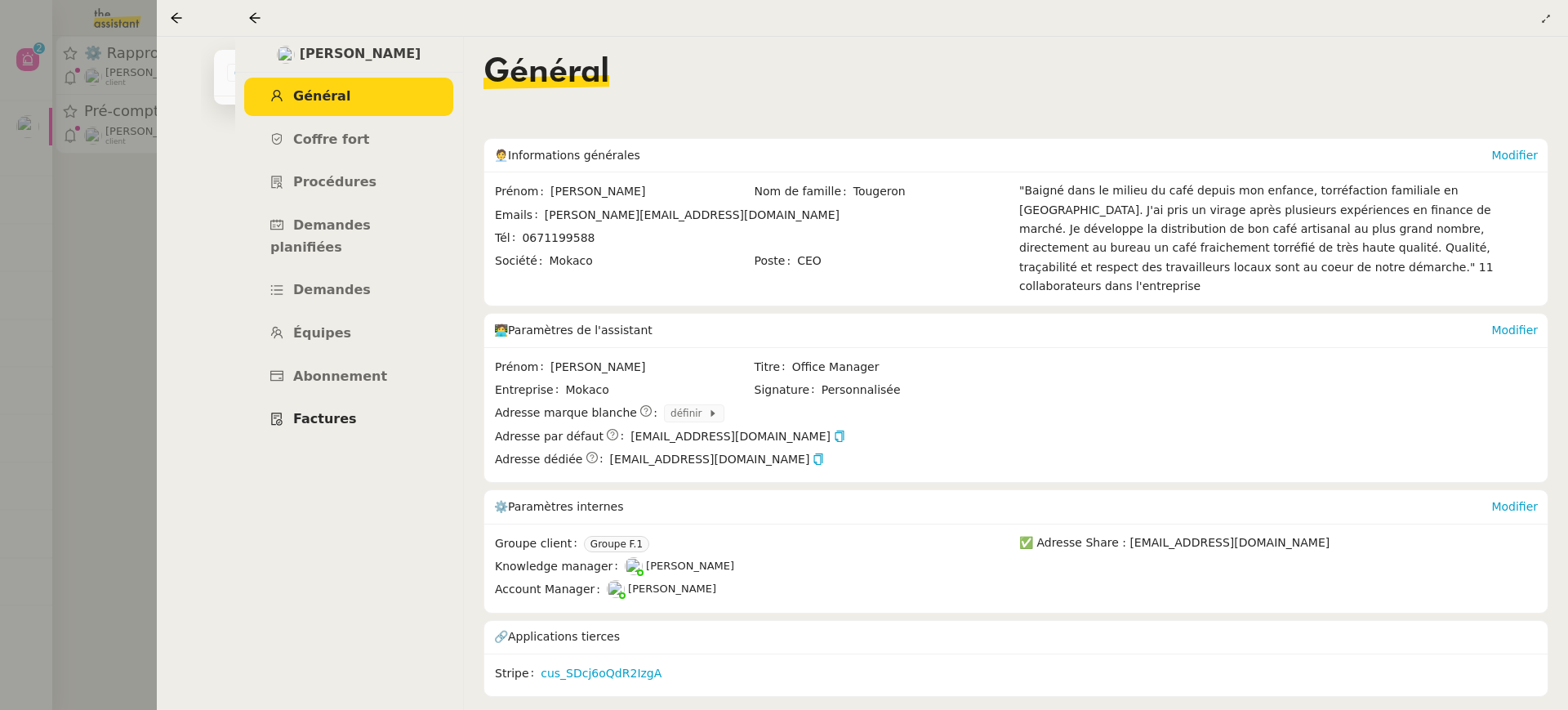
click at [400, 408] on link "Factures" at bounding box center [349, 420] width 209 height 39
click at [267, 358] on link "Abonnement" at bounding box center [349, 378] width 209 height 39
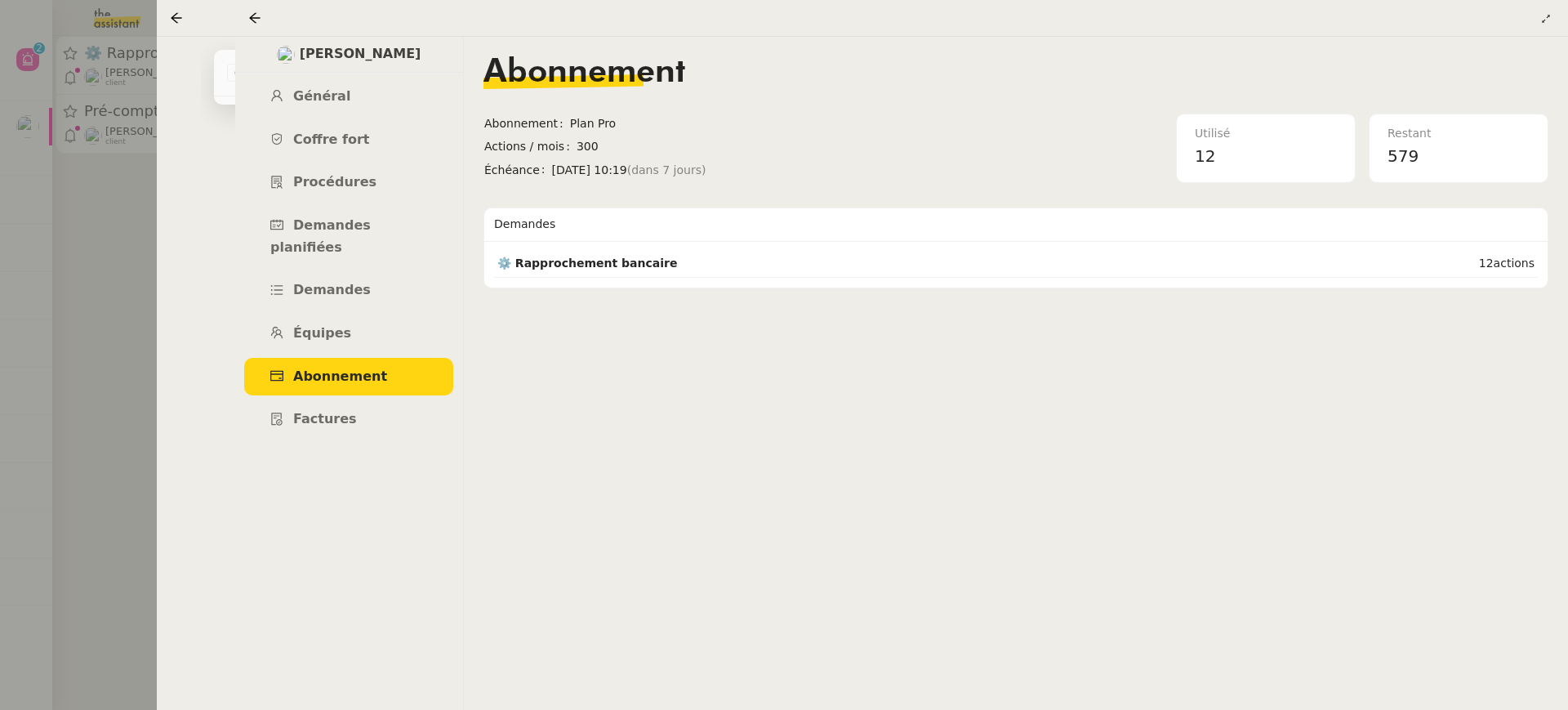
click at [269, 2] on nz-page-header at bounding box center [902, 18] width 1333 height 37
click at [258, 8] on div at bounding box center [257, 18] width 19 height 19
click at [256, 32] on nz-page-header at bounding box center [902, 18] width 1333 height 37
click at [255, 30] on nz-page-header at bounding box center [902, 18] width 1333 height 37
click at [245, 9] on nz-page-header at bounding box center [902, 18] width 1333 height 37
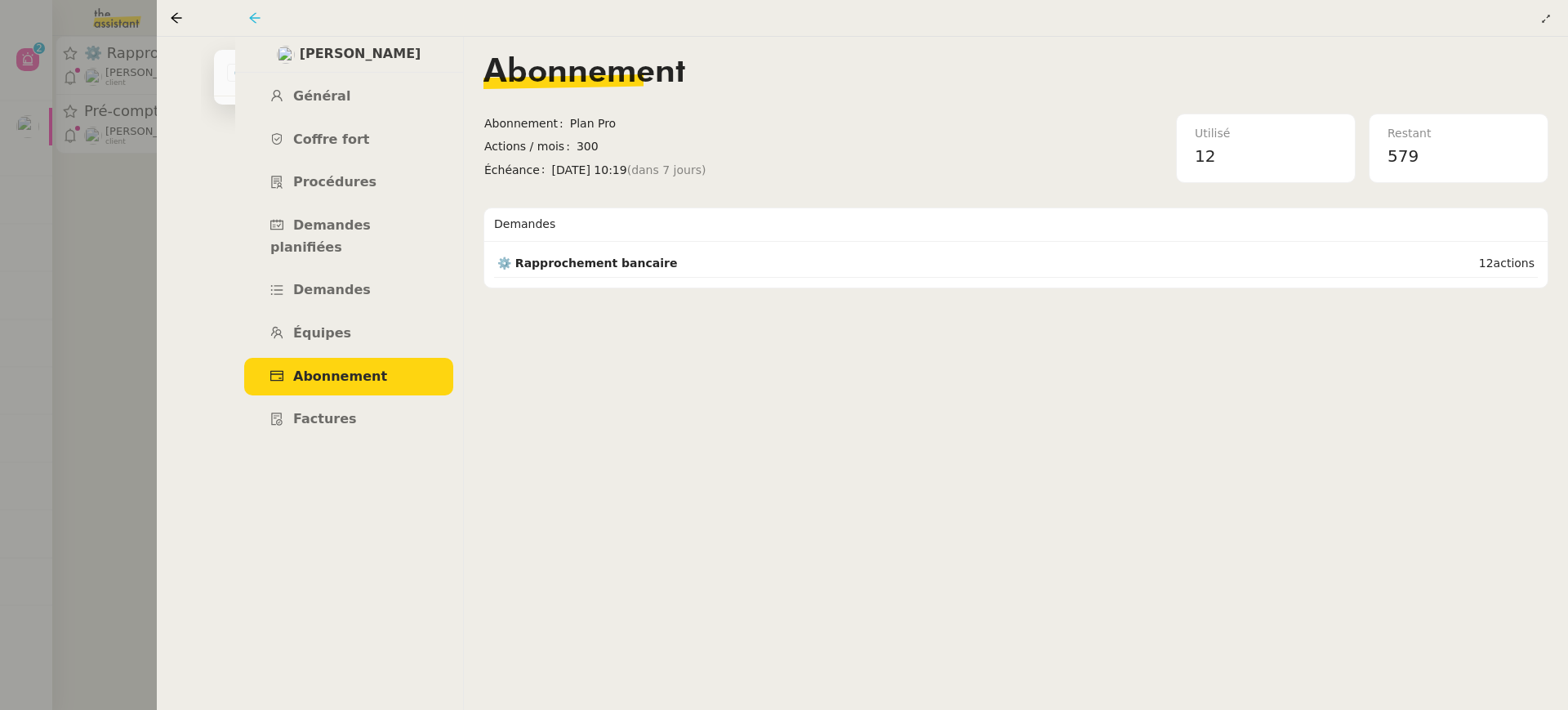
click at [257, 21] on icon at bounding box center [255, 18] width 13 height 13
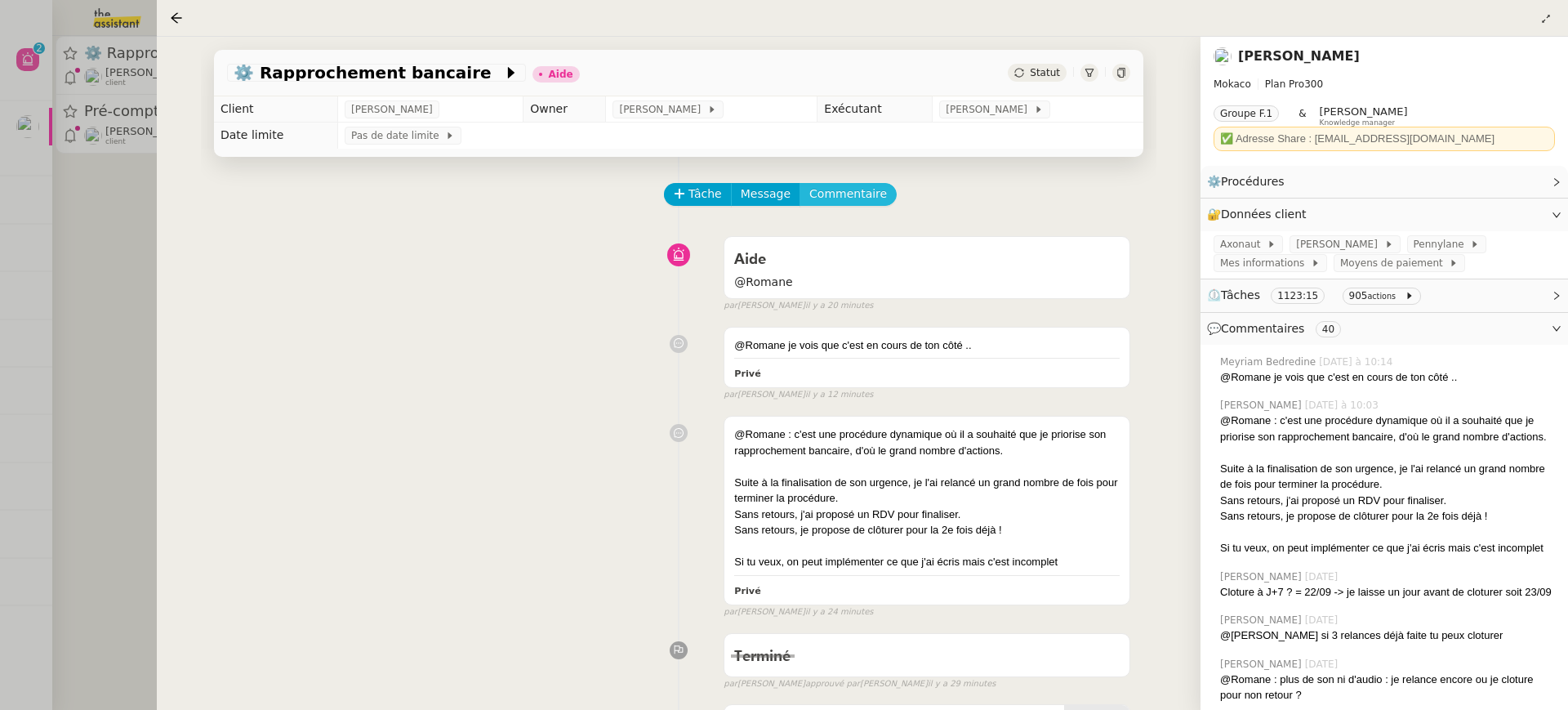
click at [879, 196] on button "Commentaire" at bounding box center [847, 194] width 97 height 23
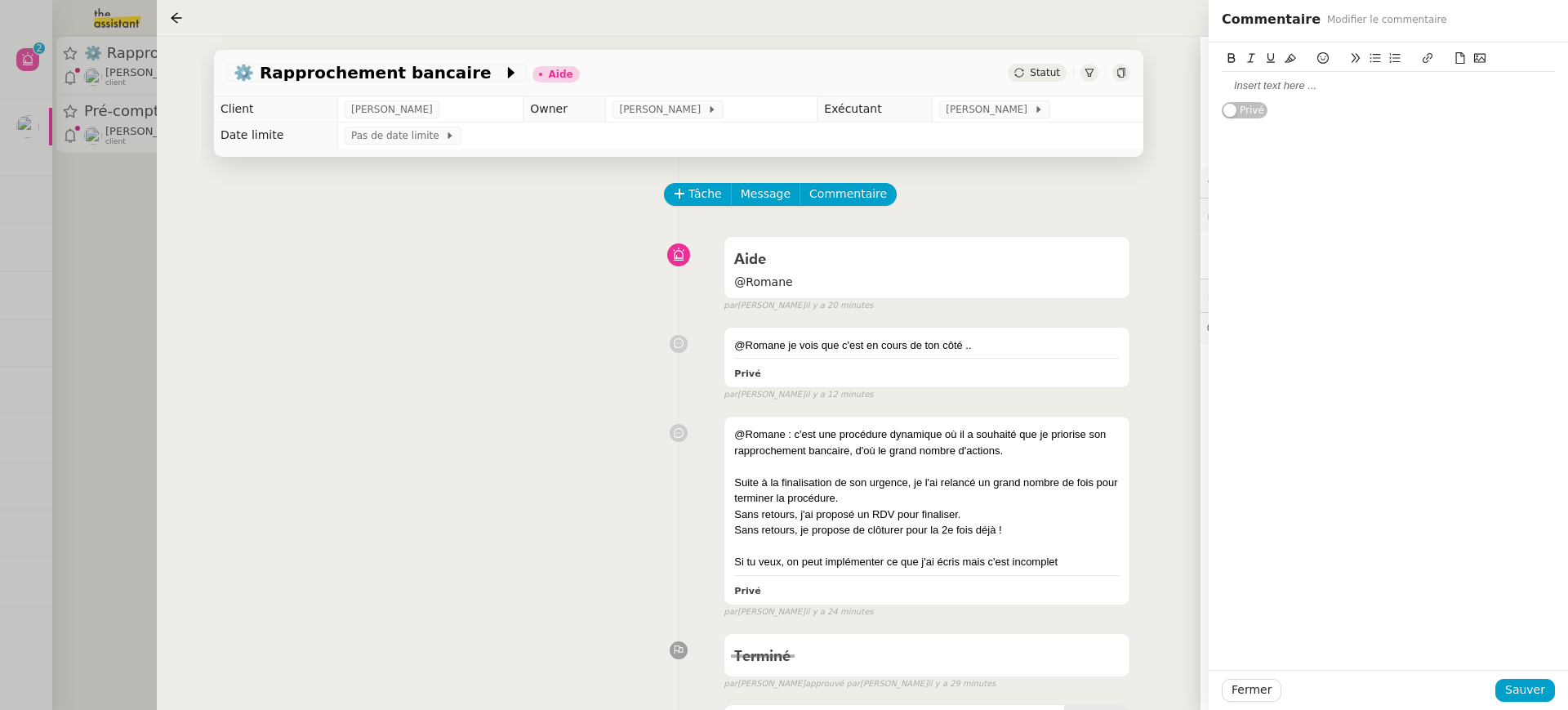
click at [1329, 95] on div at bounding box center [1388, 86] width 333 height 28
click at [1541, 704] on div "Fermer Sauver" at bounding box center [1388, 690] width 359 height 40
click at [1537, 693] on span "Sauver" at bounding box center [1525, 690] width 40 height 18
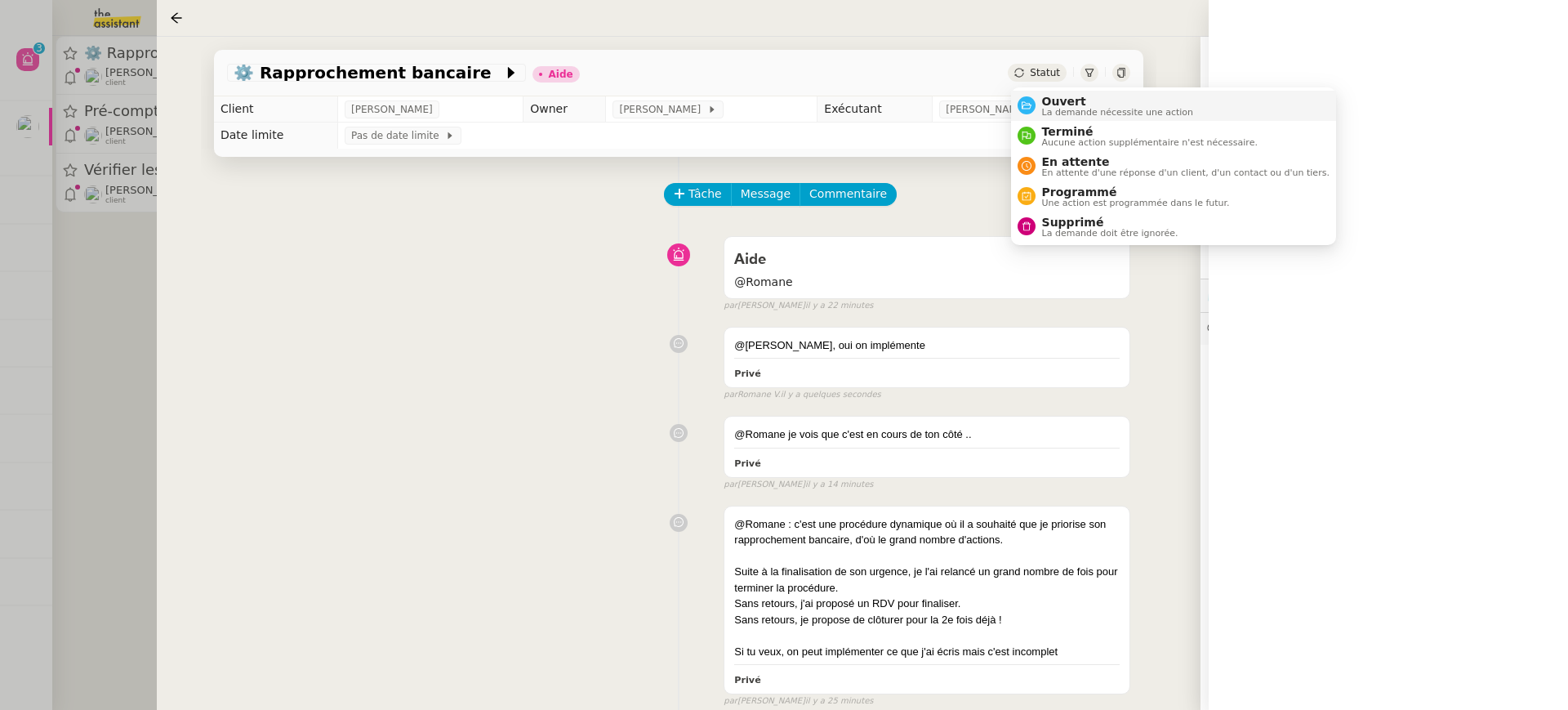
click at [1077, 114] on span "La demande nécessite une action" at bounding box center [1118, 113] width 152 height 9
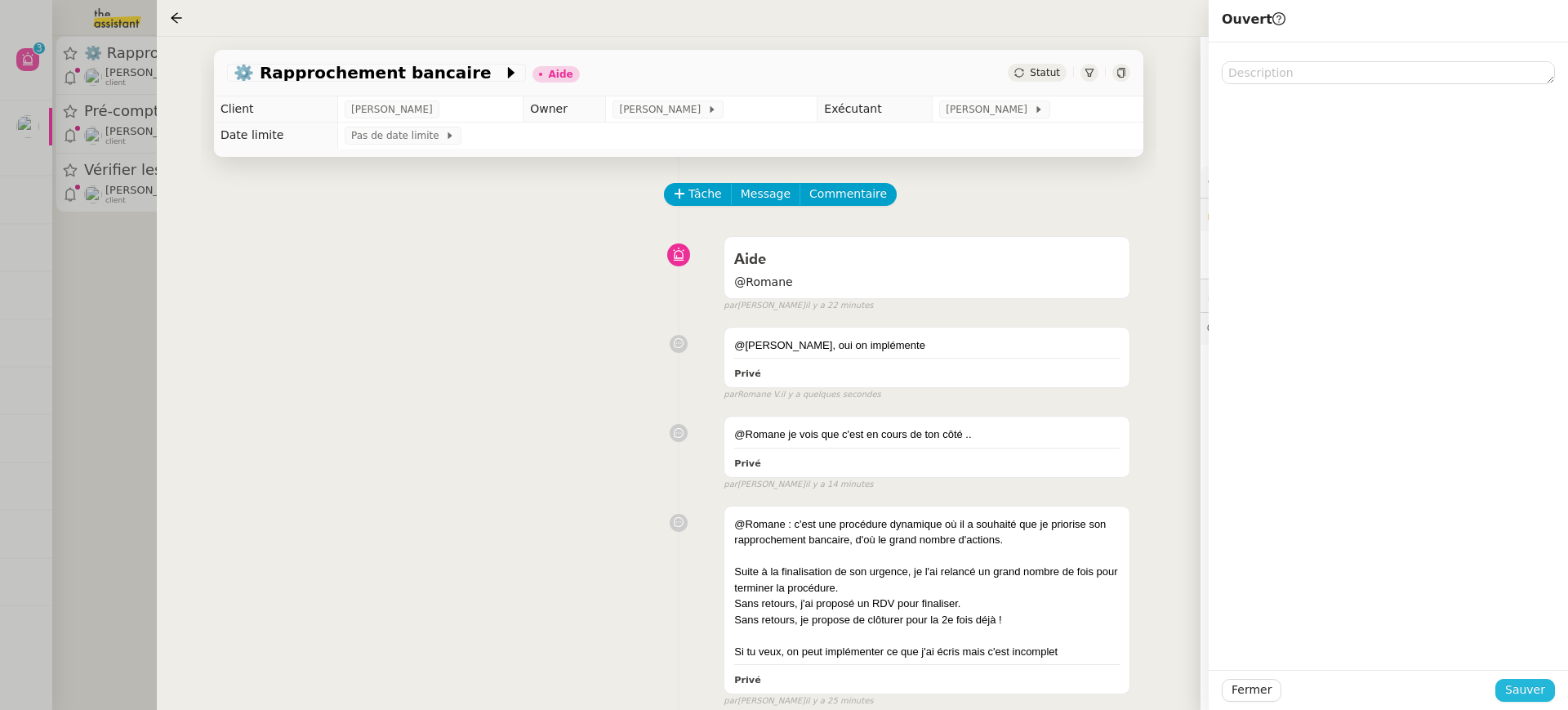
click at [1535, 687] on span "Sauver" at bounding box center [1525, 690] width 40 height 18
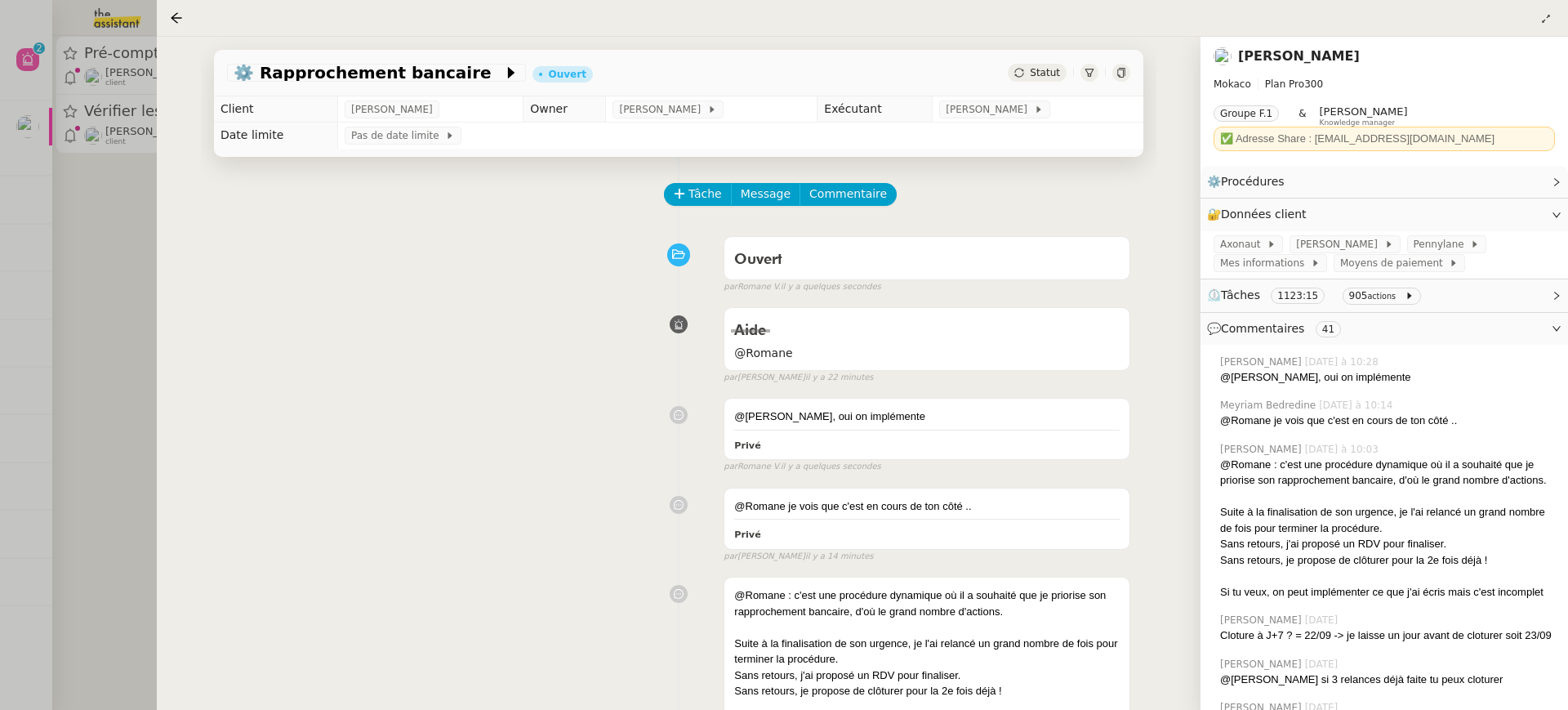
click at [110, 120] on div at bounding box center [784, 355] width 1568 height 710
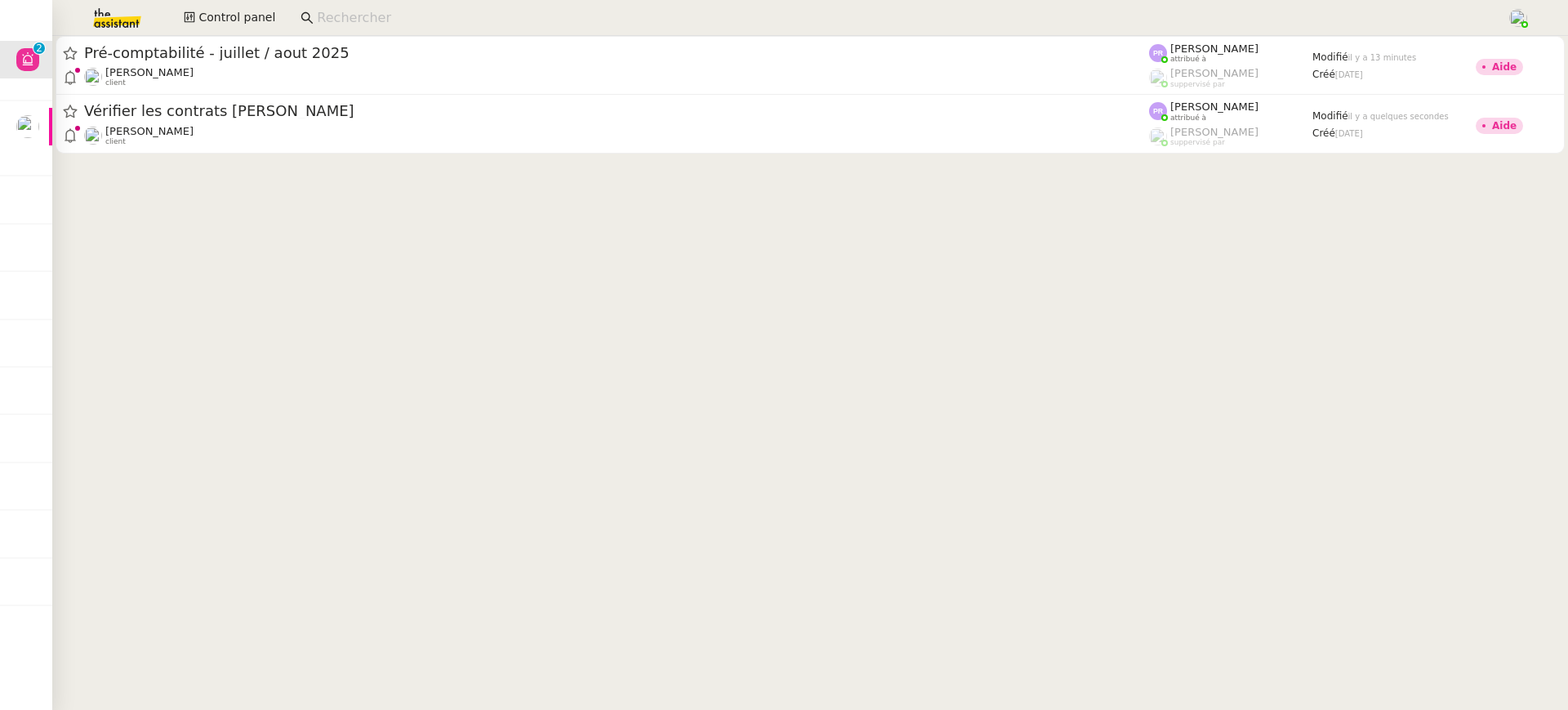
click at [198, 68] on div at bounding box center [784, 355] width 1568 height 710
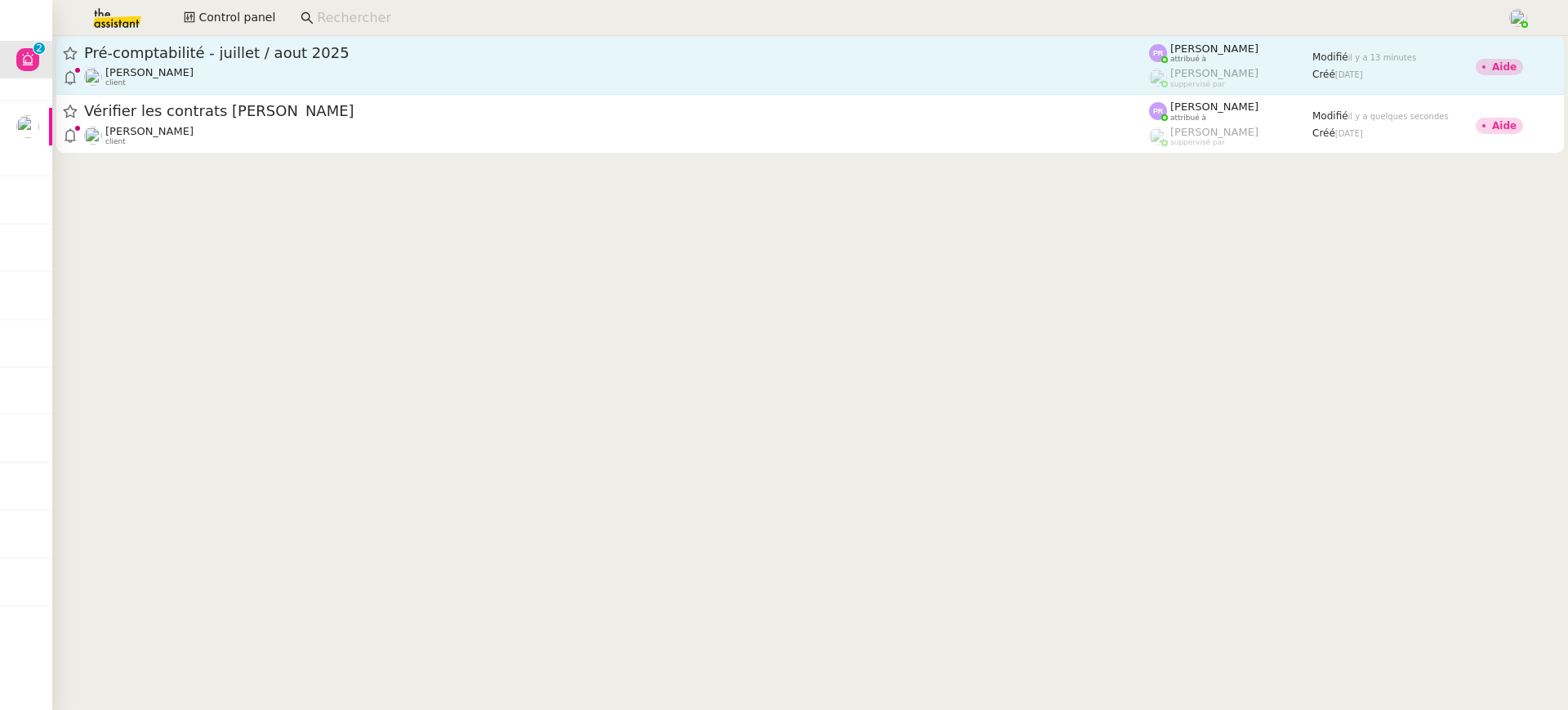
click at [298, 43] on div "Pré-comptabilité - juillet / [DATE]" at bounding box center [616, 53] width 1065 height 19
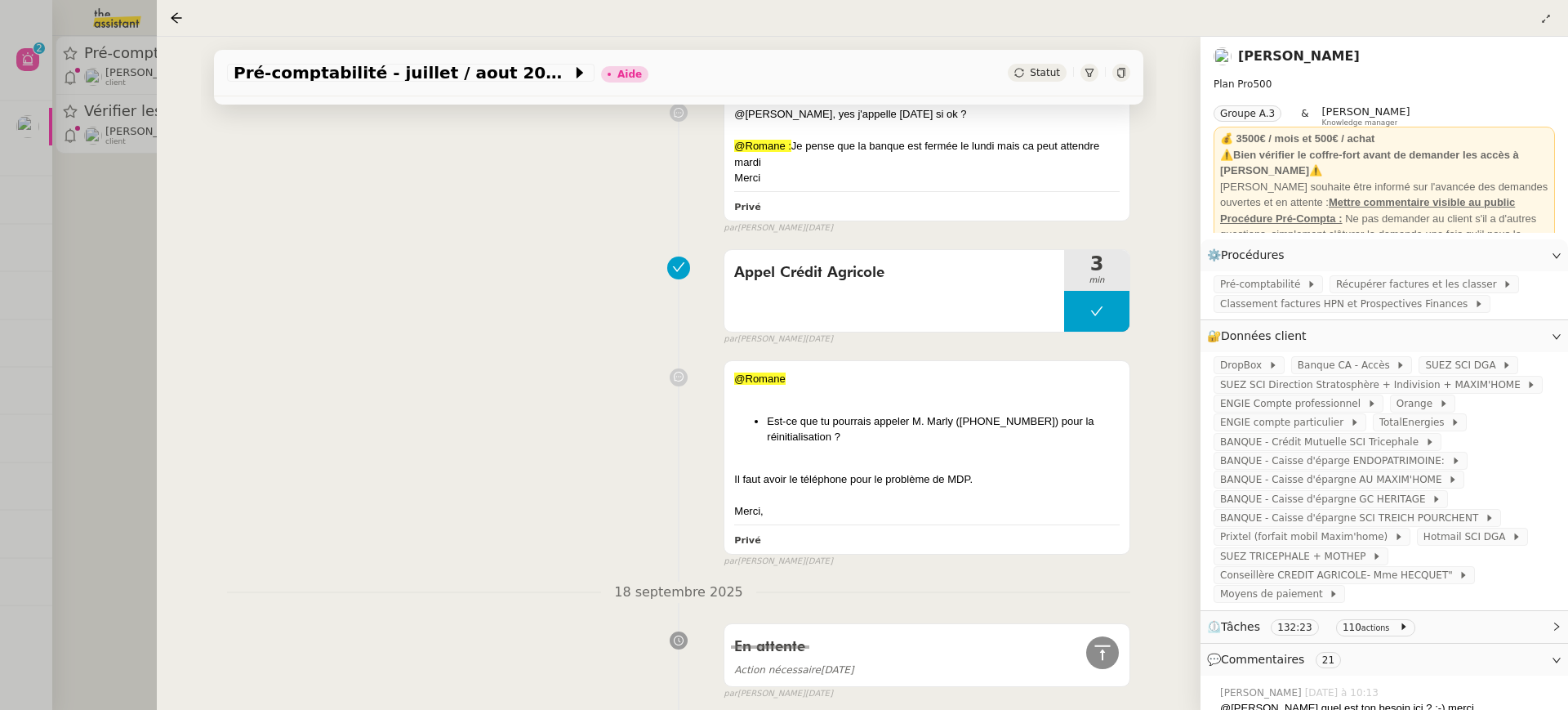
scroll to position [1053, 0]
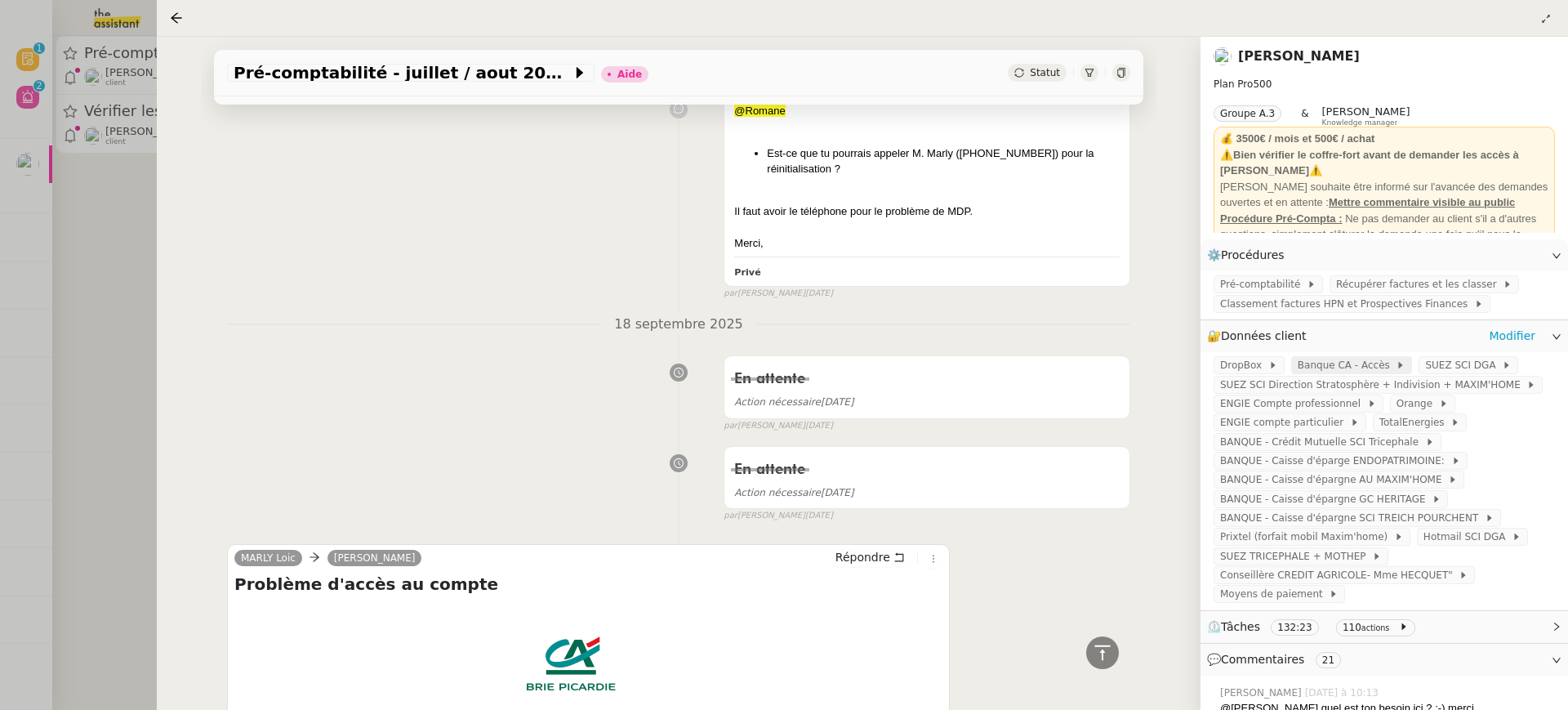
click at [1355, 367] on span "Banque CA - Accès" at bounding box center [1347, 366] width 99 height 17
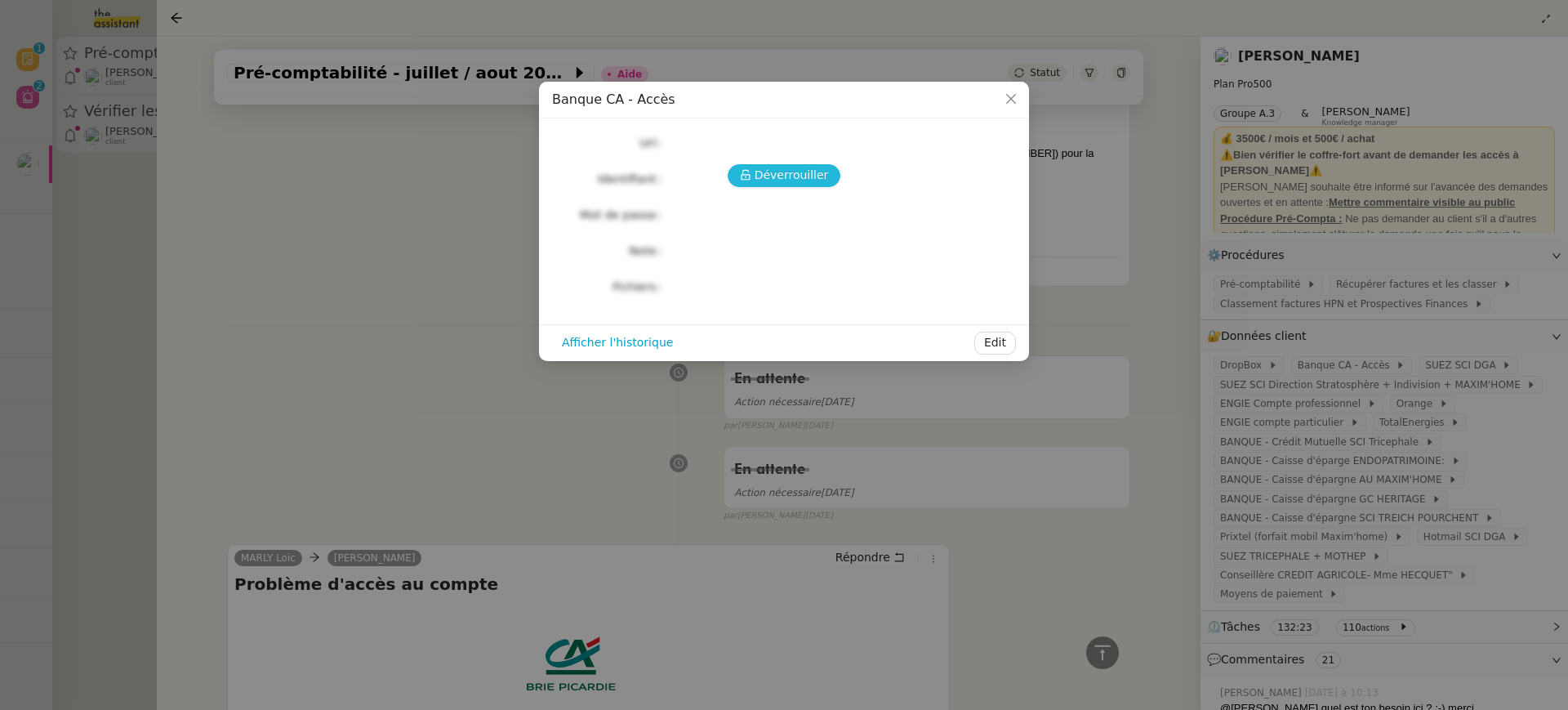
click at [800, 177] on span "Déverrouiller" at bounding box center [792, 175] width 75 height 18
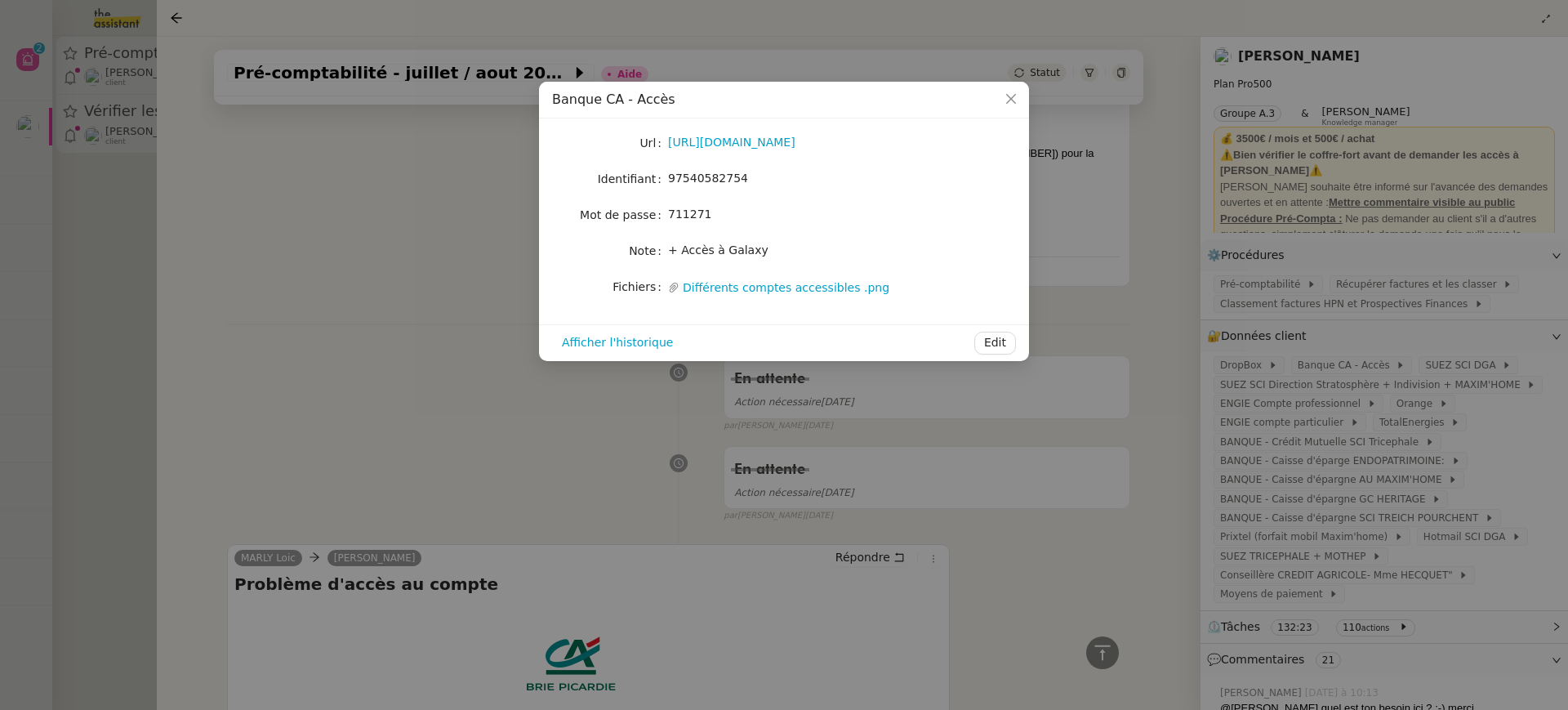
click at [358, 178] on nz-modal-container "Banque CA - Accès Url https://www.credit-agricole.fr/ca-briepicardie/profession…" at bounding box center [784, 355] width 1568 height 710
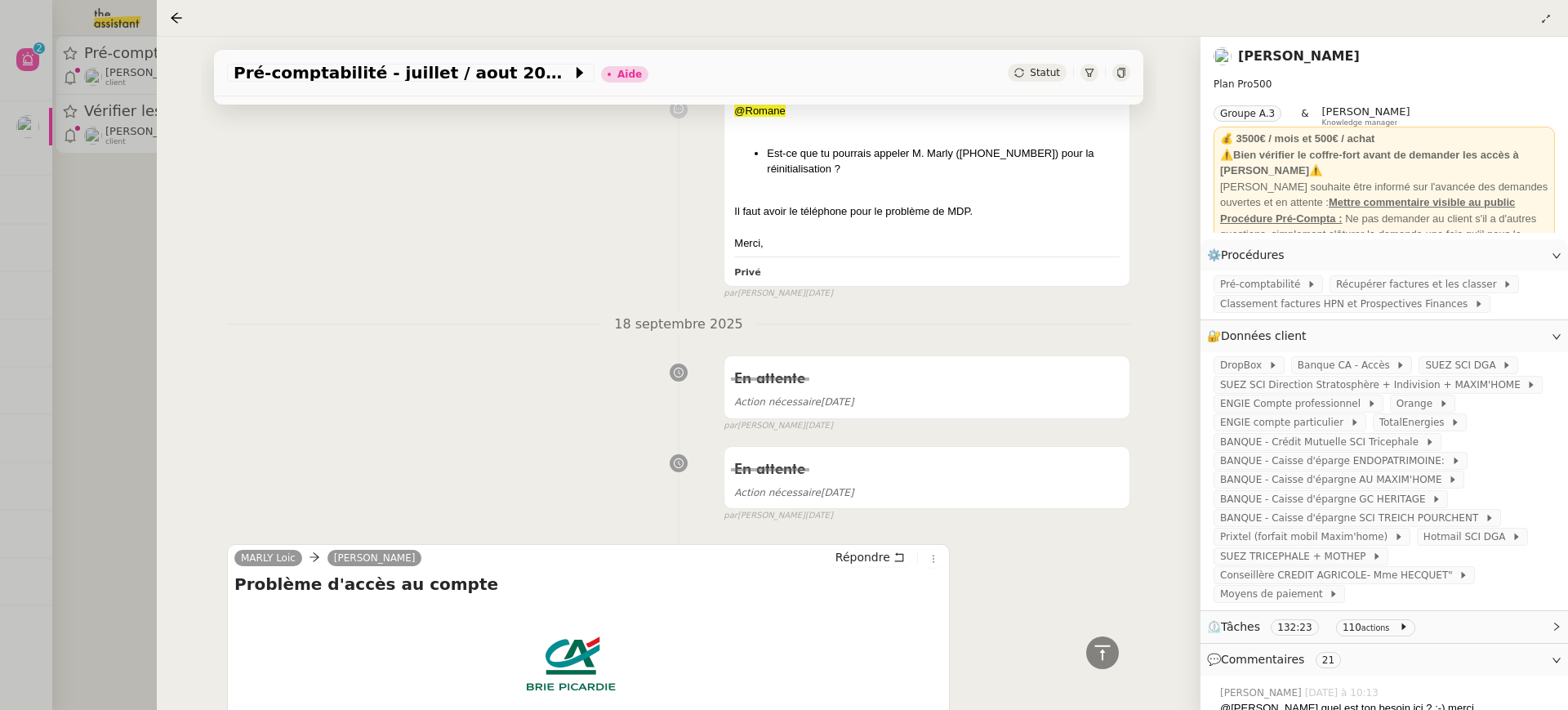
click at [52, 206] on div at bounding box center [784, 355] width 1568 height 710
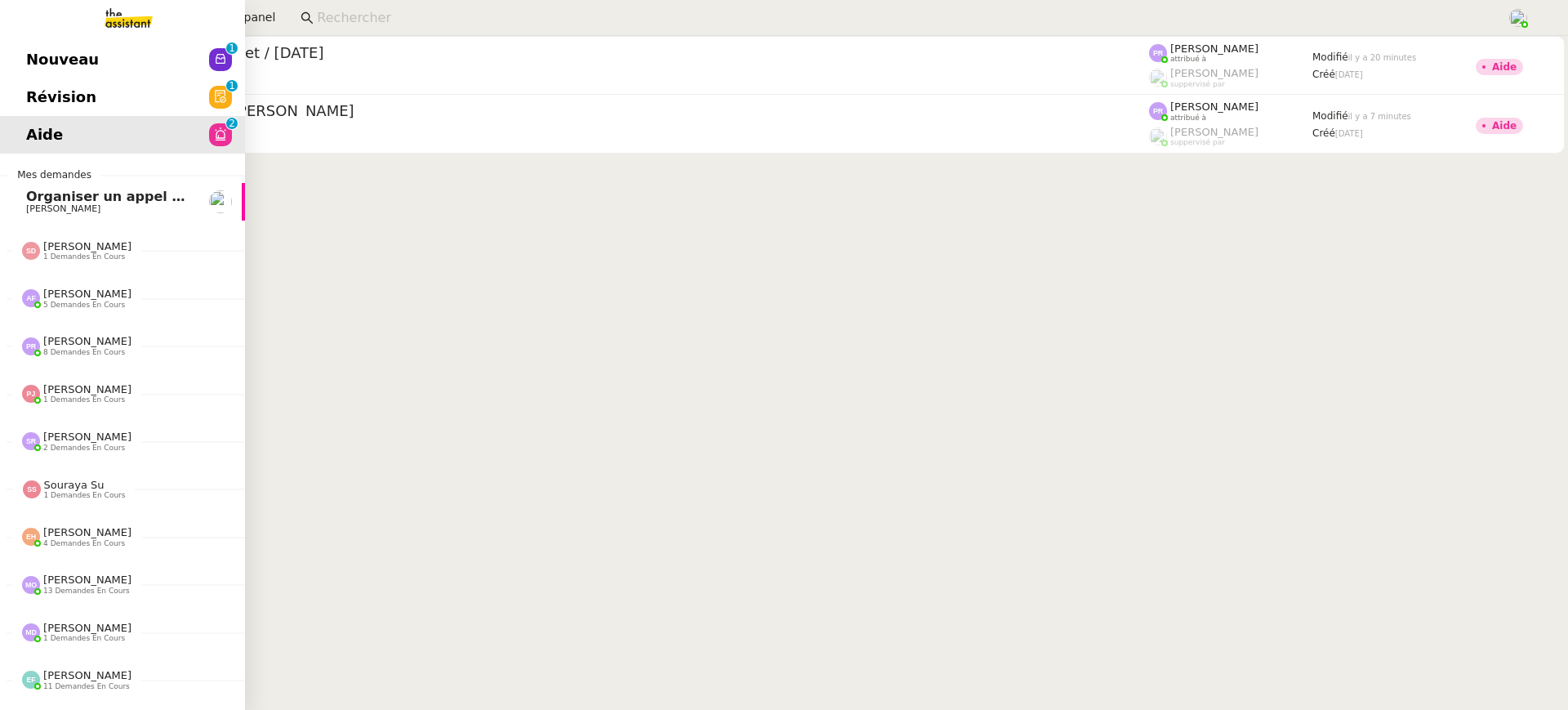
click at [47, 79] on link "Révision 0 1 2 3 4 5 6 7 8 9" at bounding box center [122, 97] width 245 height 38
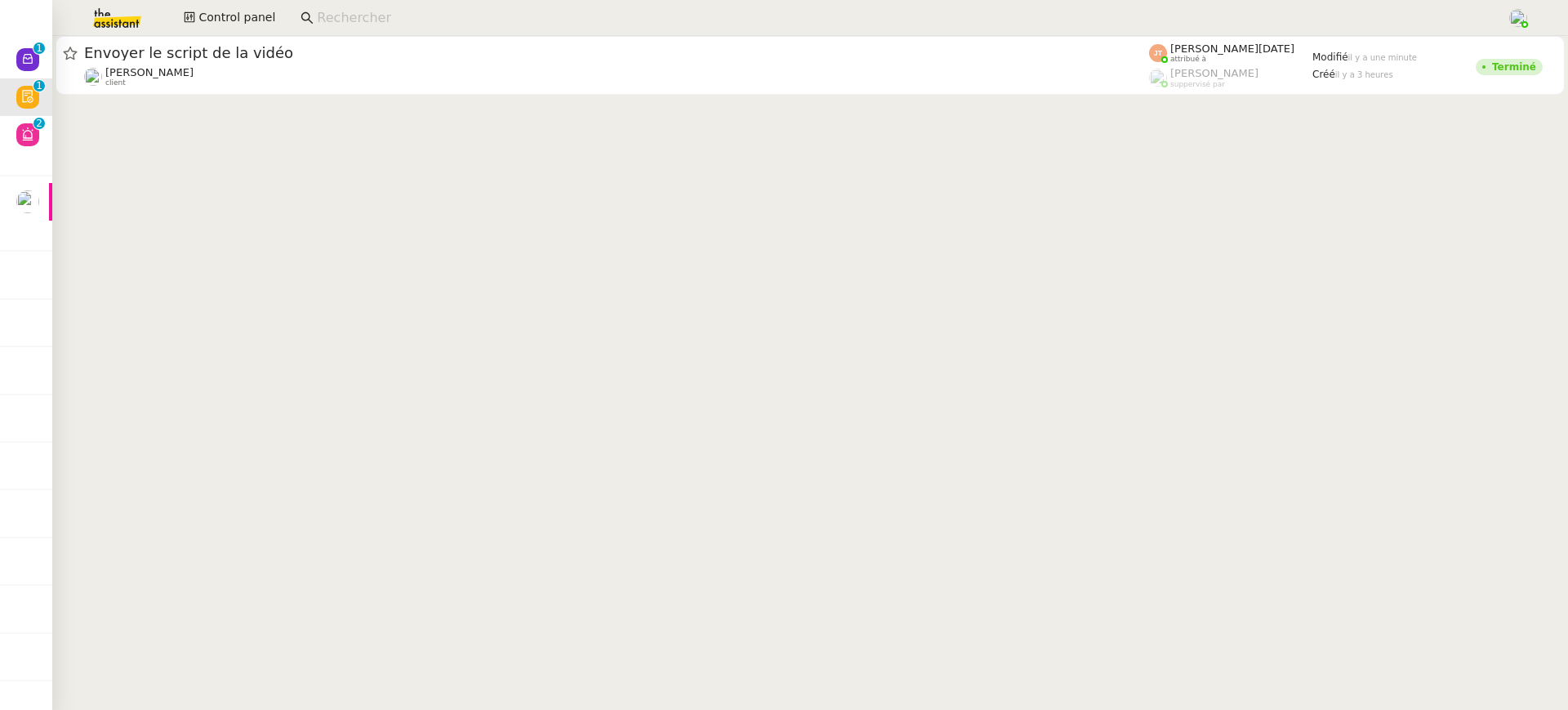
click at [445, 104] on cdk-virtual-scroll-viewport "Envoyer le script de la vidéo [PERSON_NAME] client [PERSON_NAME][DATE] attribué…" at bounding box center [810, 373] width 1515 height 674
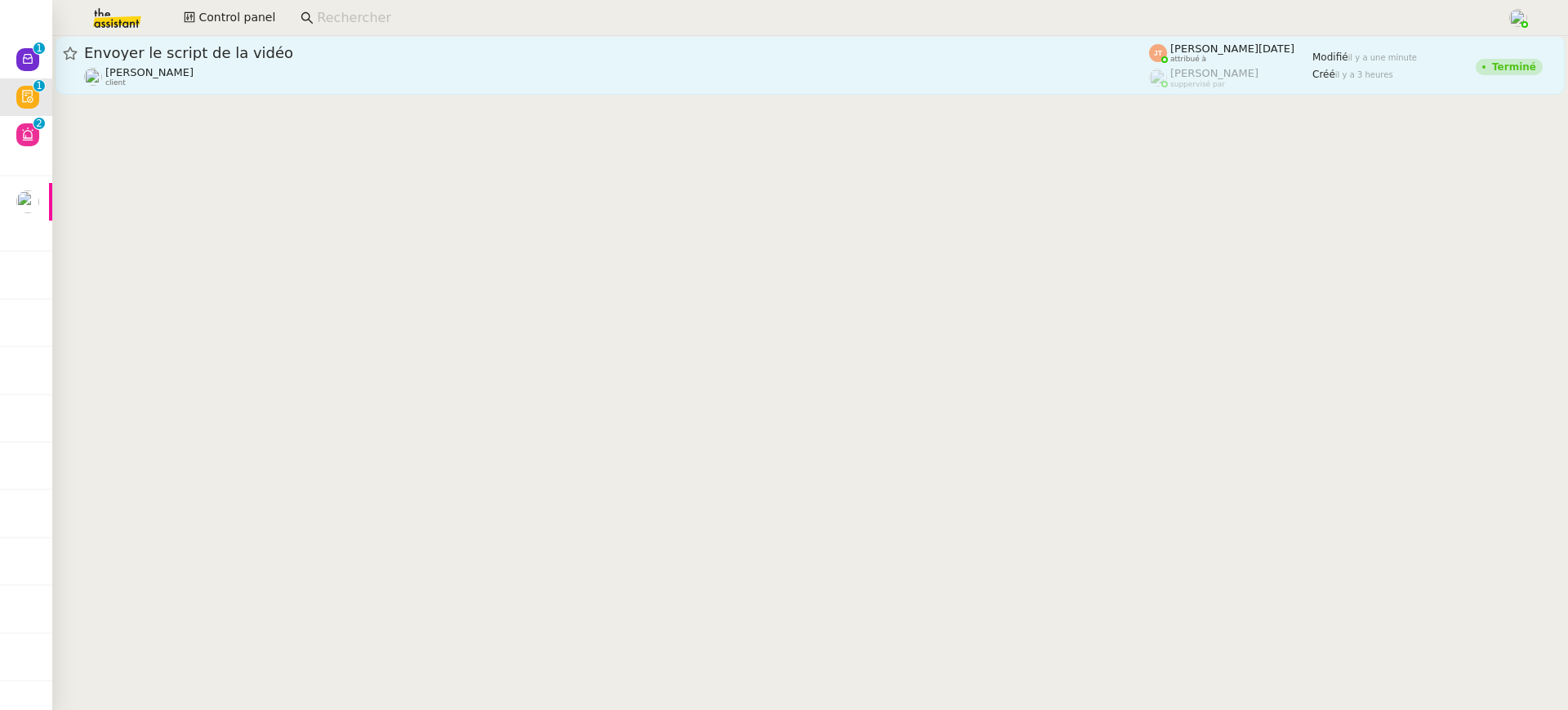
click at [422, 63] on div "Envoyer le script de la vidéo [PERSON_NAME] client" at bounding box center [616, 66] width 1065 height 44
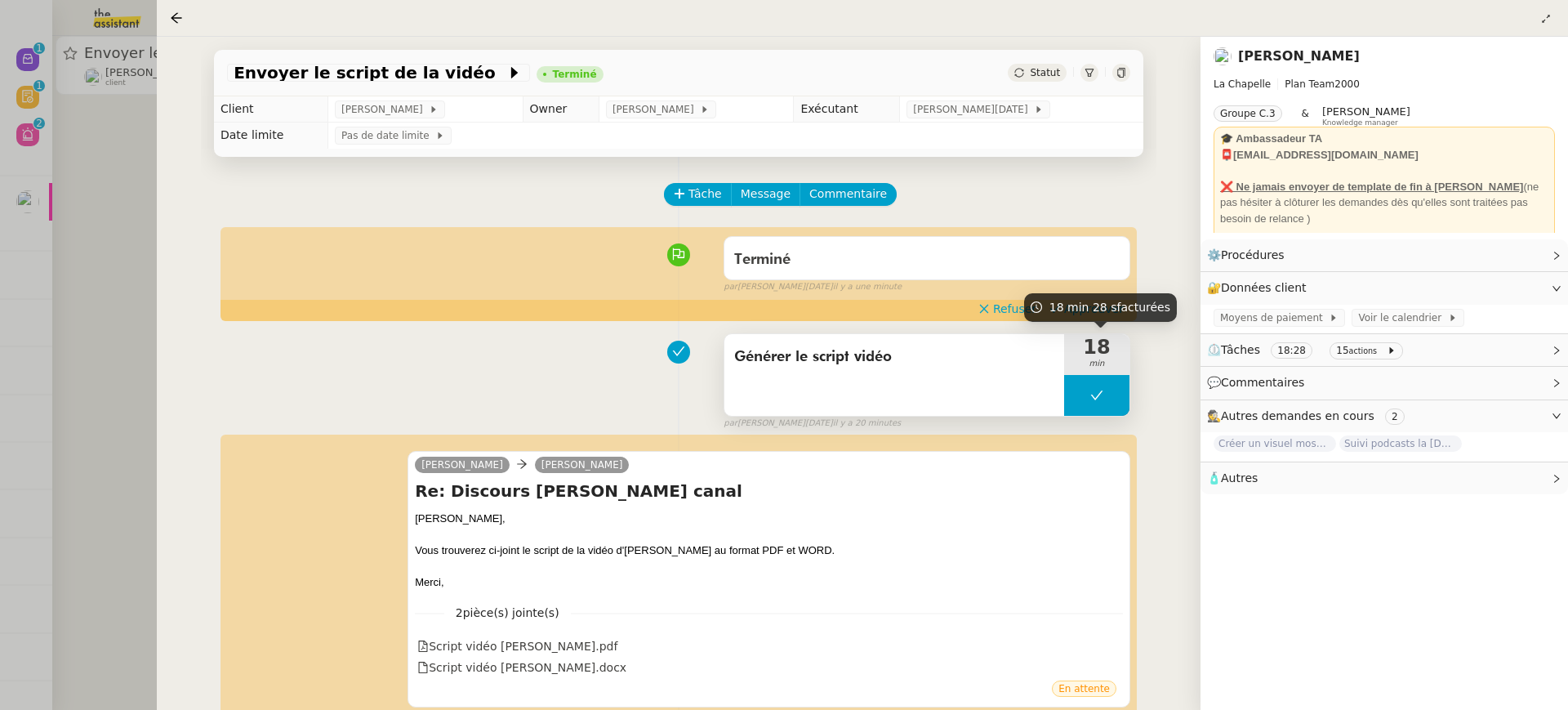
scroll to position [119, 0]
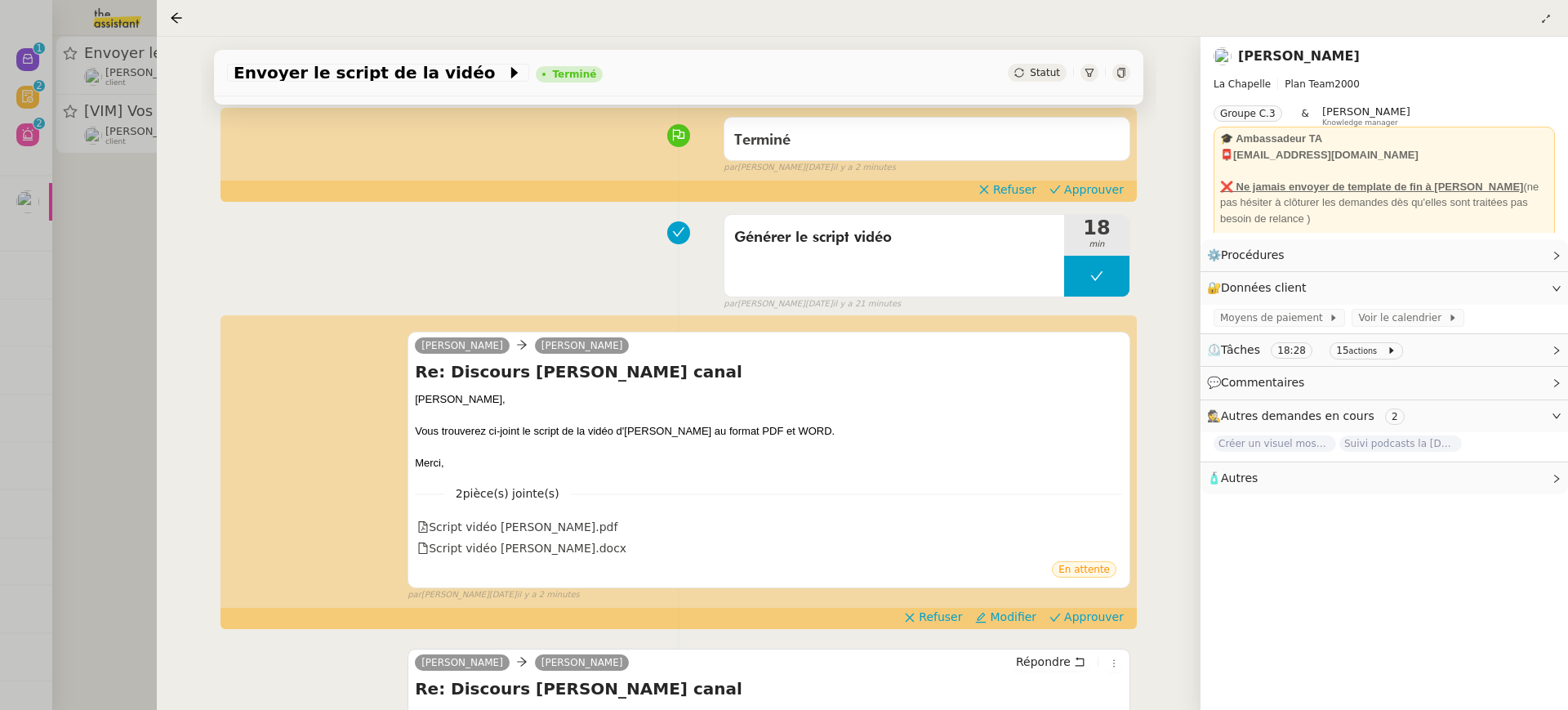
click at [150, 60] on div at bounding box center [784, 355] width 1568 height 710
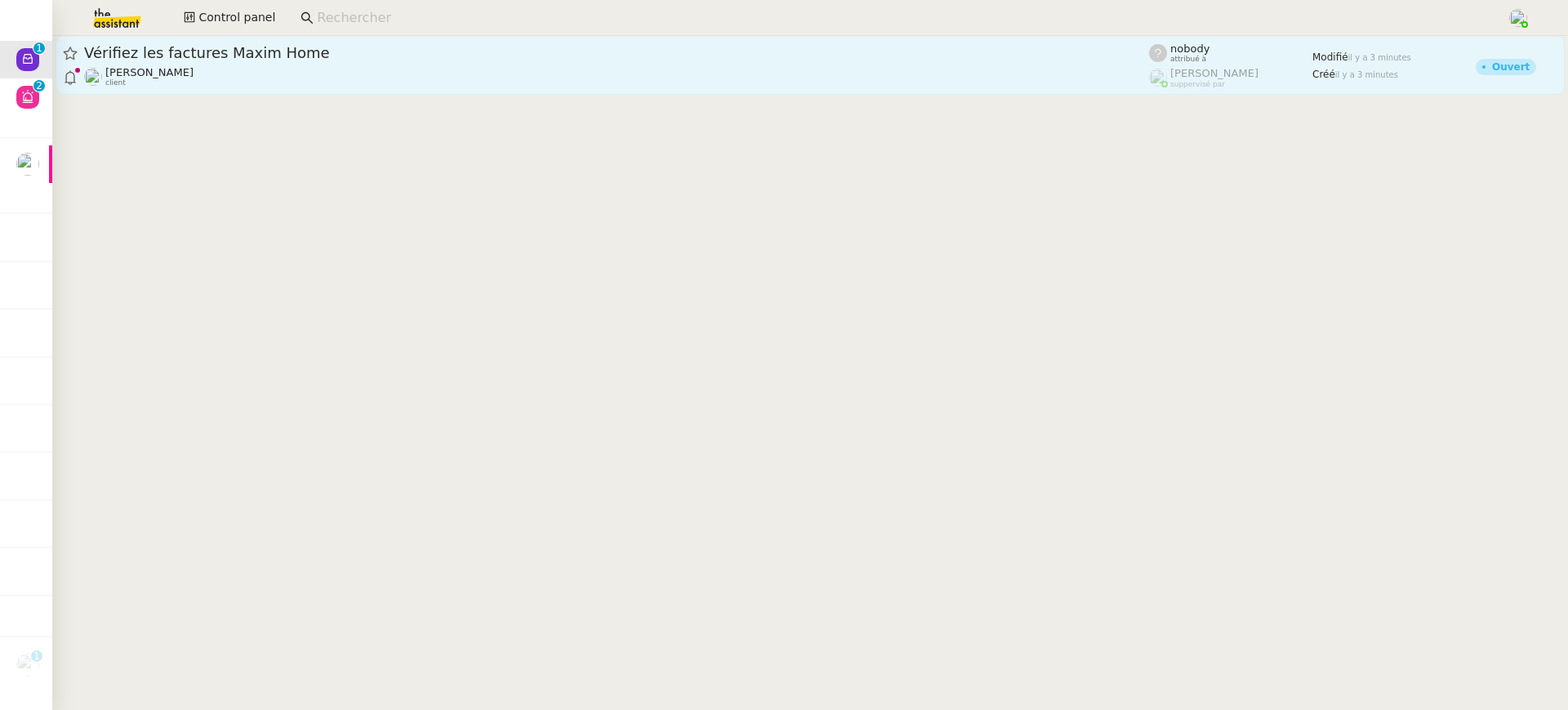
click at [529, 60] on div "Vérifiez les factures Maxim Home" at bounding box center [616, 53] width 1065 height 19
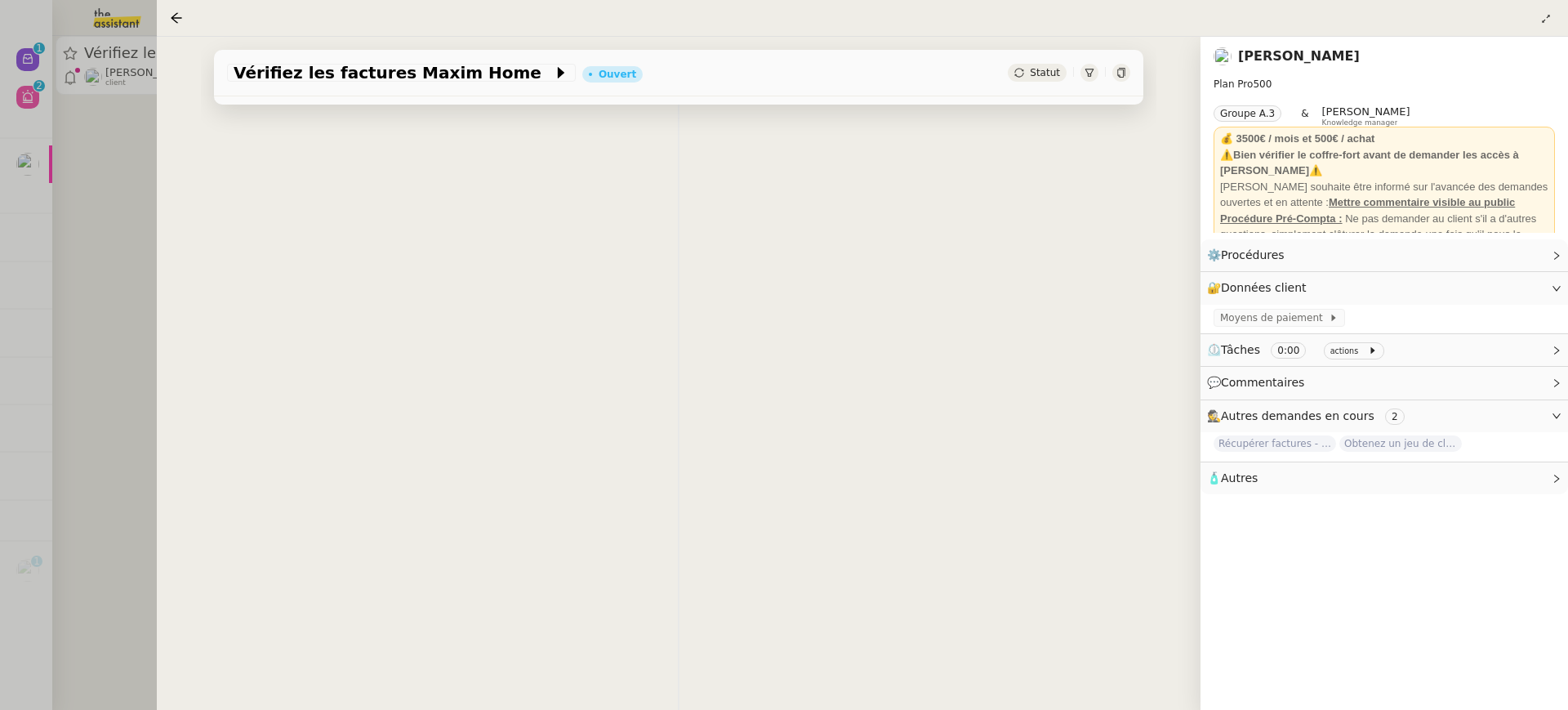
scroll to position [210, 0]
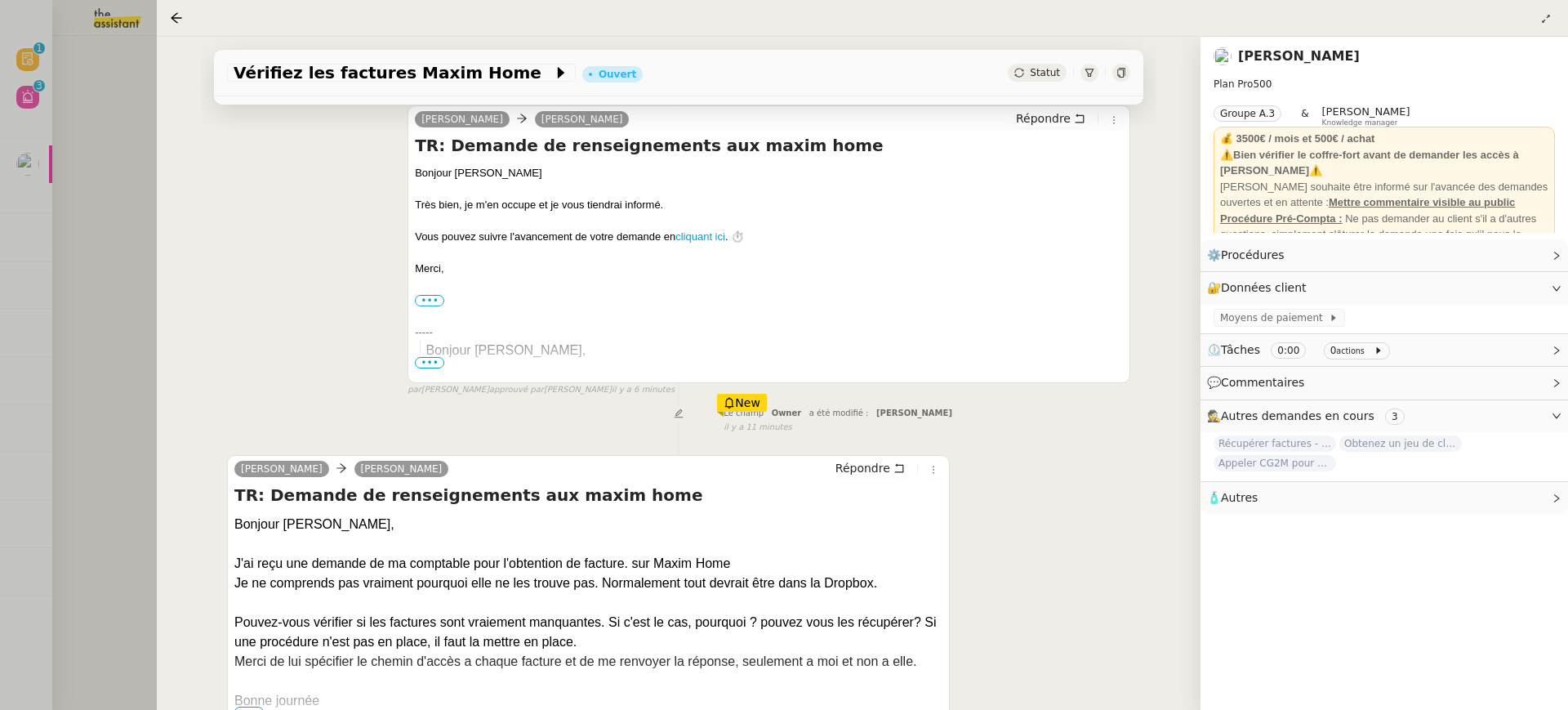
click at [58, 174] on div at bounding box center [784, 355] width 1568 height 710
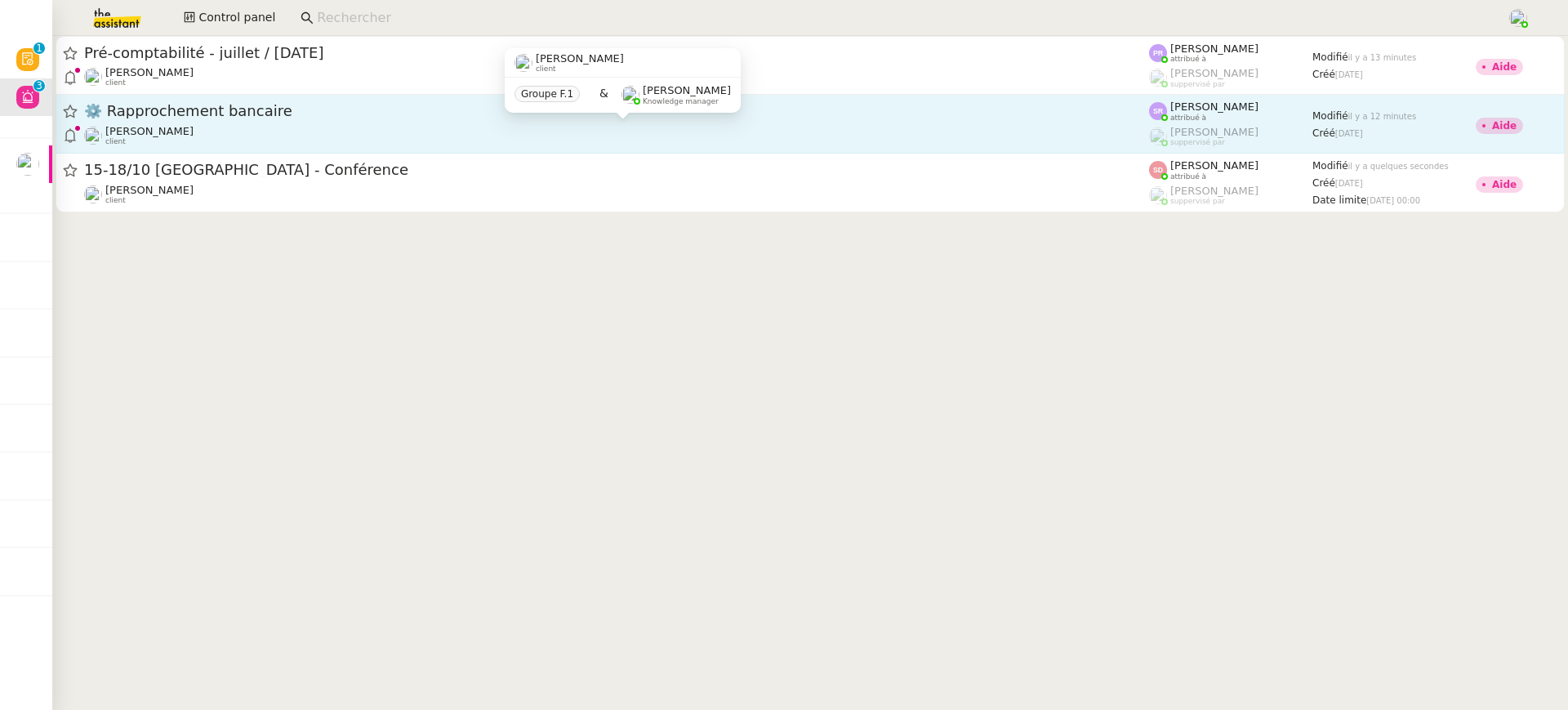
click at [745, 138] on div "[PERSON_NAME] client" at bounding box center [616, 135] width 1065 height 21
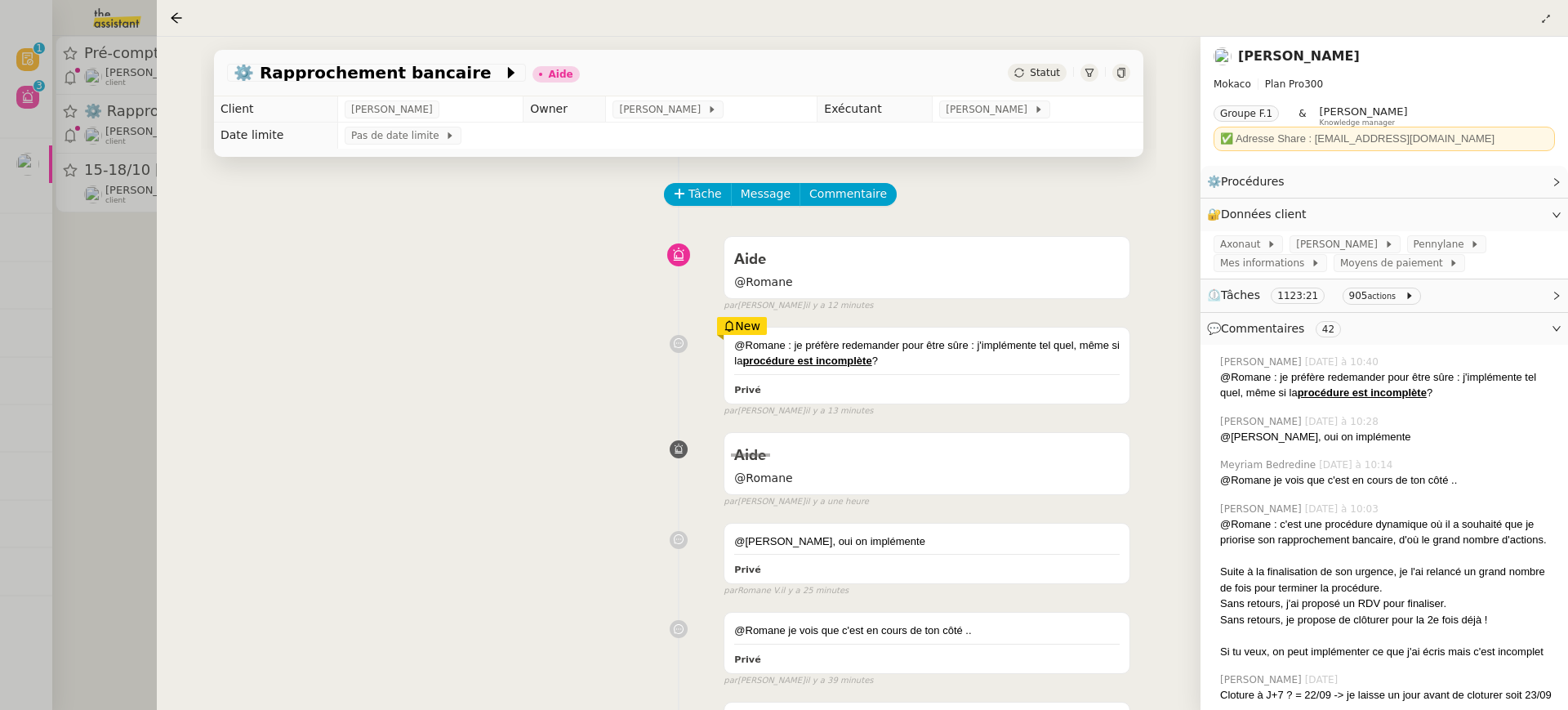
click at [50, 127] on div at bounding box center [784, 355] width 1568 height 710
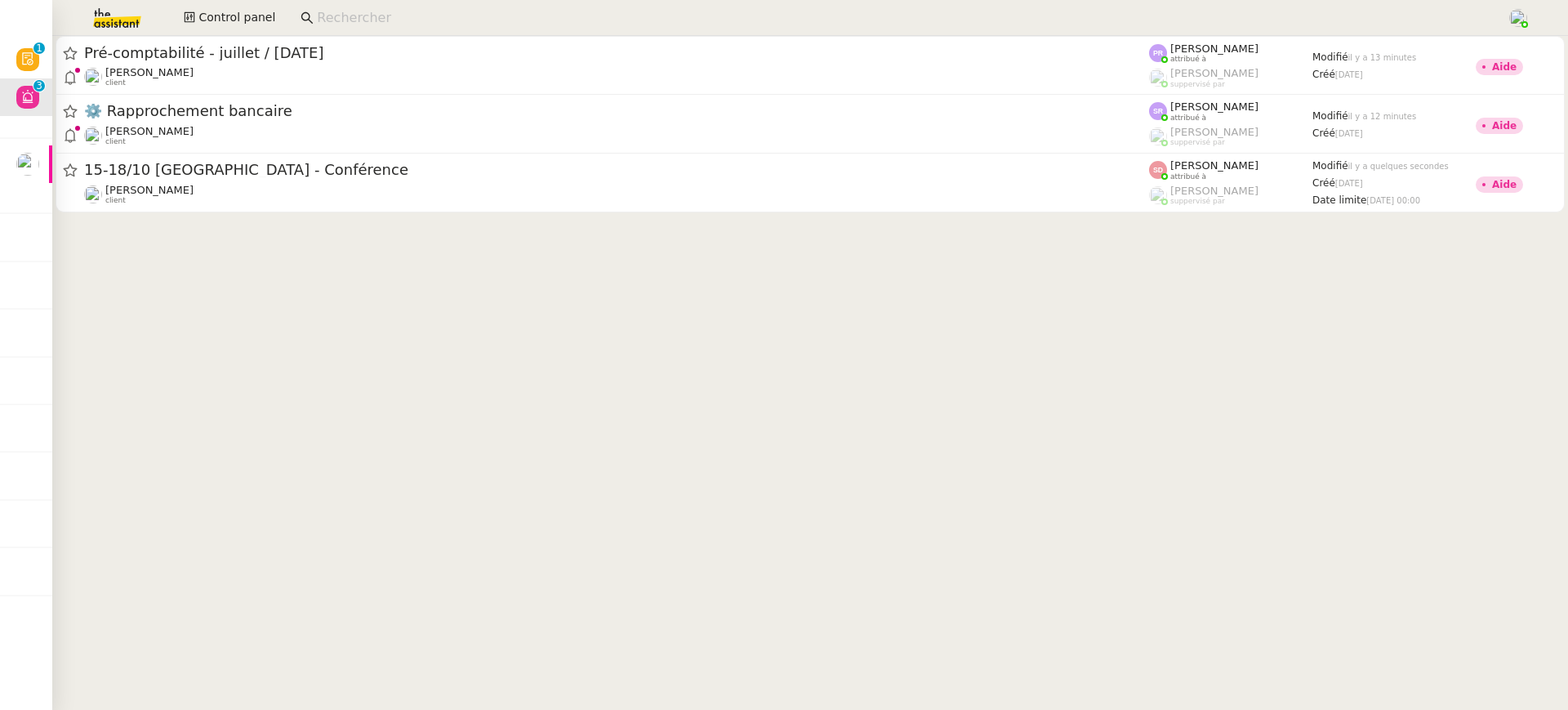
click at [112, 72] on div at bounding box center [784, 355] width 1568 height 710
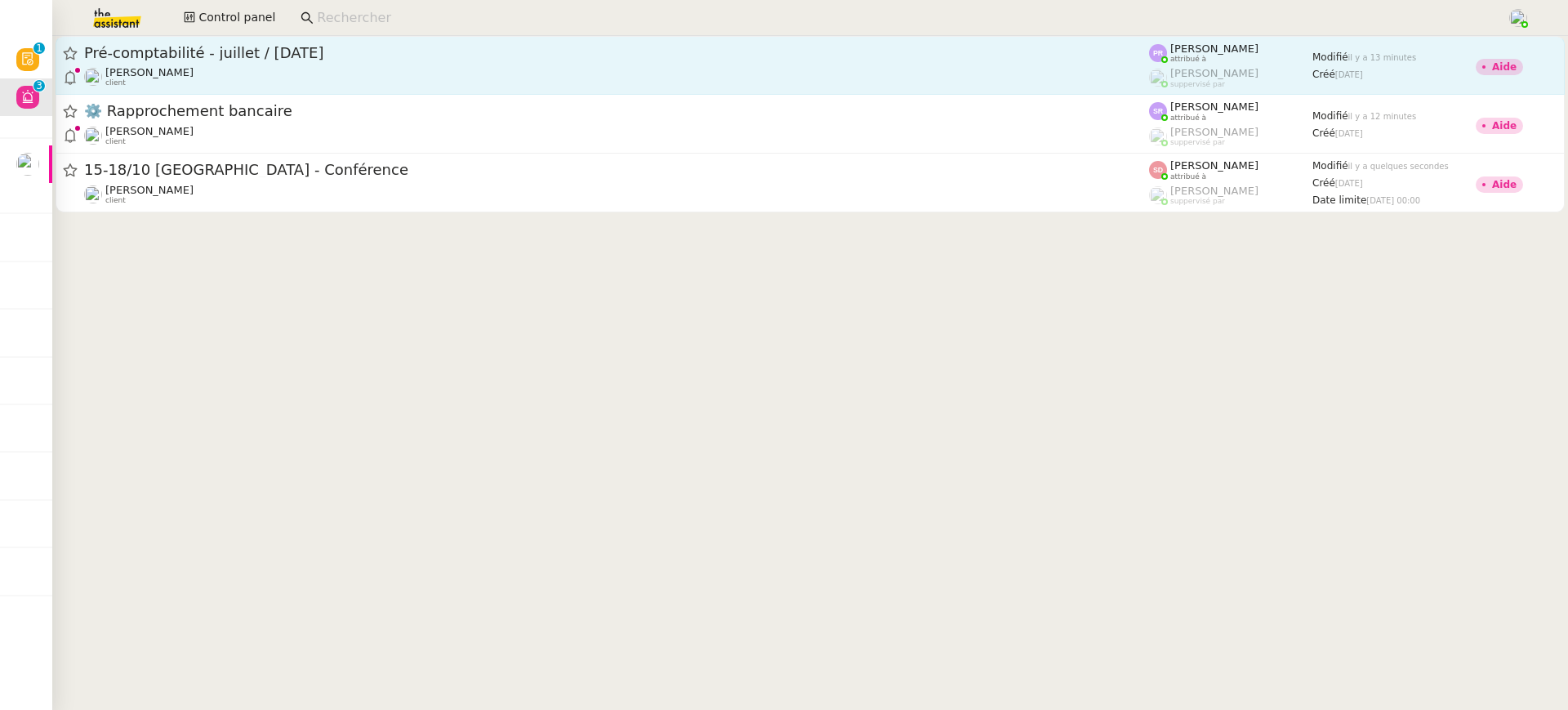
click at [202, 68] on div "[PERSON_NAME] client" at bounding box center [616, 77] width 1065 height 21
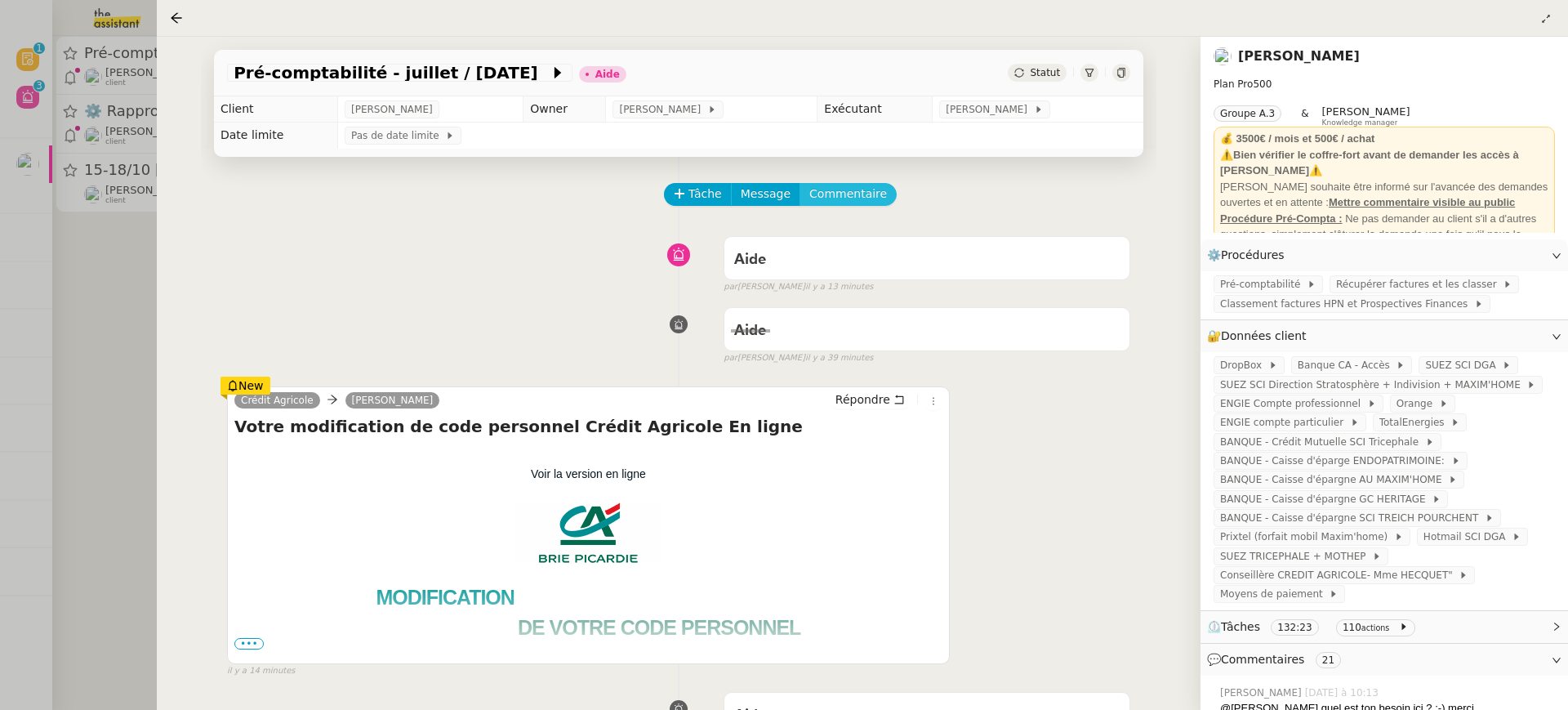
click at [863, 199] on span "Commentaire" at bounding box center [848, 194] width 78 height 18
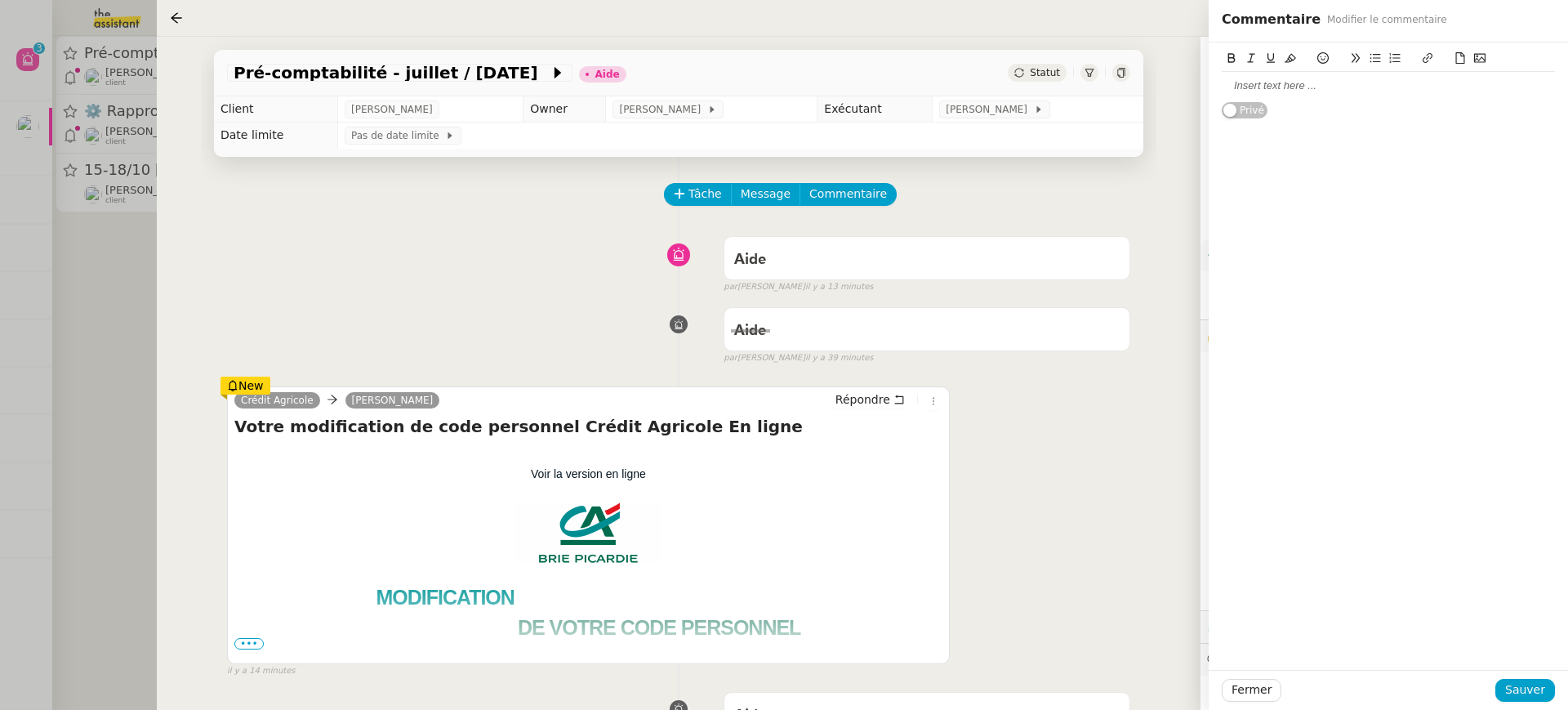
click at [1314, 81] on div at bounding box center [1388, 86] width 333 height 15
drag, startPoint x: 1526, startPoint y: 680, endPoint x: 1027, endPoint y: 60, distance: 795.9
click at [1526, 680] on span "Sauver" at bounding box center [1525, 690] width 40 height 18
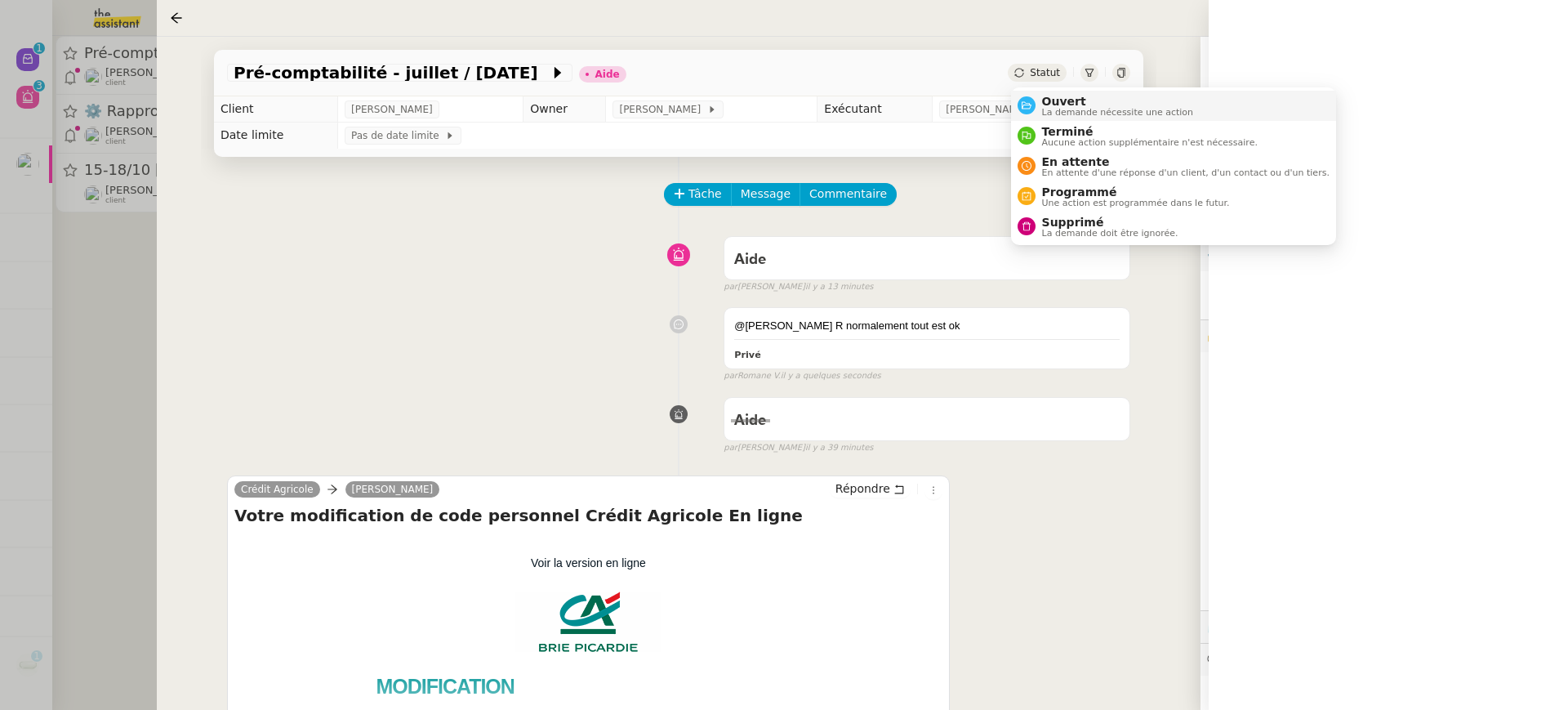
click at [1077, 102] on span "Ouvert" at bounding box center [1118, 102] width 152 height 13
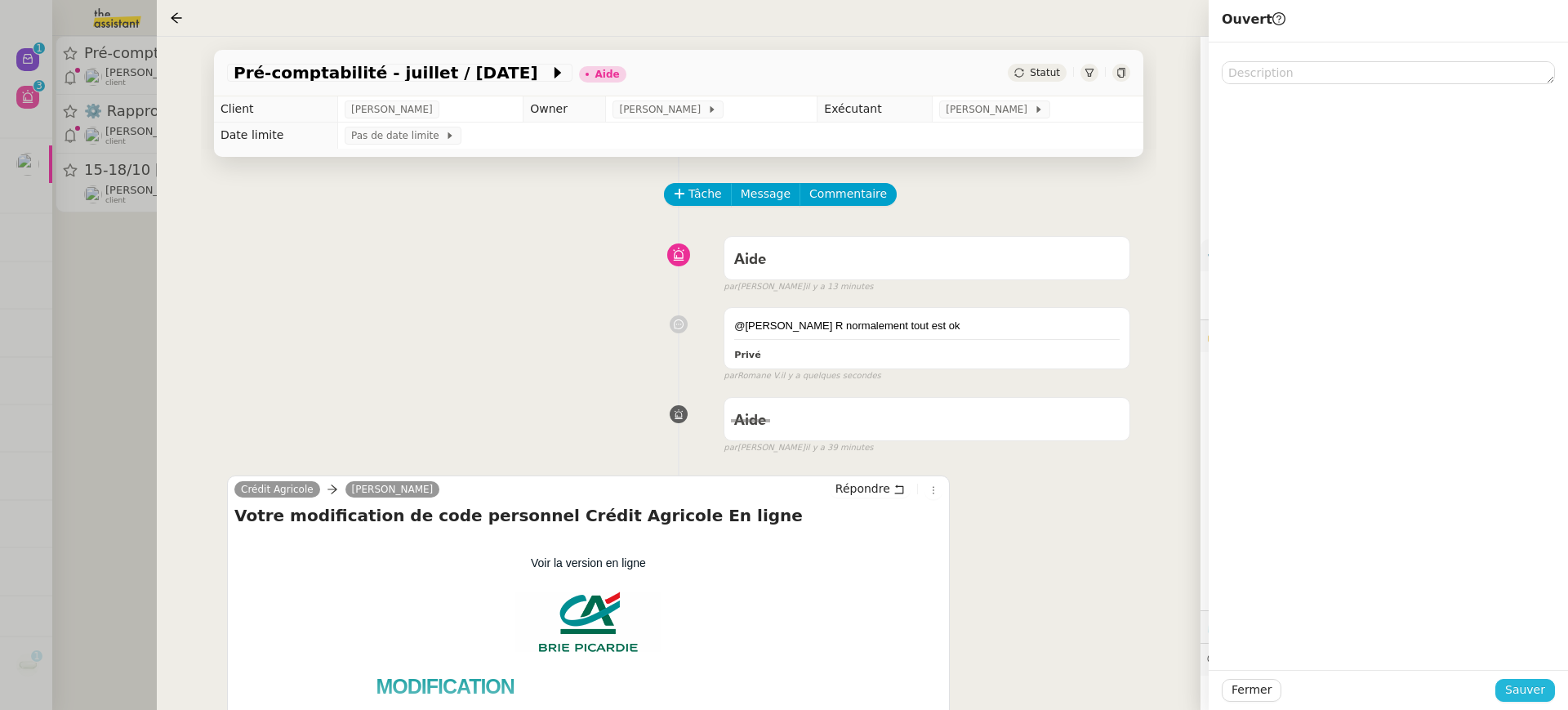
click at [1533, 691] on span "Sauver" at bounding box center [1525, 690] width 40 height 18
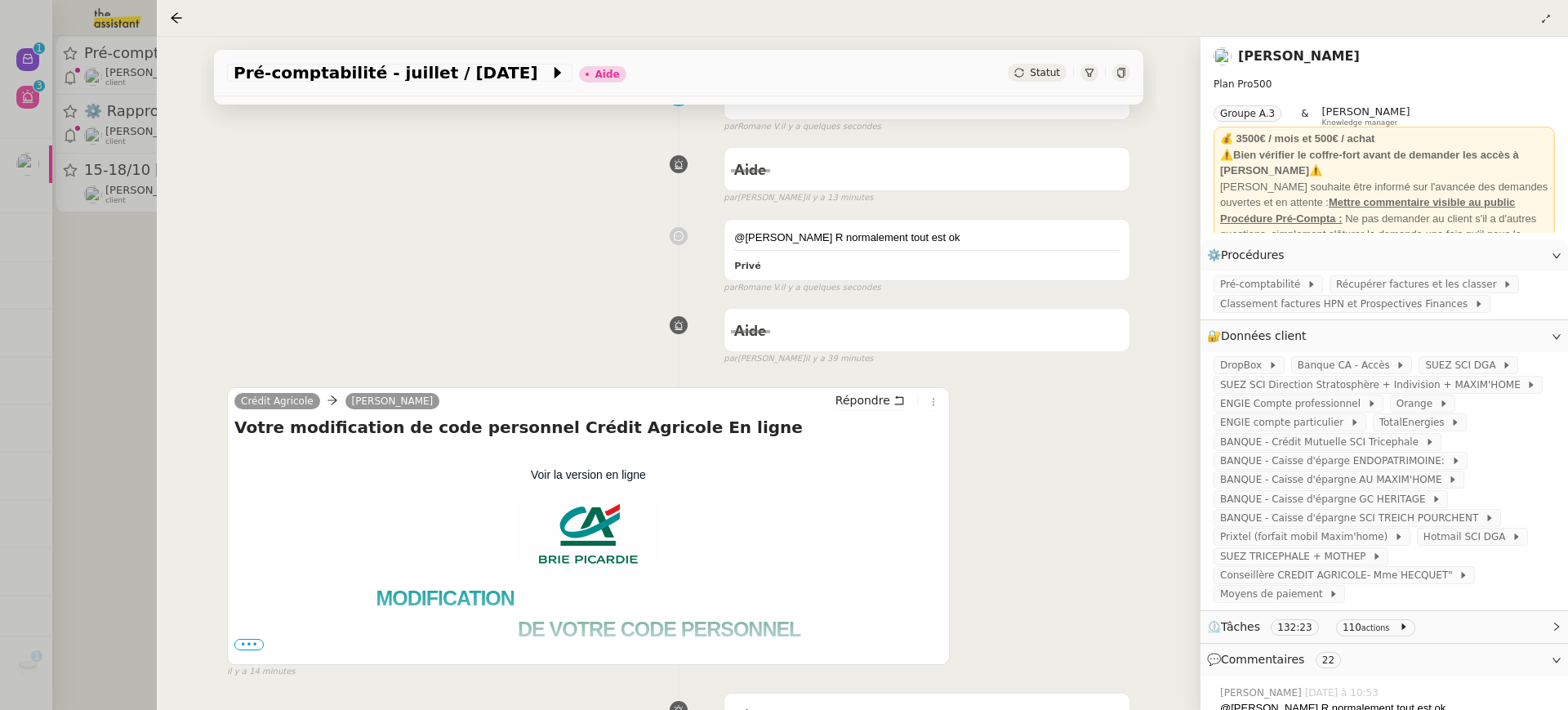
scroll to position [309, 0]
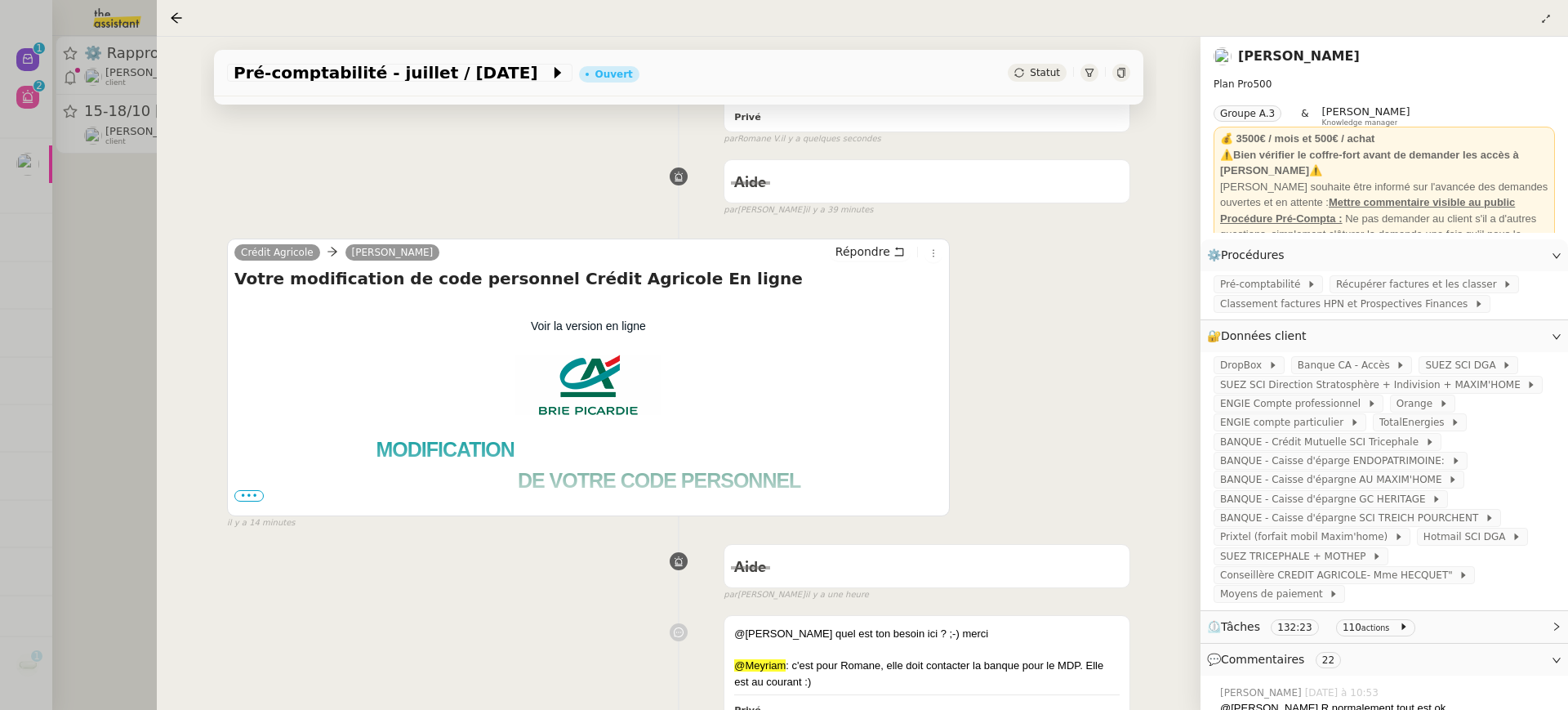
click at [258, 494] on span "•••" at bounding box center [249, 496] width 30 height 11
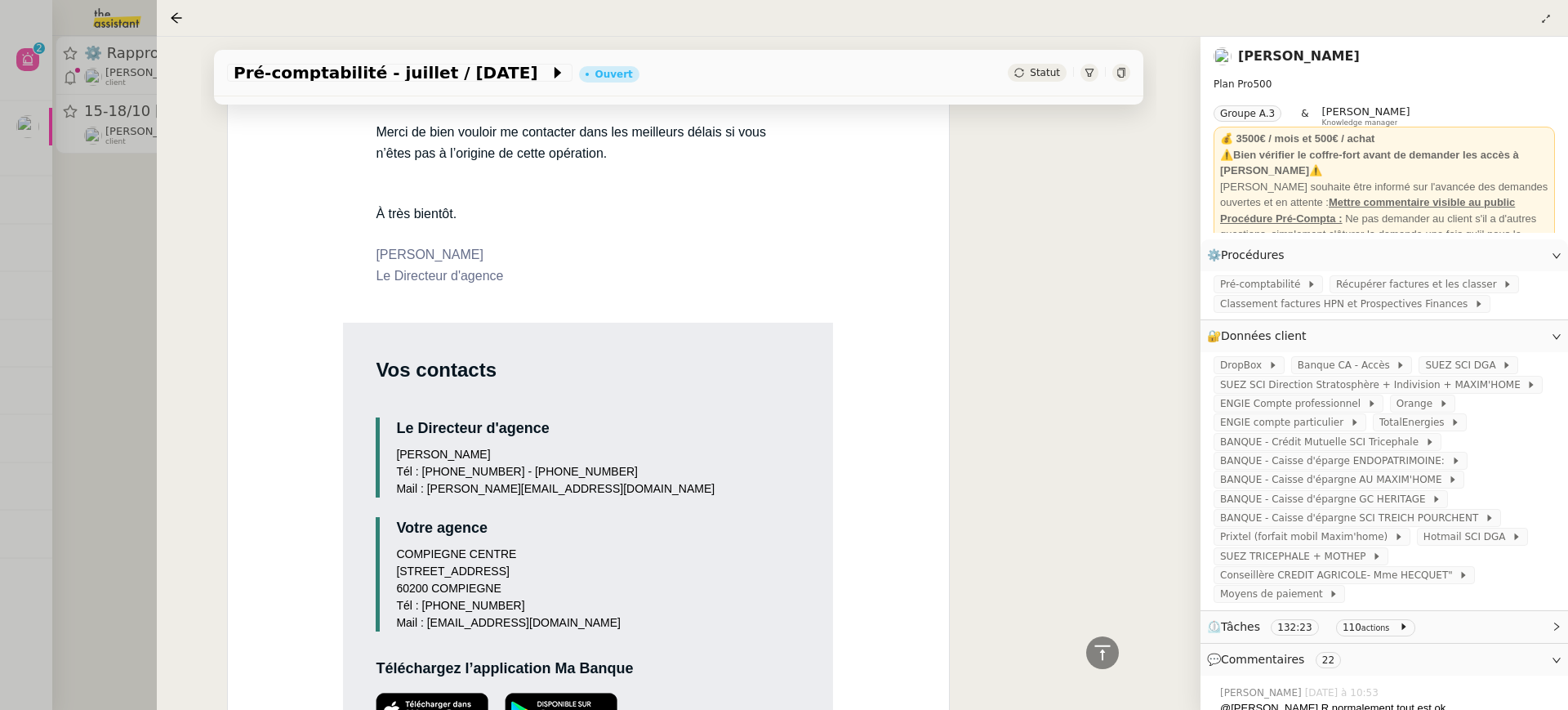
scroll to position [835, 0]
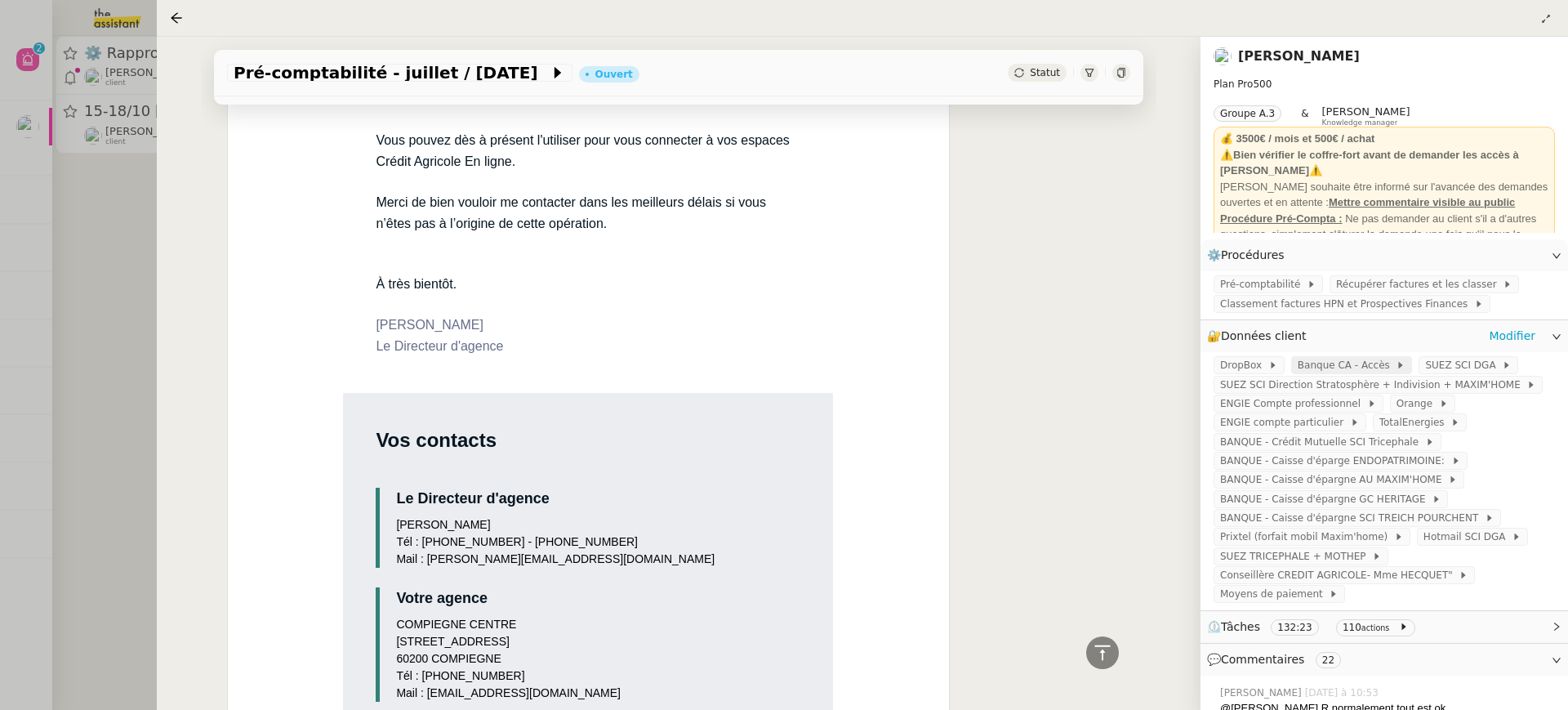
click at [1315, 367] on span "Banque CA - Accès" at bounding box center [1347, 366] width 99 height 17
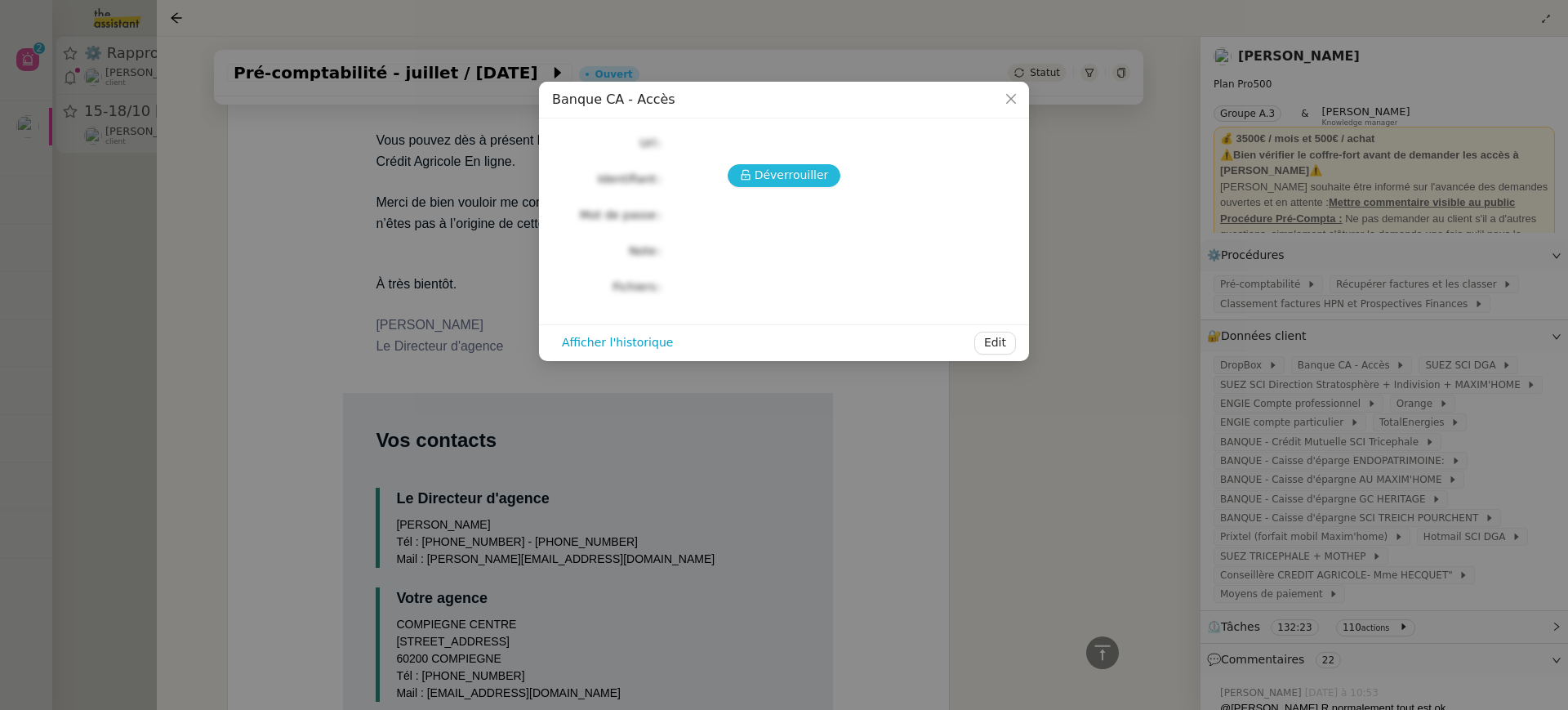
click at [772, 185] on span "Déverrouiller" at bounding box center [792, 175] width 75 height 18
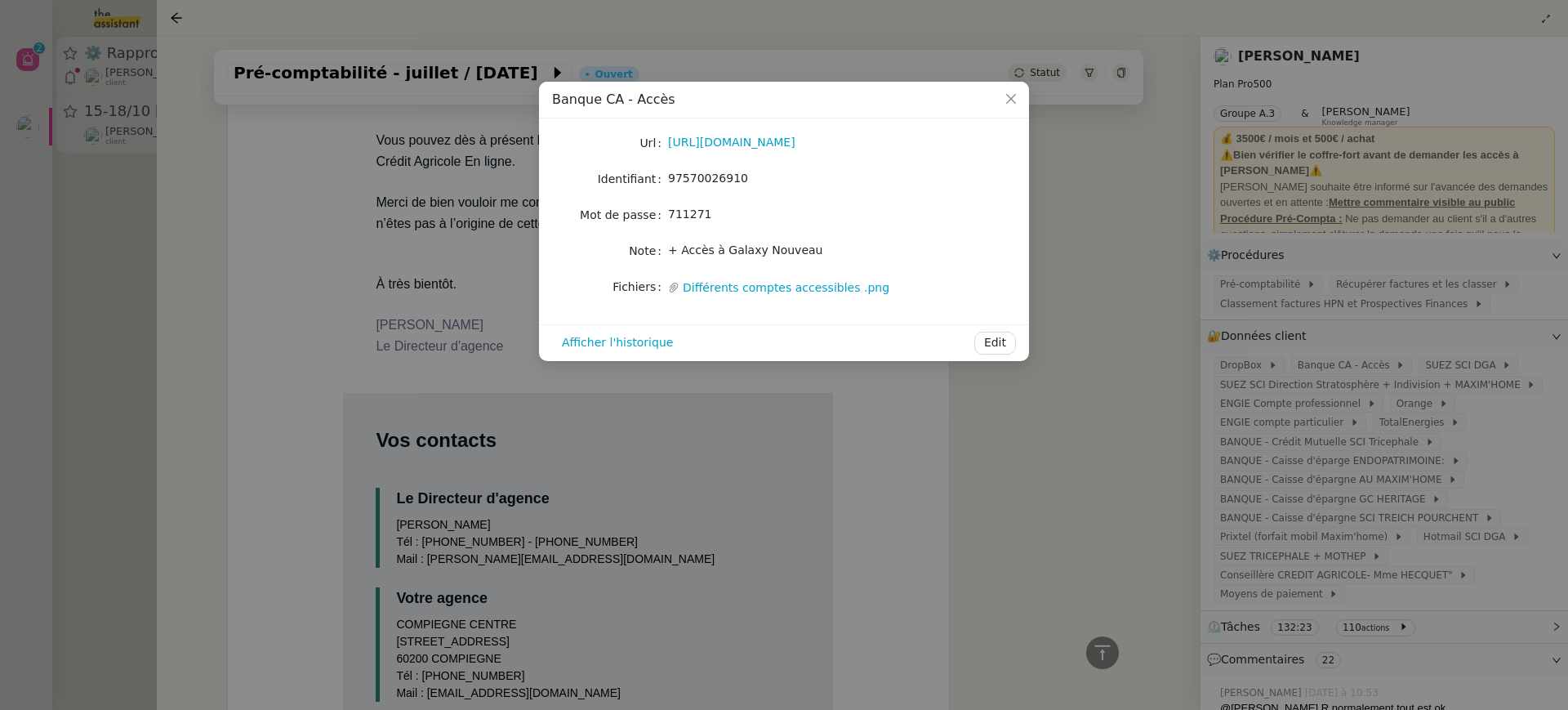
click at [1075, 156] on nz-modal-container "Banque CA - Accès Url [URL][DOMAIN_NAME] Identifiant 97570026910 Mot de passe […" at bounding box center [784, 355] width 1568 height 710
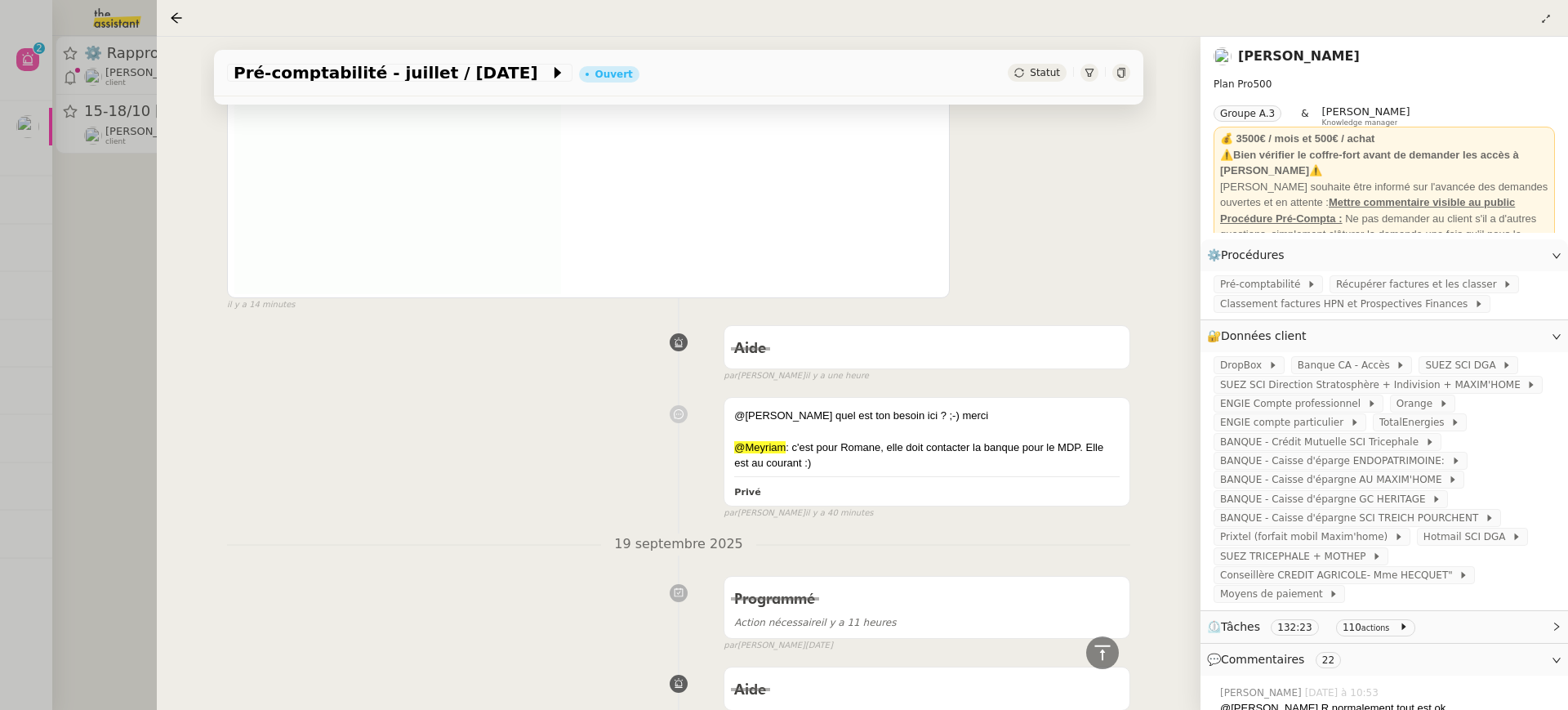
scroll to position [2629, 0]
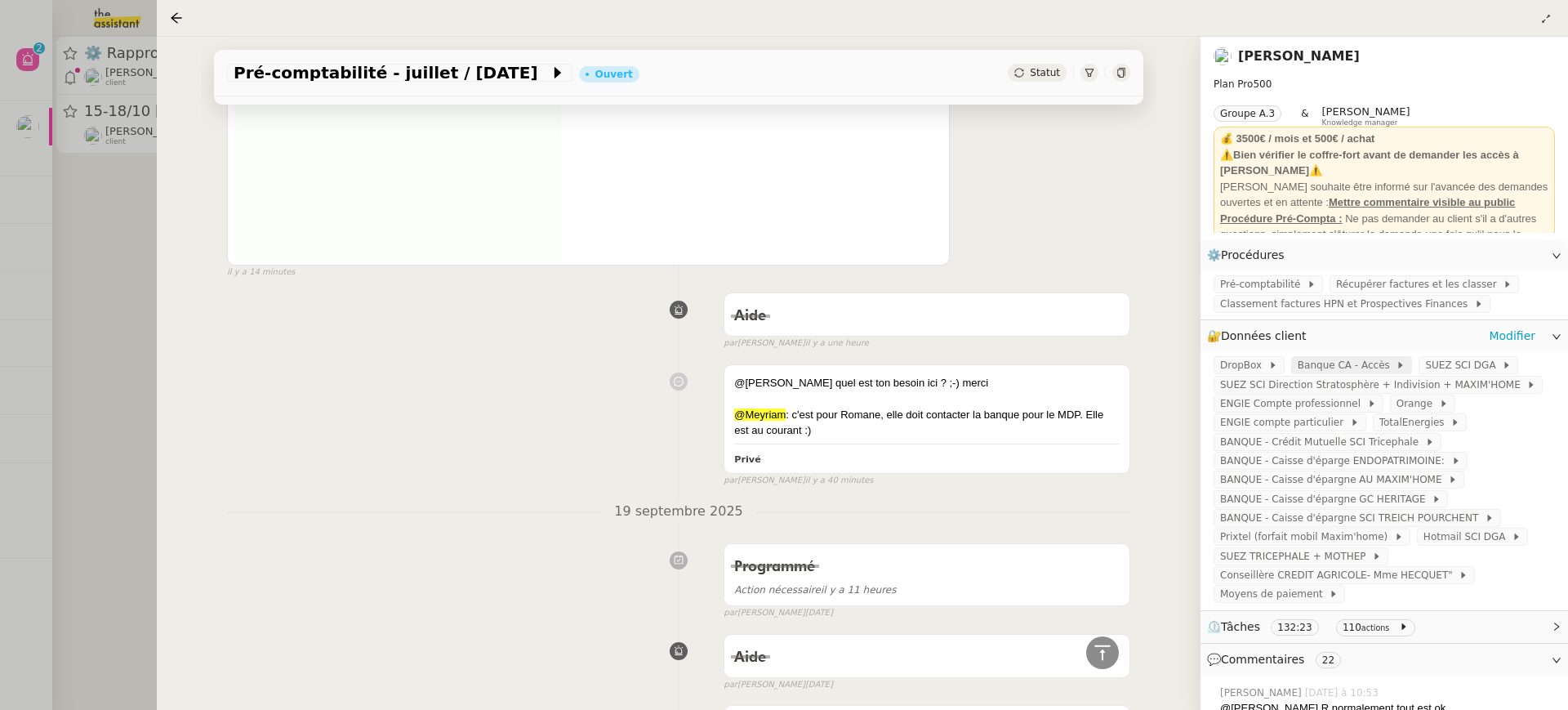
click at [1398, 362] on icon at bounding box center [1400, 365] width 10 height 10
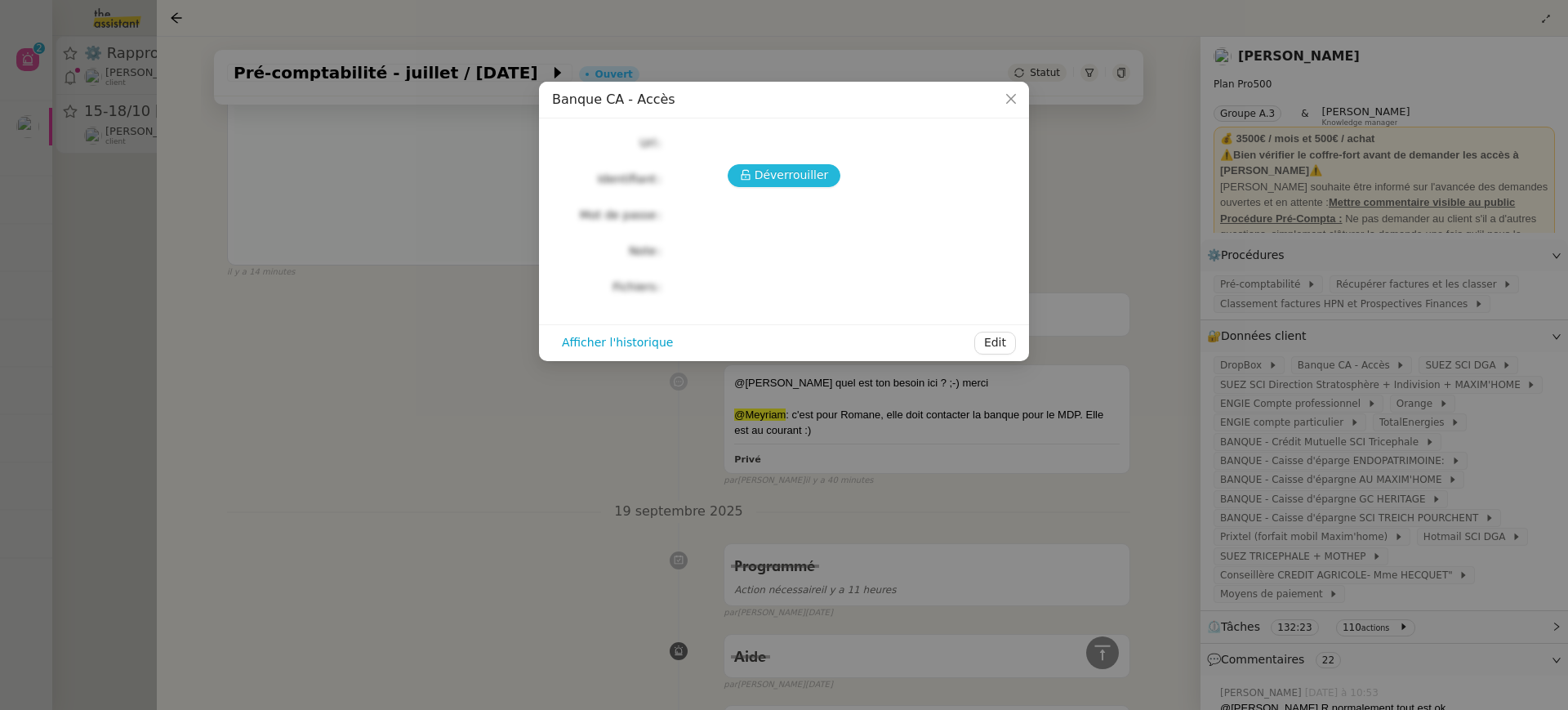
click at [762, 182] on span "Déverrouiller" at bounding box center [792, 175] width 75 height 18
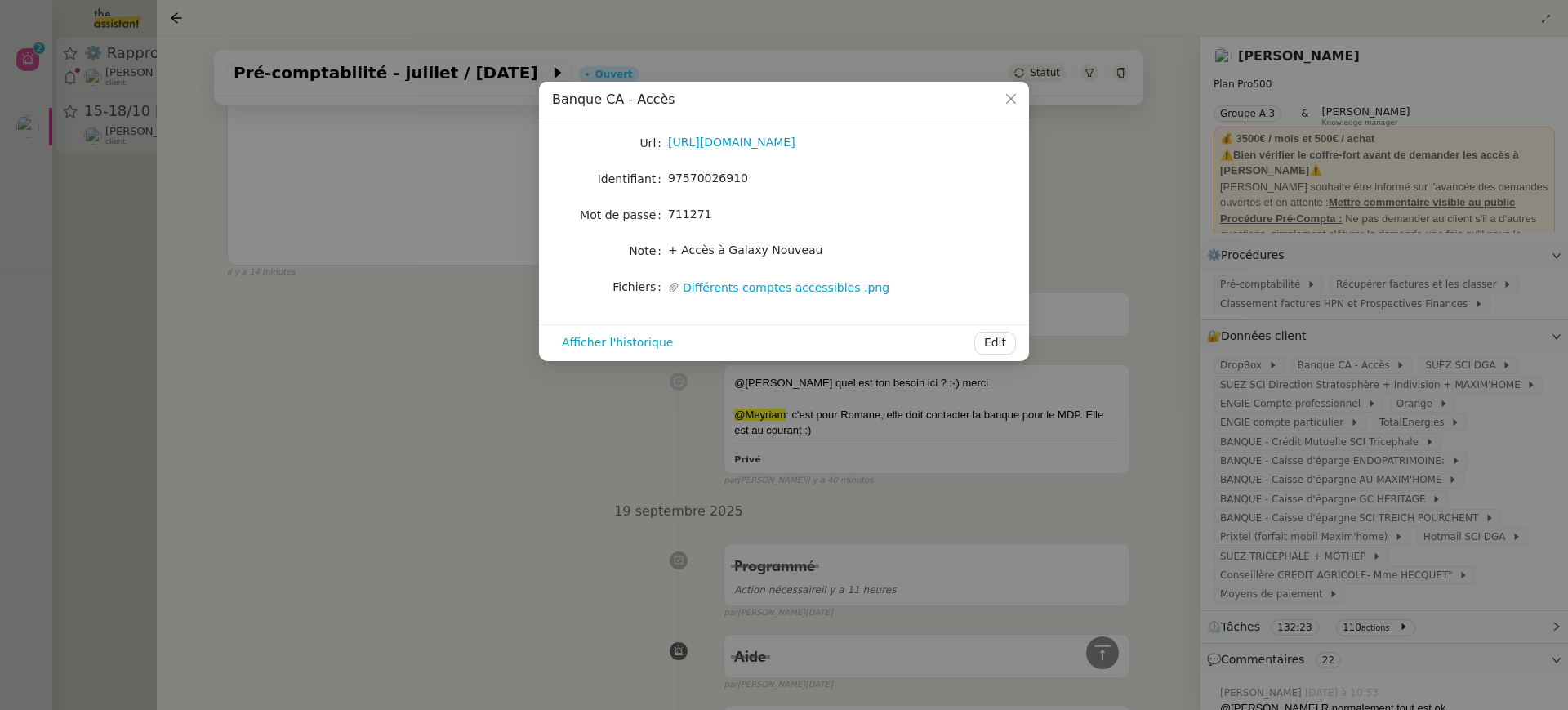
click at [777, 131] on div "[URL][DOMAIN_NAME]" at bounding box center [803, 142] width 270 height 23
click at [777, 140] on link "[URL][DOMAIN_NAME]" at bounding box center [732, 142] width 127 height 13
drag, startPoint x: 767, startPoint y: 179, endPoint x: 664, endPoint y: 180, distance: 103.0
click at [664, 180] on nz-form-item "Identifiant 97570026910" at bounding box center [784, 178] width 464 height 23
copy nz-form-item "97570026910"
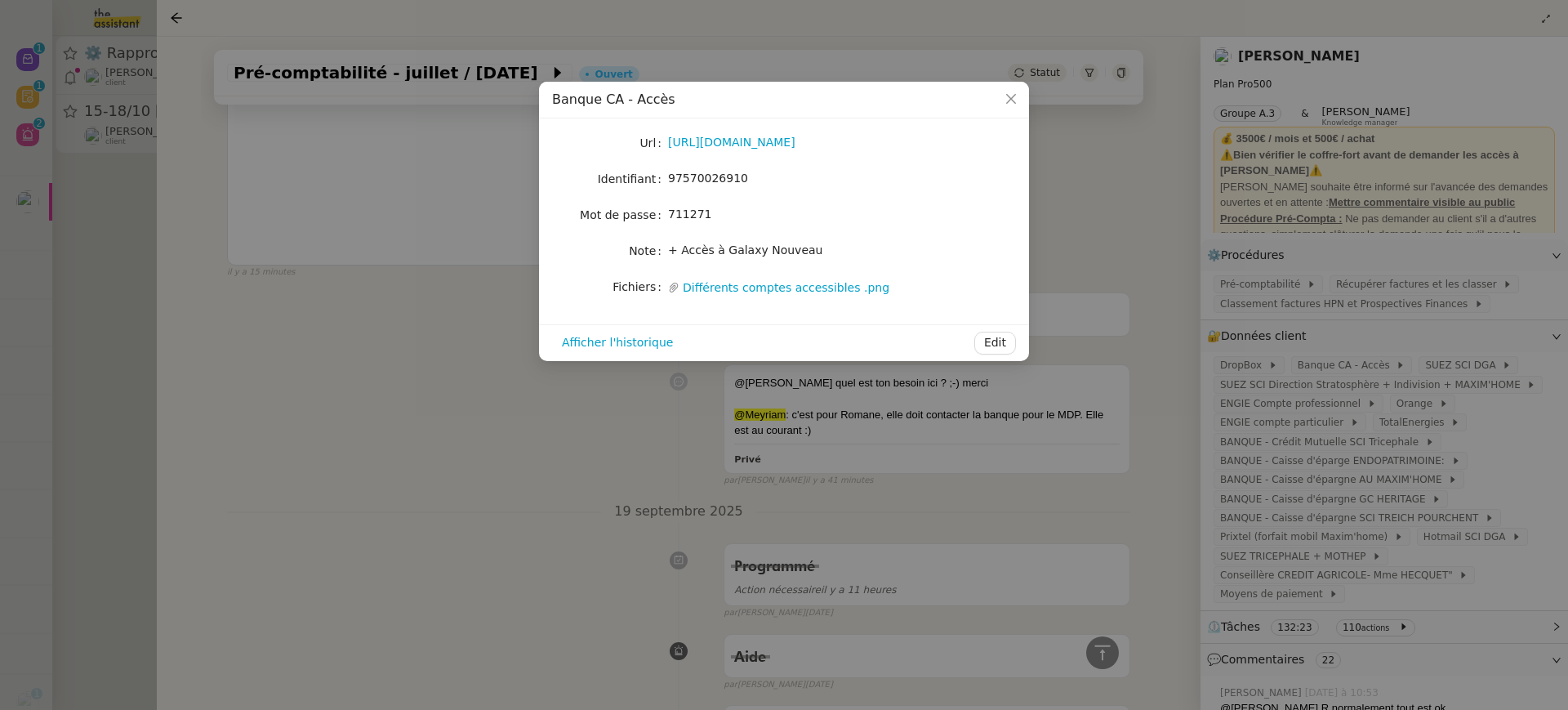
click at [762, 181] on div "97570026910" at bounding box center [803, 178] width 270 height 18
drag, startPoint x: 762, startPoint y: 181, endPoint x: 664, endPoint y: 181, distance: 98.0
click at [664, 181] on nz-form-item "Identifiant 97570026910" at bounding box center [784, 178] width 464 height 23
copy nz-form-item "97570026910"
click at [788, 195] on div "Url [URL][DOMAIN_NAME] Identifiant 97570026910 Mot de passe [SECURITY_DATA] Not…" at bounding box center [784, 214] width 464 height 167
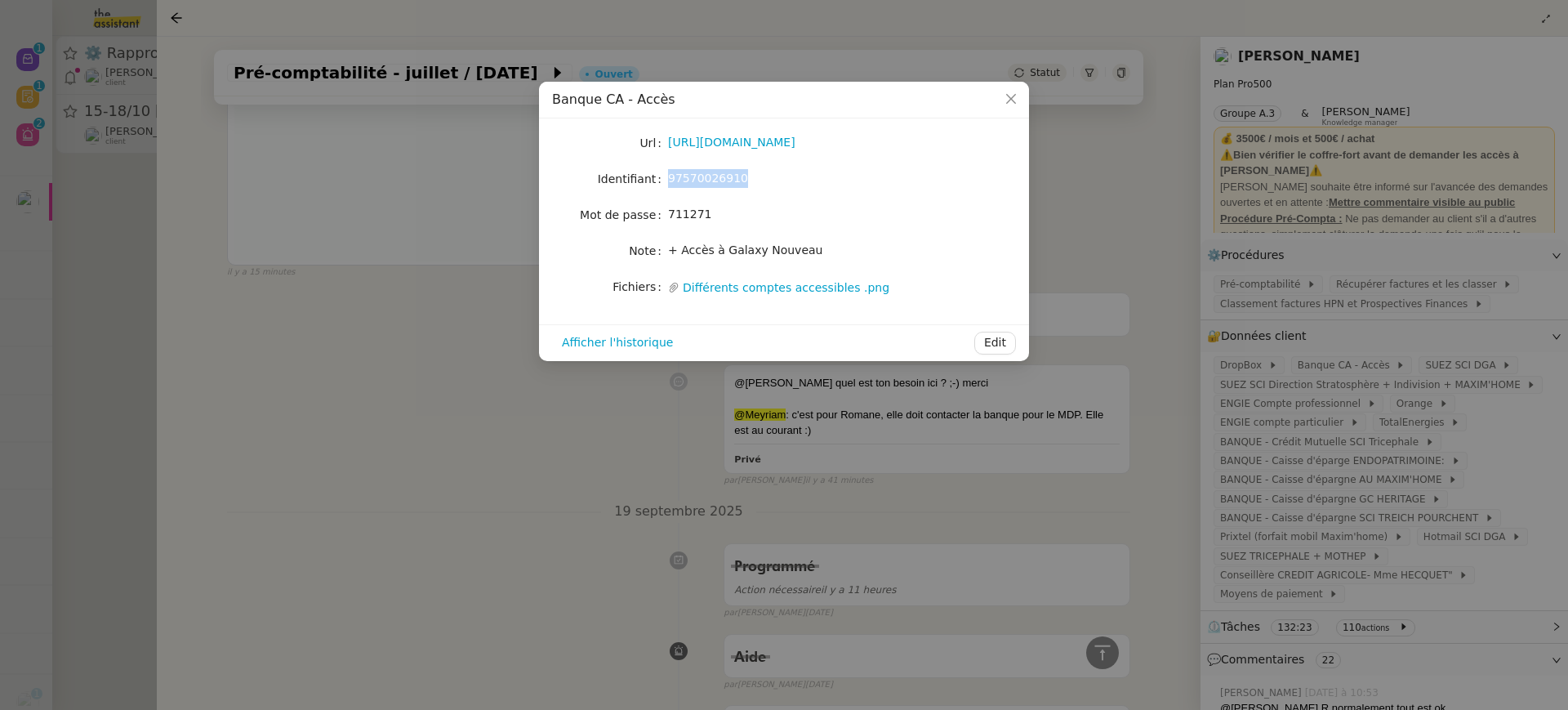
drag, startPoint x: 760, startPoint y: 179, endPoint x: 666, endPoint y: 172, distance: 94.3
click at [666, 172] on nz-form-item "Identifiant 97570026910" at bounding box center [784, 178] width 464 height 23
copy nz-form-item "97570026910"
click at [70, 99] on nz-modal-container "Banque CA - Accès Url [URL][DOMAIN_NAME] Identifiant 97570026910 Mot de passe […" at bounding box center [784, 355] width 1568 height 710
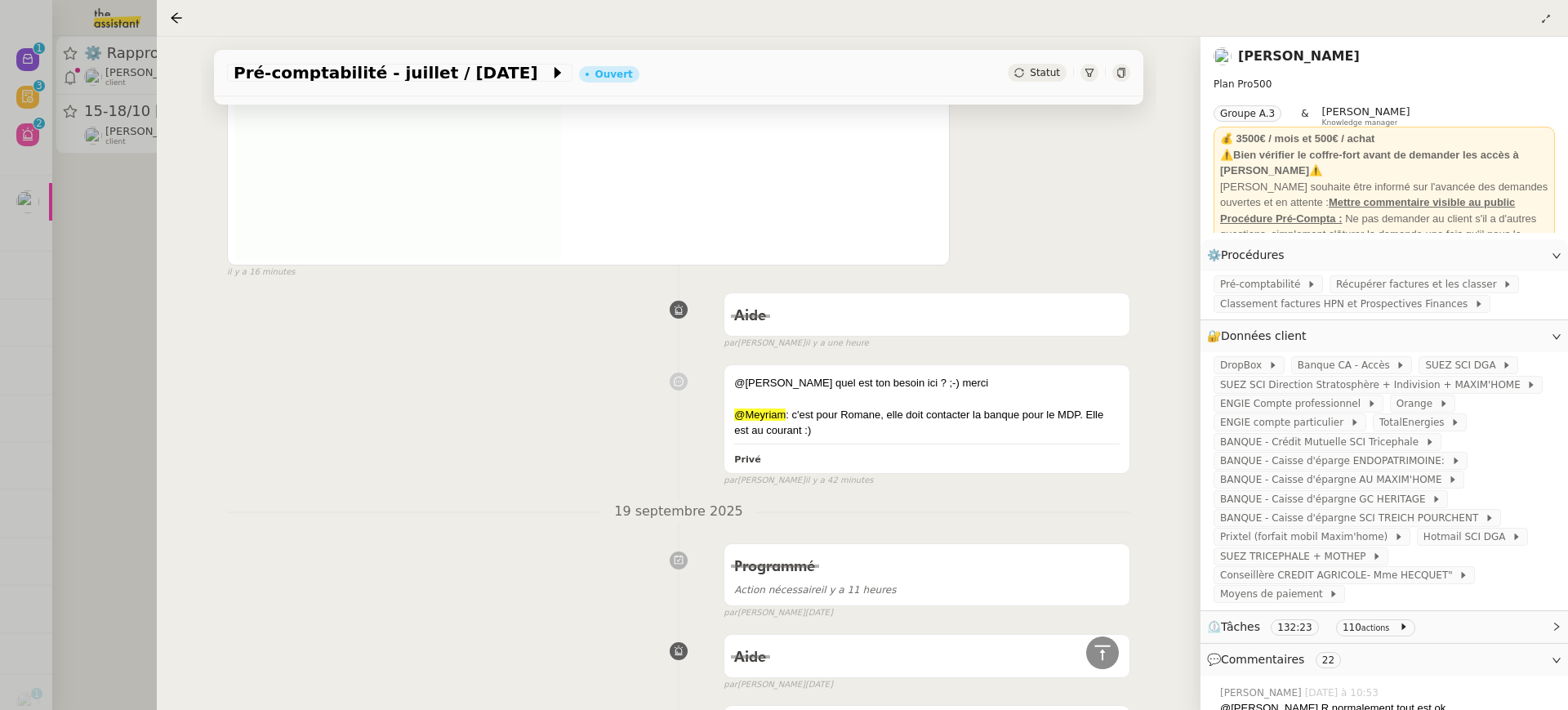
click at [68, 97] on div at bounding box center [784, 355] width 1568 height 710
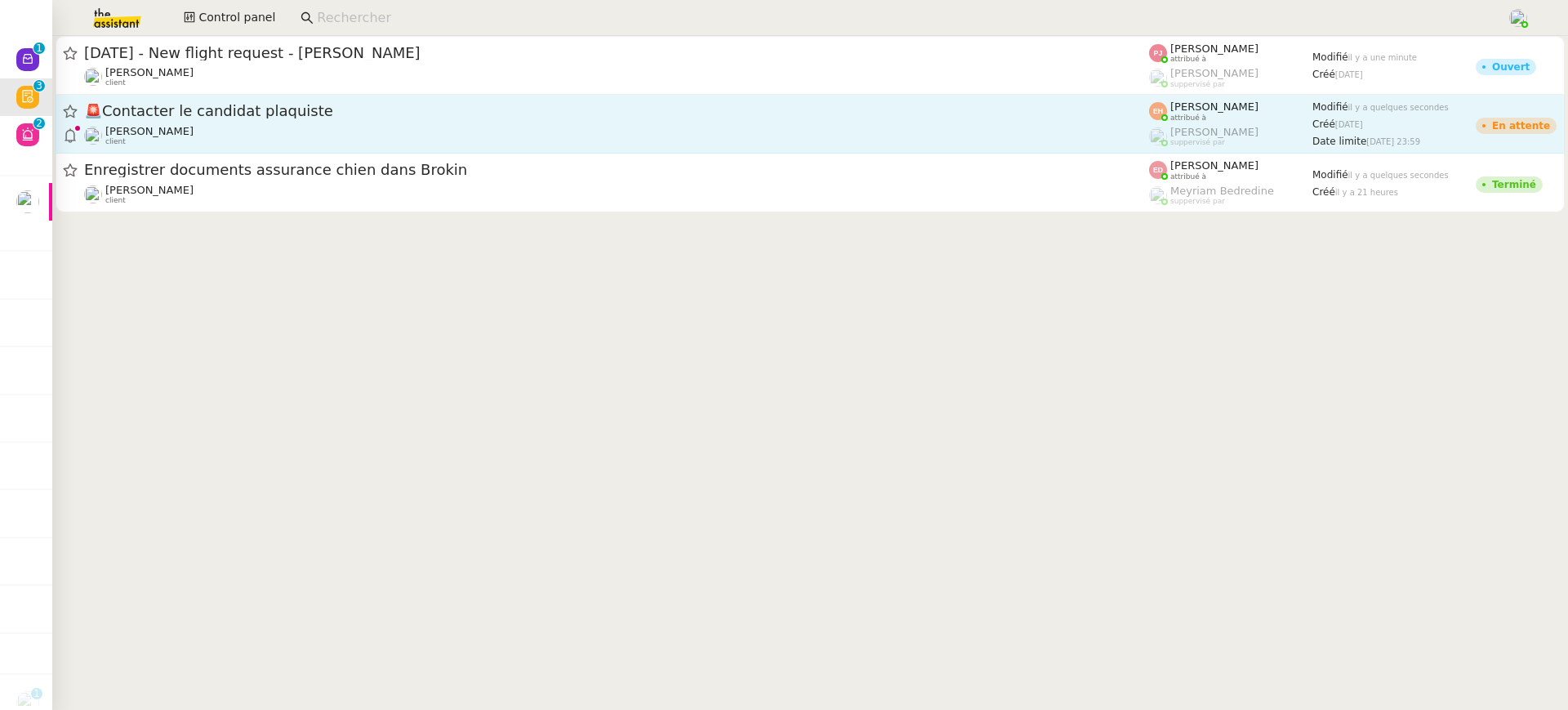
click at [1111, 131] on div "[PERSON_NAME] client" at bounding box center [616, 135] width 1065 height 21
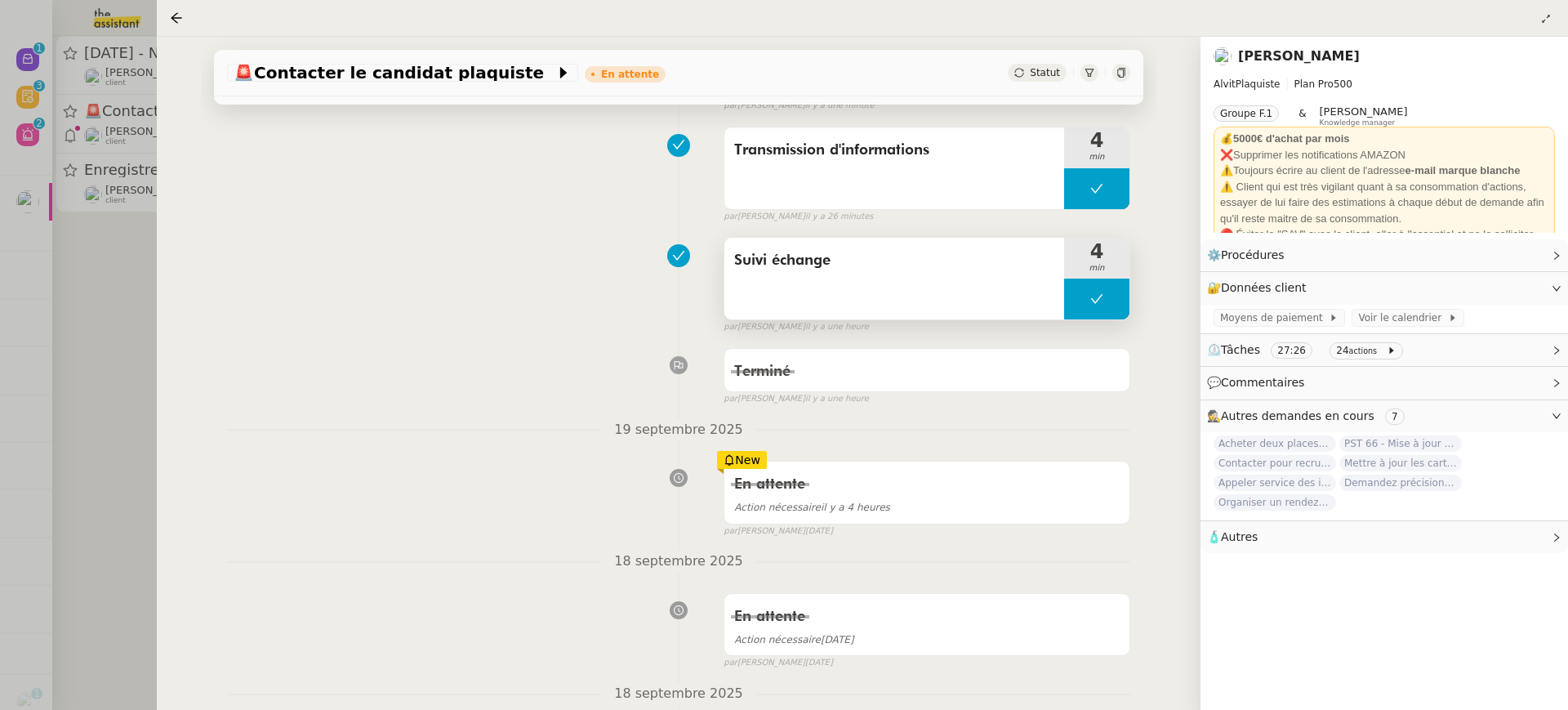
scroll to position [262, 0]
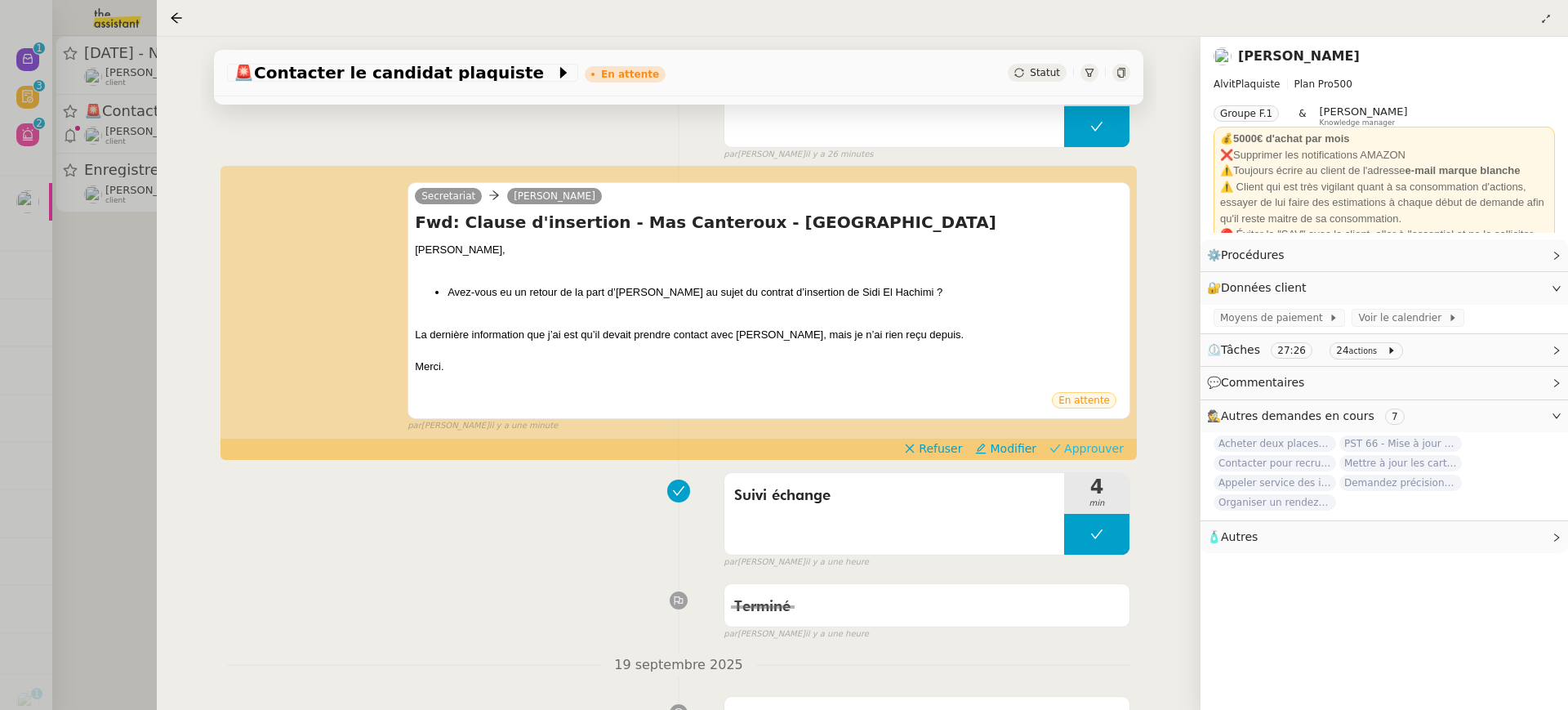
click at [1093, 448] on span "Approuver" at bounding box center [1094, 449] width 60 height 17
click at [112, 74] on div at bounding box center [784, 355] width 1568 height 710
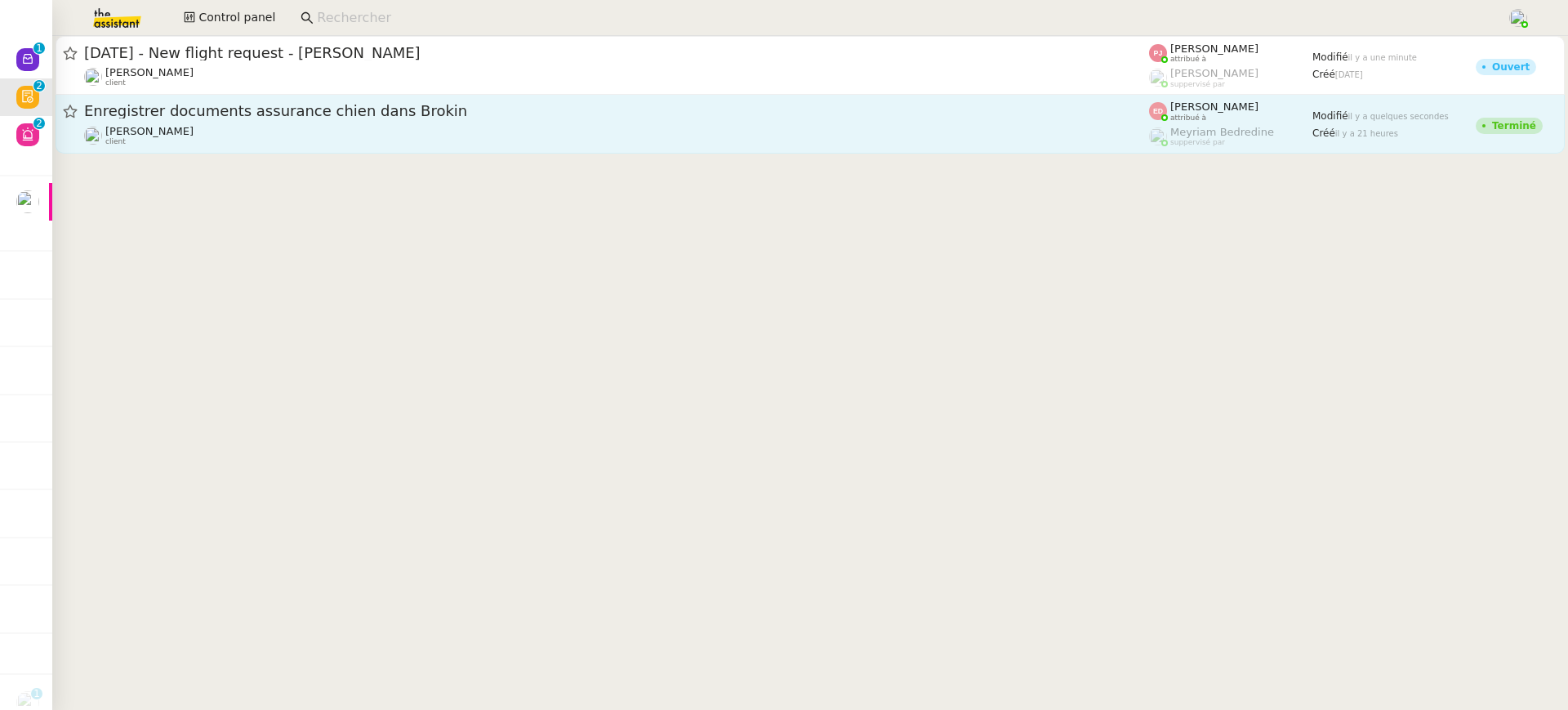
click at [231, 138] on div "[PERSON_NAME] client" at bounding box center [616, 135] width 1065 height 21
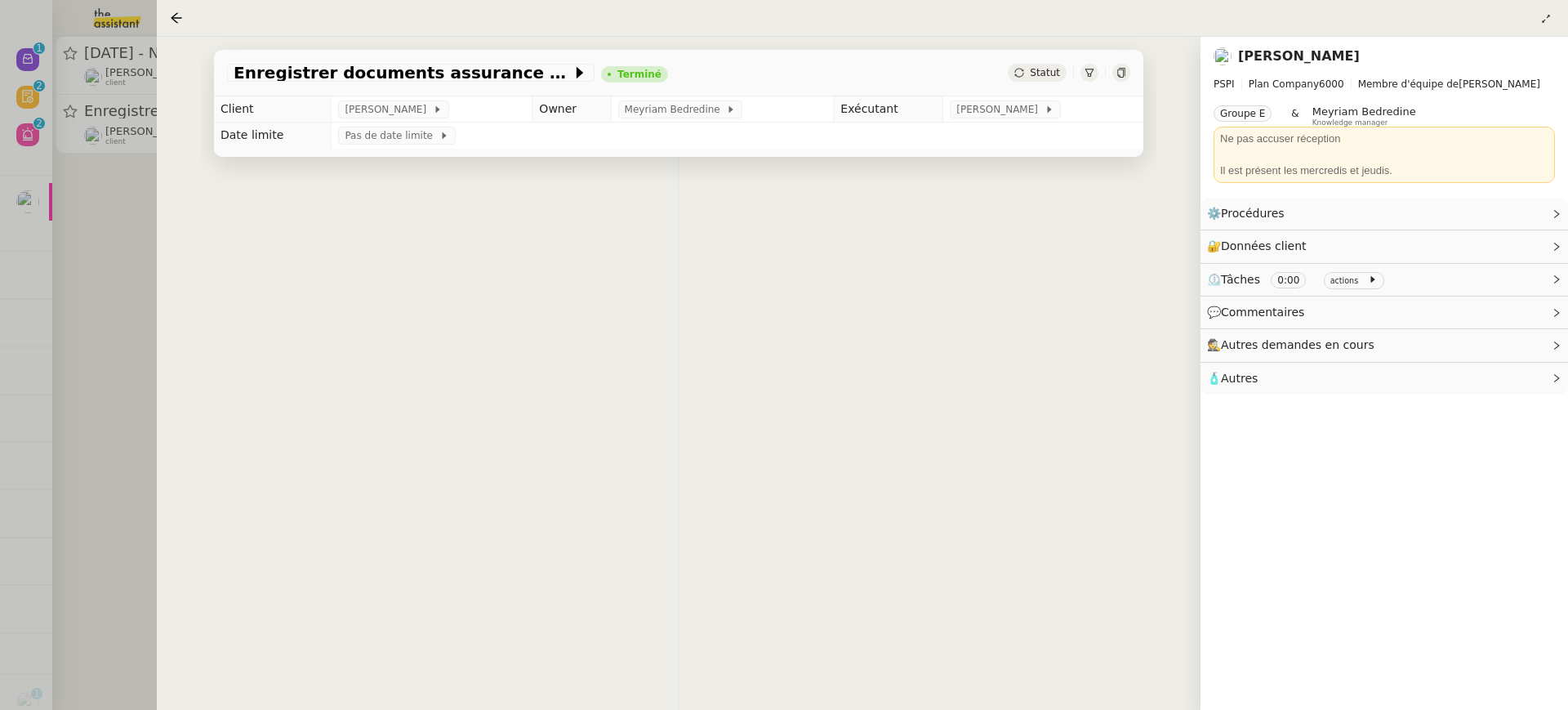
drag, startPoint x: 32, startPoint y: 79, endPoint x: 32, endPoint y: 41, distance: 38.0
click at [33, 79] on div at bounding box center [784, 355] width 1568 height 710
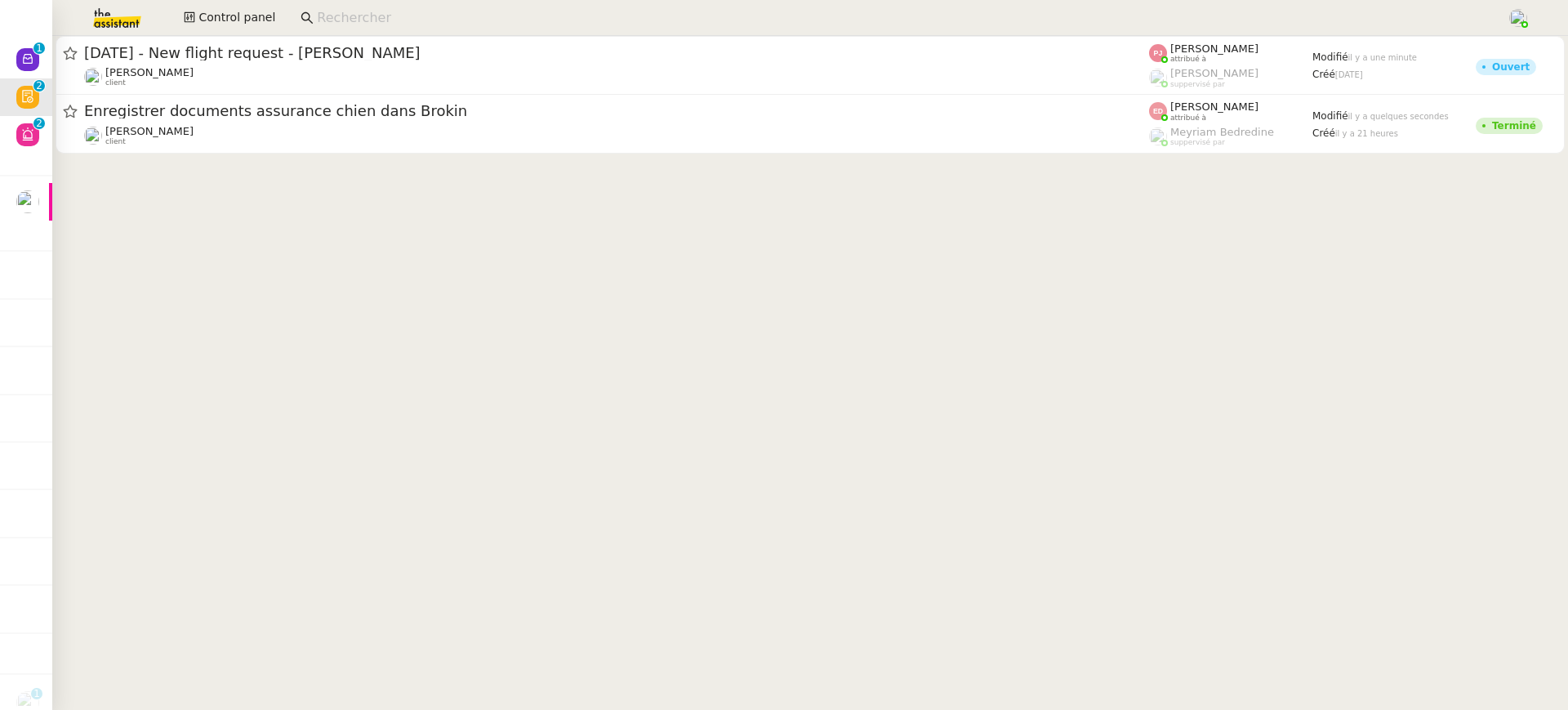
click at [32, 42] on div at bounding box center [784, 355] width 1568 height 710
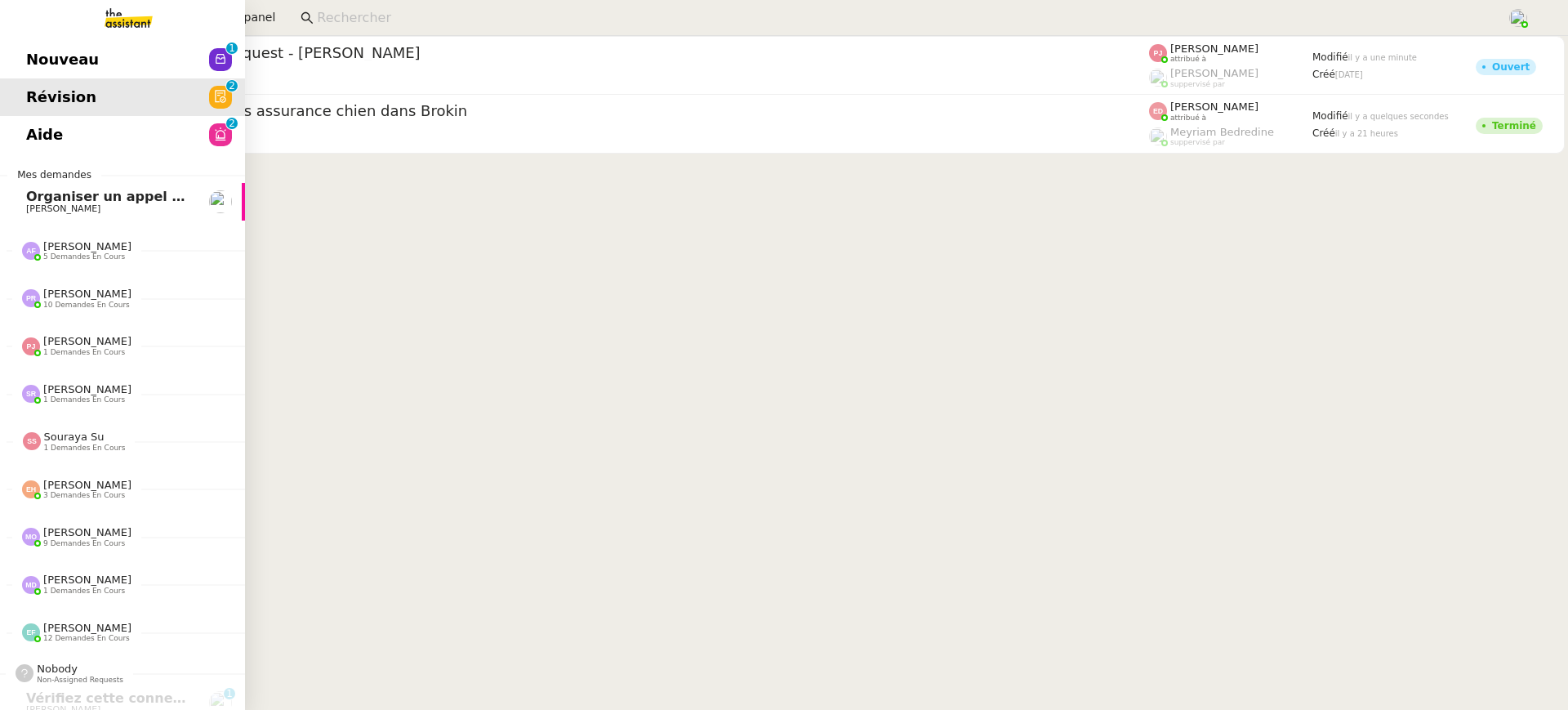
click at [41, 57] on span "Nouveau" at bounding box center [62, 59] width 73 height 25
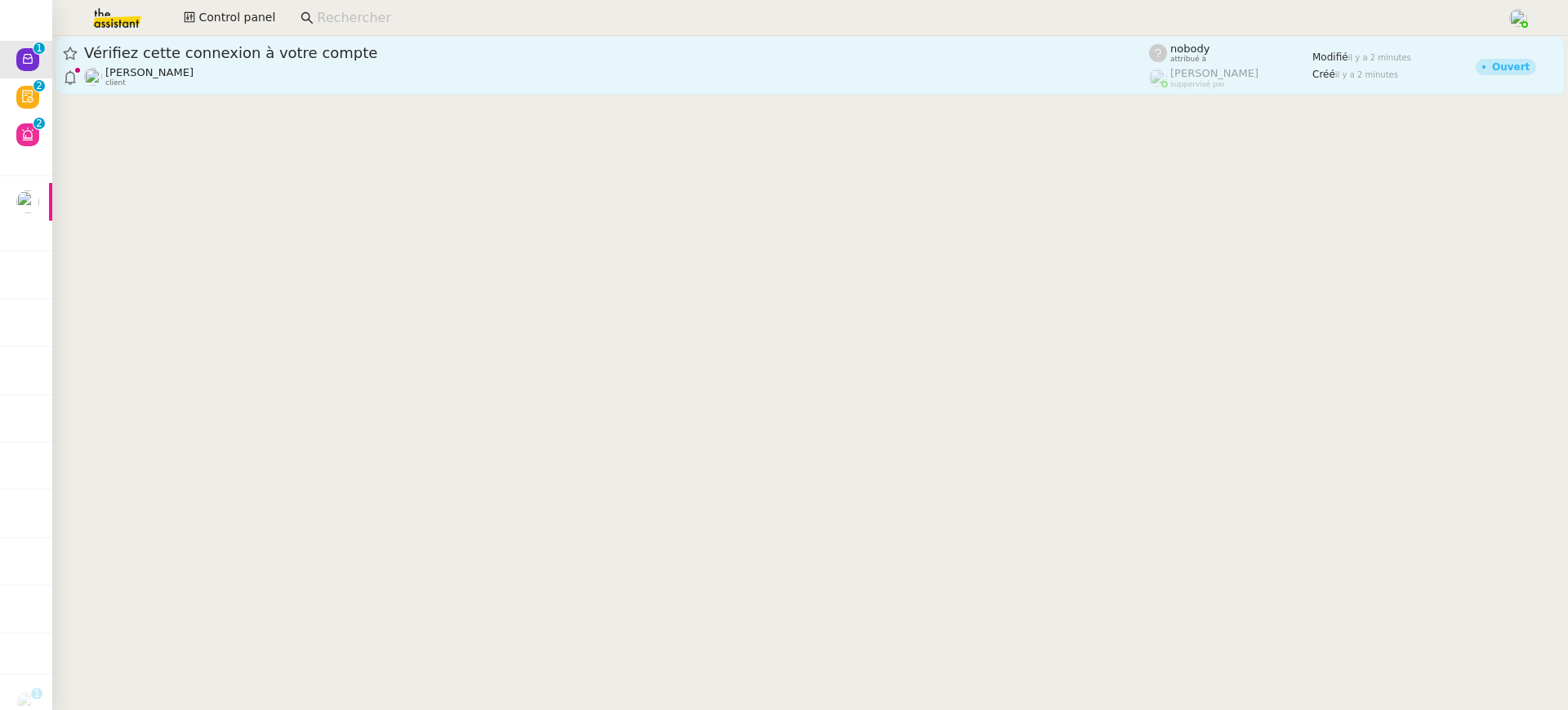
click at [603, 52] on span "Vérifiez cette connexion à votre compte" at bounding box center [616, 54] width 1065 height 15
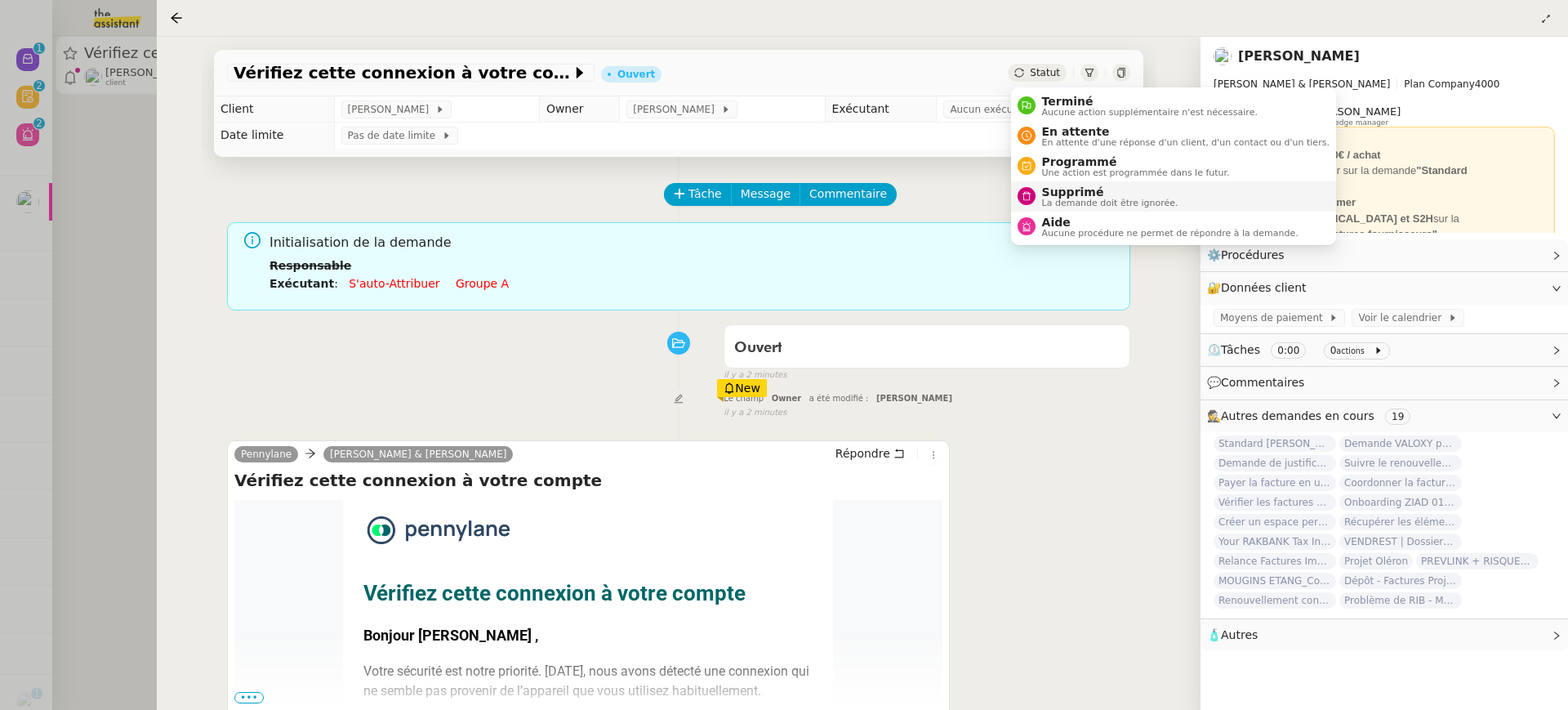
click at [1104, 201] on span "La demande doit être ignorée." at bounding box center [1110, 203] width 137 height 9
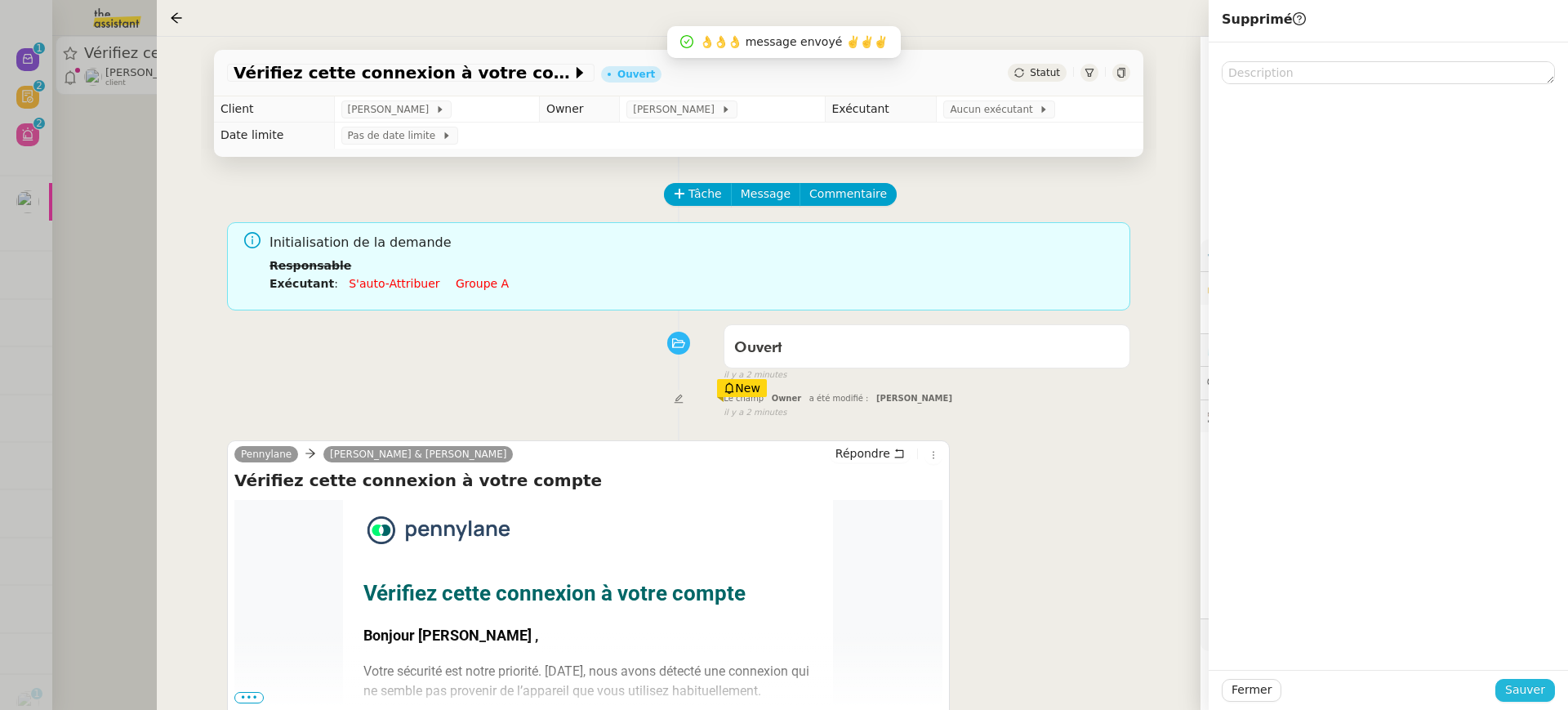
click at [1529, 692] on span "Sauver" at bounding box center [1525, 690] width 40 height 18
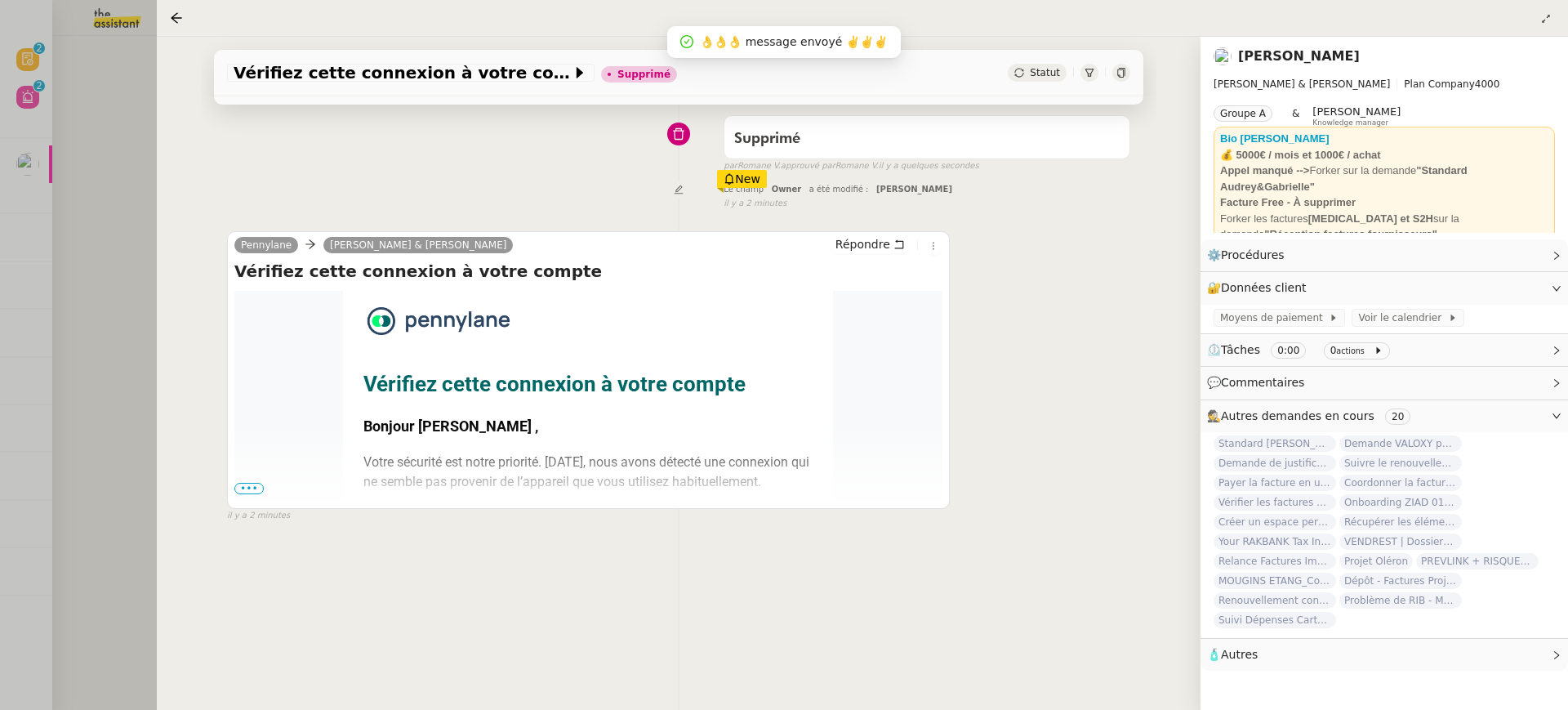
click at [252, 487] on span "•••" at bounding box center [249, 488] width 30 height 11
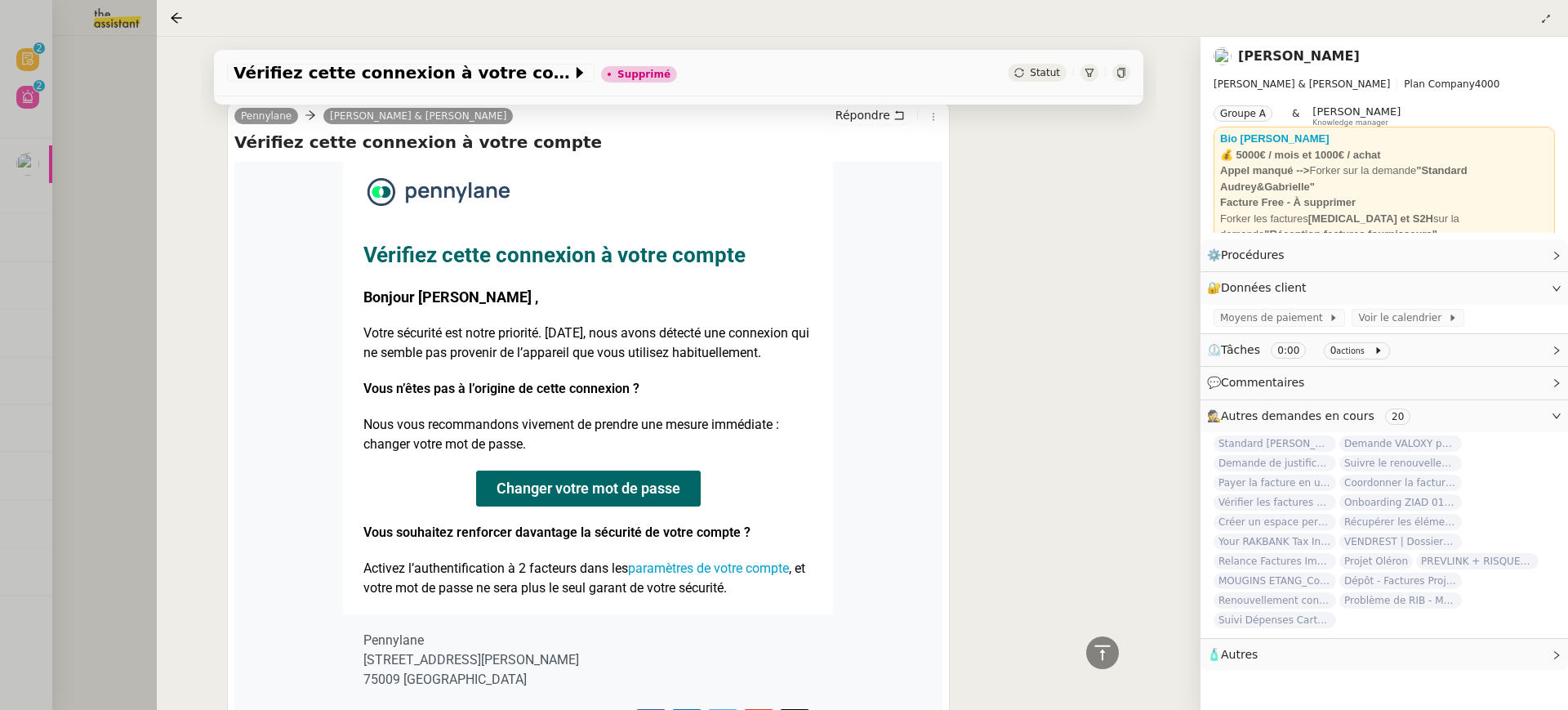
scroll to position [461, 0]
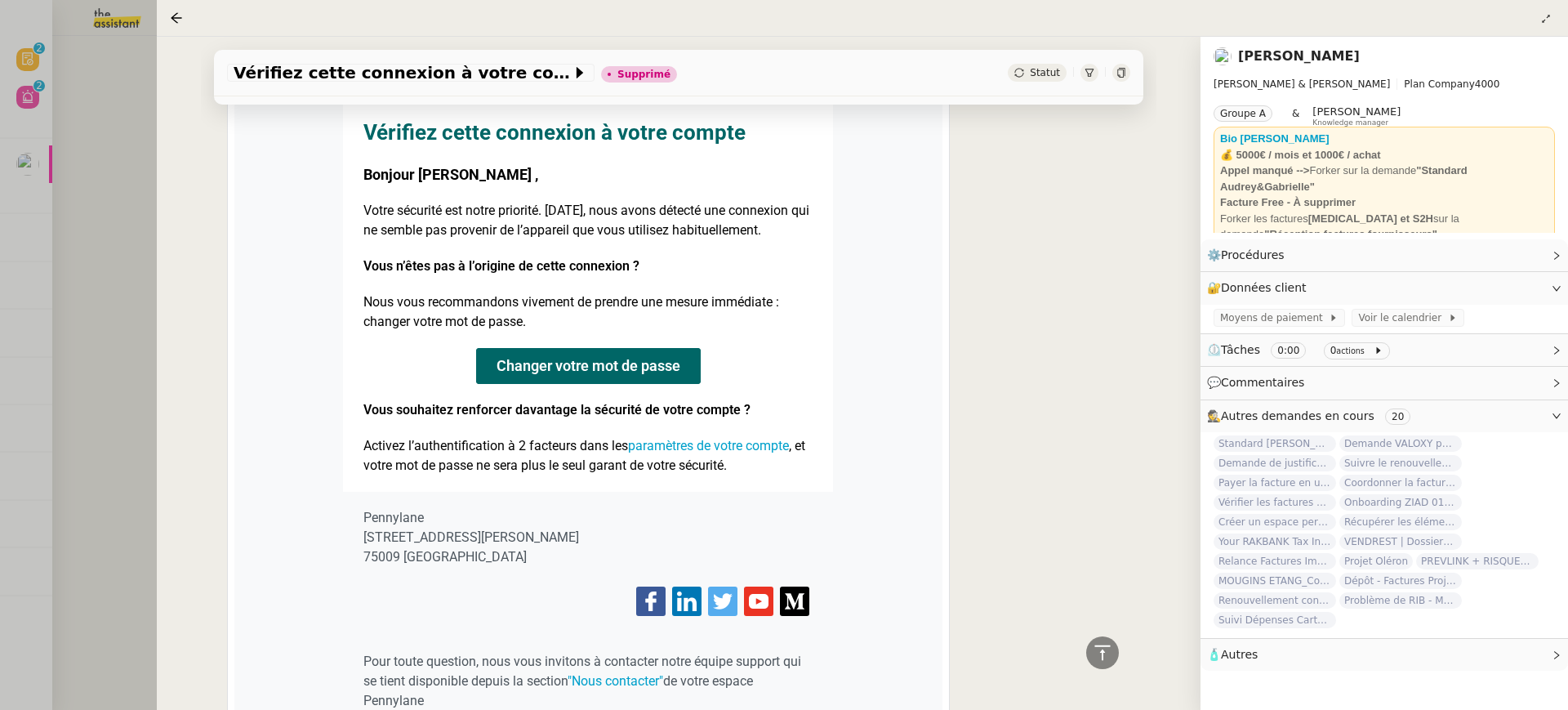
click at [65, 209] on div at bounding box center [784, 355] width 1568 height 710
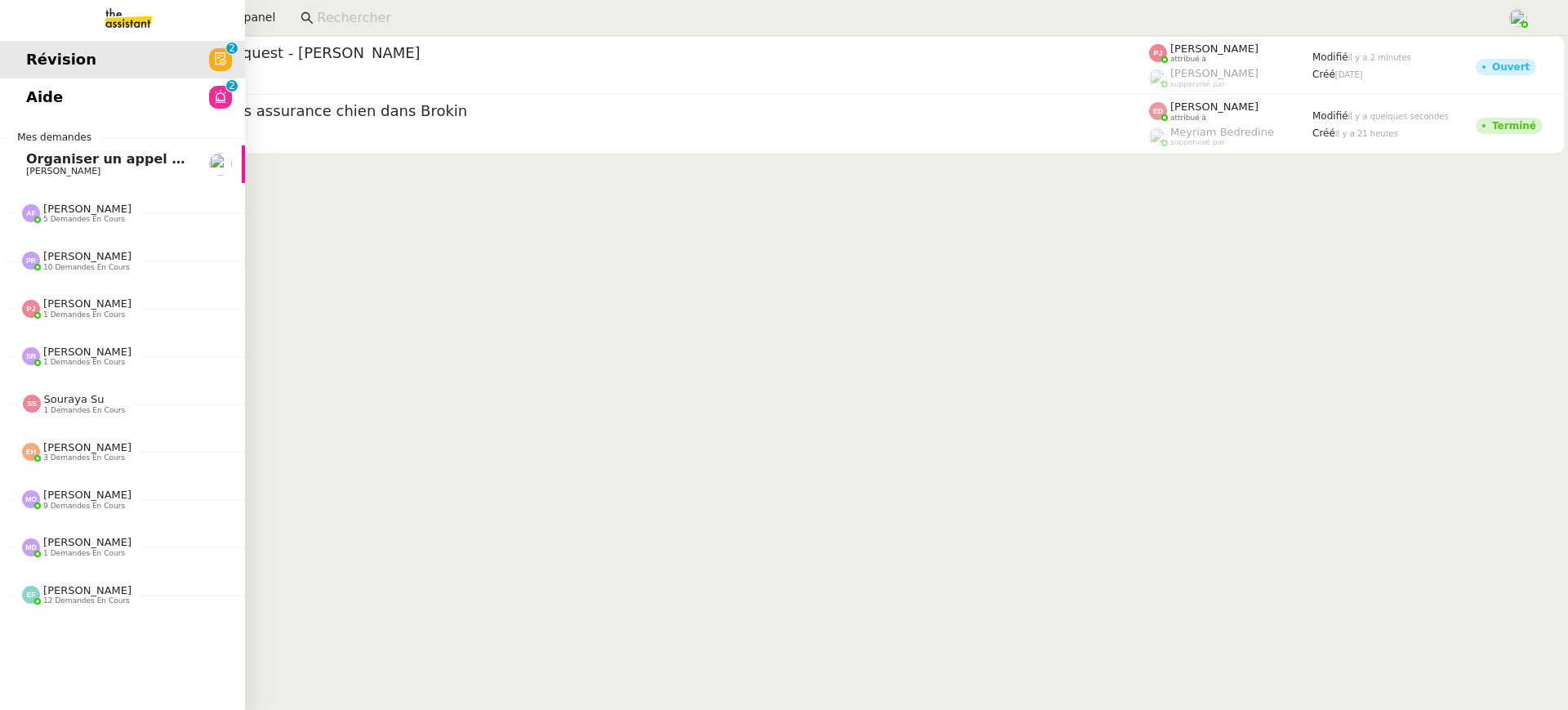
click at [112, 107] on link "Aide 0 1 2 3 4 5 6 7 8 9" at bounding box center [122, 97] width 245 height 38
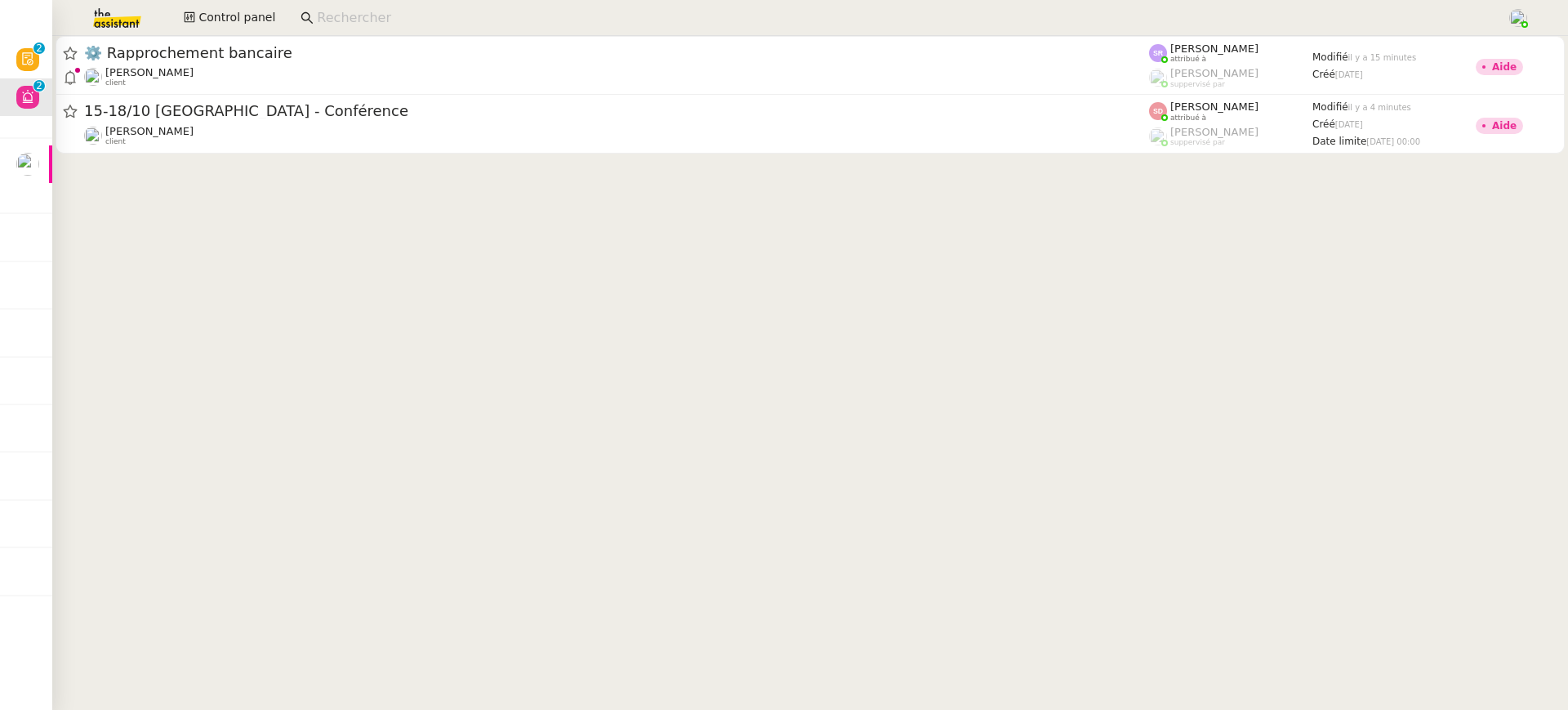
click at [294, 35] on app-search-bar at bounding box center [897, 18] width 1211 height 36
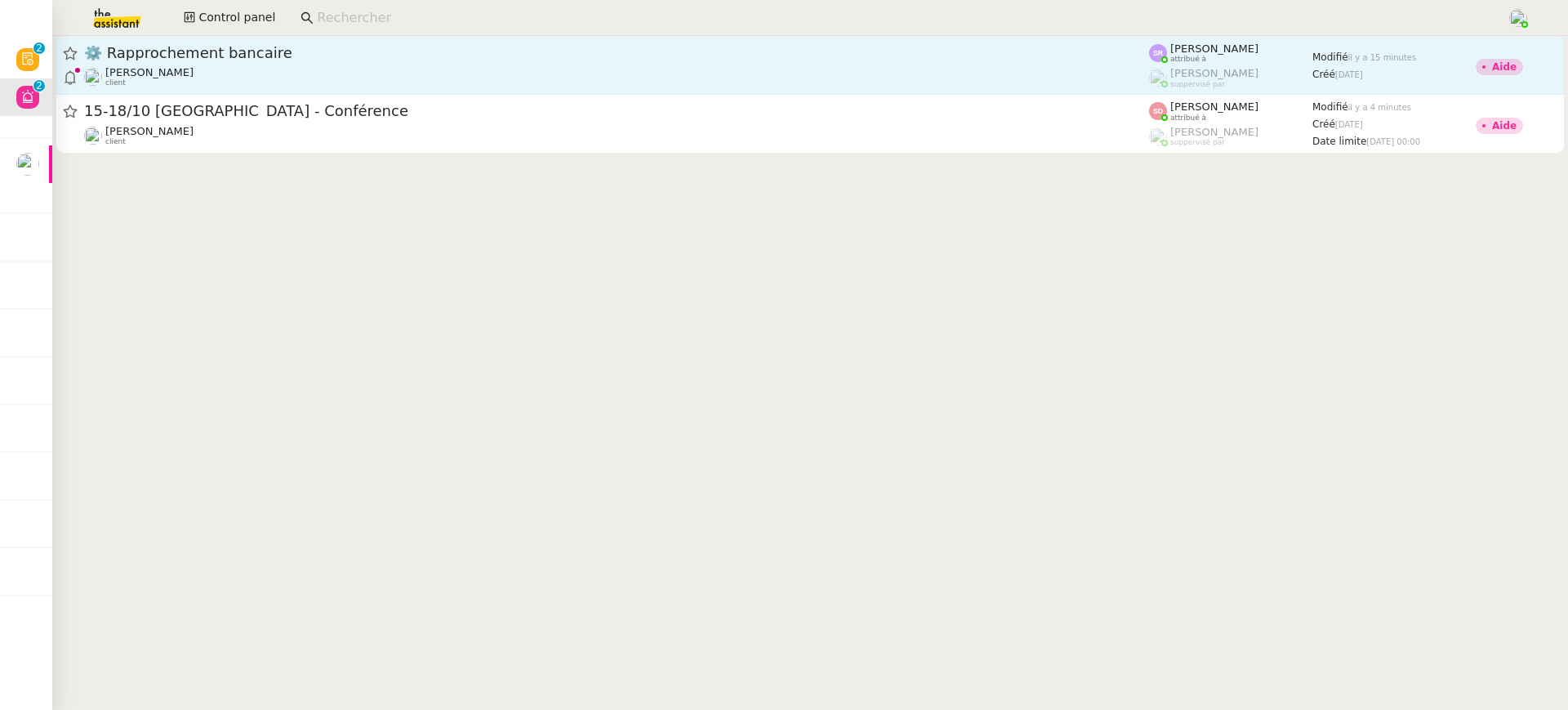
click at [305, 51] on span "⚙️ Rapprochement bancaire" at bounding box center [616, 54] width 1065 height 15
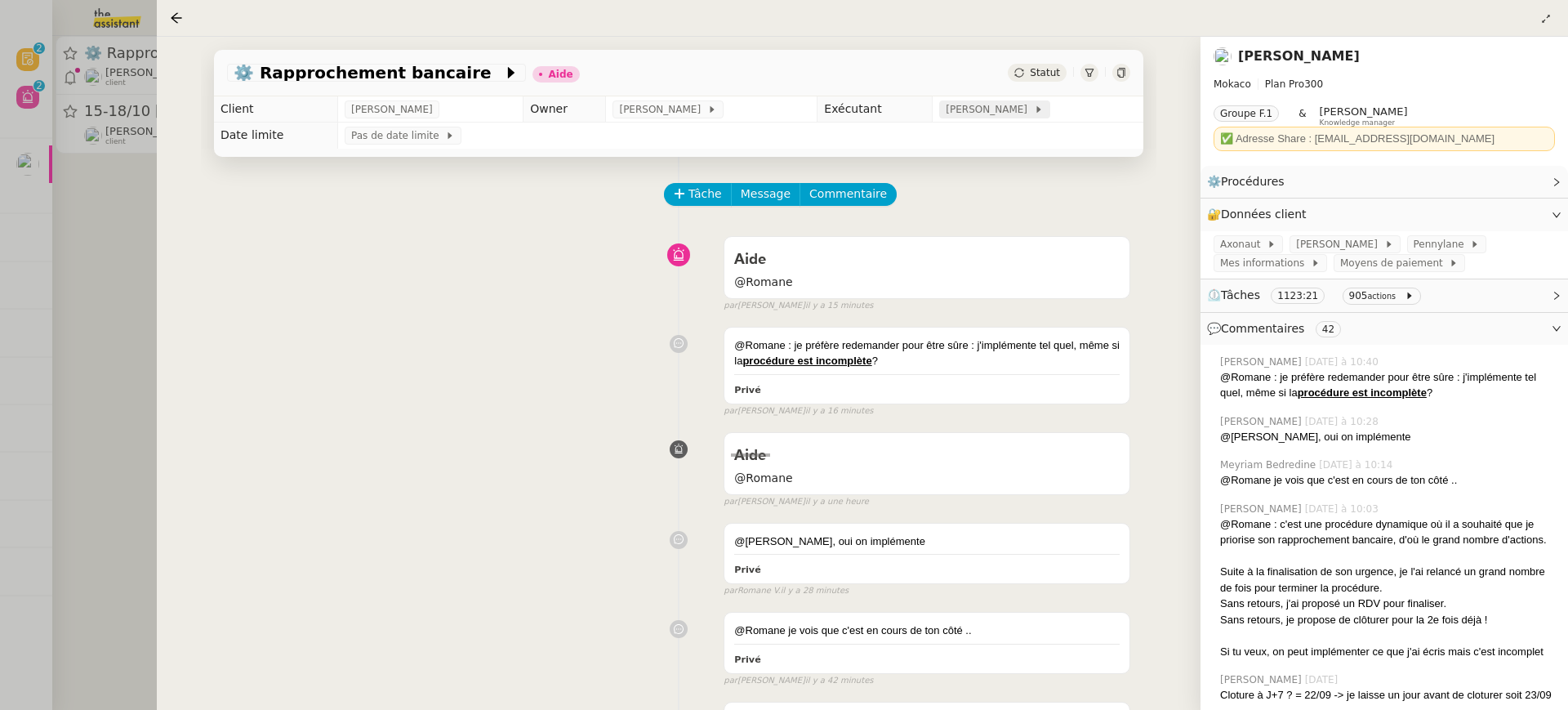
click at [1027, 107] on span at bounding box center [1030, 109] width 6 height 11
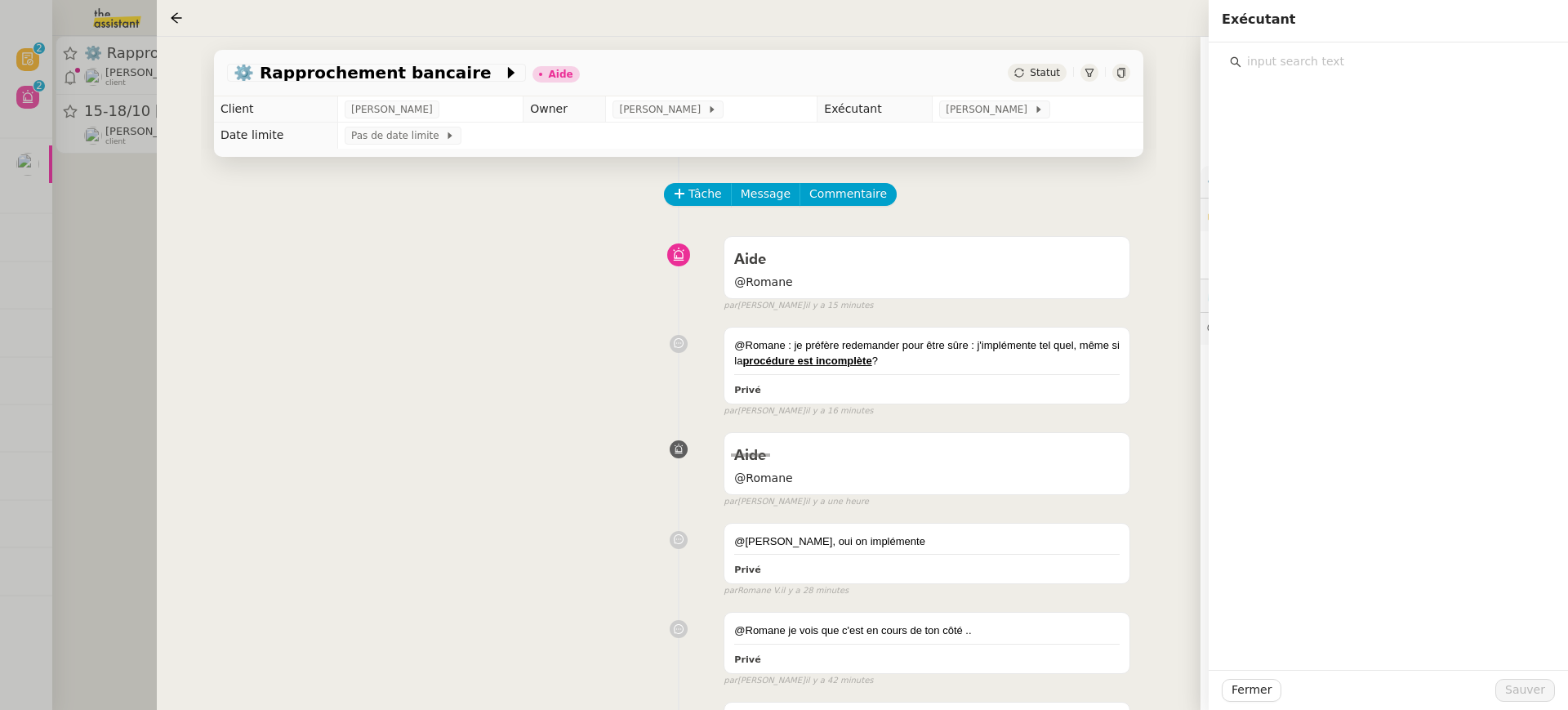
click at [1404, 54] on input "text" at bounding box center [1394, 62] width 305 height 22
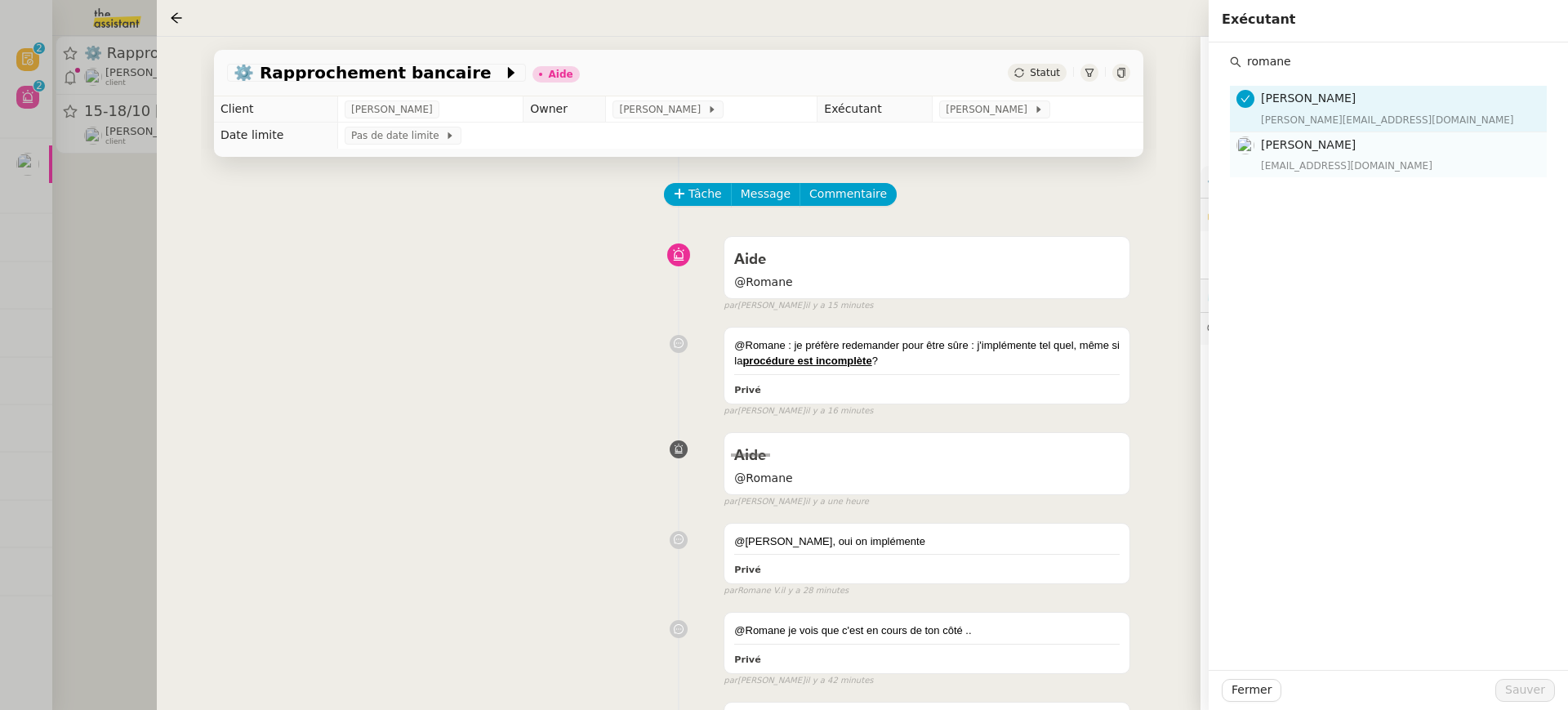
type input "romane"
click at [1346, 168] on div "[EMAIL_ADDRESS][DOMAIN_NAME]" at bounding box center [1398, 166] width 276 height 17
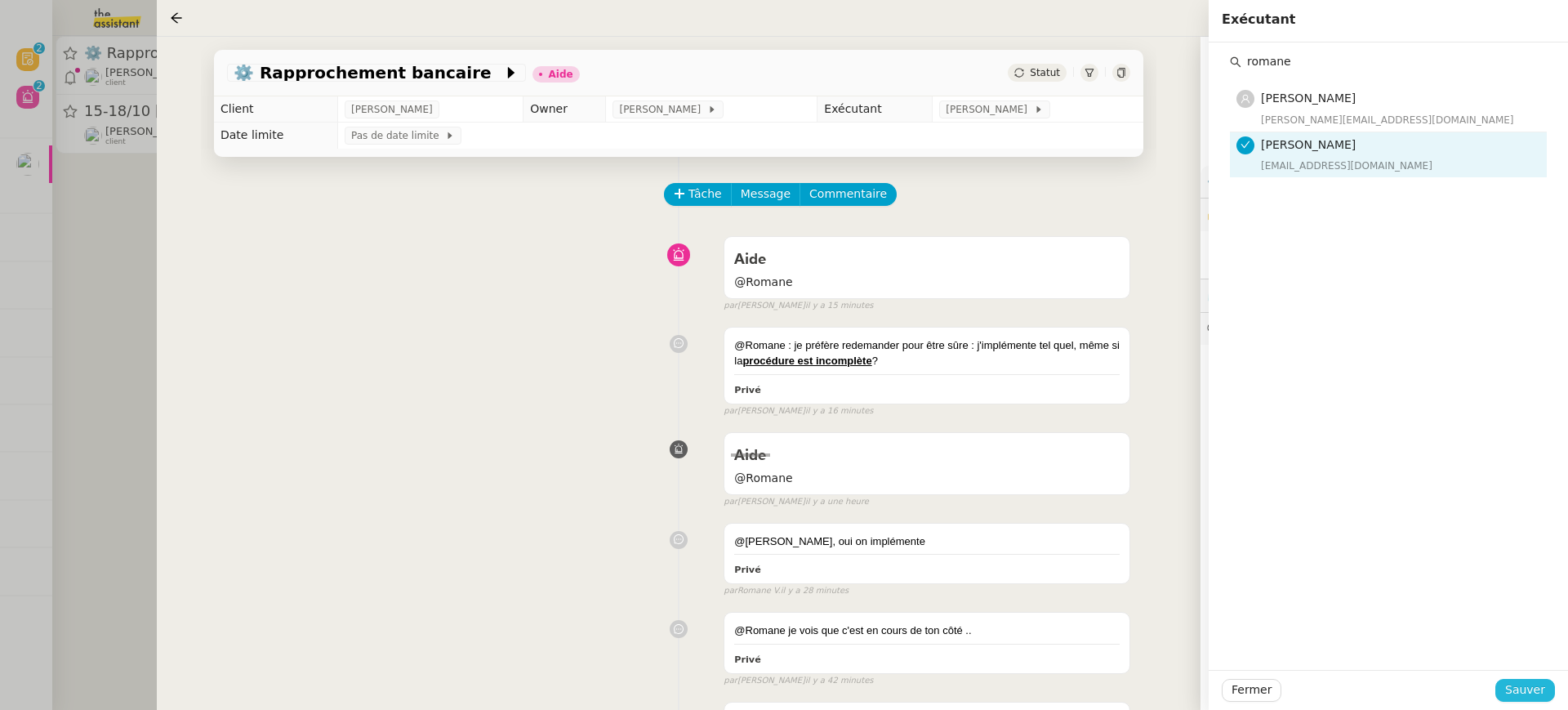
click at [1528, 687] on span "Sauver" at bounding box center [1525, 690] width 40 height 18
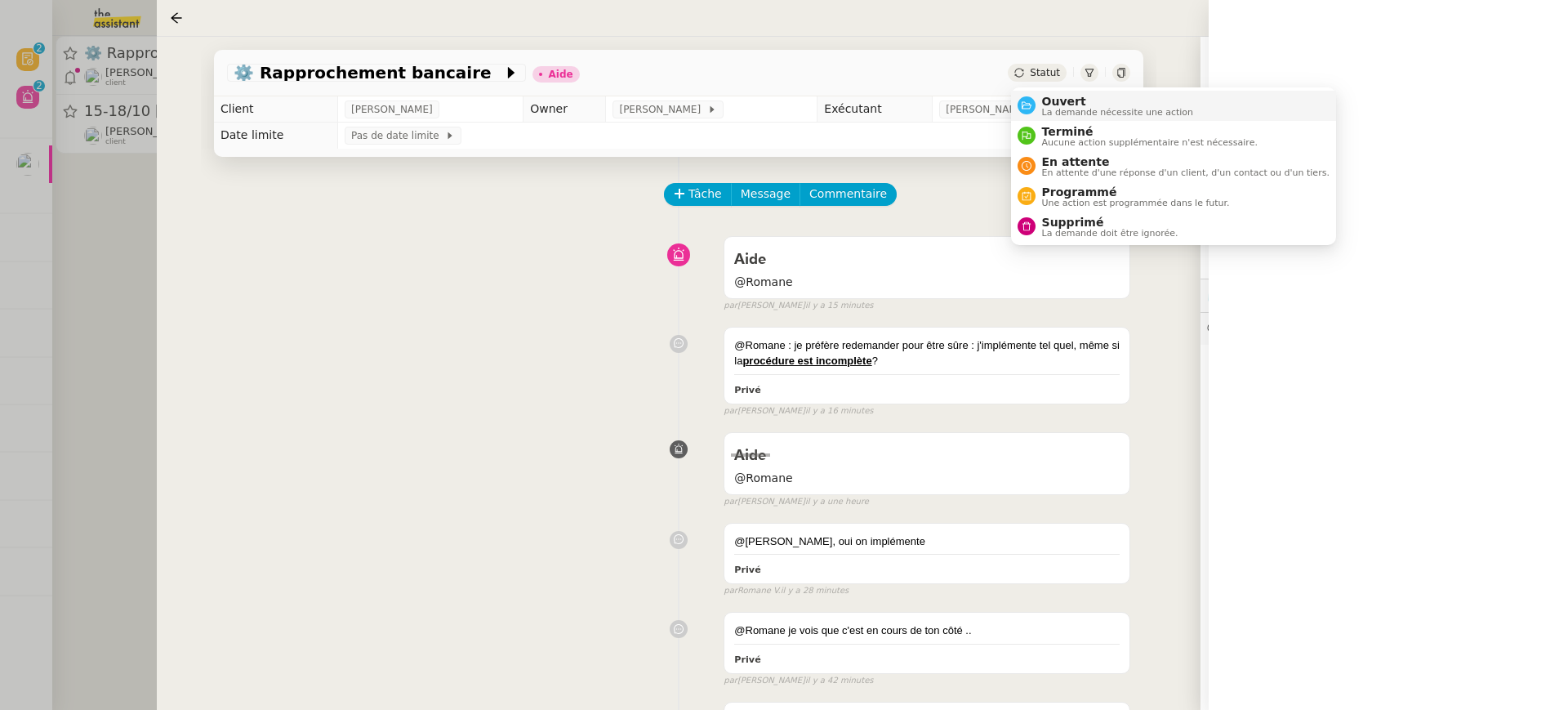
click at [1075, 96] on span "Ouvert" at bounding box center [1118, 102] width 152 height 13
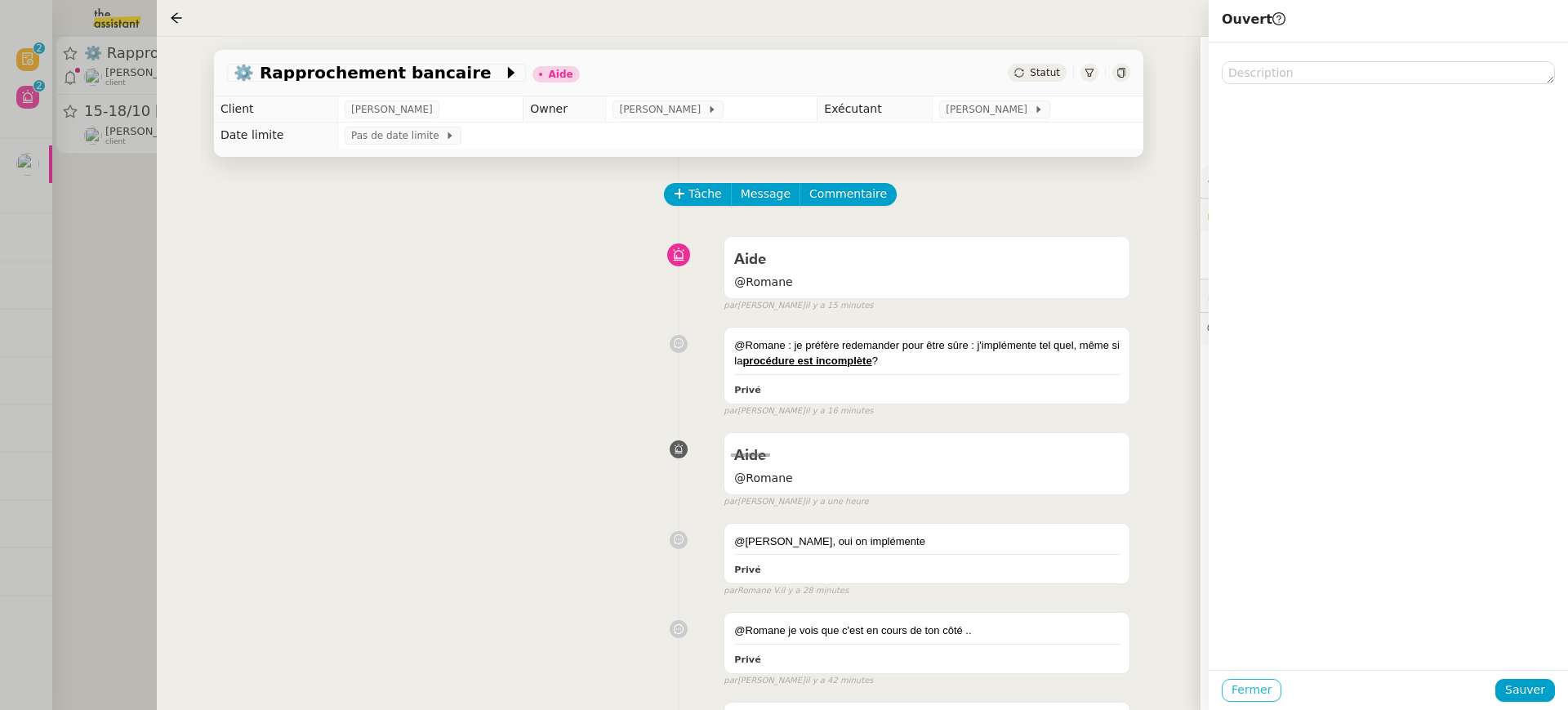
click at [1495, 691] on div at bounding box center [1388, 690] width 214 height 23
click at [1537, 698] on span "Sauver" at bounding box center [1525, 690] width 40 height 18
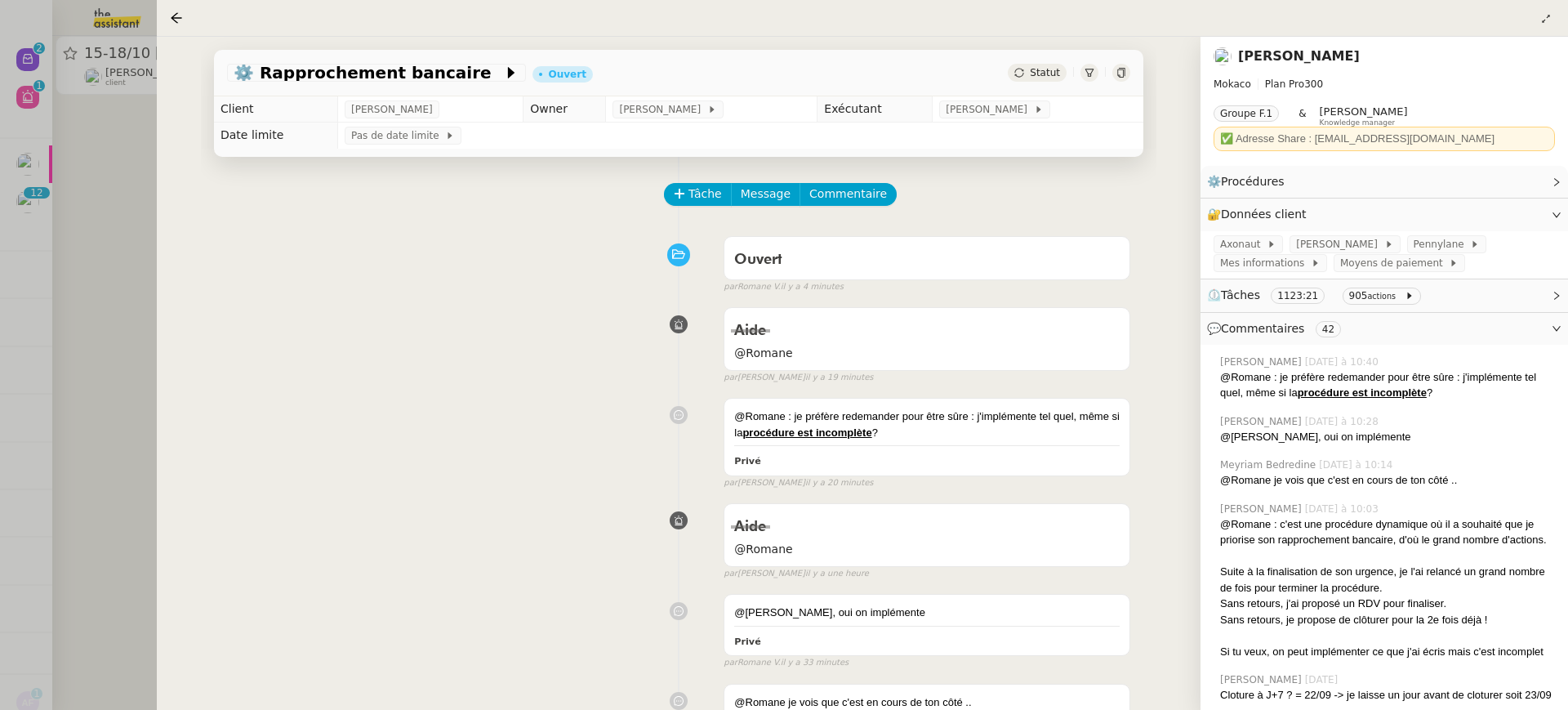
click at [75, 99] on div at bounding box center [784, 355] width 1568 height 710
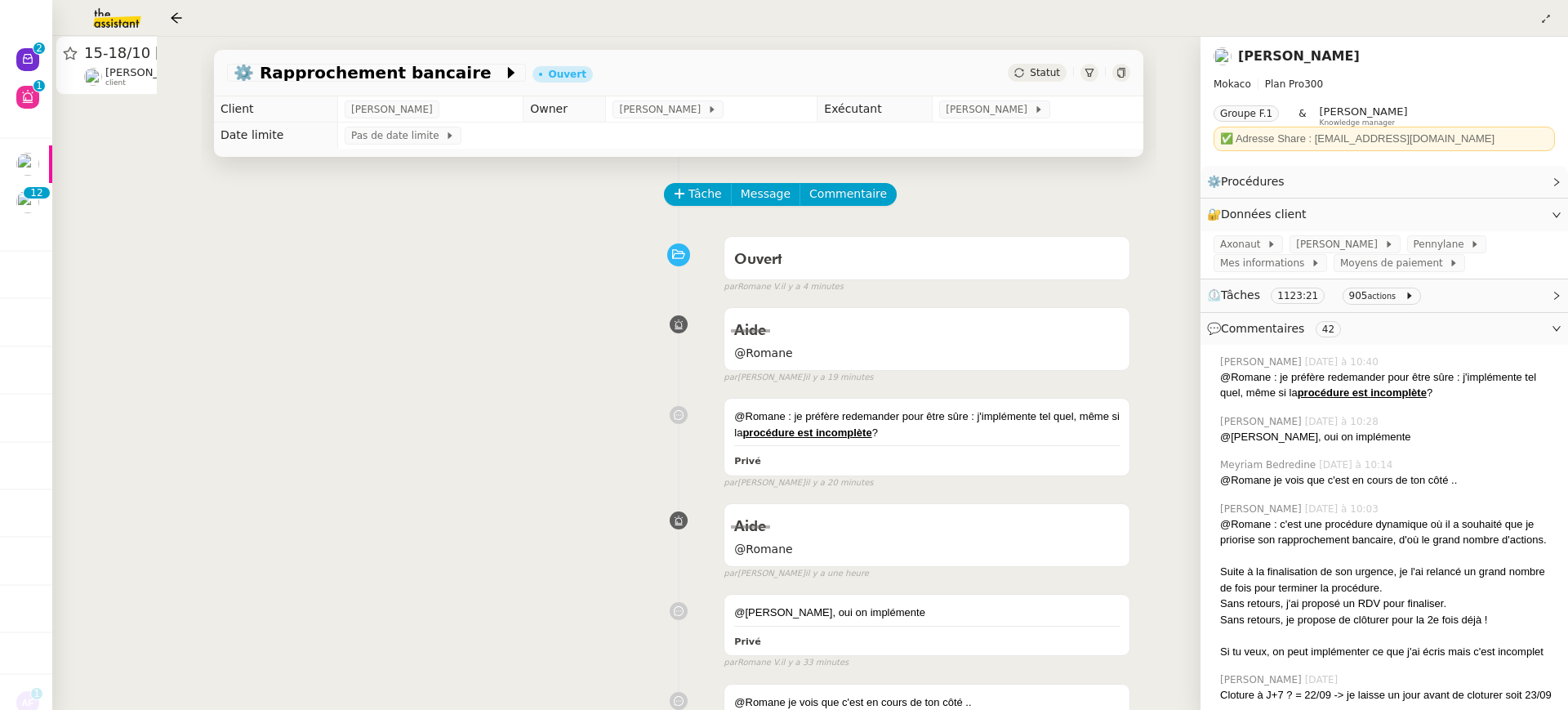
click at [86, 188] on div at bounding box center [784, 355] width 1568 height 710
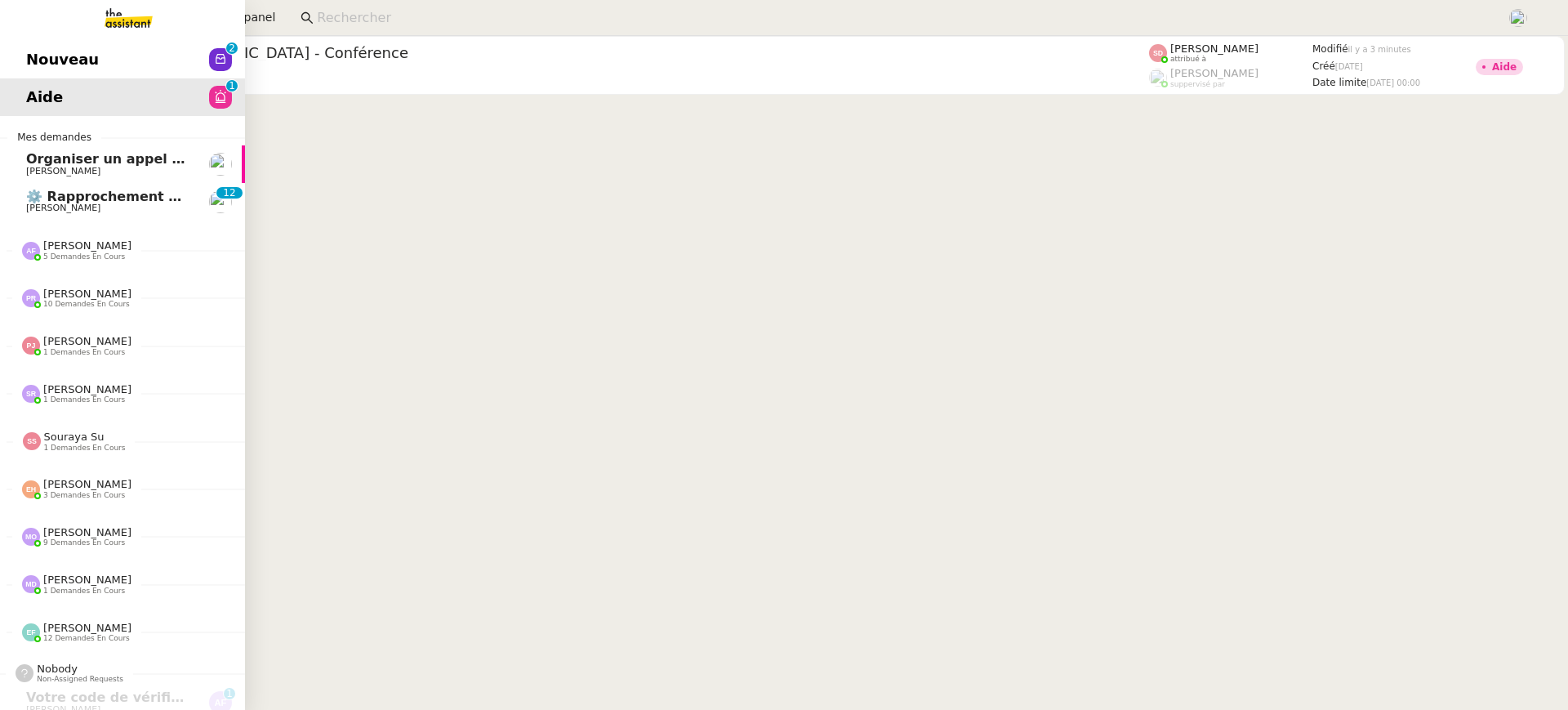
click at [20, 197] on link "⚙️ Rapprochement bancaire [PERSON_NAME] 0 1 2 3 4 5 6 7 8 9 0 1 2 3 4 5 6 7 8 9" at bounding box center [122, 201] width 245 height 38
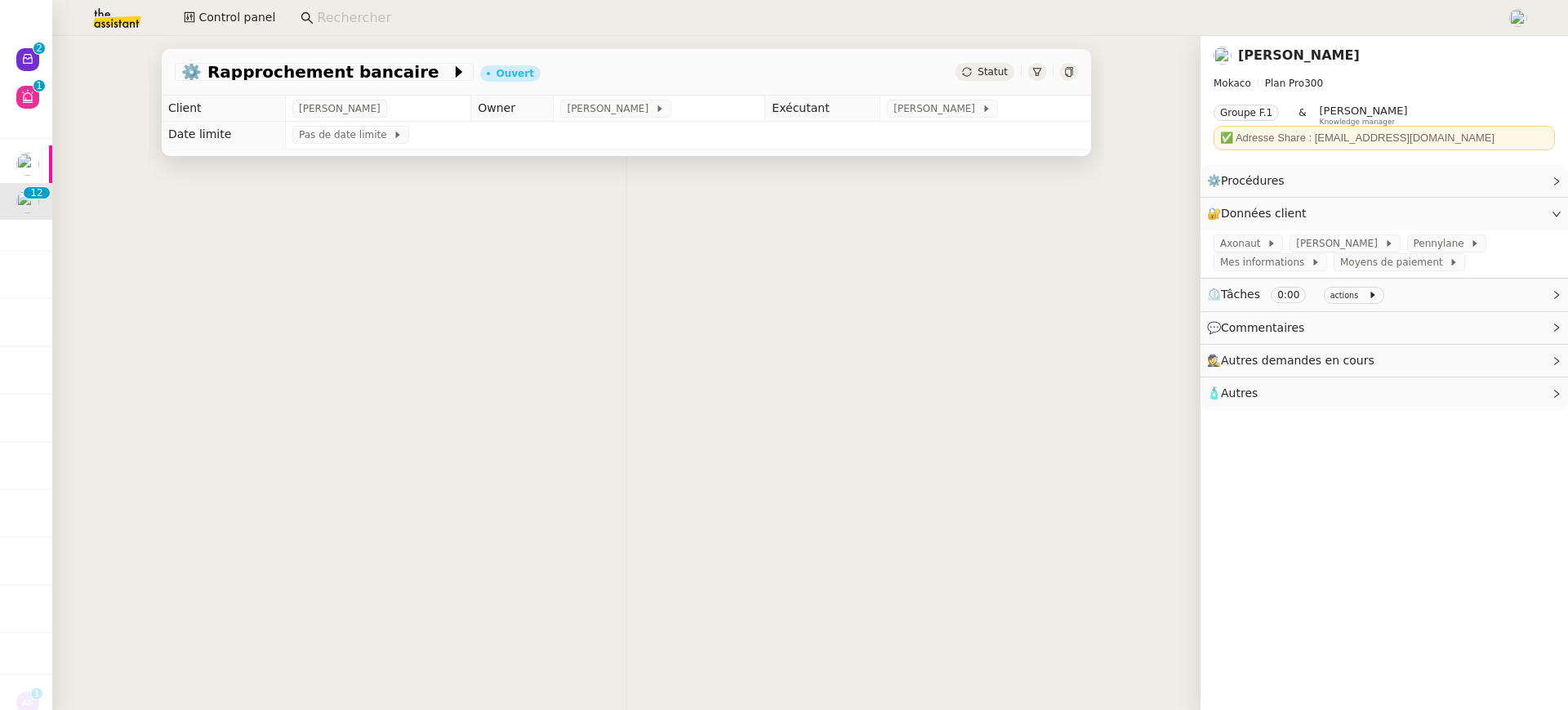
click at [1071, 72] on icon at bounding box center [1069, 72] width 7 height 10
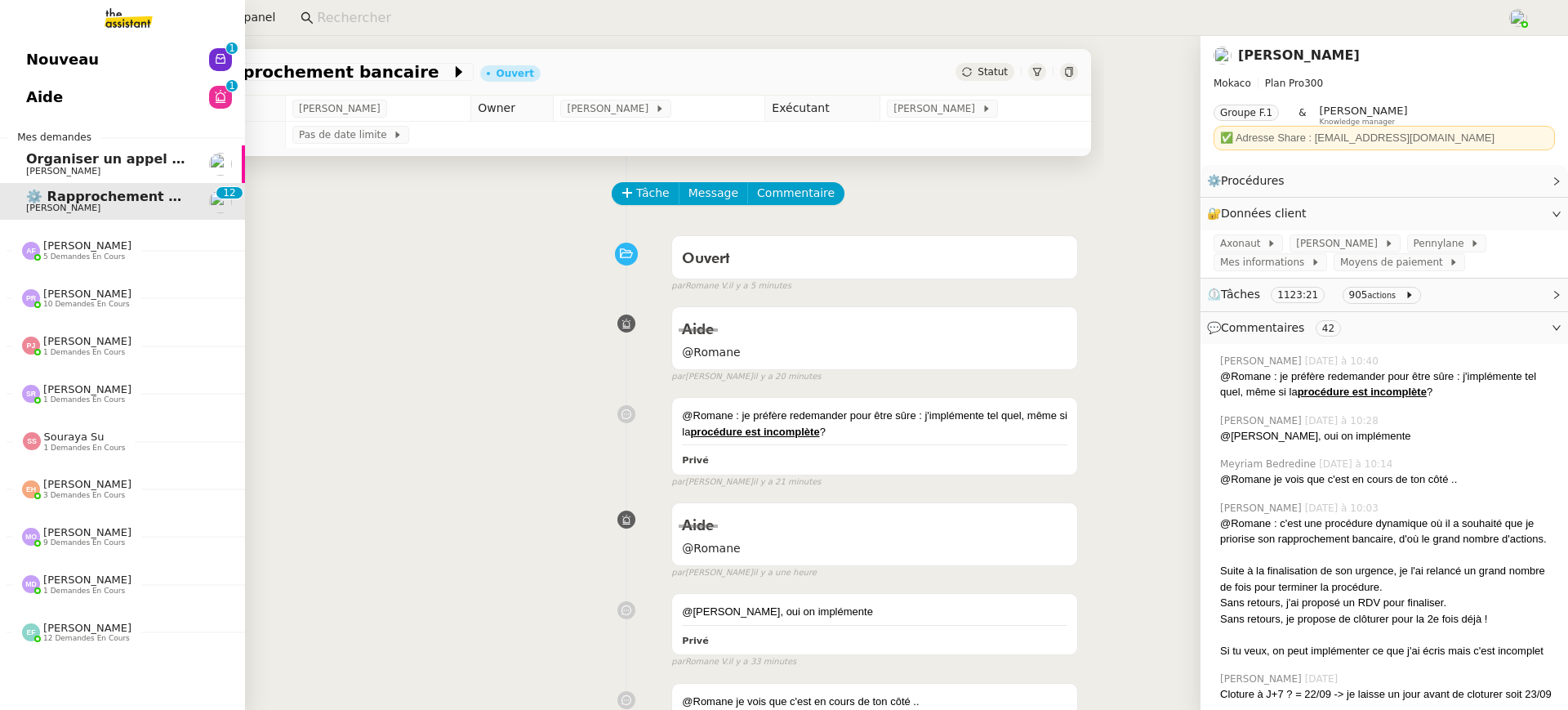
click at [32, 101] on span "Aide" at bounding box center [44, 97] width 37 height 25
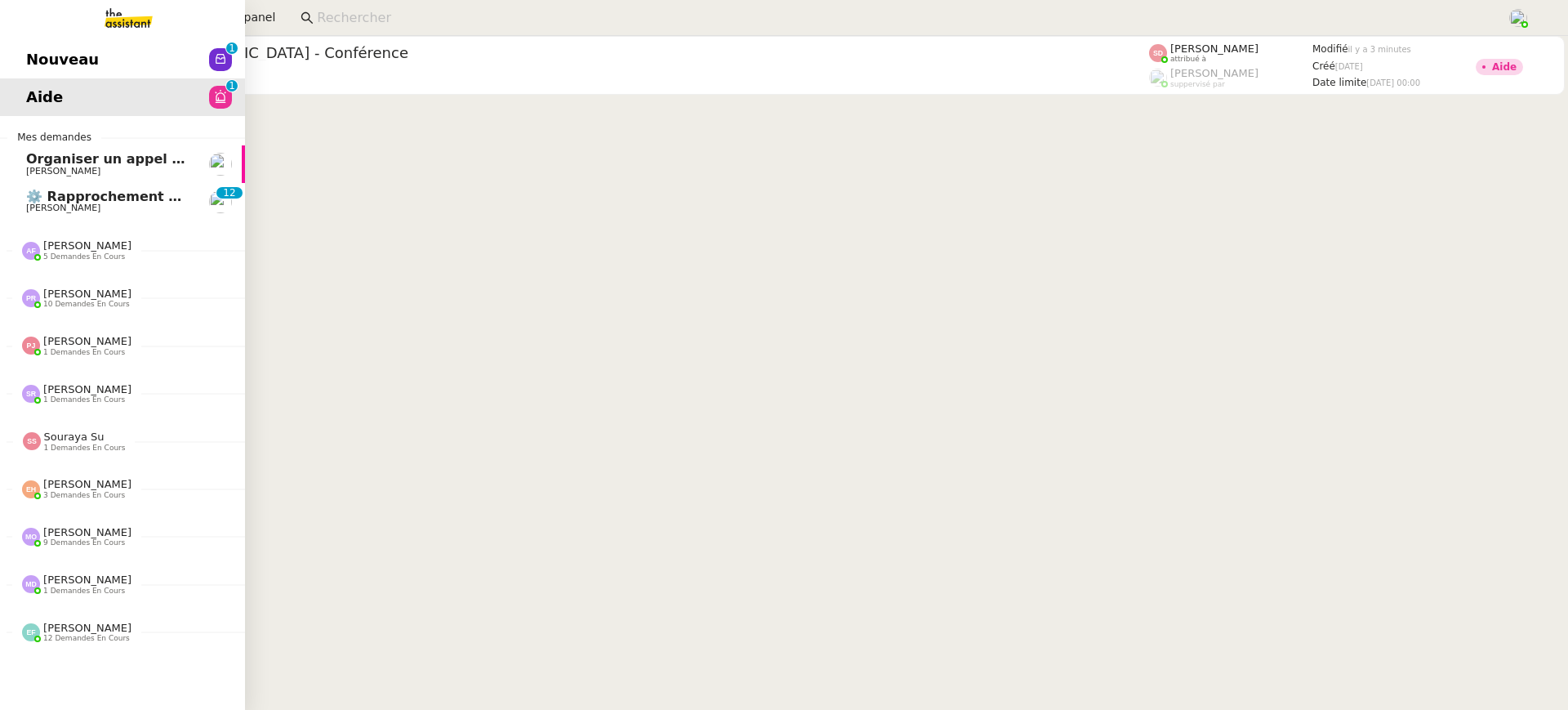
click at [117, 63] on link "Nouveau 0 1 2 3 4 5 6 7 8 9" at bounding box center [122, 59] width 245 height 38
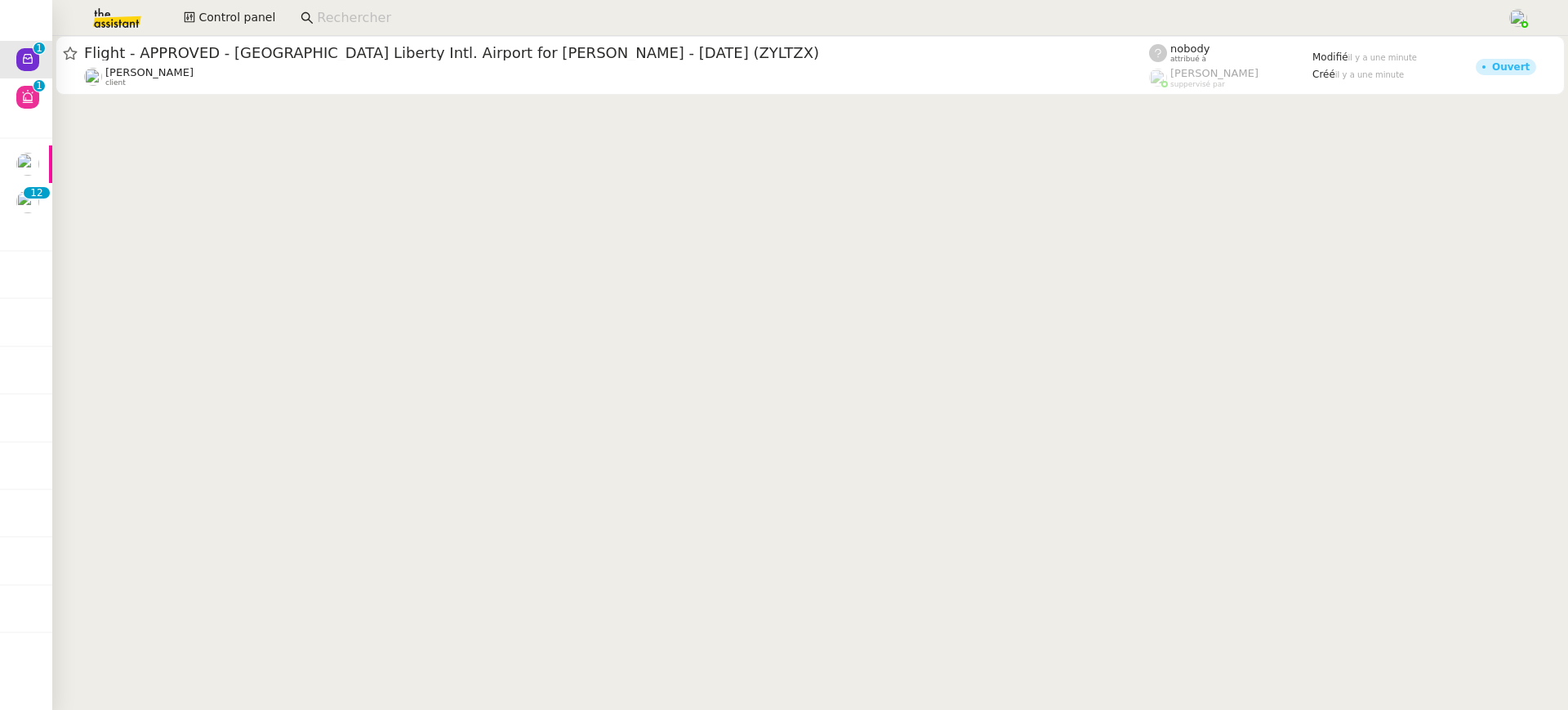
click at [444, 97] on div at bounding box center [810, 66] width 1515 height 62
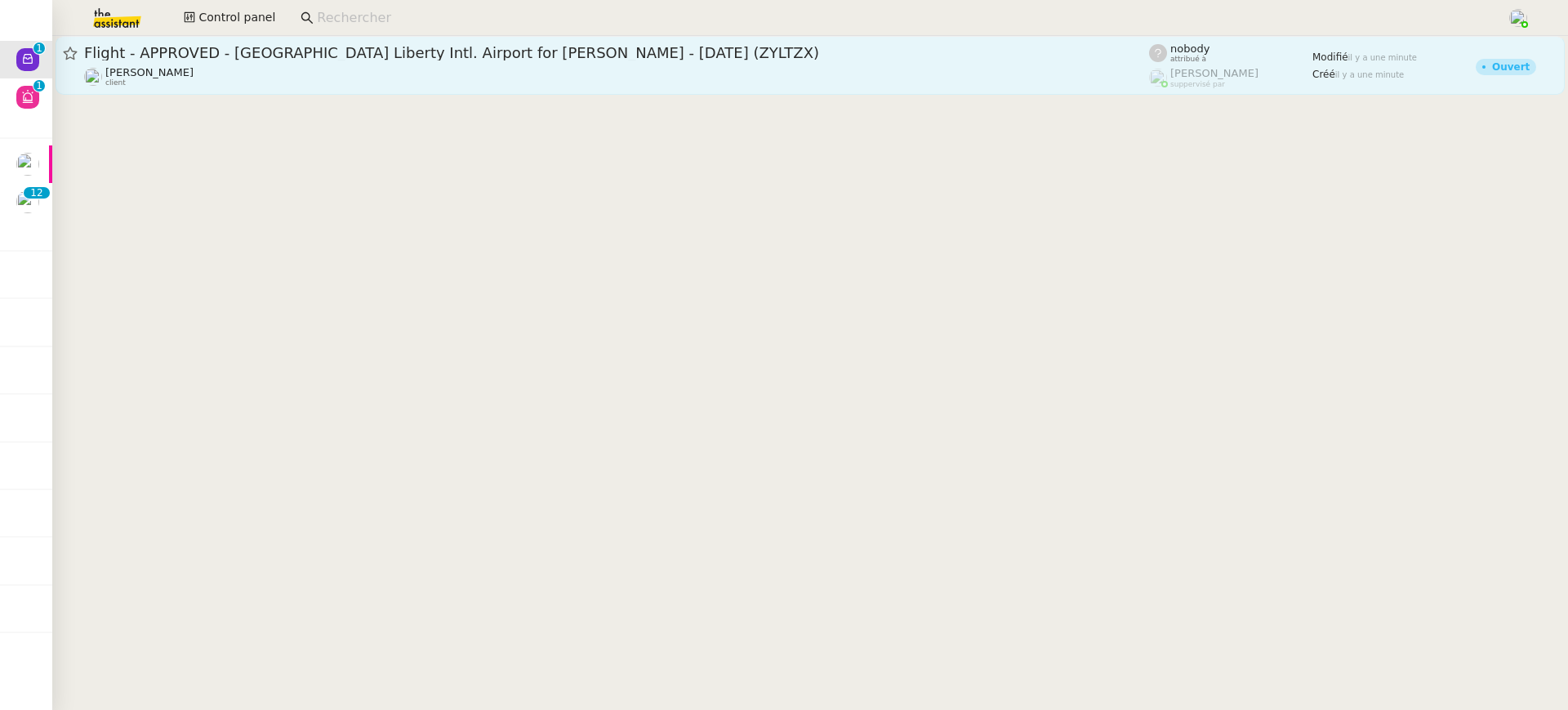
click at [428, 77] on div "[PERSON_NAME] client" at bounding box center [616, 77] width 1065 height 21
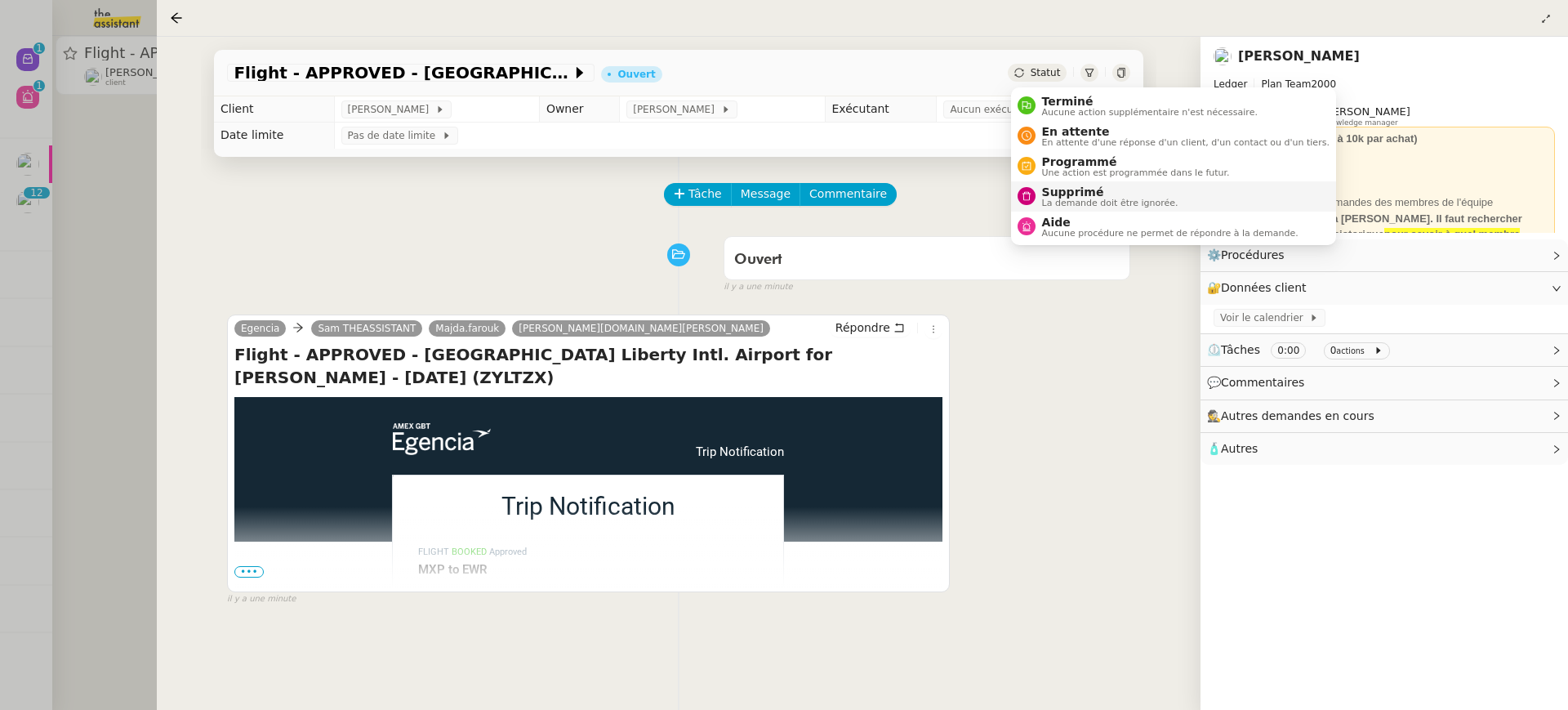
click at [1090, 199] on span "La demande doit être ignorée." at bounding box center [1110, 203] width 137 height 9
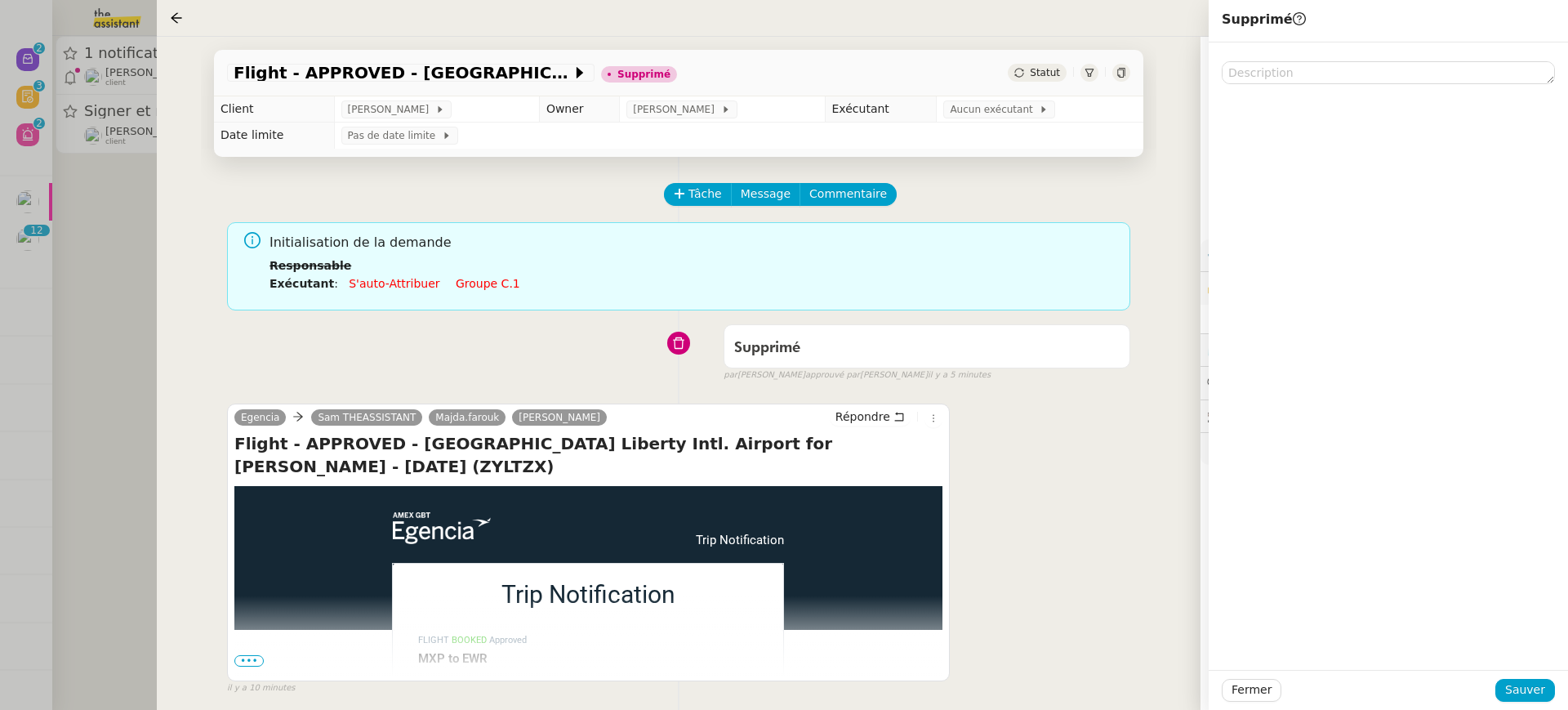
click at [115, 117] on div at bounding box center [784, 355] width 1568 height 710
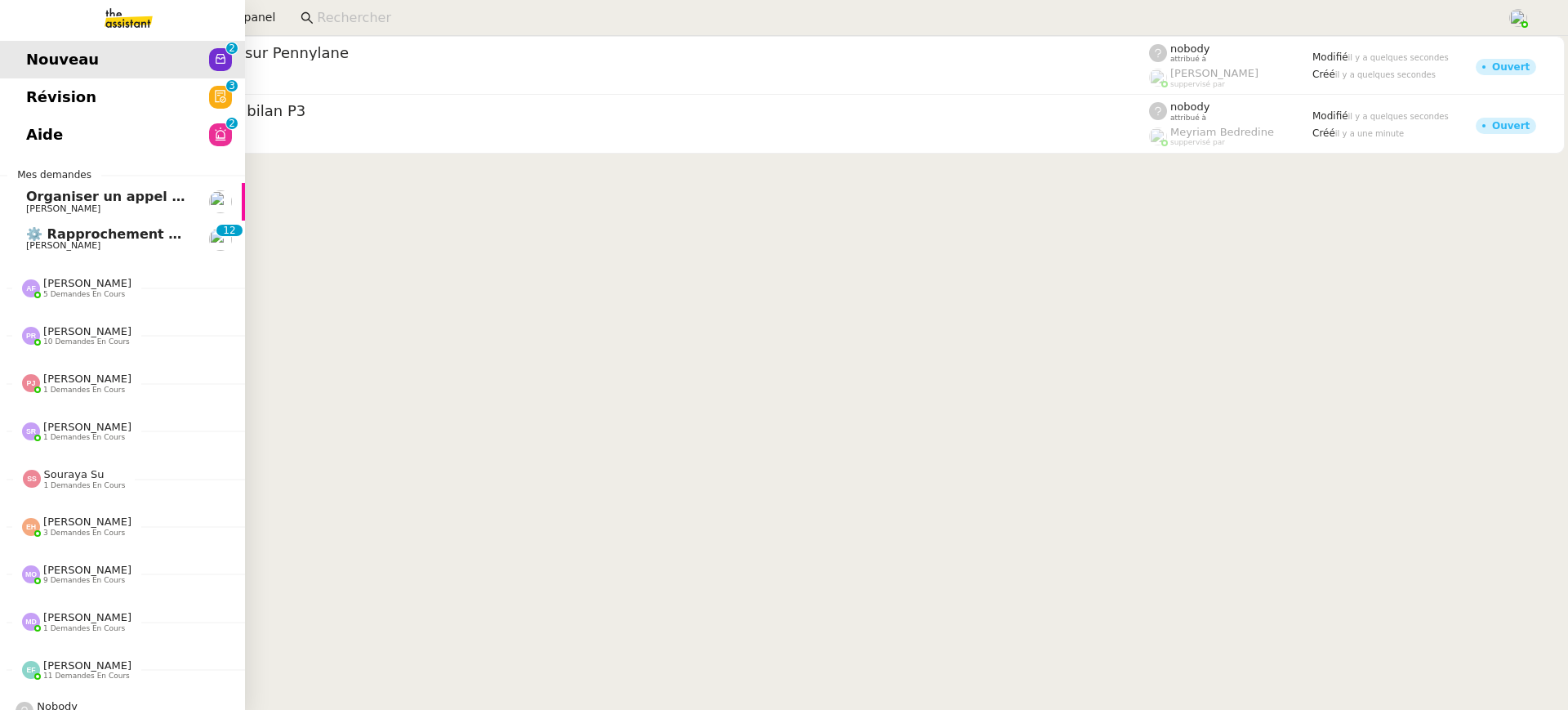
click at [198, 85] on link "Révision 0 1 2 3 4 5 6 7 8 9" at bounding box center [122, 97] width 245 height 38
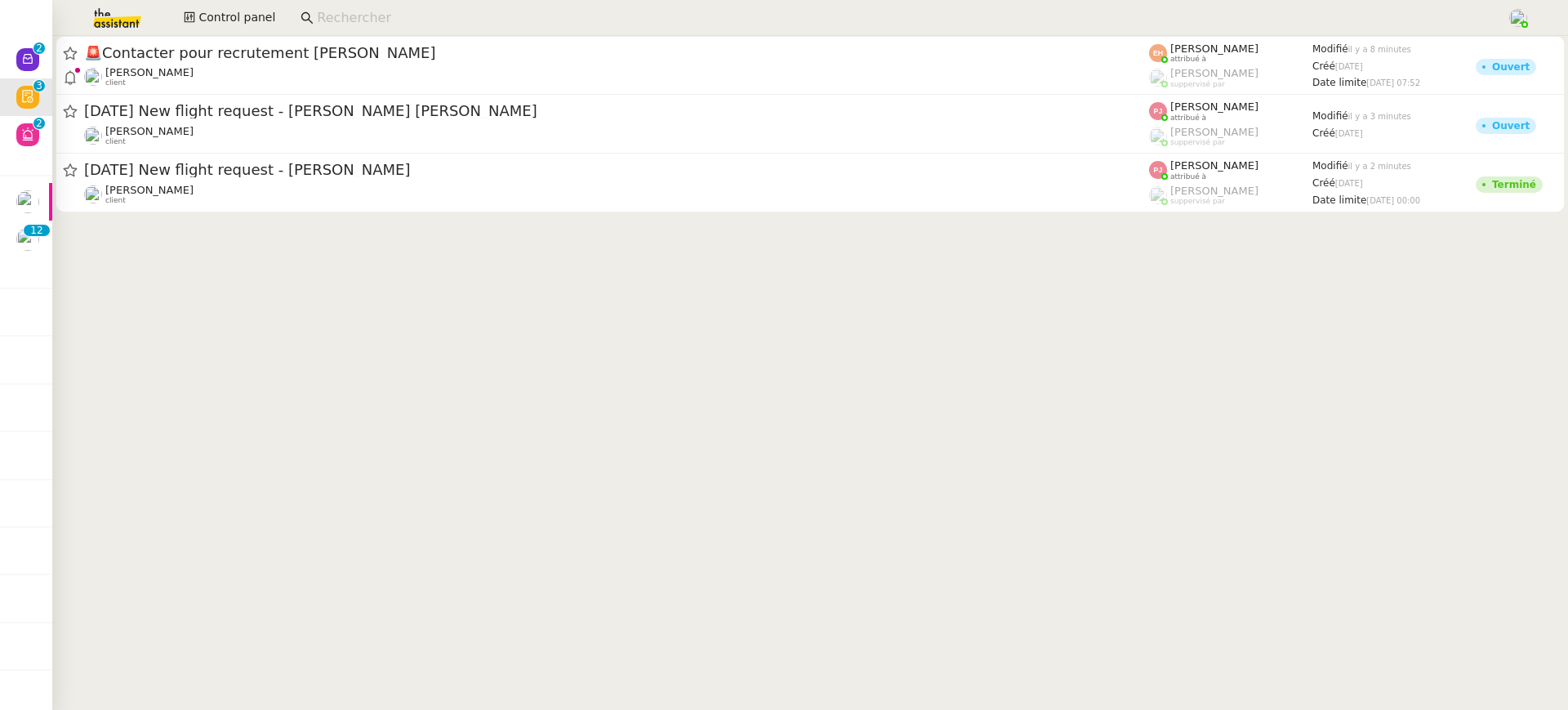
click at [518, 221] on div at bounding box center [810, 129] width 1515 height 187
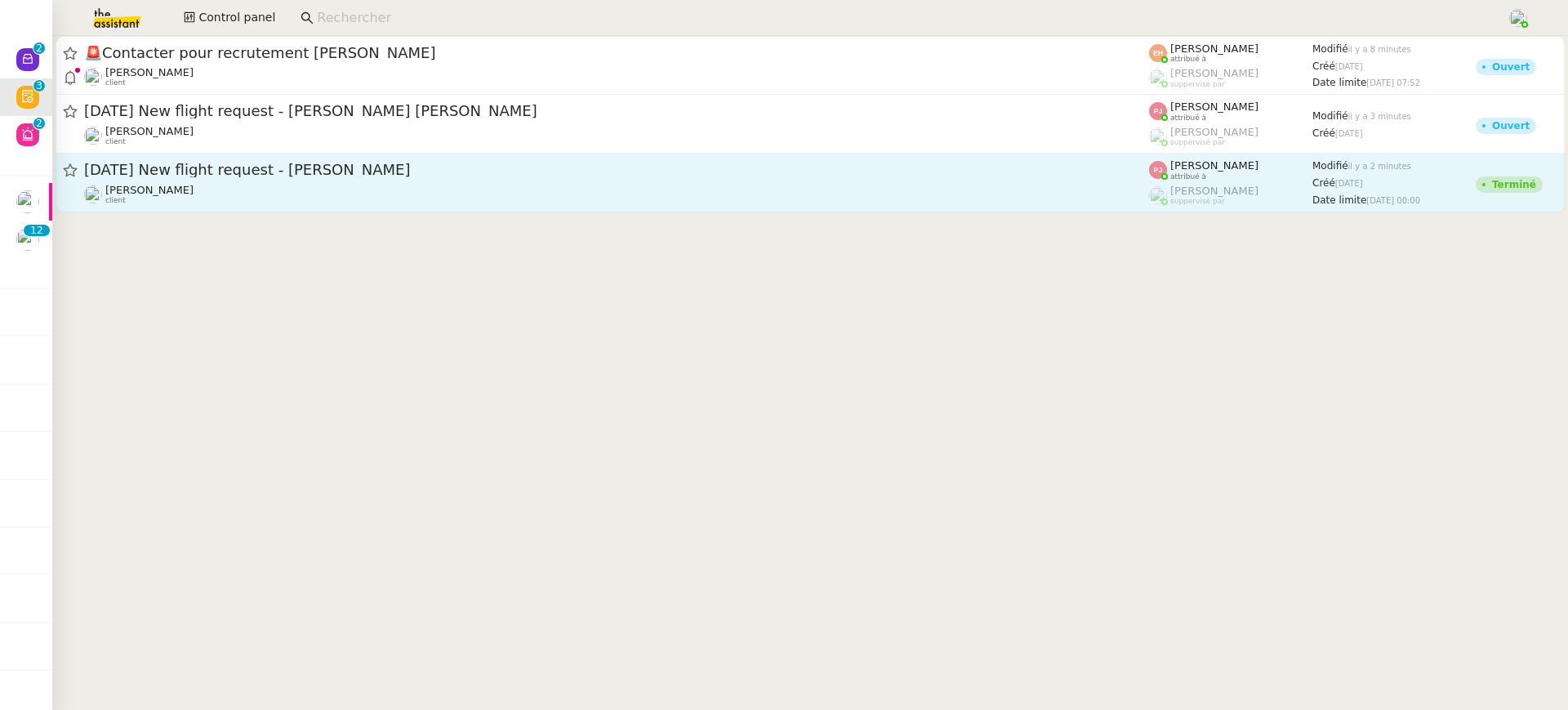
click at [504, 189] on div "[PERSON_NAME] client" at bounding box center [616, 194] width 1065 height 21
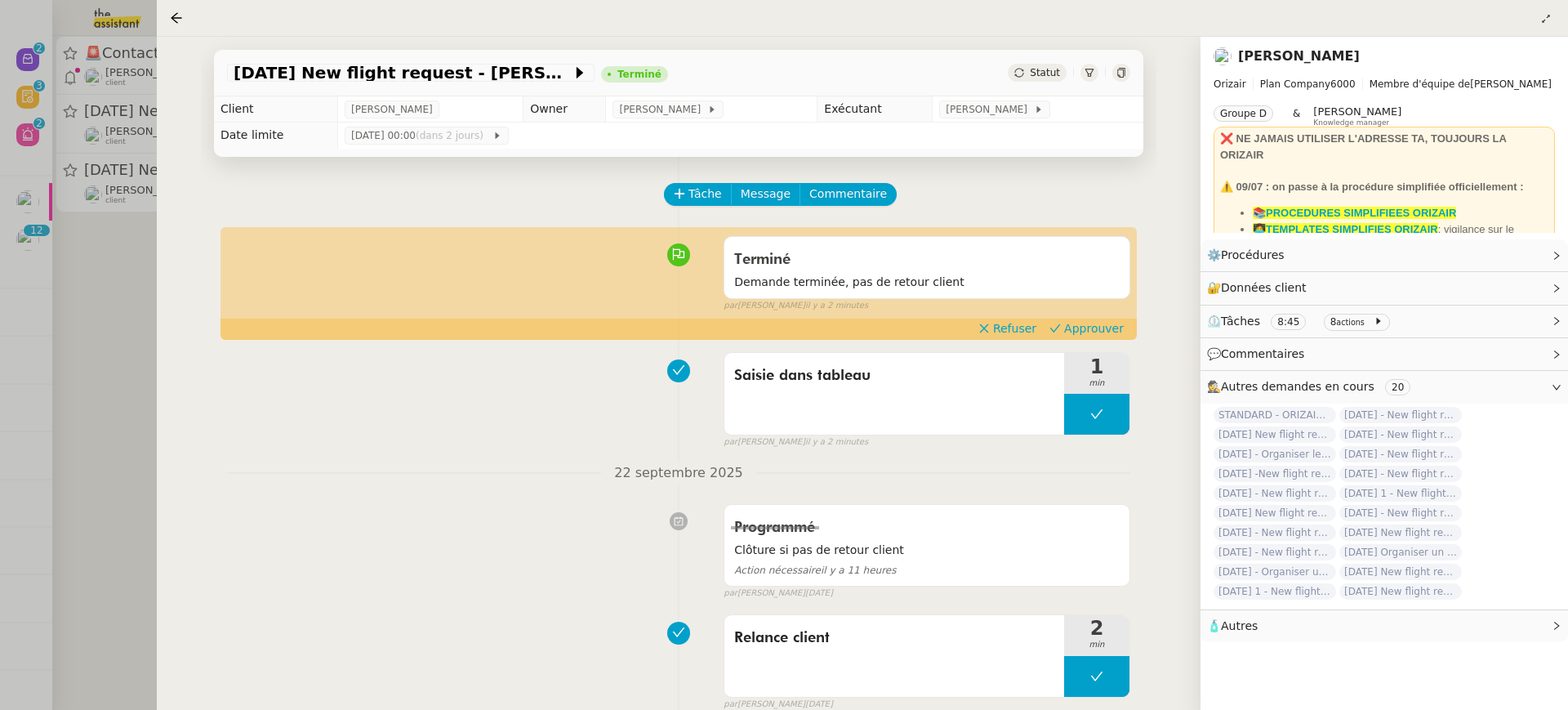
click at [1108, 343] on div "Tâche Message Commentaire Veuillez patienter une erreur s'est produite 👌👌👌 mess…" at bounding box center [678, 657] width 955 height 1002
click at [1097, 333] on span "Approuver" at bounding box center [1094, 329] width 60 height 17
click at [132, 73] on div at bounding box center [784, 355] width 1568 height 710
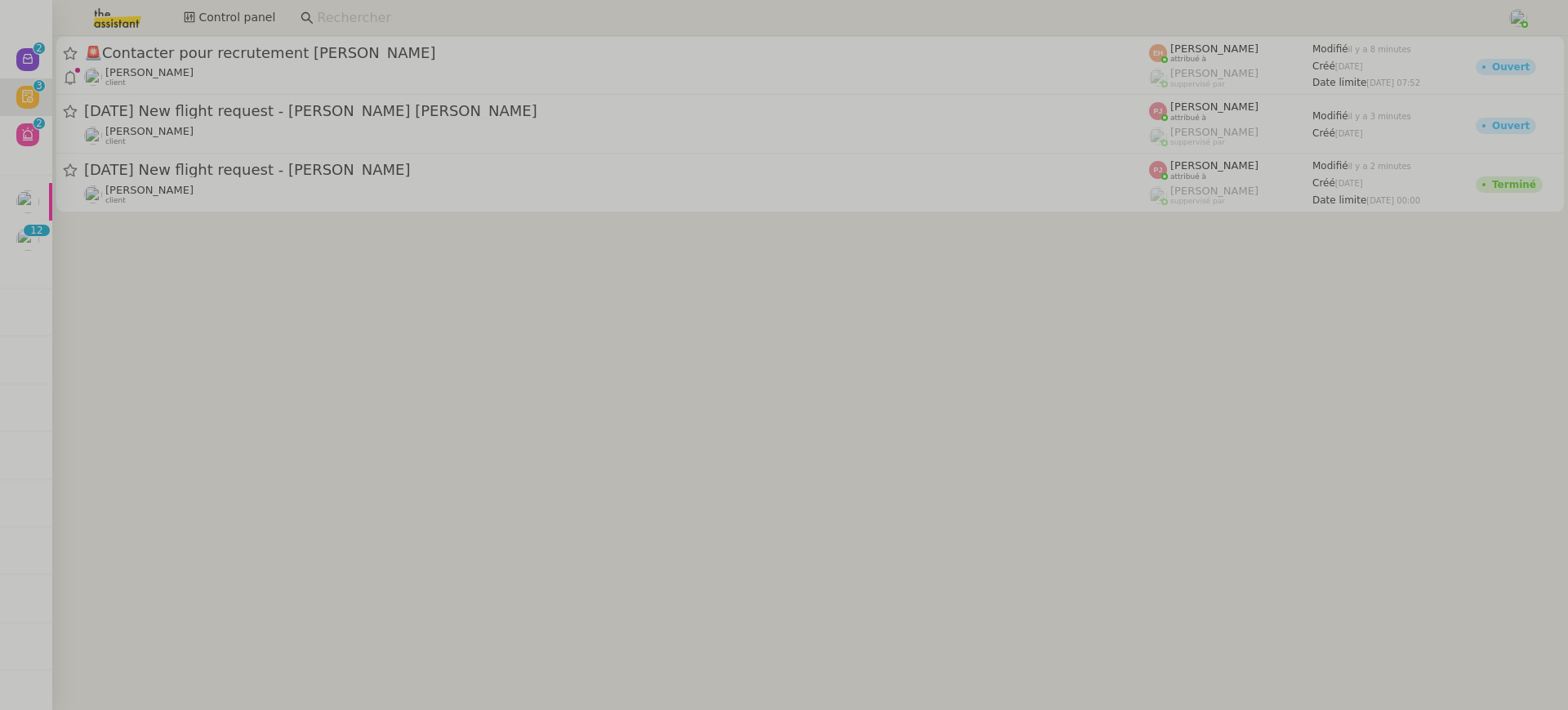
click at [249, 61] on div "🚨 Contacter pour recrutement [PERSON_NAME]" at bounding box center [616, 53] width 1065 height 19
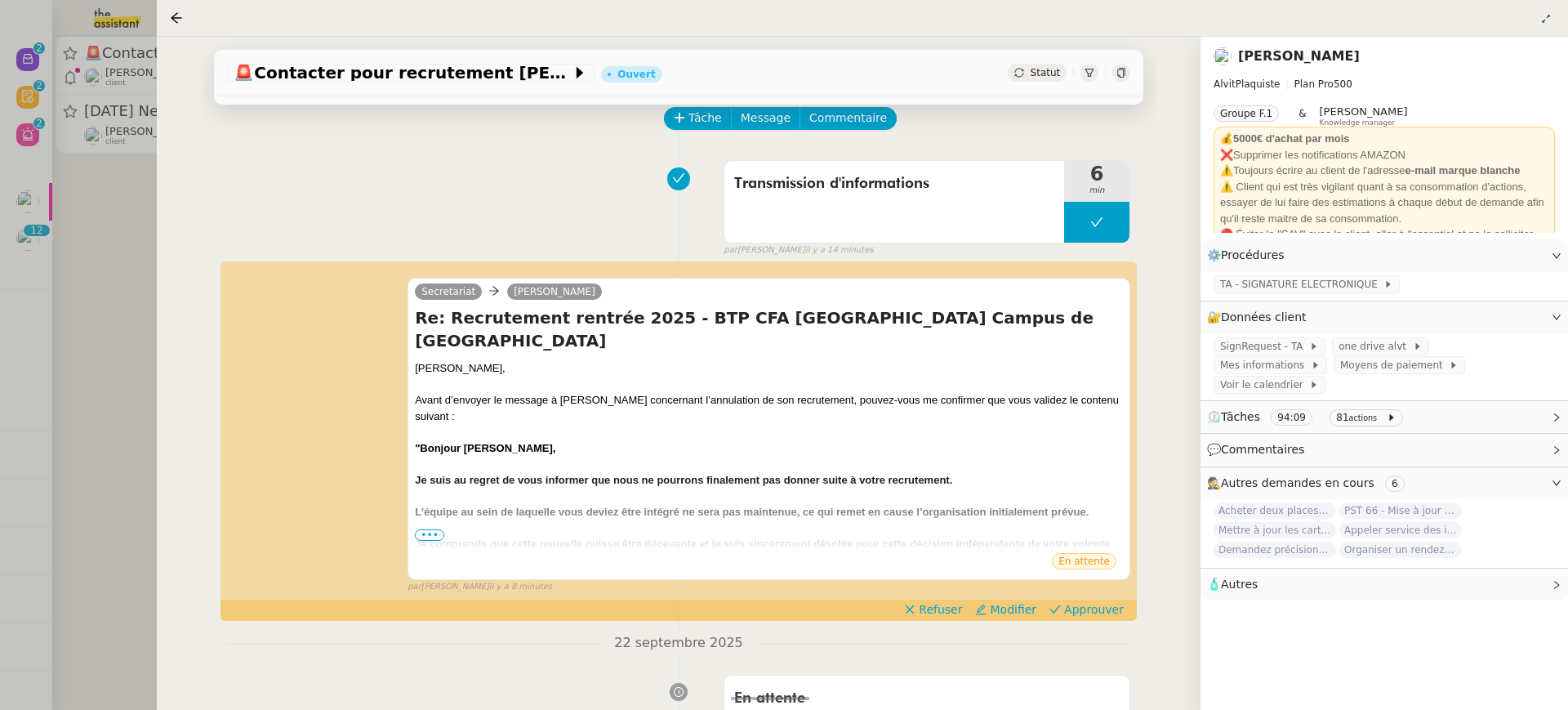
scroll to position [189, 0]
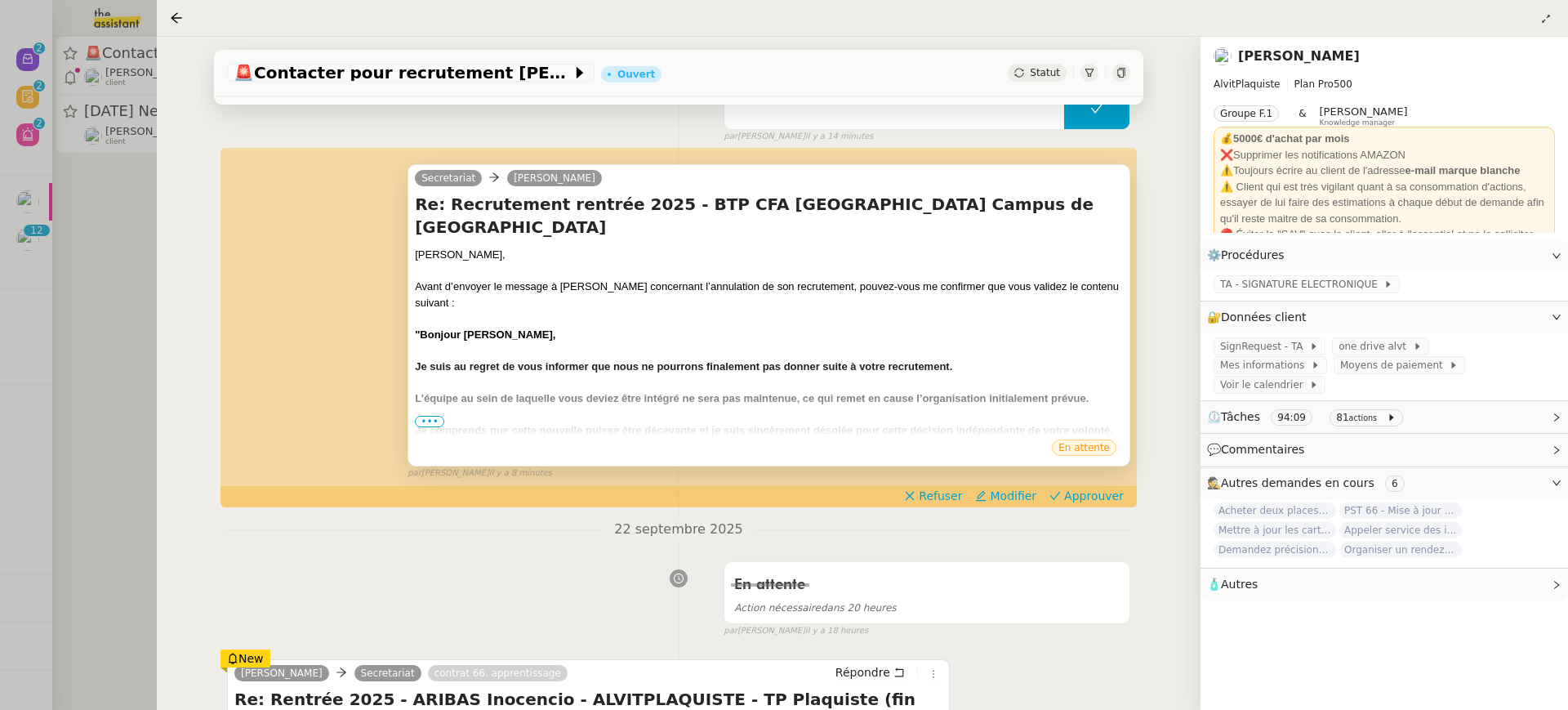
click at [433, 415] on span "•••" at bounding box center [430, 421] width 30 height 11
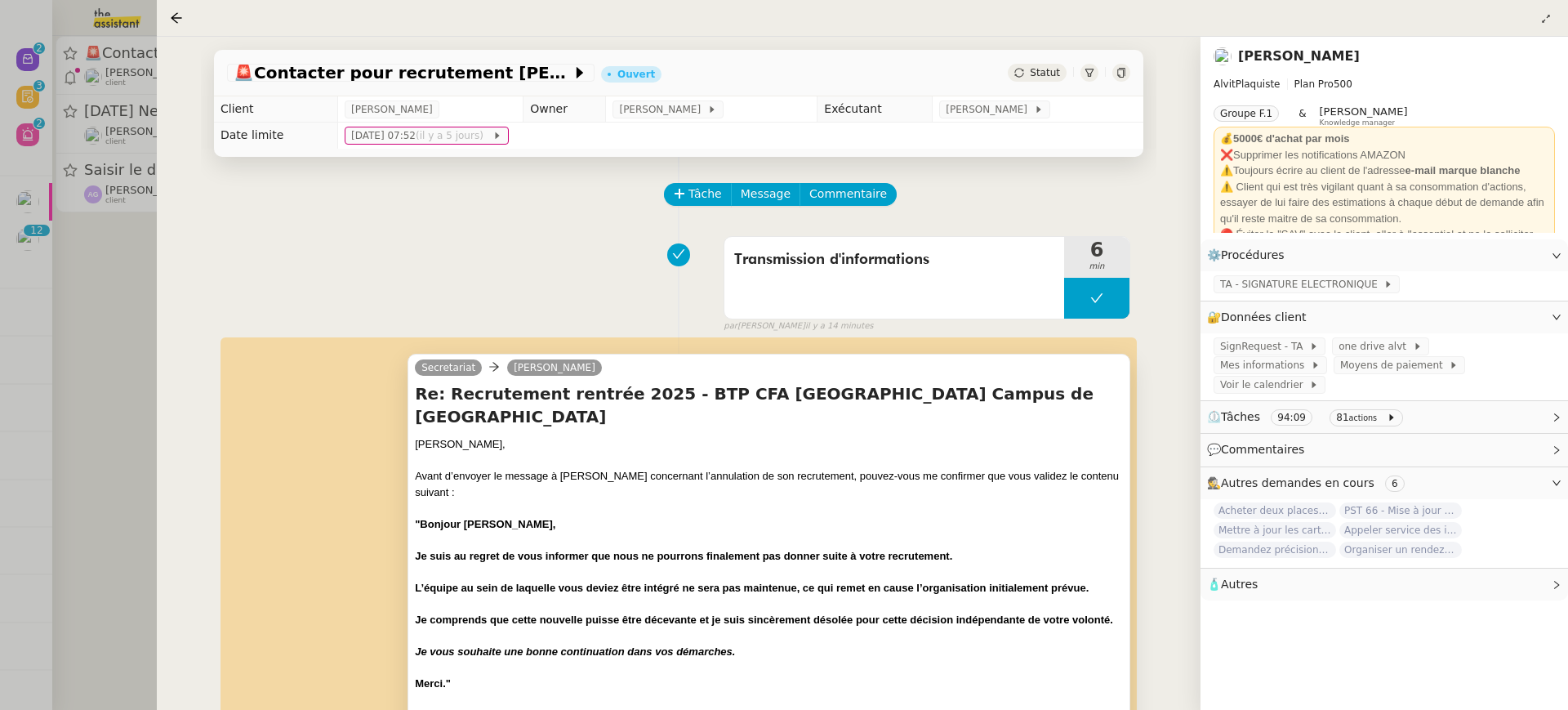
scroll to position [223, 0]
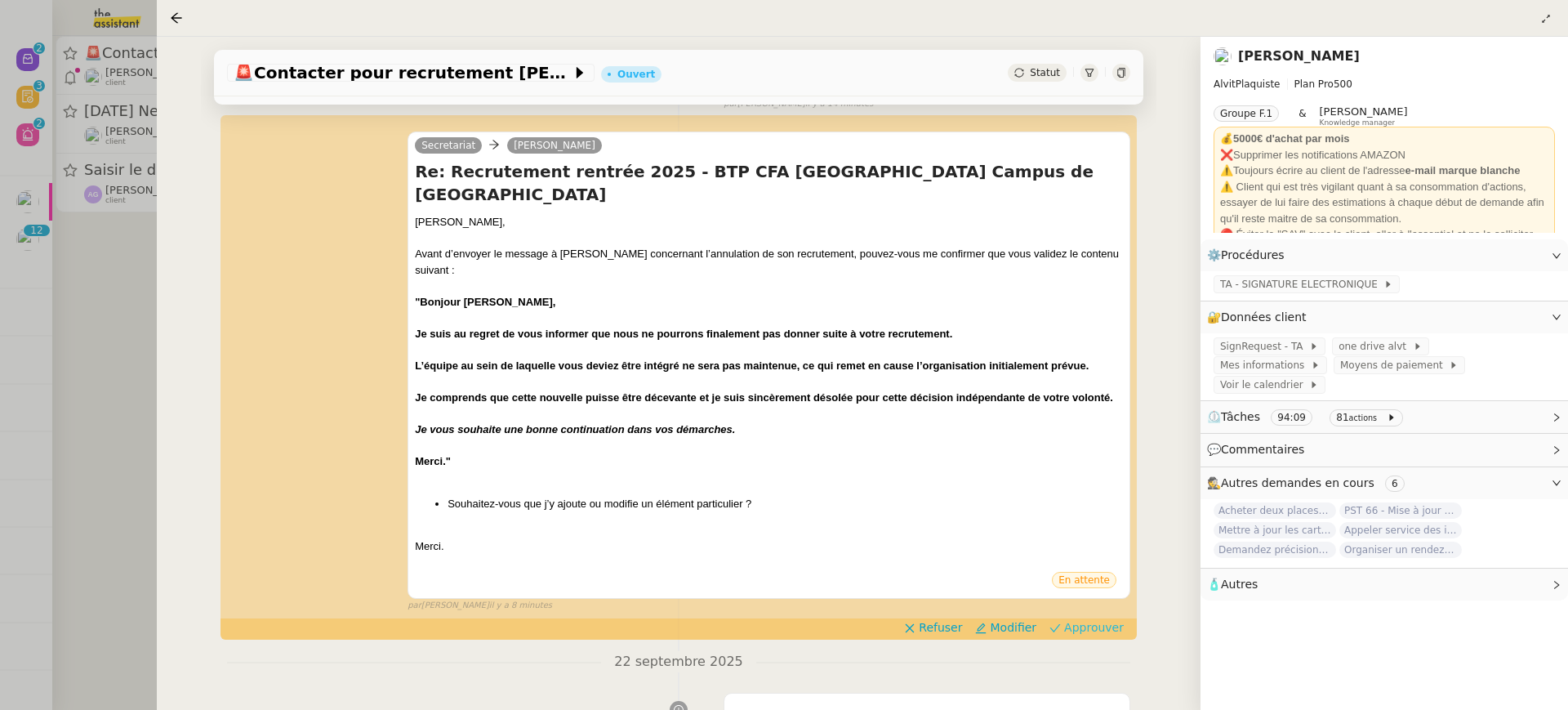
click at [1107, 620] on span "Approuver" at bounding box center [1094, 628] width 60 height 17
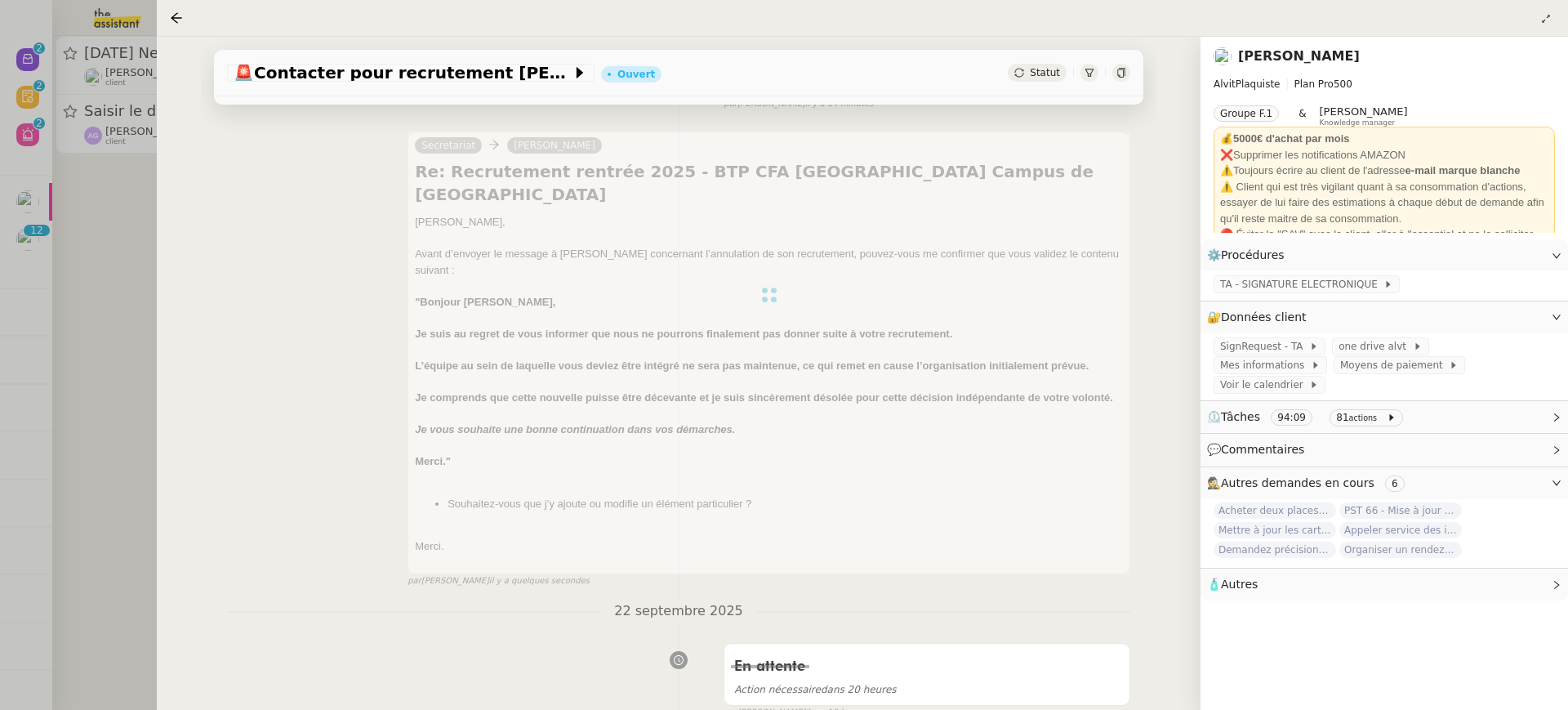
click at [100, 109] on div at bounding box center [784, 355] width 1568 height 710
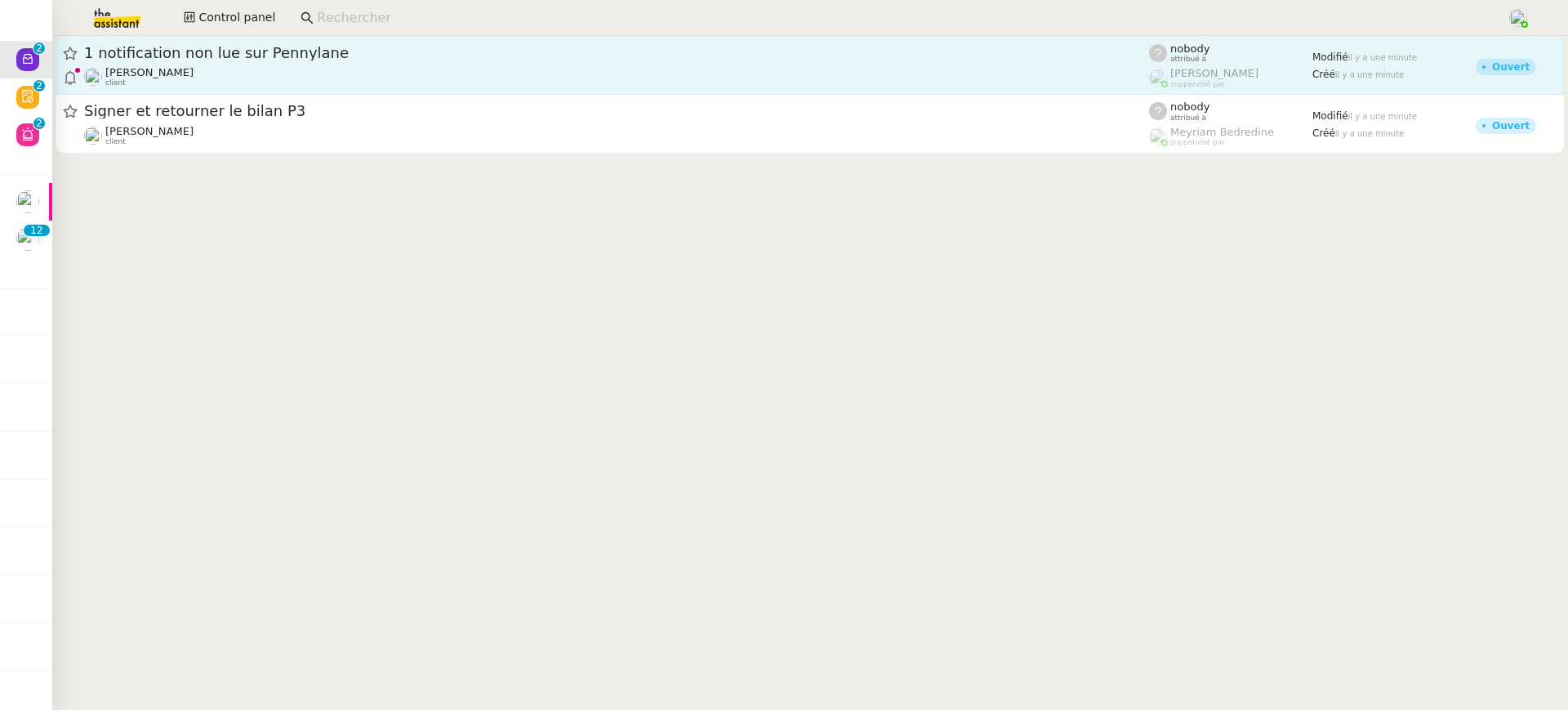
click at [770, 60] on div "1 notification non lue sur Pennylane" at bounding box center [616, 53] width 1065 height 19
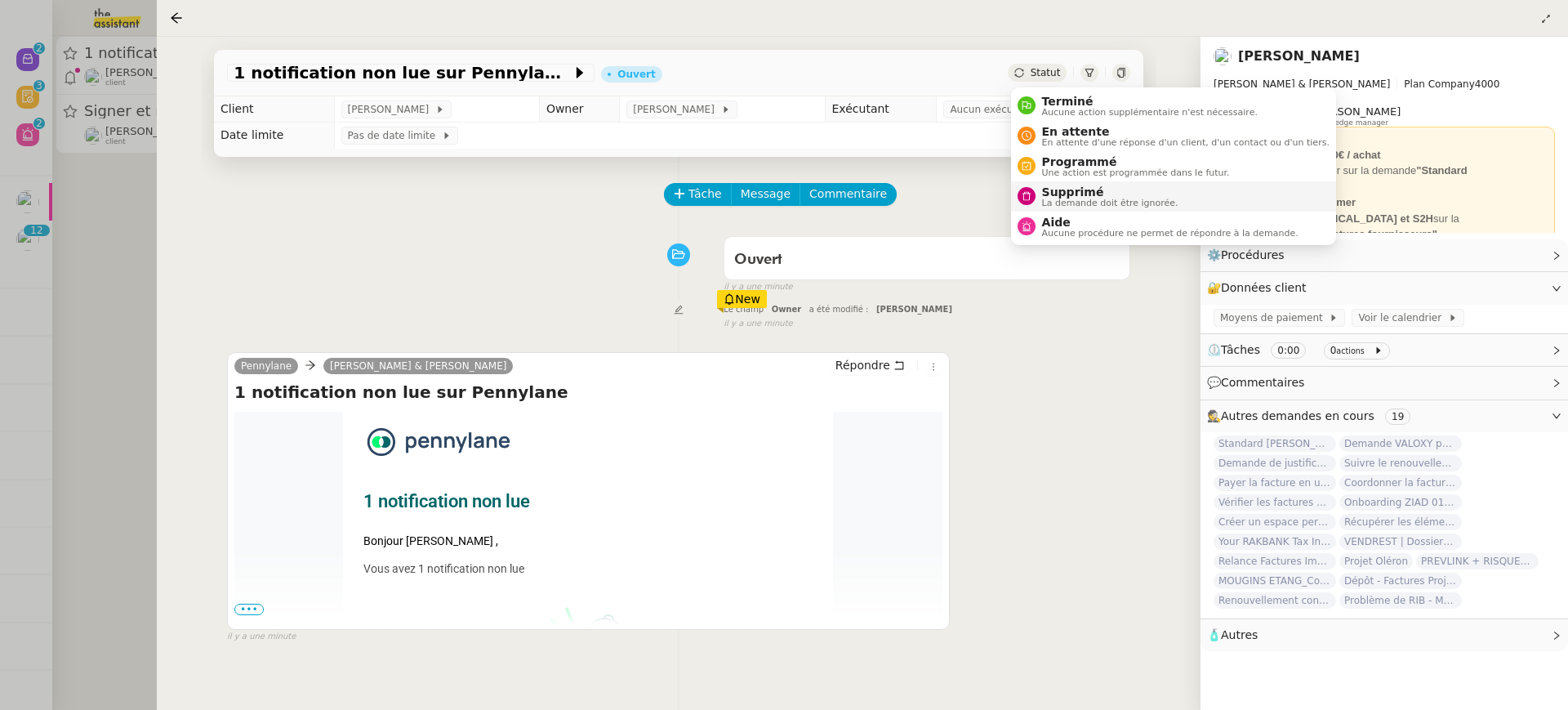
click at [1103, 203] on span "La demande doit être ignorée." at bounding box center [1110, 203] width 137 height 9
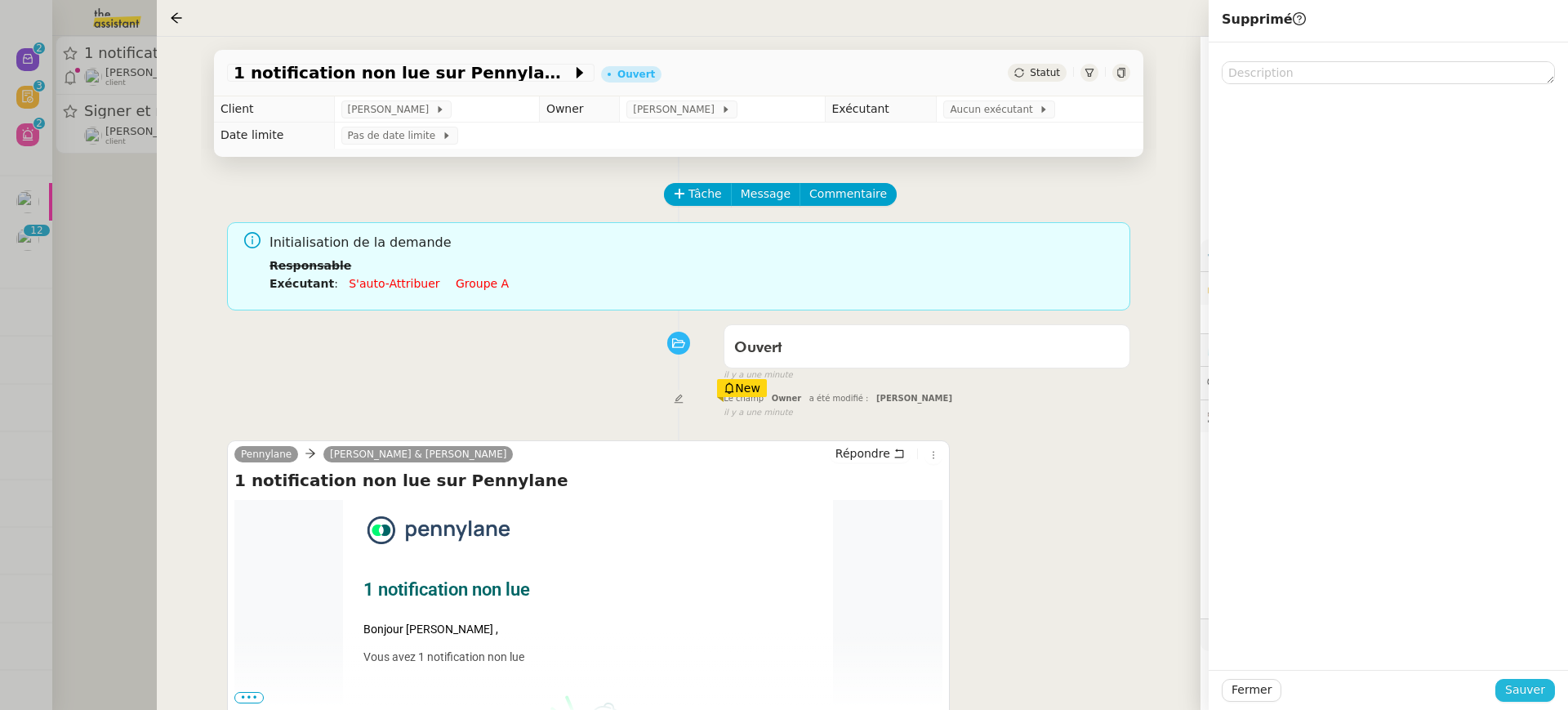
click at [1533, 696] on span "Sauver" at bounding box center [1525, 690] width 40 height 18
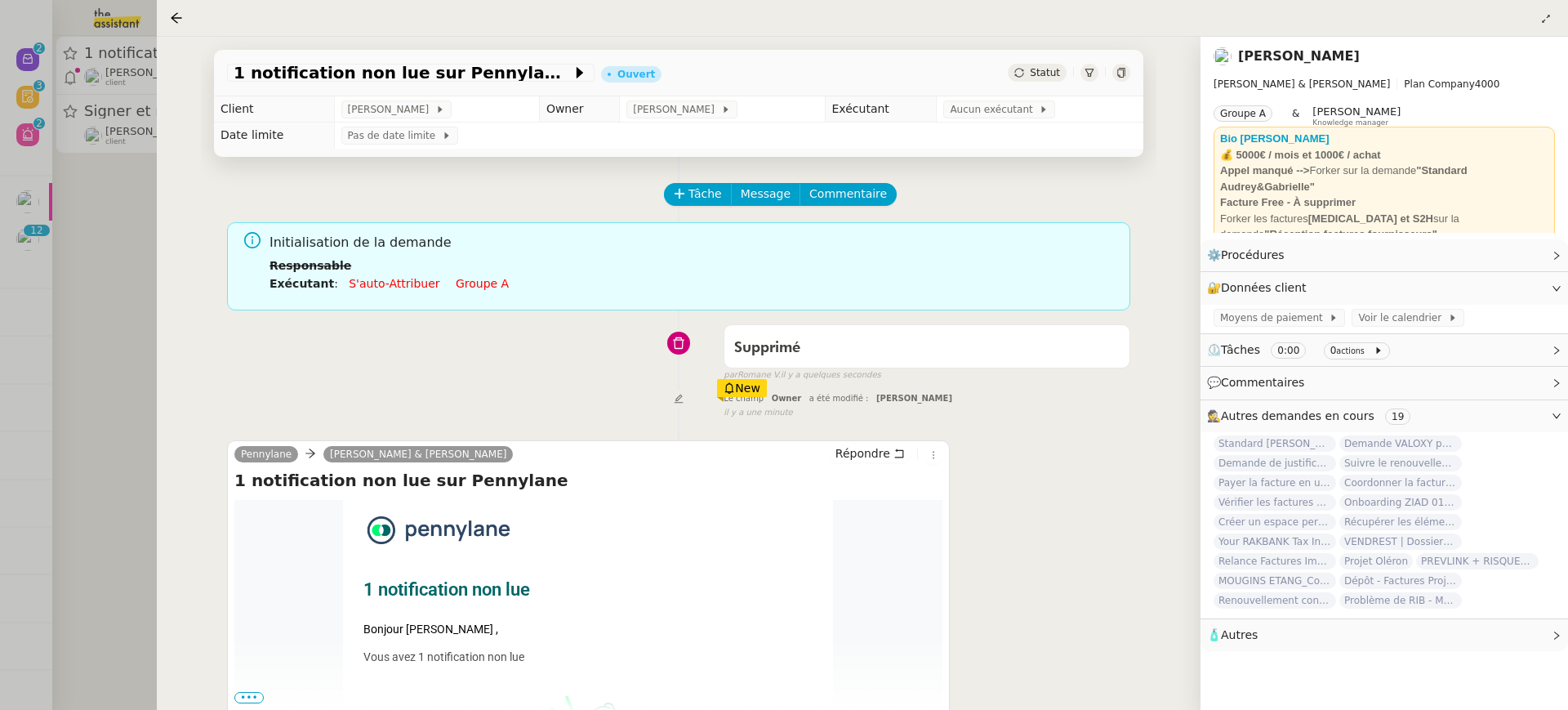
click at [116, 148] on div at bounding box center [784, 355] width 1568 height 710
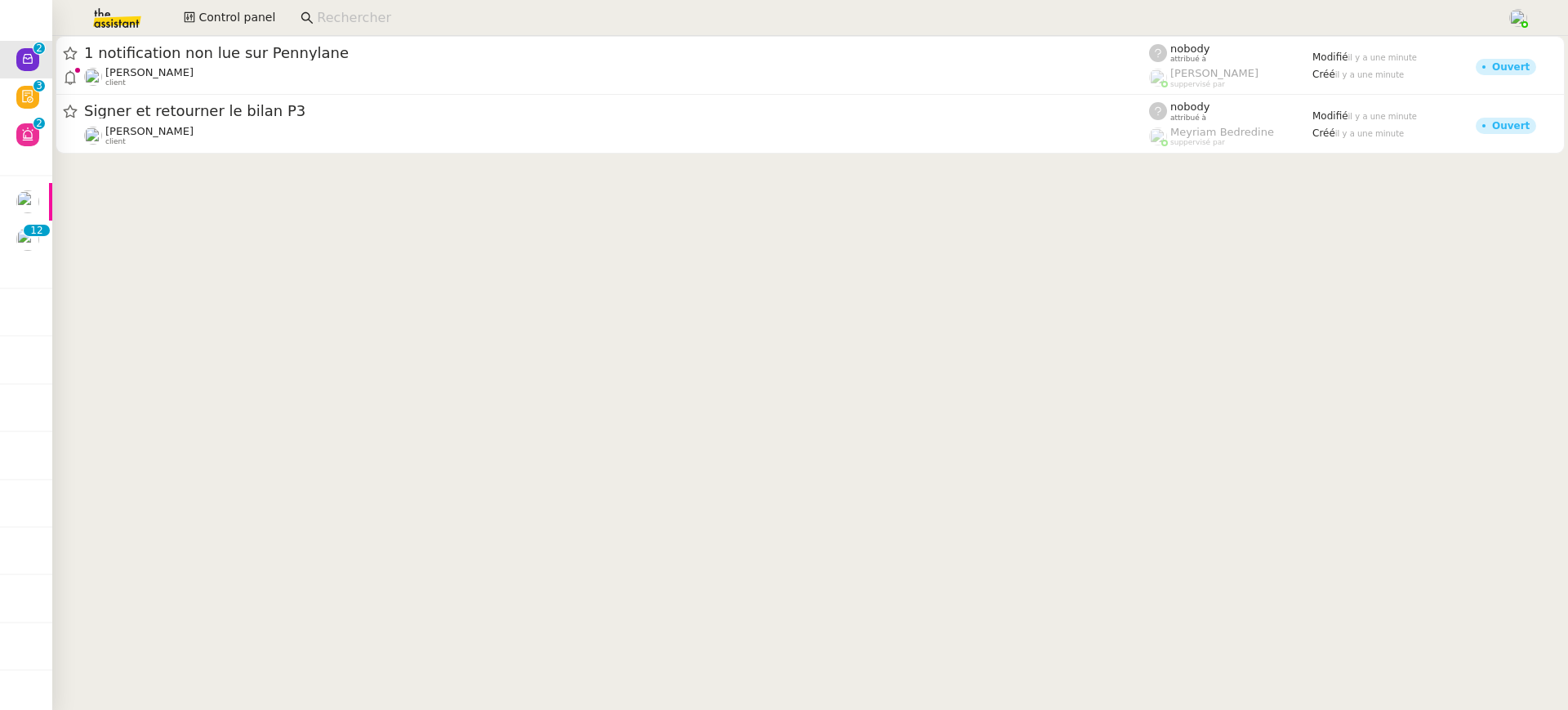
click at [30, 89] on div at bounding box center [784, 355] width 1568 height 710
click at [33, 90] on div at bounding box center [784, 355] width 1568 height 710
click at [18, 89] on div at bounding box center [784, 355] width 1568 height 710
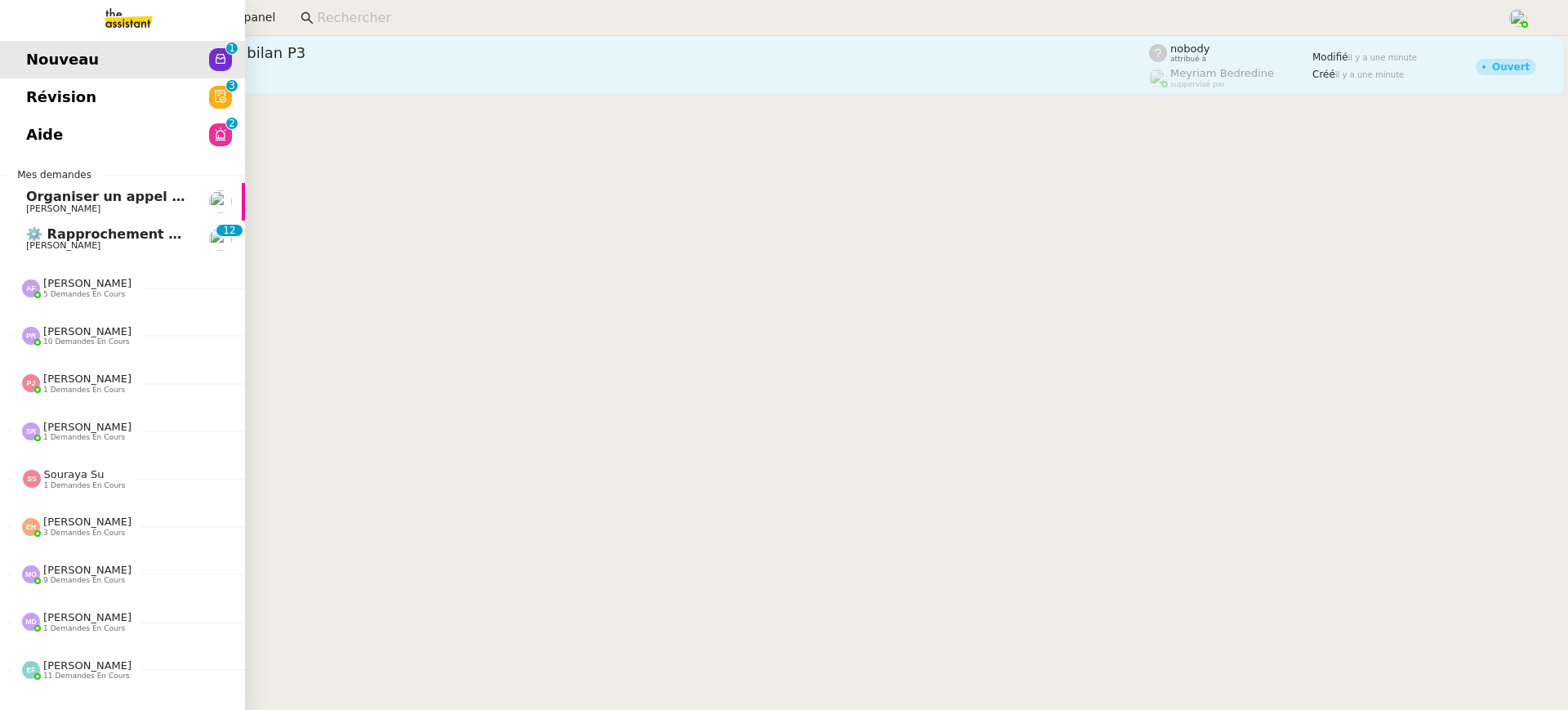
click at [163, 95] on link "Révision 0 1 2 3 4 5 6 7 8 9" at bounding box center [122, 97] width 245 height 38
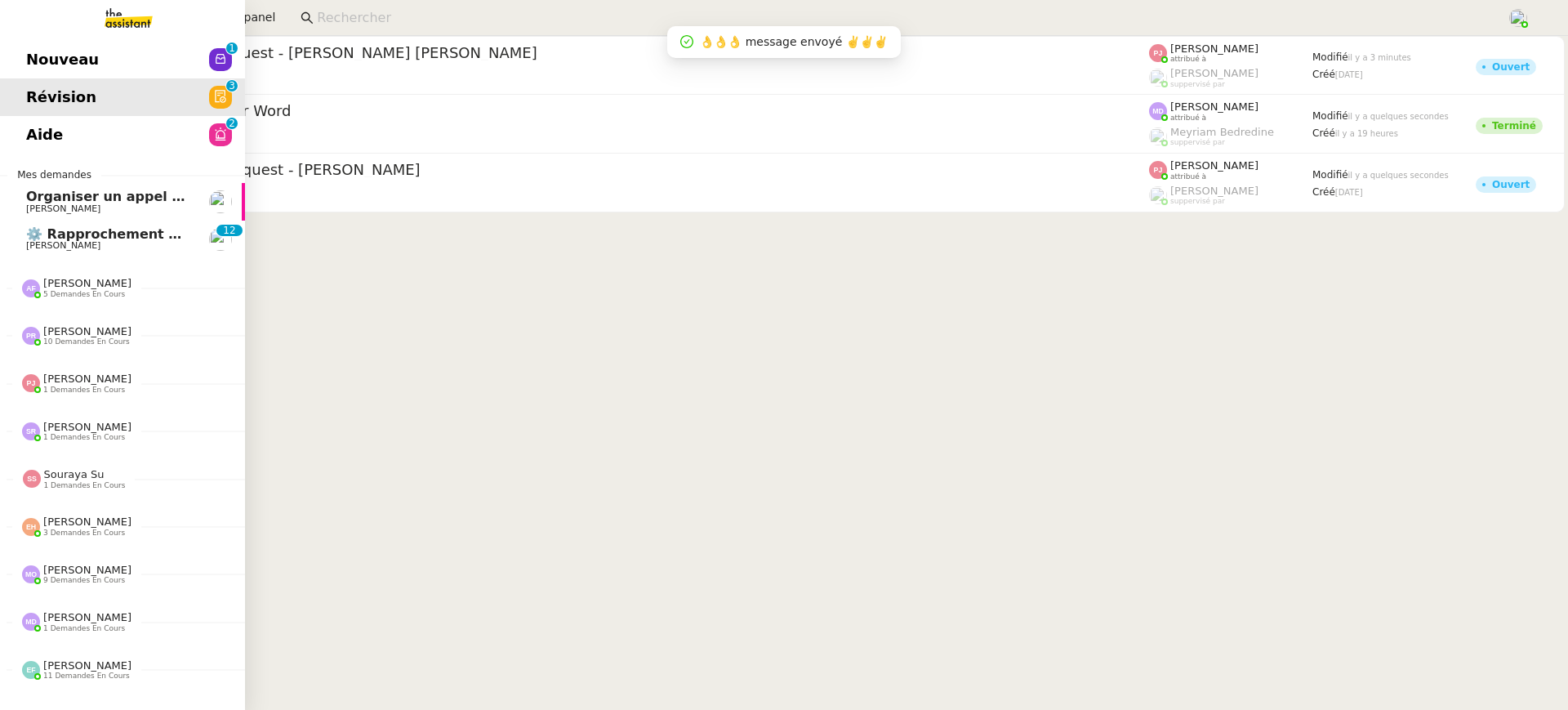
click at [42, 137] on span "Aide" at bounding box center [44, 135] width 37 height 25
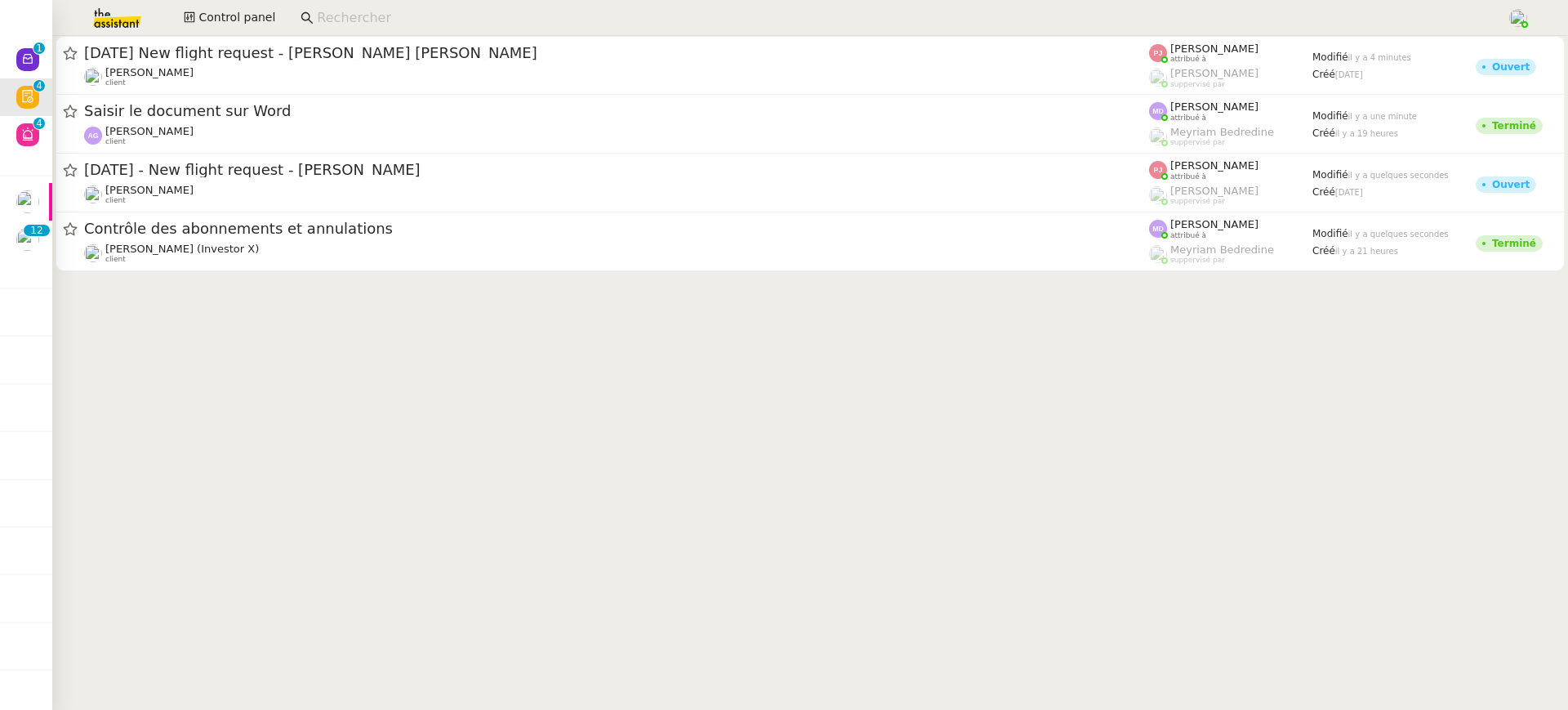
click at [25, 60] on icon at bounding box center [28, 59] width 13 height 13
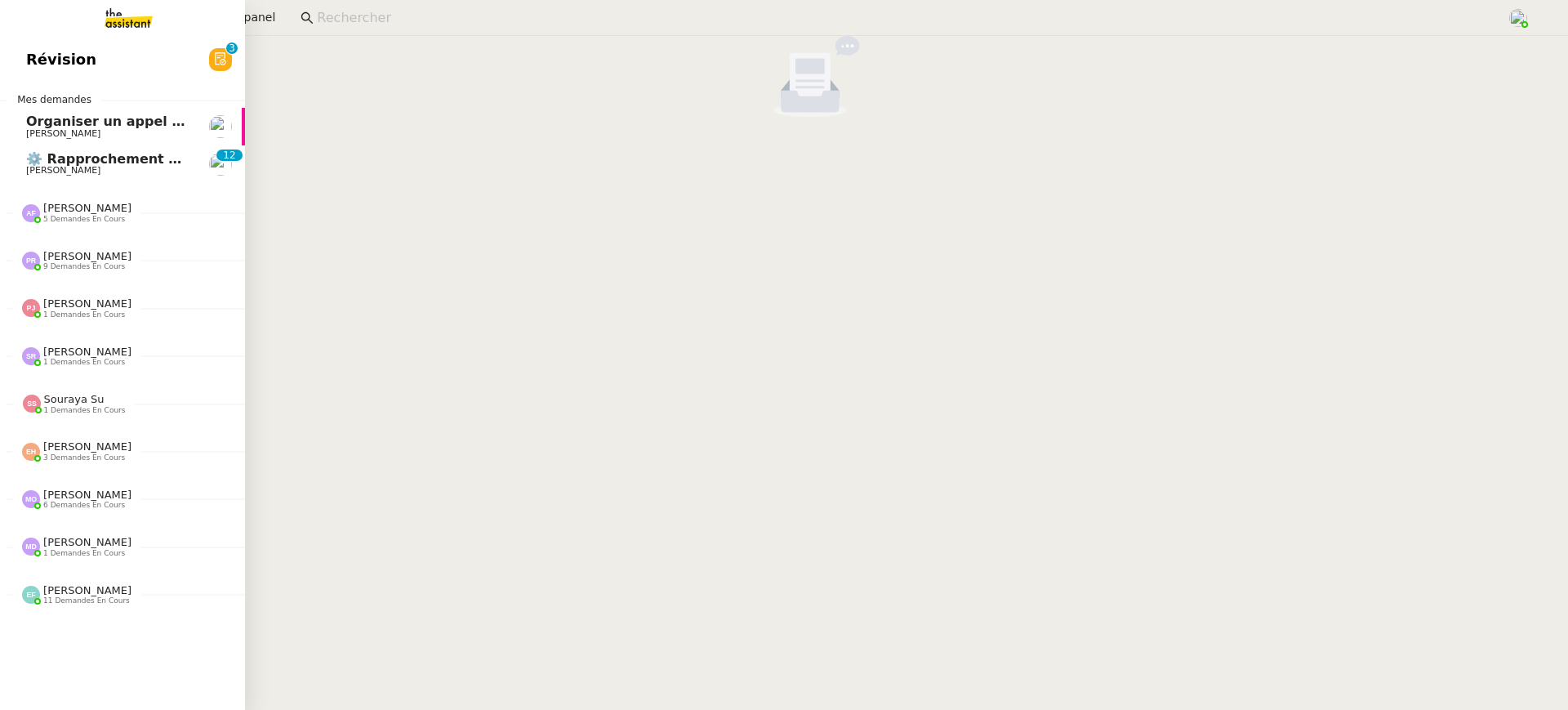
click at [39, 73] on link "Révision 0 1 2 3 4 5 6 7 8 9" at bounding box center [122, 59] width 245 height 38
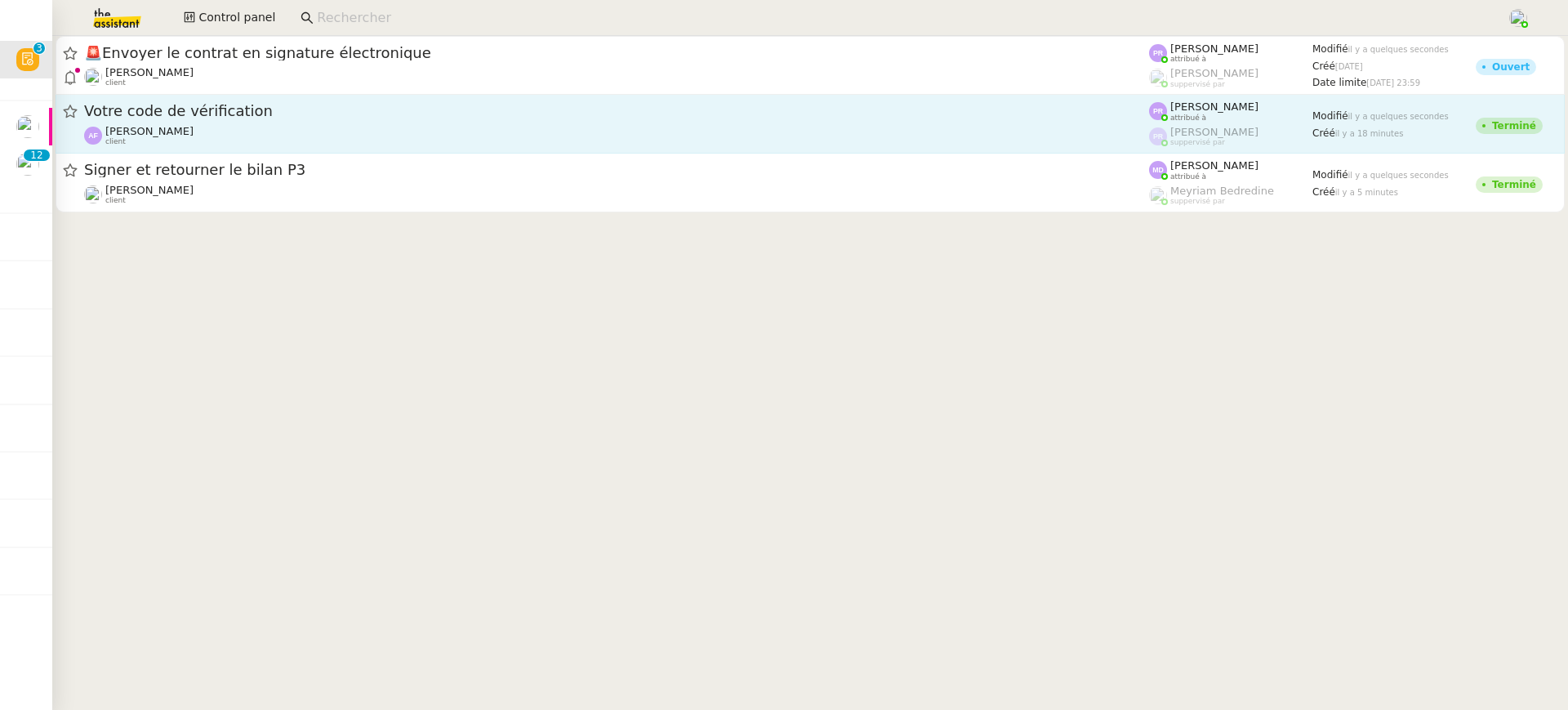
click at [853, 117] on span "Votre code de vérification" at bounding box center [616, 111] width 1065 height 15
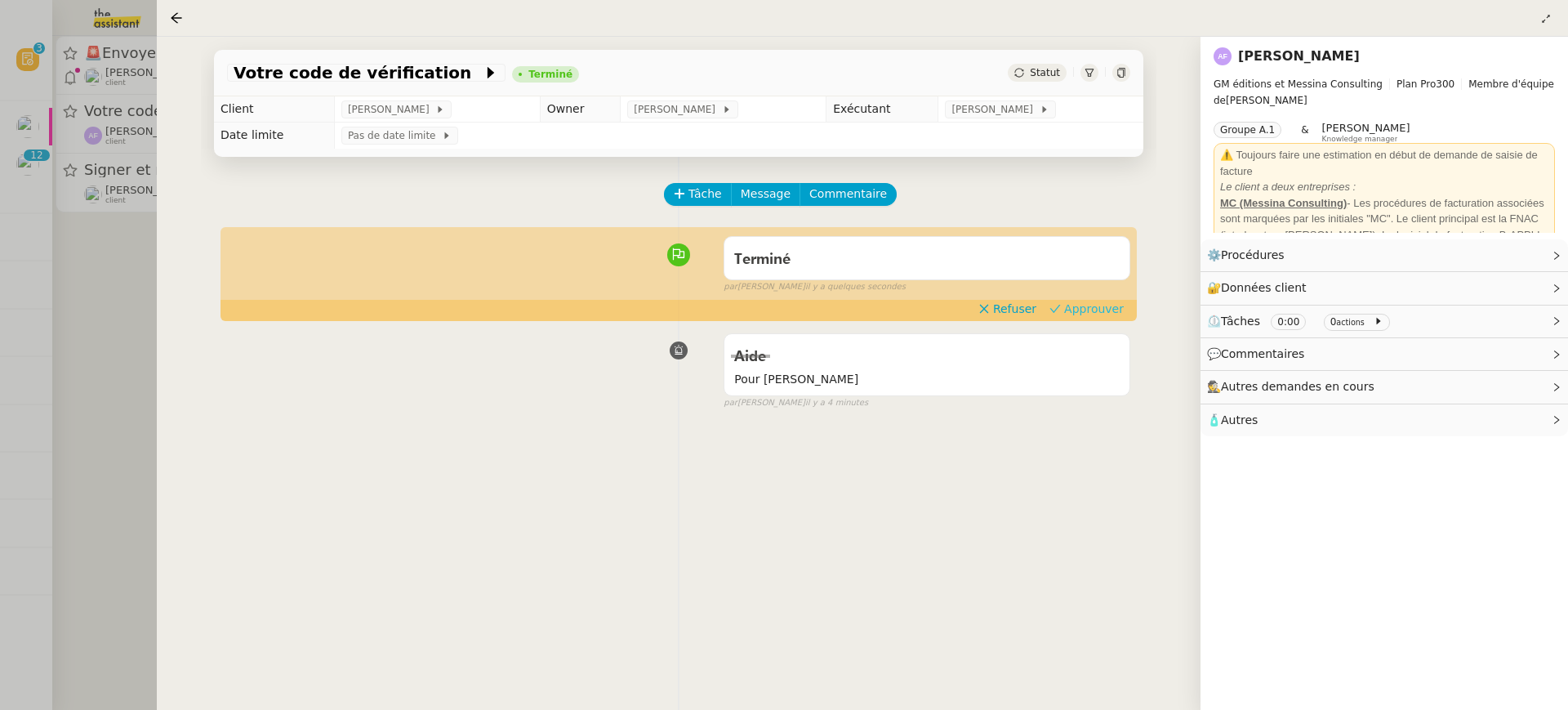
click at [1116, 309] on span "Approuver" at bounding box center [1094, 309] width 60 height 17
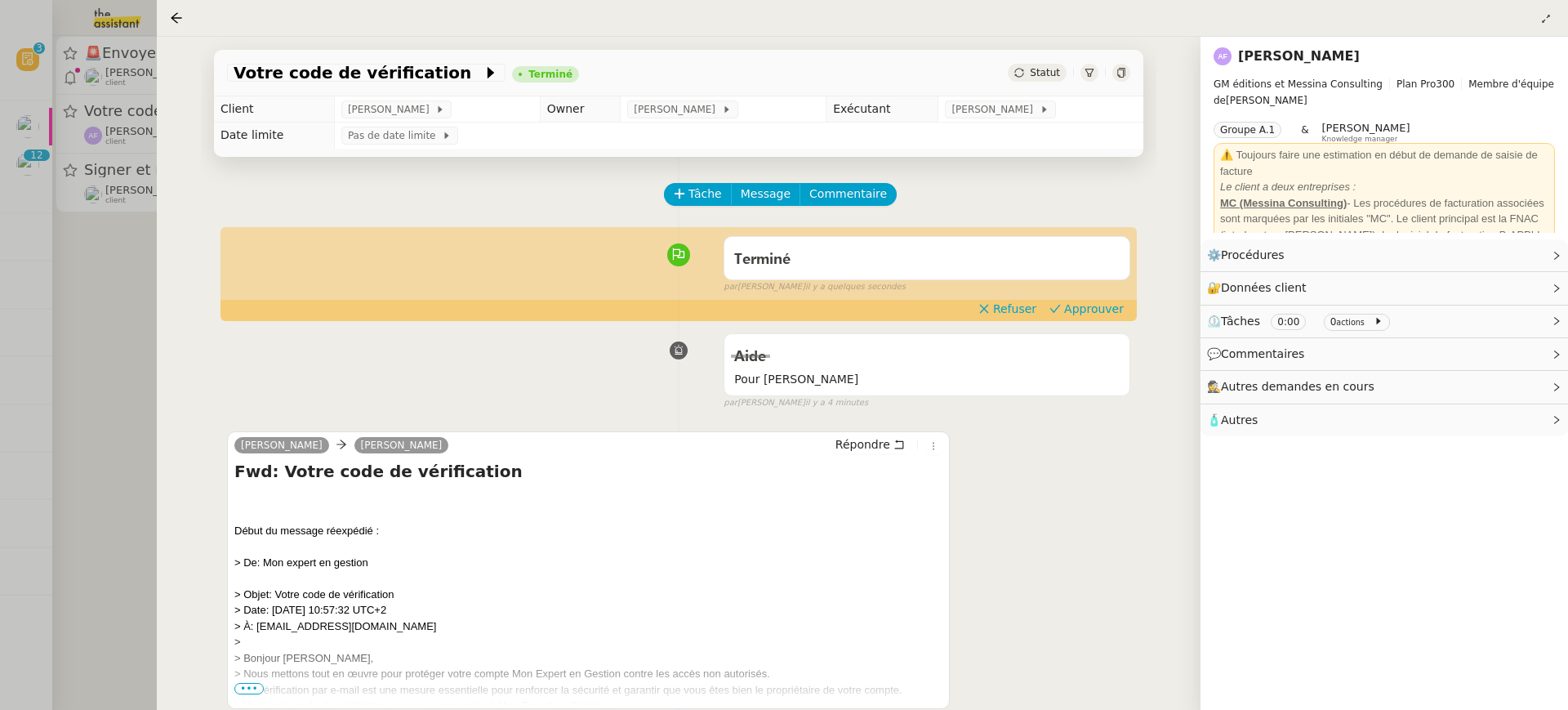
click at [124, 98] on div at bounding box center [784, 355] width 1568 height 710
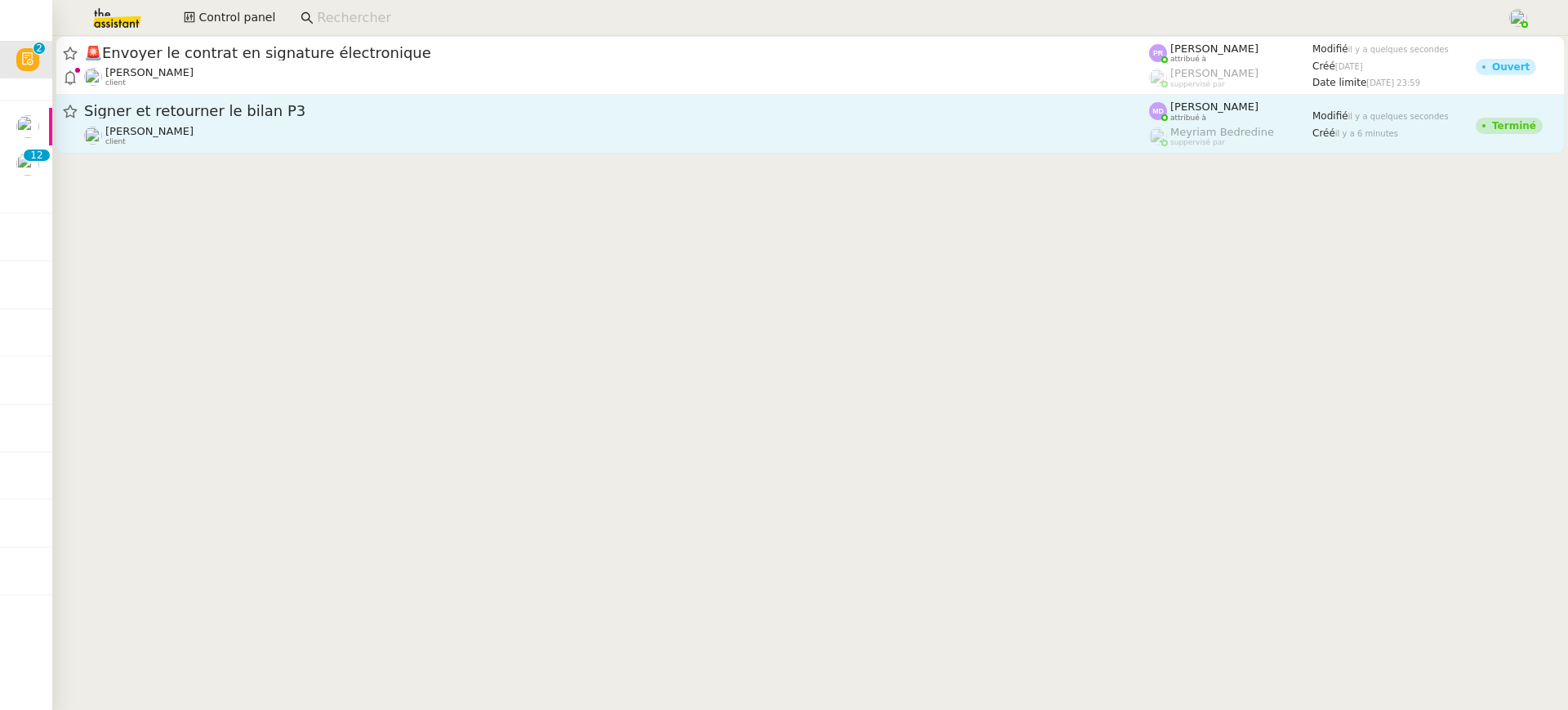
click at [376, 125] on div "[PERSON_NAME] Conceicao client" at bounding box center [616, 135] width 1065 height 21
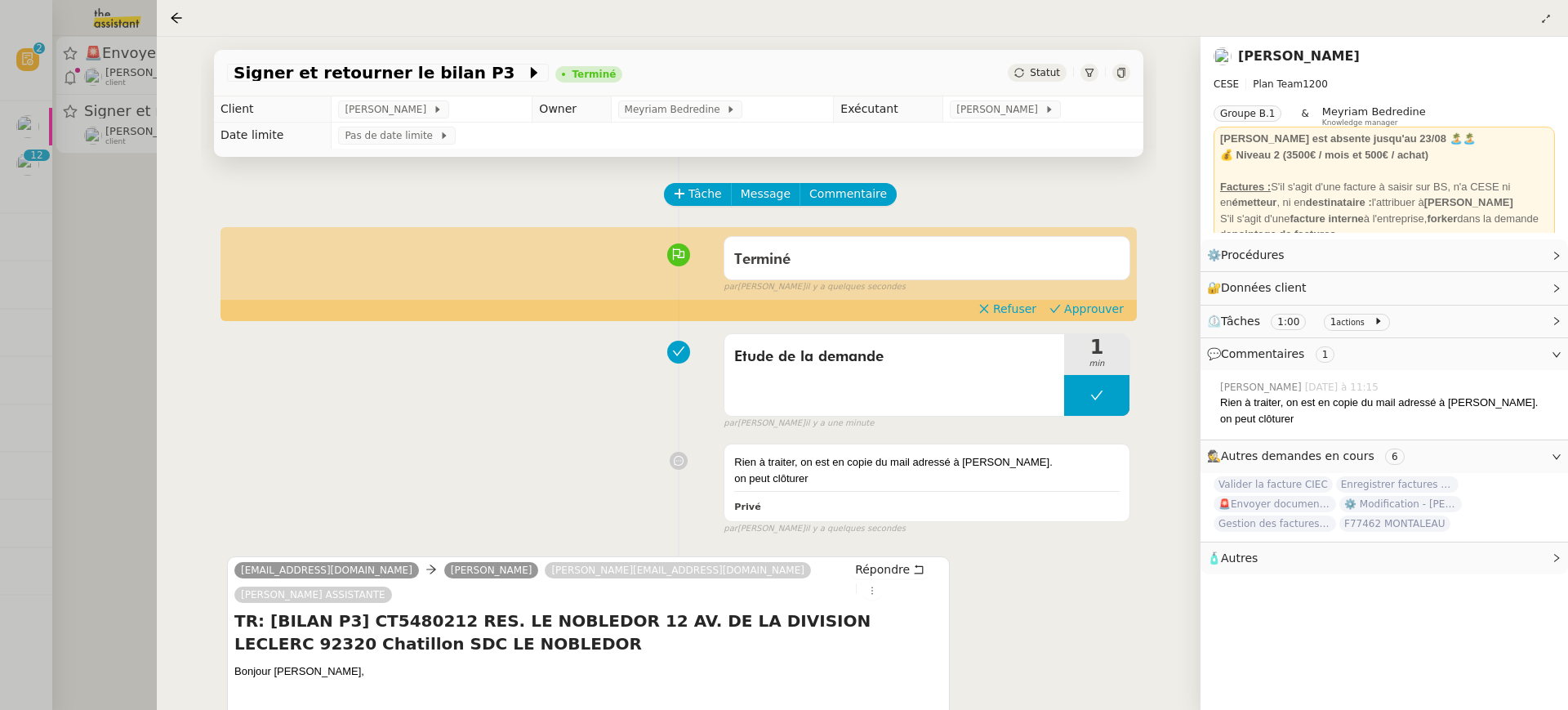
click at [1096, 295] on div "Terminé false par [PERSON_NAME] il y a quelques secondes" at bounding box center [678, 261] width 904 height 66
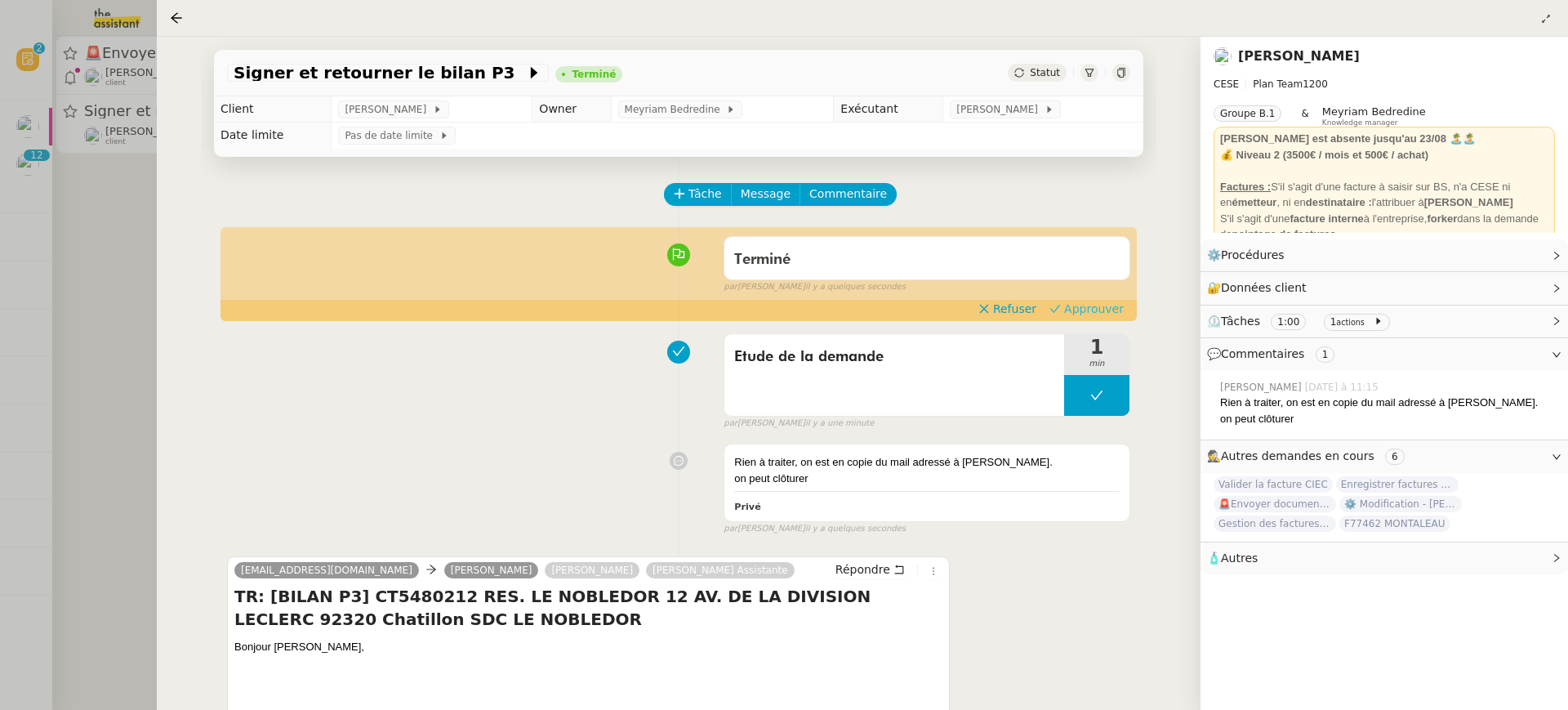
click at [1096, 307] on span "Approuver" at bounding box center [1094, 309] width 60 height 17
click at [125, 32] on div at bounding box center [784, 355] width 1568 height 710
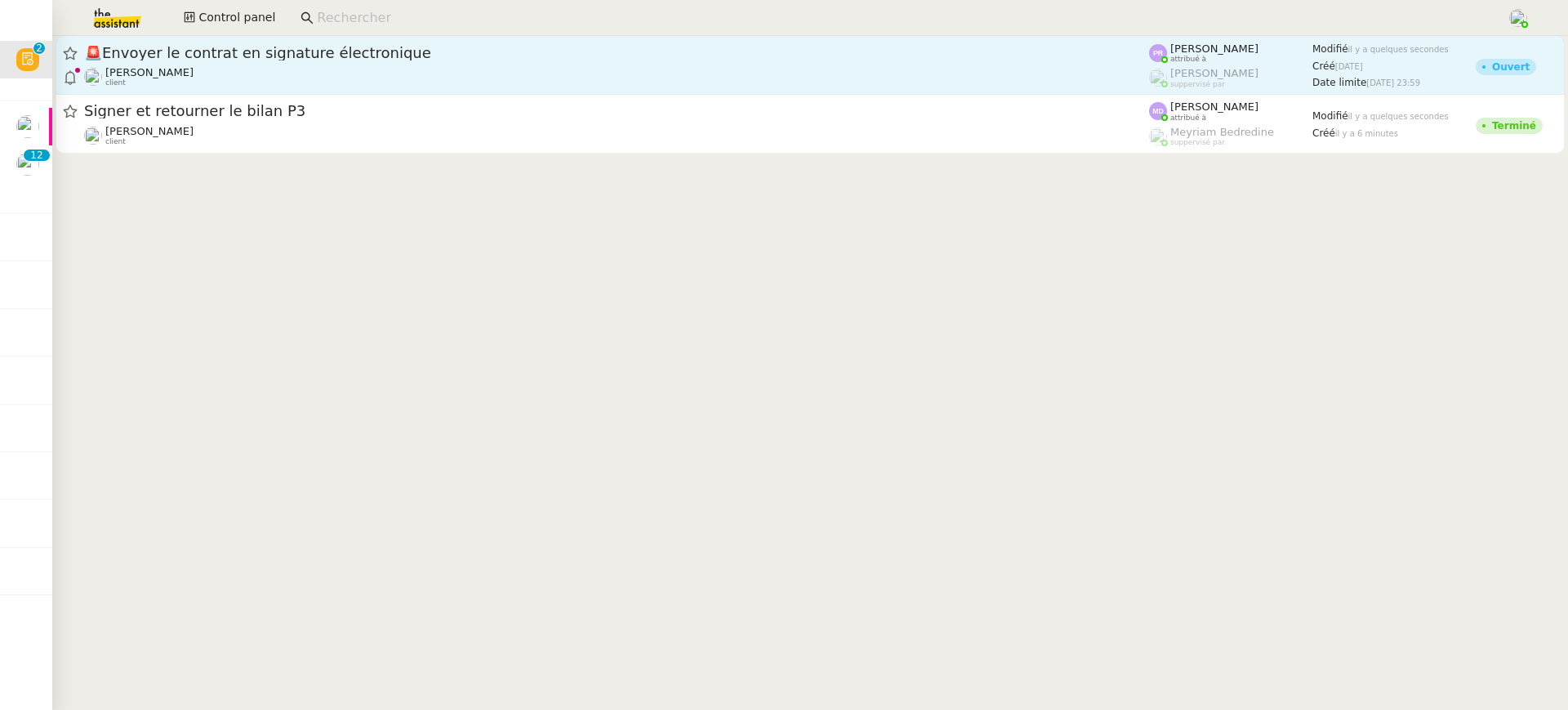
click at [223, 67] on div "[PERSON_NAME] client" at bounding box center [616, 77] width 1065 height 21
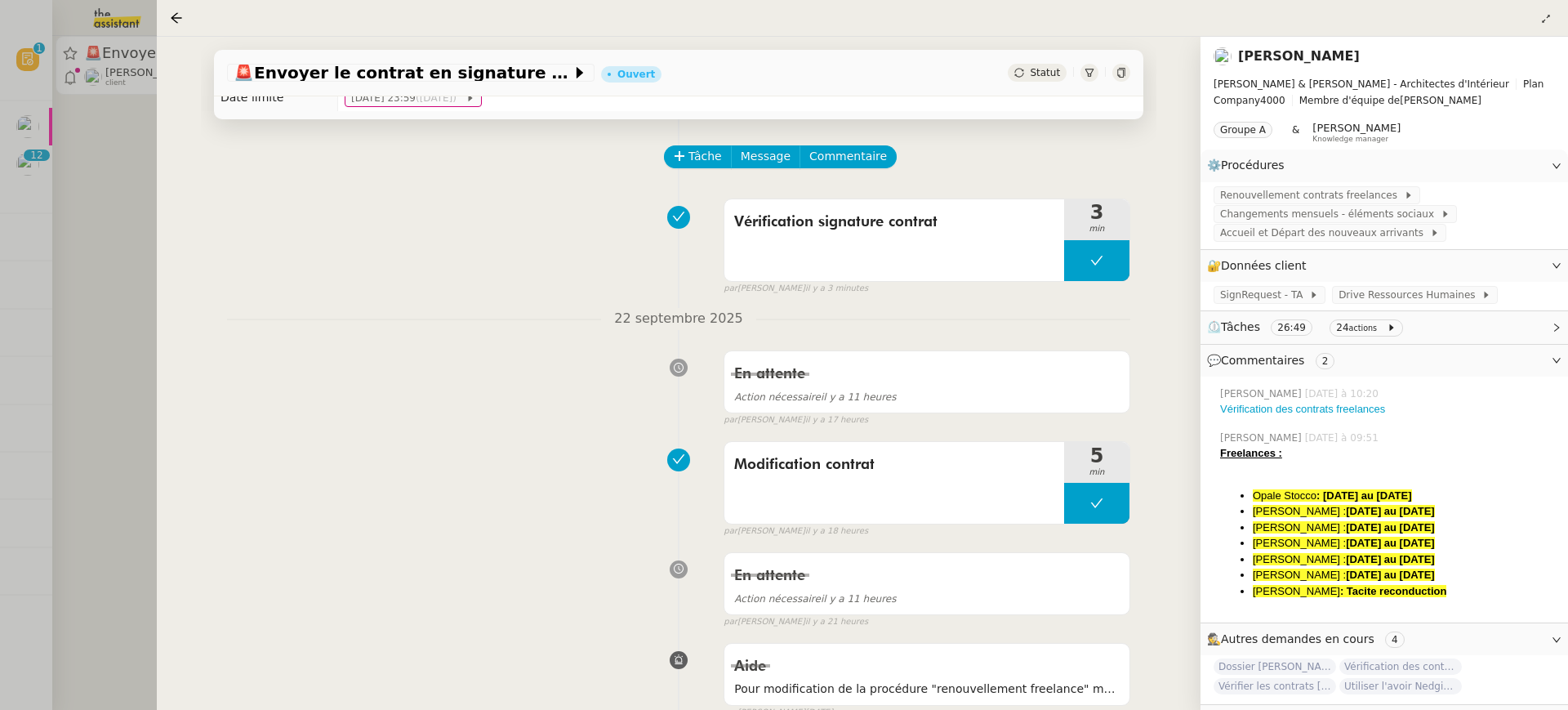
scroll to position [51, 0]
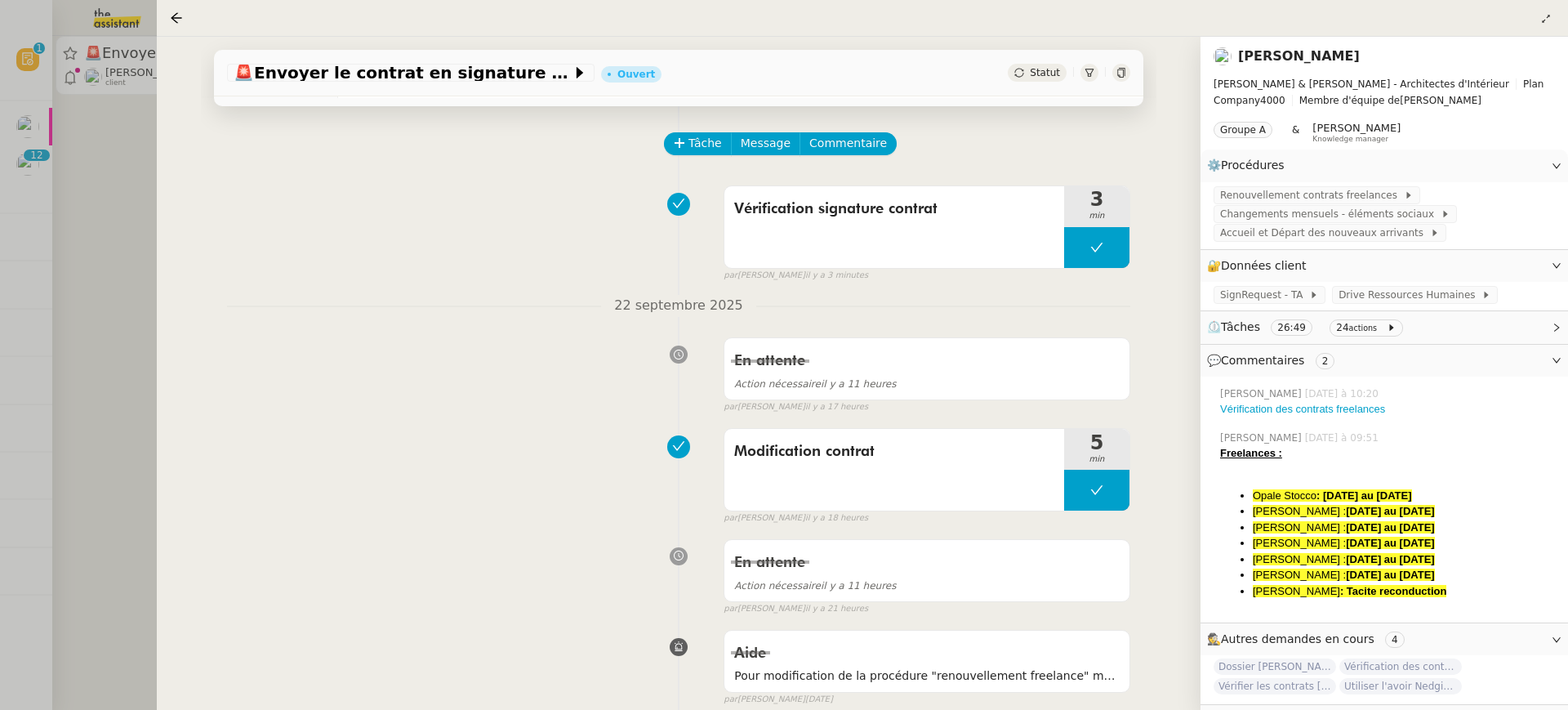
click at [98, 133] on div at bounding box center [784, 355] width 1568 height 710
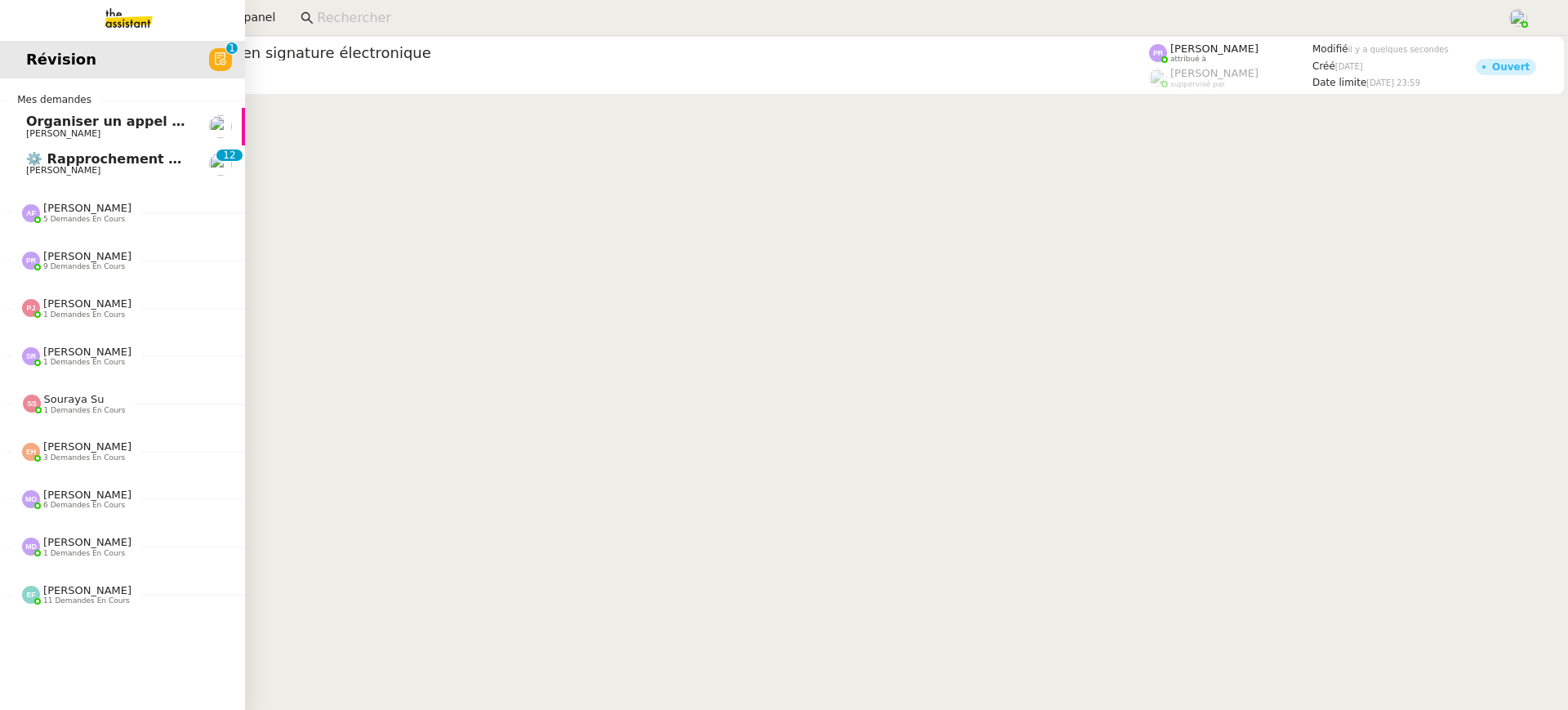
click at [19, 132] on link "Organiser un appel avec [PERSON_NAME]" at bounding box center [122, 126] width 245 height 38
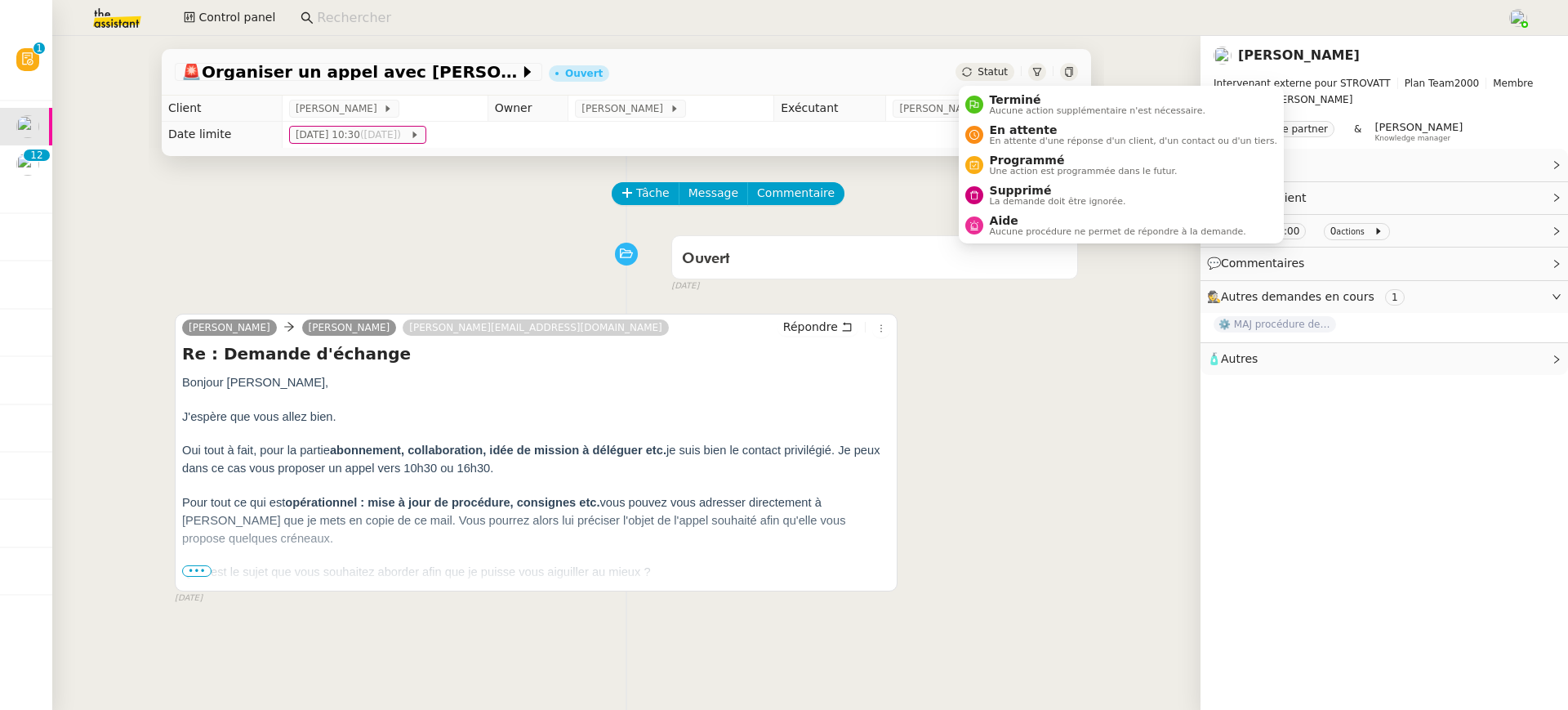
click at [1032, 101] on td "[PERSON_NAME]" at bounding box center [988, 109] width 205 height 26
click at [1024, 112] on span "Aucune action supplémentaire n'est nécessaire." at bounding box center [1098, 111] width 216 height 9
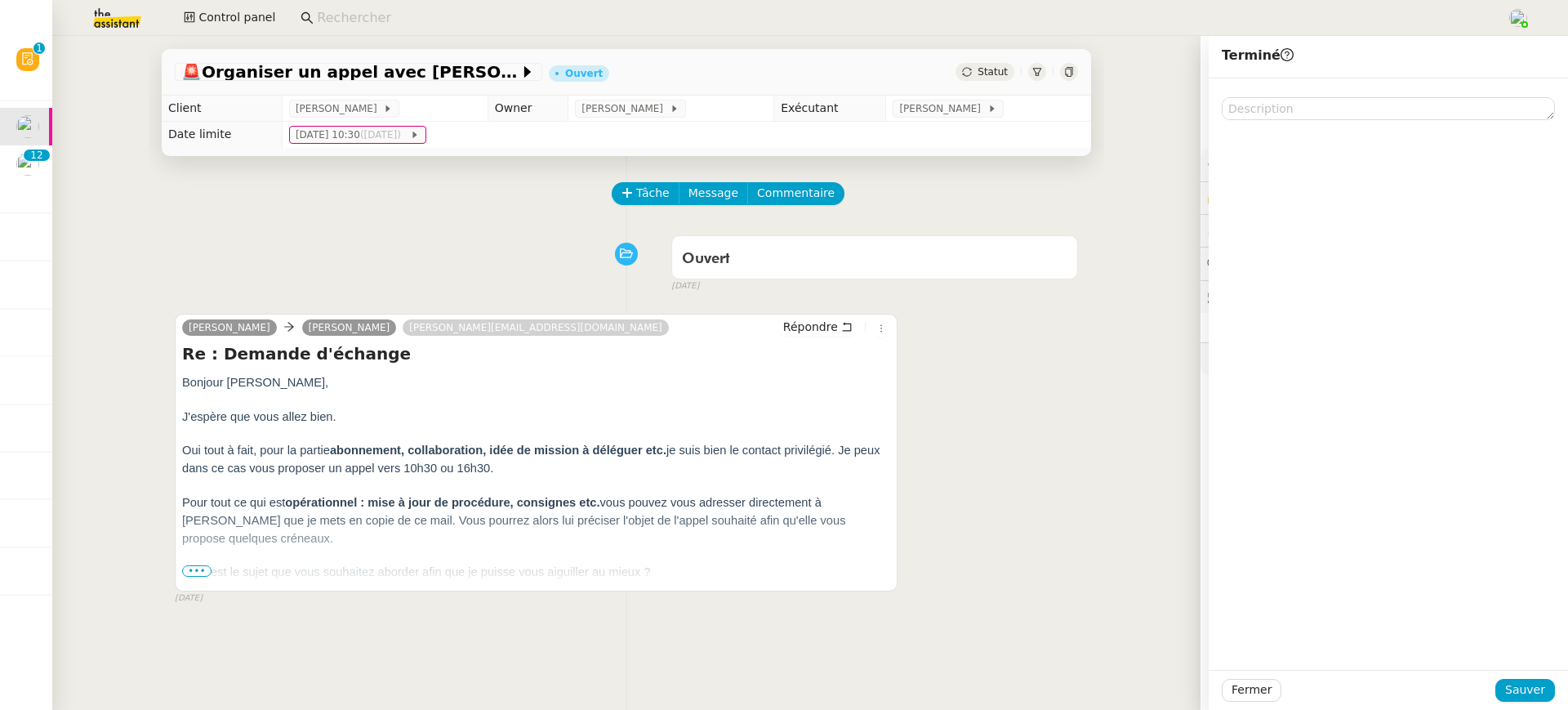
click at [1516, 676] on div "Fermer Sauver" at bounding box center [1388, 690] width 359 height 40
click at [1521, 689] on span "Sauver" at bounding box center [1525, 690] width 40 height 18
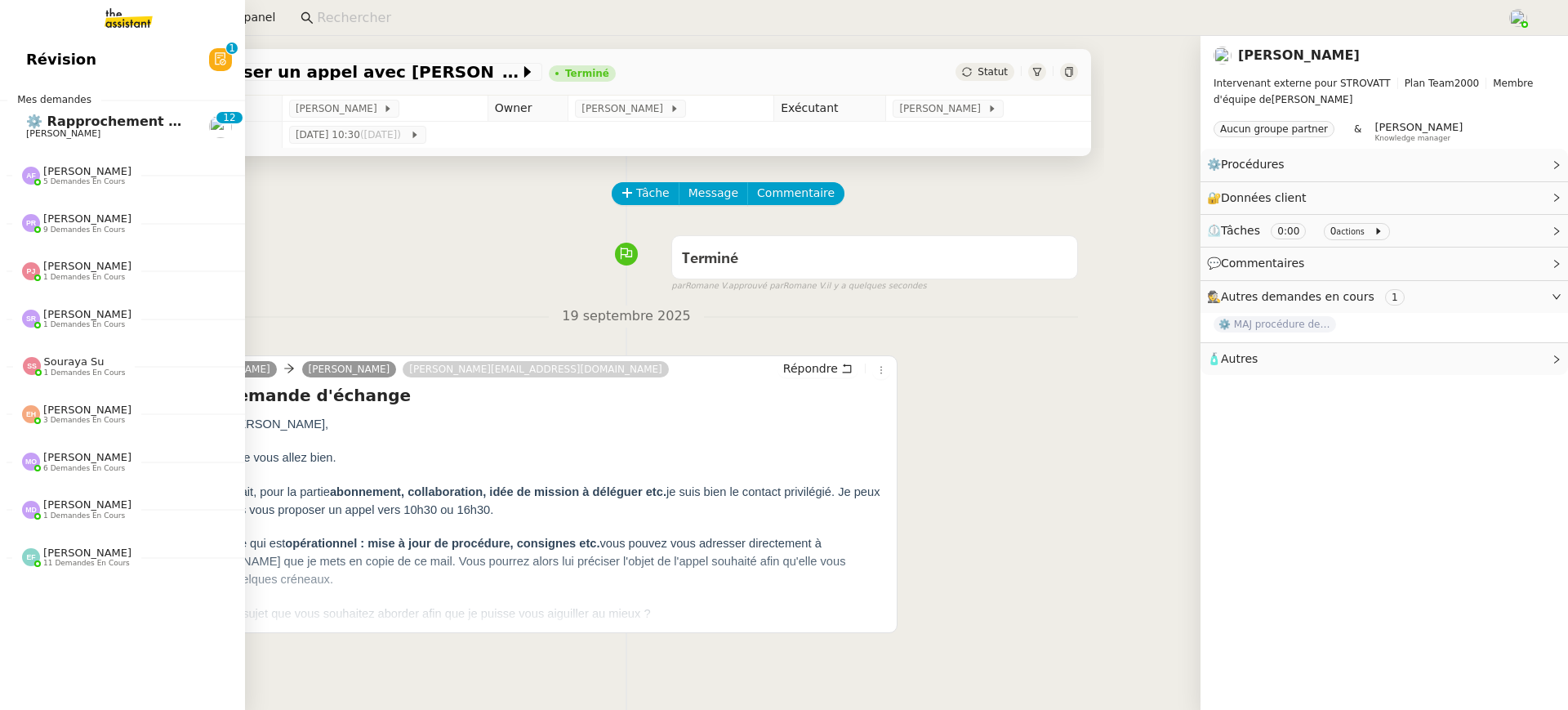
click at [39, 58] on span "Révision" at bounding box center [61, 59] width 70 height 25
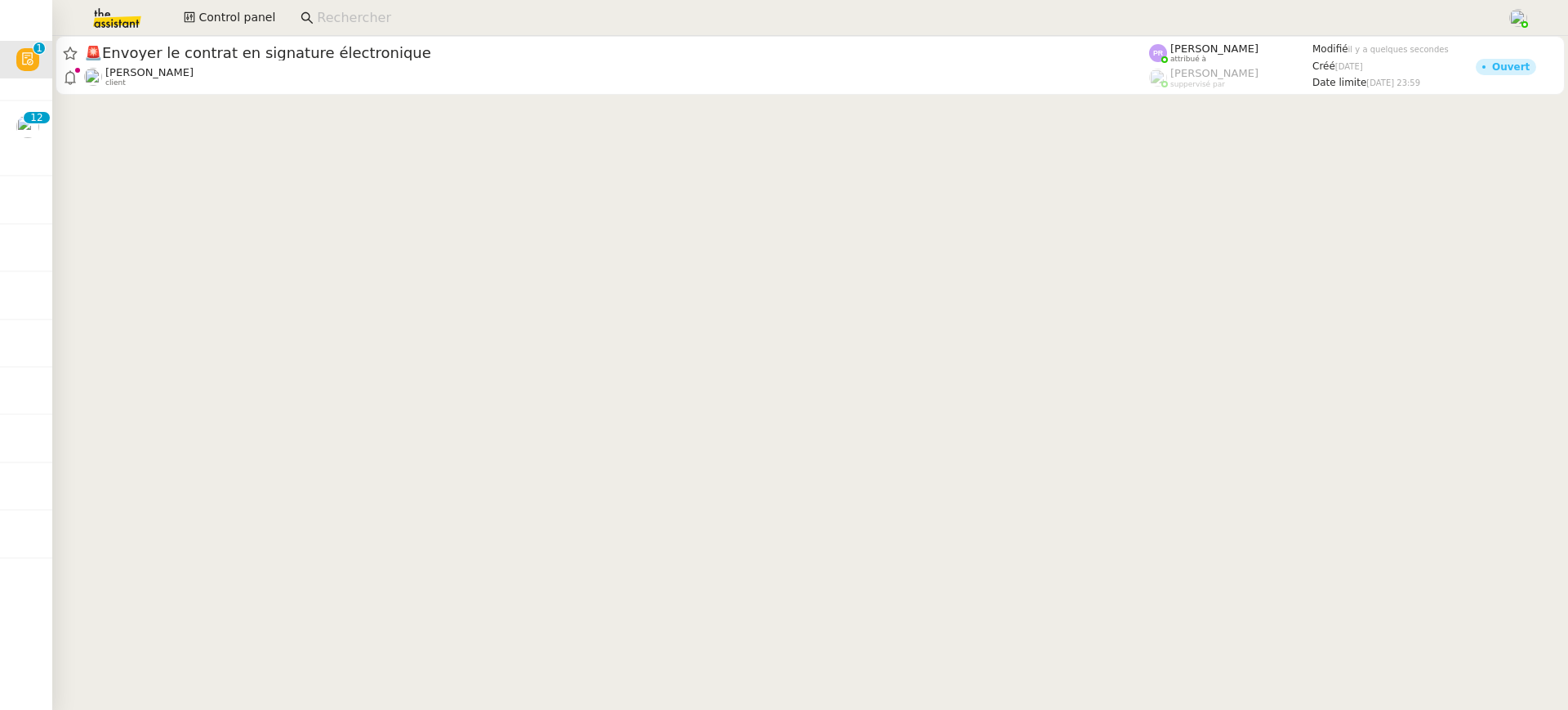
click at [758, 98] on cdk-virtual-scroll-viewport "🚨 Envoyer le contrat en signature électronique [PERSON_NAME] client [PERSON_NAM…" at bounding box center [810, 373] width 1515 height 674
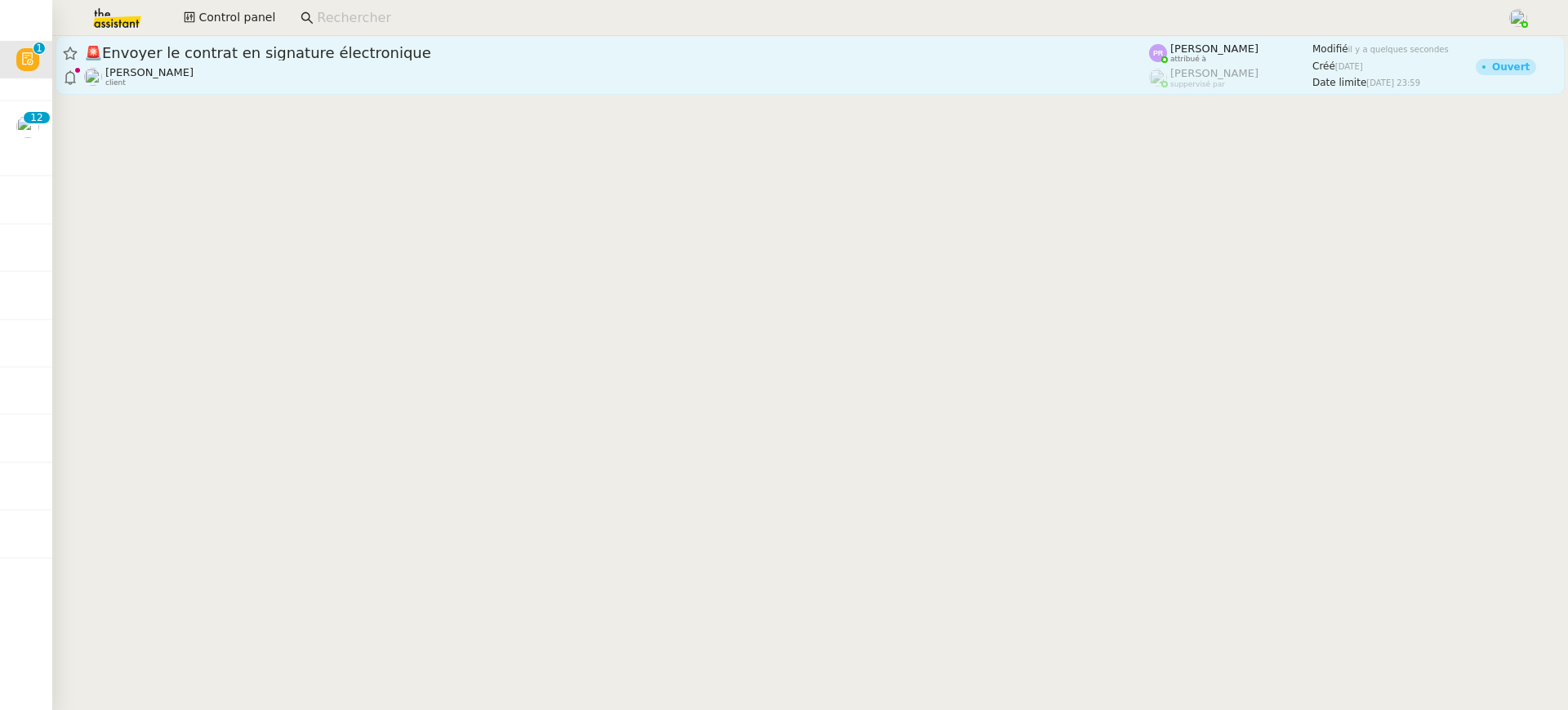
click at [725, 54] on span "🚨 Envoyer le contrat en signature électronique" at bounding box center [616, 54] width 1065 height 15
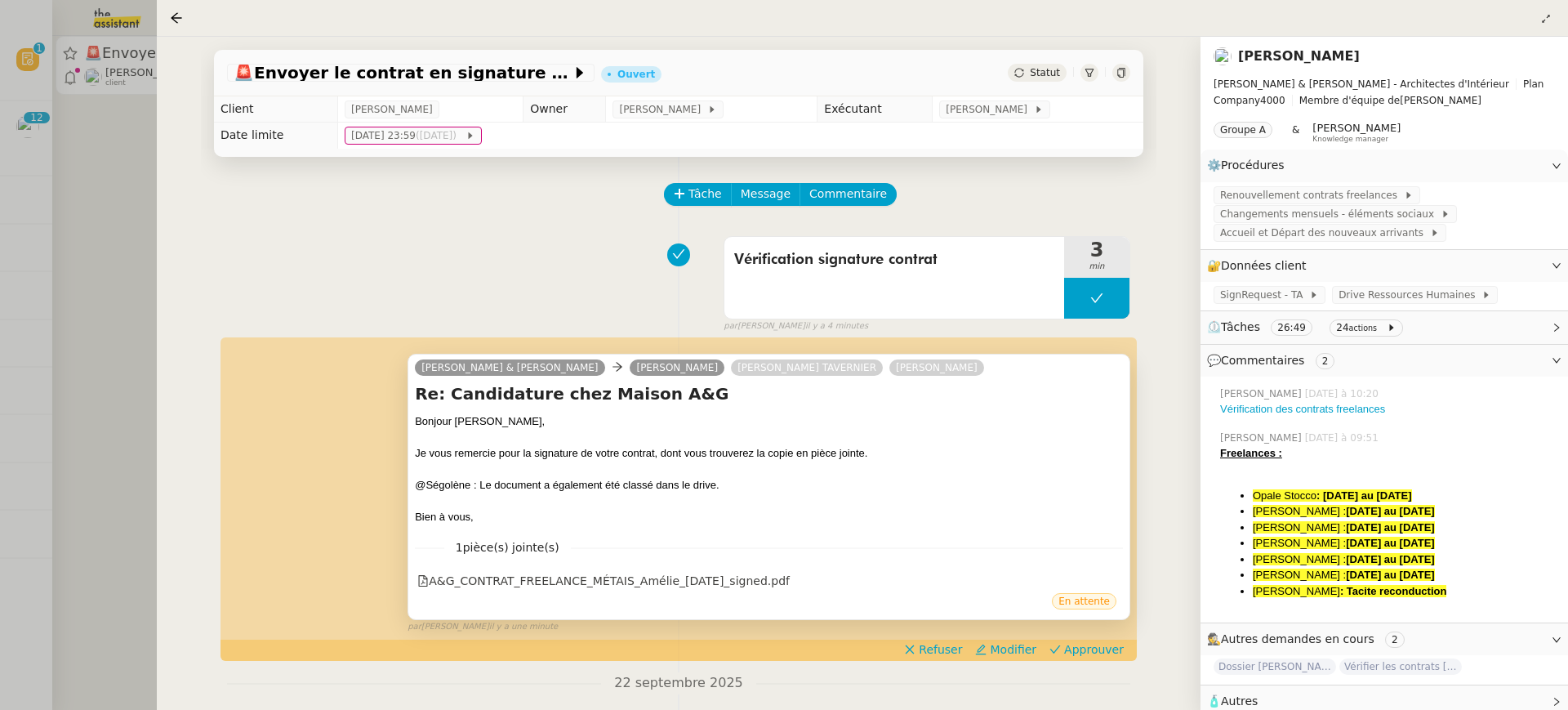
scroll to position [106, 0]
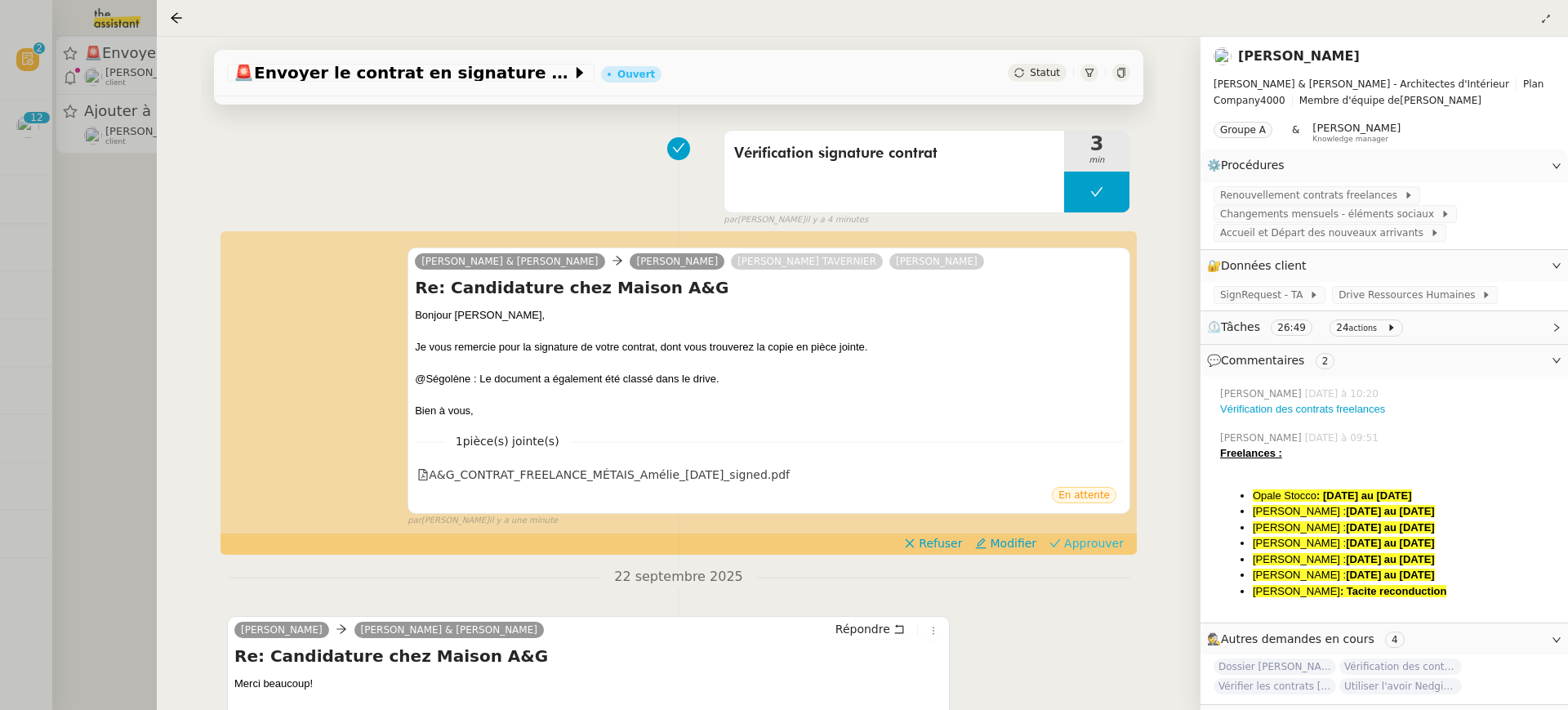
click at [1090, 538] on span "Approuver" at bounding box center [1094, 544] width 60 height 17
click at [103, 82] on div at bounding box center [784, 355] width 1568 height 710
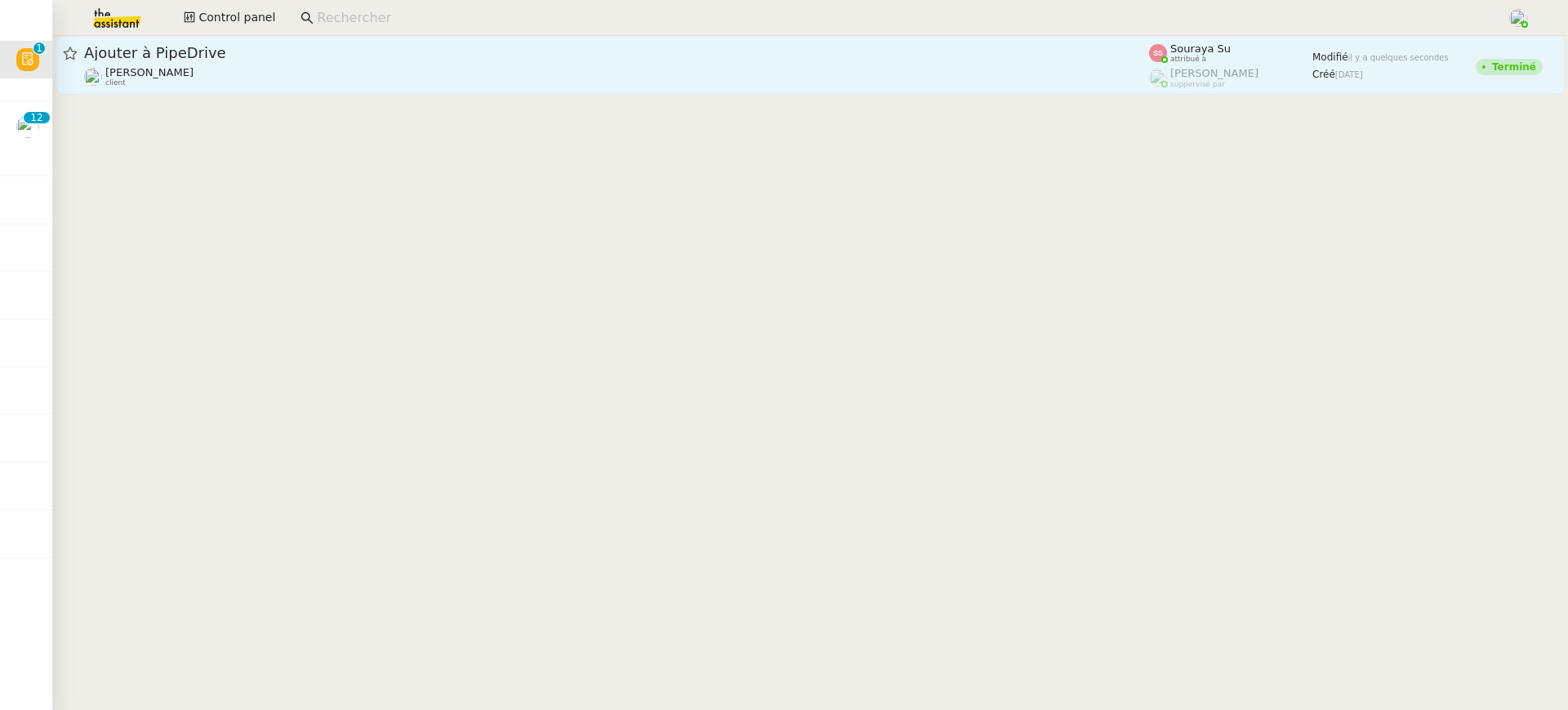
click at [646, 43] on div "Ajouter à PipeDrive" at bounding box center [616, 53] width 1065 height 19
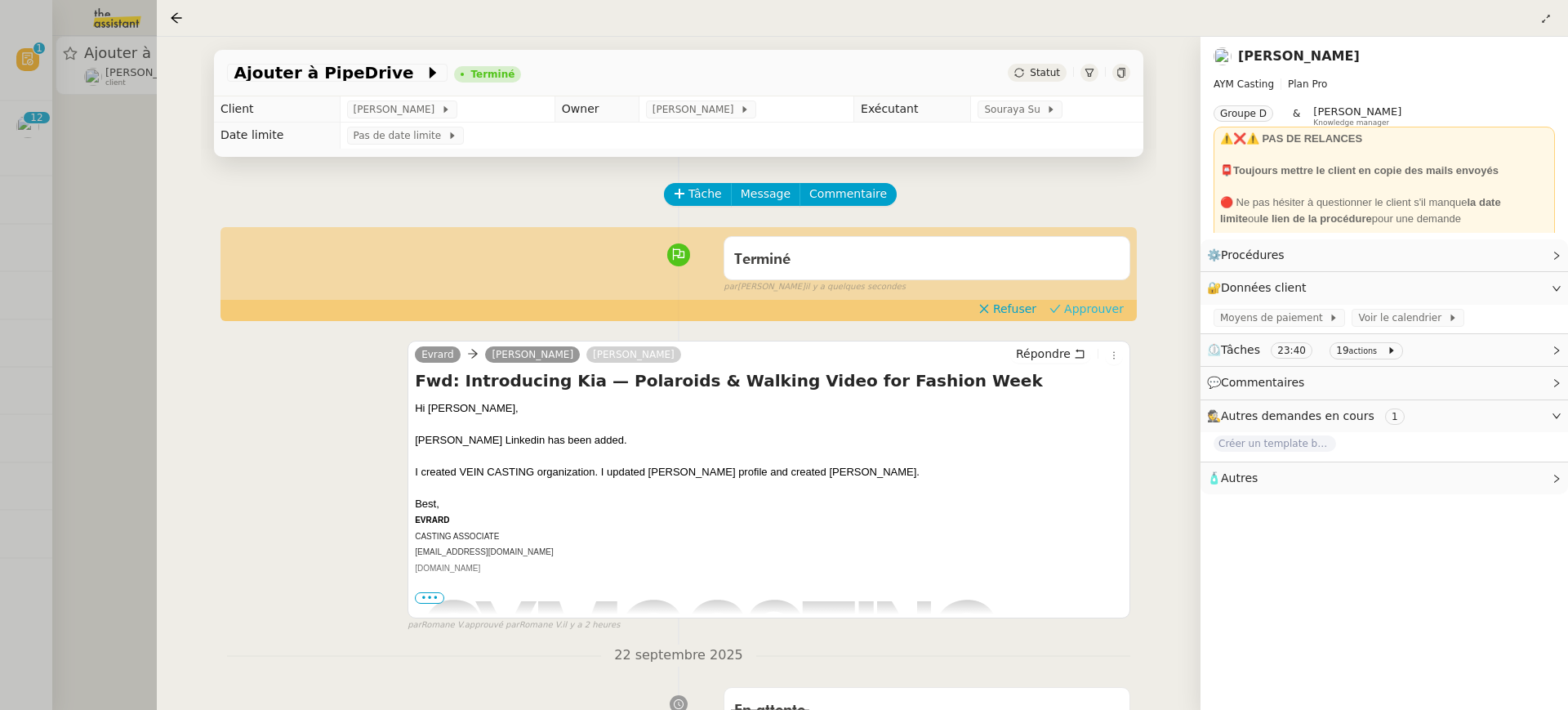
click at [1104, 307] on span "Approuver" at bounding box center [1094, 309] width 60 height 17
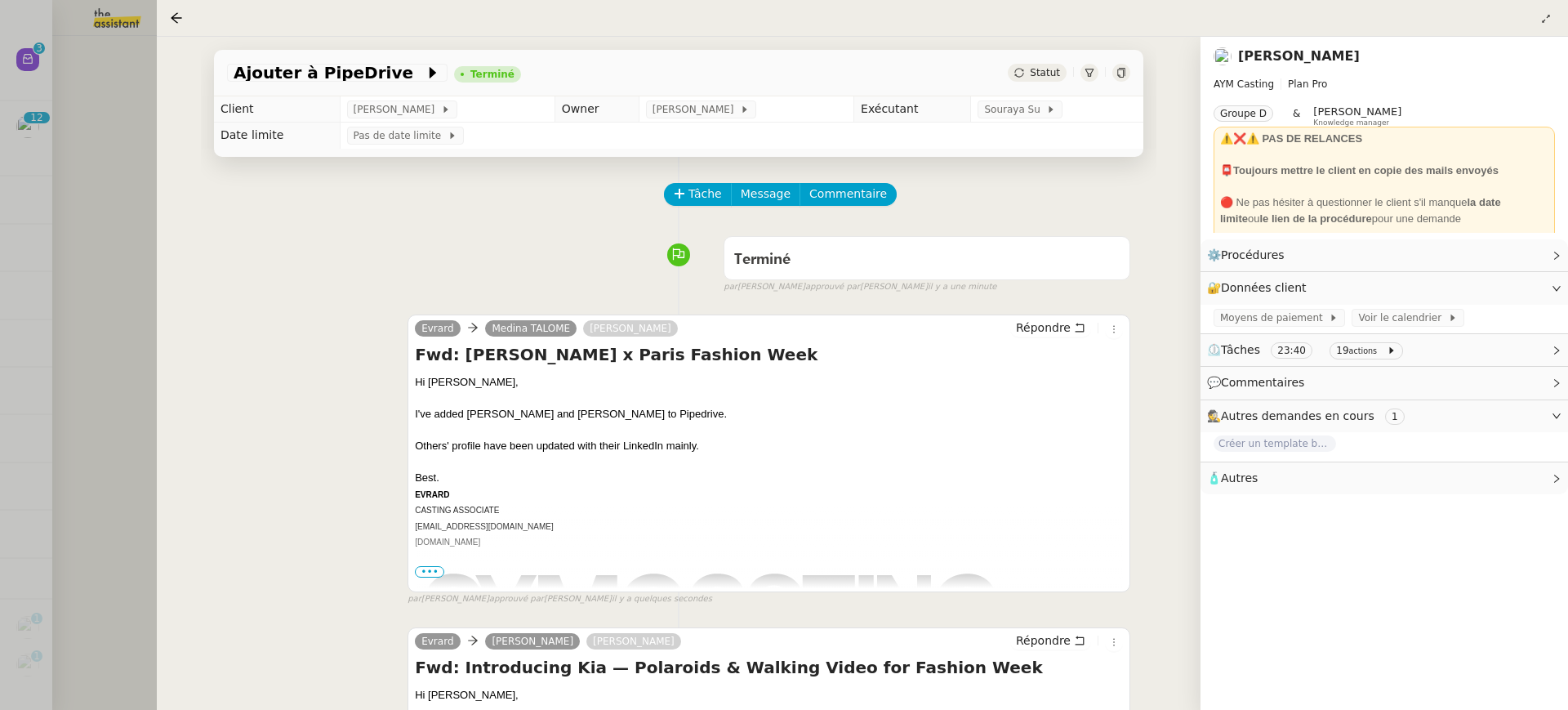
click at [102, 38] on div at bounding box center [784, 355] width 1568 height 710
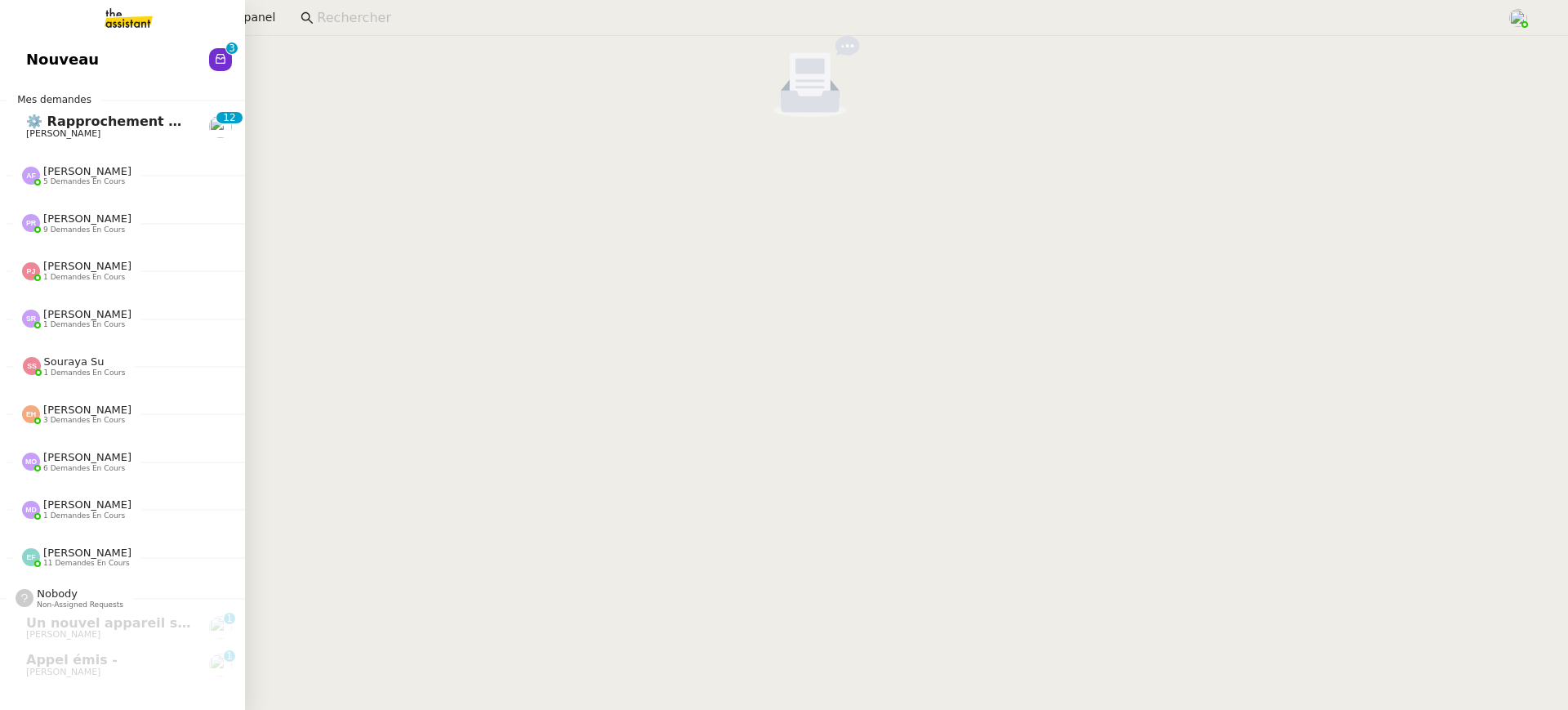
click at [30, 65] on span "Nouveau" at bounding box center [62, 59] width 73 height 25
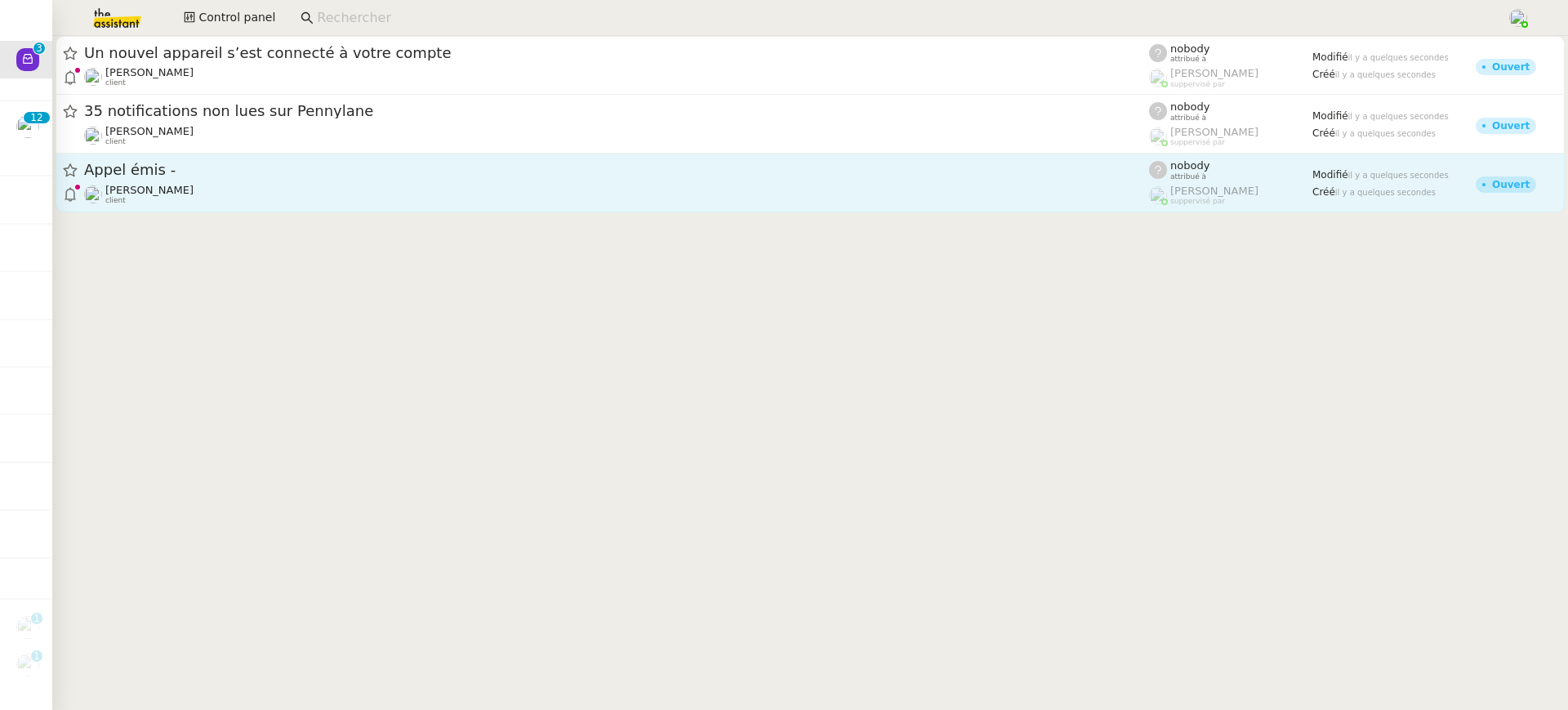
click at [694, 192] on div "[PERSON_NAME] client" at bounding box center [616, 194] width 1065 height 21
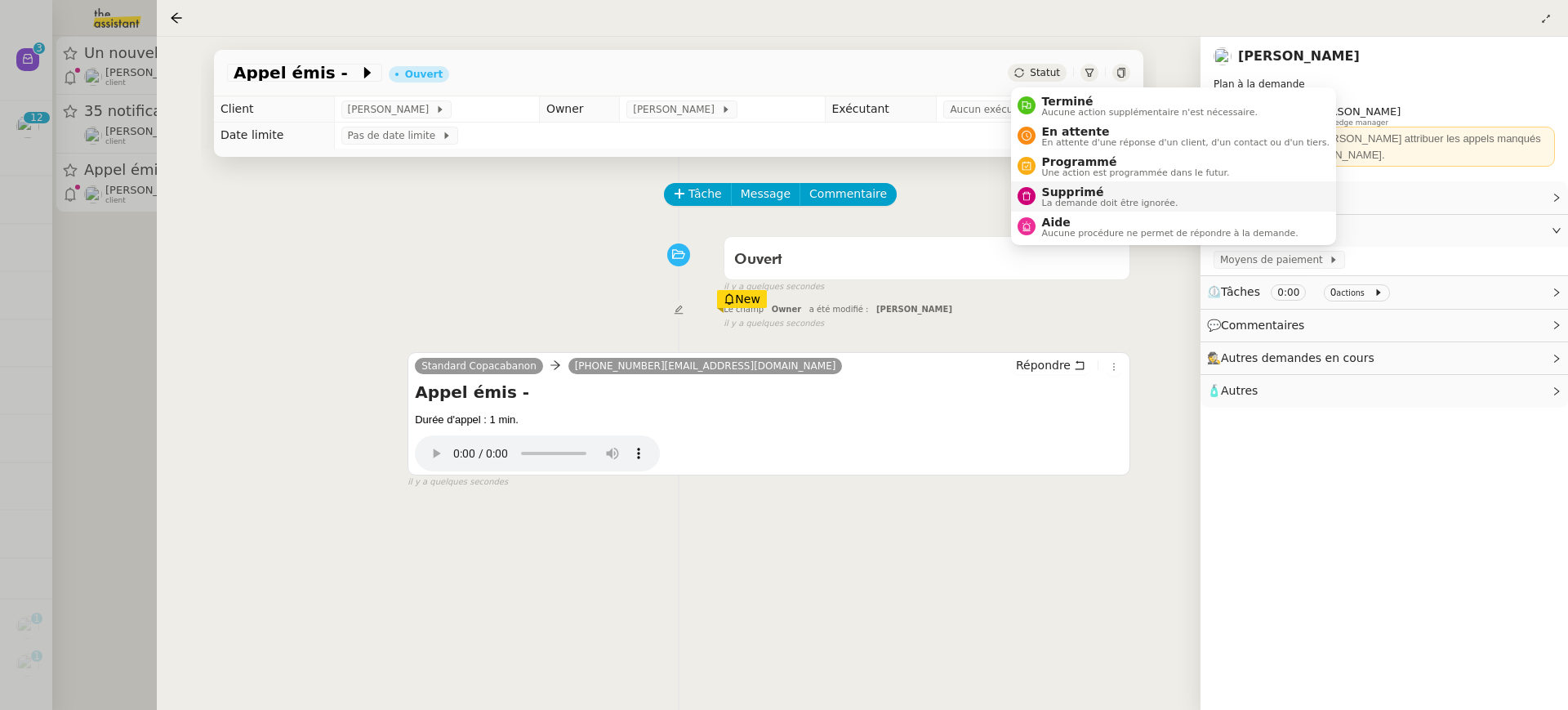
click at [1115, 193] on span "Supprimé" at bounding box center [1110, 192] width 137 height 13
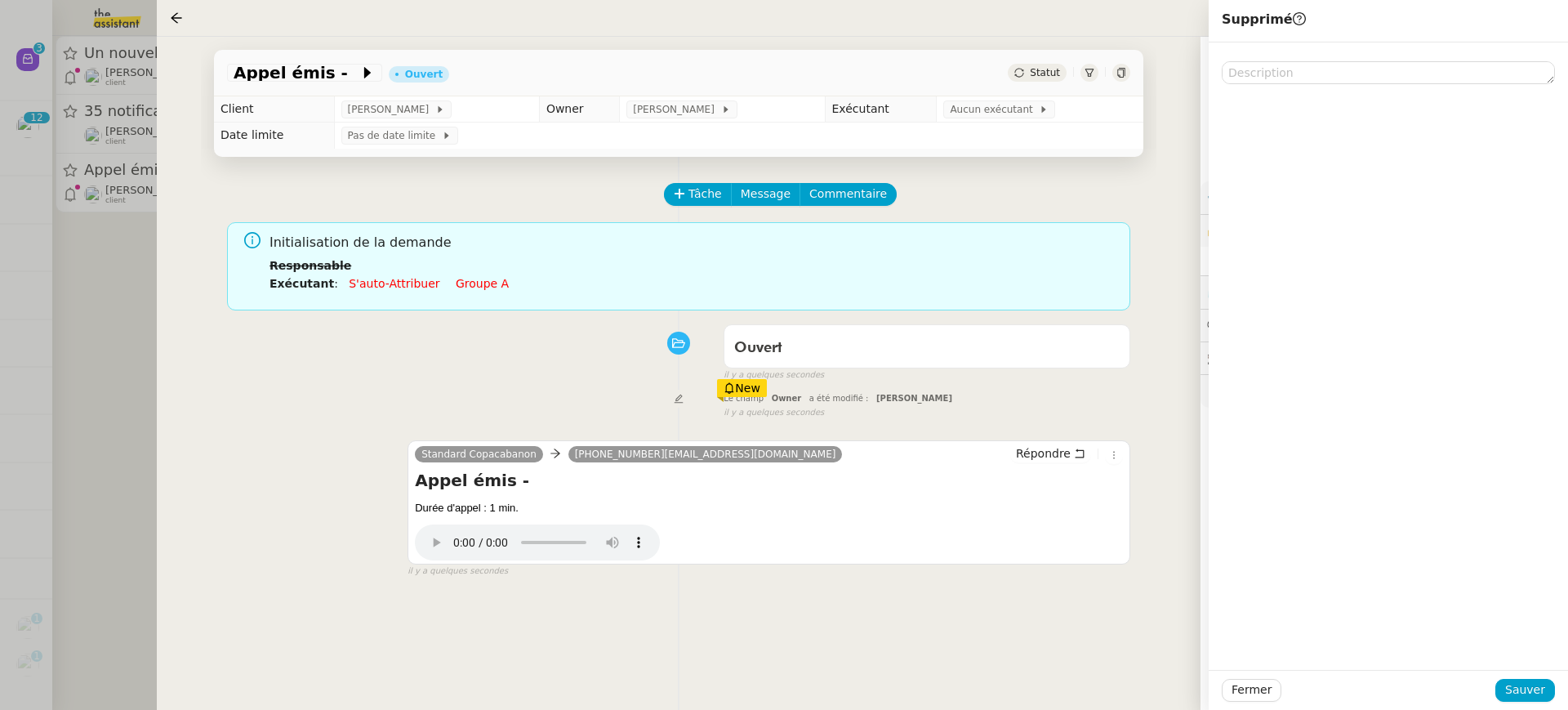
click at [1502, 678] on div "Fermer Sauver" at bounding box center [1388, 690] width 359 height 40
click at [1506, 692] on button "Sauver" at bounding box center [1525, 690] width 60 height 23
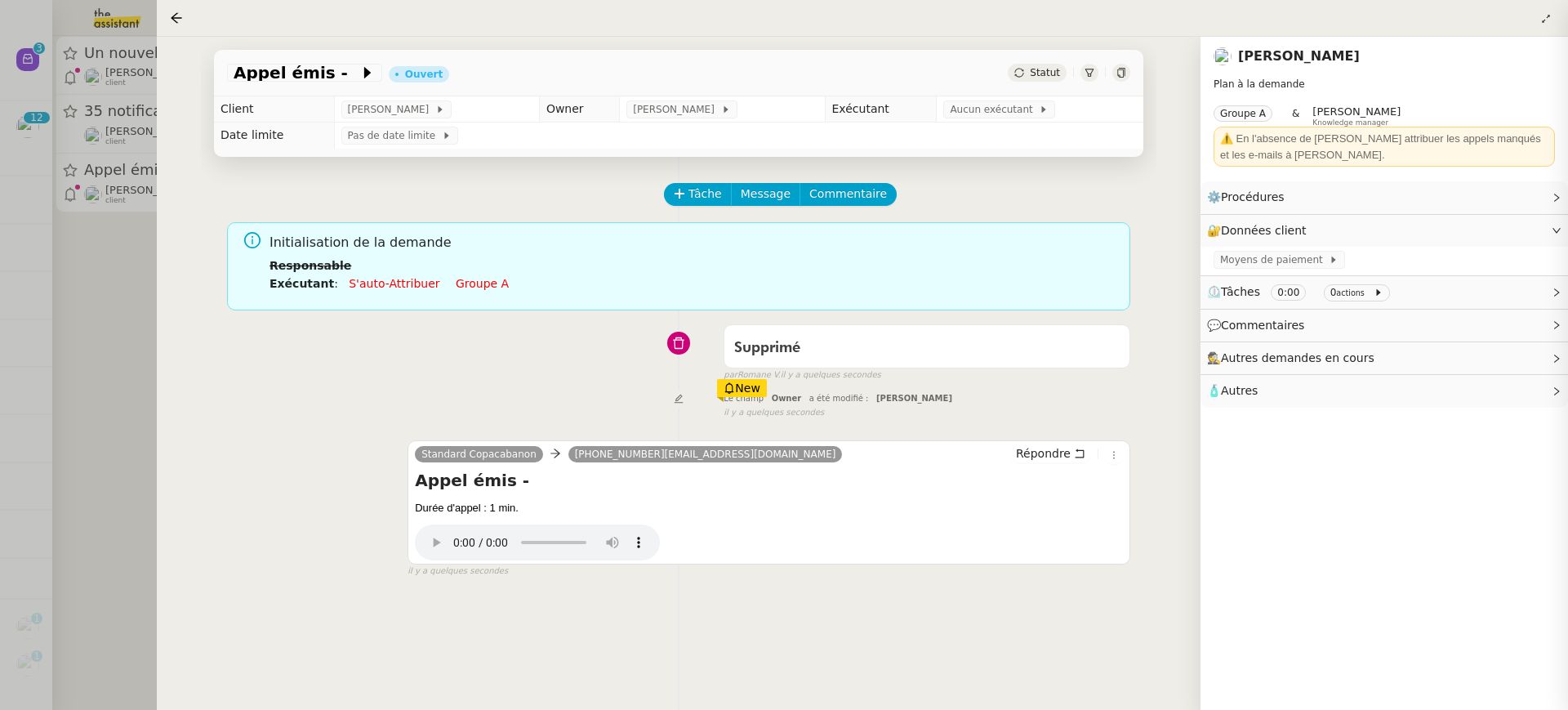
click at [75, 157] on div at bounding box center [784, 355] width 1568 height 710
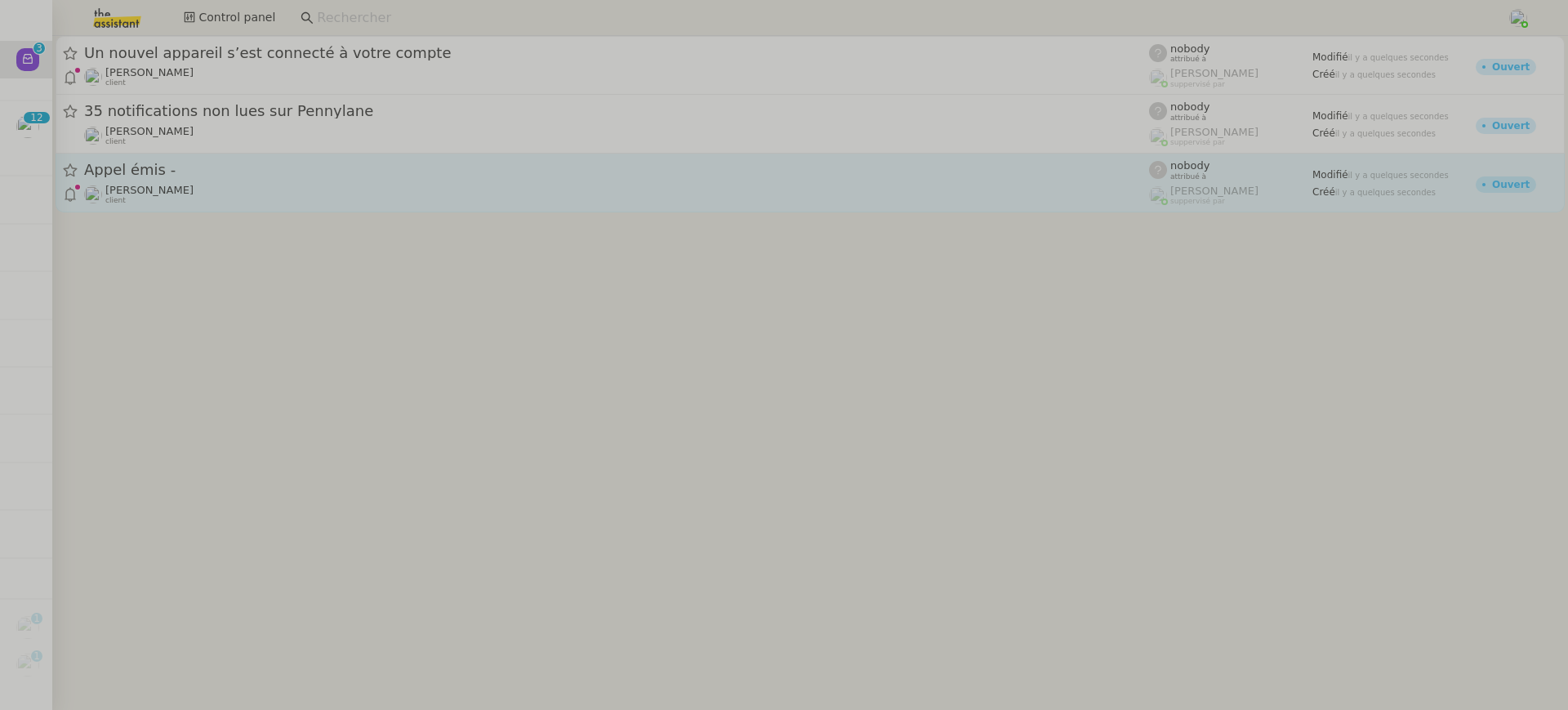
click at [153, 184] on div "[PERSON_NAME] client" at bounding box center [150, 194] width 89 height 21
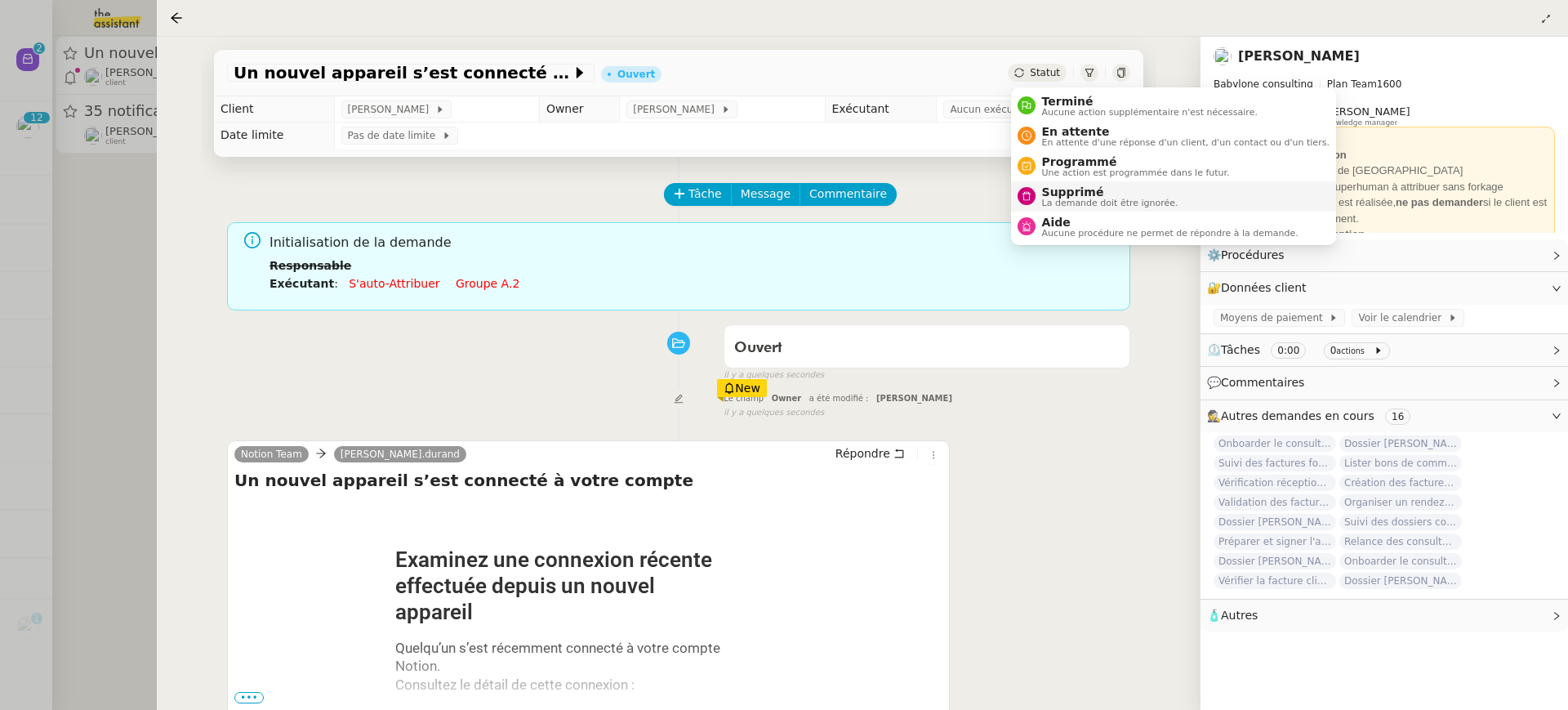
click at [1097, 193] on span "Supprimé" at bounding box center [1110, 192] width 137 height 13
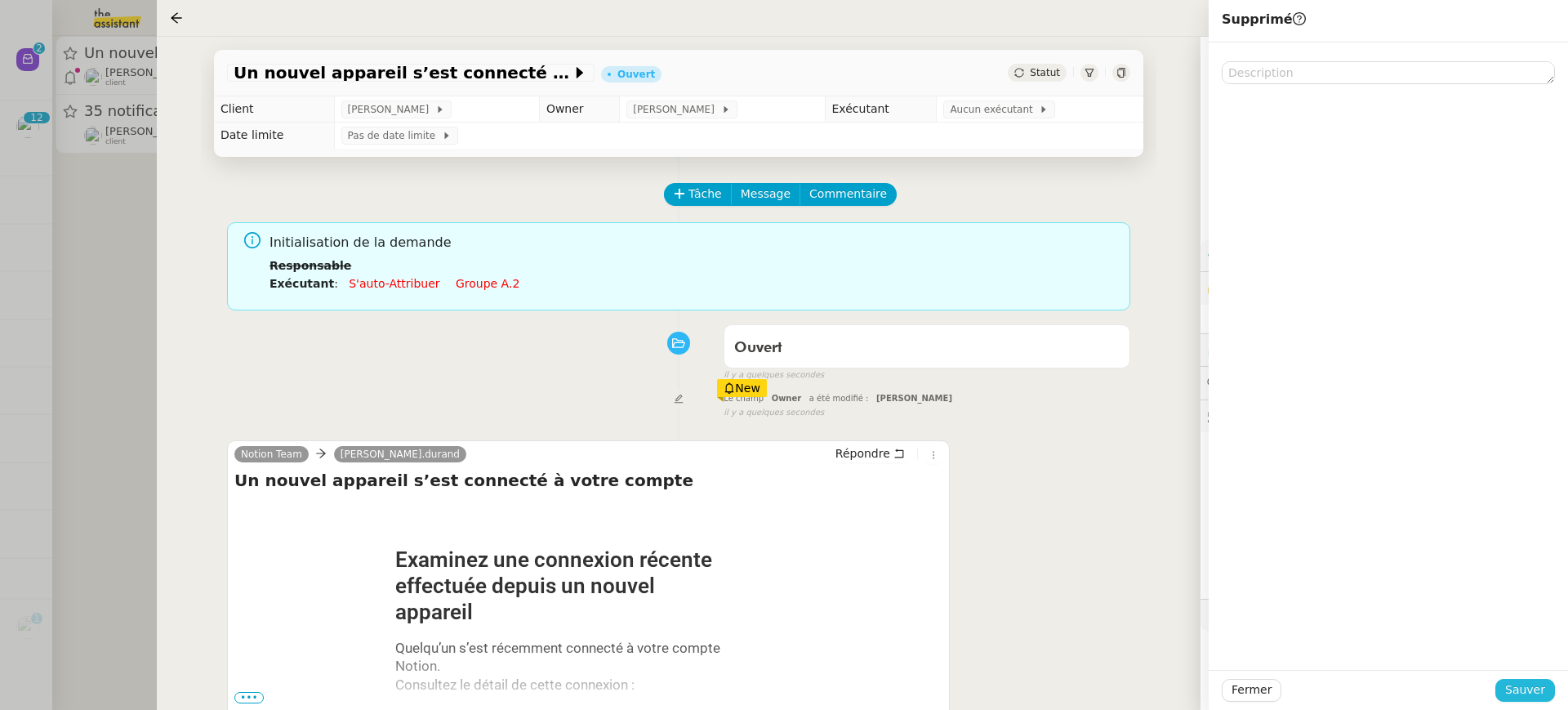
click at [1549, 691] on button "Sauver" at bounding box center [1525, 690] width 60 height 23
click at [121, 138] on div at bounding box center [784, 355] width 1568 height 710
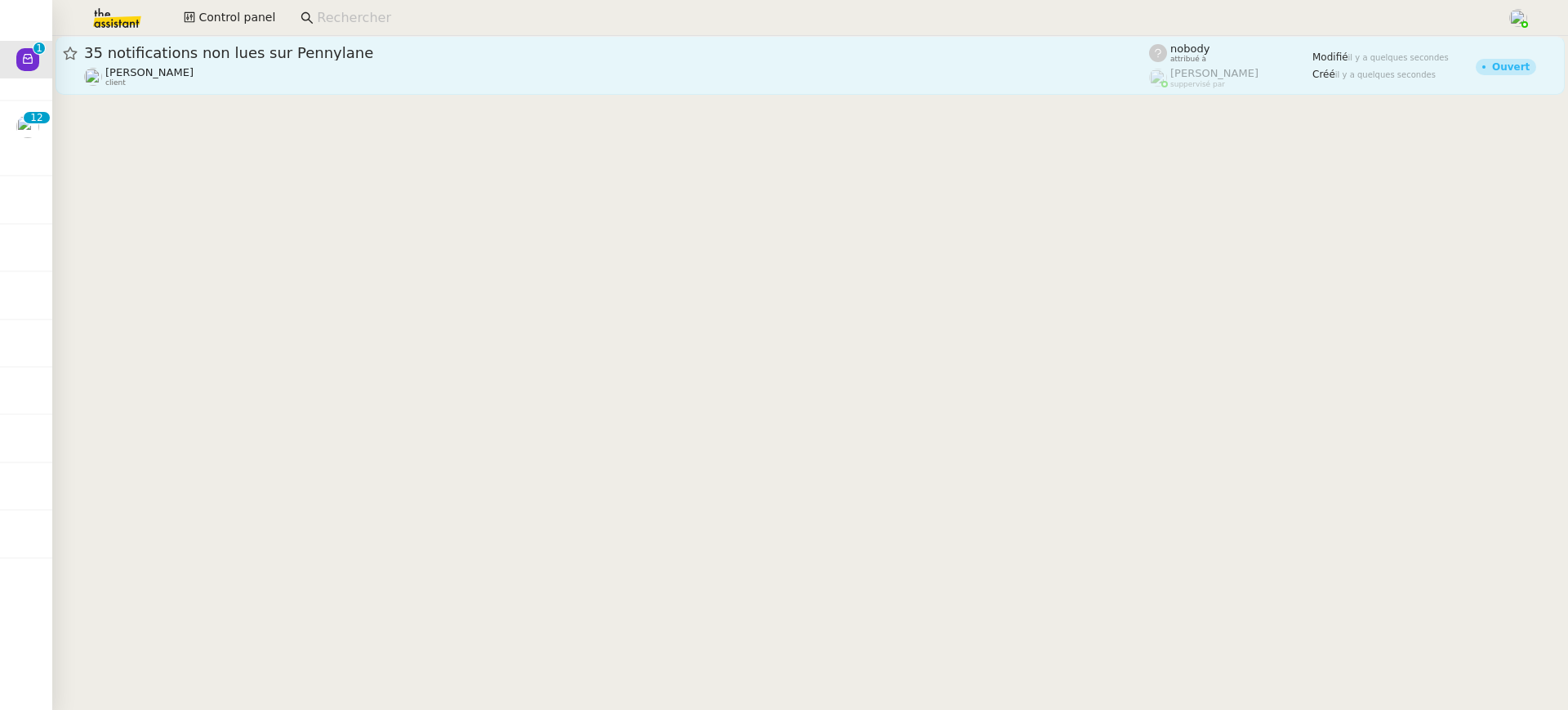
click at [179, 73] on span "[PERSON_NAME]" at bounding box center [150, 72] width 89 height 12
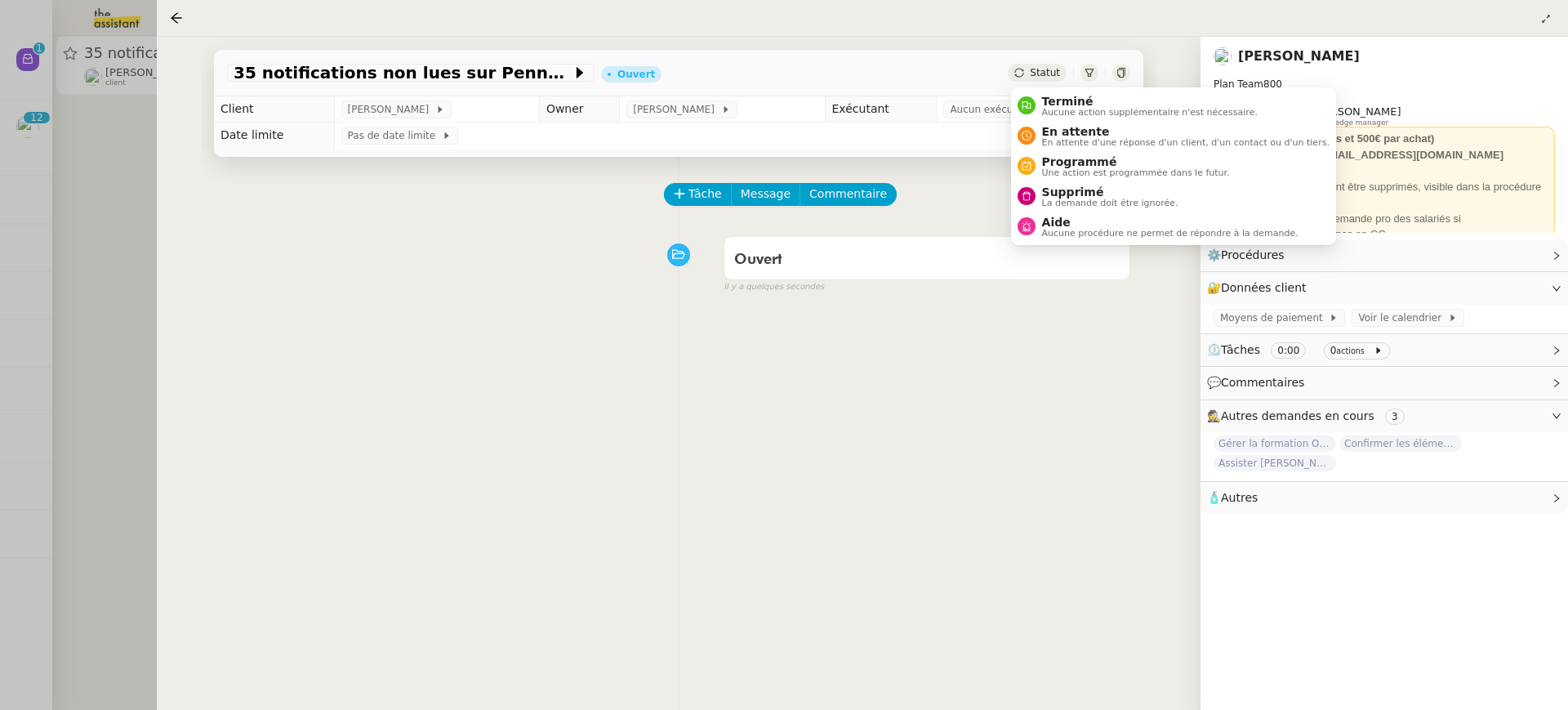
click at [1109, 195] on span "Supprimé" at bounding box center [1110, 192] width 137 height 13
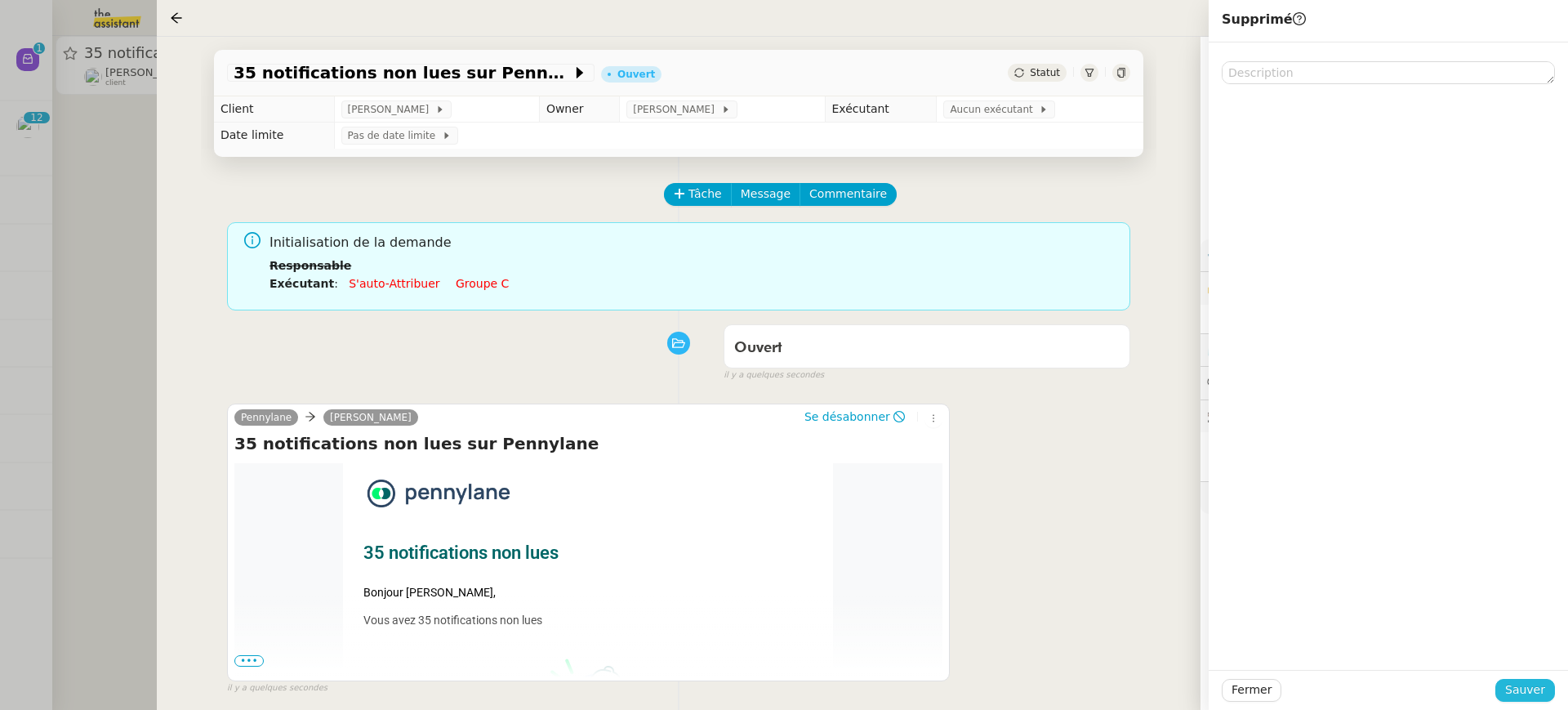
click at [1536, 697] on span "Sauver" at bounding box center [1525, 690] width 40 height 18
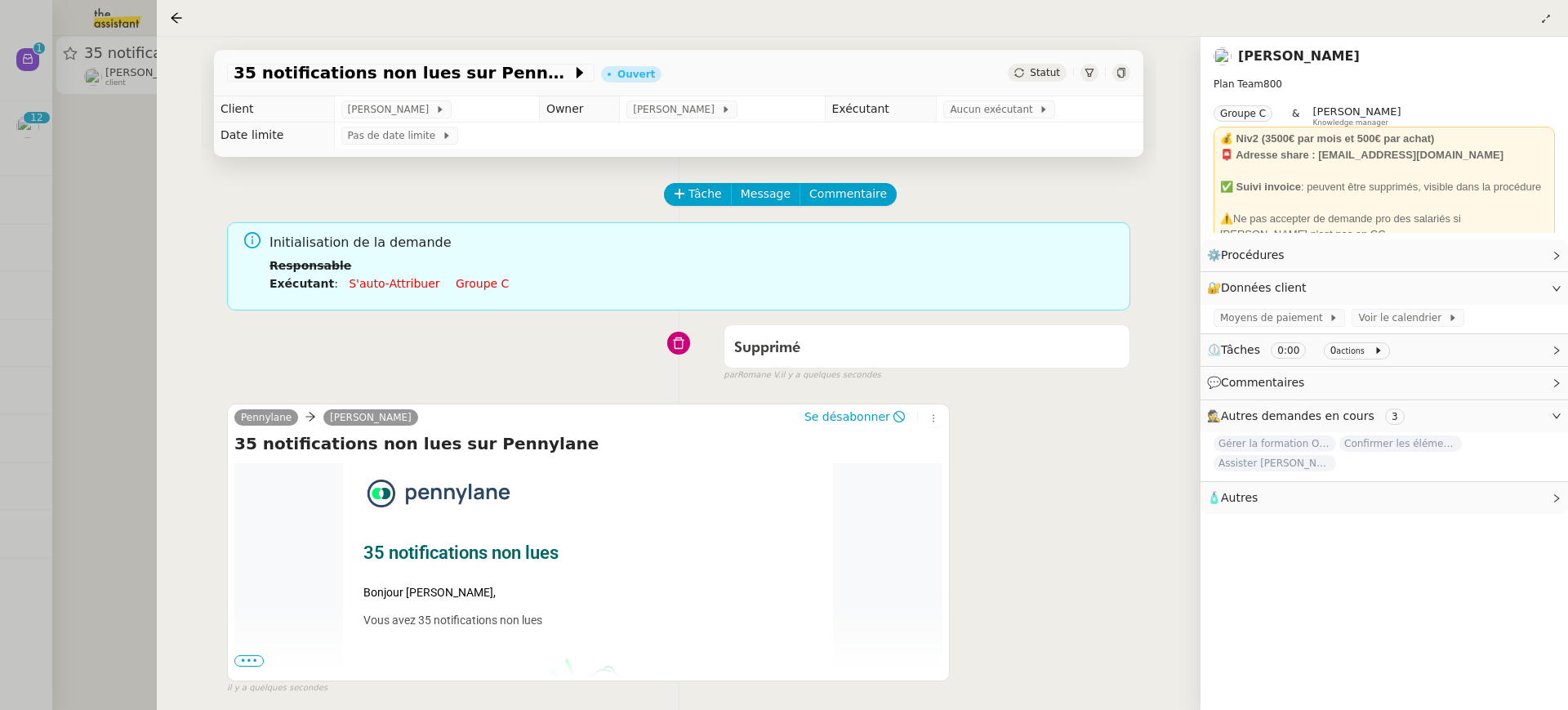
click at [42, 126] on div at bounding box center [784, 355] width 1568 height 710
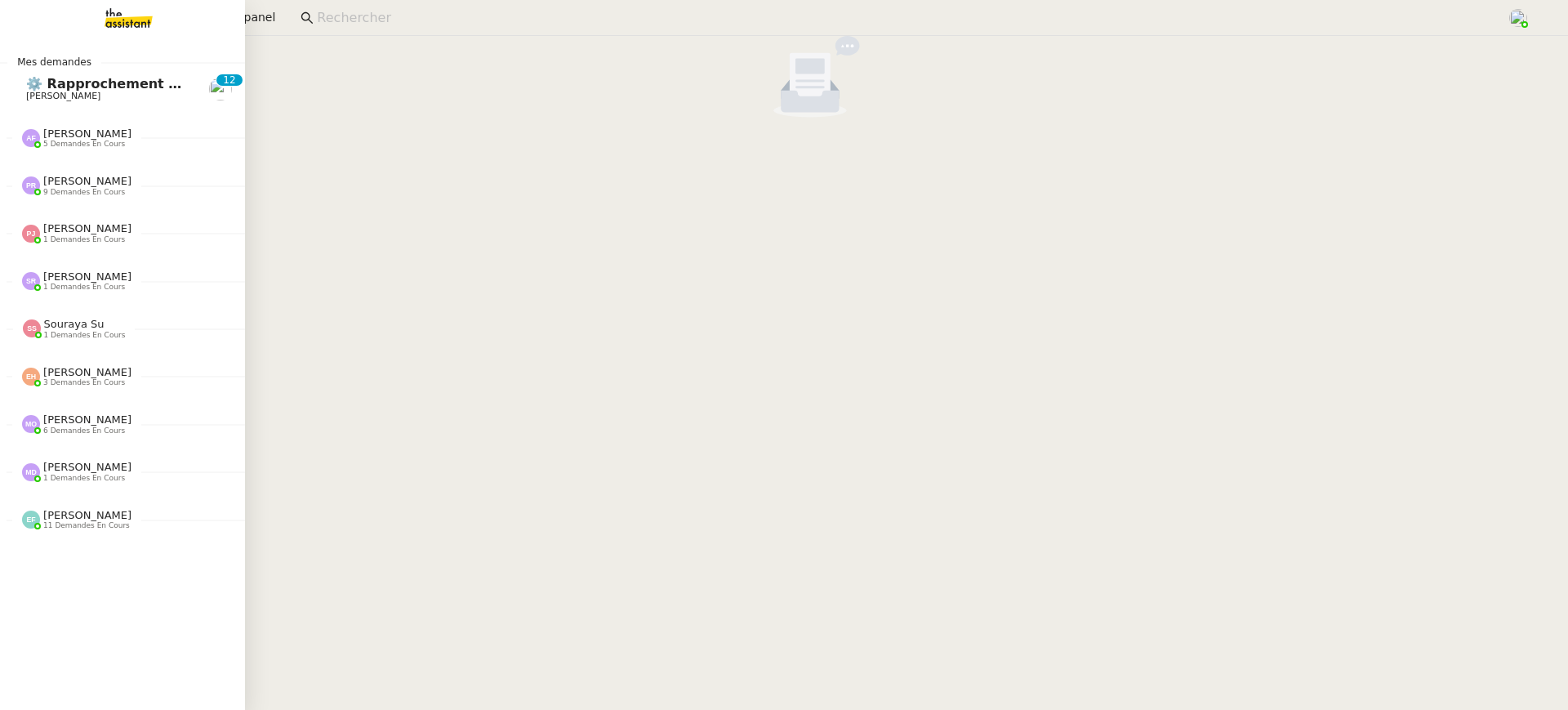
click at [38, 91] on span "[PERSON_NAME]" at bounding box center [63, 96] width 75 height 11
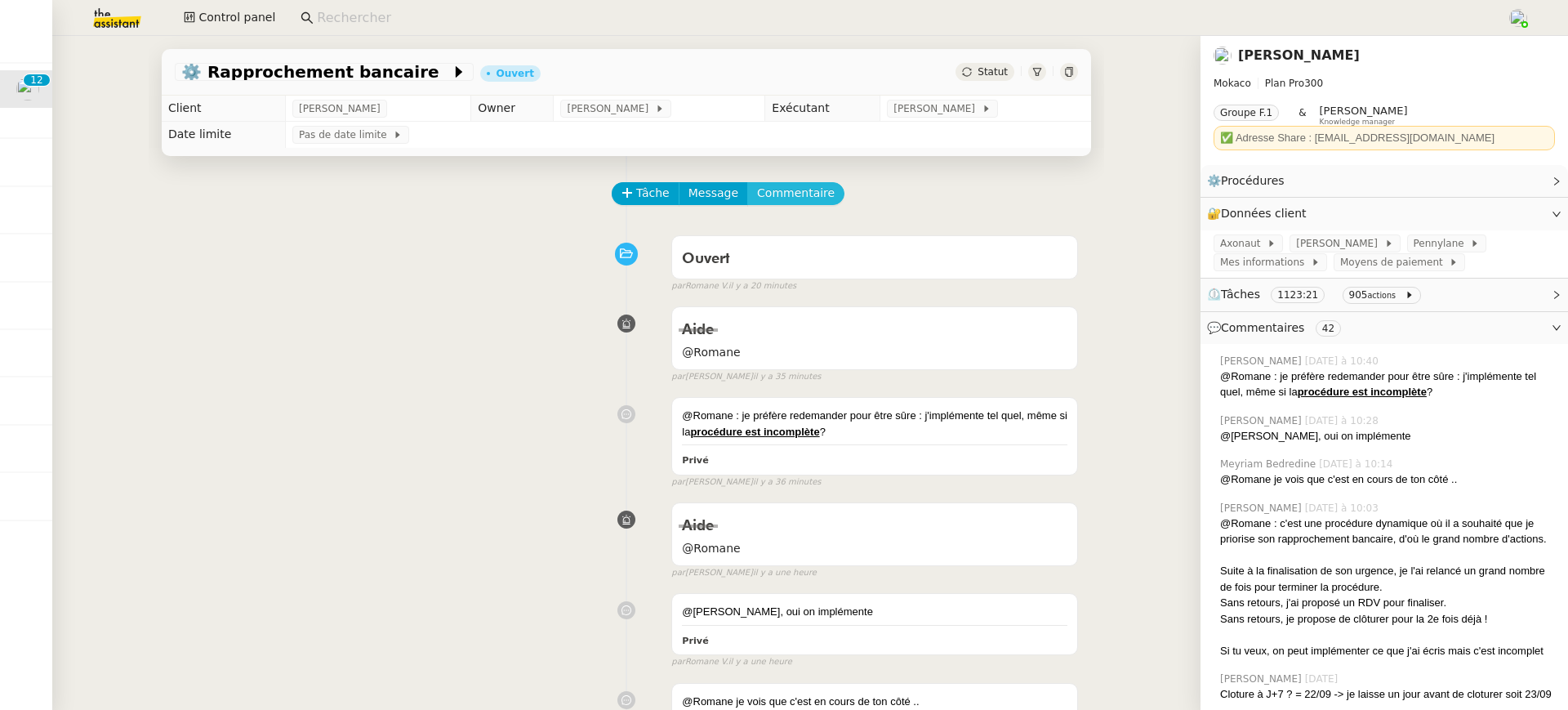
click at [808, 195] on span "Commentaire" at bounding box center [796, 193] width 78 height 18
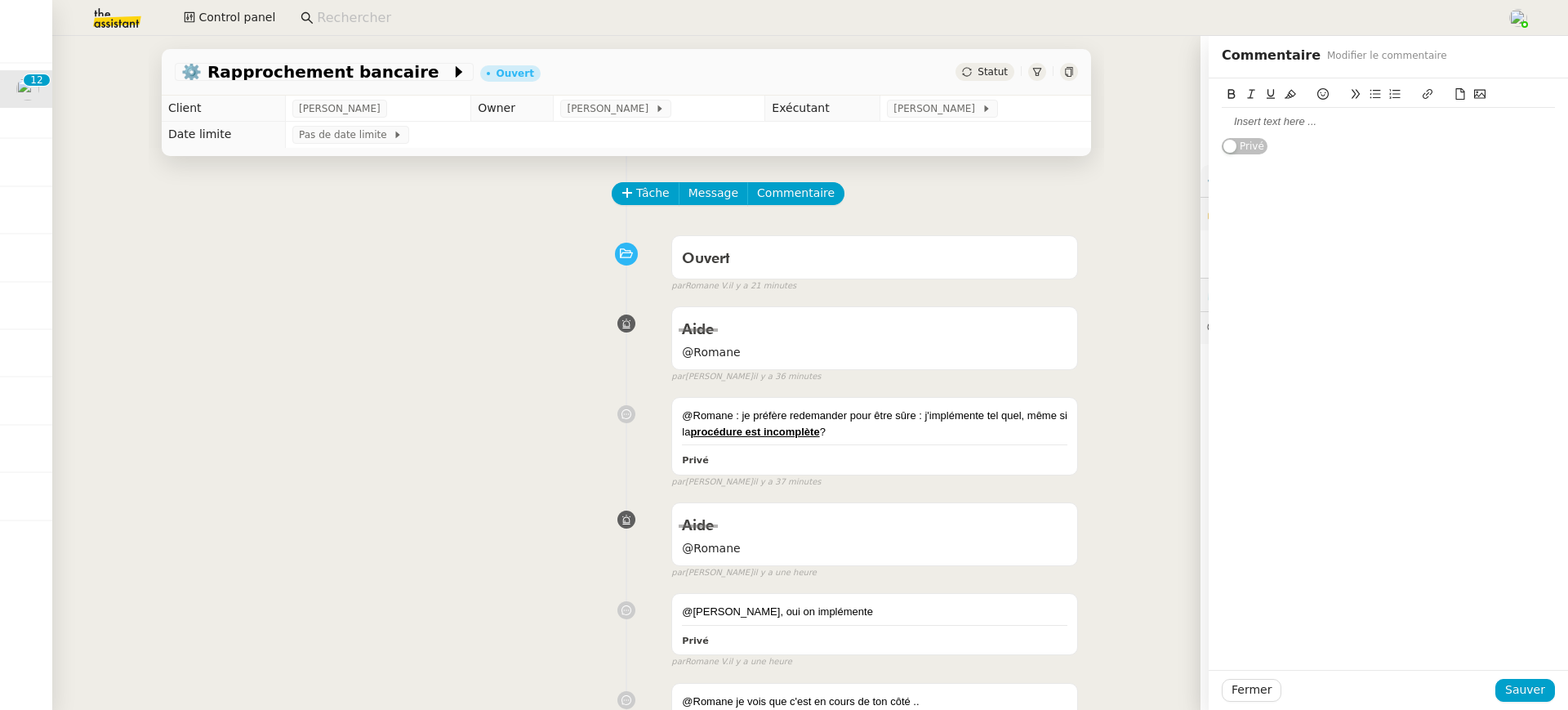
click at [1352, 121] on div at bounding box center [1388, 122] width 333 height 15
click at [1538, 696] on span "Sauver" at bounding box center [1525, 690] width 40 height 18
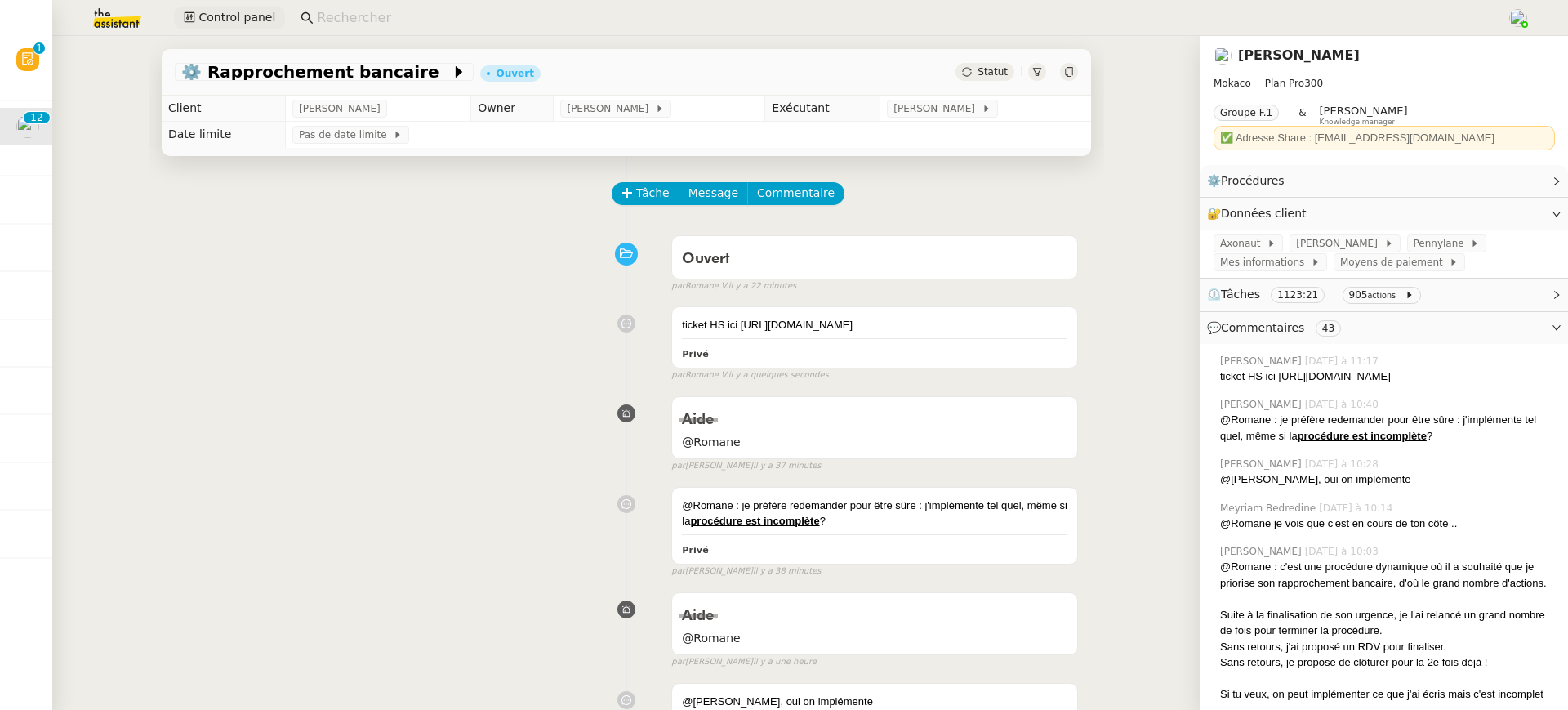
click at [209, 20] on span "Control panel" at bounding box center [236, 18] width 77 height 18
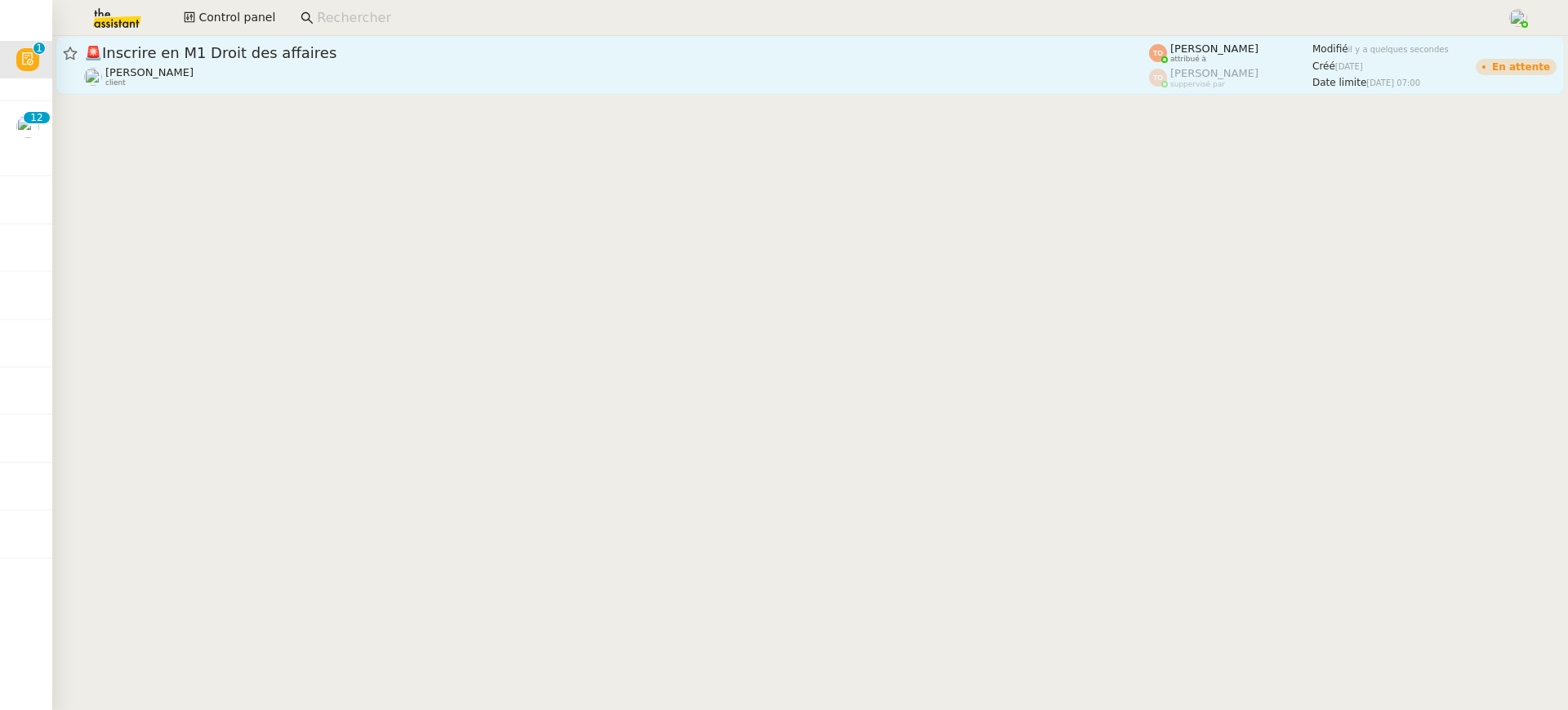
click at [530, 65] on div "🚨 Inscrire en M1 Droit des affaires [PERSON_NAME] client" at bounding box center [616, 66] width 1065 height 44
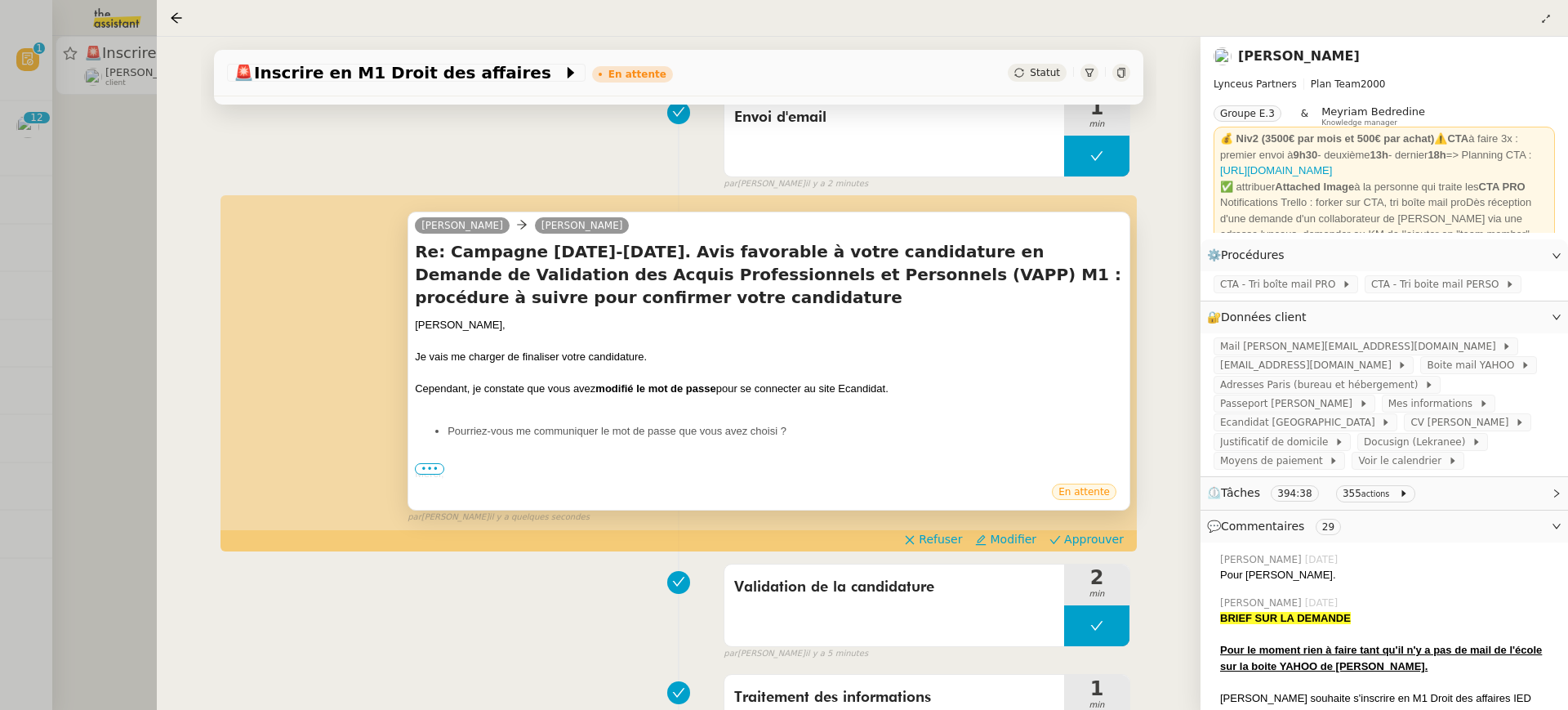
scroll to position [239, 0]
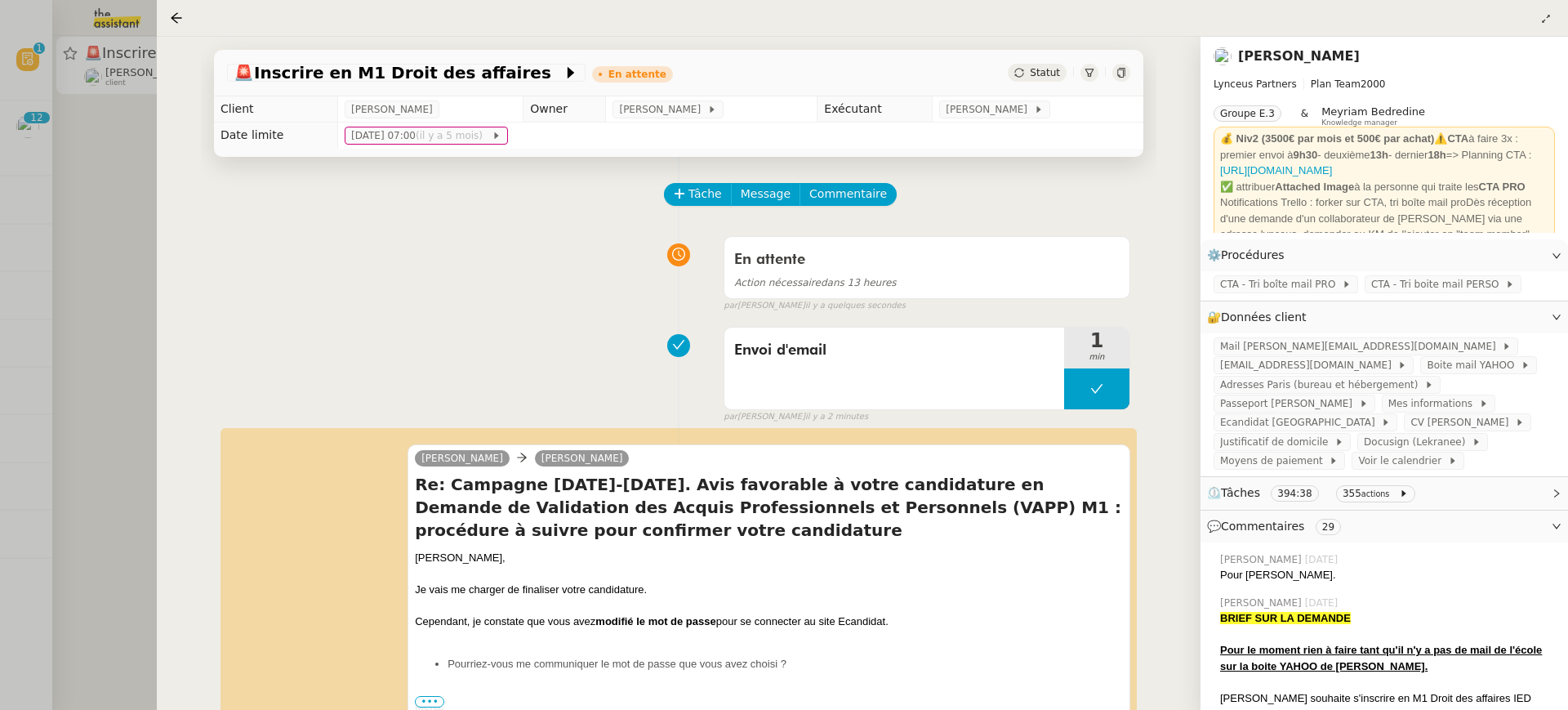
scroll to position [239, 0]
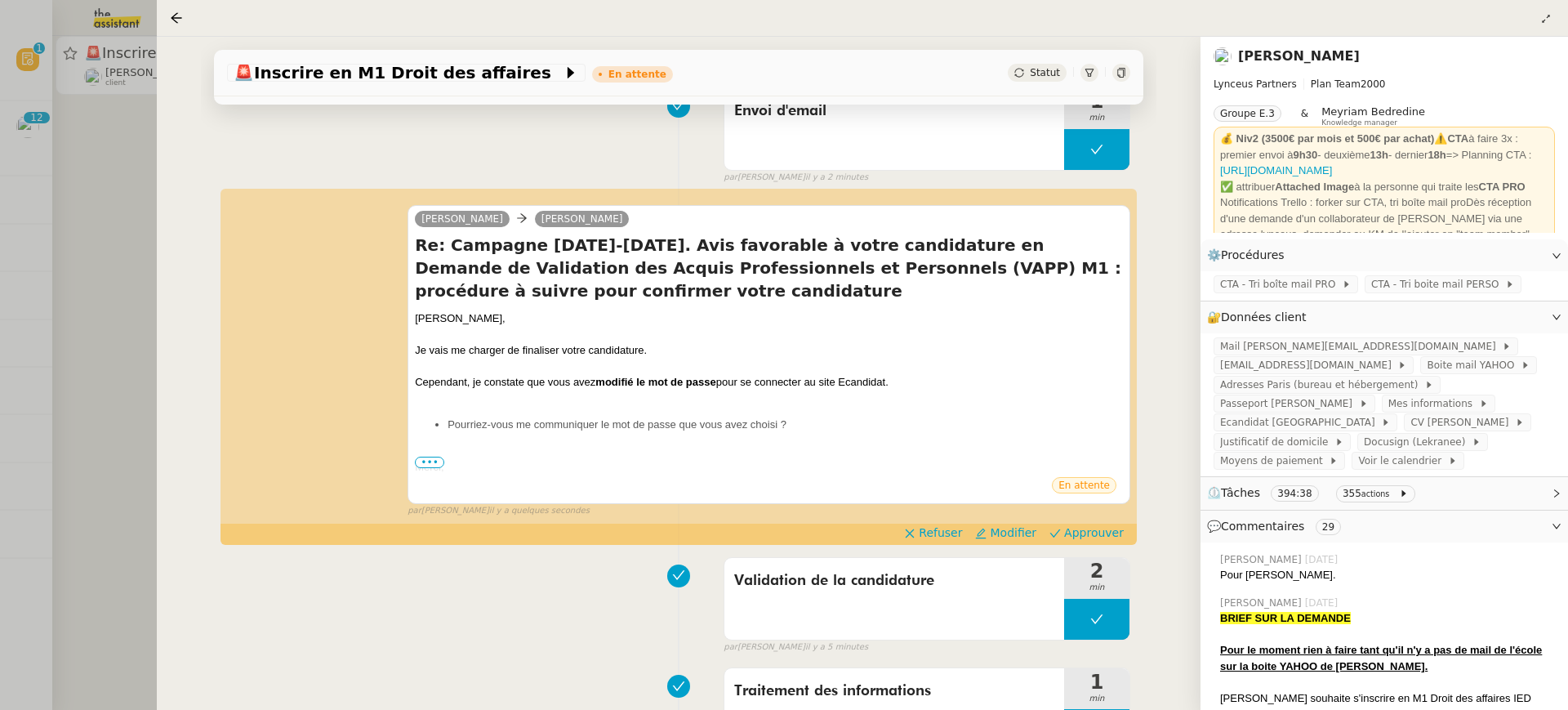
click at [148, 259] on div at bounding box center [784, 355] width 1568 height 710
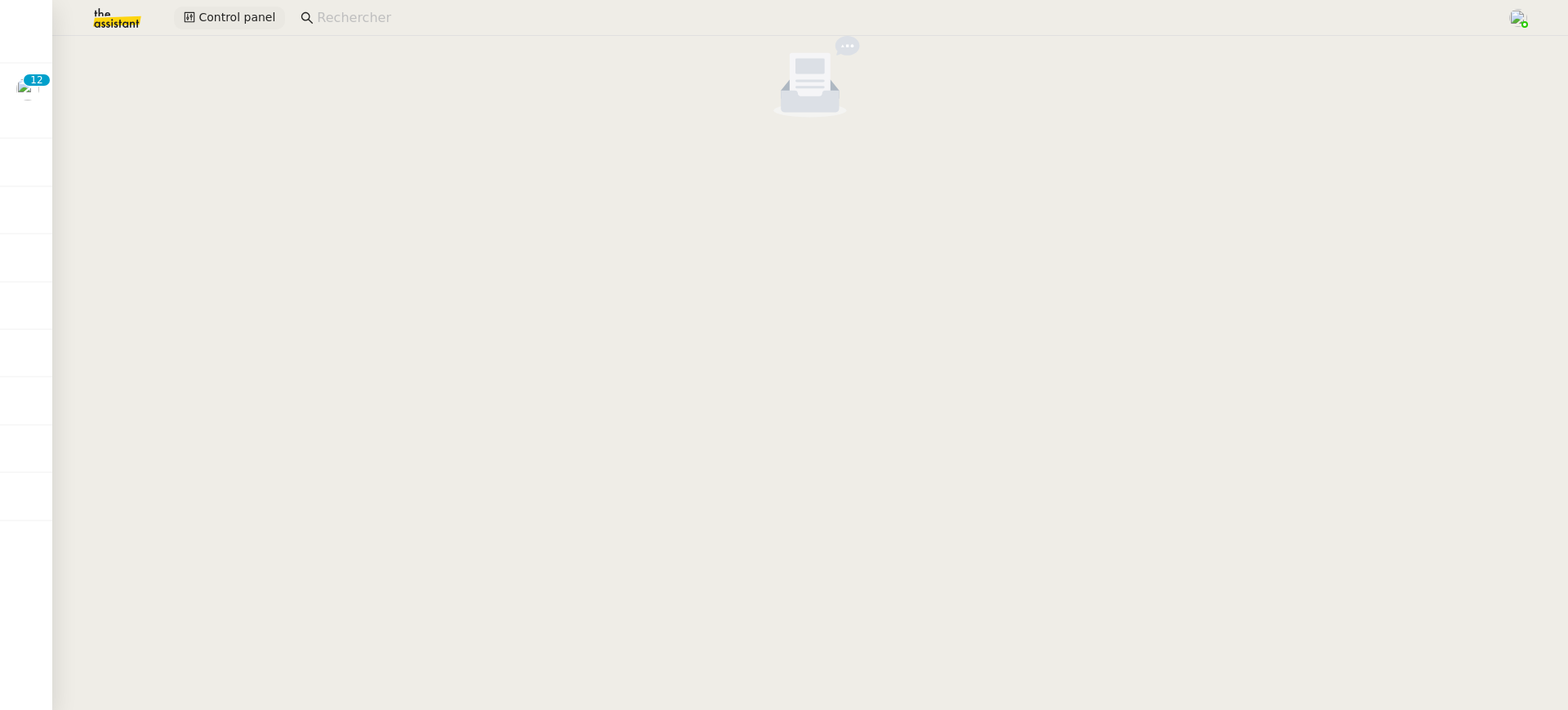
click at [252, 19] on span "Control panel" at bounding box center [236, 18] width 77 height 18
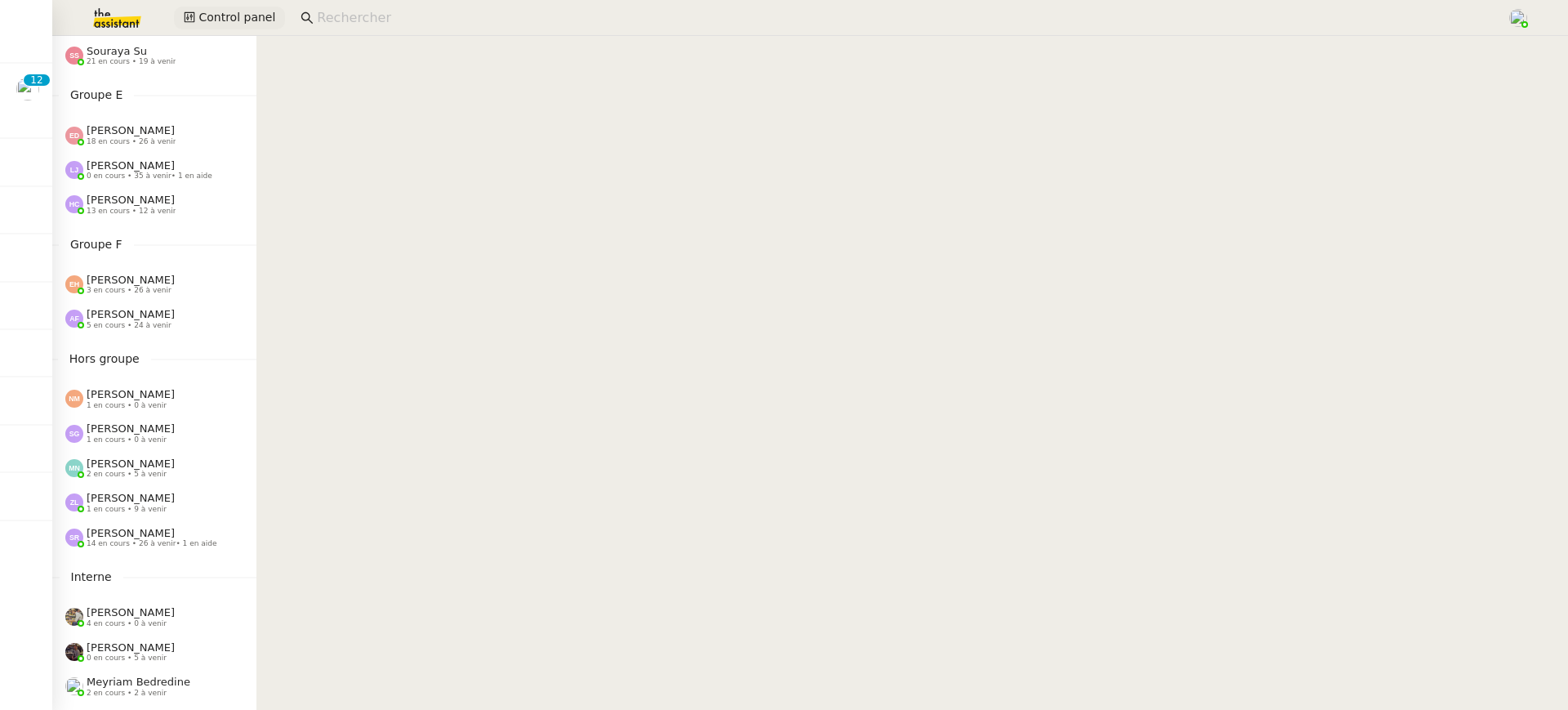
scroll to position [628, 0]
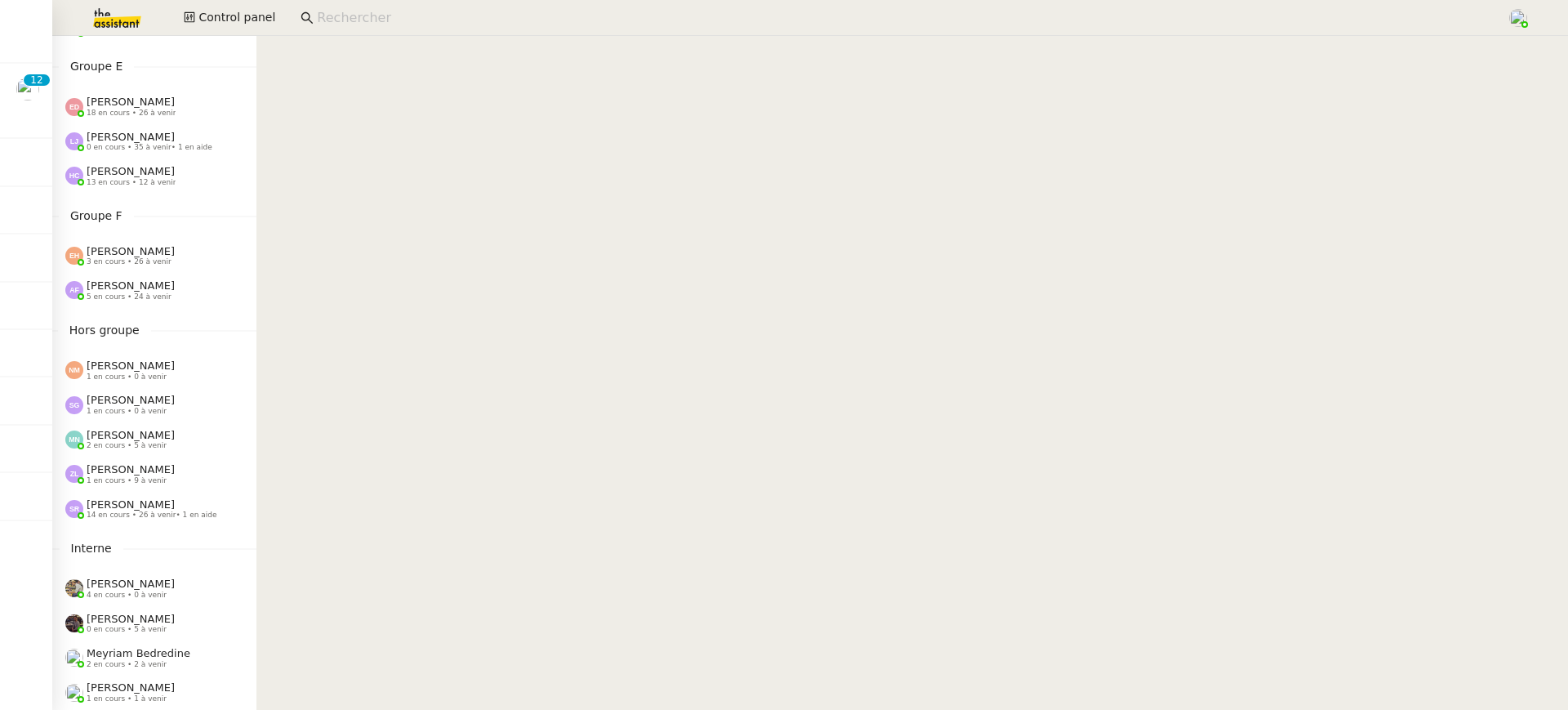
click at [156, 302] on div "[PERSON_NAME] 5 en cours • 24 à venir" at bounding box center [154, 290] width 204 height 34
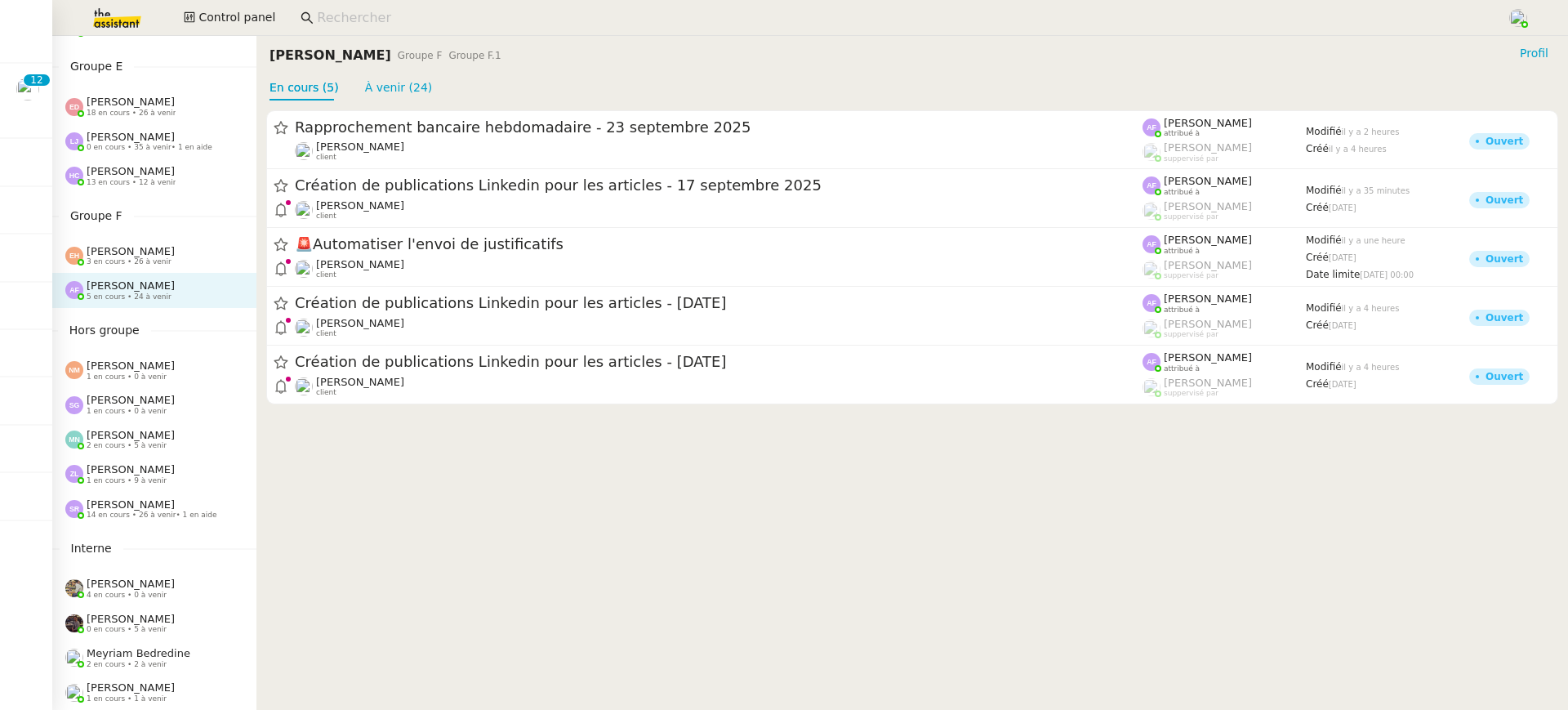
click at [145, 269] on div "[PERSON_NAME] 3 en cours • 26 à venir" at bounding box center [154, 255] width 204 height 34
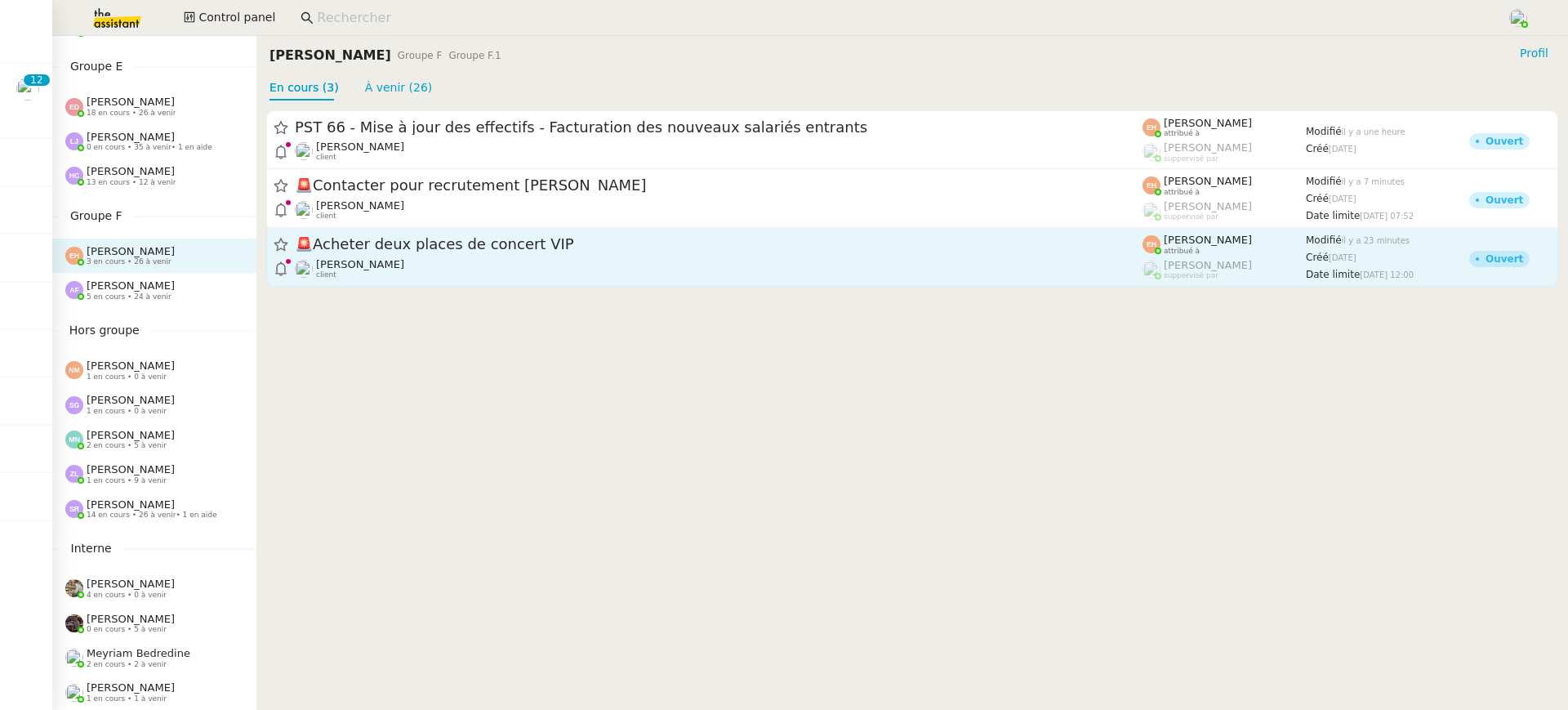
click at [515, 251] on span "🚨 Acheter deux places de concert VIP" at bounding box center [718, 246] width 848 height 15
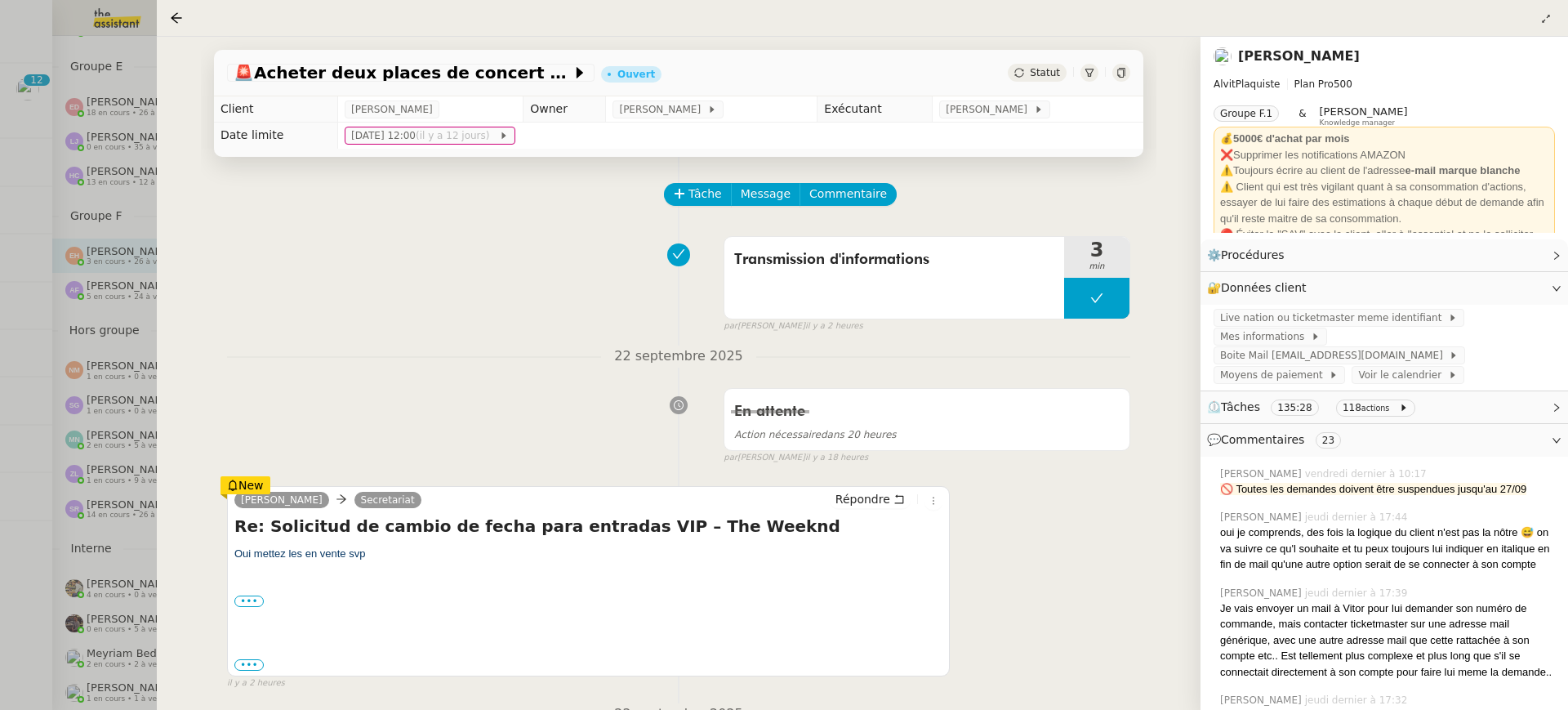
scroll to position [450, 0]
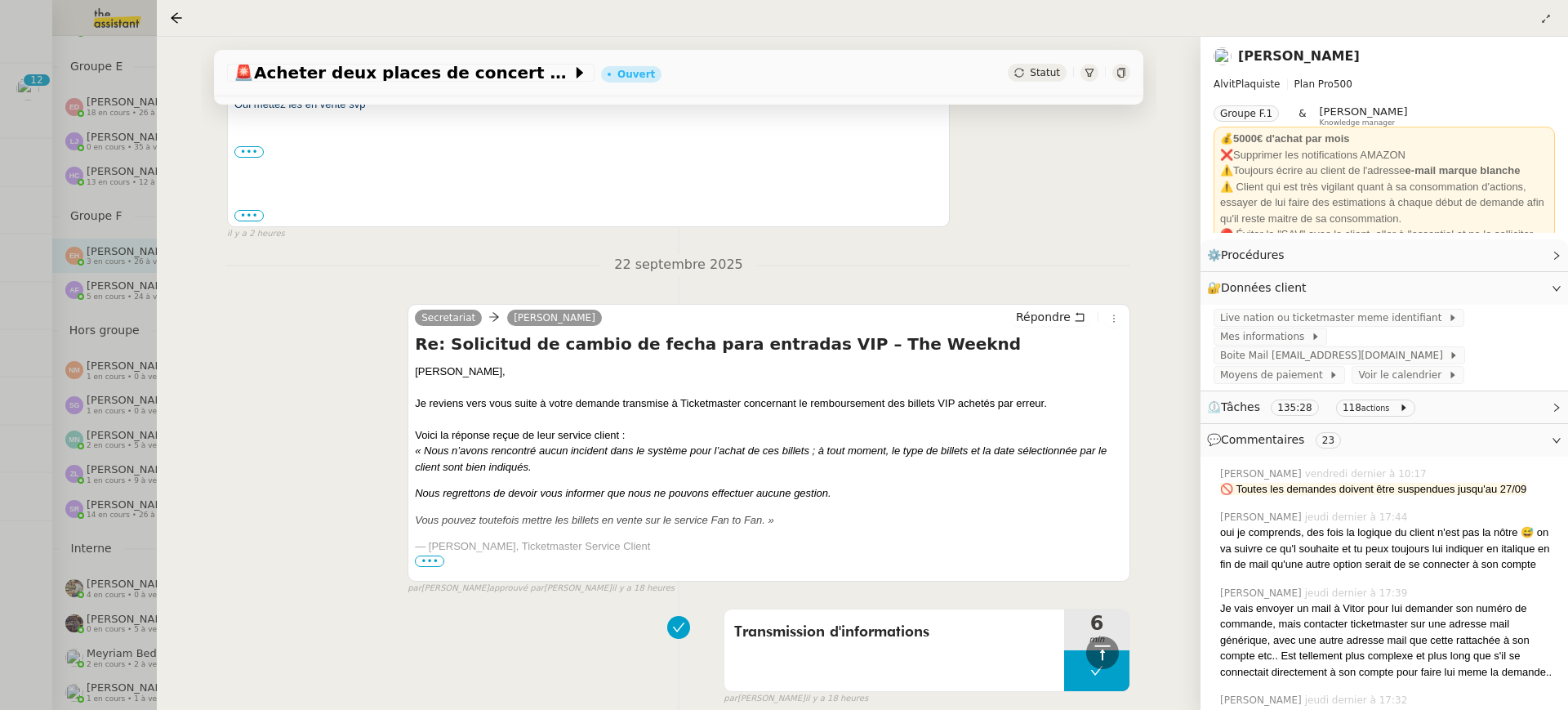
click at [78, 223] on div at bounding box center [784, 355] width 1568 height 710
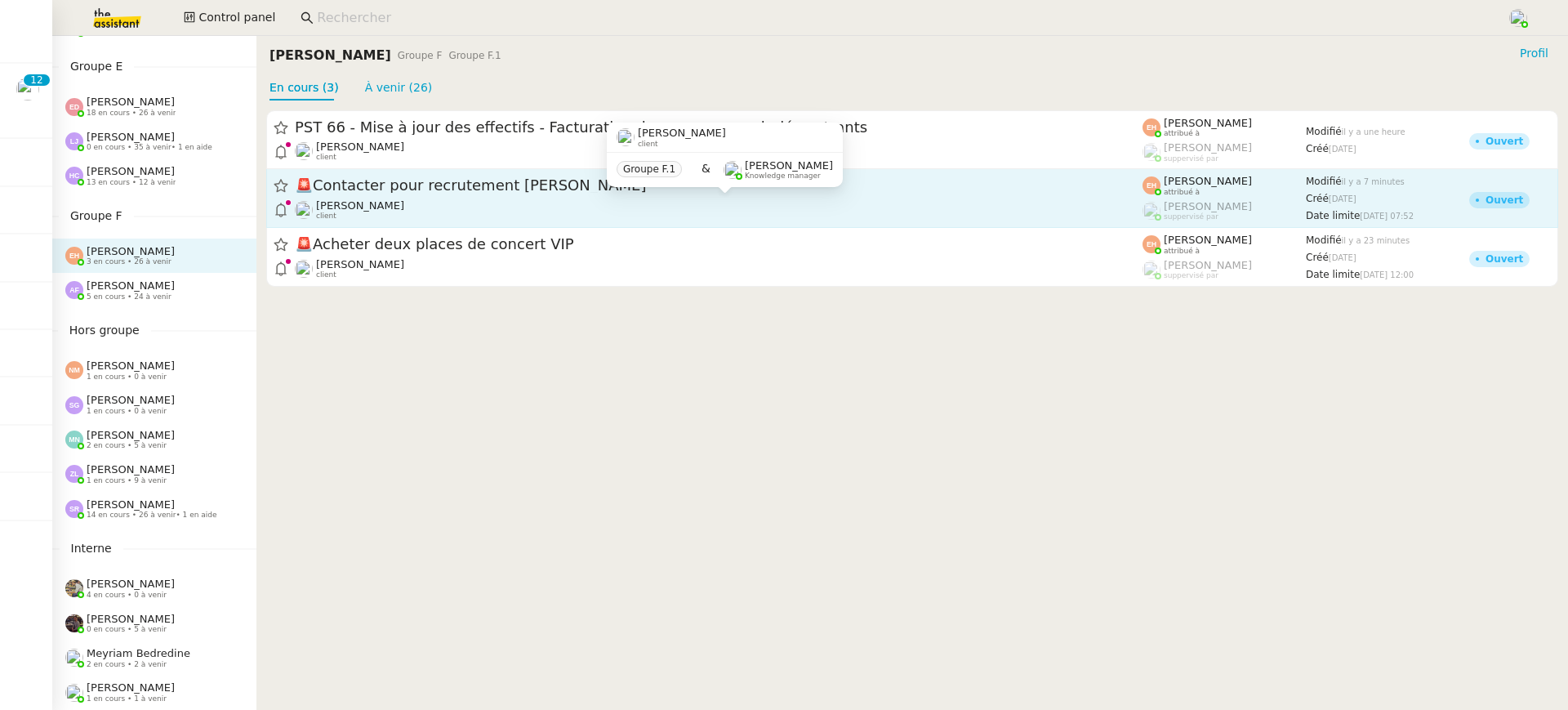
click at [518, 201] on div "[PERSON_NAME] client" at bounding box center [718, 210] width 848 height 21
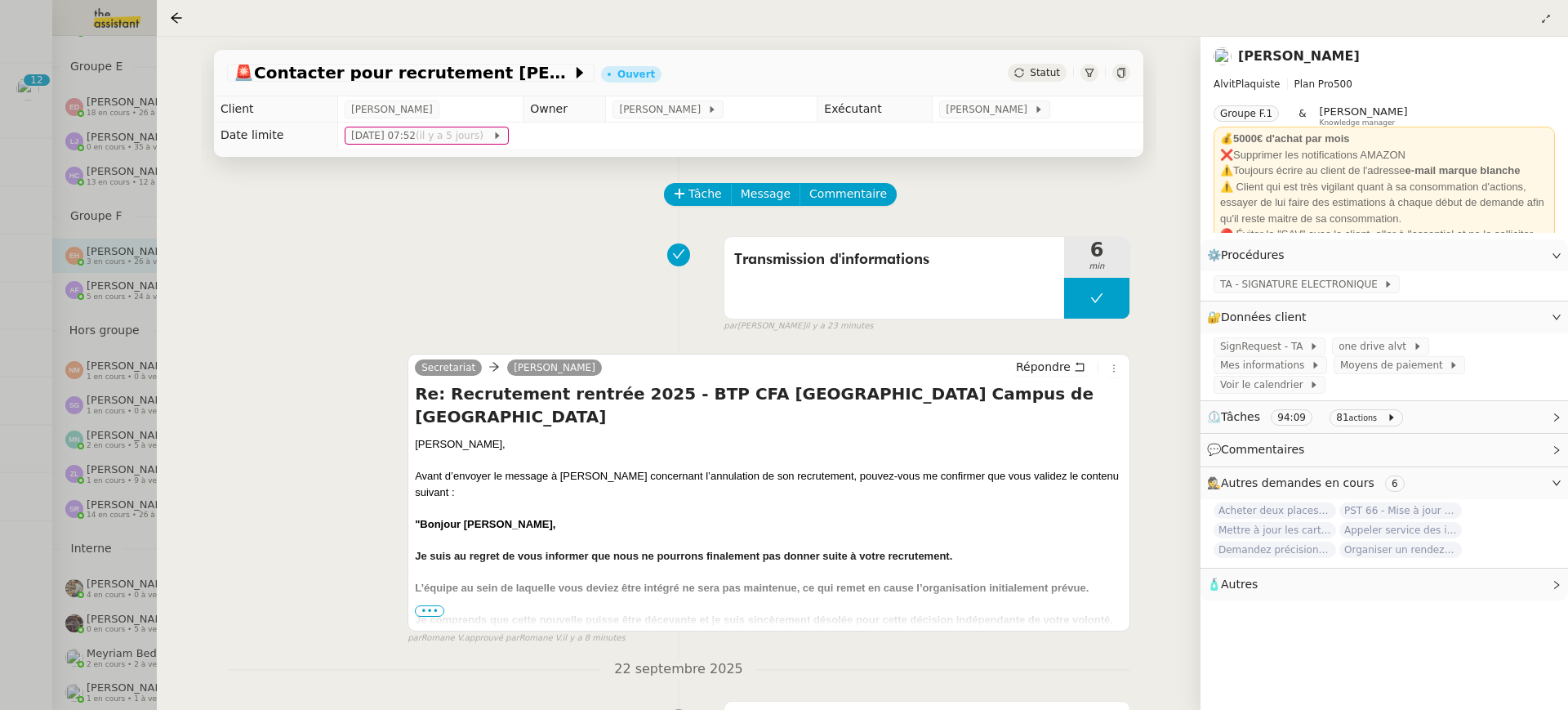
click at [80, 267] on div at bounding box center [784, 355] width 1568 height 710
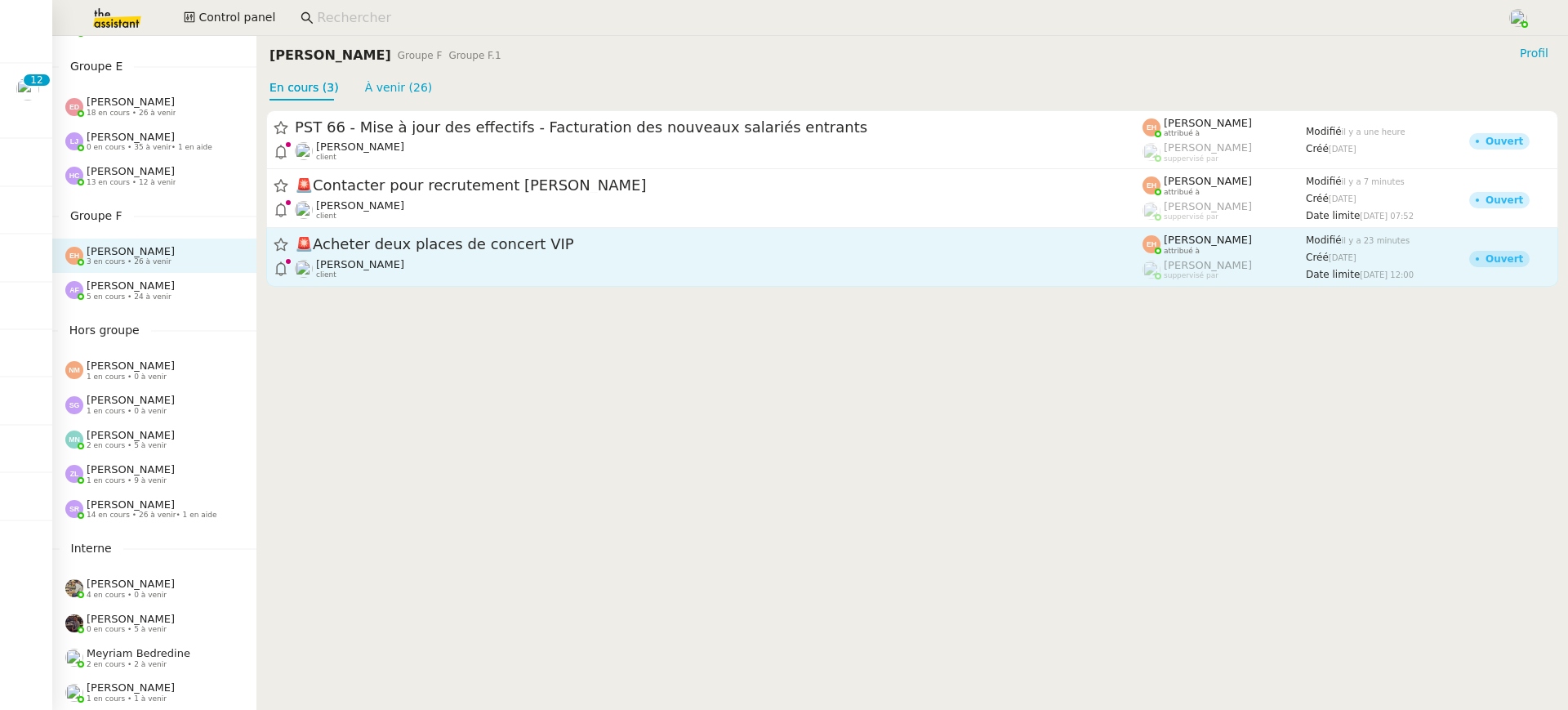
click at [389, 251] on span "🚨 Acheter deux places de concert VIP" at bounding box center [718, 246] width 848 height 15
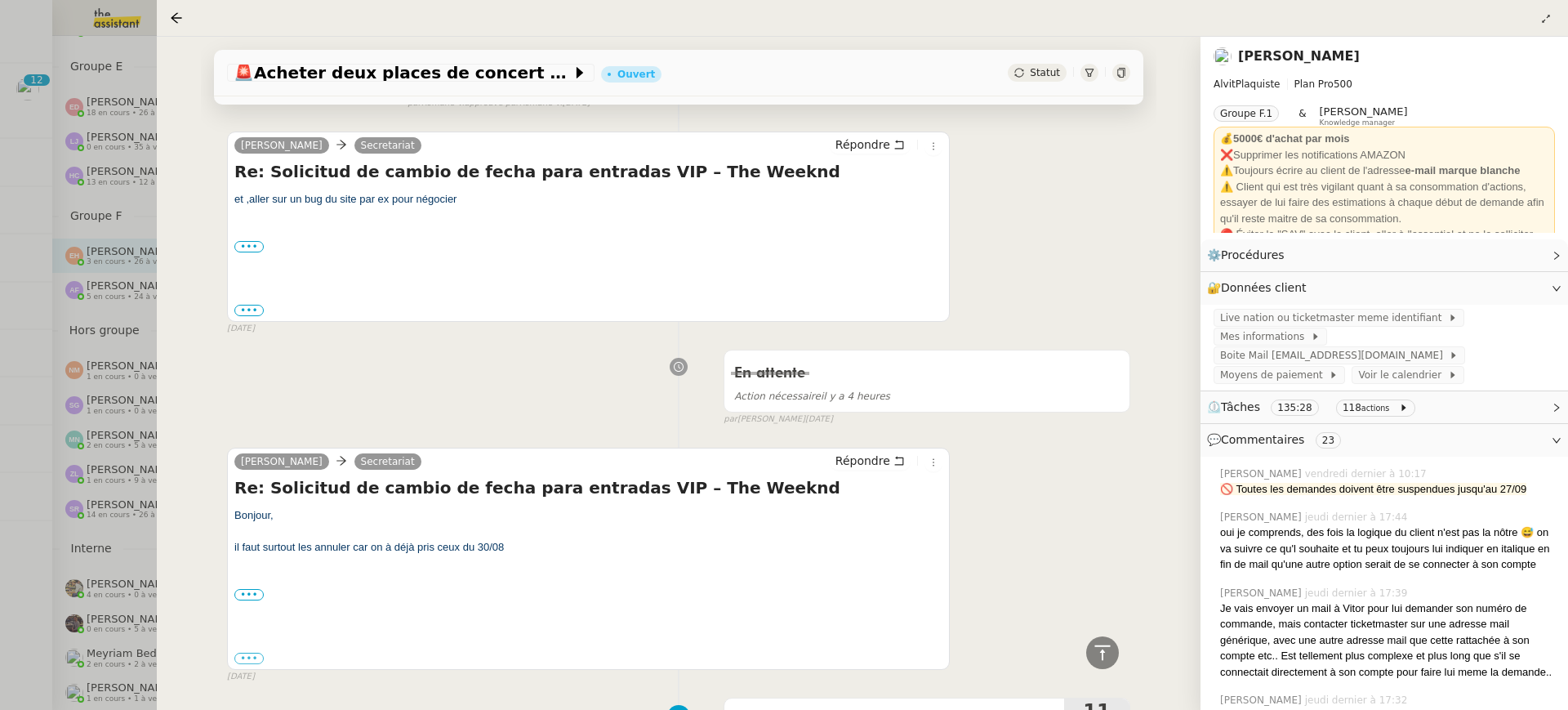
scroll to position [4311, 0]
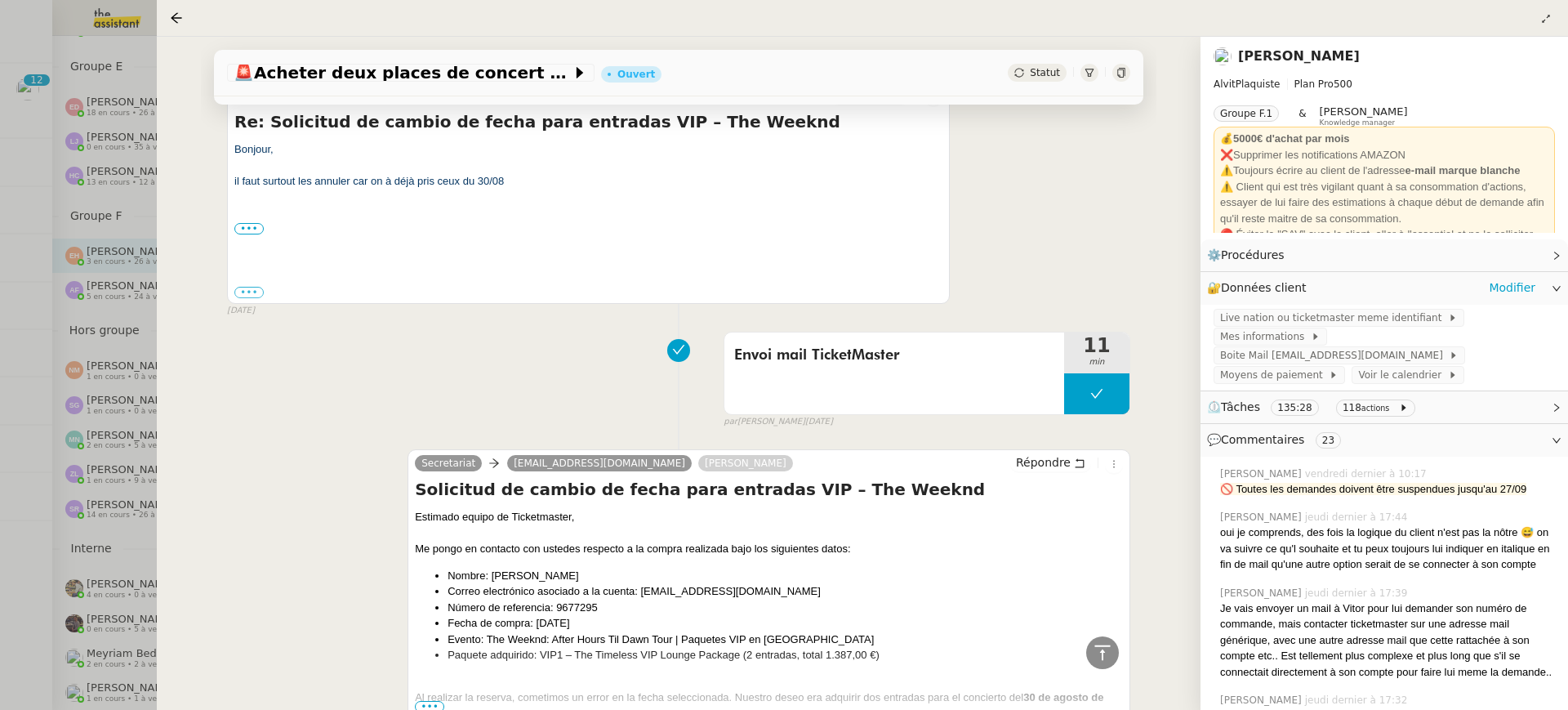
click at [887, 356] on div "Envoi mail TicketMaster" at bounding box center [894, 355] width 320 height 26
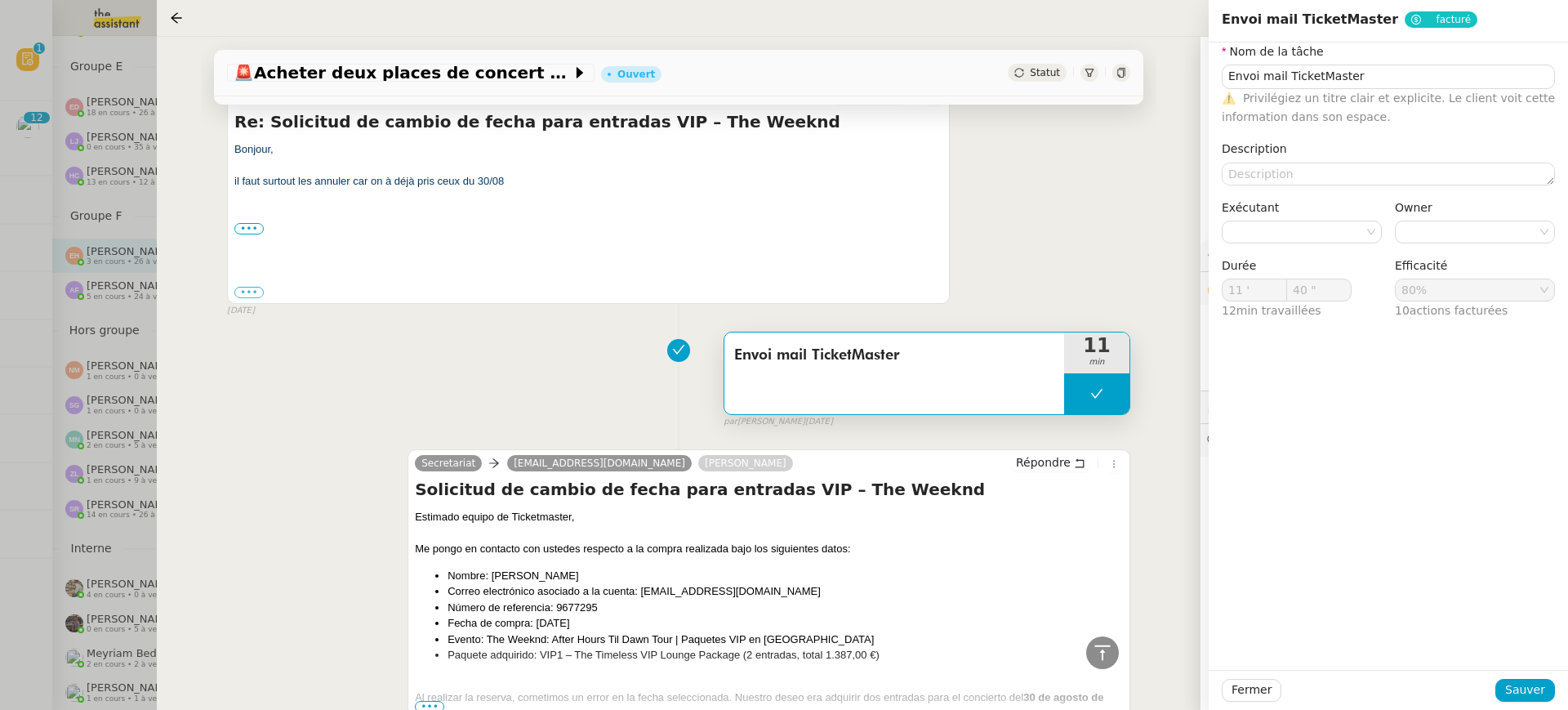
click at [80, 148] on div at bounding box center [784, 355] width 1568 height 710
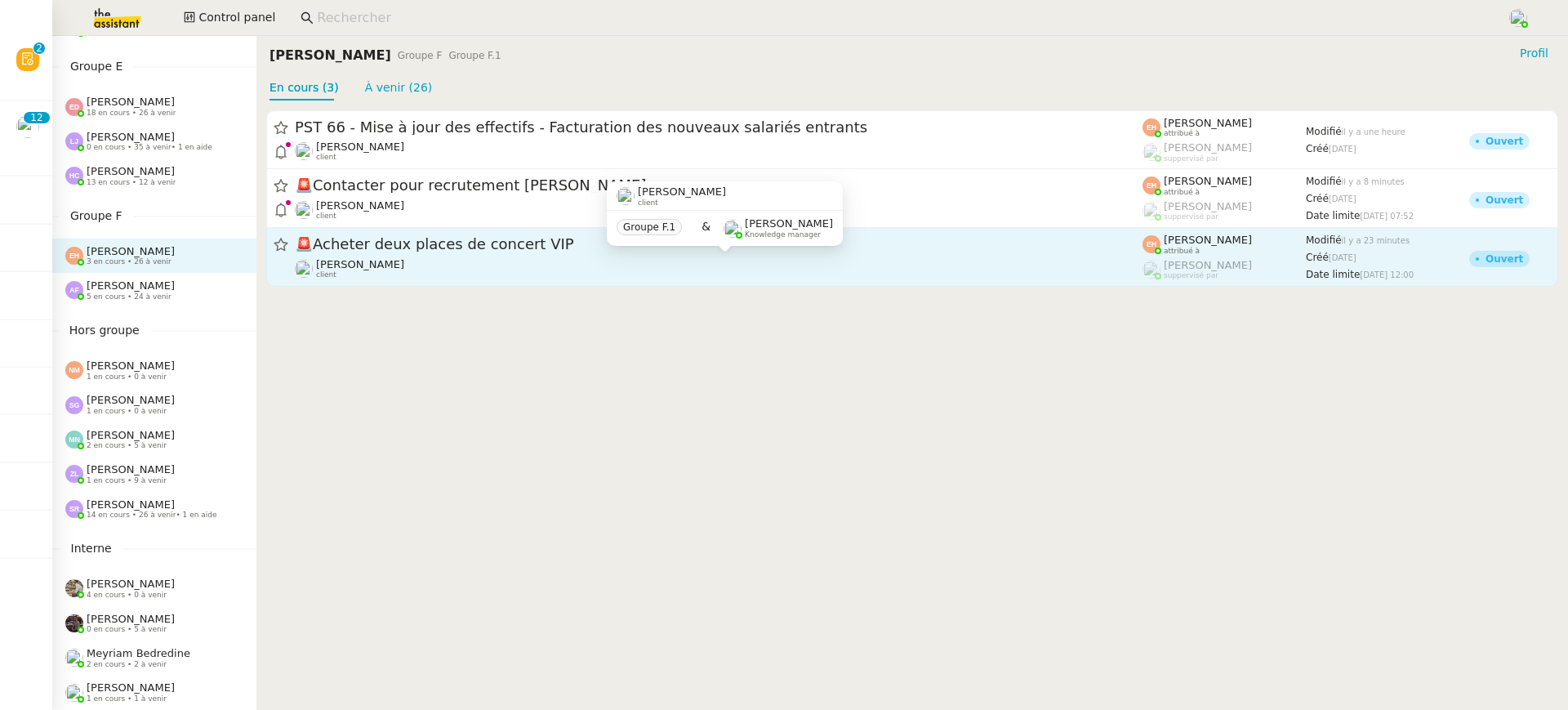
click at [632, 264] on div "[PERSON_NAME] client" at bounding box center [718, 269] width 848 height 21
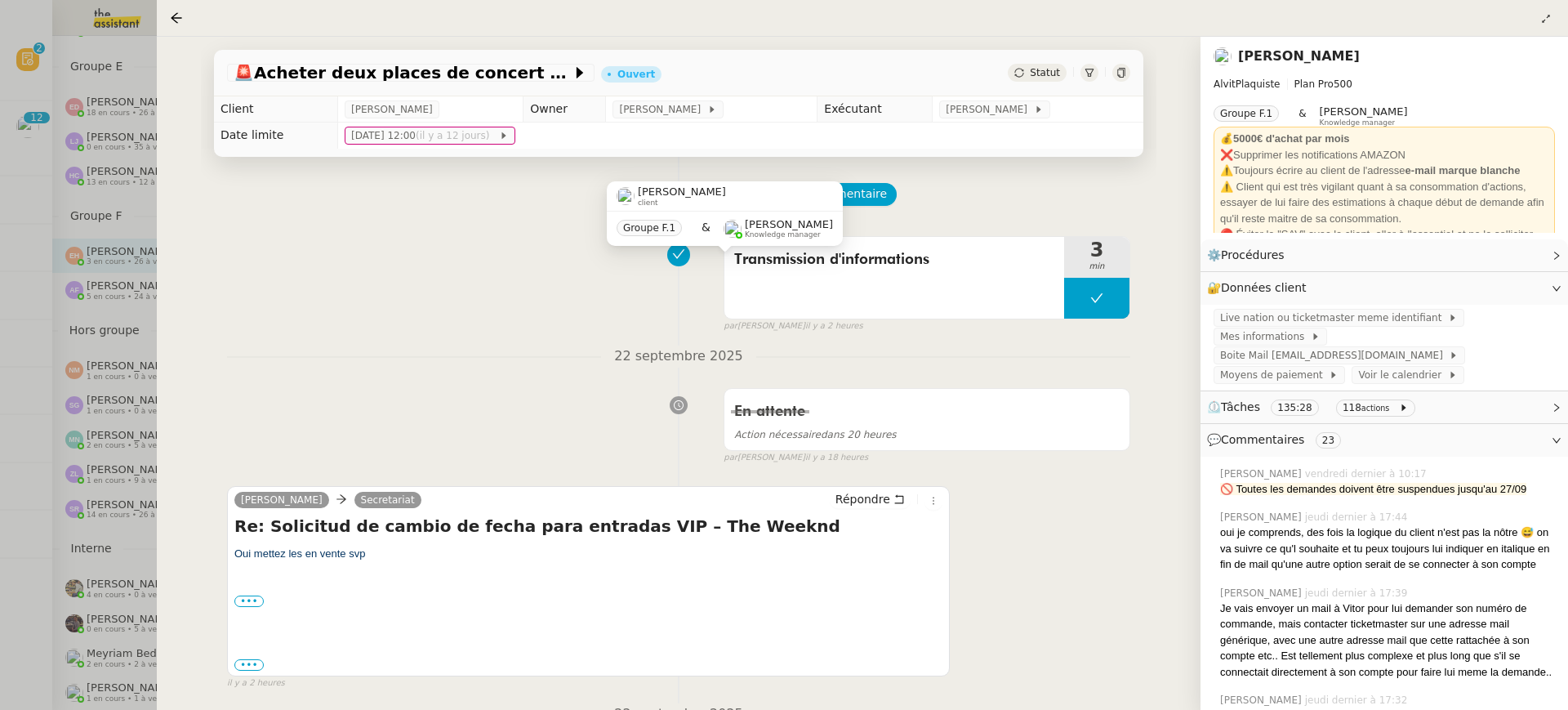
click at [1231, 56] on div "[PERSON_NAME]" at bounding box center [1289, 56] width 152 height 23
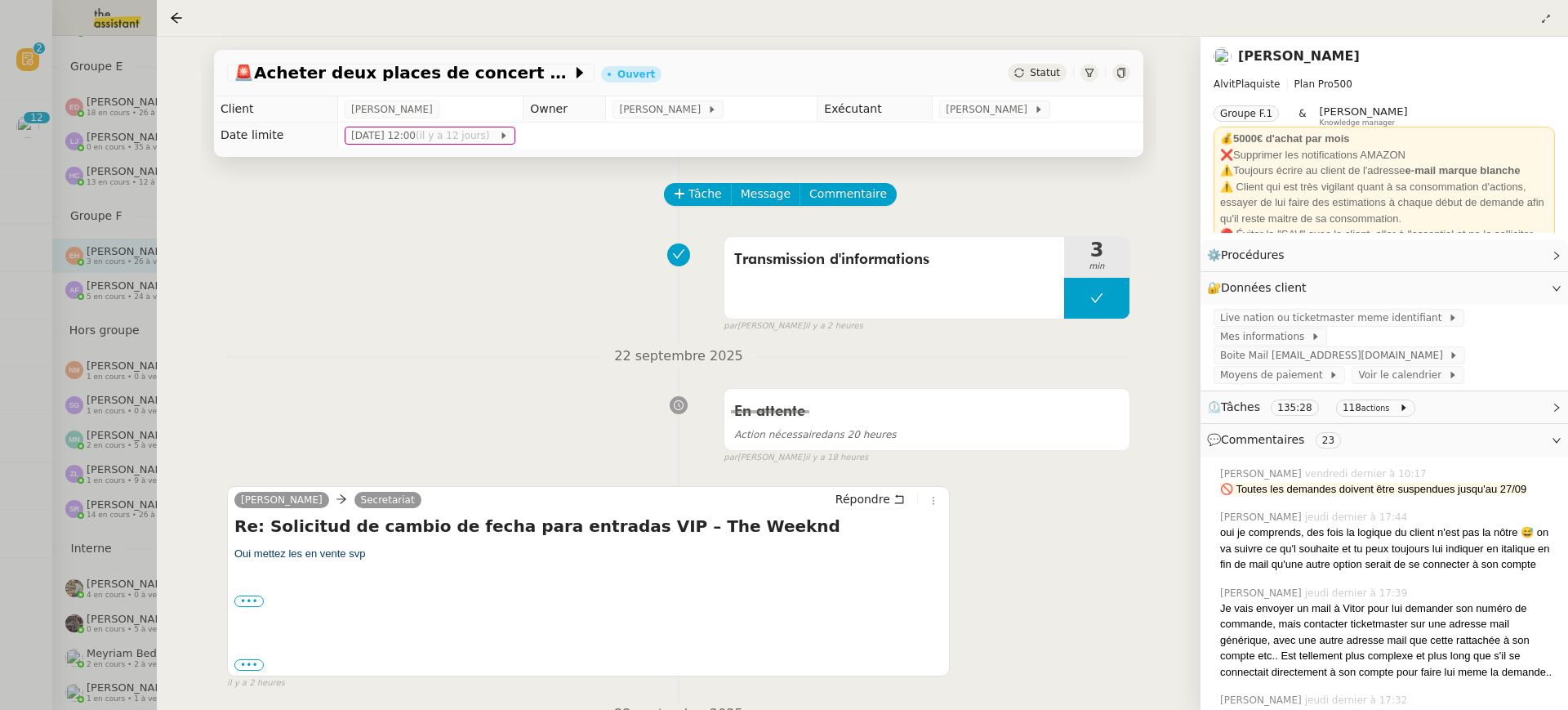
click at [1266, 66] on nz-page-header-title "[PERSON_NAME]" at bounding box center [1299, 56] width 122 height 23
click at [1262, 58] on link "[PERSON_NAME]" at bounding box center [1299, 55] width 122 height 16
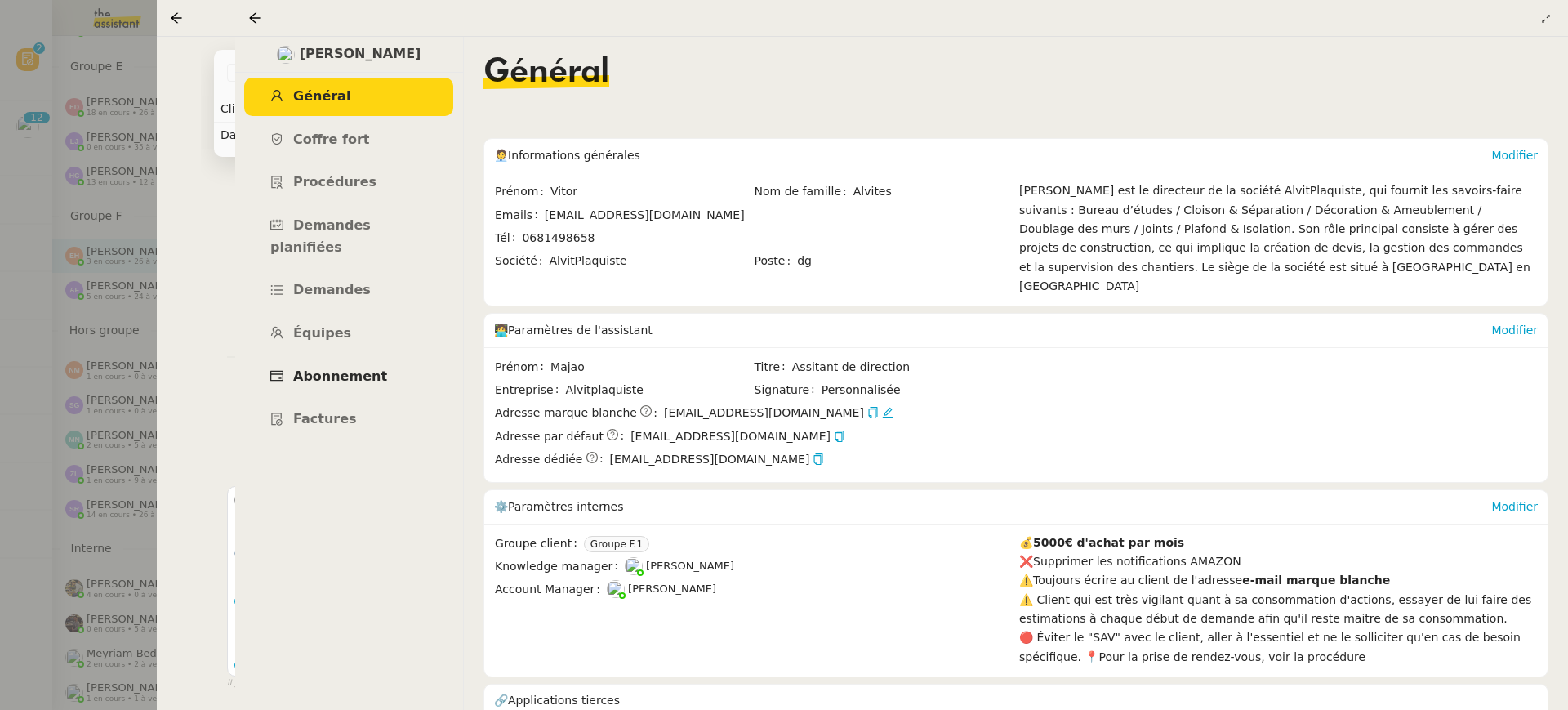
click at [422, 358] on link "Abonnement" at bounding box center [349, 378] width 209 height 39
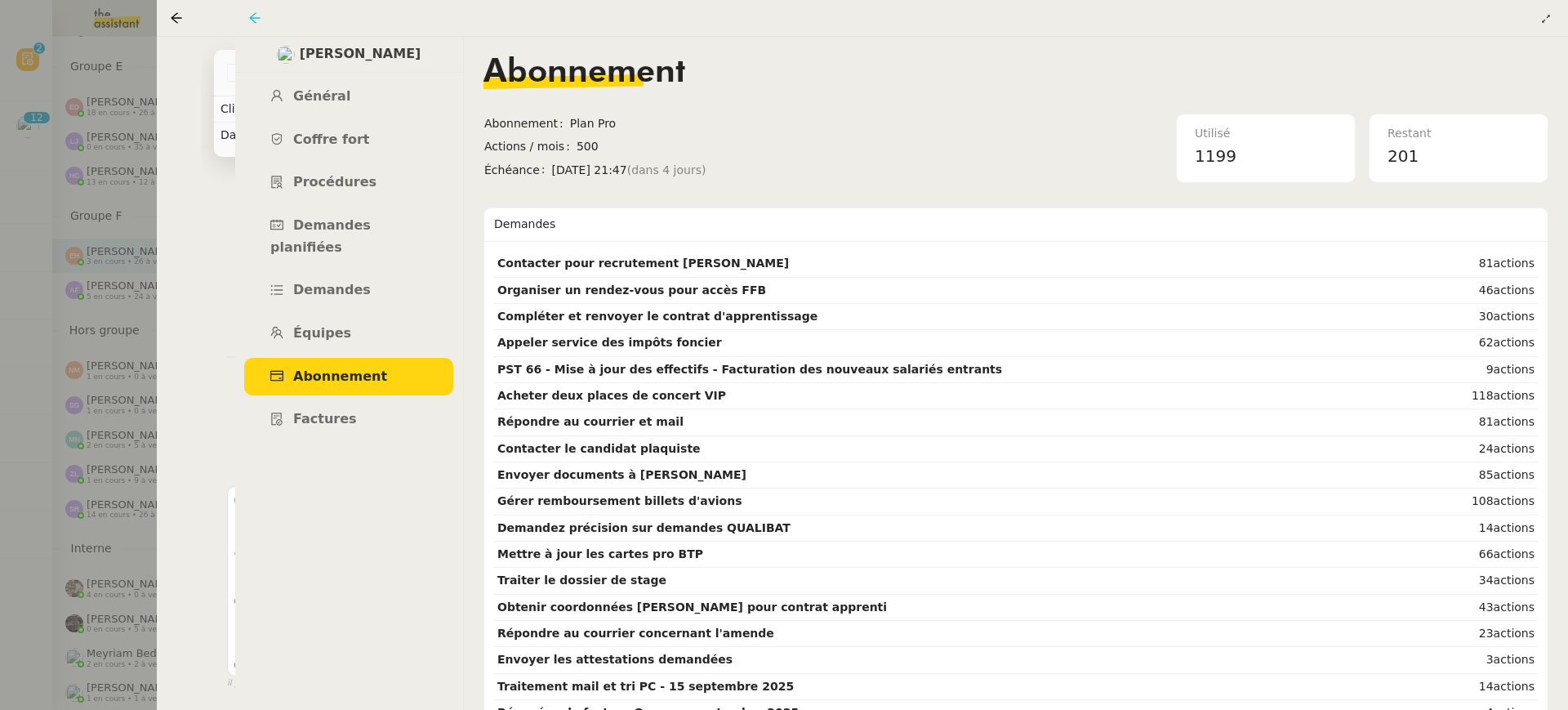
click at [259, 23] on icon at bounding box center [255, 18] width 13 height 13
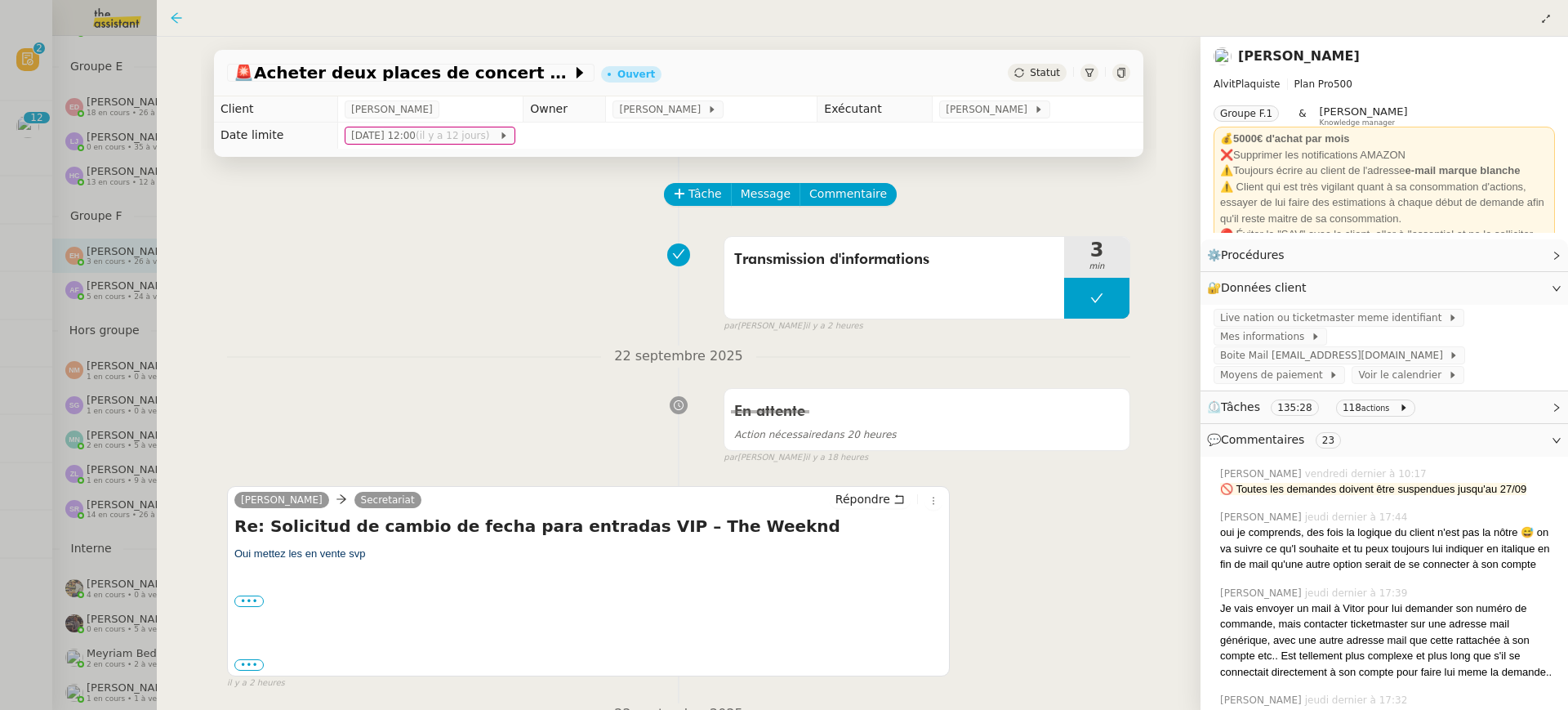
click at [180, 11] on icon at bounding box center [176, 18] width 13 height 13
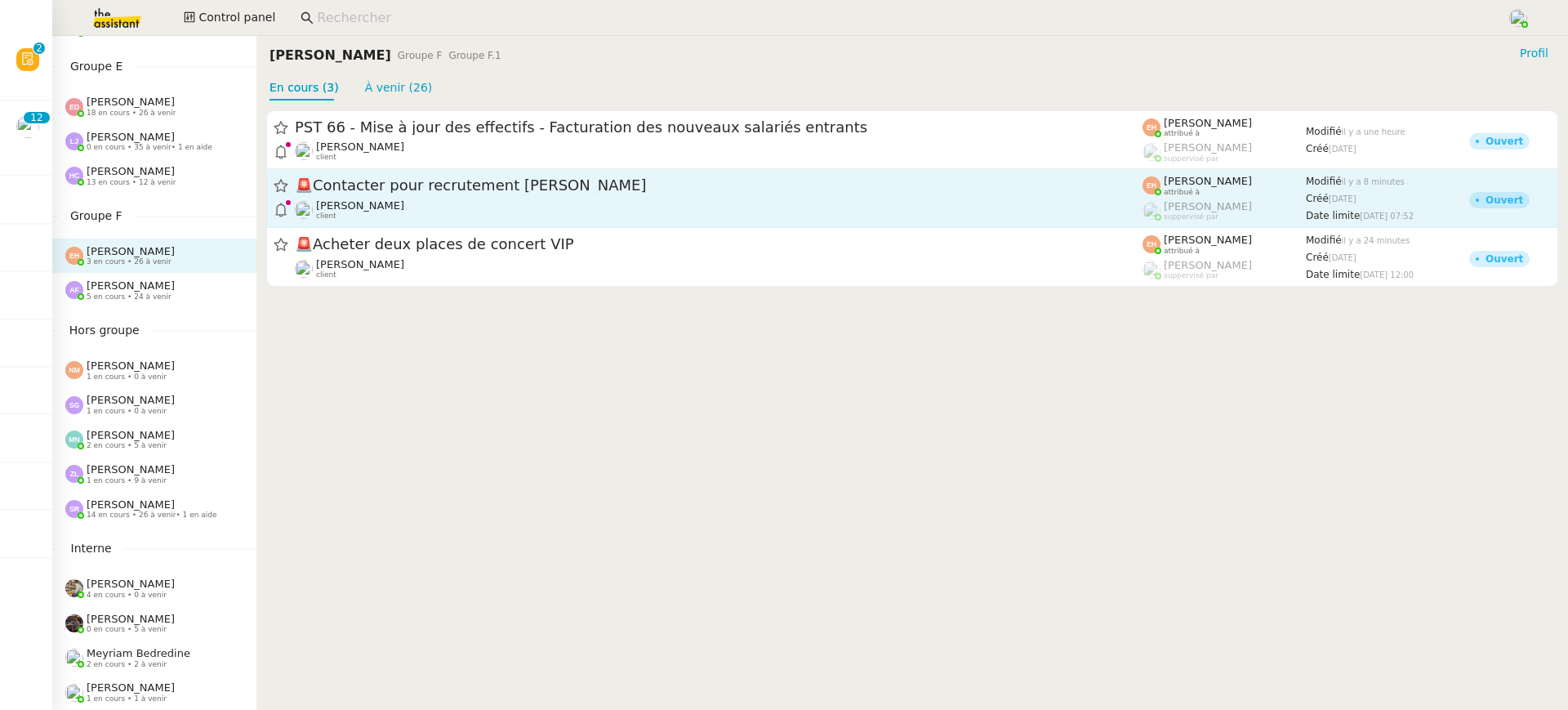
click at [579, 174] on link "🚨 Contacter pour recrutement ARIBAS [PERSON_NAME] client [PERSON_NAME] attribué…" at bounding box center [912, 199] width 1292 height 59
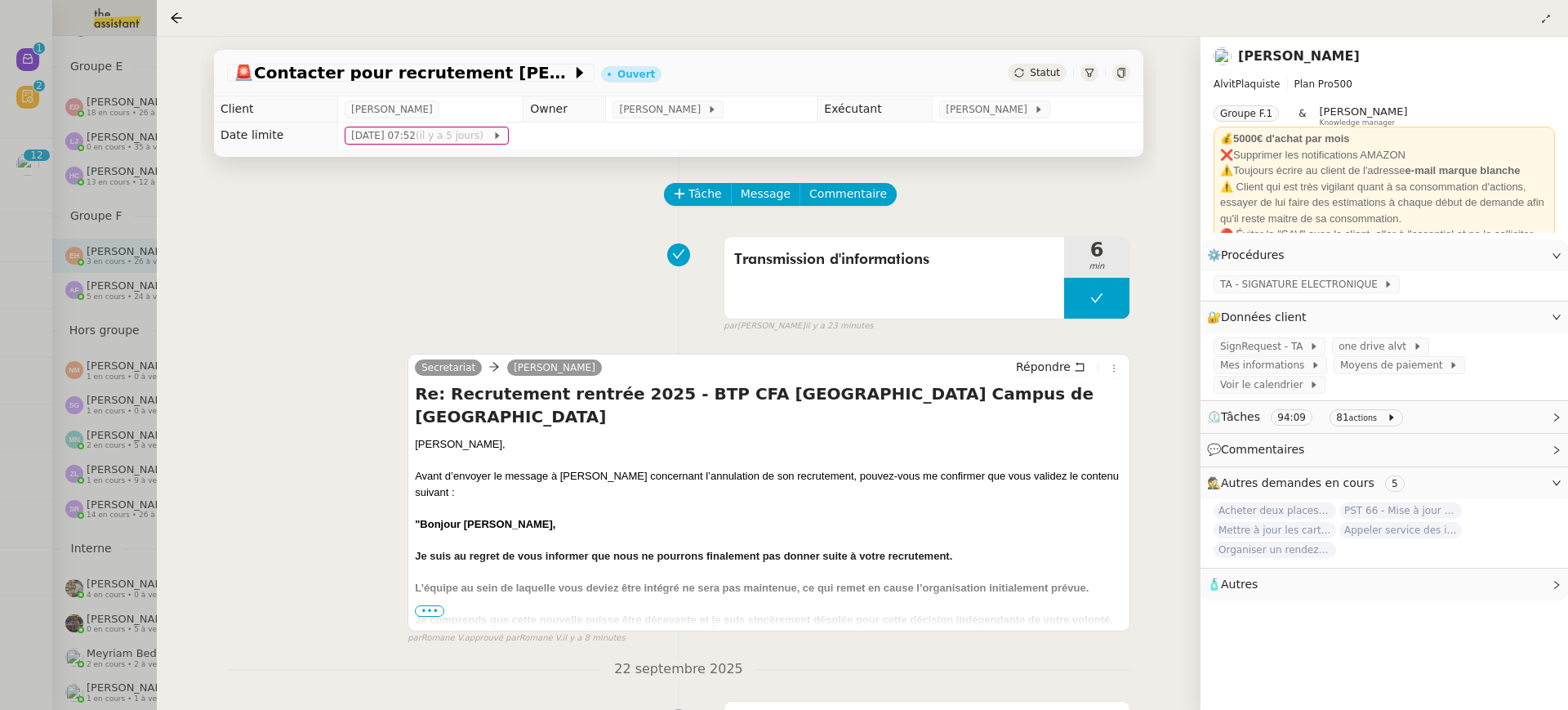
click at [110, 272] on div at bounding box center [784, 355] width 1568 height 710
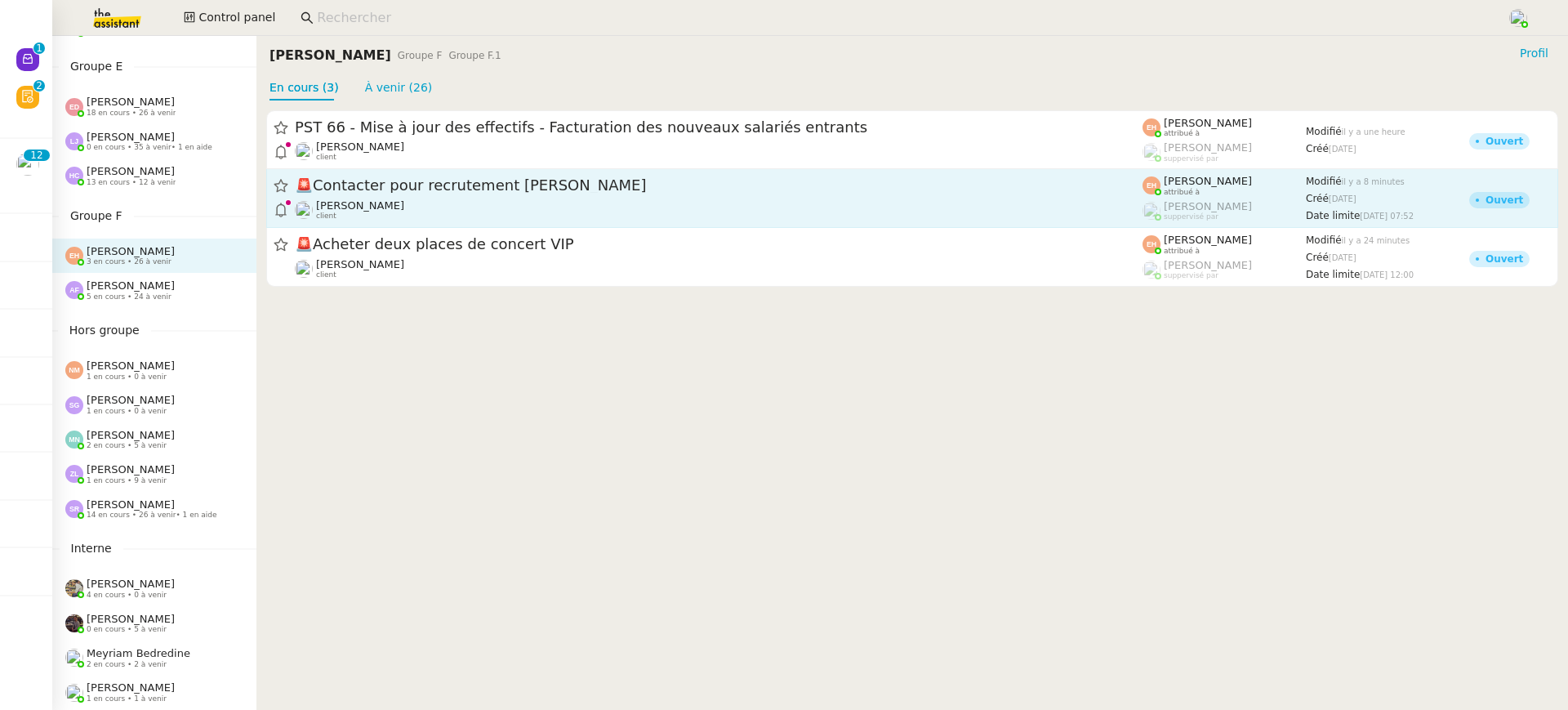
click at [484, 202] on div "[PERSON_NAME] client" at bounding box center [718, 210] width 848 height 21
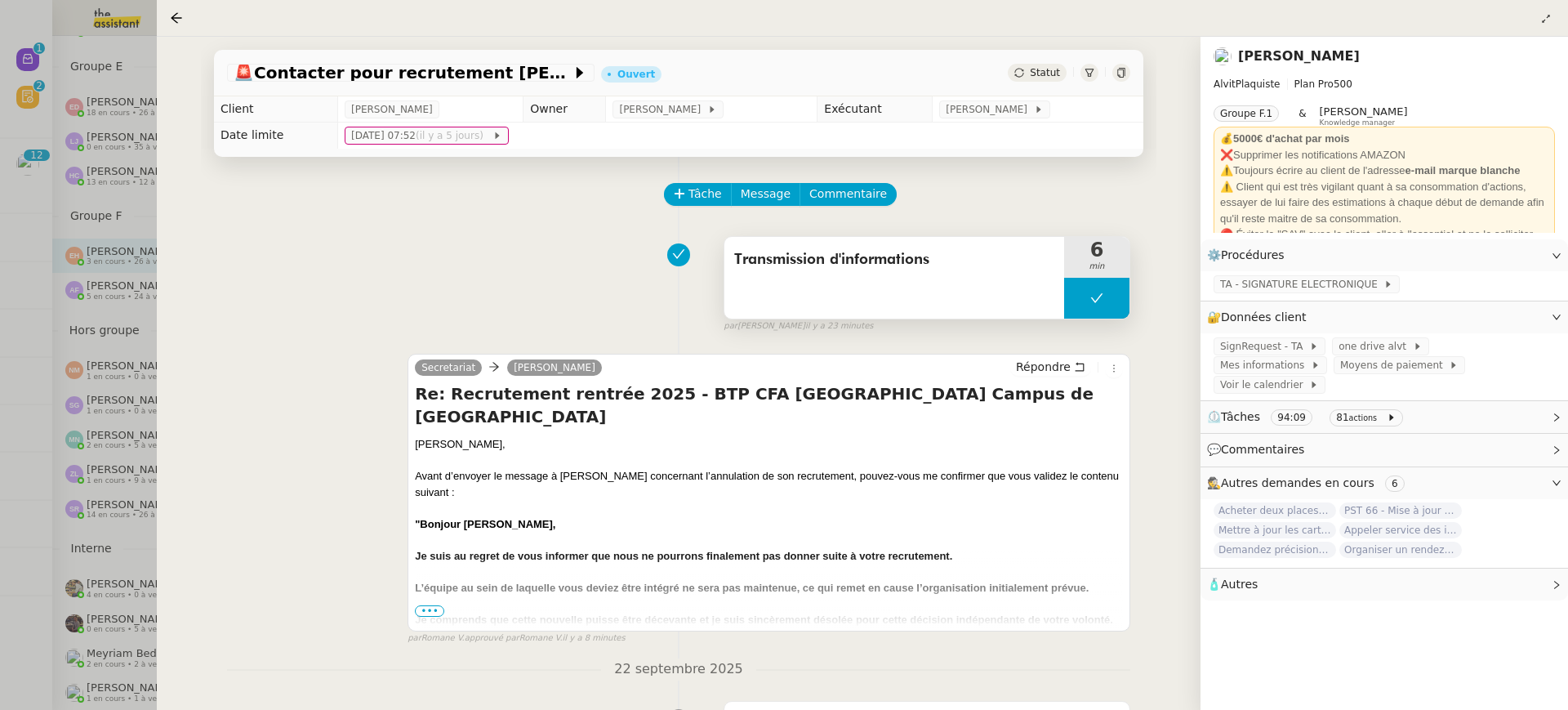
click at [899, 302] on div "Transmission d'informations" at bounding box center [894, 278] width 340 height 81
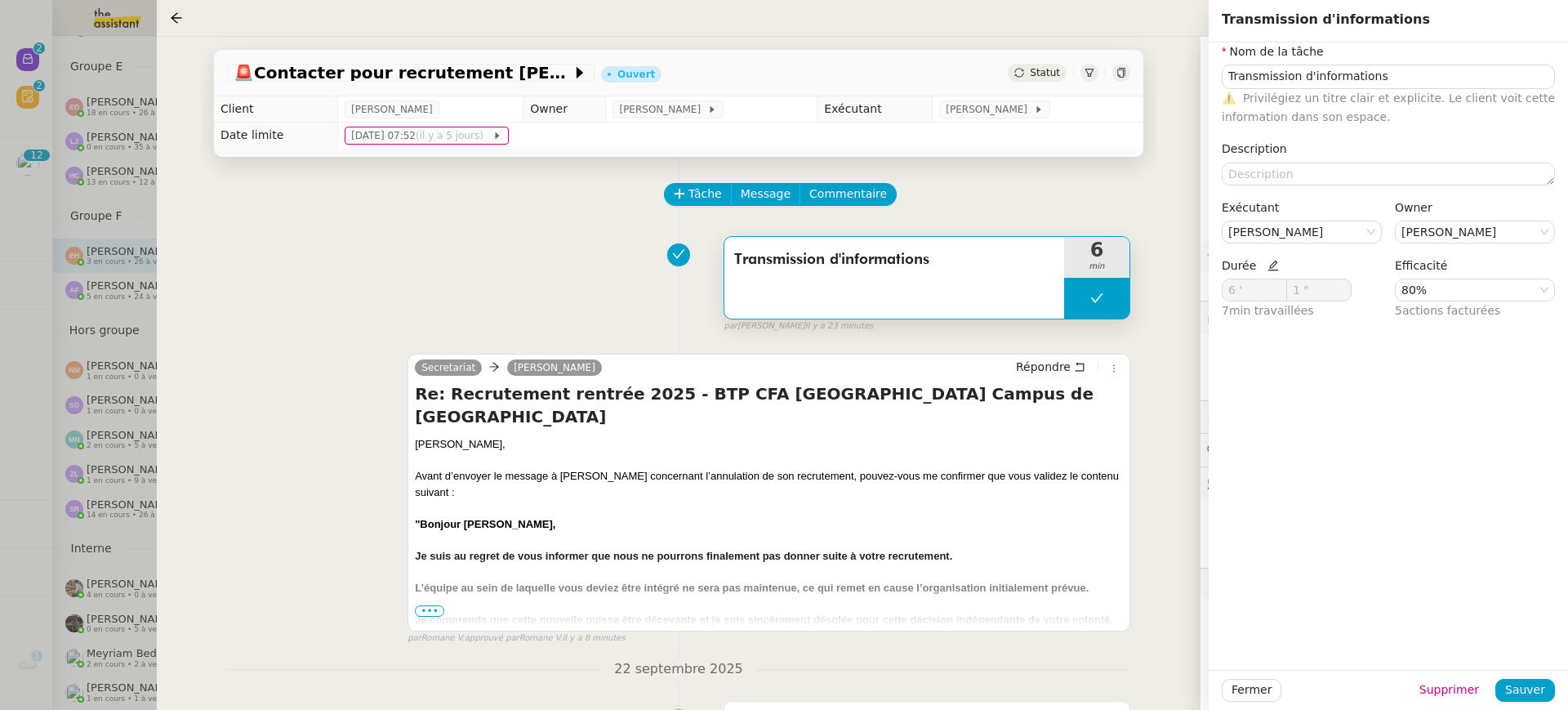
click at [24, 162] on div at bounding box center [784, 355] width 1568 height 710
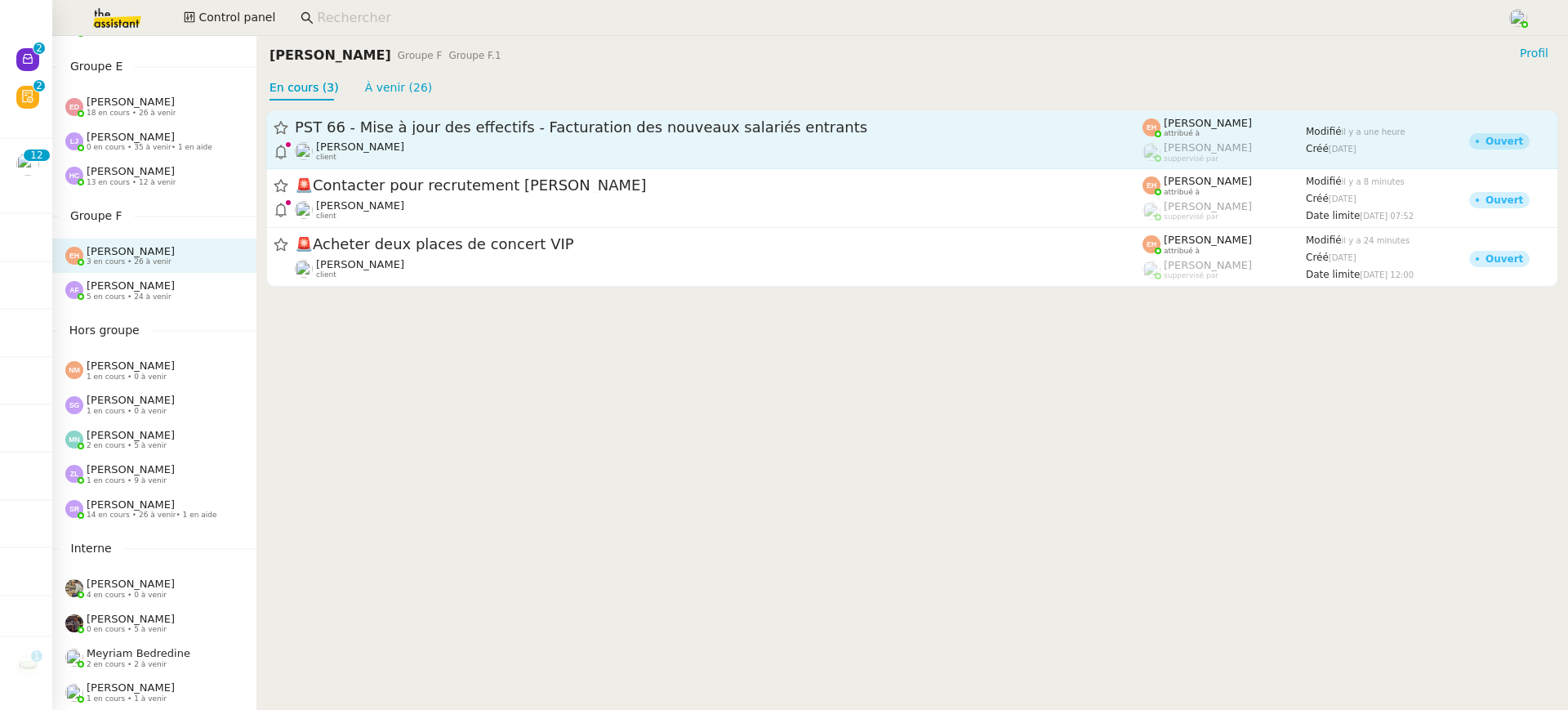
click at [538, 134] on span "PST 66 - Mise à jour des effectifs - Facturation des nouveaux salariés entrants" at bounding box center [718, 127] width 848 height 15
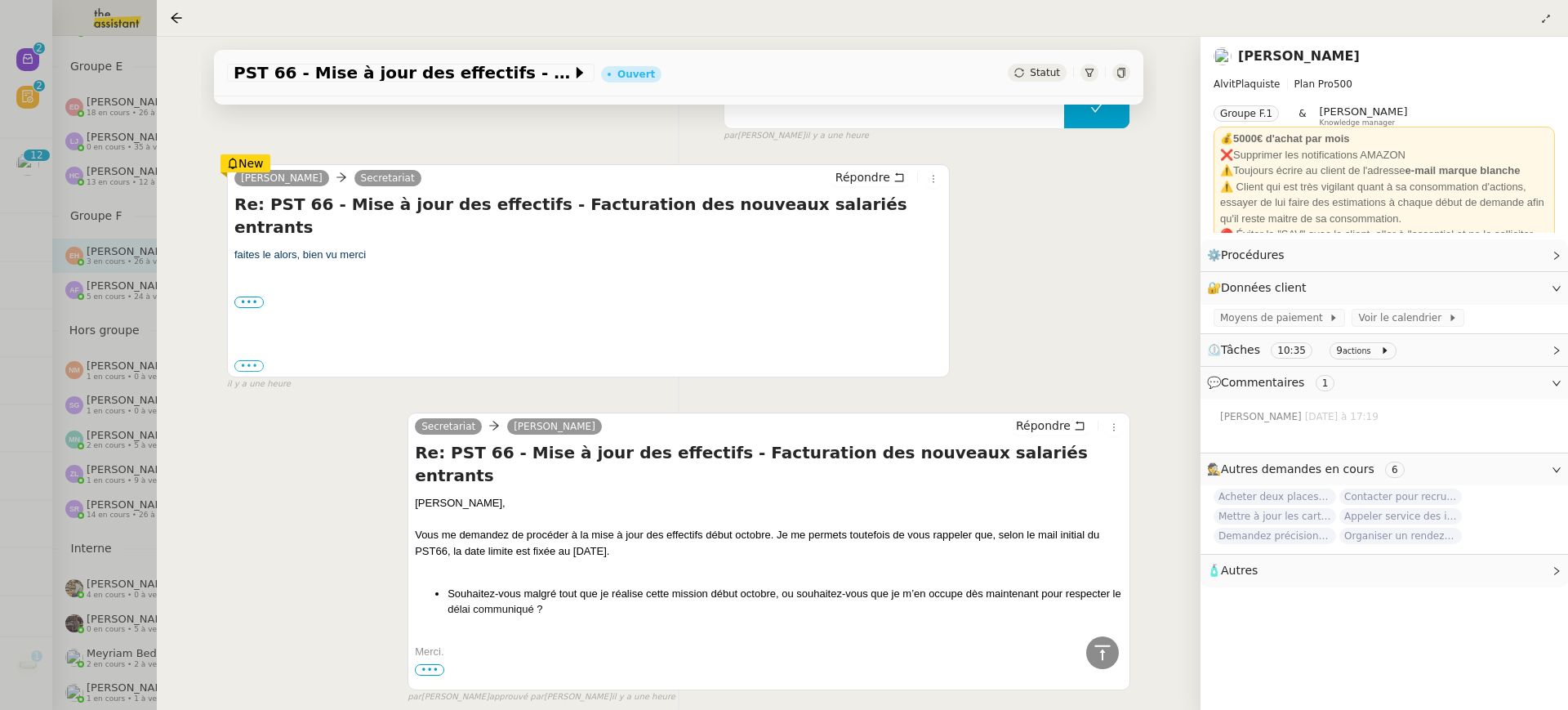
scroll to position [263, 0]
click at [154, 281] on div at bounding box center [784, 355] width 1568 height 710
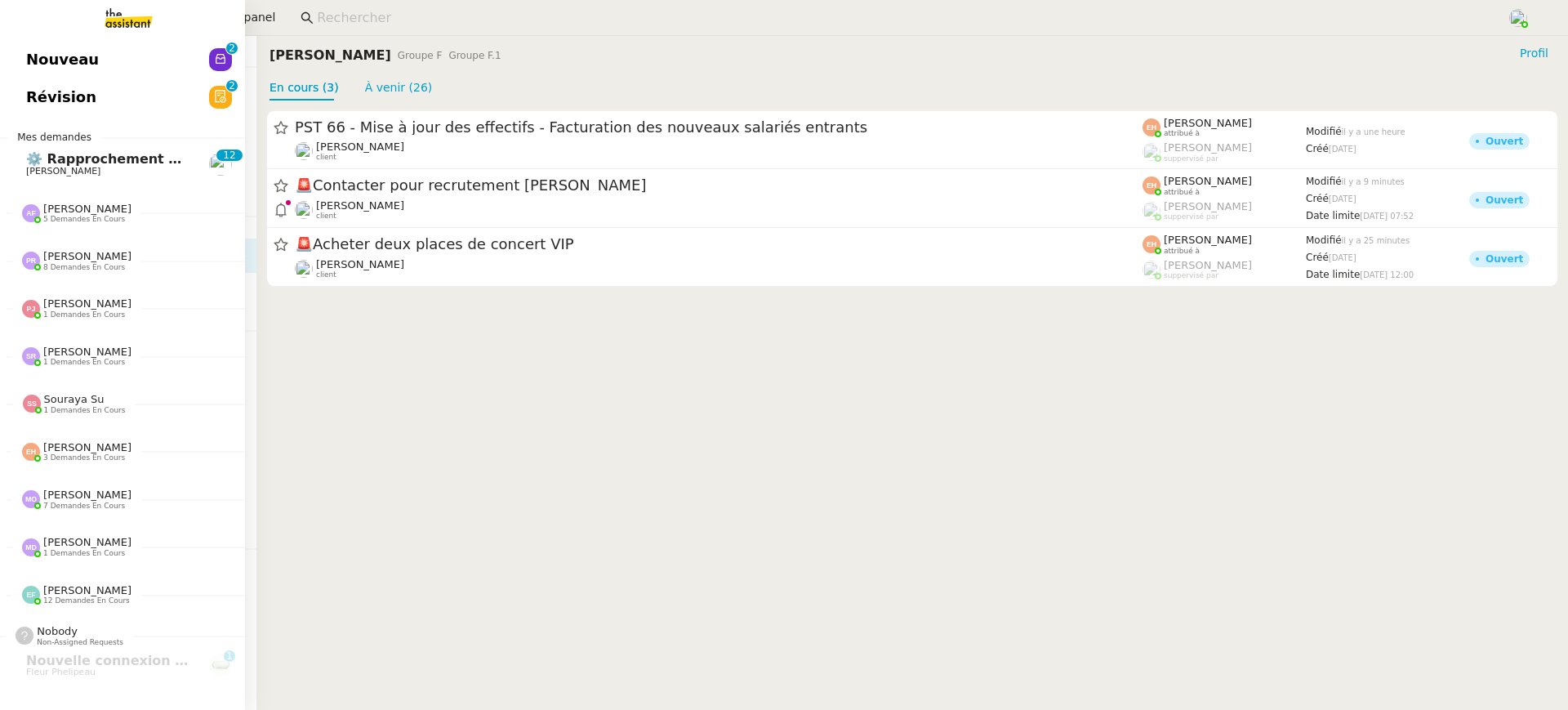
click at [32, 43] on link "Nouveau 0 1 2 3 4 5 6 7 8 9" at bounding box center [122, 59] width 245 height 38
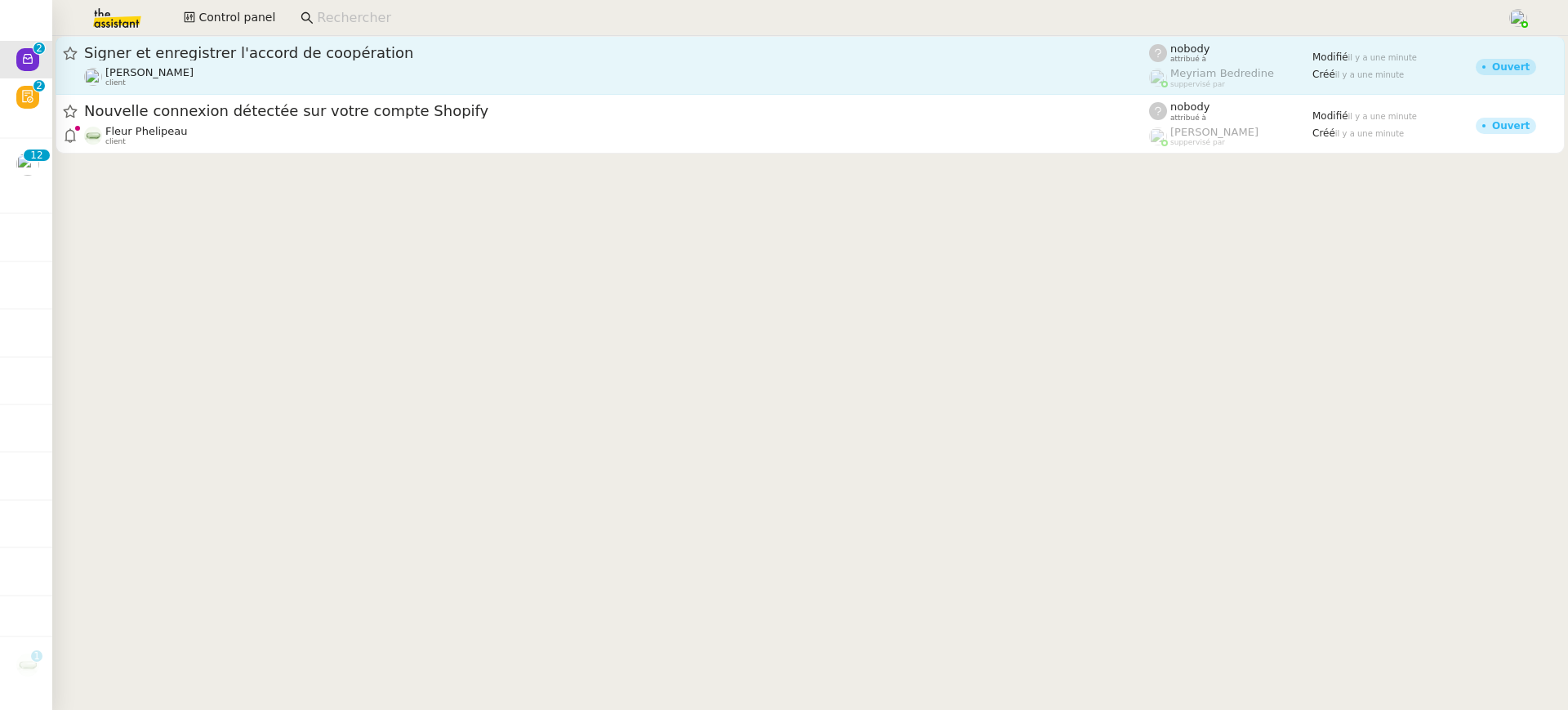
click at [478, 38] on link "Signer et enregistrer l'accord de coopération [PERSON_NAME] client nobody attri…" at bounding box center [809, 66] width 1509 height 59
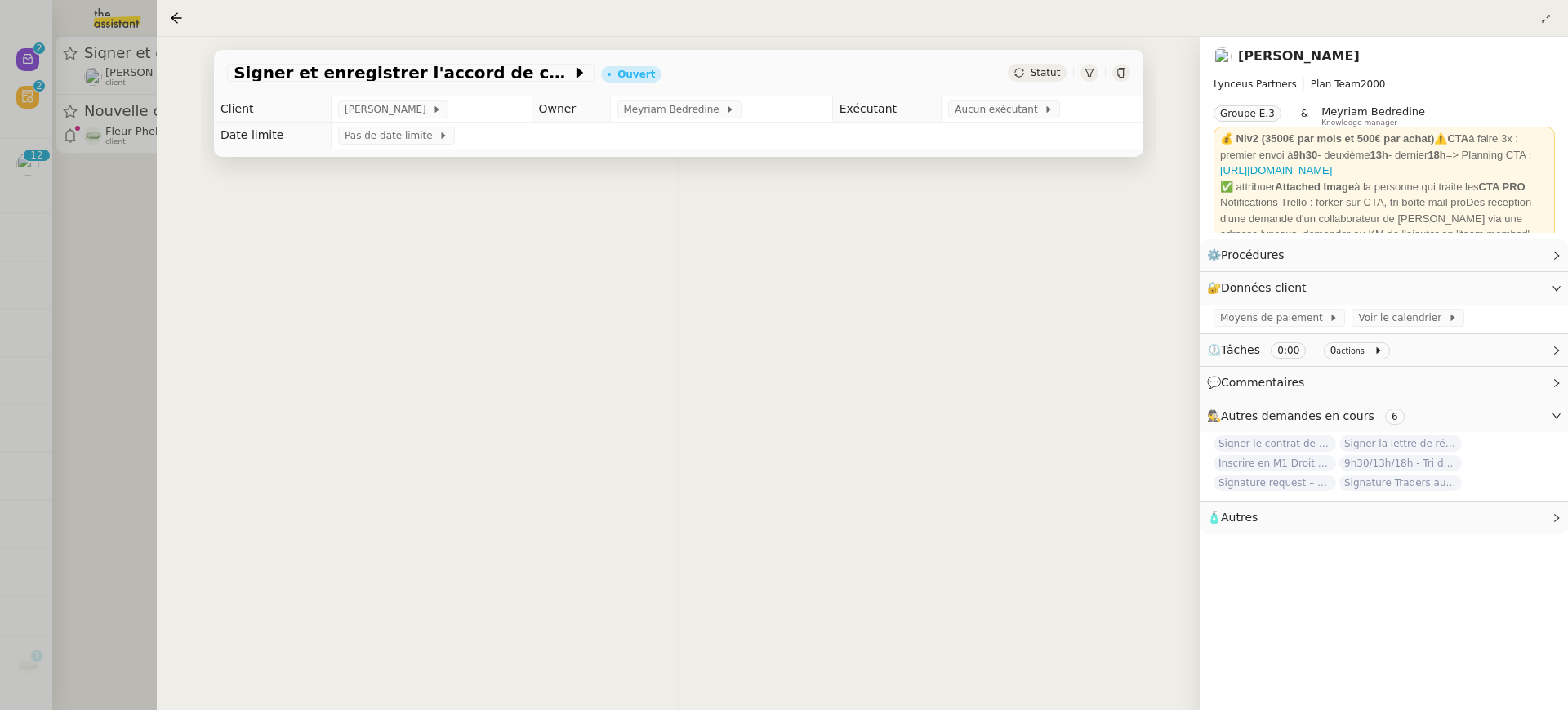
click at [82, 245] on div at bounding box center [784, 355] width 1568 height 710
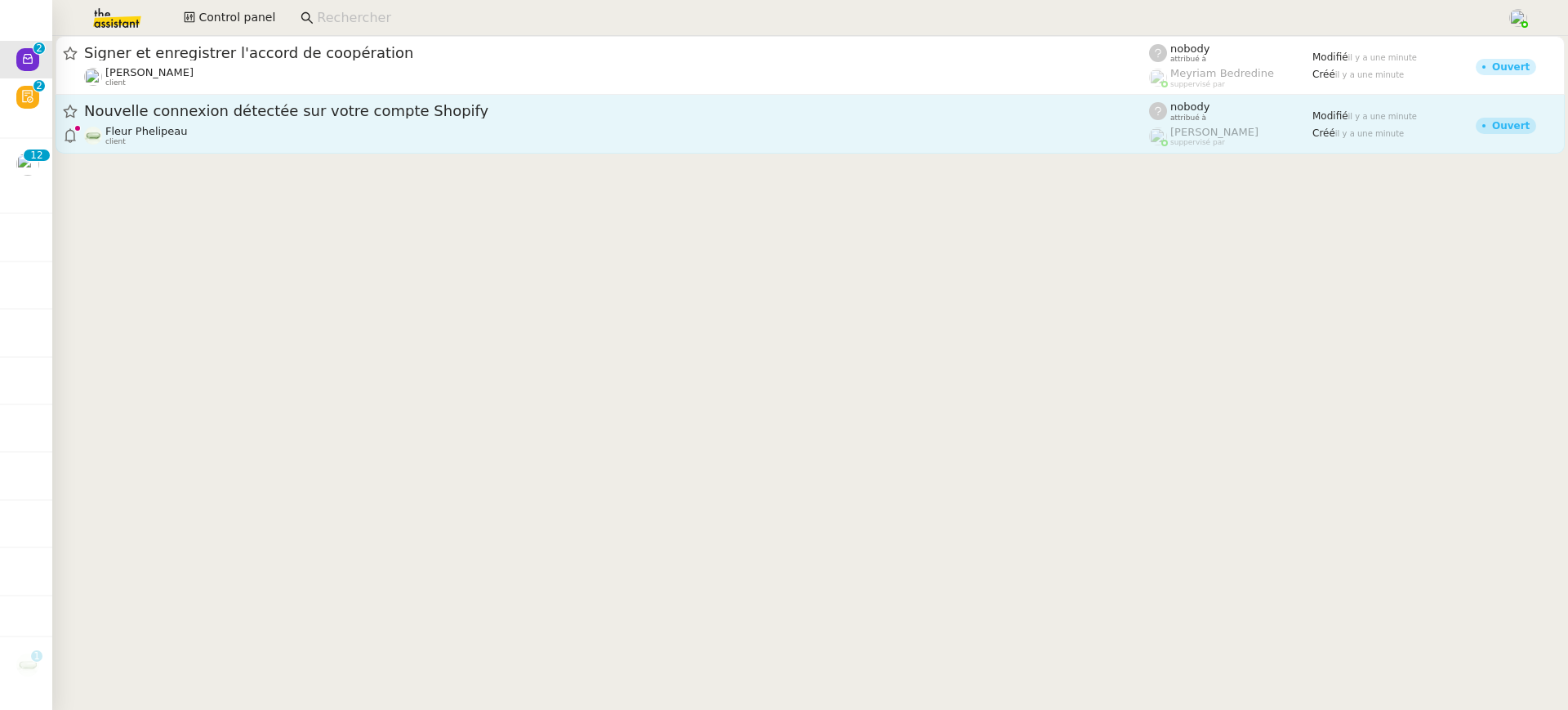
click at [257, 150] on link "Nouvelle connexion détectée sur votre compte Shopify Fleur Phelipeau client nob…" at bounding box center [809, 125] width 1509 height 59
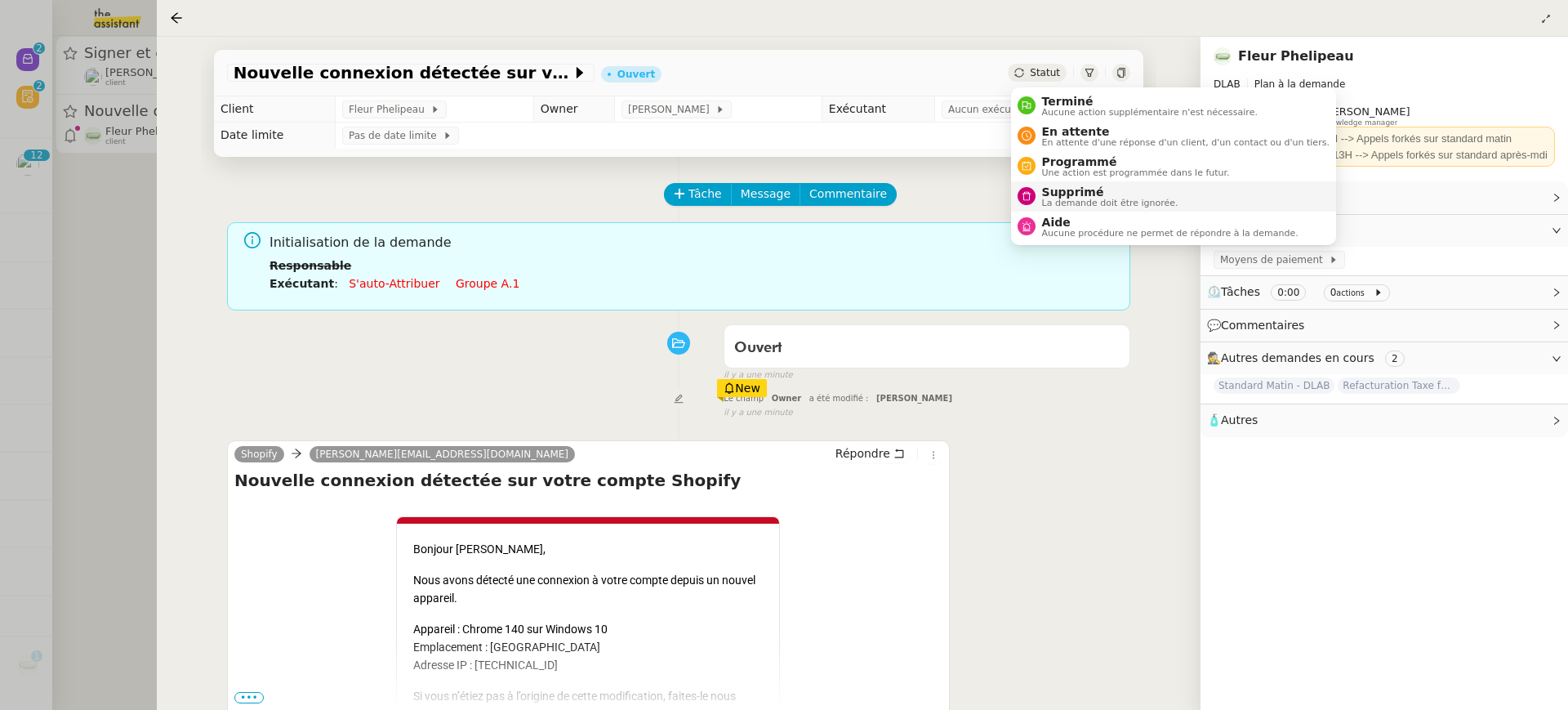
click at [1095, 191] on span "Supprimé" at bounding box center [1110, 192] width 137 height 13
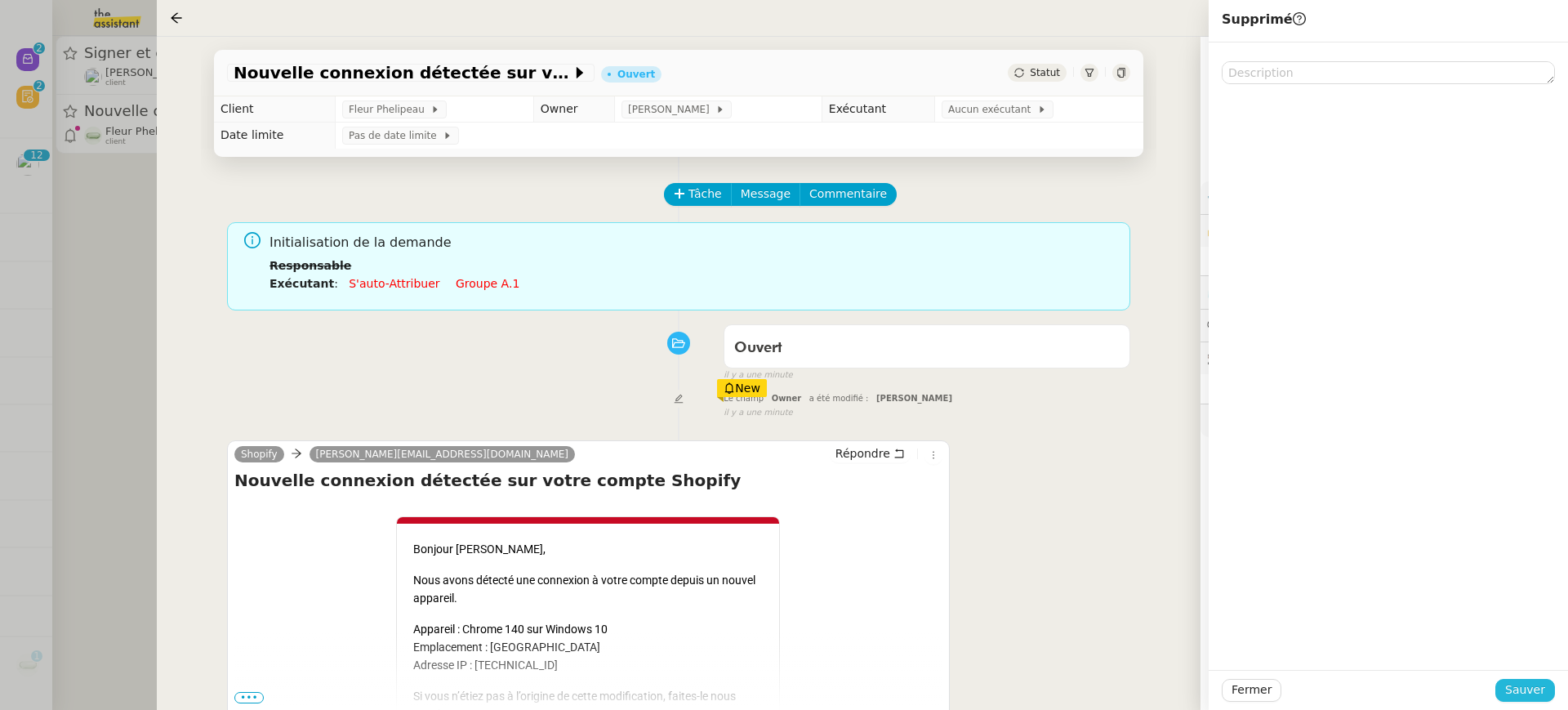
click at [1537, 693] on span "Sauver" at bounding box center [1525, 690] width 40 height 18
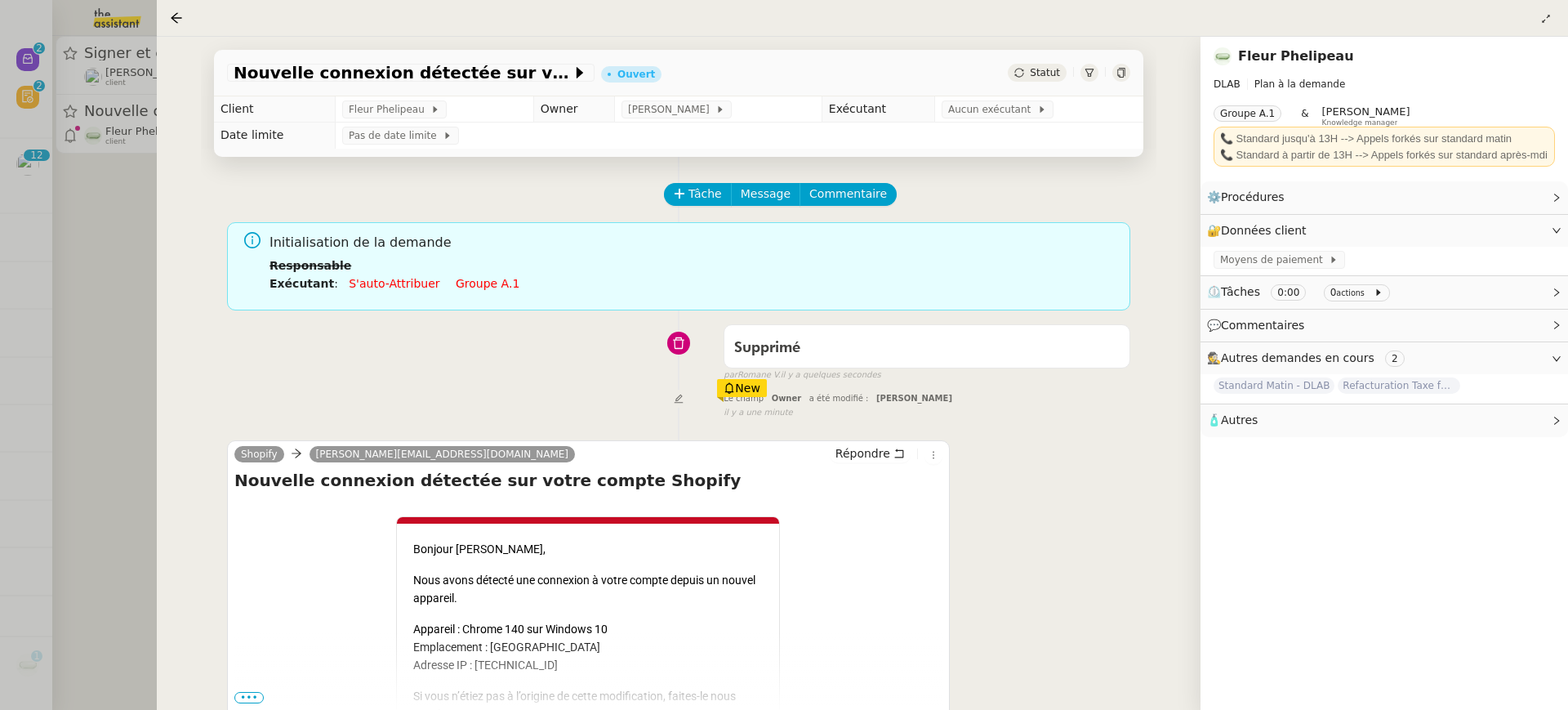
click at [87, 100] on div at bounding box center [784, 355] width 1568 height 710
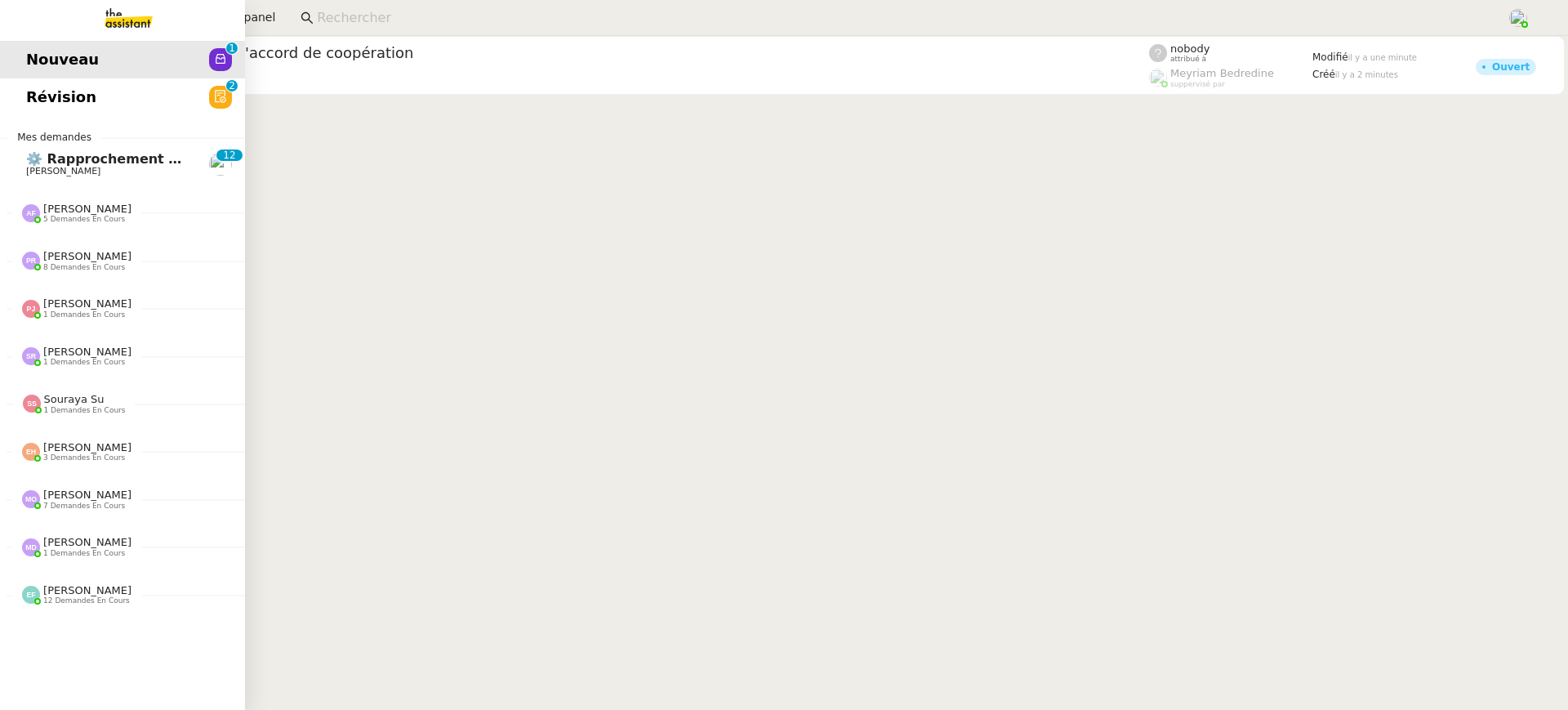
click at [30, 96] on link "Révision 0 1 2 3 4 5 6 7 8 9" at bounding box center [122, 97] width 245 height 38
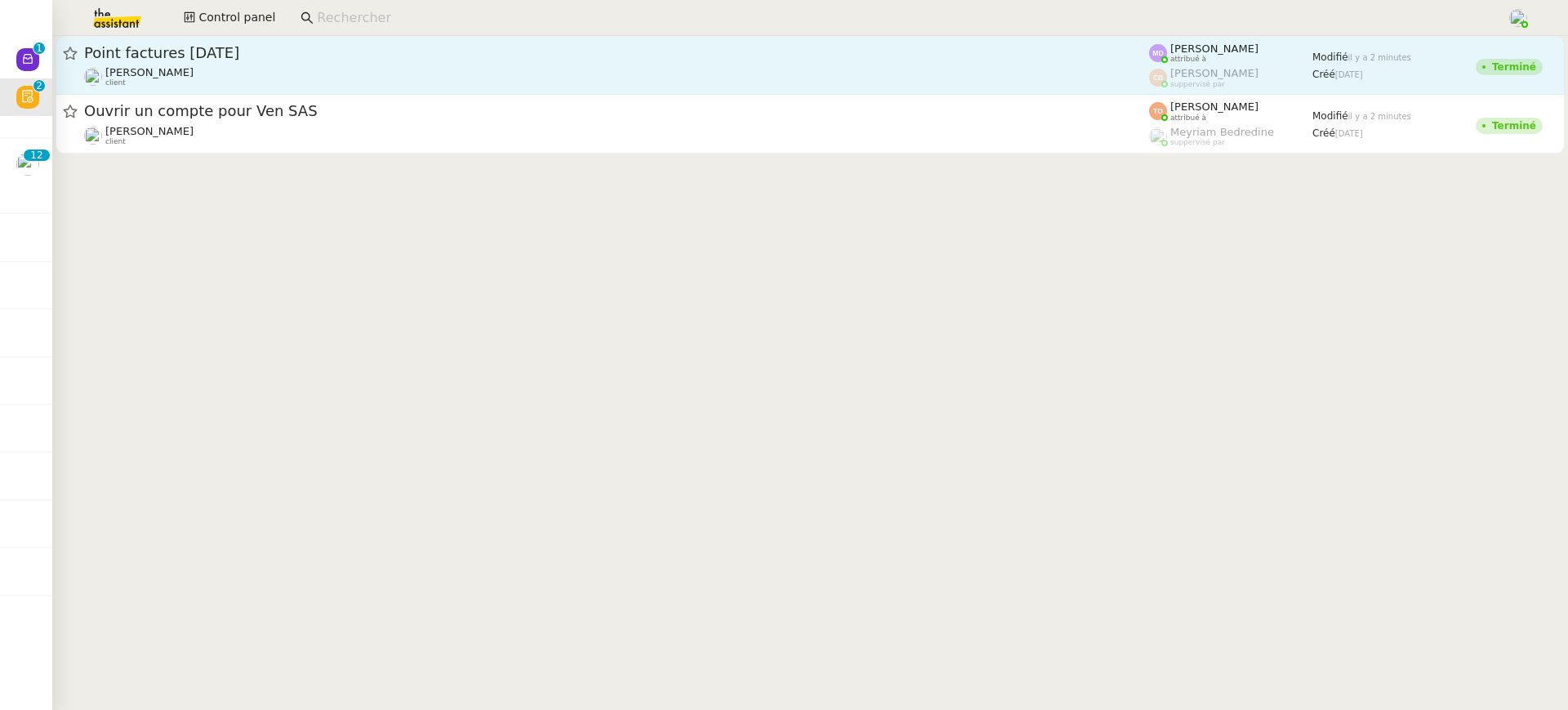
click at [935, 72] on div "[PERSON_NAME] client" at bounding box center [616, 77] width 1065 height 21
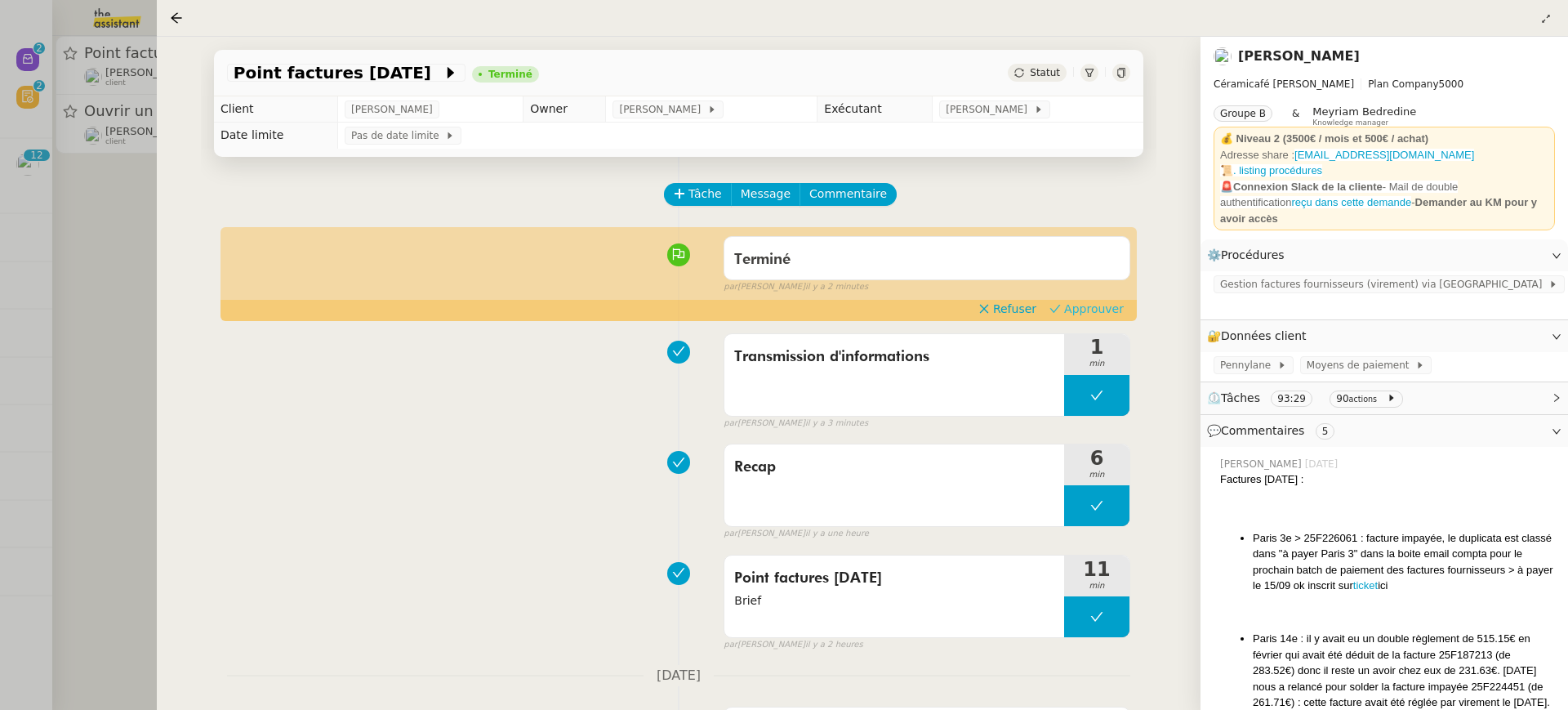
click at [1095, 308] on span "Approuver" at bounding box center [1094, 309] width 60 height 17
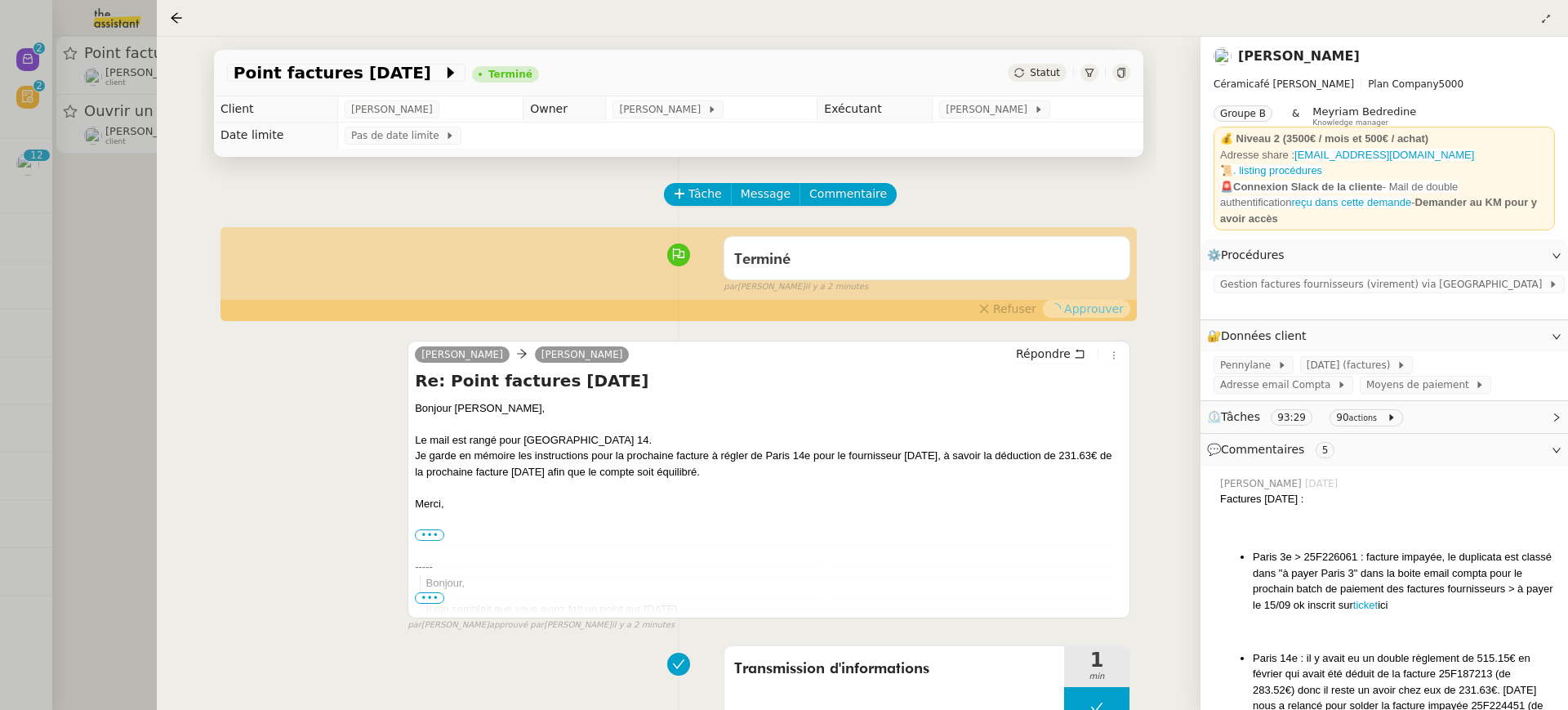
click at [103, 108] on div at bounding box center [784, 355] width 1568 height 710
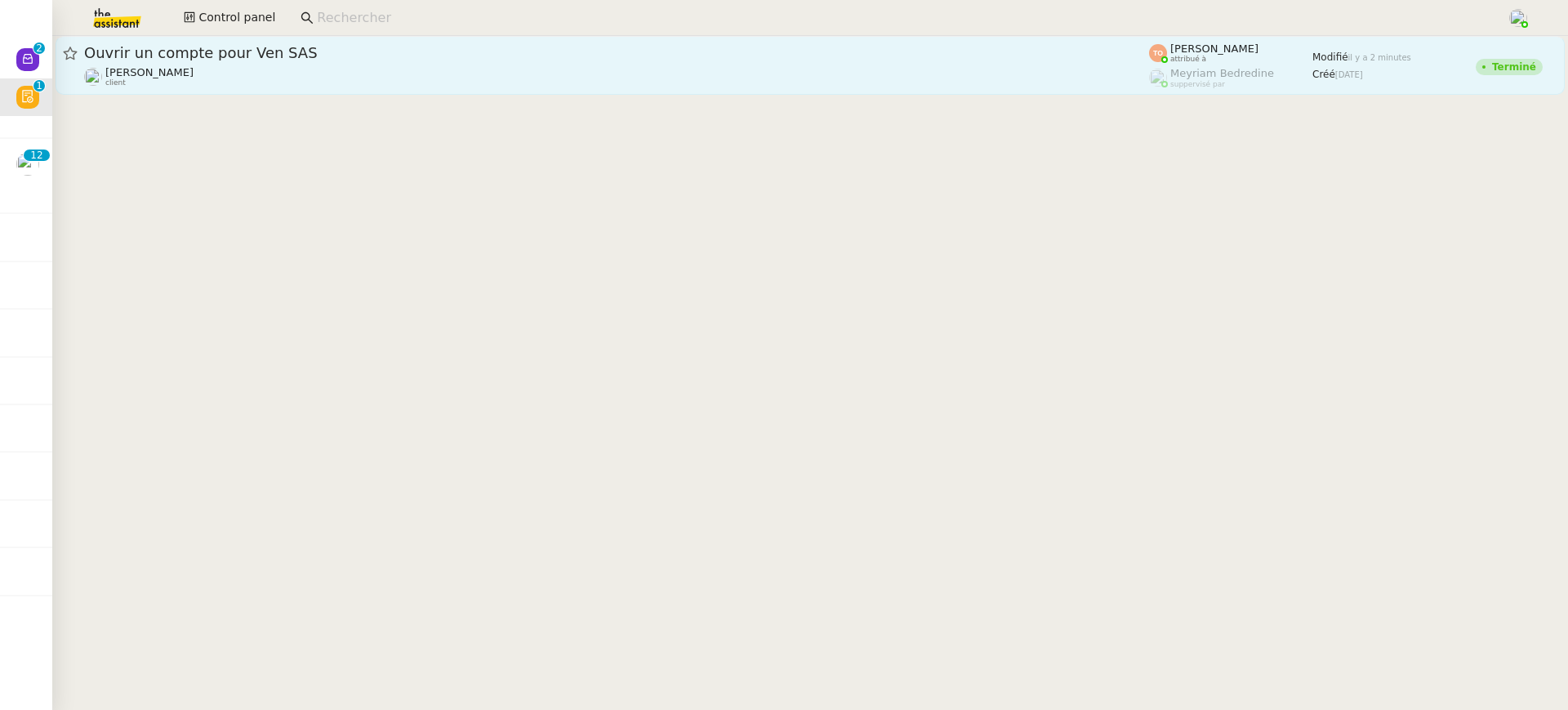
click at [423, 73] on div "[PERSON_NAME] client" at bounding box center [616, 77] width 1065 height 21
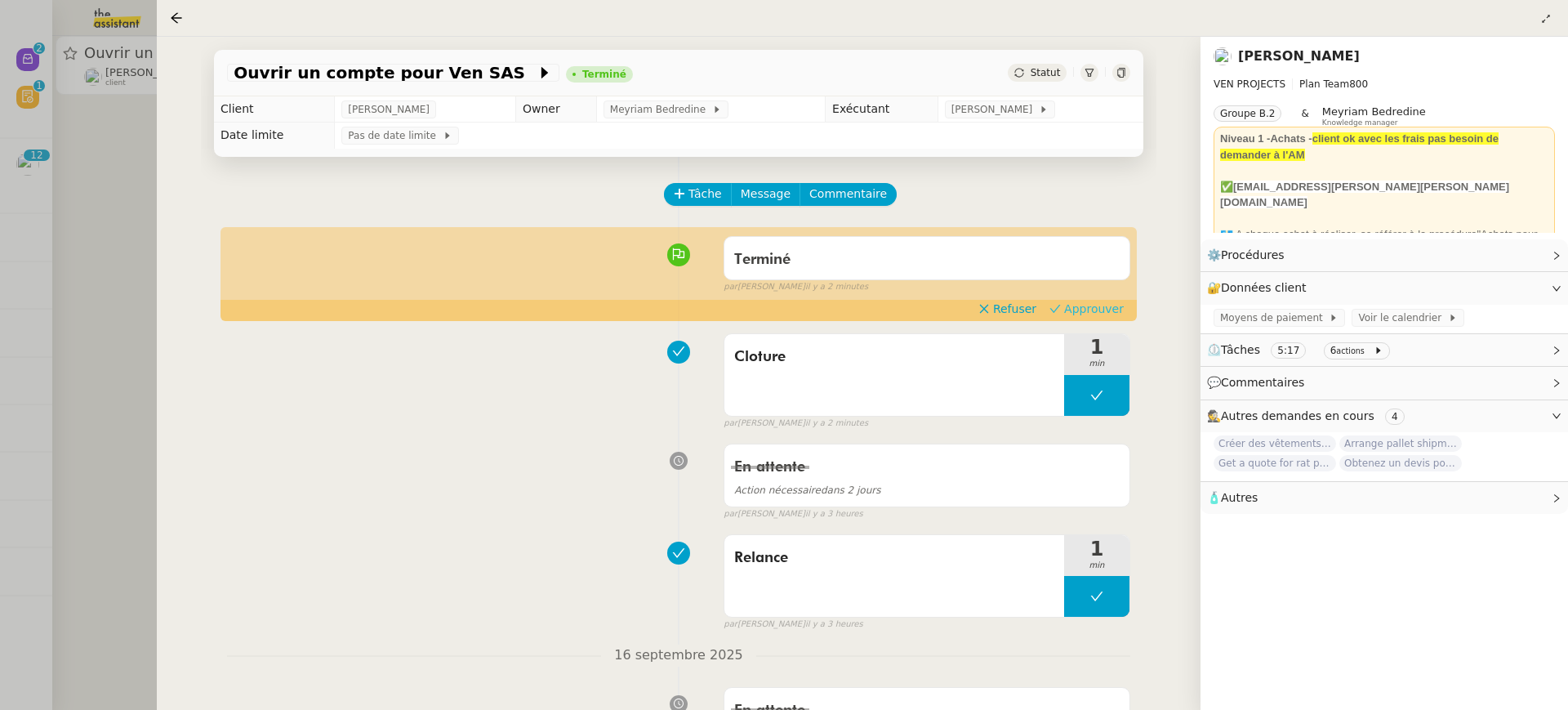
click at [1106, 301] on button "Approuver" at bounding box center [1086, 308] width 88 height 18
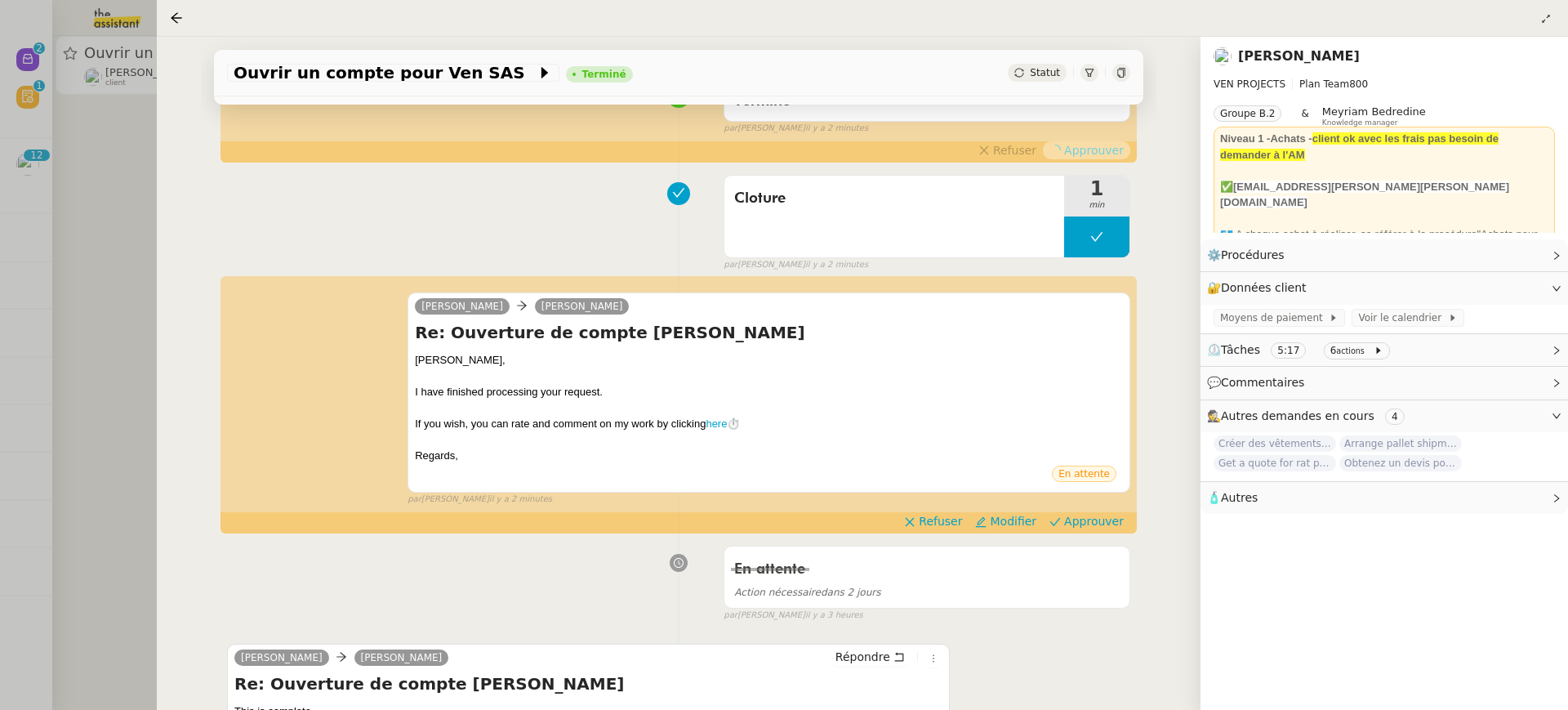
scroll to position [177, 0]
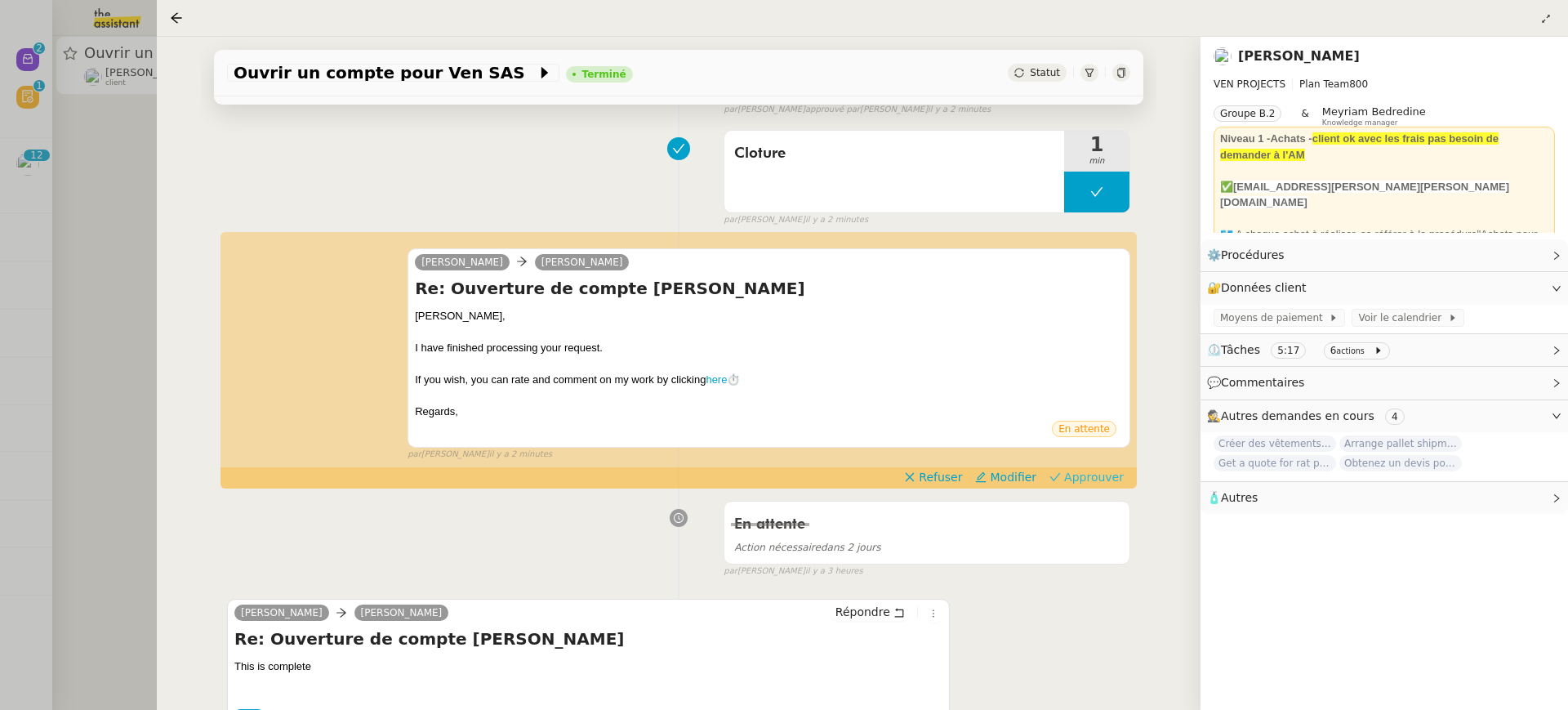
click at [1106, 476] on span "Approuver" at bounding box center [1094, 477] width 60 height 17
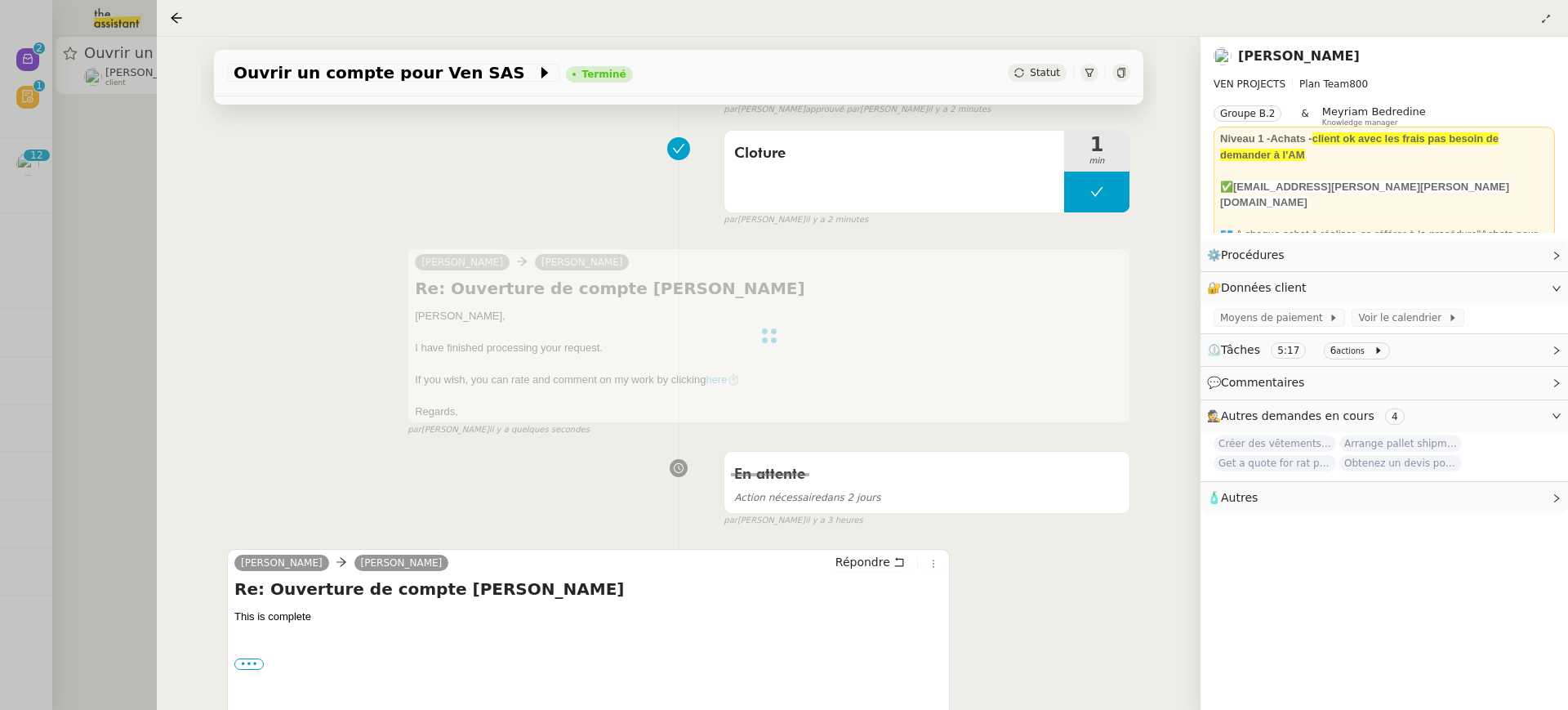
click at [96, 41] on div at bounding box center [784, 355] width 1568 height 710
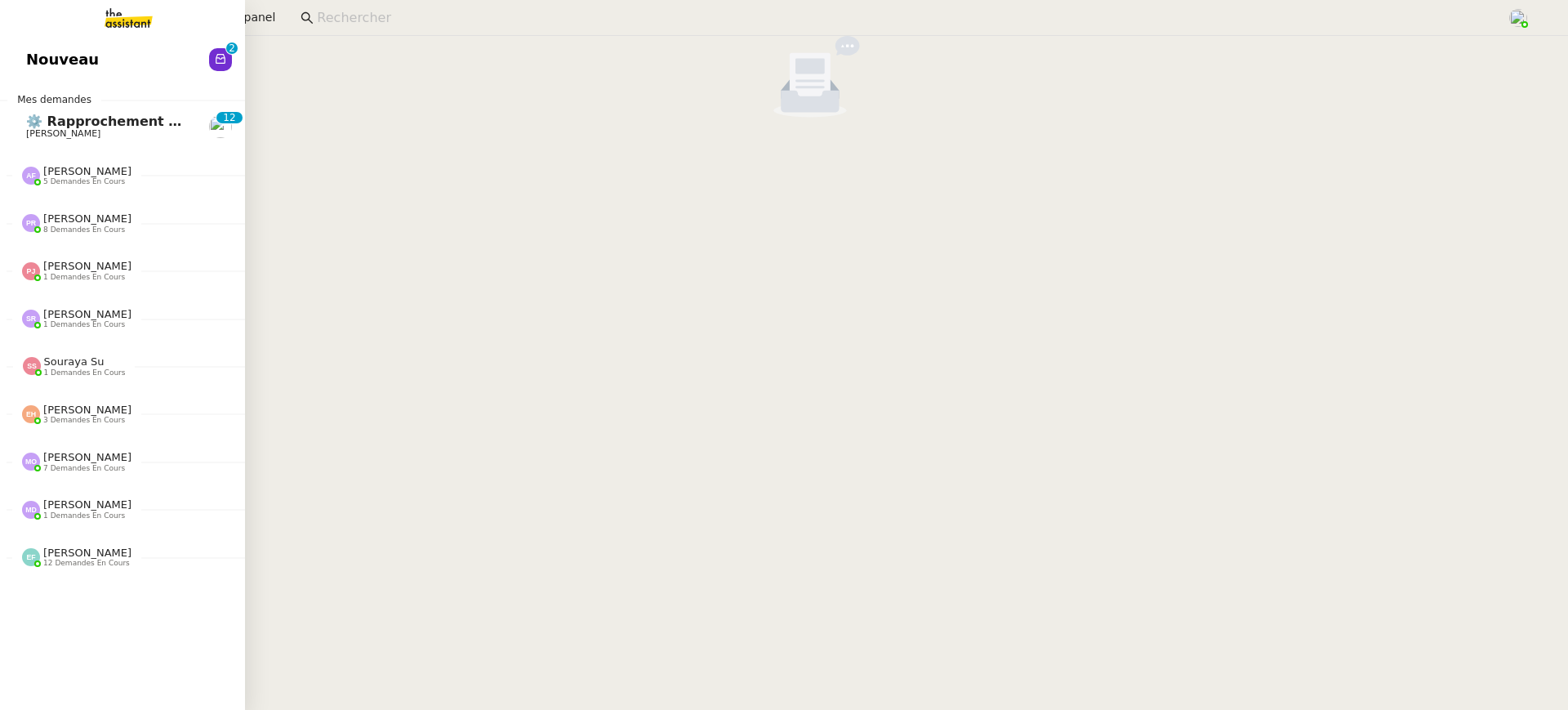
click at [38, 56] on link "Nouveau 0 1 2 3 4 5 6 7 8 9" at bounding box center [122, 59] width 245 height 38
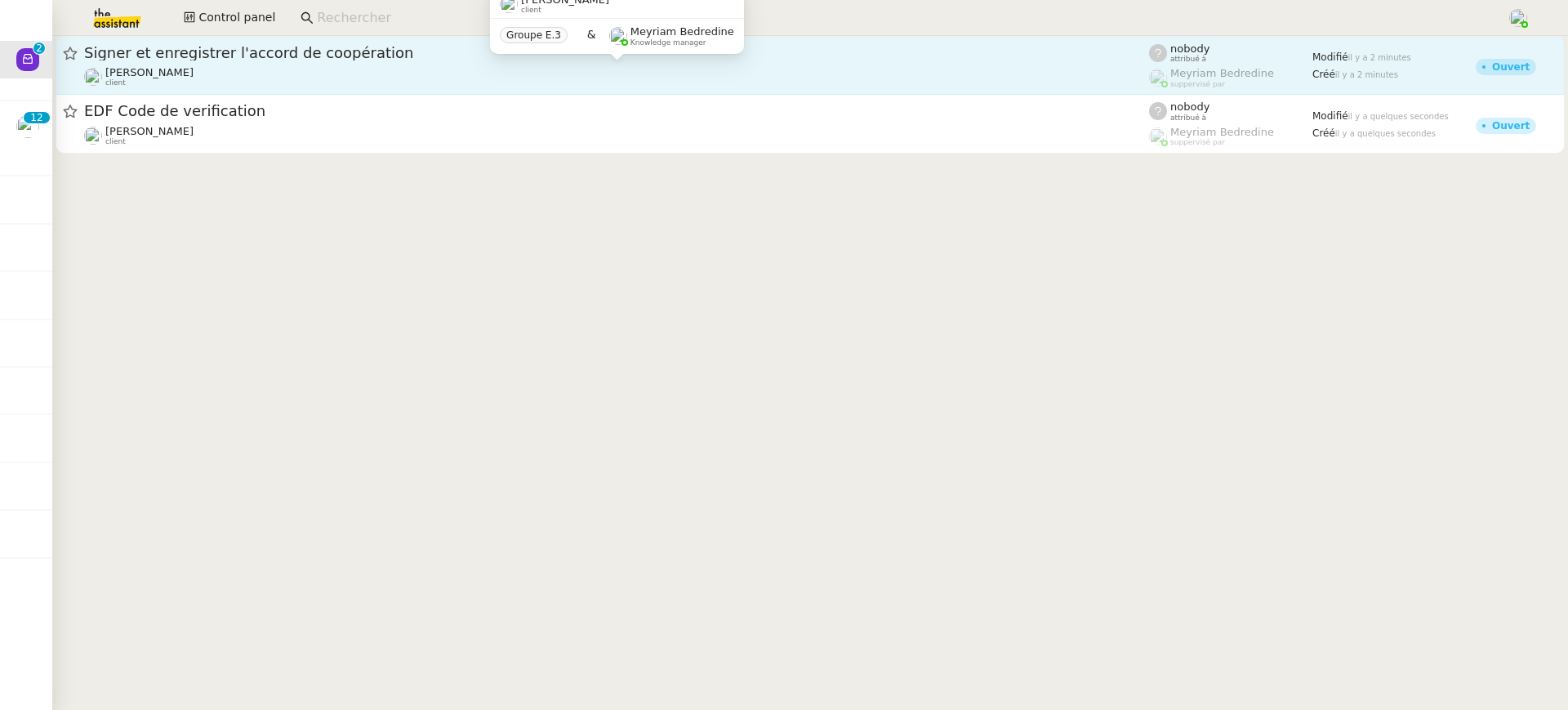
click at [620, 74] on div "[PERSON_NAME] client" at bounding box center [616, 77] width 1065 height 21
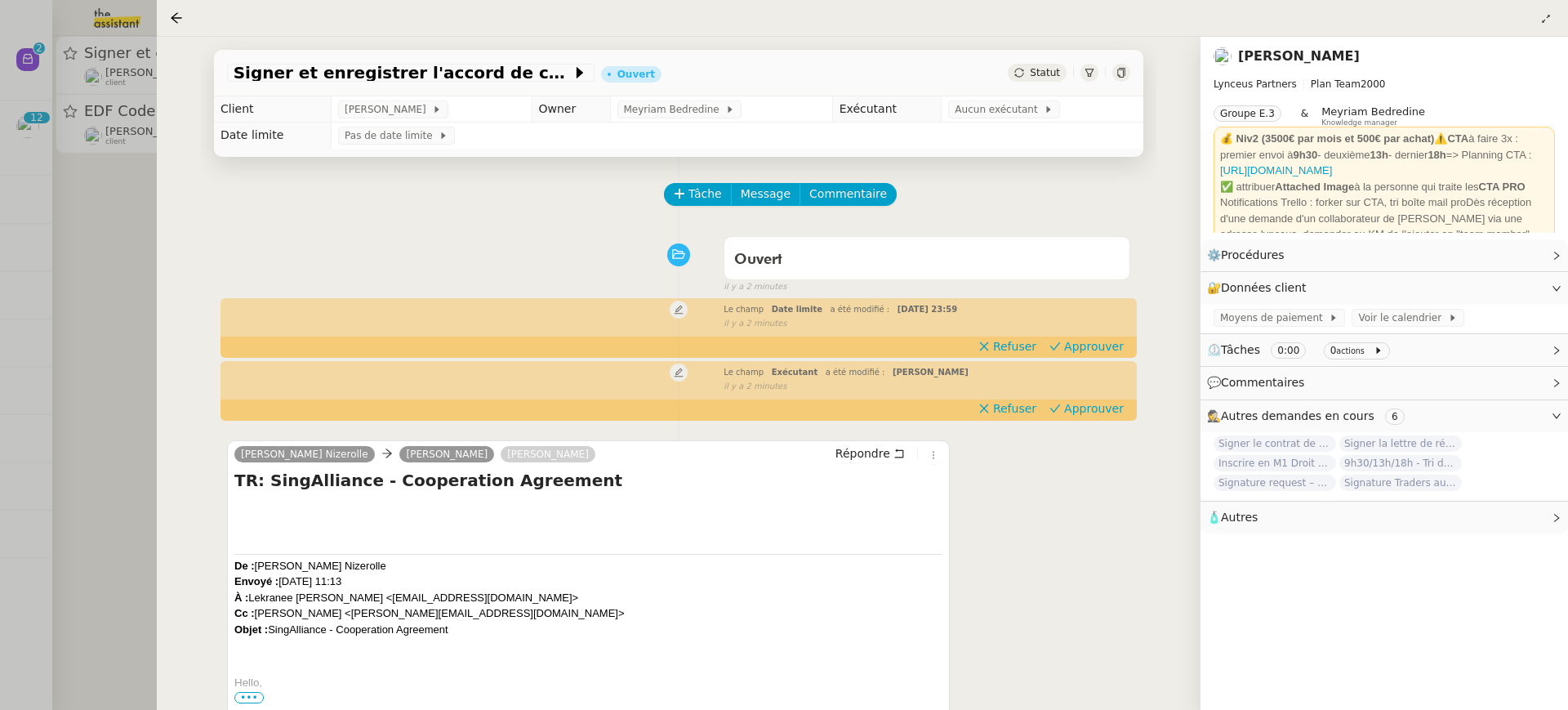
click at [75, 119] on div at bounding box center [784, 355] width 1568 height 710
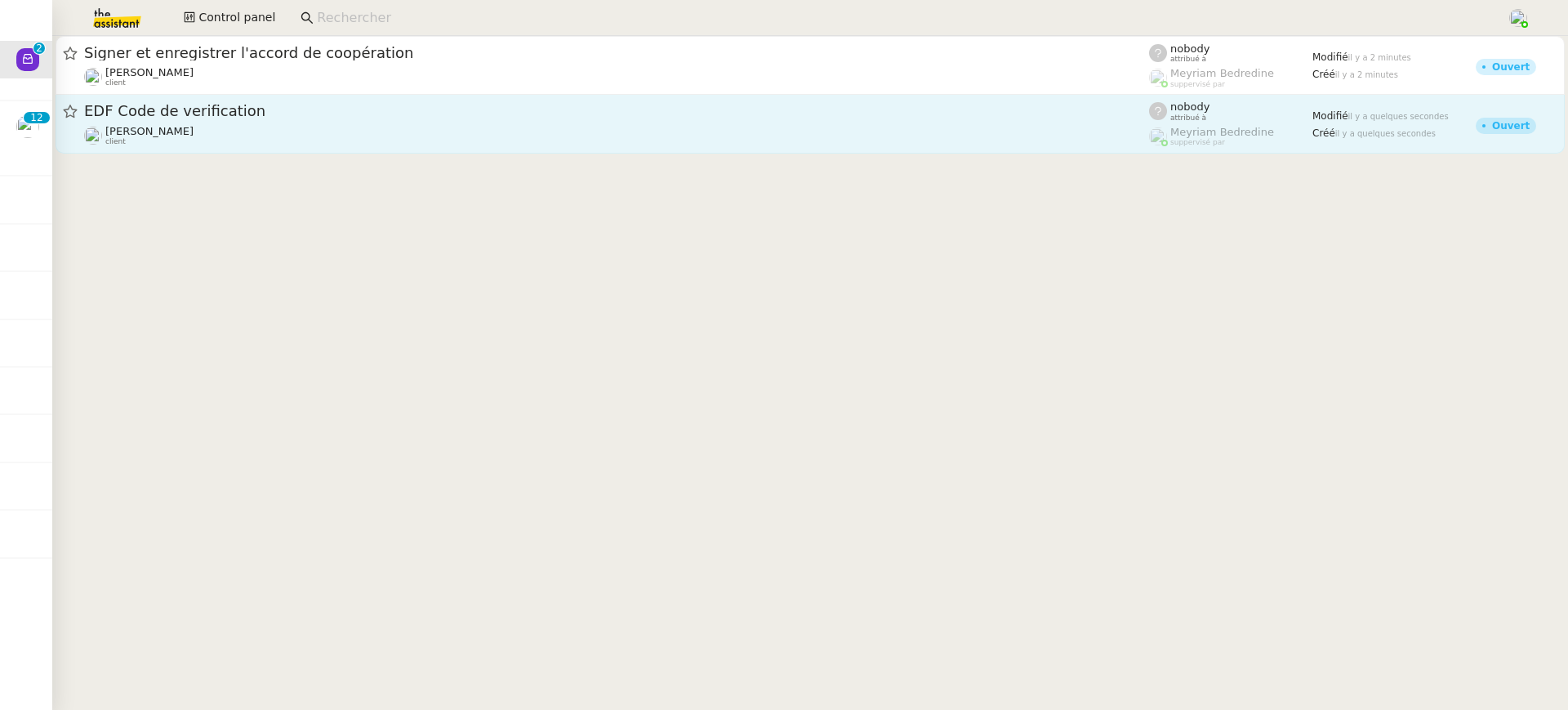
click at [281, 139] on div "[PERSON_NAME] client" at bounding box center [616, 135] width 1065 height 21
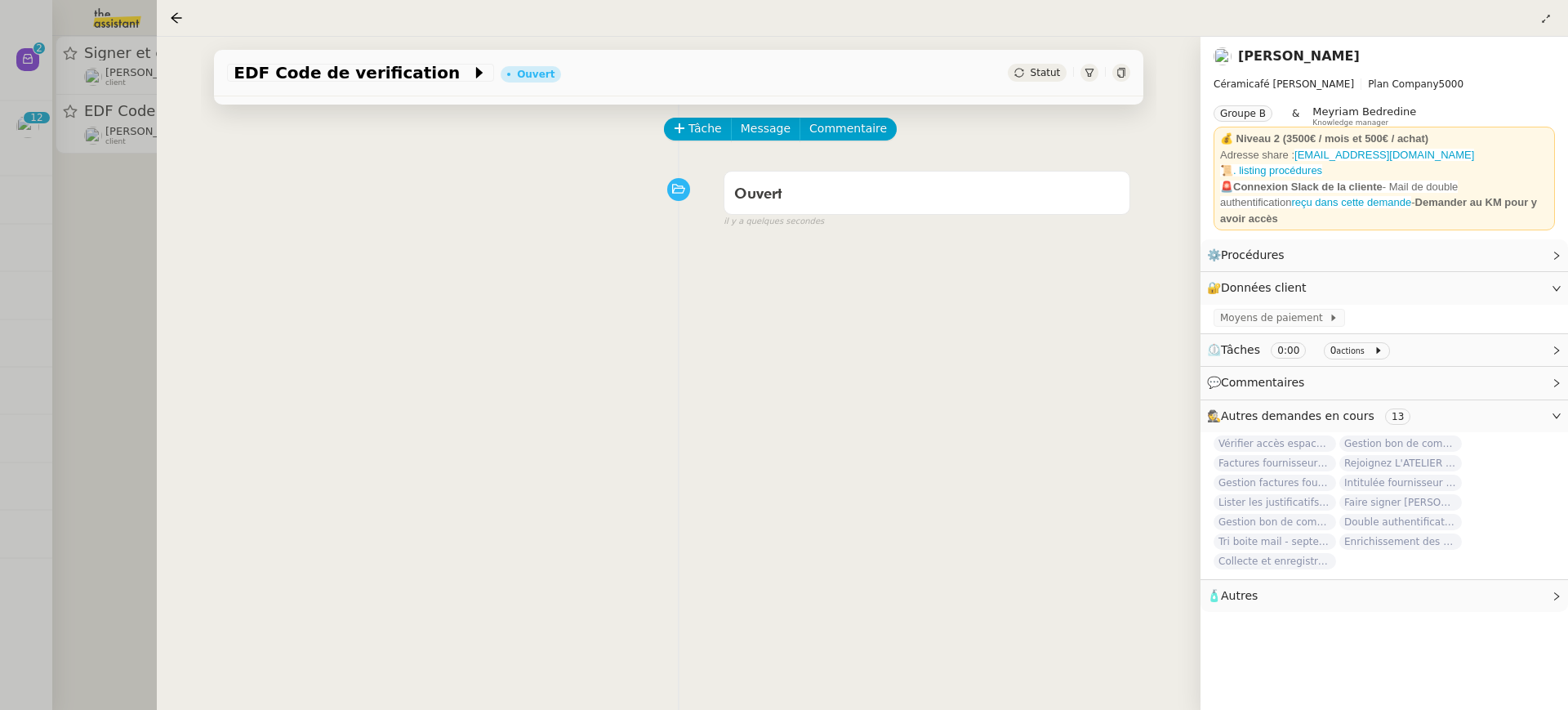
scroll to position [91, 0]
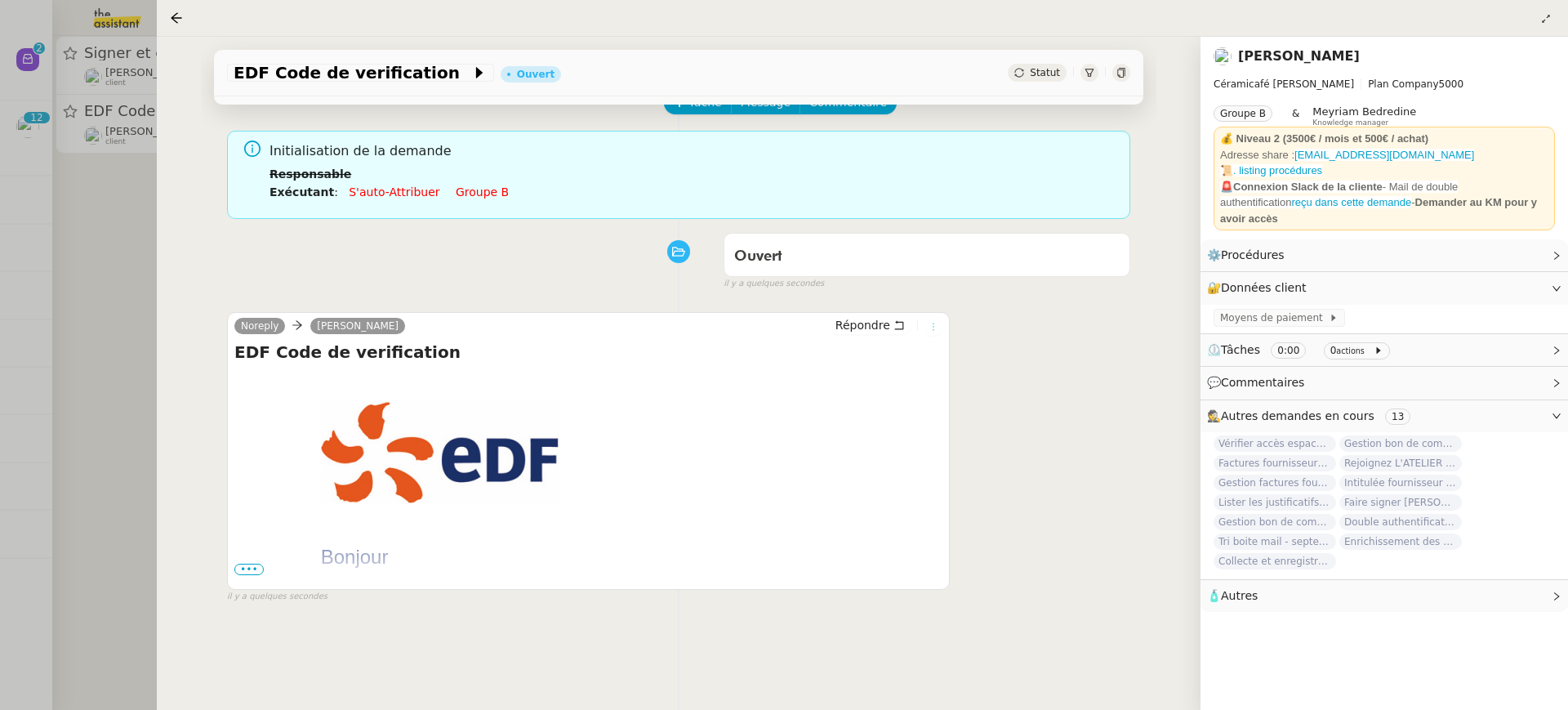
click at [935, 328] on icon at bounding box center [933, 327] width 10 height 10
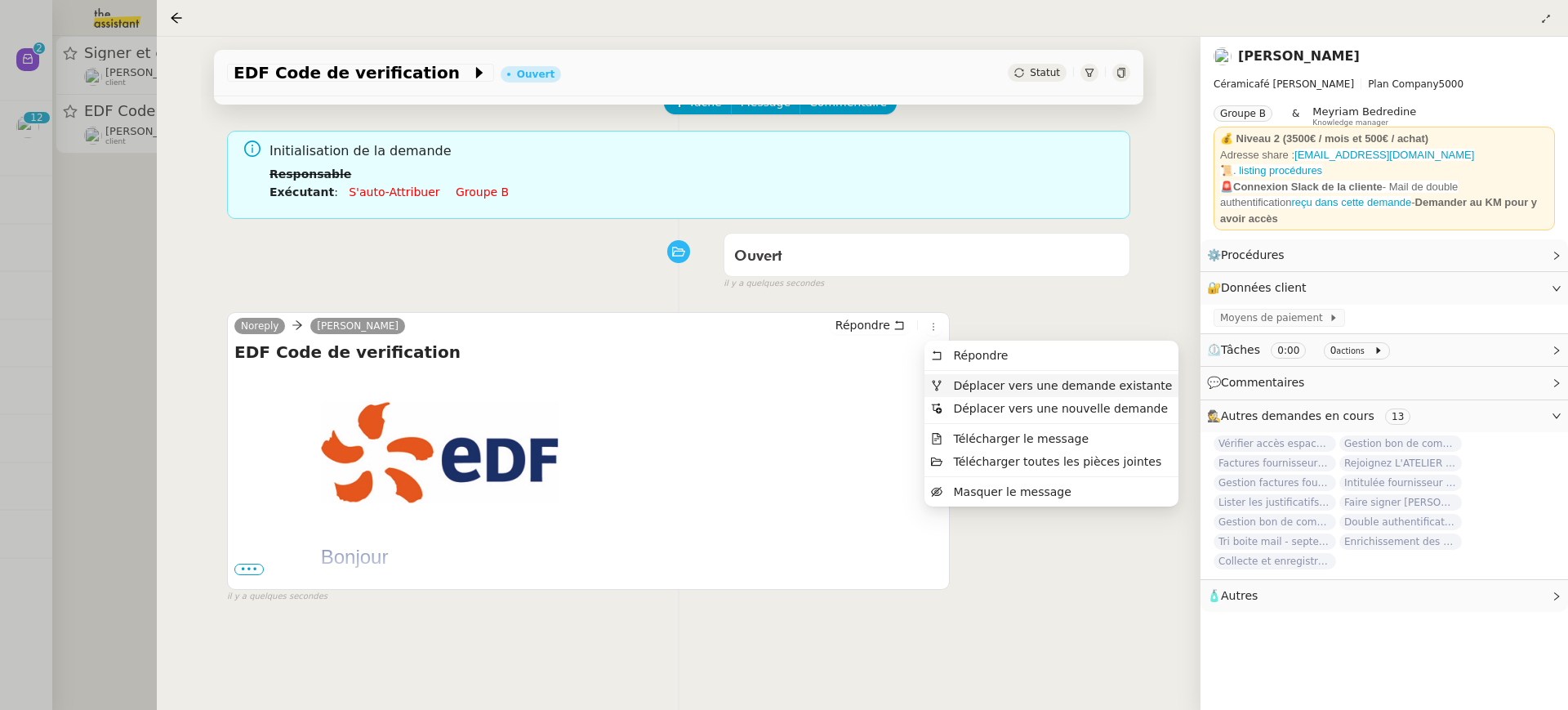
click at [968, 387] on span "Déplacer vers une demande existante" at bounding box center [1062, 386] width 219 height 13
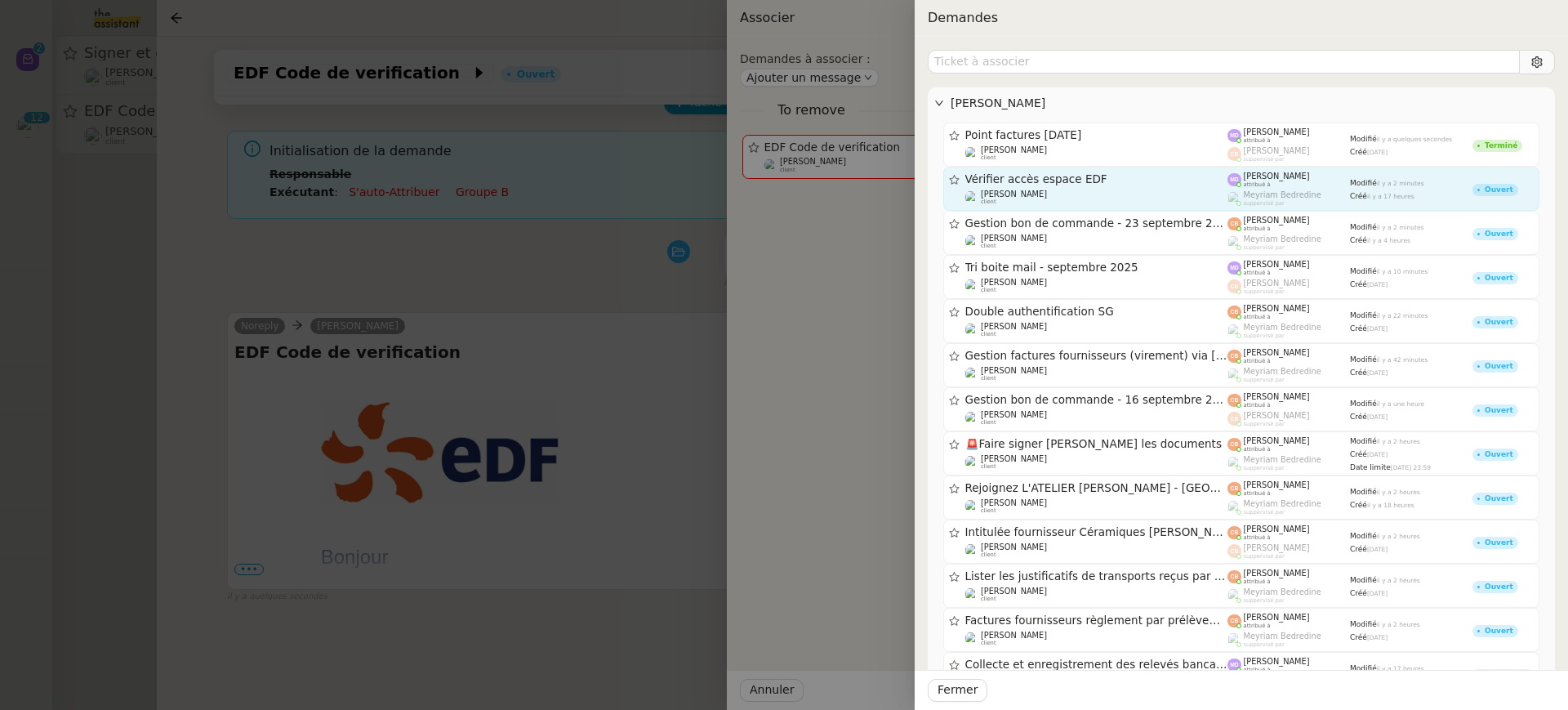
click at [1112, 193] on div "[PERSON_NAME] client" at bounding box center [1096, 198] width 263 height 17
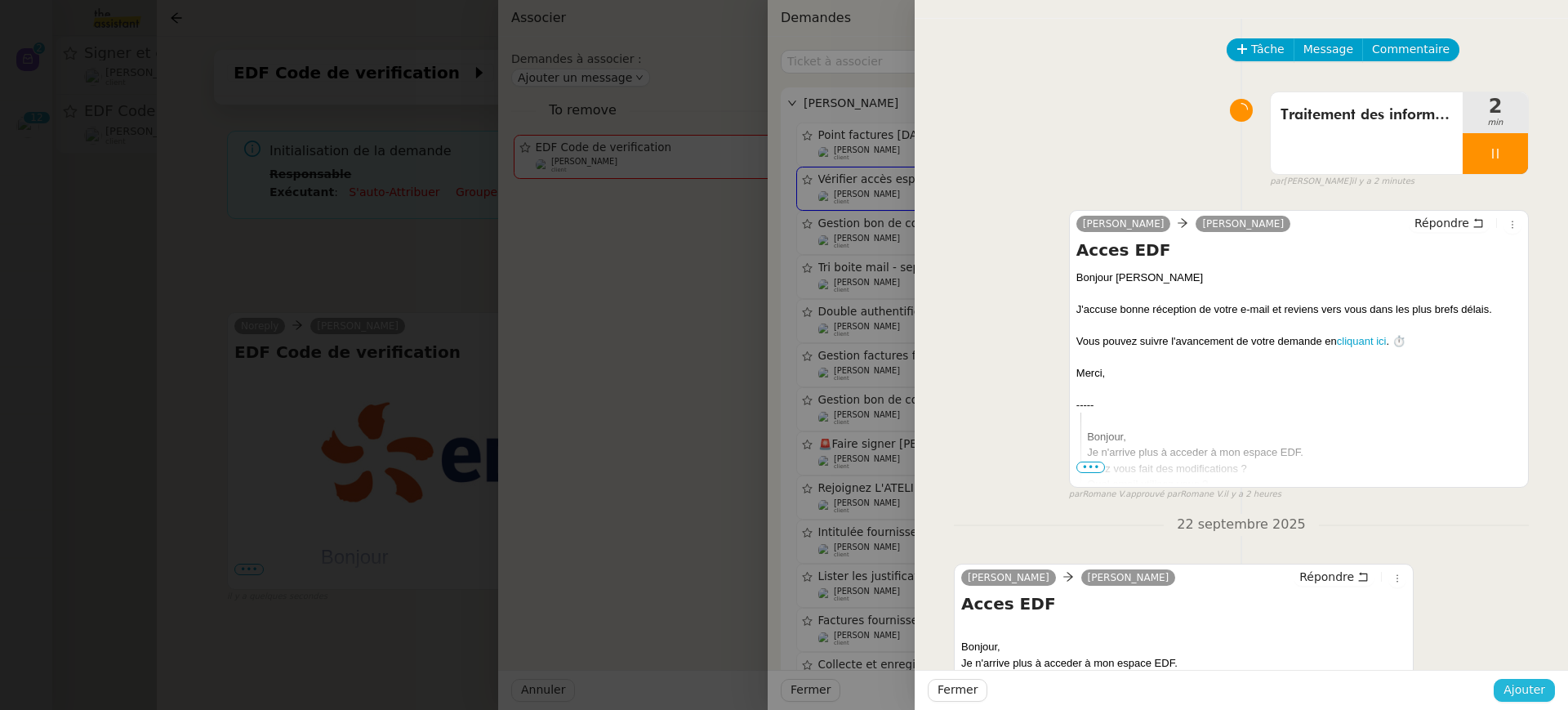
click at [1538, 691] on span "Ajouter" at bounding box center [1524, 690] width 42 height 18
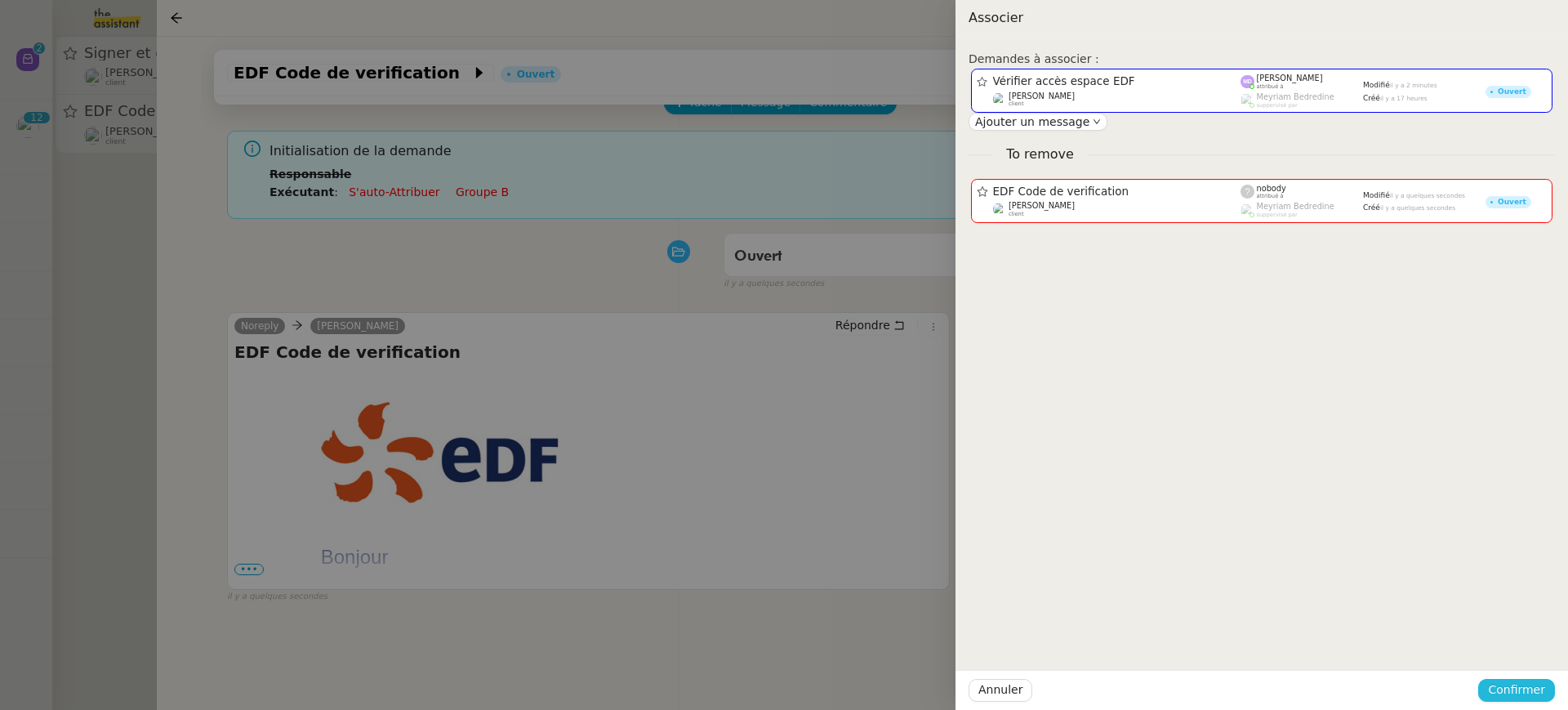
click at [1538, 691] on span "Confirmer" at bounding box center [1516, 690] width 57 height 18
click at [1530, 643] on span "Ajouter" at bounding box center [1517, 647] width 42 height 17
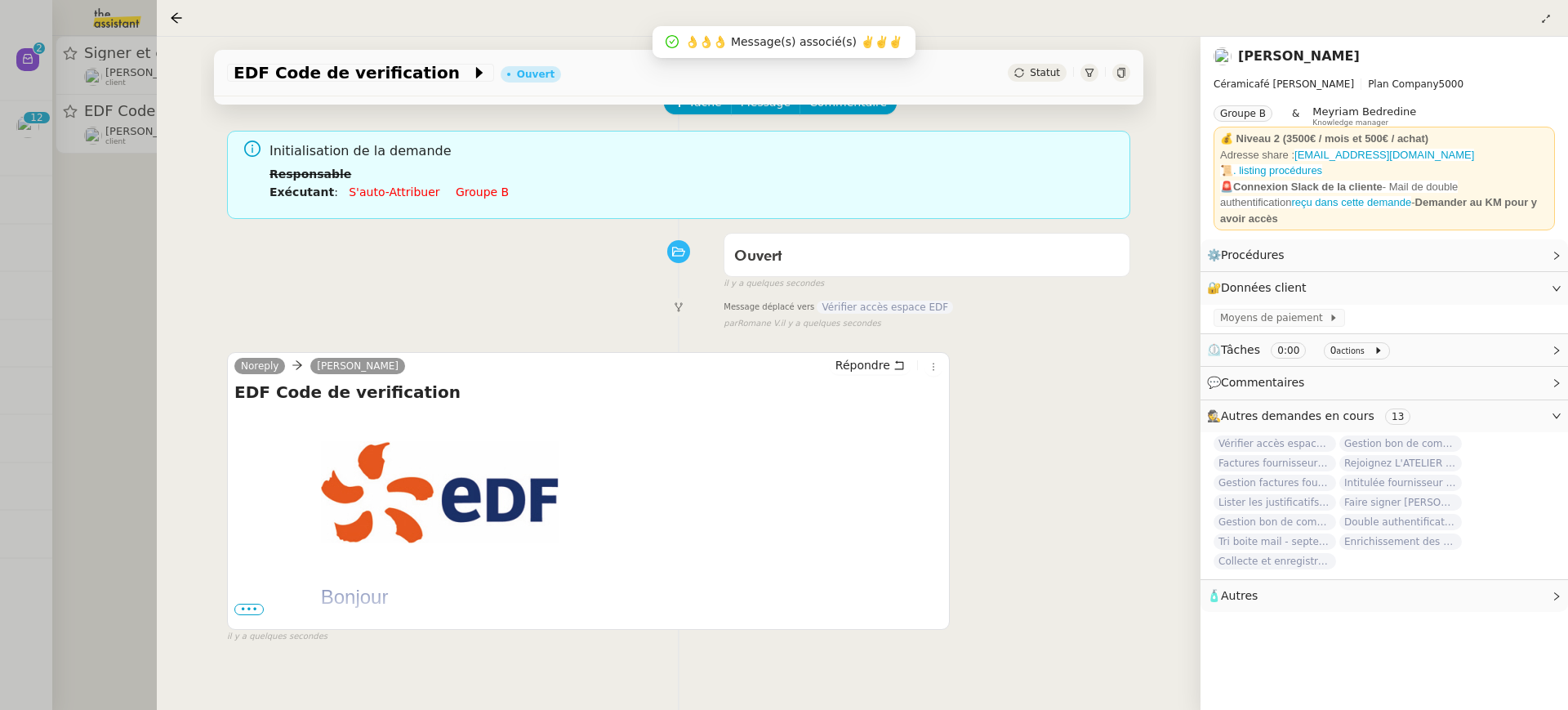
click at [125, 152] on div at bounding box center [784, 355] width 1568 height 710
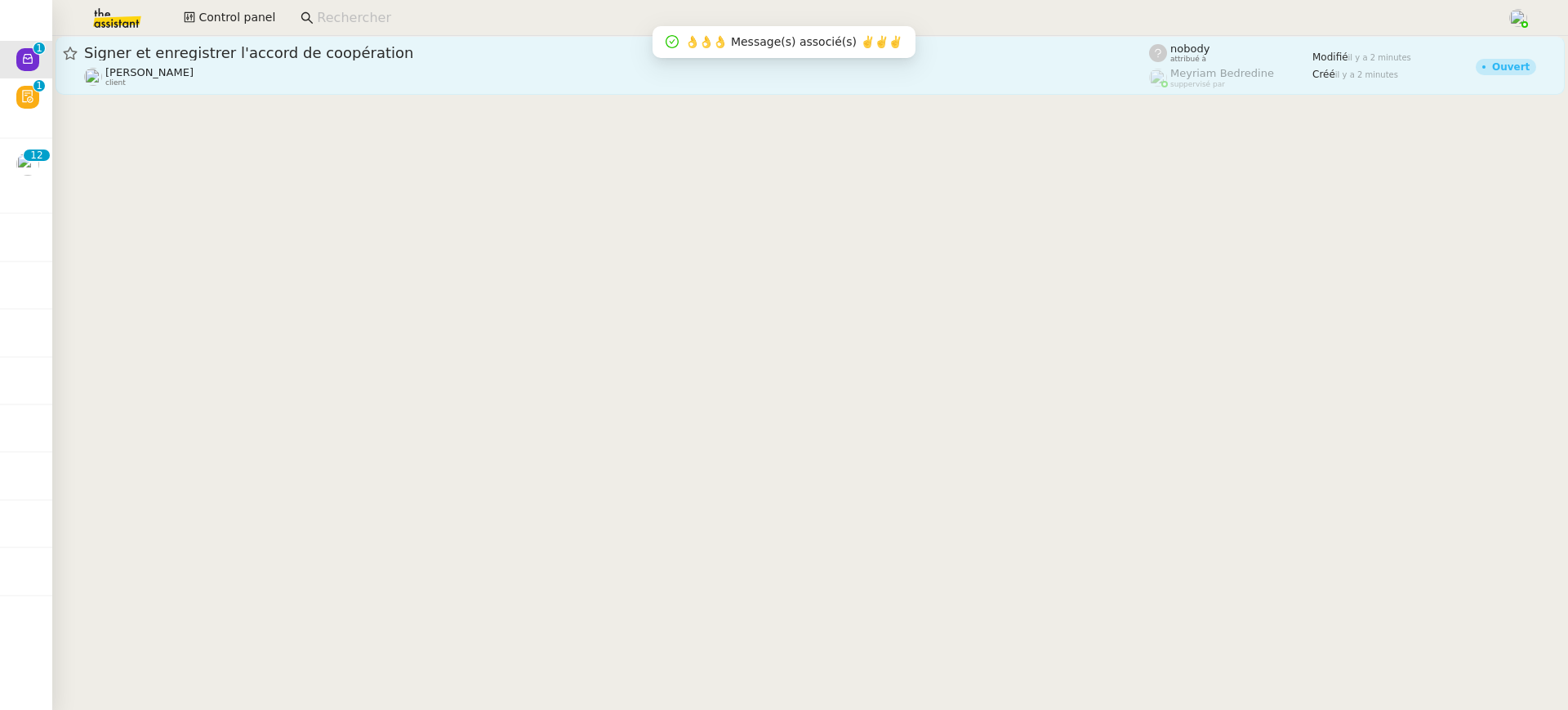
click at [165, 71] on span "[PERSON_NAME]" at bounding box center [150, 72] width 89 height 12
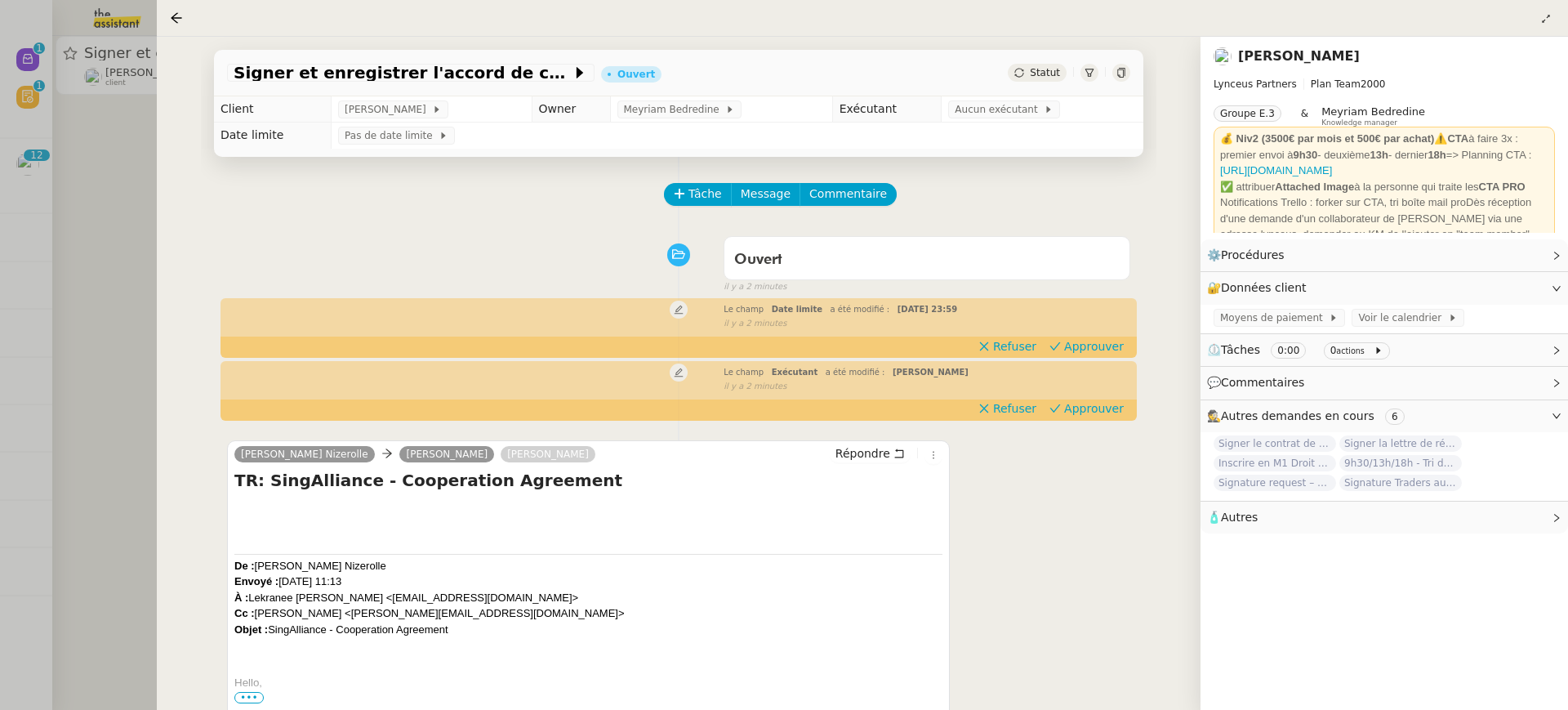
scroll to position [210, 0]
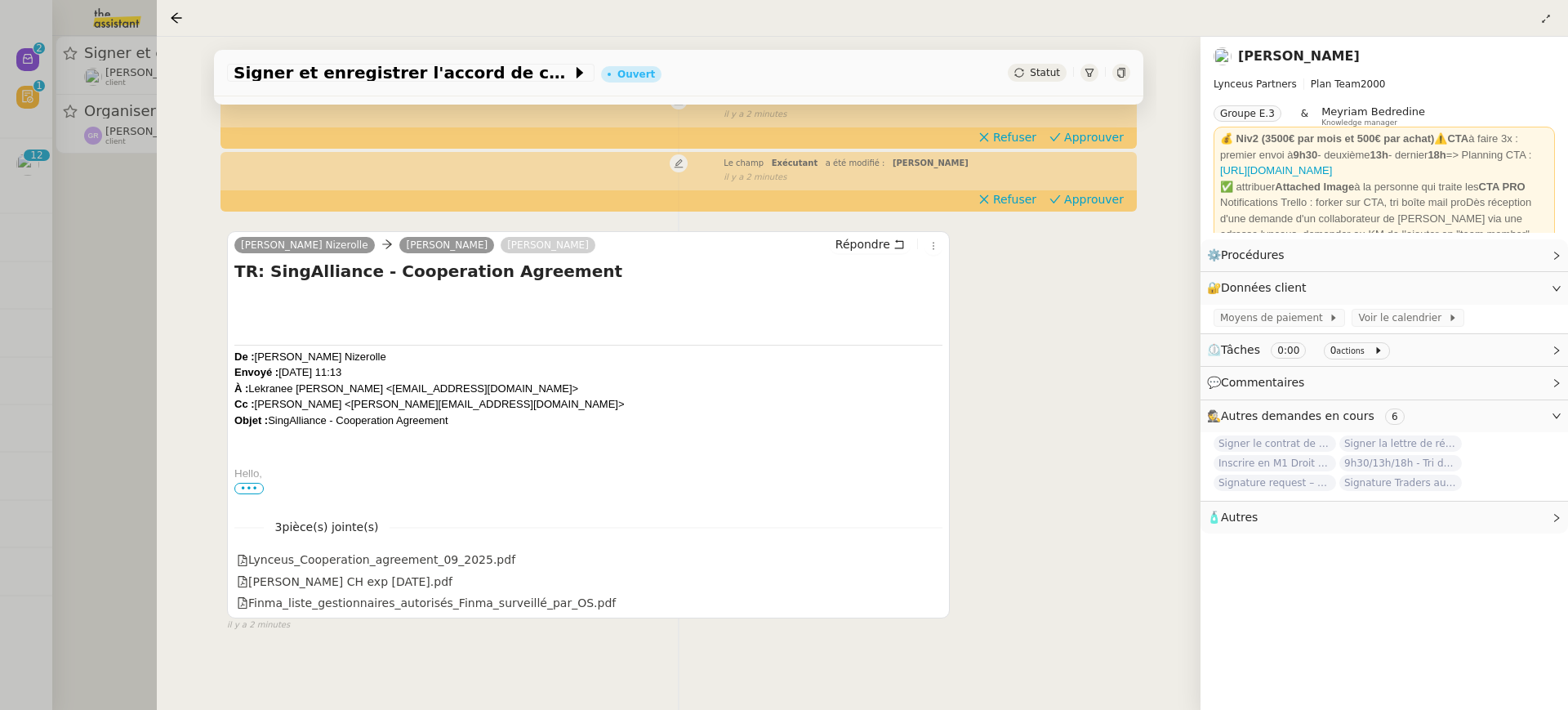
click at [144, 70] on div at bounding box center [784, 355] width 1568 height 710
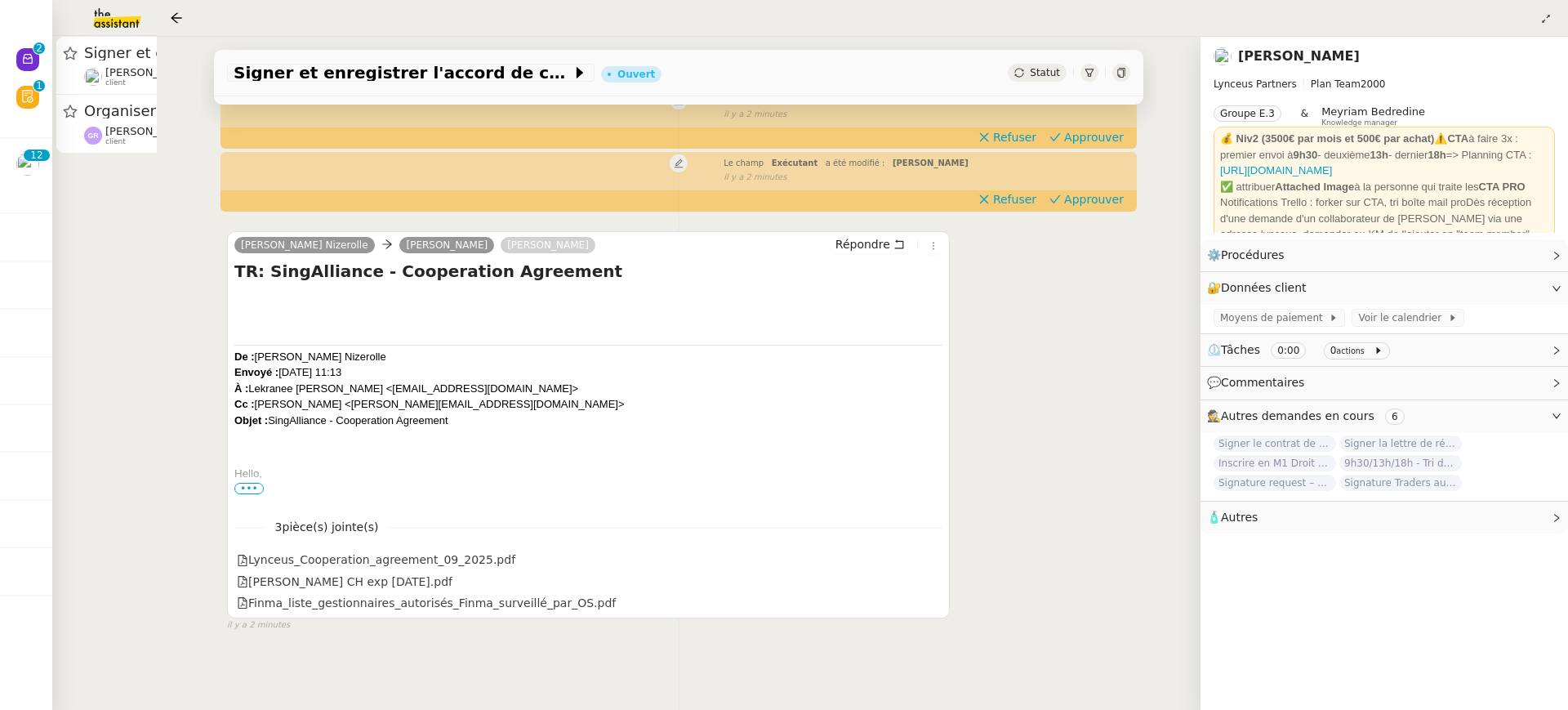
click at [64, 54] on div at bounding box center [784, 355] width 1568 height 710
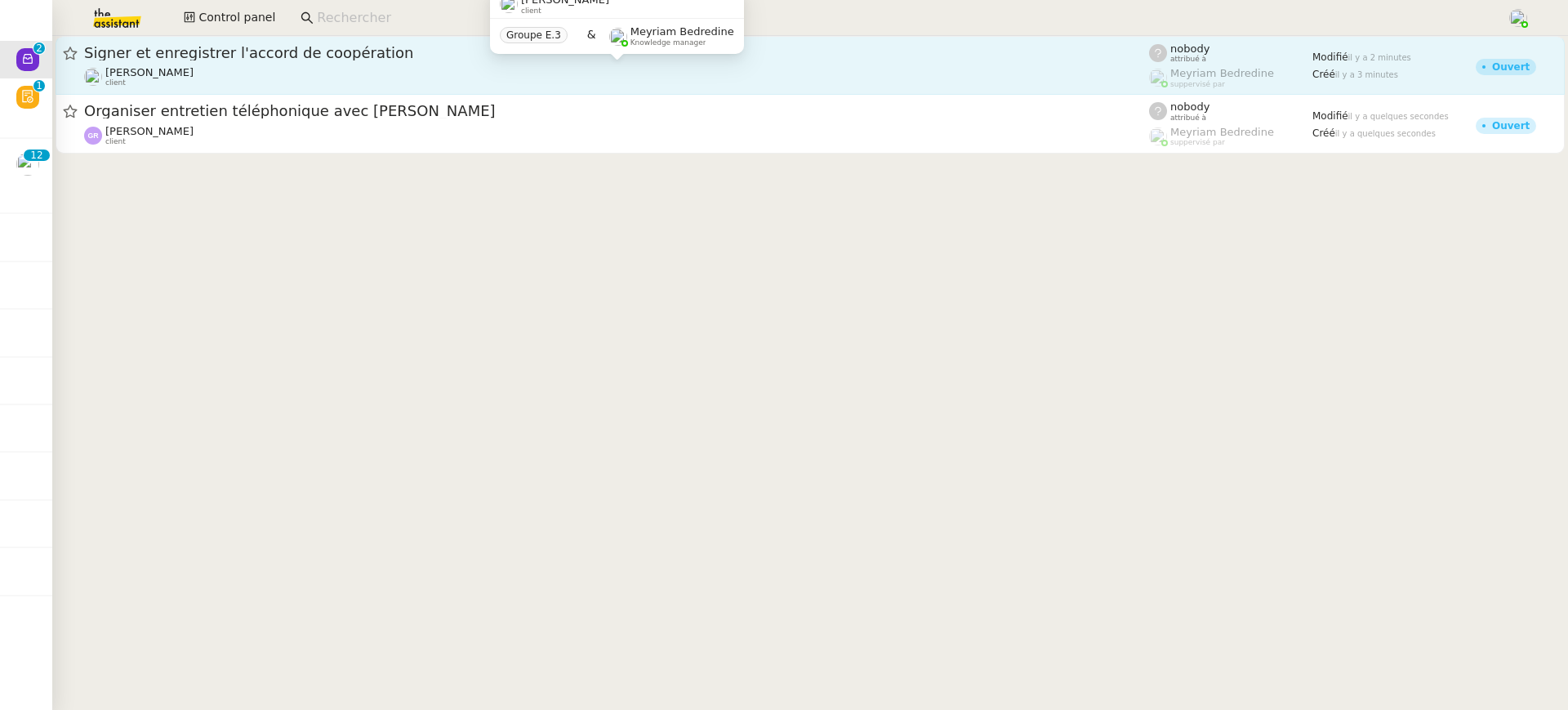
click at [346, 80] on div "[PERSON_NAME] client" at bounding box center [616, 77] width 1065 height 21
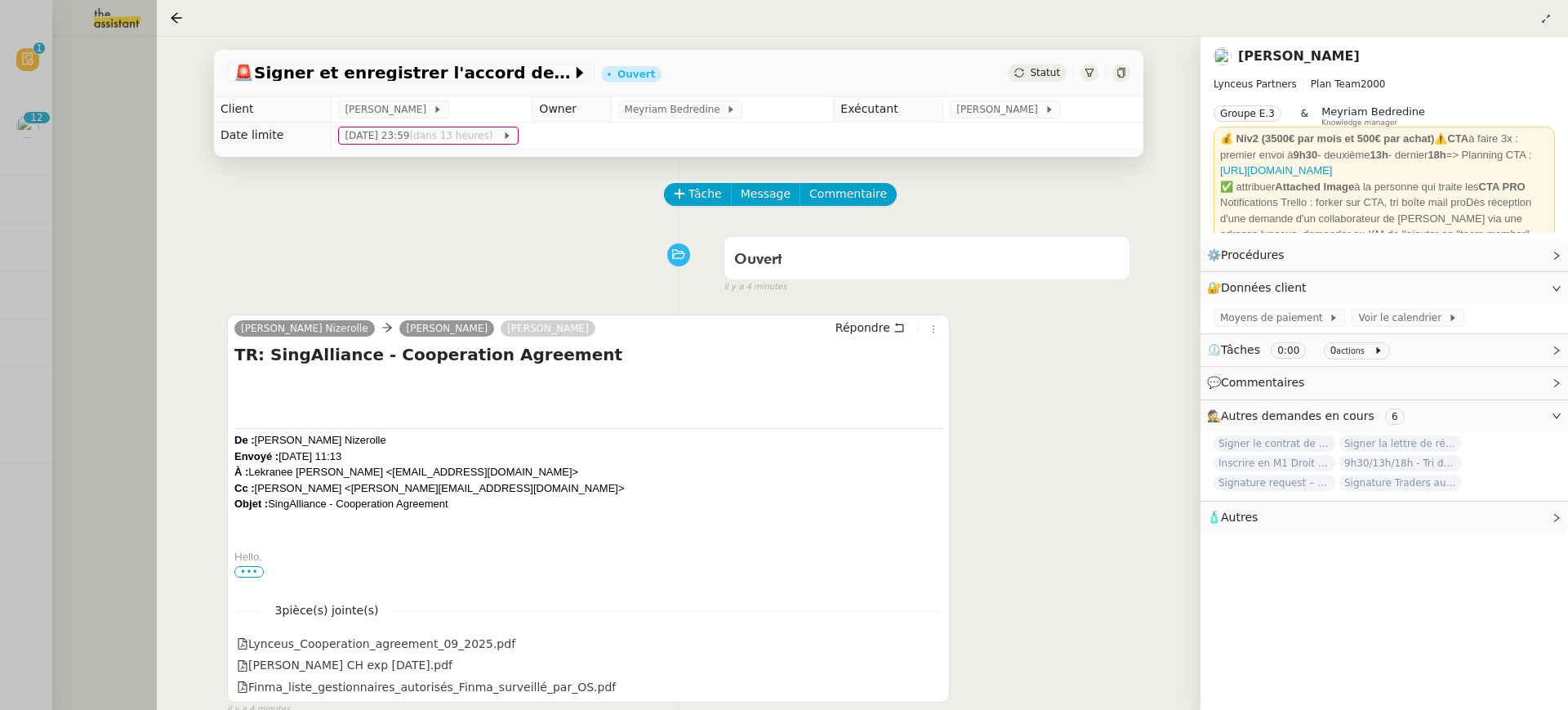
click at [50, 100] on div at bounding box center [784, 355] width 1568 height 710
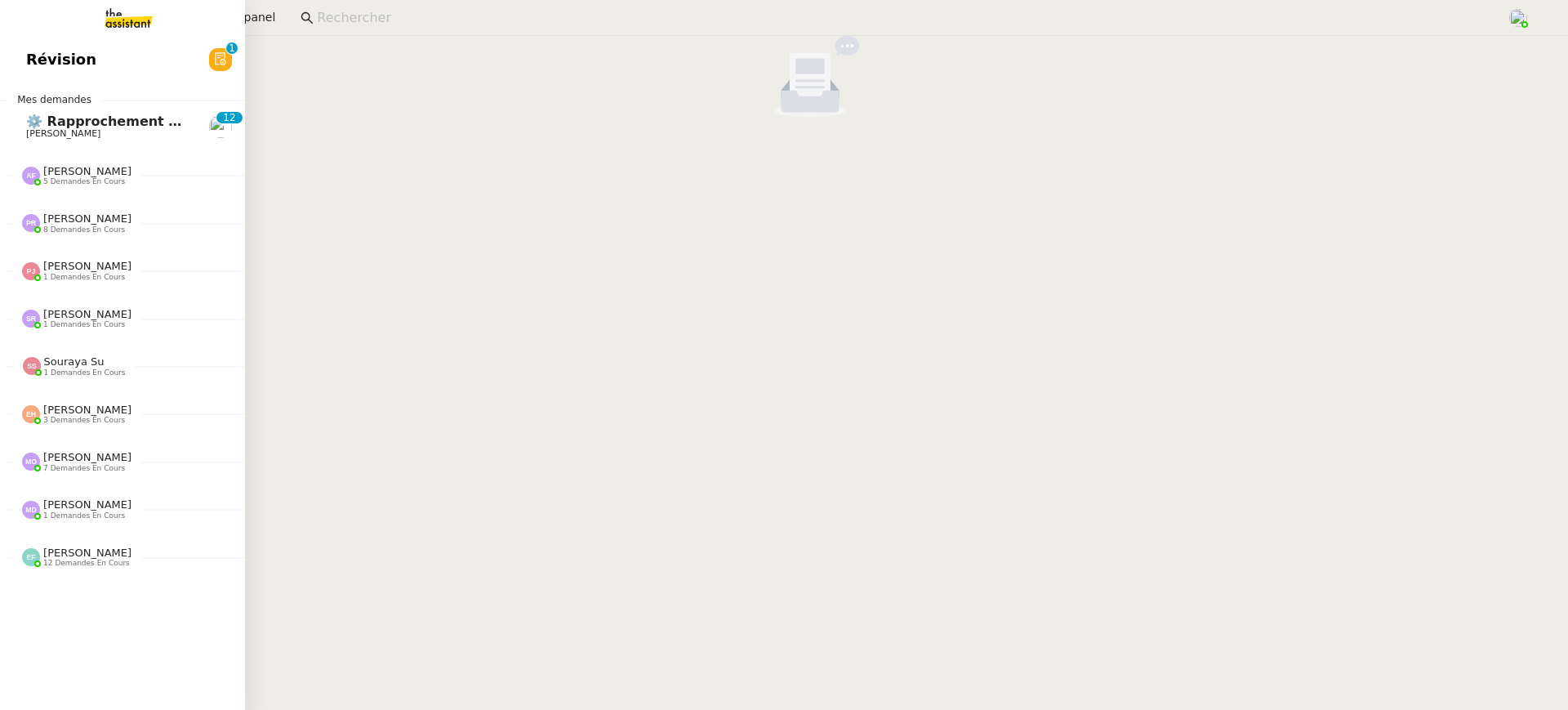
click at [34, 60] on link "Révision 0 1 2 3 4 5 6 7 8 9" at bounding box center [122, 59] width 245 height 38
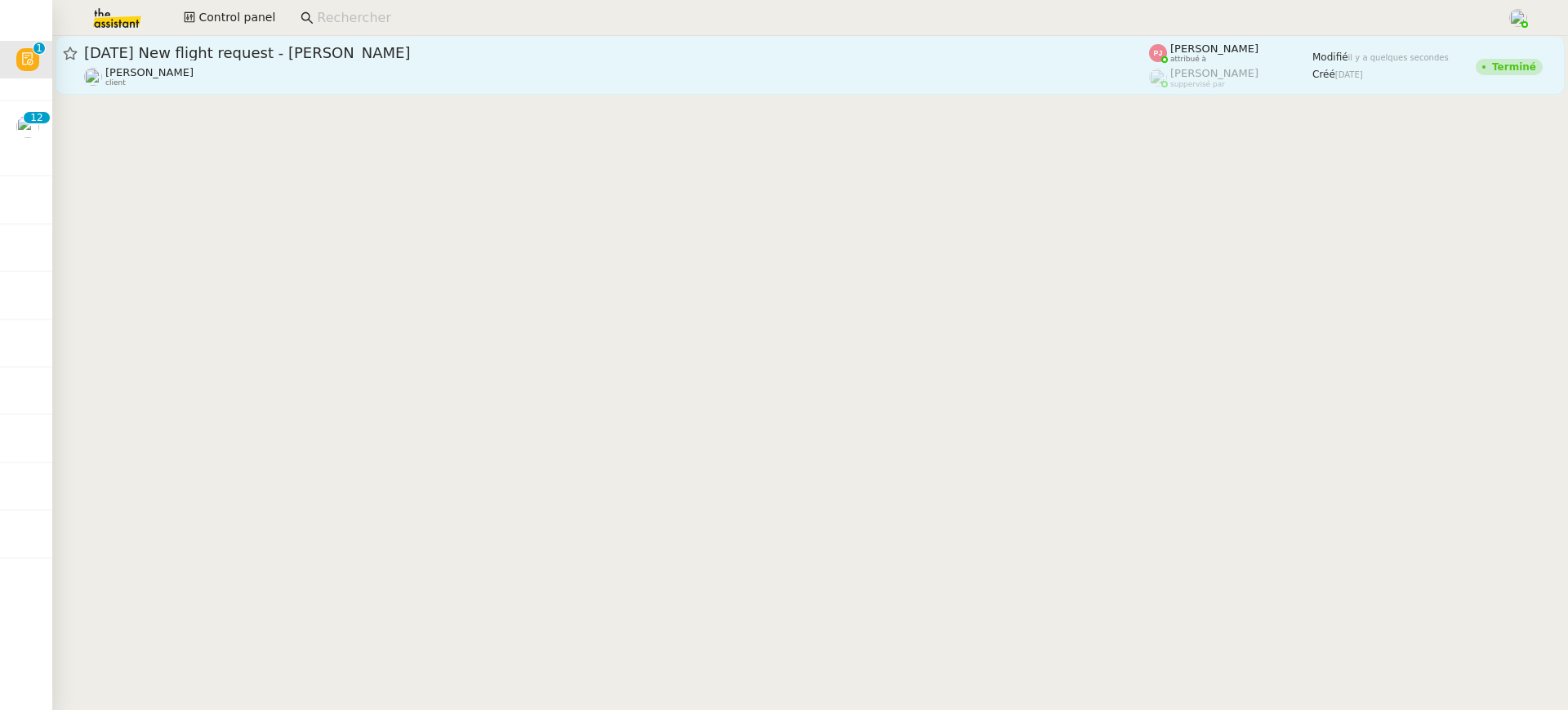
click at [466, 50] on span "[DATE] New flight request - [PERSON_NAME]" at bounding box center [616, 54] width 1065 height 15
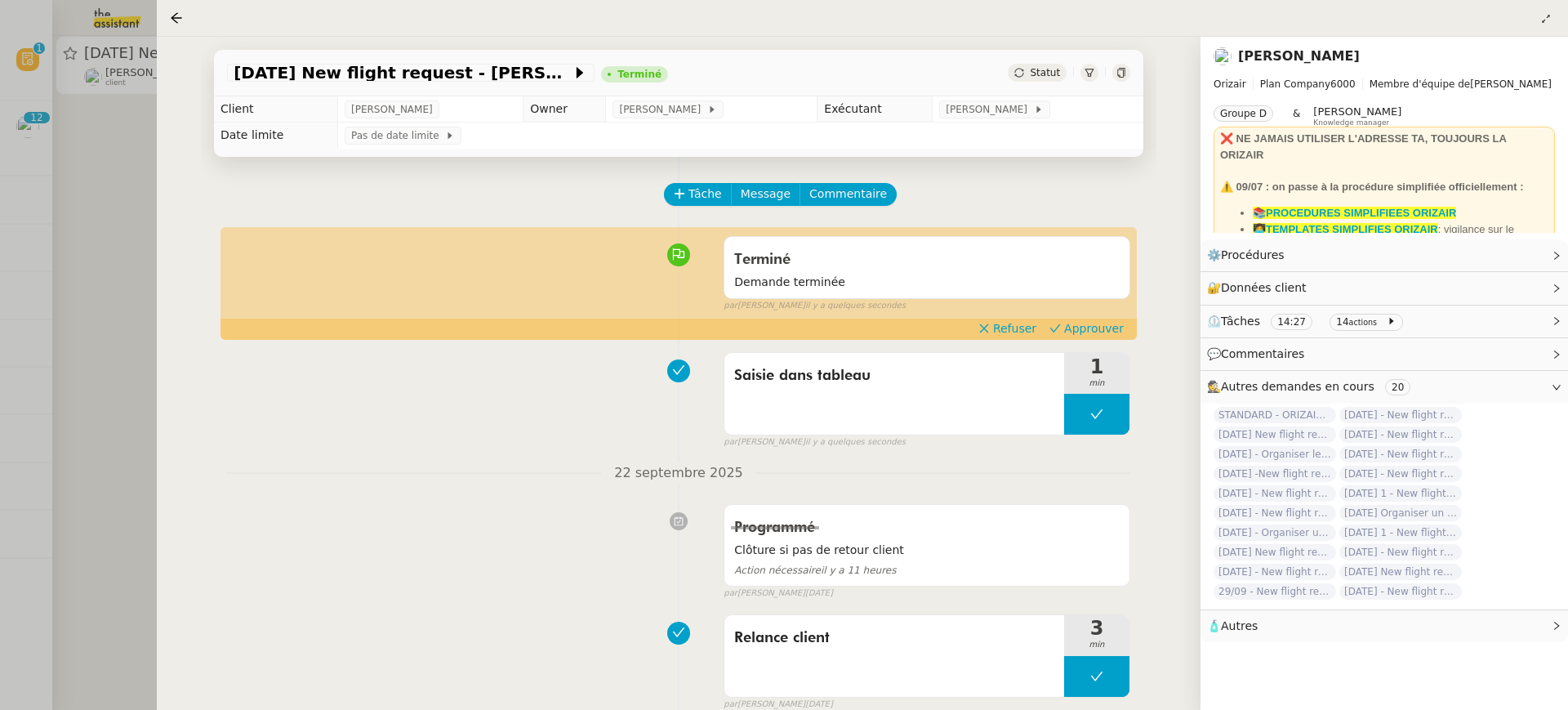
click at [1104, 310] on div "par [PERSON_NAME] il y a quelques secondes" at bounding box center [927, 306] width 407 height 14
click at [1107, 321] on span "Approuver" at bounding box center [1094, 329] width 60 height 17
click at [72, 136] on div at bounding box center [784, 355] width 1568 height 710
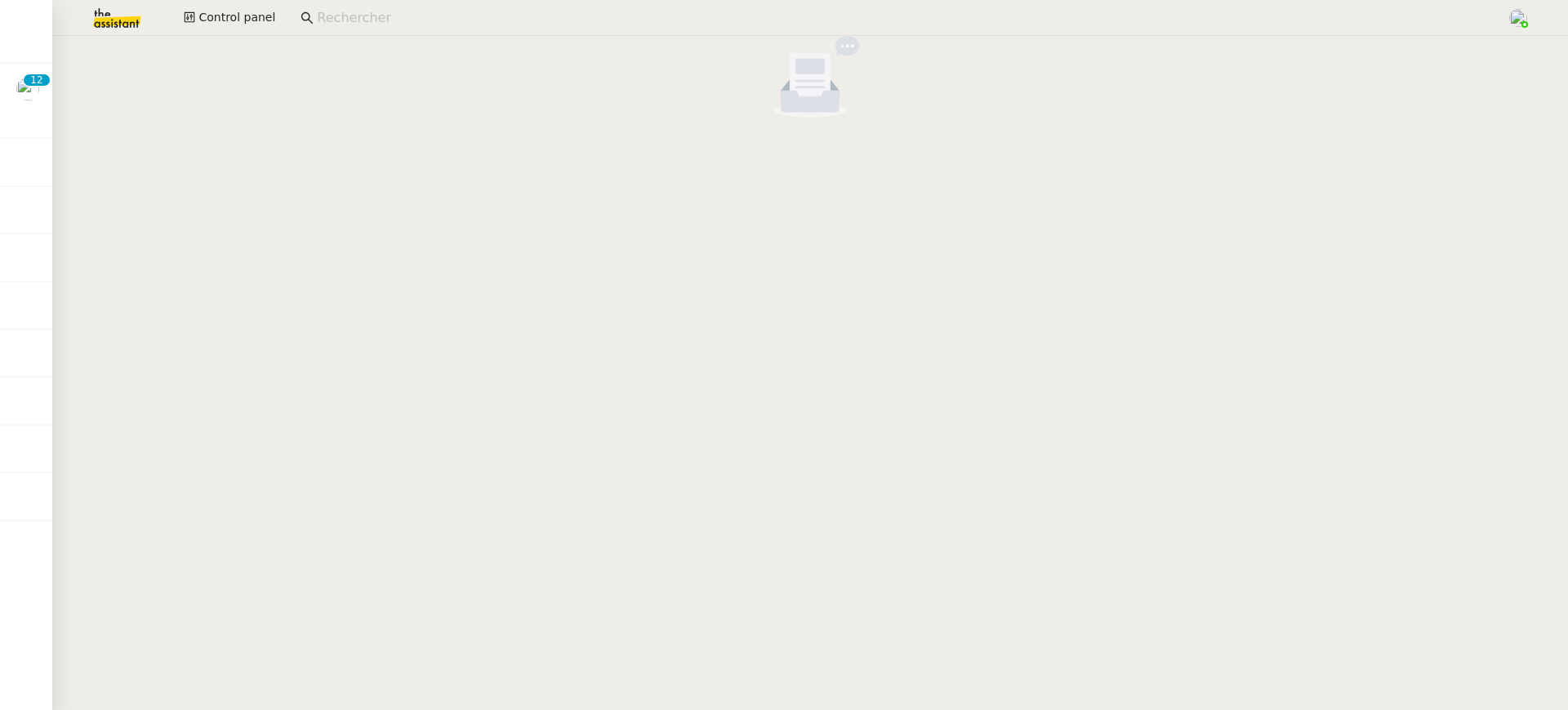
click at [225, 6] on div "Control panel" at bounding box center [784, 18] width 1487 height 36
click at [225, 6] on button "Control panel" at bounding box center [229, 18] width 111 height 23
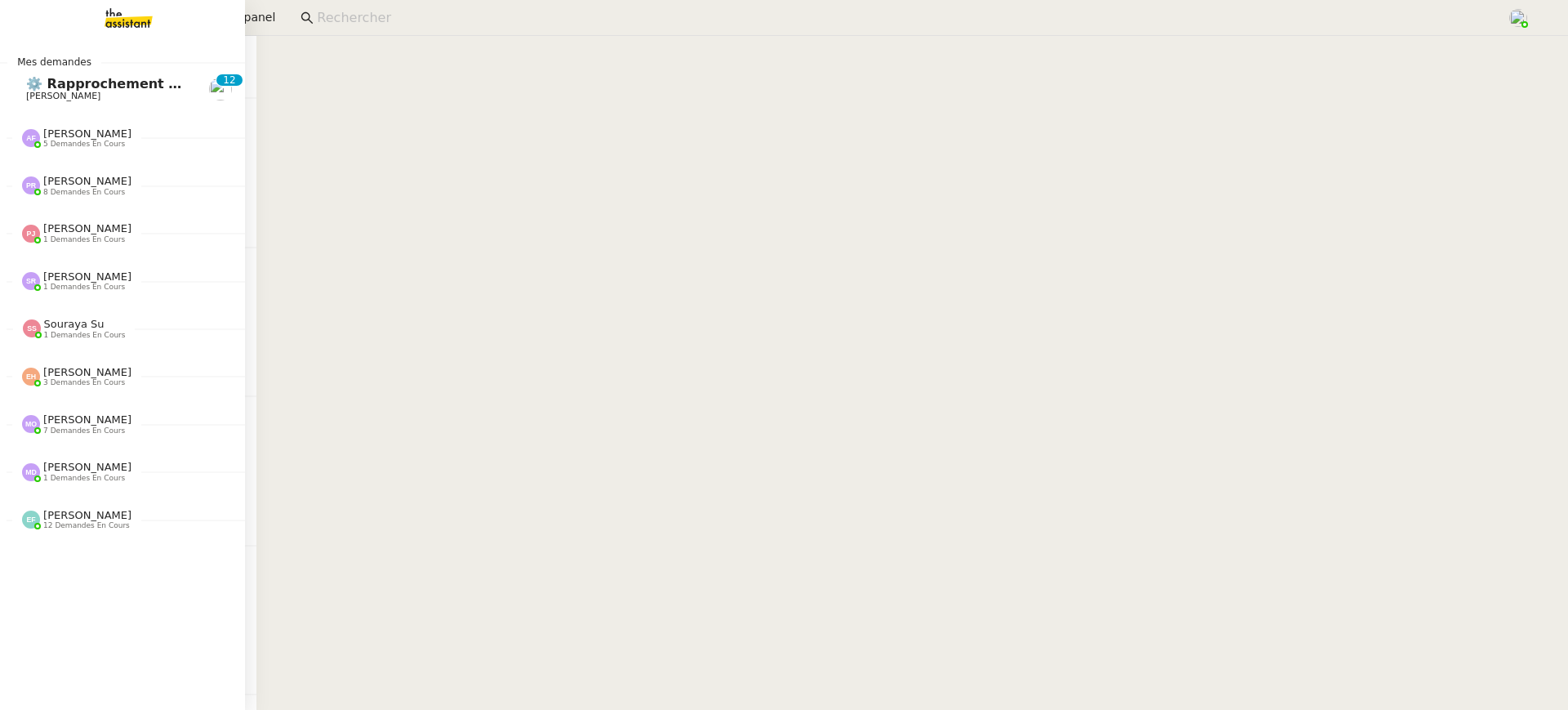
click at [27, 98] on span "[PERSON_NAME]" at bounding box center [63, 96] width 75 height 11
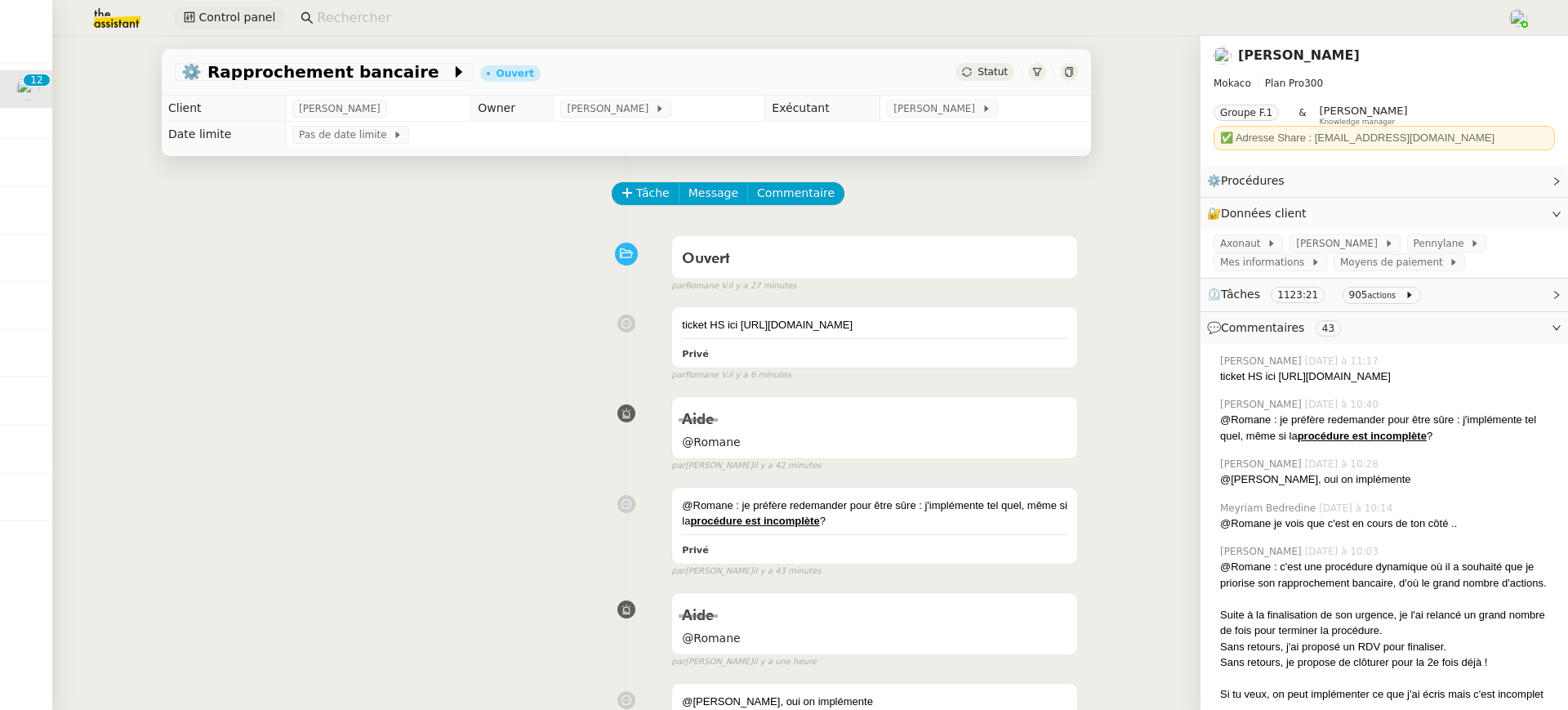
click at [224, 18] on span "Control panel" at bounding box center [236, 18] width 77 height 18
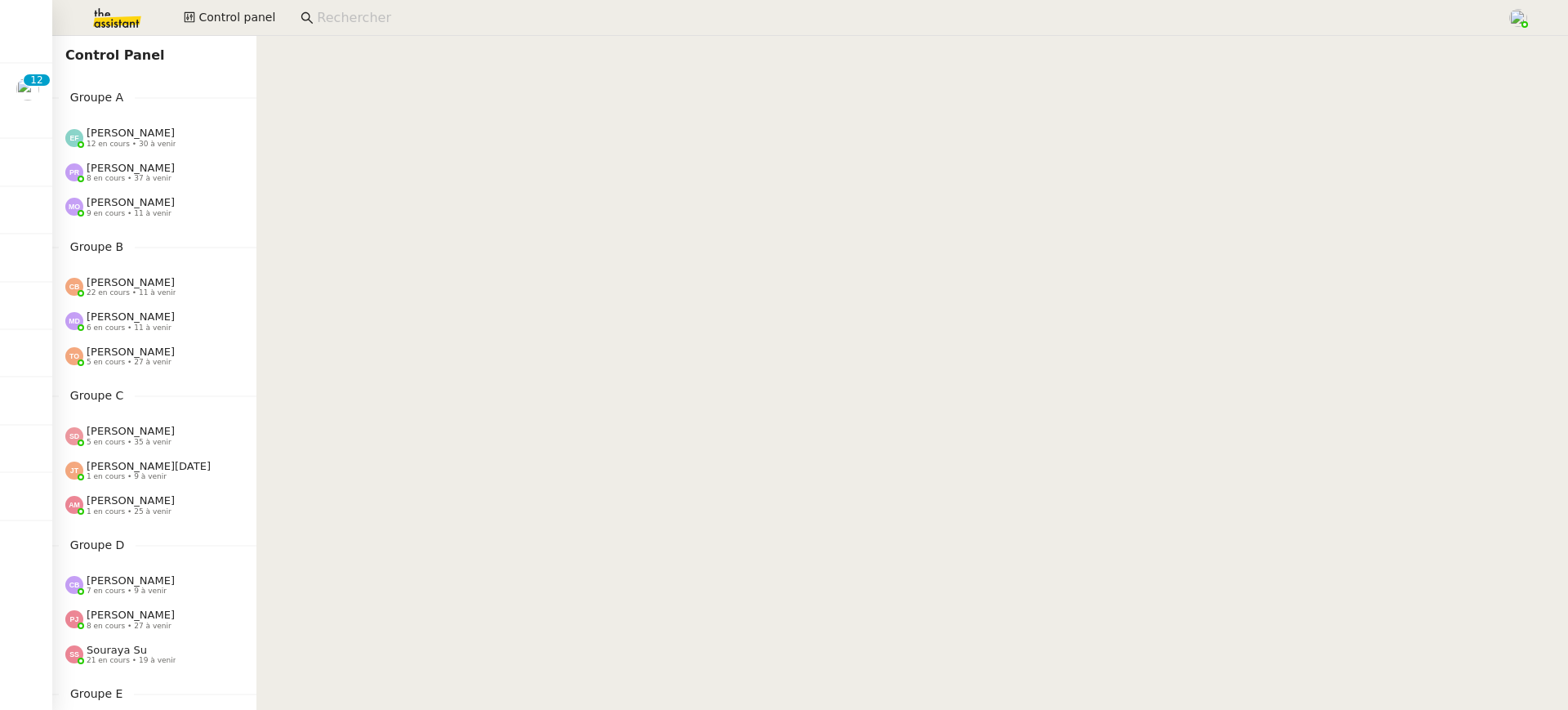
click at [211, 164] on div "[PERSON_NAME] 8 en cours • 37 à venir" at bounding box center [161, 172] width 191 height 21
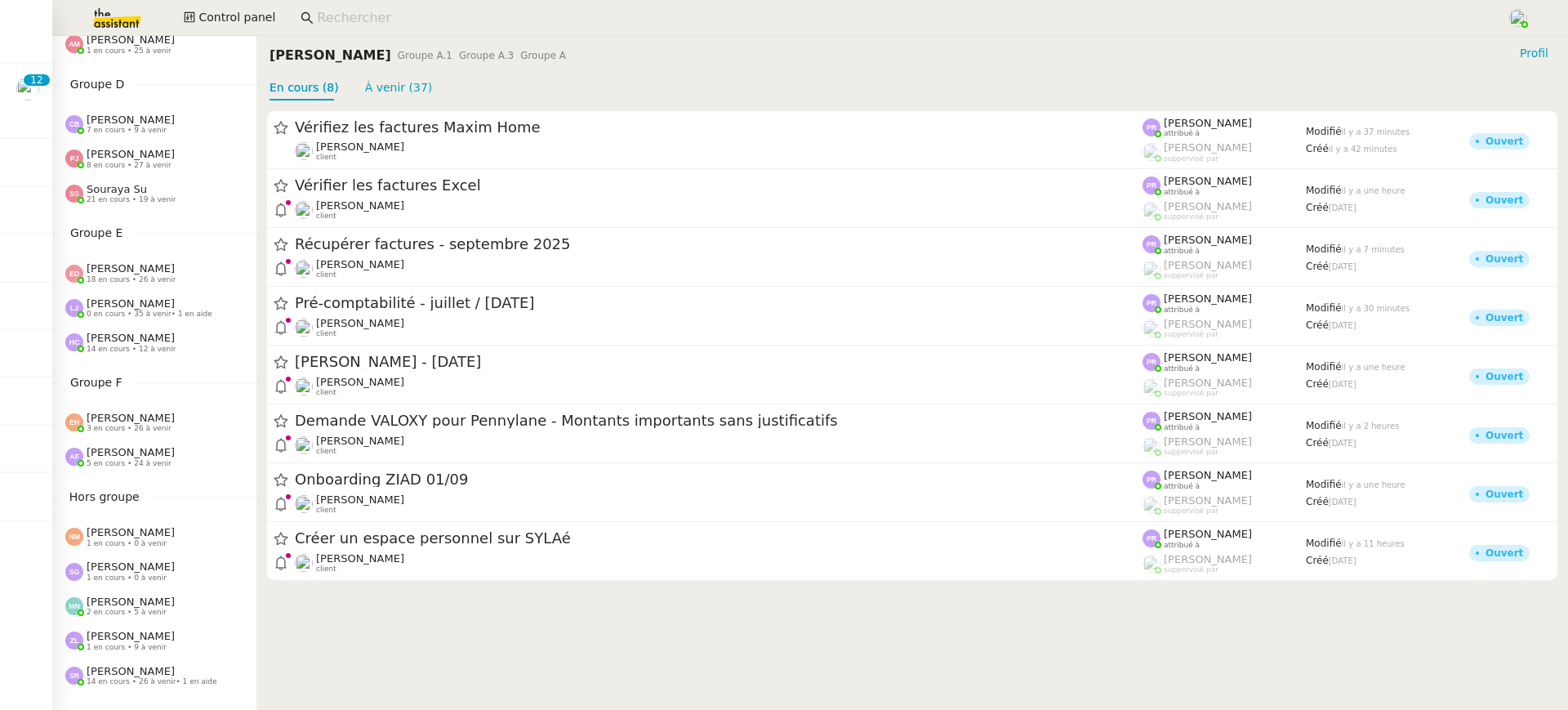
scroll to position [464, 0]
click at [157, 355] on div "[PERSON_NAME] 14 en cours • 12 à venir" at bounding box center [154, 339] width 204 height 34
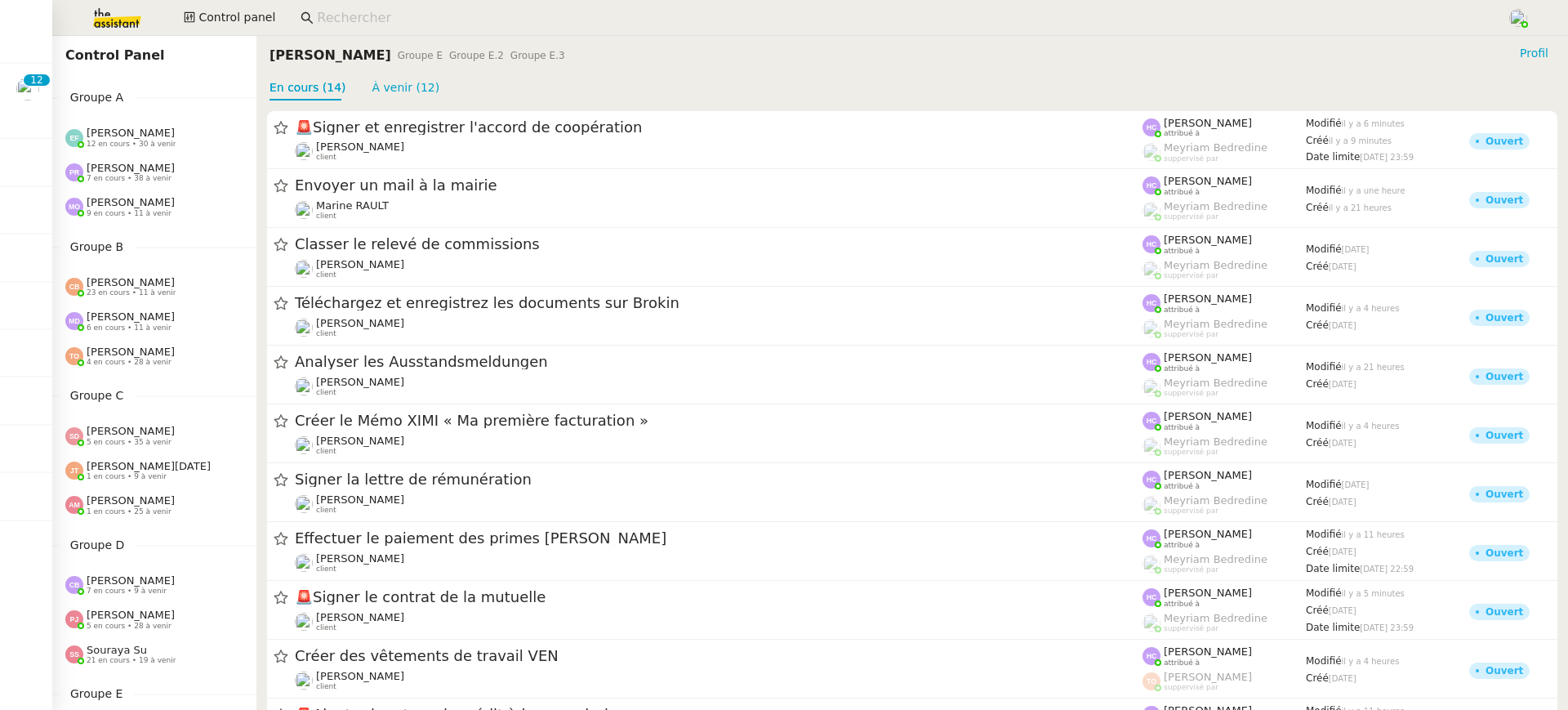
click at [156, 172] on div "[PERSON_NAME] 7 en cours • 38 à venir" at bounding box center [131, 172] width 89 height 21
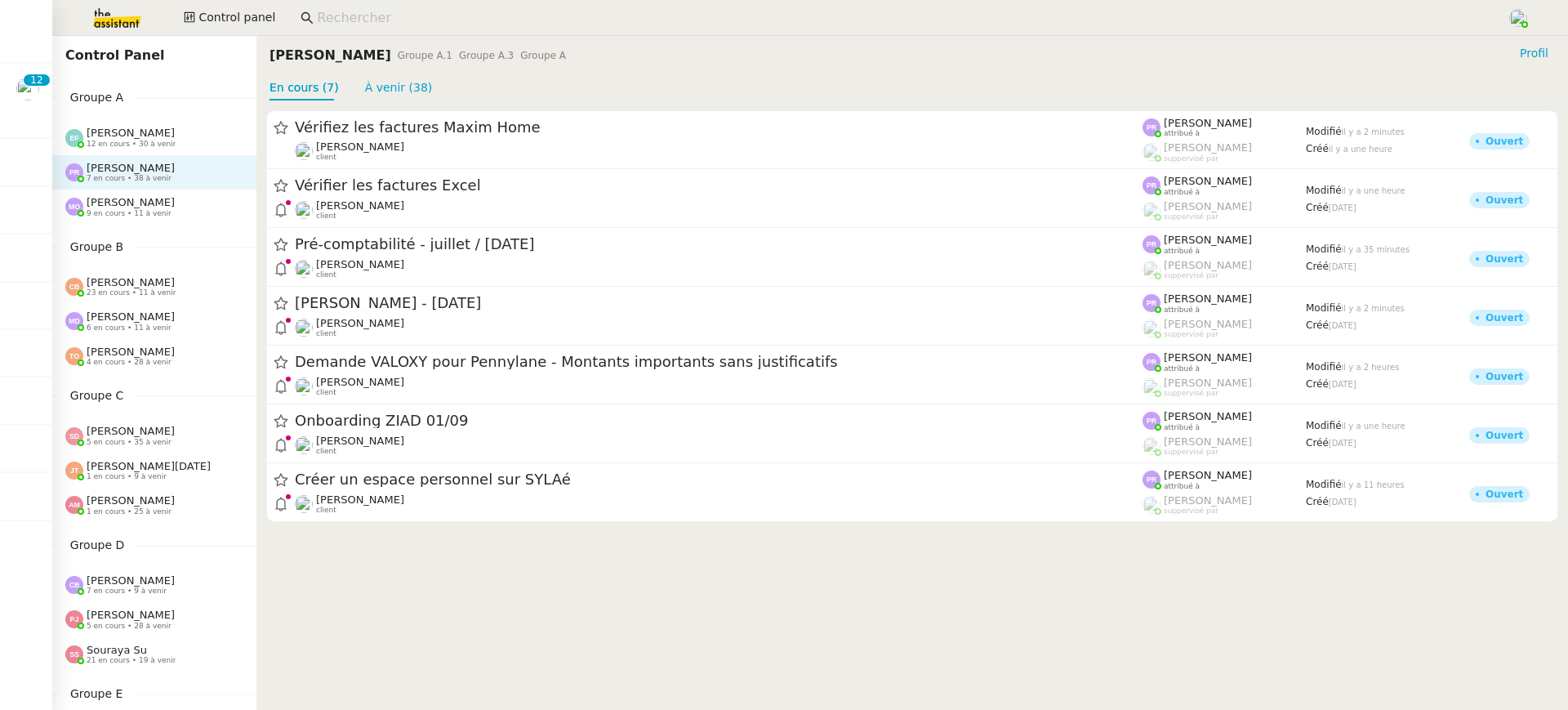
click at [135, 139] on span "12 en cours • 30 à venir" at bounding box center [131, 144] width 89 height 9
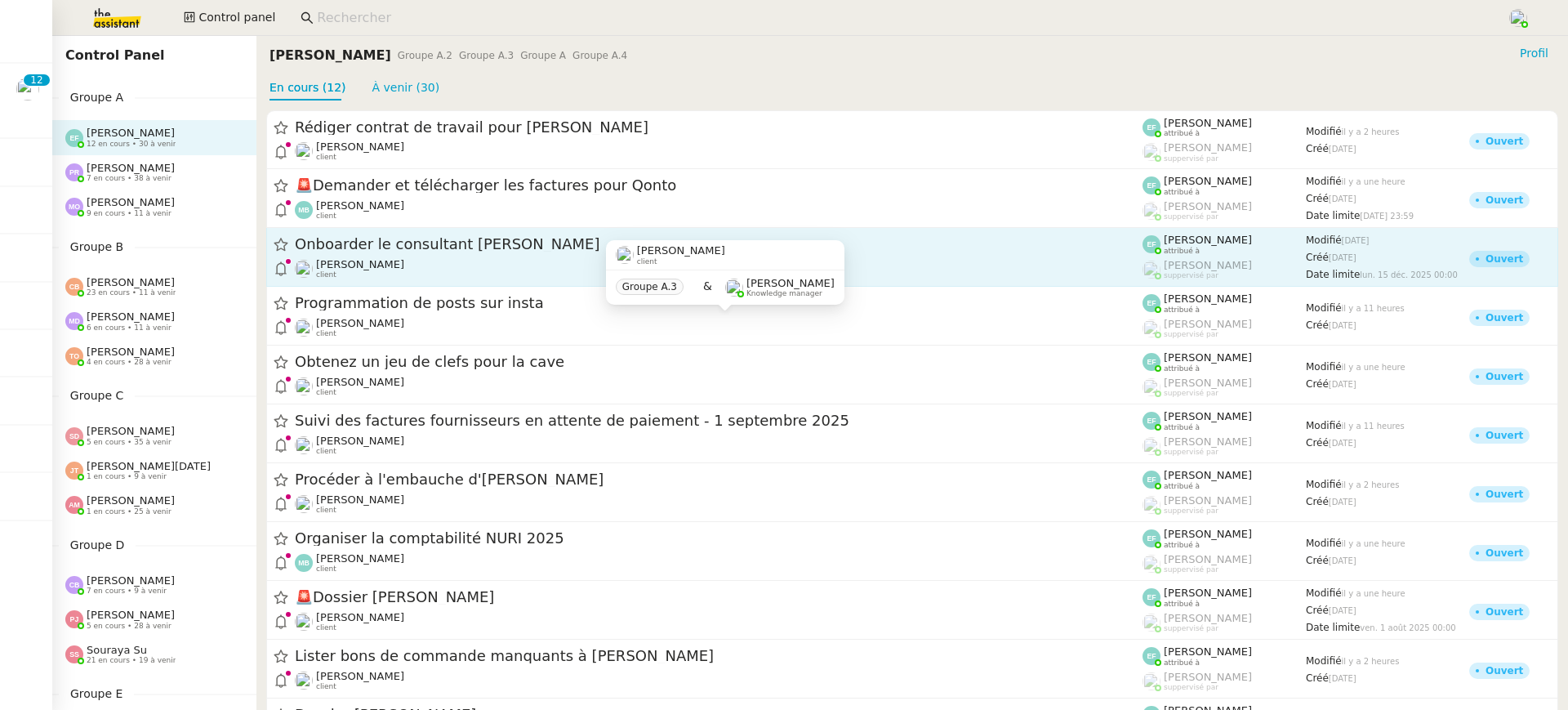
scroll to position [136, 0]
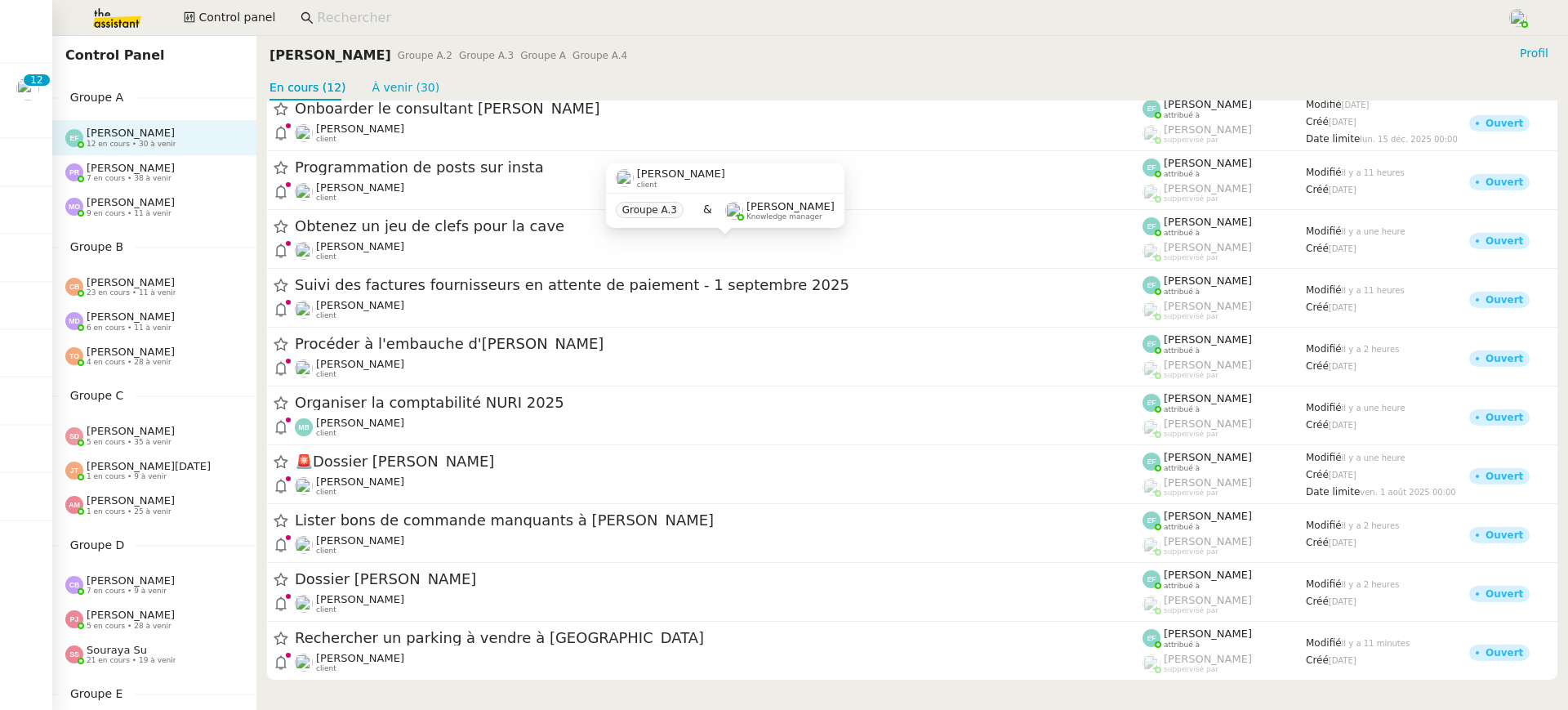
click at [158, 174] on span "7 en cours • 38 à venir" at bounding box center [129, 178] width 85 height 9
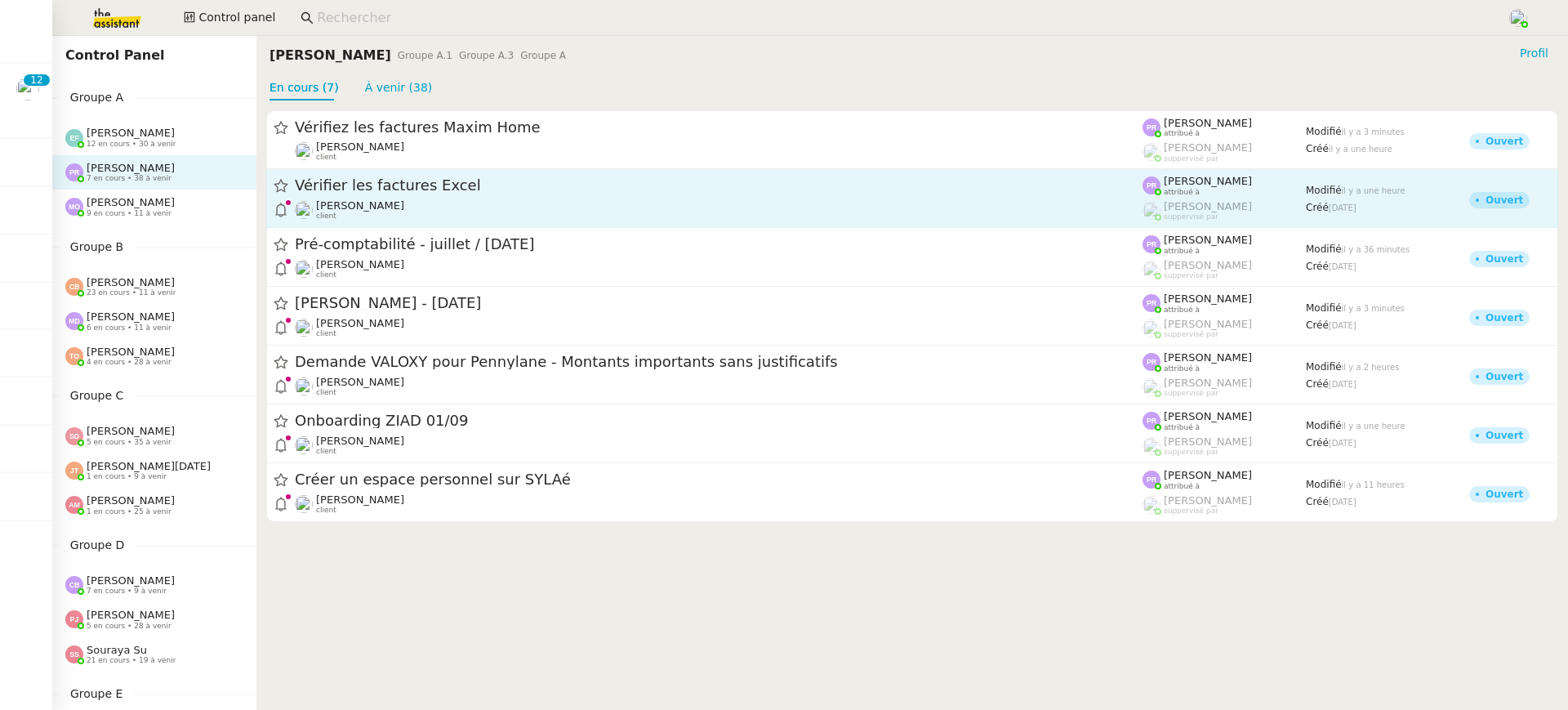
click at [387, 181] on span "Vérifier les factures Excel" at bounding box center [718, 187] width 848 height 15
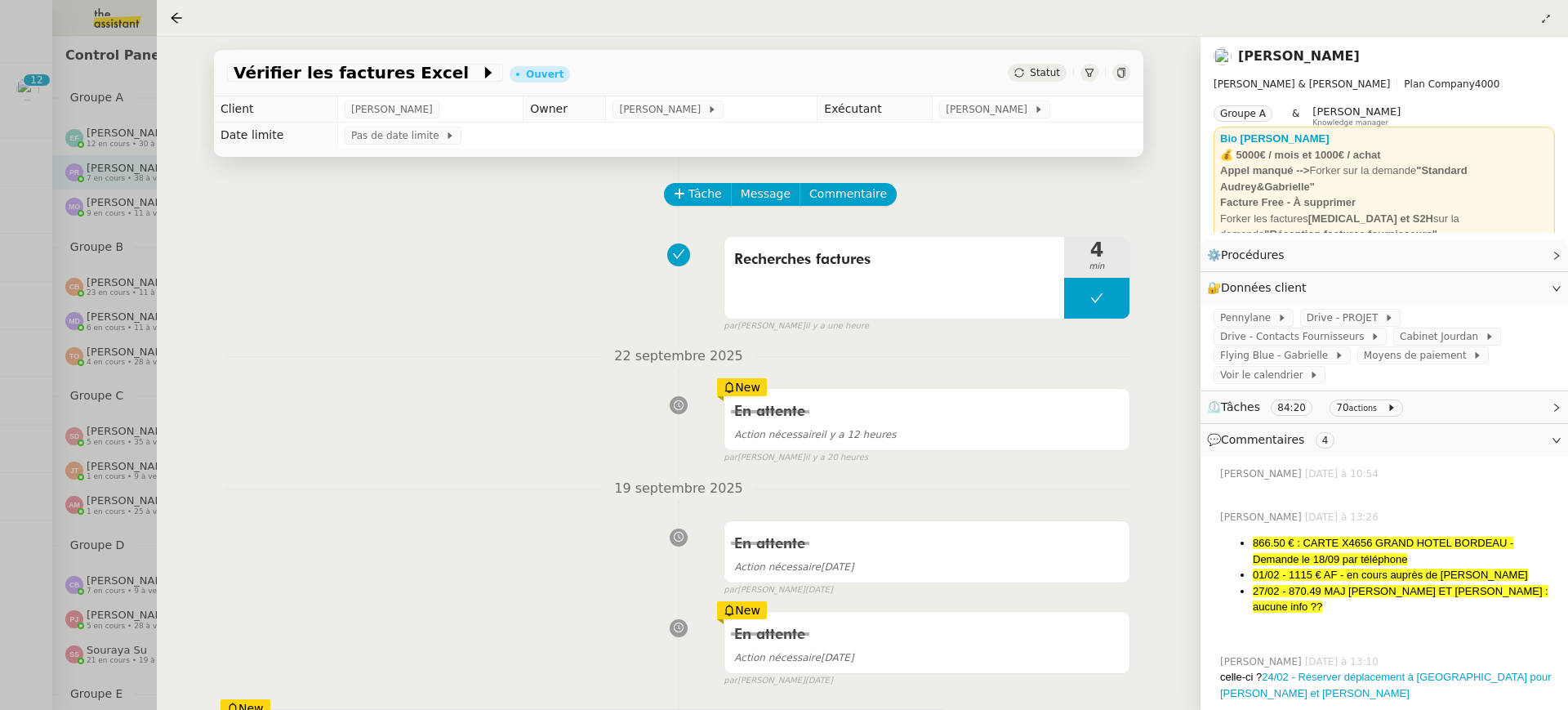
scroll to position [18, 0]
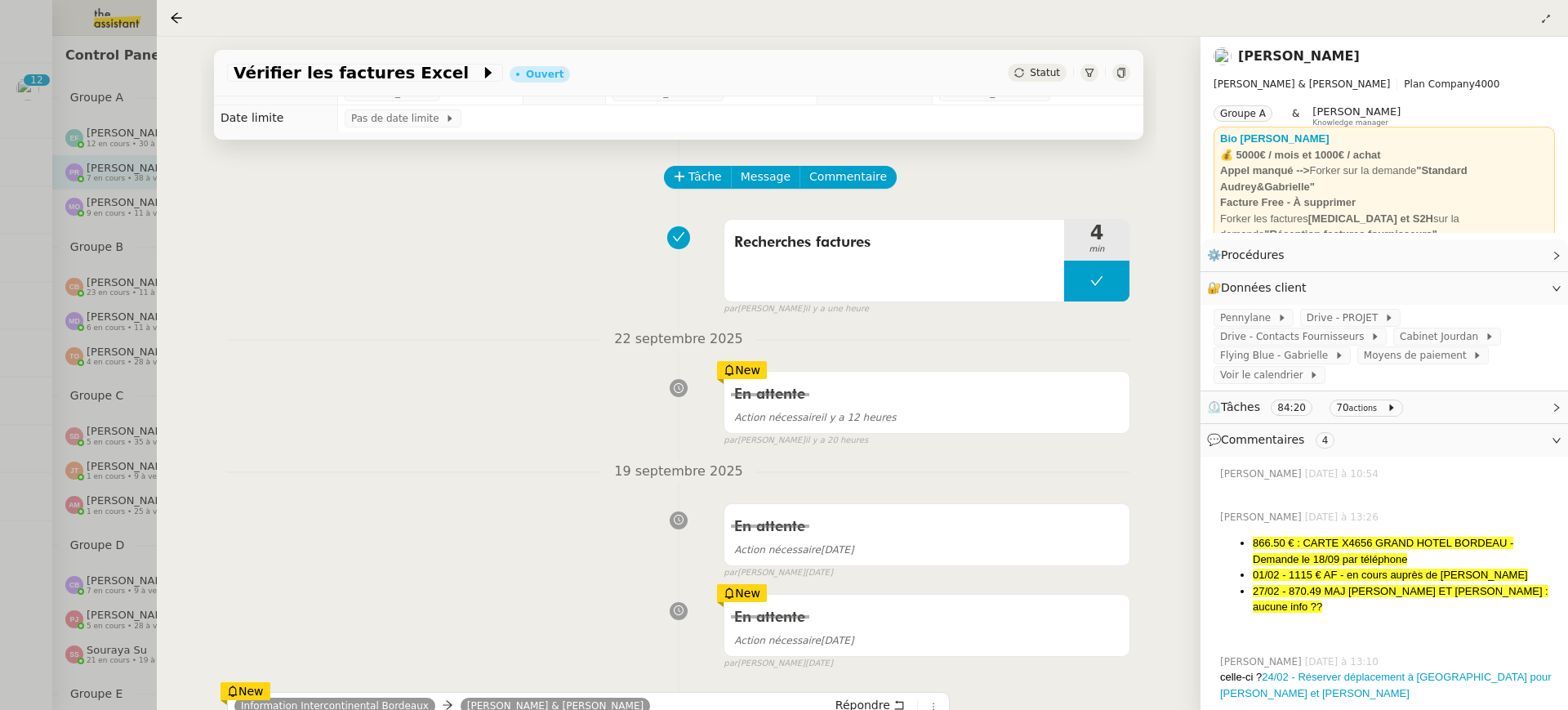
click at [69, 319] on div at bounding box center [784, 355] width 1568 height 710
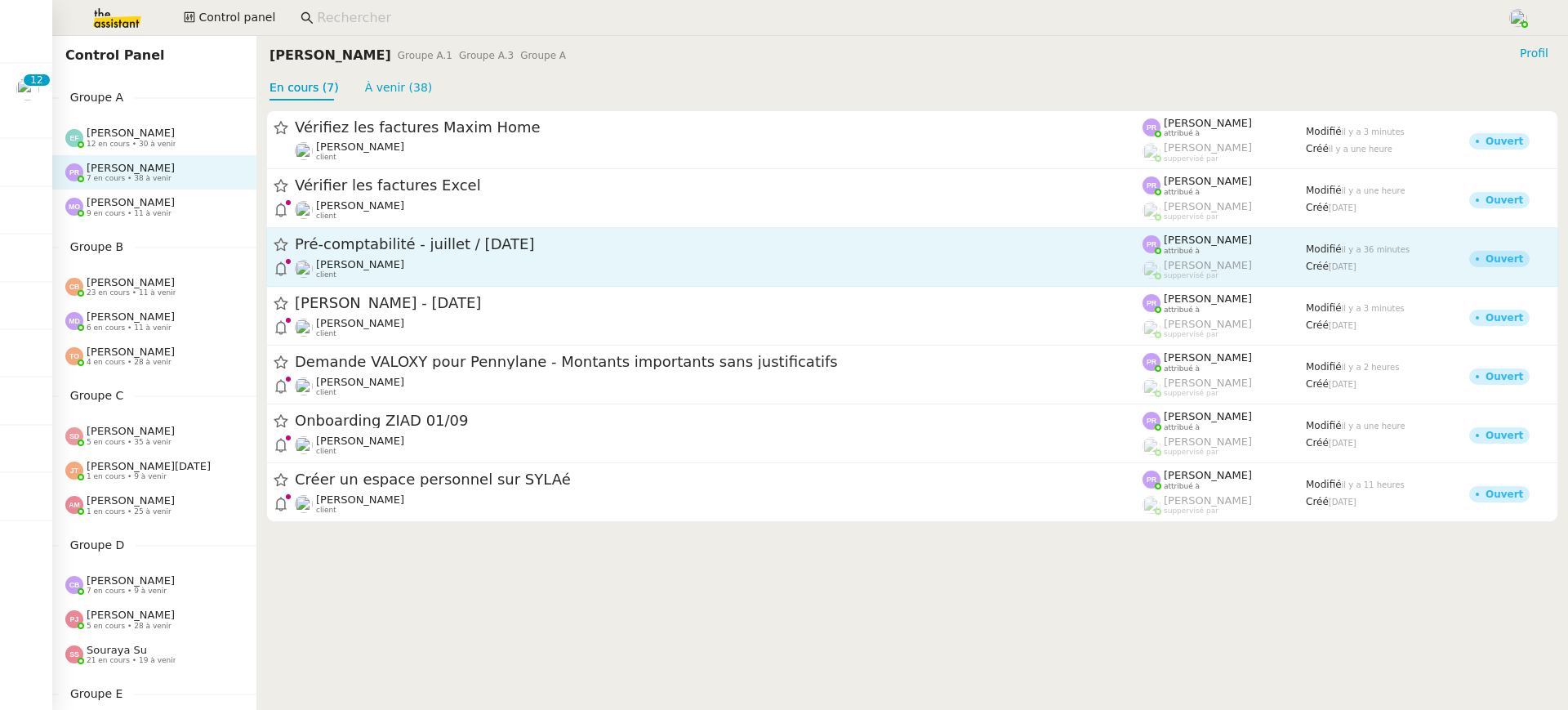
click at [480, 233] on link "Pré-comptabilité - juillet / aout 2025 Arthur MATHAUT client Pauline Ribas attr…" at bounding box center [912, 258] width 1292 height 59
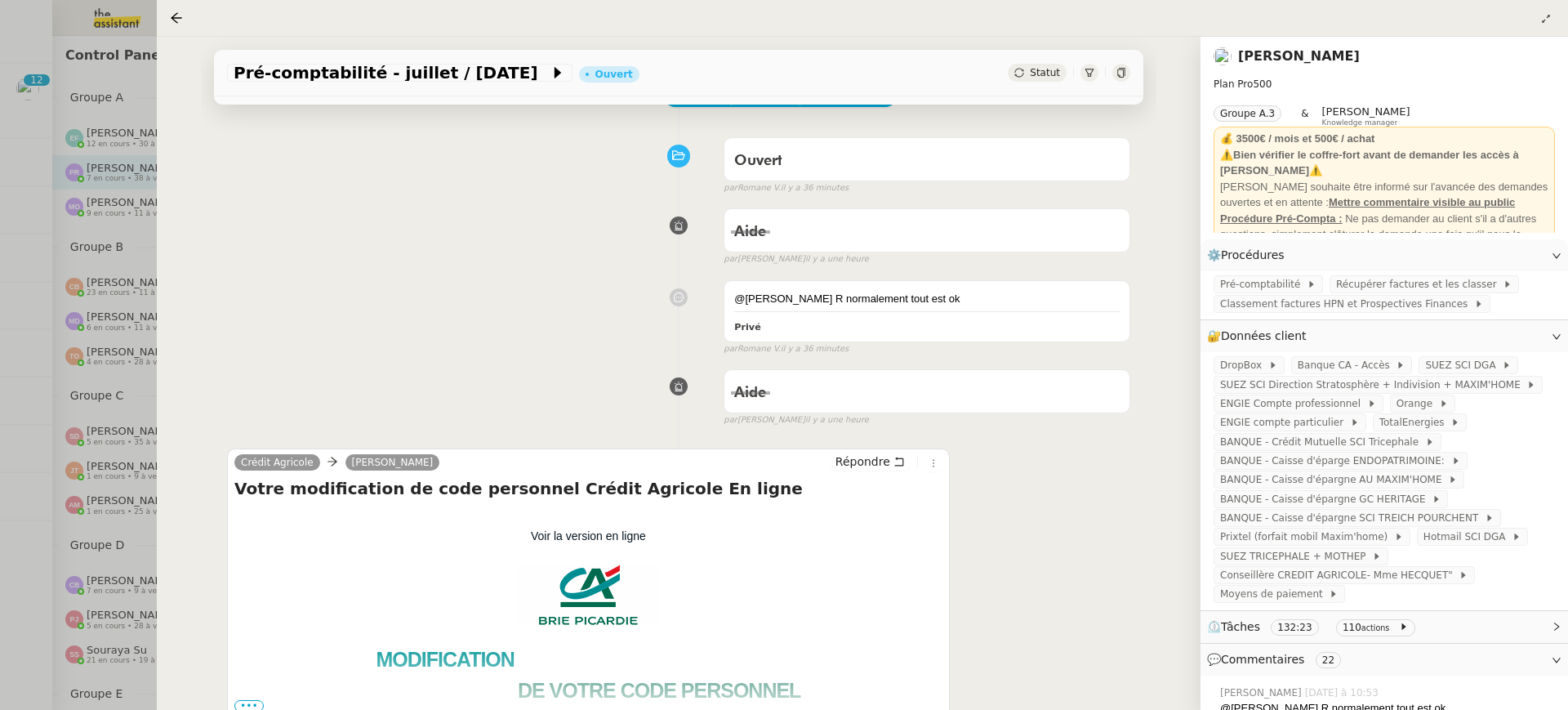
scroll to position [242, 0]
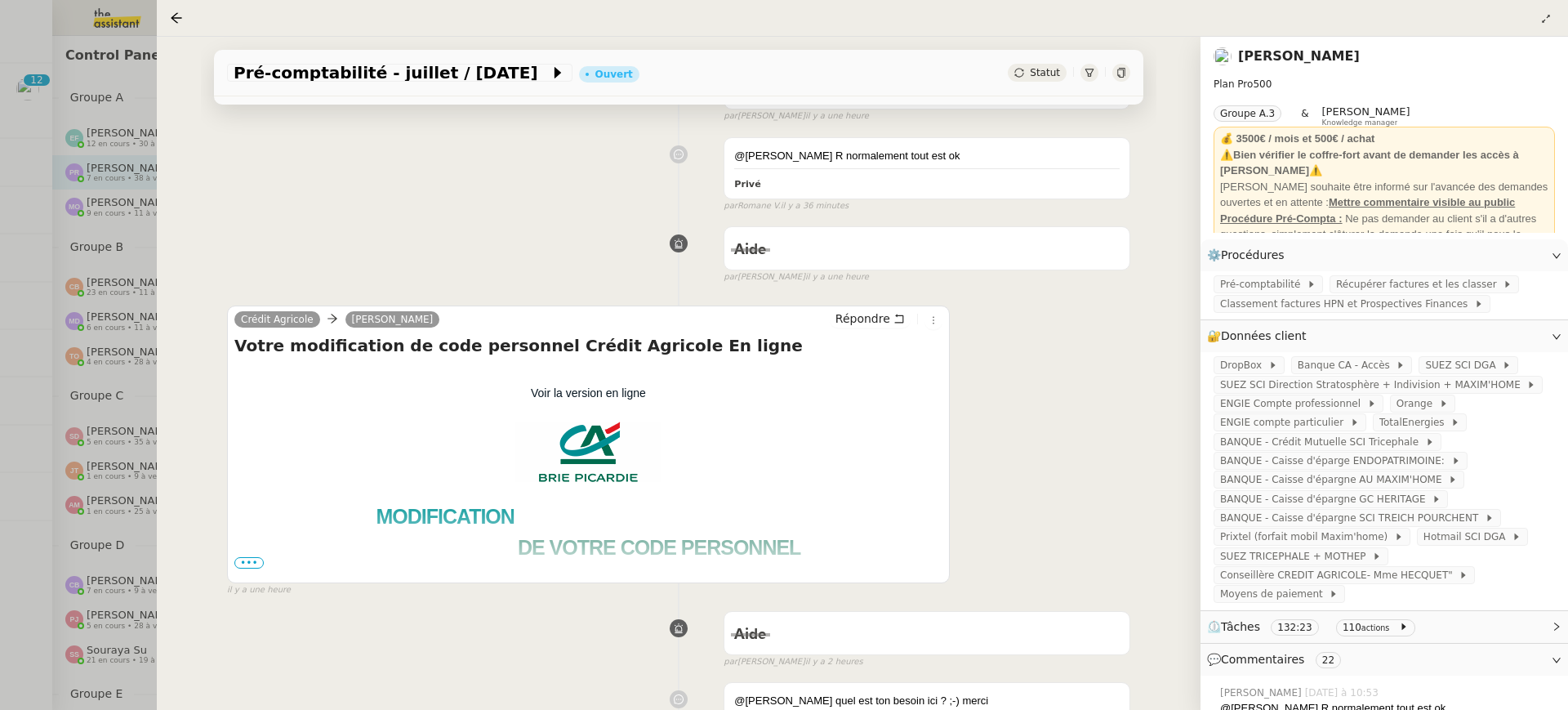
click at [79, 253] on div at bounding box center [784, 355] width 1568 height 710
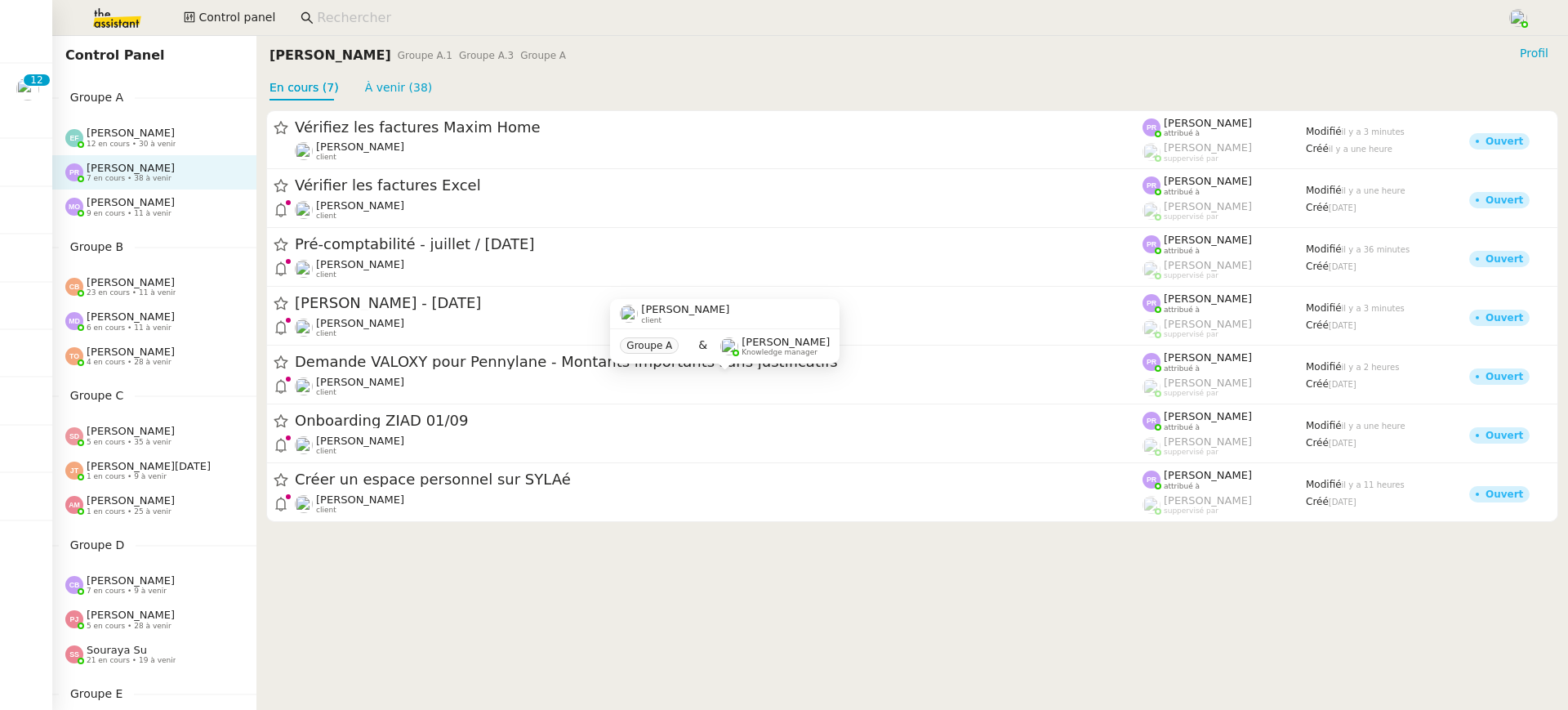
click at [139, 220] on div "[PERSON_NAME] 9 en cours • 11 à venir" at bounding box center [154, 206] width 204 height 34
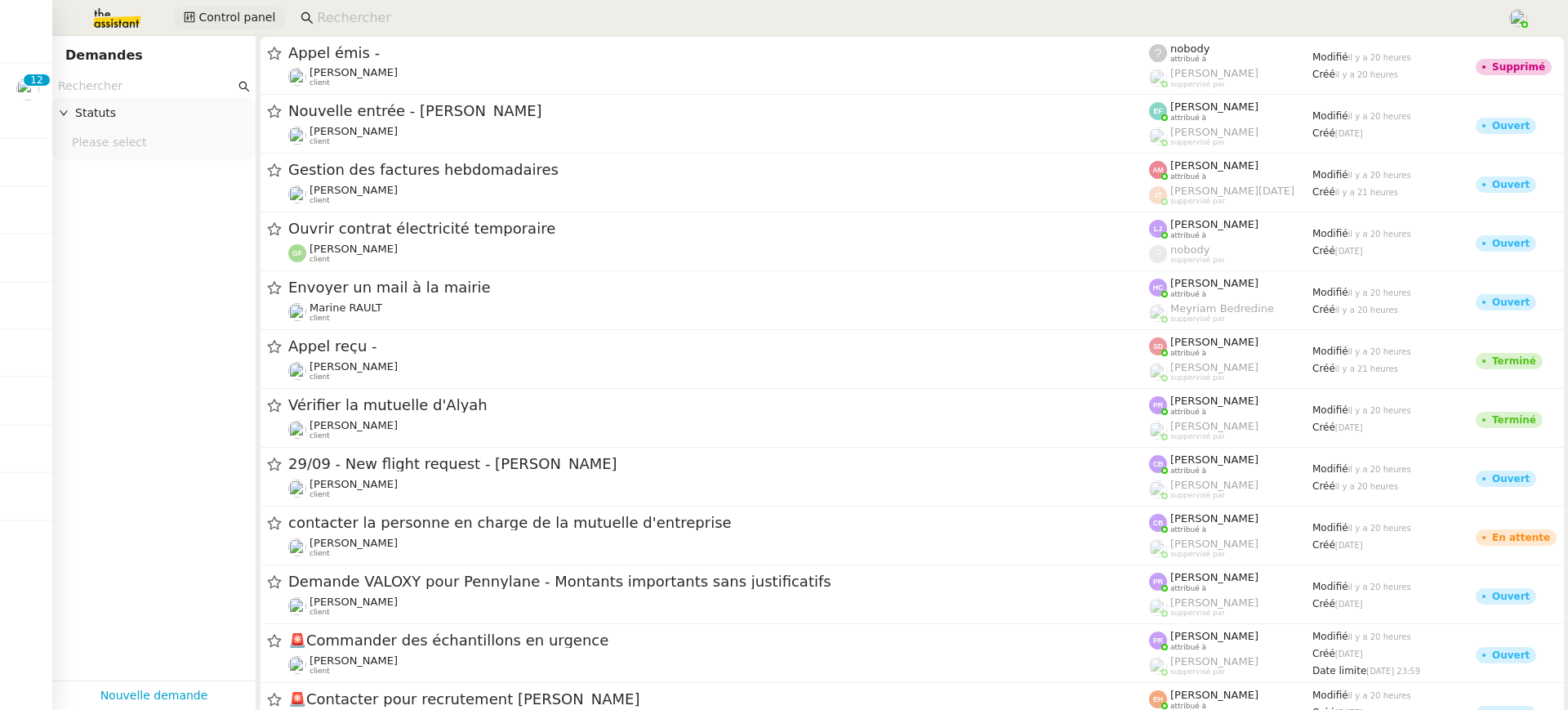
click at [205, 18] on span "Control panel" at bounding box center [236, 18] width 77 height 18
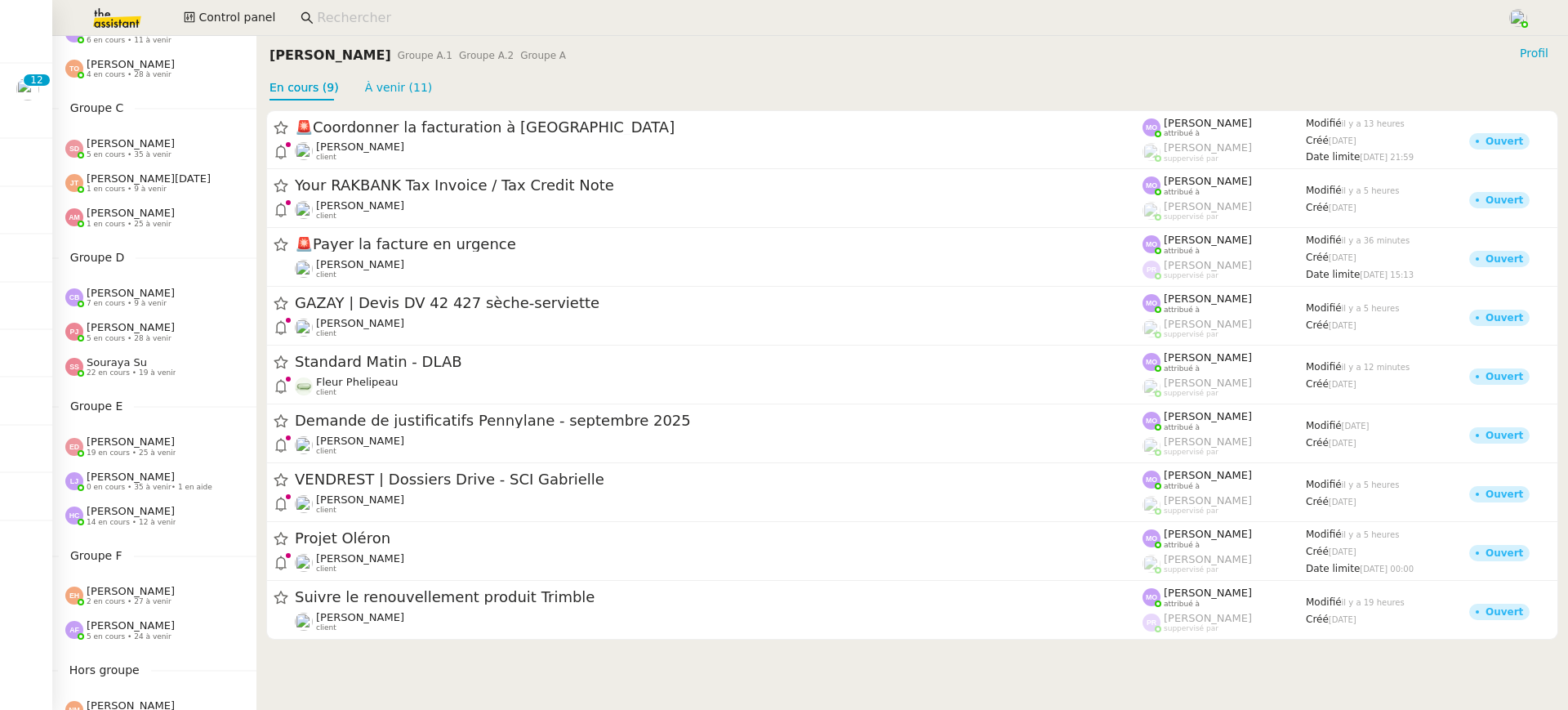
scroll to position [328, 0]
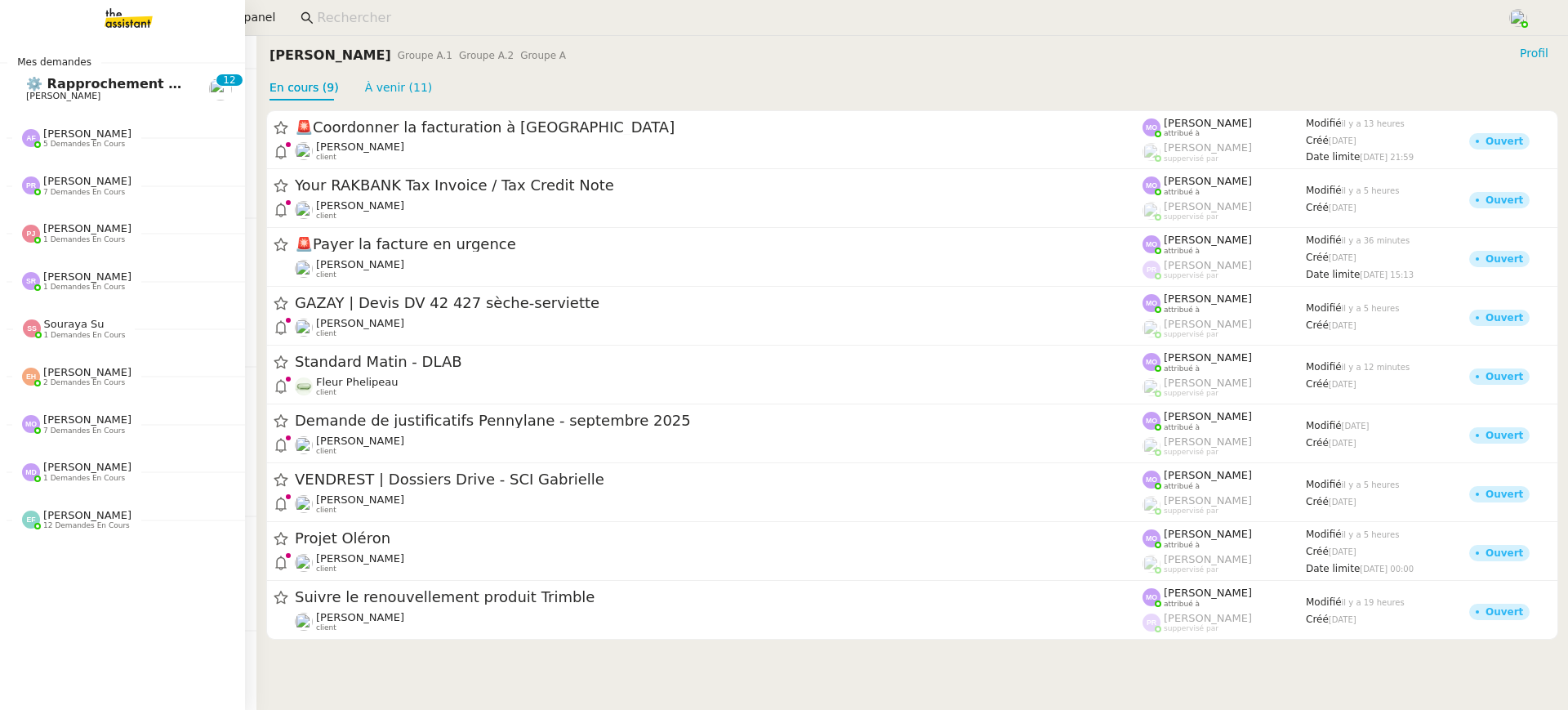
click at [13, 78] on link "⚙️ Rapprochement bancaire [PERSON_NAME] 0 1 2 3 4 5 6 7 8 9 0 1 2 3 4 5 6 7 8 9" at bounding box center [122, 89] width 245 height 38
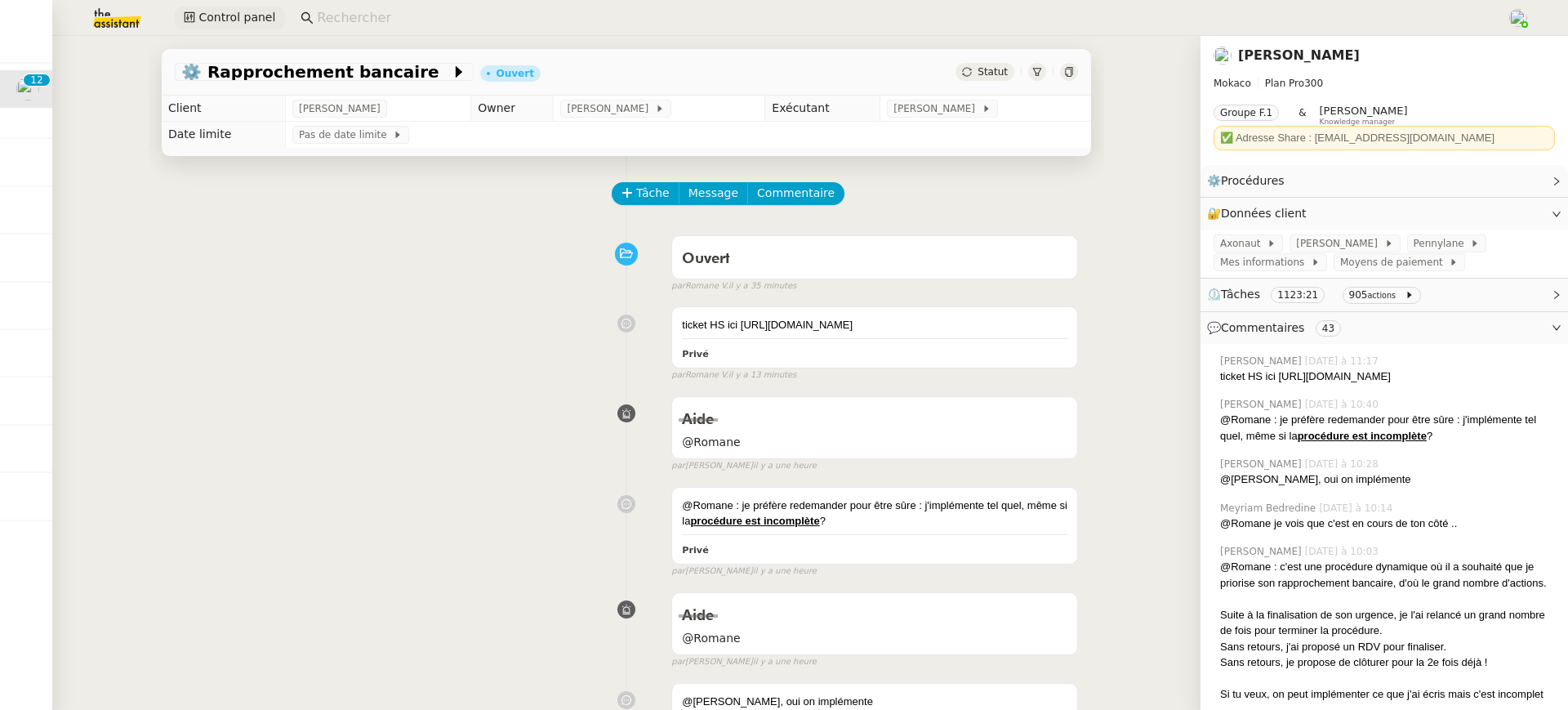
click at [245, 23] on span "Control panel" at bounding box center [236, 18] width 77 height 18
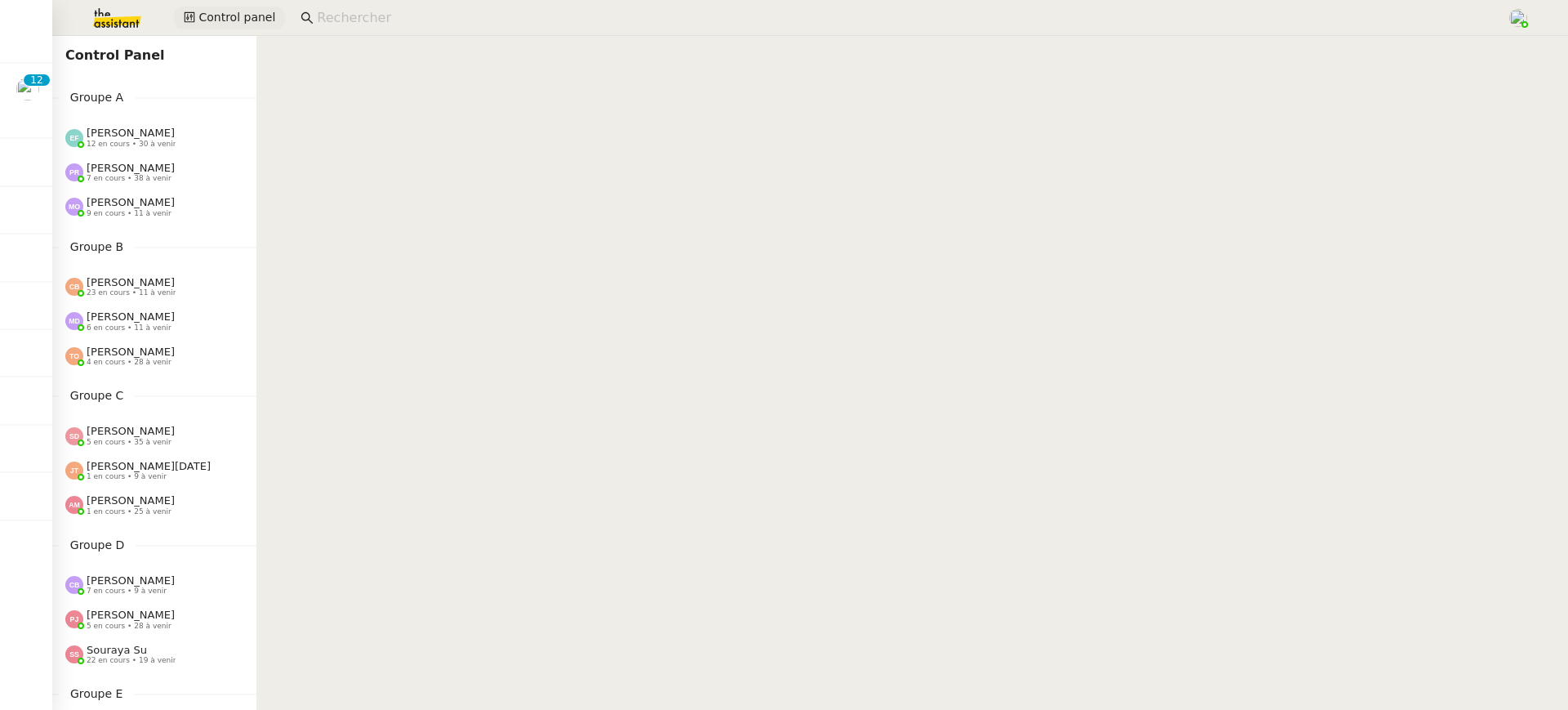
scroll to position [628, 0]
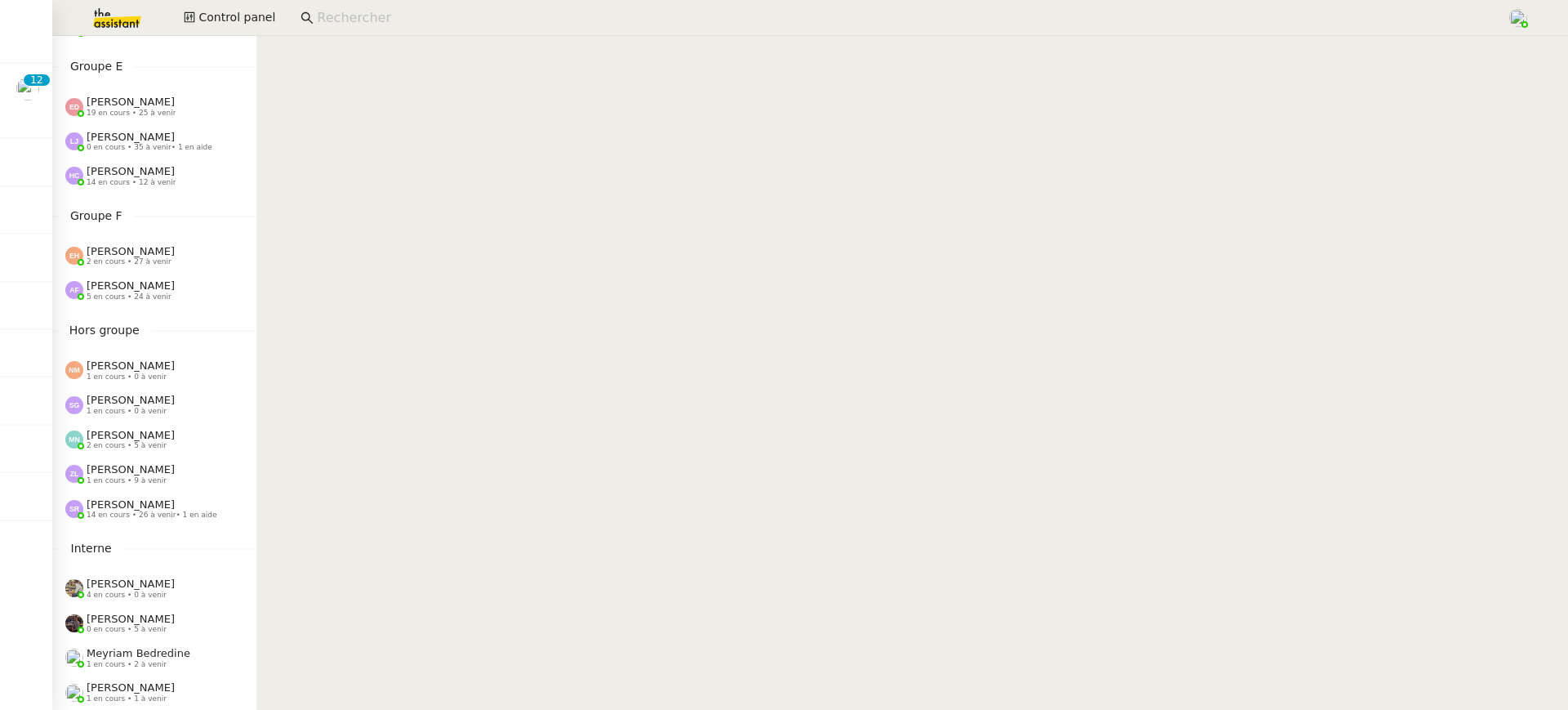
click at [145, 254] on span "[PERSON_NAME]" at bounding box center [131, 250] width 89 height 12
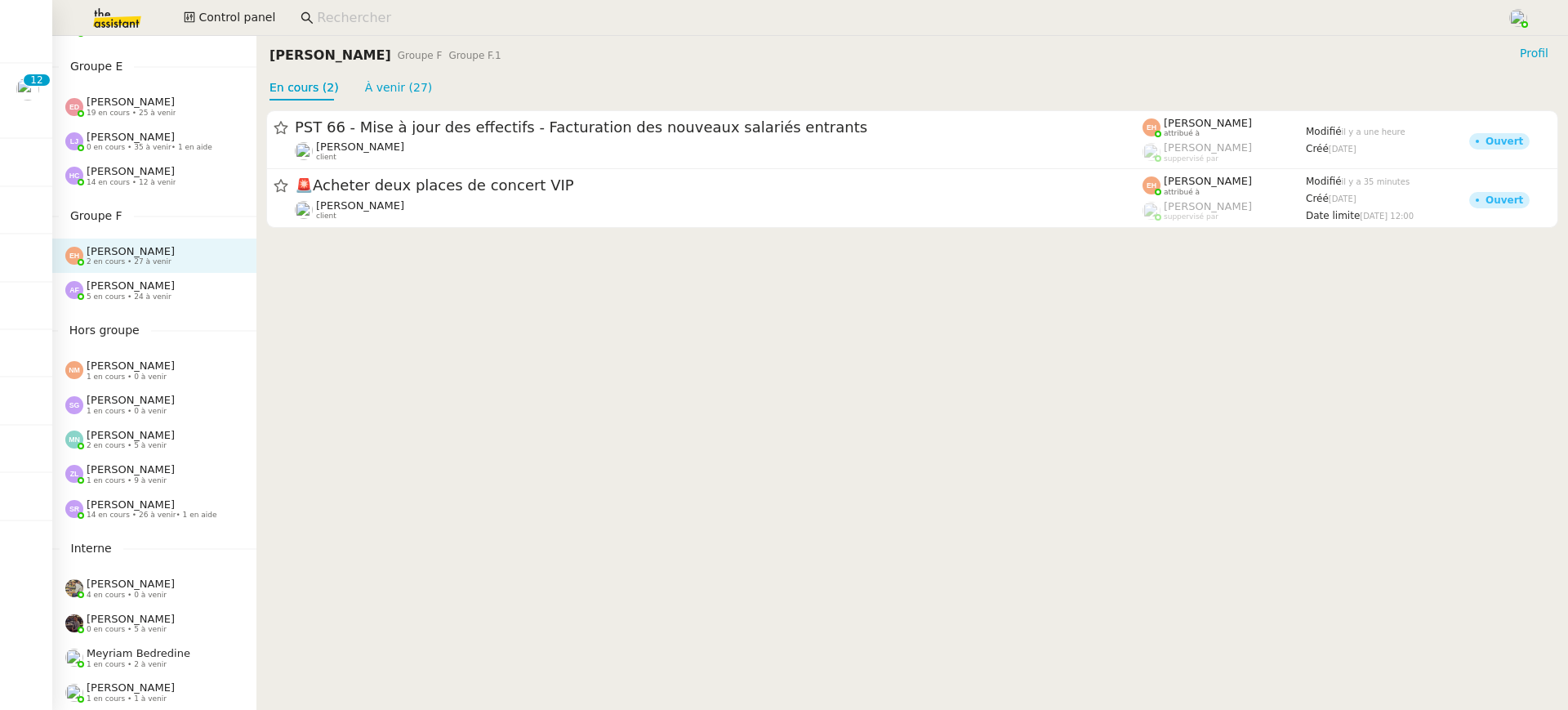
click at [174, 475] on div "[PERSON_NAME] 1 en cours • 9 à venir" at bounding box center [161, 474] width 191 height 21
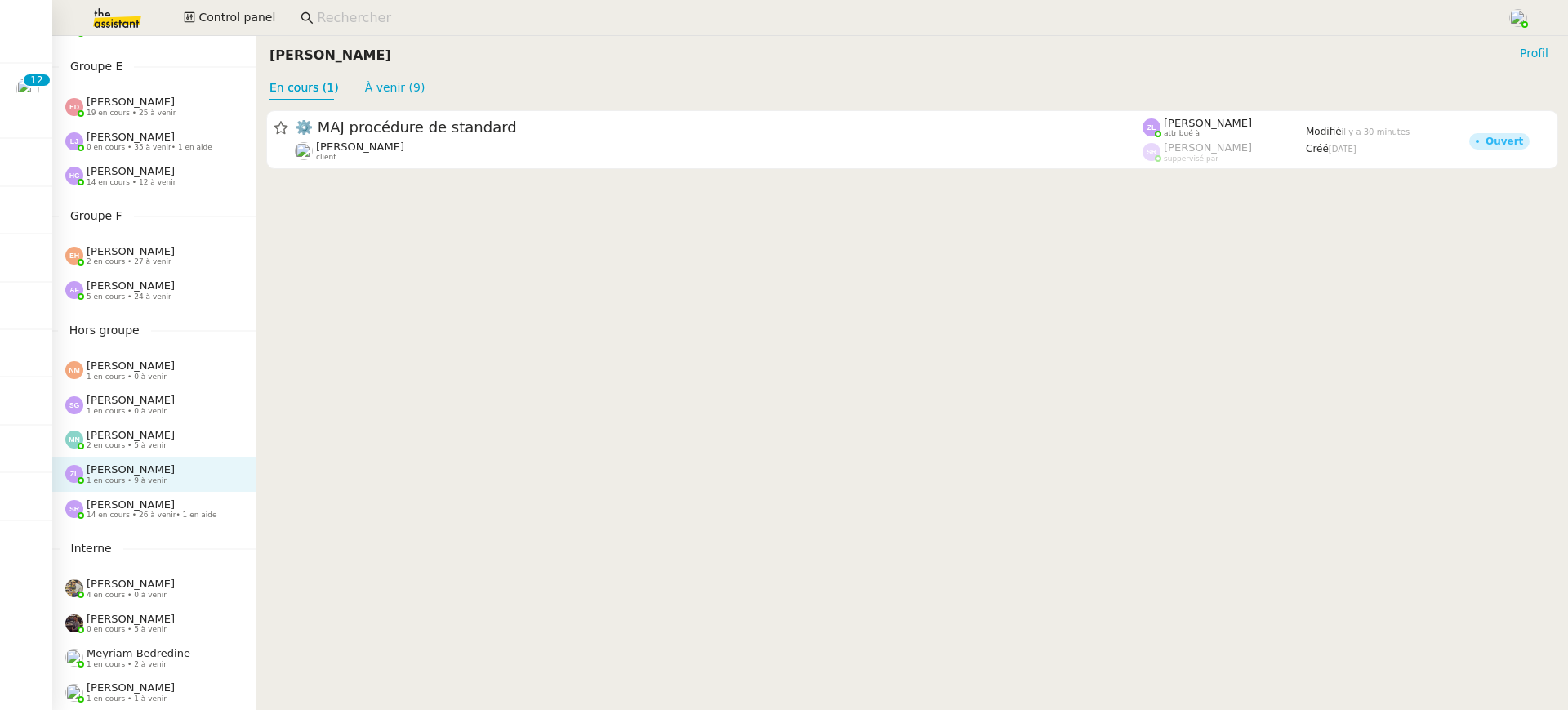
click at [174, 489] on div "[PERSON_NAME] 1 en cours • 9 à venir" at bounding box center [154, 474] width 204 height 34
click at [191, 519] on span "• 1 en aide" at bounding box center [196, 514] width 41 height 8
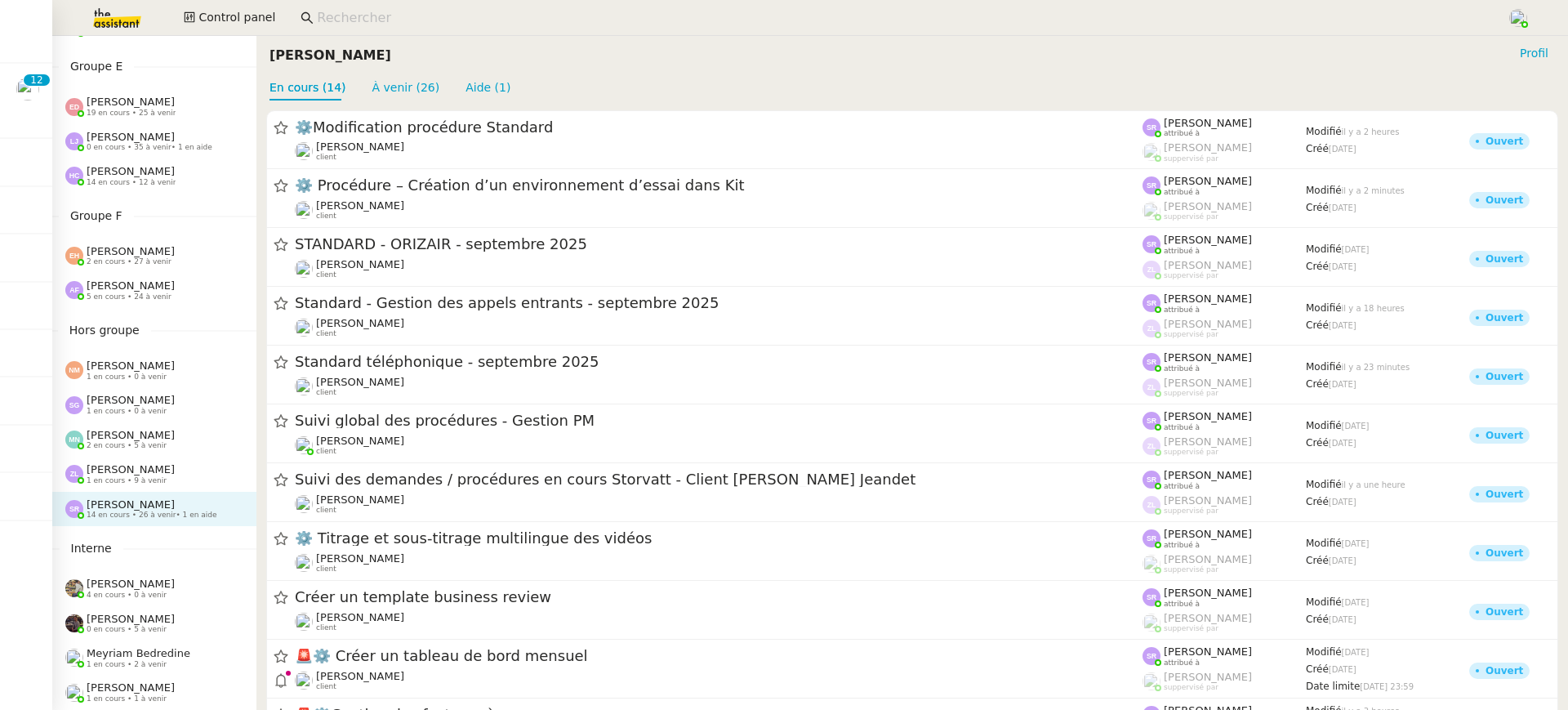
click at [117, 463] on div "[PERSON_NAME] 1 en cours • 9 à venir" at bounding box center [154, 474] width 204 height 34
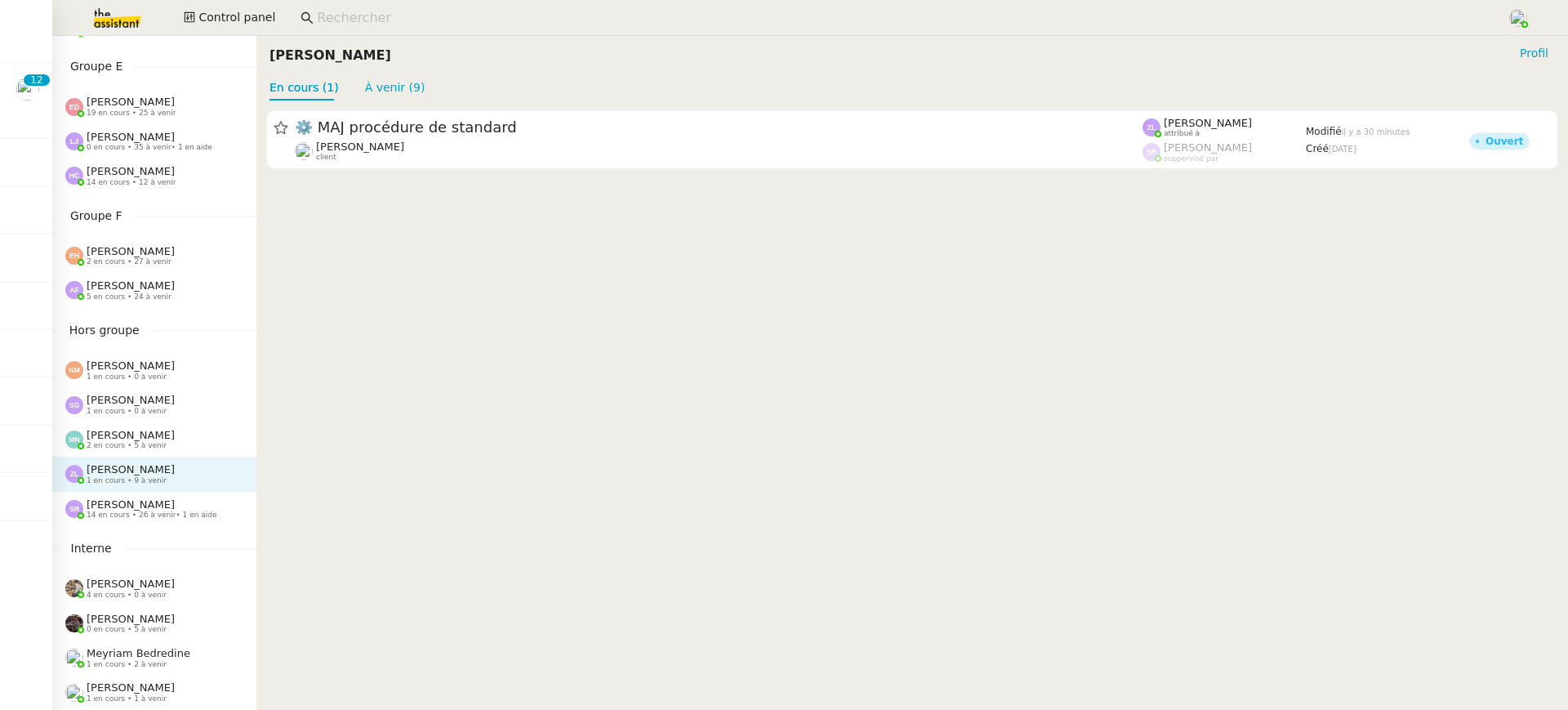
click at [412, 178] on div "⚙️ MAJ procédure de standard [PERSON_NAME] client [PERSON_NAME] attribué à [PER…" at bounding box center [912, 139] width 1311 height 78
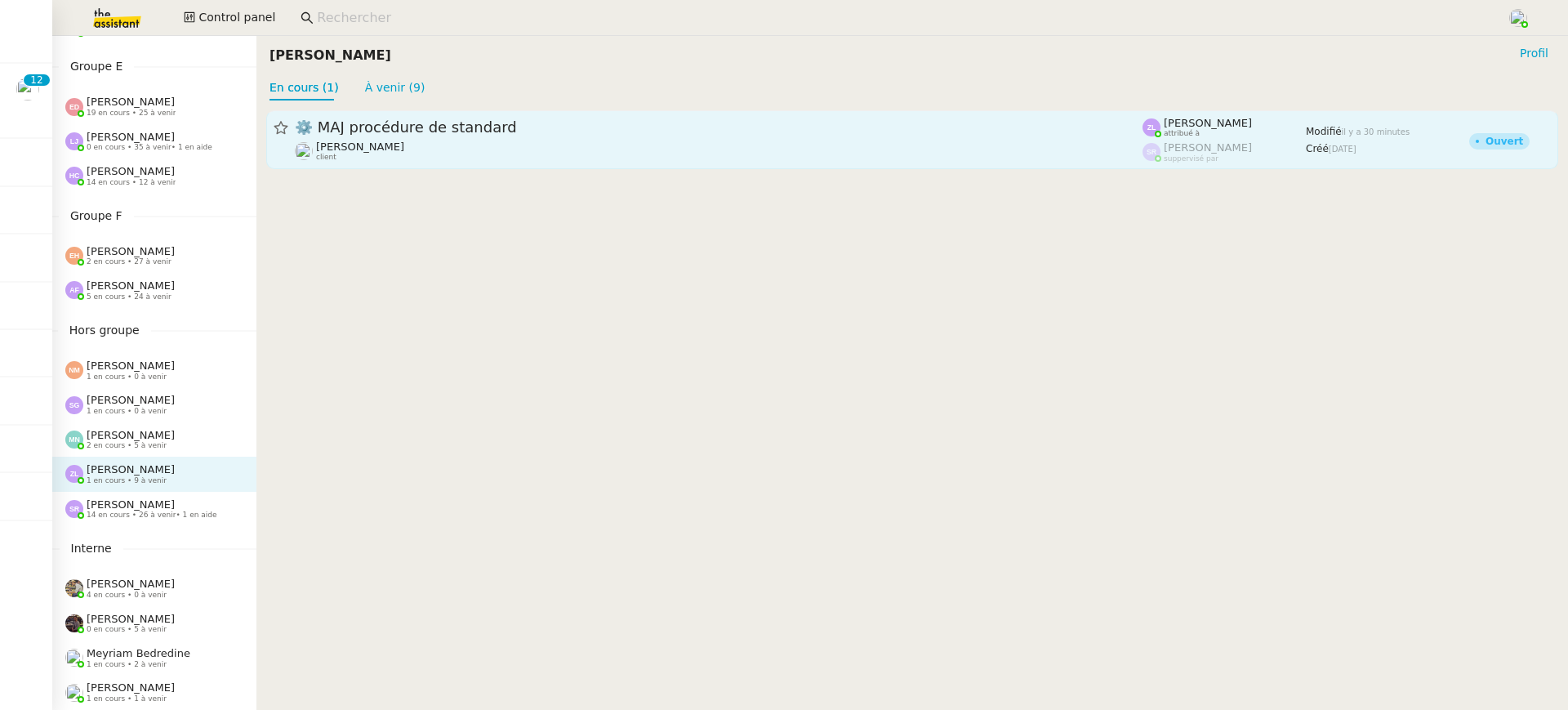
click at [394, 160] on div "[PERSON_NAME] client" at bounding box center [360, 150] width 89 height 21
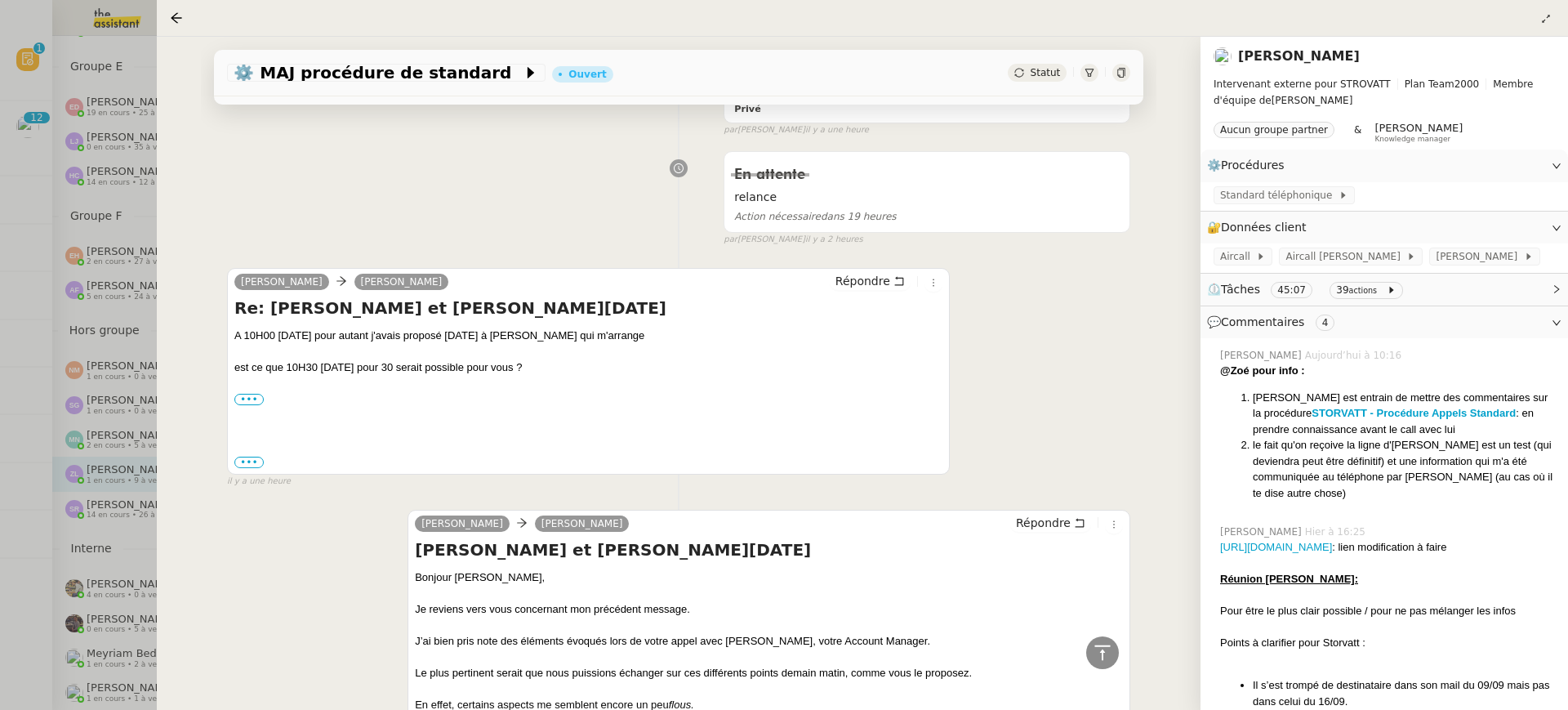
scroll to position [522, 0]
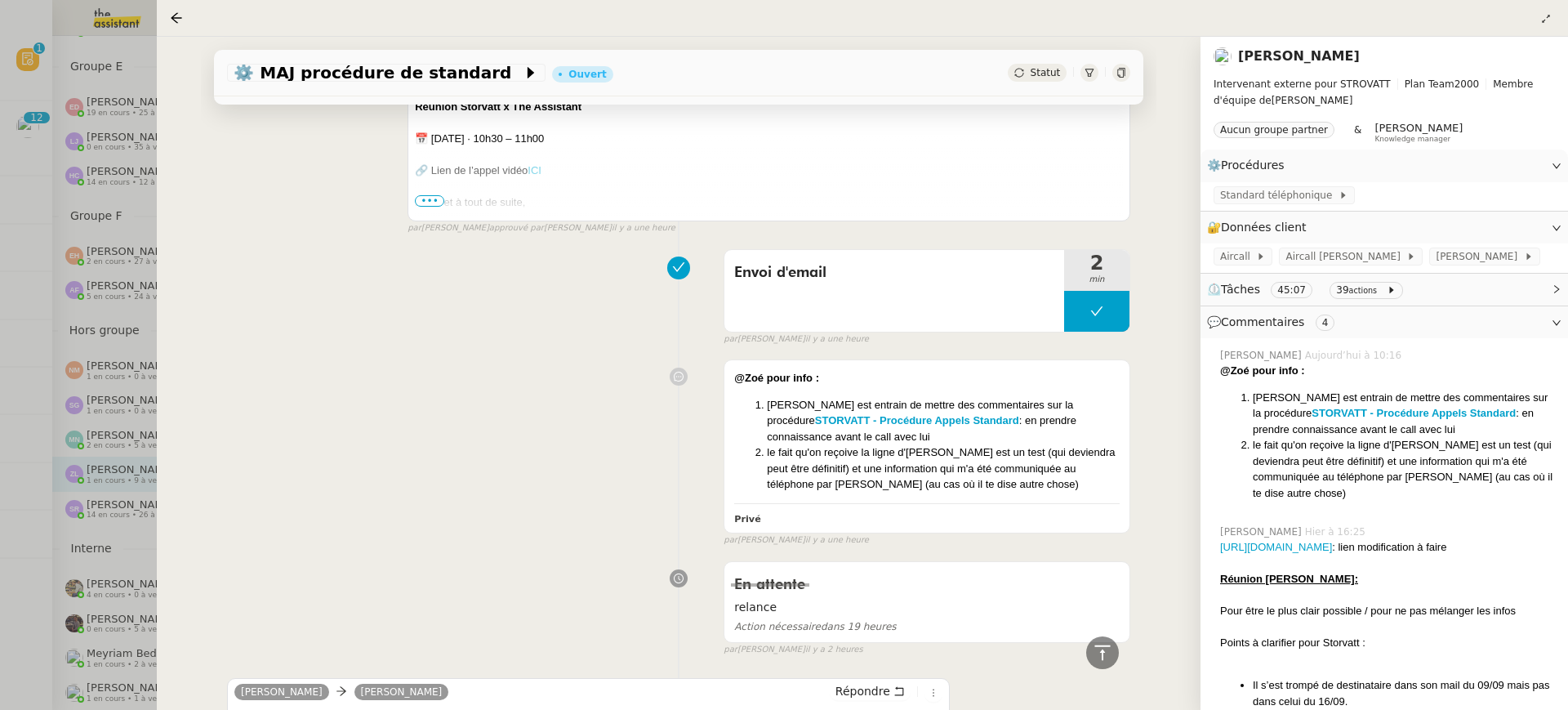
click at [531, 167] on link "ICI" at bounding box center [534, 170] width 14 height 12
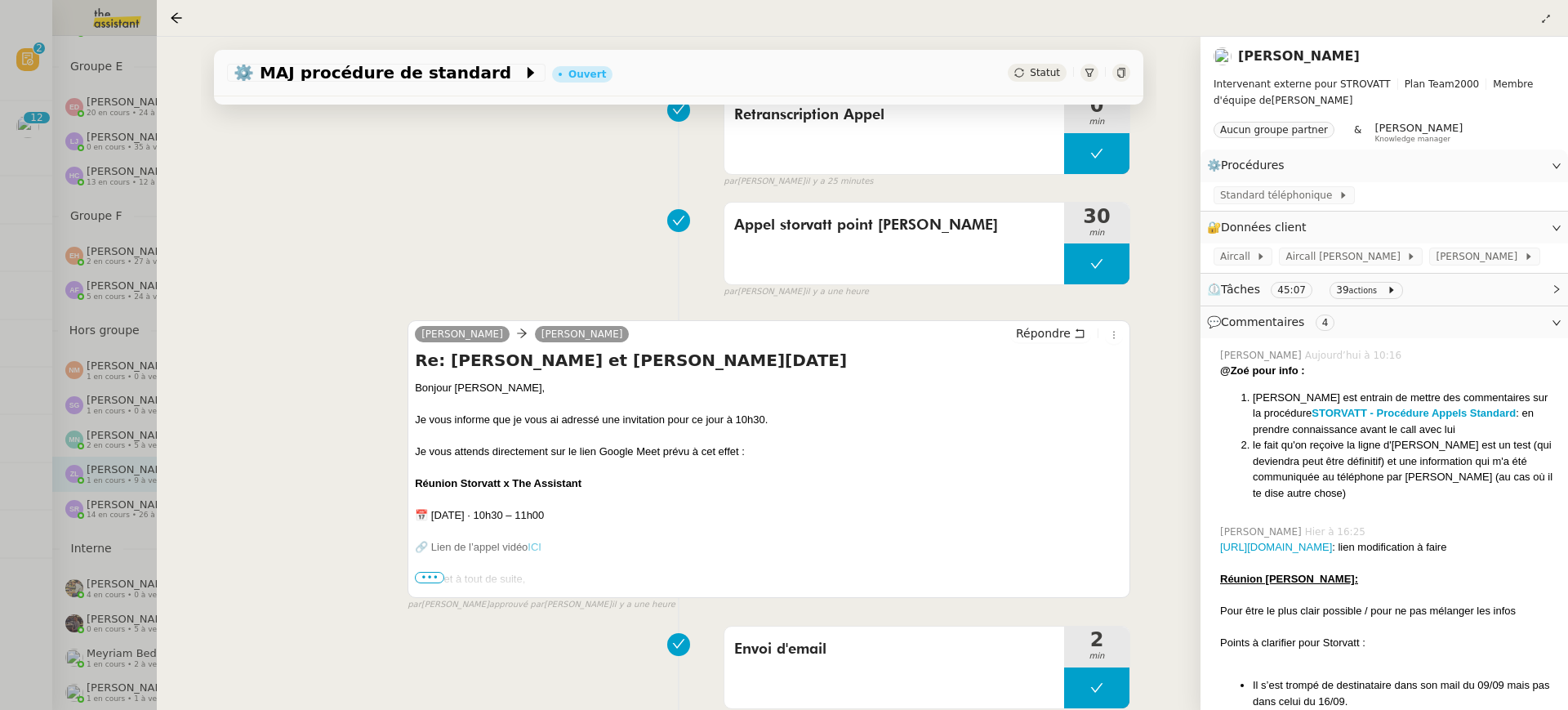
scroll to position [146, 0]
click at [1126, 77] on div at bounding box center [1120, 72] width 18 height 18
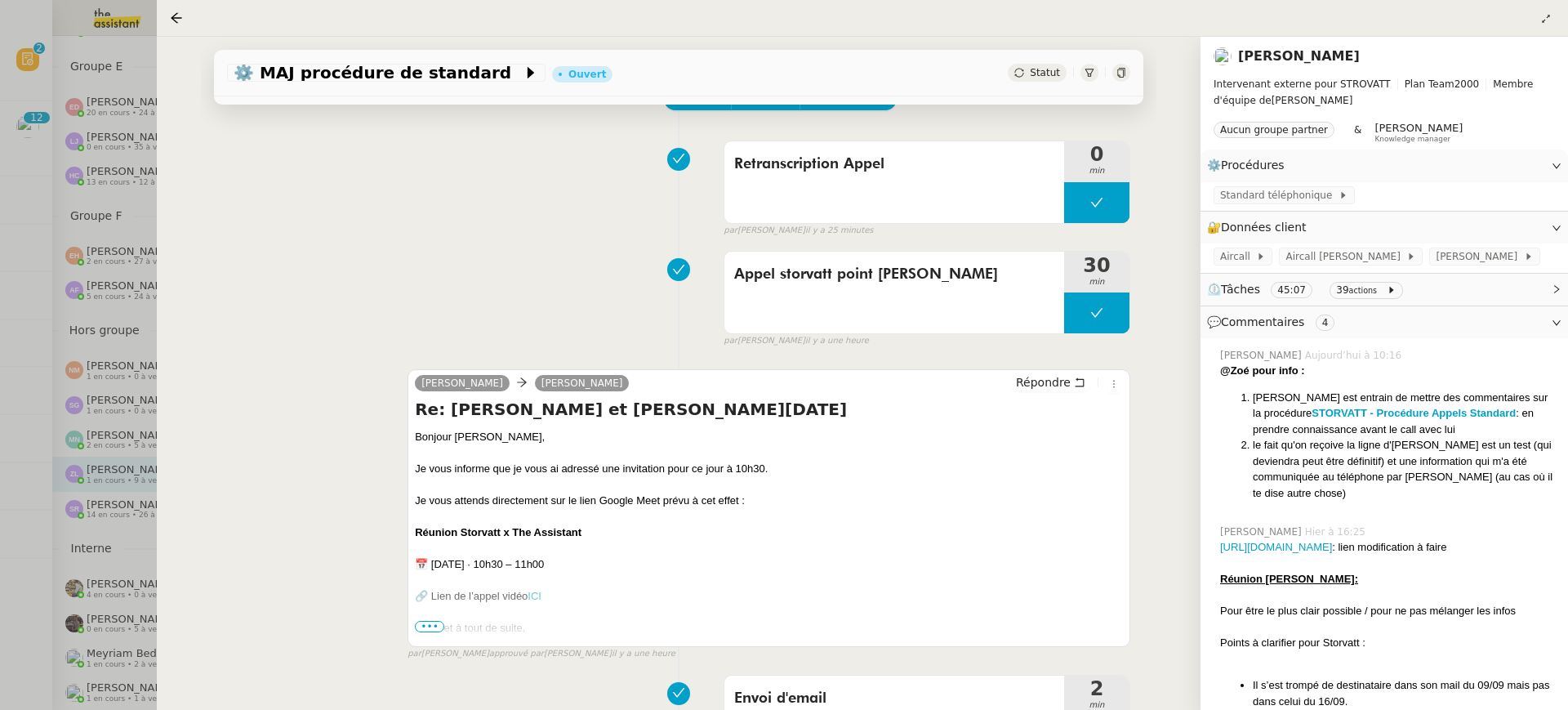
scroll to position [100, 0]
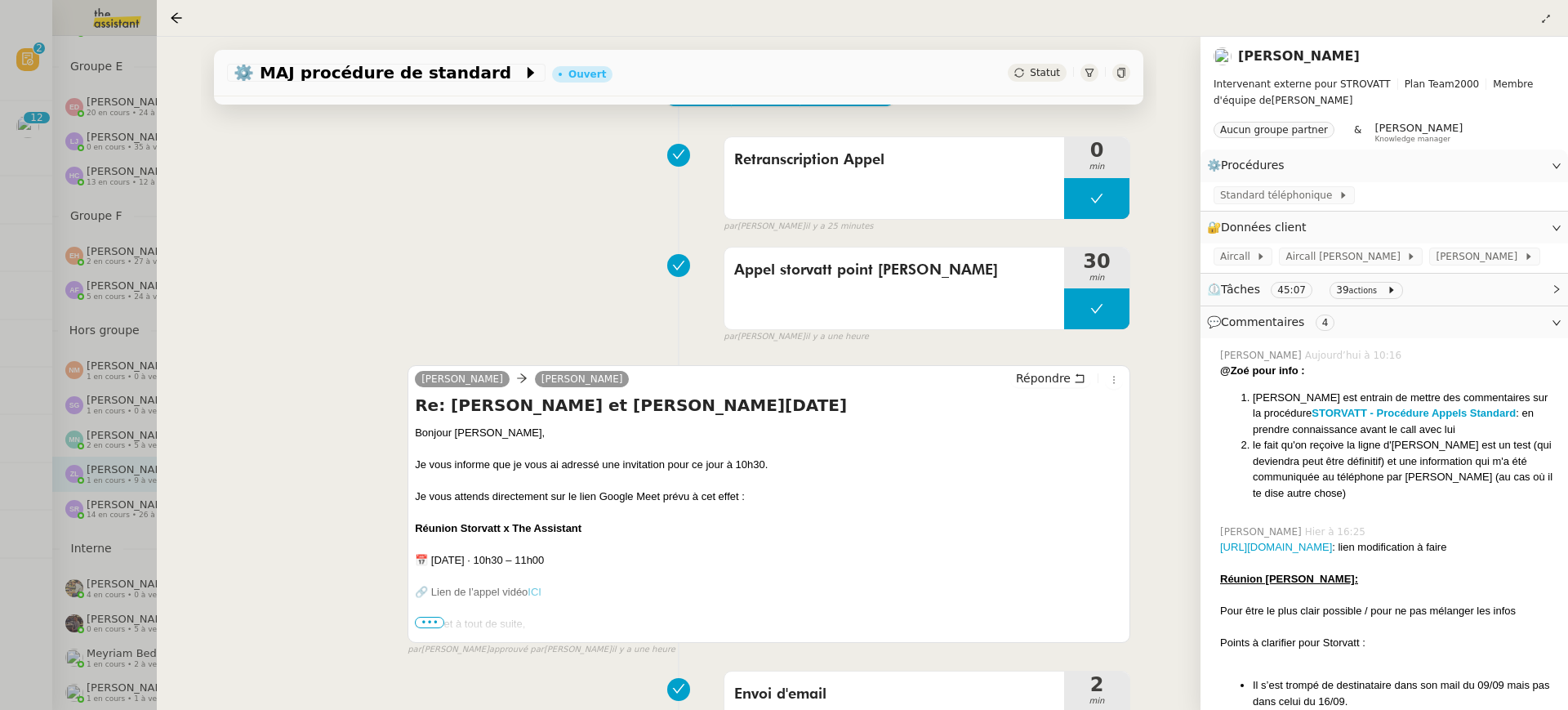
click at [426, 622] on span "•••" at bounding box center [430, 622] width 30 height 11
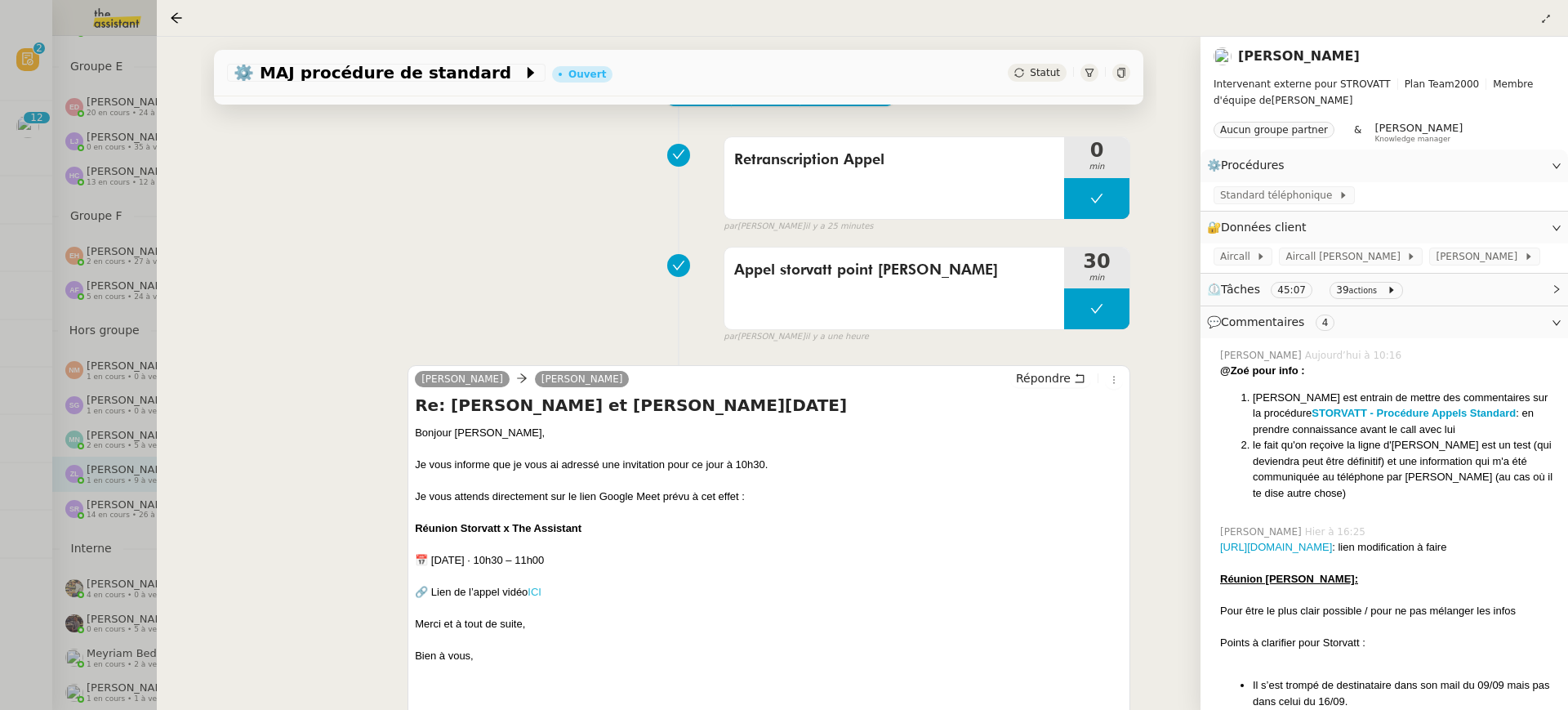
click at [530, 593] on link "ICI" at bounding box center [534, 592] width 14 height 12
click at [96, 66] on div at bounding box center [784, 355] width 1568 height 710
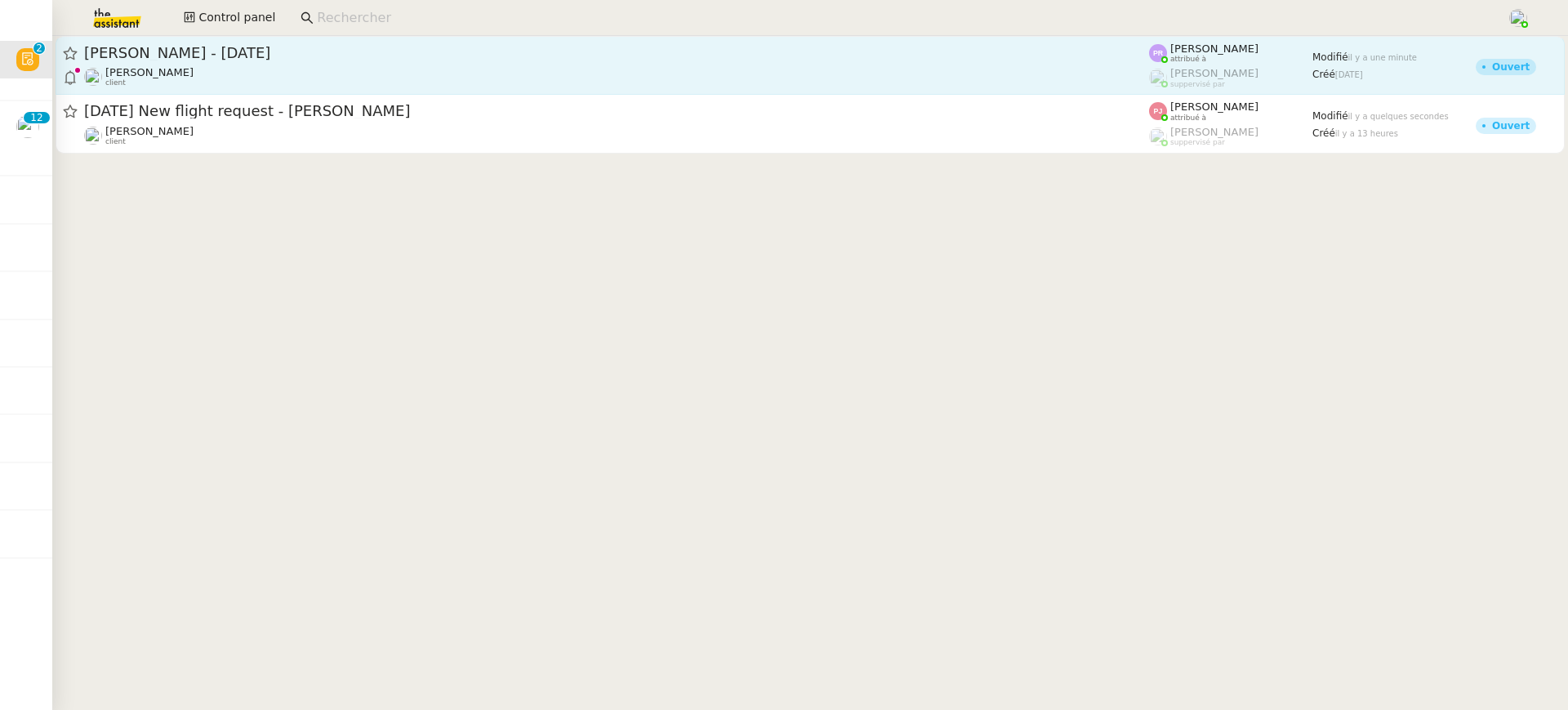
click at [524, 78] on div "[PERSON_NAME] client" at bounding box center [616, 77] width 1065 height 21
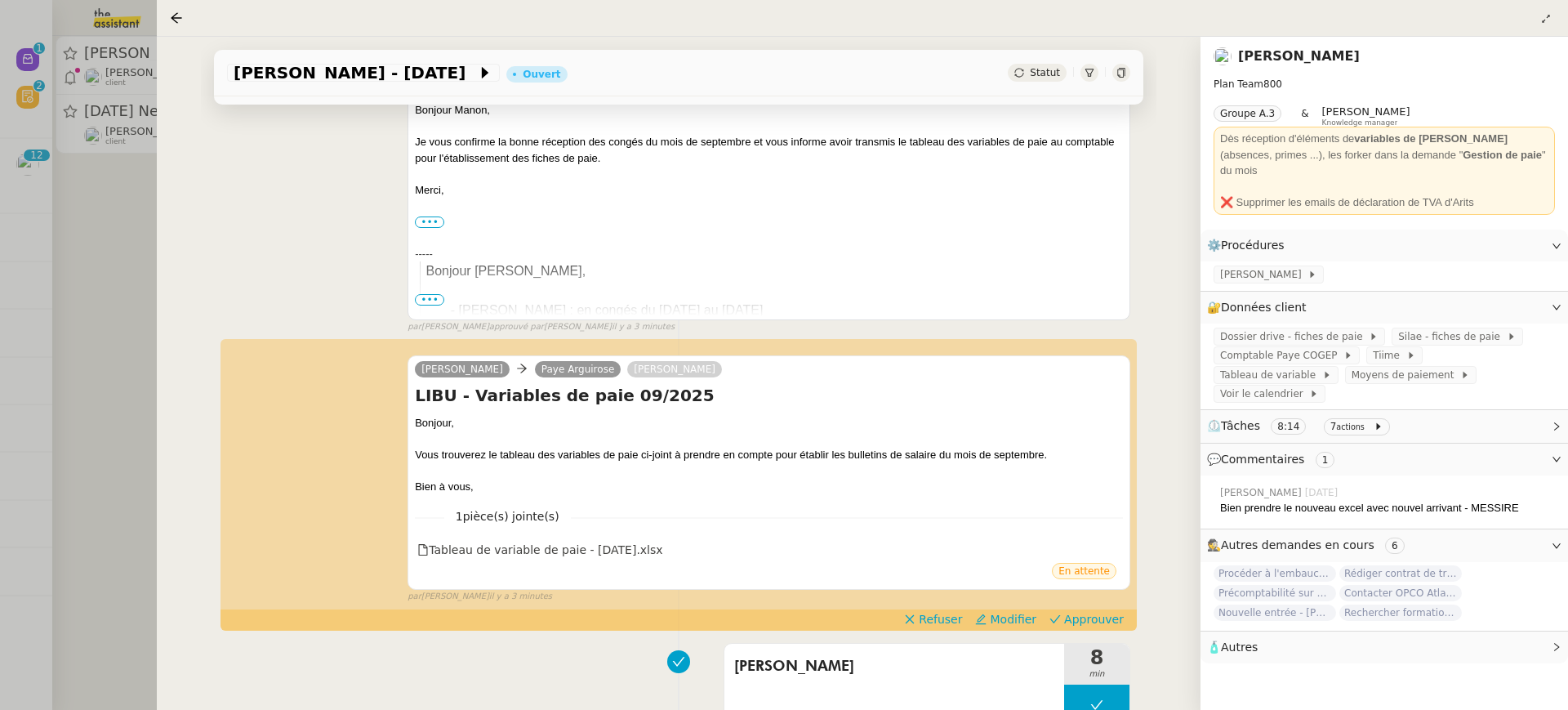
scroll to position [322, 0]
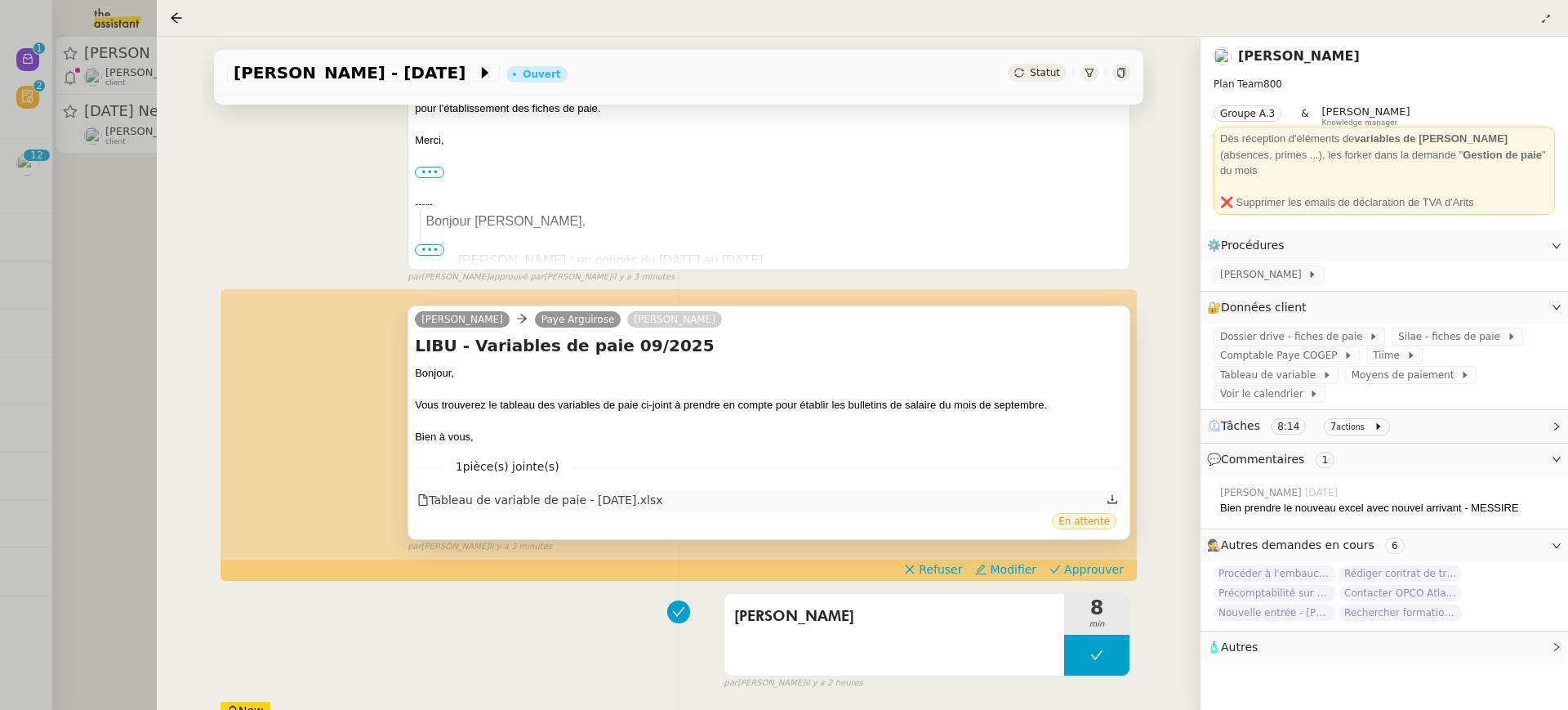
click at [656, 499] on div "Tableau de variable de paie - [DATE].xlsx" at bounding box center [539, 500] width 245 height 18
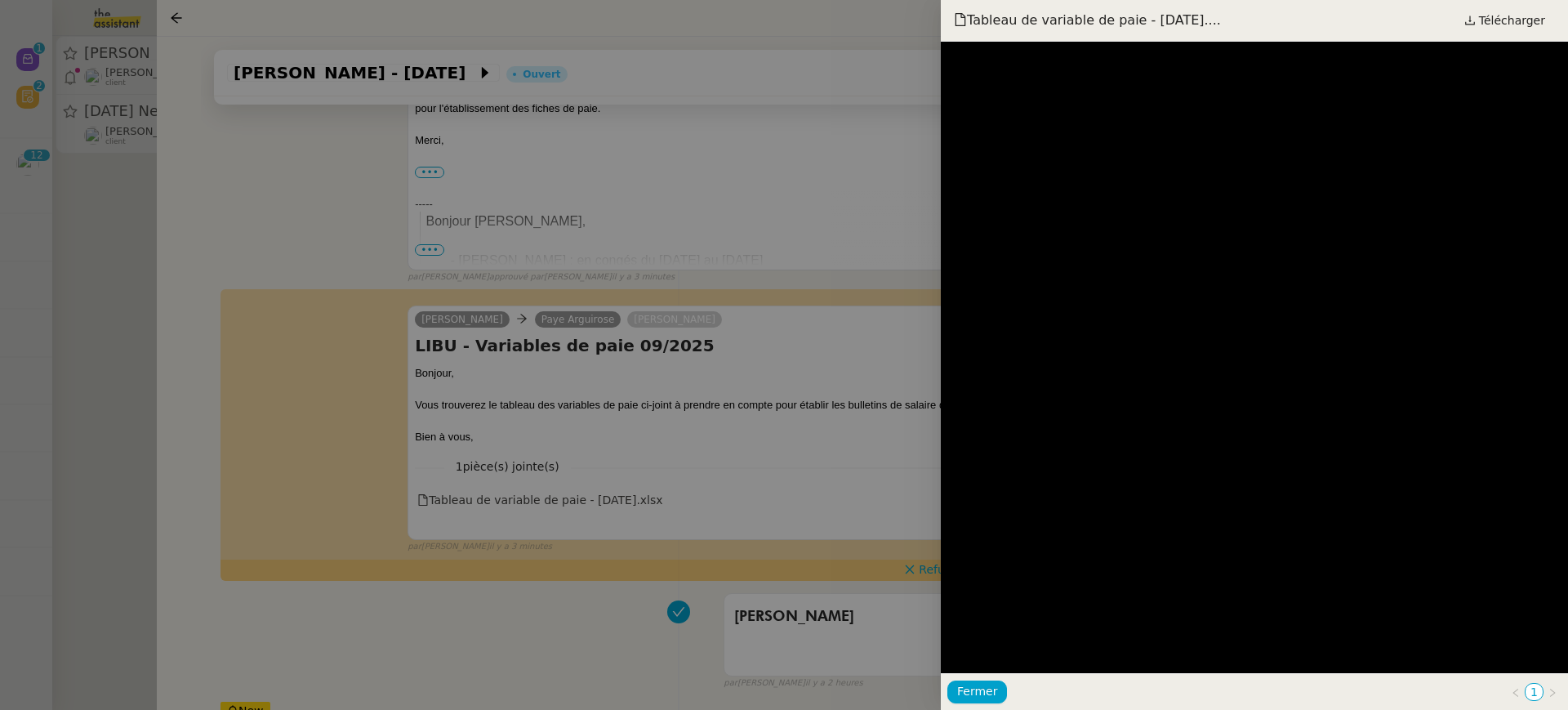
click at [695, 387] on div at bounding box center [784, 355] width 1568 height 710
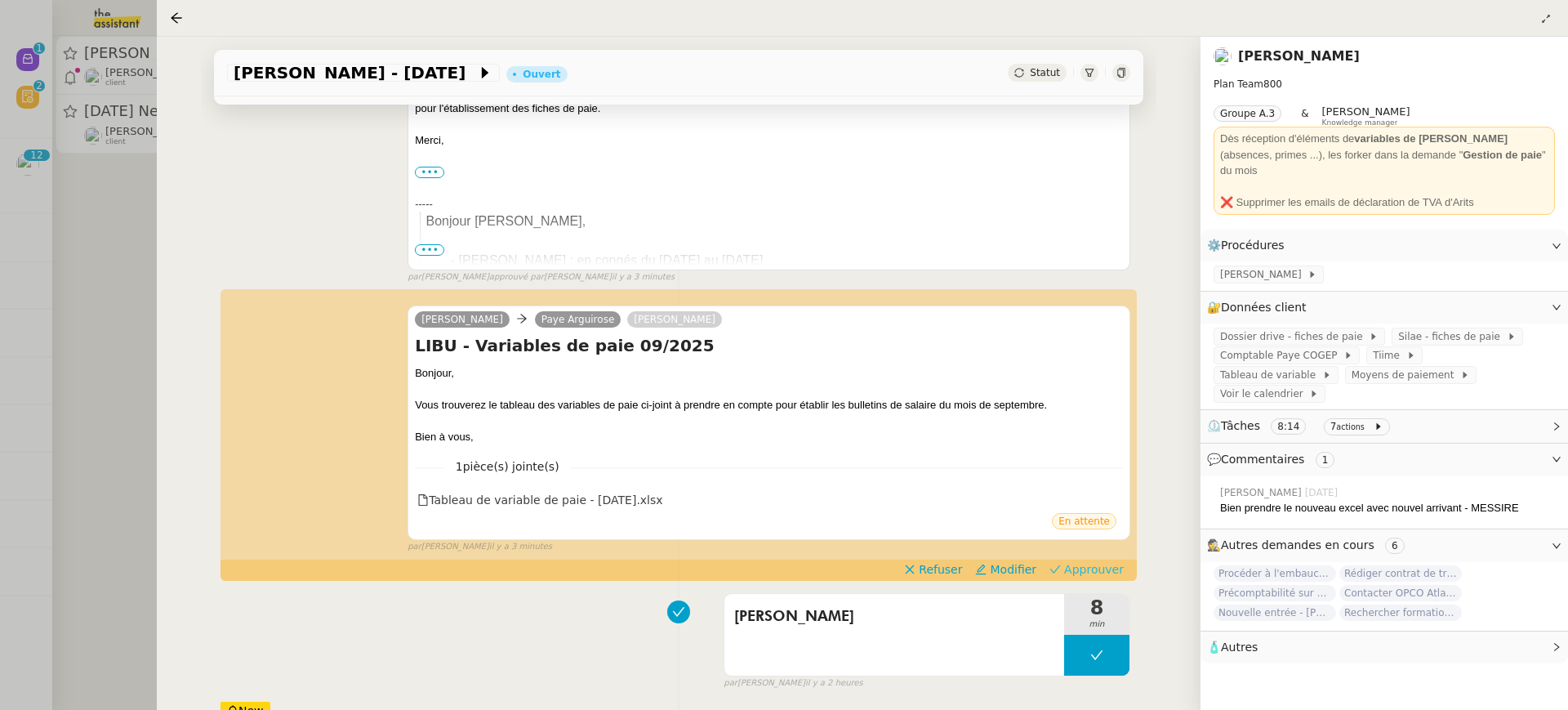
click at [1107, 554] on div "[PERSON_NAME] Arguirose [PERSON_NAME] LIBU - Variables de paie 09/2025 [PERSON_…" at bounding box center [678, 422] width 904 height 263
click at [1107, 575] on span "Approuver" at bounding box center [1094, 570] width 60 height 17
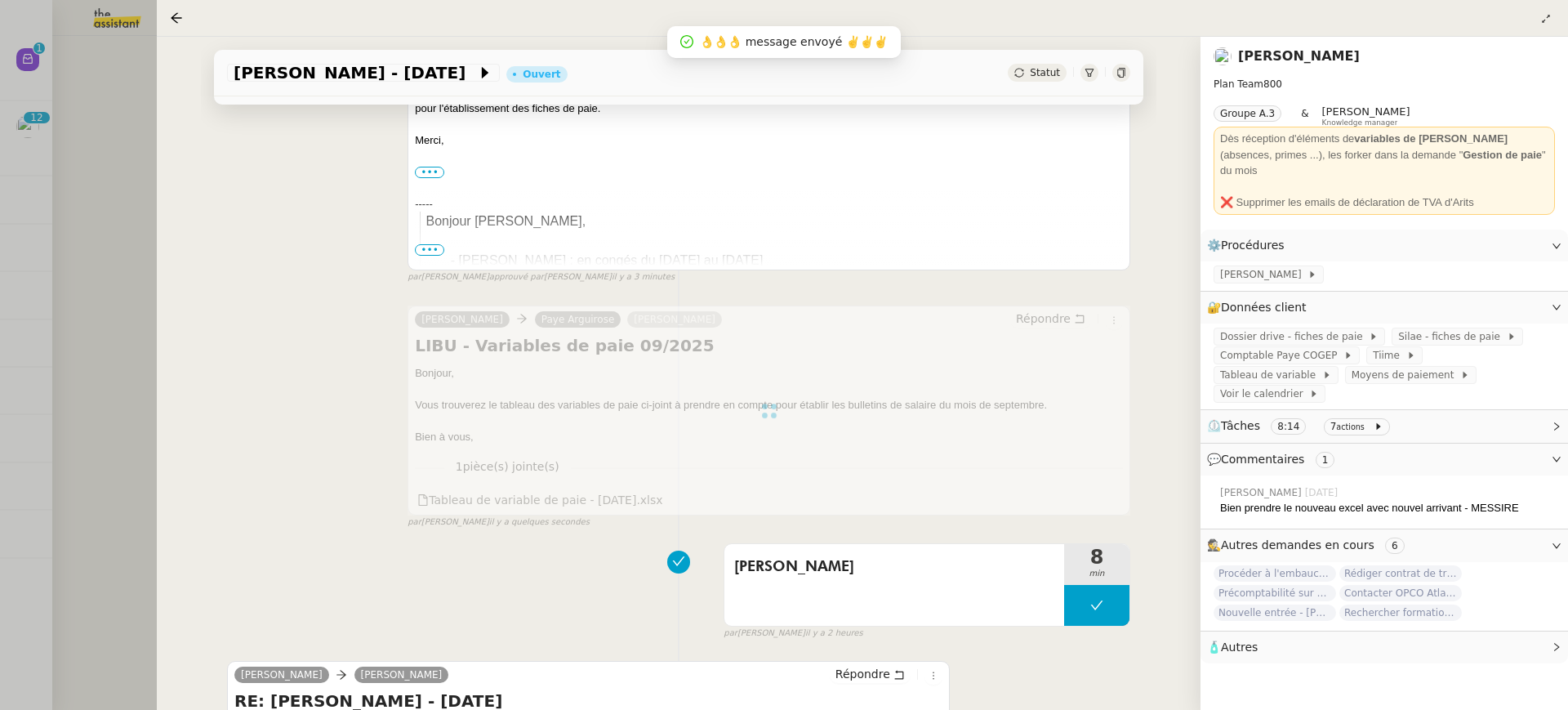
scroll to position [598, 0]
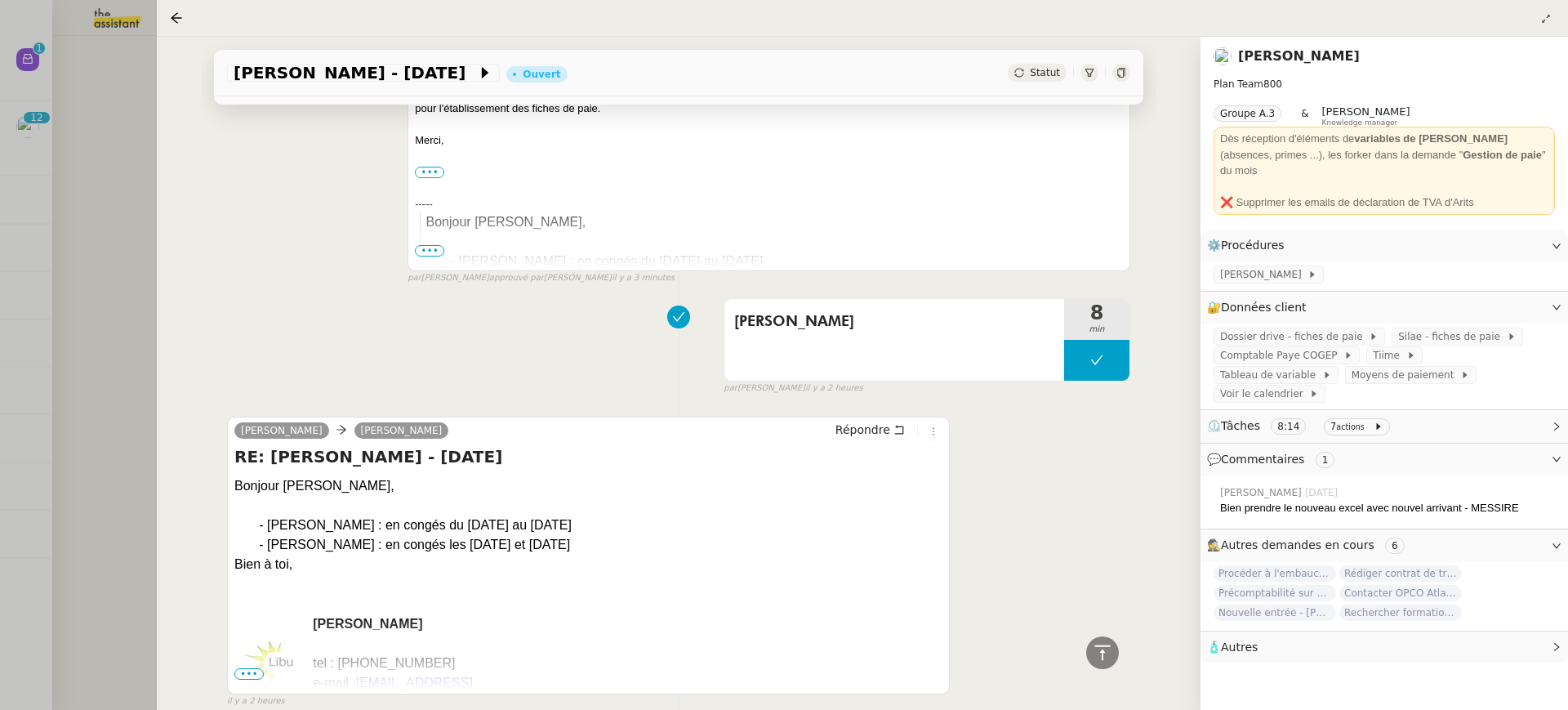
click at [68, 67] on div at bounding box center [784, 355] width 1568 height 710
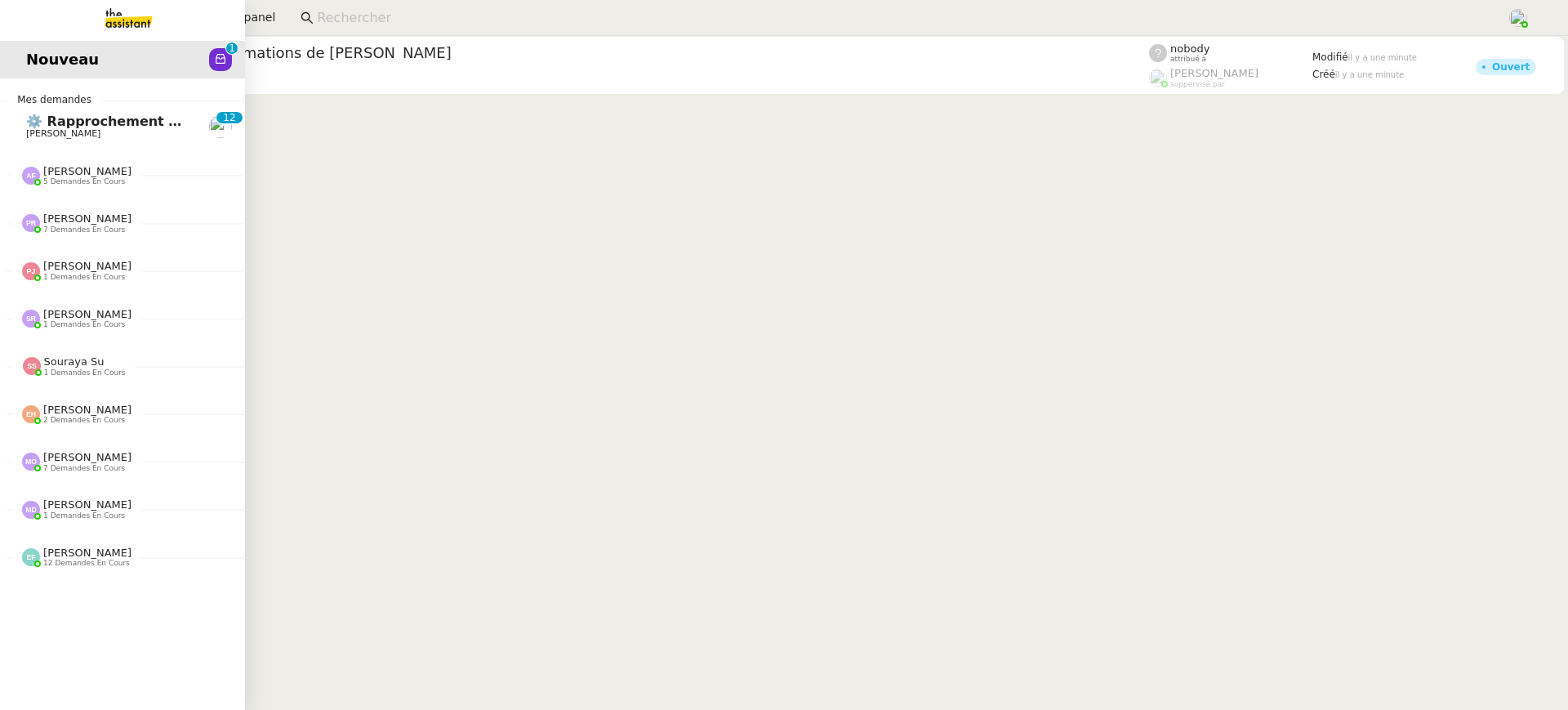
click at [39, 63] on span "Nouveau" at bounding box center [62, 59] width 73 height 25
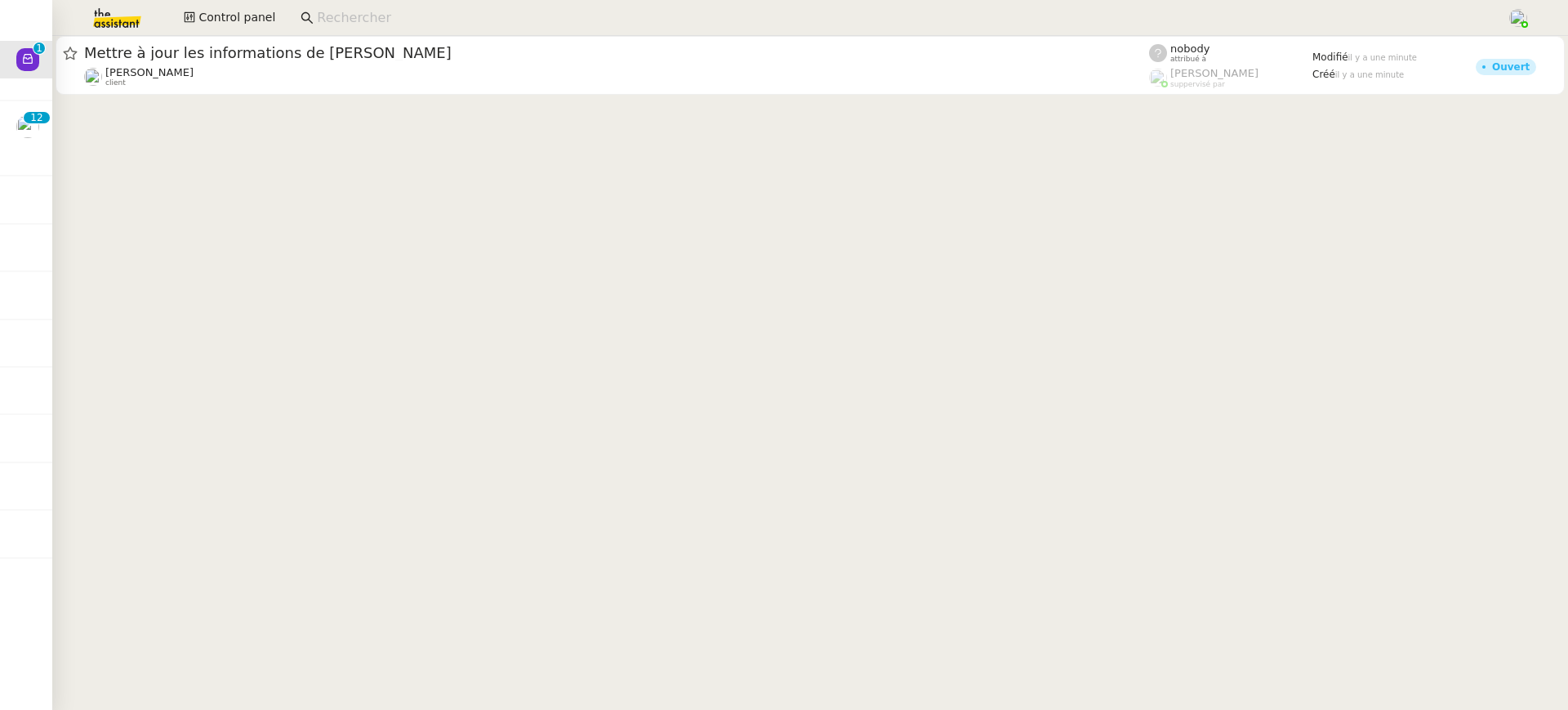
click at [817, 95] on div at bounding box center [810, 66] width 1515 height 62
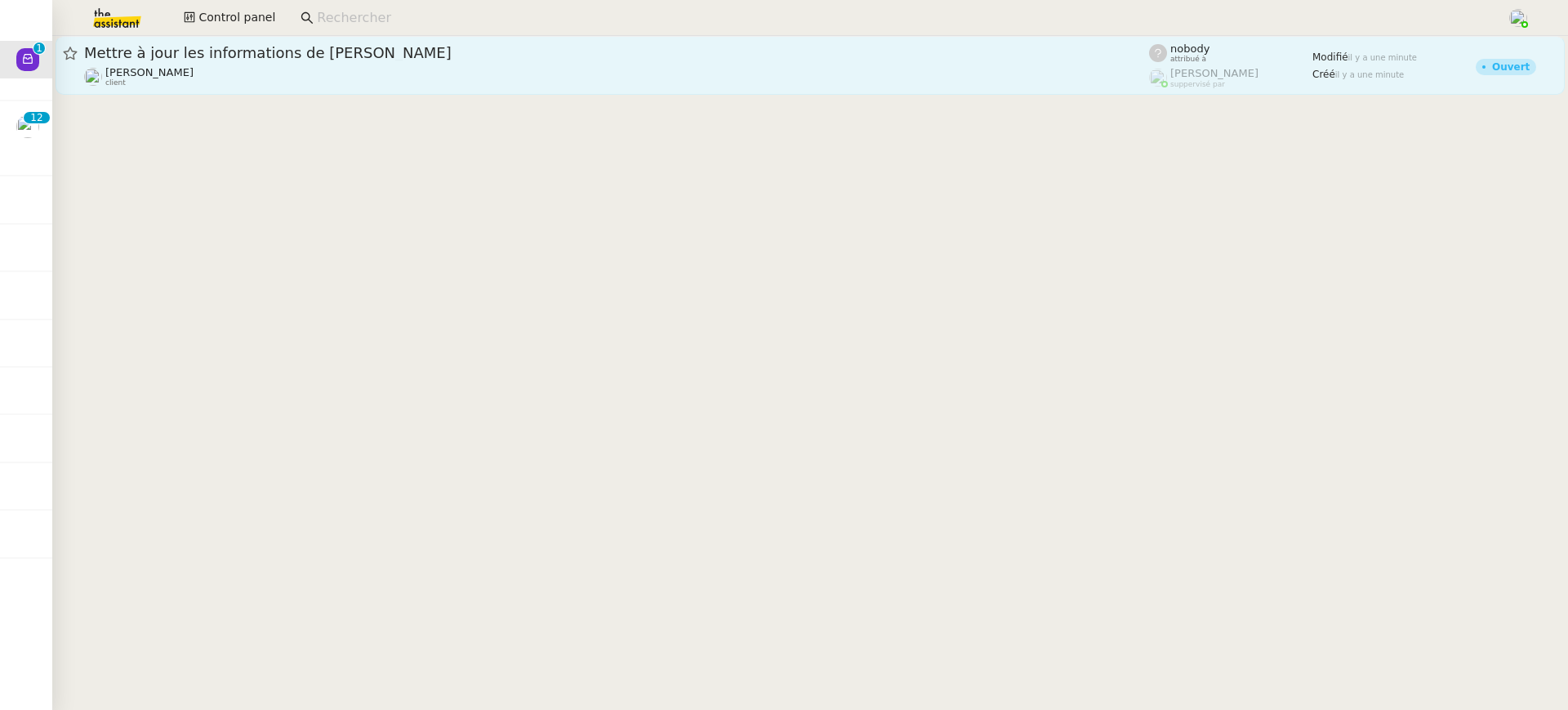
click at [797, 81] on div "Aymeric Pichegrain client" at bounding box center [616, 77] width 1065 height 21
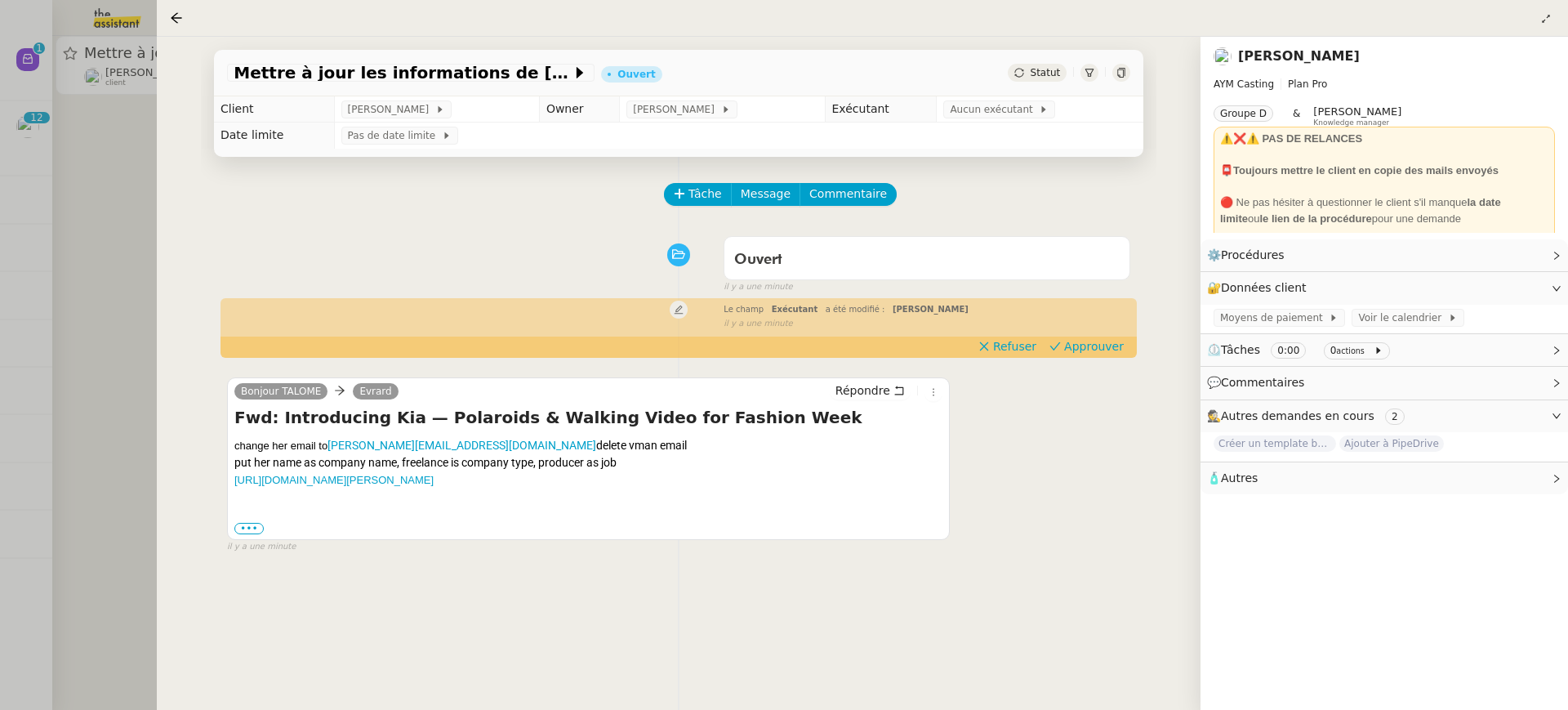
scroll to position [1, 0]
click at [175, 218] on div "Mettre à jour les informations de [PERSON_NAME] Statut Client [PERSON_NAME] Own…" at bounding box center [678, 373] width 1044 height 673
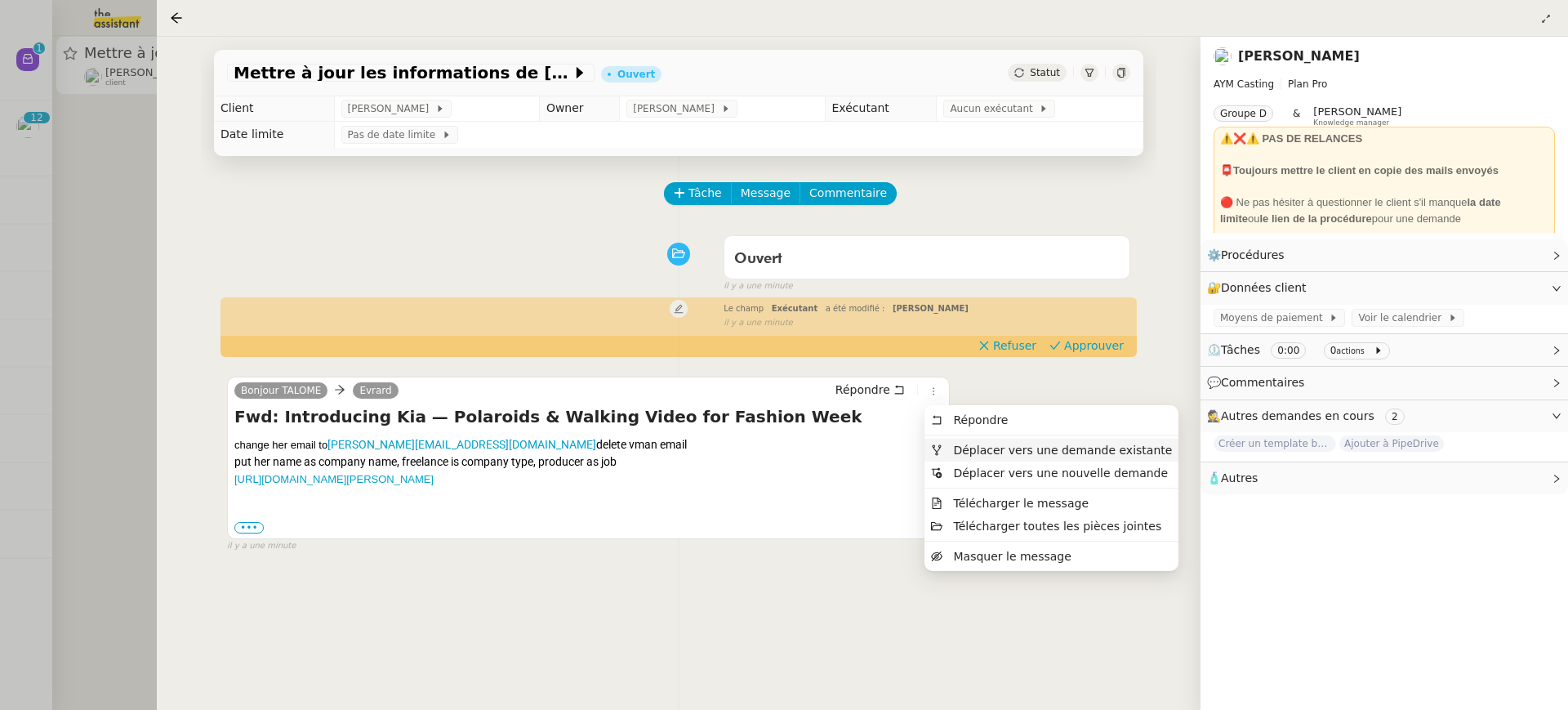
click at [966, 441] on li "Déplacer vers une demande existante" at bounding box center [1051, 450] width 254 height 23
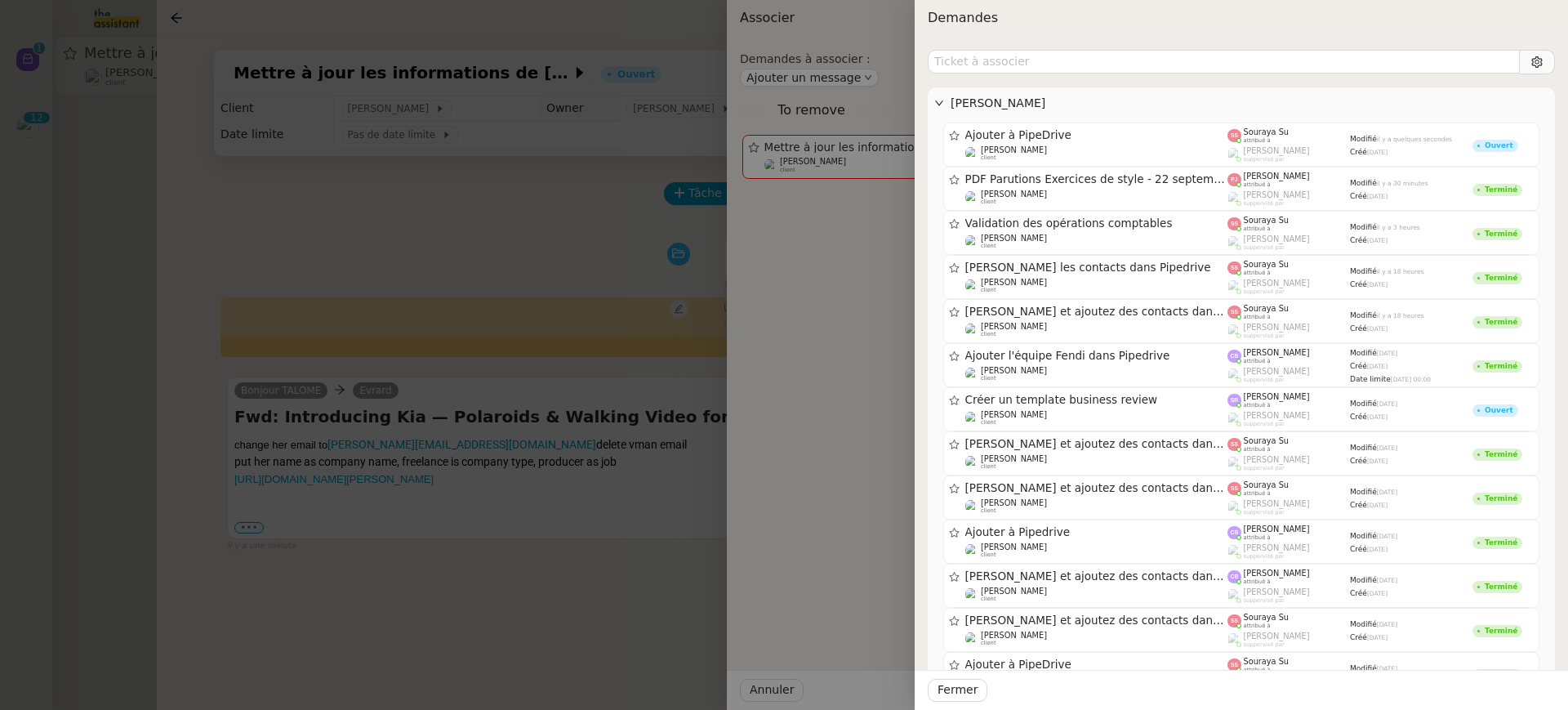
click at [327, 470] on div at bounding box center [784, 355] width 1568 height 710
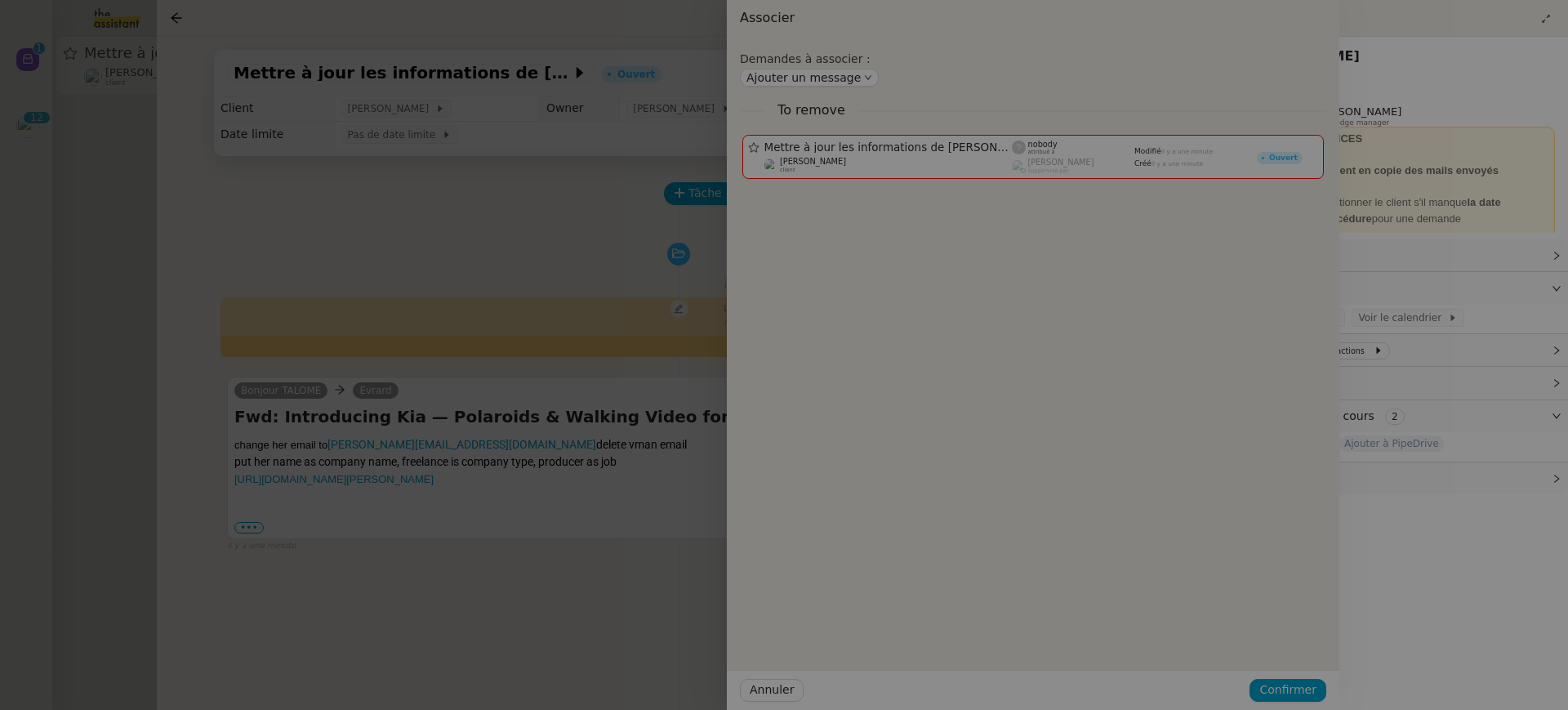
click at [78, 300] on div at bounding box center [555, 355] width 1568 height 710
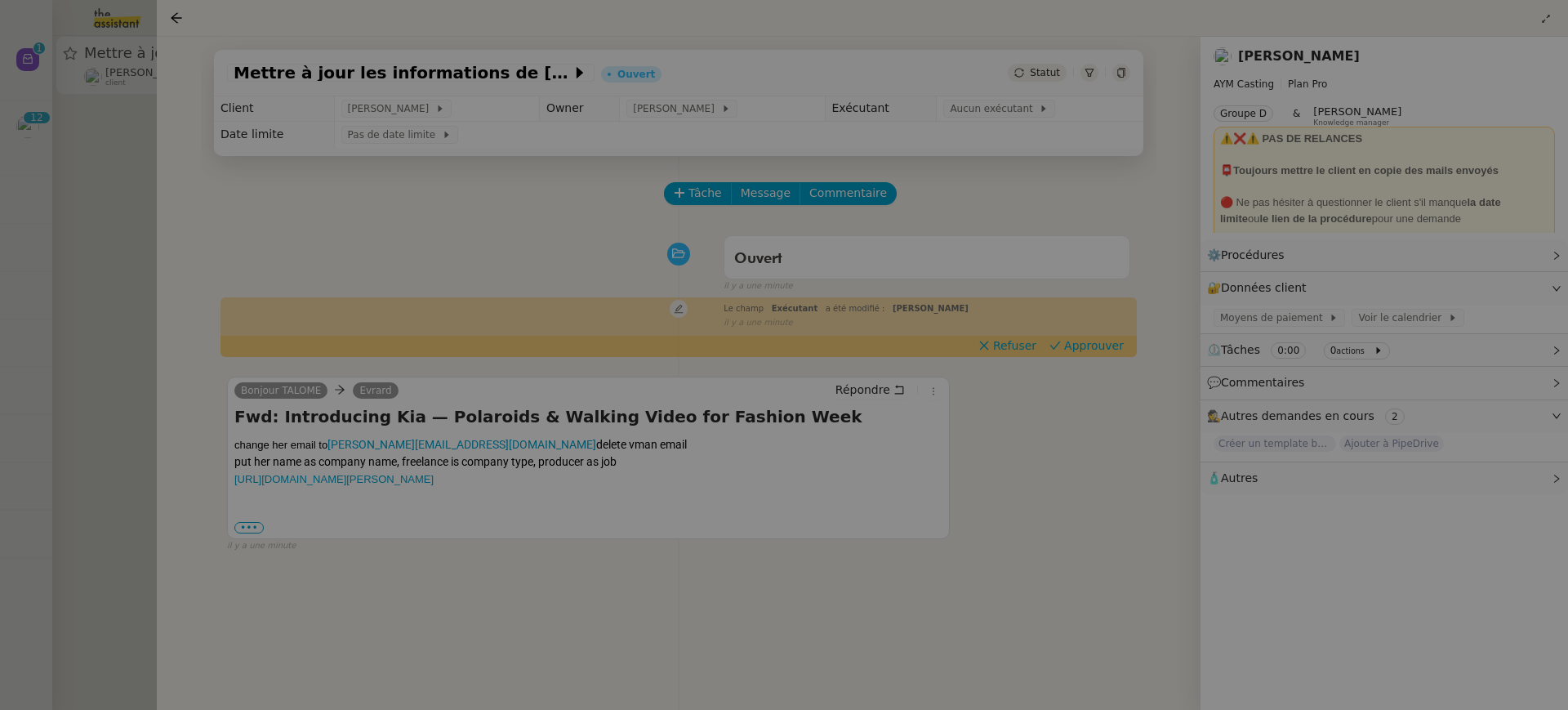
click at [78, 300] on div at bounding box center [784, 355] width 1568 height 710
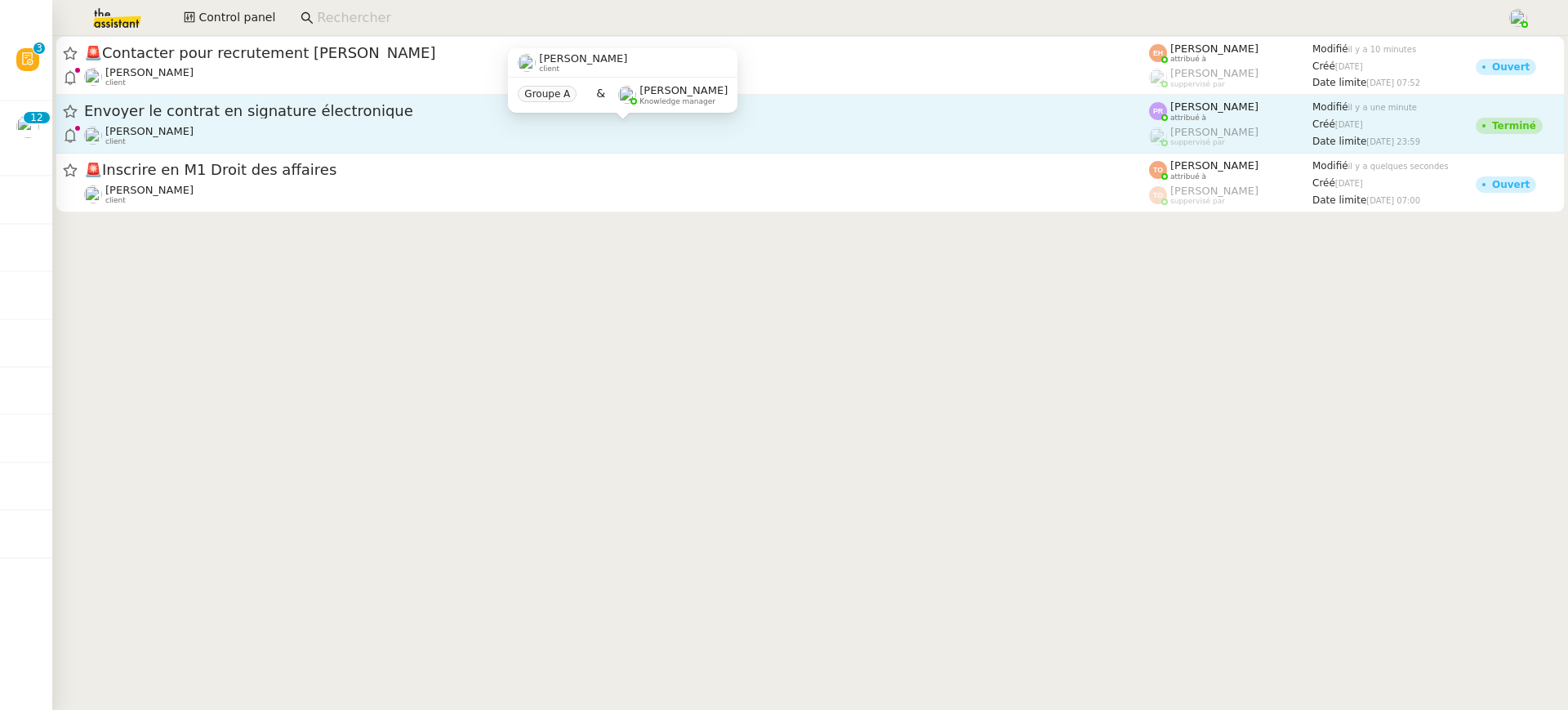
click at [462, 143] on div "[PERSON_NAME] client" at bounding box center [616, 135] width 1065 height 21
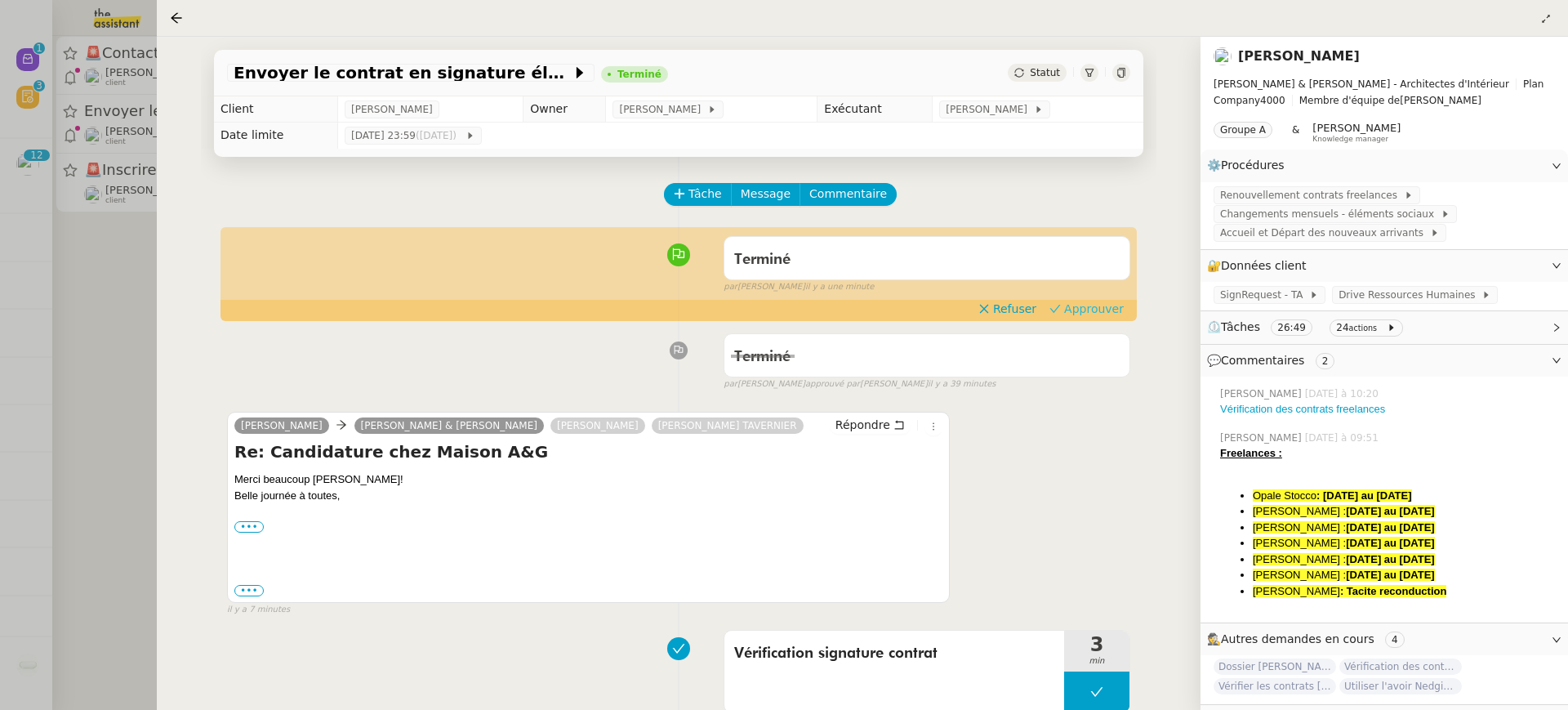
click at [1089, 316] on span "Approuver" at bounding box center [1094, 309] width 60 height 17
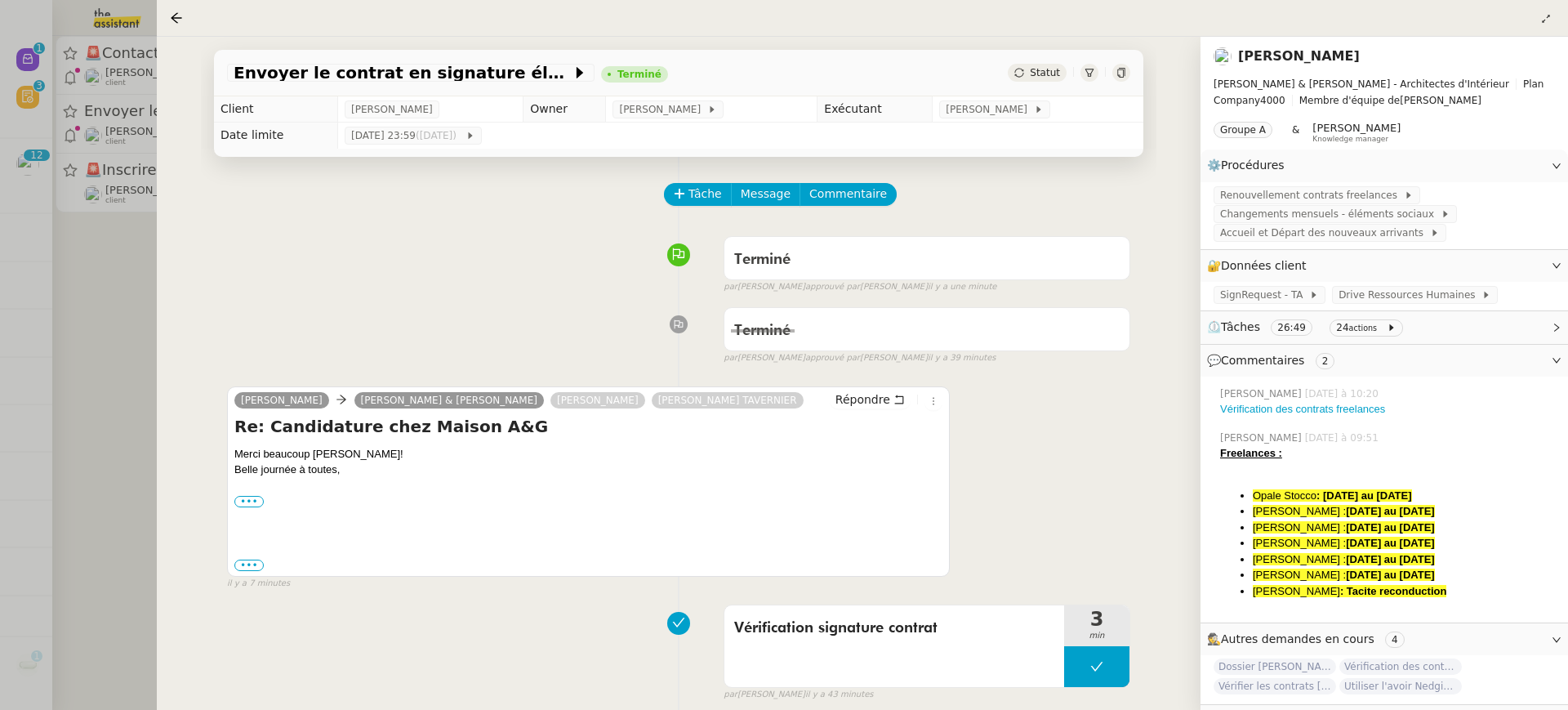
click at [110, 146] on div at bounding box center [784, 355] width 1568 height 710
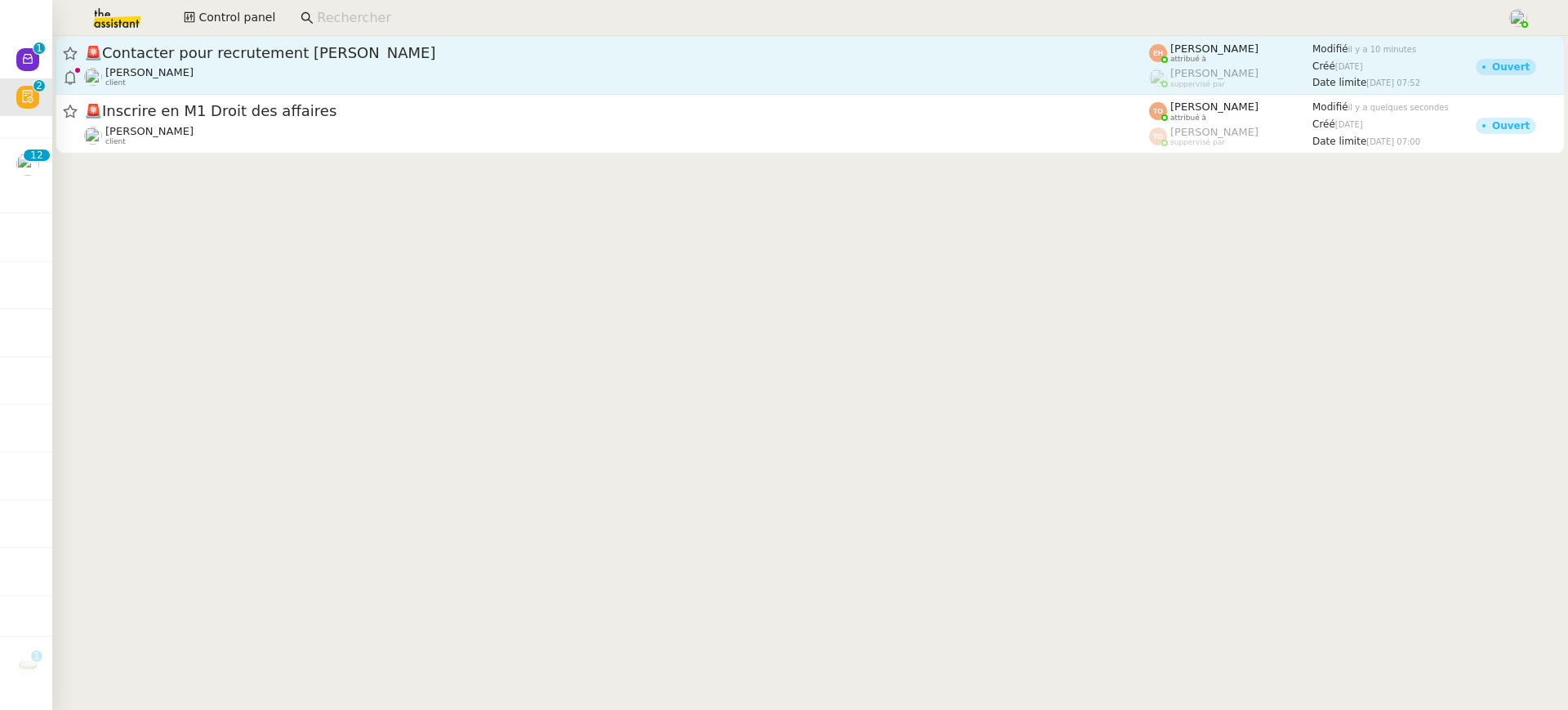
click at [228, 59] on span "🚨 Contacter pour recrutement [PERSON_NAME]" at bounding box center [616, 54] width 1065 height 15
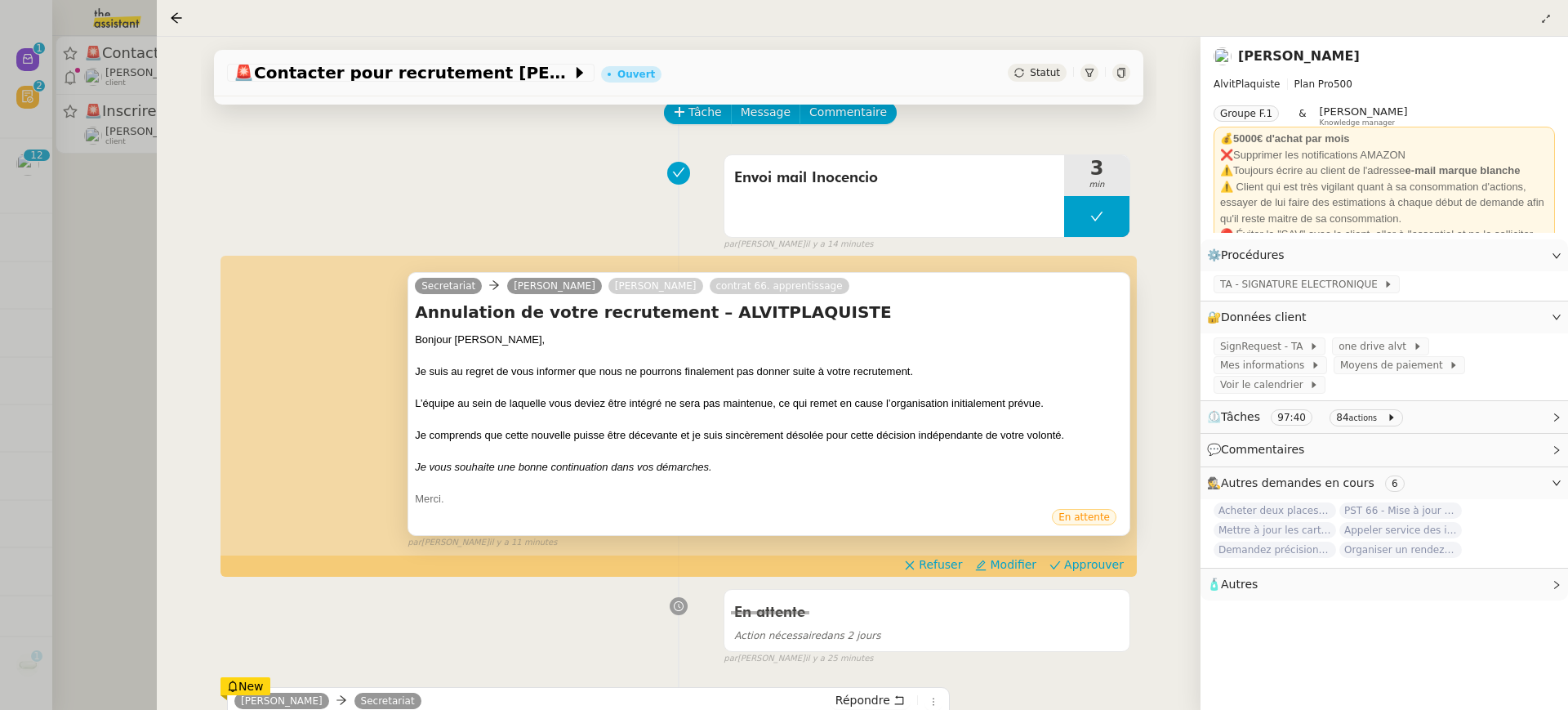
scroll to position [82, 0]
click at [1103, 558] on span "Approuver" at bounding box center [1094, 564] width 60 height 17
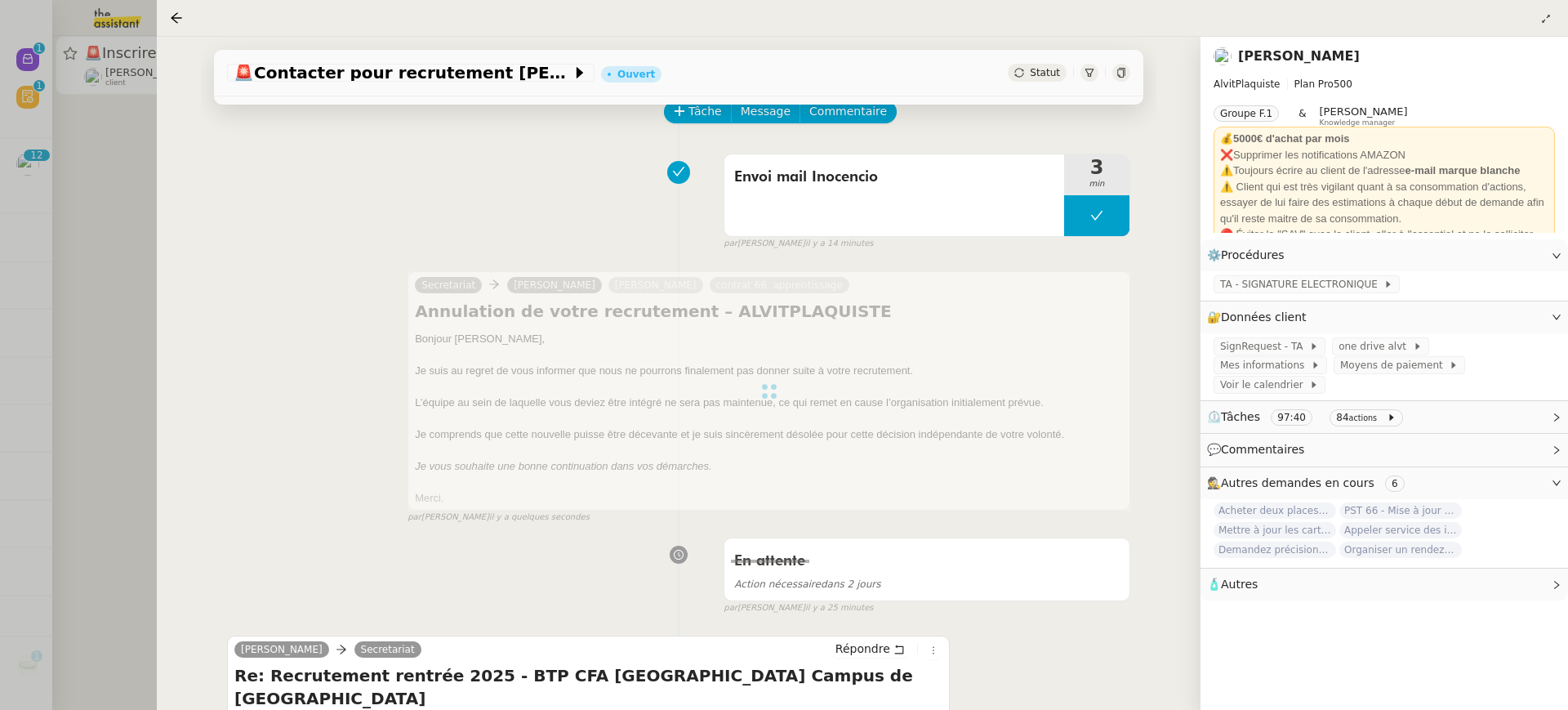
click at [105, 173] on div at bounding box center [784, 355] width 1568 height 710
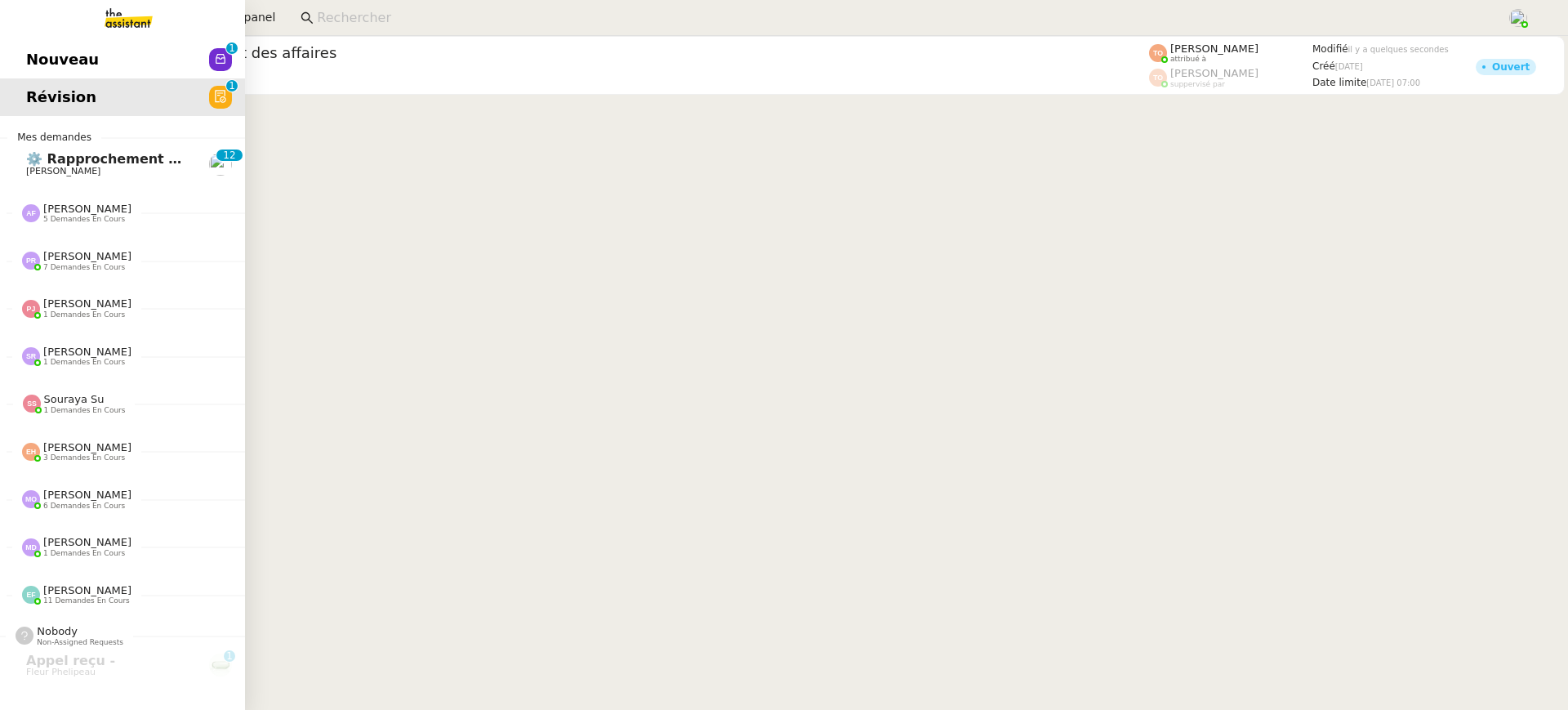
click at [29, 70] on span "Nouveau" at bounding box center [62, 59] width 73 height 25
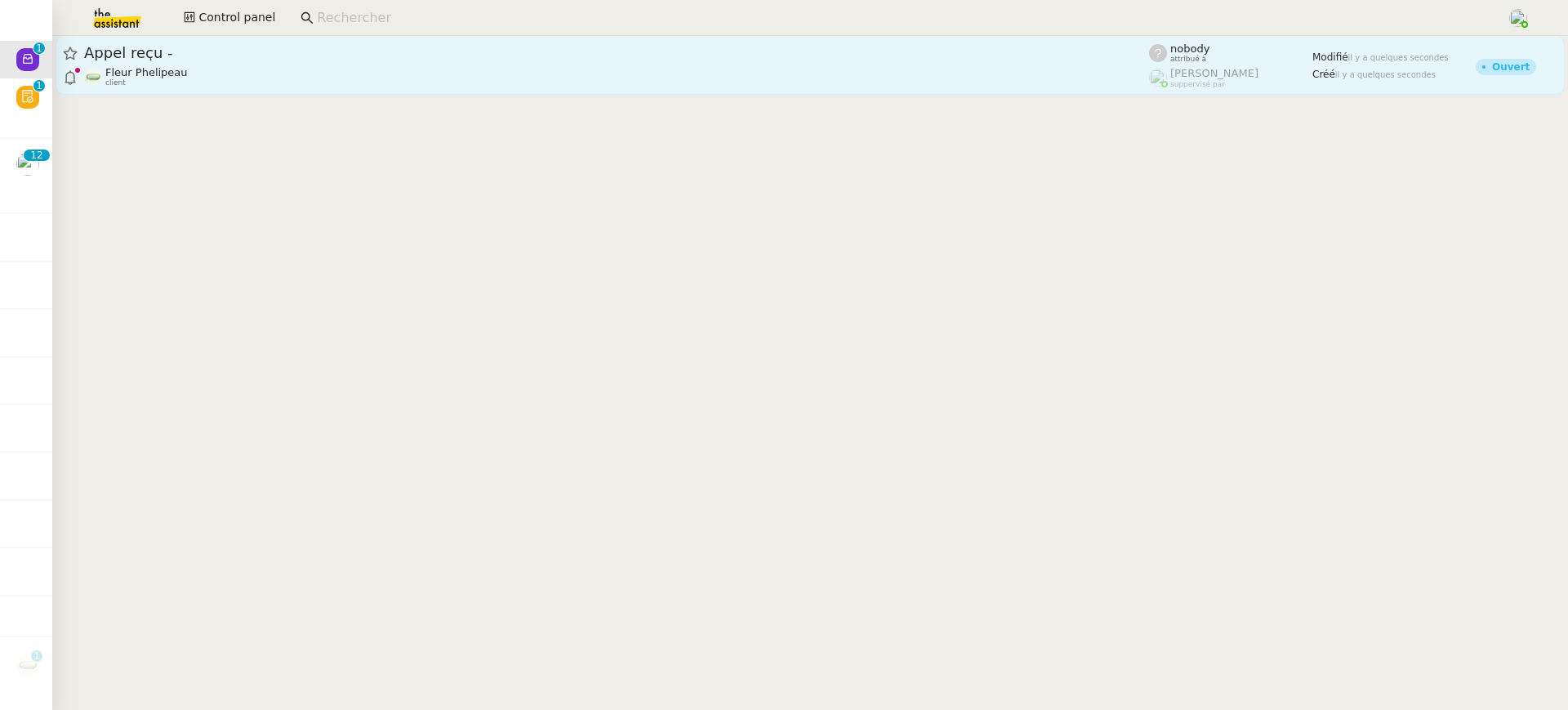
click at [190, 62] on div "Appel reçu - Fleur Phelipeau client" at bounding box center [616, 66] width 1065 height 44
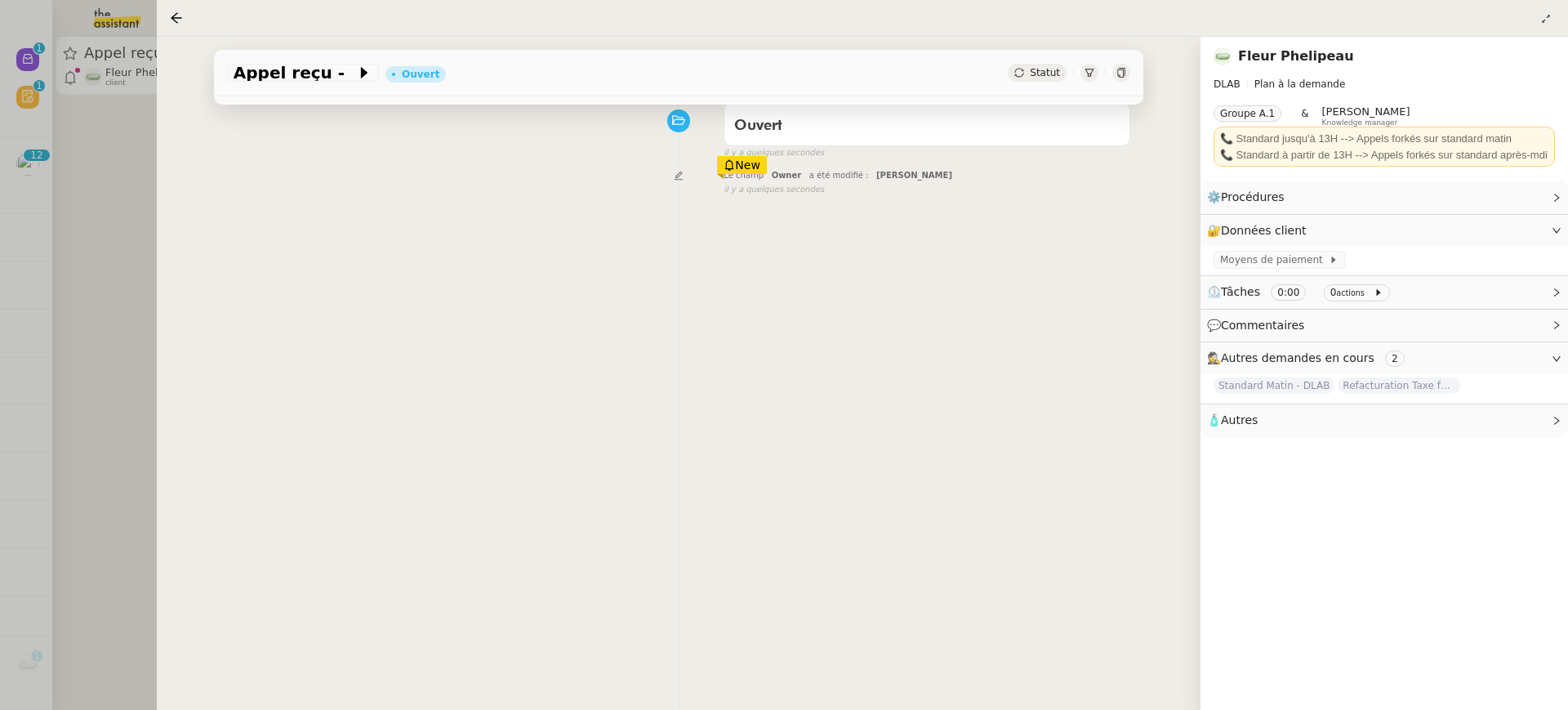
scroll to position [146, 0]
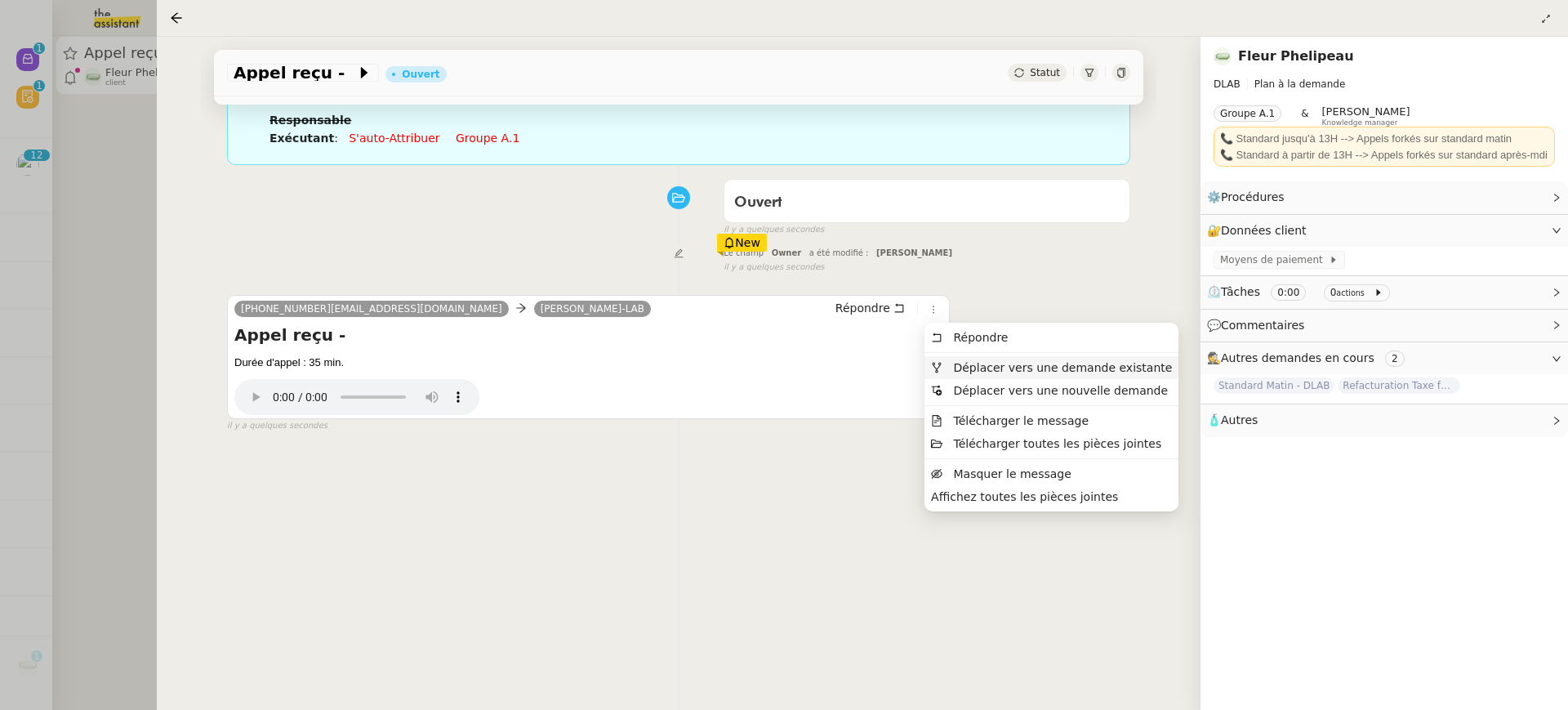
click at [954, 364] on span "Déplacer vers une demande existante" at bounding box center [1062, 367] width 219 height 13
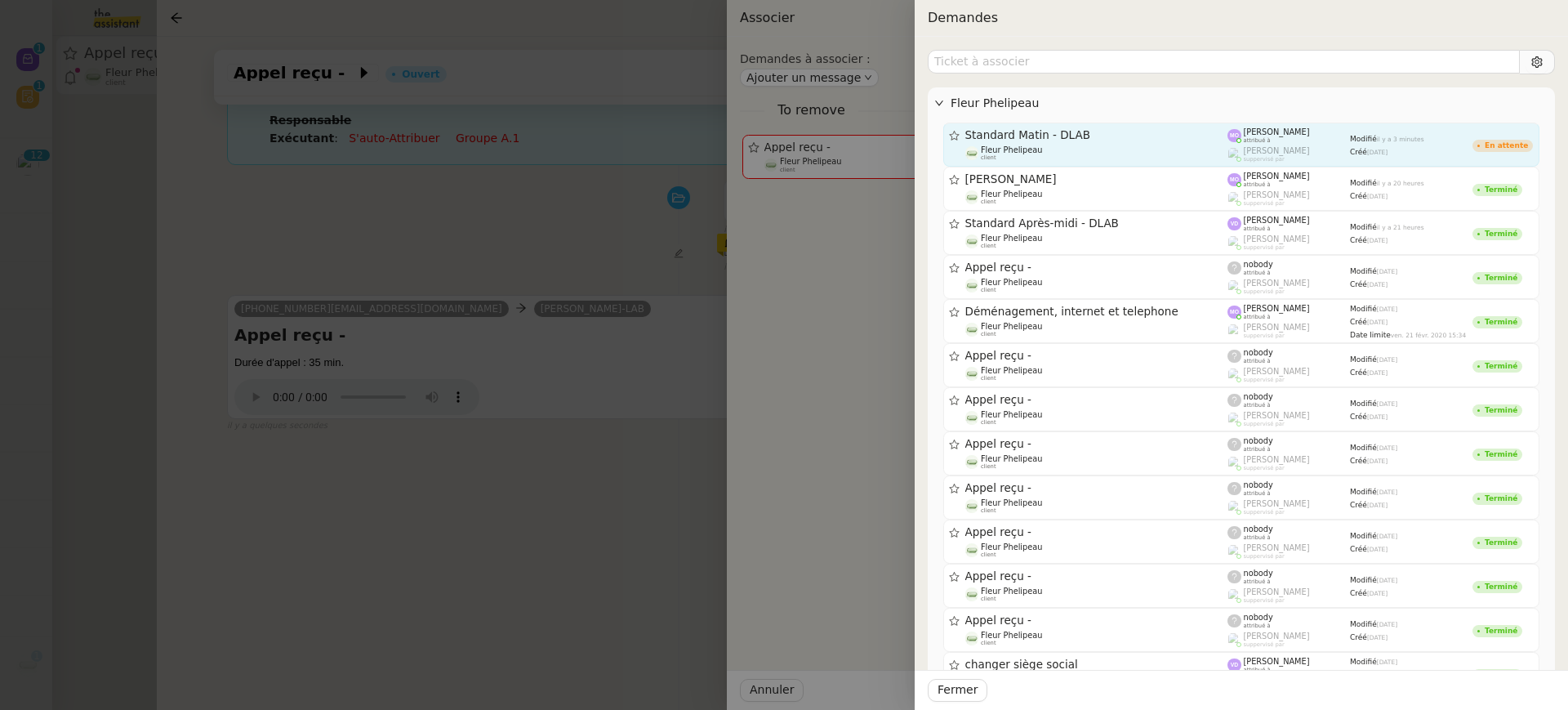
click at [1053, 162] on link "Standard Matin - DLAB Fleur Phelipeau client [PERSON_NAME] attribué à [PERSON_N…" at bounding box center [1241, 145] width 596 height 44
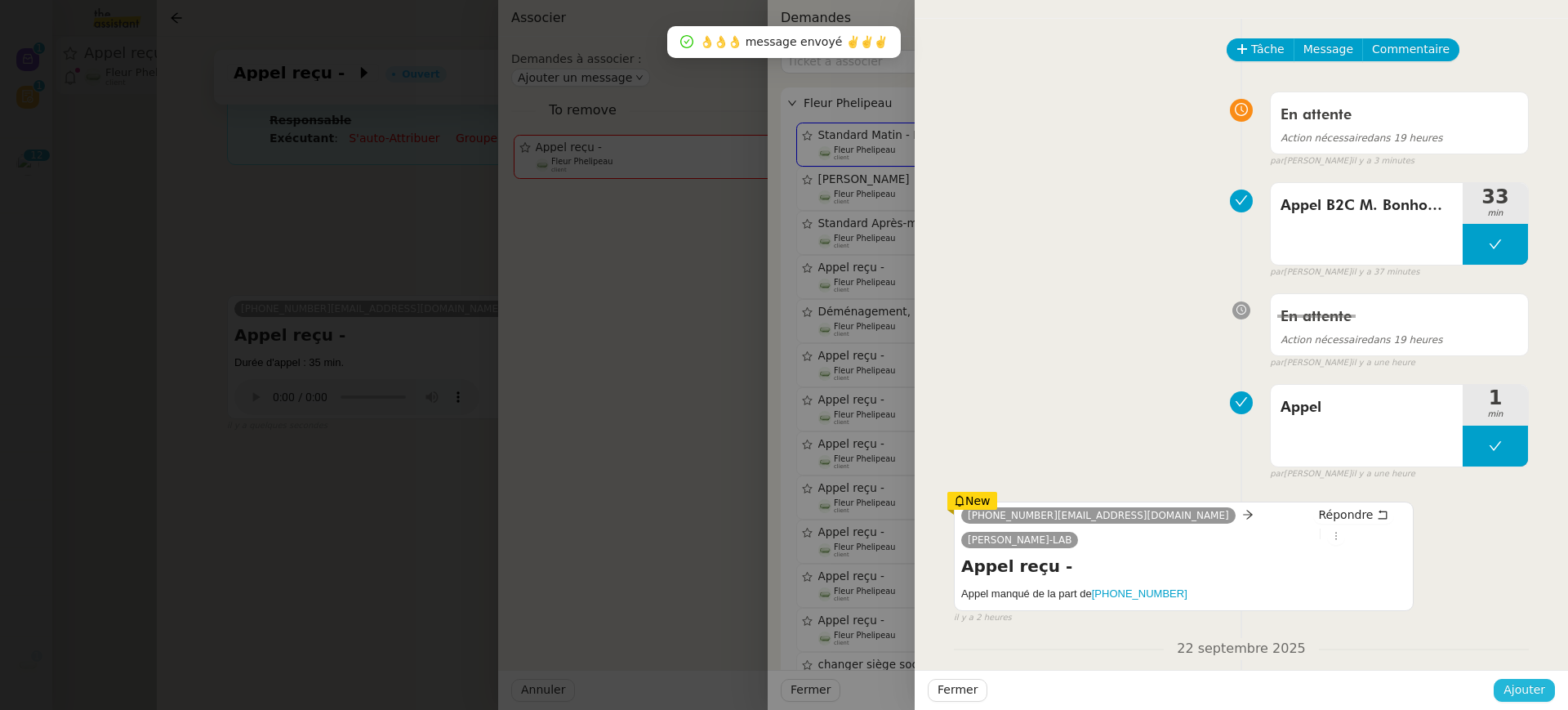
click at [1544, 695] on span "Ajouter" at bounding box center [1524, 690] width 42 height 18
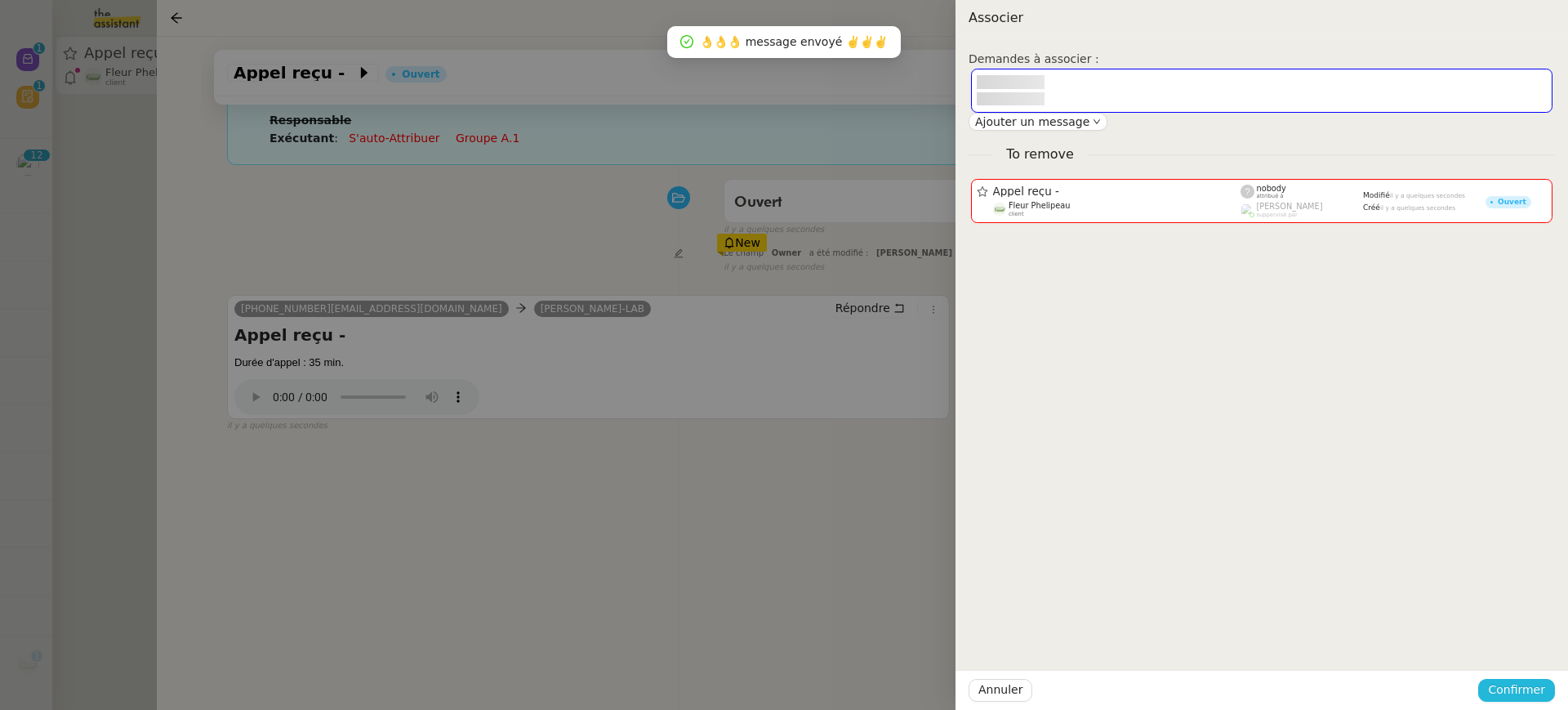
click at [1544, 695] on span "Confirmer" at bounding box center [1516, 690] width 57 height 18
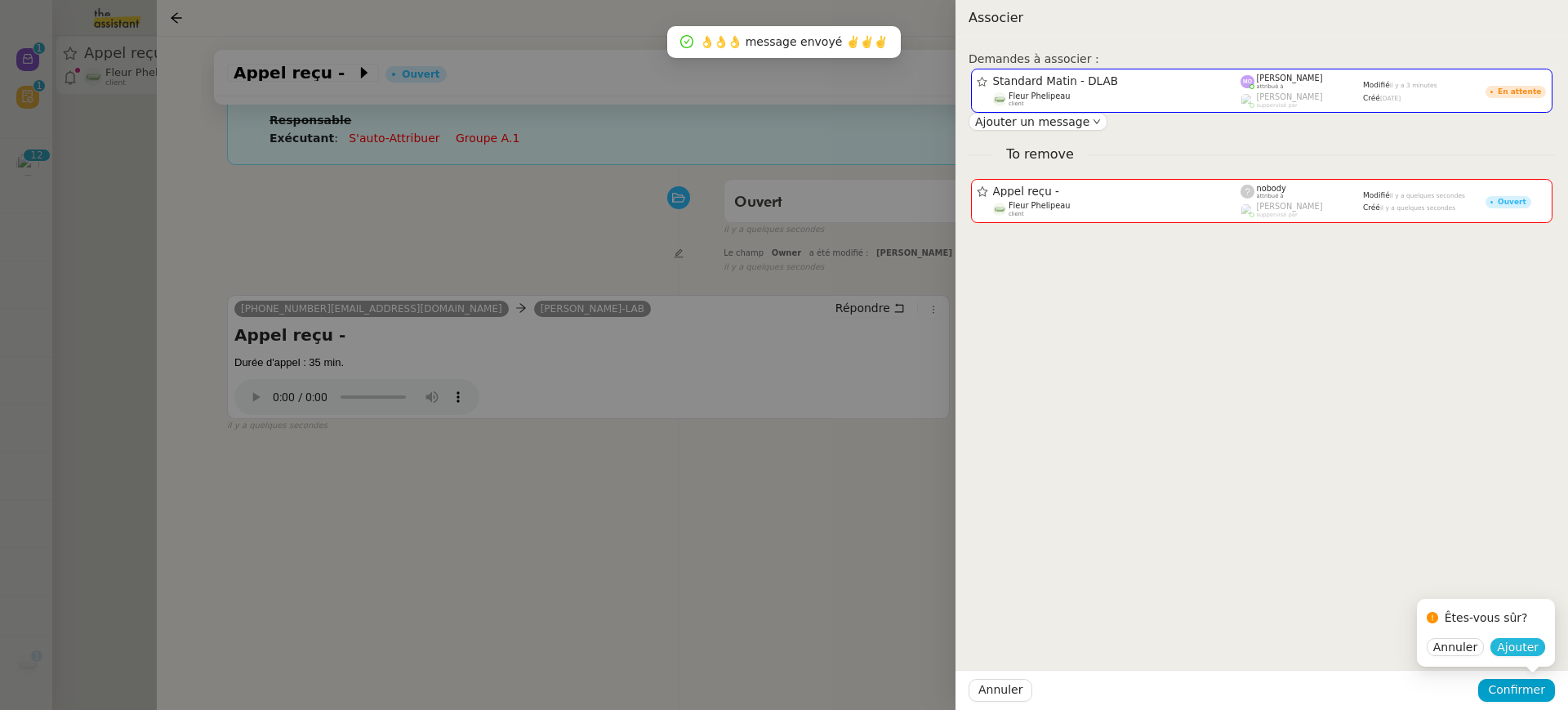
click at [1523, 644] on span "Ajouter" at bounding box center [1517, 647] width 42 height 17
